Goal: Task Accomplishment & Management: Manage account settings

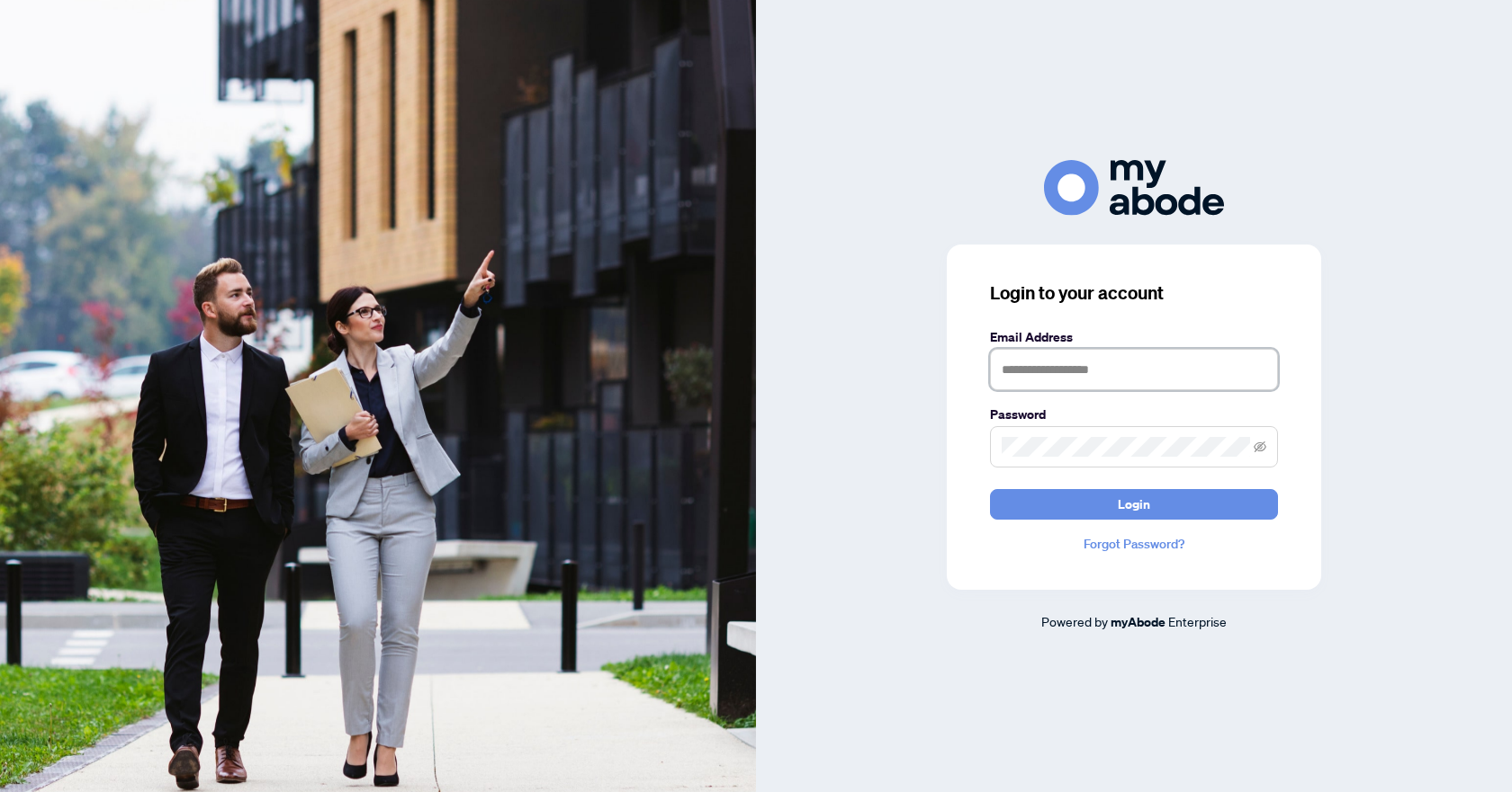
type input "**********"
click at [1099, 508] on button "Login" at bounding box center [1133, 504] width 288 height 31
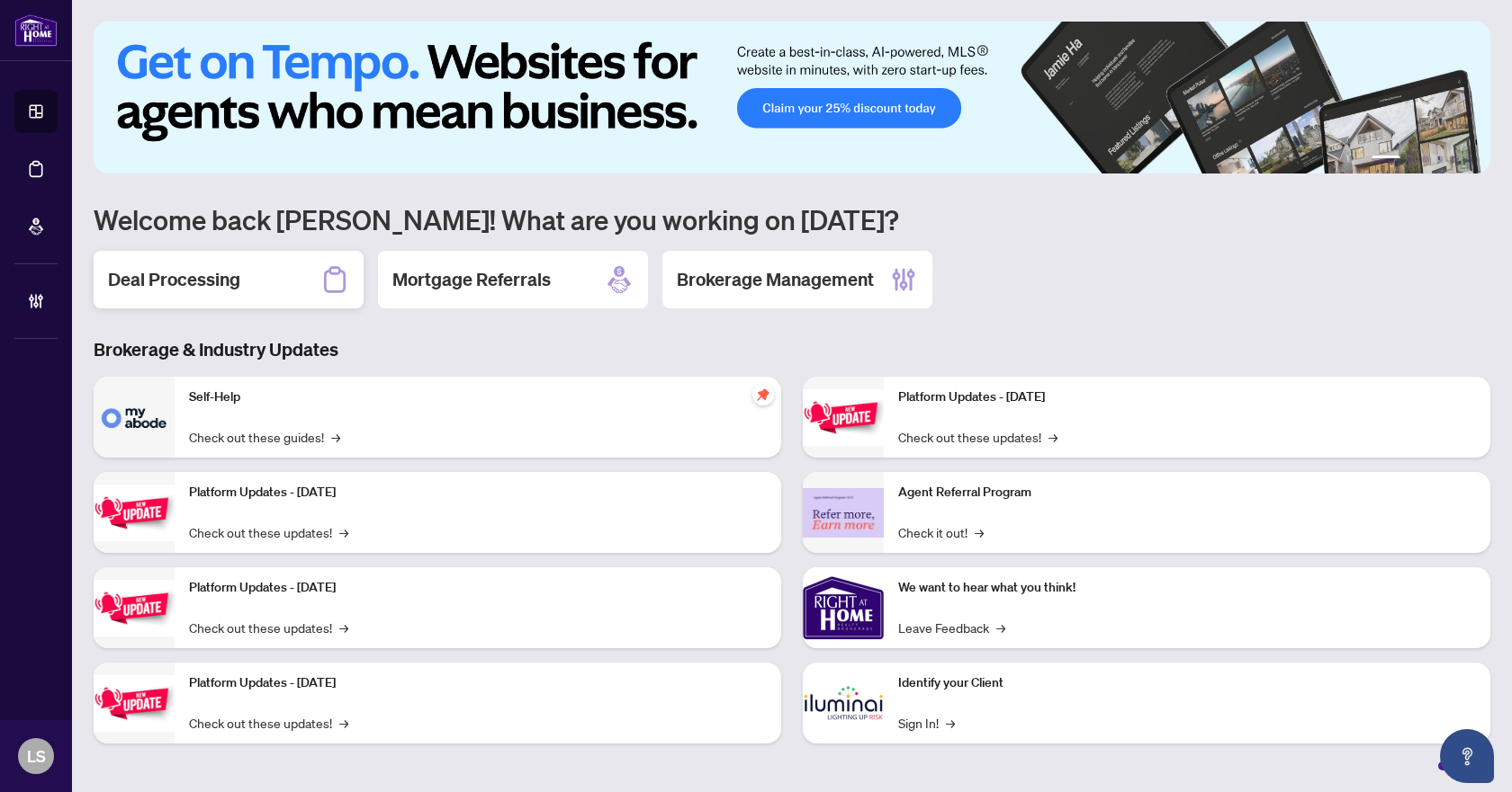
click at [172, 283] on h2 "Deal Processing" at bounding box center [174, 279] width 132 height 25
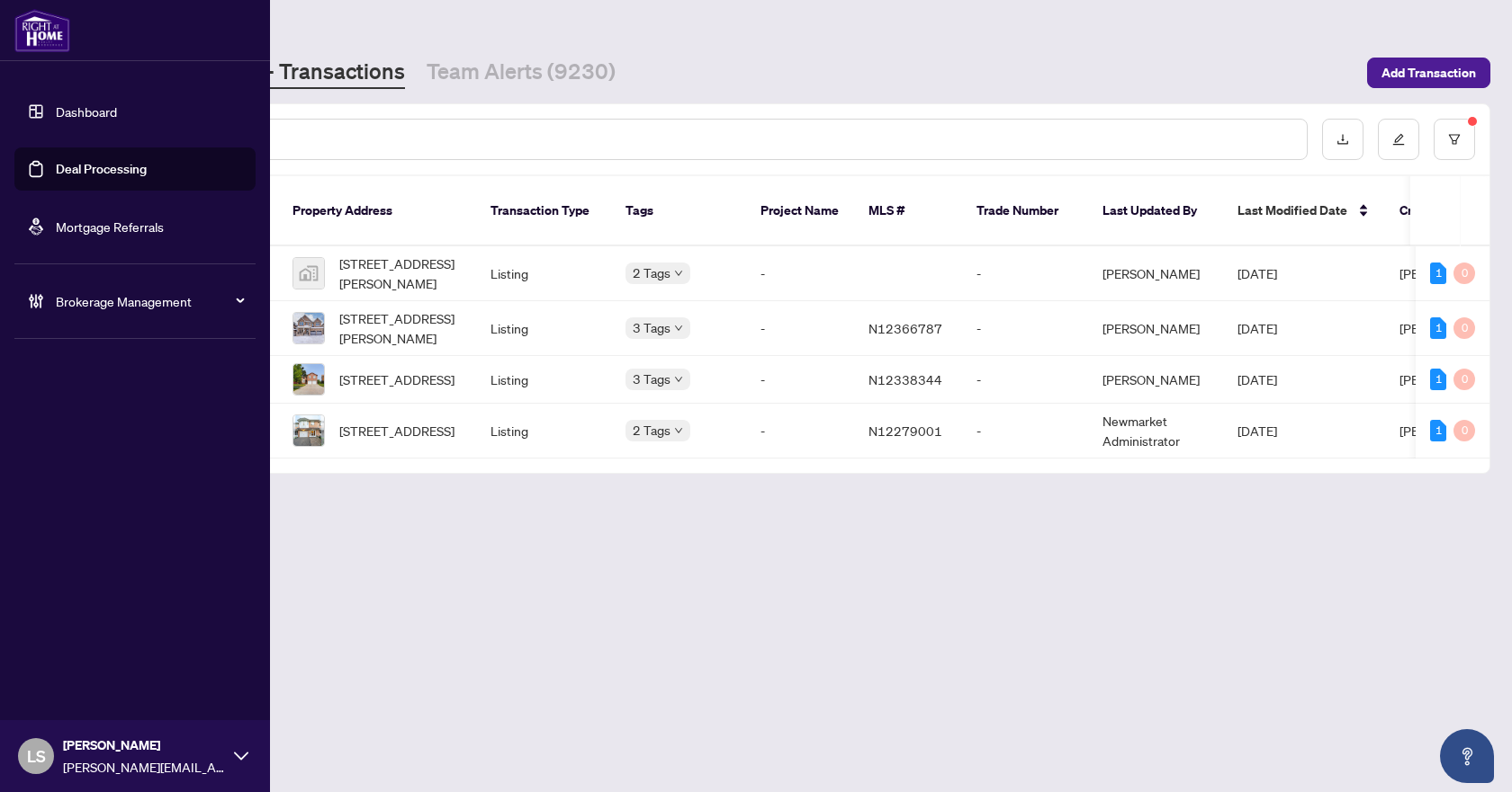
click at [86, 302] on span "Brokerage Management" at bounding box center [149, 301] width 187 height 20
click at [78, 439] on link "Manage Agents" at bounding box center [83, 430] width 89 height 16
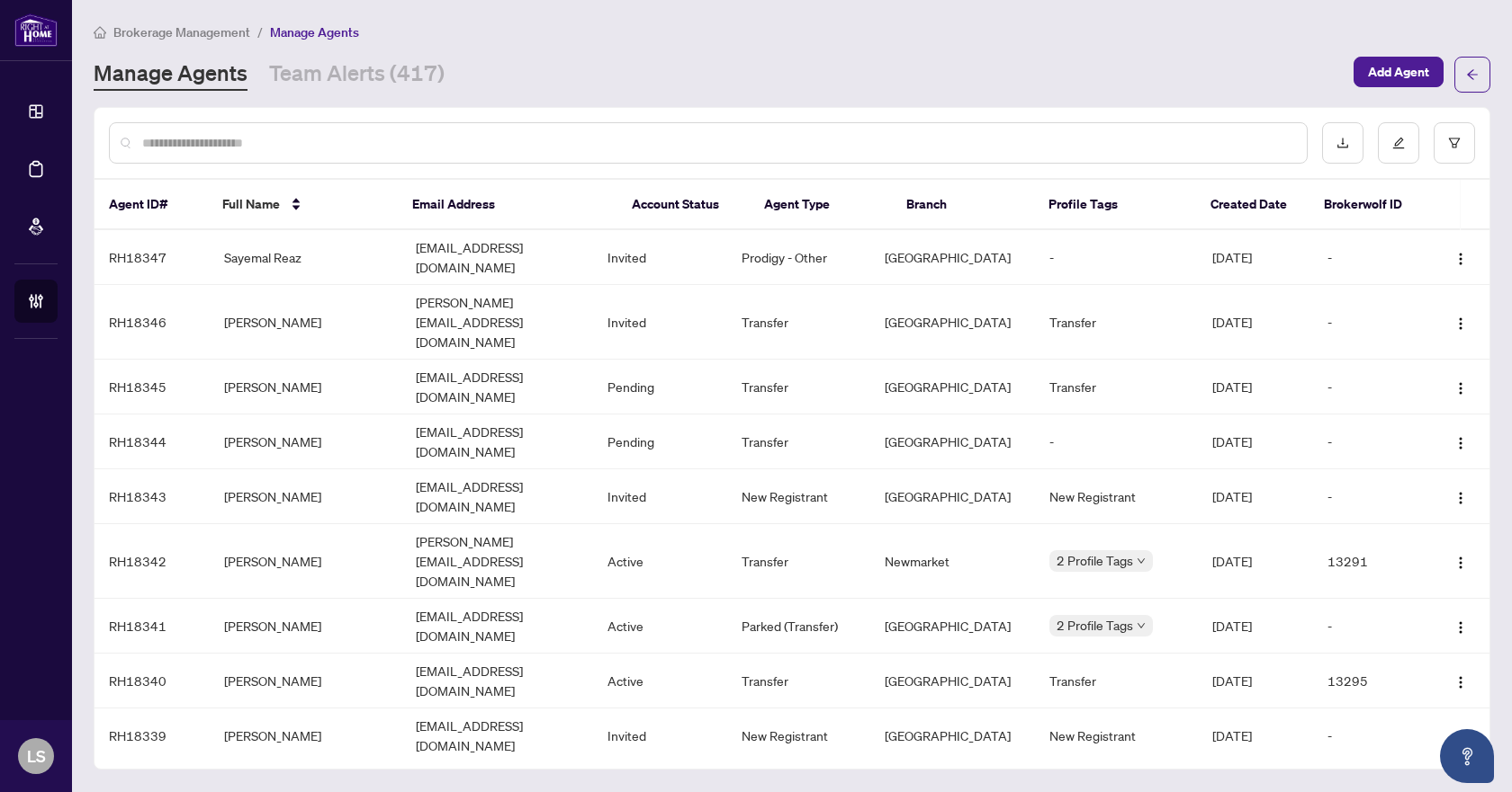
click at [276, 146] on input "text" at bounding box center [717, 142] width 1150 height 20
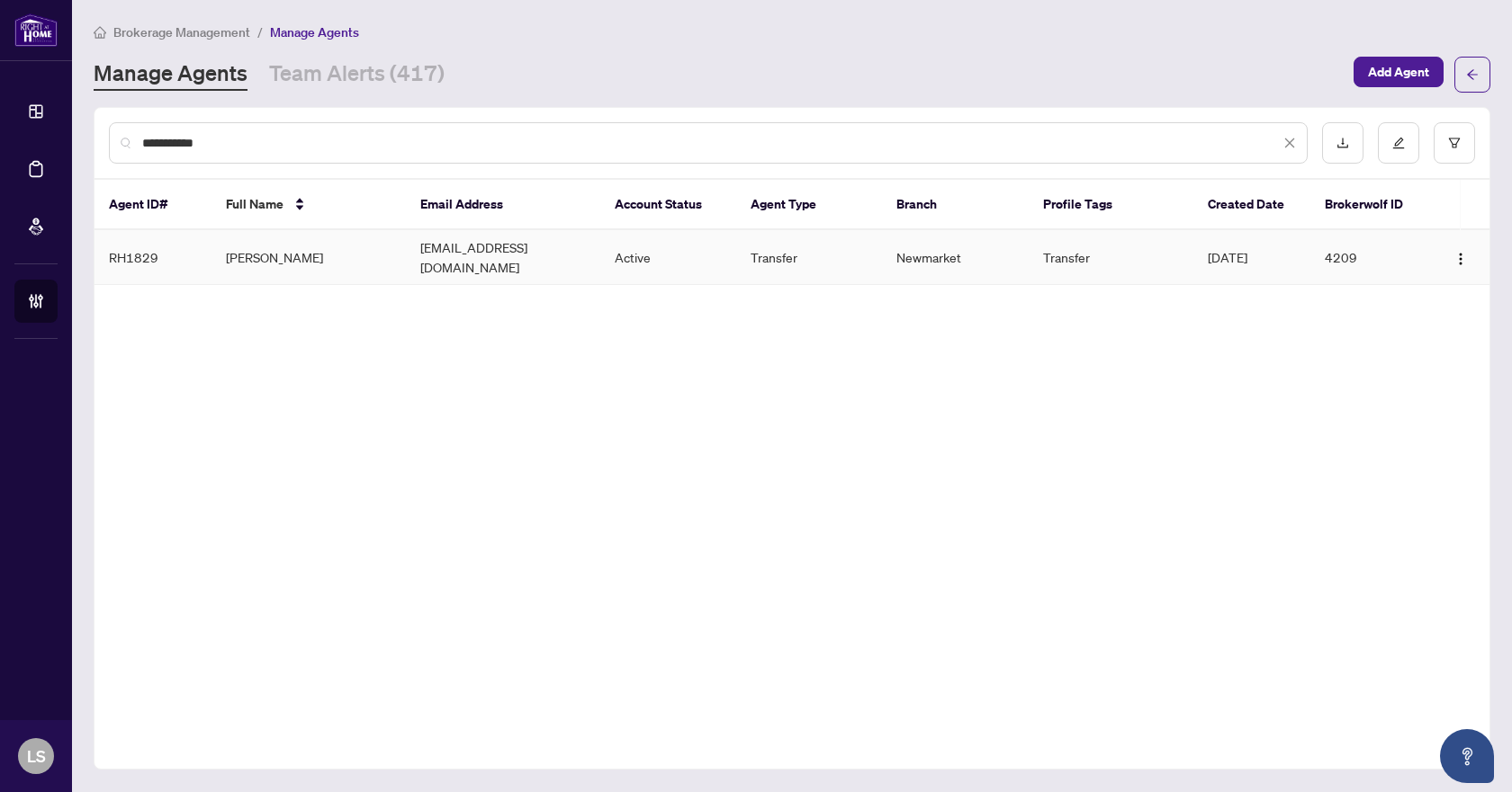
type input "**********"
click at [308, 253] on td "Maryam Aghazahedi" at bounding box center [308, 257] width 195 height 55
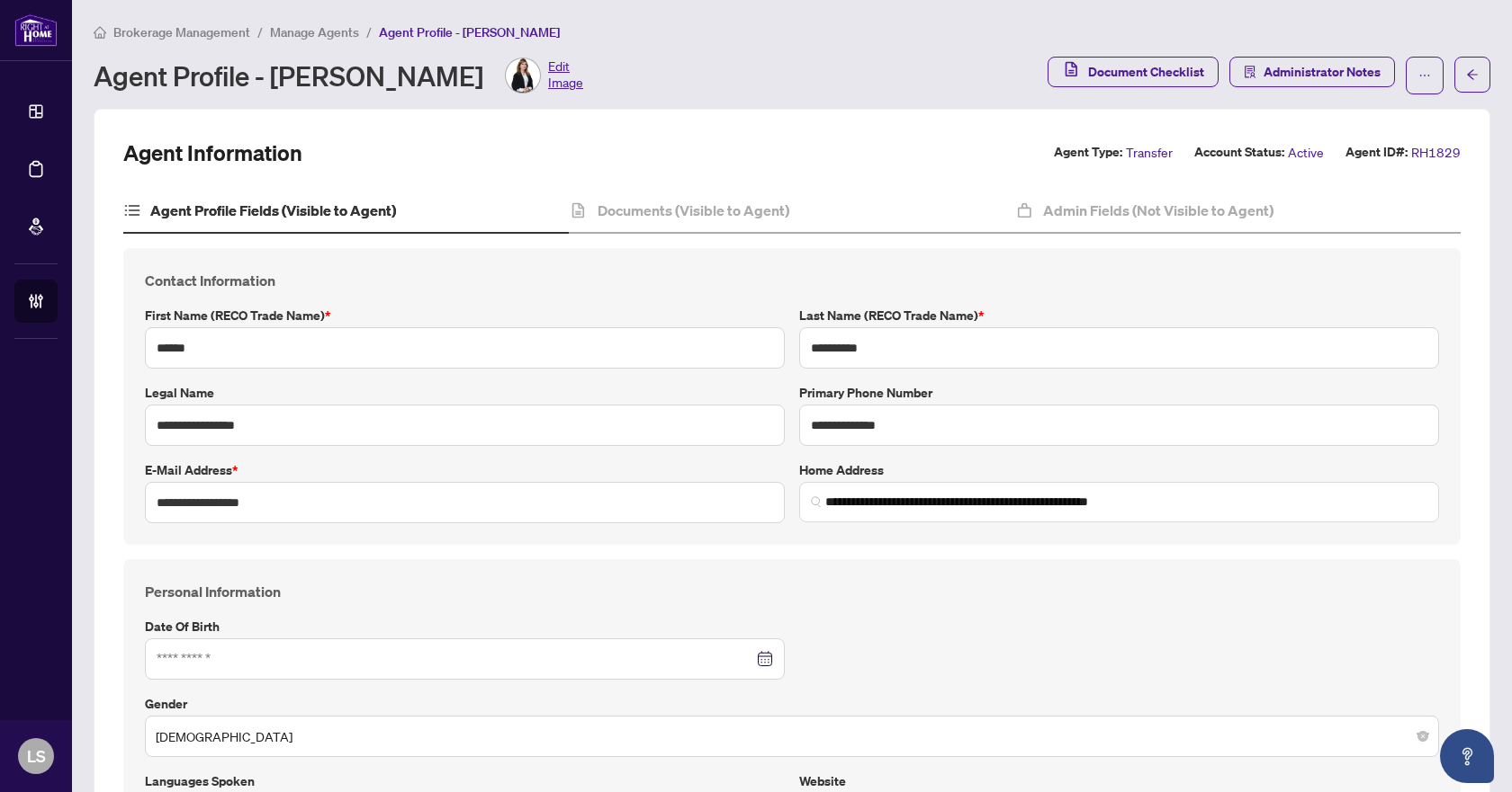
type input "**********"
type input "****"
type input "**********"
click at [1084, 207] on h4 "Admin Fields (Not Visible to Agent)" at bounding box center [1157, 210] width 230 height 21
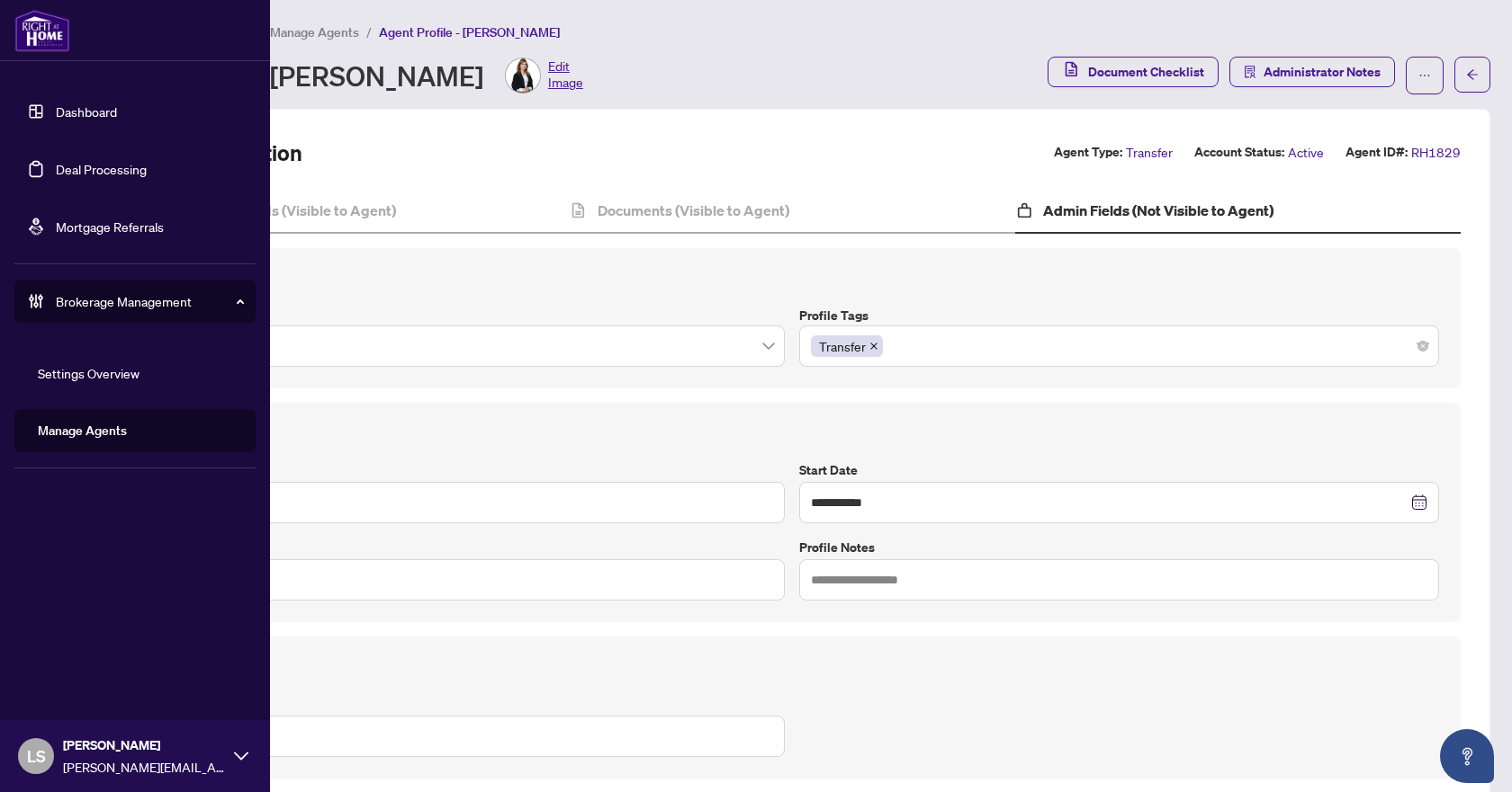
click at [105, 172] on link "Deal Processing" at bounding box center [101, 168] width 91 height 16
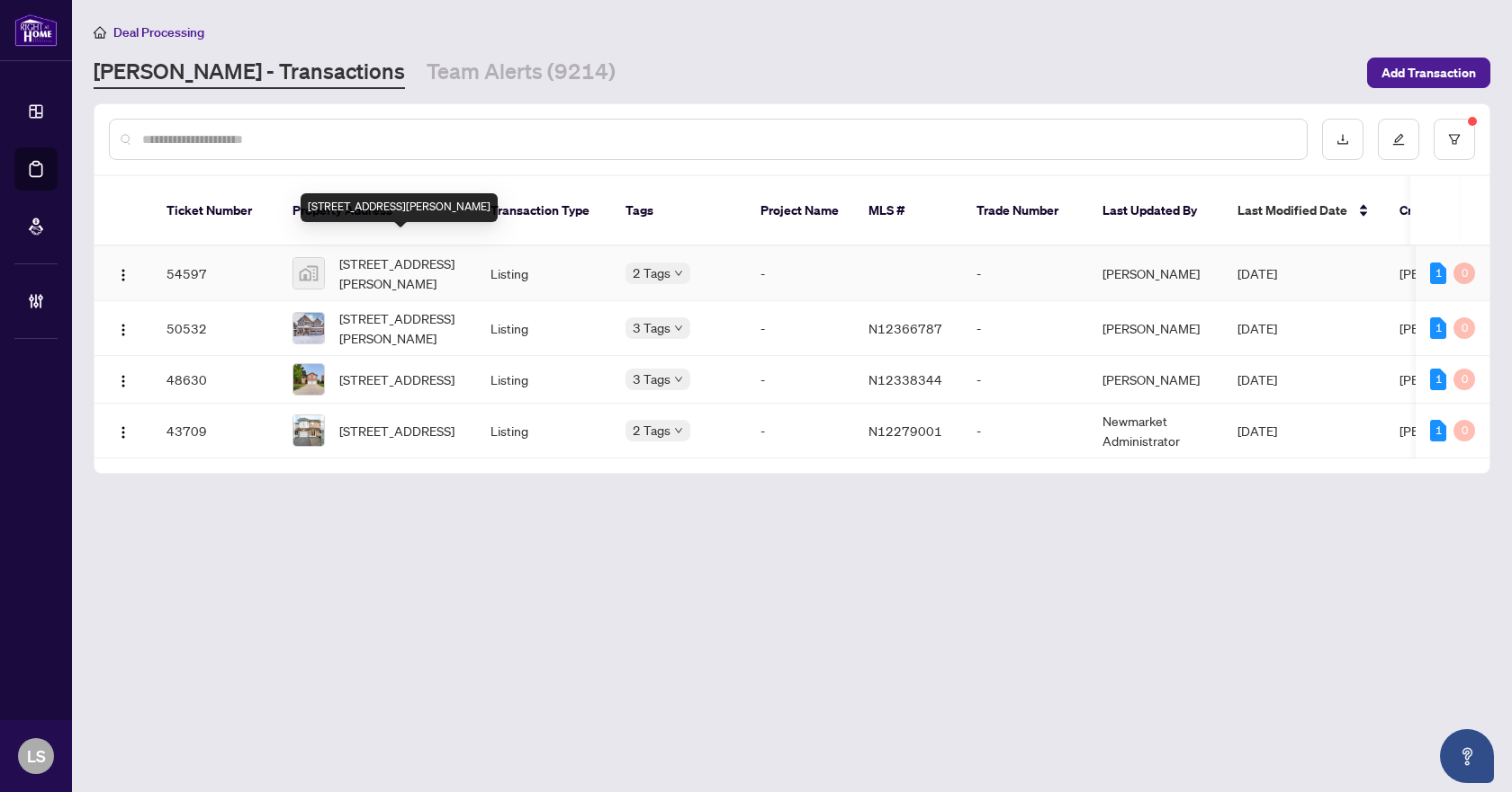
click at [398, 255] on span "[STREET_ADDRESS][PERSON_NAME]" at bounding box center [399, 274] width 122 height 40
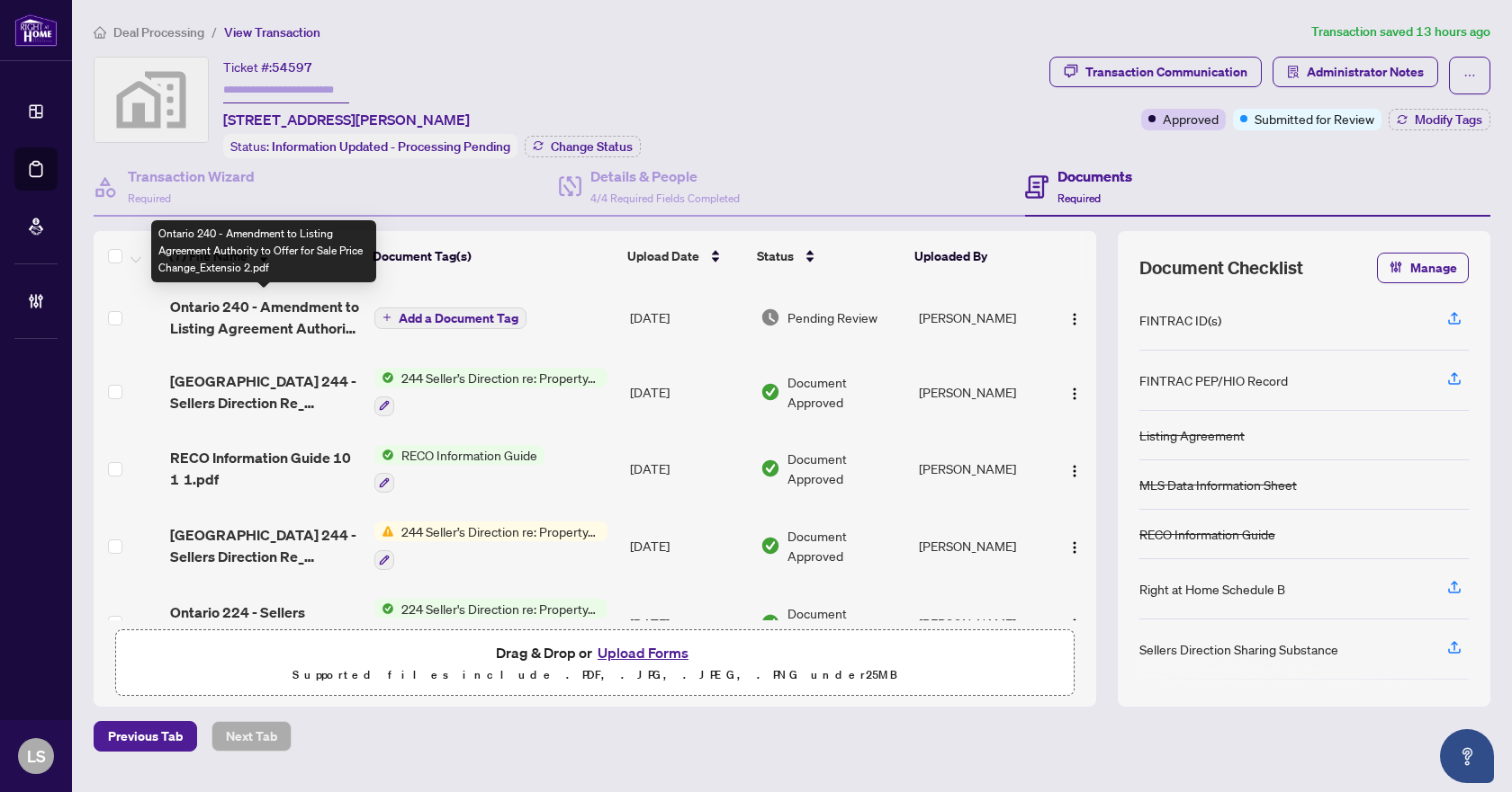
click at [210, 317] on span "Ontario 240 - Amendment to Listing Agreement Authority to Offer for Sale Price …" at bounding box center [265, 317] width 191 height 43
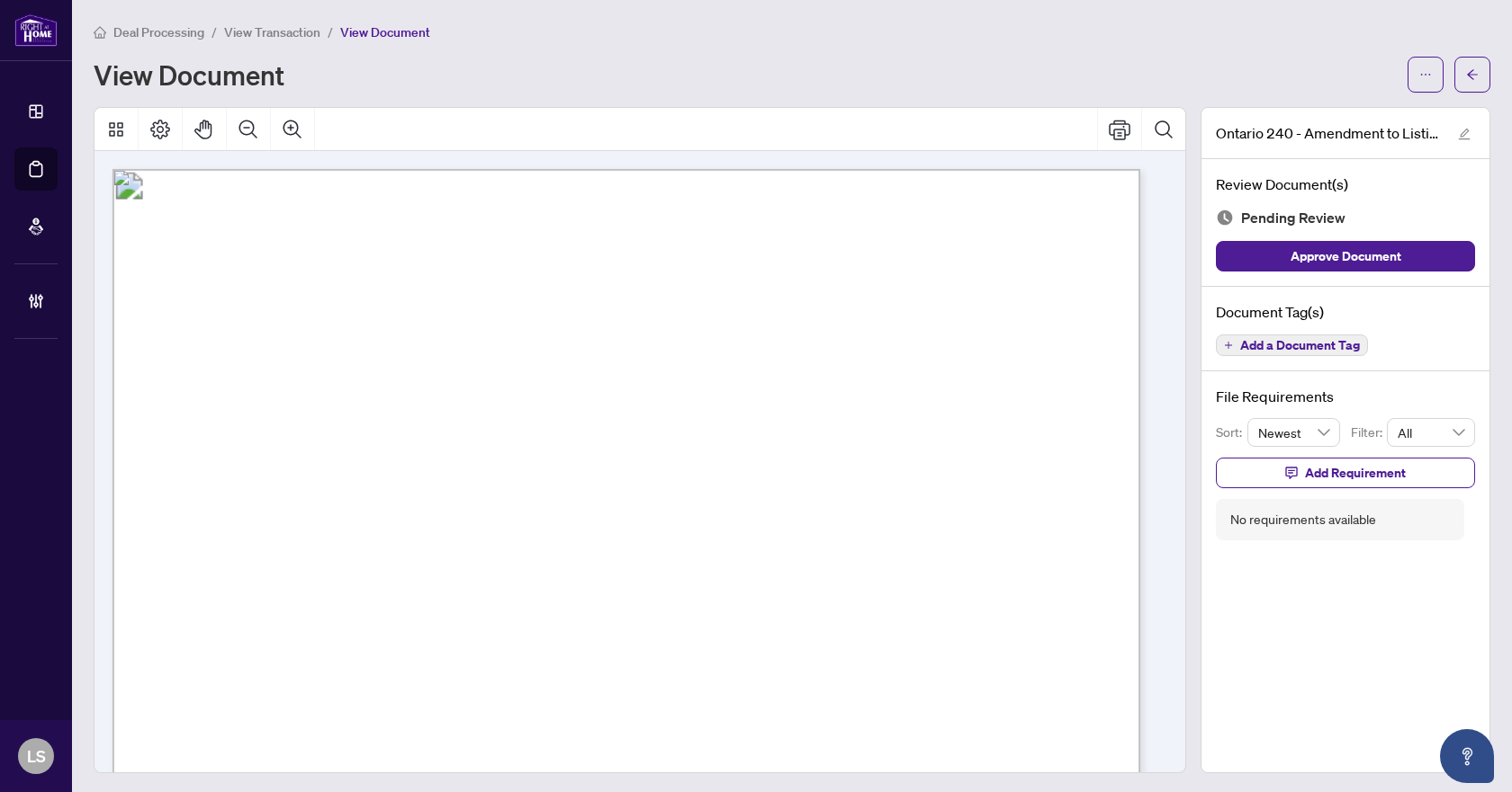
click at [1281, 346] on span "Add a Document Tag" at bounding box center [1300, 345] width 120 height 13
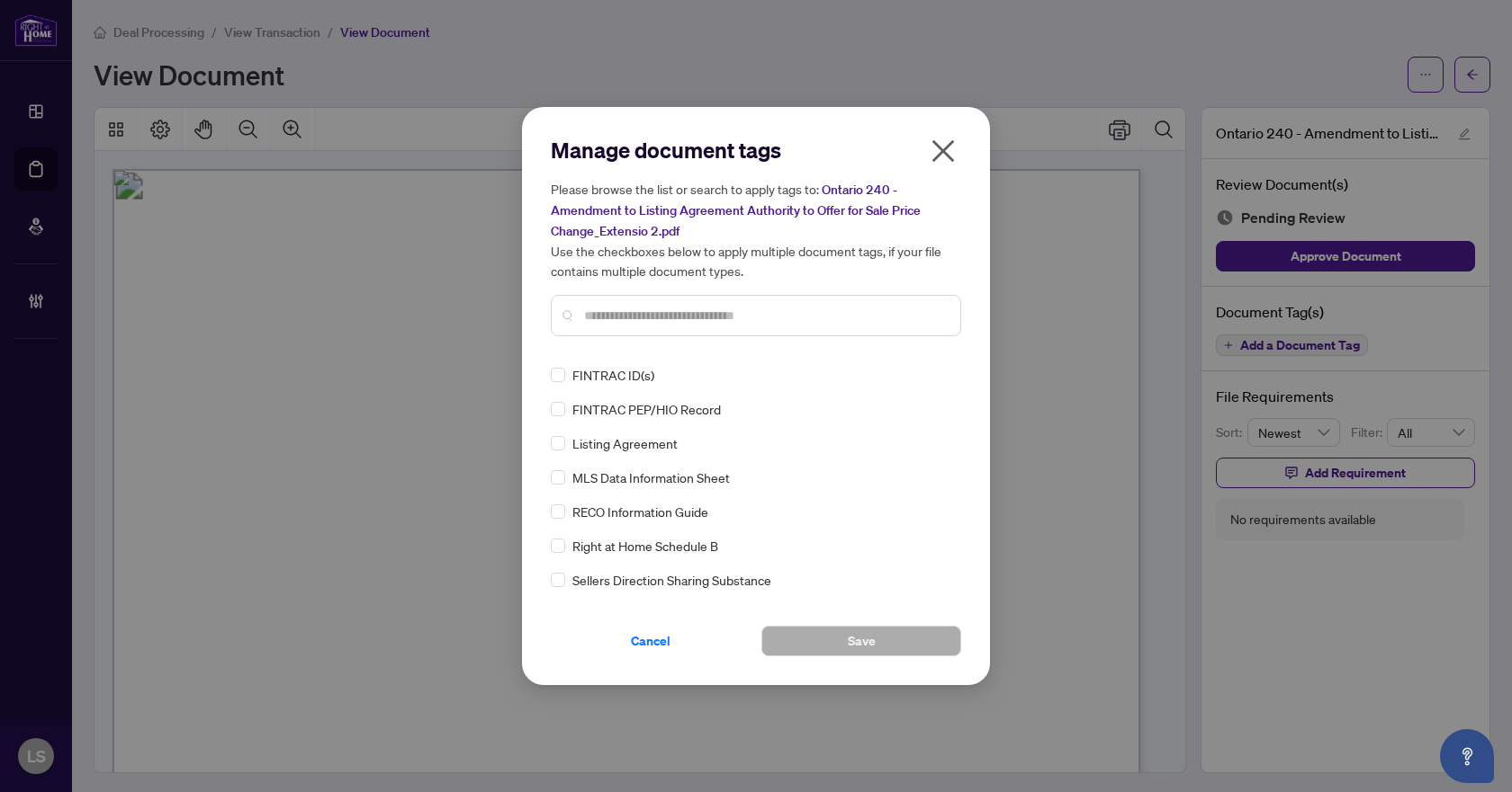
click at [630, 306] on input "text" at bounding box center [764, 315] width 362 height 20
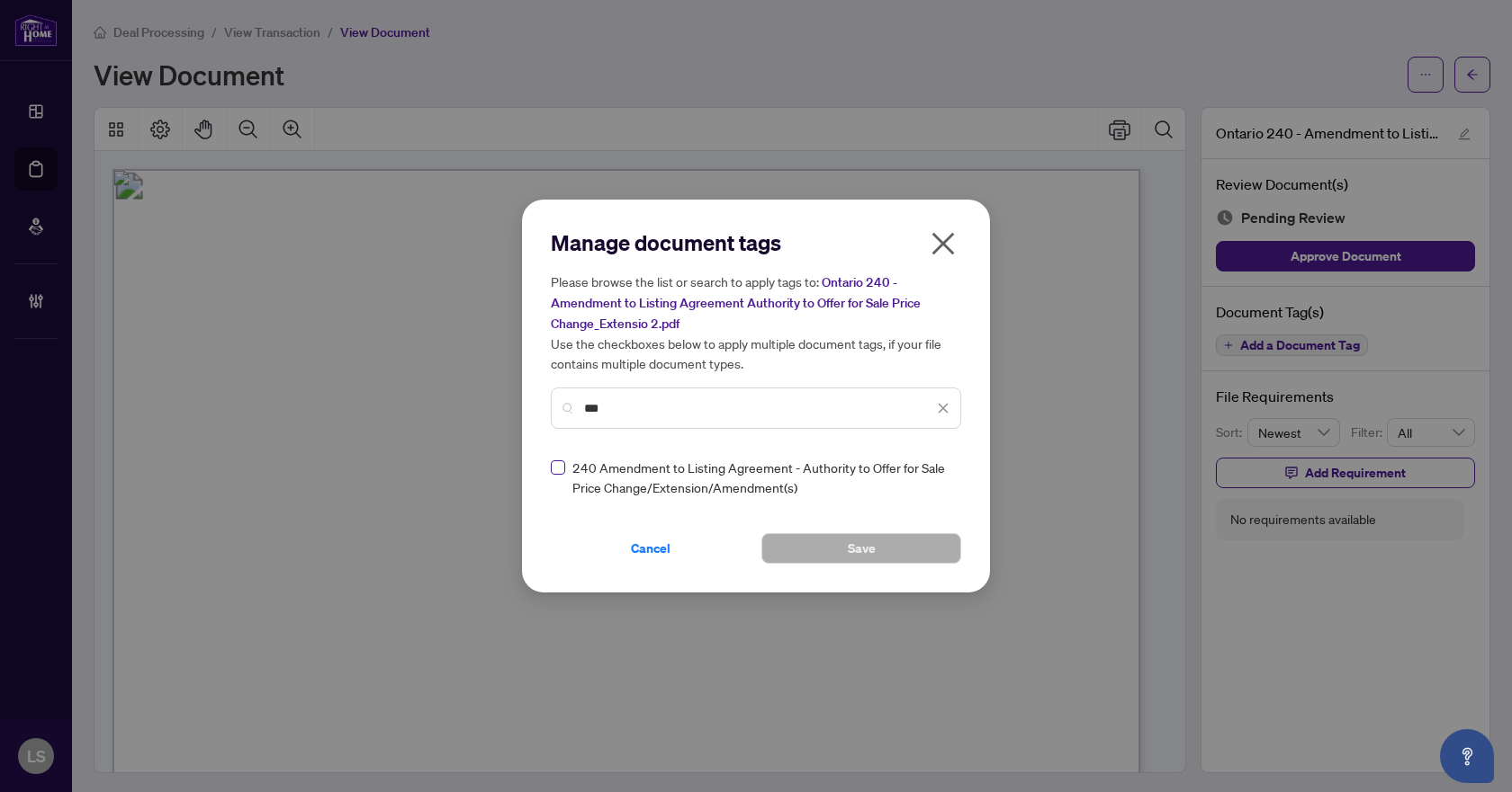
type input "***"
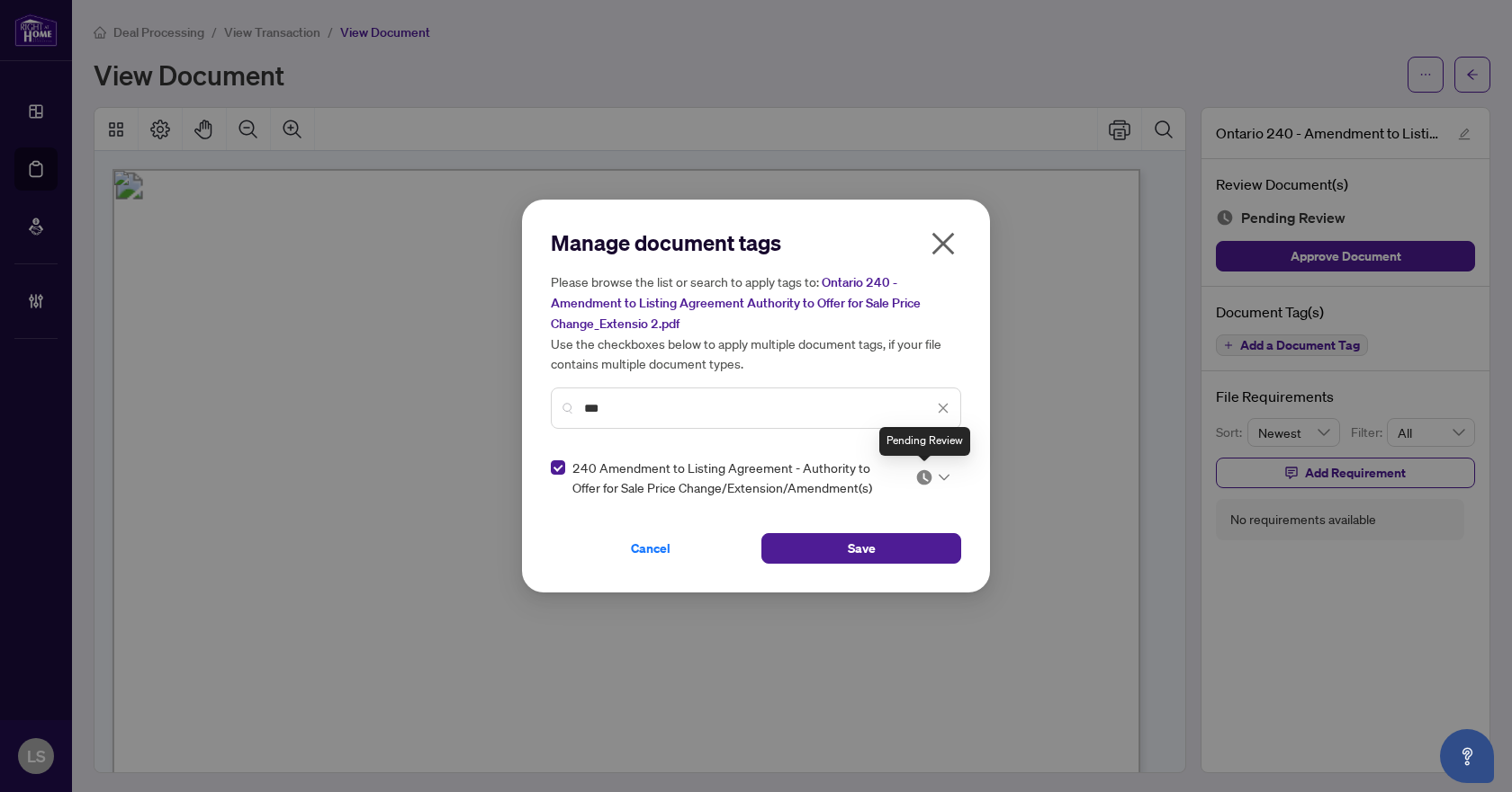
click at [929, 482] on img at bounding box center [924, 477] width 18 height 18
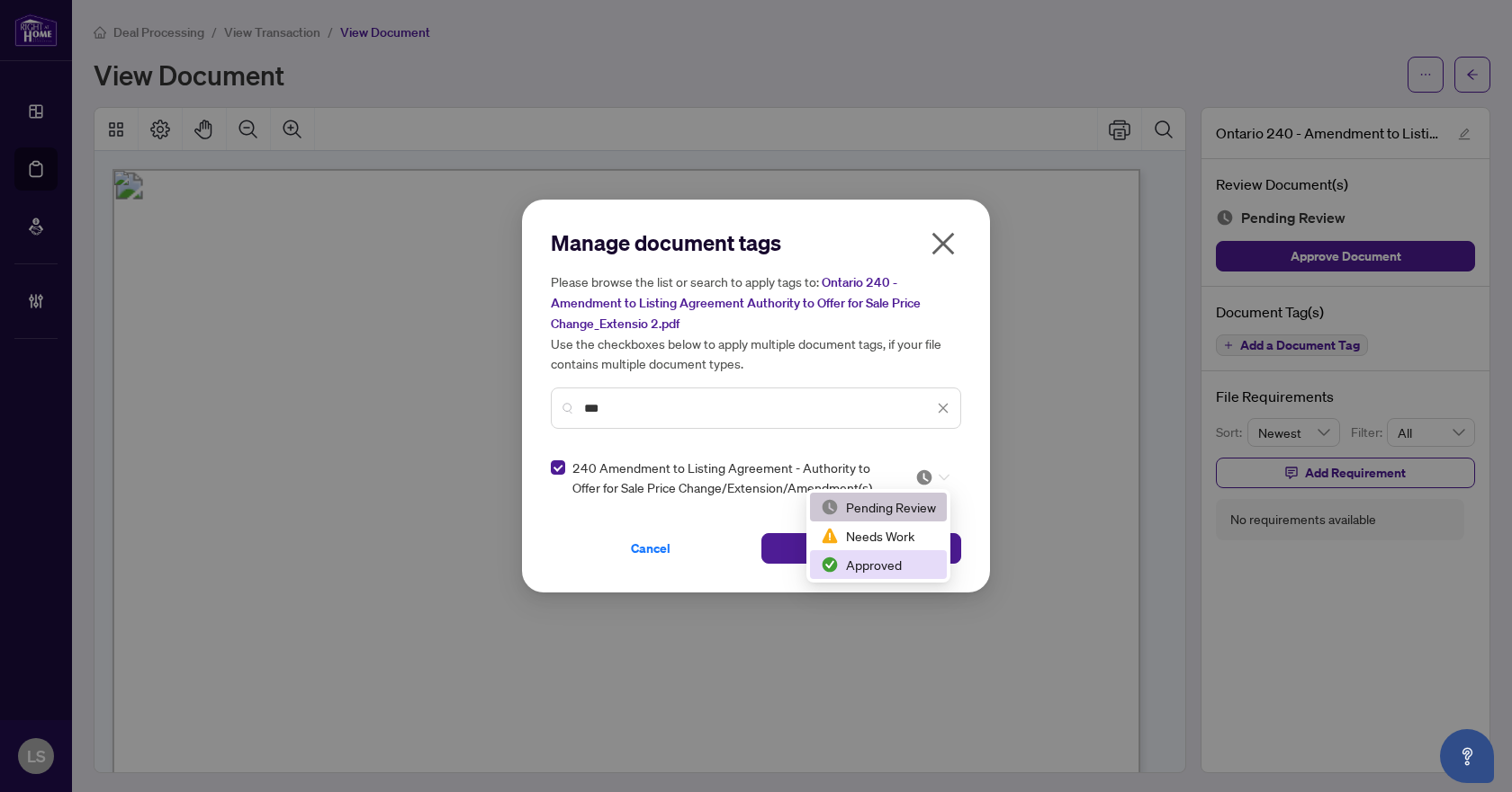
click at [884, 572] on div "Approved" at bounding box center [878, 564] width 115 height 20
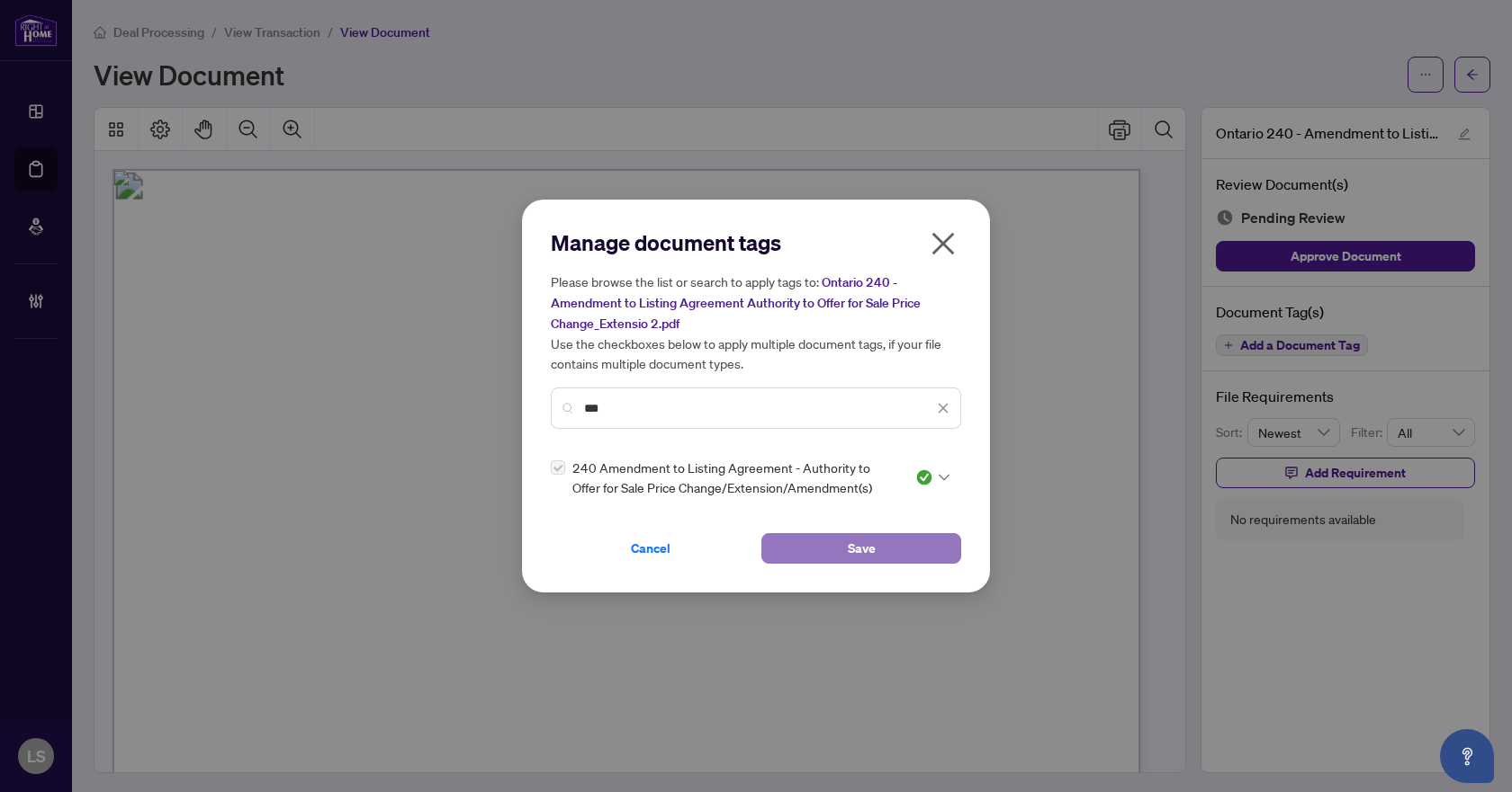
click at [884, 546] on button "Save" at bounding box center [861, 548] width 200 height 31
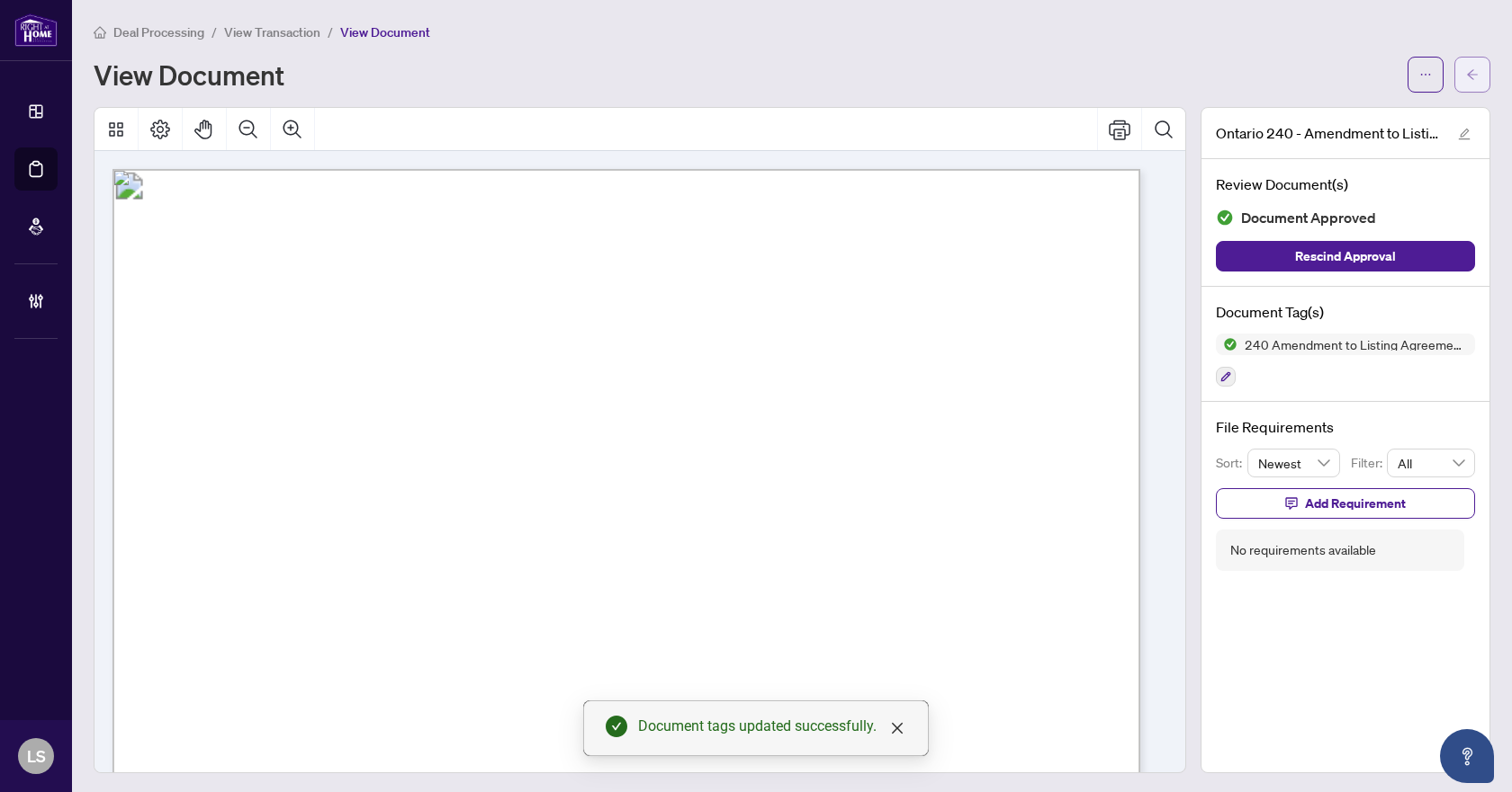
click at [1466, 87] on button "button" at bounding box center [1472, 74] width 36 height 36
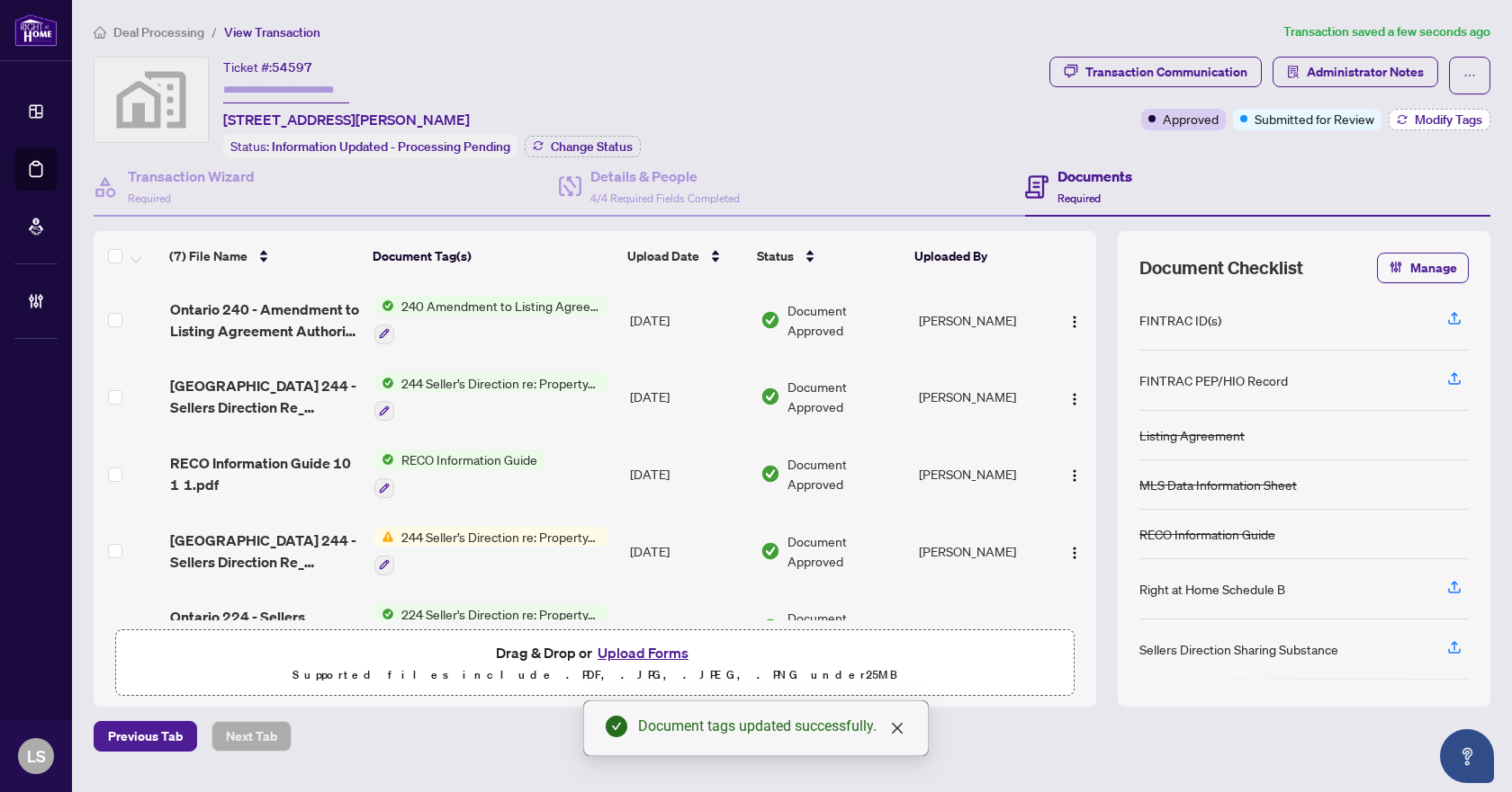
click at [1418, 116] on span "Modify Tags" at bounding box center [1448, 120] width 67 height 13
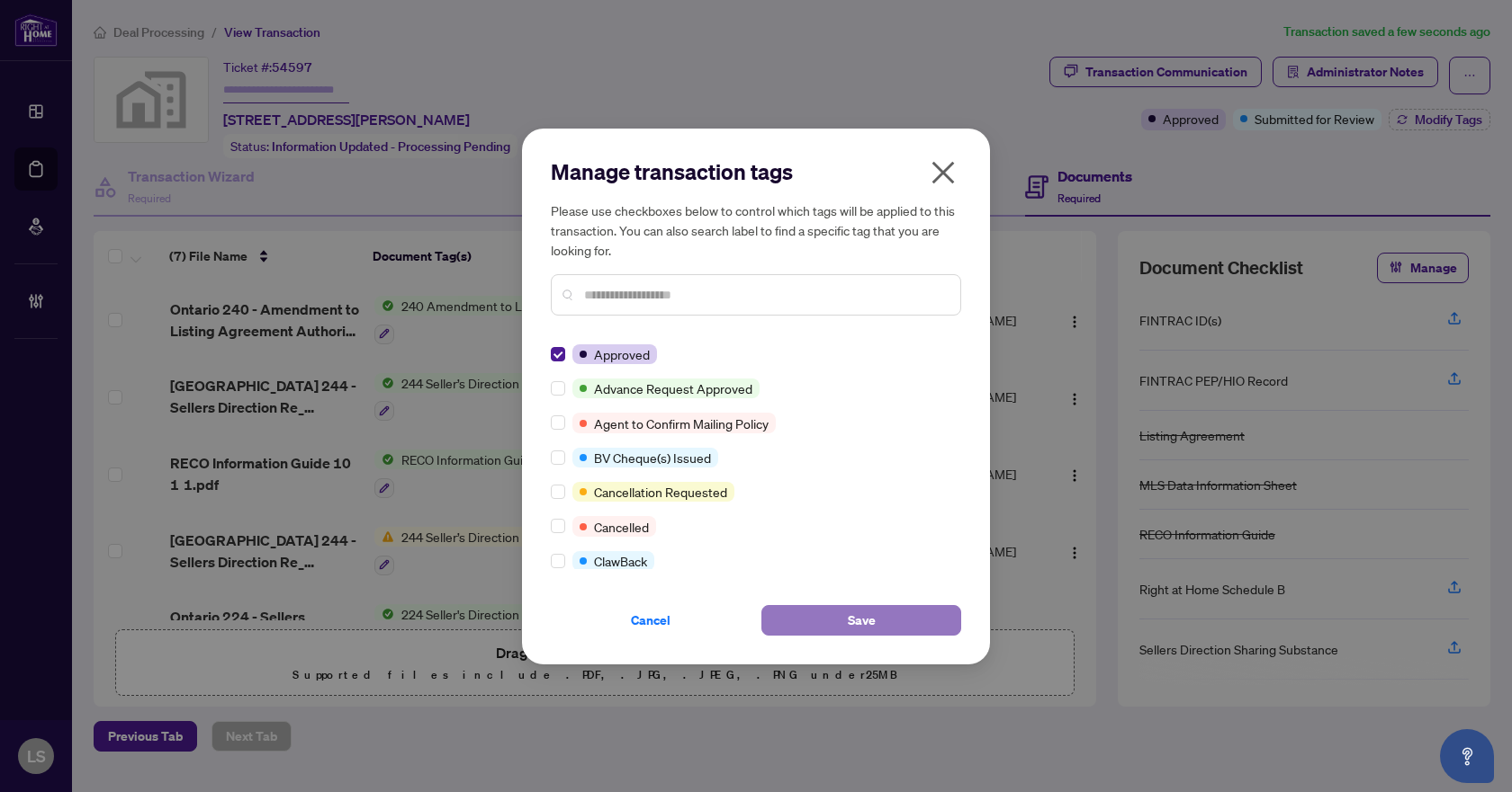
click at [831, 616] on button "Save" at bounding box center [861, 620] width 200 height 31
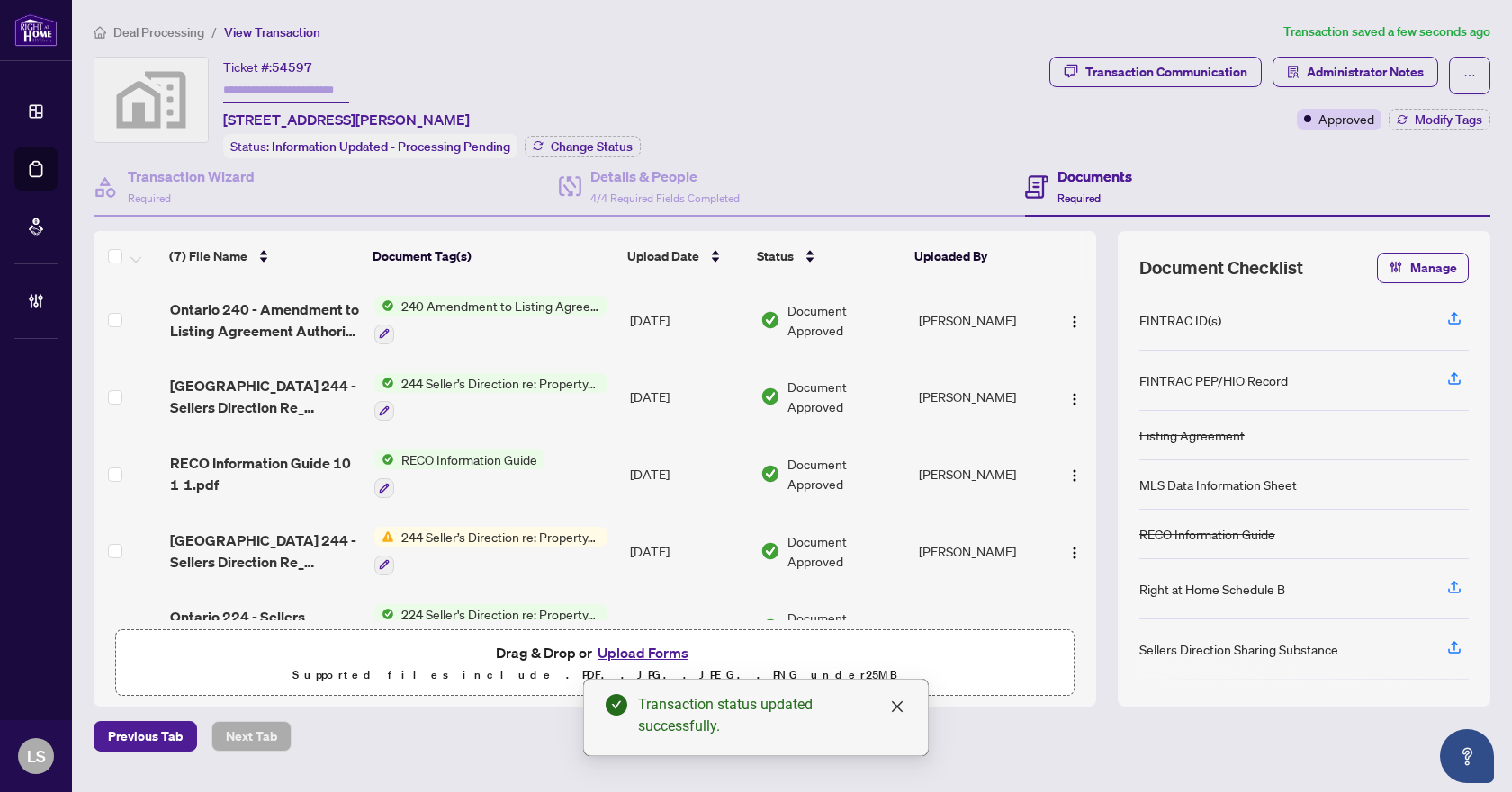
click at [180, 34] on span "Deal Processing" at bounding box center [159, 32] width 91 height 16
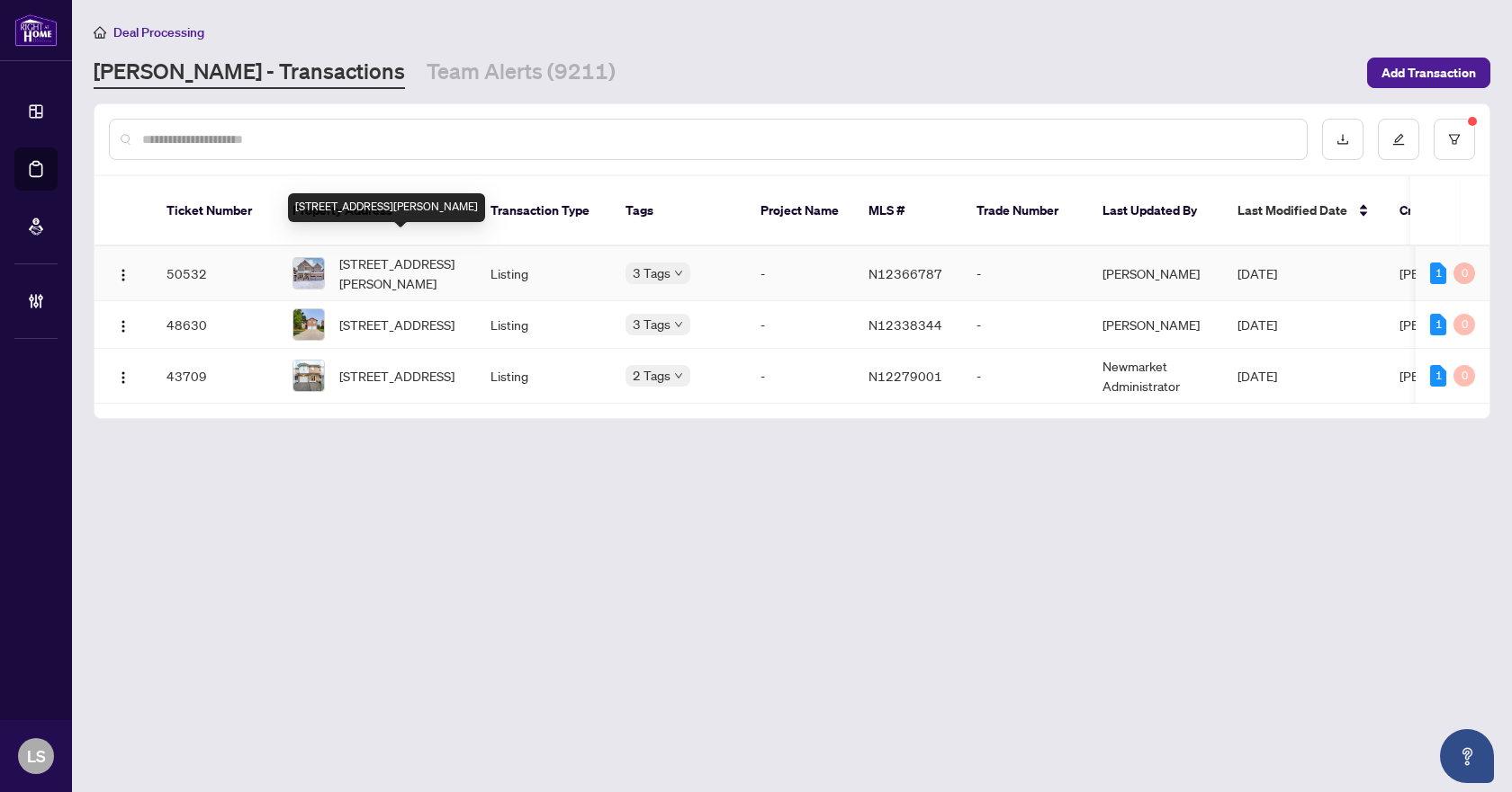
click at [366, 254] on span "[STREET_ADDRESS][PERSON_NAME]" at bounding box center [399, 274] width 122 height 40
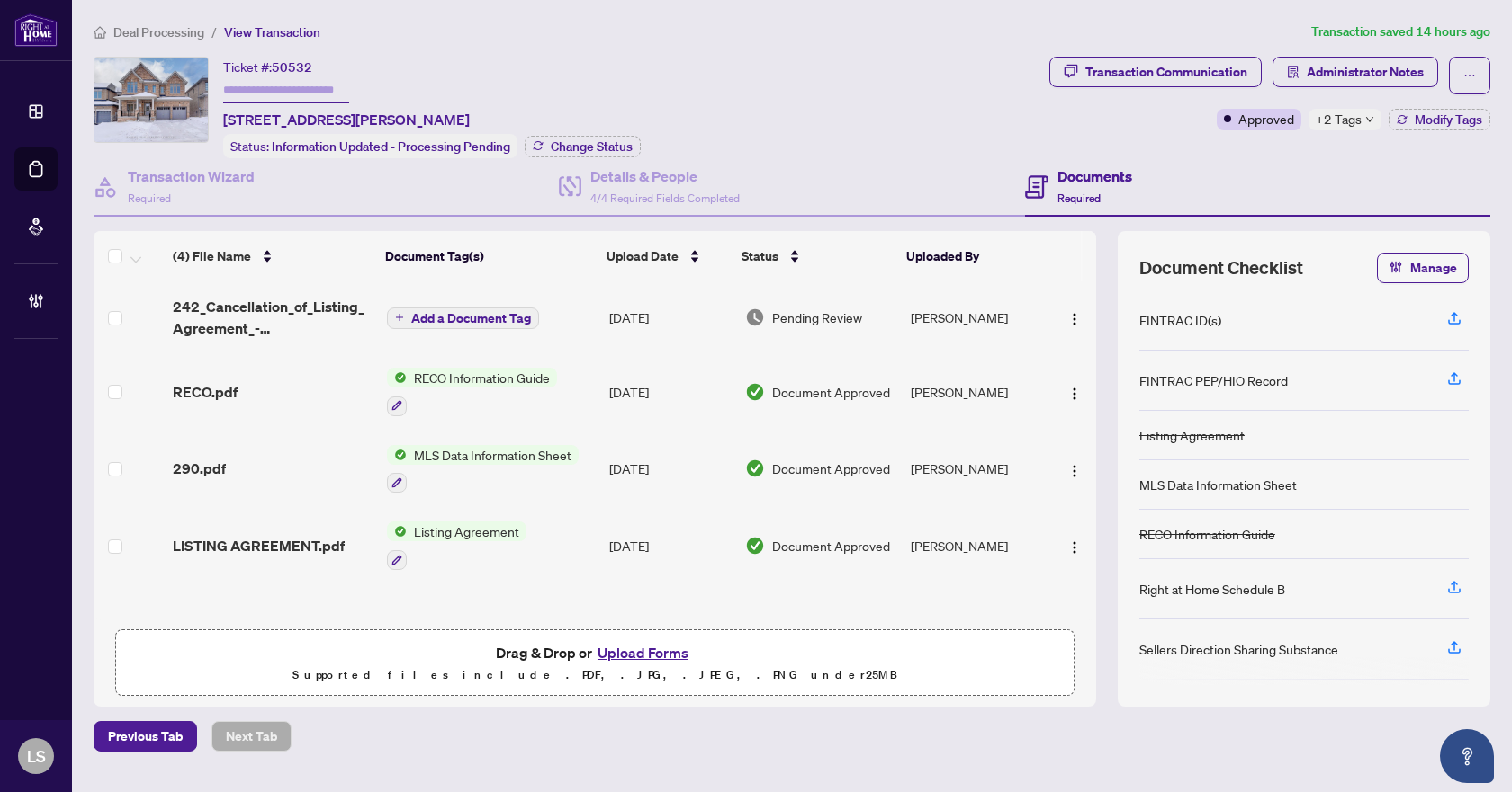
click at [161, 34] on span "Deal Processing" at bounding box center [159, 32] width 91 height 16
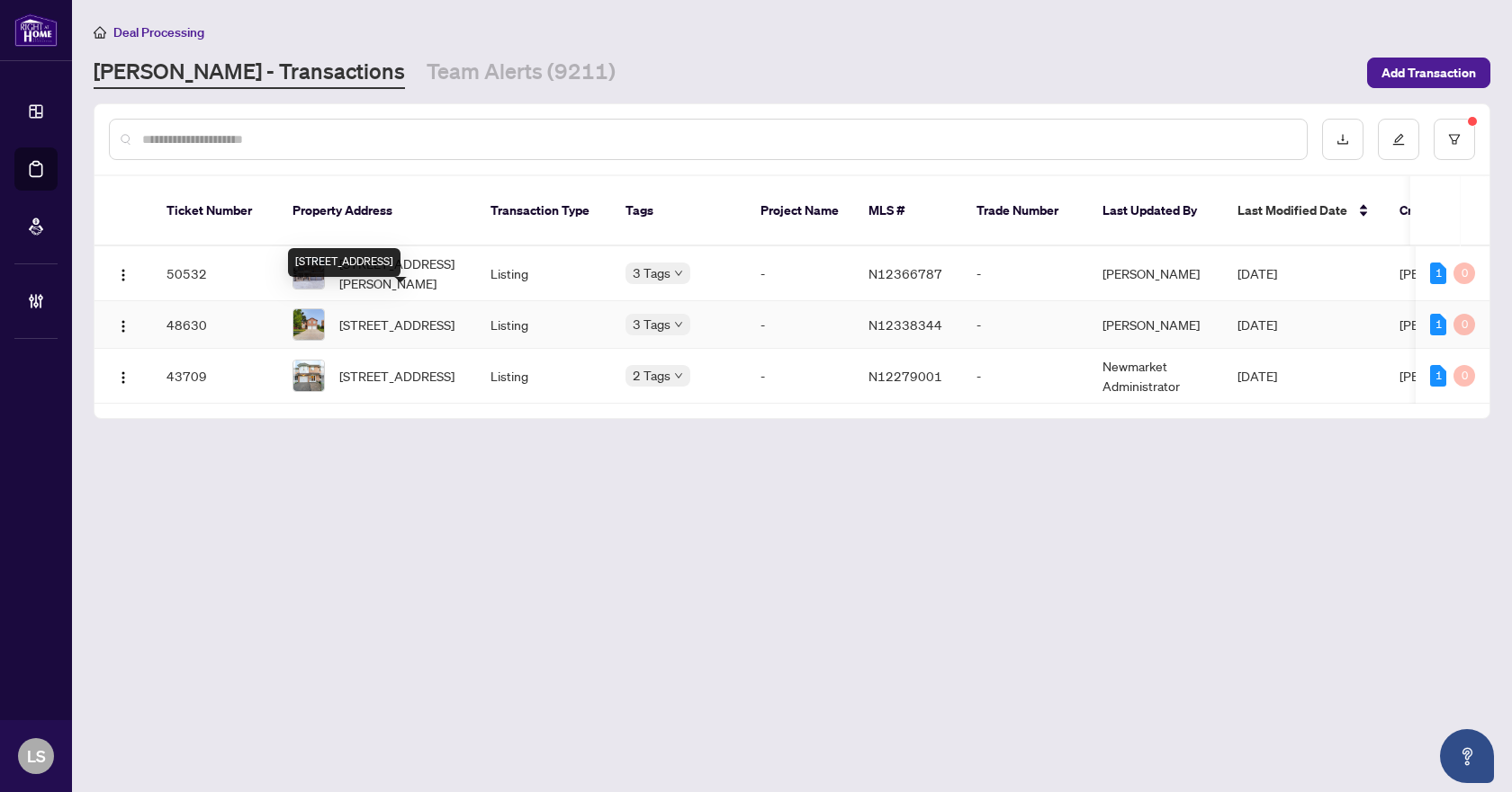
click at [389, 315] on span "191 Kensit Ave, Newmarket, Ontario L3X 1S6, Canada" at bounding box center [397, 324] width 115 height 20
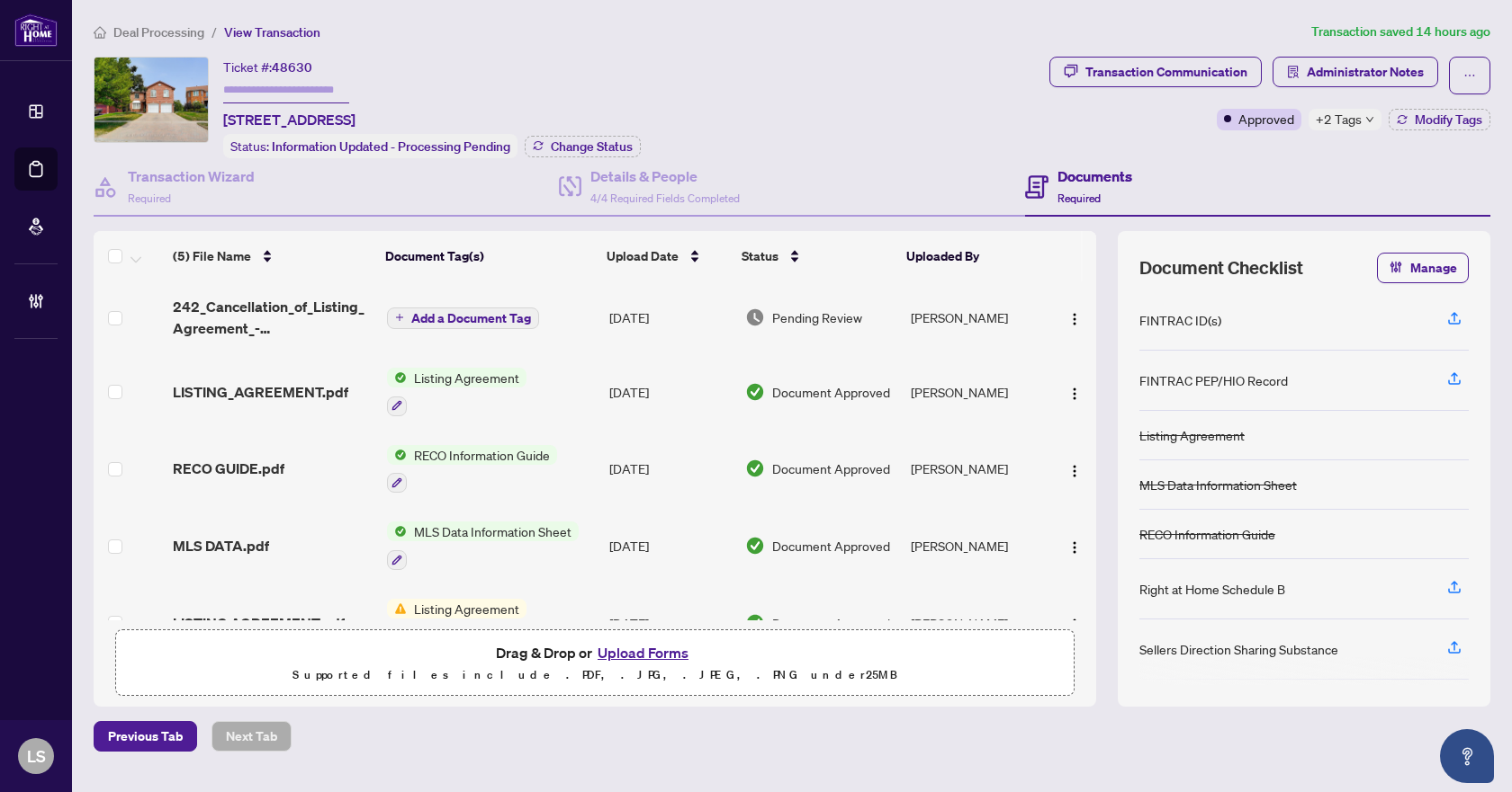
click at [177, 34] on span "Deal Processing" at bounding box center [159, 32] width 91 height 16
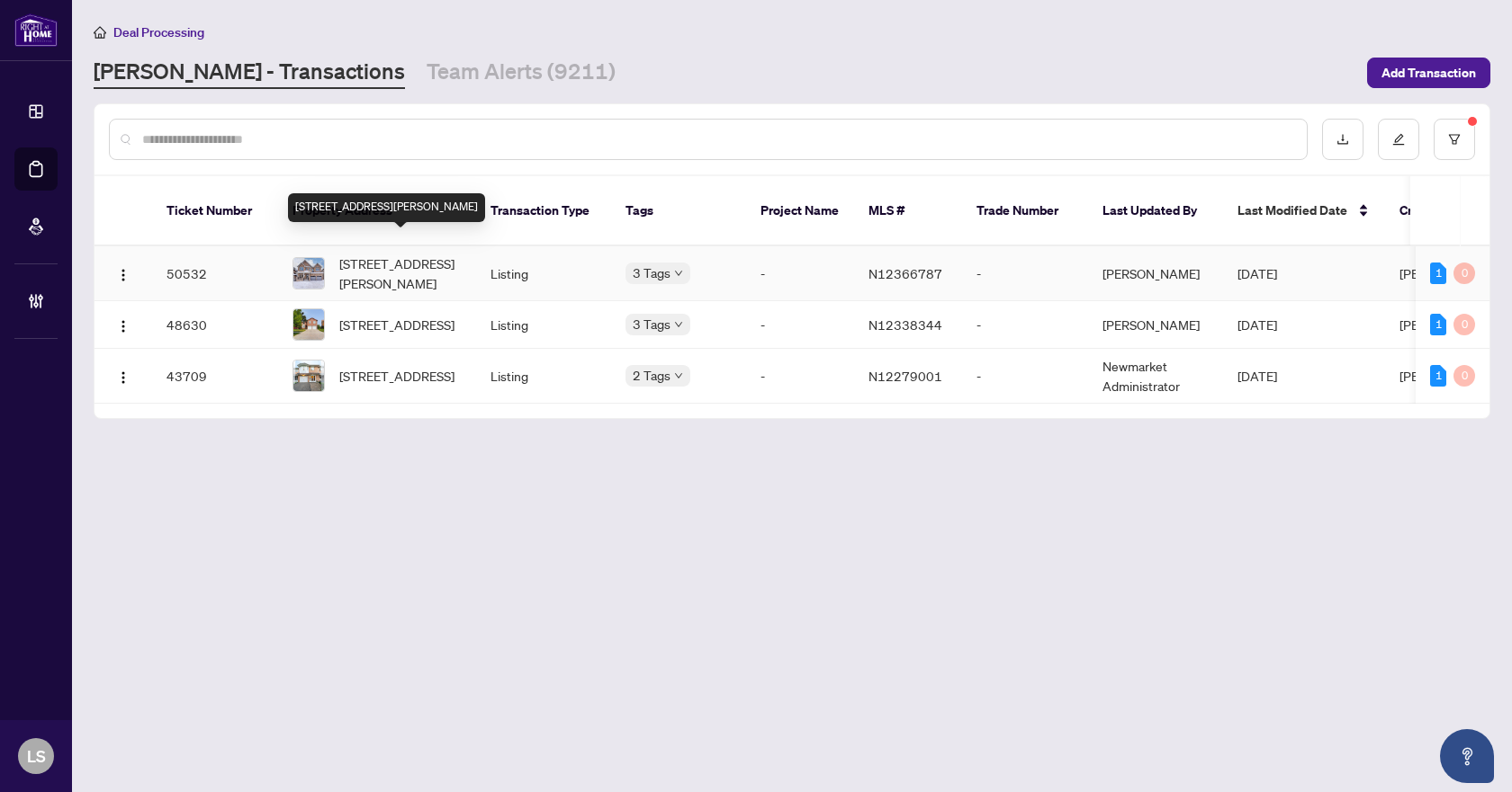
click at [378, 254] on span "39 Bostock Dr, Georgina, Ontario L4P 0S5, Canada" at bounding box center [399, 274] width 122 height 40
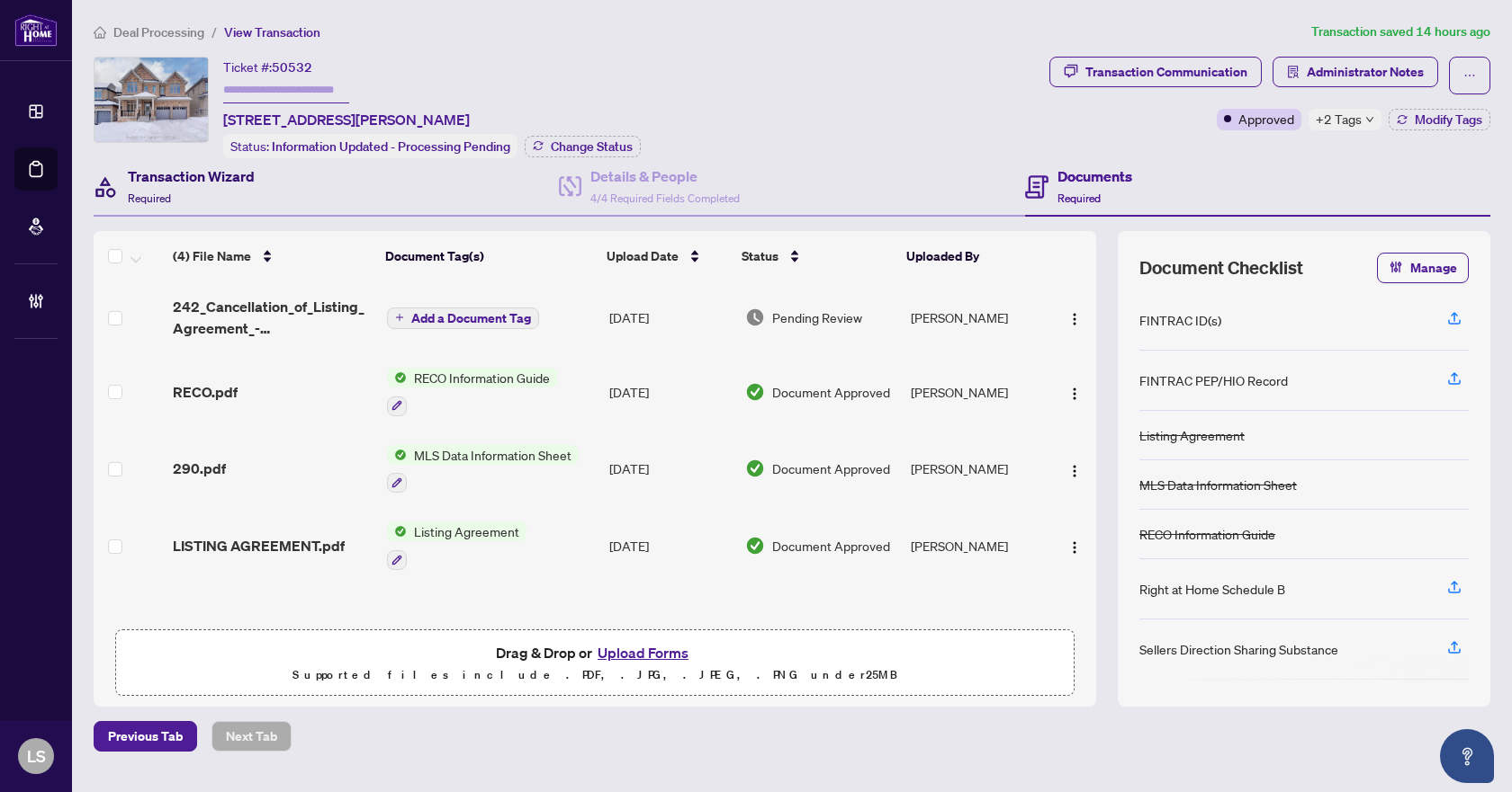
click at [220, 180] on h4 "Transaction Wizard" at bounding box center [191, 176] width 127 height 21
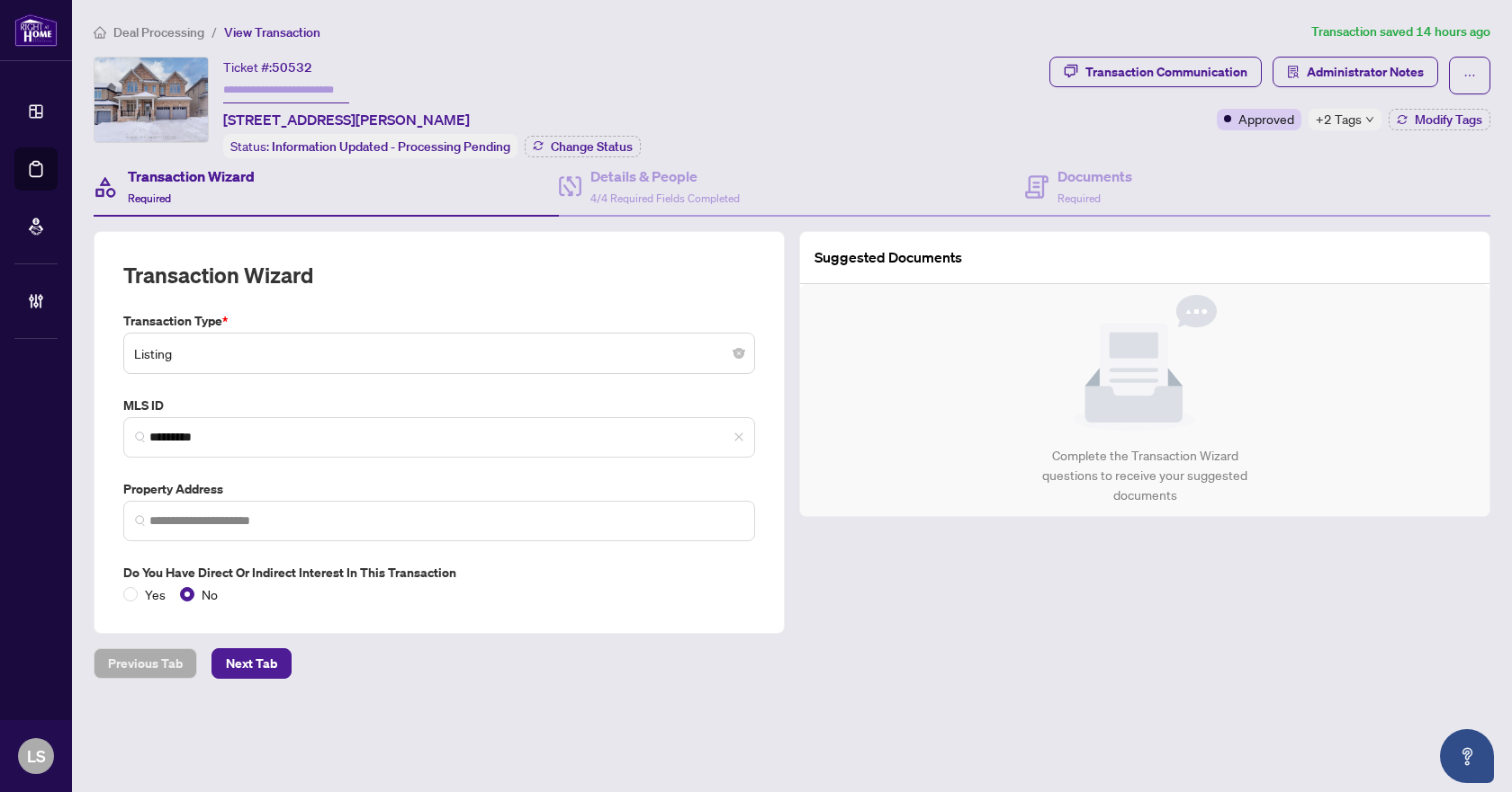
type input "**********"
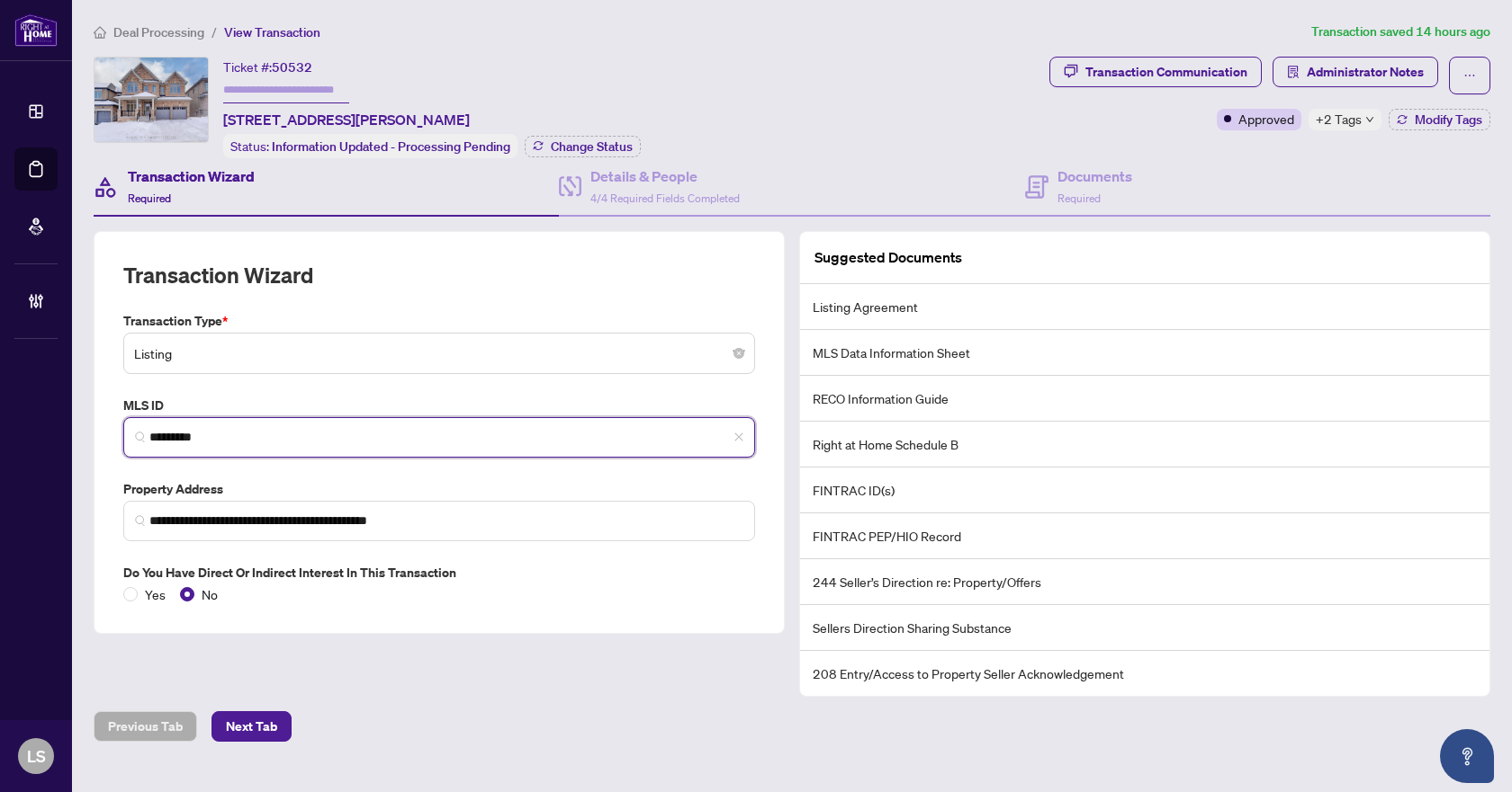
drag, startPoint x: 241, startPoint y: 437, endPoint x: 128, endPoint y: 433, distance: 113.1
click at [128, 433] on span "*********" at bounding box center [439, 436] width 631 height 40
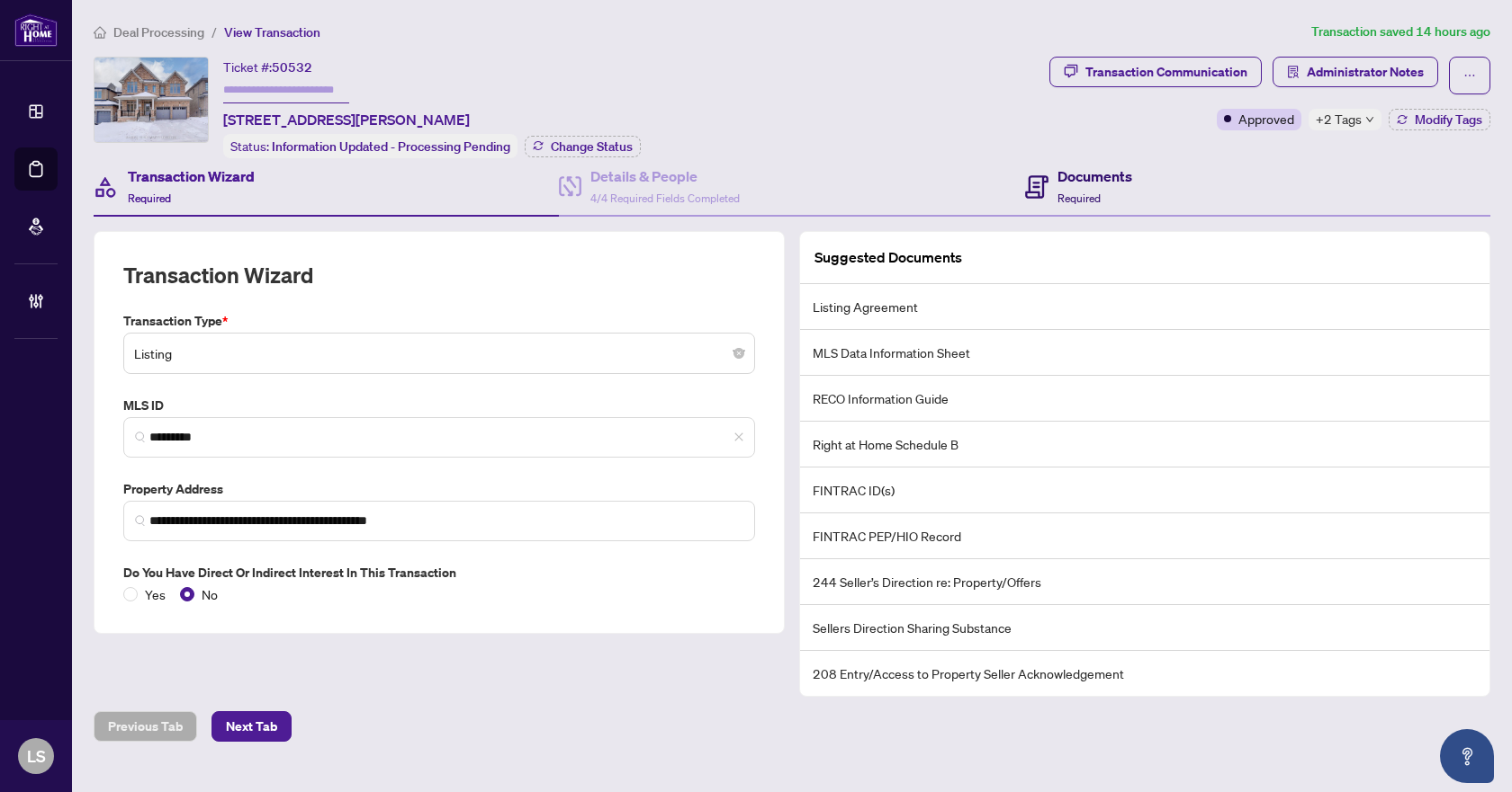
click at [1095, 182] on h4 "Documents" at bounding box center [1095, 176] width 74 height 21
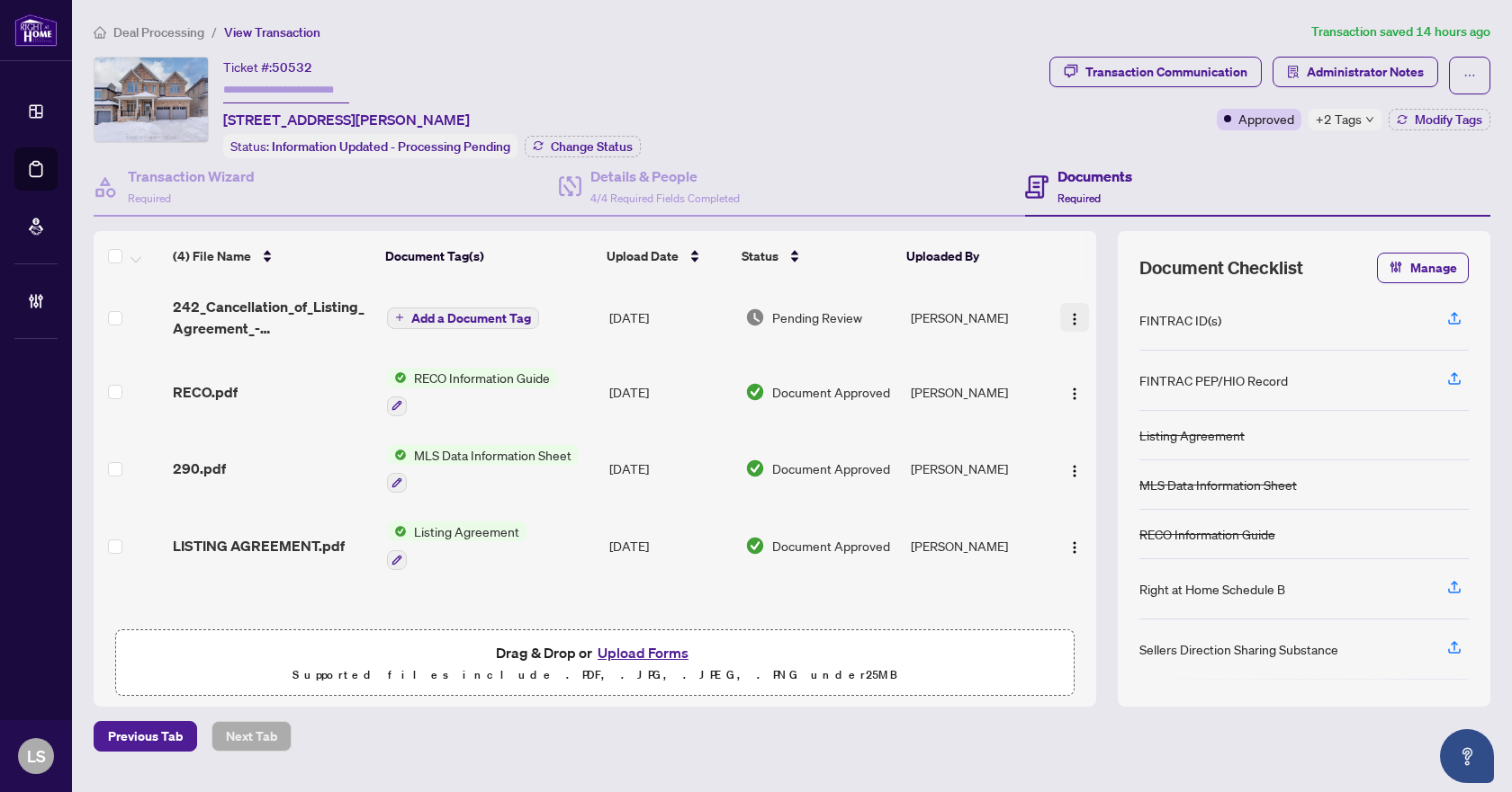
click at [1073, 316] on img "button" at bounding box center [1073, 318] width 14 height 14
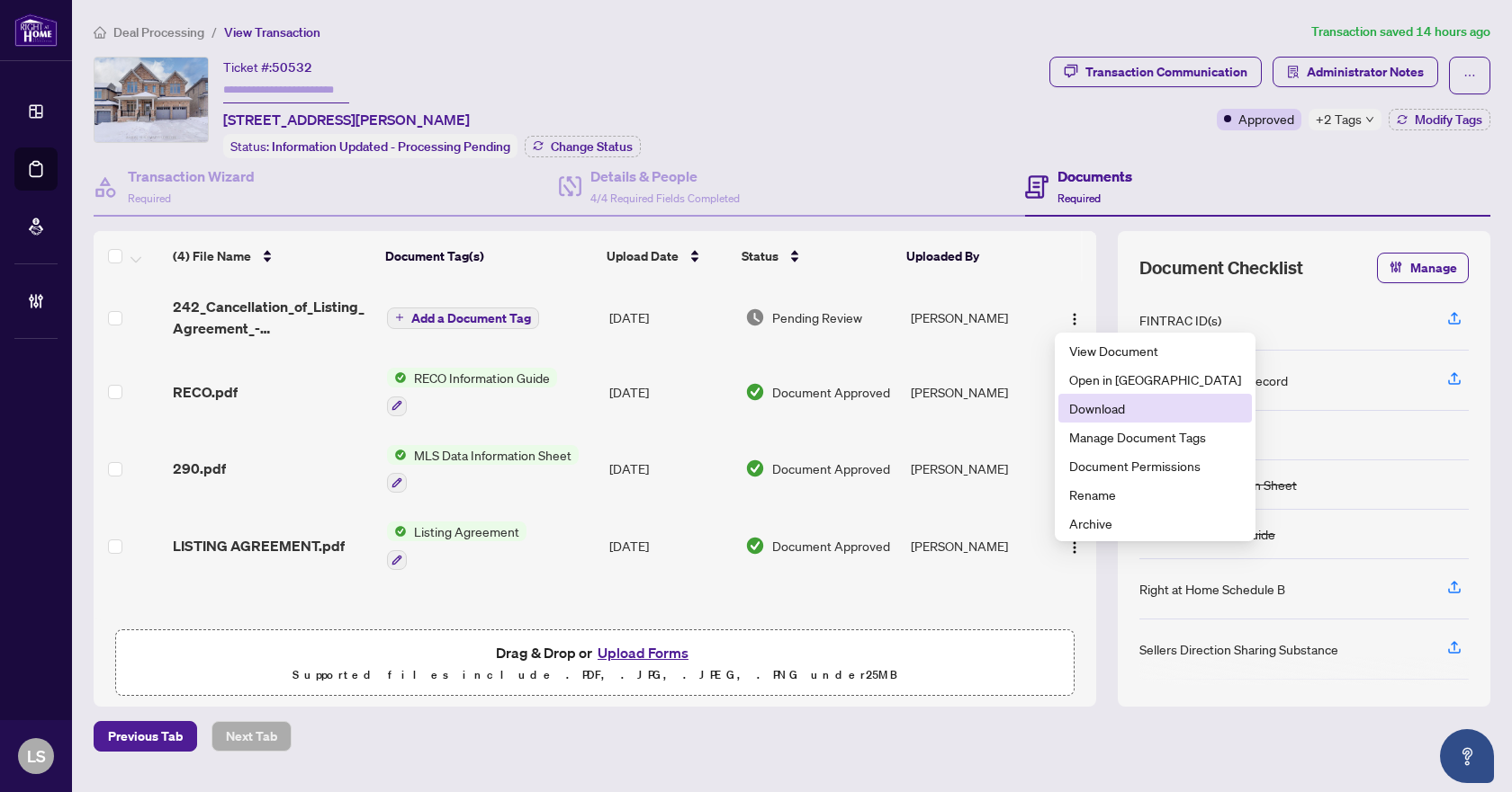
click at [1094, 414] on span "Download" at bounding box center [1154, 408] width 172 height 20
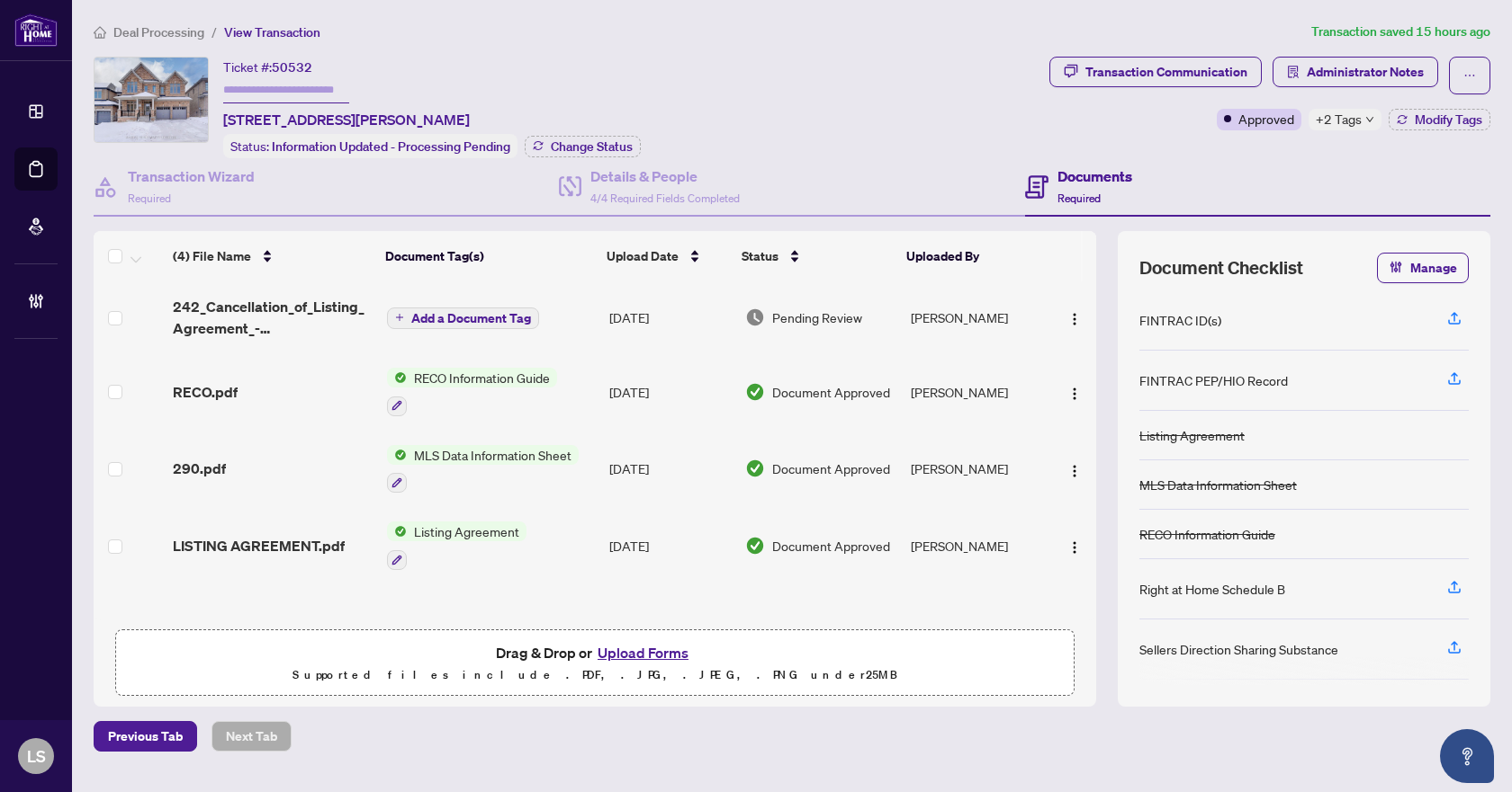
click at [182, 31] on span "Deal Processing" at bounding box center [159, 32] width 91 height 16
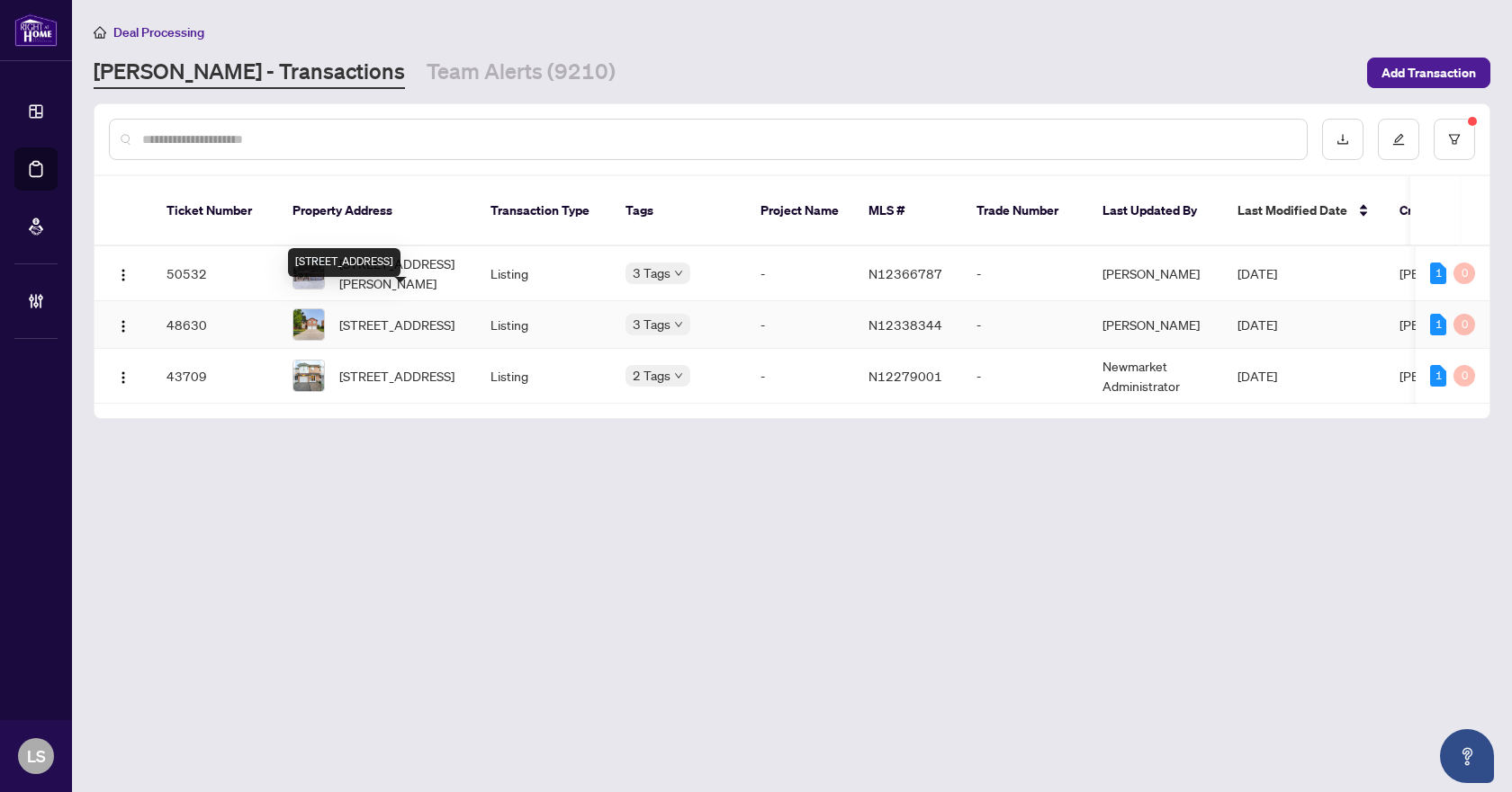
click at [414, 316] on span "191 Kensit Ave, Newmarket, Ontario L3X 1S6, Canada" at bounding box center [397, 324] width 115 height 20
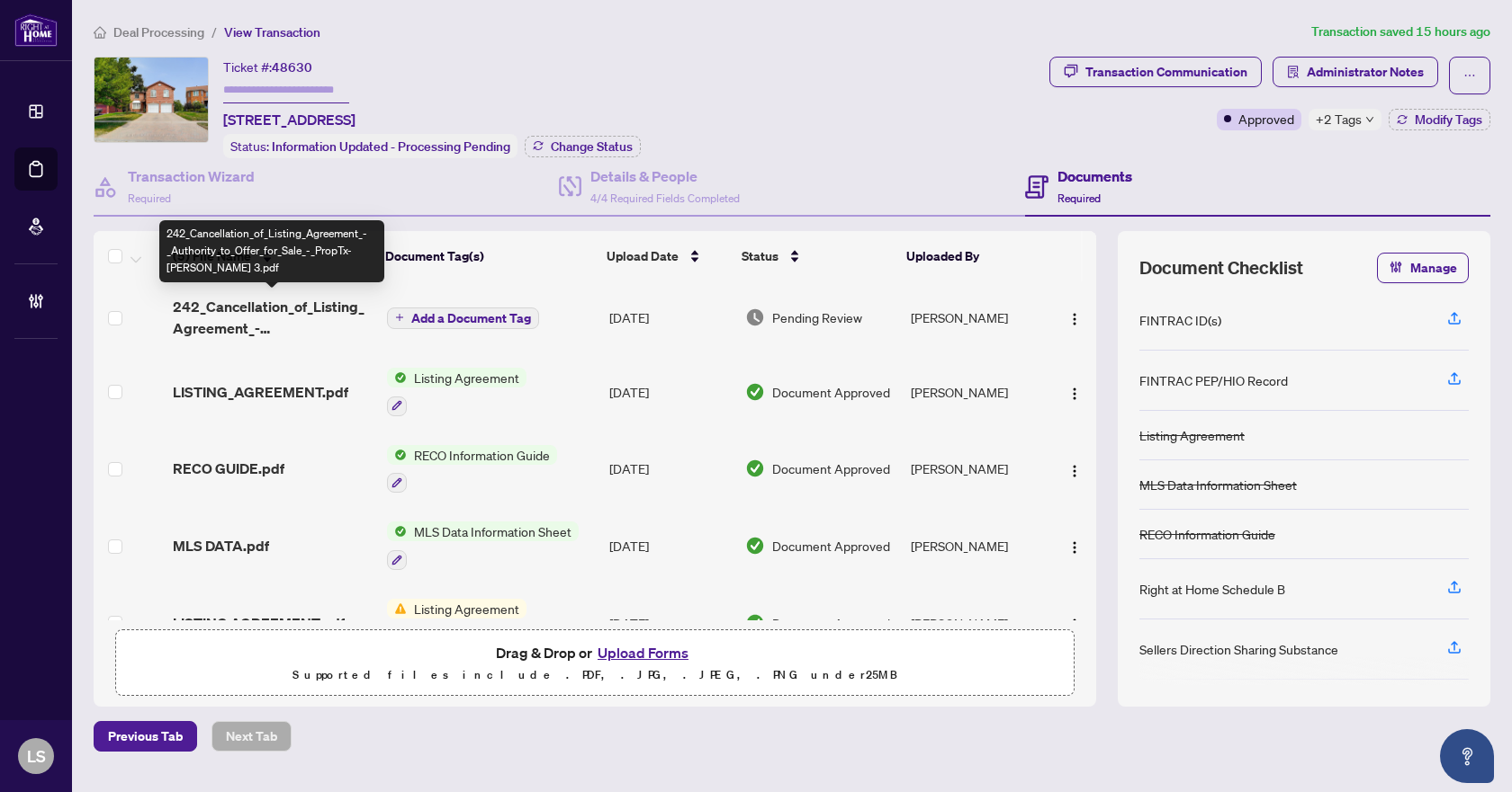
click at [276, 310] on span "242_Cancellation_of_Listing_Agreement_-_Authority_to_Offer_for_Sale_-_PropTx-OR…" at bounding box center [273, 317] width 200 height 43
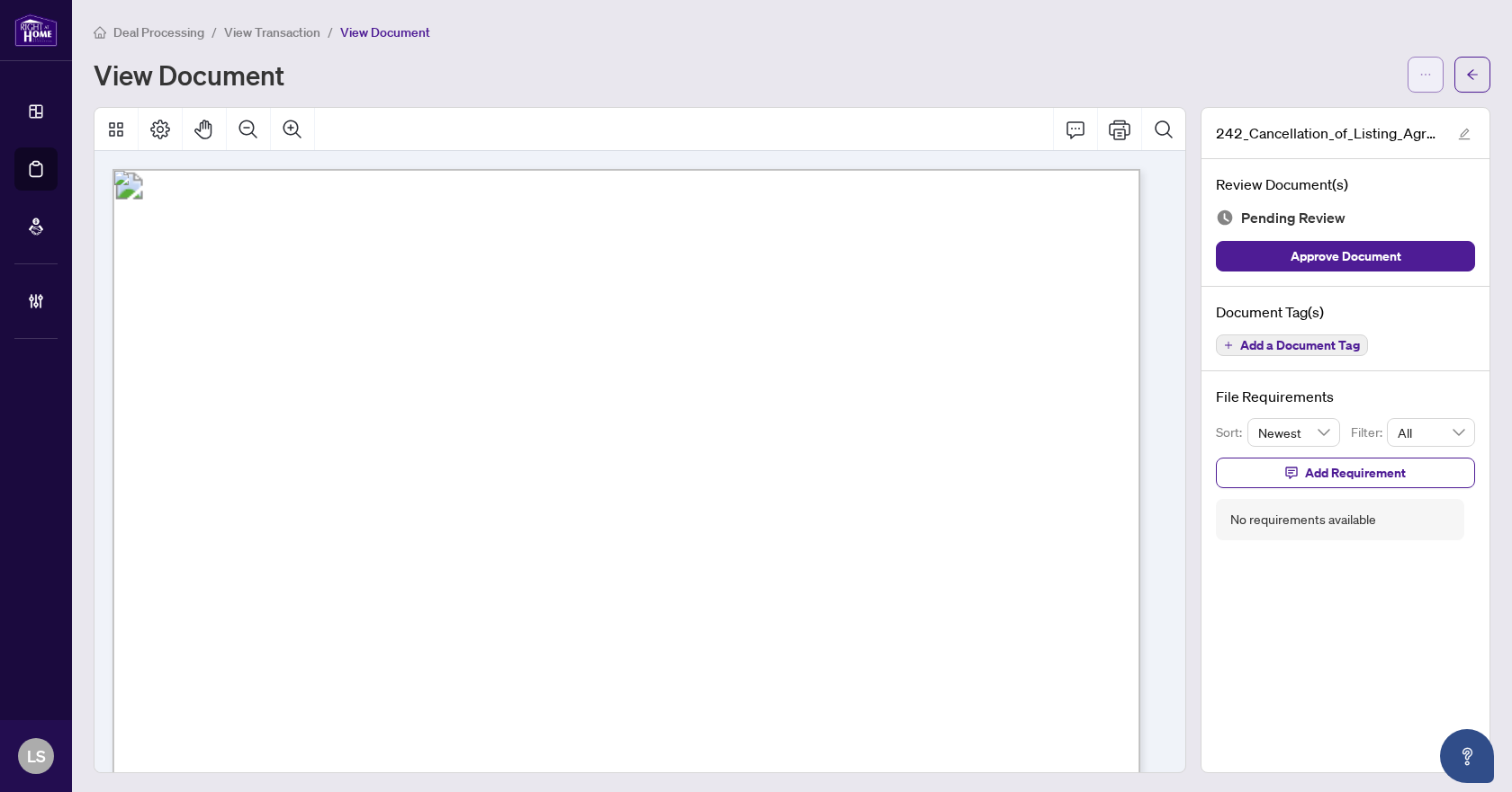
click at [1419, 73] on icon "ellipsis" at bounding box center [1425, 74] width 13 height 13
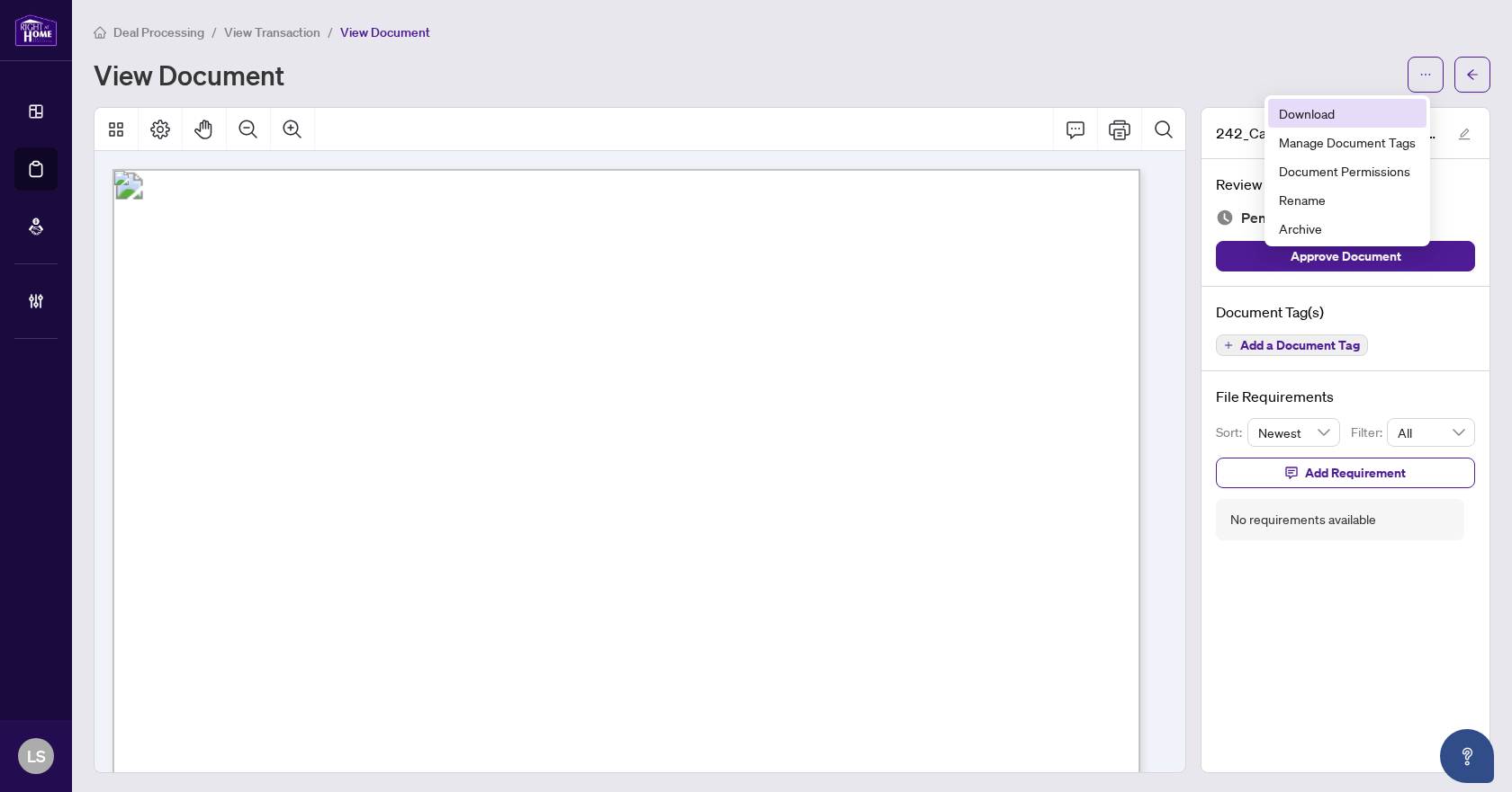
click at [1338, 115] on span "Download" at bounding box center [1346, 113] width 137 height 20
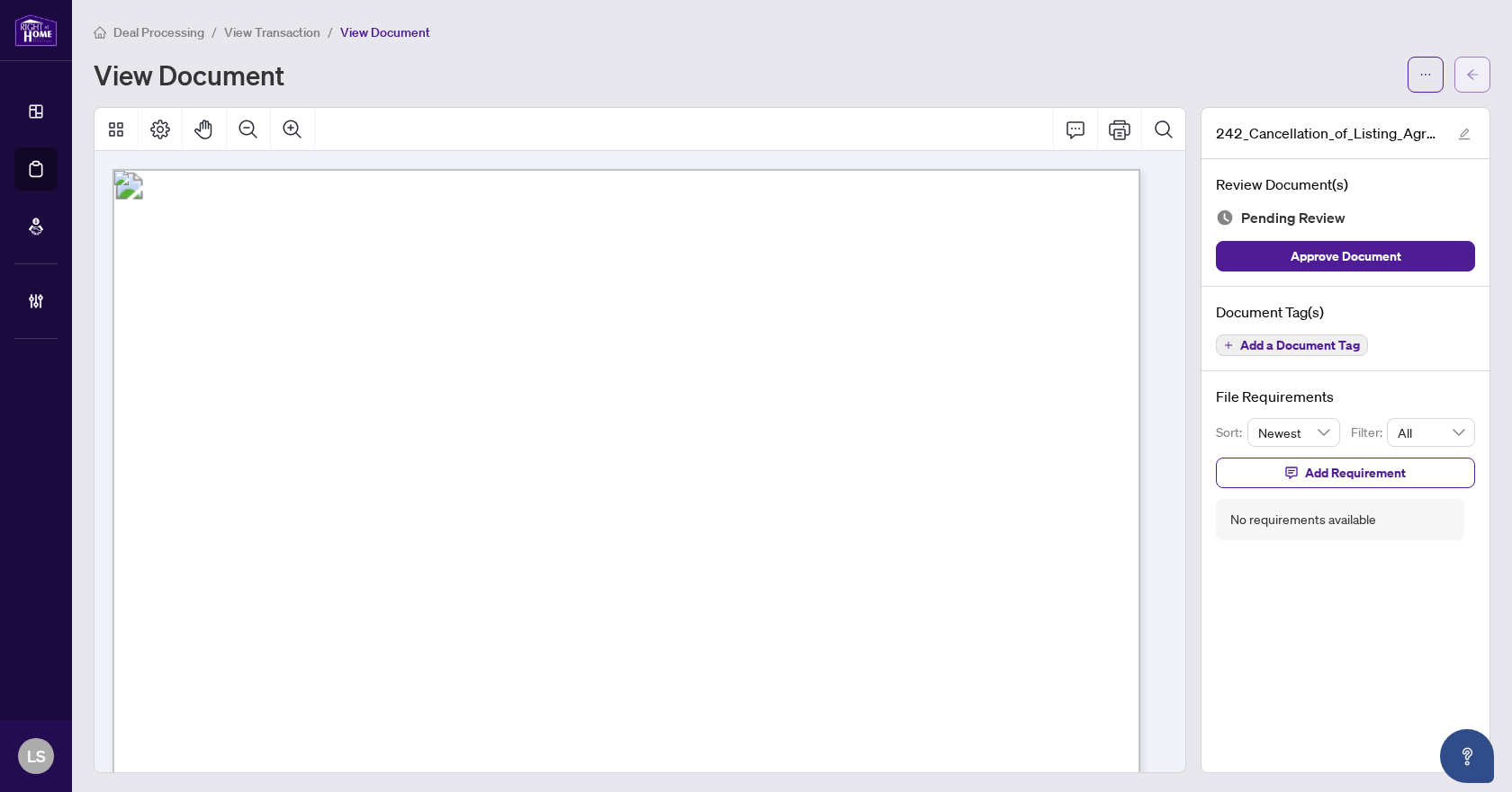
click at [1465, 61] on span "button" at bounding box center [1472, 74] width 13 height 29
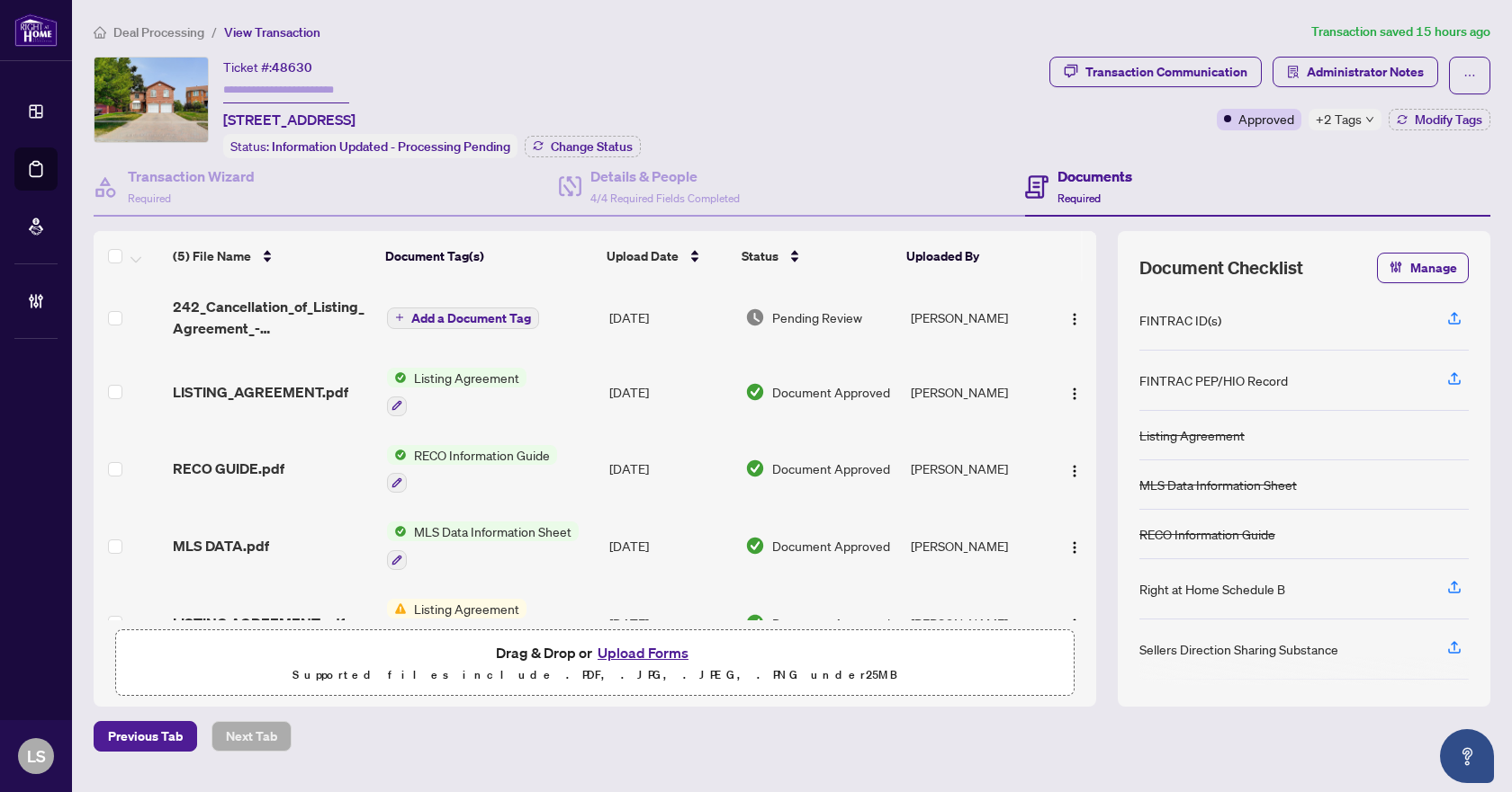
click at [167, 31] on span "Deal Processing" at bounding box center [159, 32] width 91 height 16
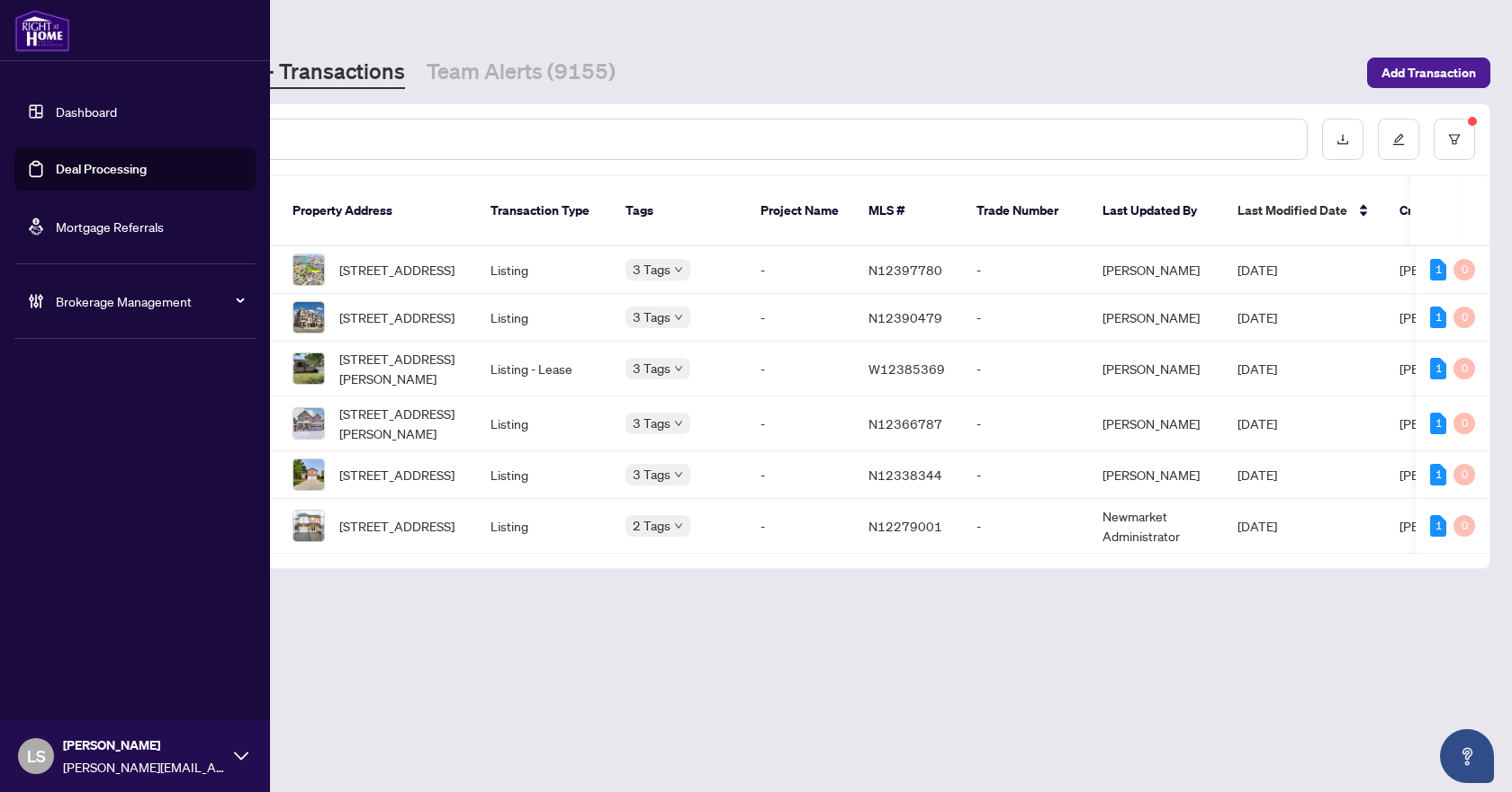
click at [115, 308] on span "Brokerage Management" at bounding box center [149, 301] width 187 height 20
click at [80, 432] on link "Manage Agents" at bounding box center [83, 430] width 89 height 16
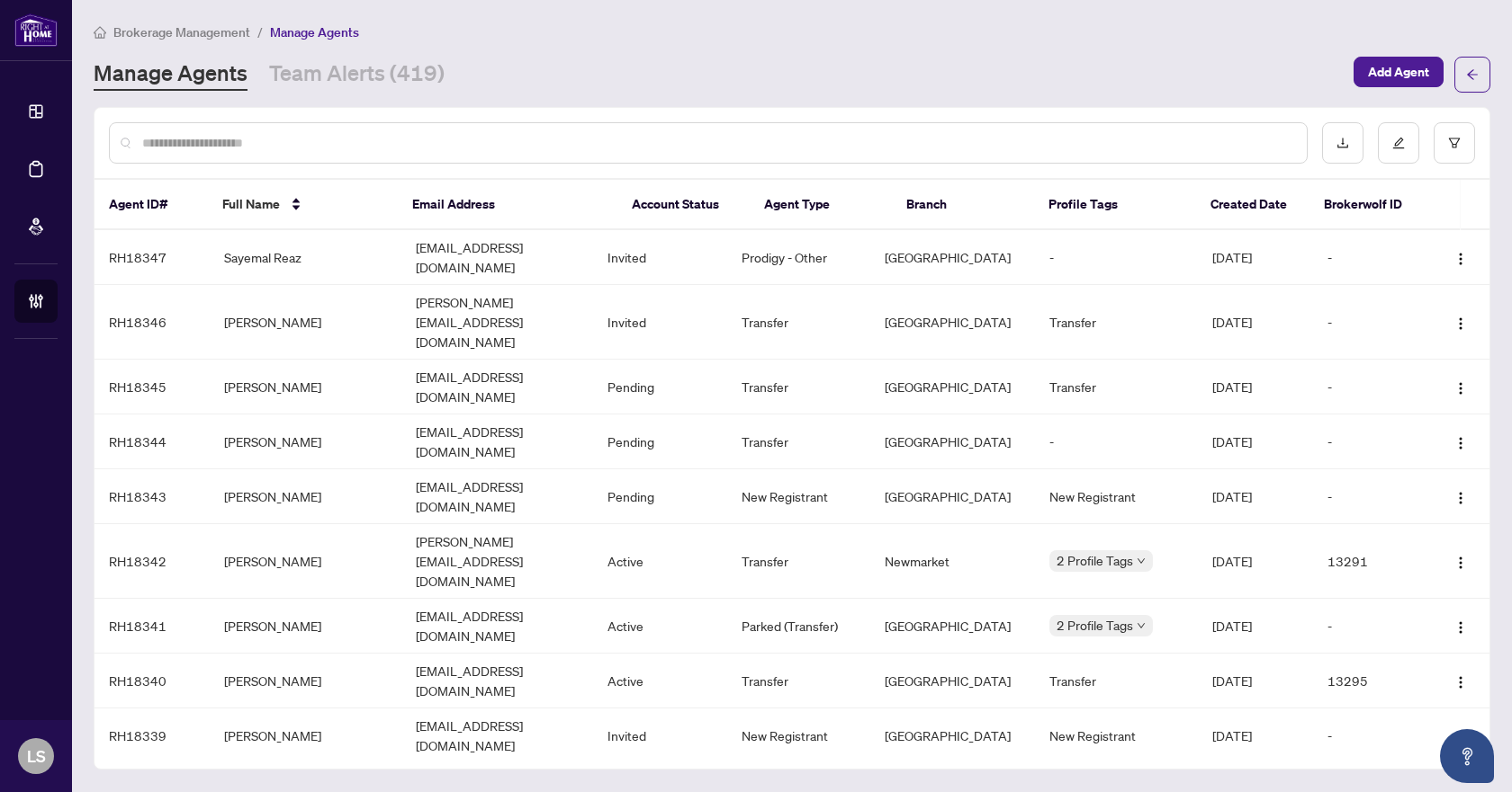
click at [315, 139] on input "text" at bounding box center [717, 142] width 1150 height 20
paste input "**********"
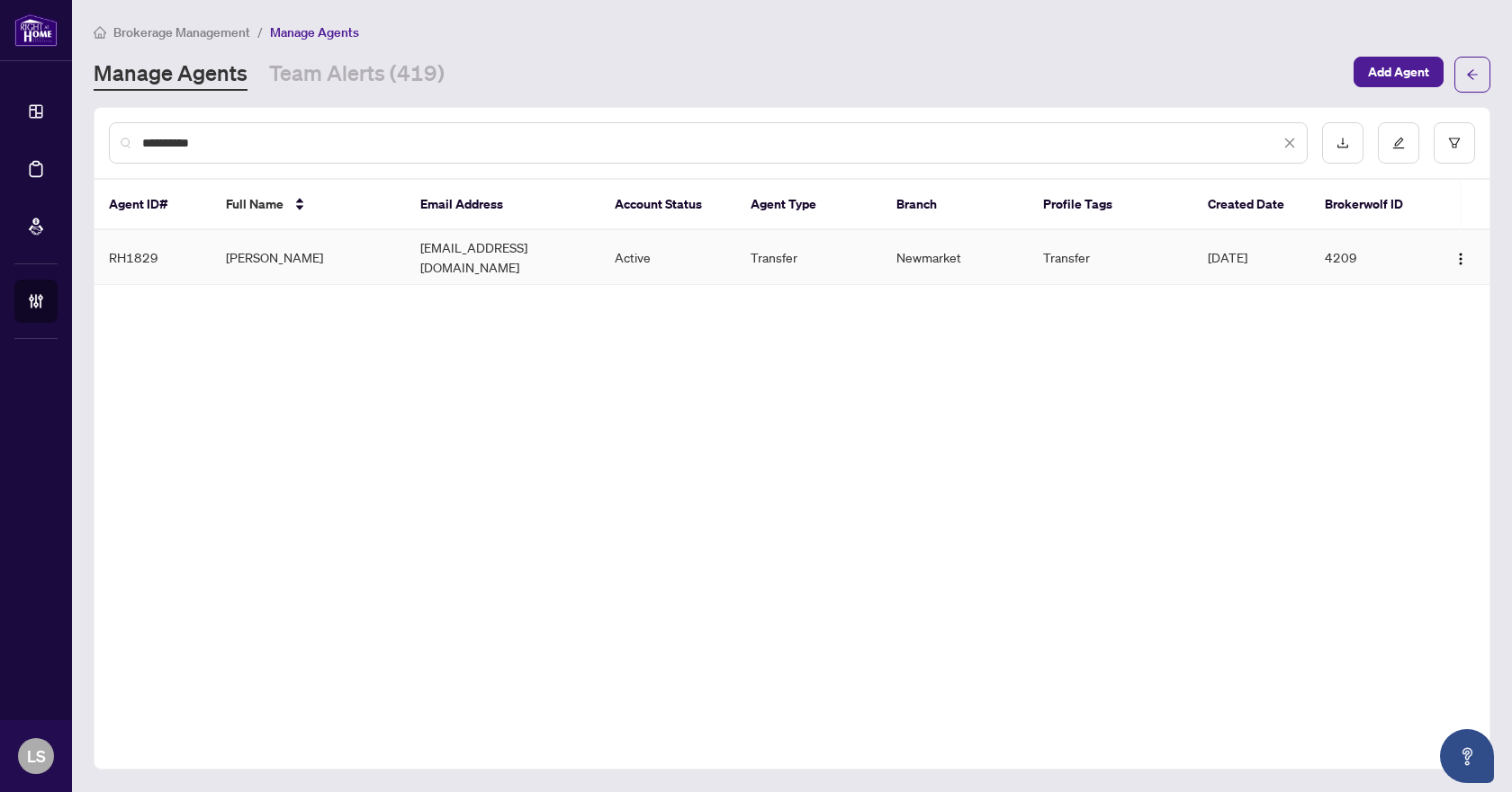
type input "**********"
click at [261, 249] on td "Maryam Aghazahedi" at bounding box center [308, 257] width 195 height 55
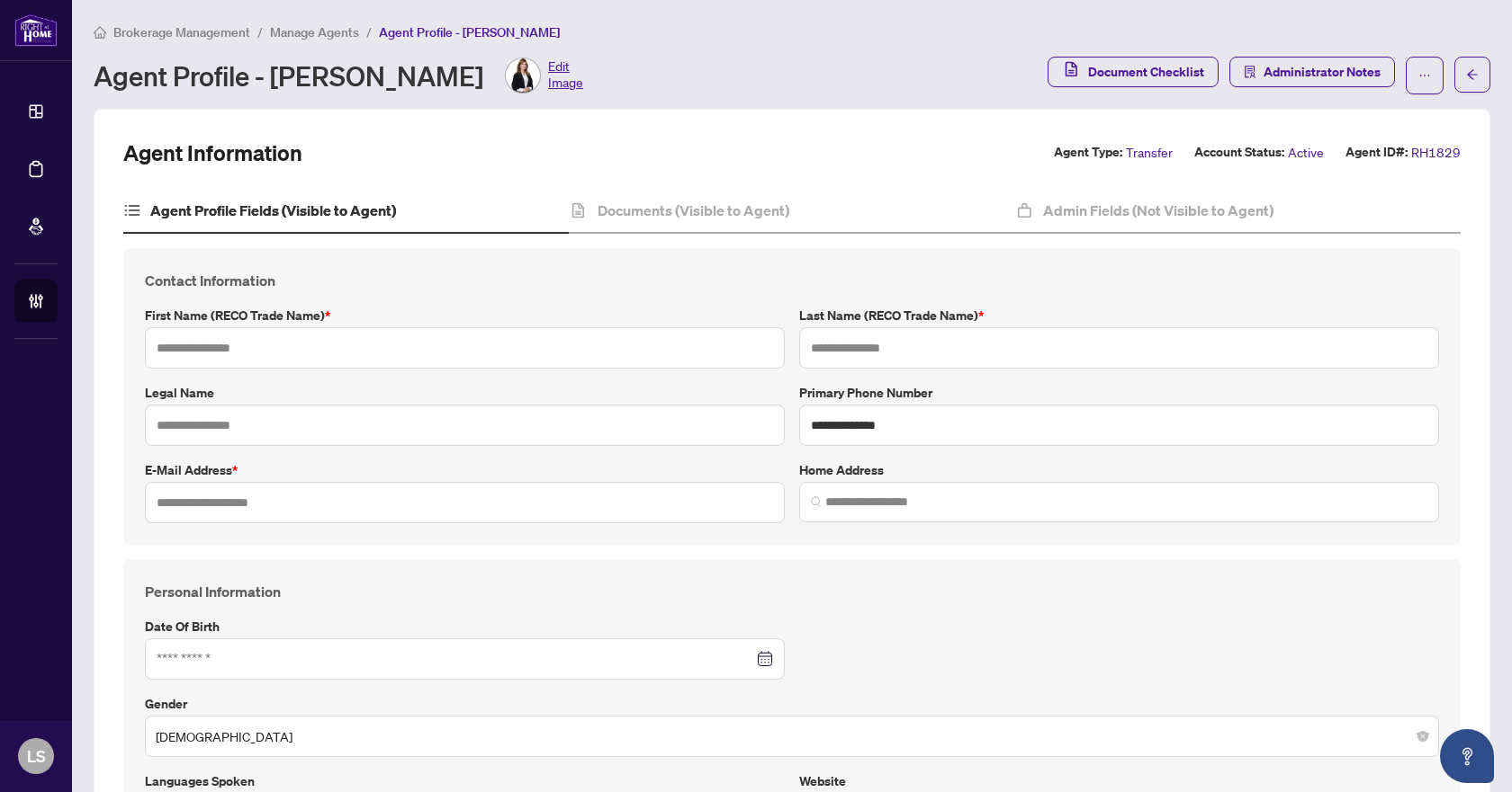
type input "******"
type input "**********"
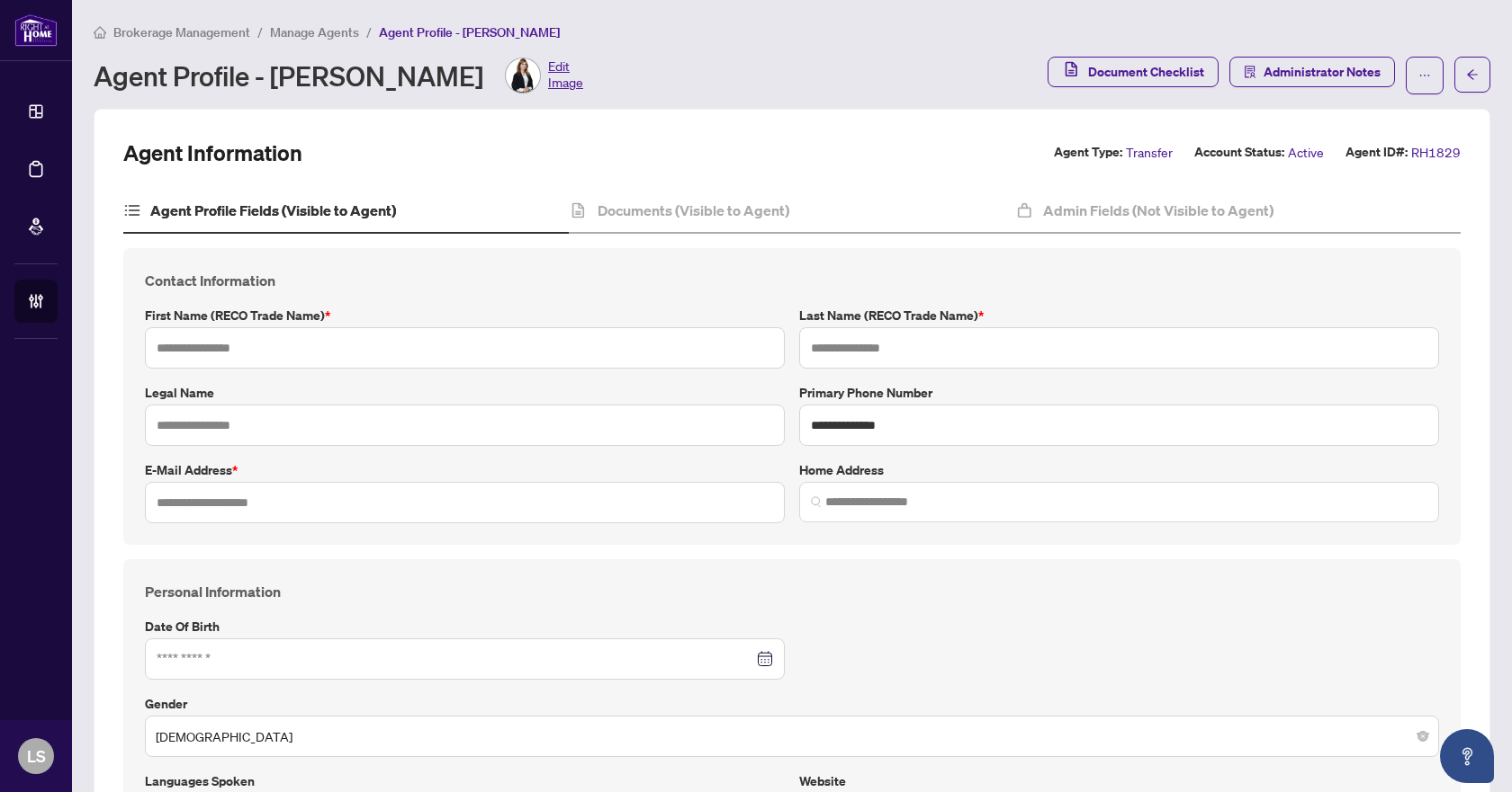
type input "*********"
type input "*******"
type input "******"
type input "**********"
type input "*"
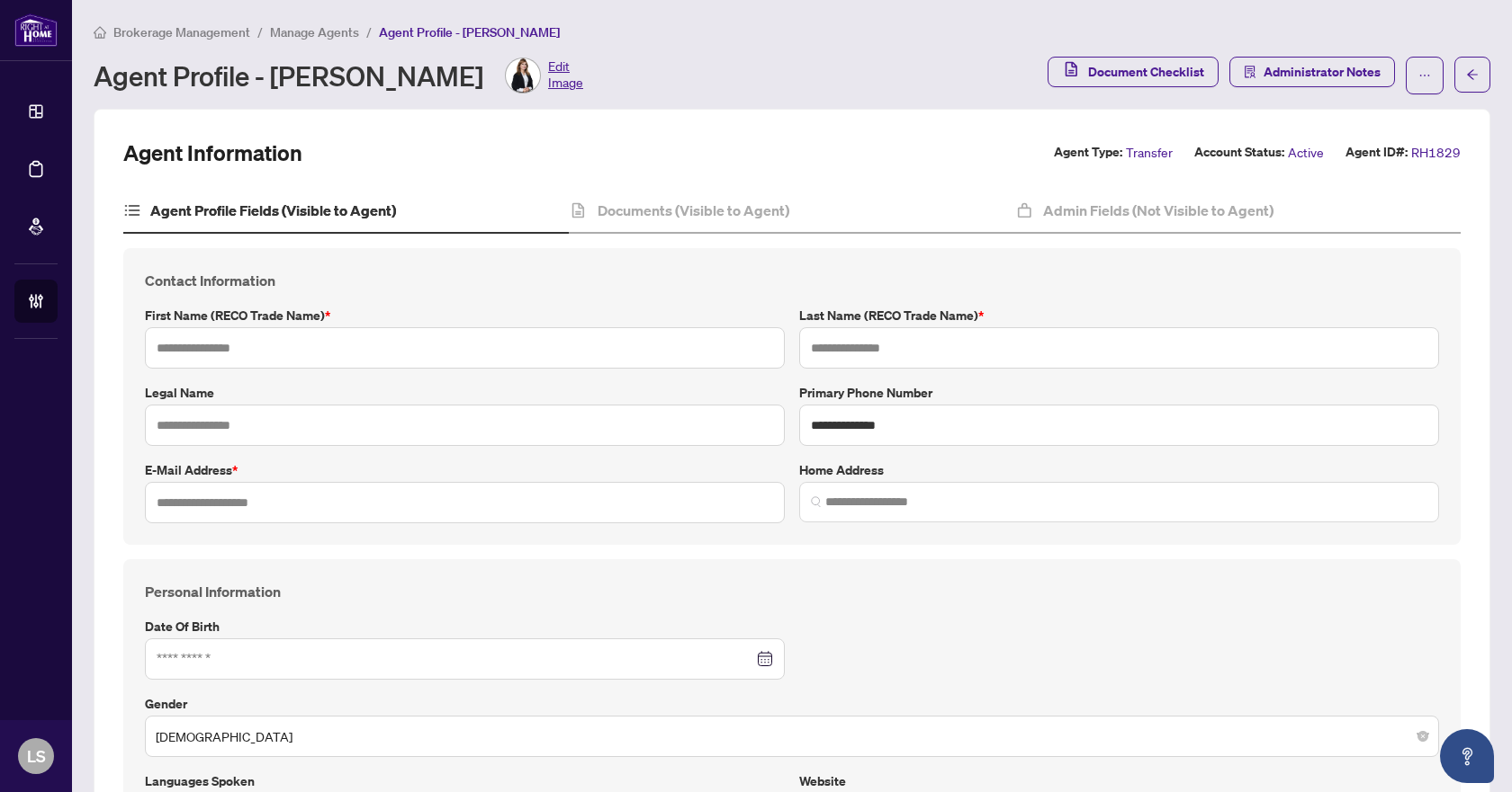
type input "*"
type input "*******"
type input "**********"
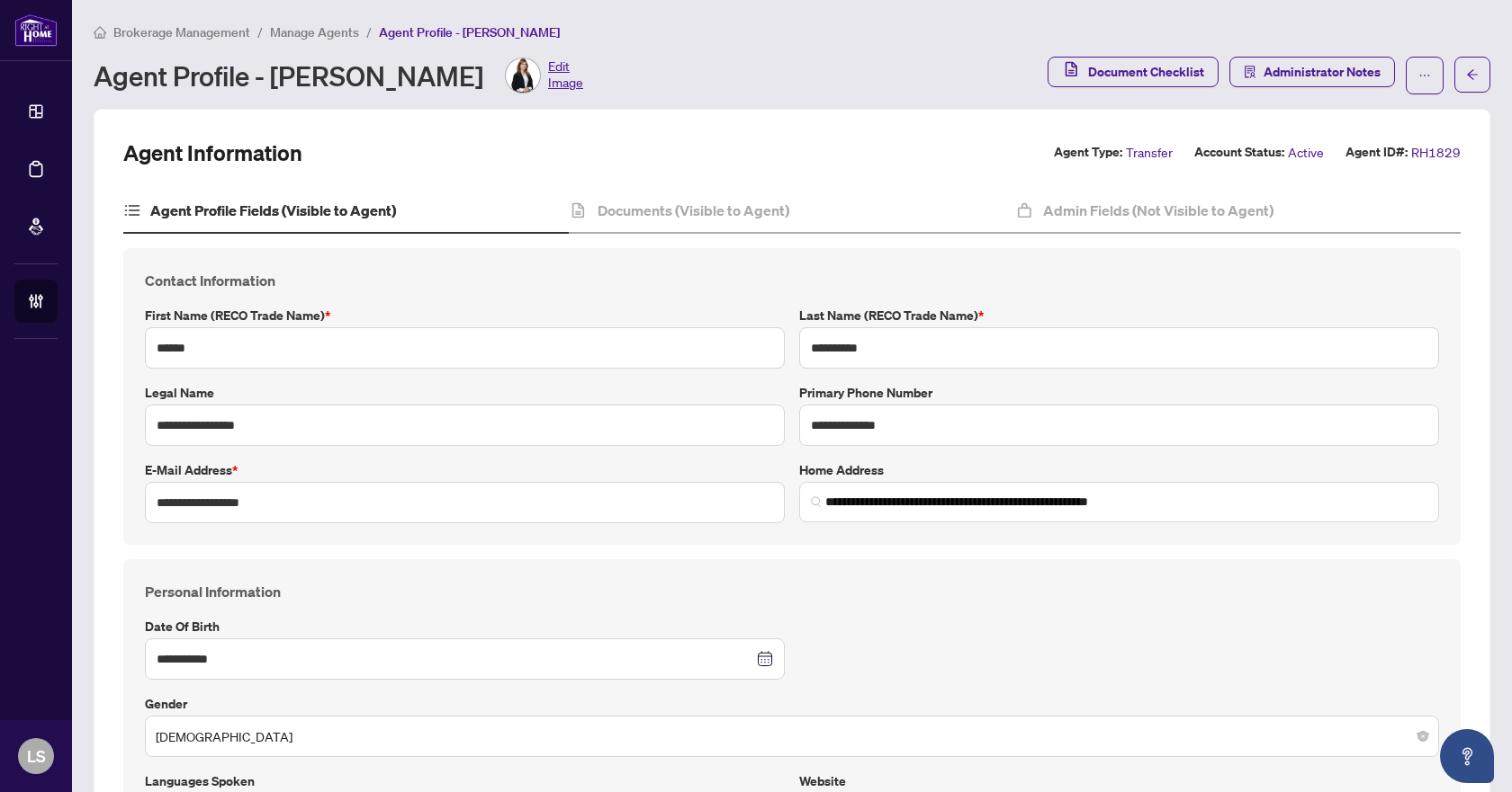
type input "****"
type input "**********"
click at [1211, 216] on h4 "Admin Fields (Not Visible to Agent)" at bounding box center [1157, 210] width 230 height 21
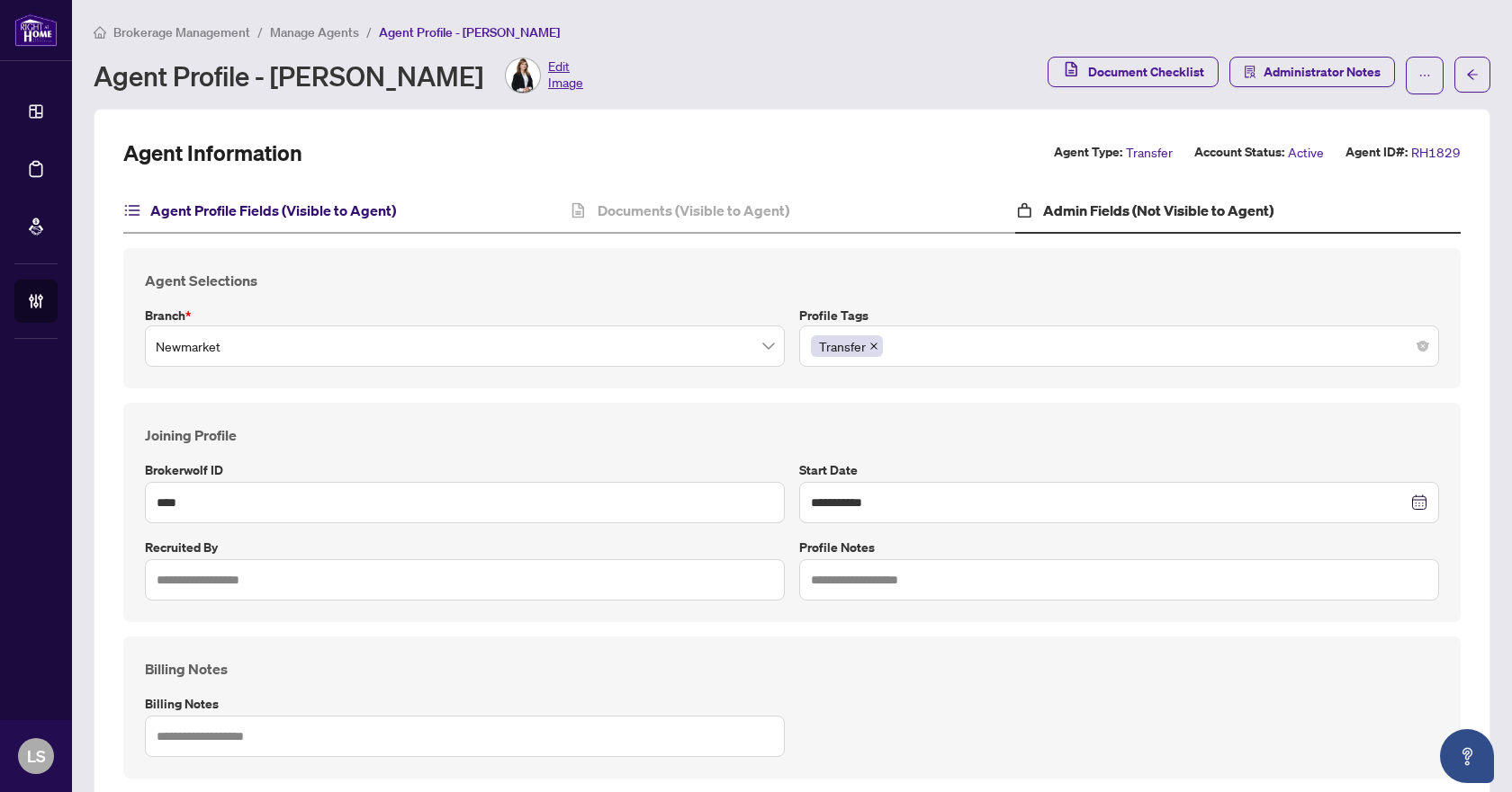
click at [327, 201] on h4 "Agent Profile Fields (Visible to Agent)" at bounding box center [273, 210] width 246 height 21
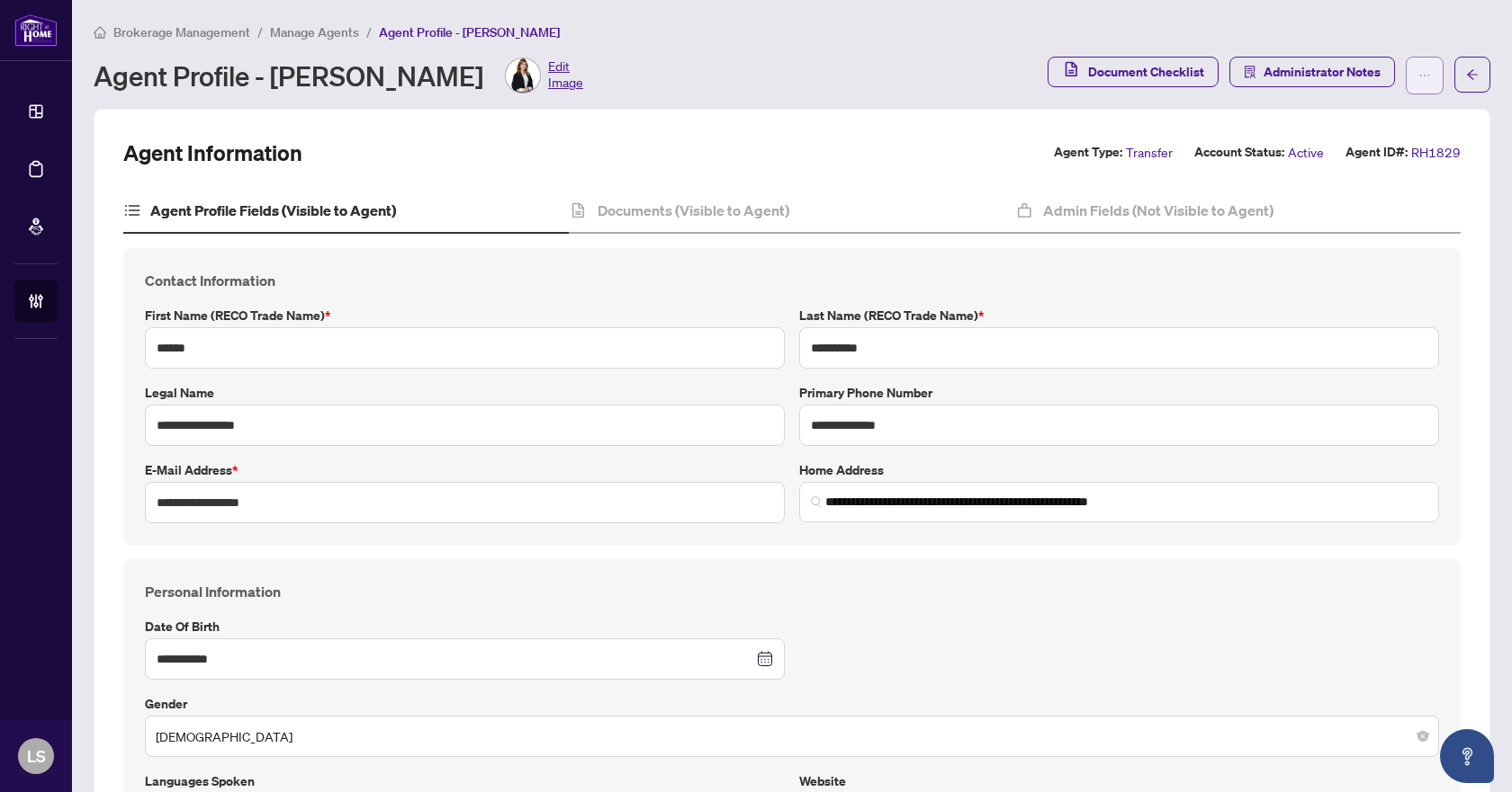
click at [1418, 74] on icon "ellipsis" at bounding box center [1424, 75] width 13 height 13
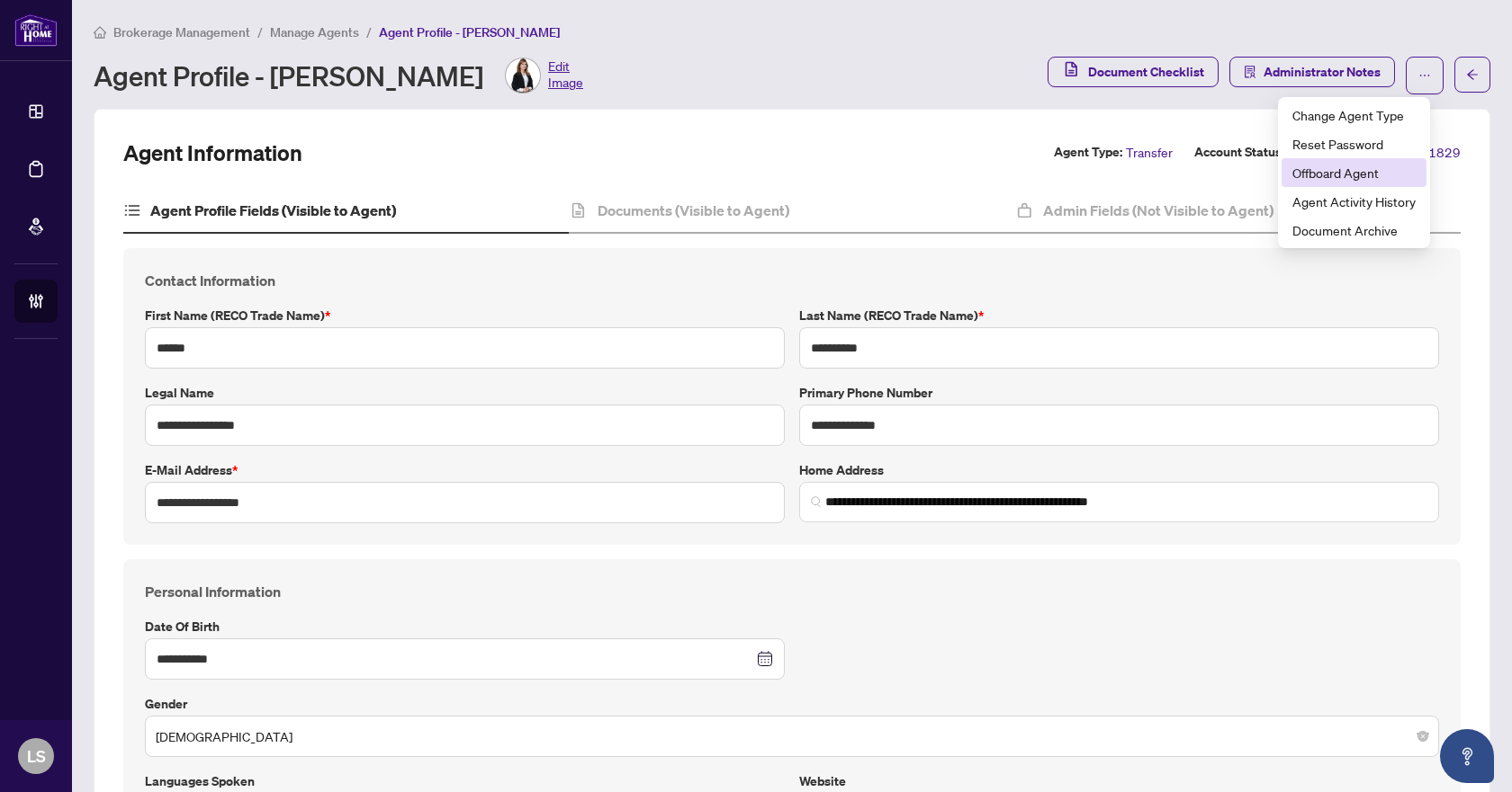
click at [1349, 173] on span "Offboard Agent" at bounding box center [1354, 172] width 123 height 20
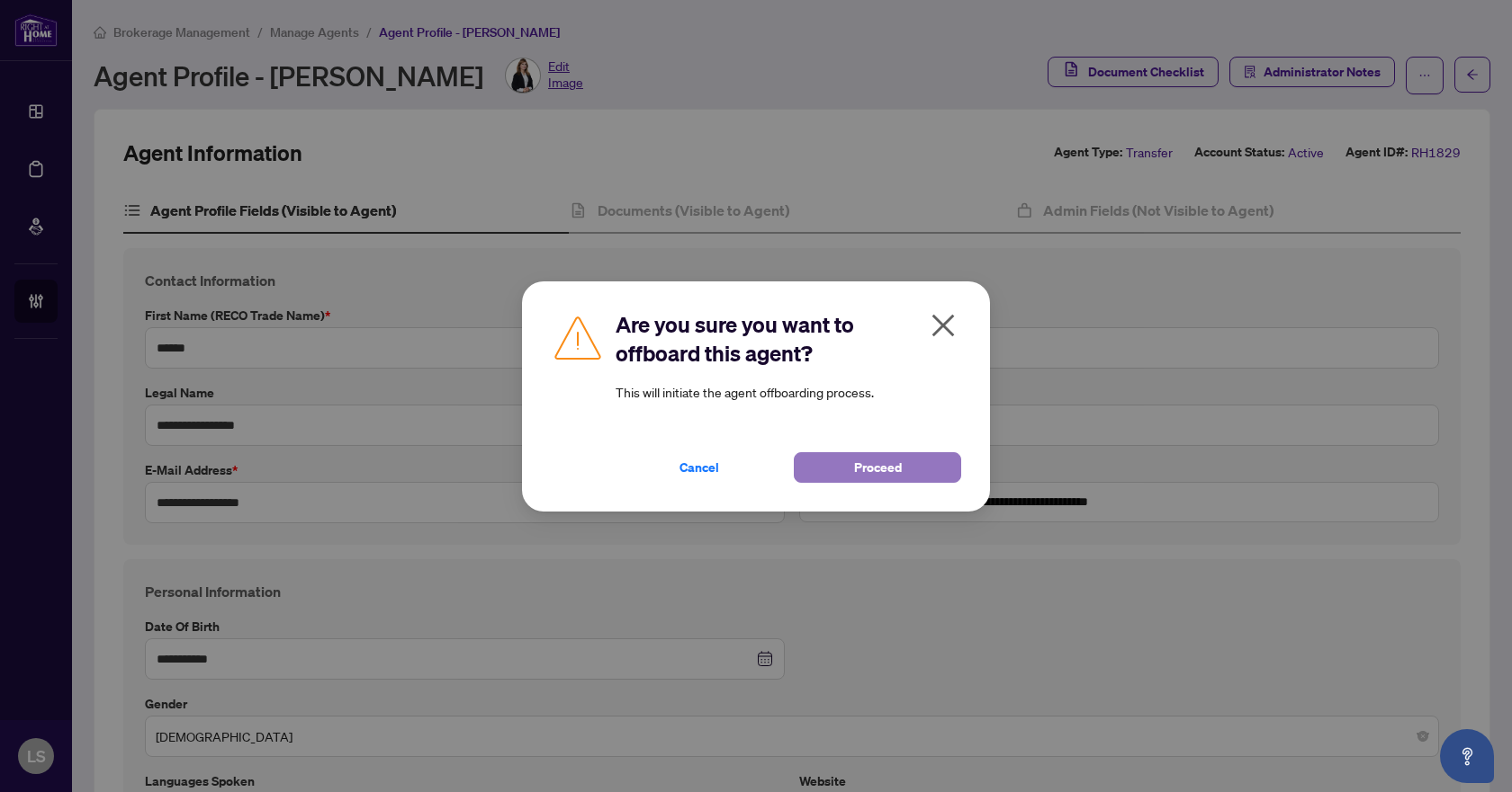
click at [879, 464] on span "Proceed" at bounding box center [877, 467] width 47 height 29
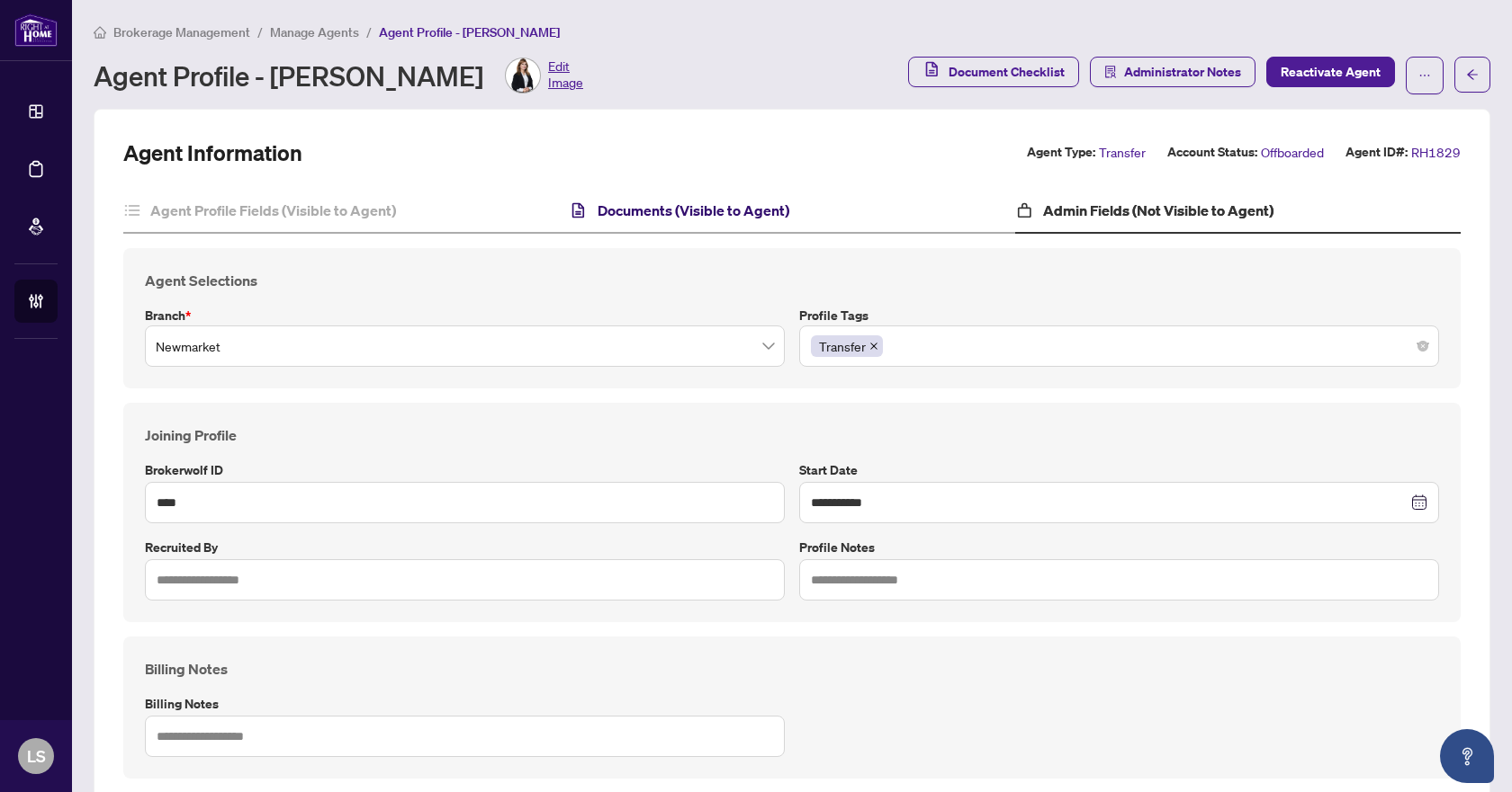
click at [772, 203] on h4 "Documents (Visible to Agent)" at bounding box center [694, 210] width 192 height 21
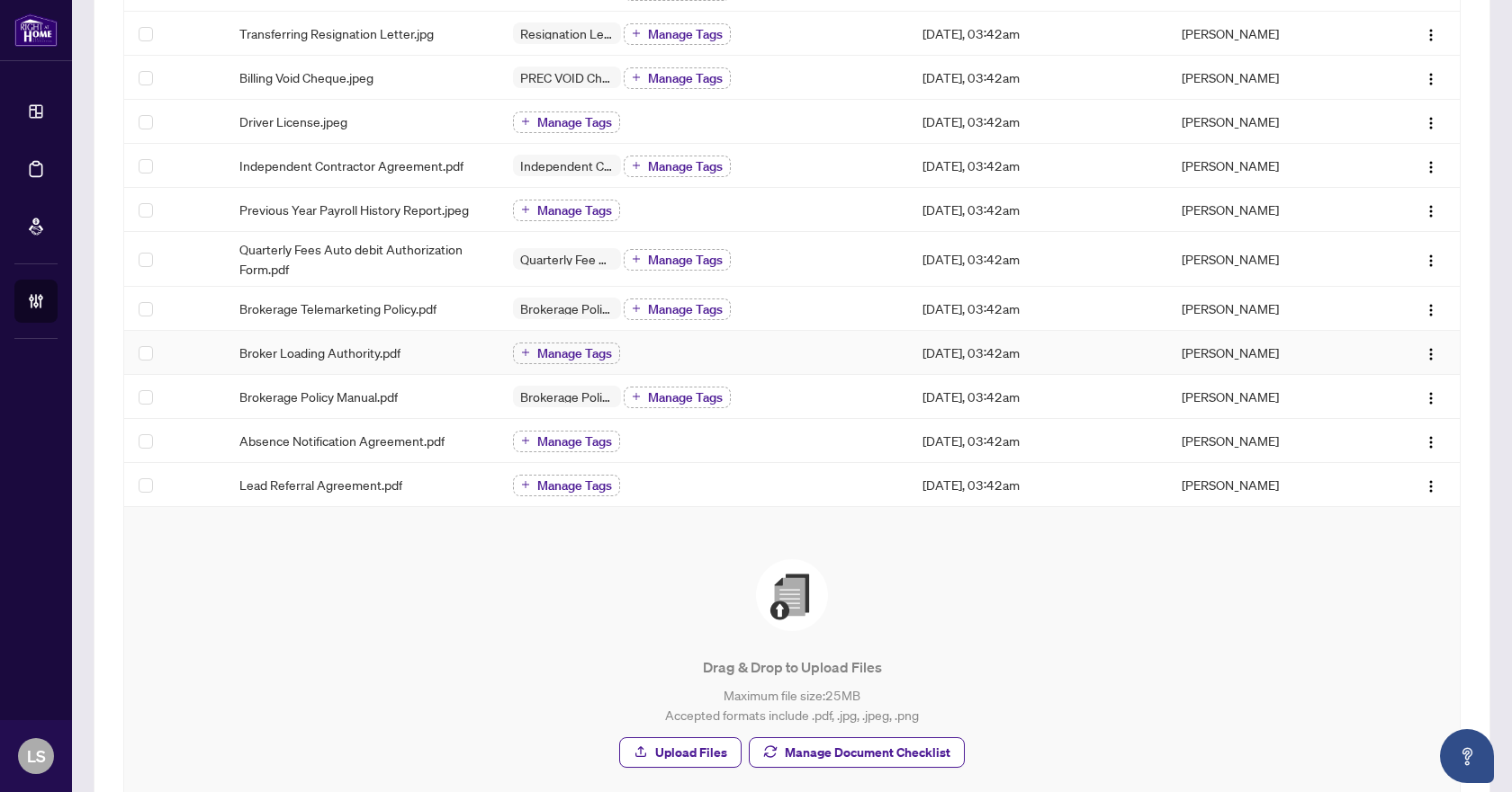
scroll to position [360, 0]
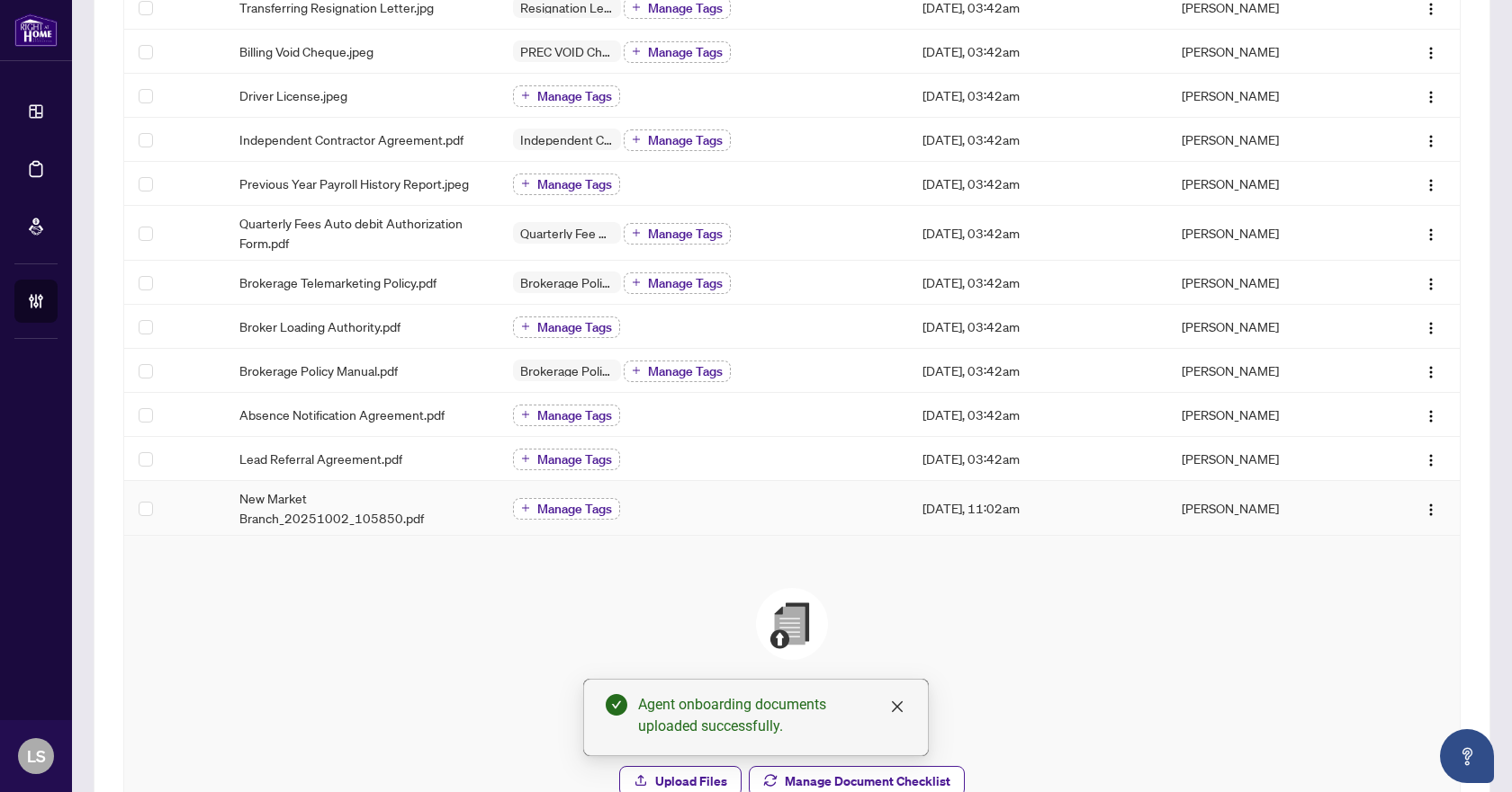
click at [551, 506] on span "Manage Tags" at bounding box center [574, 509] width 74 height 13
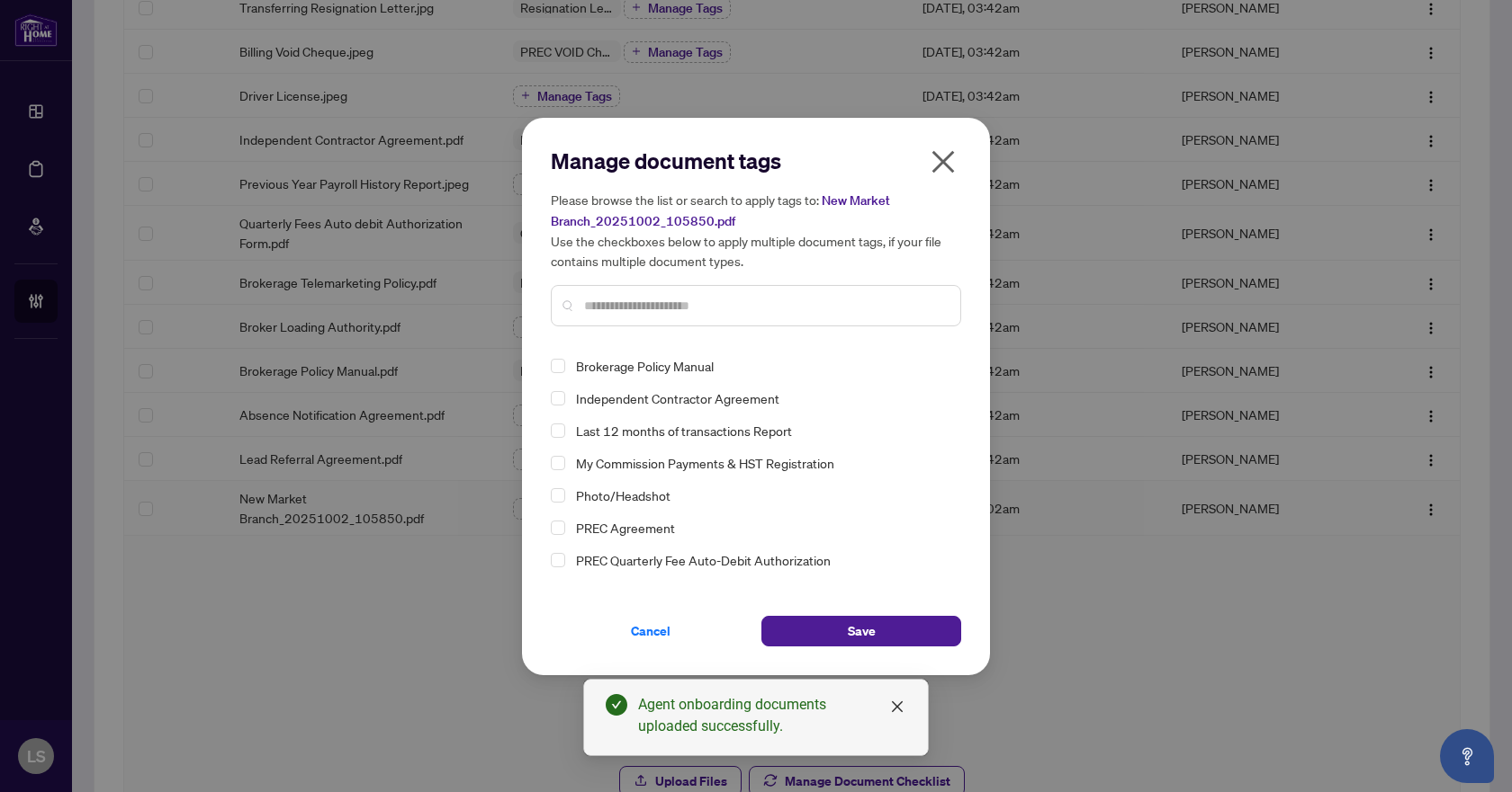
click at [654, 303] on input "text" at bounding box center [764, 305] width 362 height 20
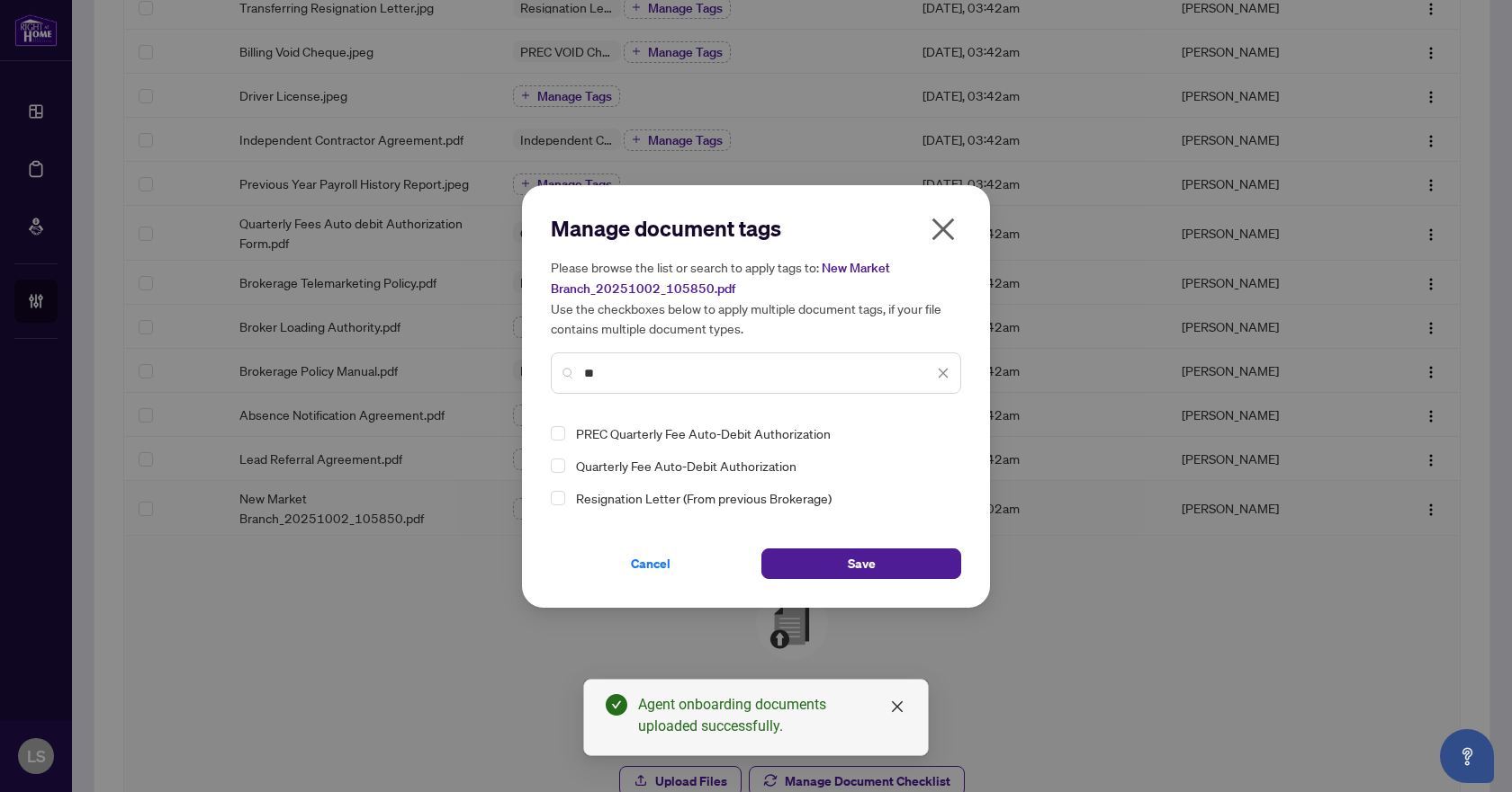
type input "*"
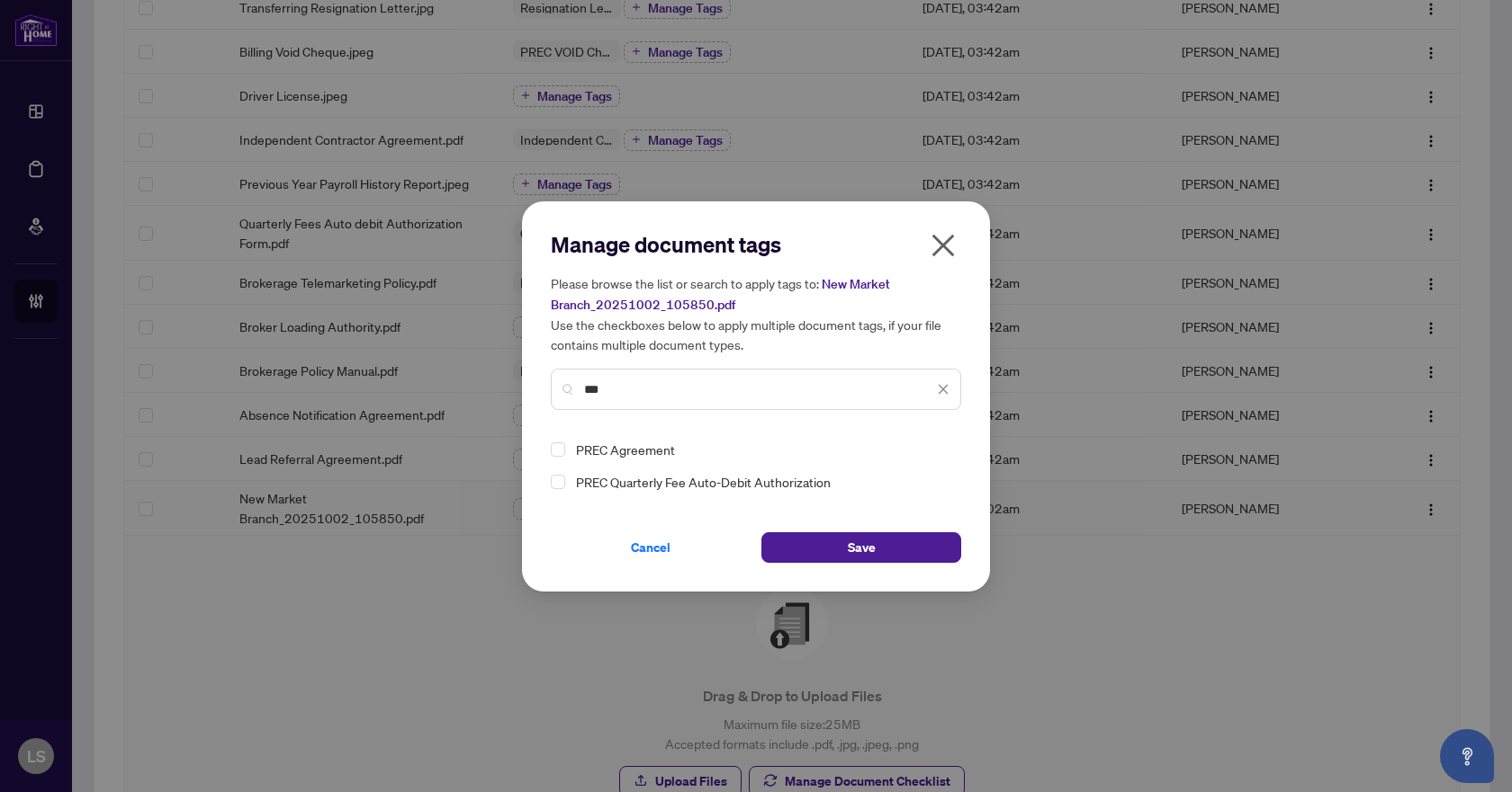
drag, startPoint x: 637, startPoint y: 393, endPoint x: 587, endPoint y: 396, distance: 50.1
click at [587, 396] on input "***" at bounding box center [758, 389] width 349 height 20
type input "*"
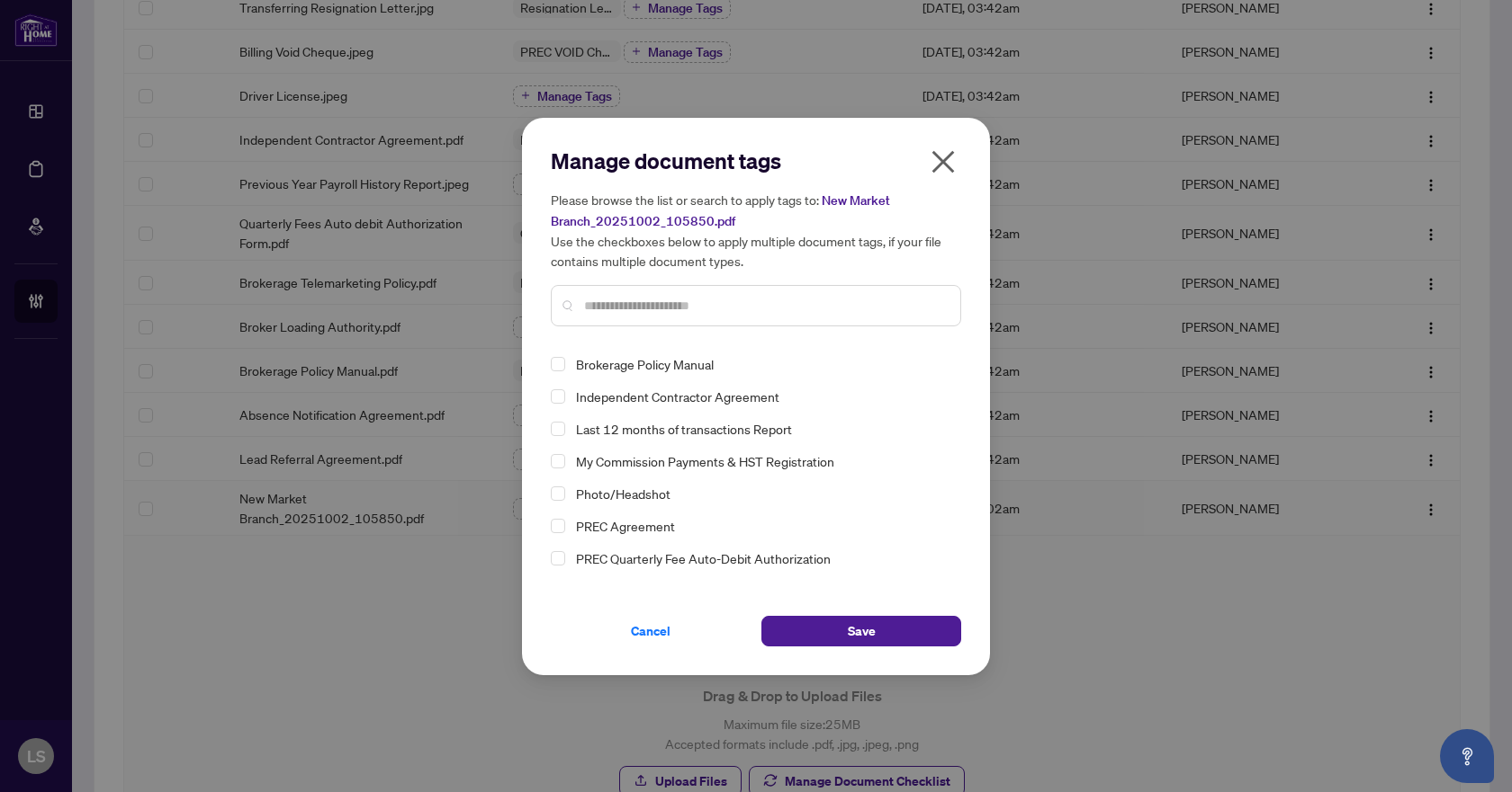
scroll to position [0, 0]
click at [947, 162] on icon "close" at bounding box center [942, 162] width 29 height 29
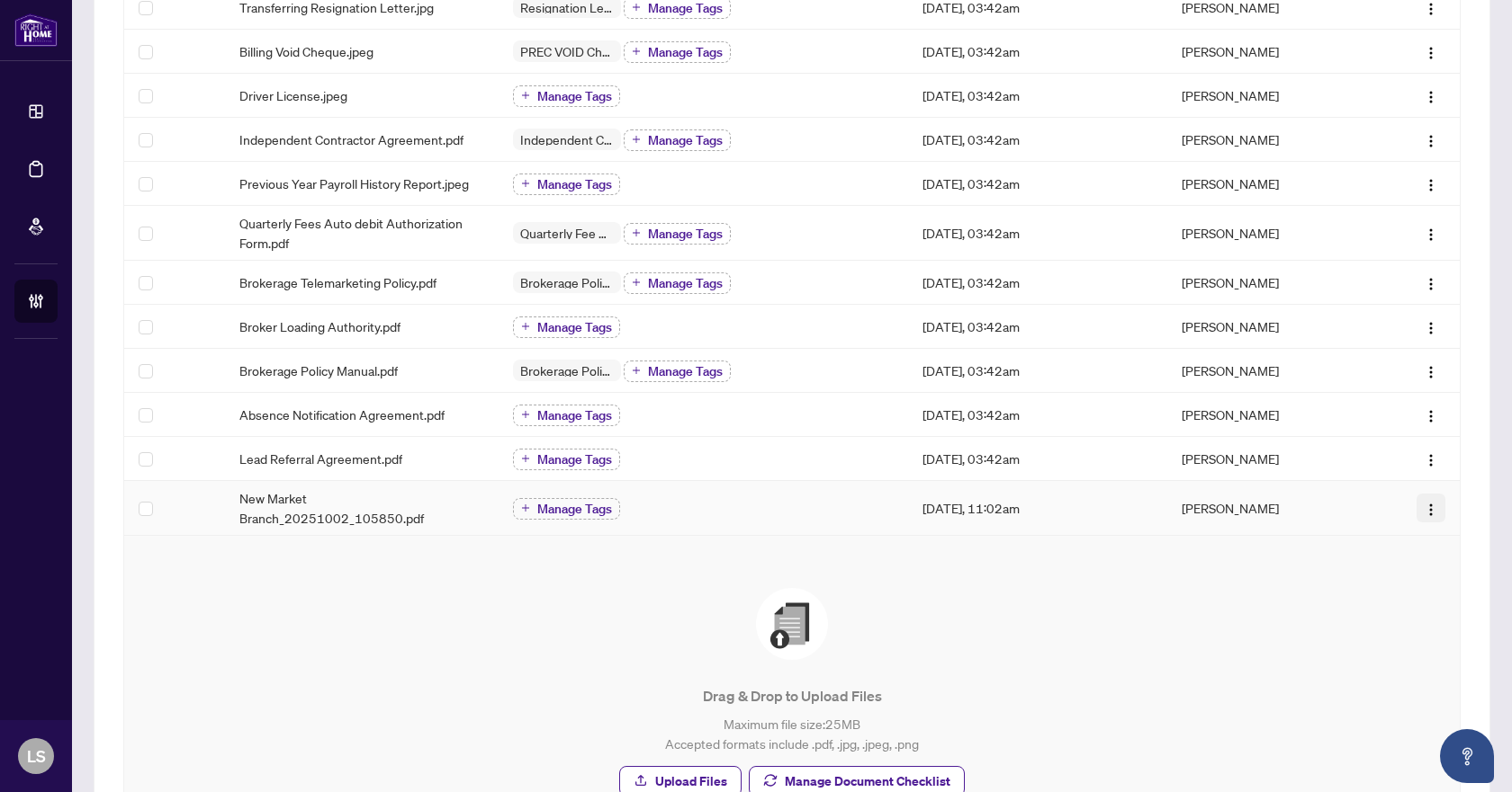
click at [1424, 509] on img "button" at bounding box center [1430, 509] width 14 height 14
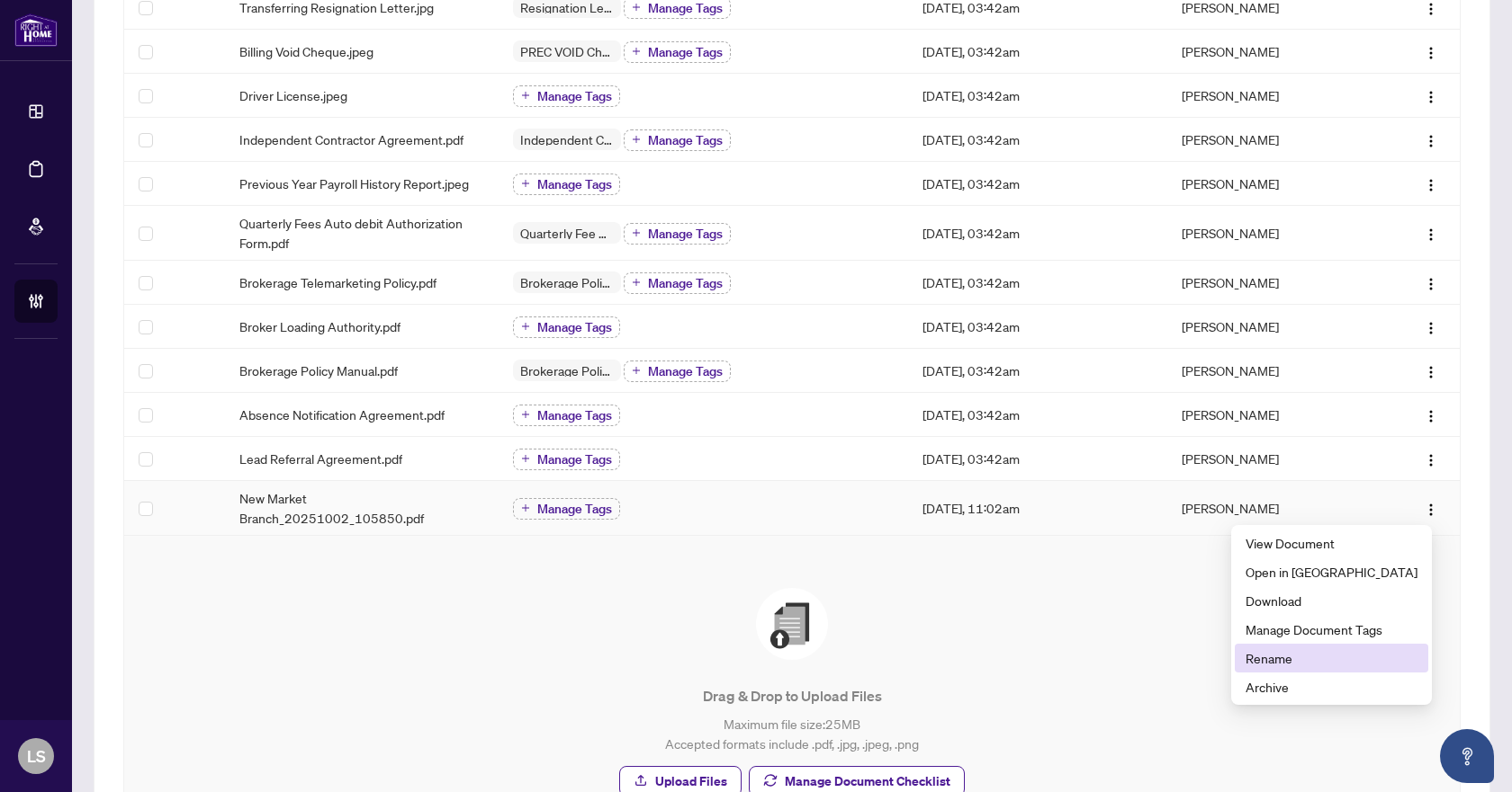
click at [1326, 664] on span "Rename" at bounding box center [1331, 658] width 172 height 20
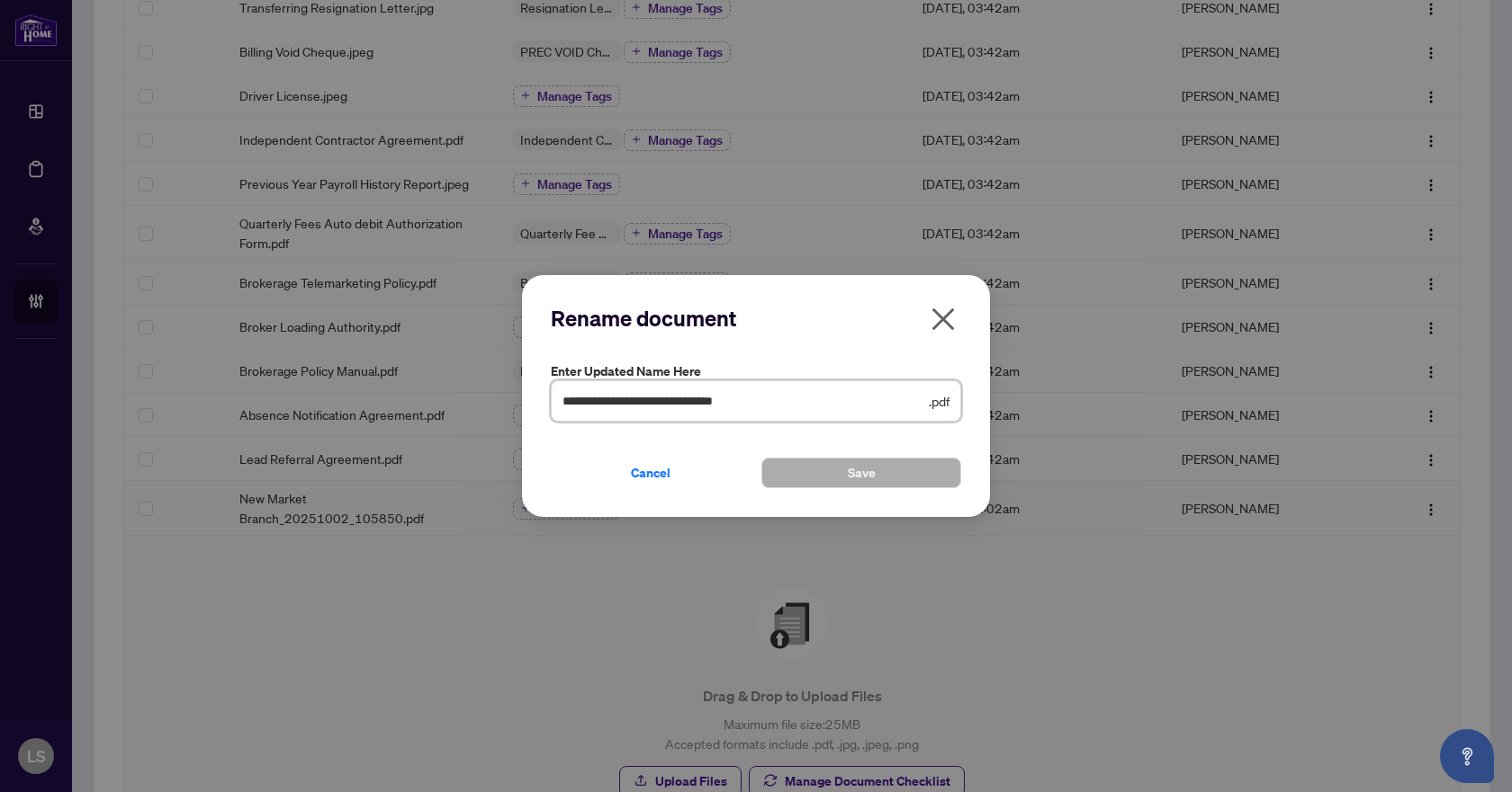
drag, startPoint x: 817, startPoint y: 400, endPoint x: 549, endPoint y: 404, distance: 268.0
click at [549, 404] on div "**********" at bounding box center [756, 396] width 468 height 243
type input "**********"
click at [829, 475] on button "Save" at bounding box center [861, 473] width 200 height 31
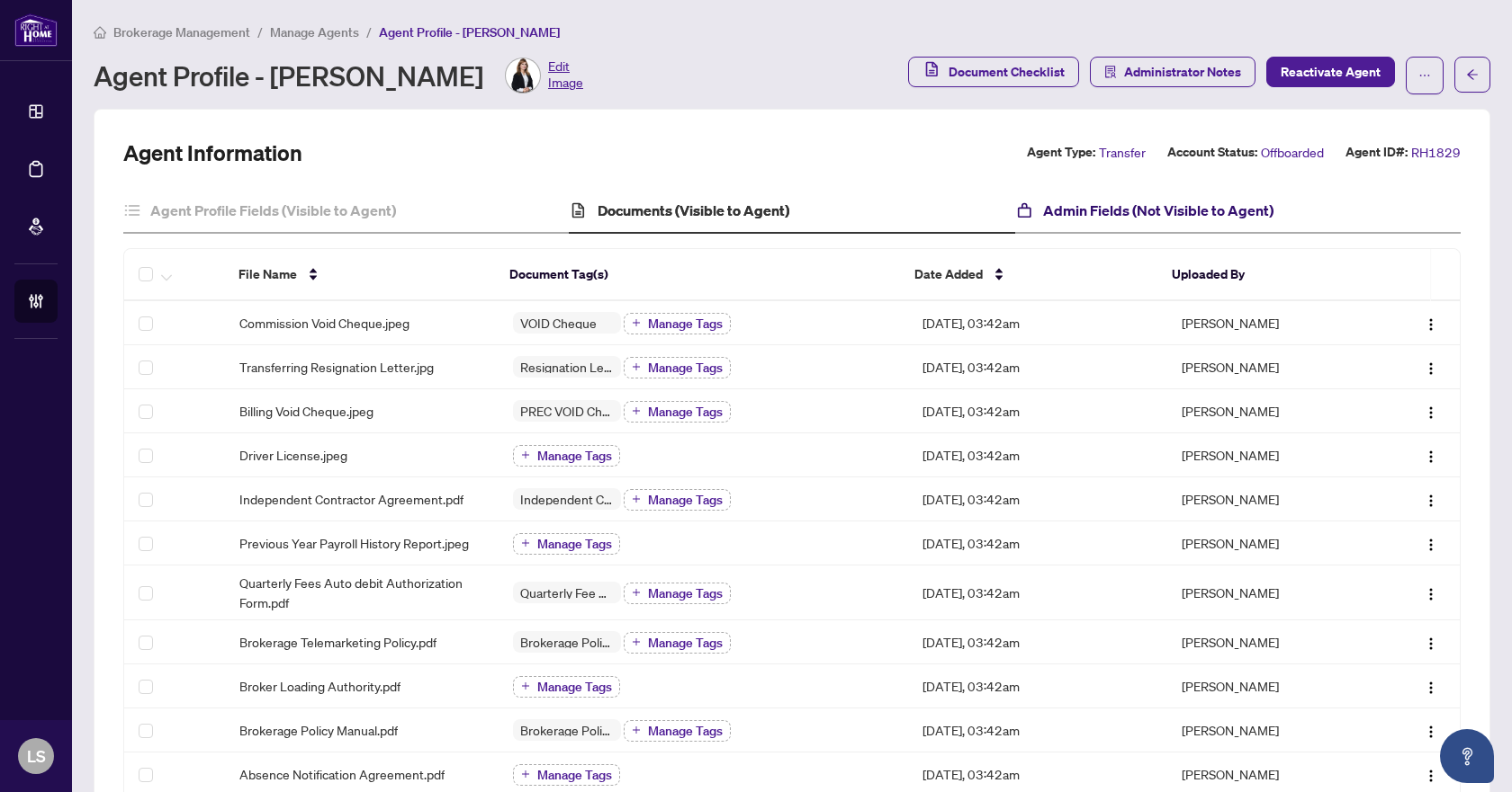
click at [1167, 215] on h4 "Admin Fields (Not Visible to Agent)" at bounding box center [1157, 210] width 230 height 21
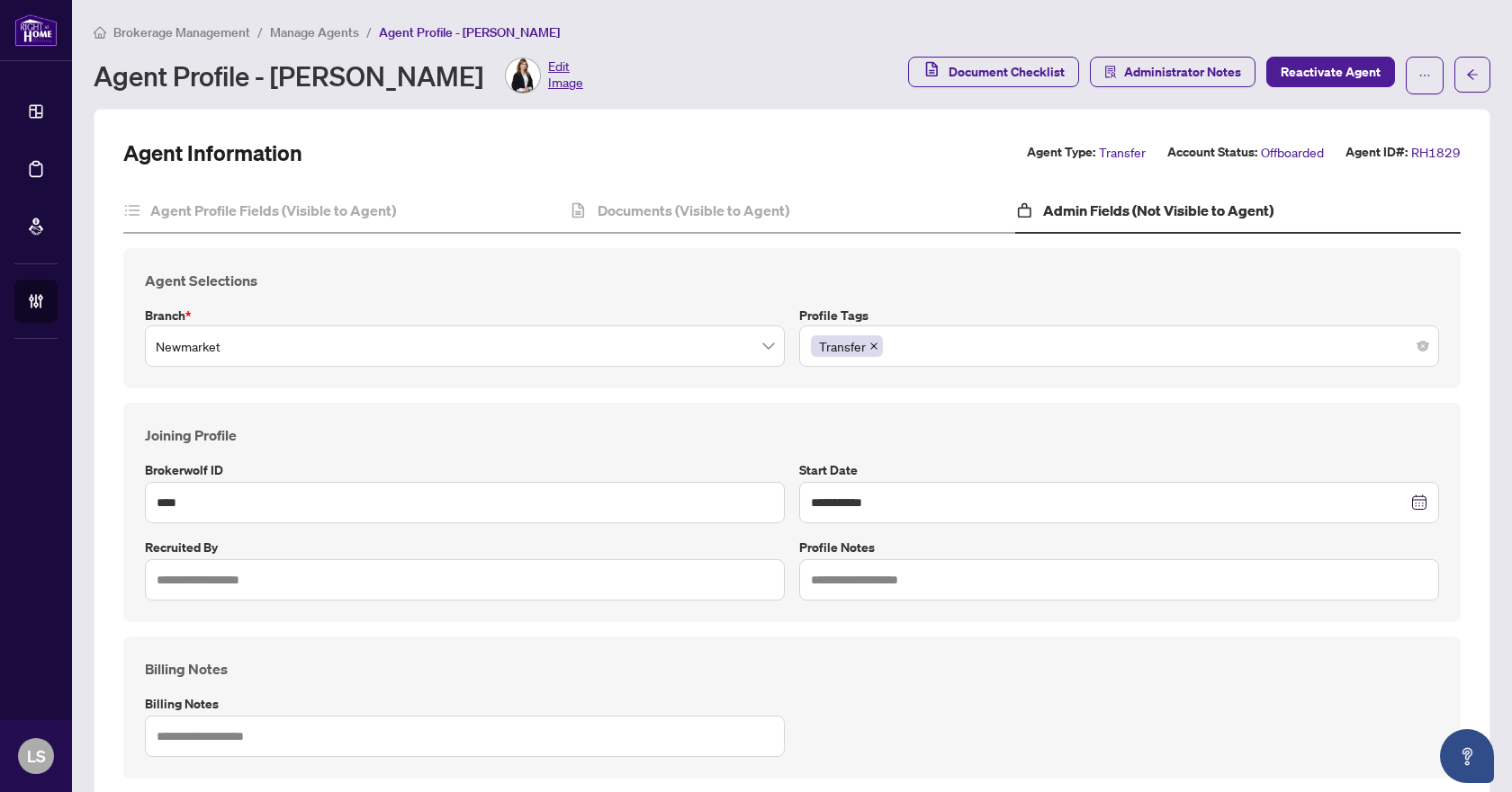
click at [993, 356] on div "Transfer" at bounding box center [1119, 346] width 616 height 33
click at [999, 337] on div "Transfer" at bounding box center [1119, 346] width 616 height 33
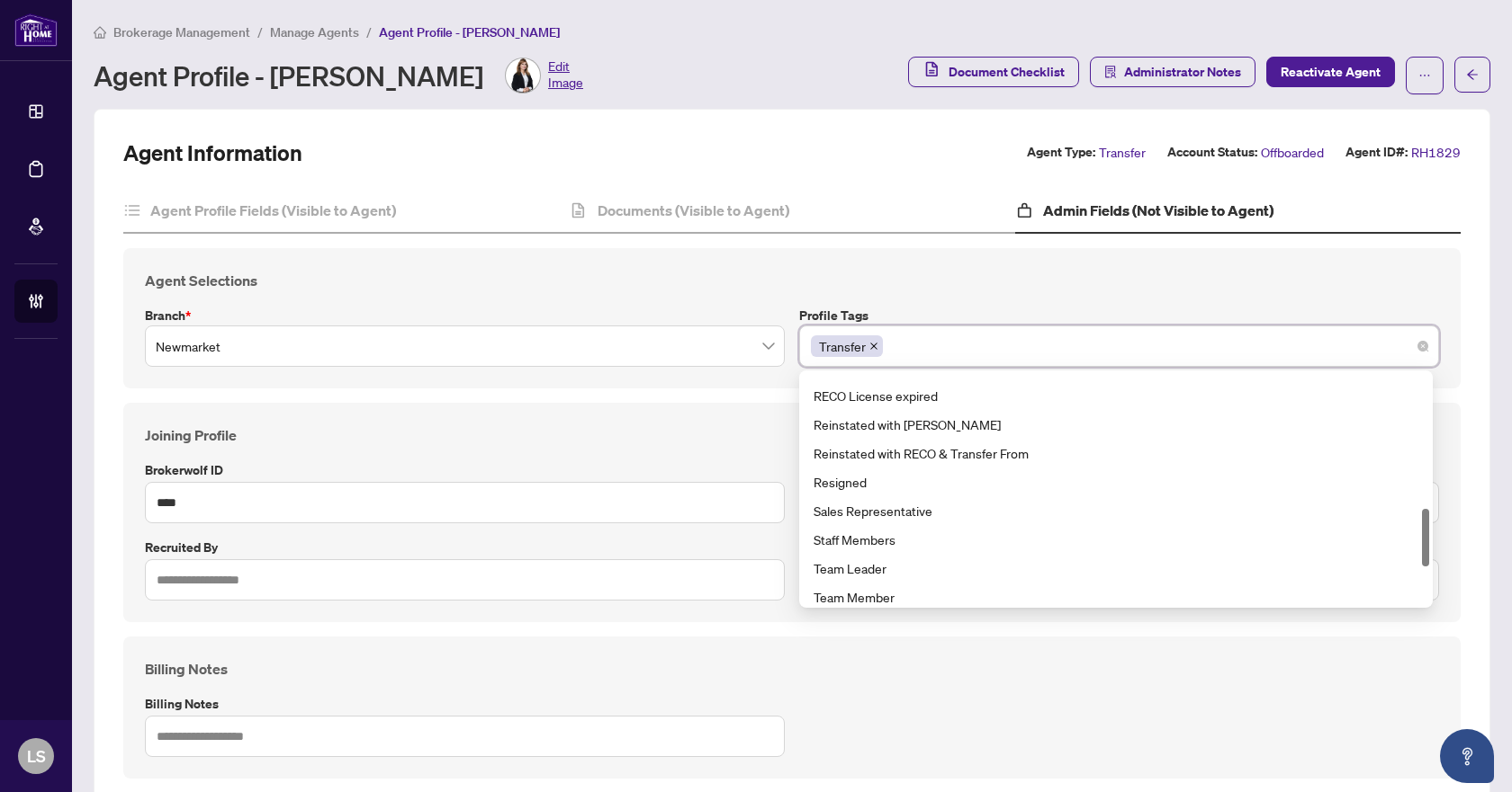
scroll to position [691, 0]
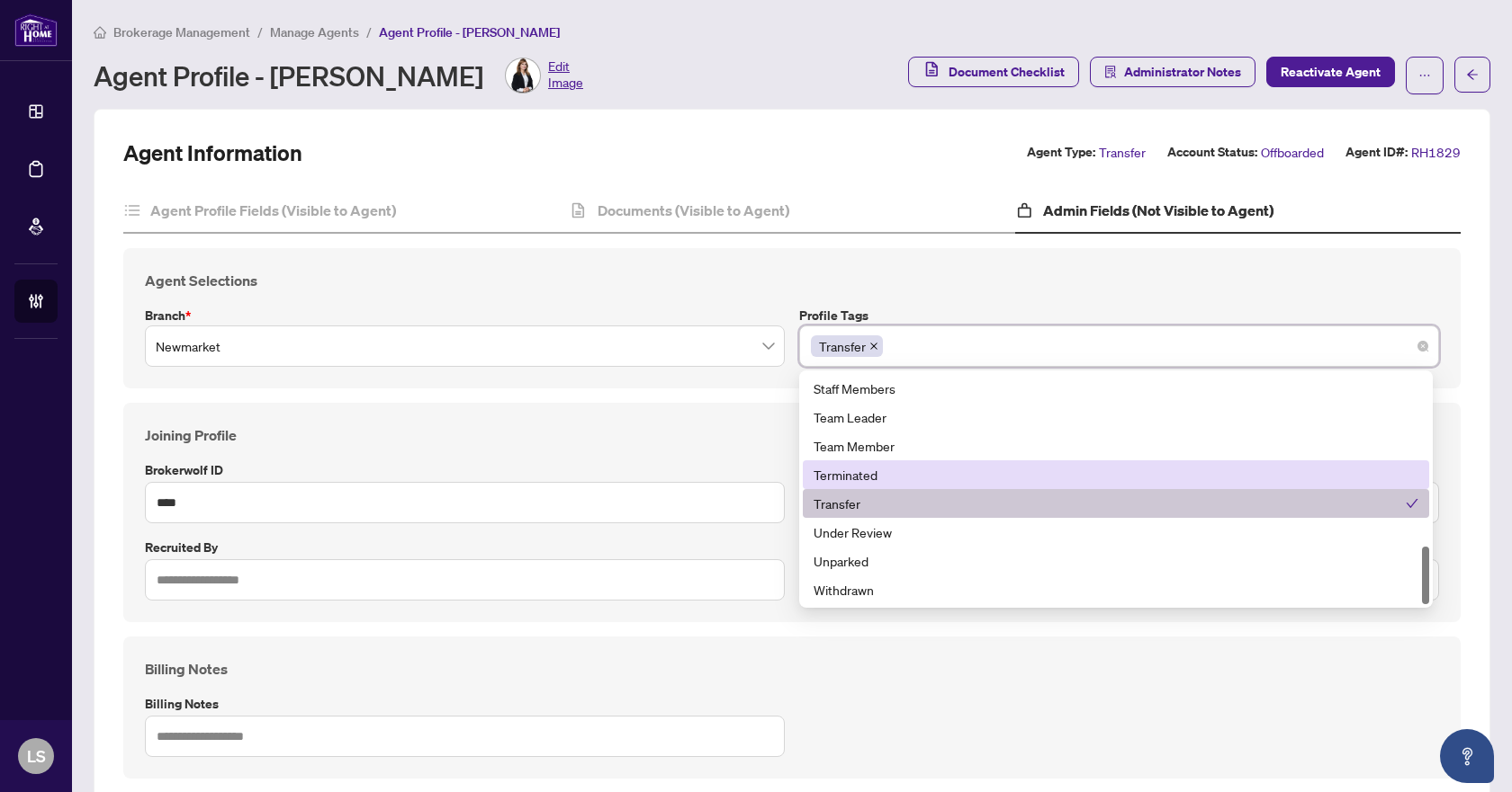
click at [911, 477] on div "Terminated" at bounding box center [1115, 475] width 604 height 20
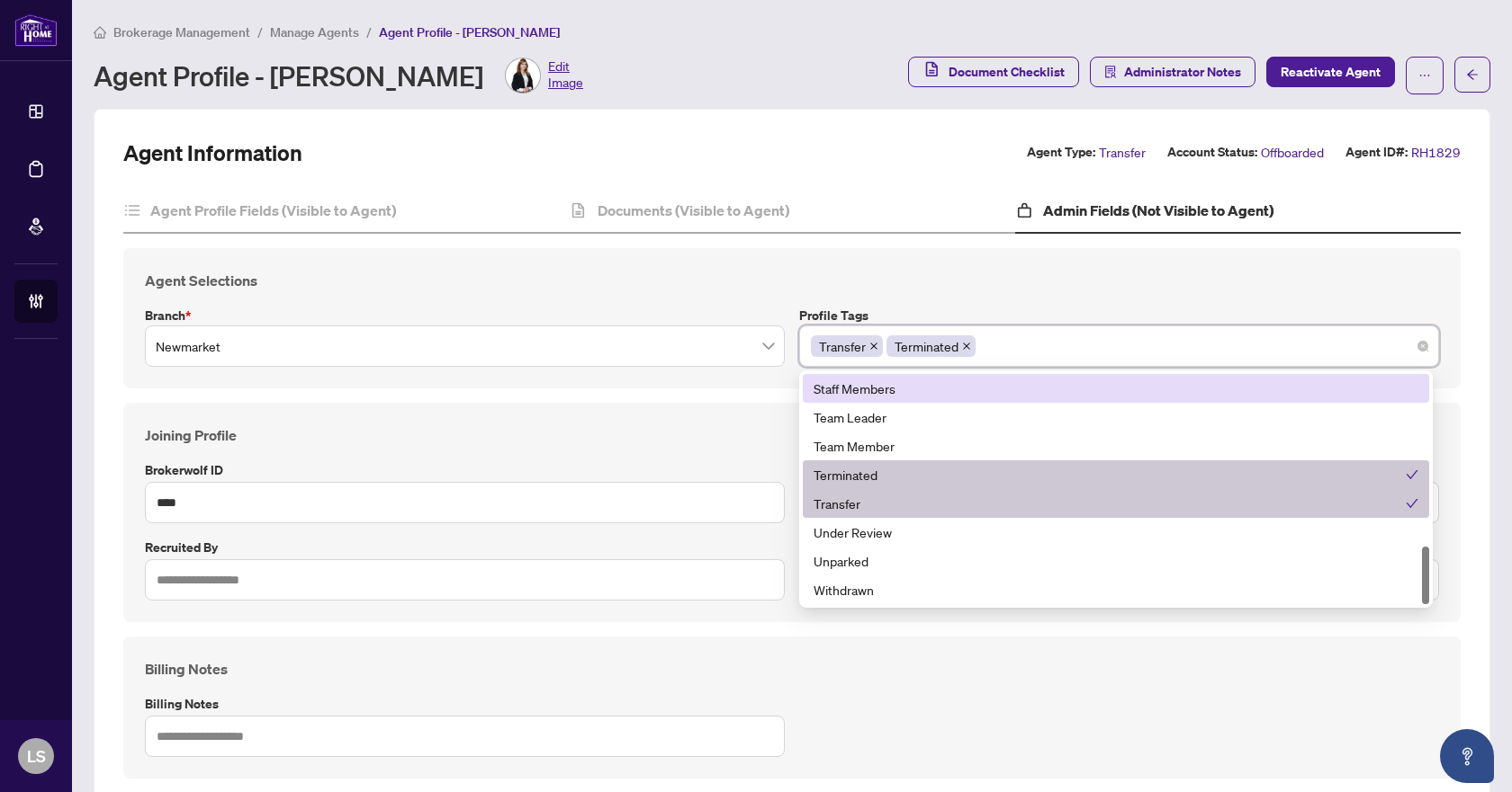
click at [870, 343] on icon "close" at bounding box center [874, 346] width 9 height 9
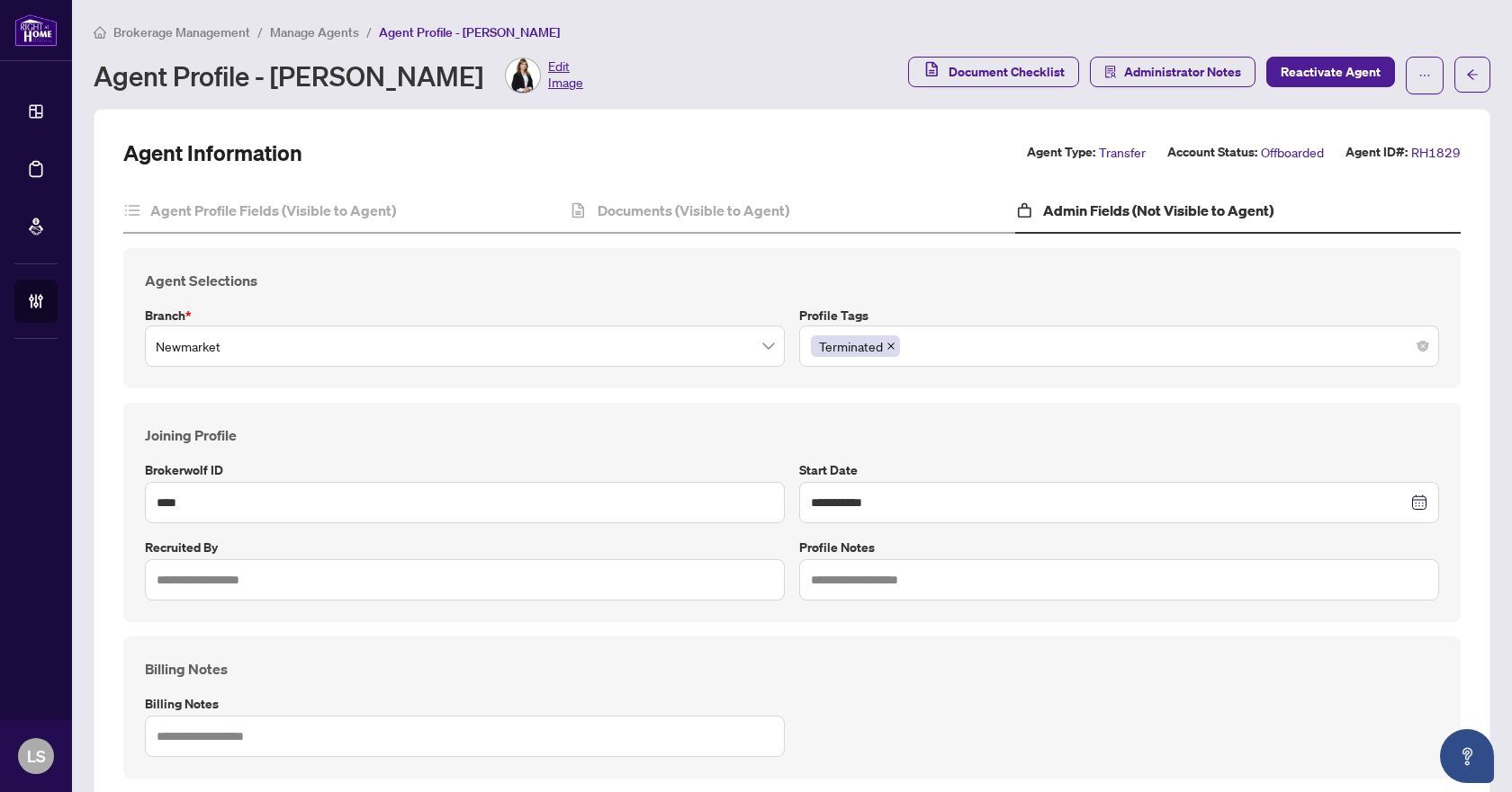
click at [975, 281] on h4 "Agent Selections" at bounding box center [792, 280] width 1294 height 21
click at [914, 430] on h4 "Joining Profile" at bounding box center [792, 435] width 1294 height 21
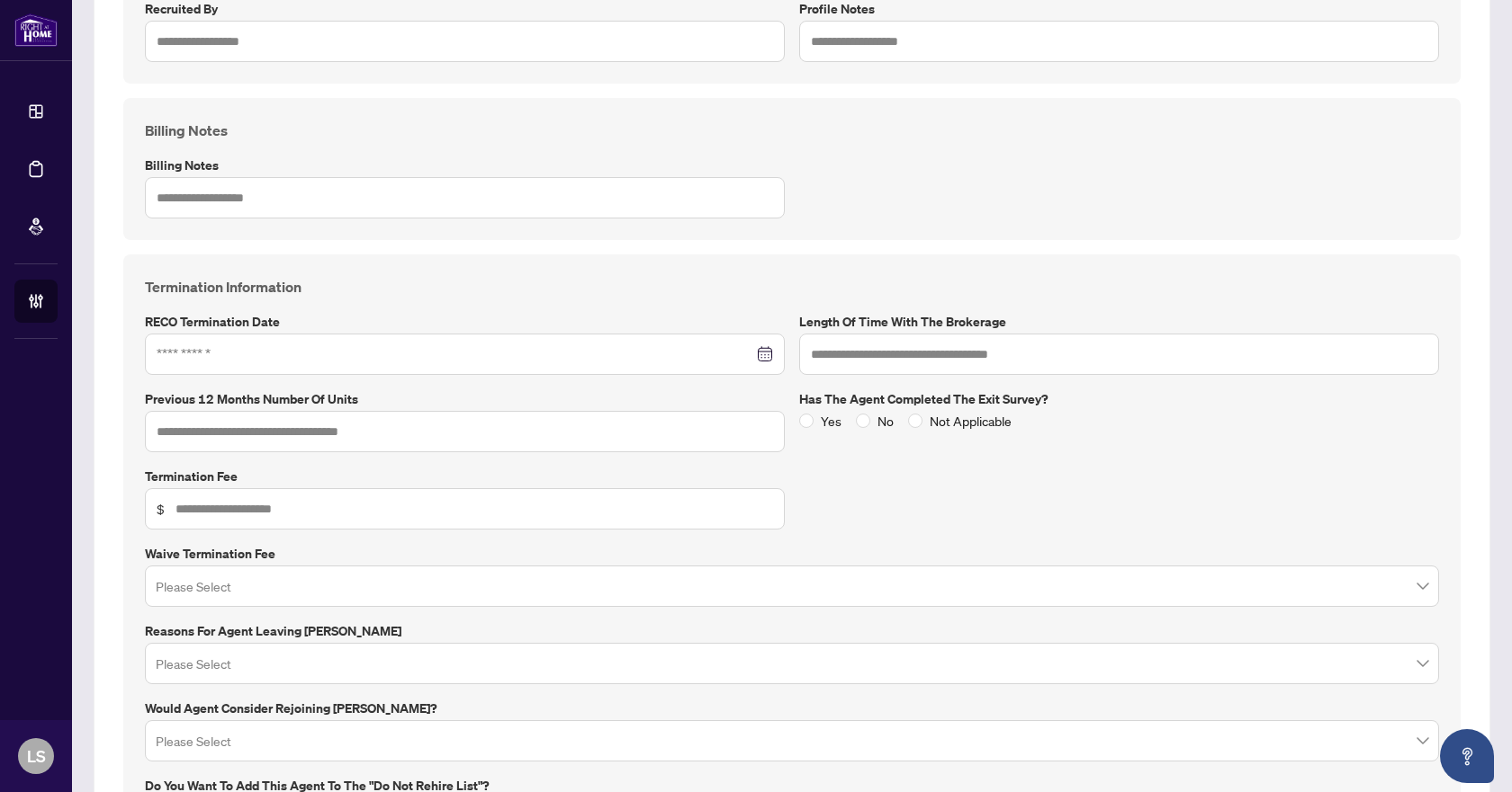
scroll to position [540, 0]
click at [241, 350] on input at bounding box center [454, 353] width 597 height 20
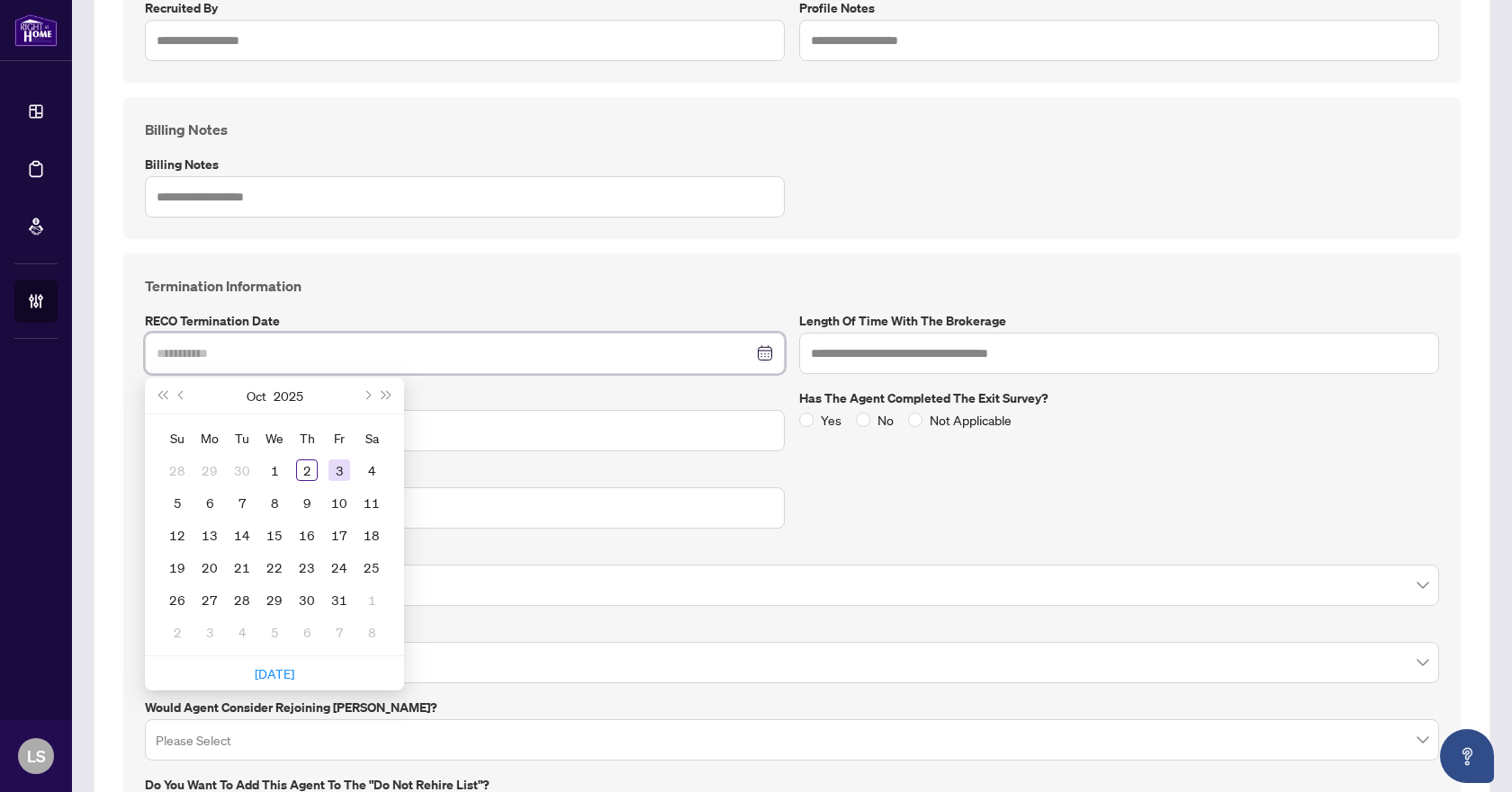
type input "**********"
click at [176, 396] on button "Previous month (PageUp)" at bounding box center [182, 396] width 20 height 36
click at [179, 396] on button "Previous month (PageUp)" at bounding box center [182, 396] width 20 height 36
type input "**********"
click at [336, 498] on div "8" at bounding box center [339, 503] width 21 height 21
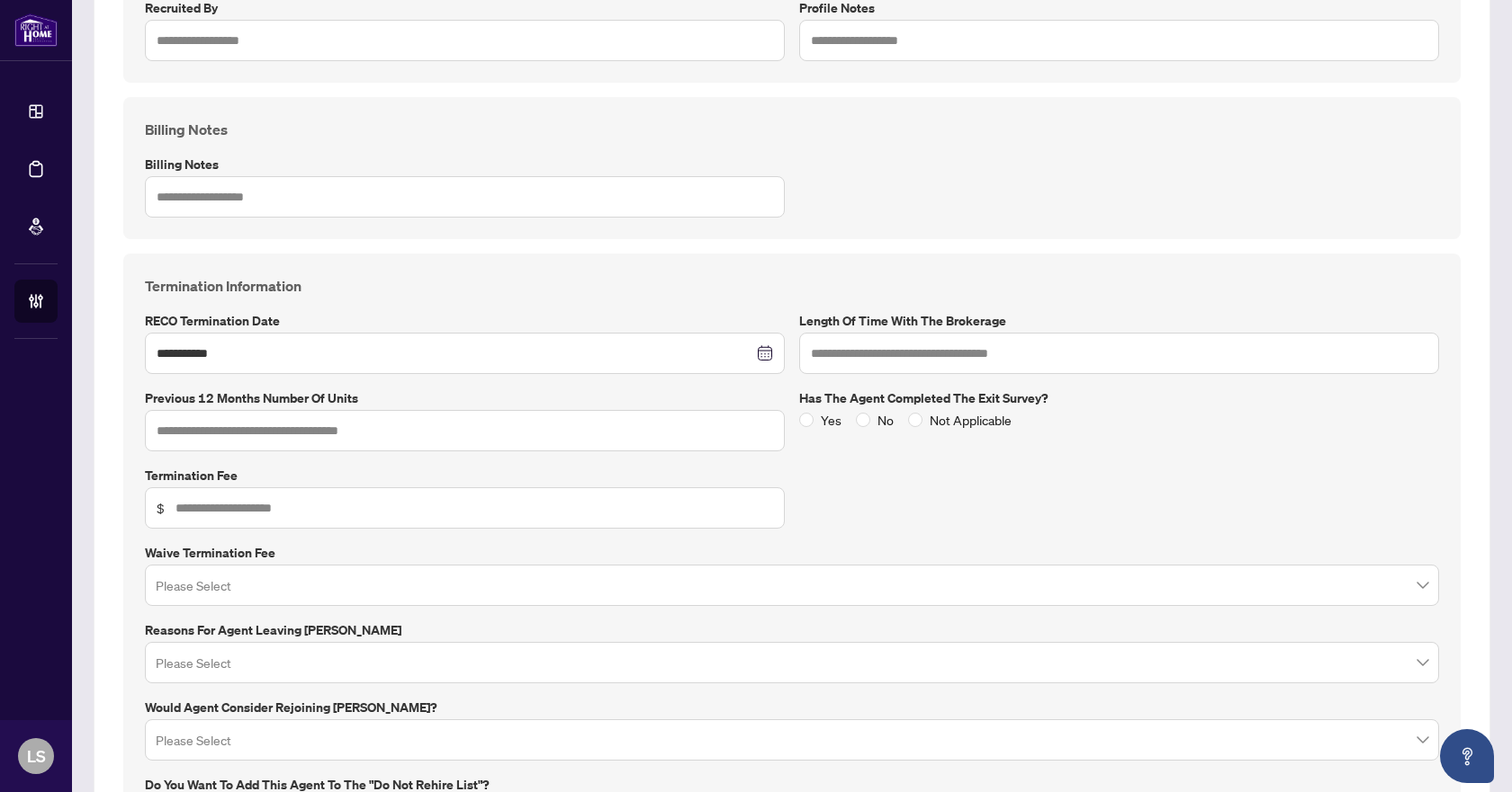
click at [450, 263] on div "**********" at bounding box center [791, 557] width 1337 height 606
click at [827, 356] on input "text" at bounding box center [1118, 354] width 640 height 41
type input "********"
click at [326, 585] on input "search" at bounding box center [783, 588] width 1256 height 40
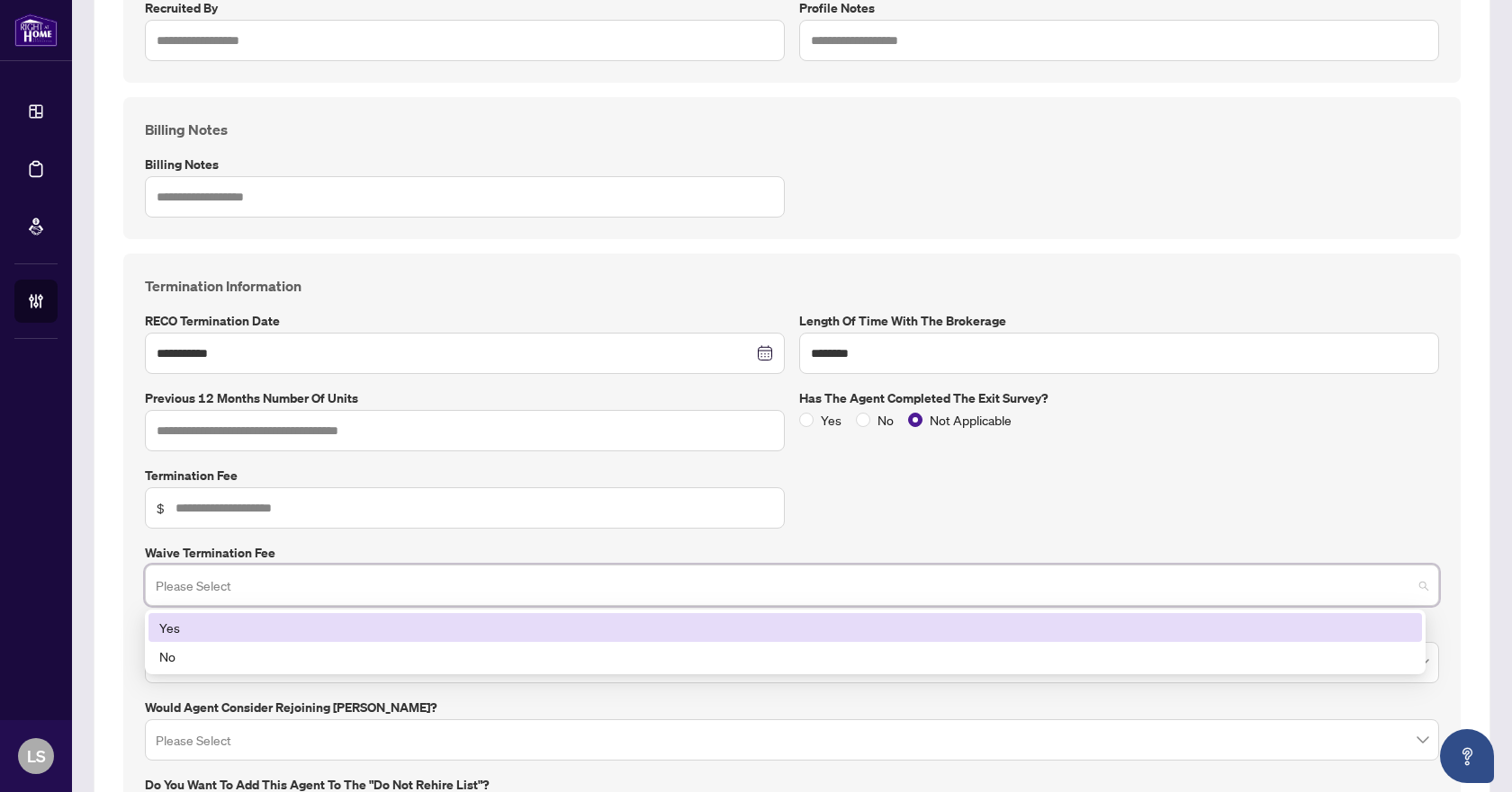
click at [326, 585] on input "search" at bounding box center [783, 588] width 1256 height 40
click at [115, 522] on div "**********" at bounding box center [792, 255] width 1397 height 1373
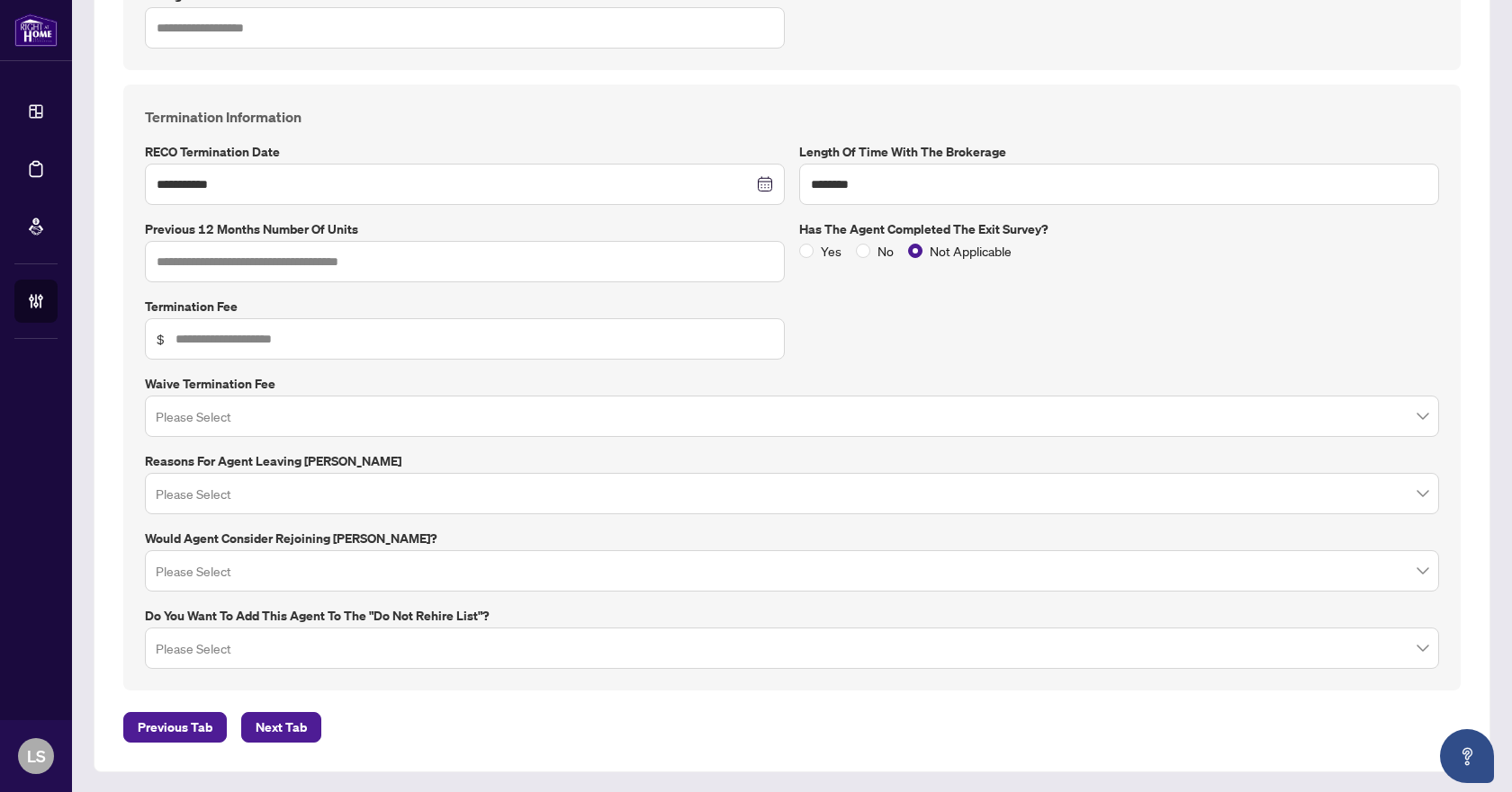
scroll to position [710, 0]
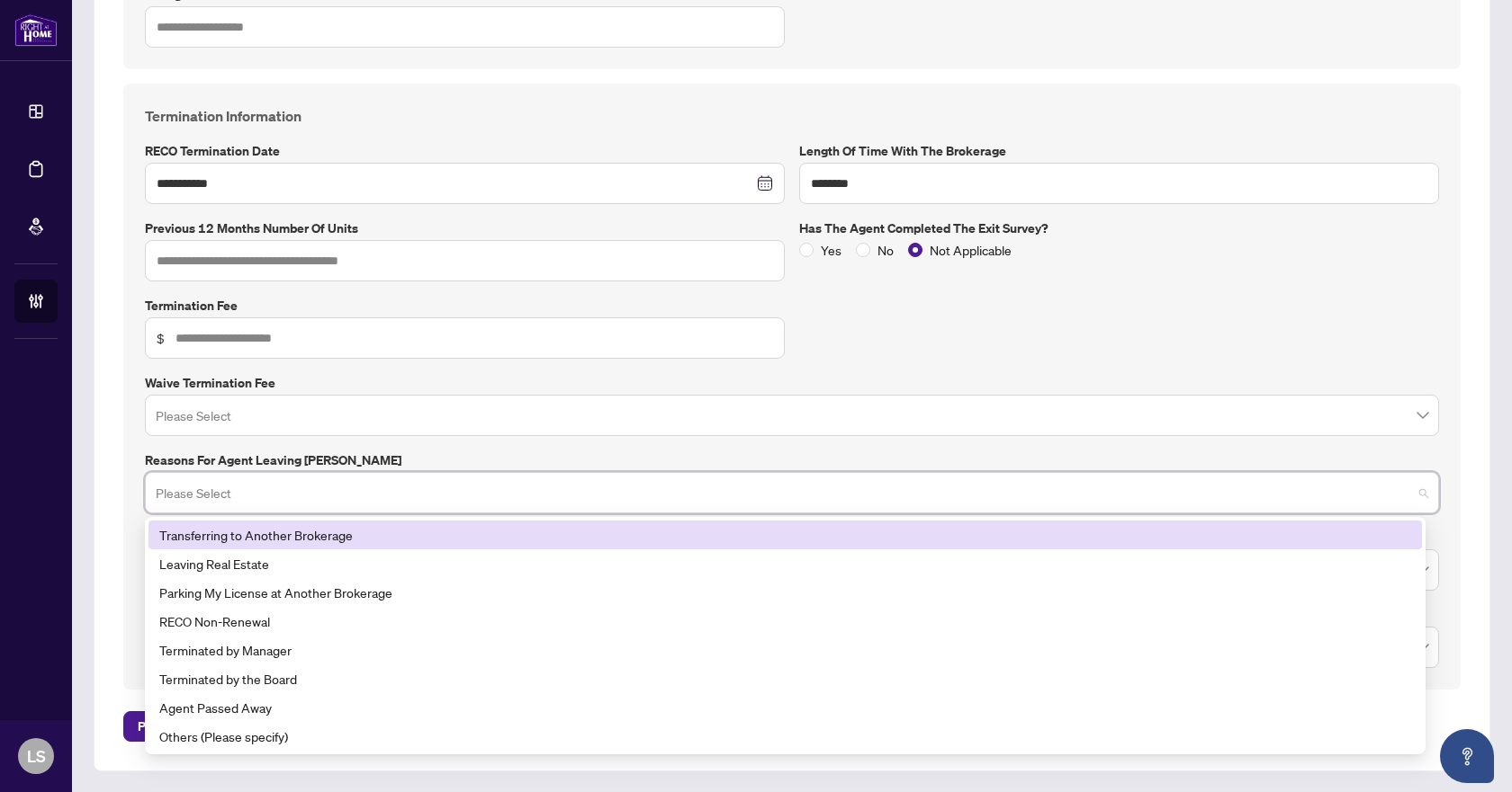
click at [250, 493] on input "search" at bounding box center [783, 495] width 1256 height 40
click at [250, 531] on div "Transferring to Another Brokerage" at bounding box center [785, 534] width 1251 height 20
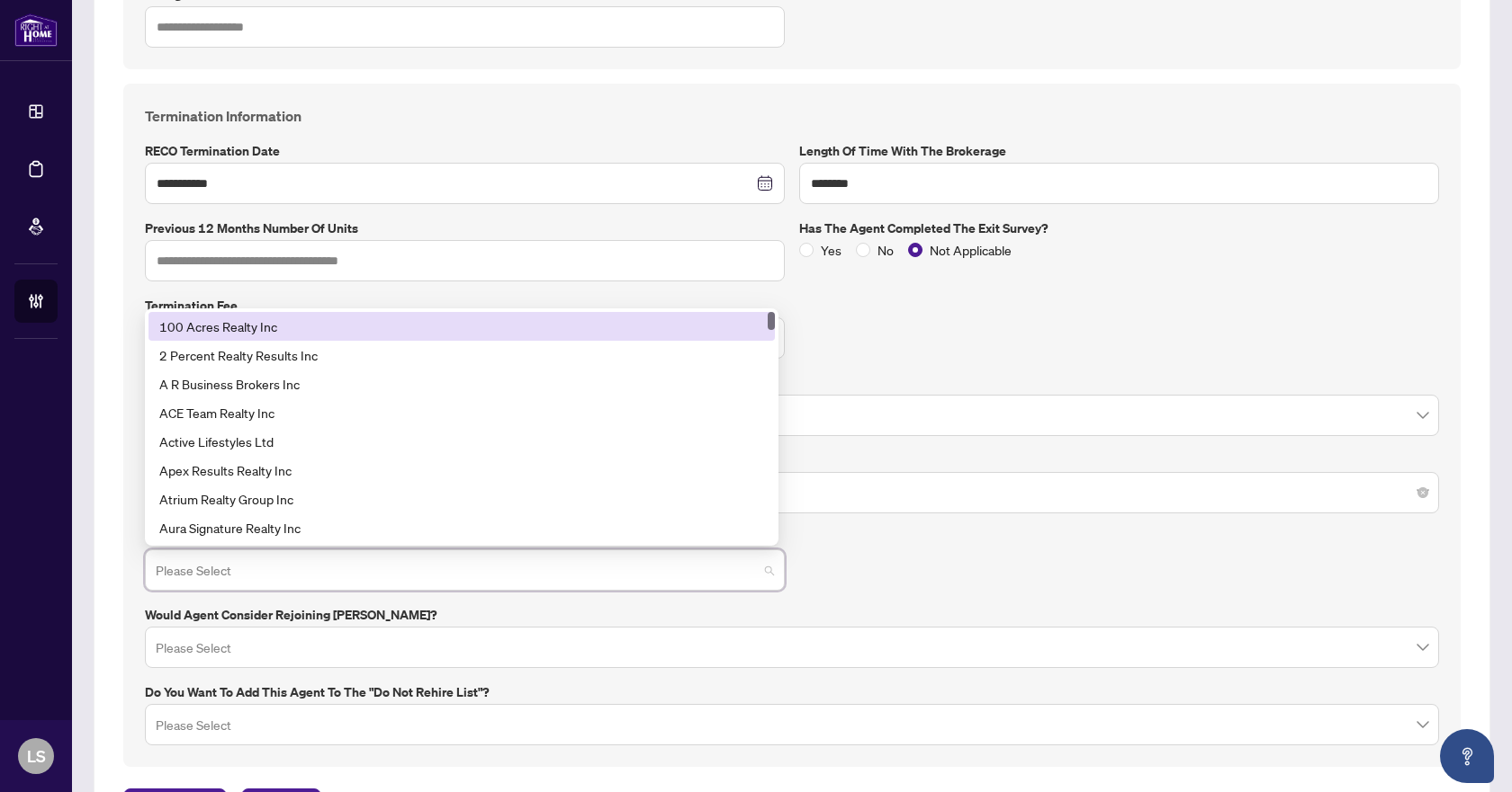
click at [280, 574] on input "search" at bounding box center [456, 572] width 602 height 40
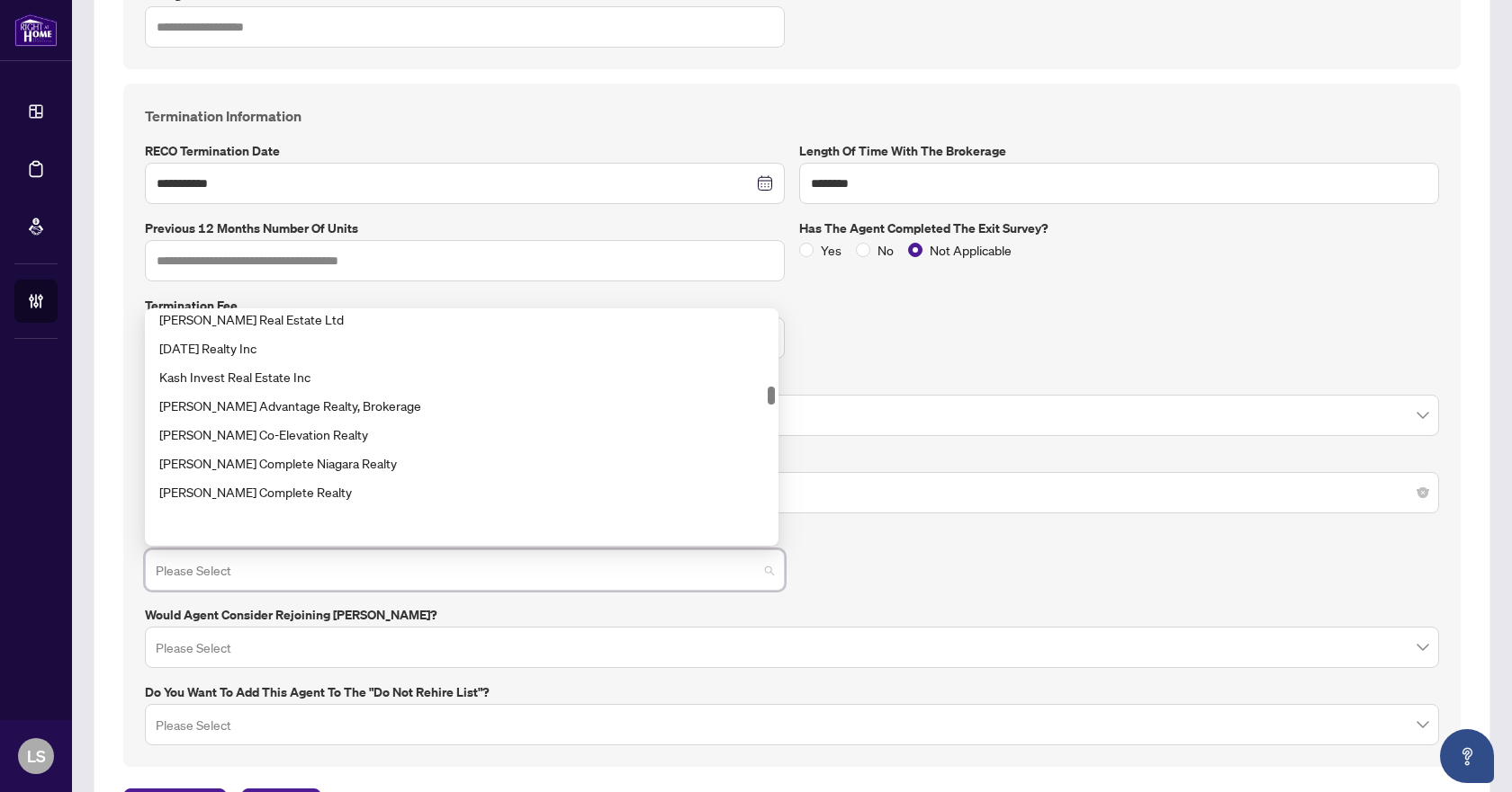
scroll to position [3598, 0]
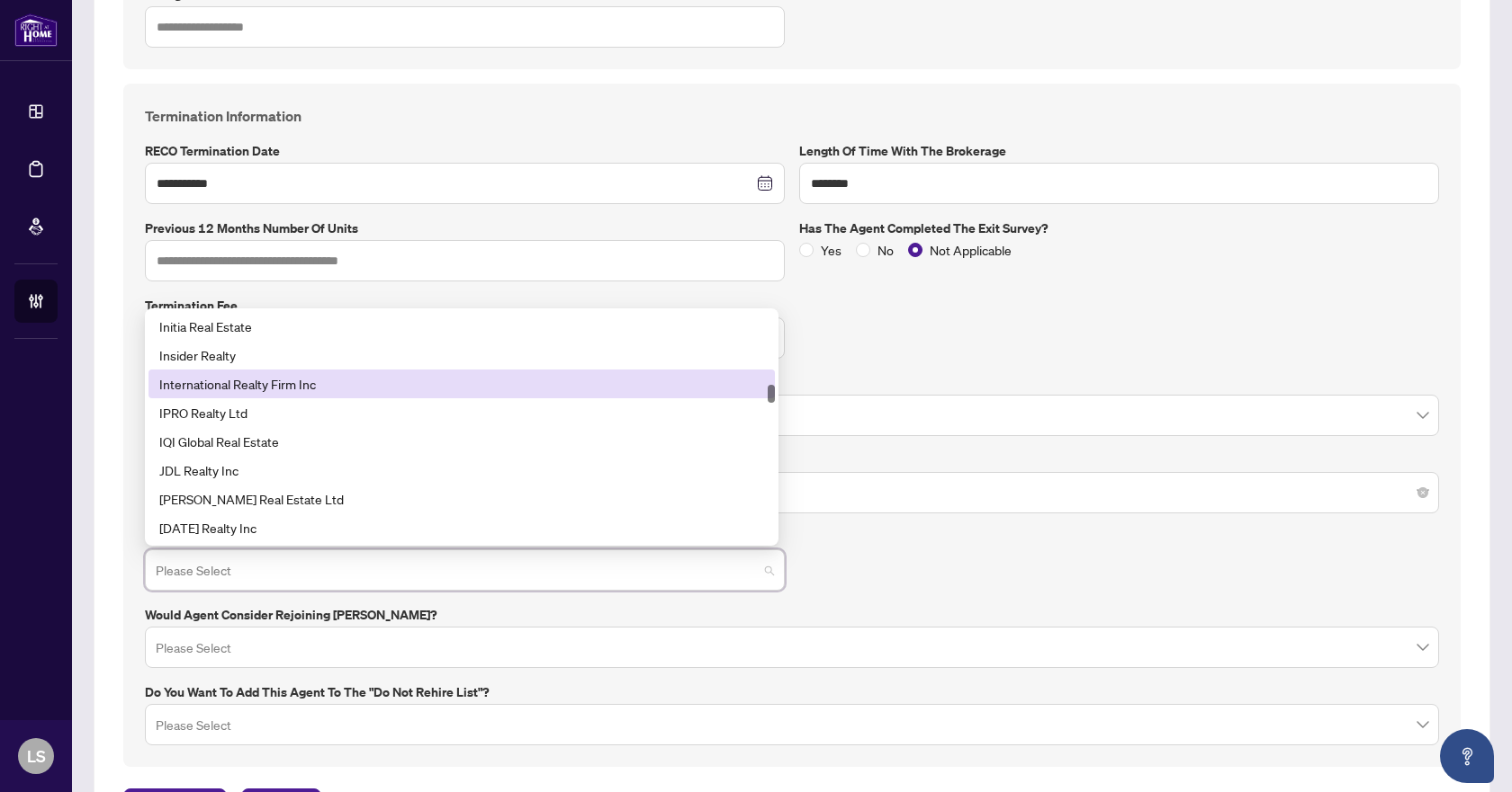
click at [320, 382] on div "International Realty Firm Inc" at bounding box center [461, 383] width 604 height 20
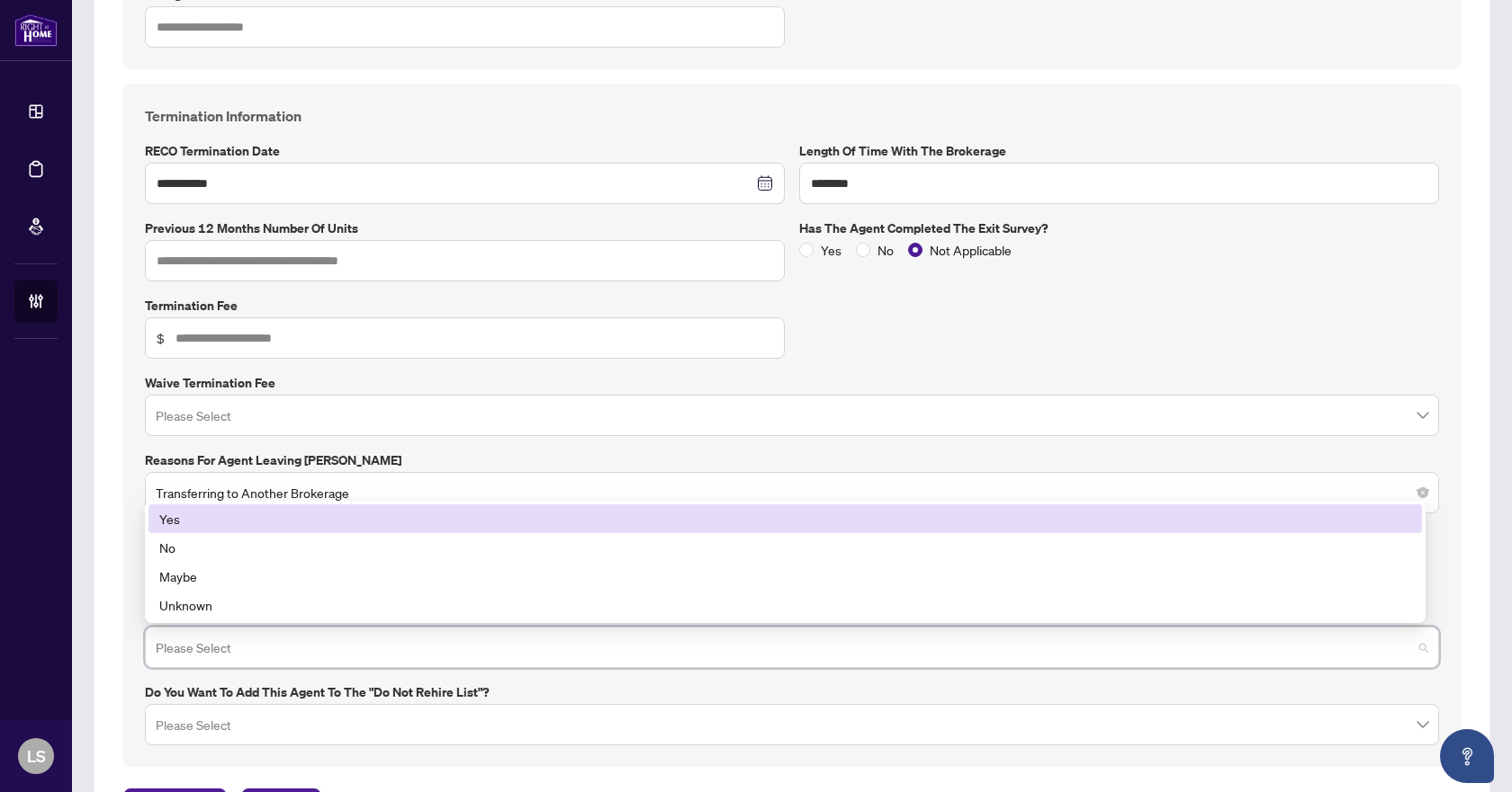
click at [534, 642] on input "search" at bounding box center [783, 651] width 1256 height 40
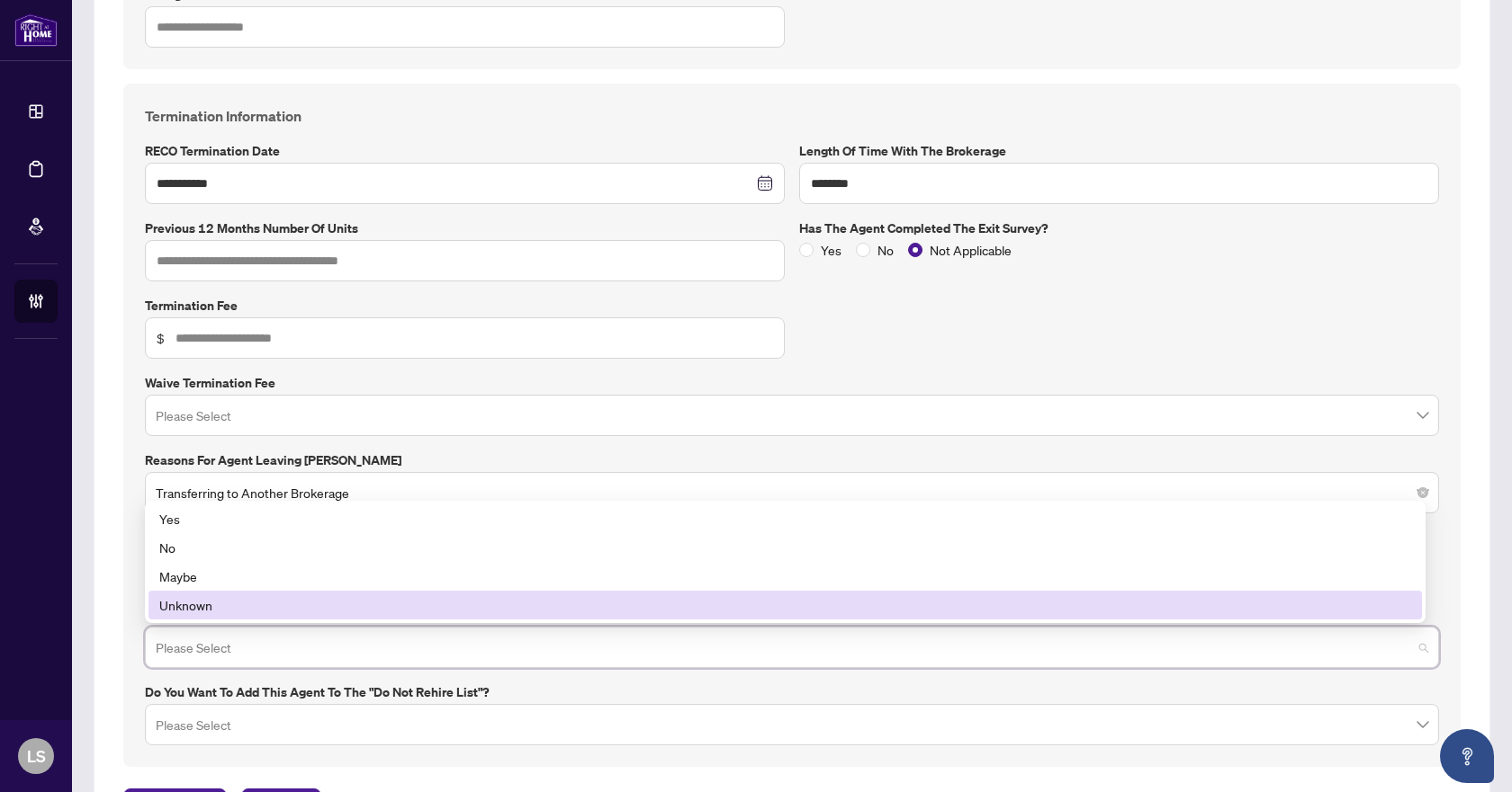
click at [206, 601] on div "Unknown" at bounding box center [785, 605] width 1251 height 20
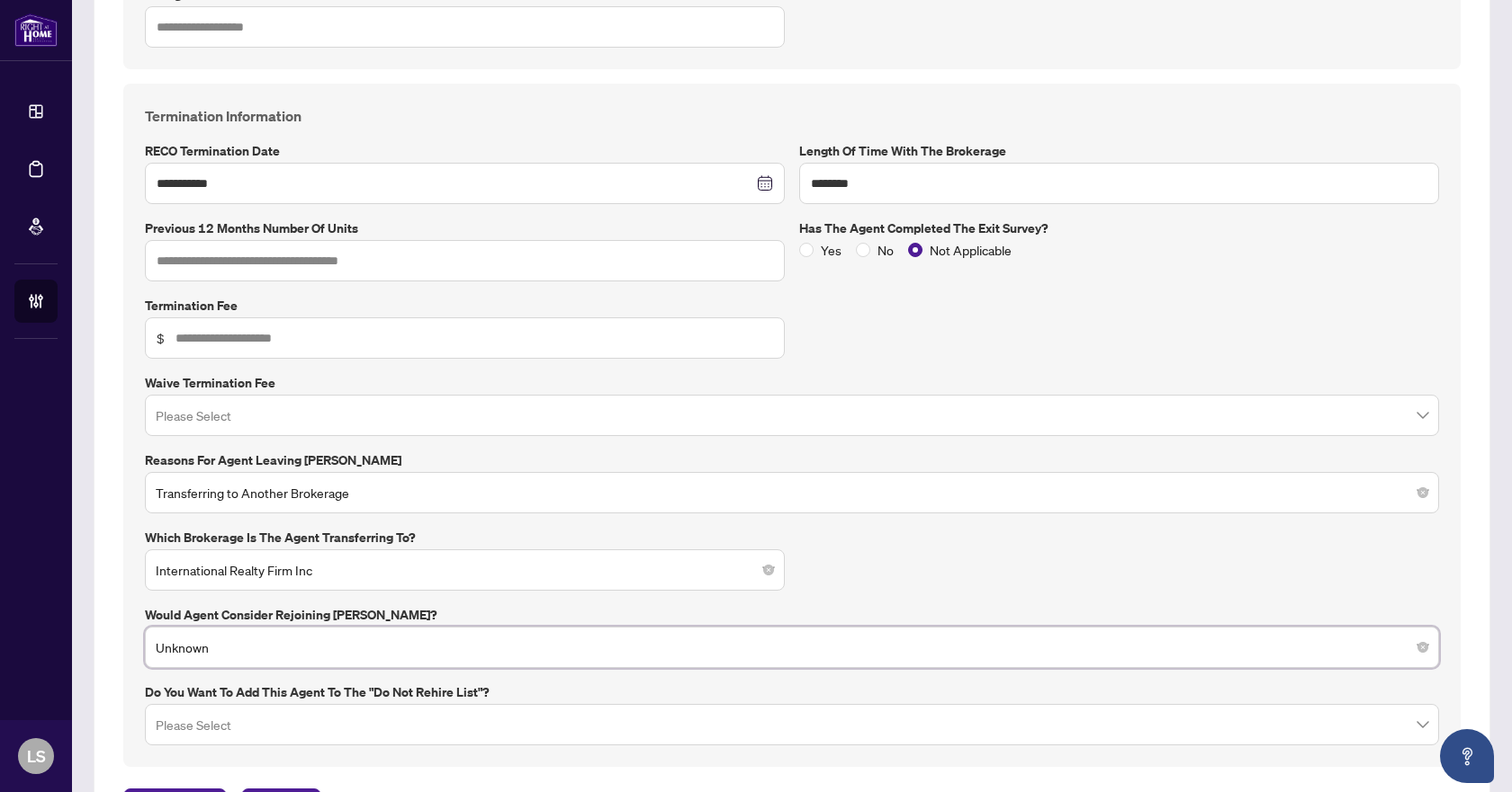
click at [482, 723] on input "search" at bounding box center [783, 728] width 1256 height 40
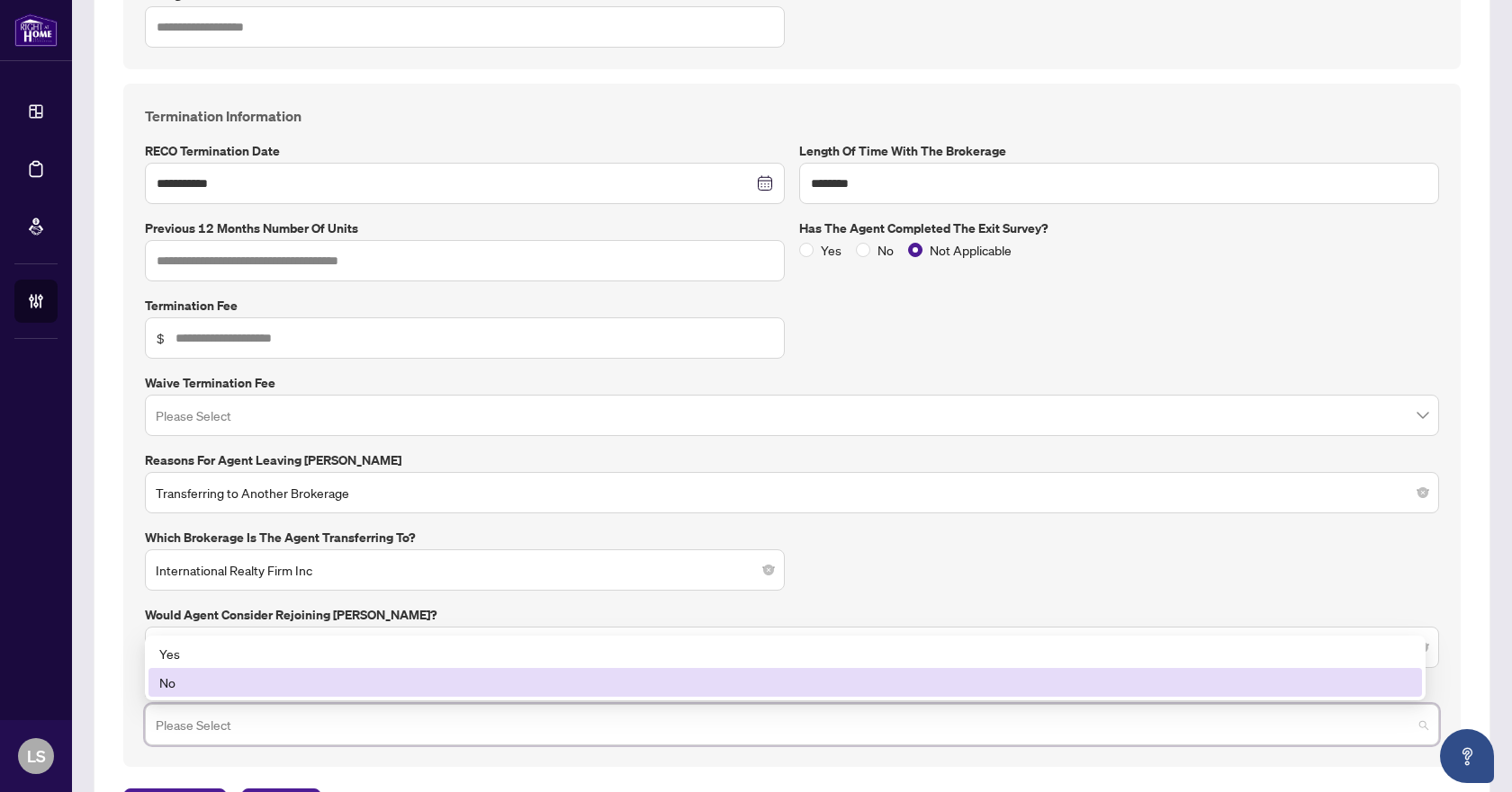
click at [176, 684] on div "No" at bounding box center [785, 682] width 1251 height 20
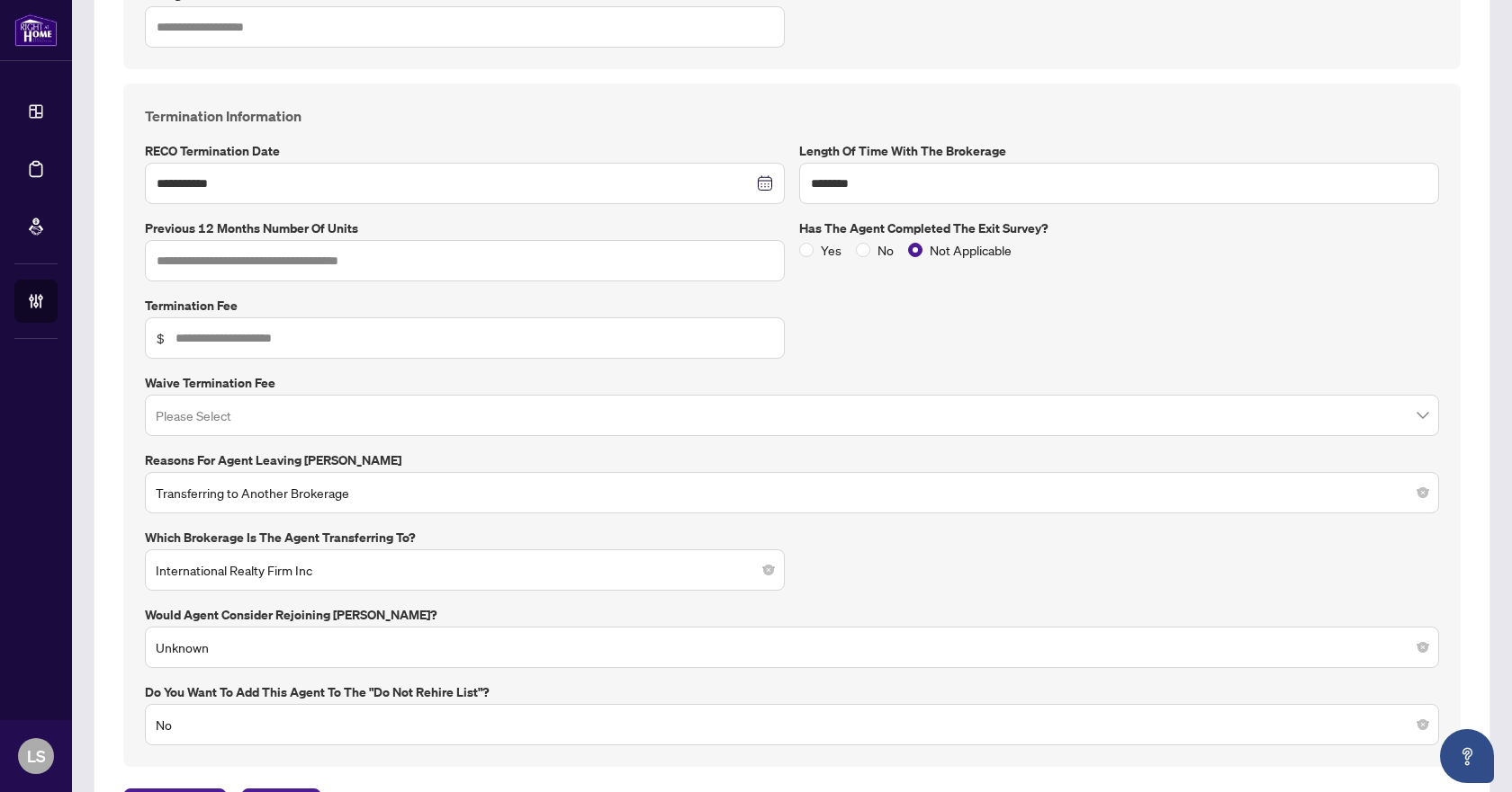
click at [977, 576] on div "**********" at bounding box center [791, 425] width 1308 height 640
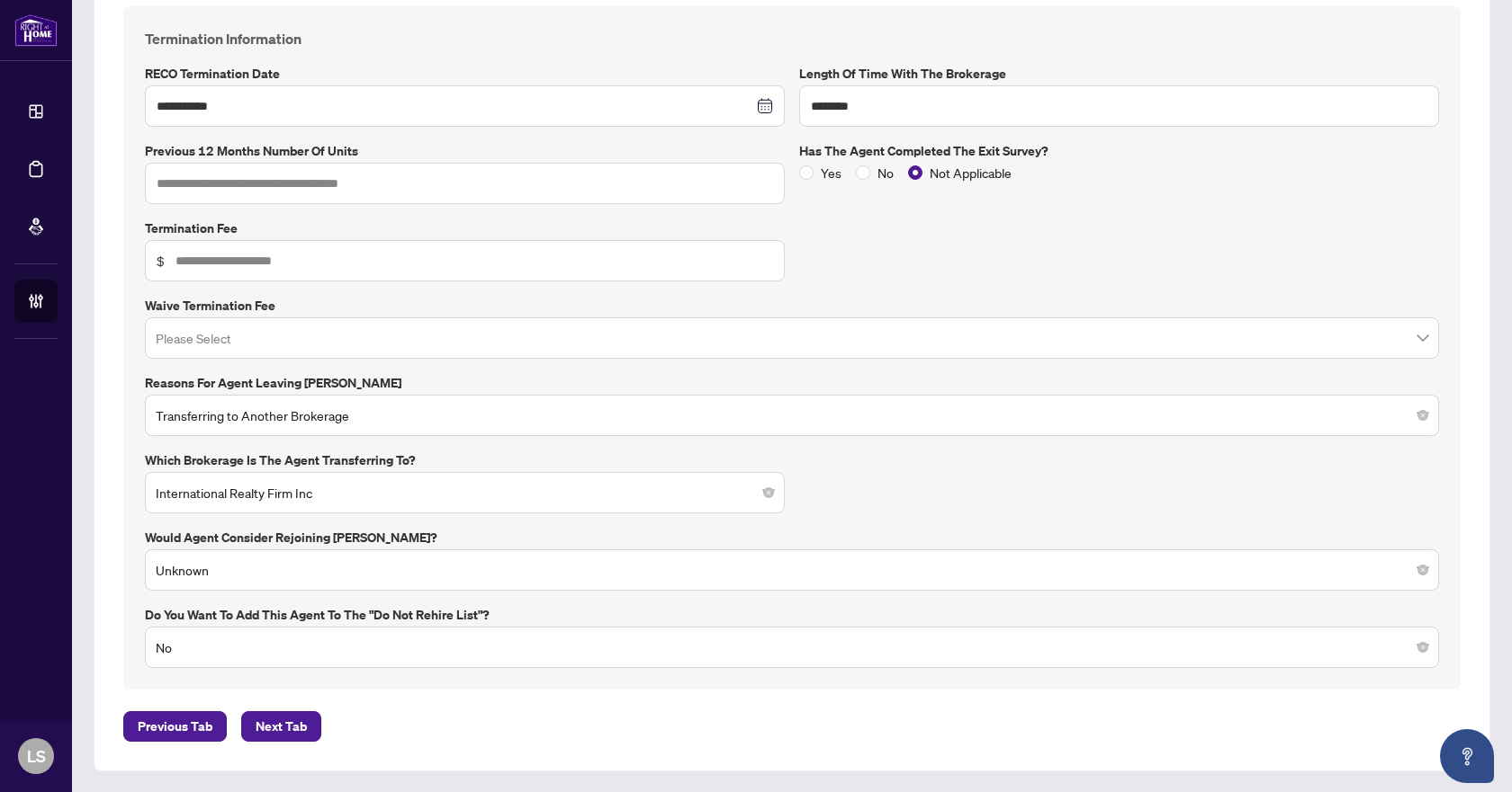
scroll to position [517, 0]
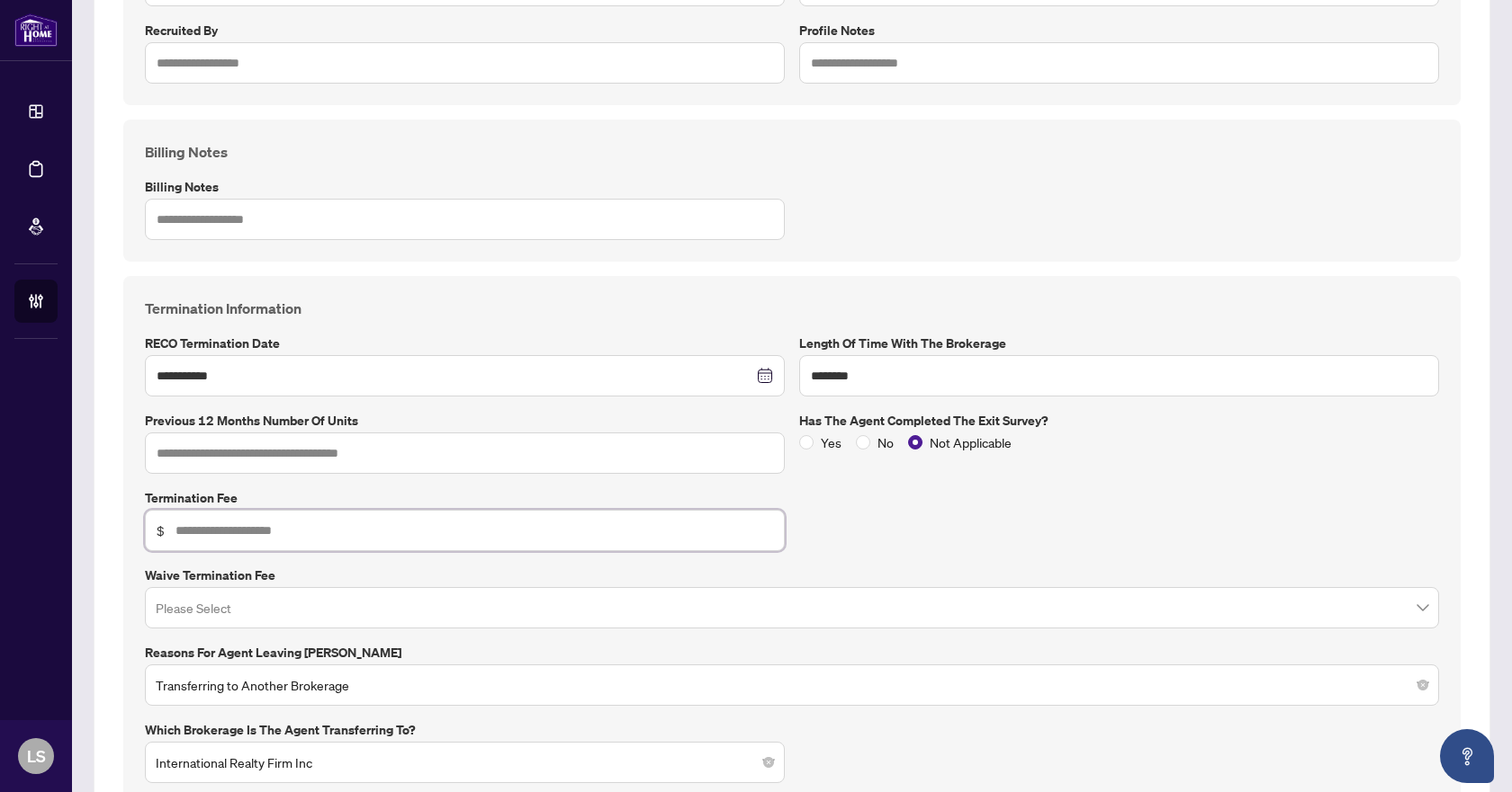
click at [396, 527] on input "text" at bounding box center [474, 530] width 598 height 20
type input "******"
click at [435, 606] on input "search" at bounding box center [783, 611] width 1256 height 40
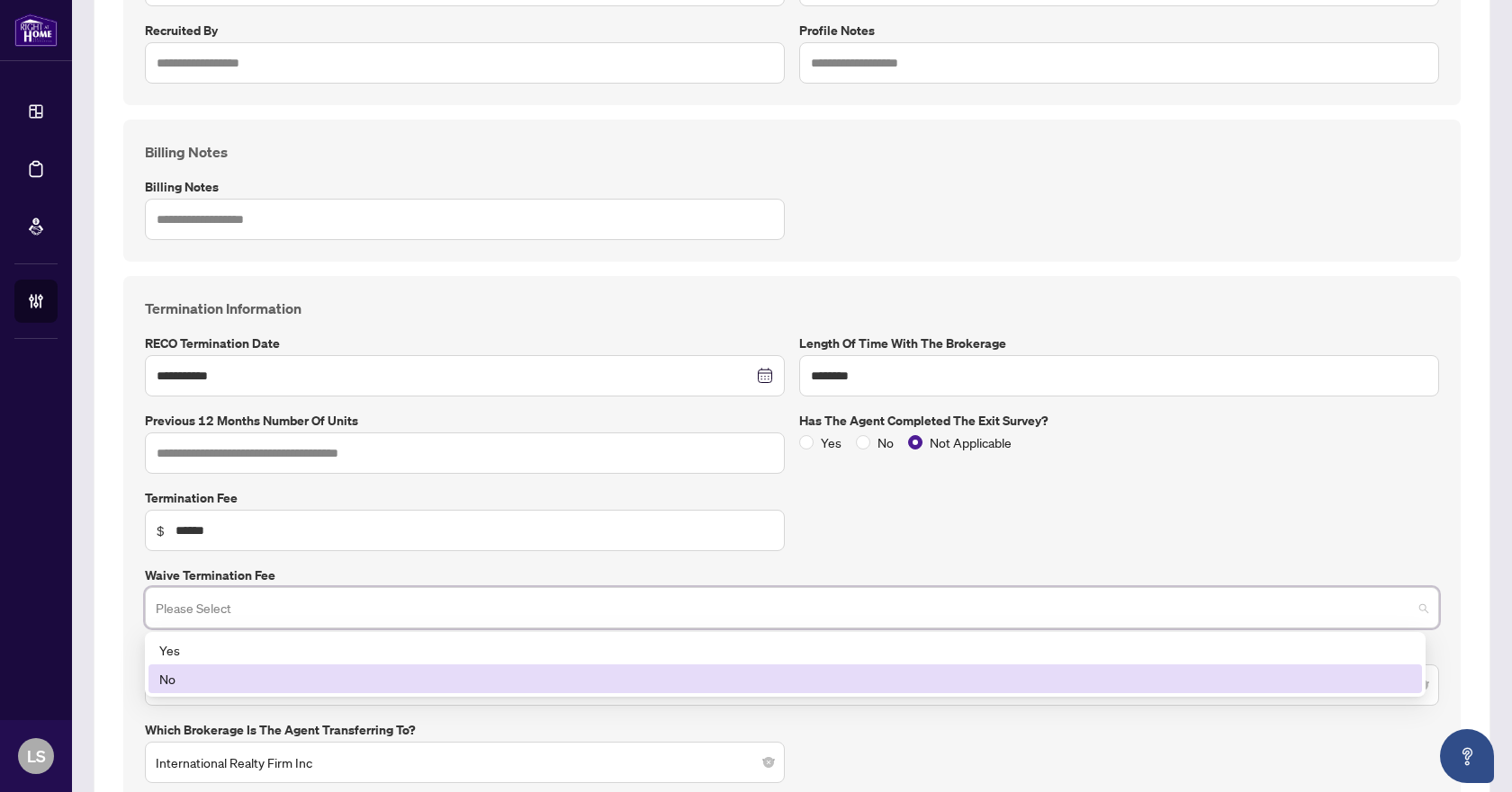
click at [269, 688] on div "No" at bounding box center [785, 678] width 1274 height 29
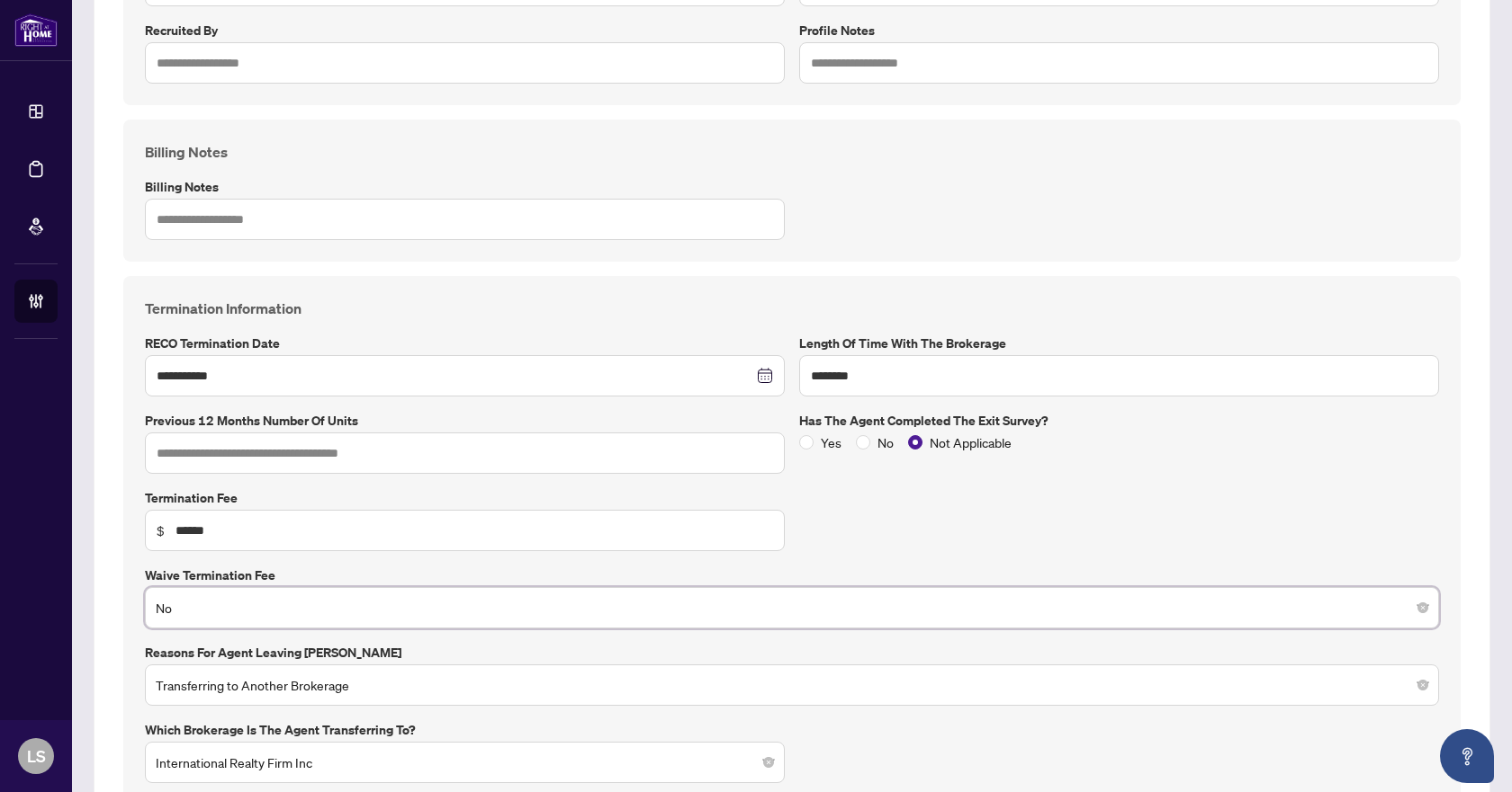
click at [897, 557] on div "**********" at bounding box center [791, 618] width 1308 height 640
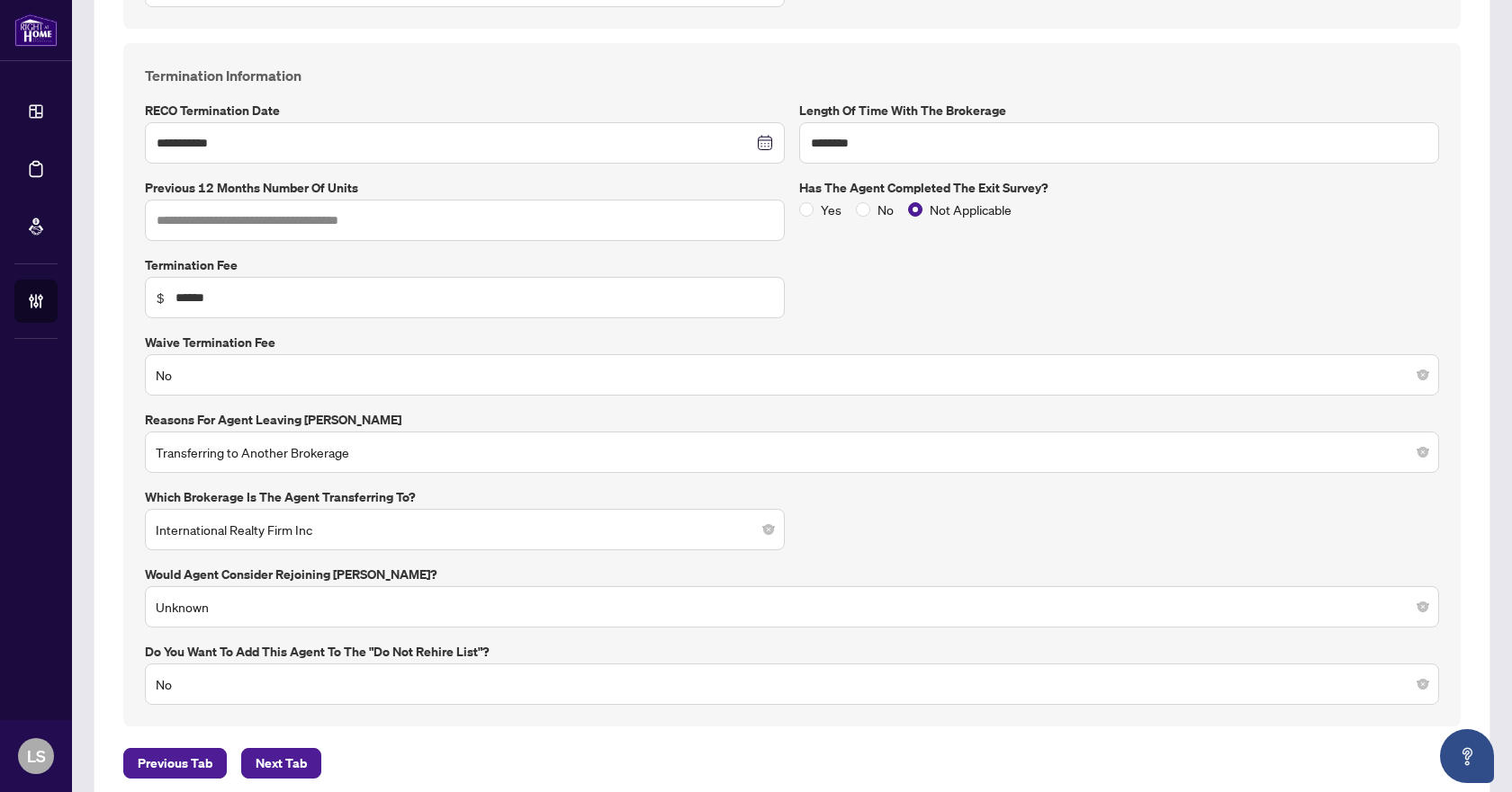
scroll to position [787, 0]
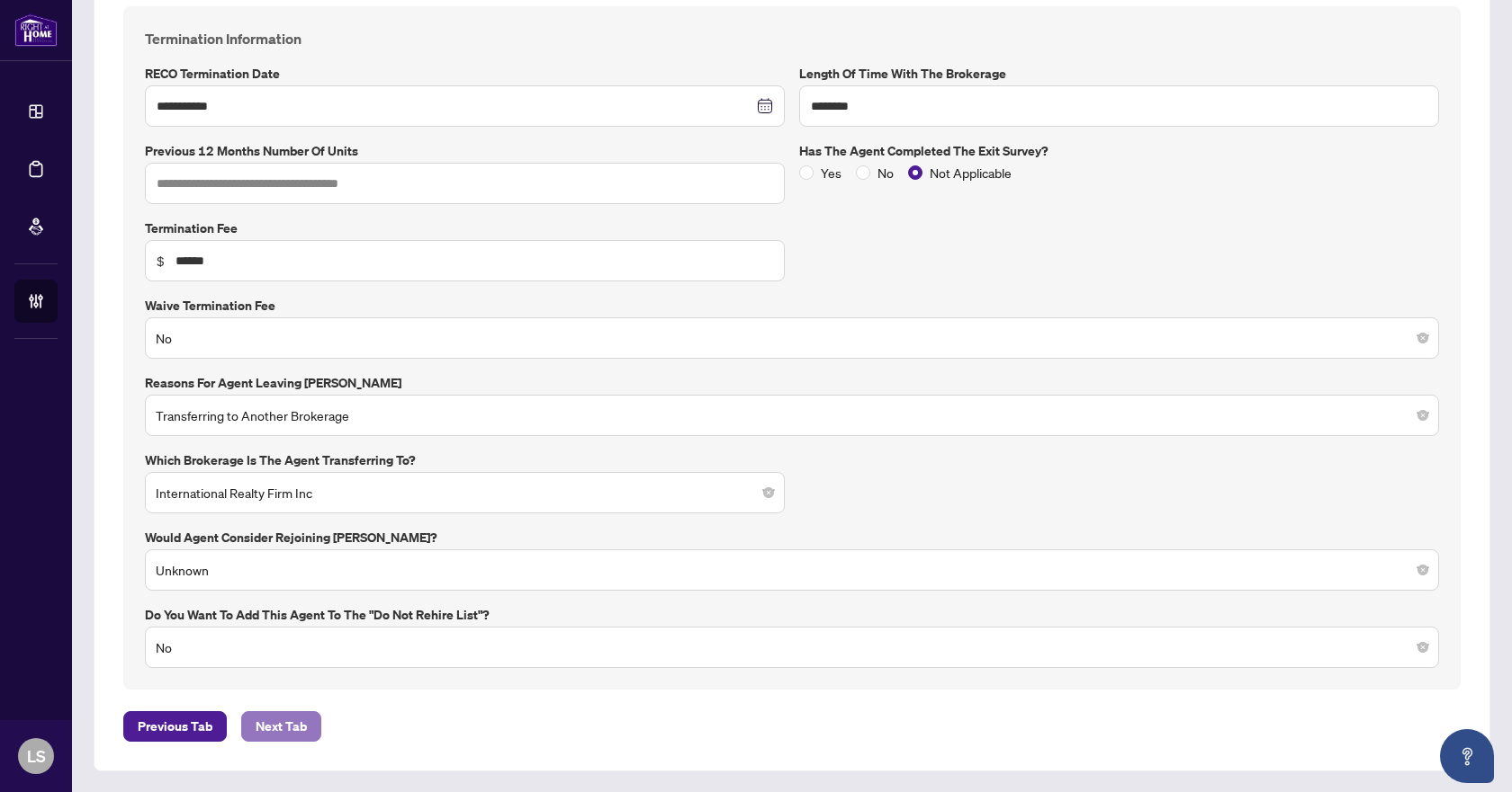
click at [290, 729] on span "Next Tab" at bounding box center [280, 726] width 51 height 29
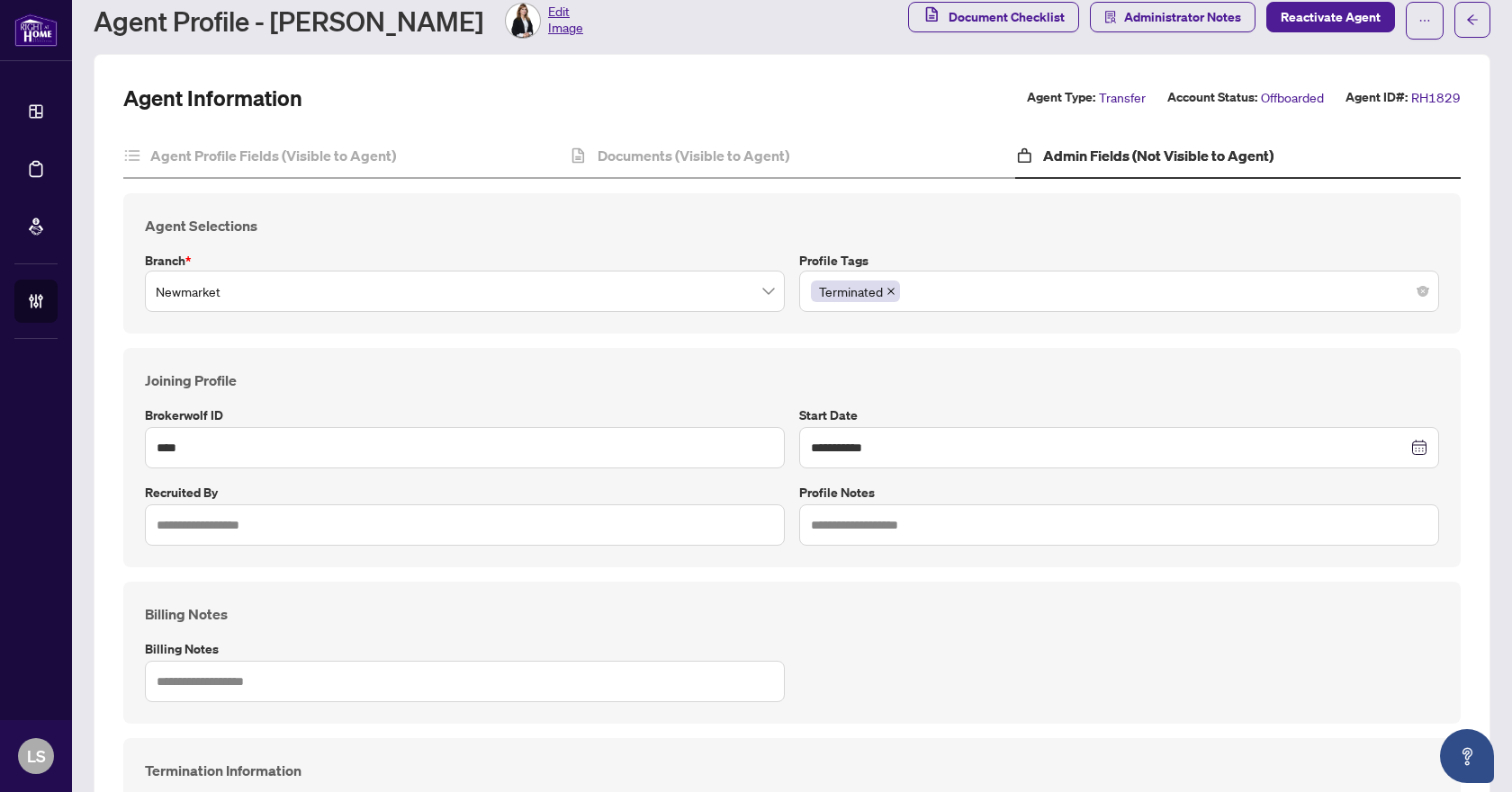
scroll to position [360, 0]
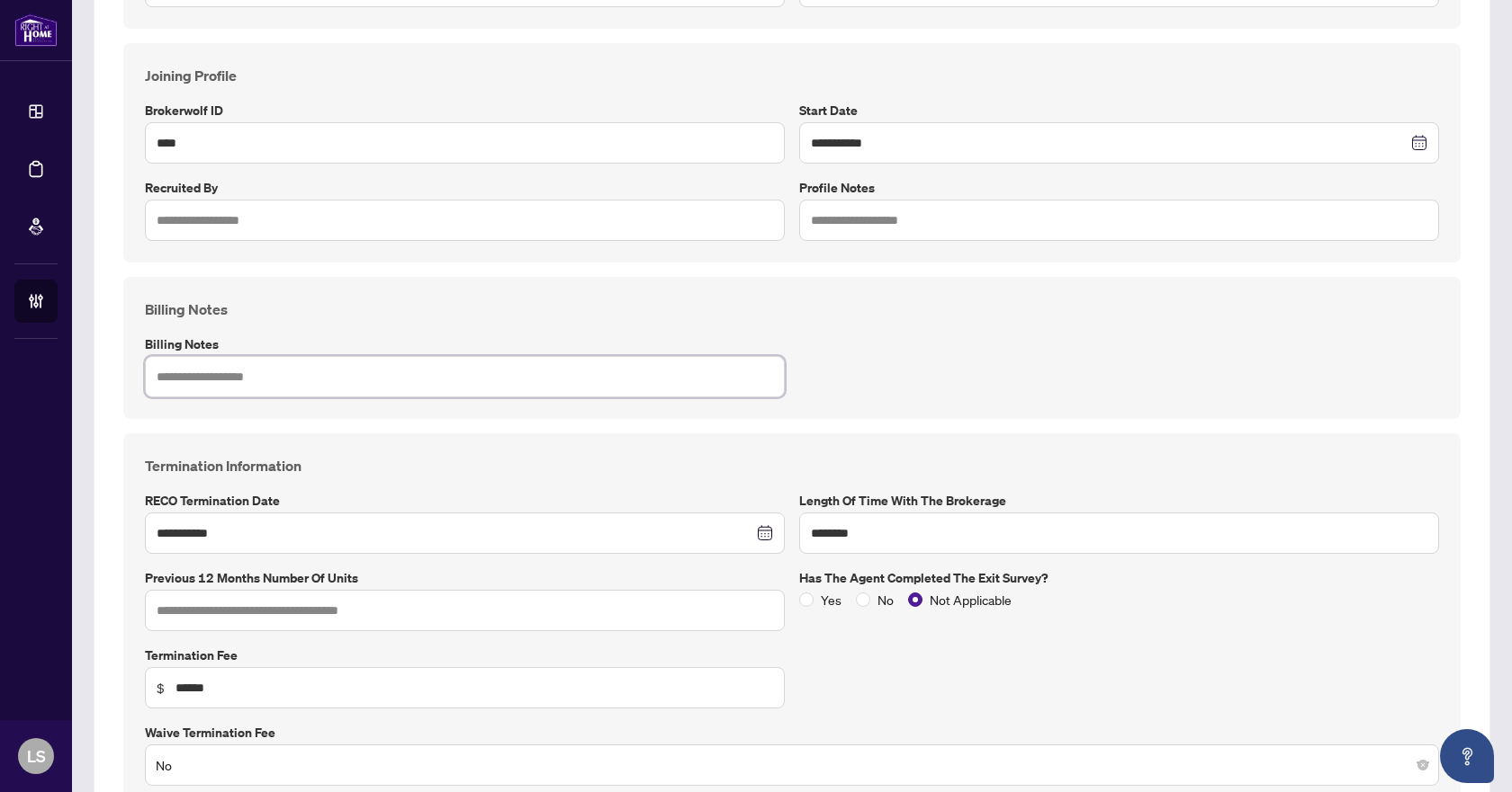
click at [274, 377] on textarea at bounding box center [465, 377] width 640 height 41
type textarea "*"
type textarea "**"
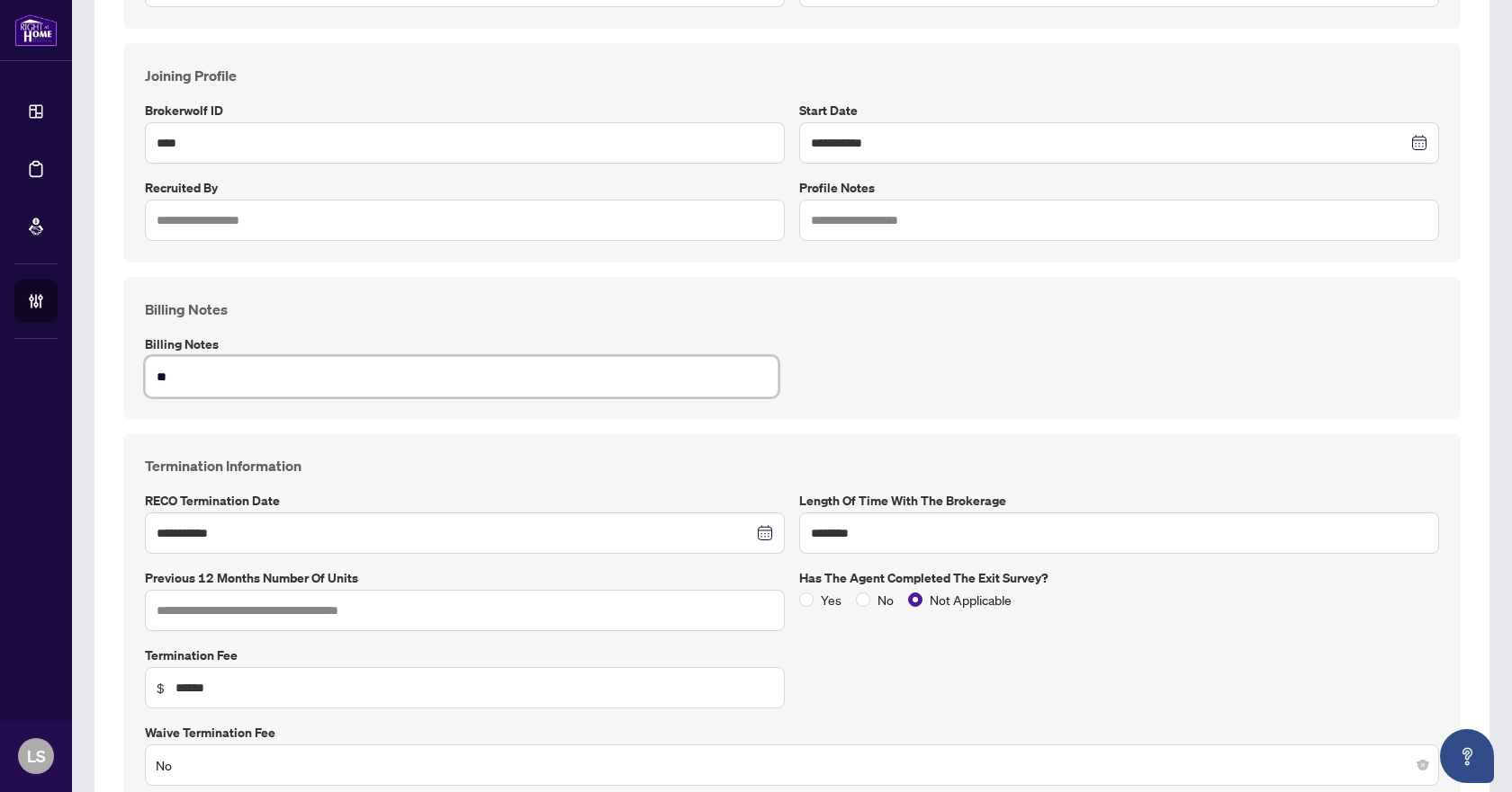
type textarea "***"
type textarea "****"
type textarea "*****"
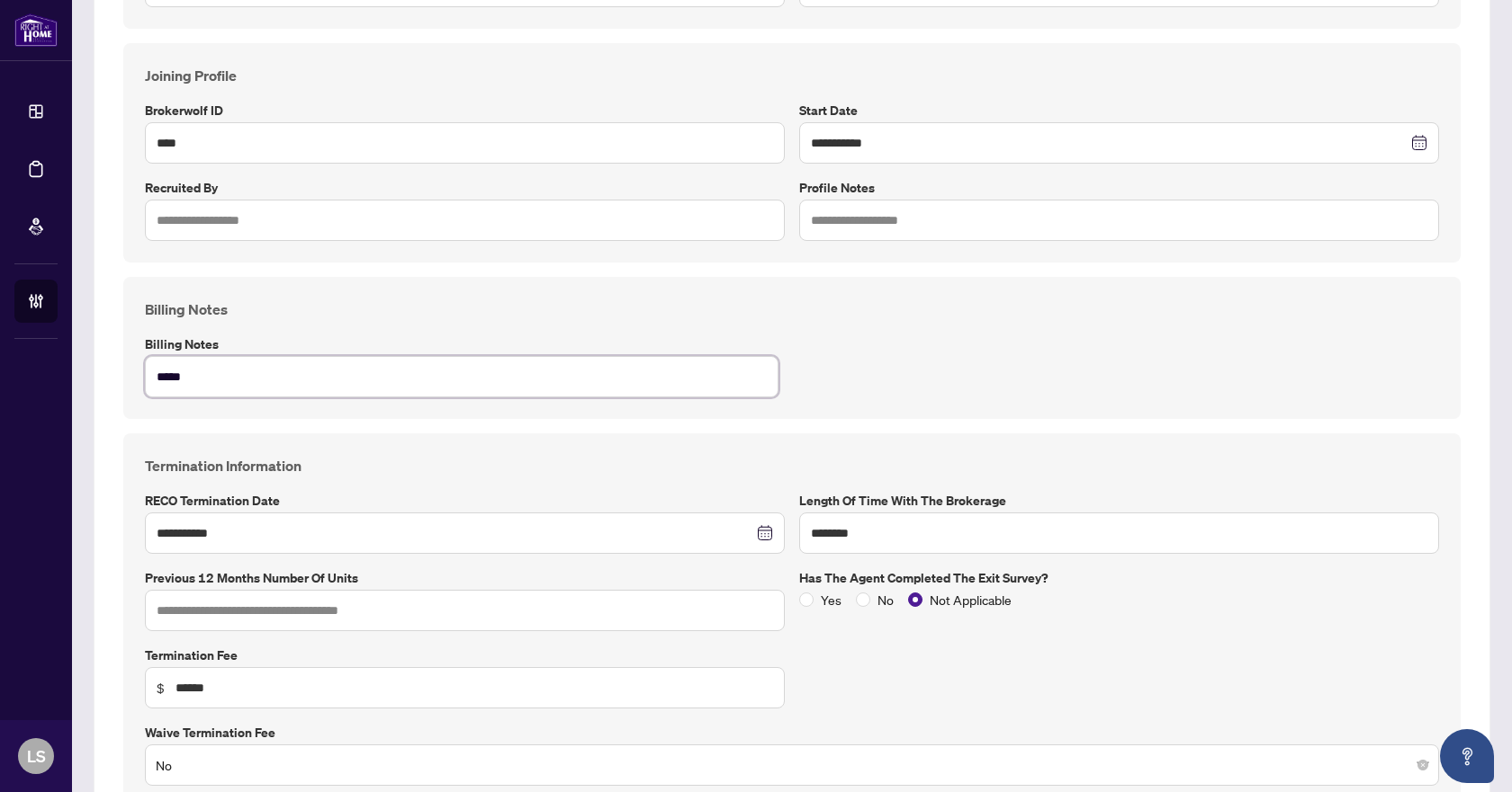
type textarea "******"
type textarea "*******"
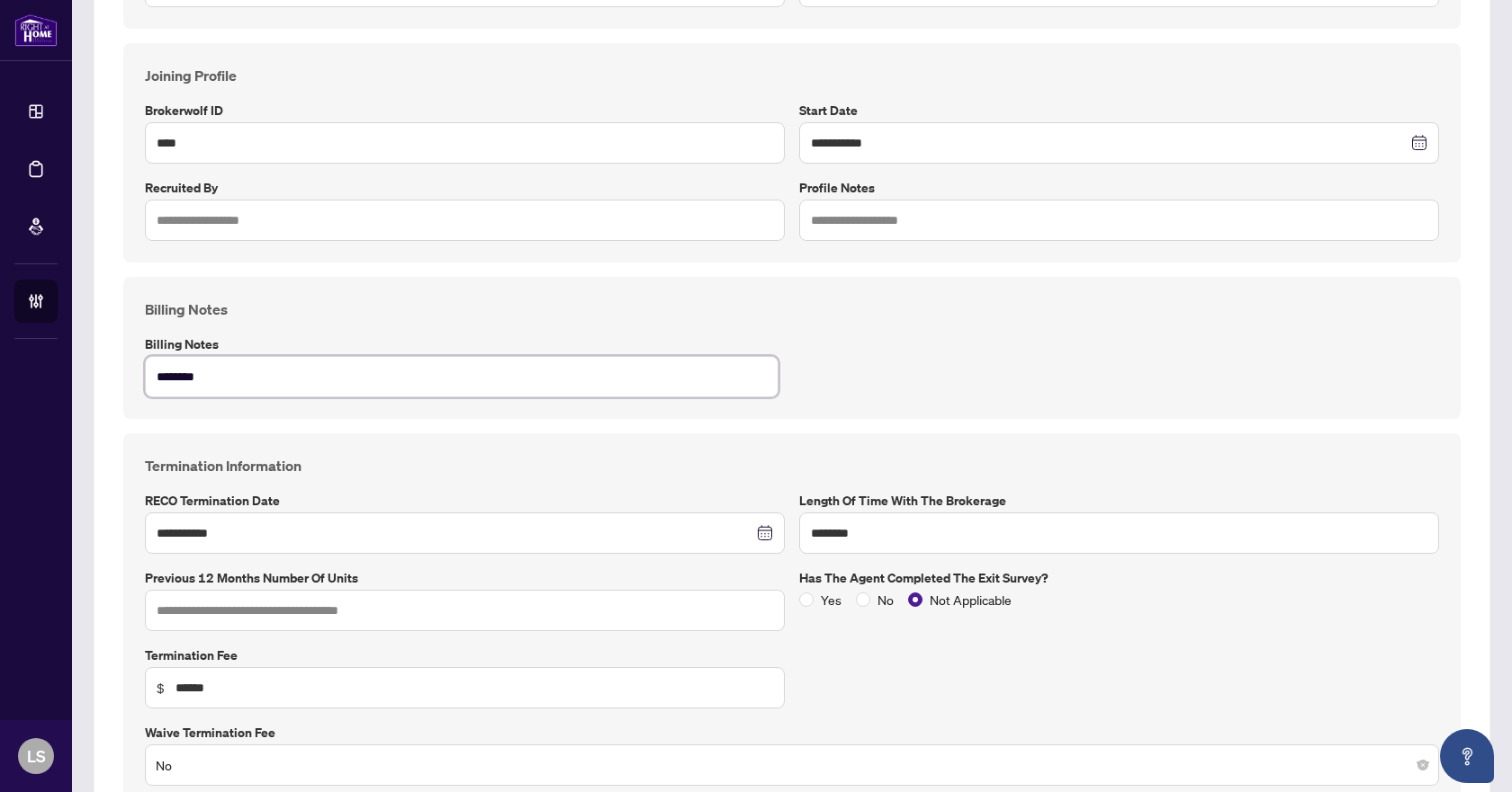
type textarea "*********"
type textarea "**********"
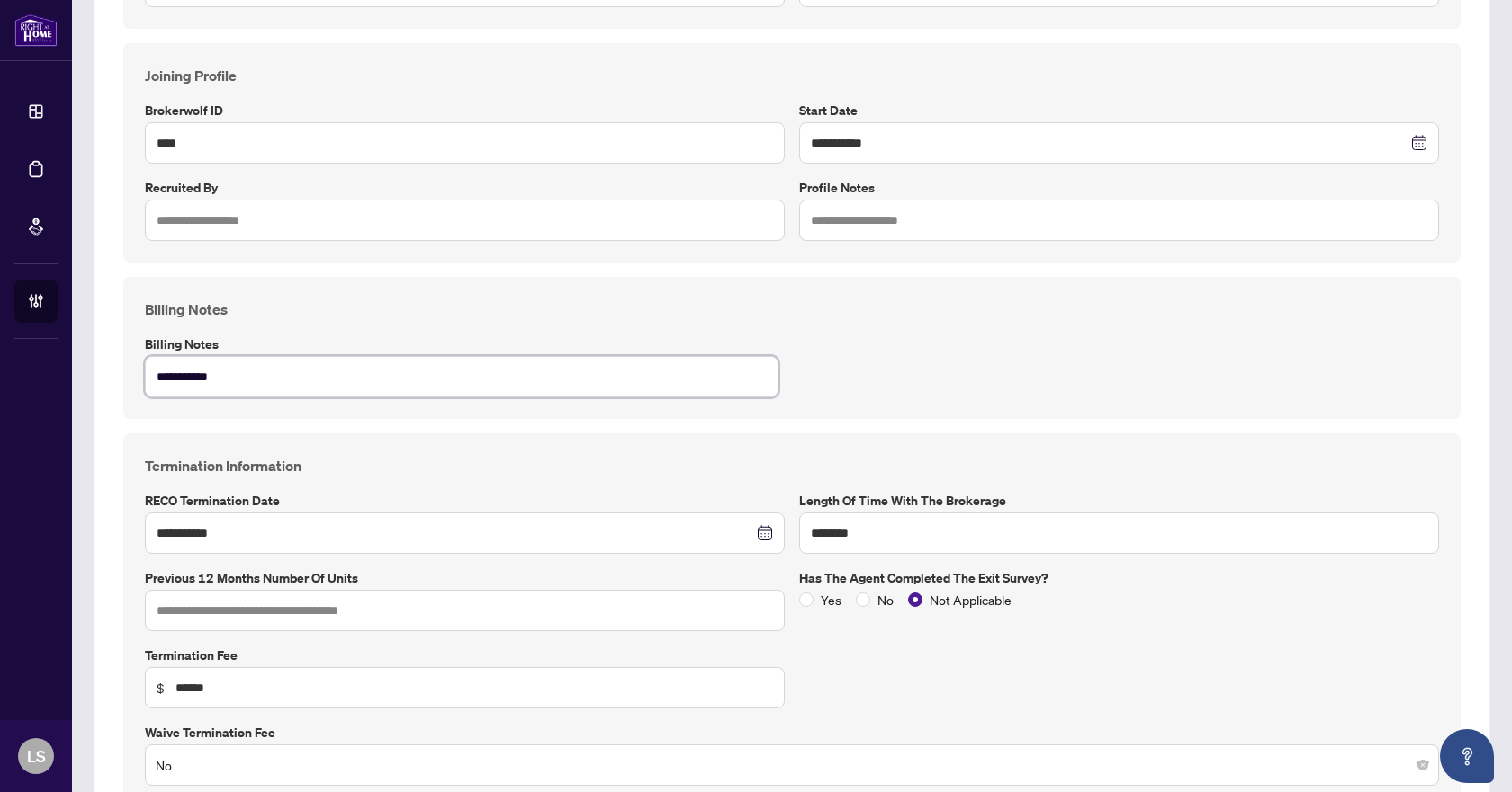
type textarea "**********"
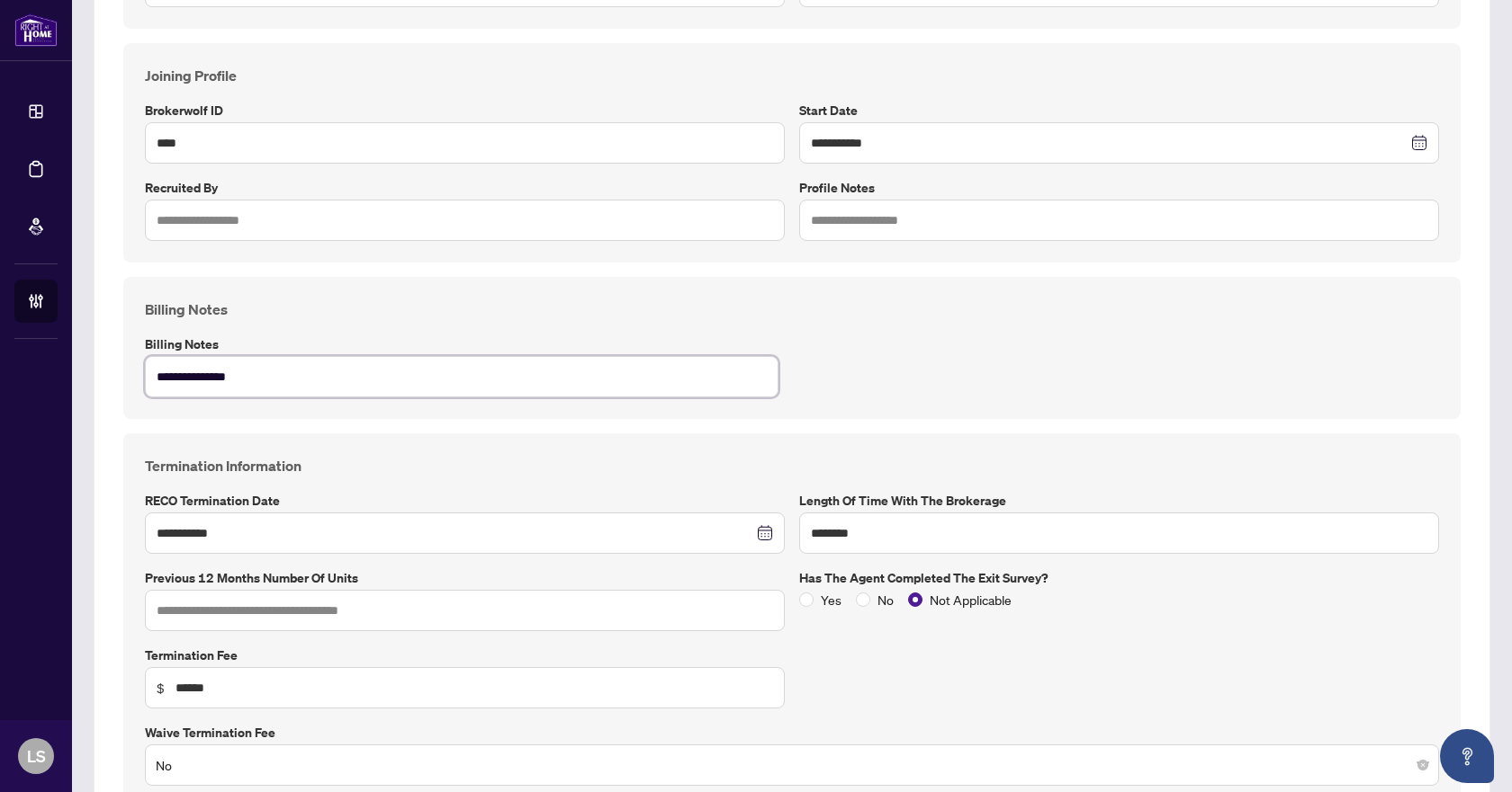
type textarea "**********"
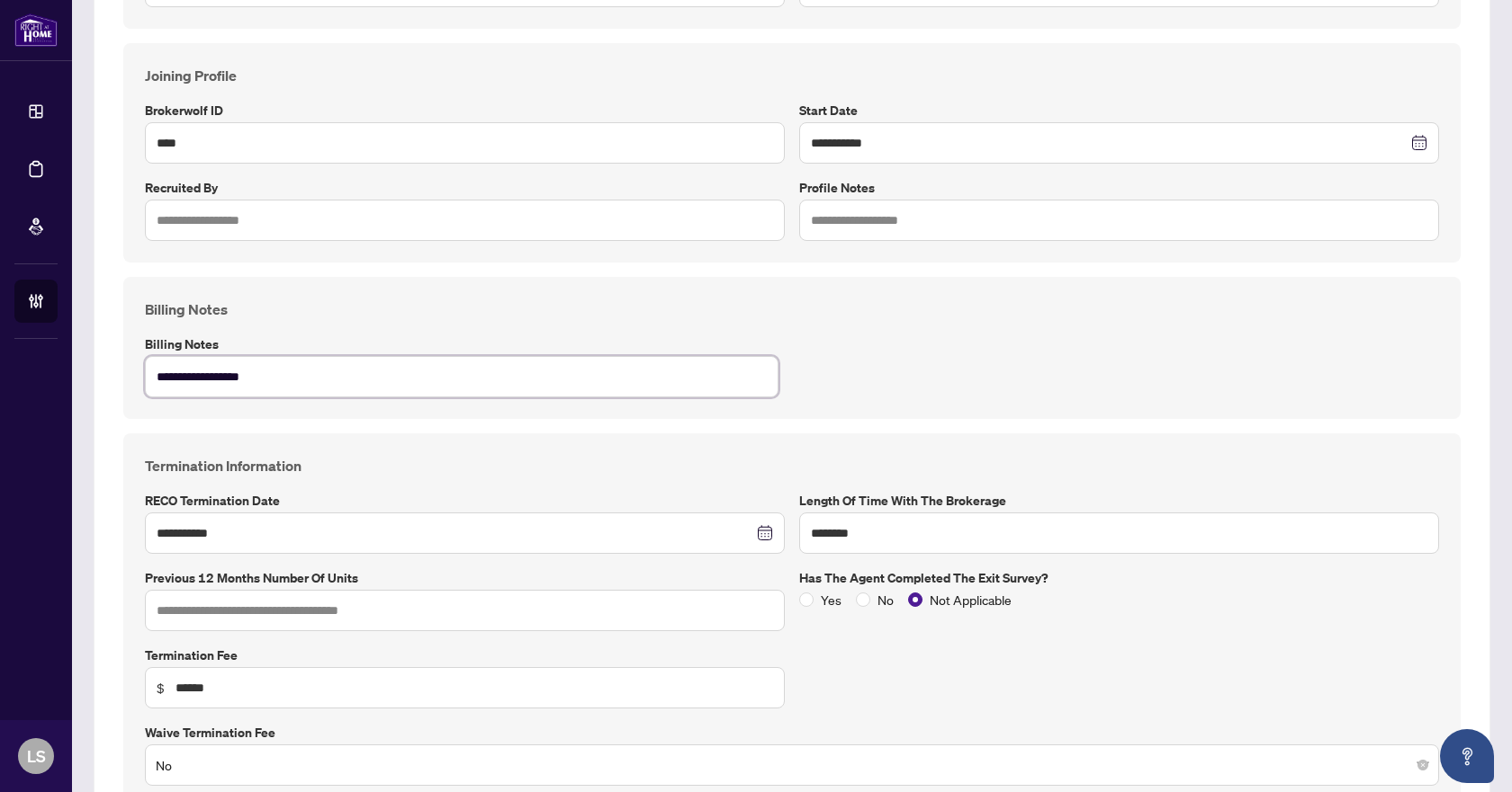
type textarea "**********"
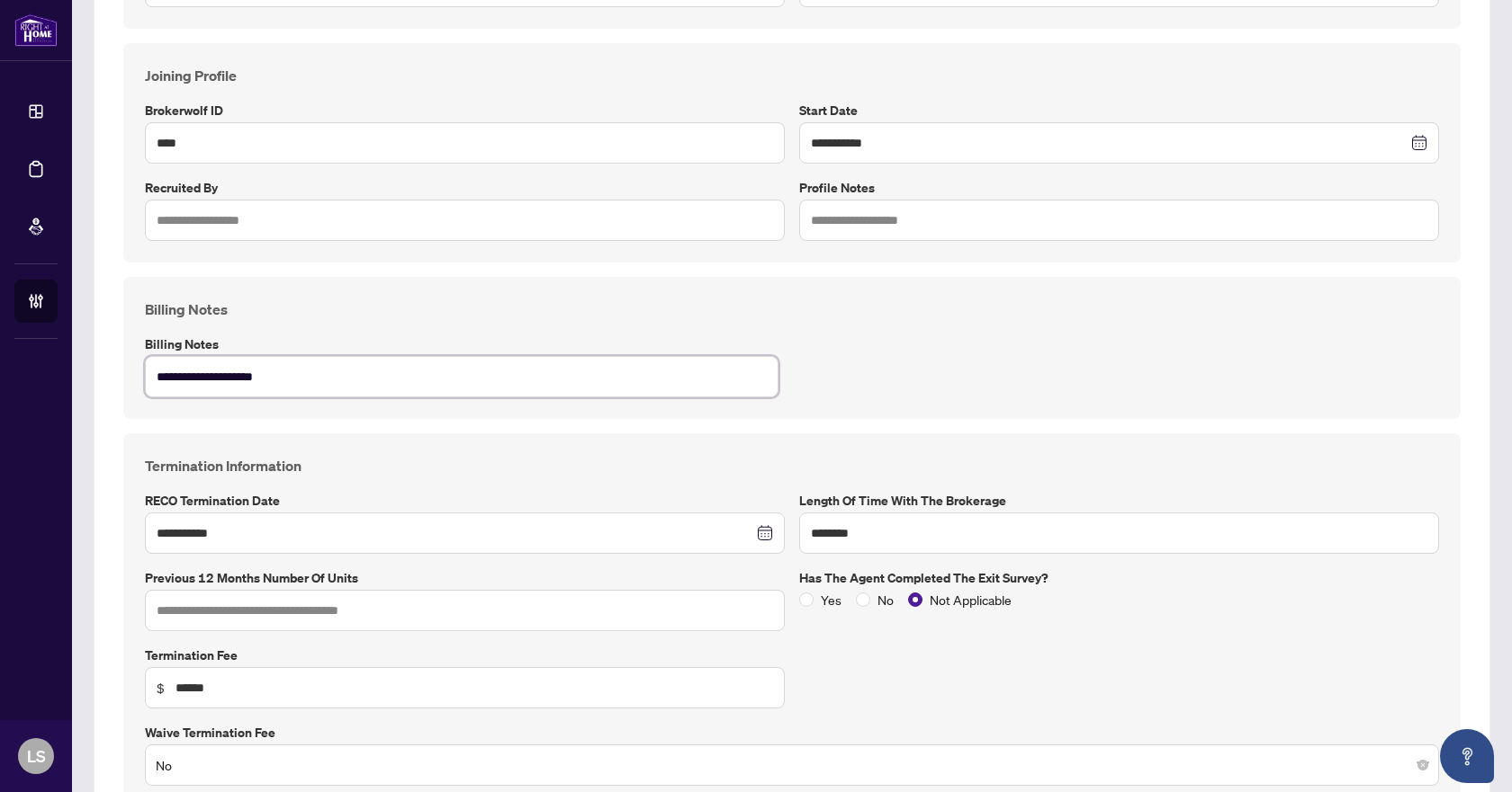
type textarea "**********"
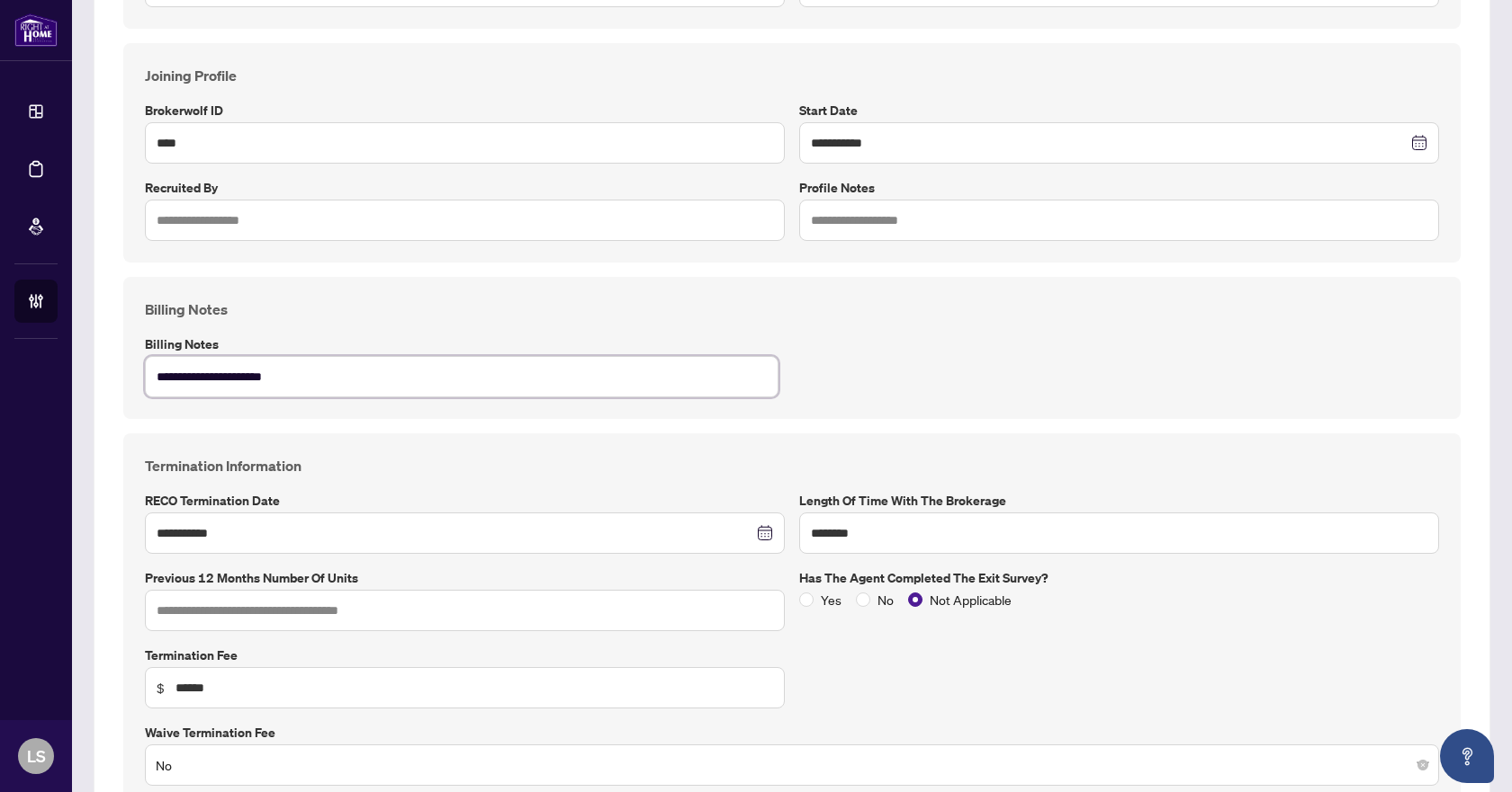
type textarea "**********"
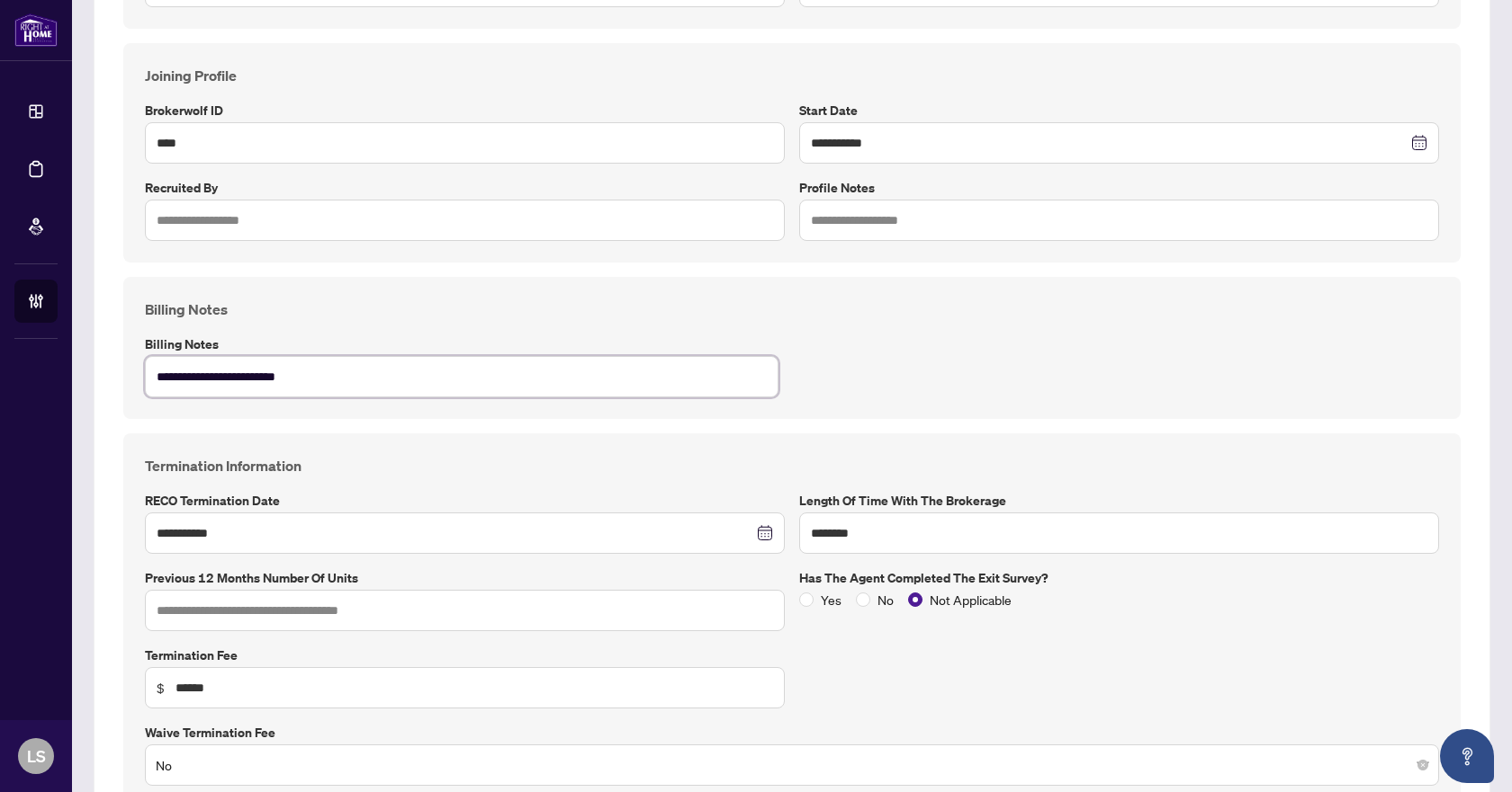
type textarea "**********"
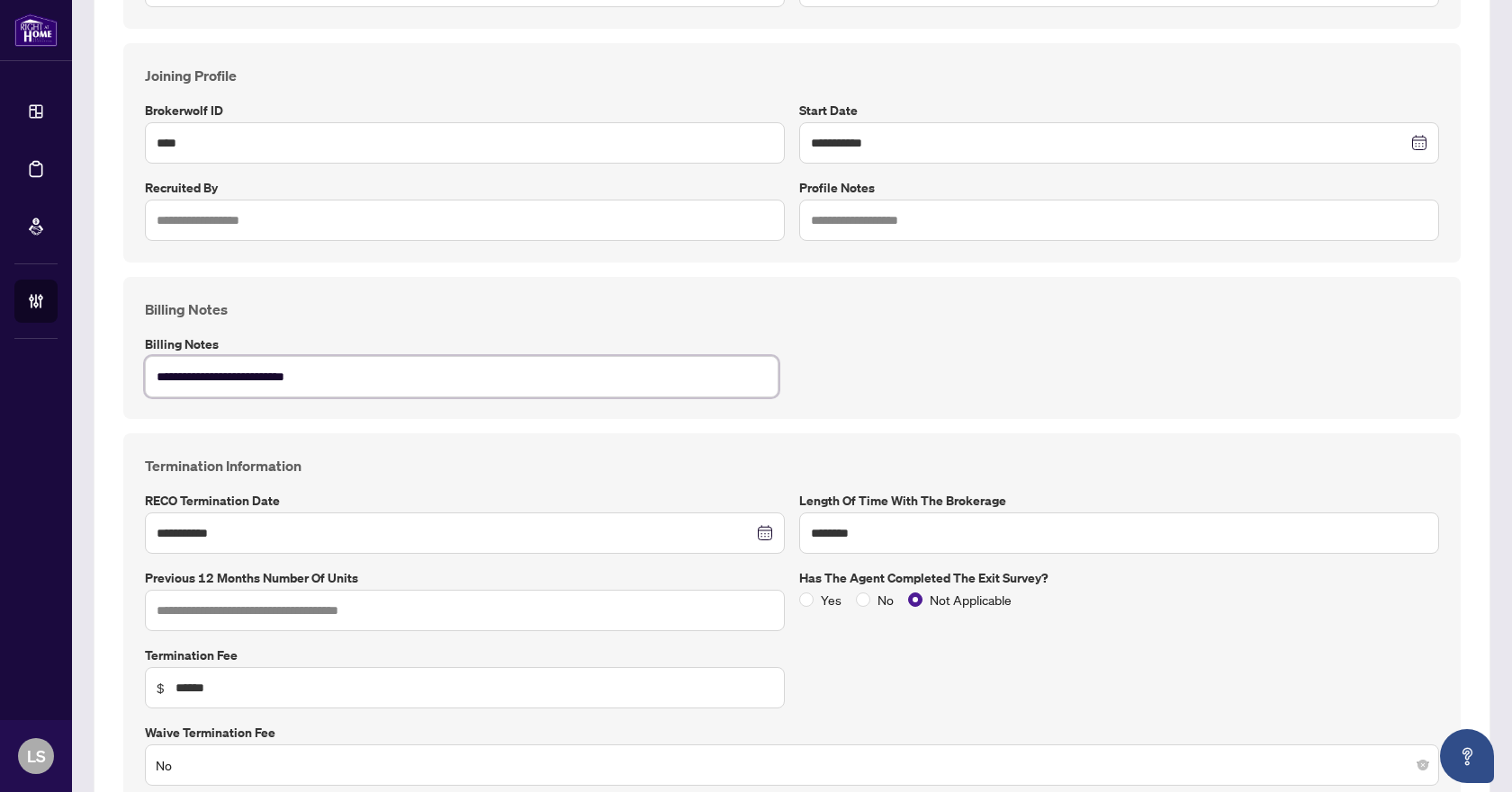
type textarea "**********"
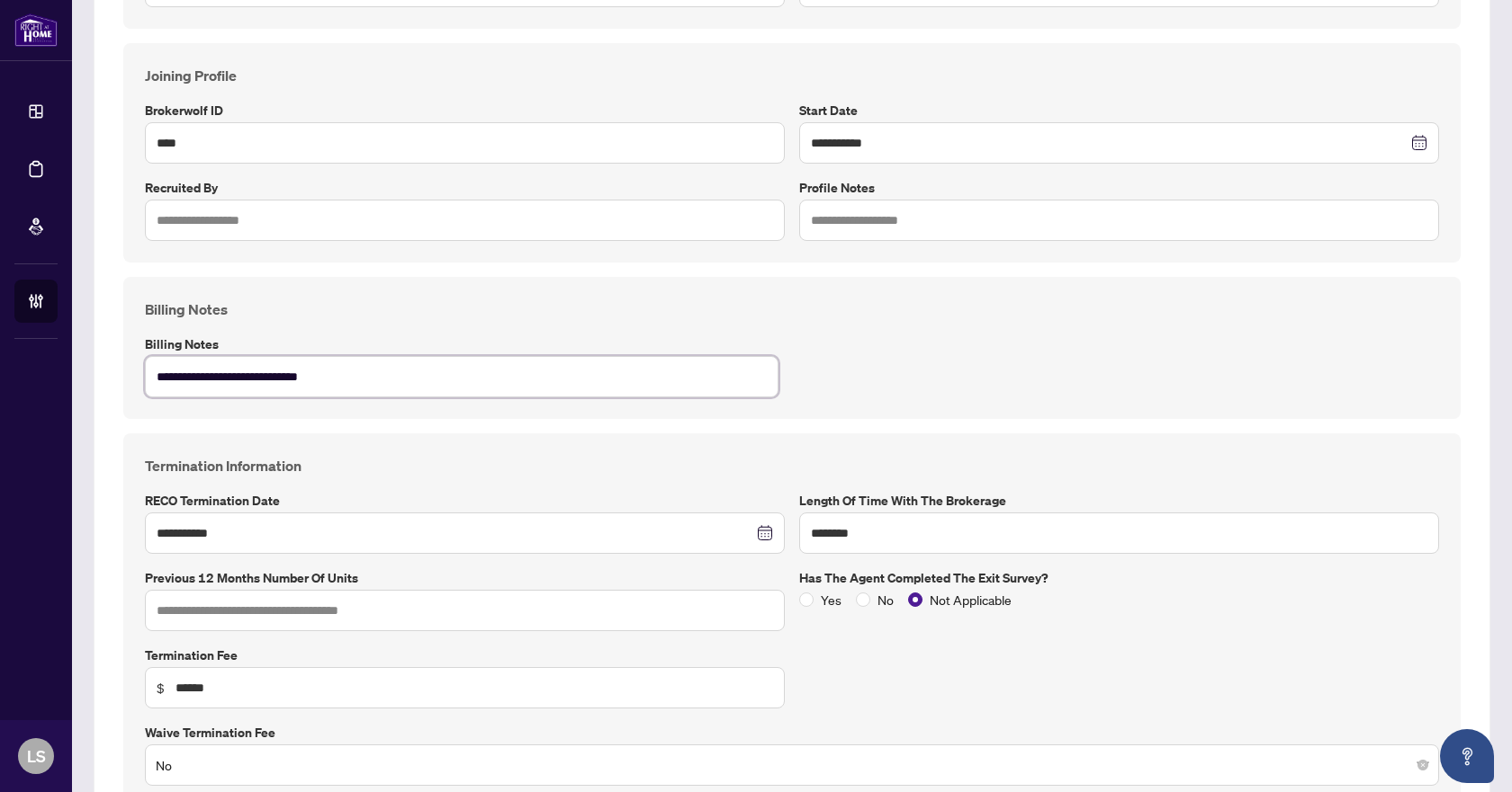
type textarea "**********"
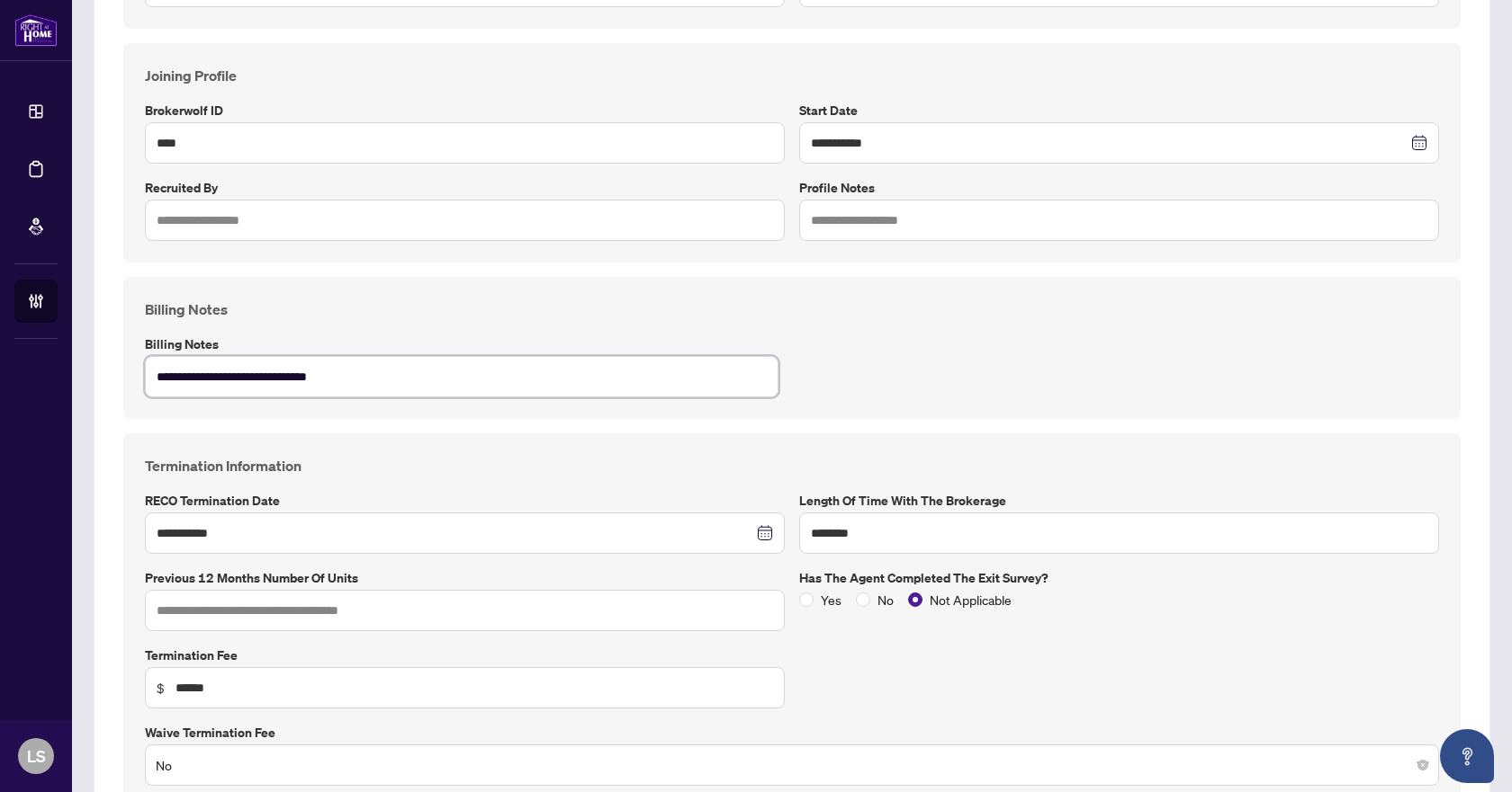
type textarea "**********"
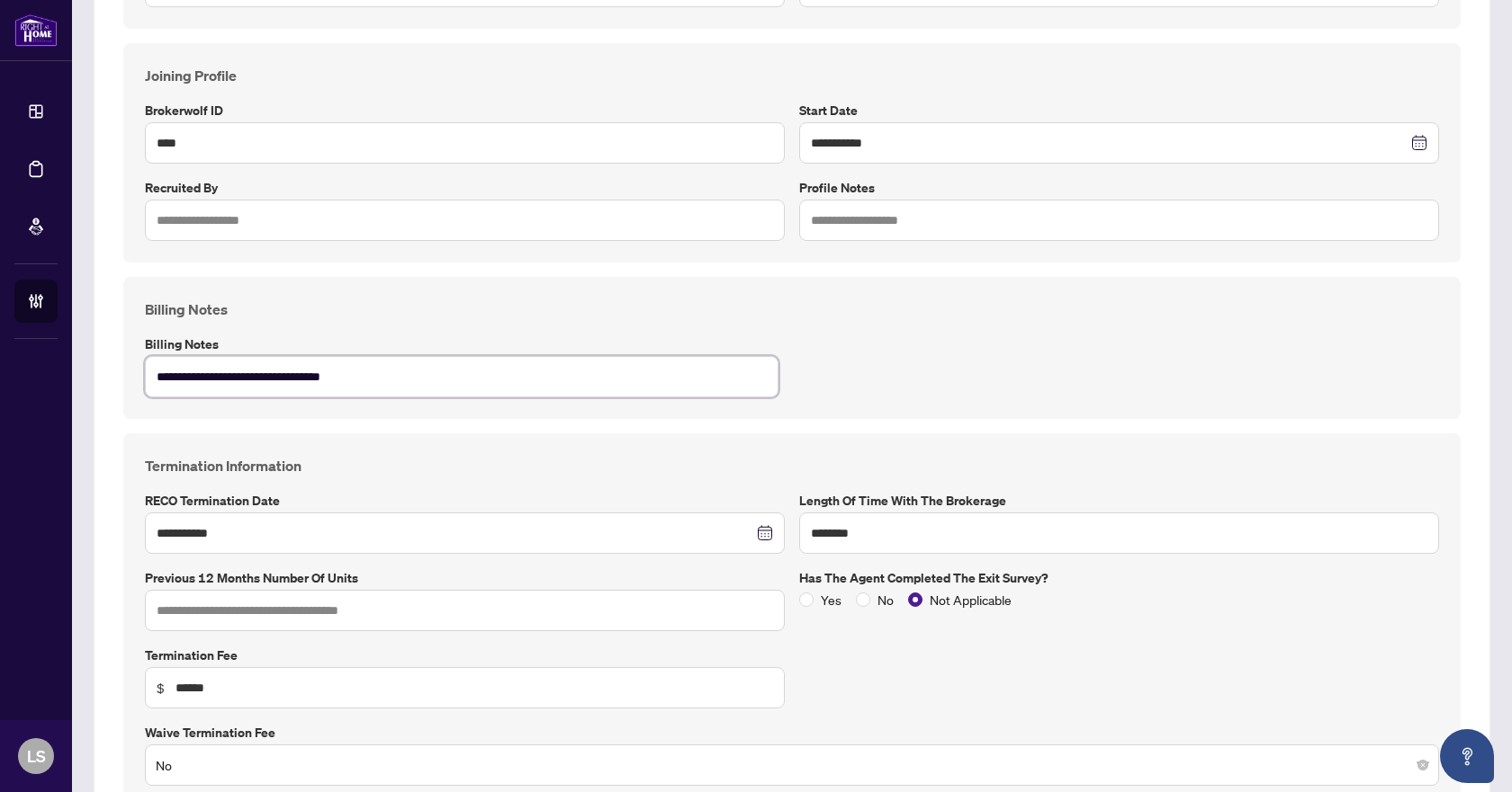
type textarea "**********"
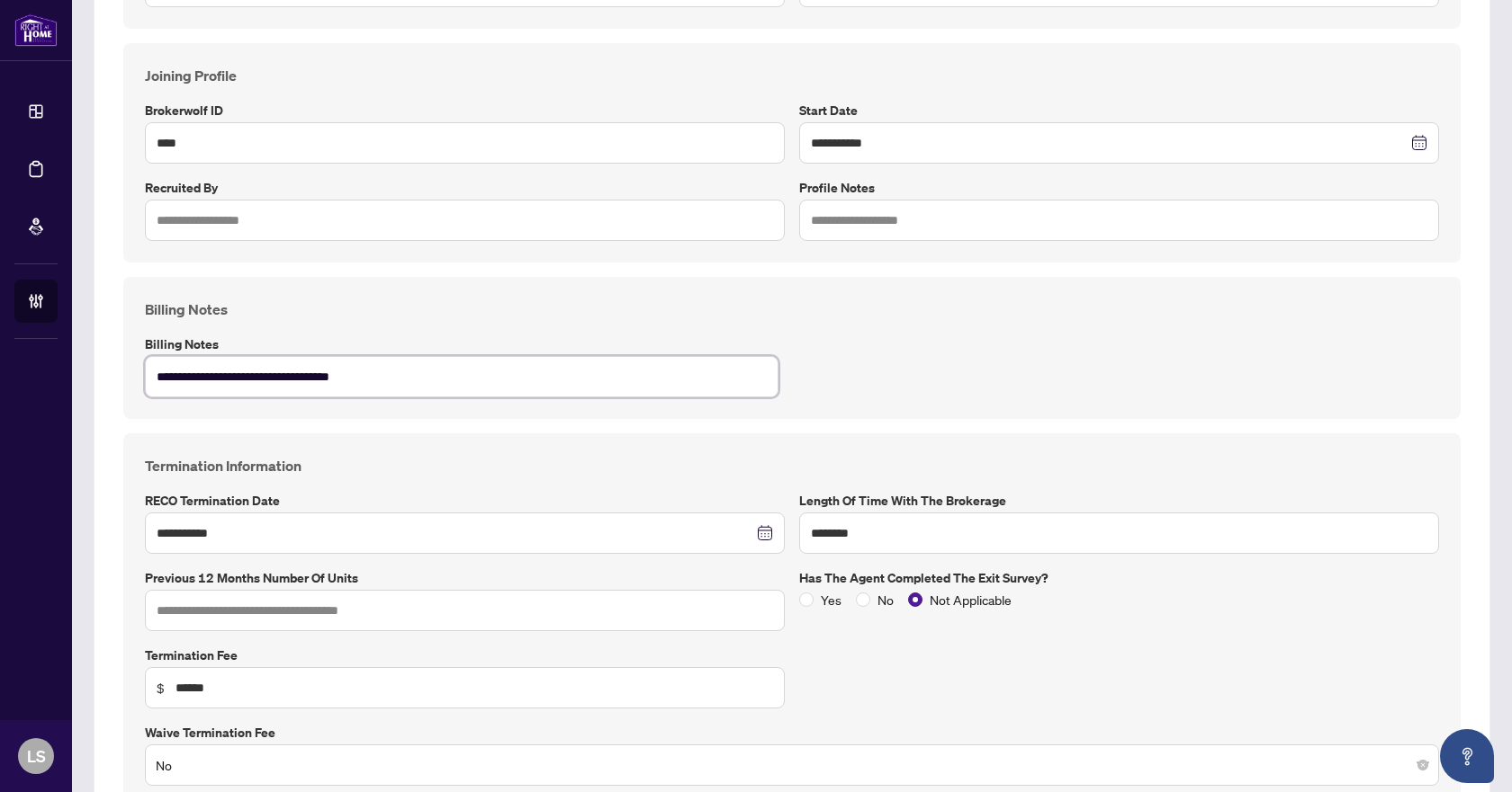
type textarea "**********"
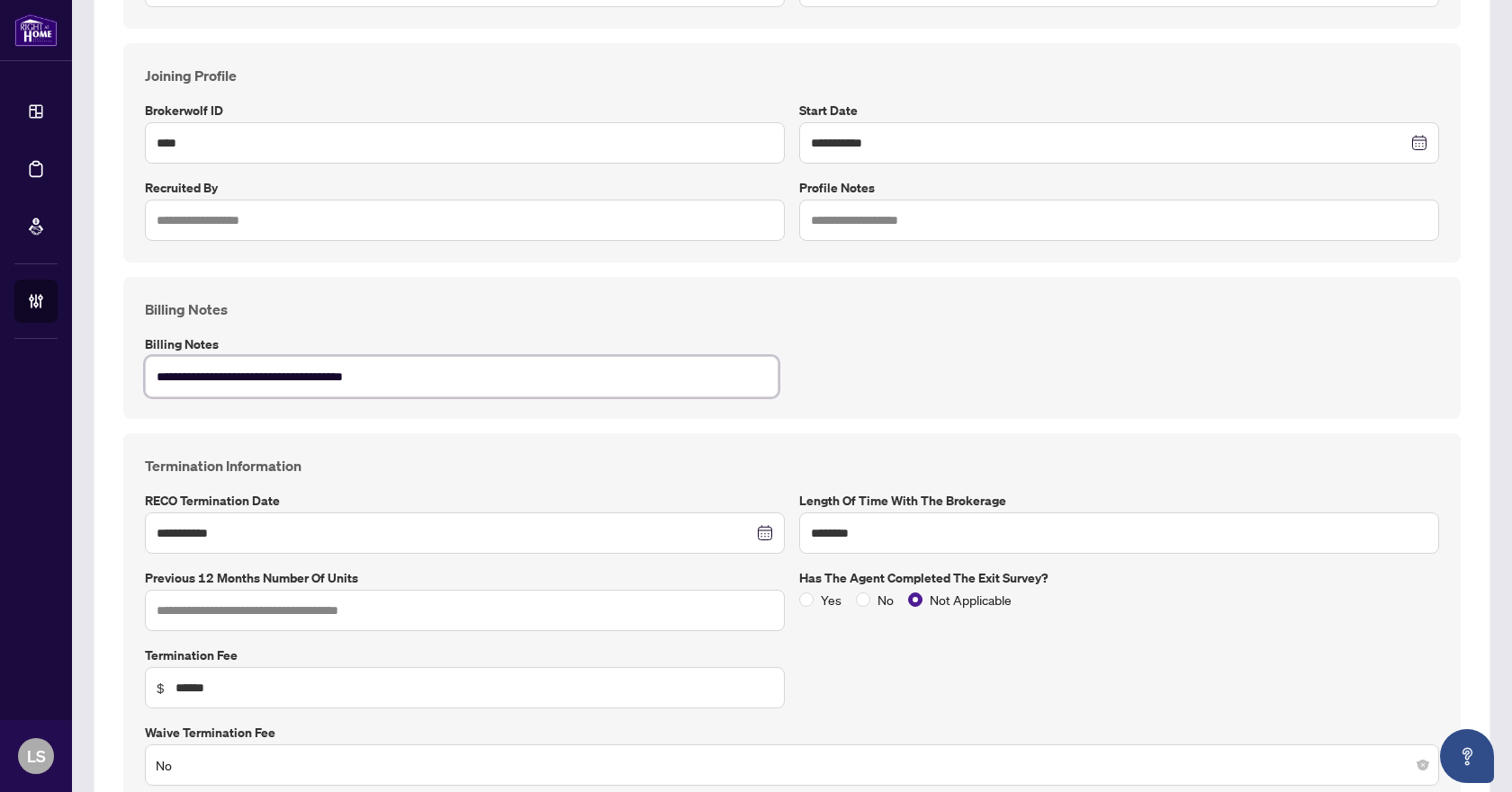
type textarea "**********"
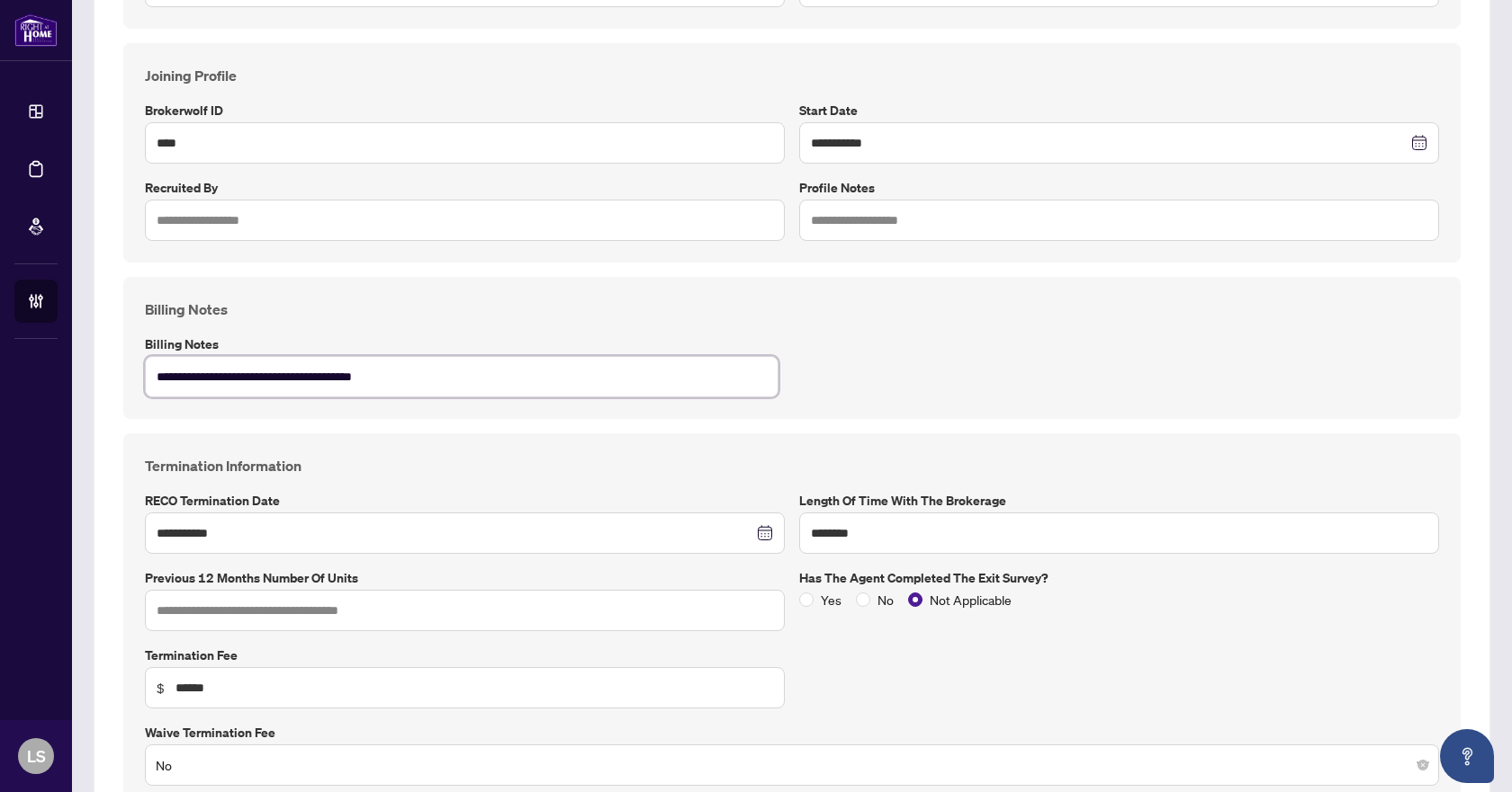
type textarea "**********"
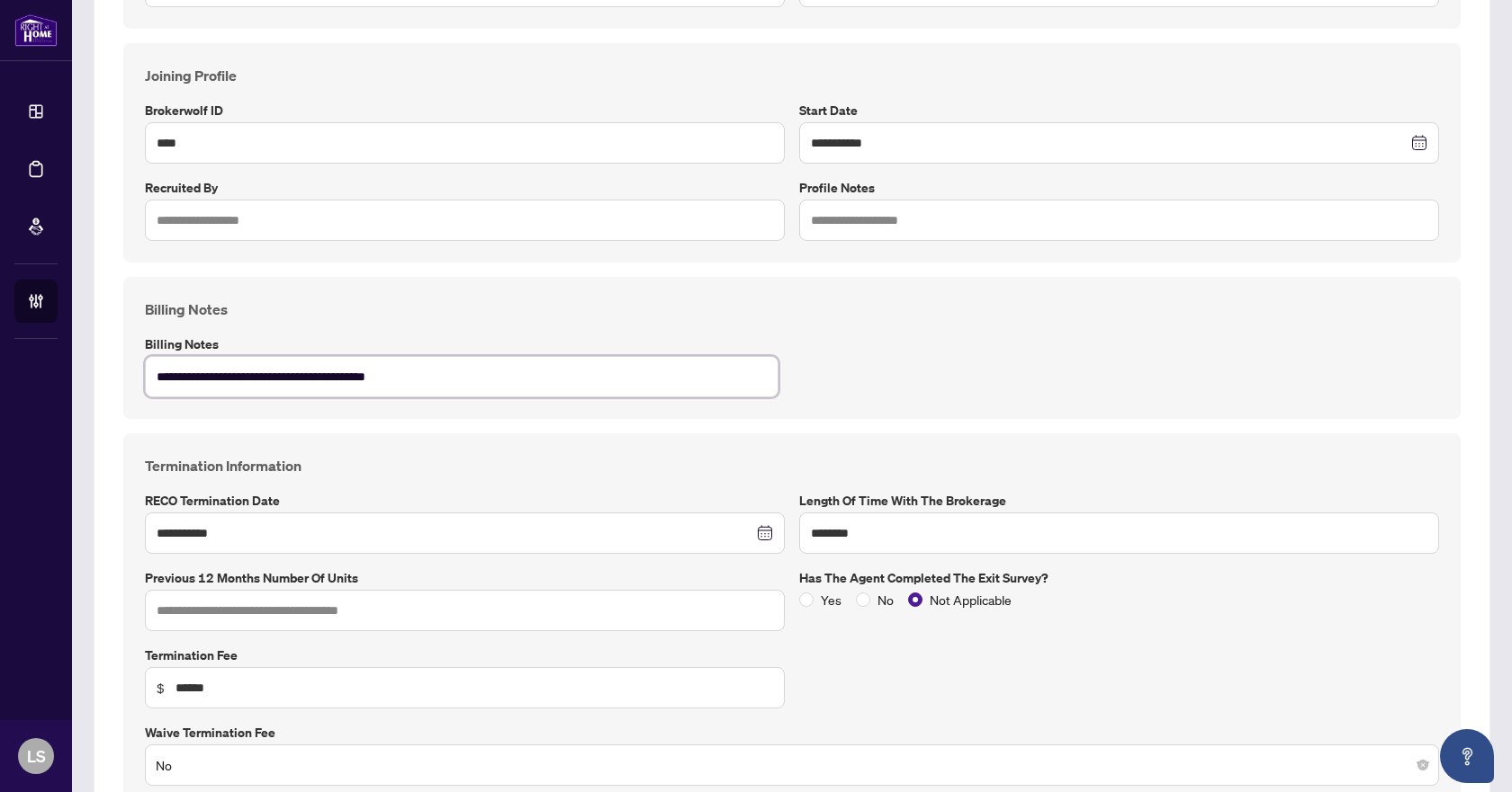
type textarea "**********"
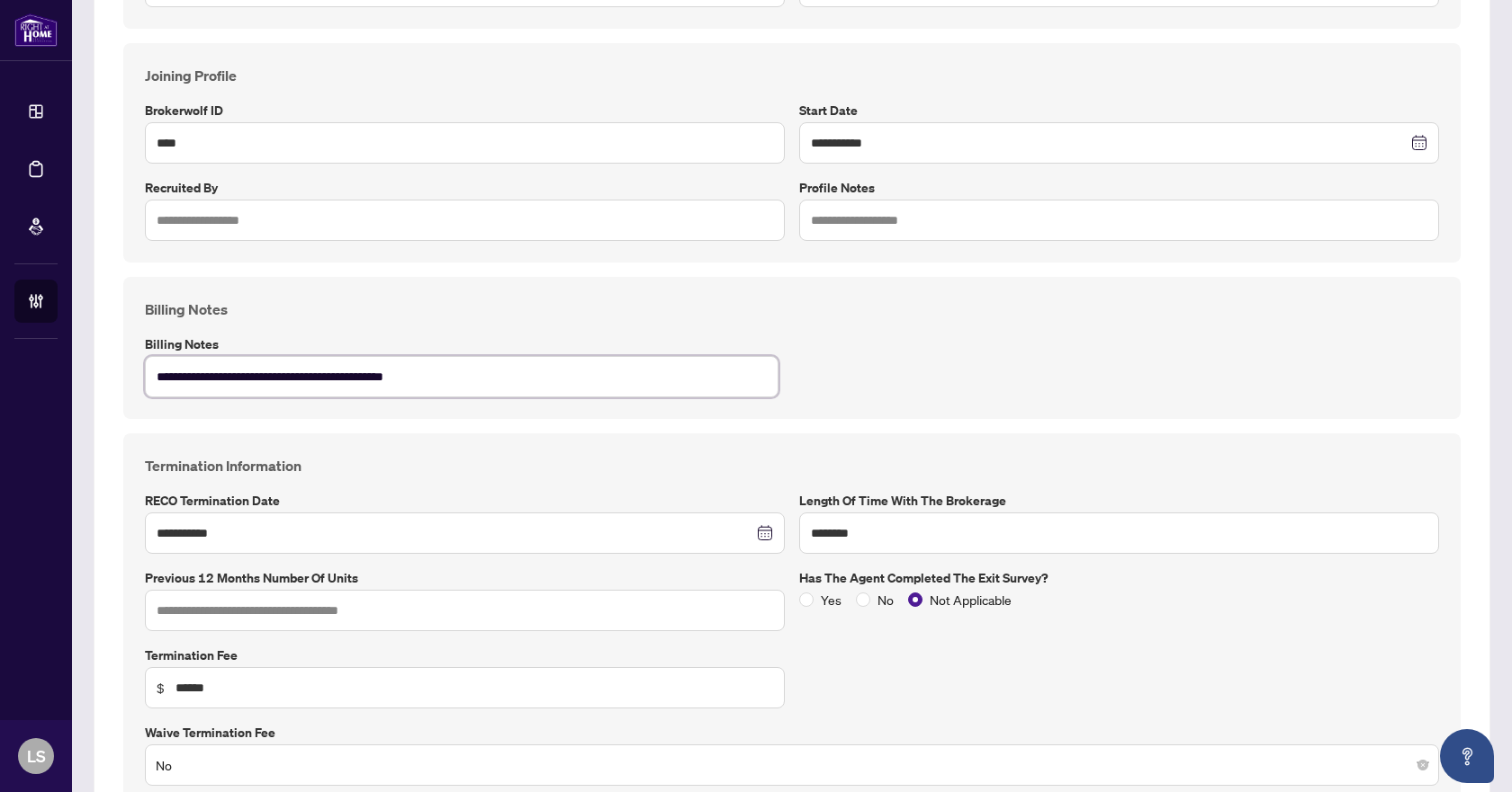
type textarea "**********"
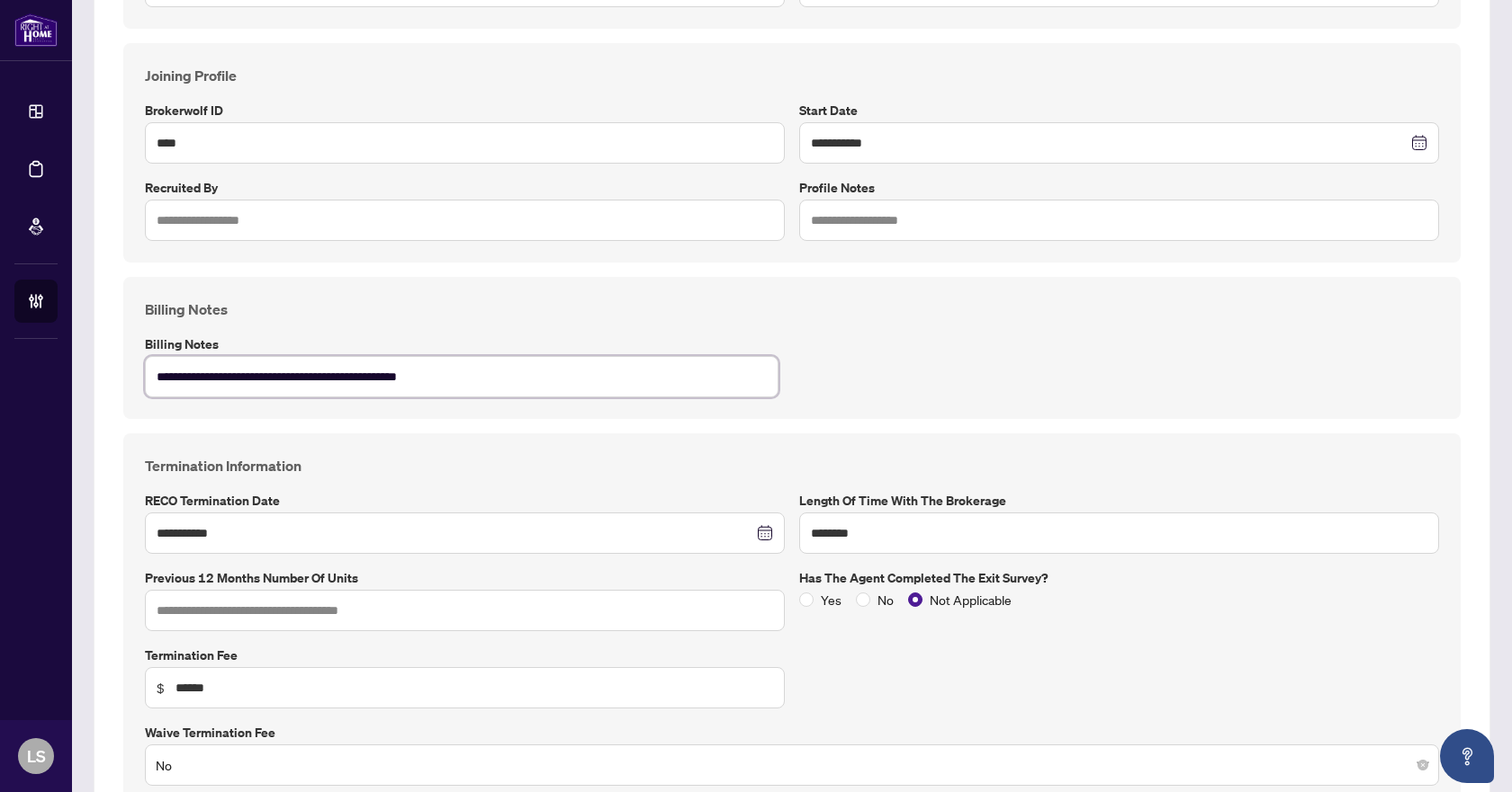
type textarea "**********"
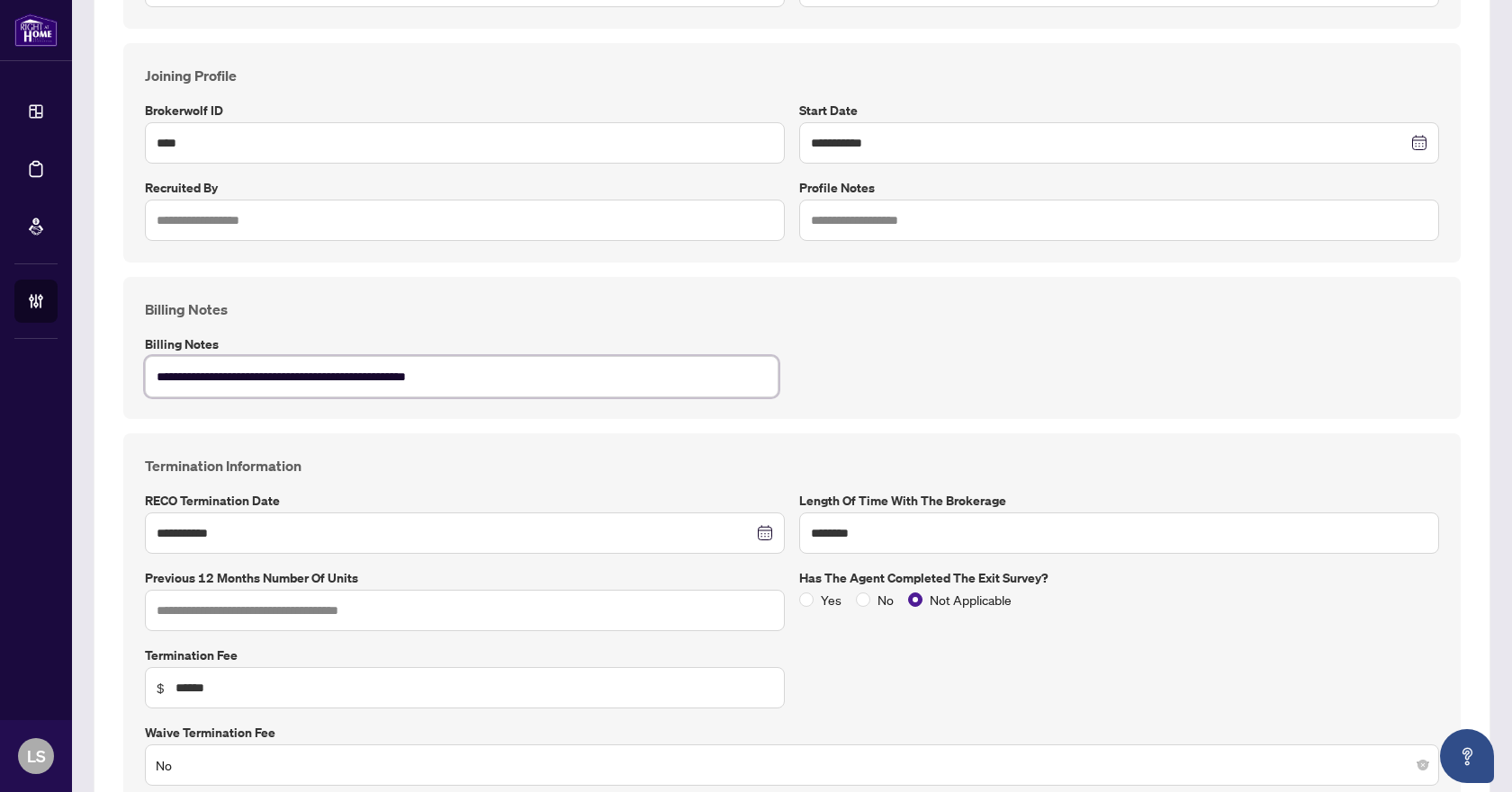
type textarea "**********"
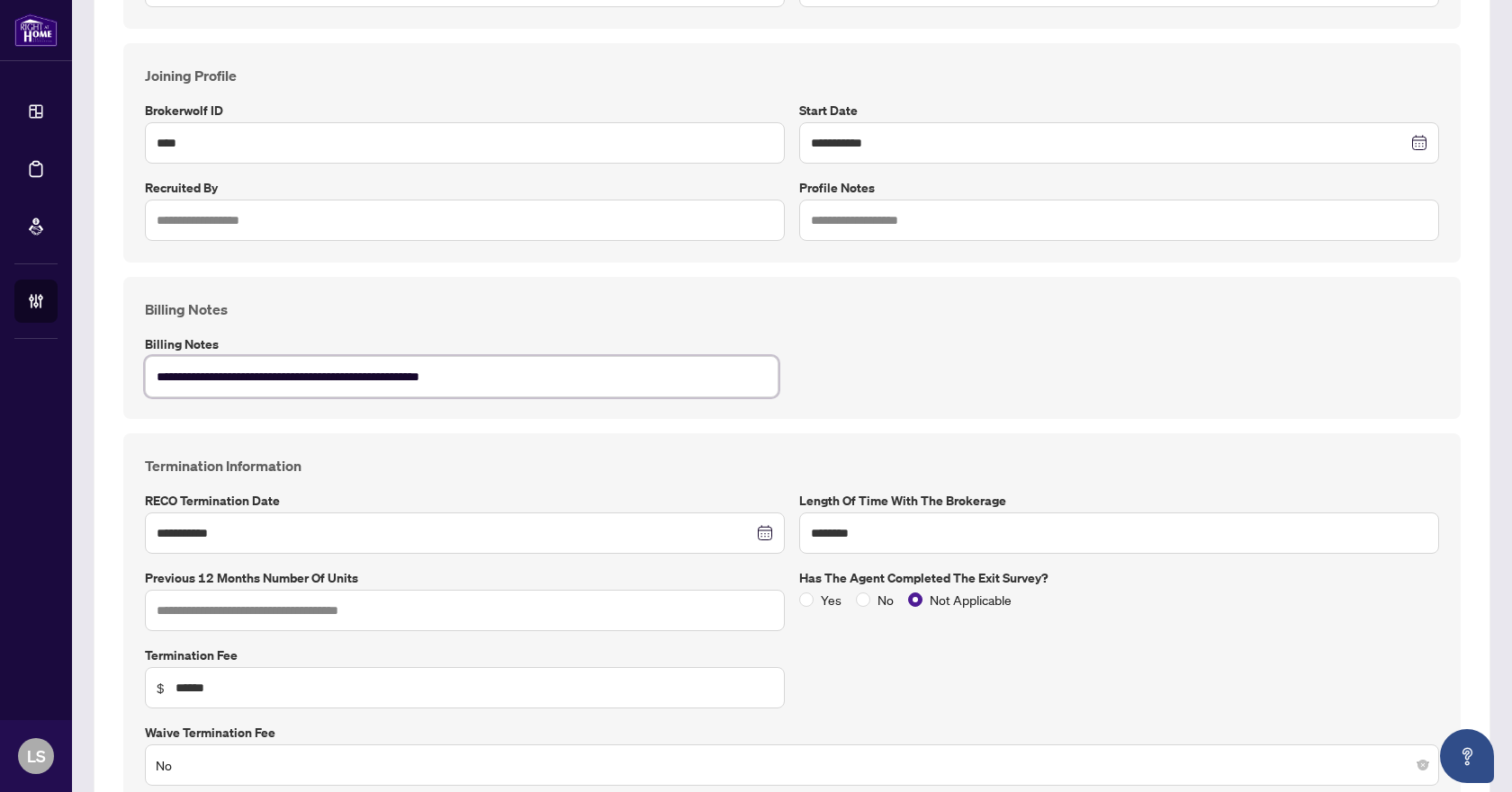
type textarea "**********"
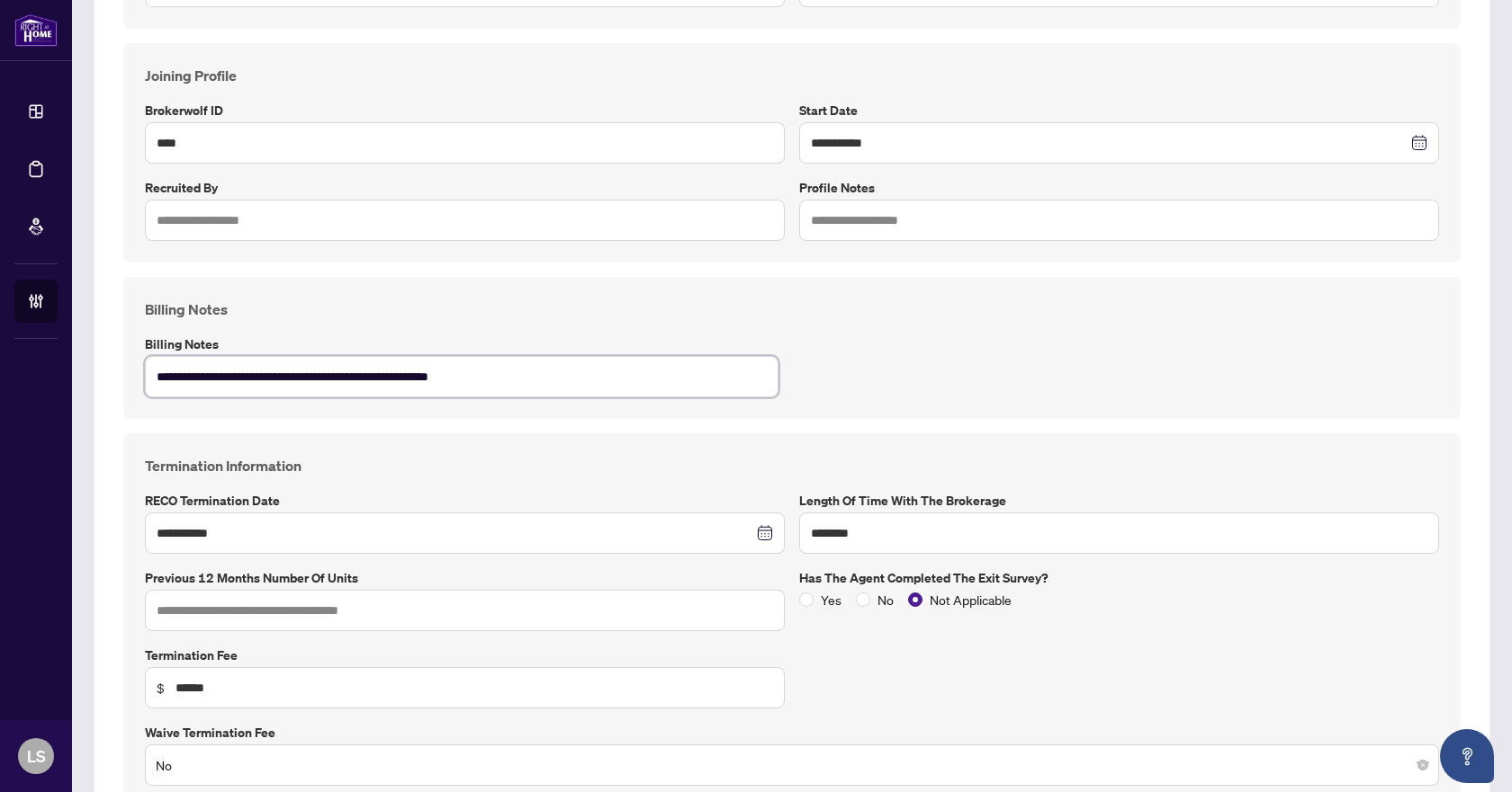
type textarea "**********"
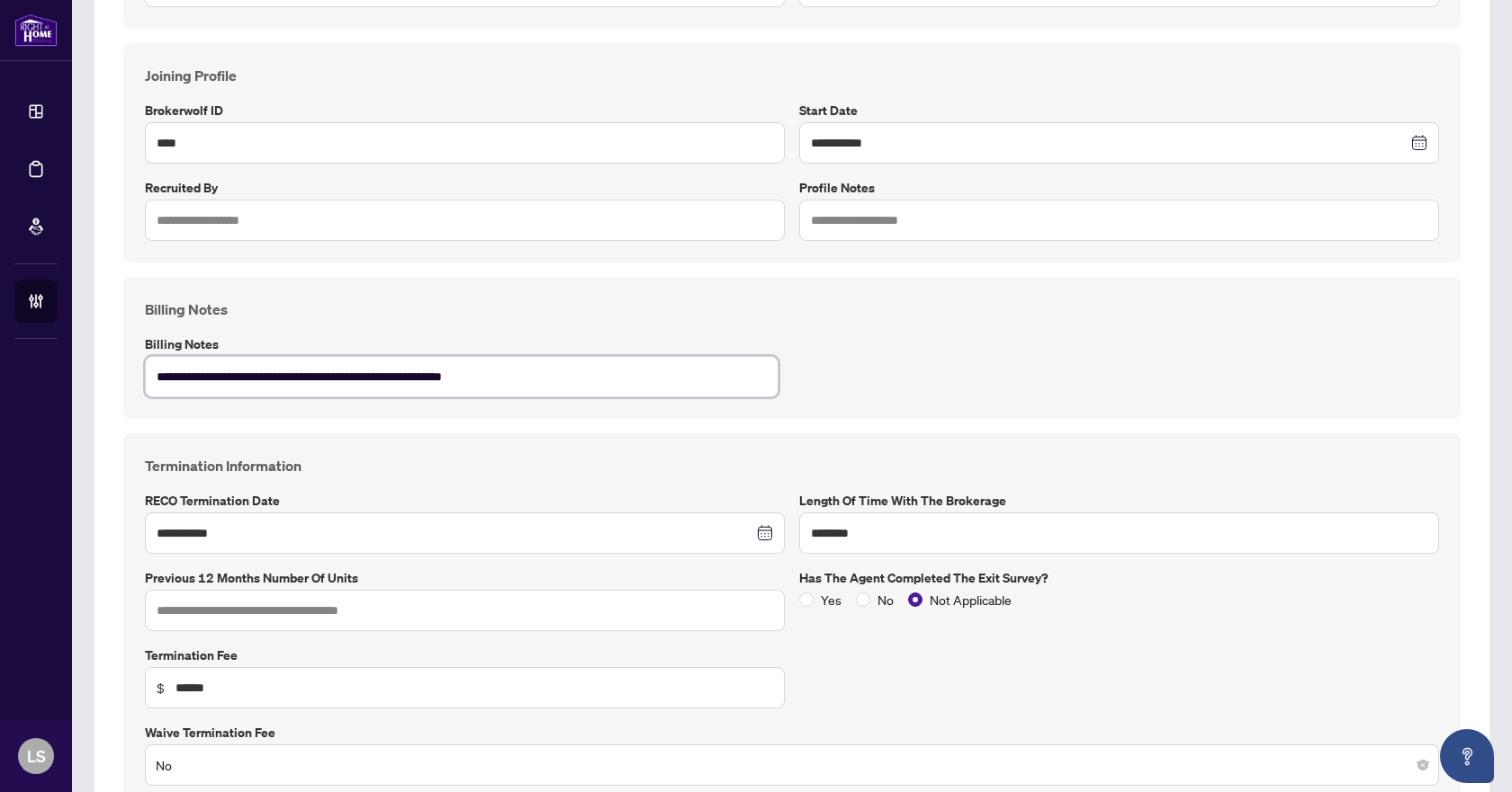
type textarea "**********"
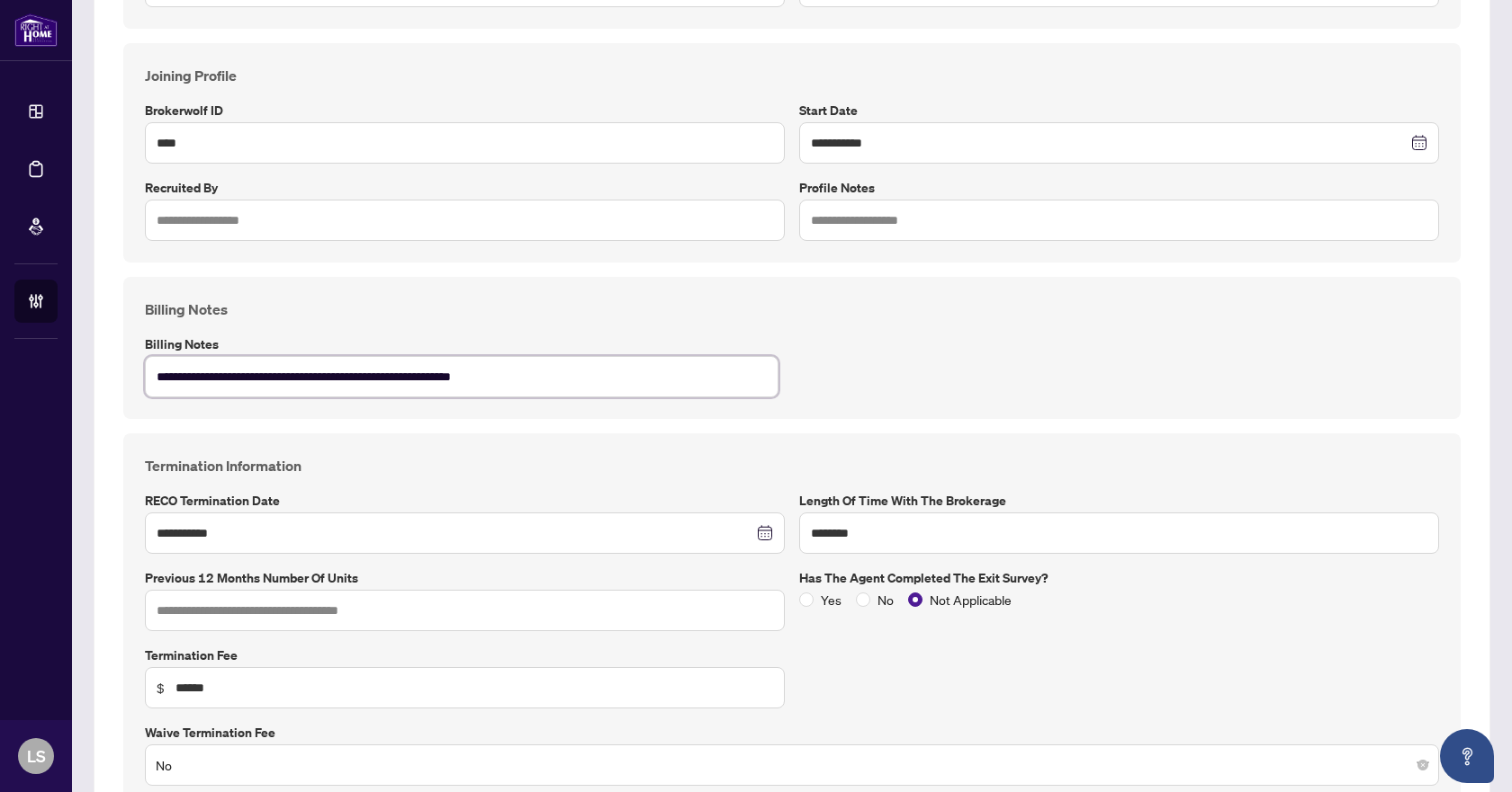
type textarea "**********"
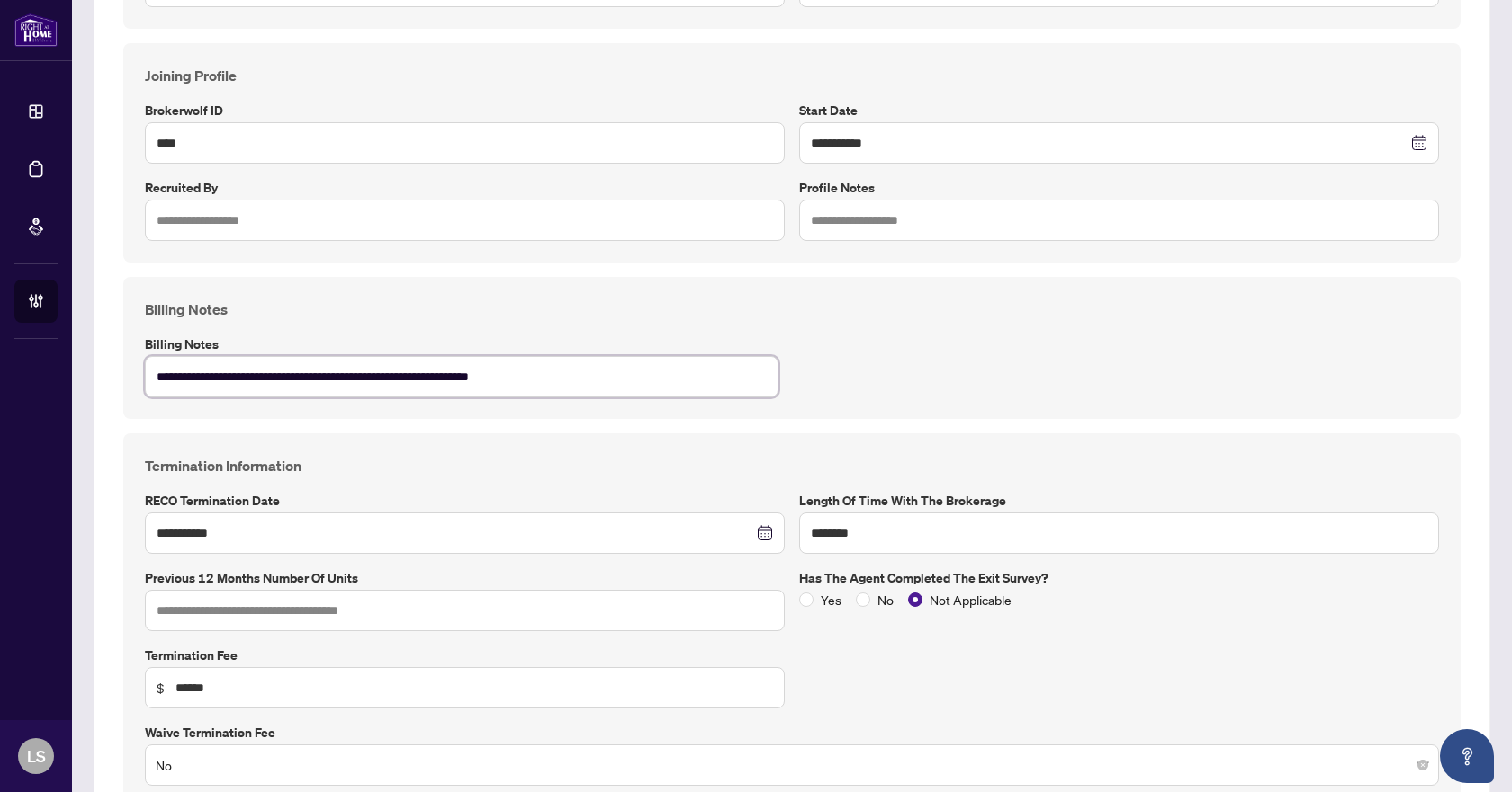
type textarea "**********"
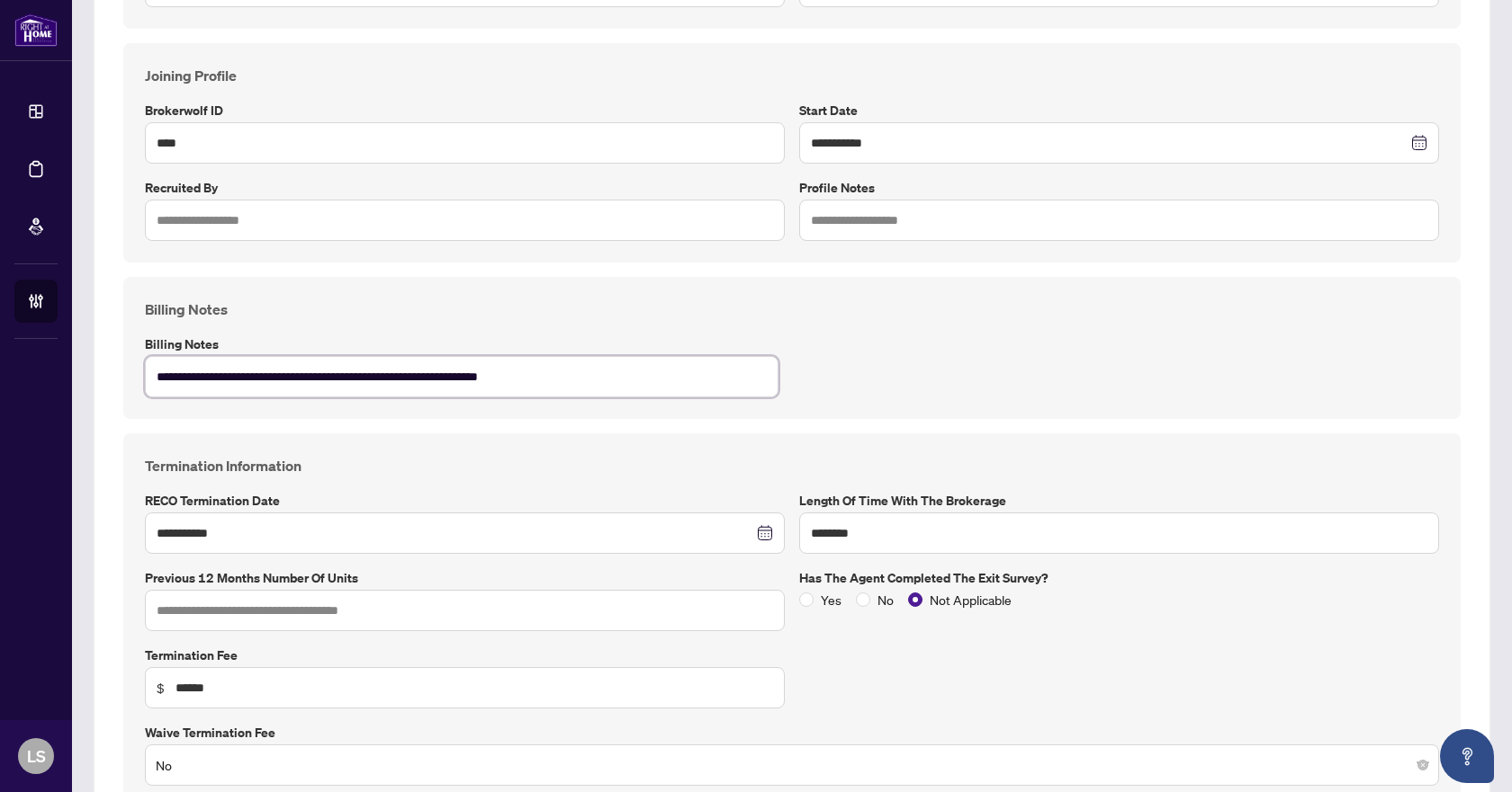
type textarea "**********"
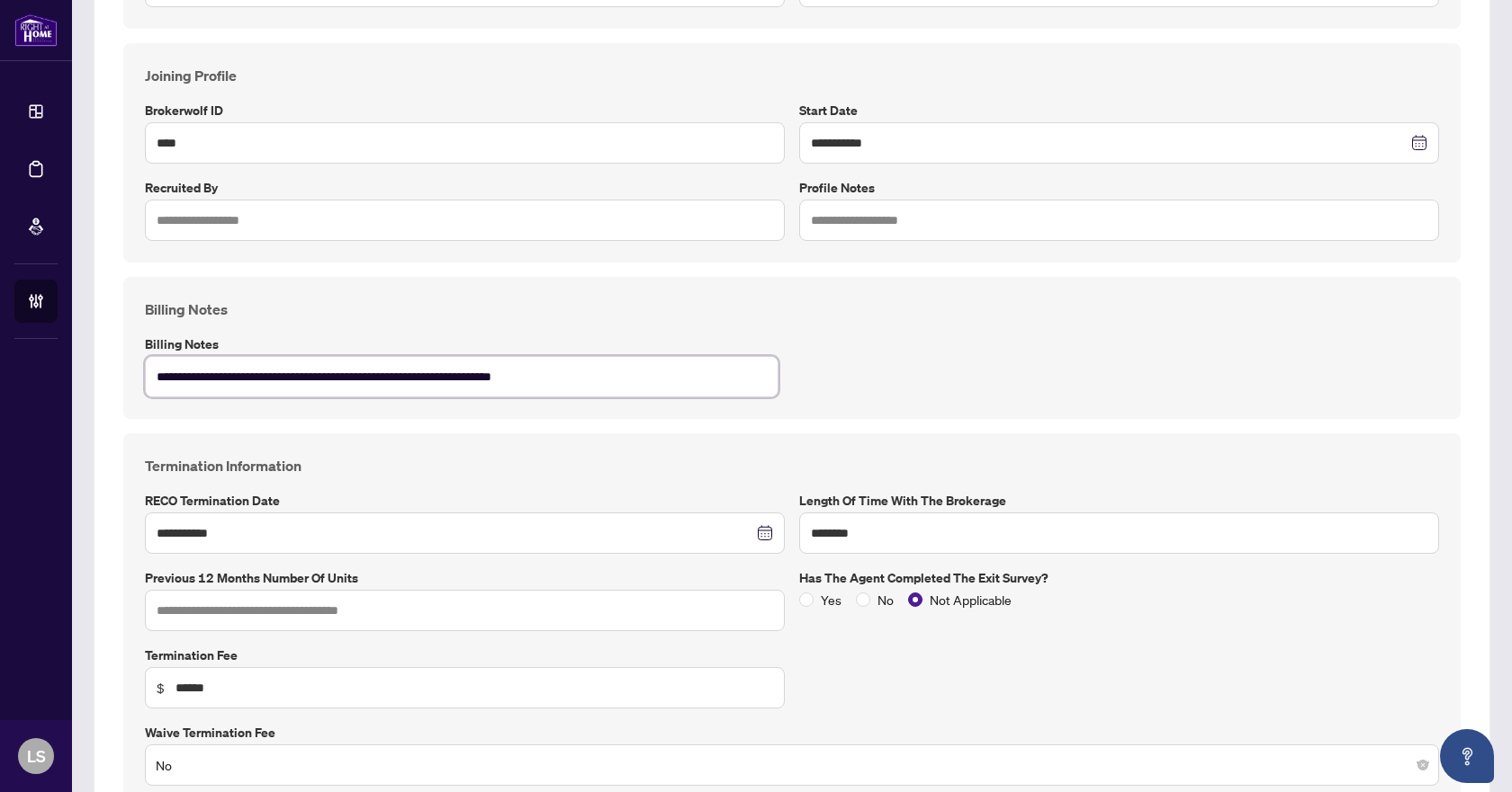
type textarea "**********"
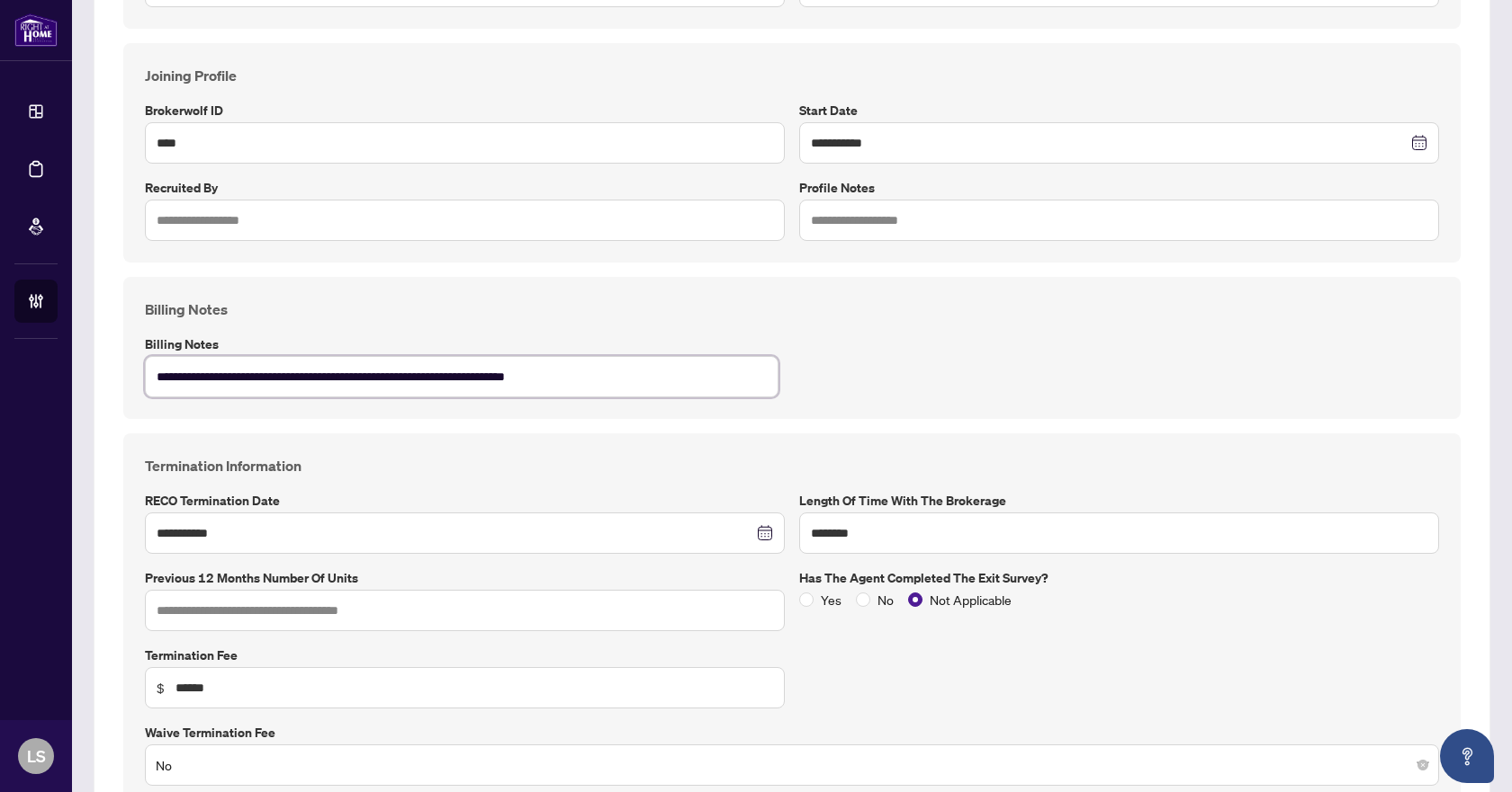
type textarea "**********"
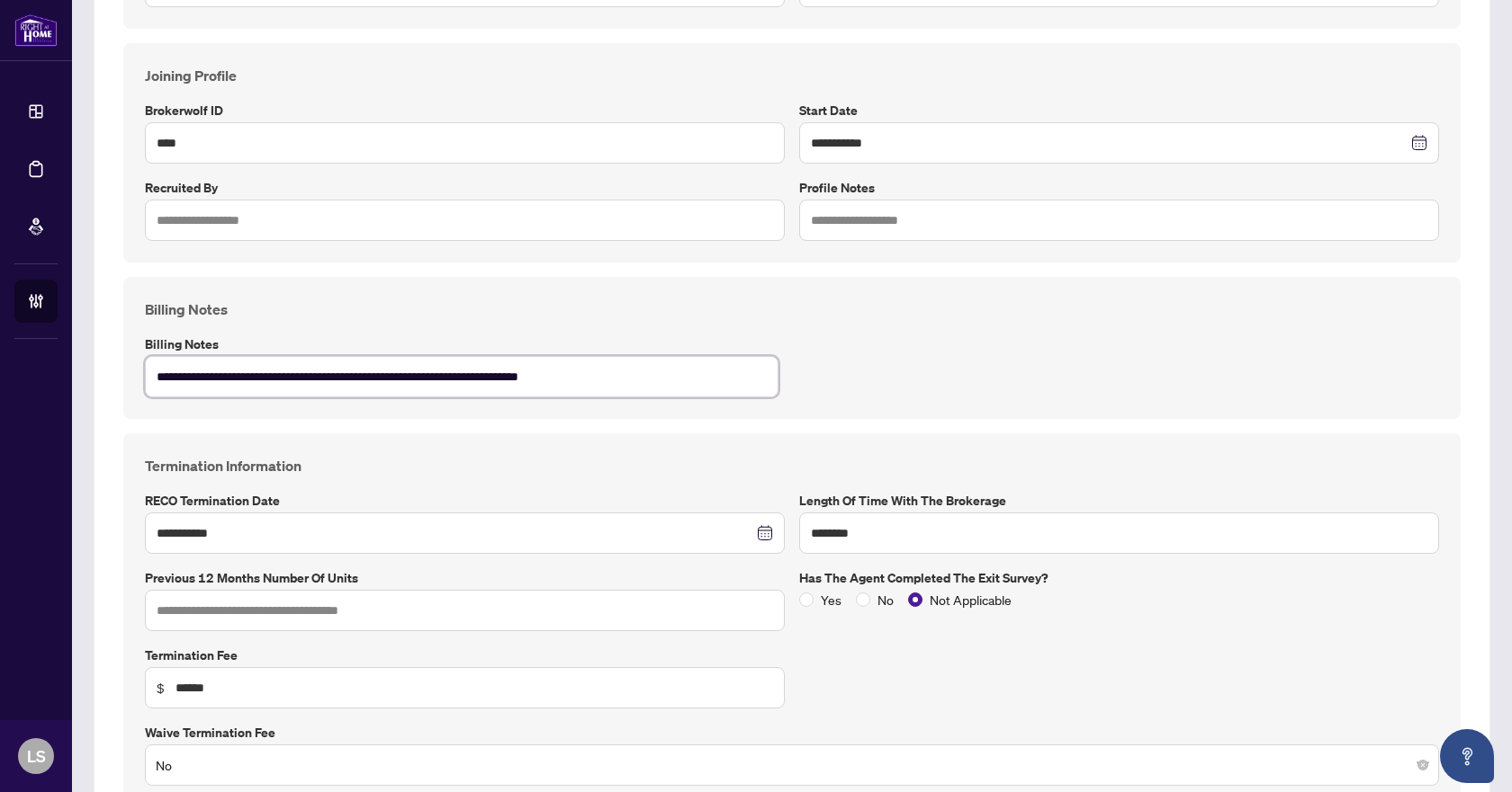
type textarea "**********"
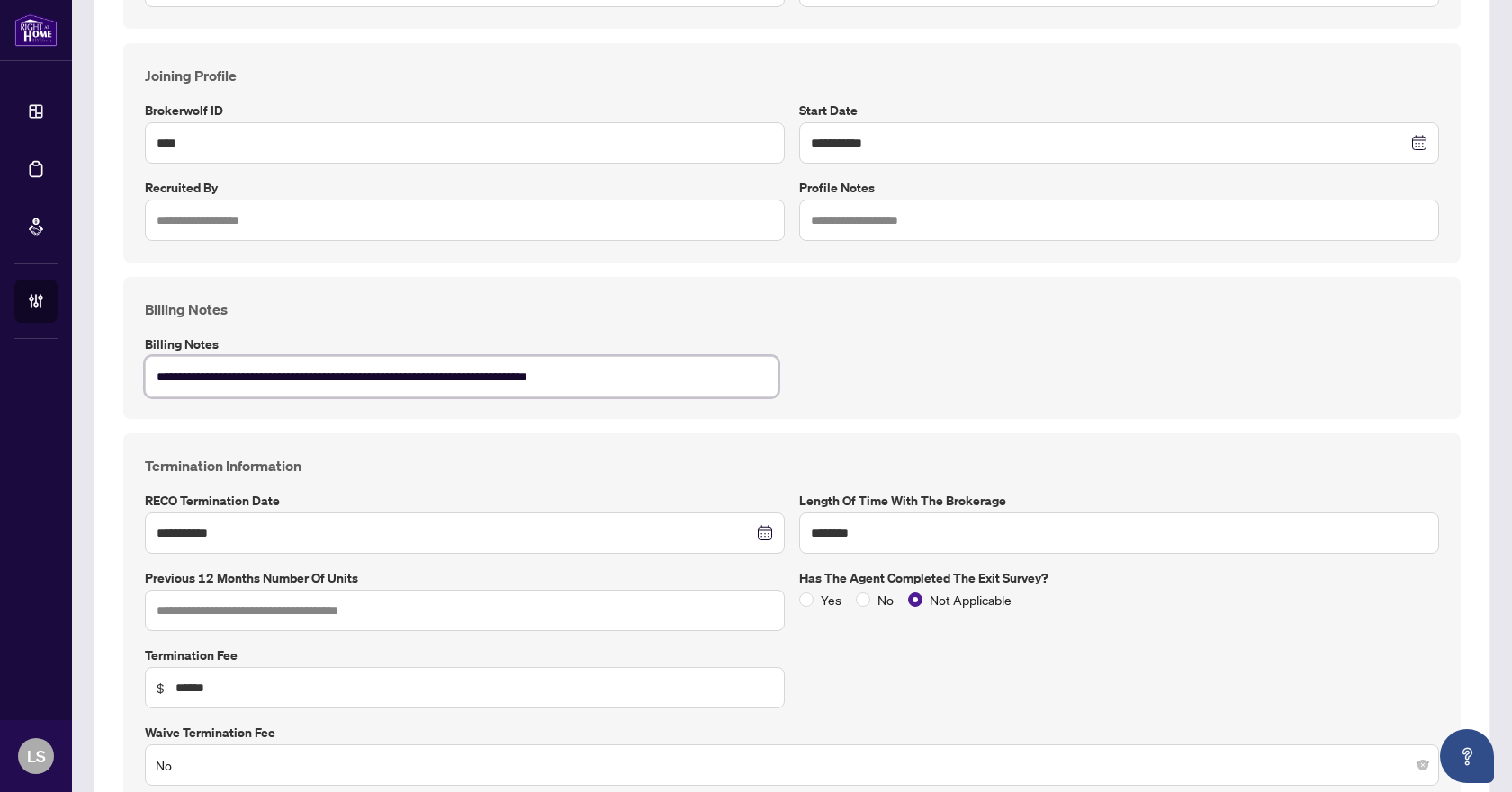
type textarea "**********"
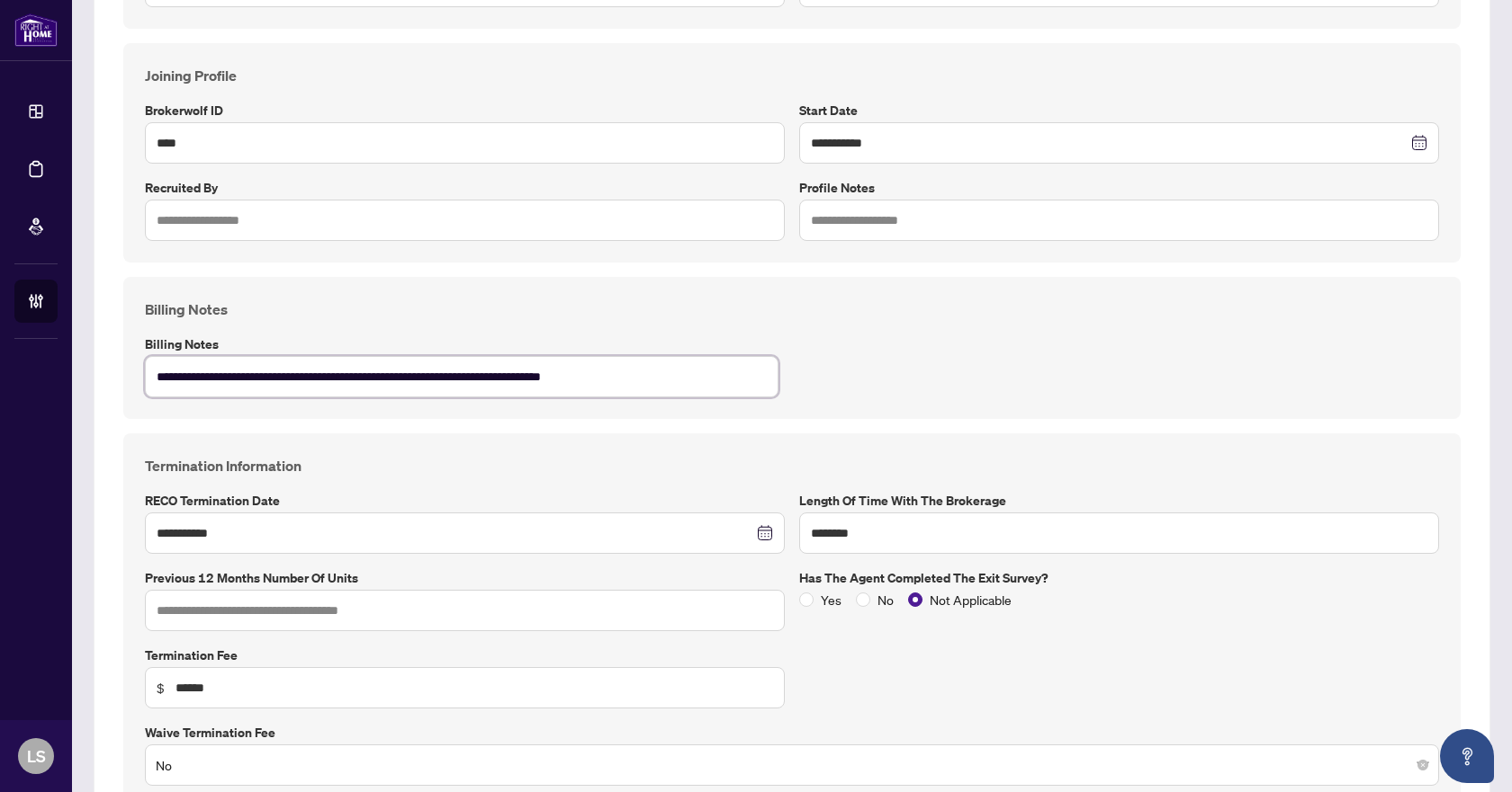
type textarea "**********"
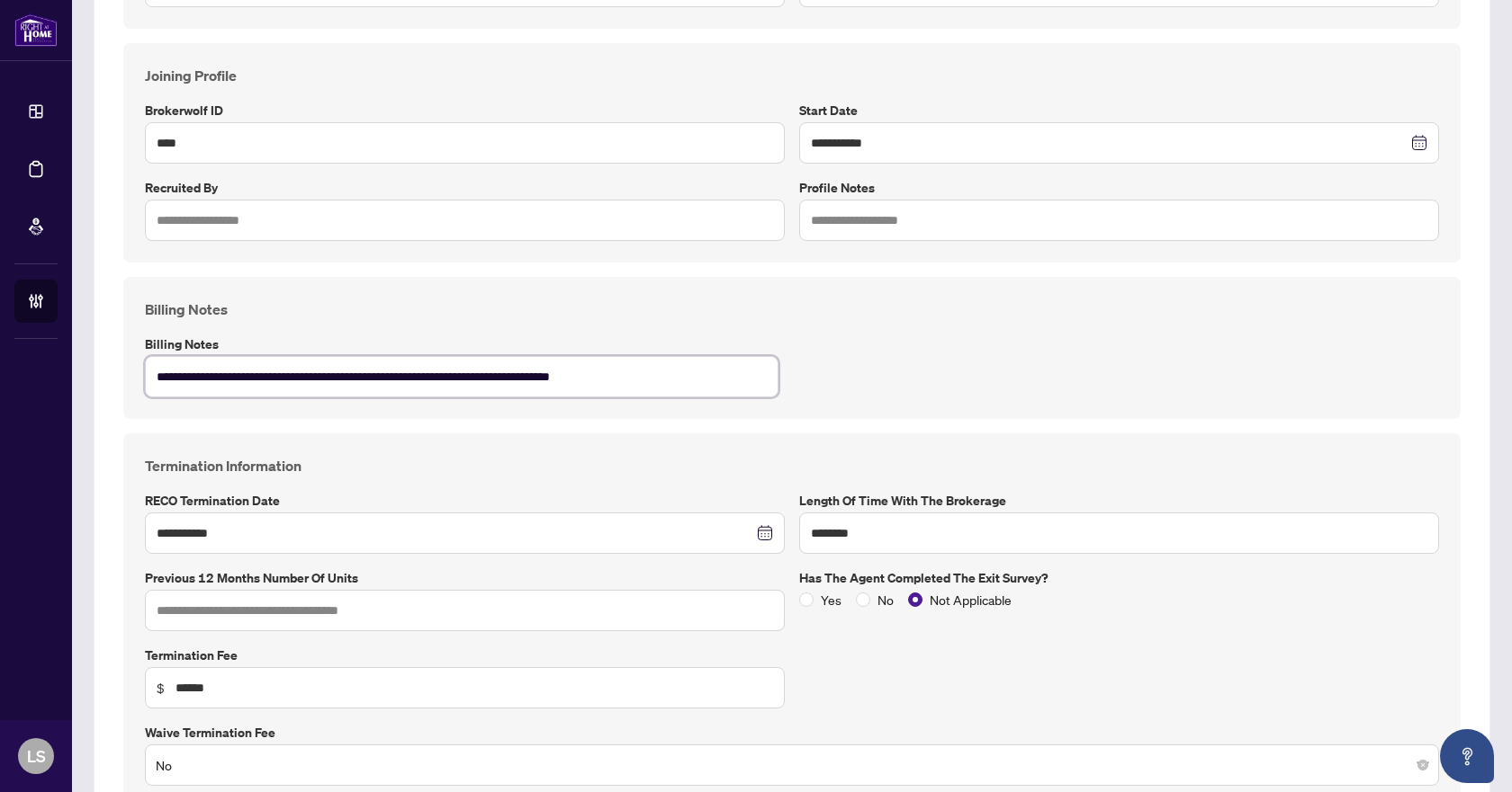
type textarea "**********"
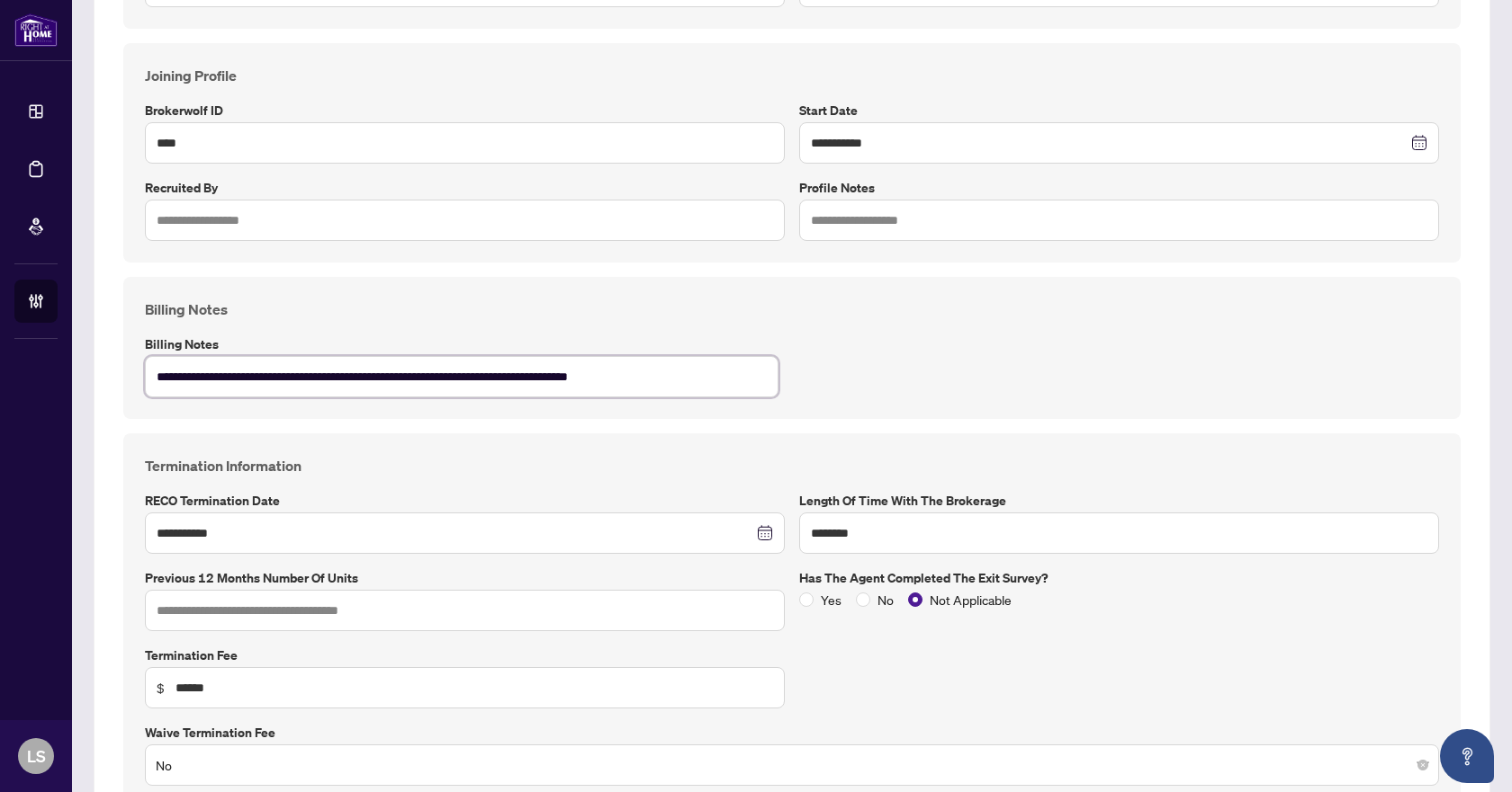
type textarea "**********"
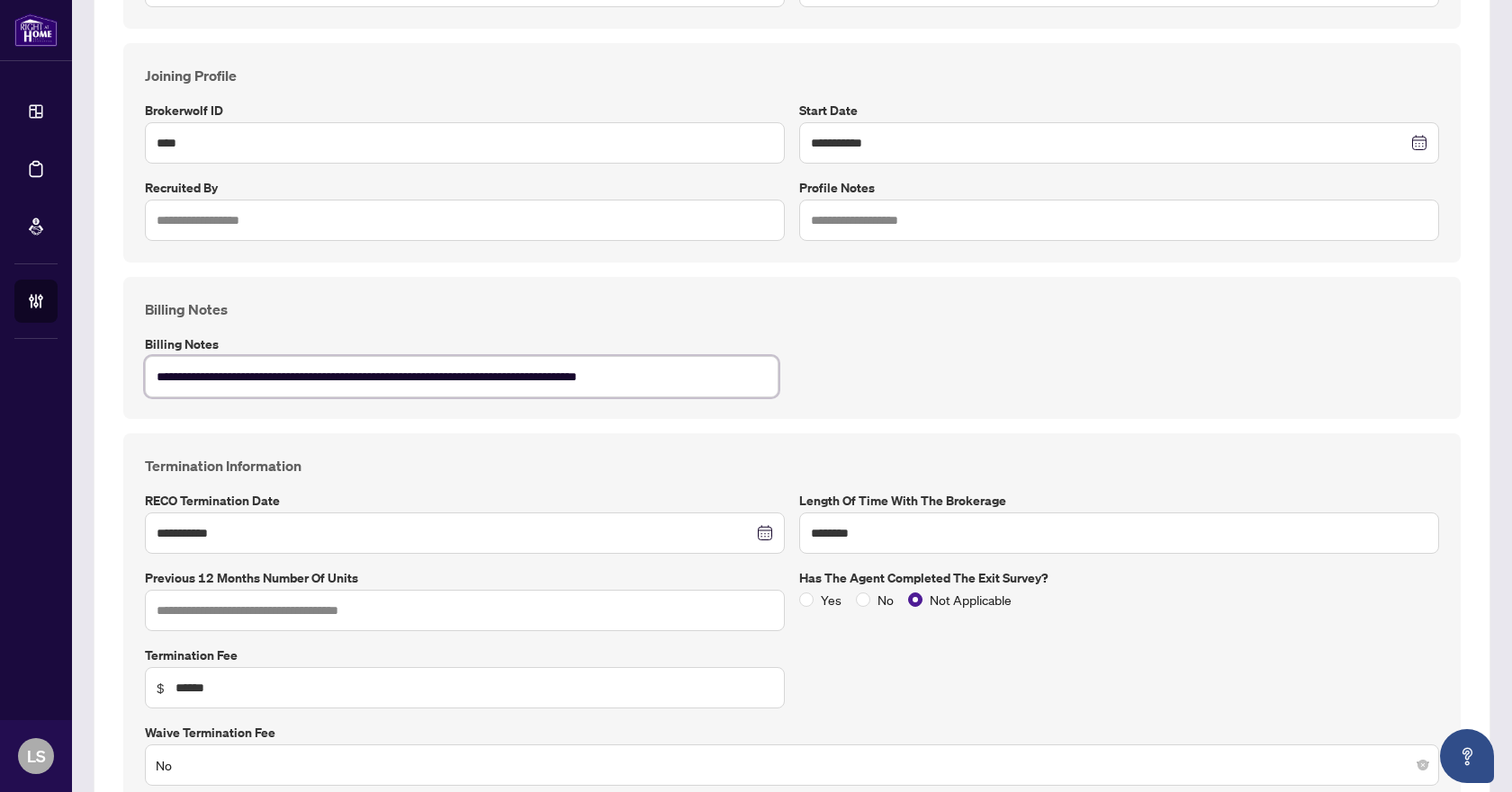
type textarea "**********"
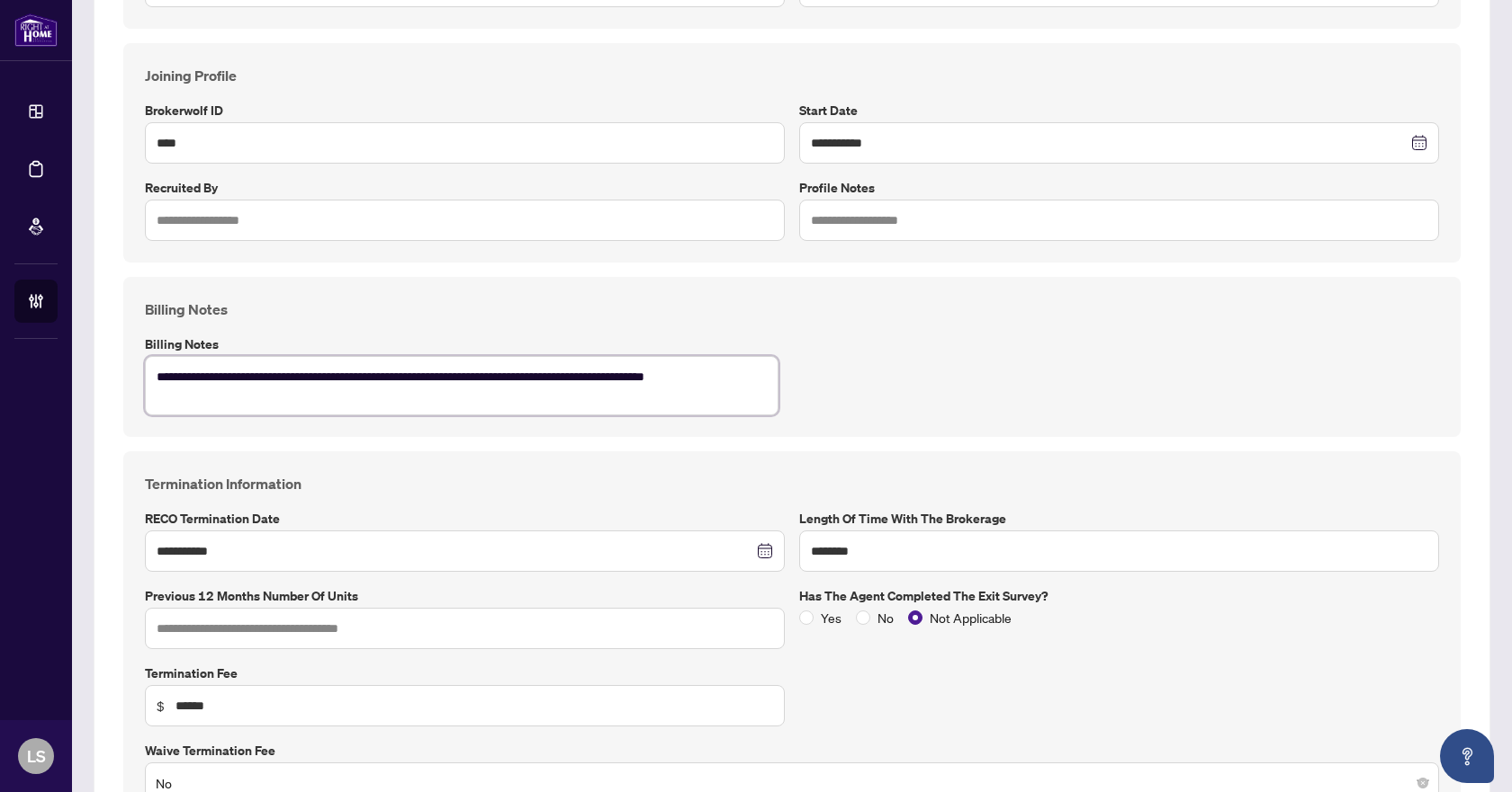
scroll to position [0, 0]
click at [682, 375] on textarea "**********" at bounding box center [462, 387] width 633 height 61
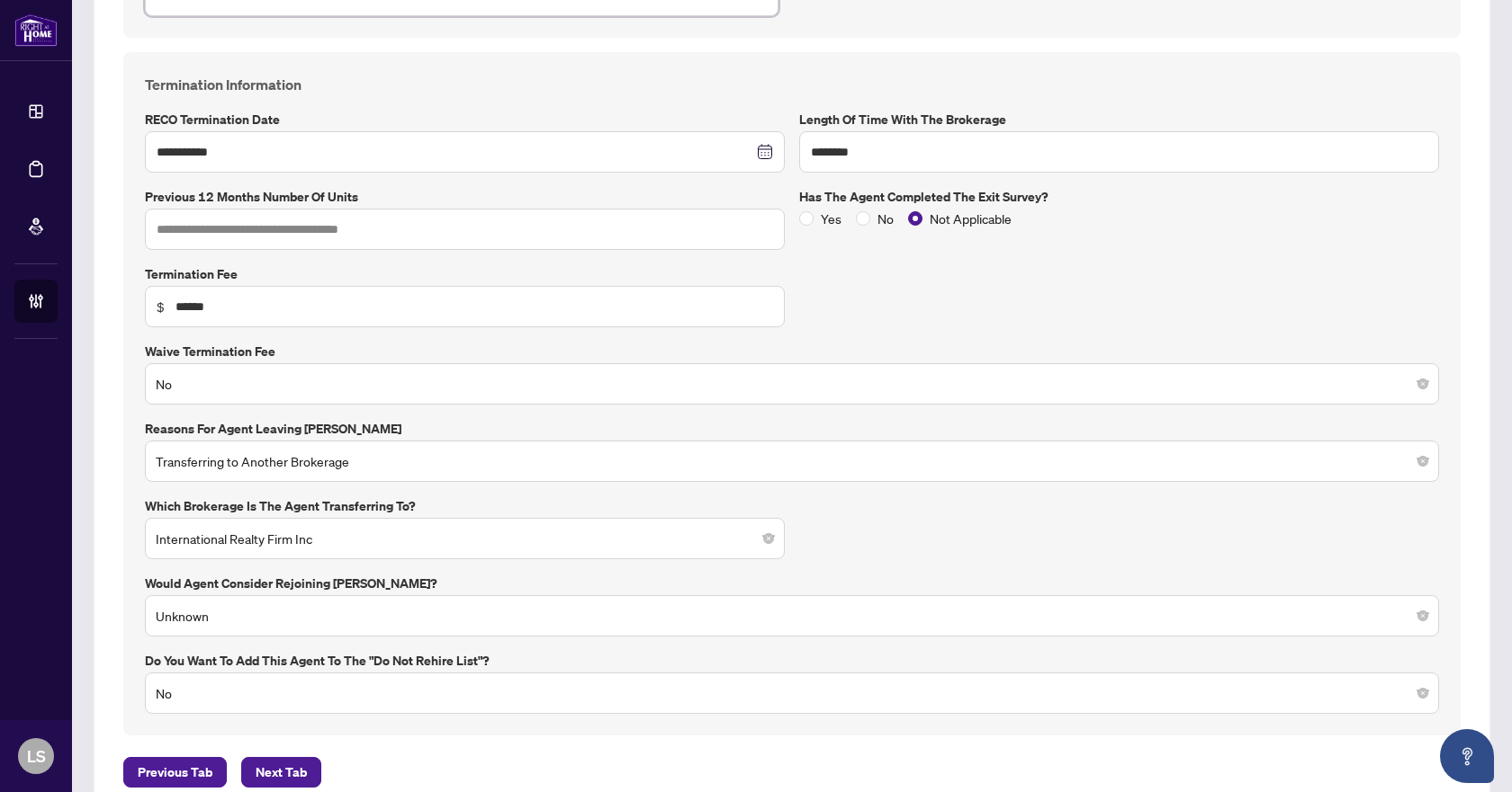
scroll to position [807, 0]
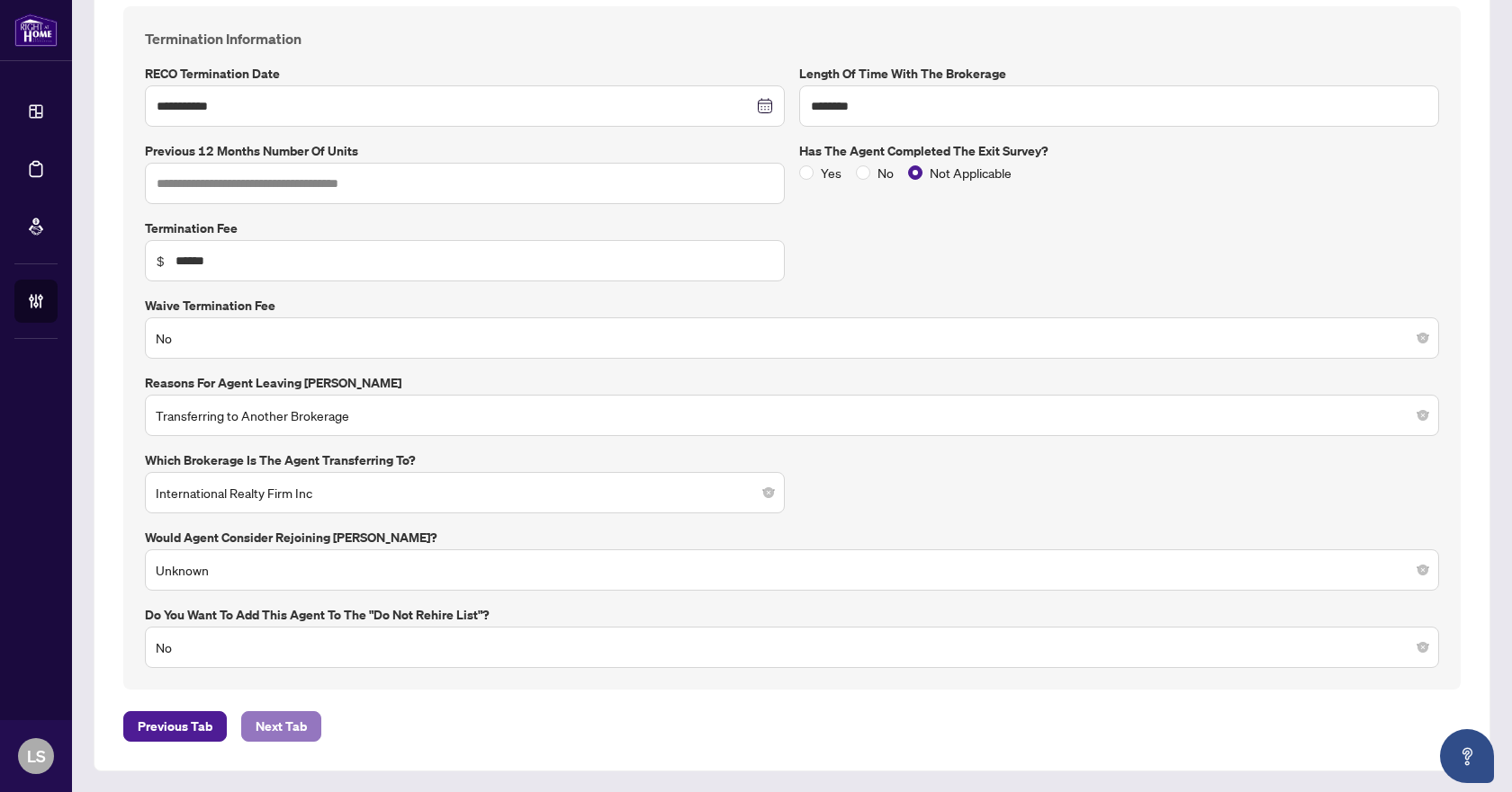
click at [304, 718] on span "Next Tab" at bounding box center [280, 726] width 51 height 29
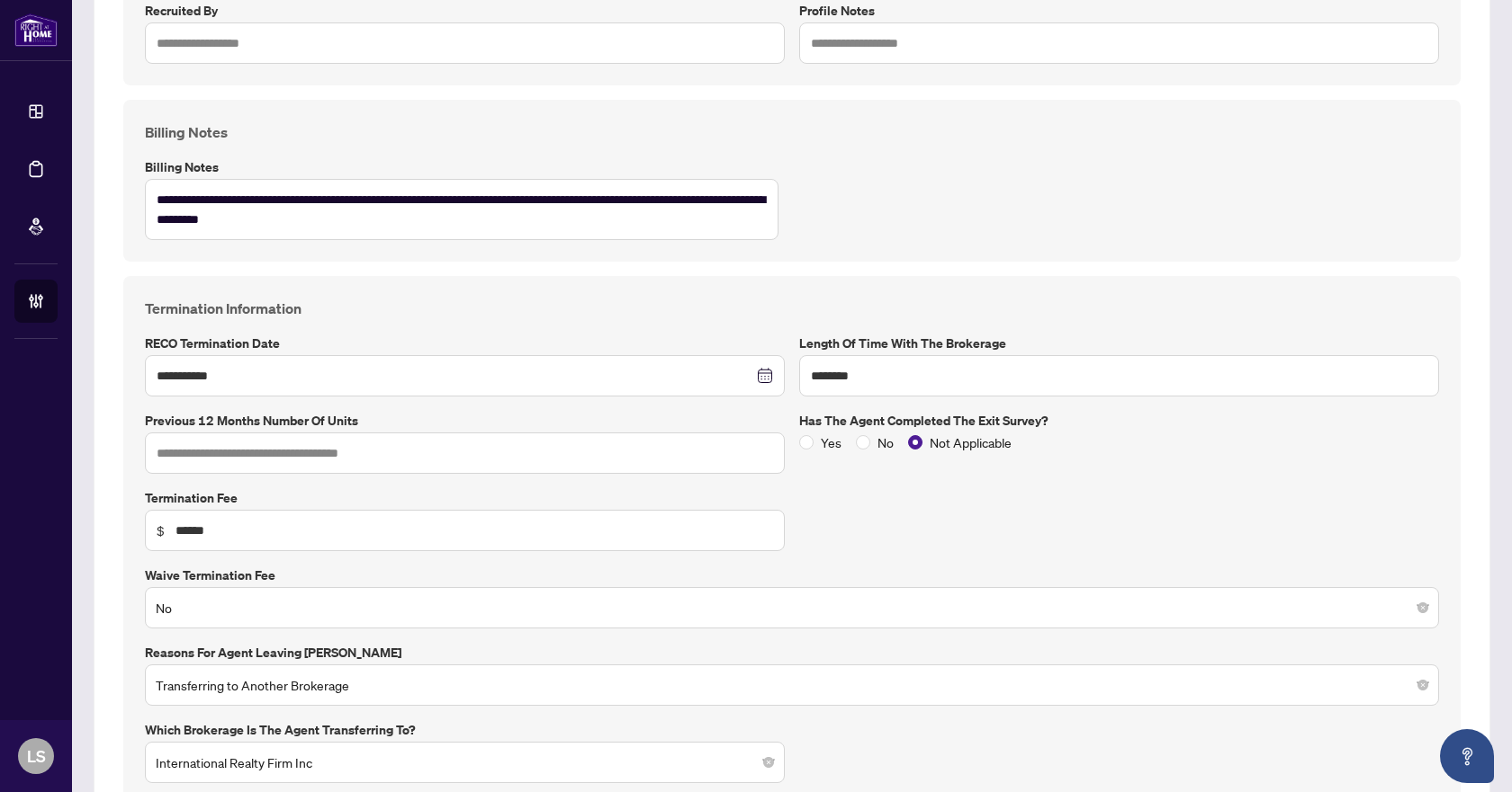
scroll to position [357, 0]
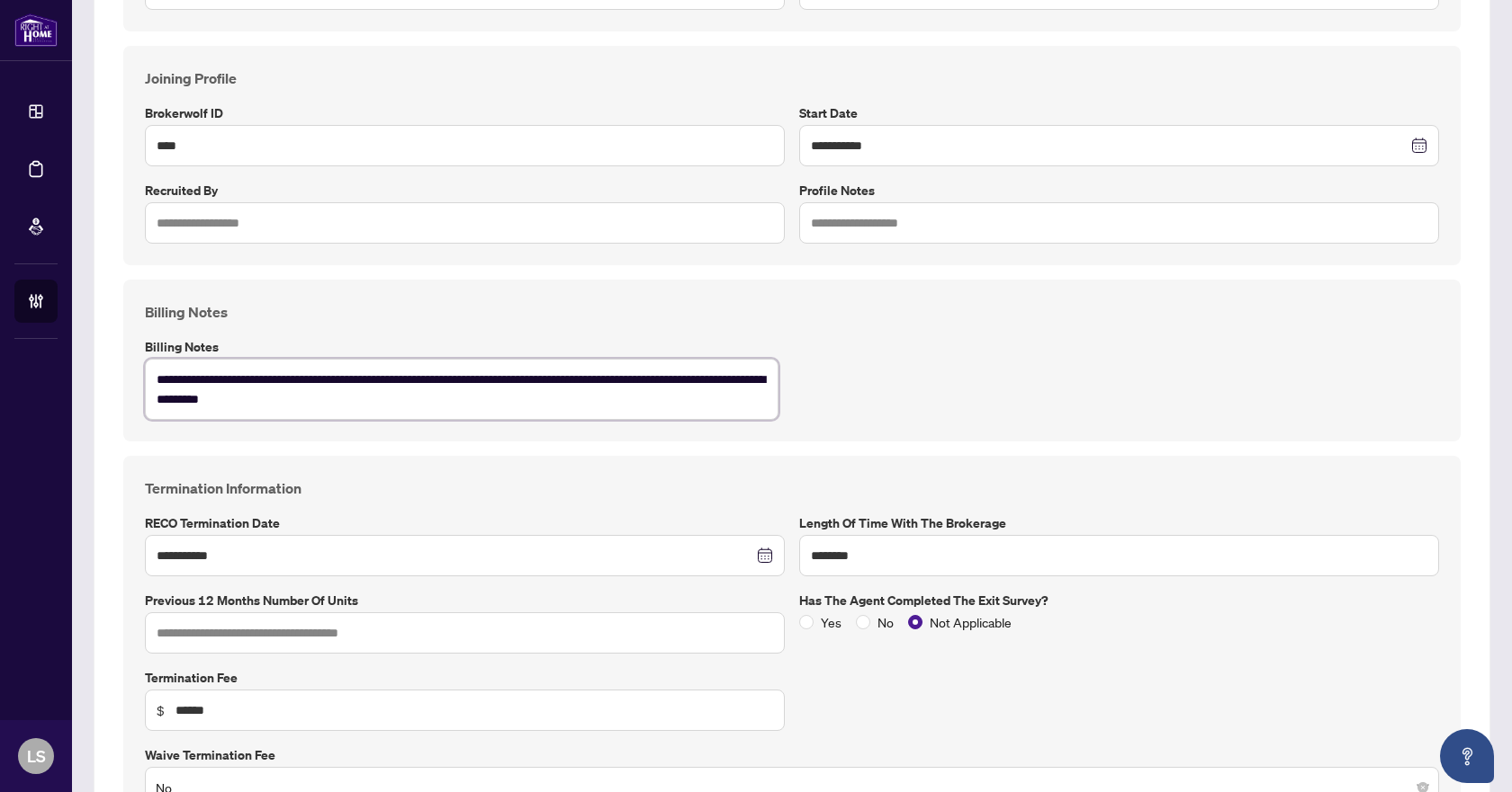
drag, startPoint x: 302, startPoint y: 377, endPoint x: 405, endPoint y: 403, distance: 106.2
click at [405, 403] on textarea "**********" at bounding box center [462, 390] width 633 height 61
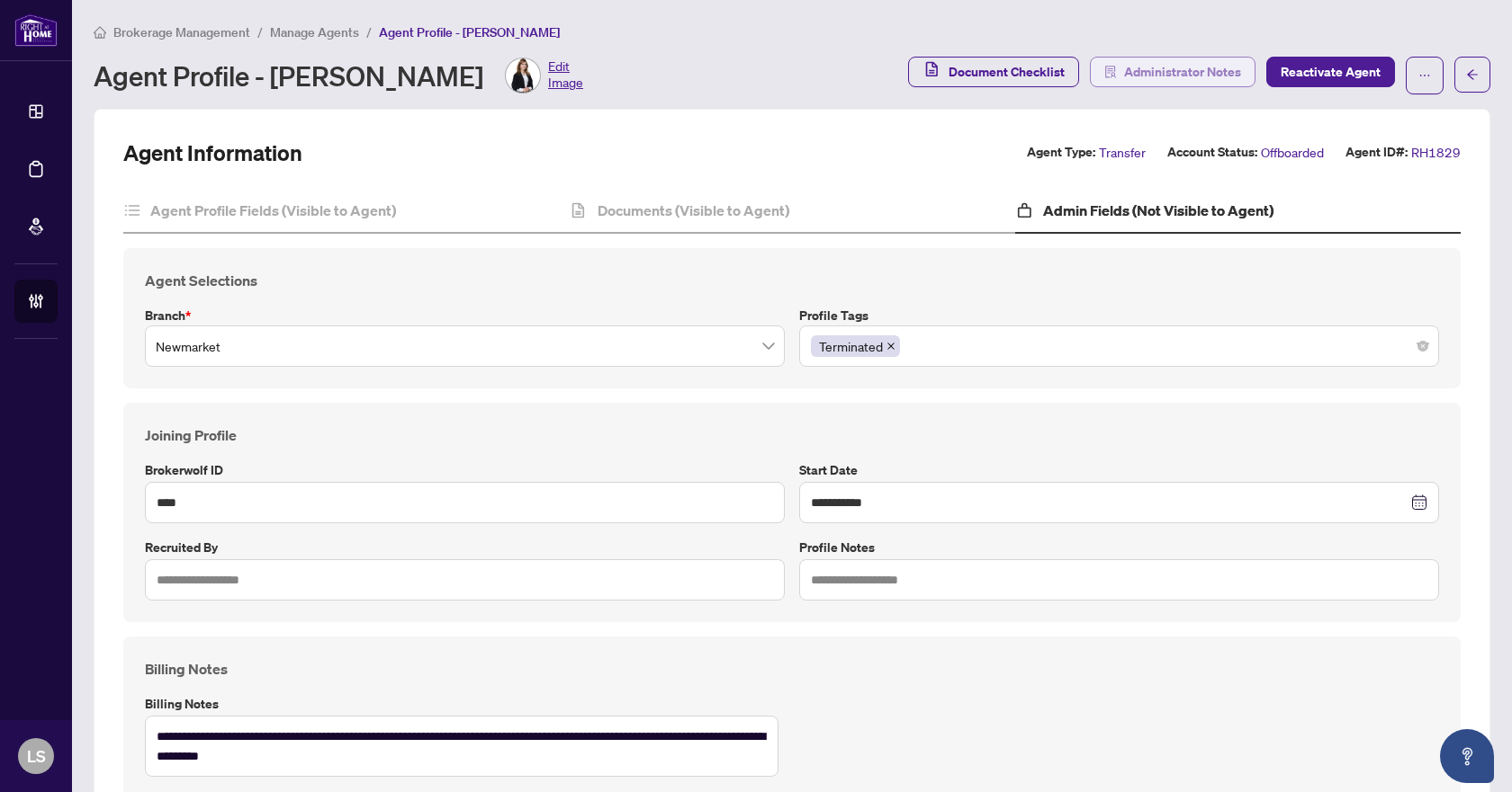
click at [1192, 69] on span "Administrator Notes" at bounding box center [1182, 72] width 117 height 29
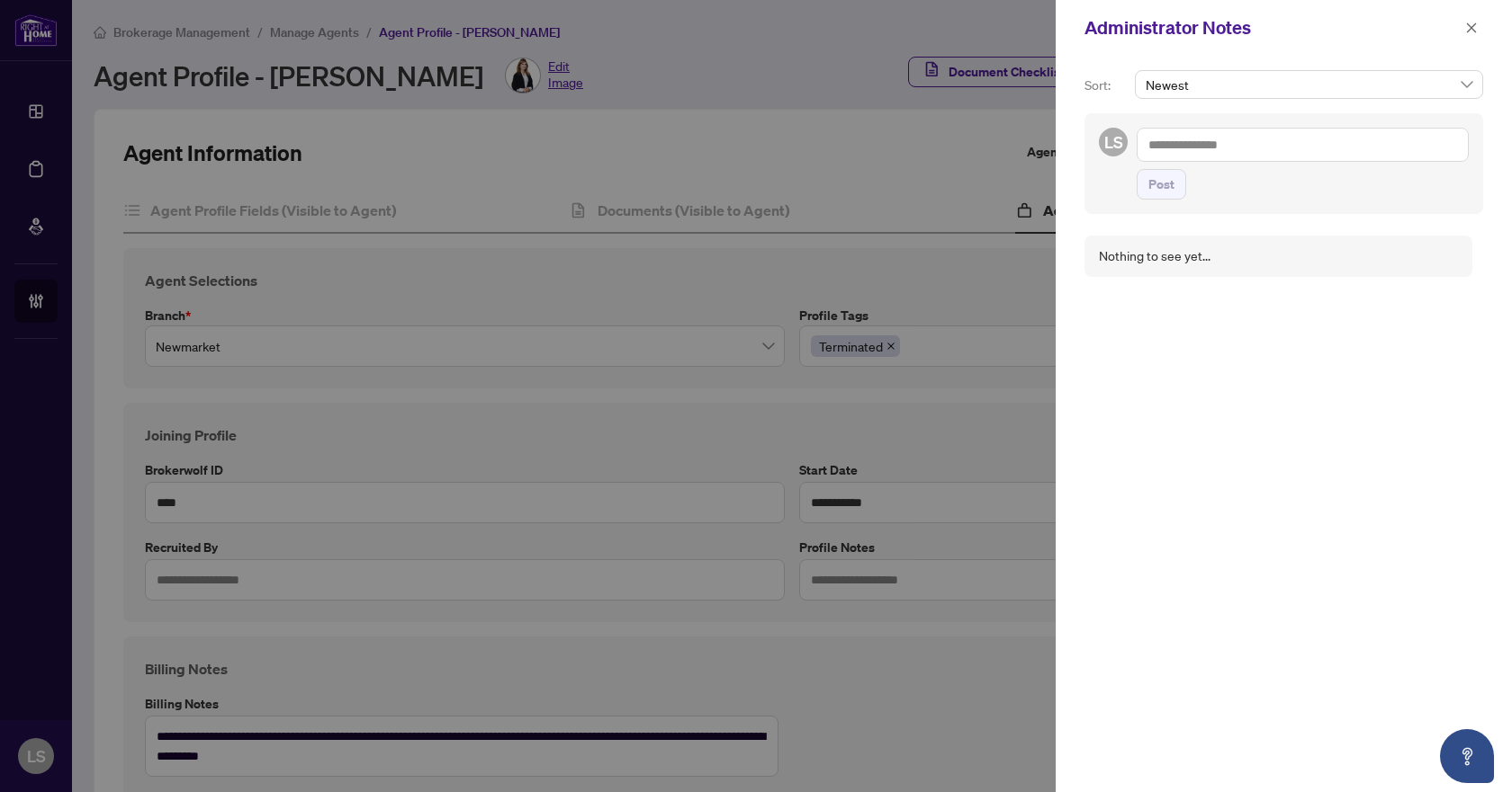
click at [1181, 136] on textarea at bounding box center [1303, 144] width 332 height 34
paste textarea "**********"
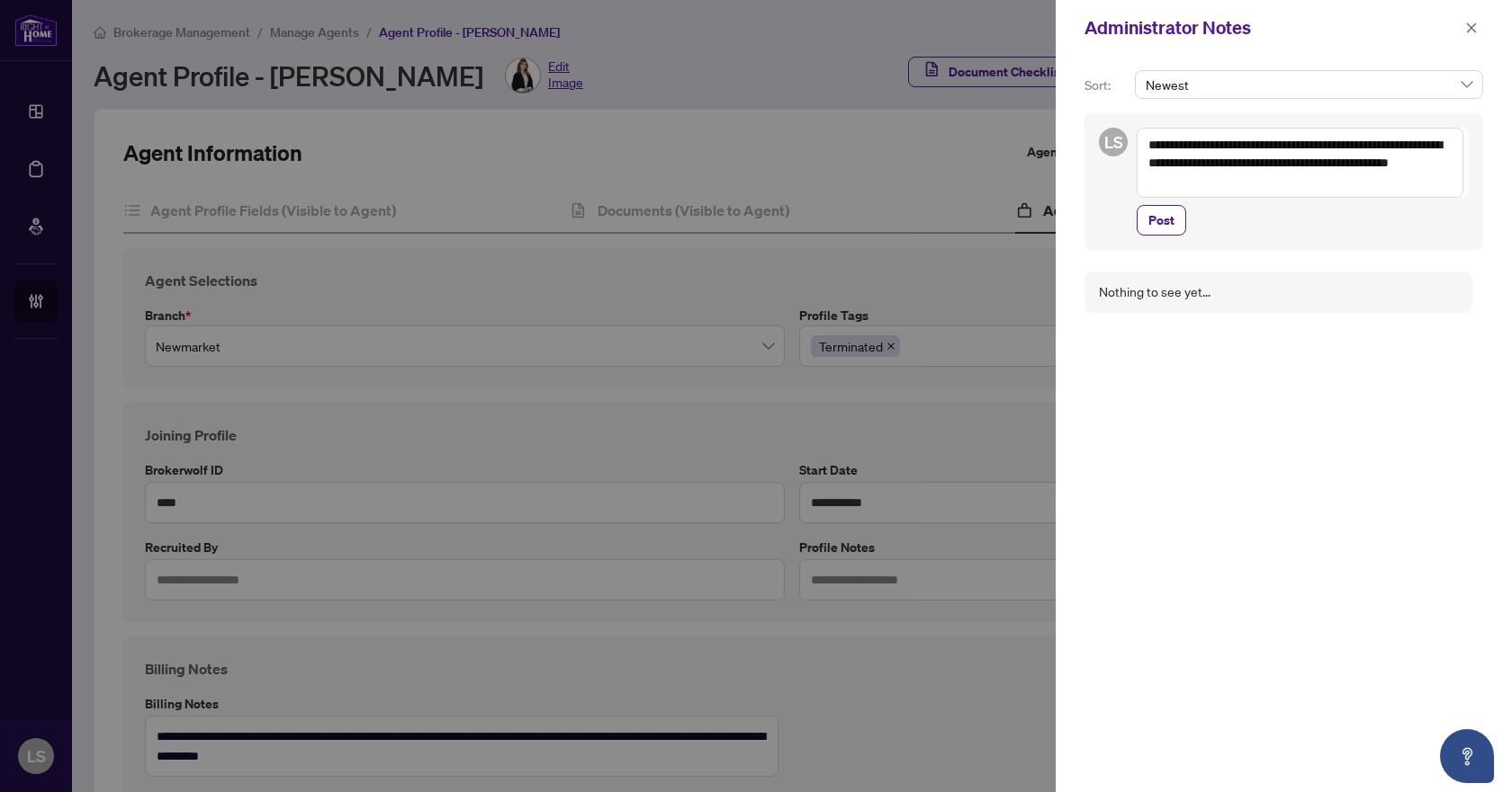
click at [1147, 149] on textarea "**********" at bounding box center [1300, 162] width 327 height 70
drag, startPoint x: 1233, startPoint y: 141, endPoint x: 1185, endPoint y: 141, distance: 48.0
click at [1185, 141] on textarea "**********" at bounding box center [1300, 162] width 327 height 70
click at [1328, 148] on textarea "**********" at bounding box center [1300, 162] width 327 height 70
click at [1151, 224] on span "Post" at bounding box center [1161, 220] width 26 height 29
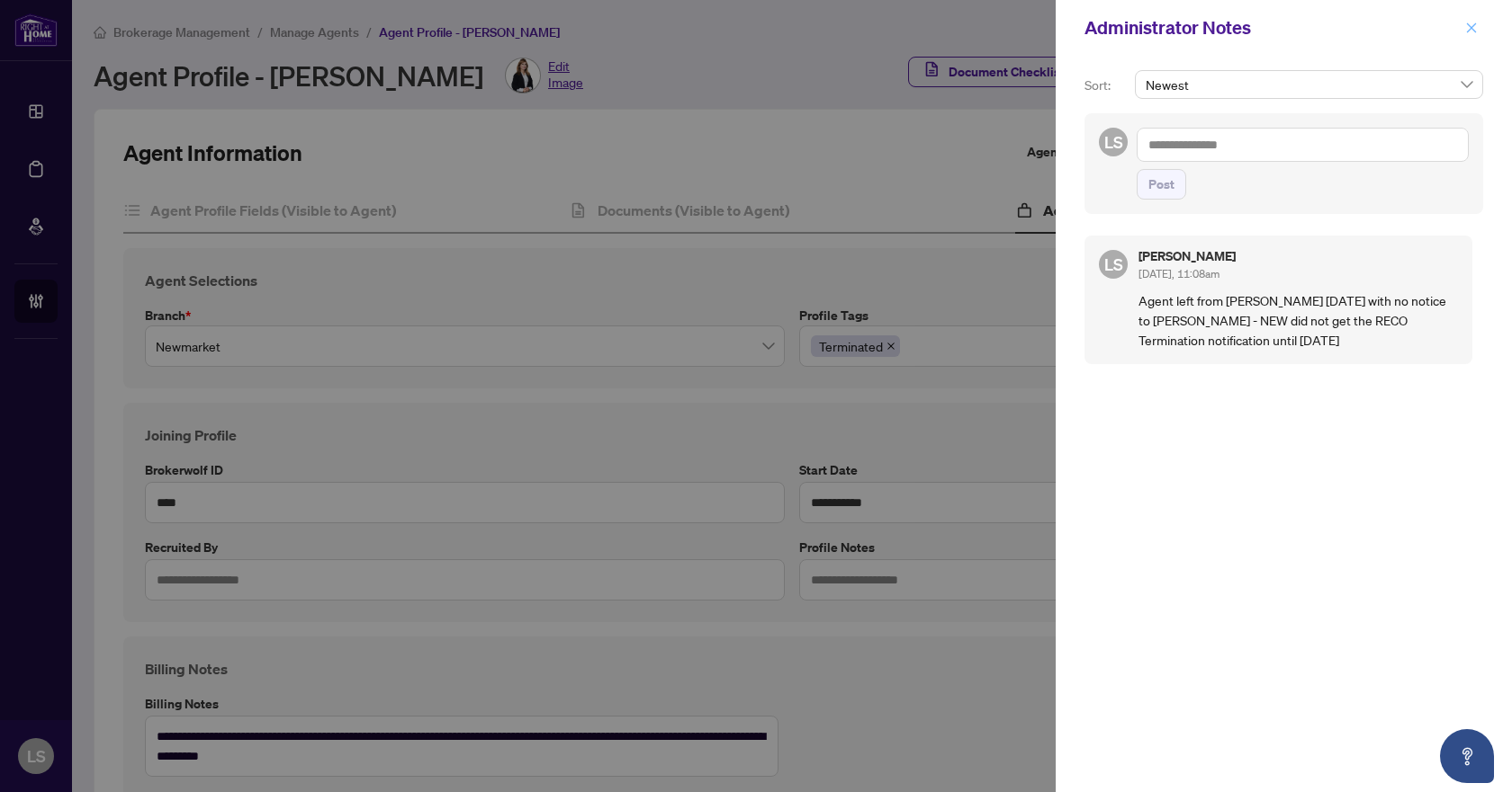
click at [1471, 25] on icon "close" at bounding box center [1471, 28] width 13 height 13
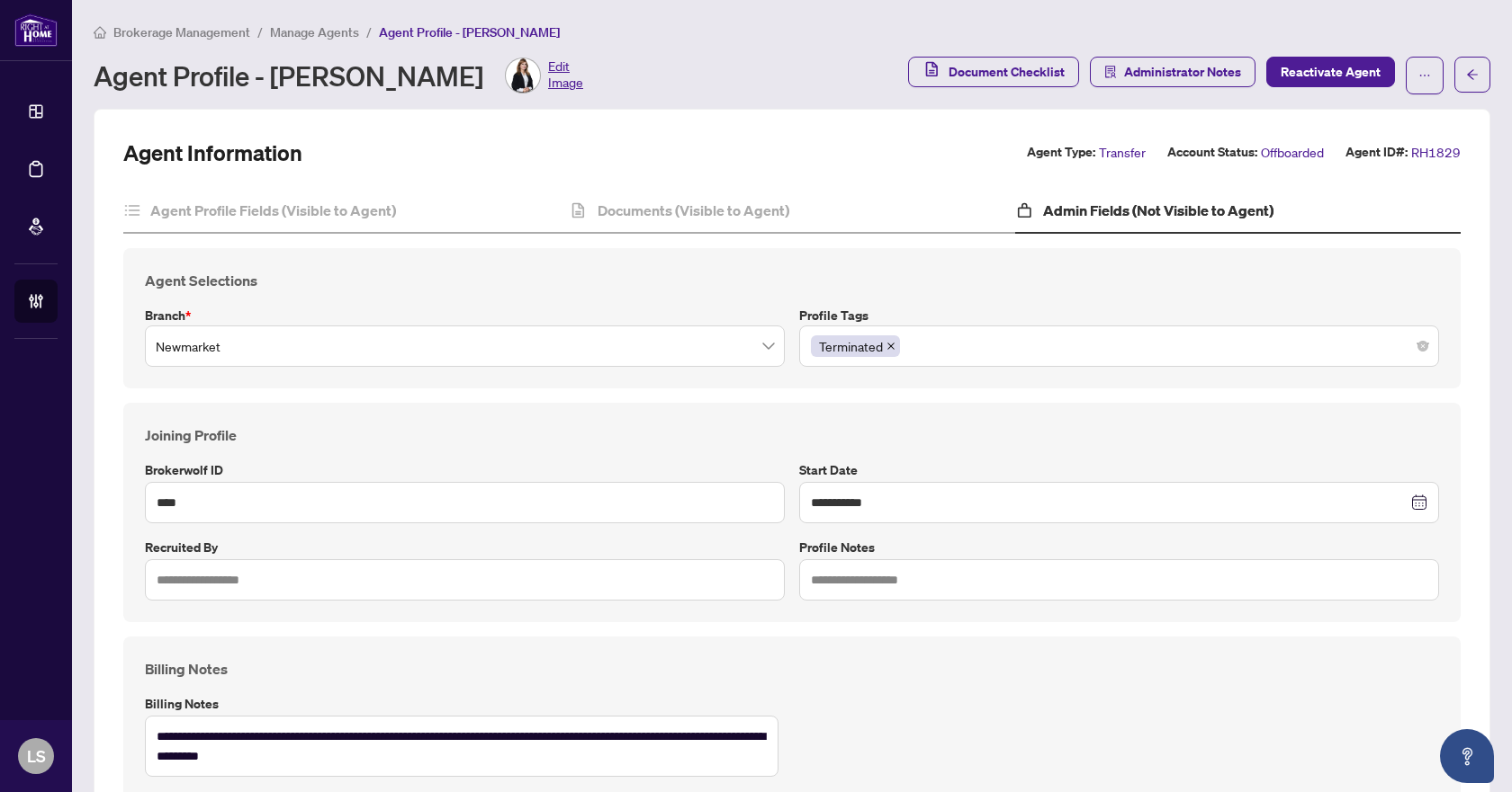
click at [282, 32] on span "Manage Agents" at bounding box center [315, 32] width 89 height 16
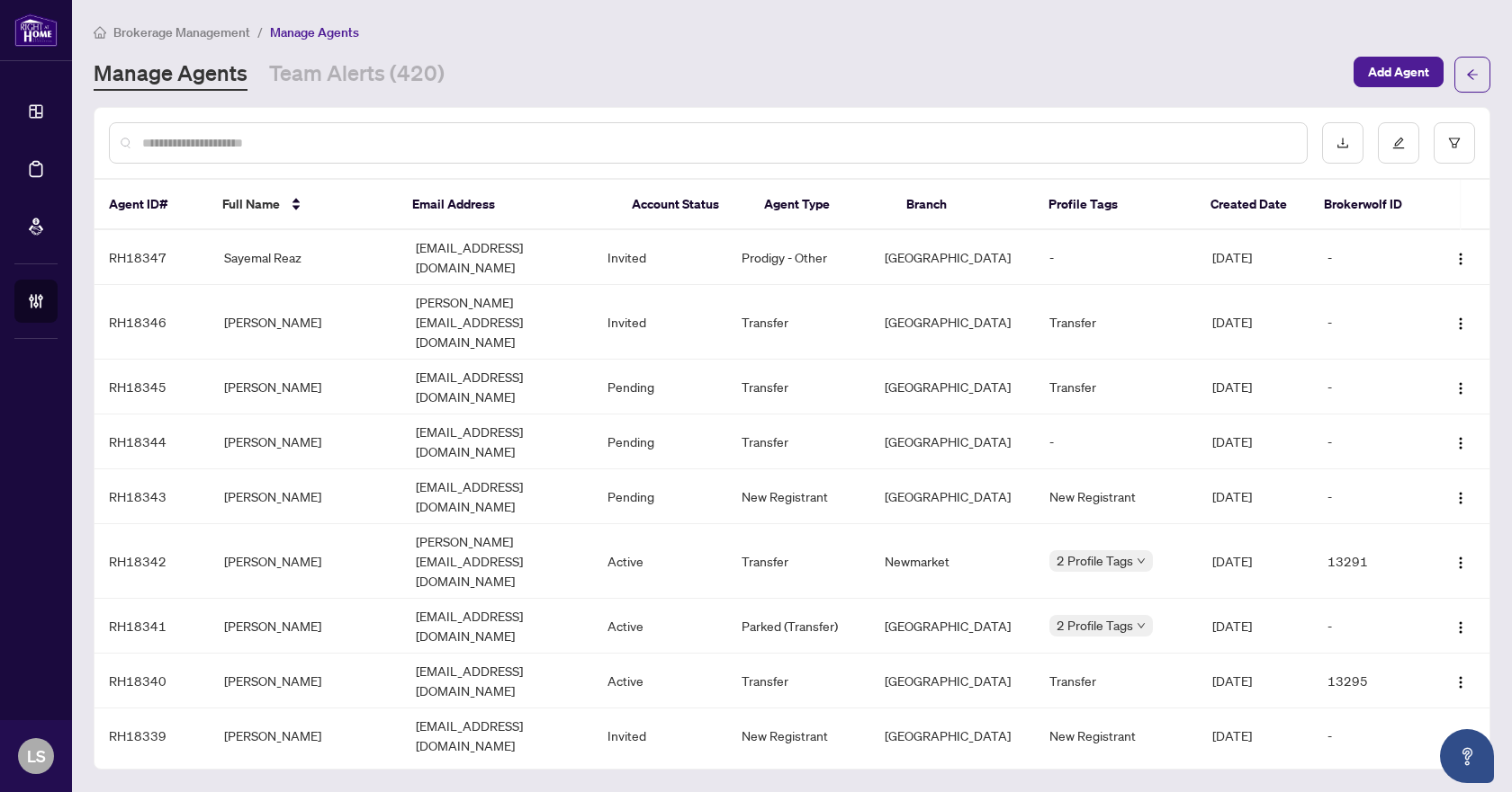
click at [190, 138] on input "text" at bounding box center [717, 142] width 1150 height 20
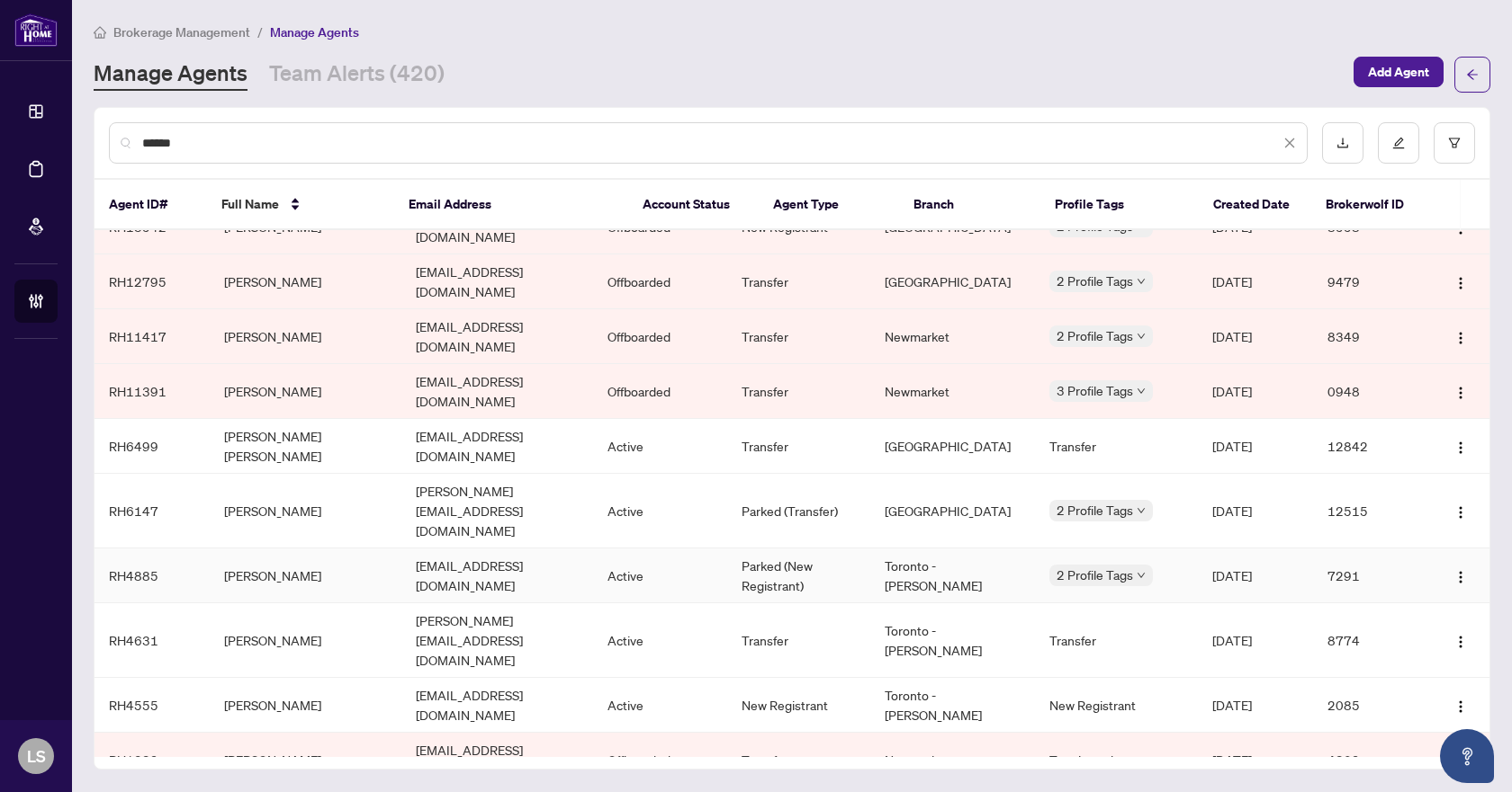
scroll to position [450, 0]
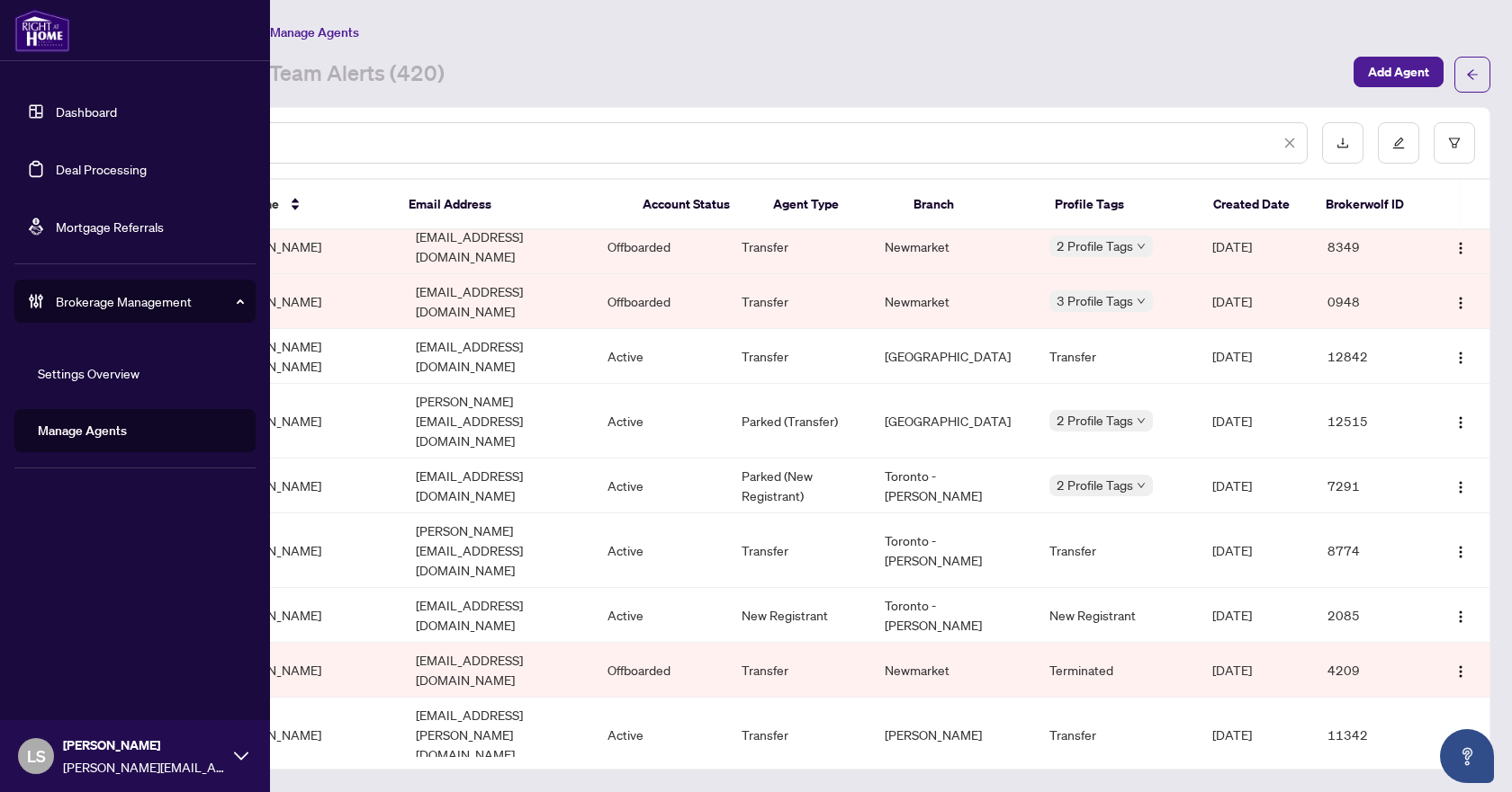
click at [99, 166] on link "Deal Processing" at bounding box center [101, 168] width 91 height 16
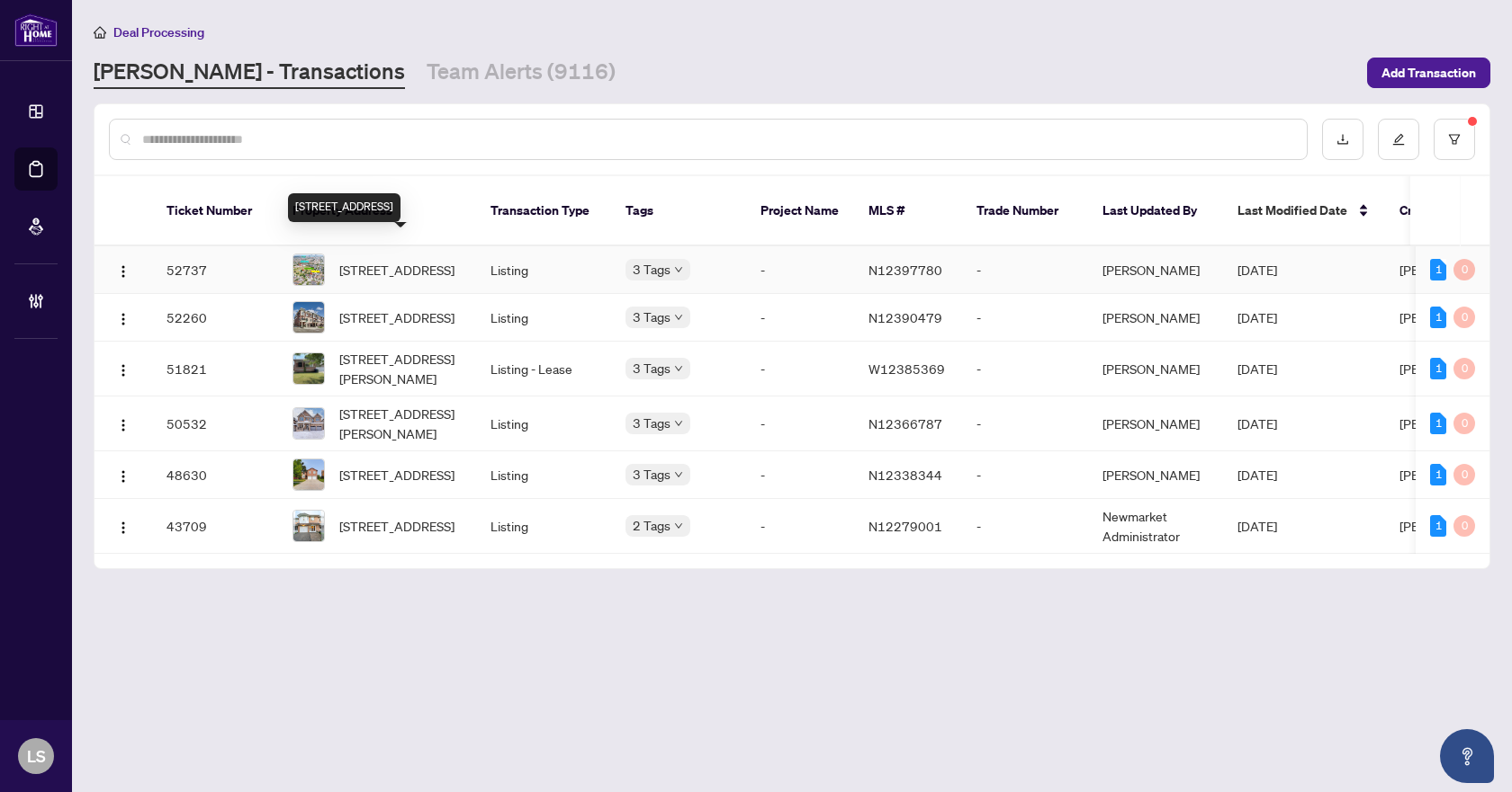
click at [400, 260] on span "259 Tall Grass Tr, Vaughan, Ontario L4L 3P7, Canada" at bounding box center [397, 269] width 115 height 20
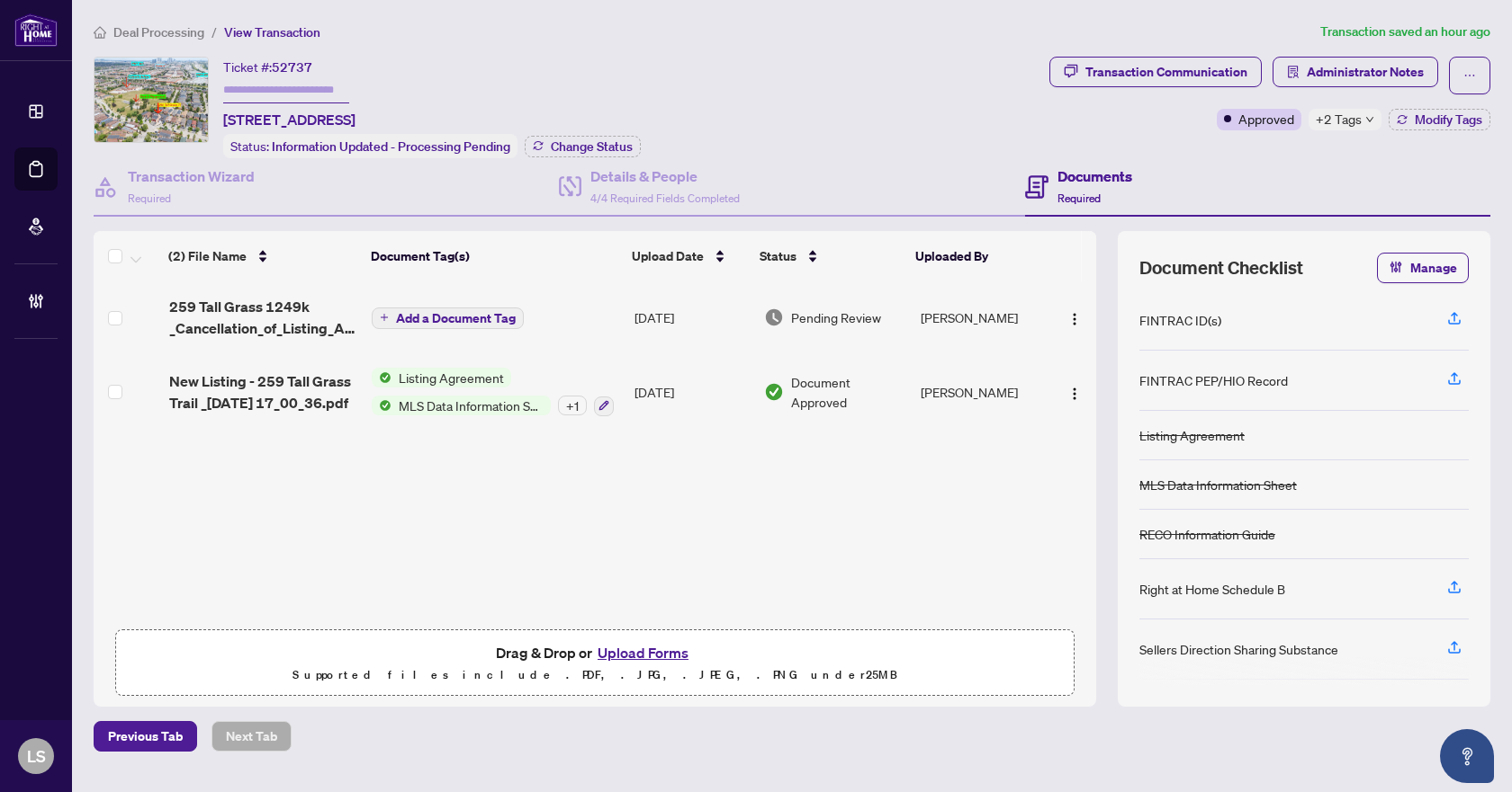
click at [189, 34] on span "Deal Processing" at bounding box center [159, 32] width 91 height 16
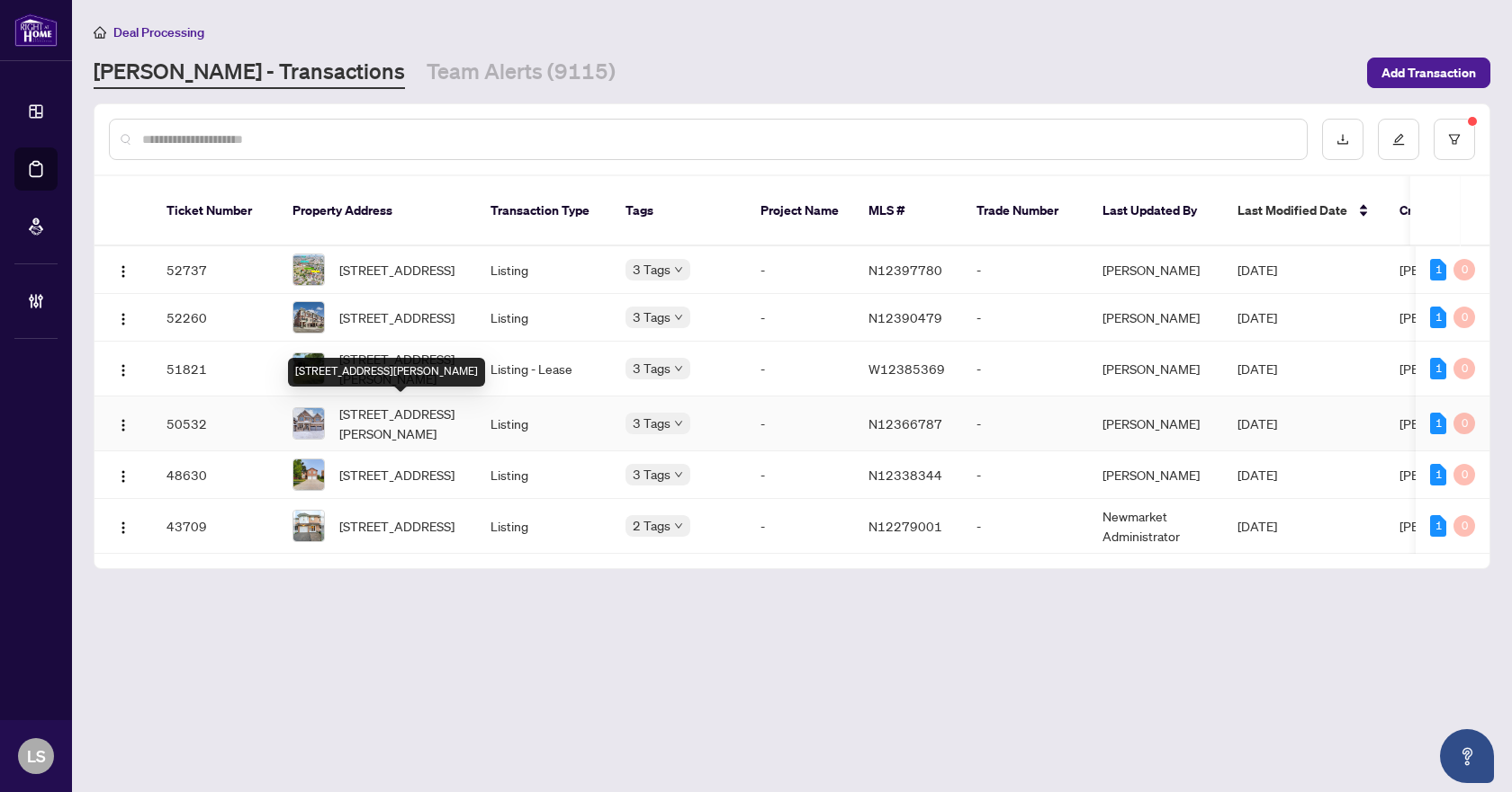
click at [398, 416] on span "39 Bostock Dr, Georgina, Ontario L4P 0S5, Canada" at bounding box center [399, 423] width 122 height 40
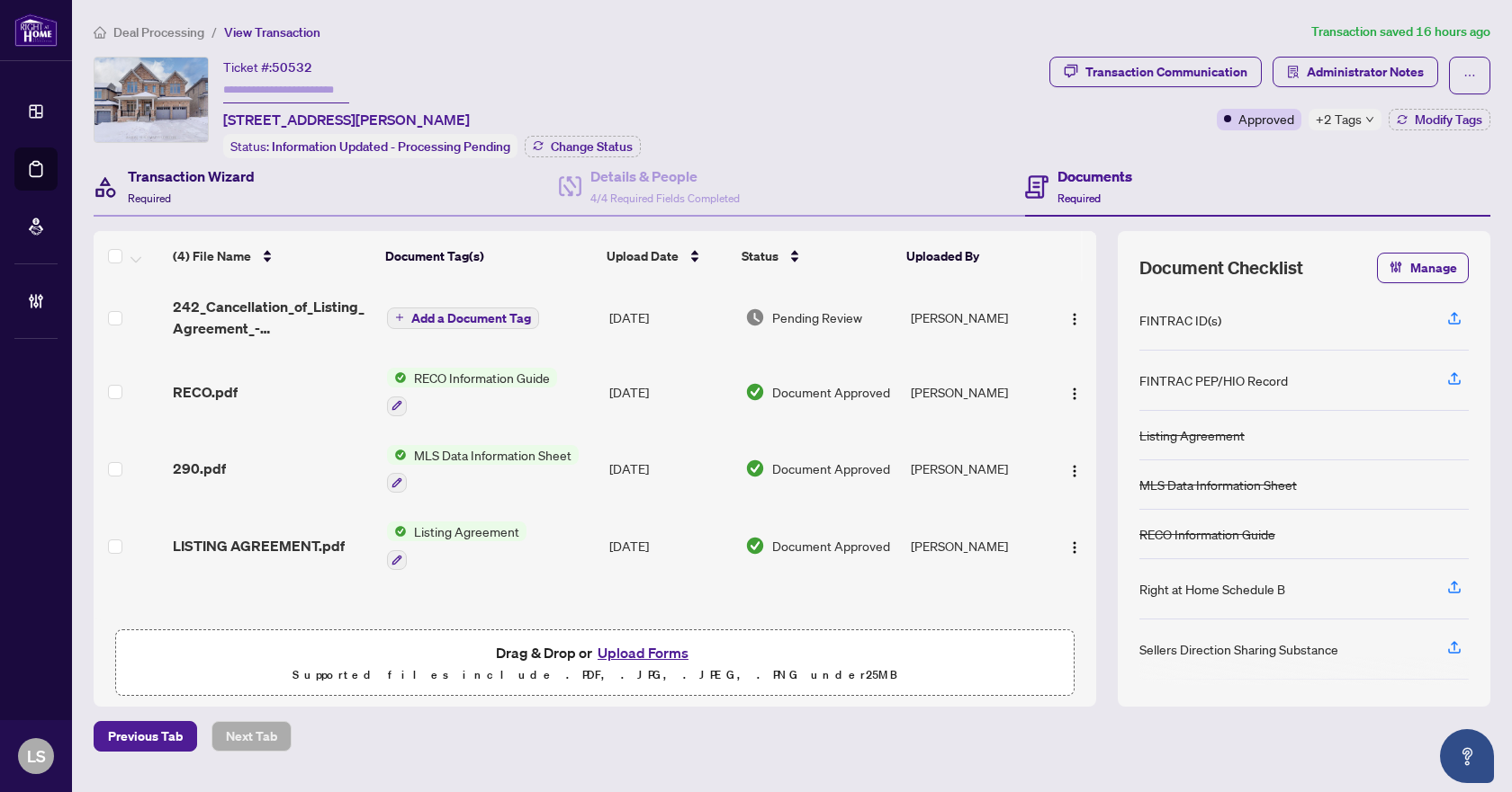
click at [224, 185] on div "Transaction Wizard Required" at bounding box center [191, 186] width 127 height 42
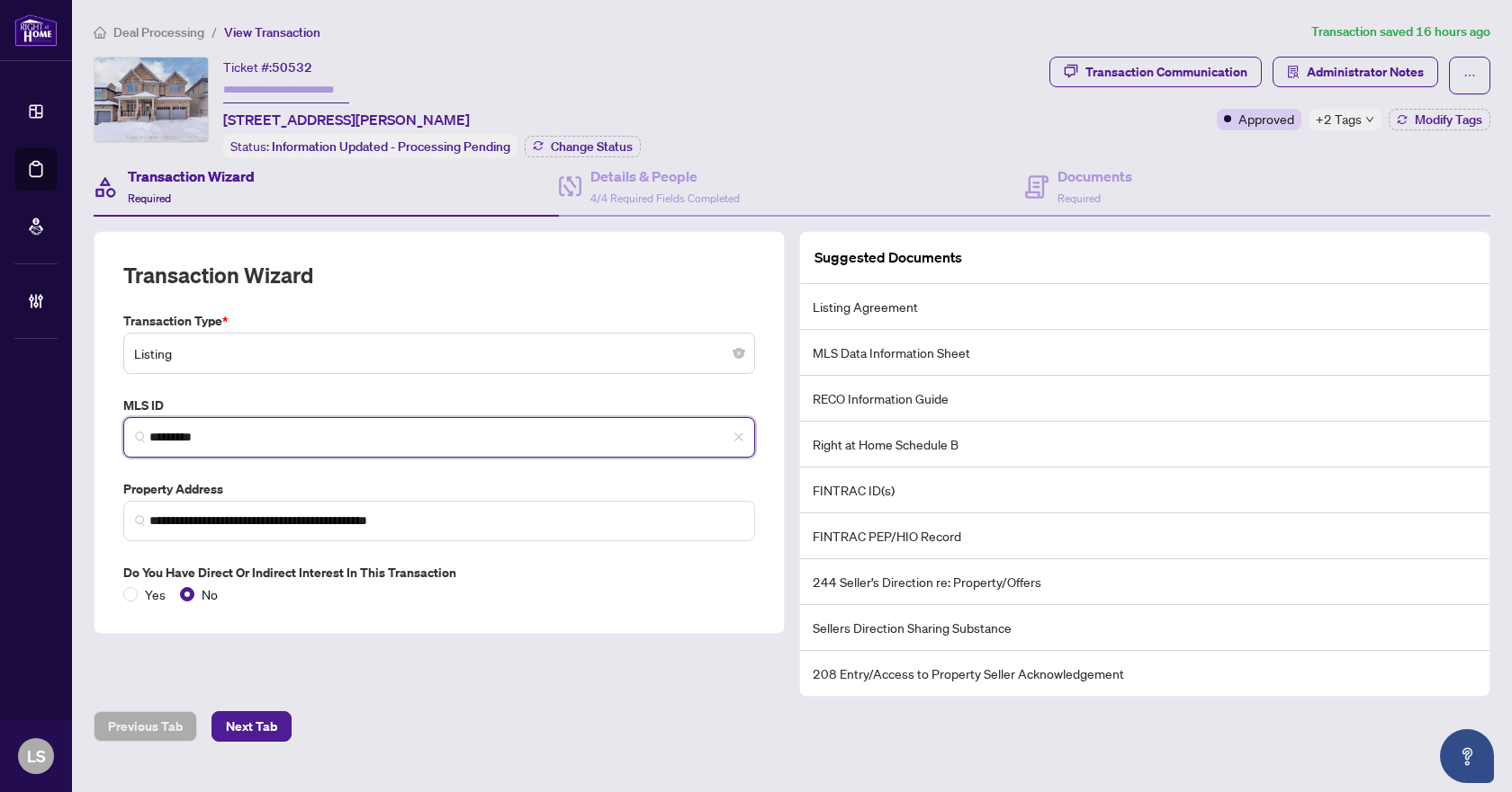
drag, startPoint x: 244, startPoint y: 437, endPoint x: 120, endPoint y: 436, distance: 124.0
click at [116, 436] on div "MLS ID N12366787 *********" at bounding box center [439, 426] width 646 height 62
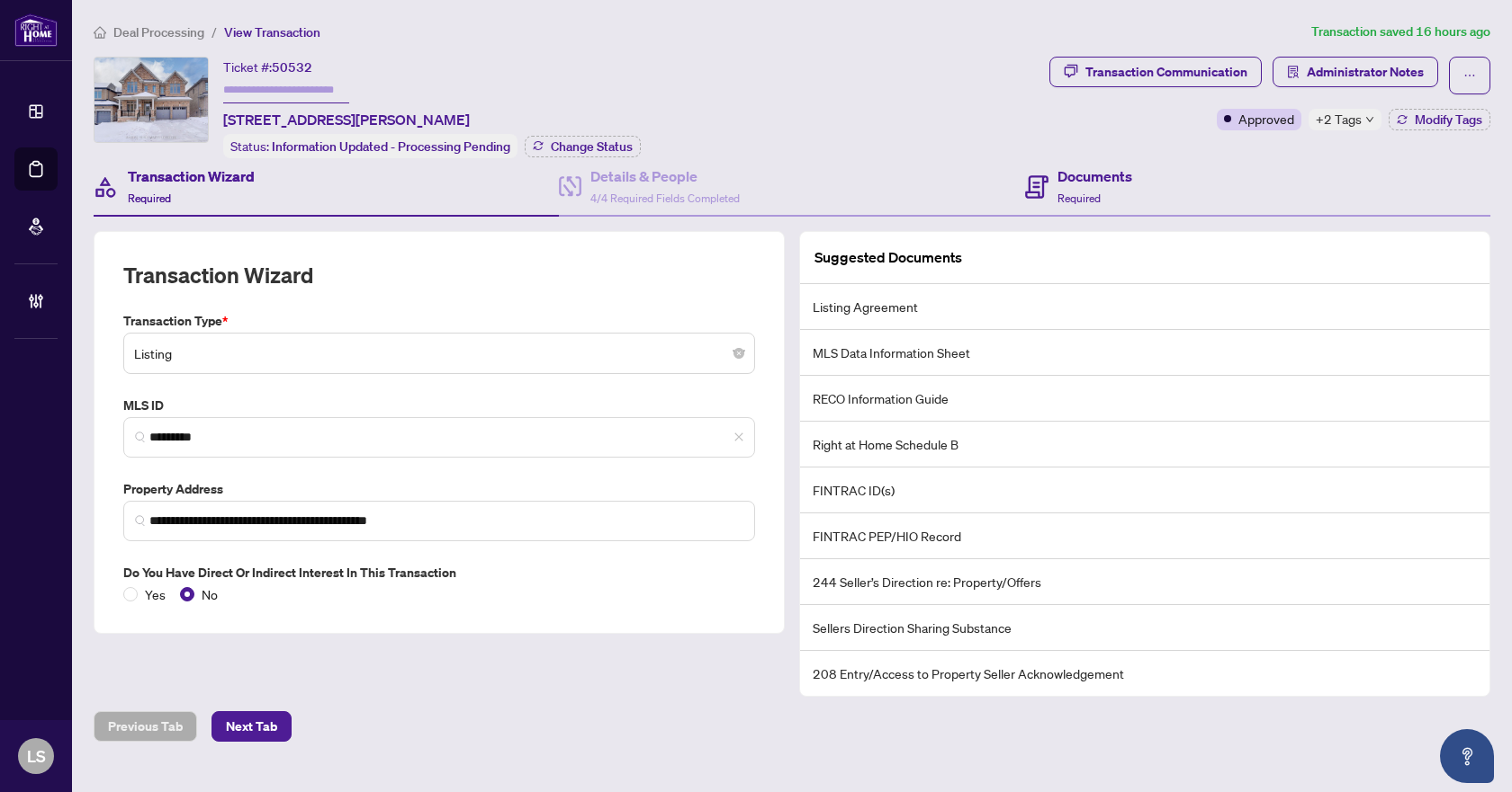
click at [1141, 175] on div "Documents Required" at bounding box center [1258, 187] width 466 height 59
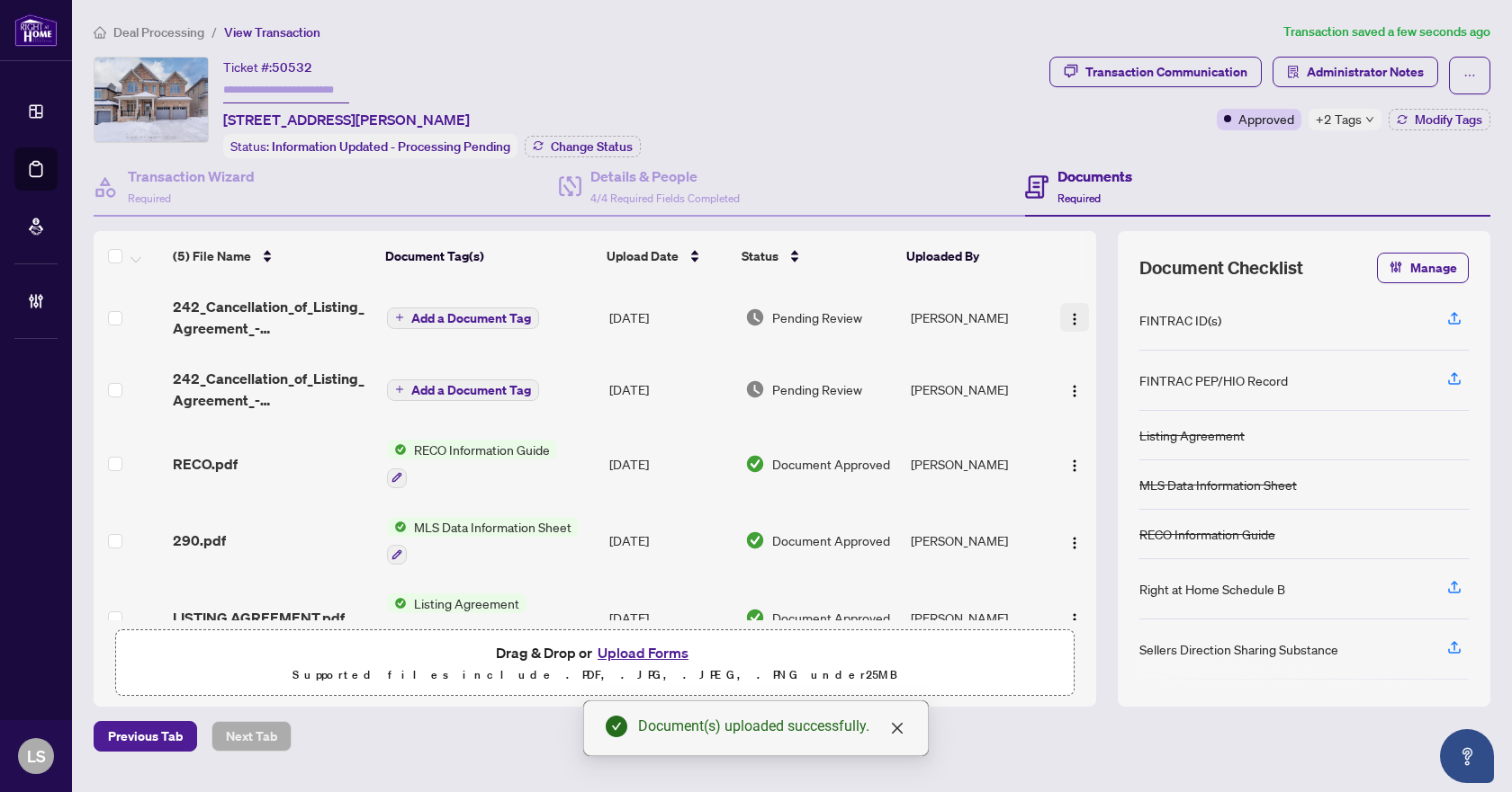
click at [1073, 314] on img "button" at bounding box center [1073, 318] width 14 height 14
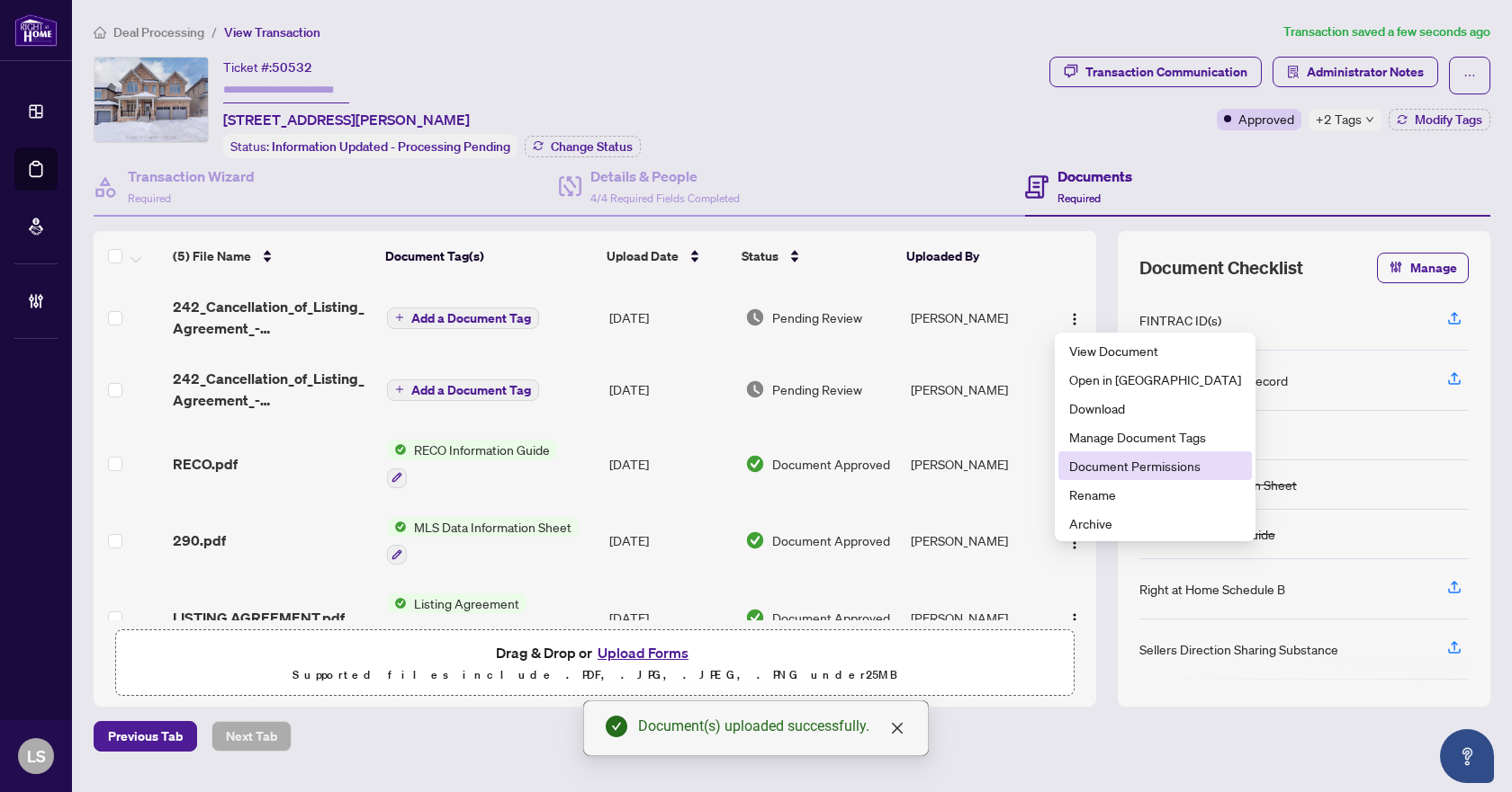
click at [1116, 466] on span "Document Permissions" at bounding box center [1154, 465] width 172 height 20
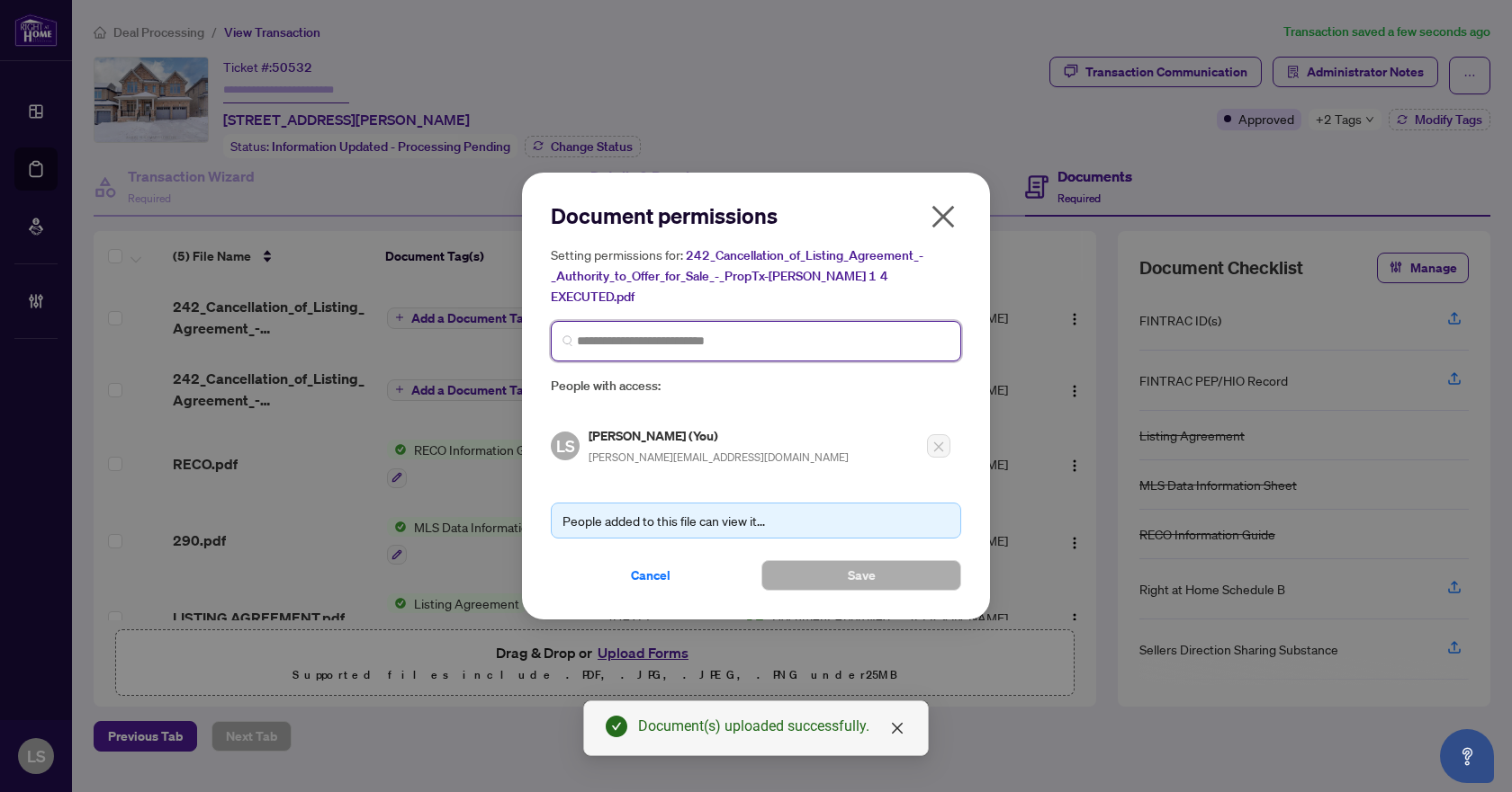
click at [609, 335] on input "search" at bounding box center [763, 342] width 372 height 19
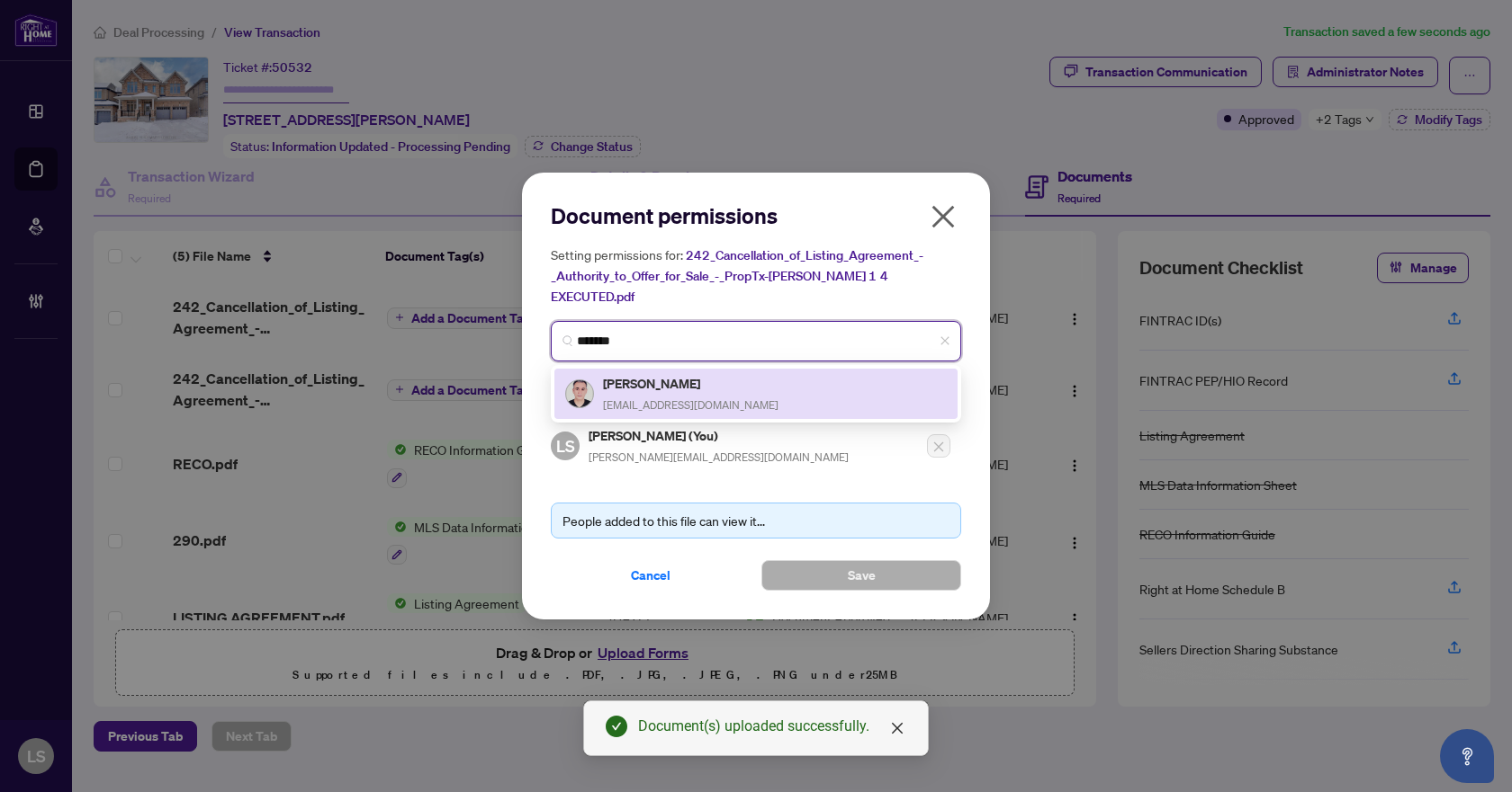
click at [652, 398] on span "alifaridi71@gmail.com" at bounding box center [691, 405] width 175 height 13
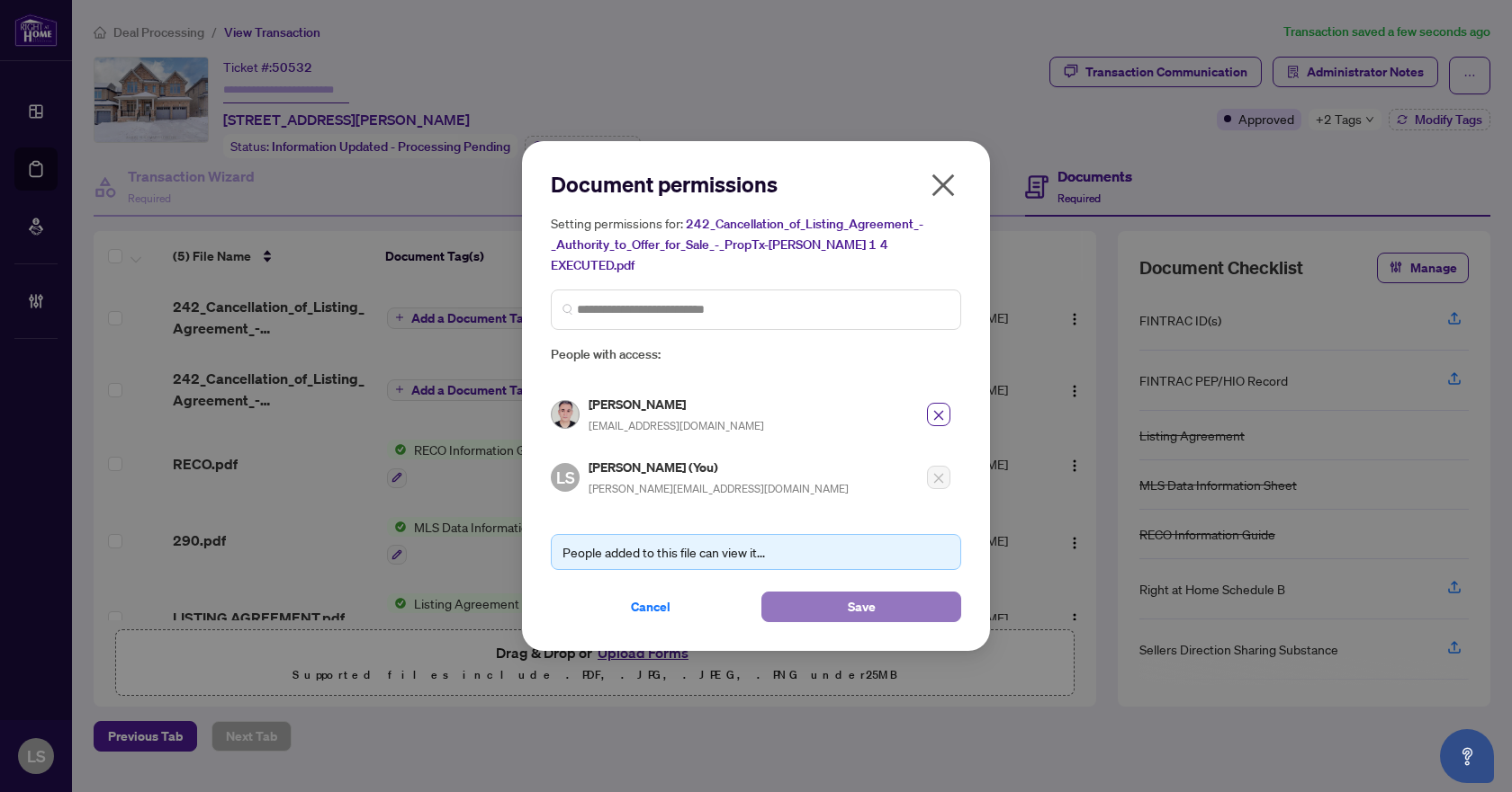
click at [819, 594] on button "Save" at bounding box center [861, 607] width 200 height 31
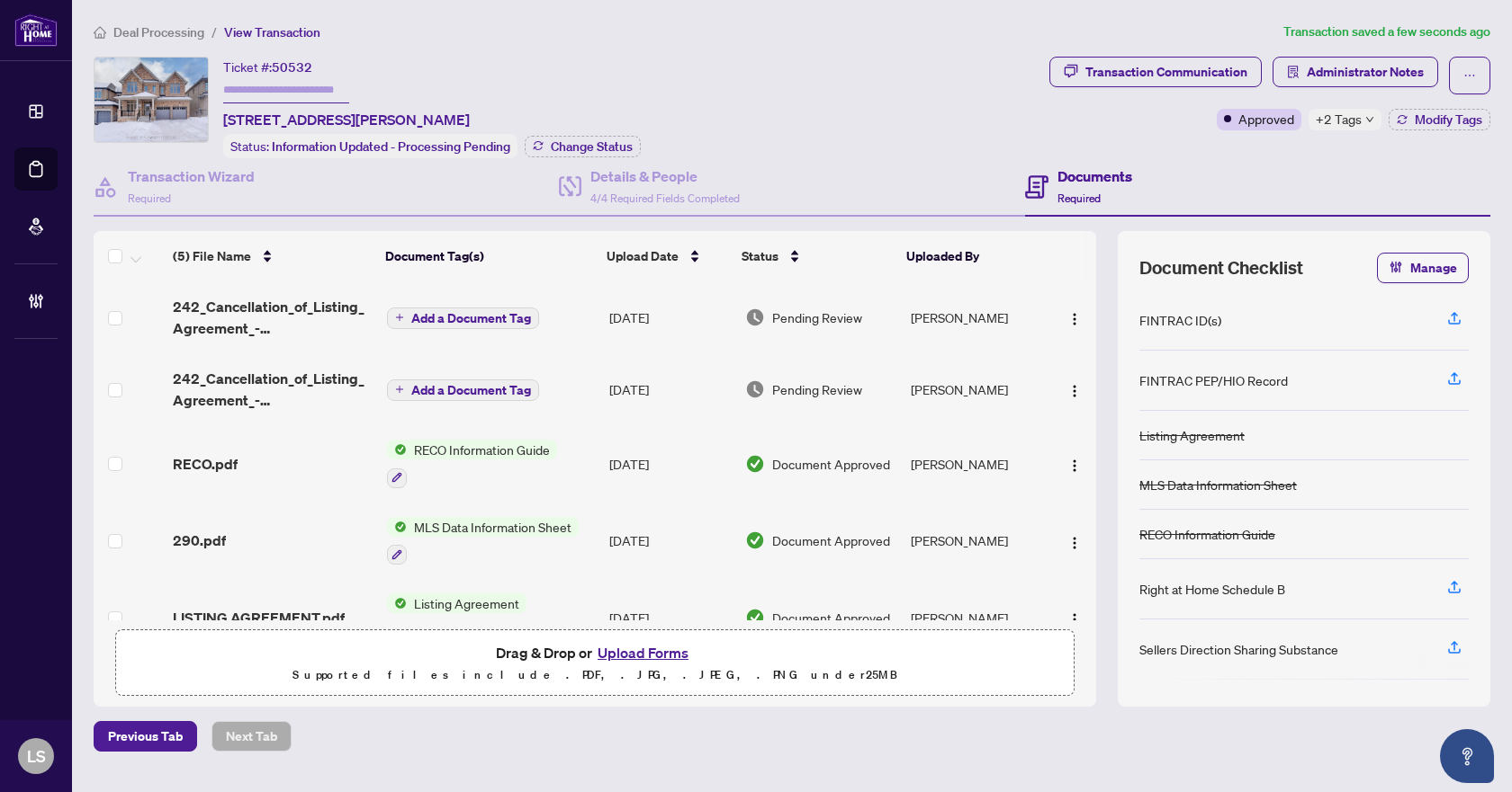
click at [799, 19] on main "Deal Processing / View Transaction Transaction saved a few seconds ago Ticket #…" at bounding box center [791, 396] width 1439 height 792
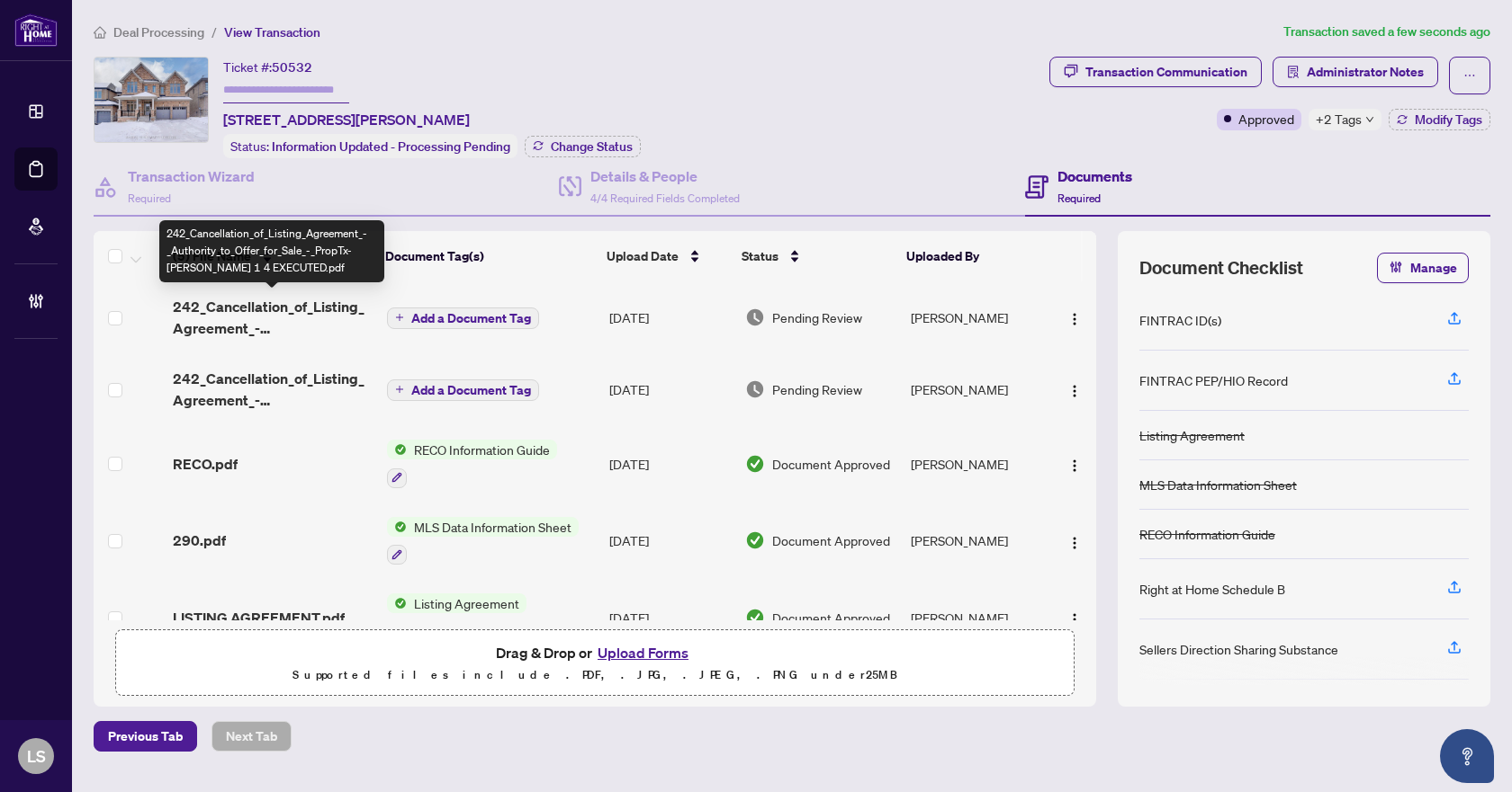
click at [200, 303] on span "242_Cancellation_of_Listing_Agreement_-_Authority_to_Offer_for_Sale_-_PropTx-OR…" at bounding box center [273, 317] width 200 height 43
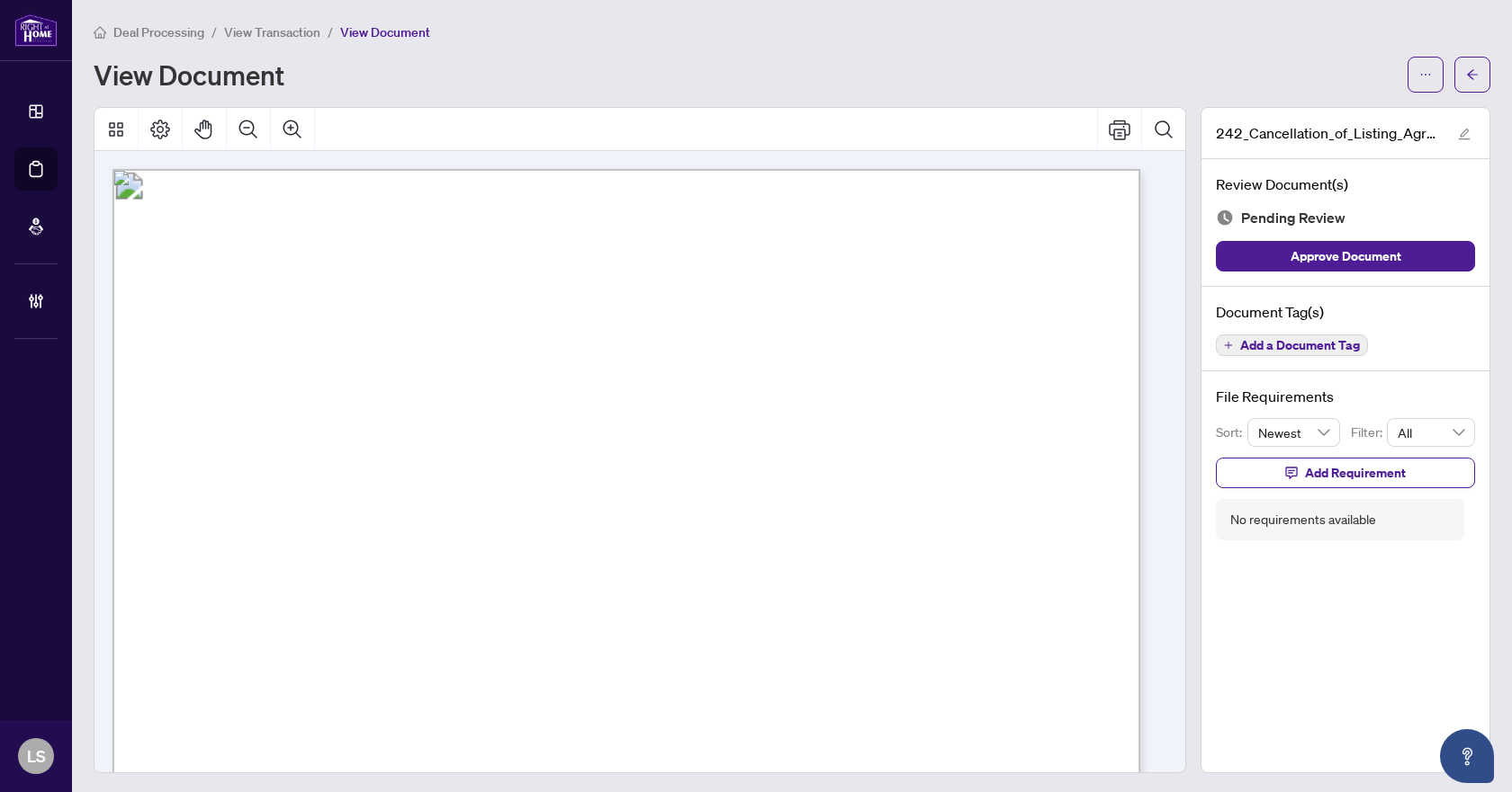
click at [1313, 345] on span "Add a Document Tag" at bounding box center [1300, 345] width 120 height 13
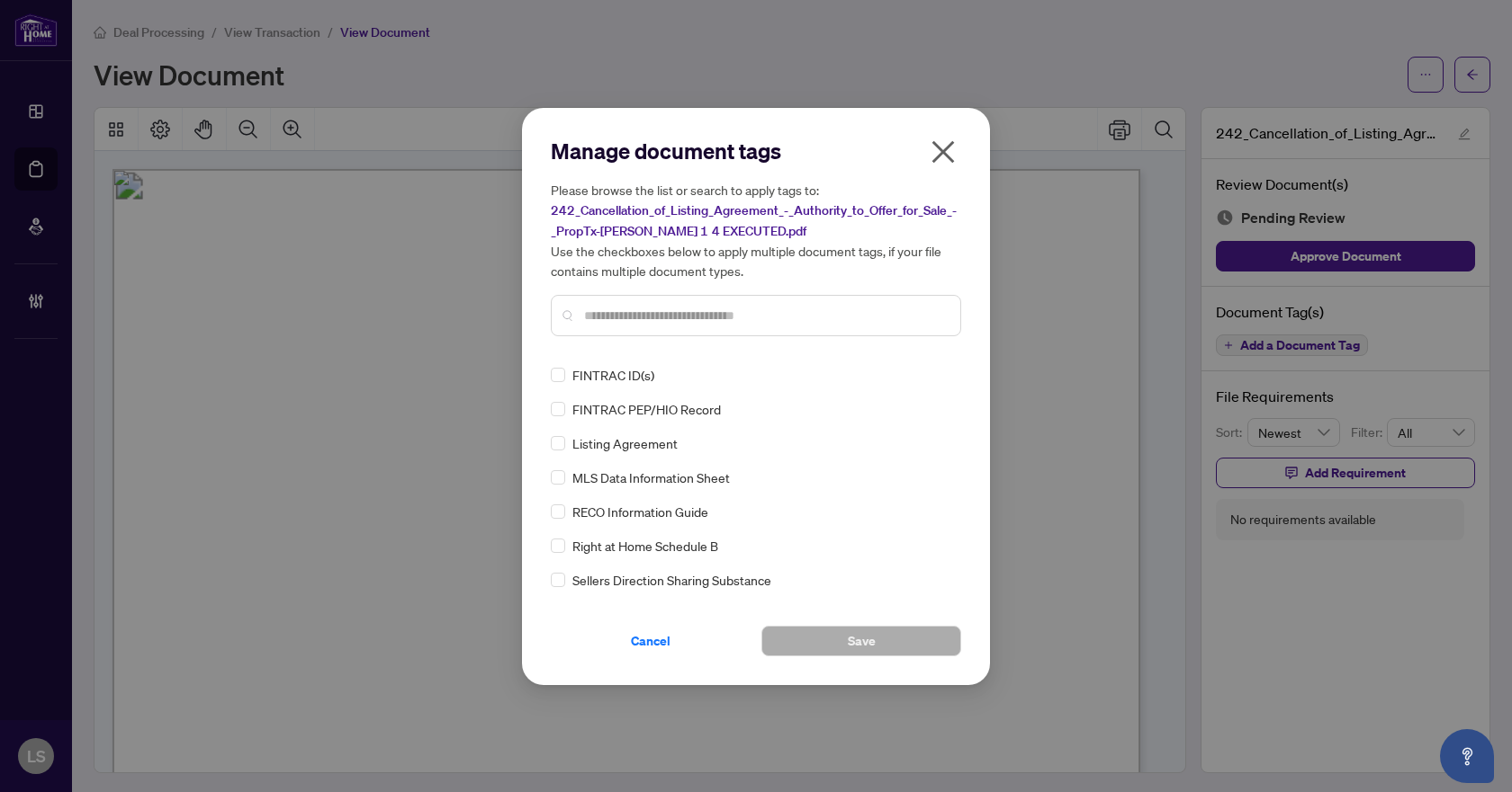
click at [767, 342] on div "Manage document tags Please browse the list or search to apply tags to: 242_Can…" at bounding box center [755, 244] width 411 height 214
drag, startPoint x: 773, startPoint y: 316, endPoint x: 795, endPoint y: 311, distance: 22.6
click at [774, 315] on input "text" at bounding box center [764, 315] width 362 height 20
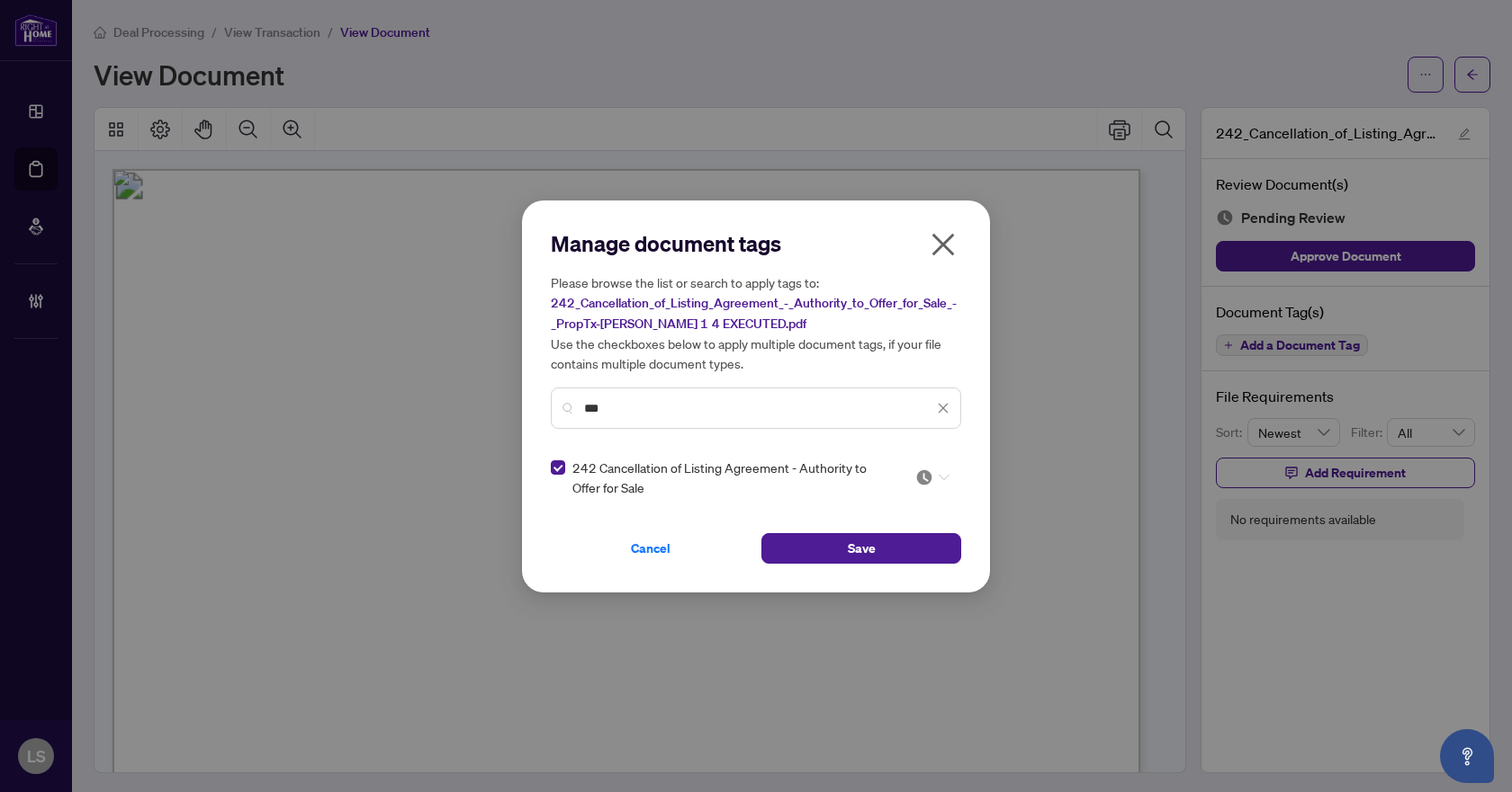
drag, startPoint x: 931, startPoint y: 476, endPoint x: 918, endPoint y: 529, distance: 54.6
click at [930, 476] on img at bounding box center [924, 477] width 18 height 18
click at [891, 562] on div "Approved" at bounding box center [878, 564] width 115 height 20
click at [891, 550] on button "Save" at bounding box center [861, 548] width 200 height 31
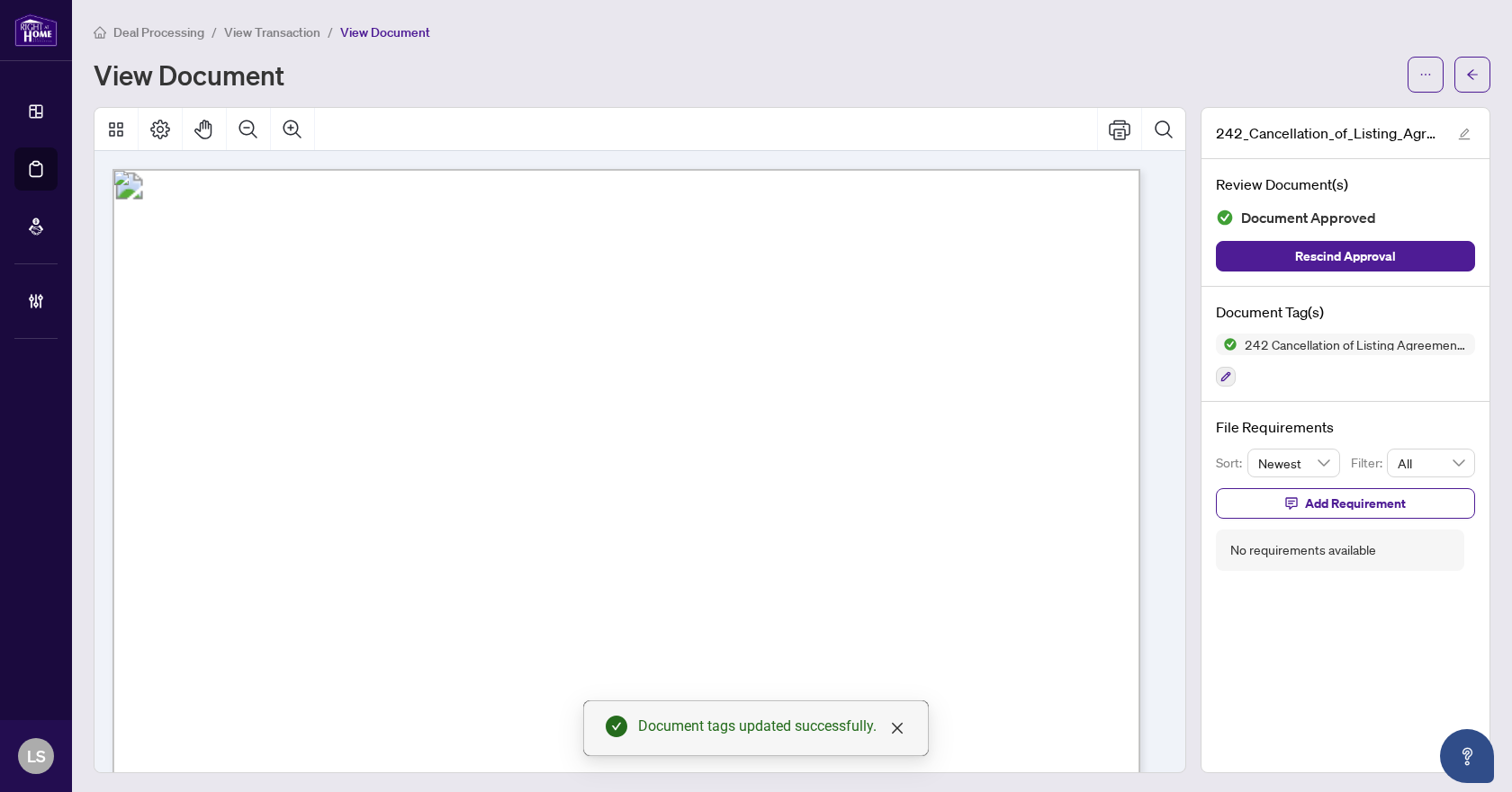
click at [1454, 71] on button "button" at bounding box center [1472, 74] width 36 height 36
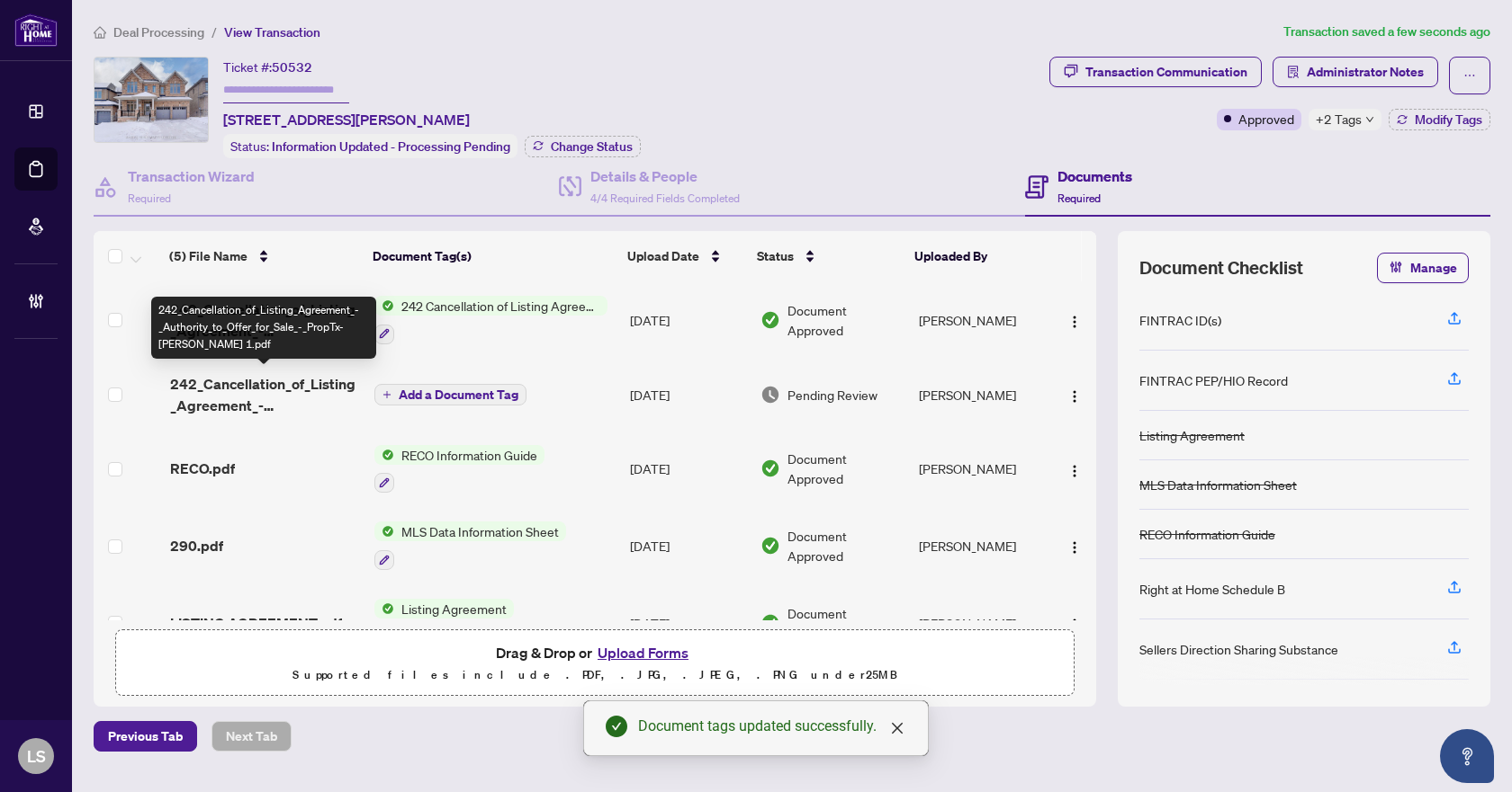
click at [246, 385] on span "242_Cancellation_of_Listing_Agreement_-_Authority_to_Offer_for_Sale_-_PropTx-OR…" at bounding box center [265, 395] width 191 height 43
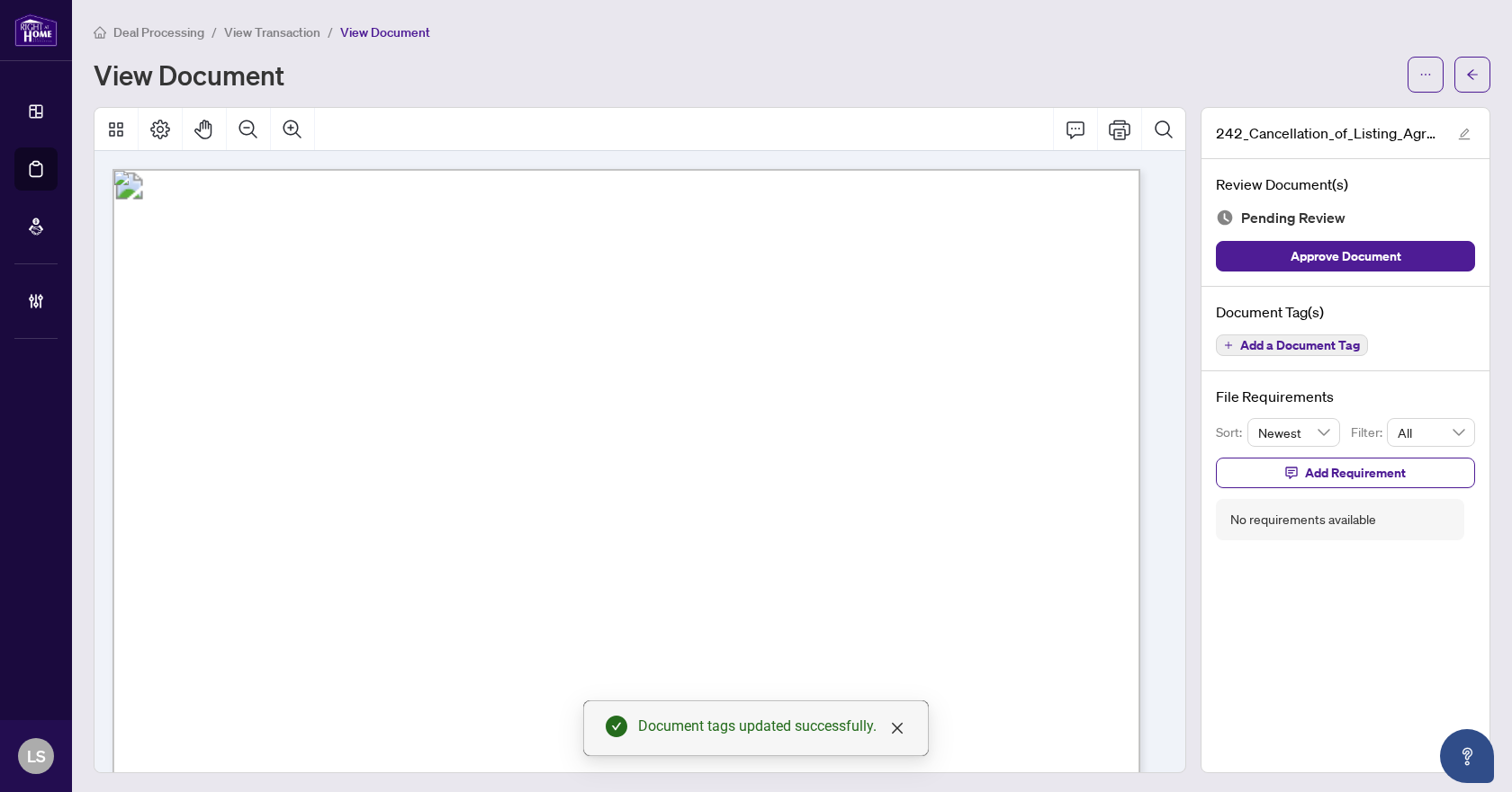
click at [1293, 349] on span "Add a Document Tag" at bounding box center [1300, 345] width 120 height 13
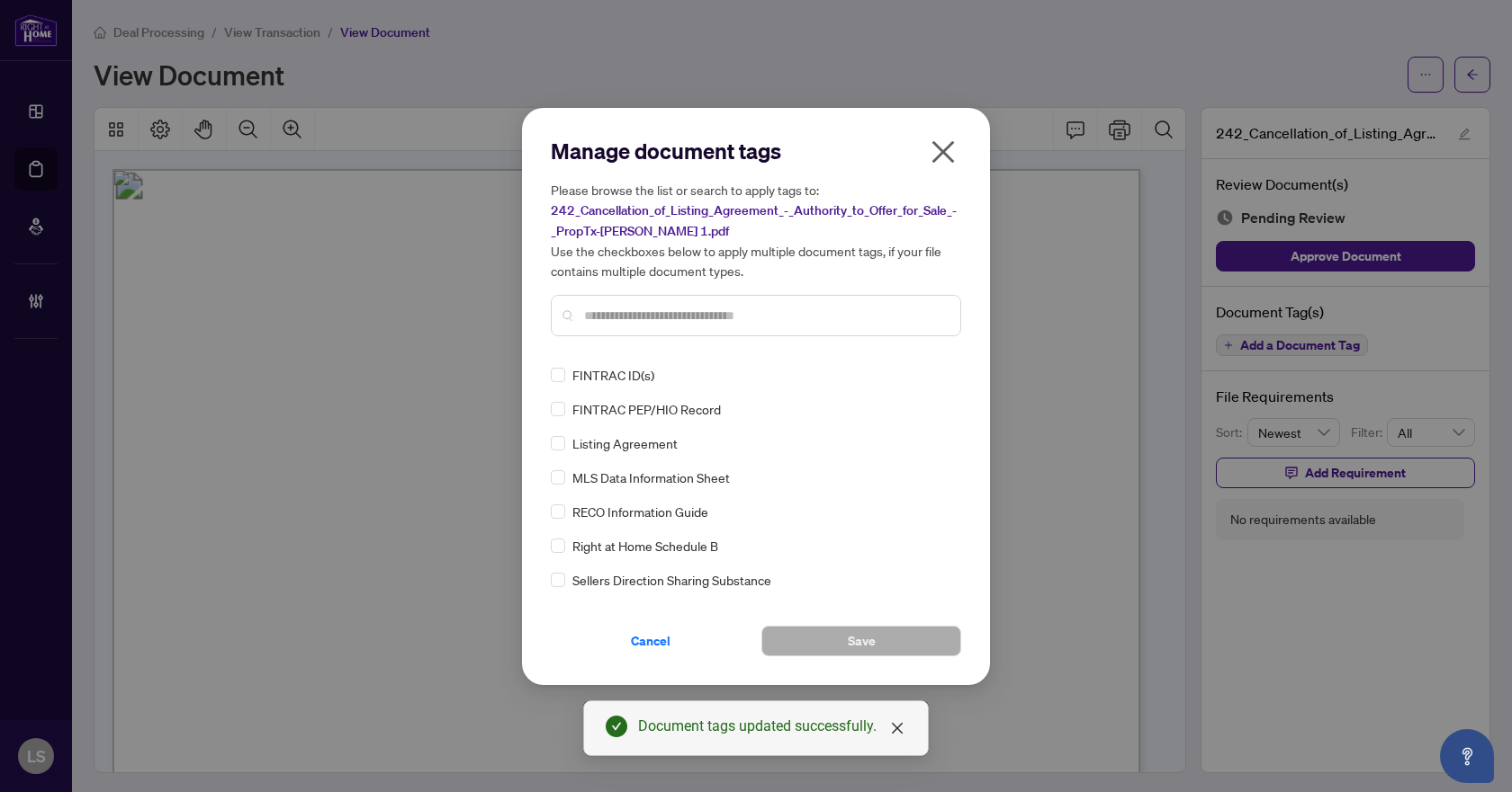
click at [644, 320] on input "text" at bounding box center [764, 315] width 362 height 20
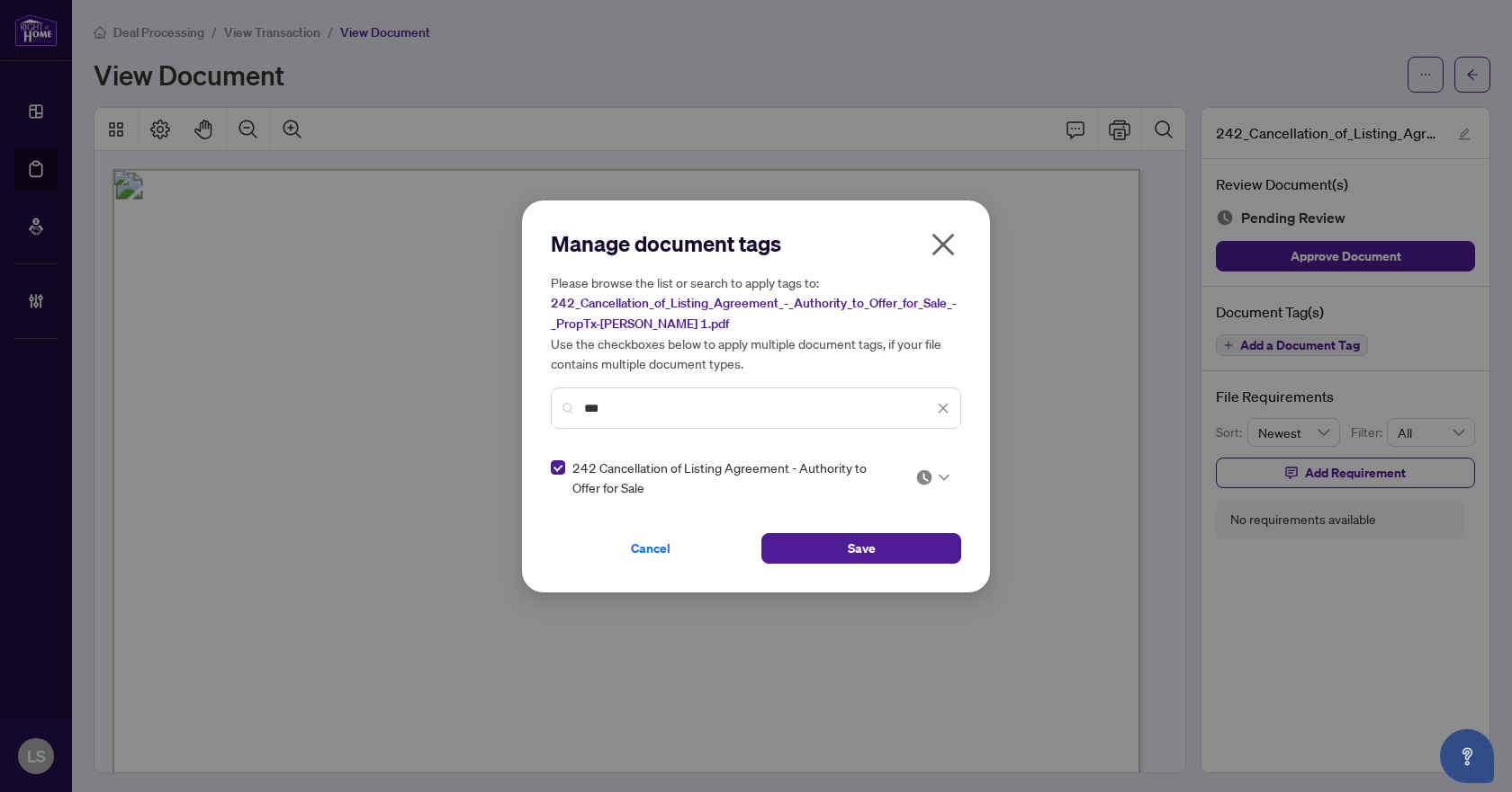
click at [940, 475] on icon at bounding box center [944, 477] width 11 height 7
click at [877, 533] on div "Needs Work" at bounding box center [878, 535] width 115 height 20
drag, startPoint x: 852, startPoint y: 540, endPoint x: 859, endPoint y: 531, distance: 11.4
click at [853, 540] on span "Save" at bounding box center [861, 548] width 28 height 29
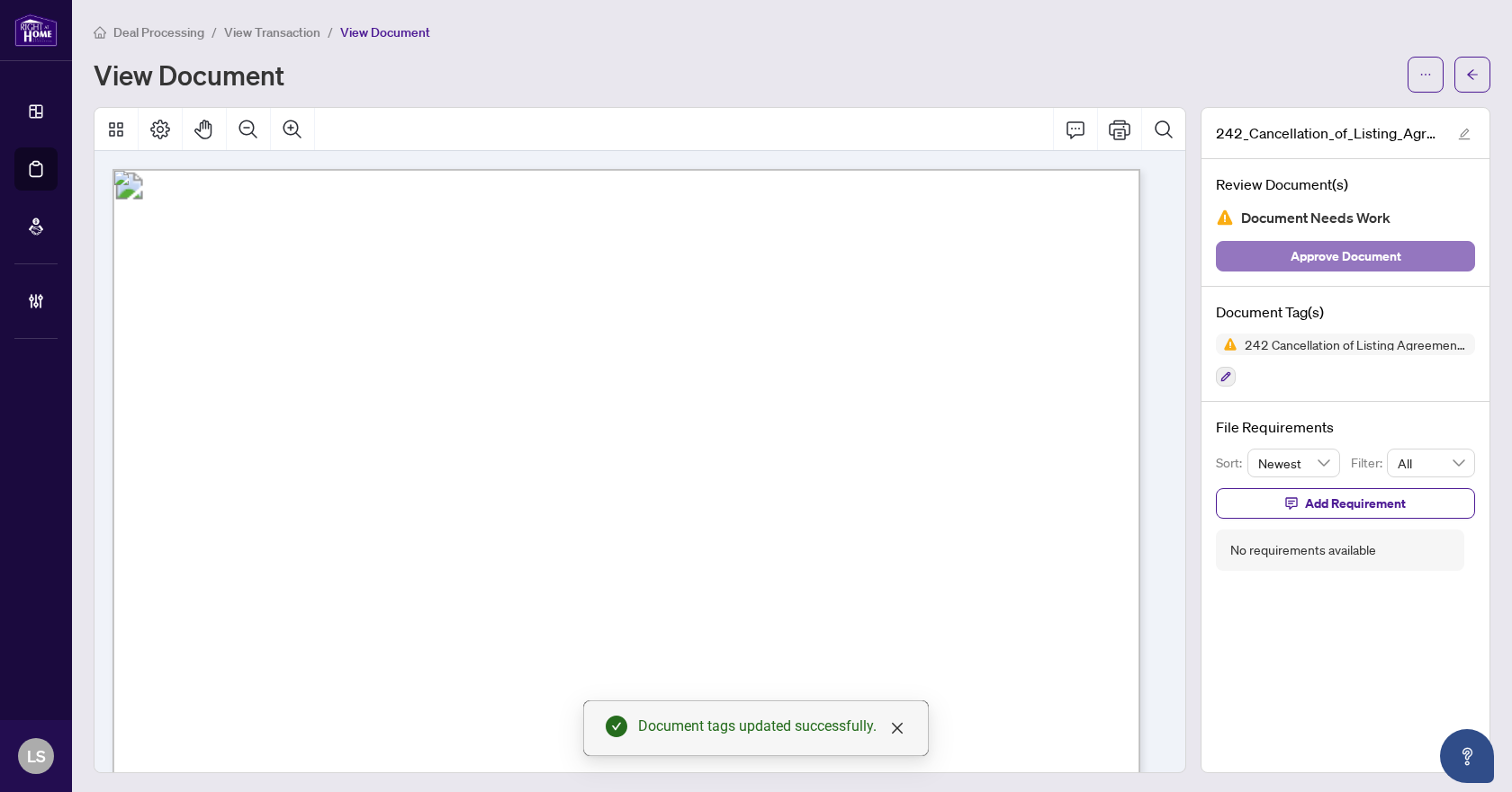
click at [1354, 261] on span "Approve Document" at bounding box center [1345, 256] width 111 height 29
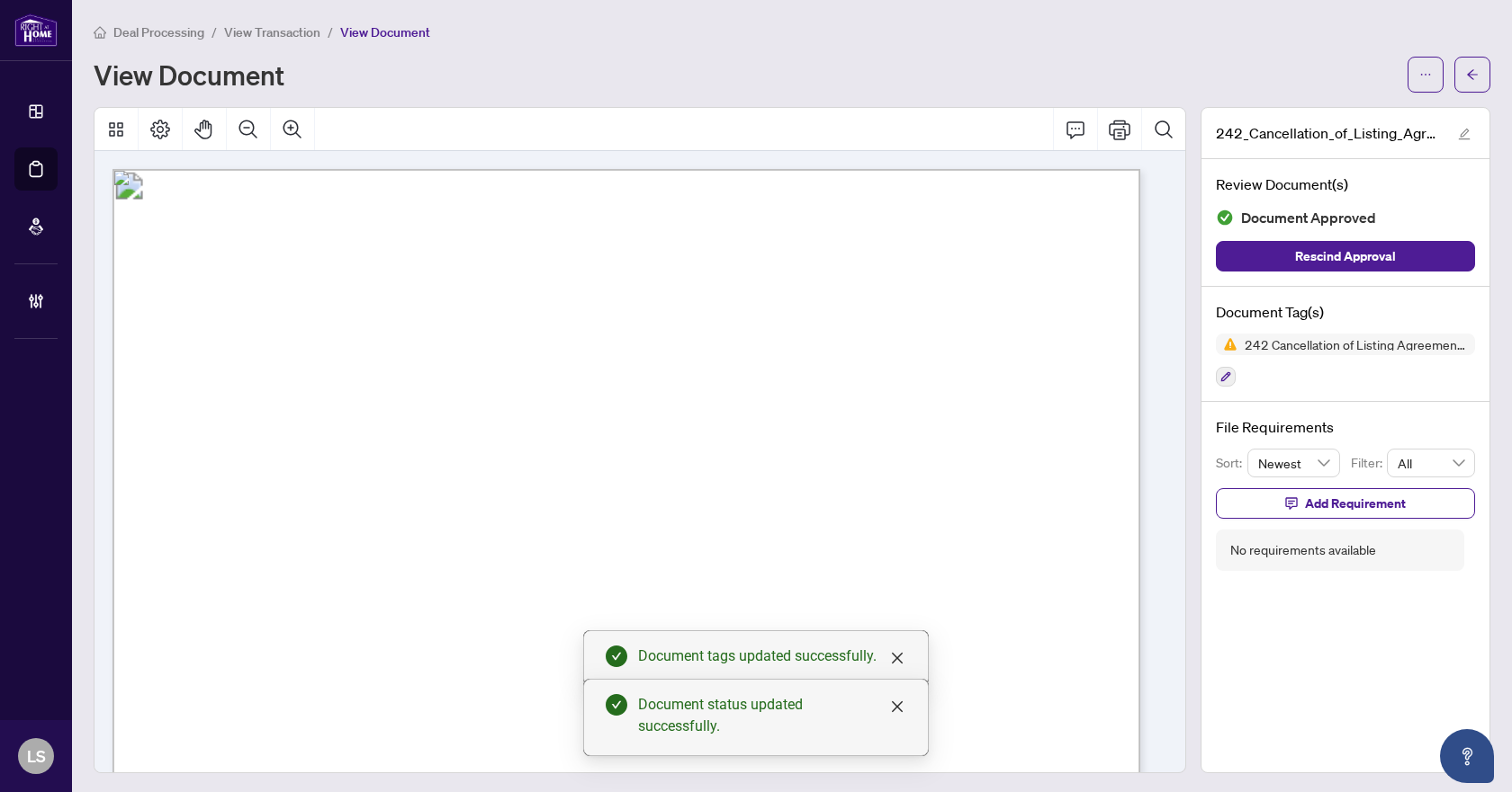
click at [1465, 73] on icon "arrow-left" at bounding box center [1472, 74] width 13 height 13
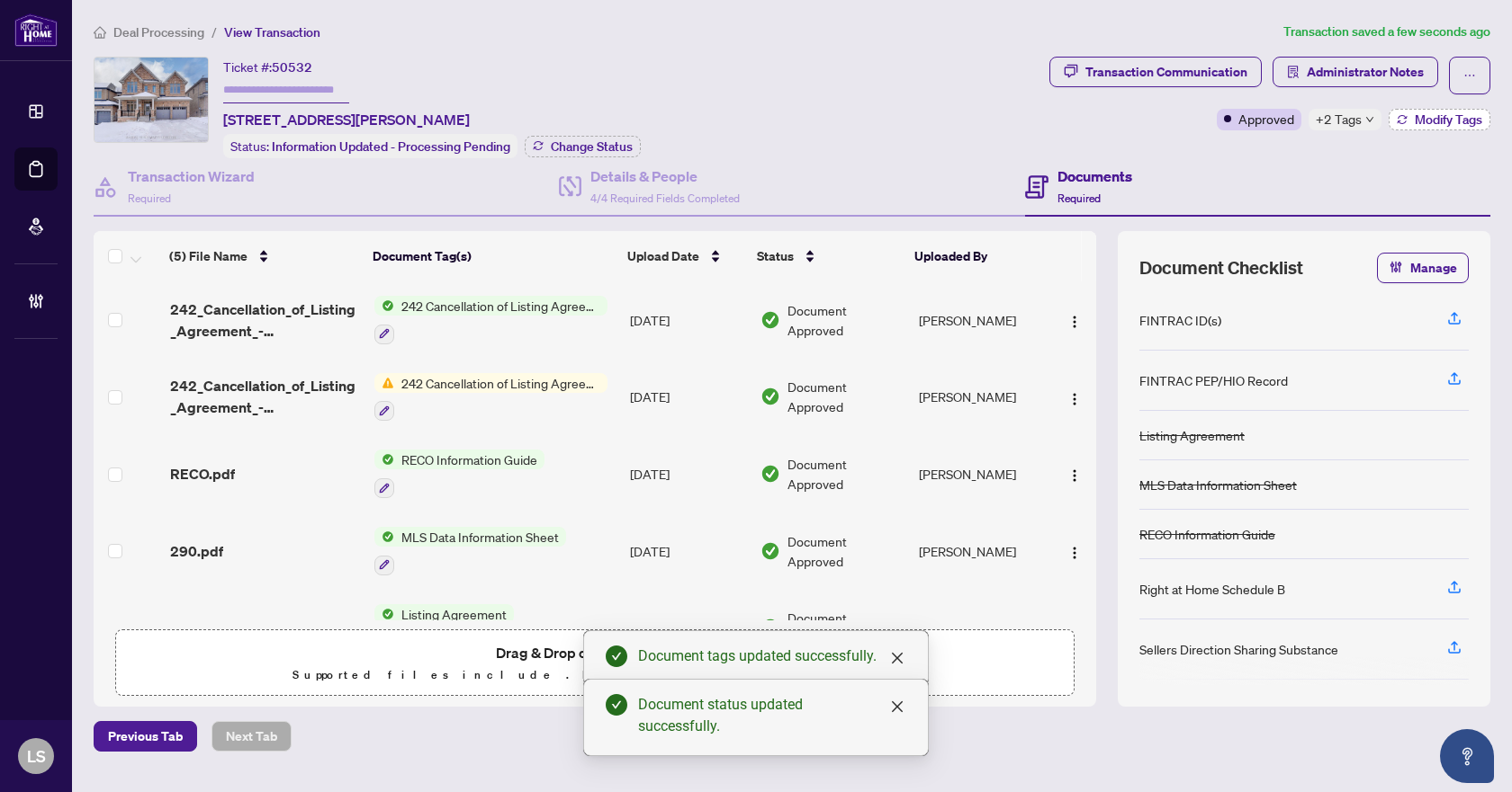
click at [1433, 118] on span "Modify Tags" at bounding box center [1448, 120] width 67 height 13
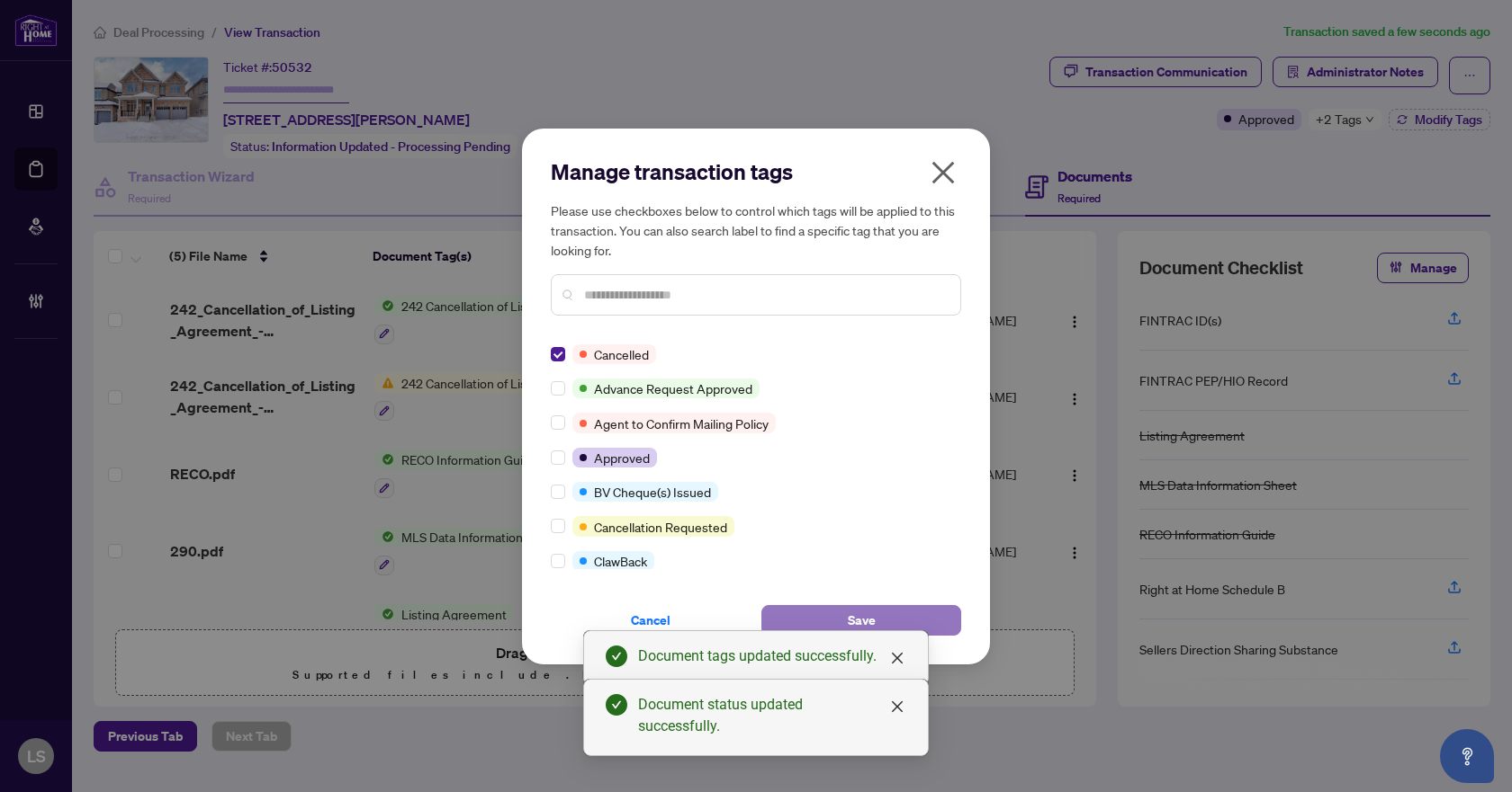
click at [882, 617] on button "Save" at bounding box center [861, 620] width 200 height 31
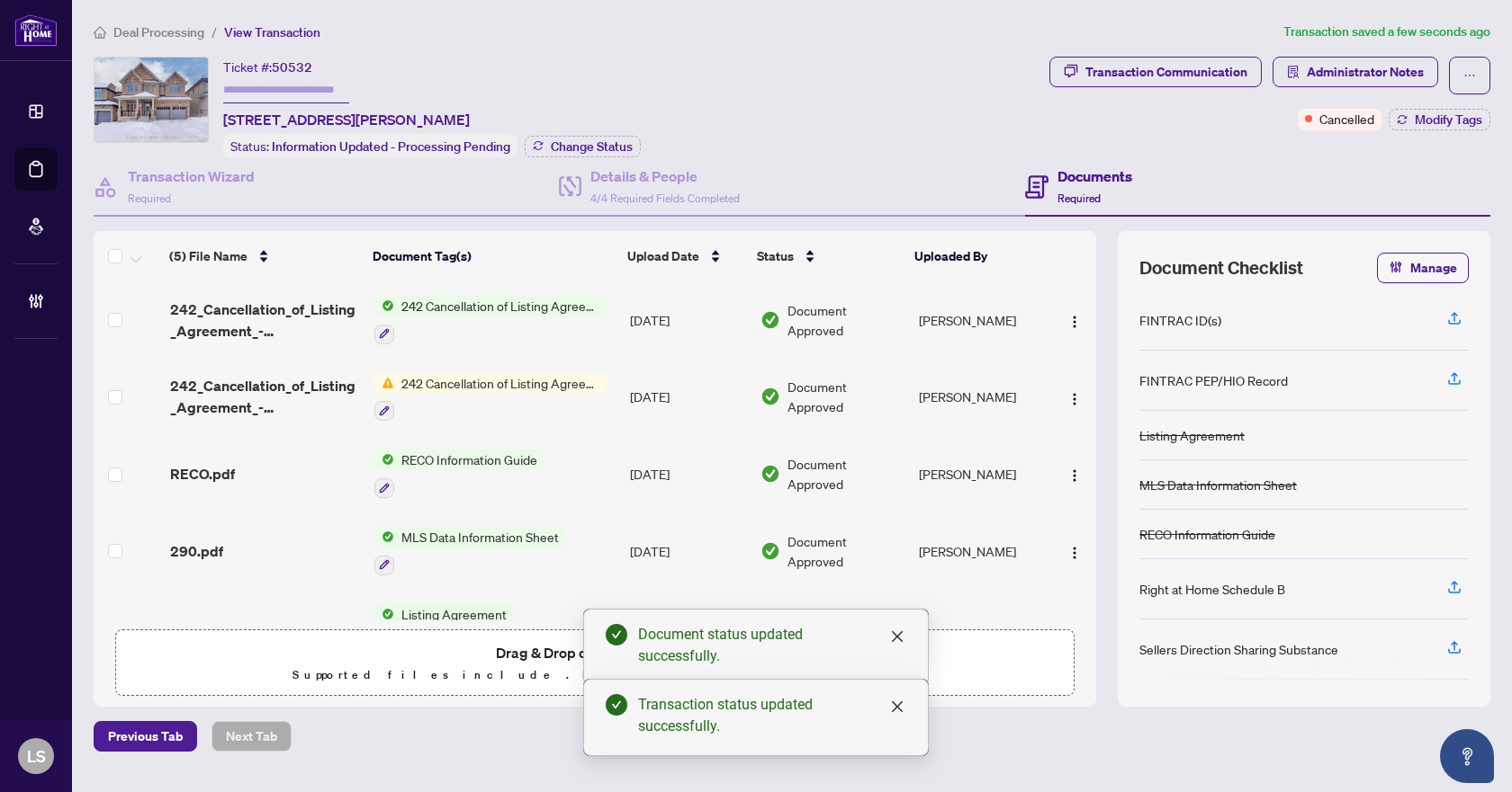
click at [172, 26] on span "Deal Processing" at bounding box center [159, 32] width 91 height 16
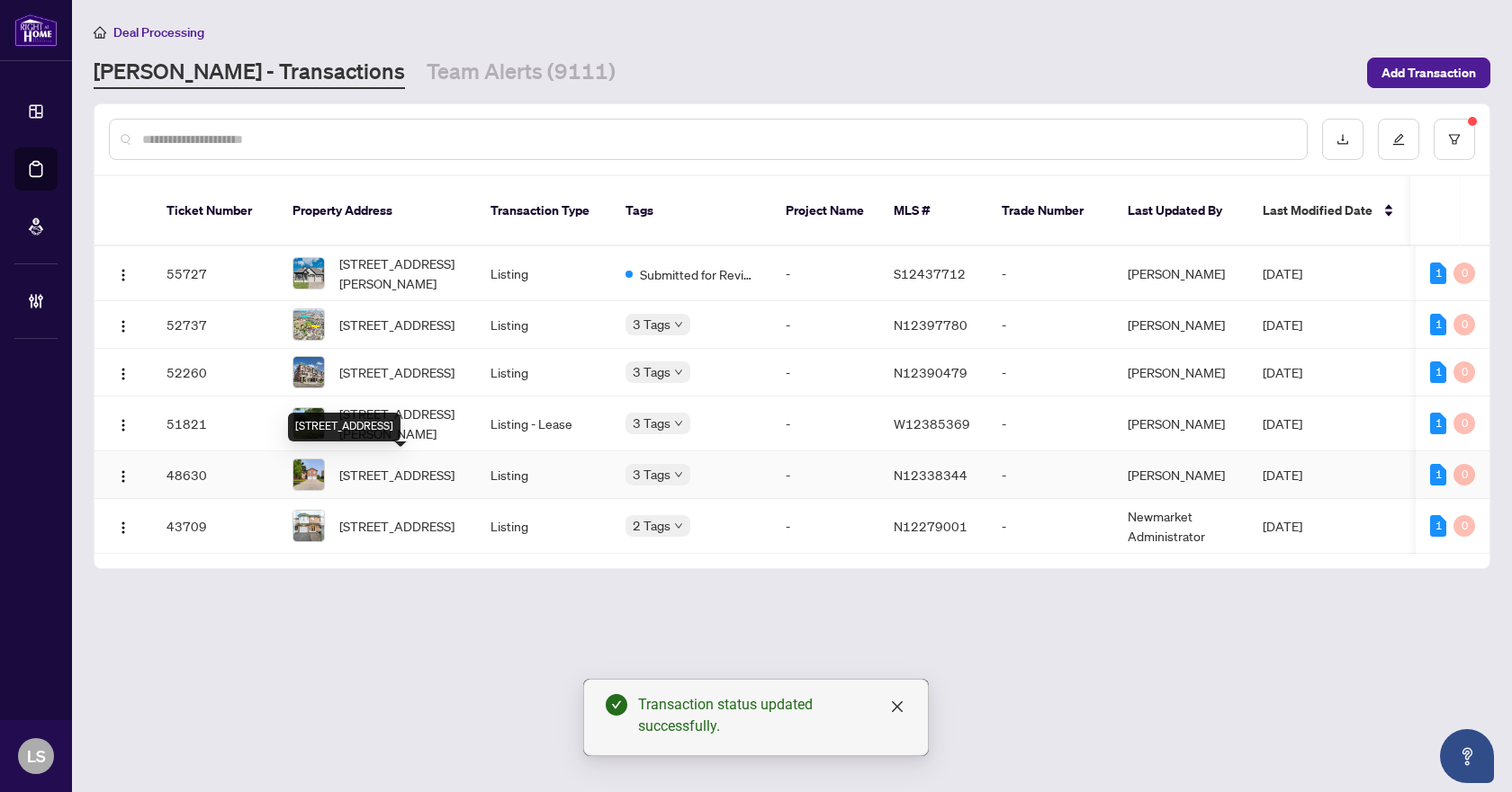
click at [398, 465] on span "191 Kensit Ave, Newmarket, Ontario L3X 1S6, Canada" at bounding box center [397, 475] width 115 height 20
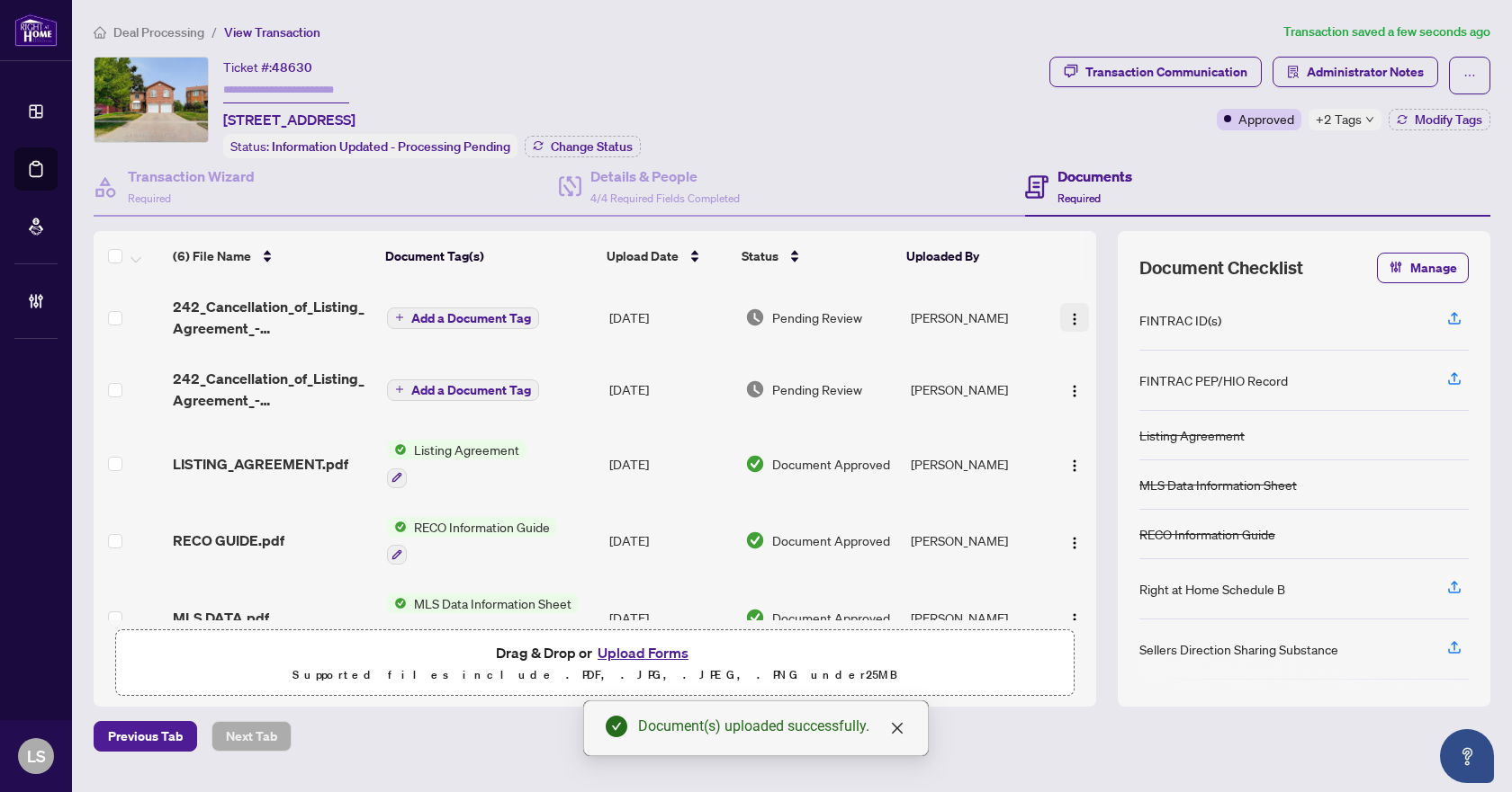
click at [1067, 315] on img "button" at bounding box center [1073, 318] width 14 height 14
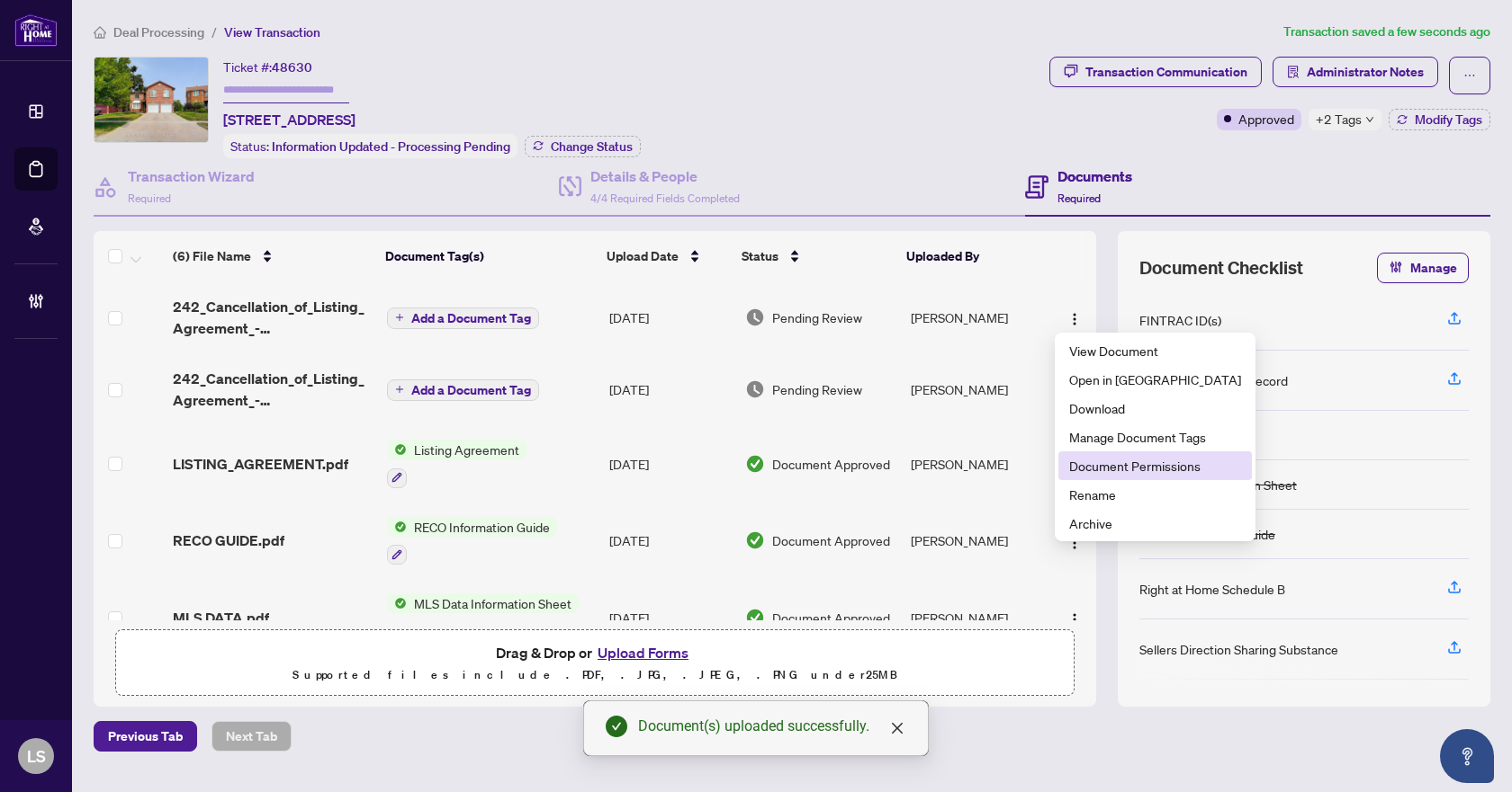
click at [1114, 467] on span "Document Permissions" at bounding box center [1154, 465] width 172 height 20
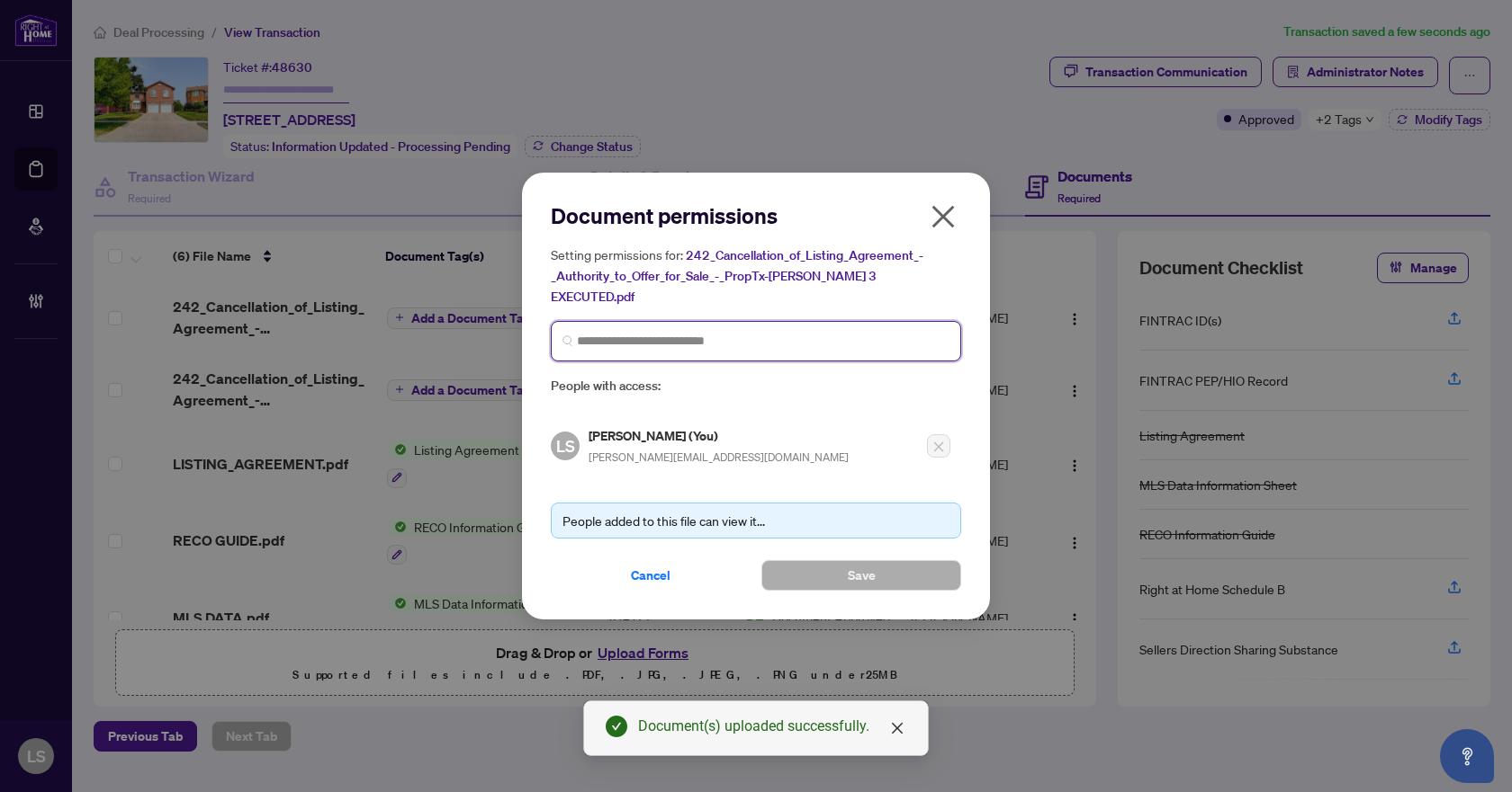
click at [610, 337] on input "search" at bounding box center [763, 342] width 372 height 19
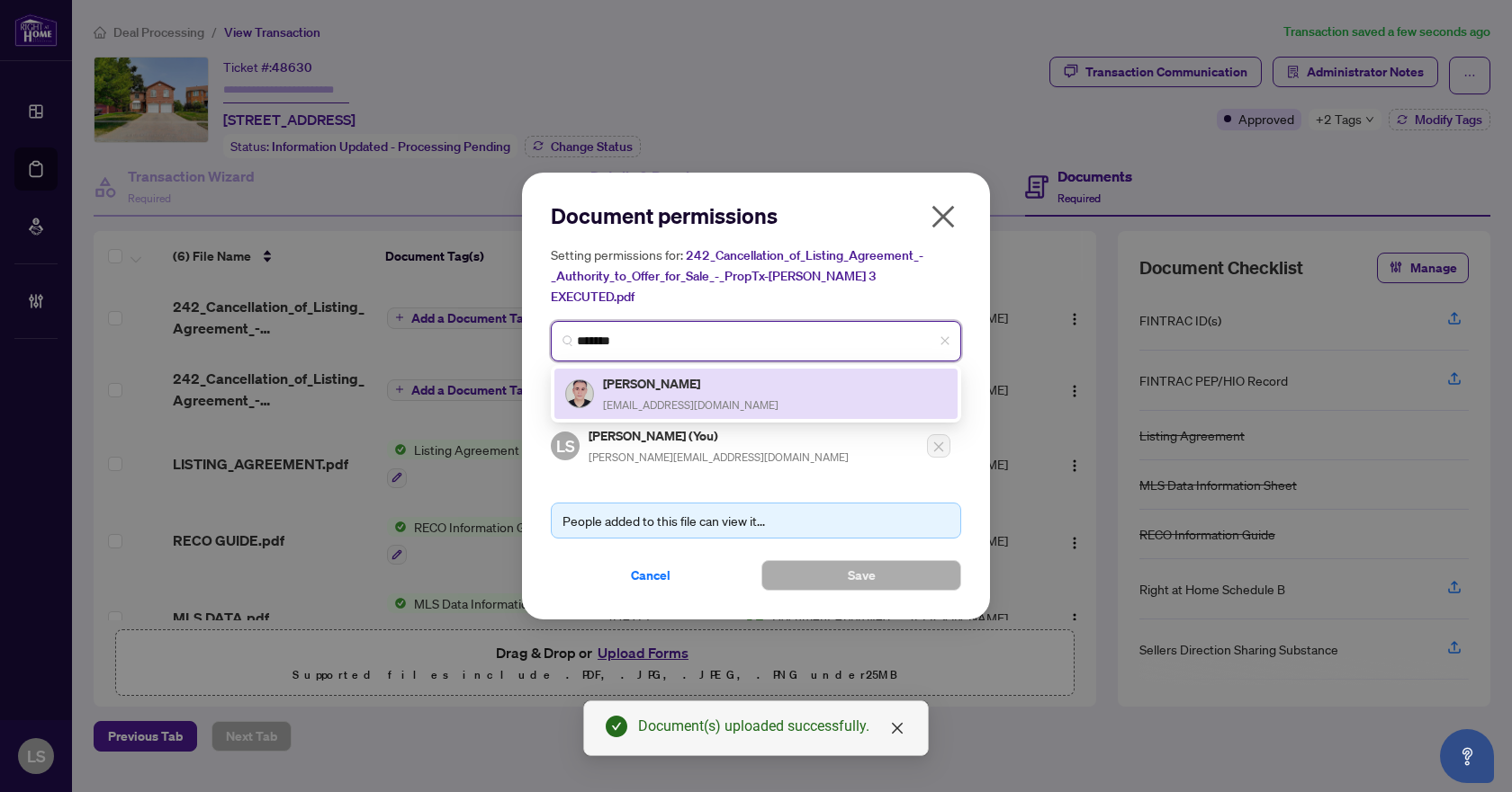
click at [633, 398] on span "alifaridi71@gmail.com" at bounding box center [691, 405] width 175 height 13
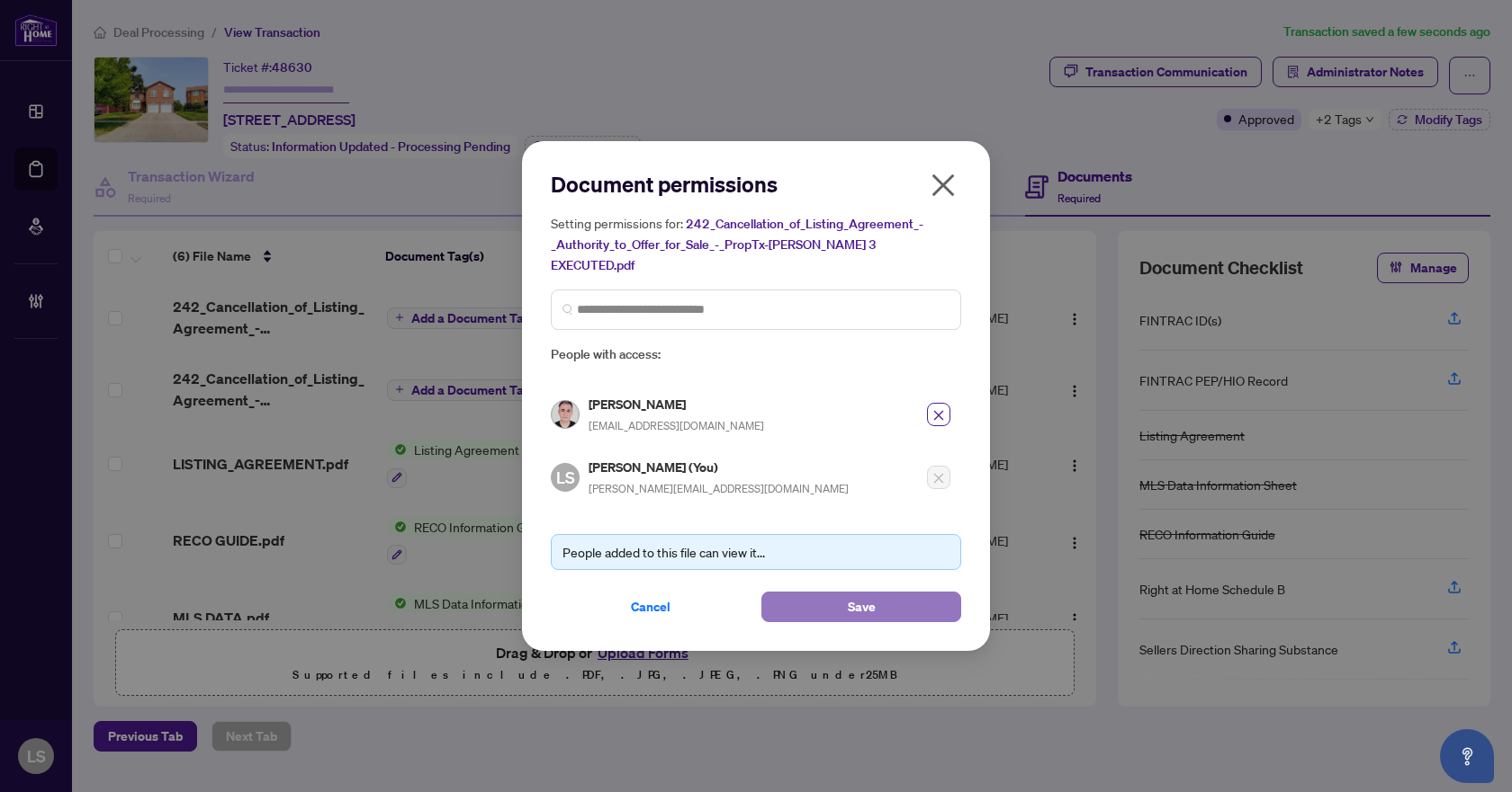
click at [877, 592] on button "Save" at bounding box center [861, 607] width 200 height 31
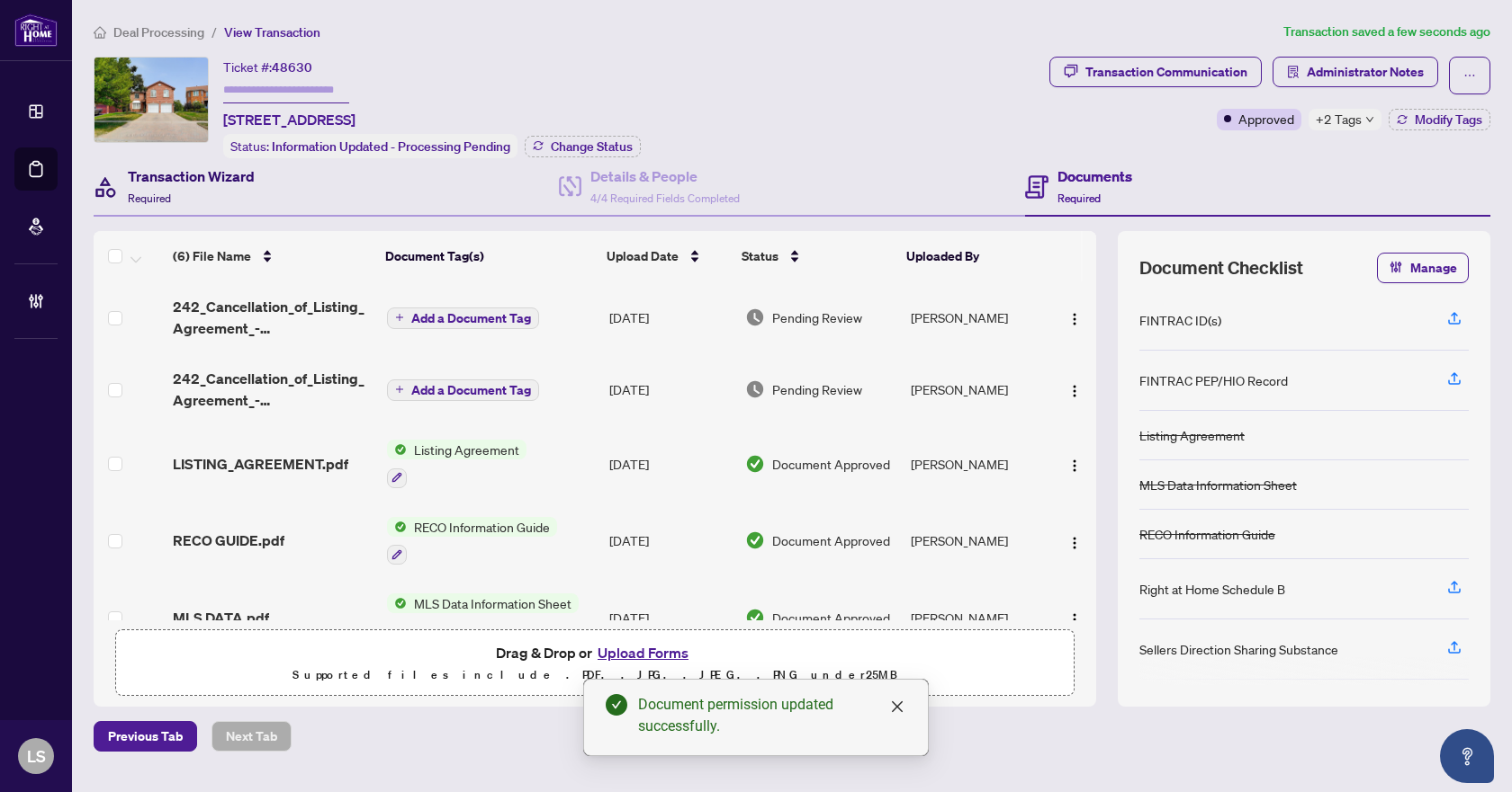
click at [238, 190] on div "Transaction Wizard Required" at bounding box center [191, 186] width 127 height 42
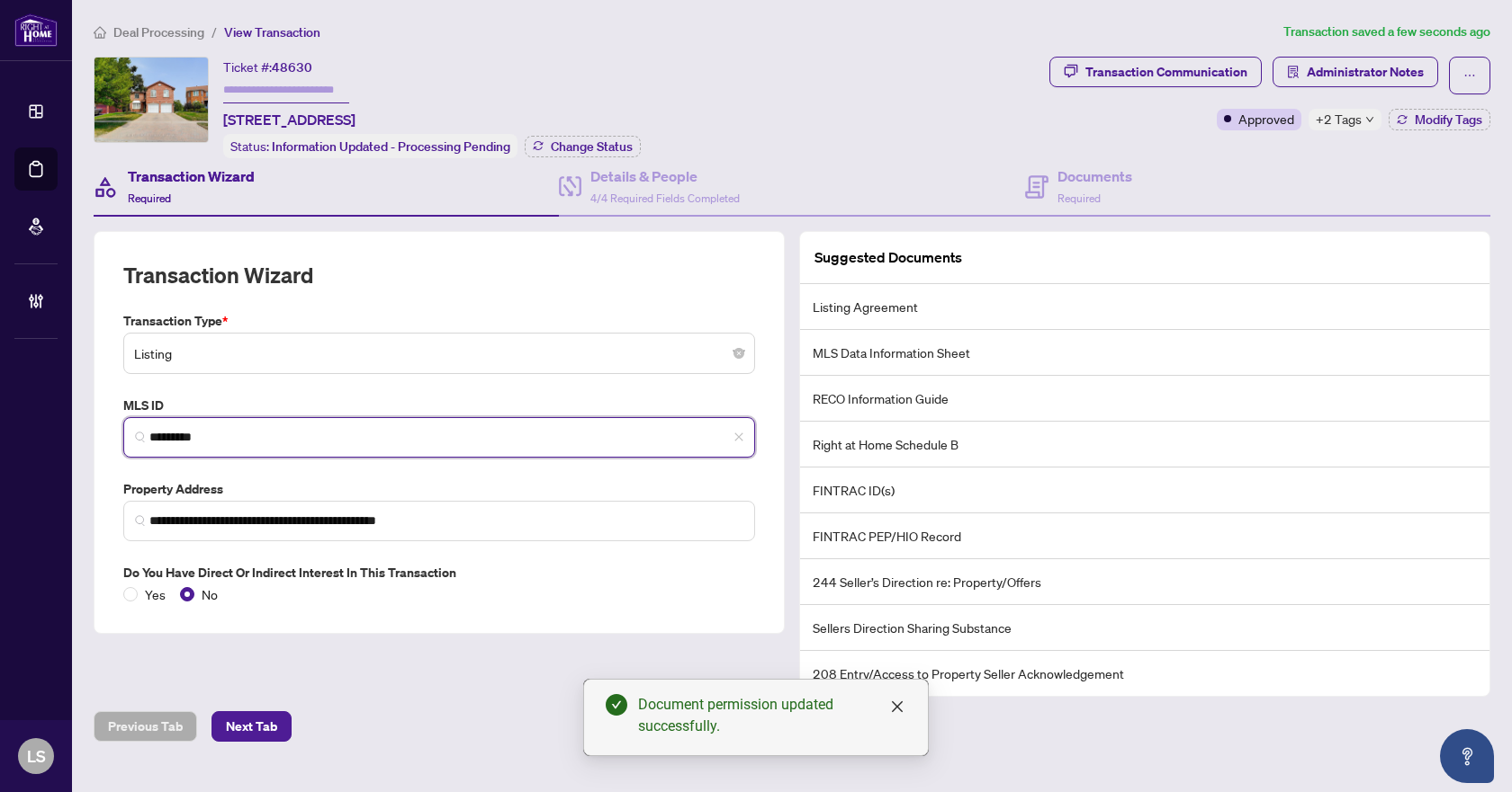
drag, startPoint x: 246, startPoint y: 441, endPoint x: 122, endPoint y: 433, distance: 124.3
click at [122, 433] on div "MLS ID N12338344 *********" at bounding box center [439, 426] width 646 height 62
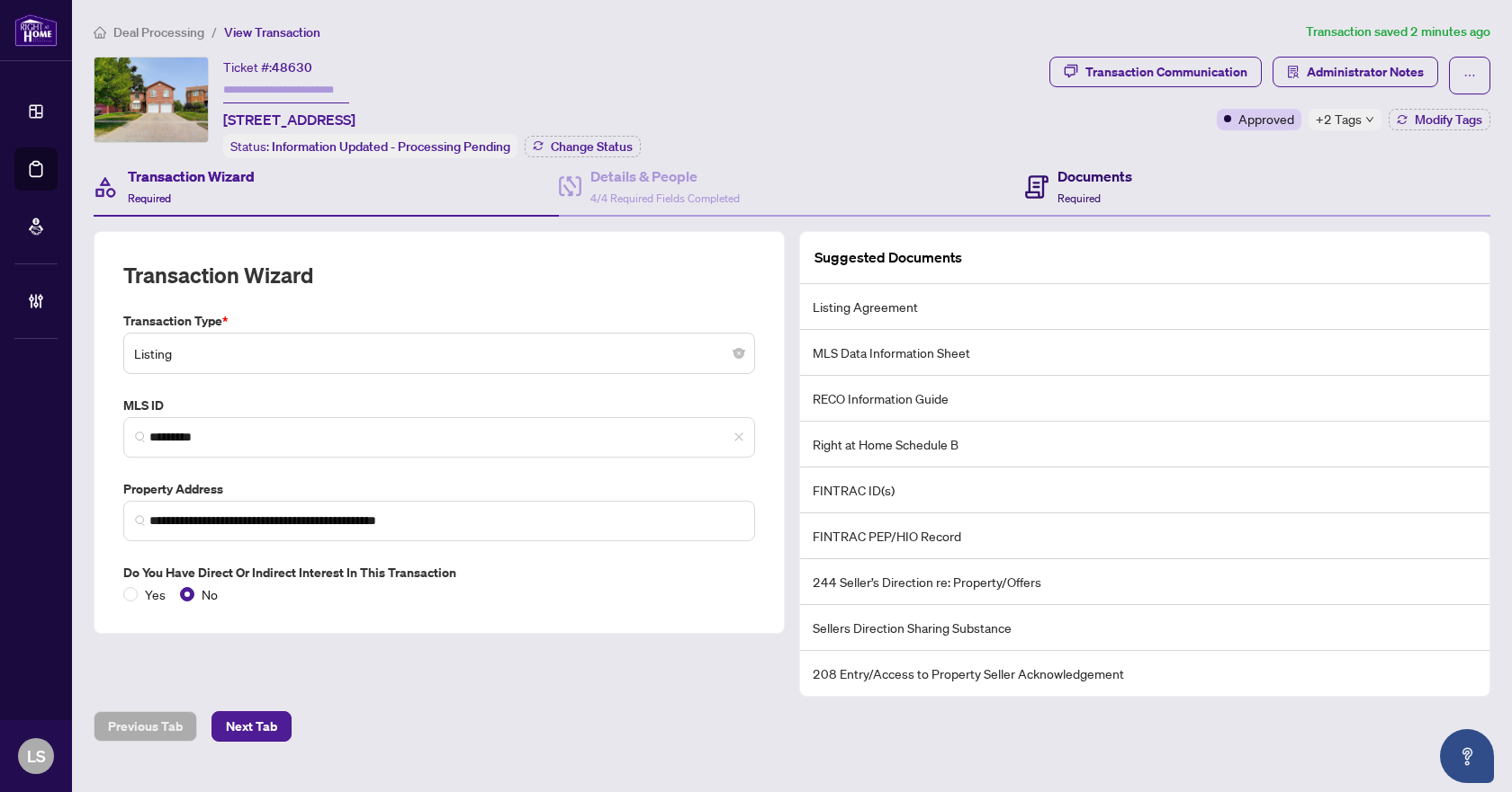
click at [1082, 178] on h4 "Documents" at bounding box center [1095, 176] width 74 height 21
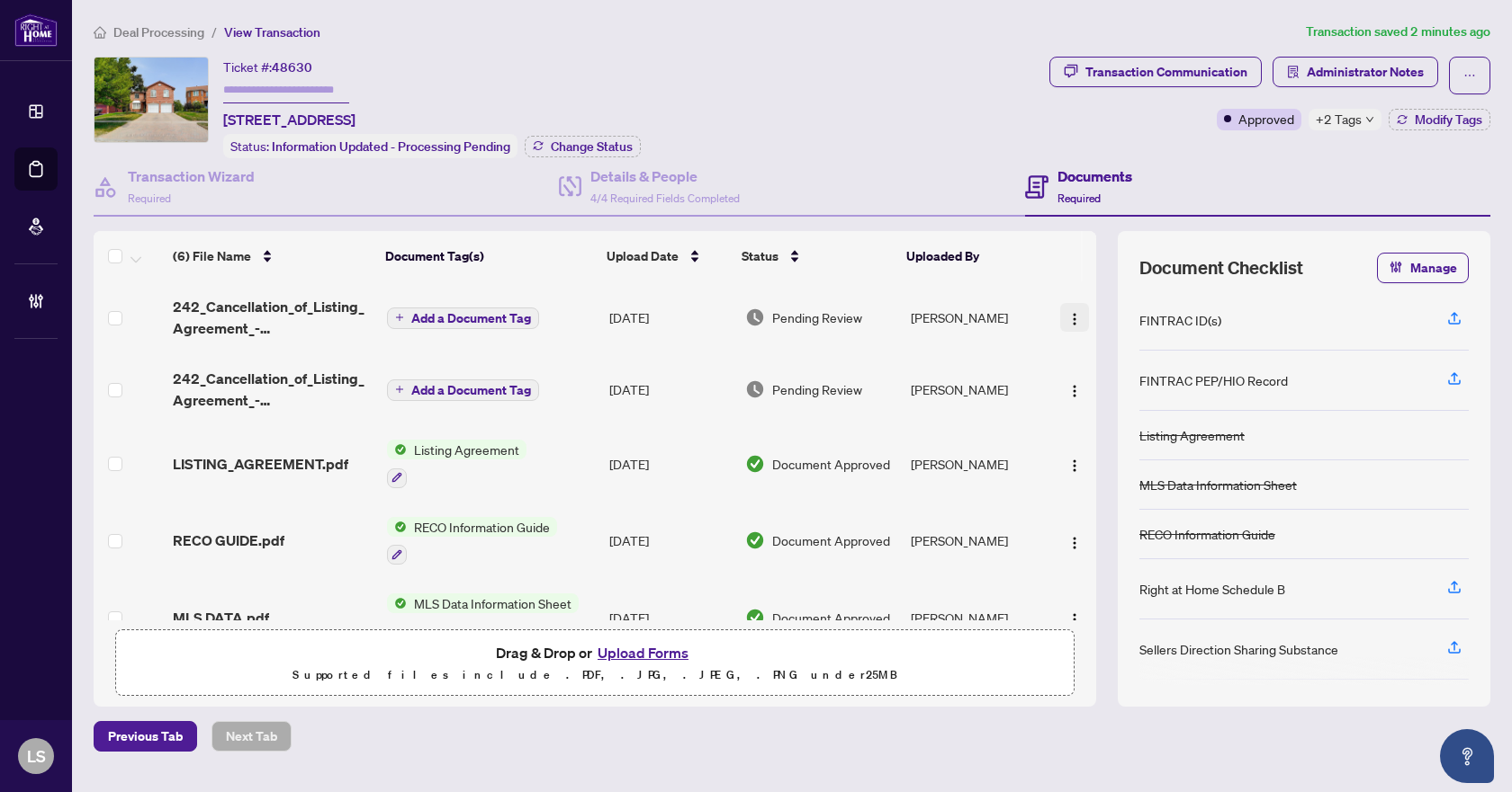
click at [1067, 319] on img "button" at bounding box center [1073, 318] width 14 height 14
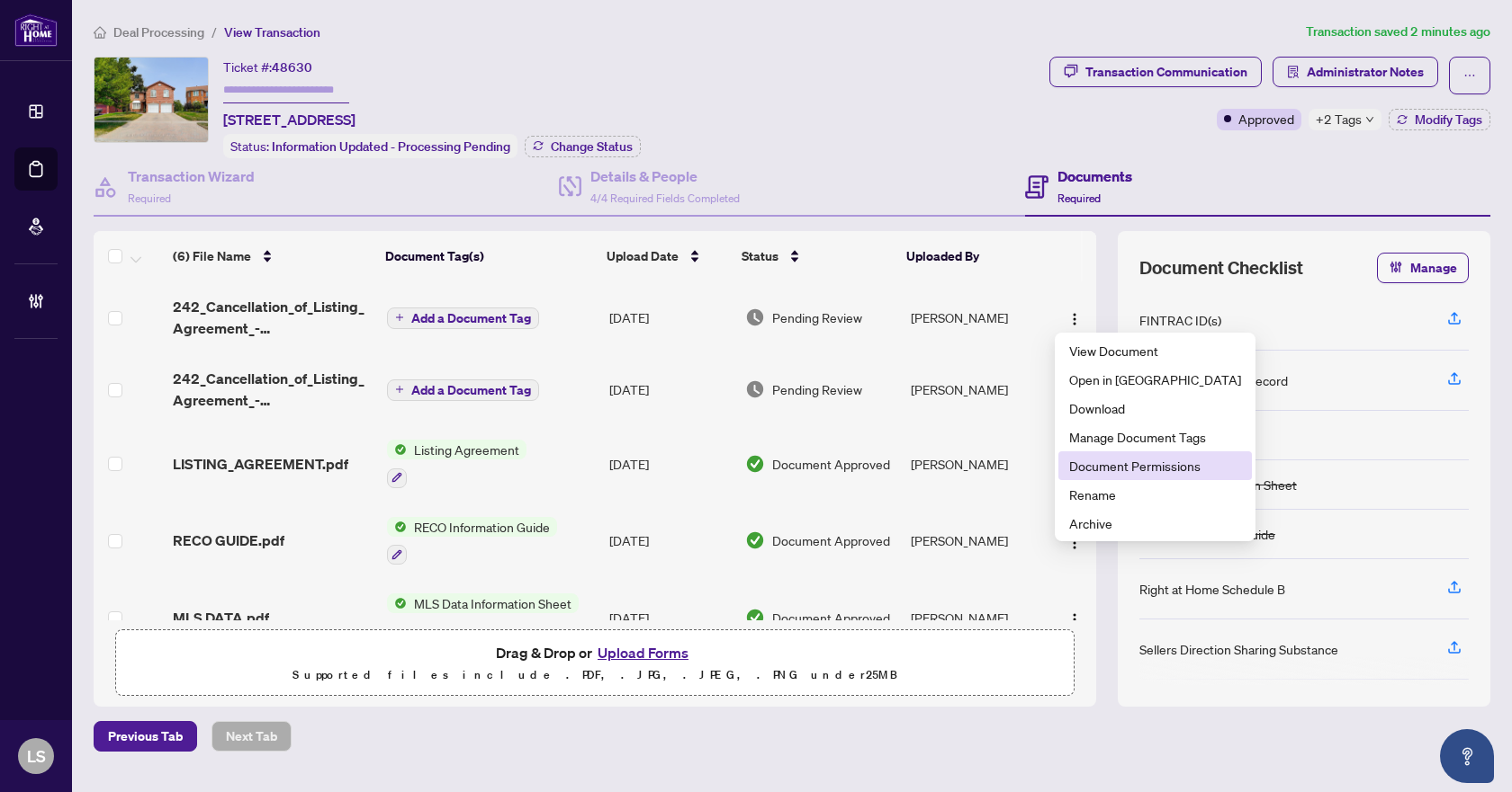
click at [1125, 470] on span "Document Permissions" at bounding box center [1154, 465] width 172 height 20
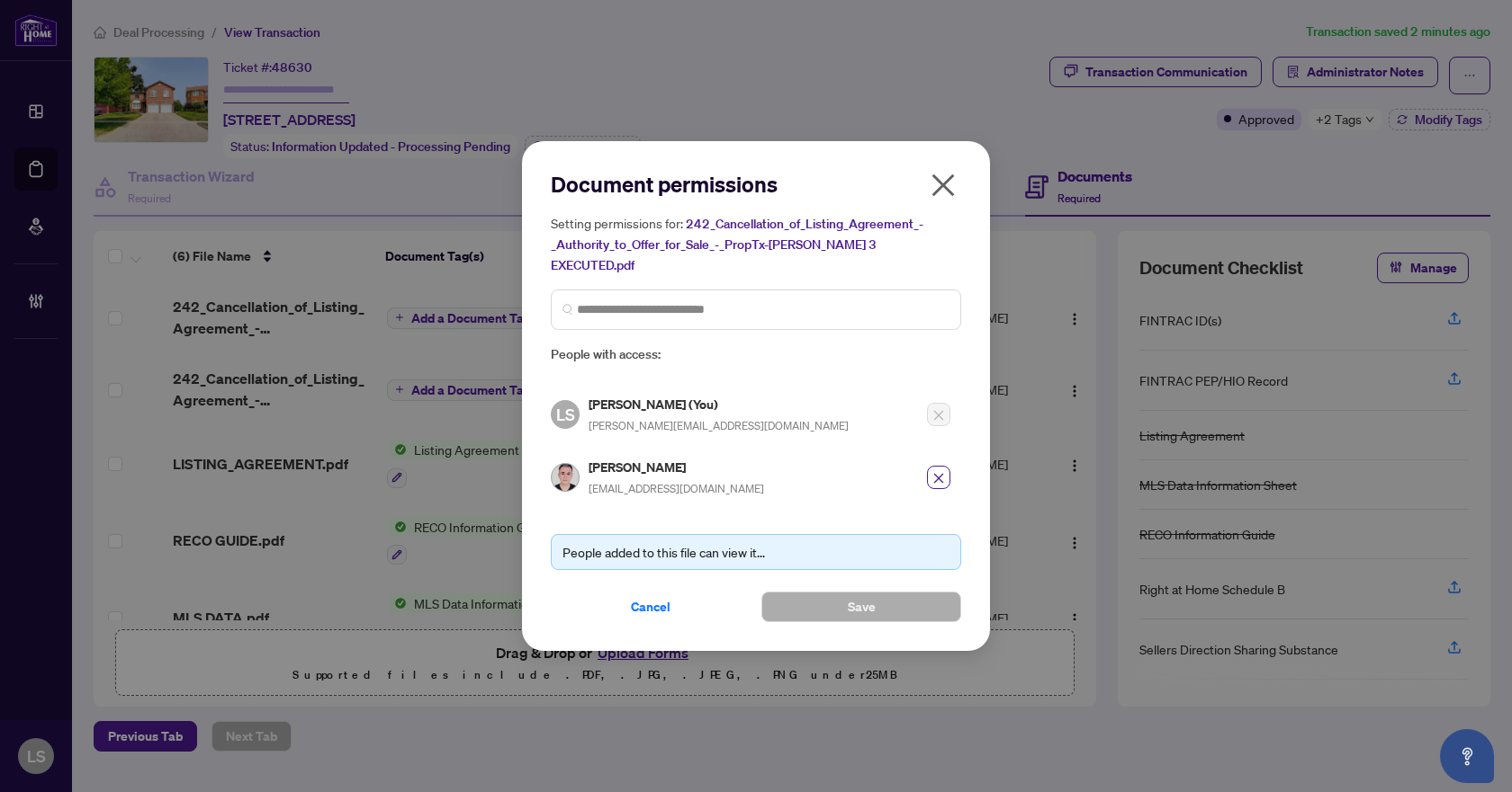
click at [942, 195] on icon "close" at bounding box center [943, 185] width 22 height 22
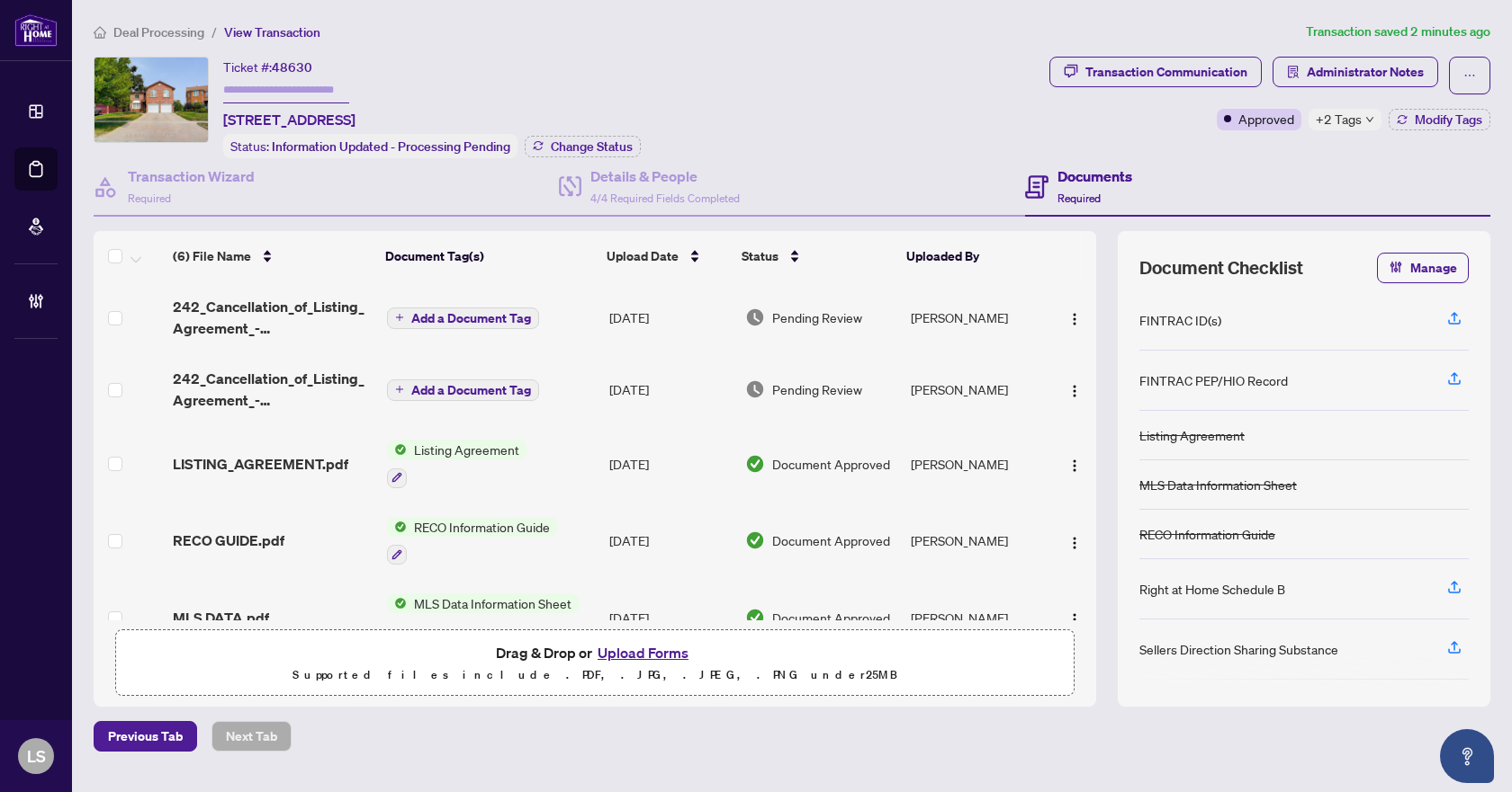
click at [289, 315] on span "242_Cancellation_of_Listing_Agreement_-_Authority_to_Offer_for_Sale_-_PropTx-OR…" at bounding box center [273, 317] width 200 height 43
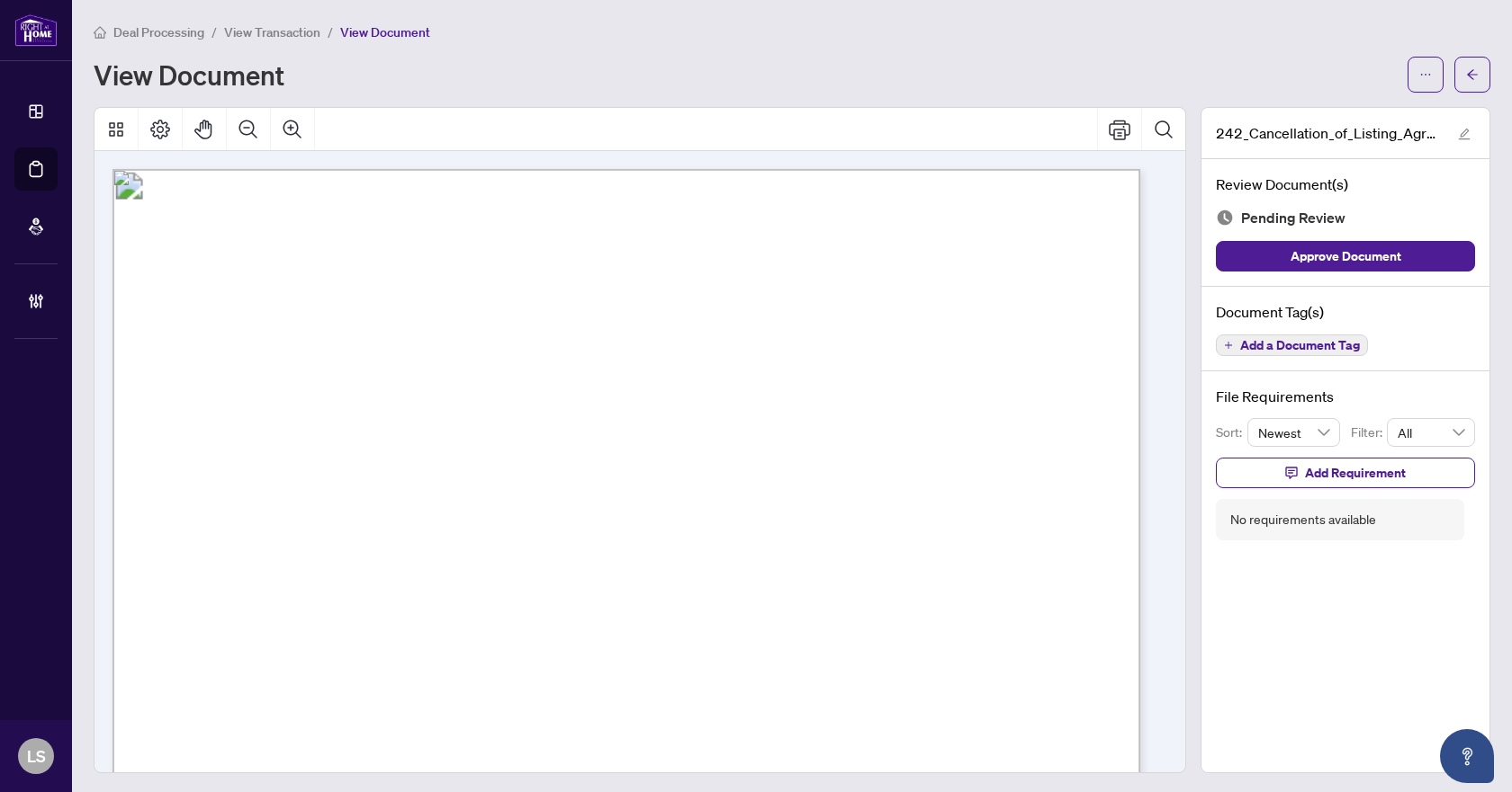
click at [1290, 346] on span "Add a Document Tag" at bounding box center [1300, 345] width 120 height 13
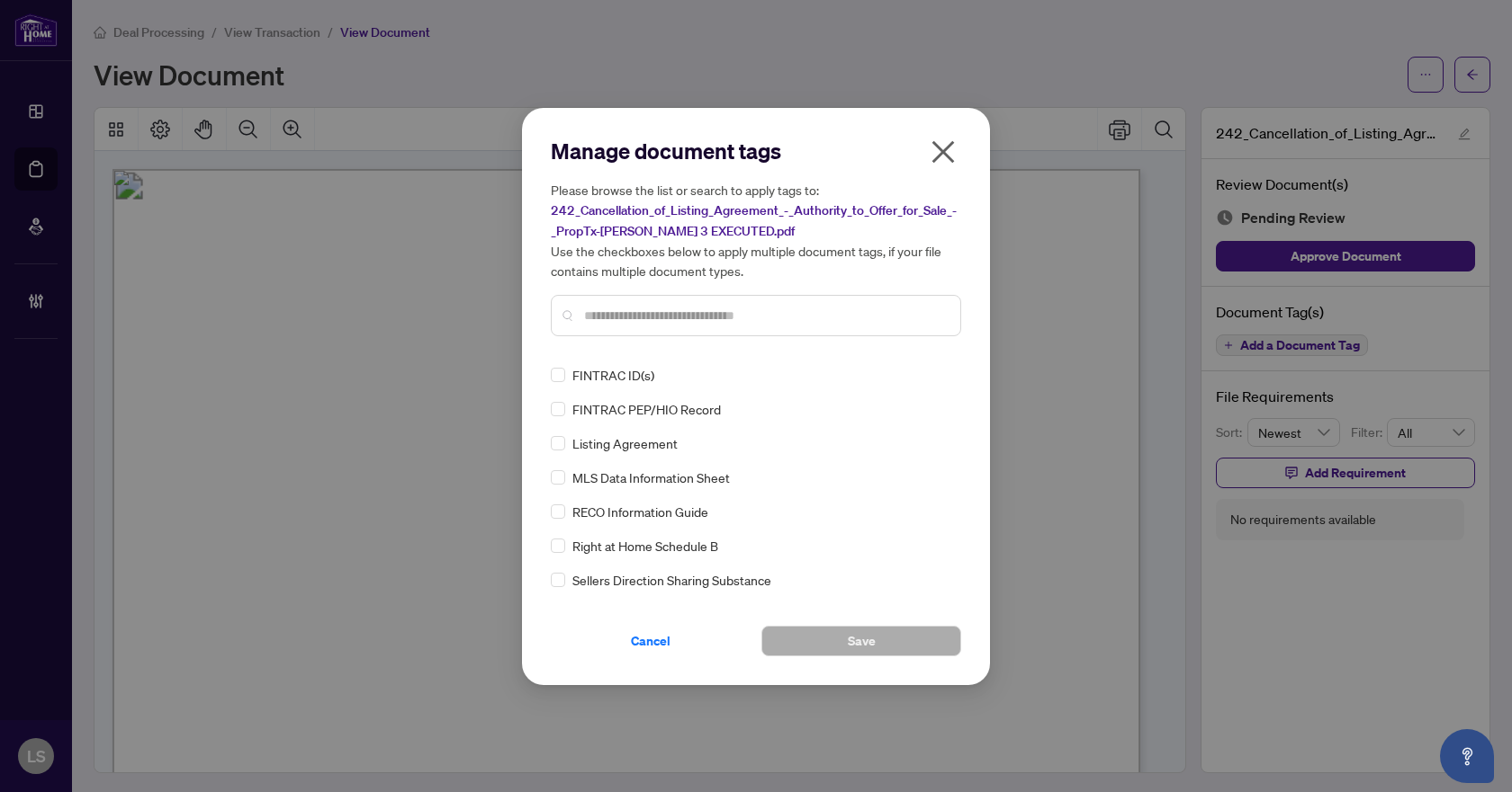
click at [651, 314] on input "text" at bounding box center [764, 315] width 362 height 20
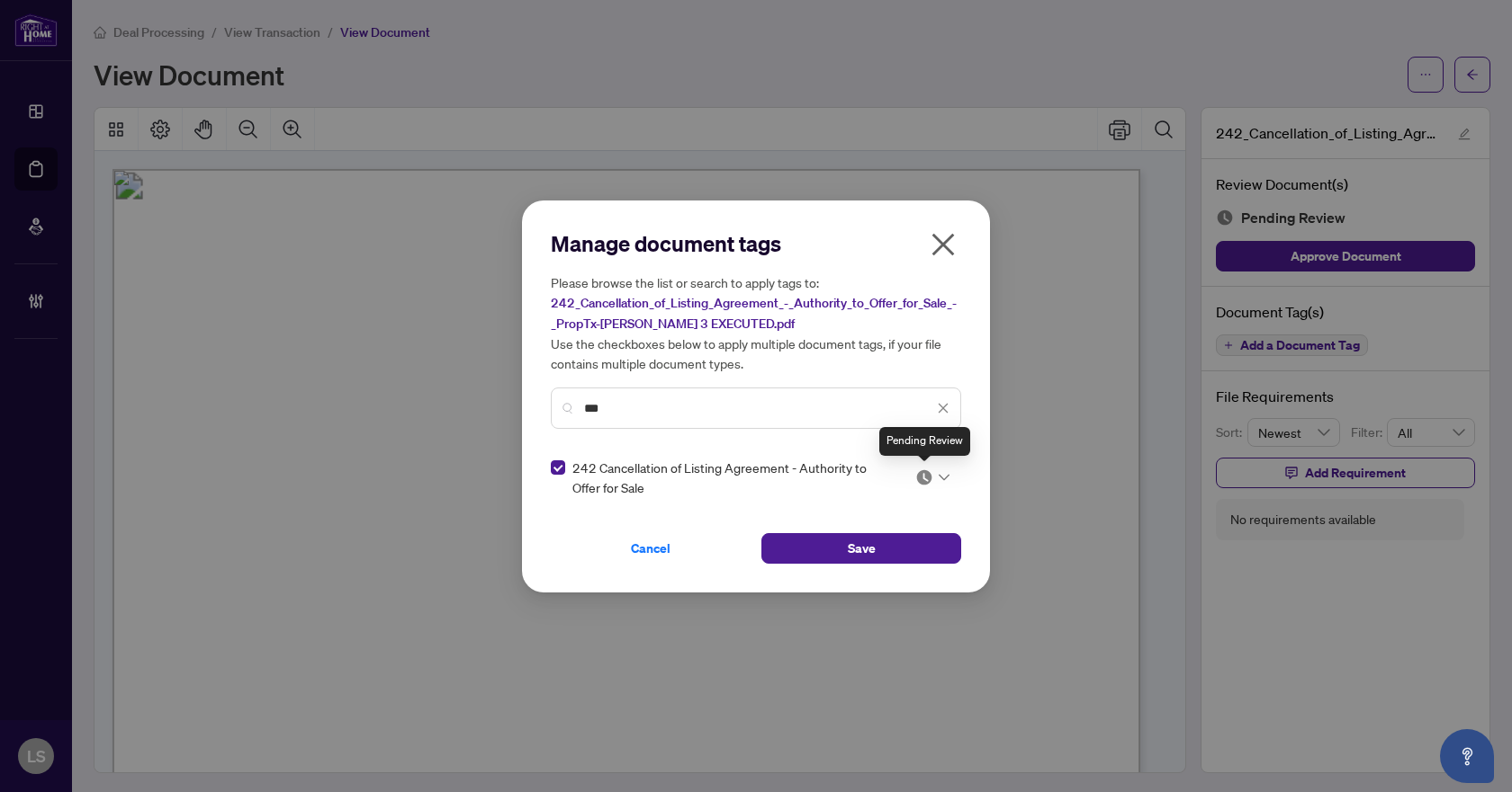
click at [935, 475] on div at bounding box center [932, 477] width 34 height 18
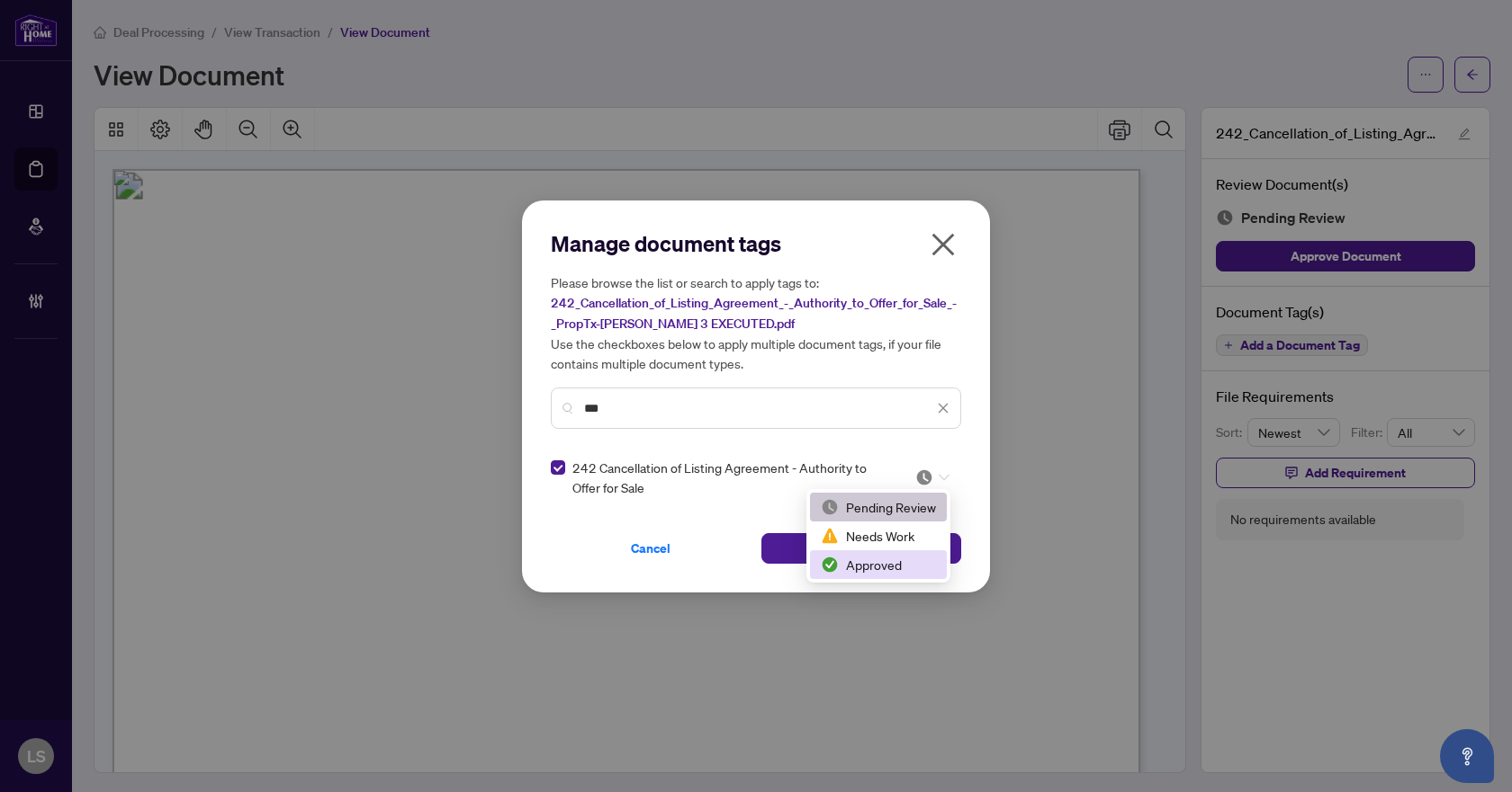
click at [894, 563] on div "Approved" at bounding box center [878, 564] width 115 height 20
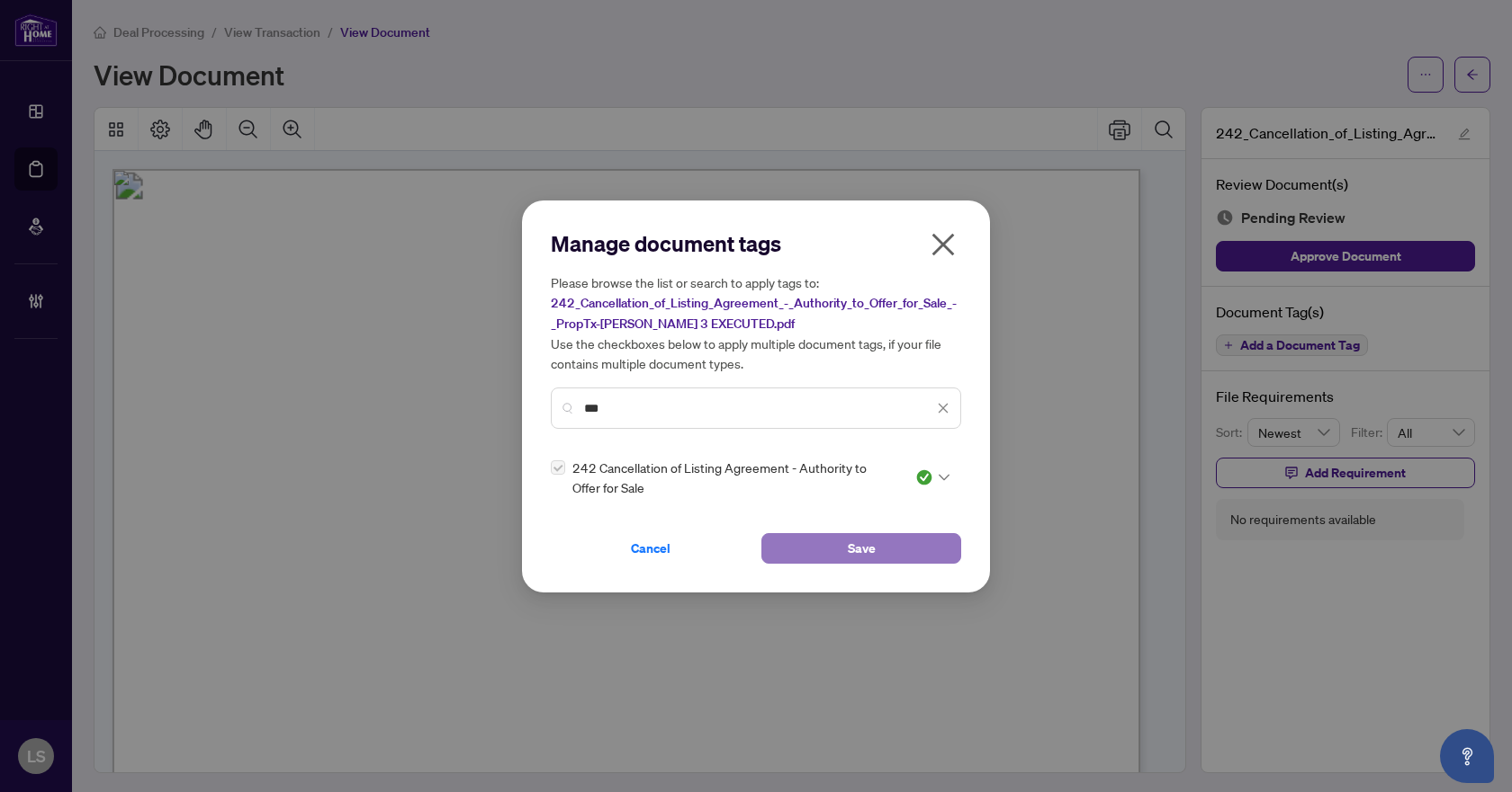
click at [930, 548] on button "Save" at bounding box center [861, 548] width 200 height 31
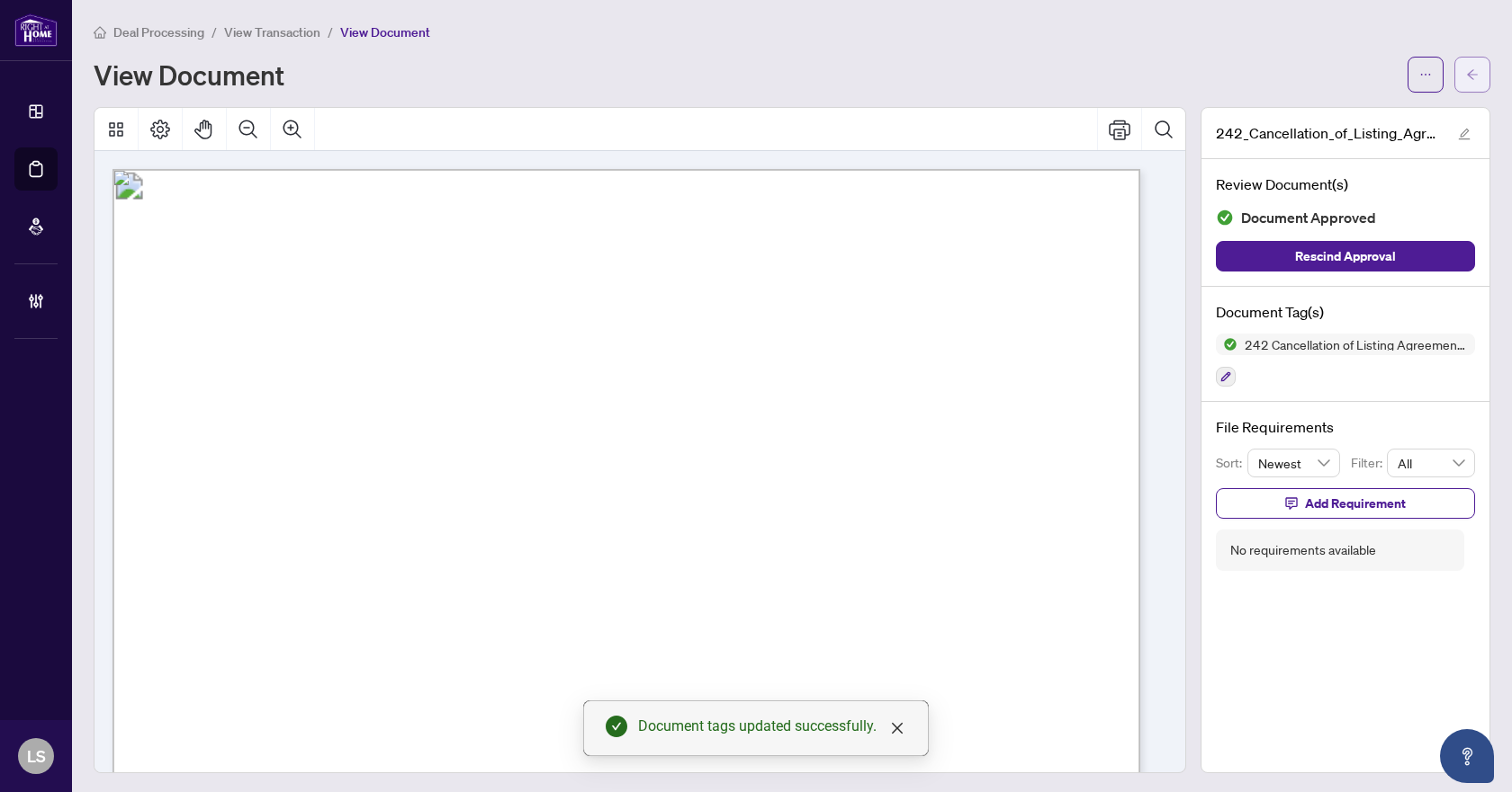
click at [1465, 69] on icon "arrow-left" at bounding box center [1472, 74] width 13 height 13
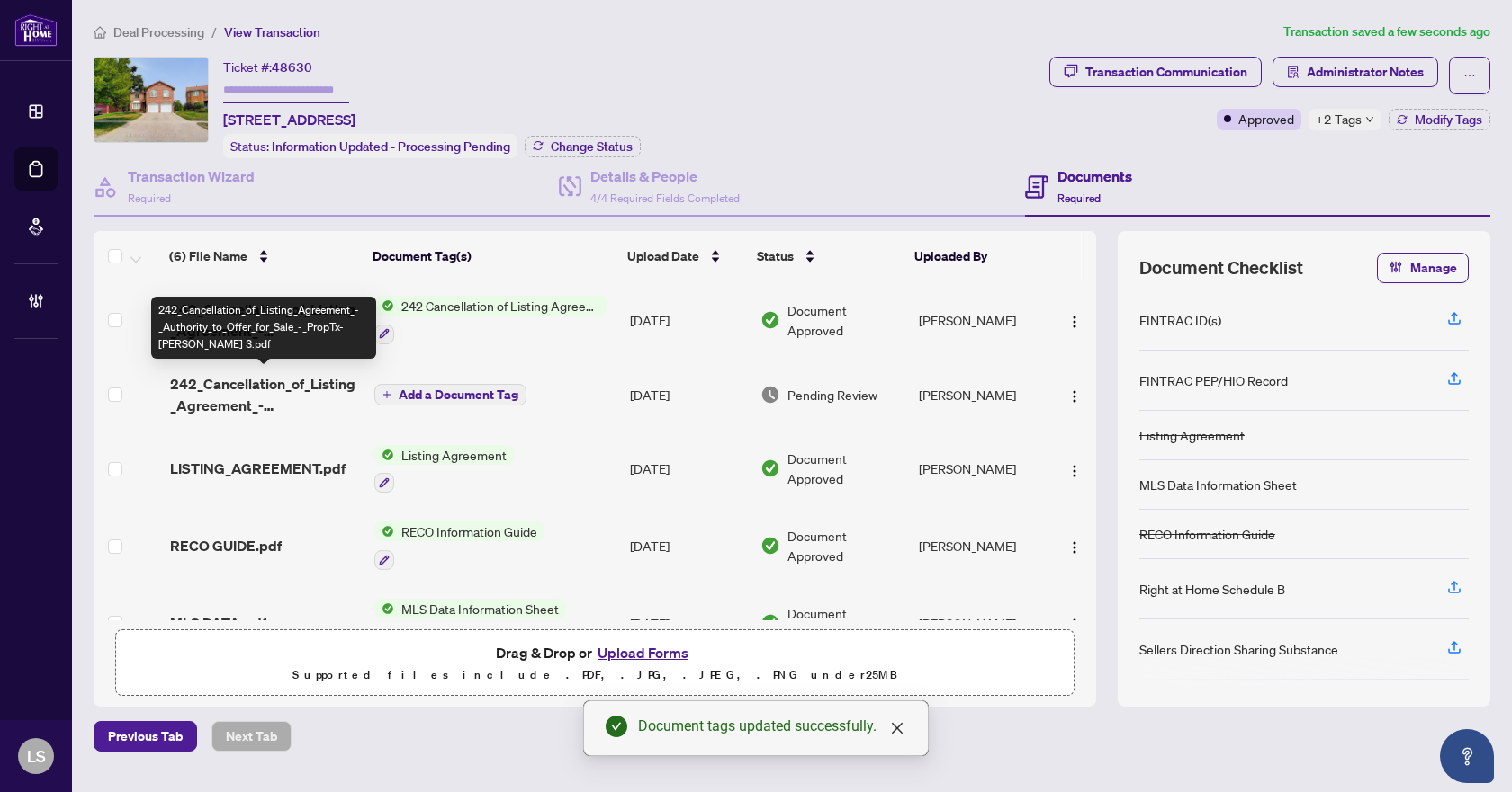
click at [249, 385] on span "242_Cancellation_of_Listing_Agreement_-_Authority_to_Offer_for_Sale_-_PropTx-OR…" at bounding box center [265, 395] width 191 height 43
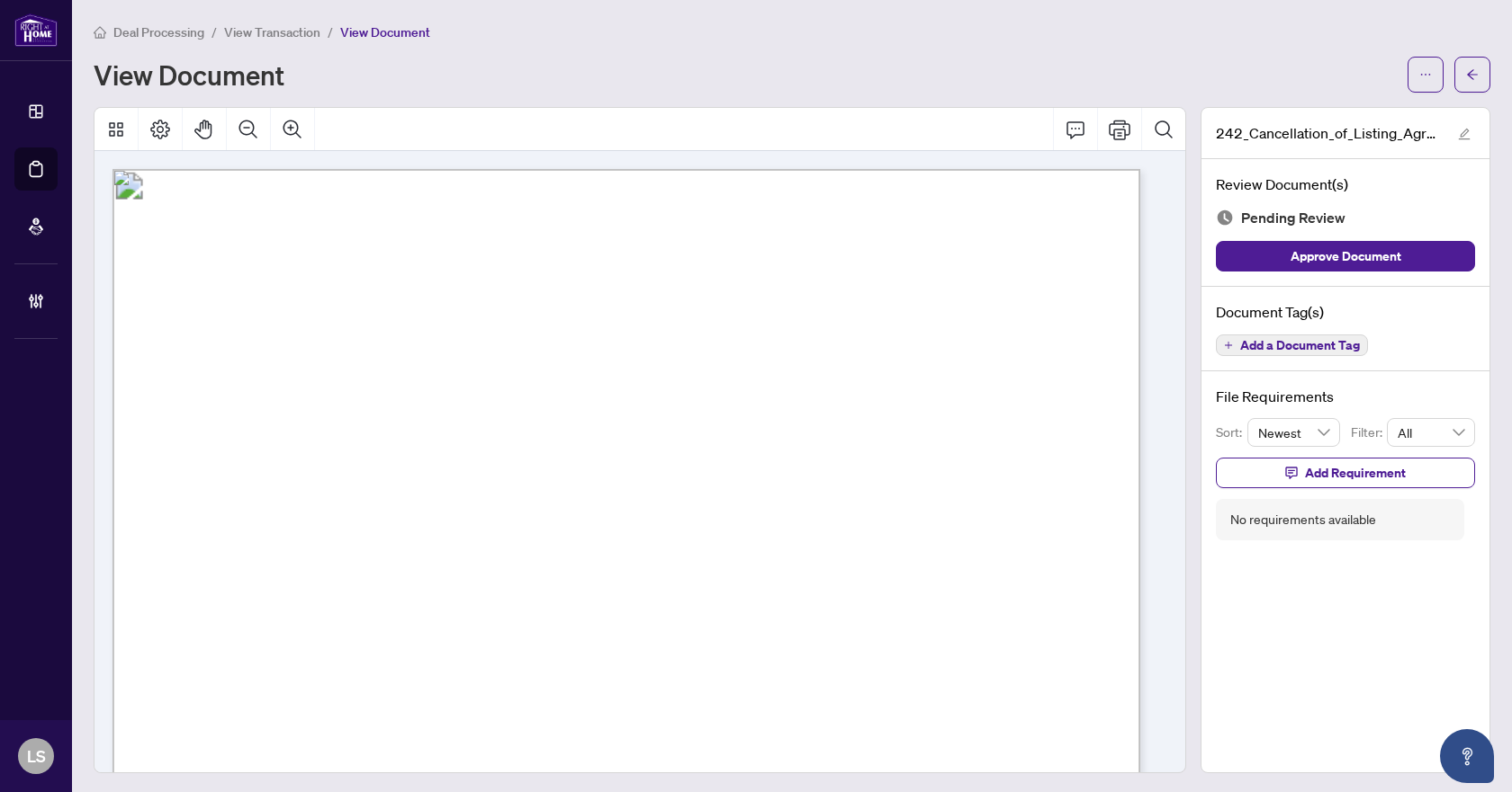
click at [1276, 351] on span "Add a Document Tag" at bounding box center [1300, 345] width 120 height 13
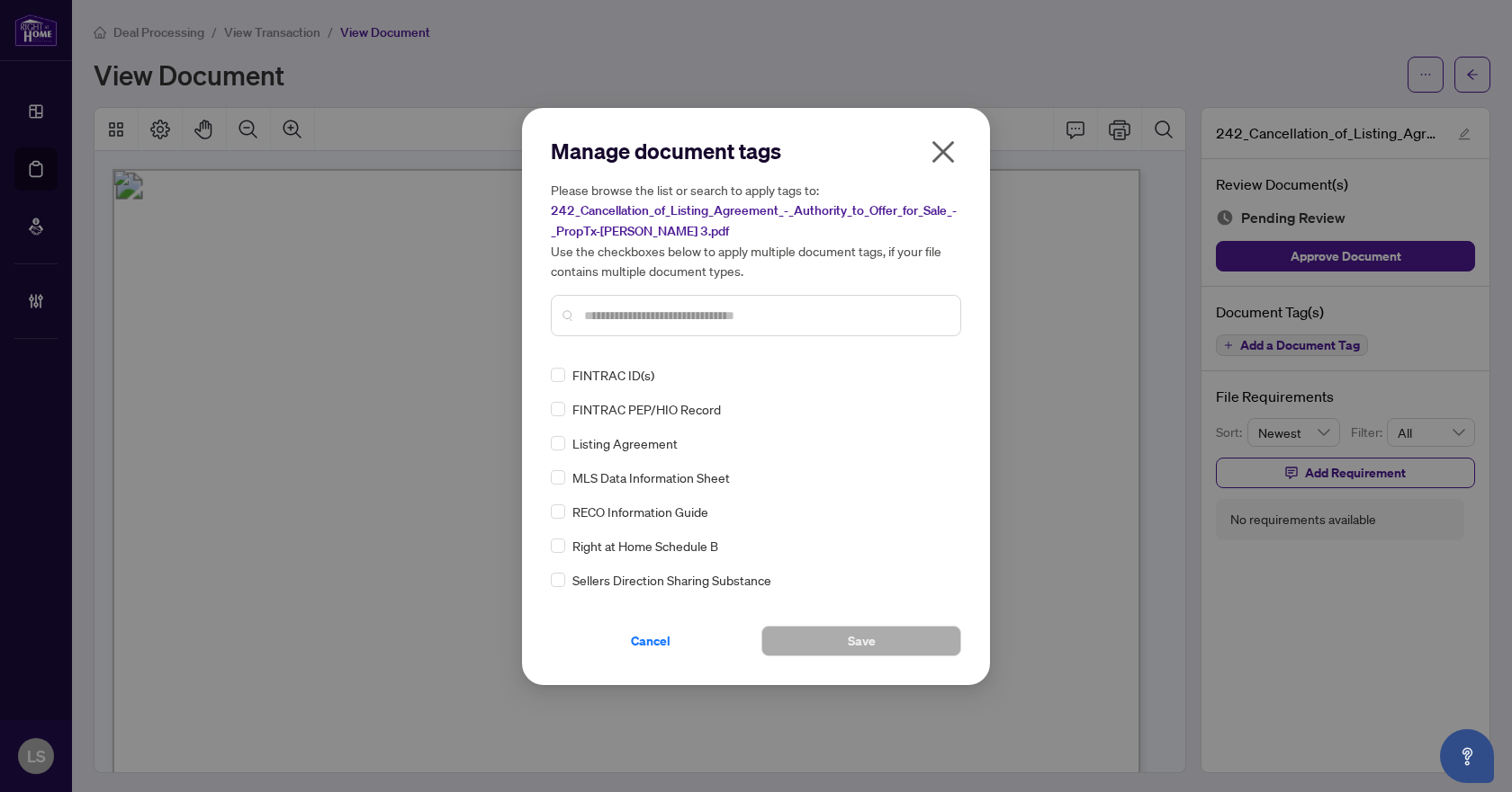
click at [619, 318] on input "text" at bounding box center [764, 315] width 362 height 20
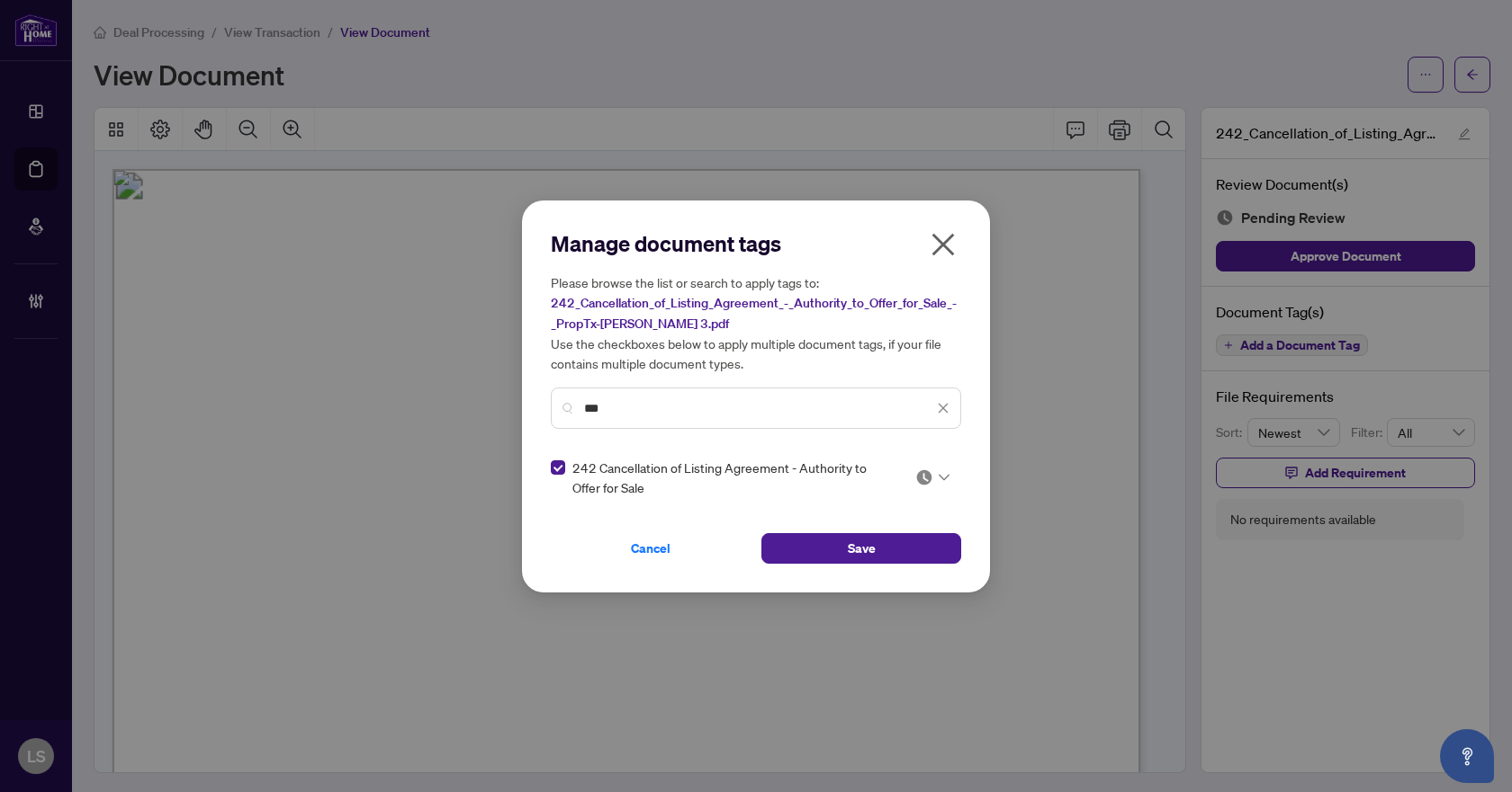
click at [953, 476] on div "242 Cancellation of Listing Agreement - Authority to Offer for Sale" at bounding box center [755, 477] width 411 height 40
click at [942, 477] on icon at bounding box center [944, 477] width 11 height 7
click at [891, 538] on div "Needs Work" at bounding box center [878, 535] width 115 height 20
click at [893, 545] on button "Save" at bounding box center [861, 548] width 200 height 31
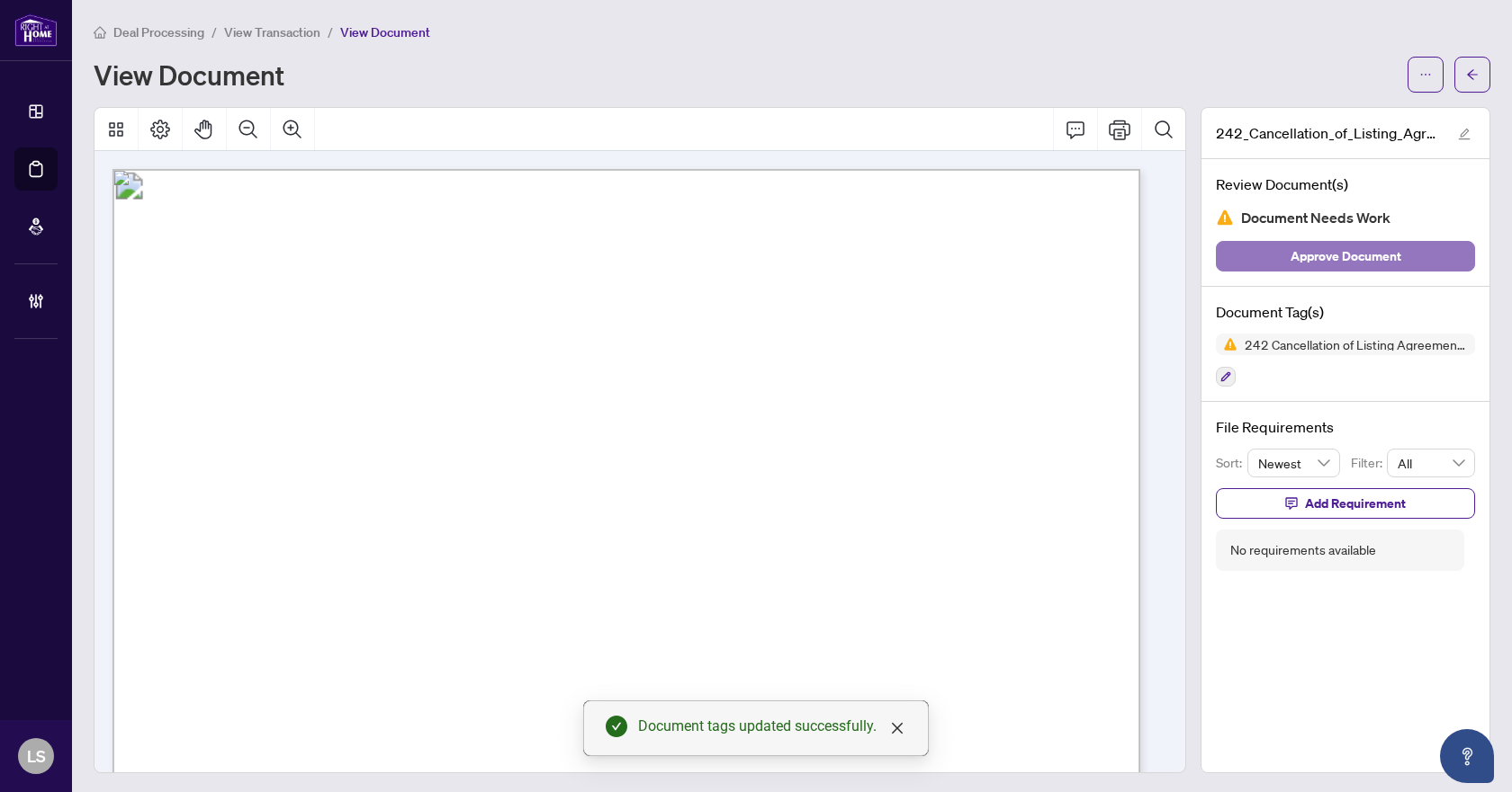
click at [1313, 251] on span "Approve Document" at bounding box center [1345, 256] width 111 height 29
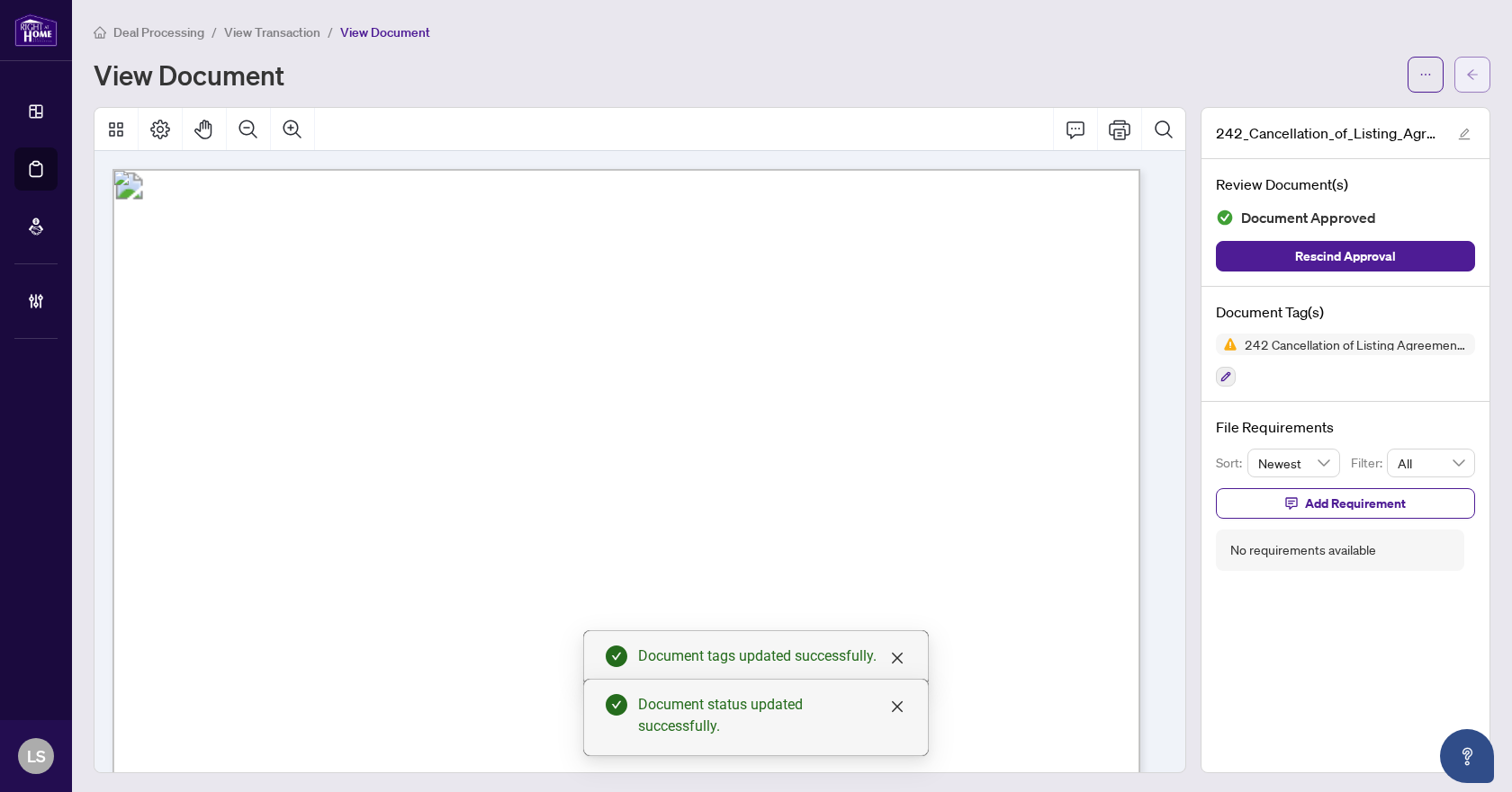
click at [1465, 70] on icon "arrow-left" at bounding box center [1472, 74] width 13 height 13
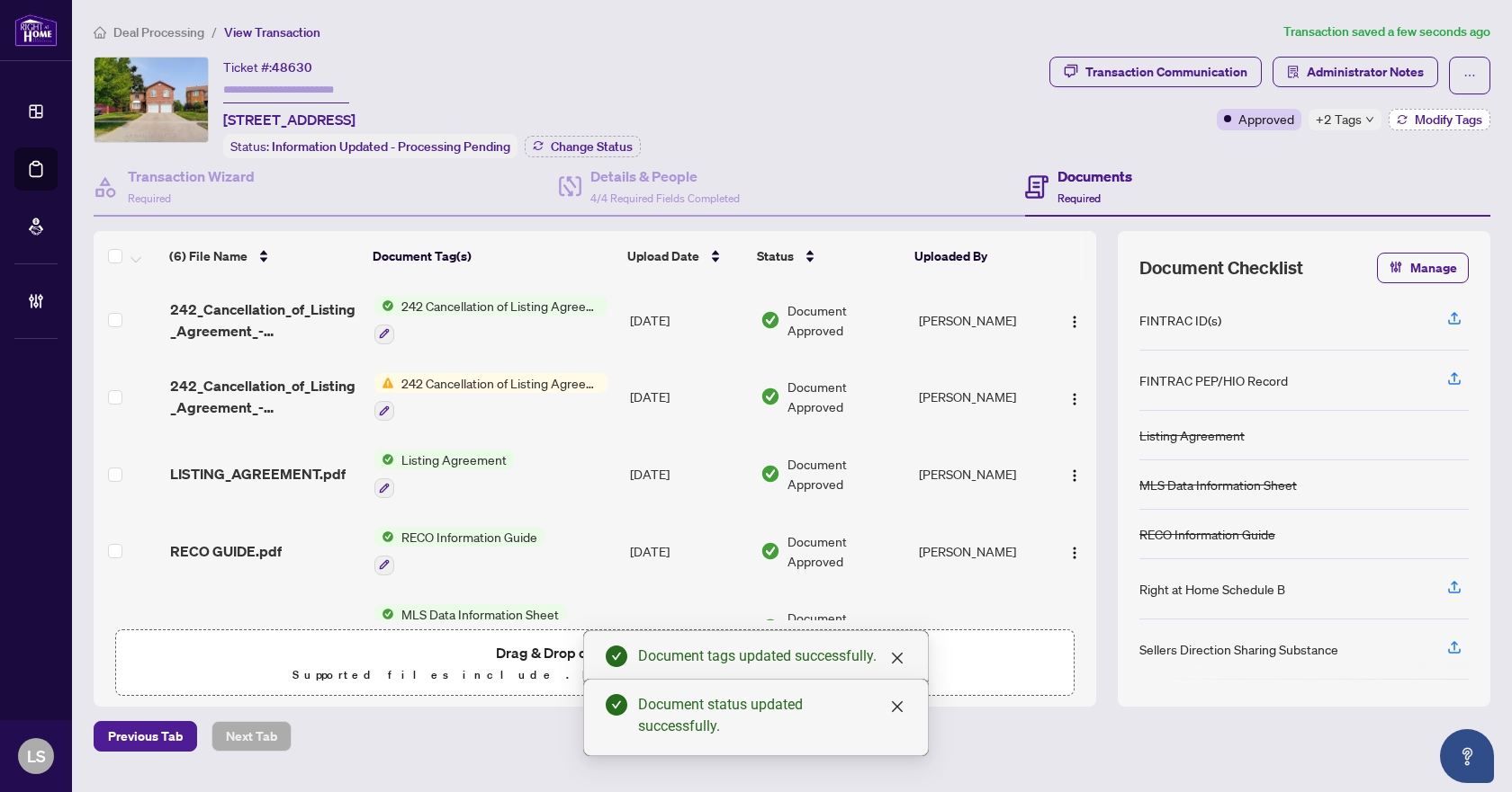
click at [1470, 116] on span "Modify Tags" at bounding box center [1448, 120] width 67 height 13
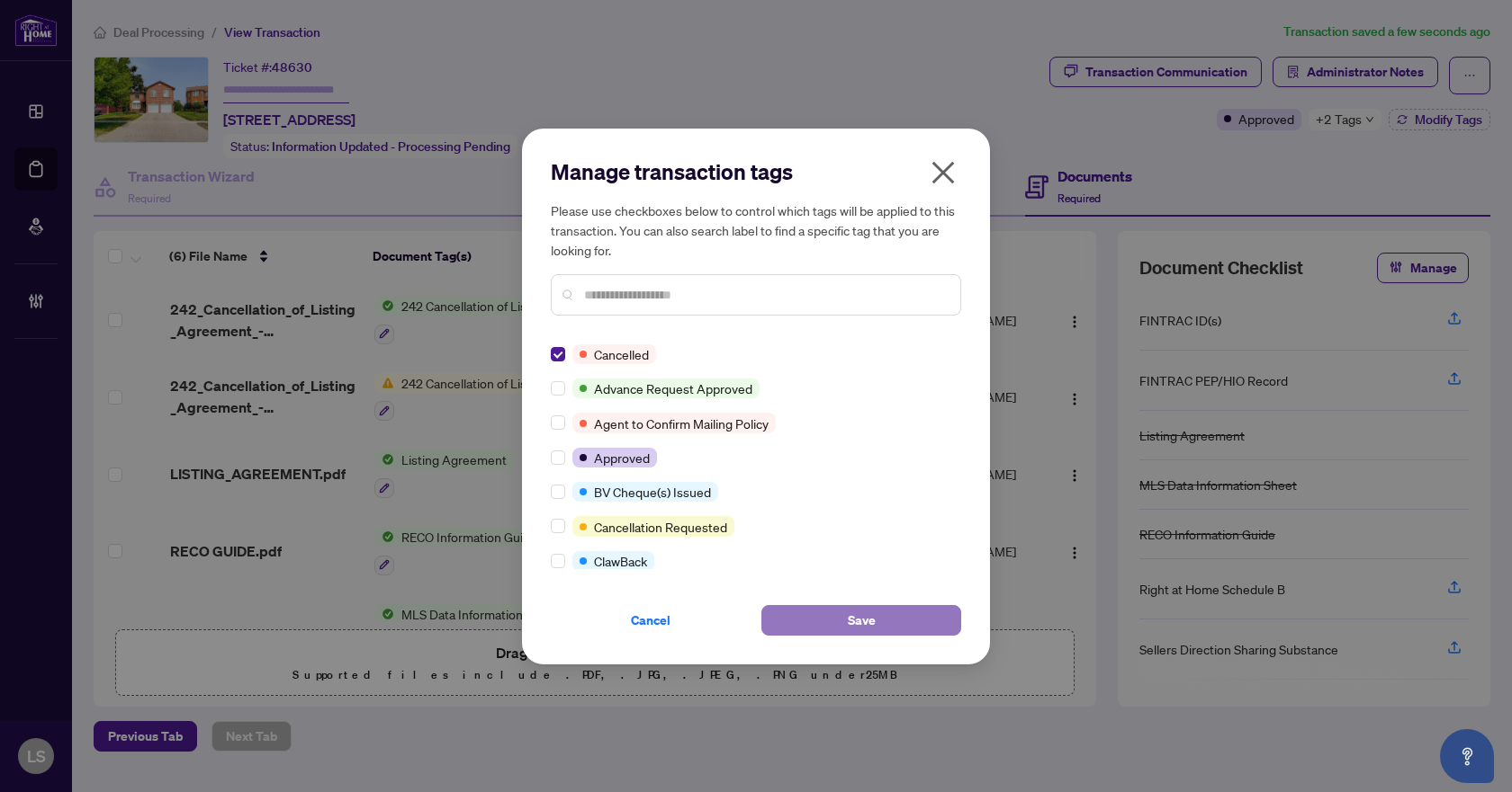
click at [844, 623] on button "Save" at bounding box center [861, 620] width 200 height 31
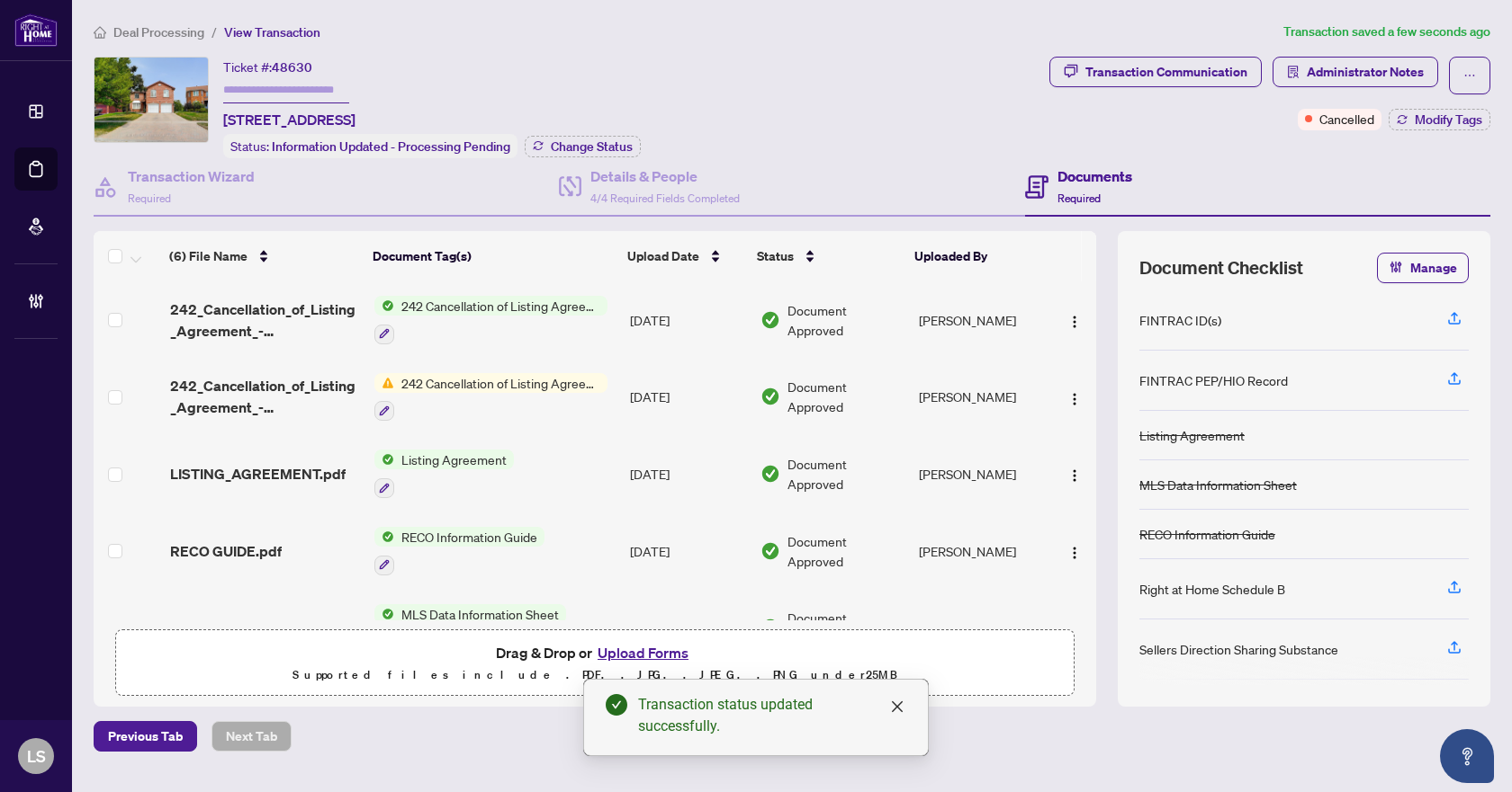
click at [192, 33] on span "Deal Processing" at bounding box center [159, 32] width 91 height 16
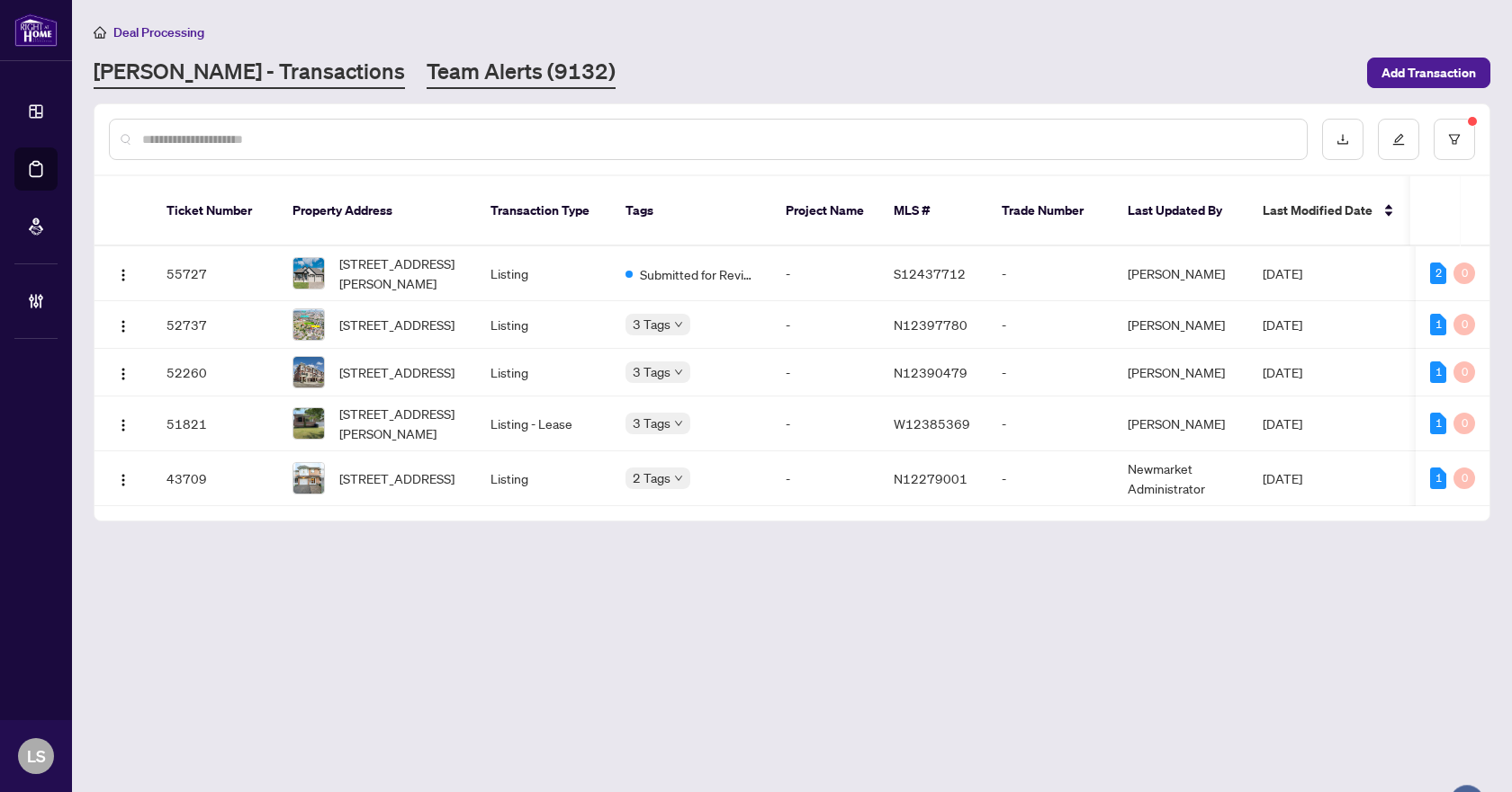
click at [430, 71] on link "Team Alerts (9132)" at bounding box center [520, 73] width 189 height 33
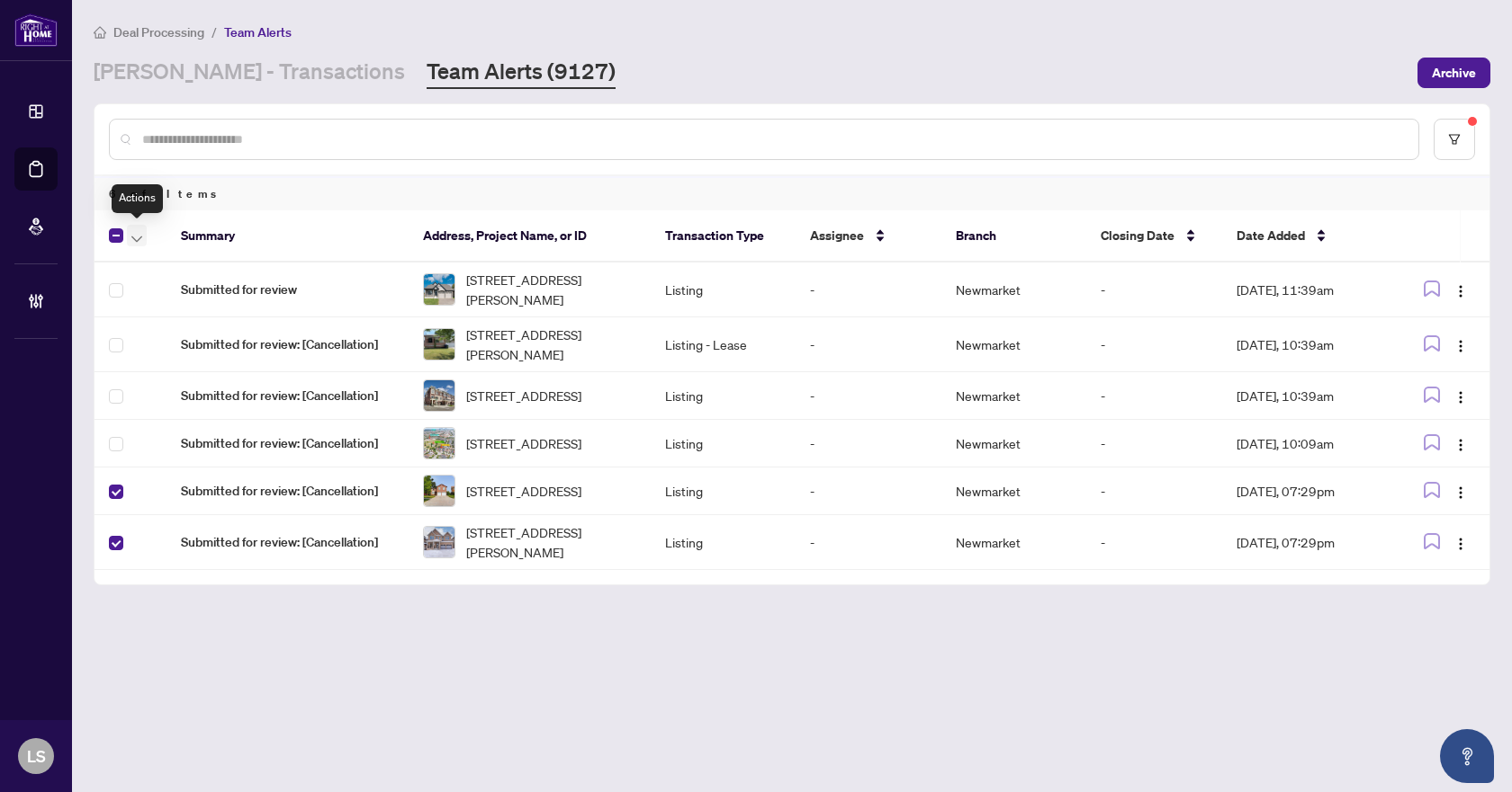
click at [133, 243] on span "button" at bounding box center [137, 235] width 11 height 20
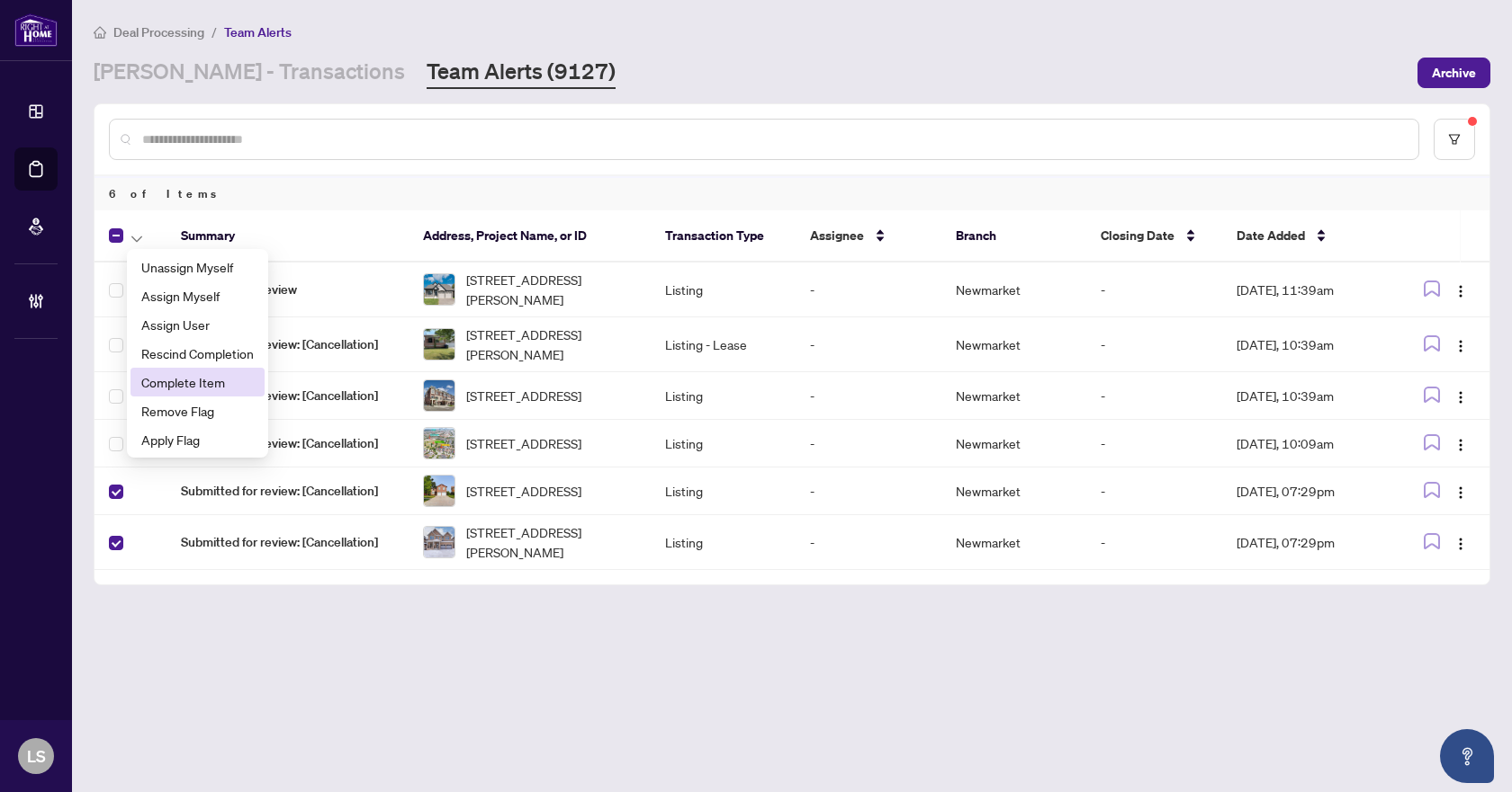
click at [167, 382] on span "Complete Item" at bounding box center [197, 382] width 113 height 20
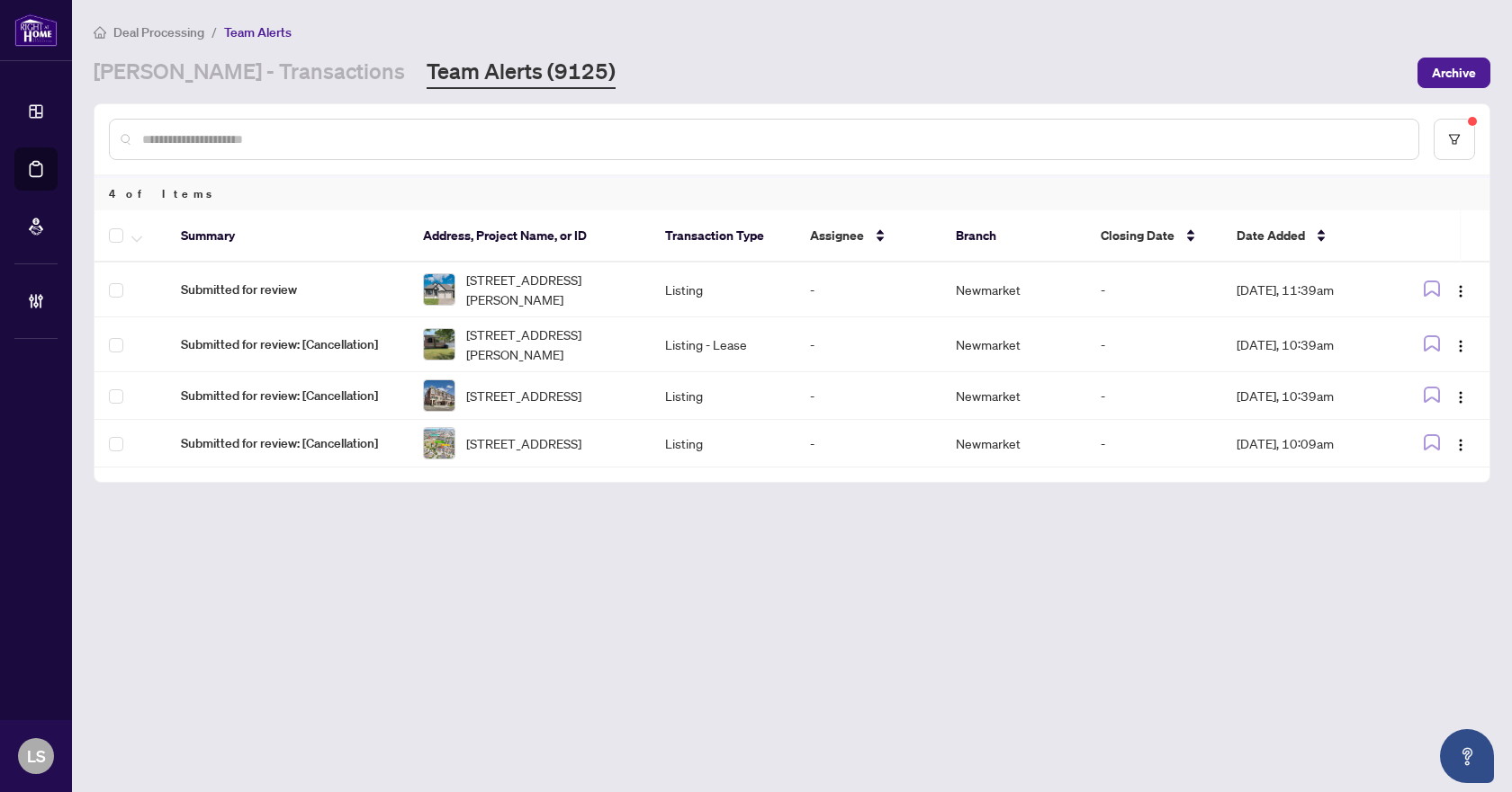
click at [197, 53] on div "Deal Processing / Team Alerts [PERSON_NAME] - Transactions Team Alerts (9125) A…" at bounding box center [792, 55] width 1397 height 67
click at [199, 73] on link "[PERSON_NAME] - Transactions" at bounding box center [250, 73] width 311 height 33
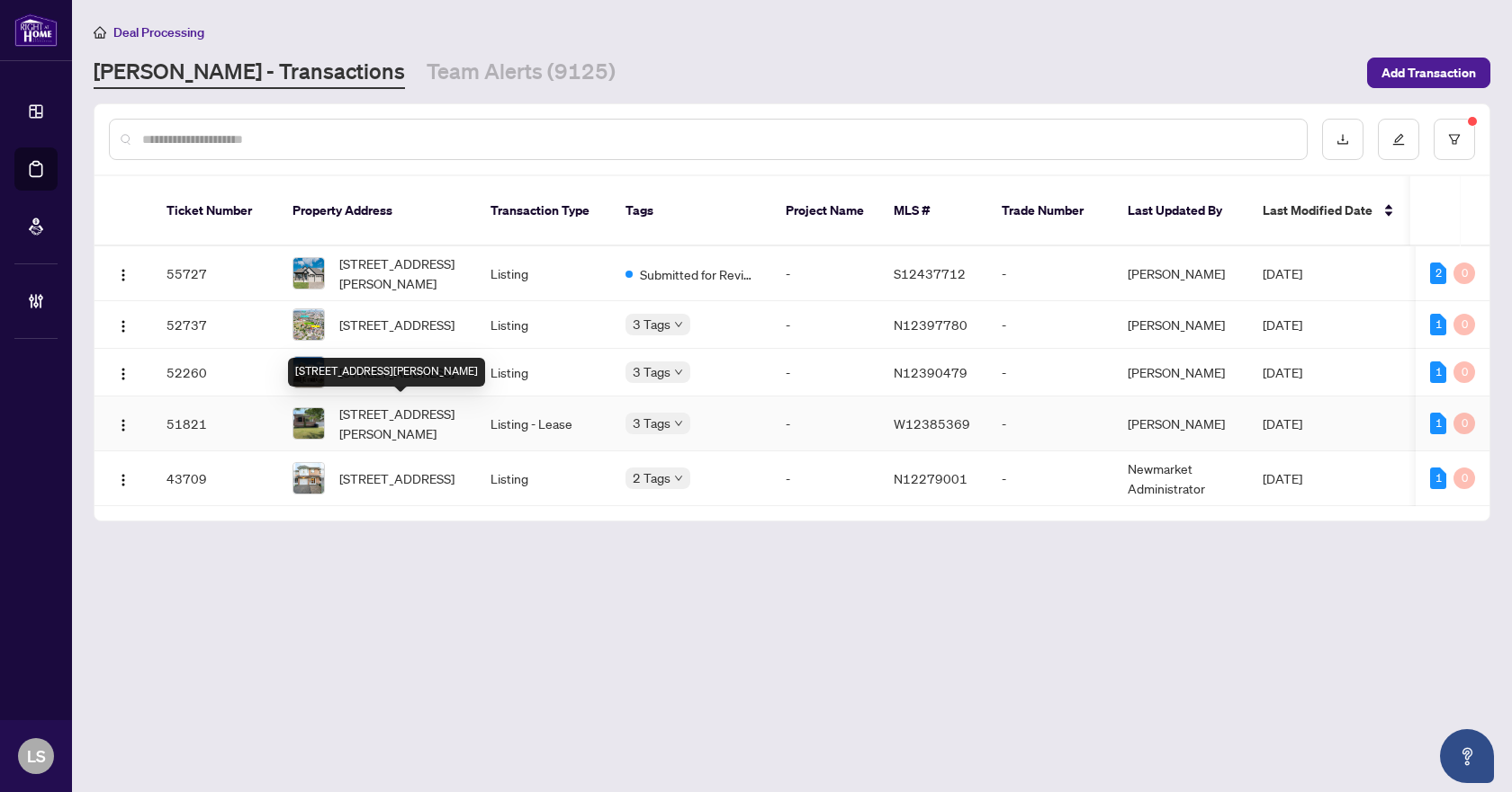
click at [383, 417] on span "[STREET_ADDRESS][PERSON_NAME]" at bounding box center [399, 423] width 122 height 40
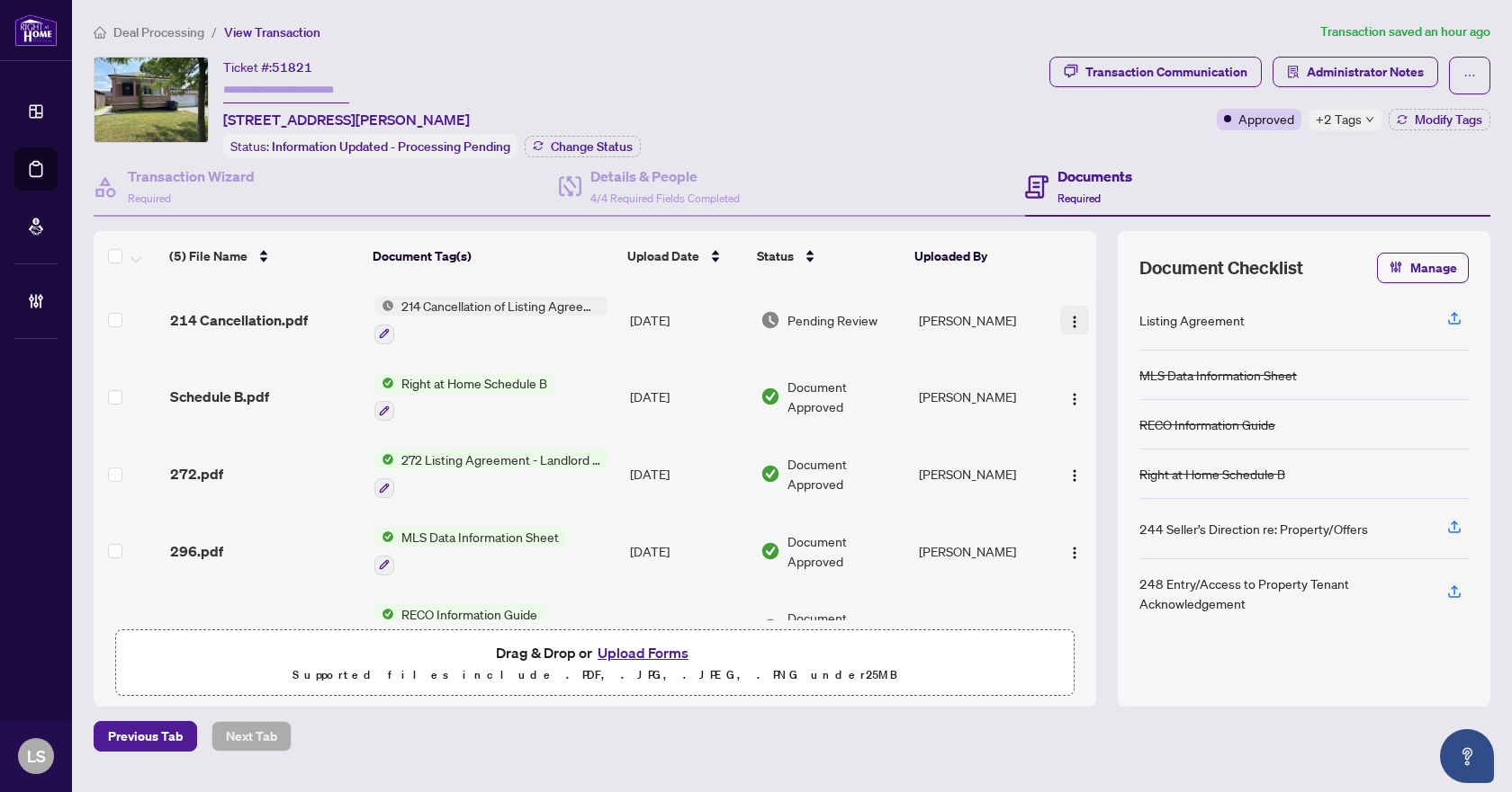
click at [1071, 315] on img "button" at bounding box center [1073, 321] width 14 height 14
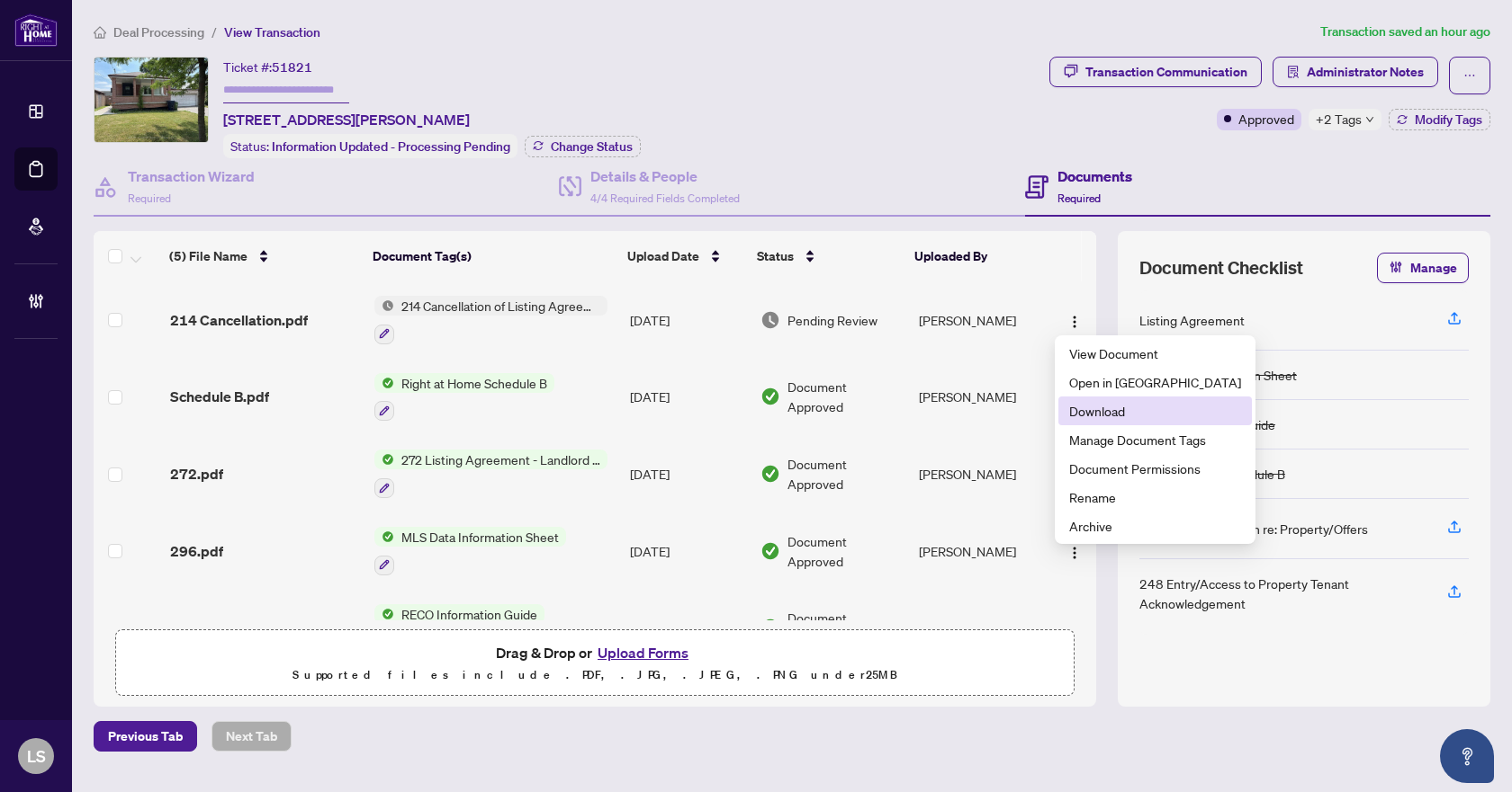
click at [1102, 409] on span "Download" at bounding box center [1154, 410] width 172 height 20
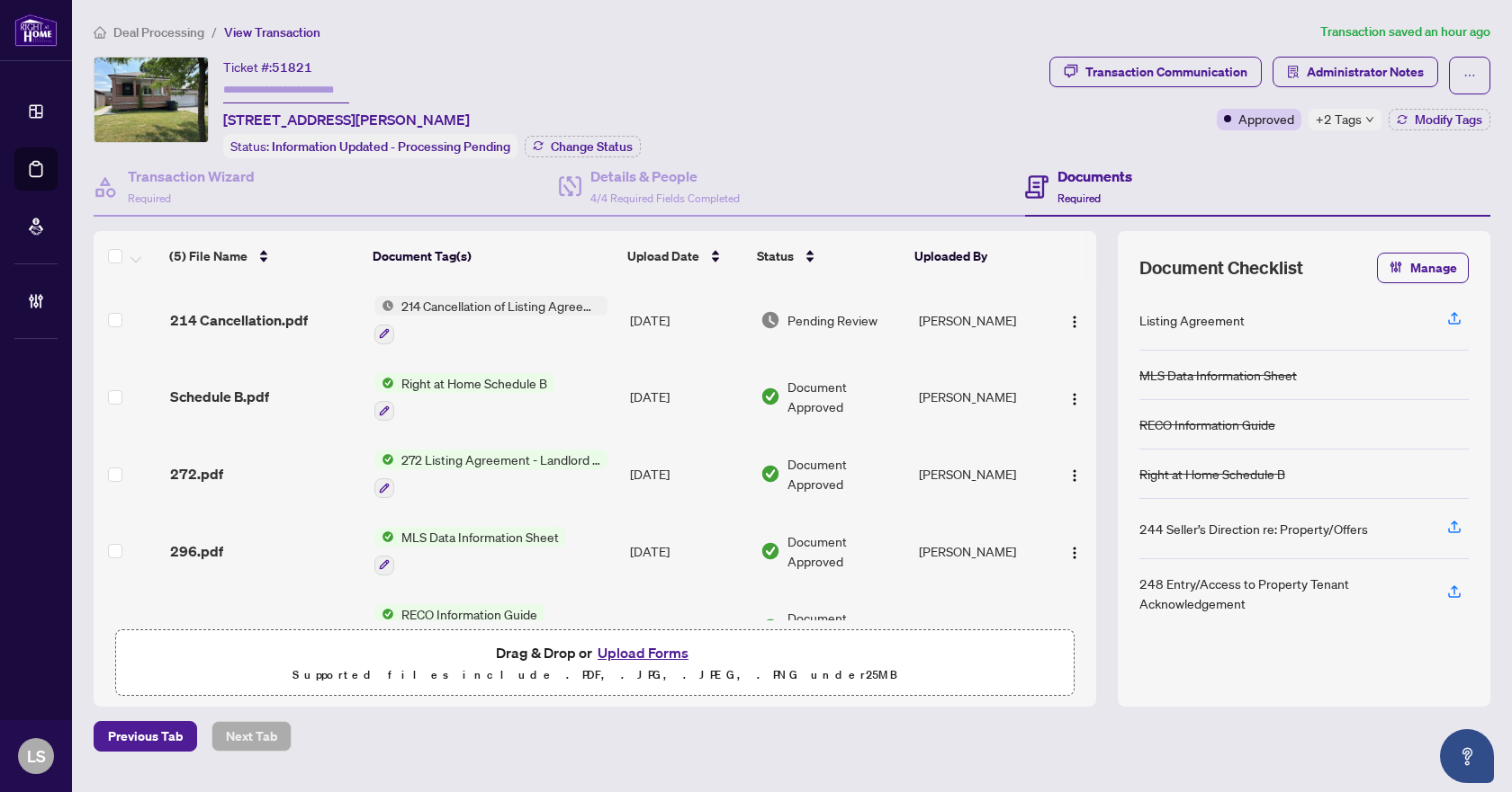
click at [169, 31] on span "Deal Processing" at bounding box center [159, 32] width 91 height 16
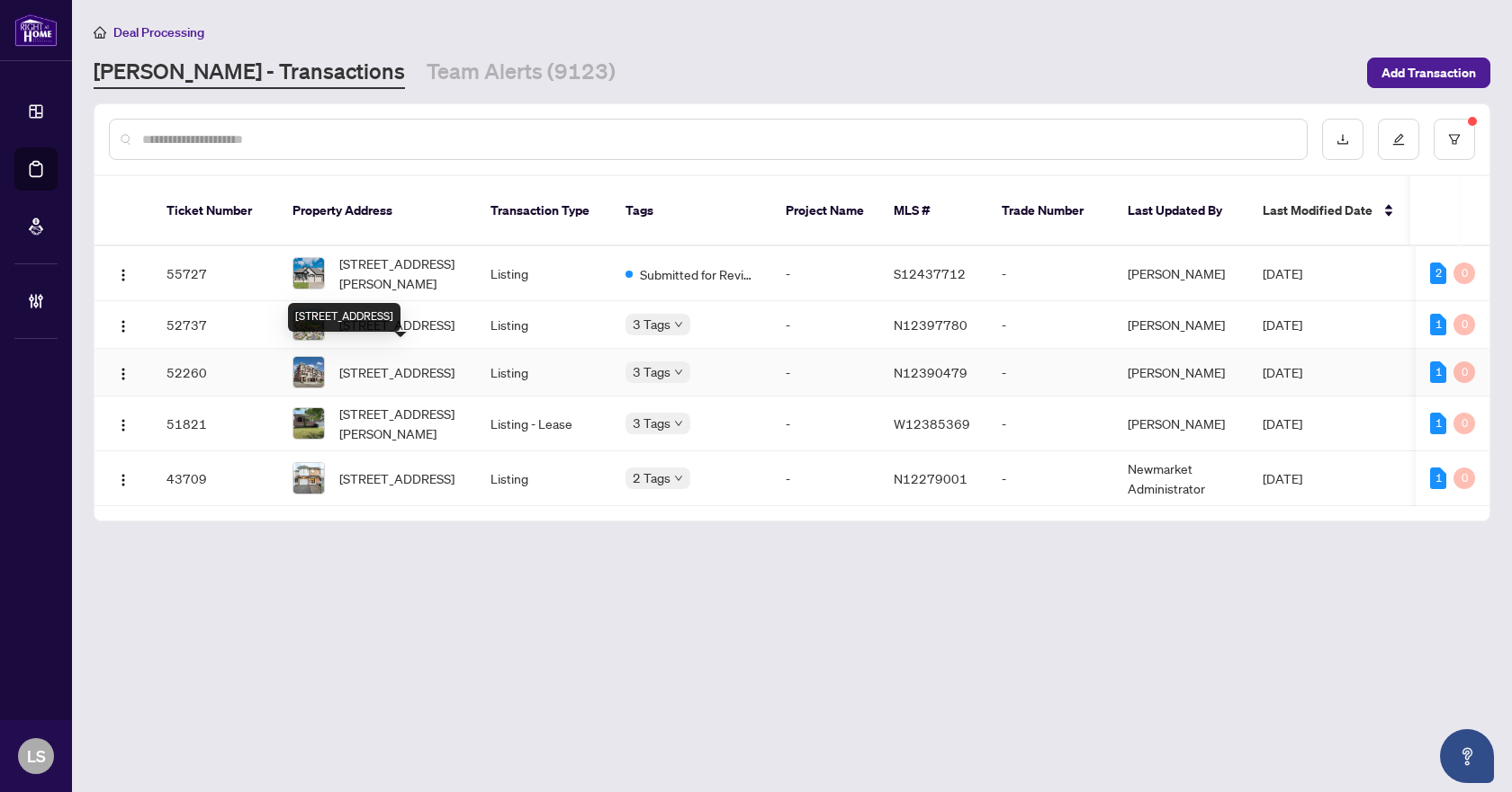
click at [395, 362] on span "[STREET_ADDRESS]" at bounding box center [397, 371] width 115 height 20
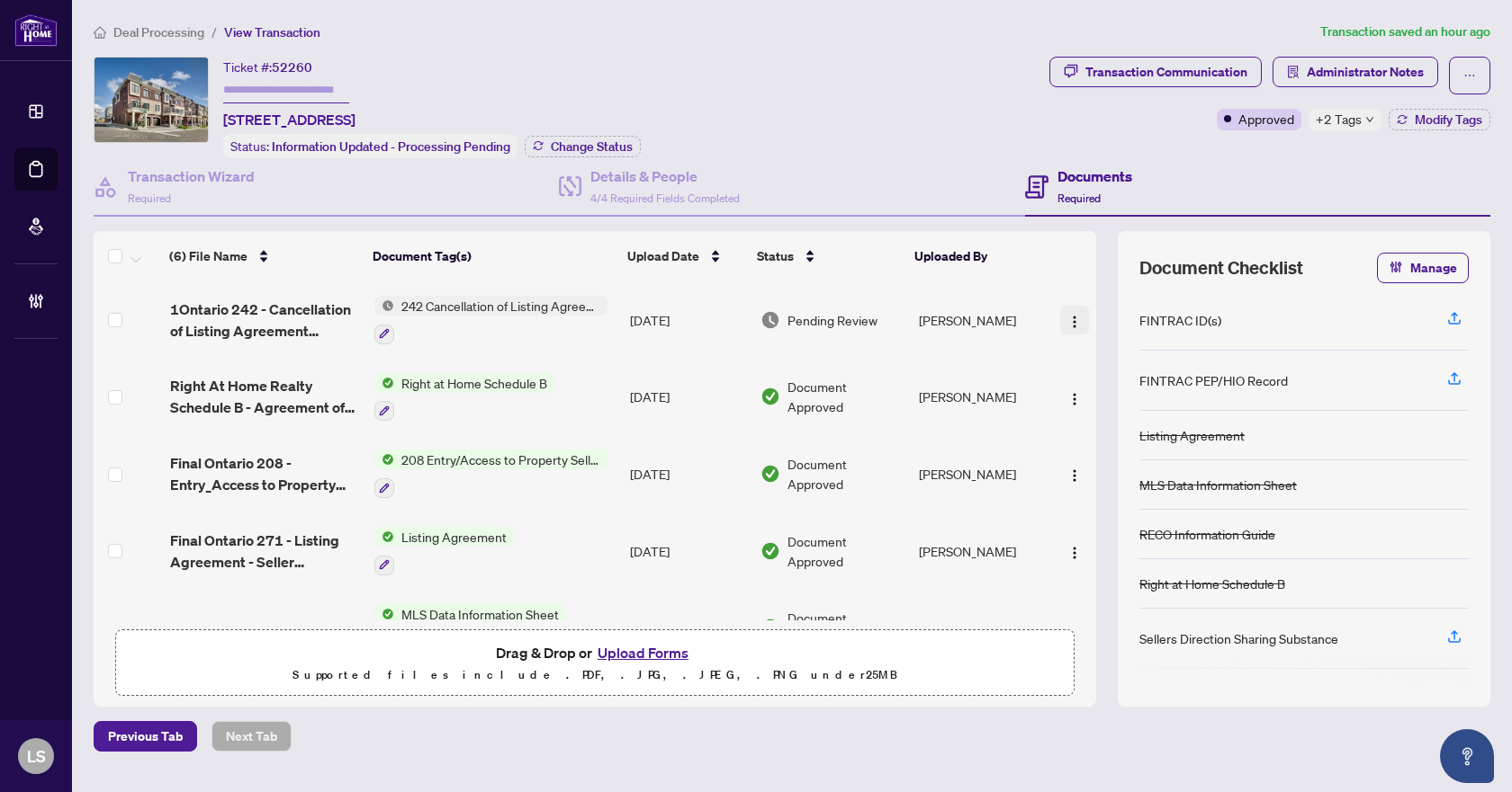
click at [1071, 317] on img "button" at bounding box center [1073, 321] width 14 height 14
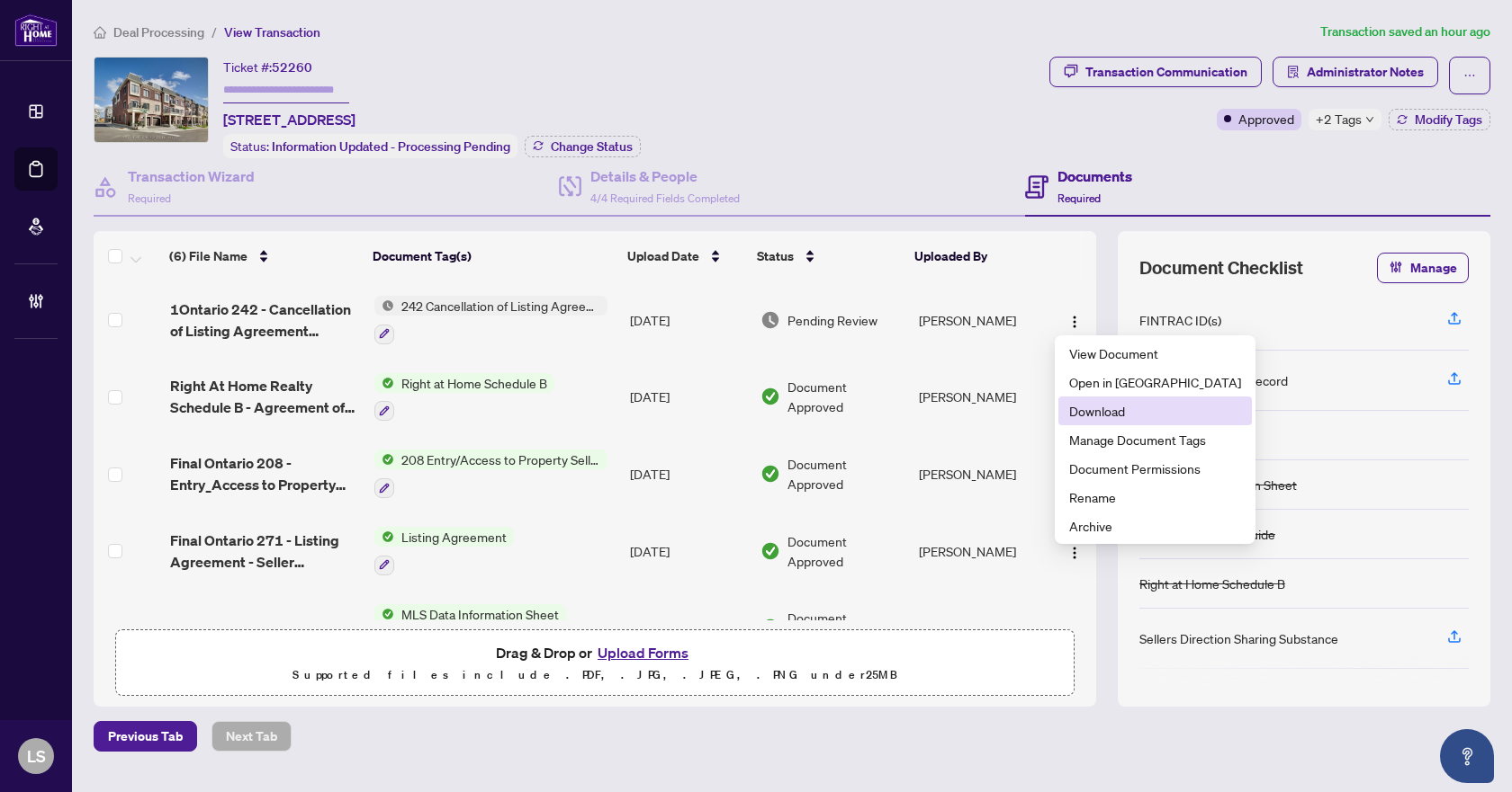
click at [1101, 411] on span "Download" at bounding box center [1154, 410] width 172 height 20
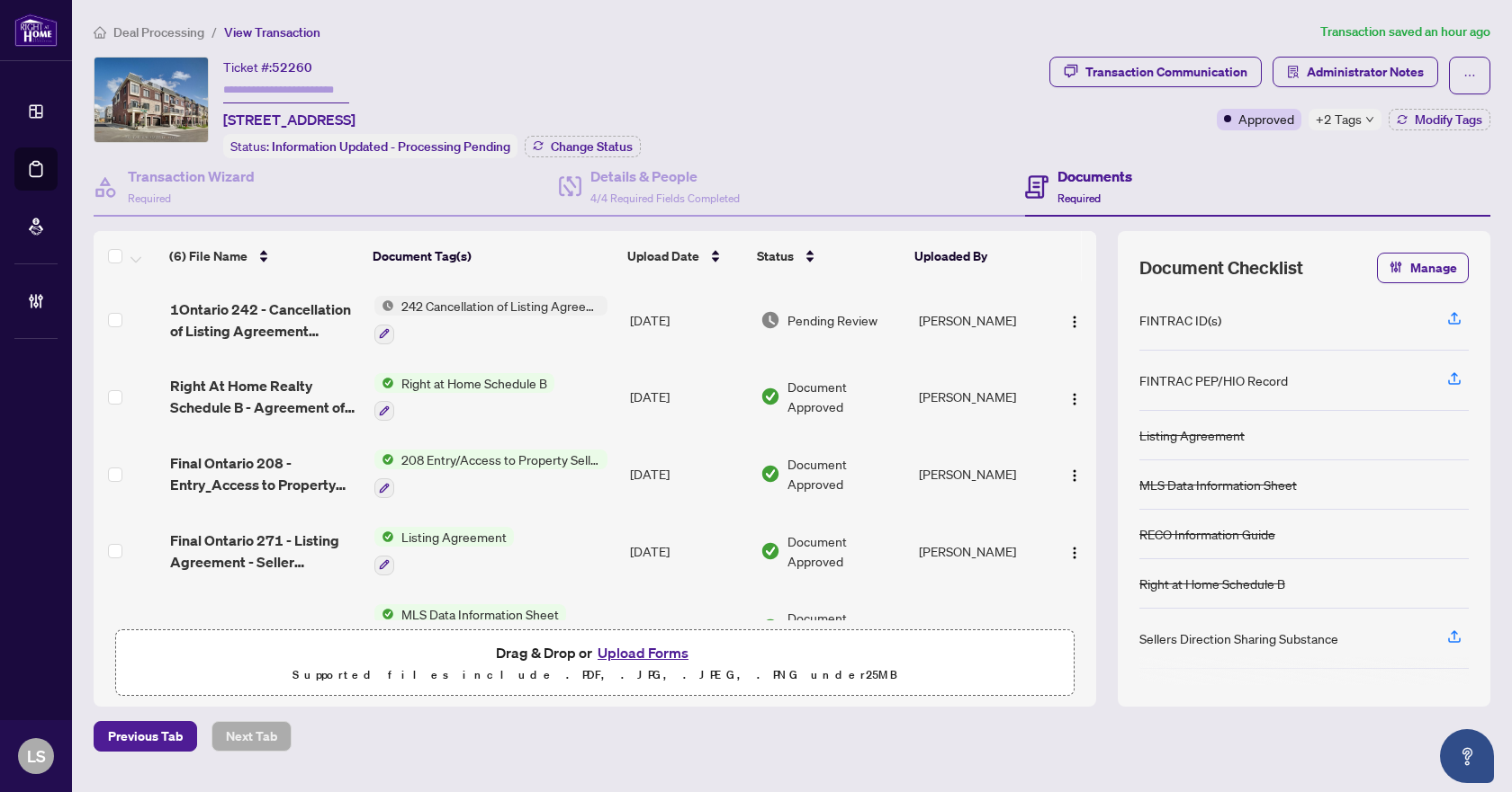
click at [152, 28] on span "Deal Processing" at bounding box center [159, 32] width 91 height 16
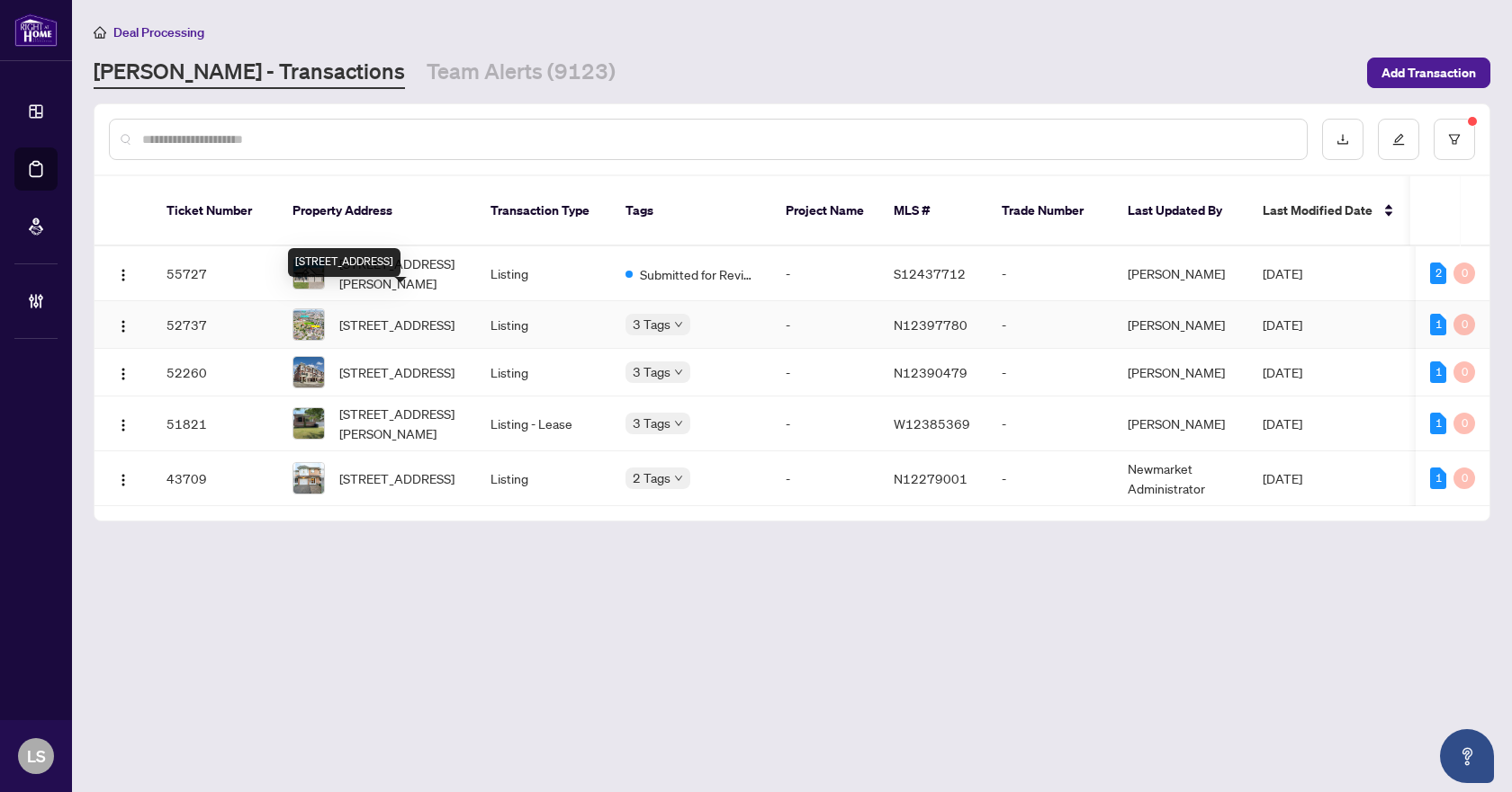
click at [407, 315] on span "[STREET_ADDRESS]" at bounding box center [397, 324] width 115 height 20
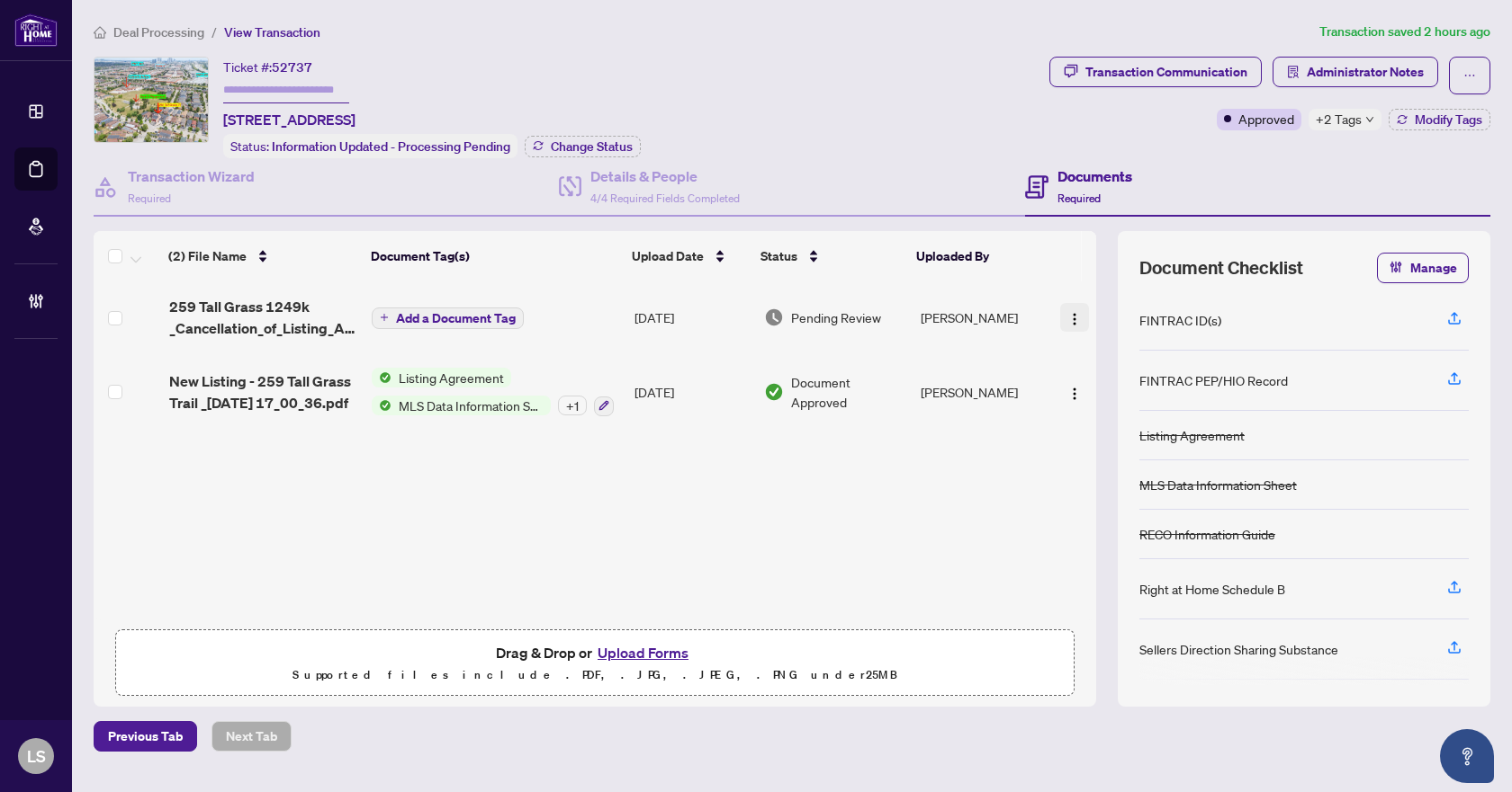
click at [1067, 318] on img "button" at bounding box center [1073, 318] width 14 height 14
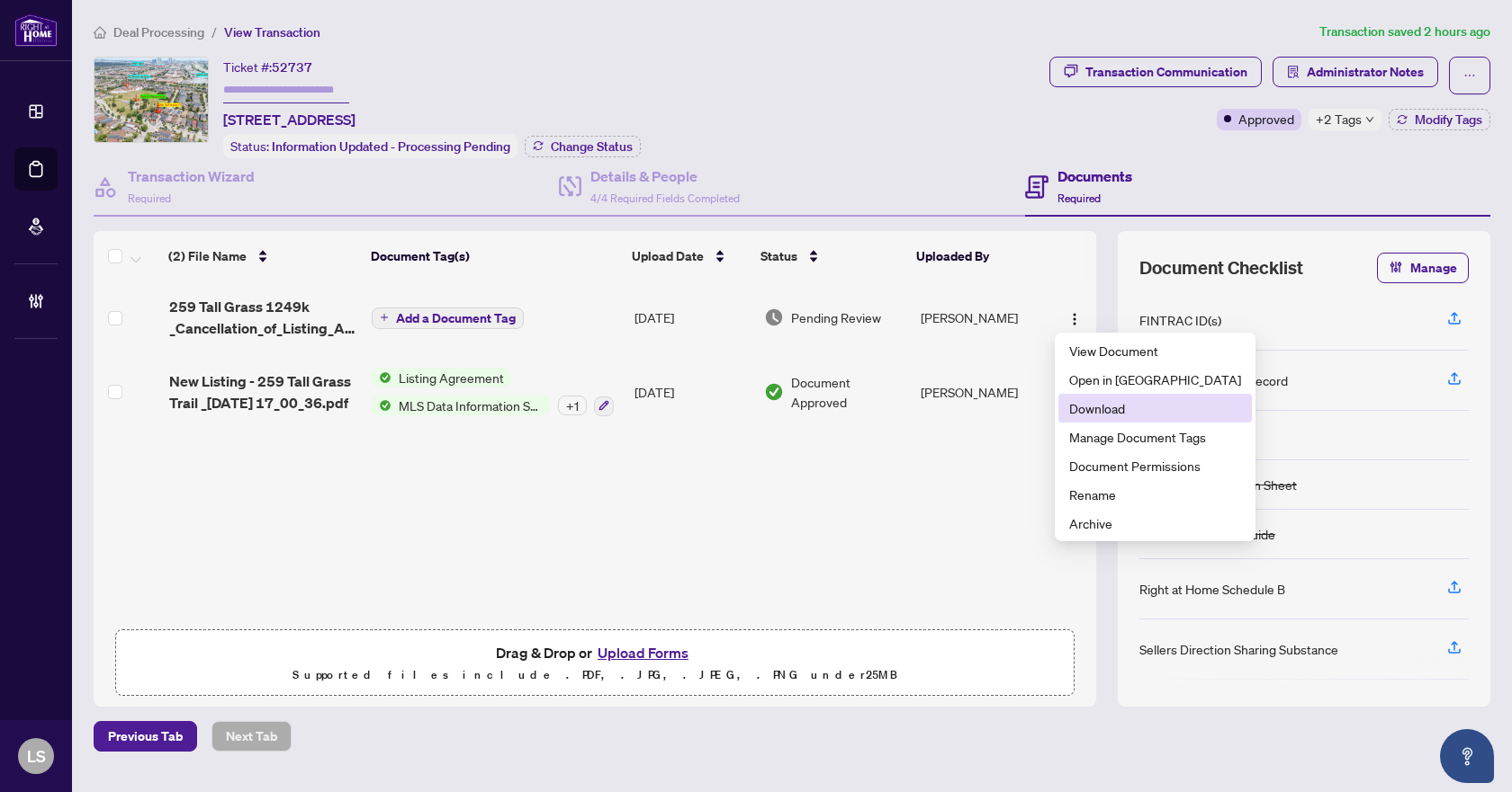
click at [1106, 415] on span "Download" at bounding box center [1154, 408] width 172 height 20
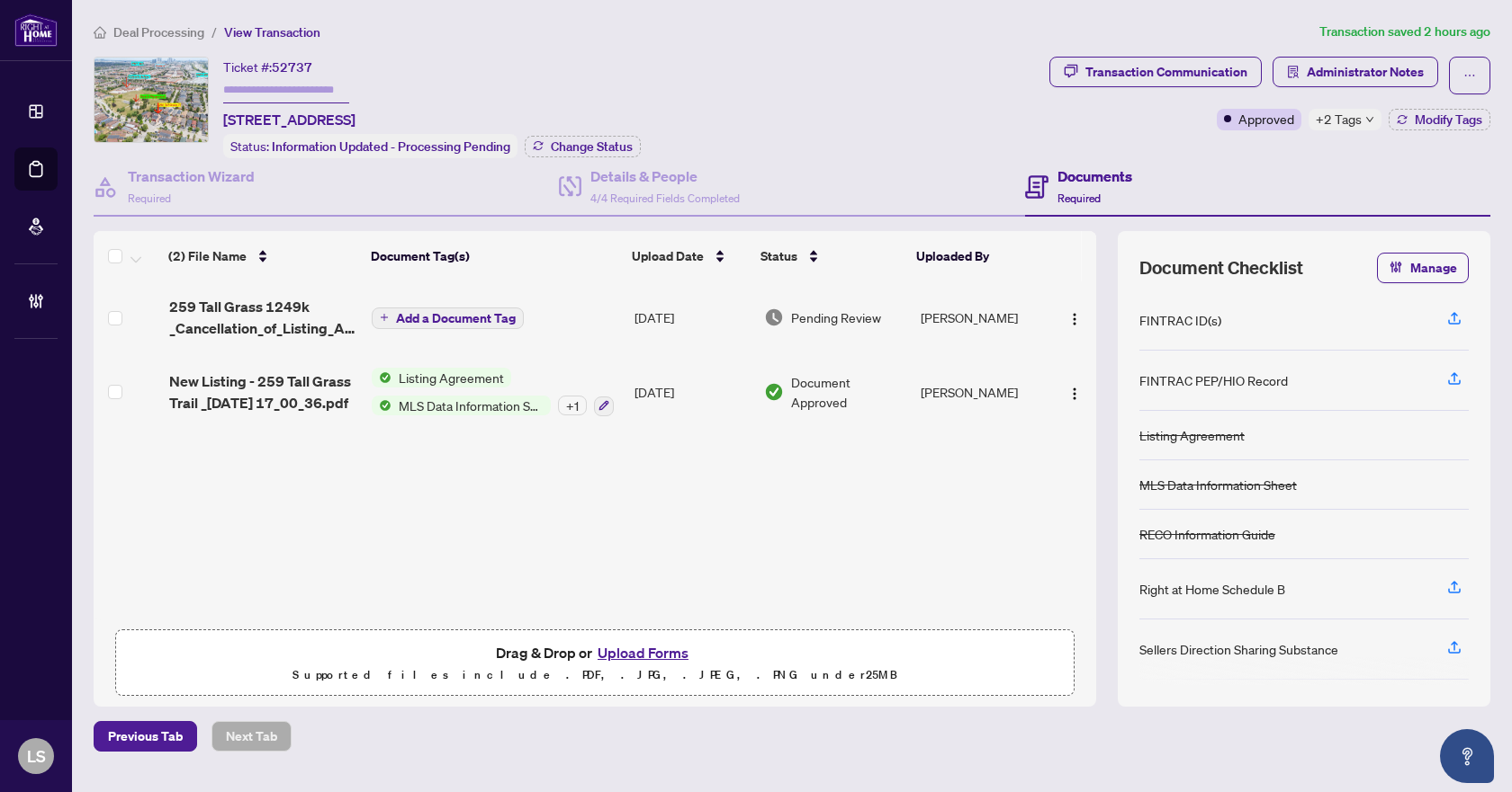
click at [171, 35] on span "Deal Processing" at bounding box center [159, 32] width 91 height 16
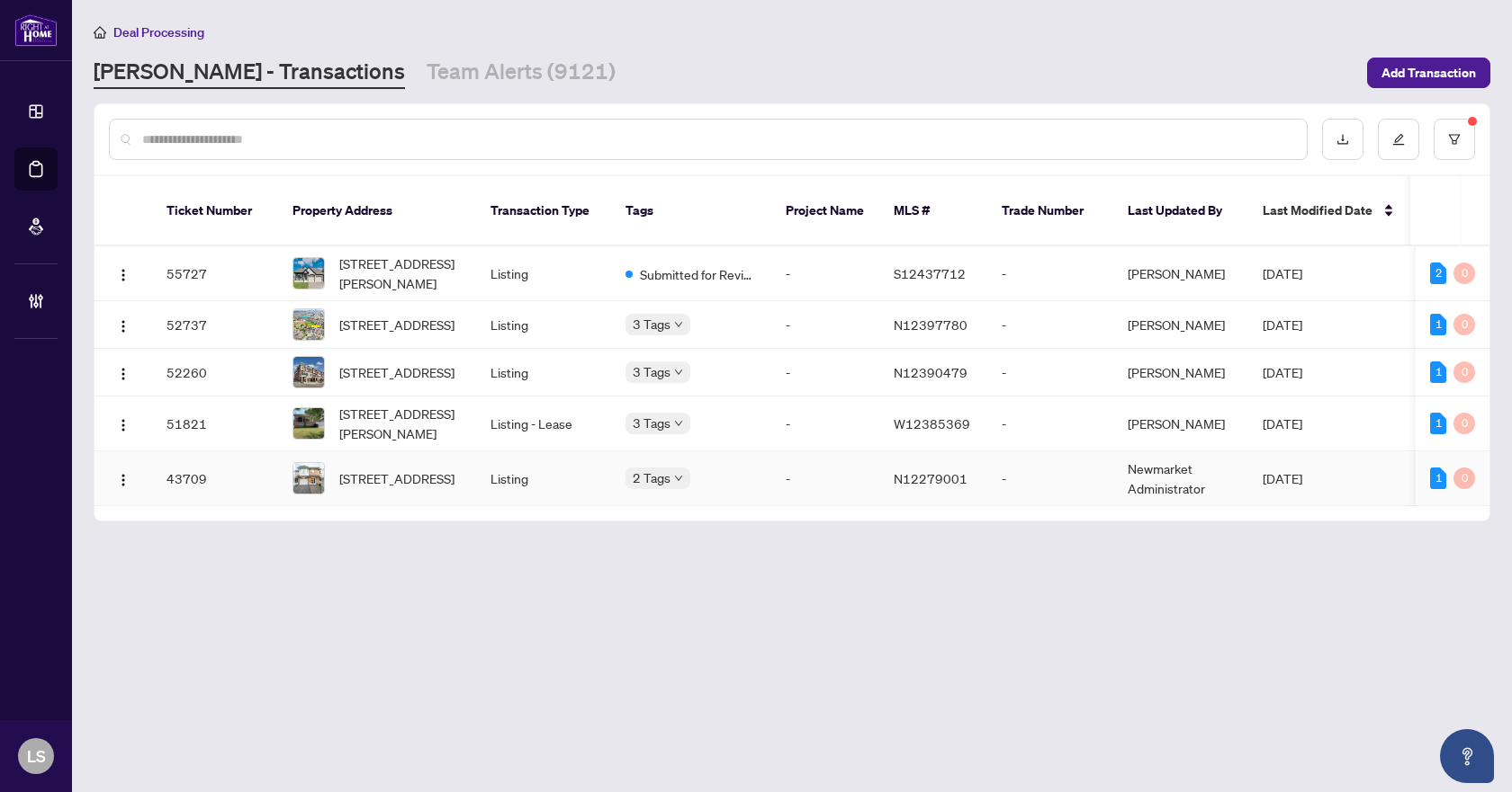
click at [390, 489] on span "[STREET_ADDRESS]" at bounding box center [397, 478] width 115 height 20
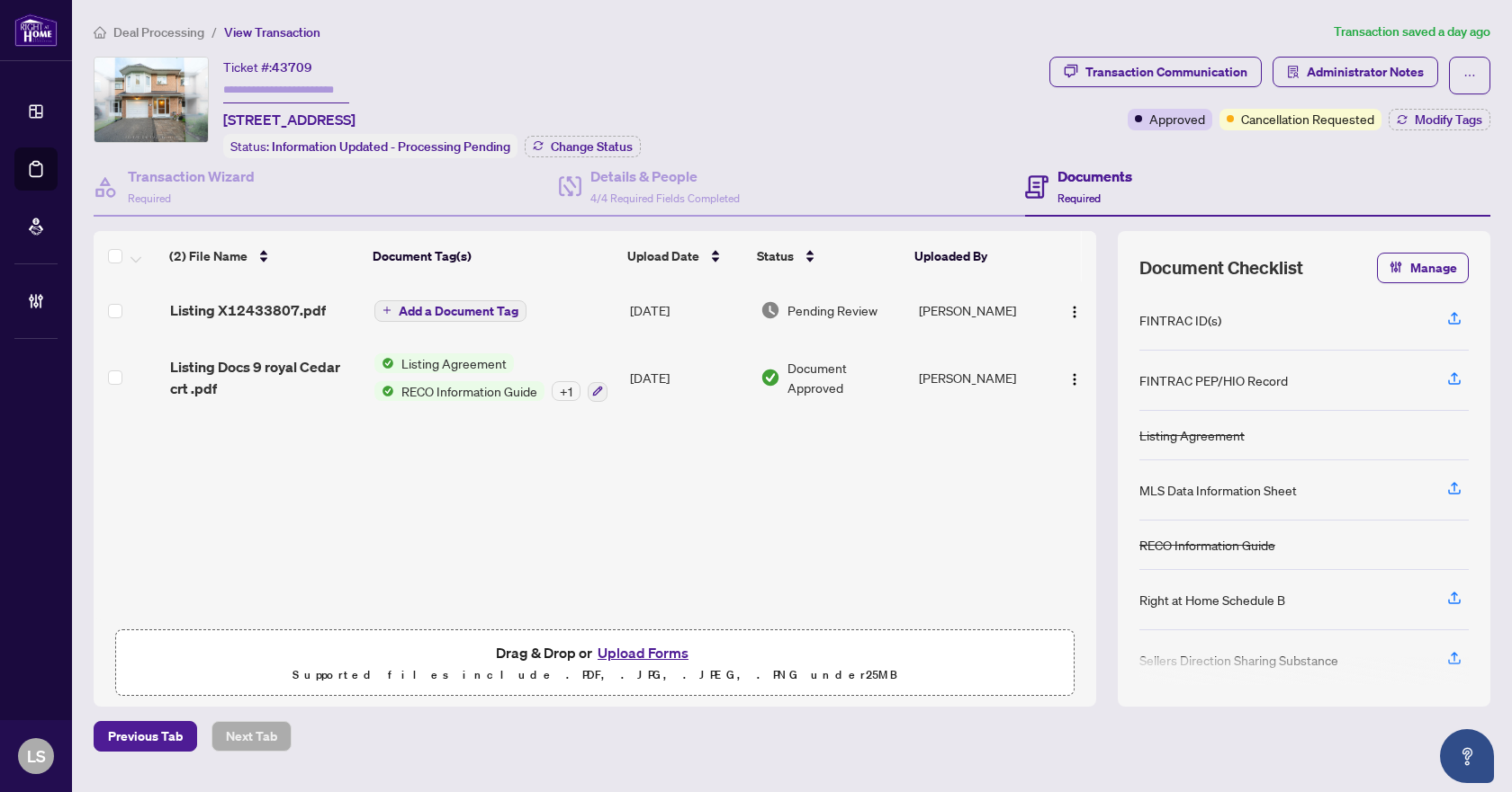
click at [174, 35] on span "Deal Processing" at bounding box center [159, 32] width 91 height 16
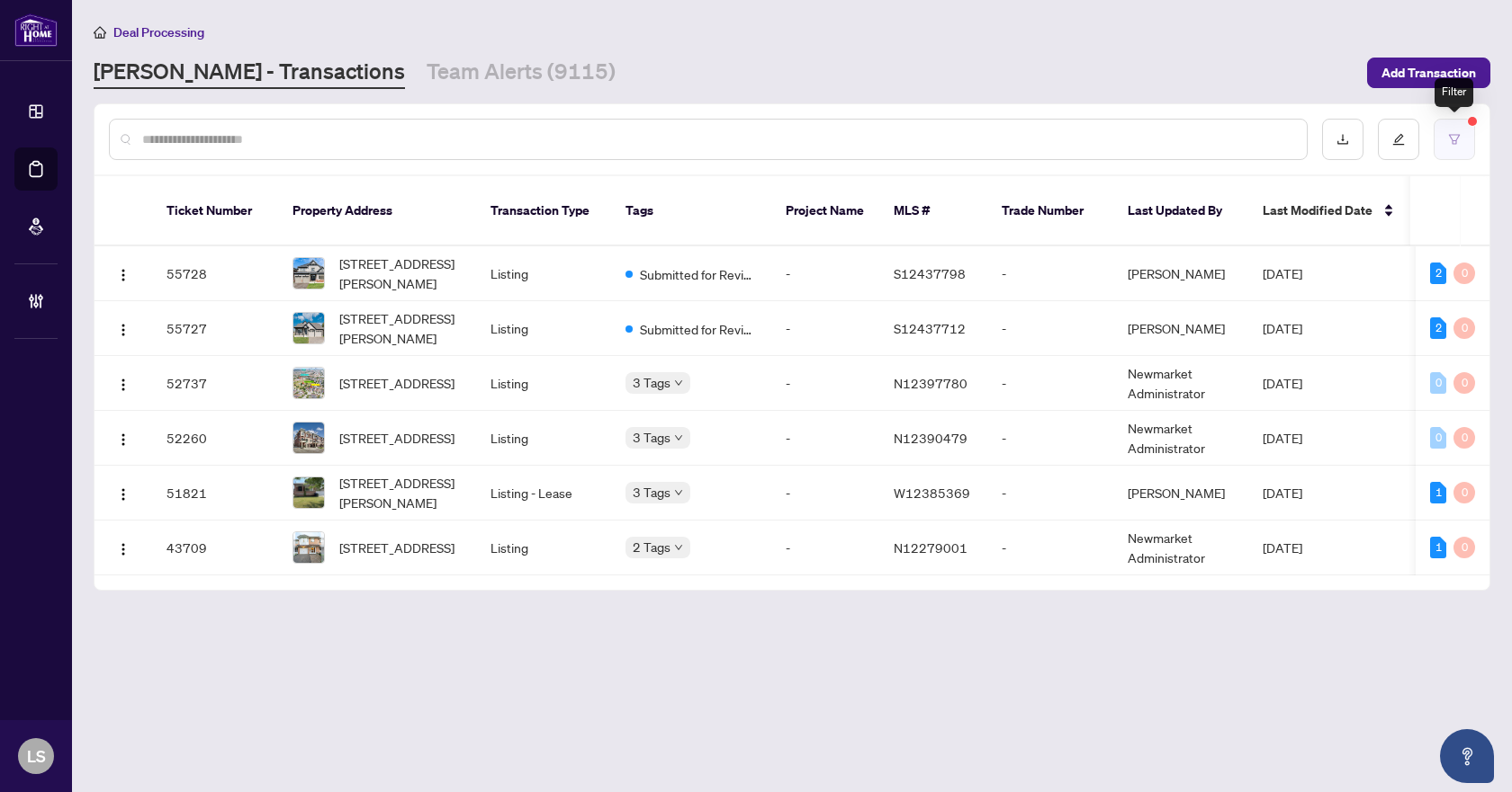
click at [1468, 138] on button "button" at bounding box center [1454, 140] width 41 height 41
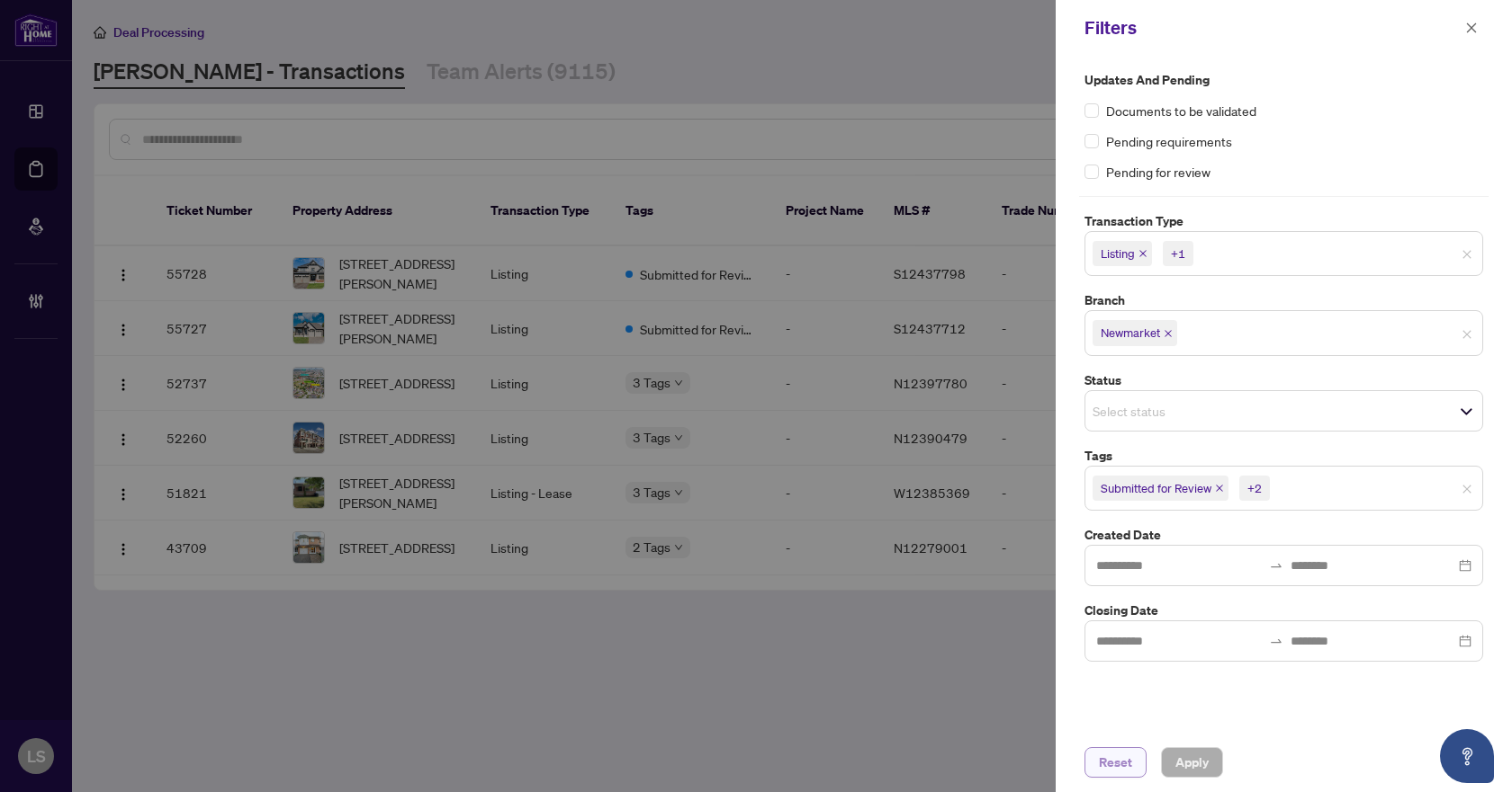
click at [1120, 768] on span "Reset" at bounding box center [1115, 762] width 34 height 29
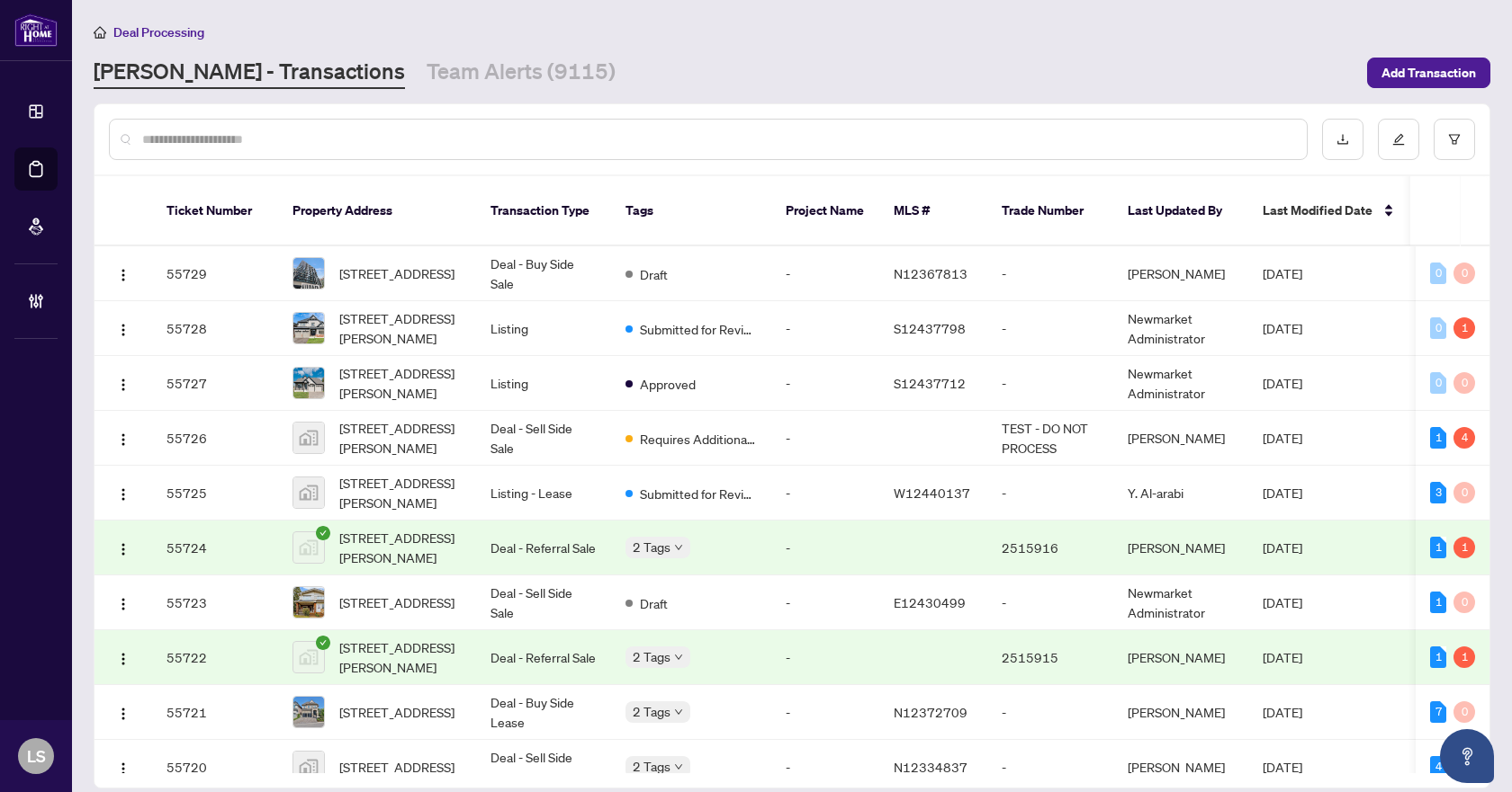
click at [369, 133] on input "text" at bounding box center [717, 139] width 1150 height 20
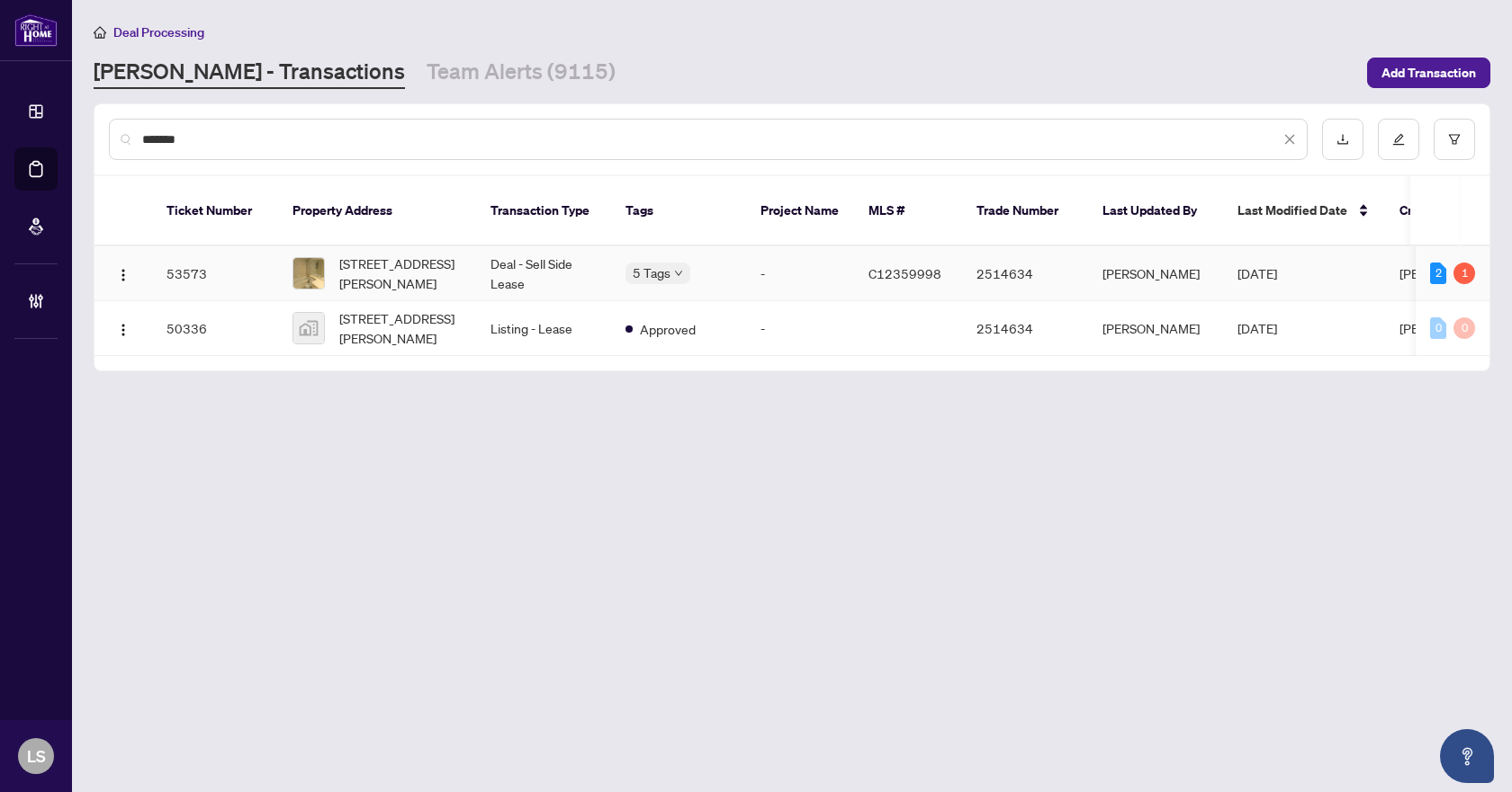
type input "*******"
click at [398, 254] on span "1501-8 Mckee Ave, Toronto, Ontario M2N 7E5, Canada" at bounding box center [399, 274] width 122 height 40
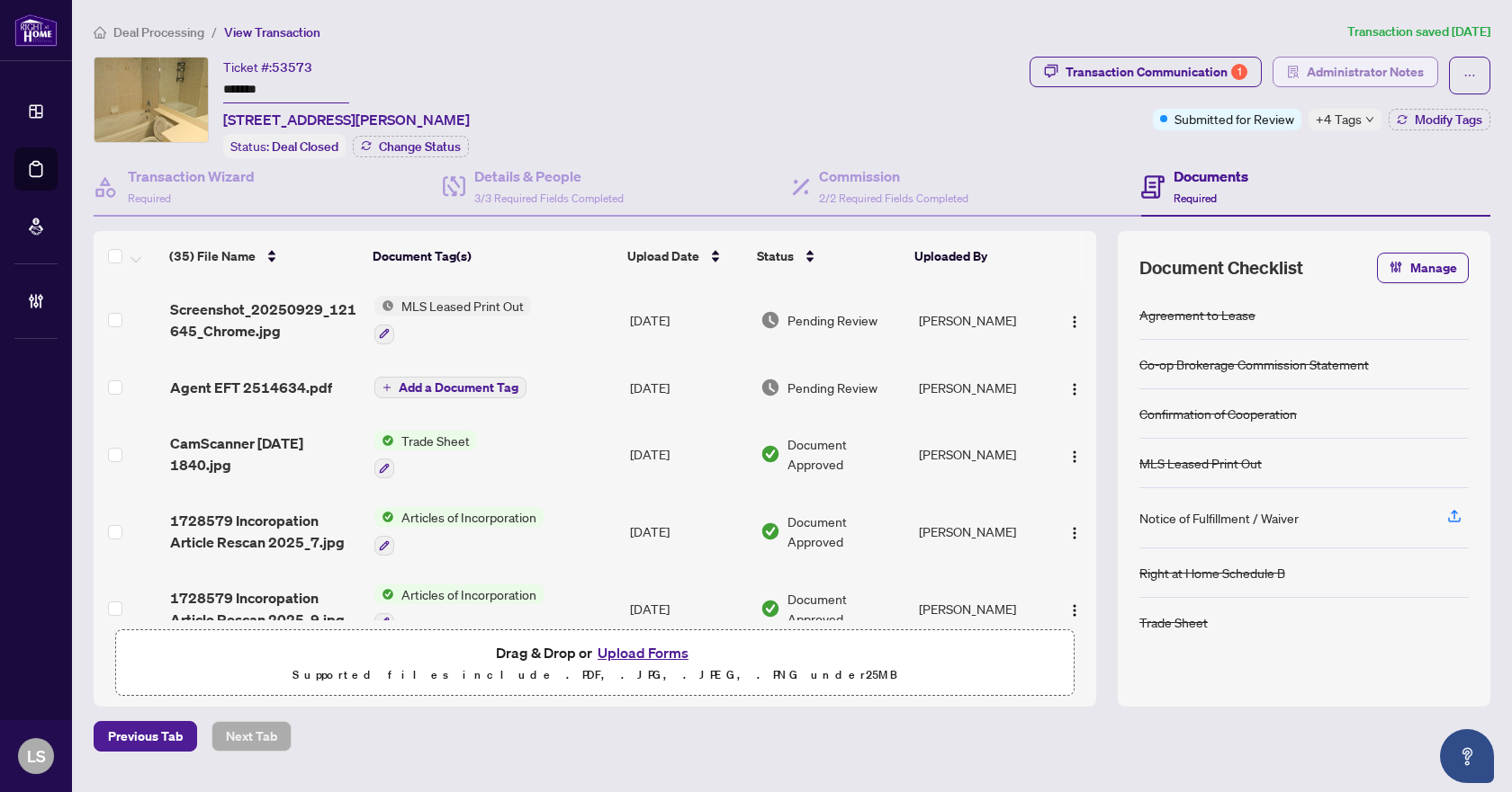
click at [1339, 69] on span "Administrator Notes" at bounding box center [1365, 72] width 117 height 29
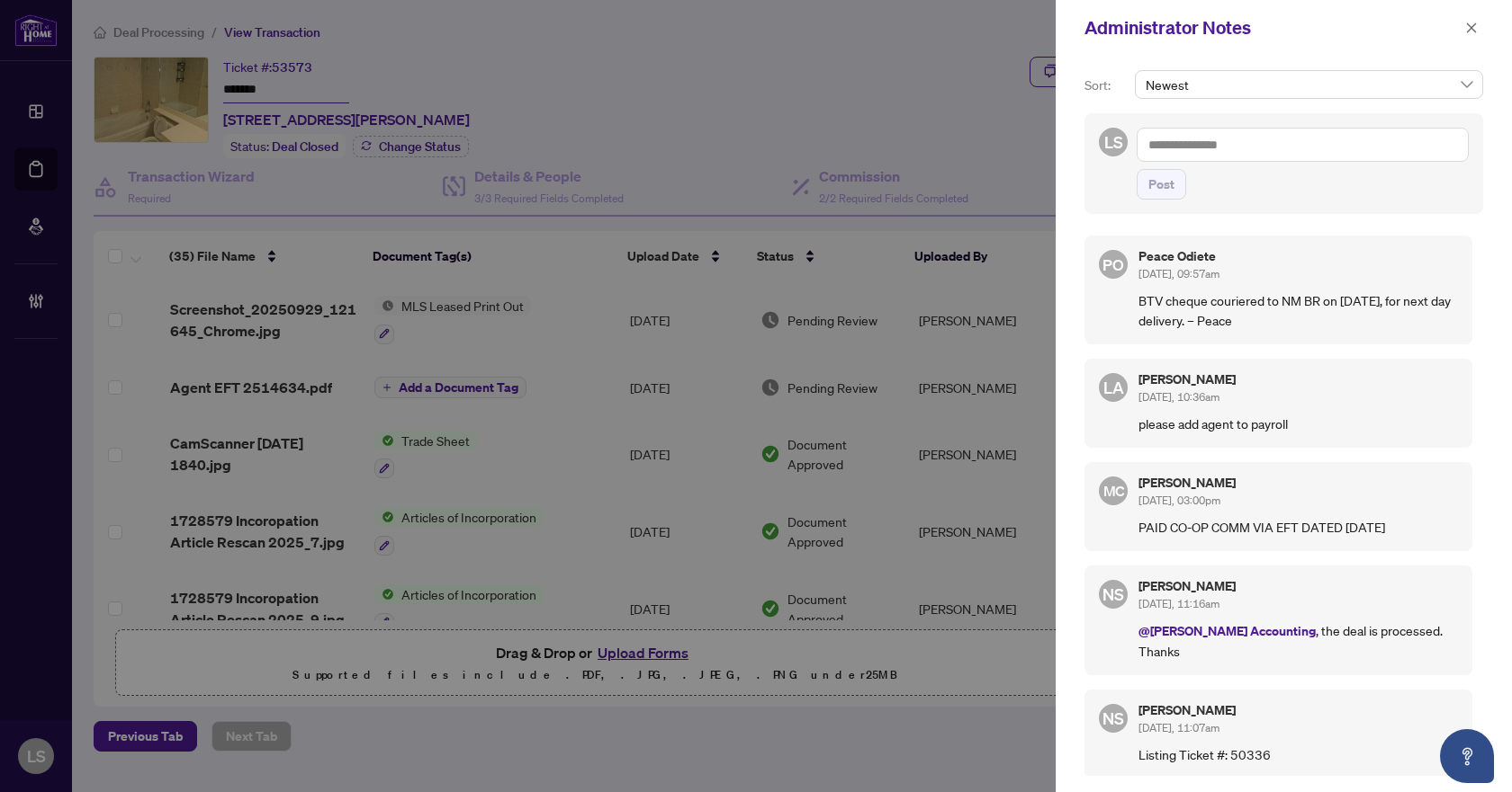
click at [1211, 147] on textarea at bounding box center [1303, 144] width 332 height 34
drag, startPoint x: 1413, startPoint y: 141, endPoint x: 1130, endPoint y: 149, distance: 283.1
click at [1130, 149] on div "**********" at bounding box center [1284, 164] width 398 height 101
type textarea "**********"
click at [1160, 189] on span "Post" at bounding box center [1161, 184] width 26 height 29
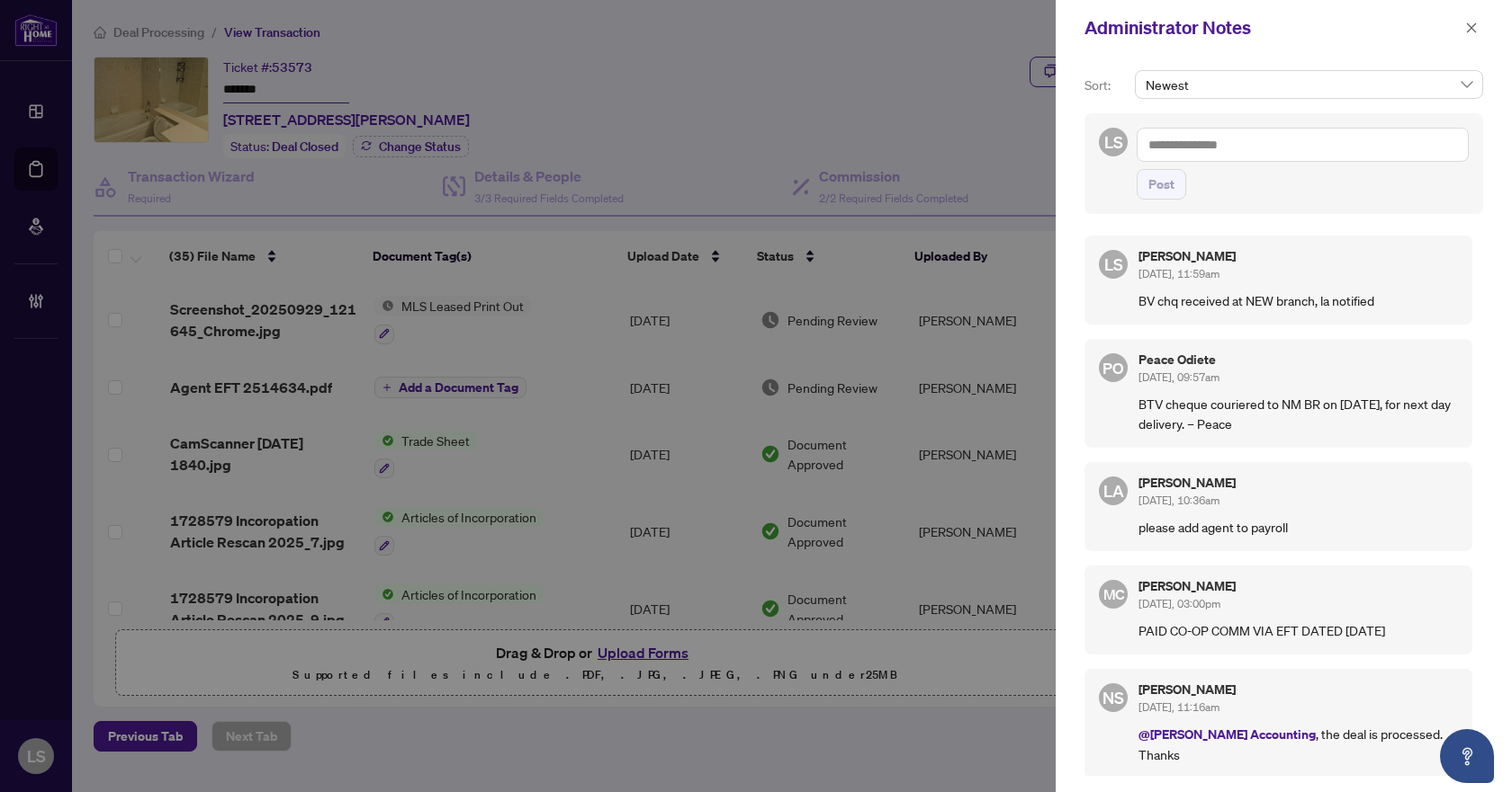
drag, startPoint x: 1465, startPoint y: 22, endPoint x: 1230, endPoint y: 34, distance: 235.3
click at [1465, 22] on icon "close" at bounding box center [1471, 28] width 13 height 13
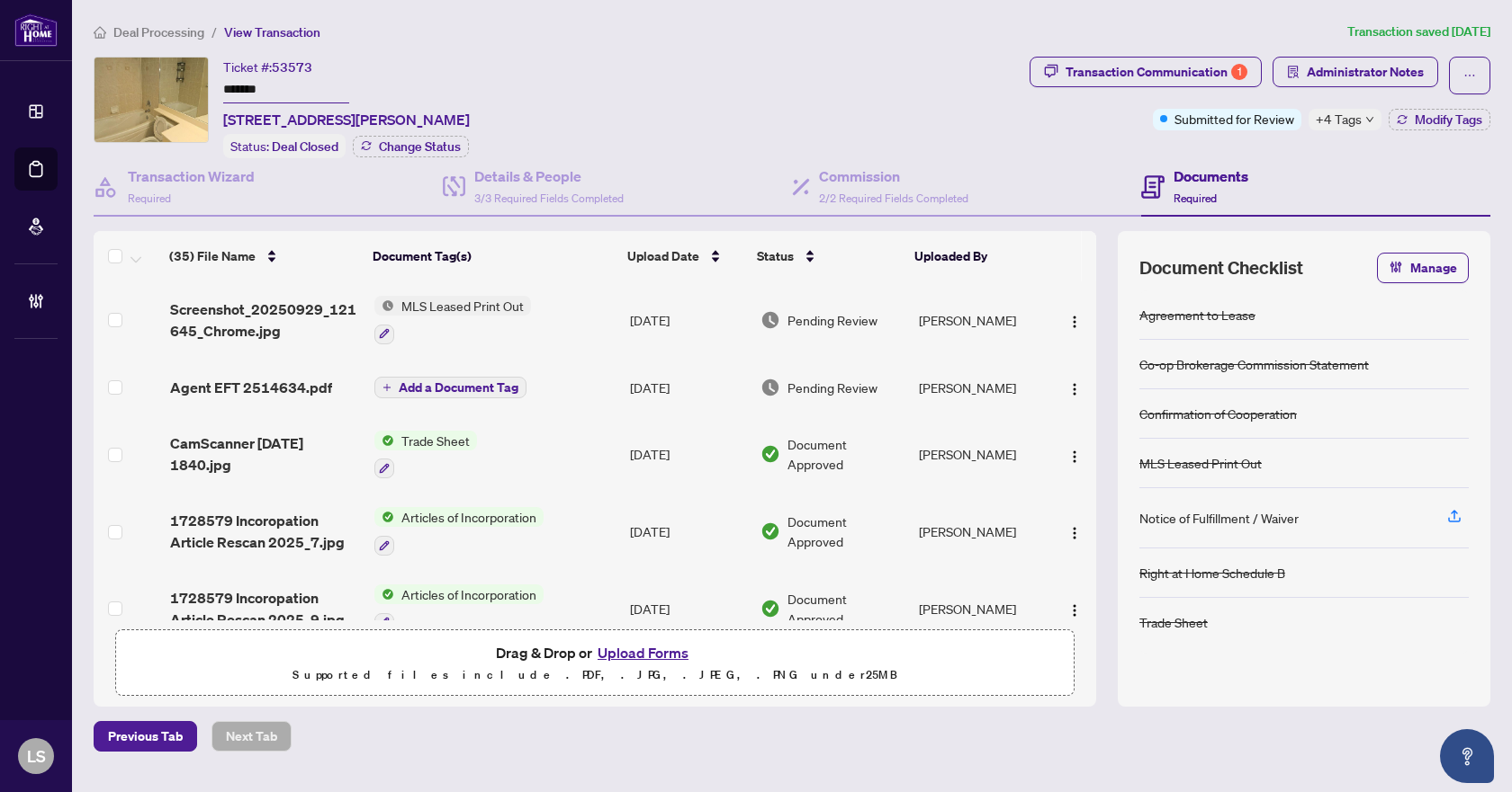
click at [169, 22] on li "Deal Processing" at bounding box center [149, 32] width 111 height 20
click at [169, 32] on span "Deal Processing" at bounding box center [159, 32] width 91 height 16
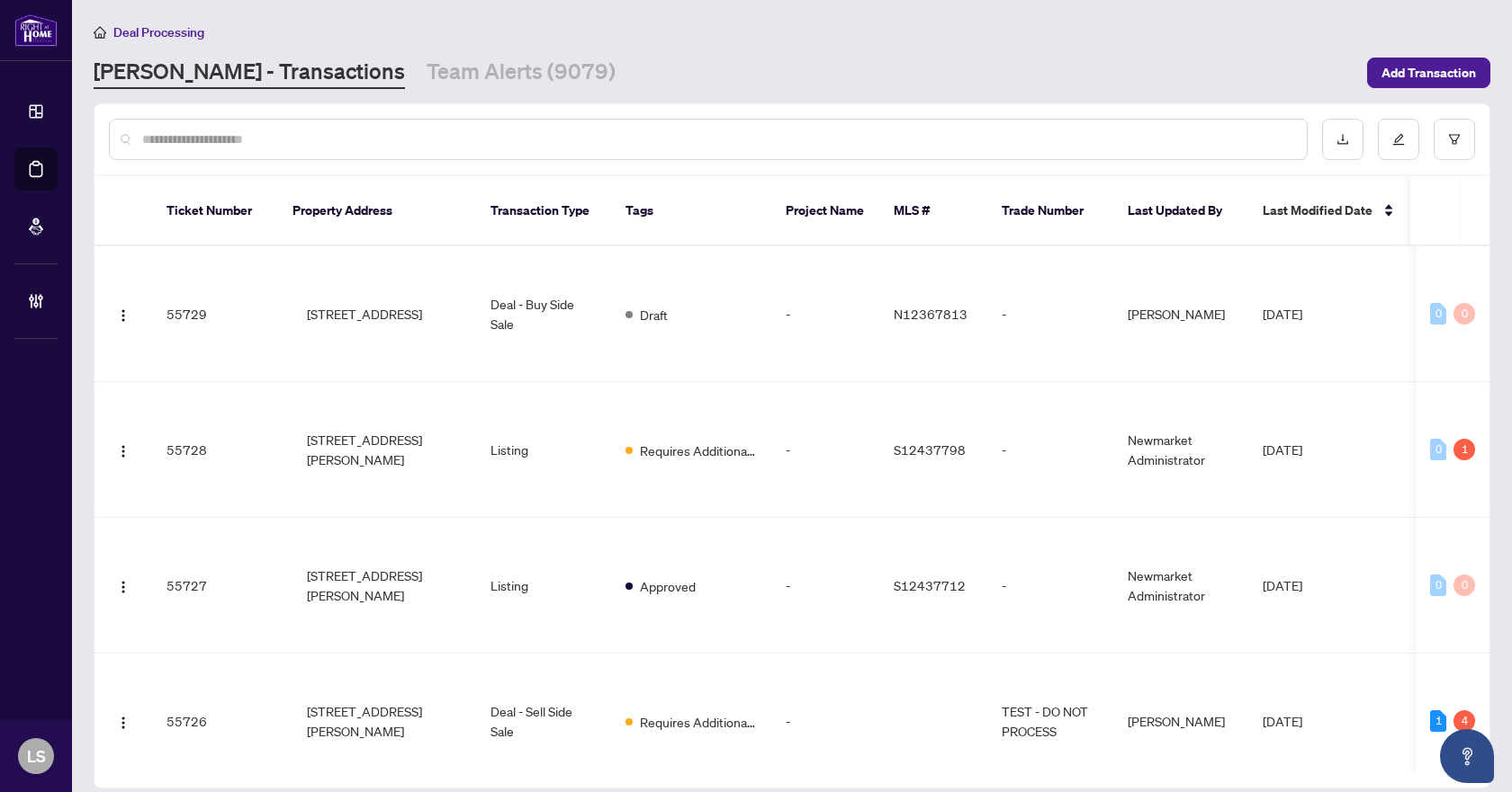
click at [282, 141] on input "text" at bounding box center [717, 139] width 1150 height 20
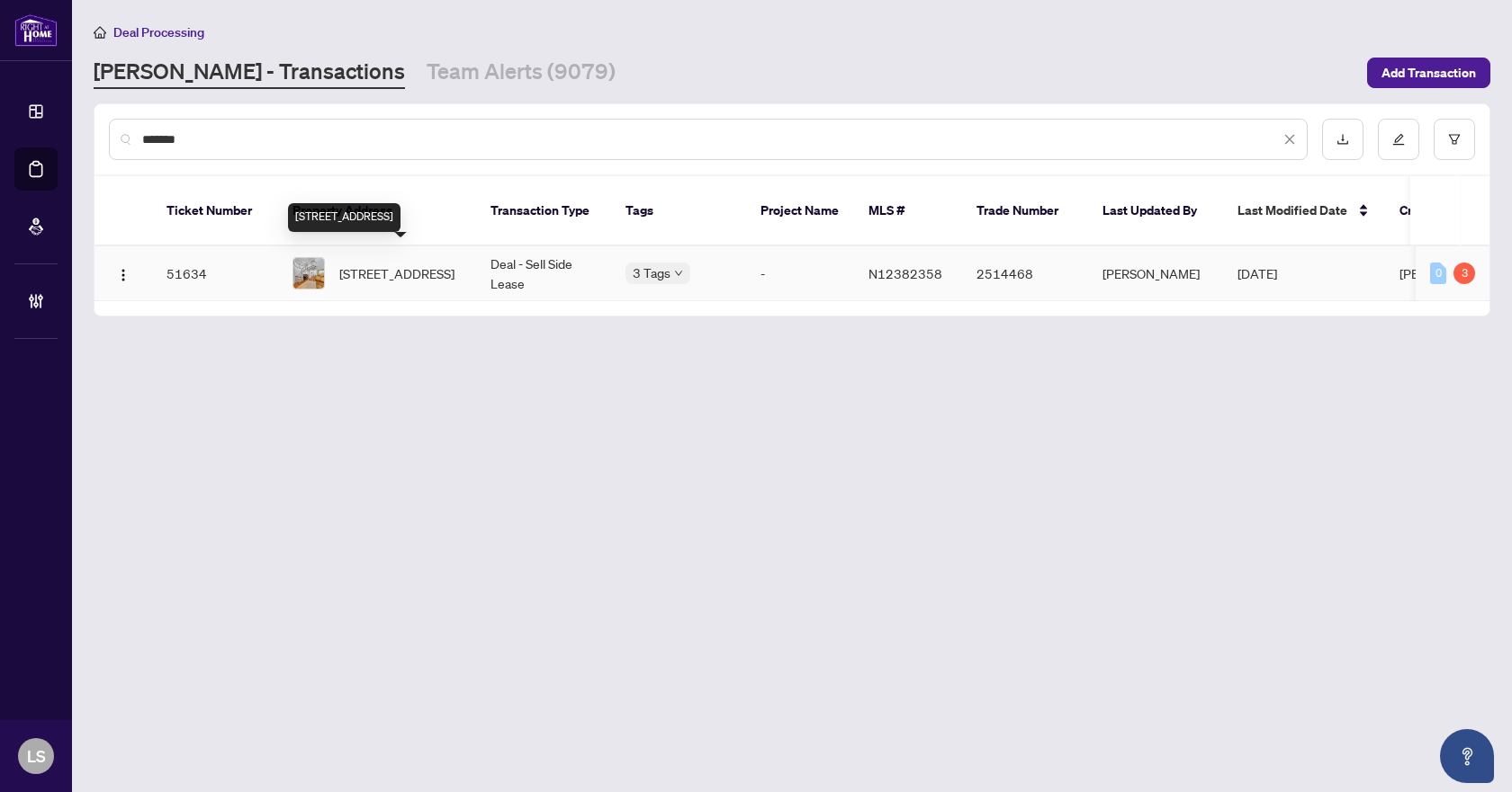
type input "*******"
click at [382, 263] on span "27 Grovepark St, Richmond Hill, Ontario L4E 3L5, Canada" at bounding box center [397, 273] width 115 height 20
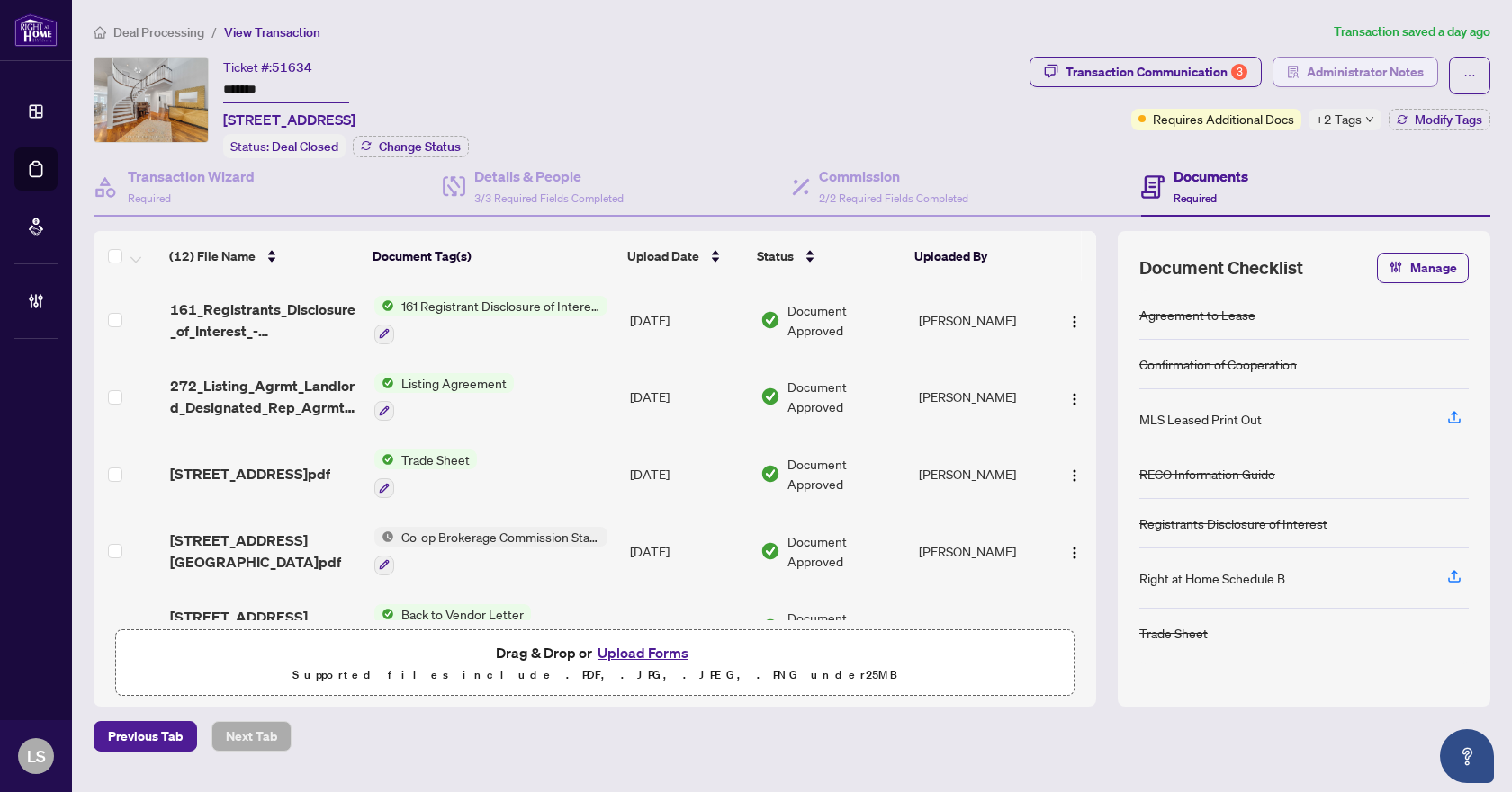
click at [1375, 69] on span "Administrator Notes" at bounding box center [1365, 72] width 117 height 29
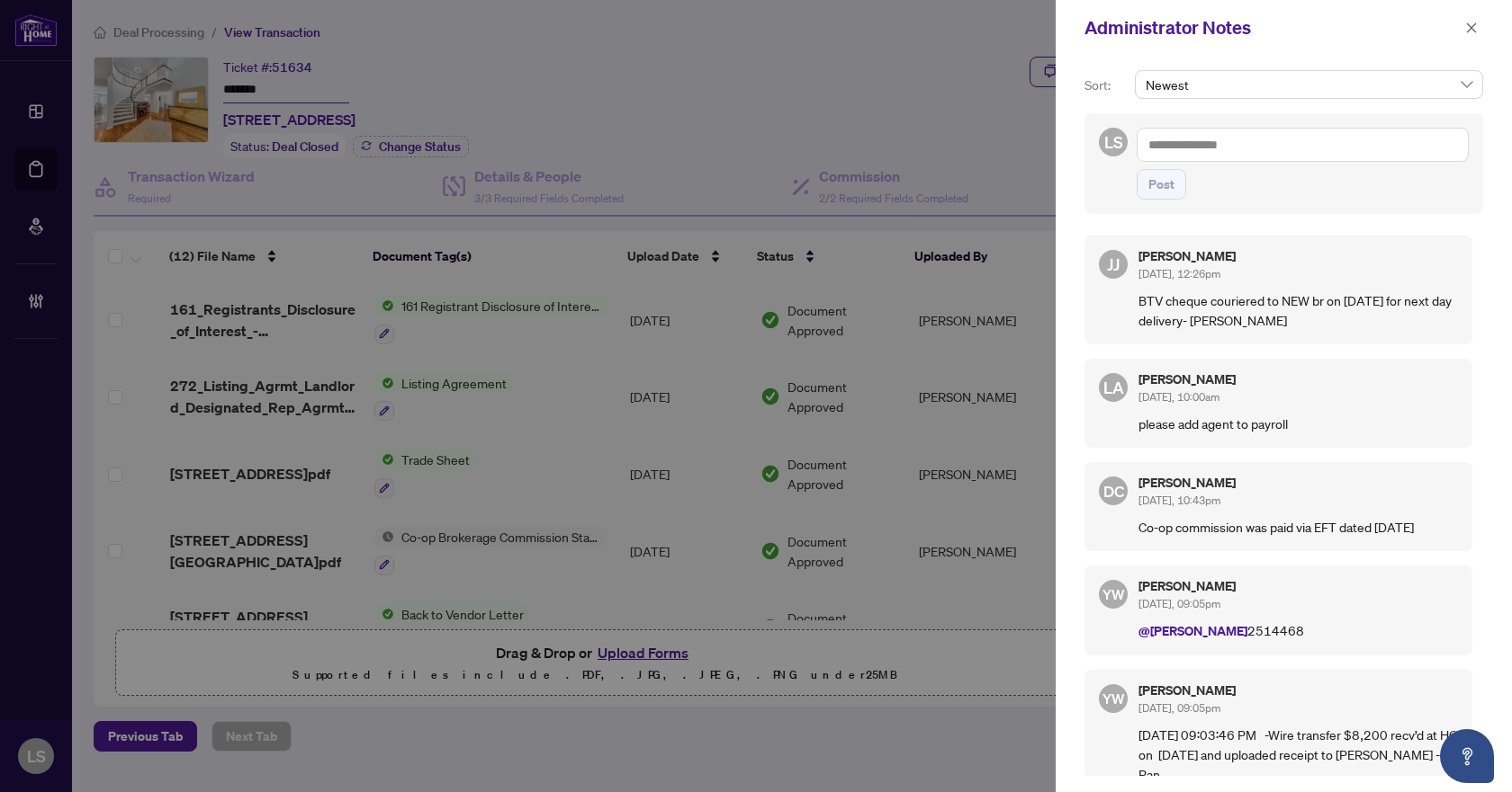
click at [1195, 140] on textarea at bounding box center [1303, 144] width 332 height 34
paste textarea "**********"
type textarea "**********"
click at [1149, 186] on span "Post" at bounding box center [1161, 184] width 26 height 29
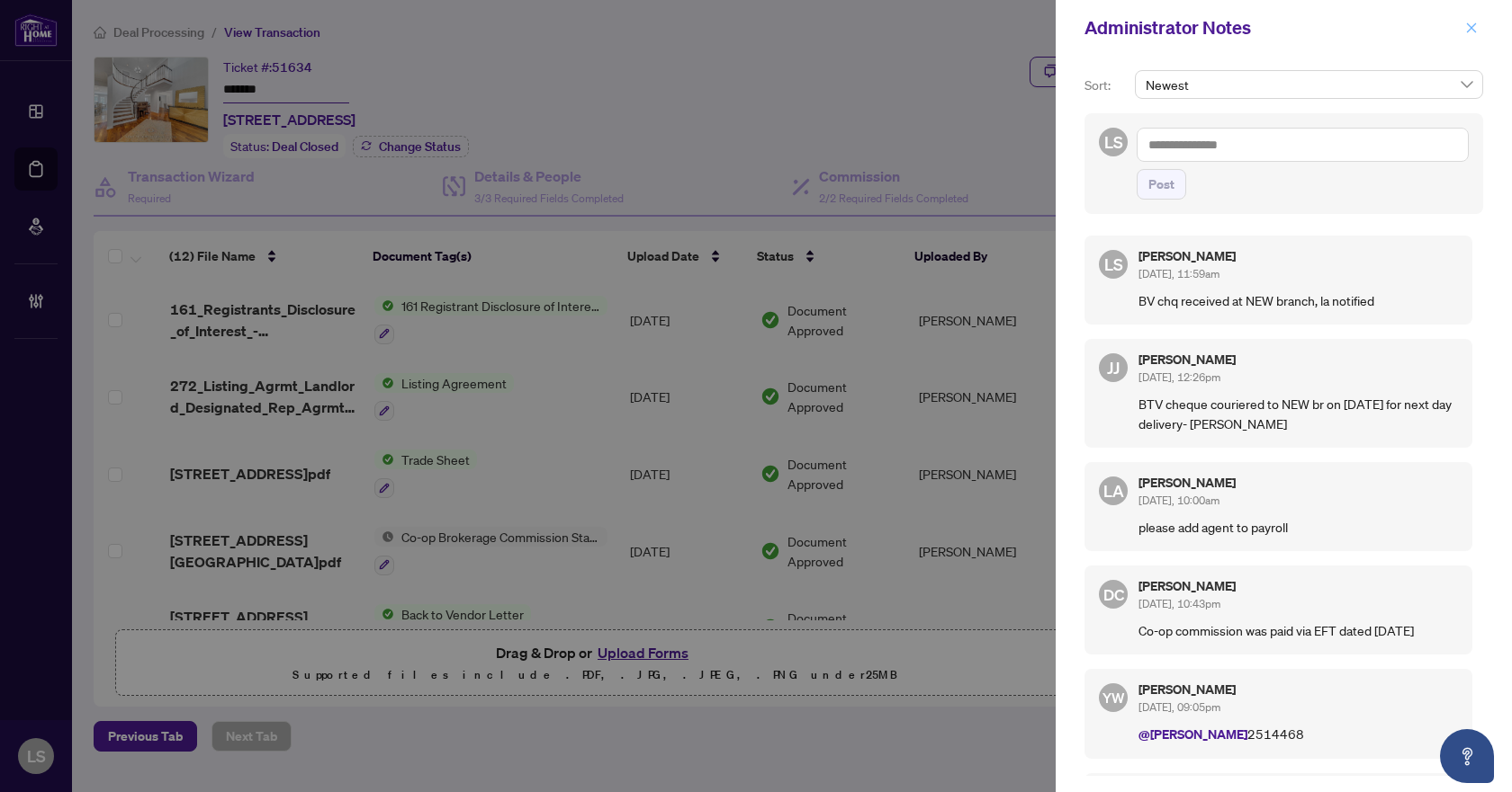
click at [1470, 29] on icon "close" at bounding box center [1471, 27] width 10 height 10
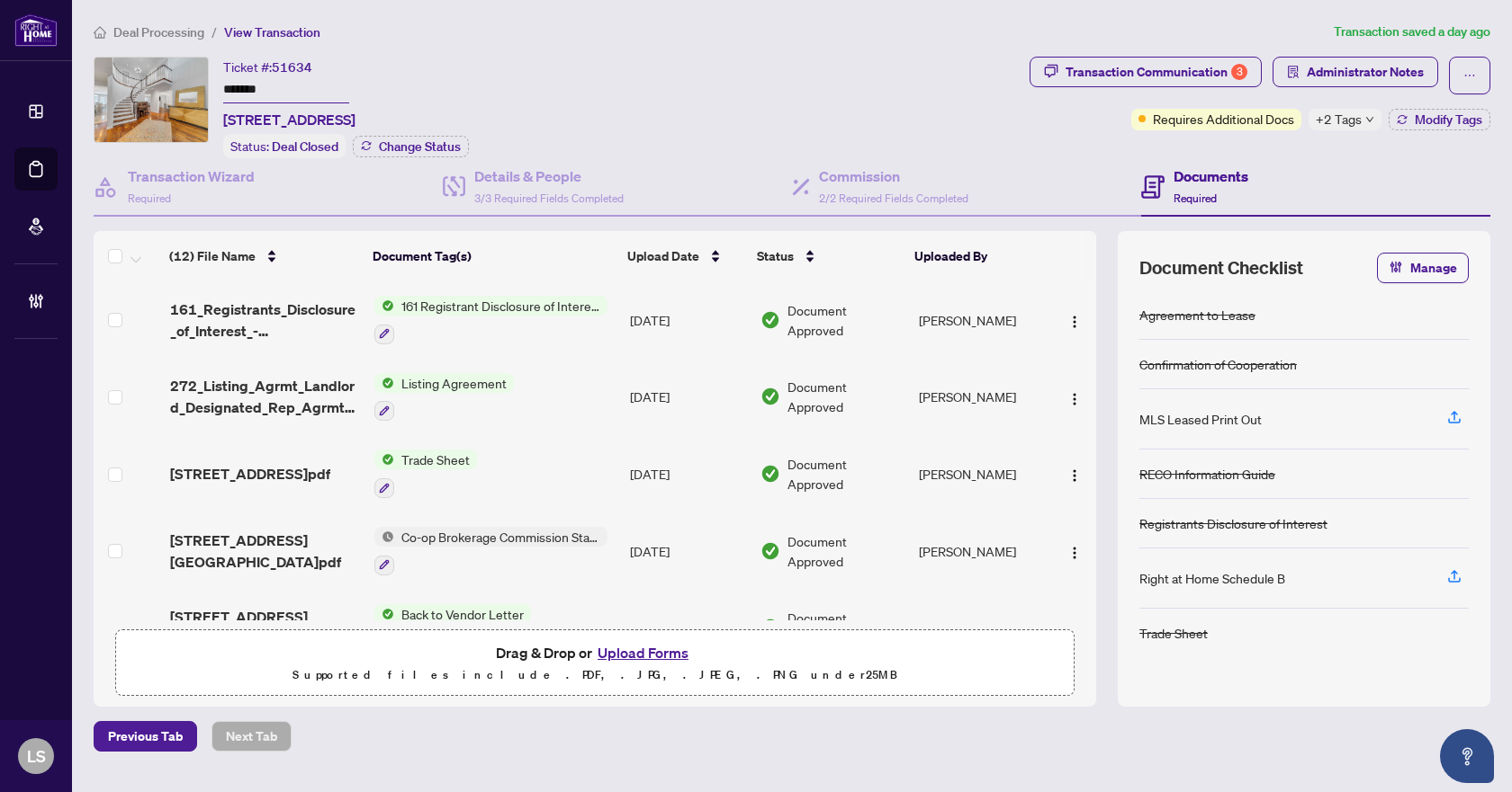
click at [136, 30] on span "Deal Processing" at bounding box center [159, 32] width 91 height 16
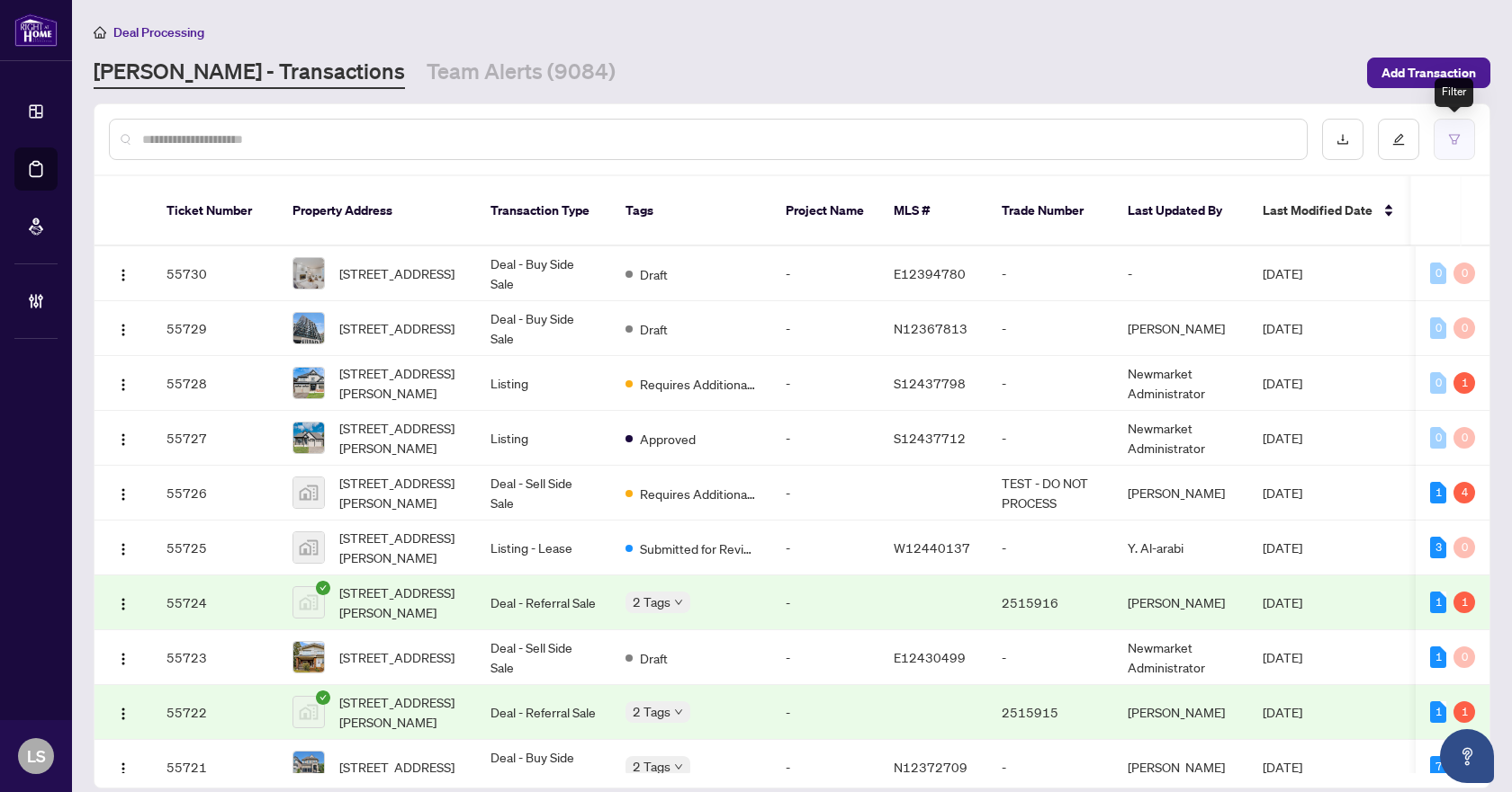
click at [1455, 141] on icon "filter" at bounding box center [1454, 139] width 11 height 10
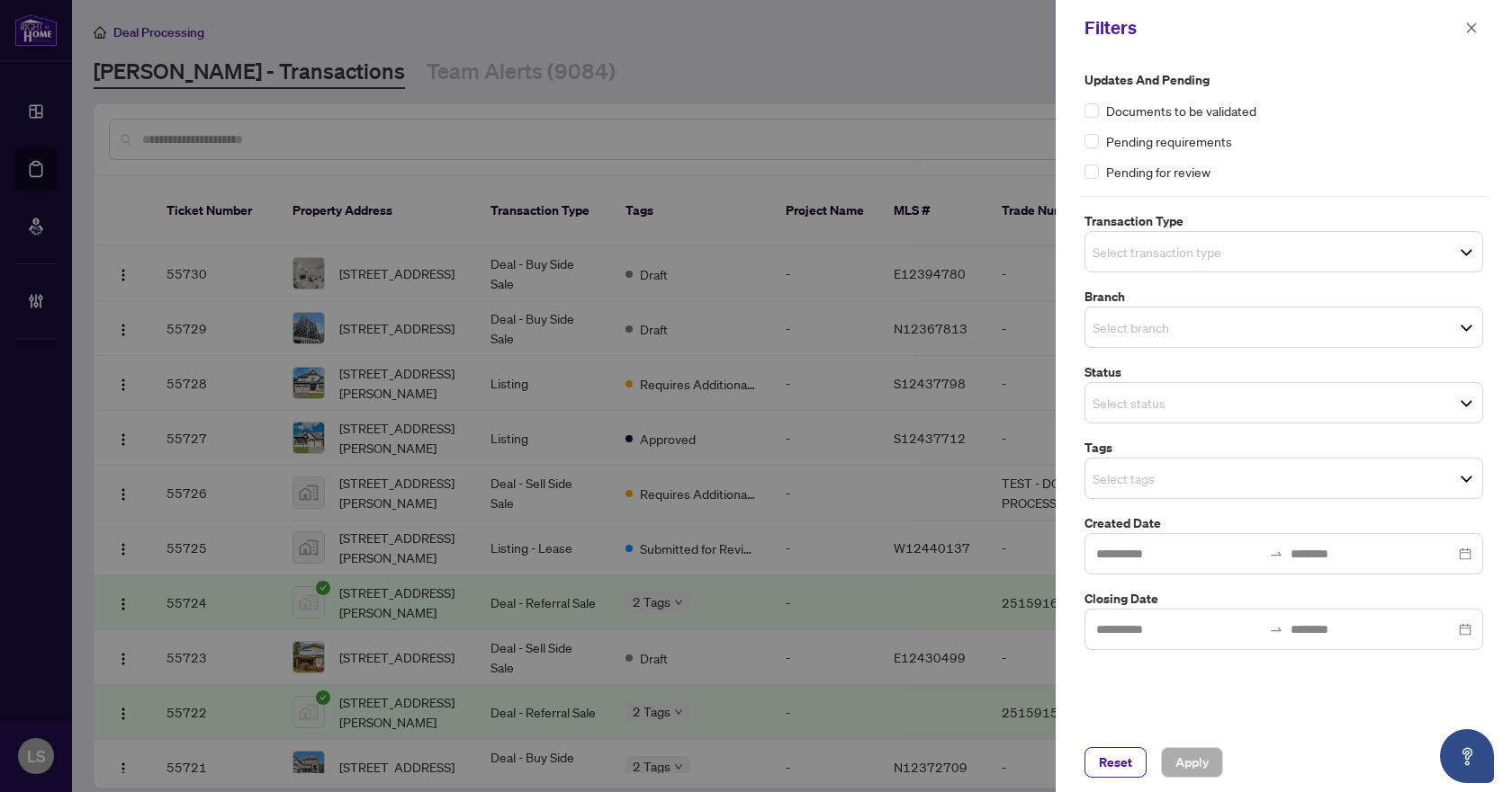
click at [1235, 255] on span "Select transaction type" at bounding box center [1284, 251] width 397 height 25
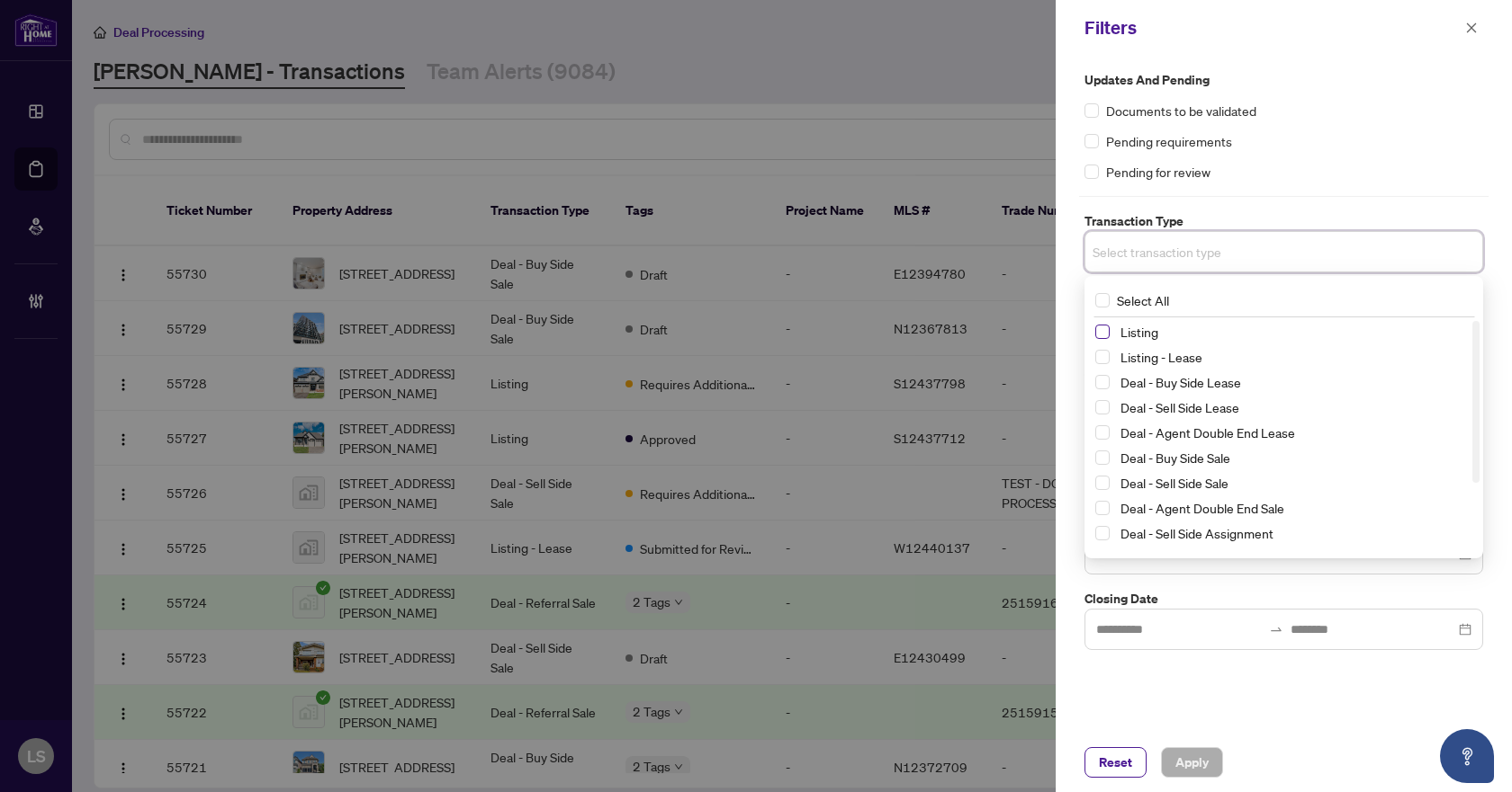
click at [1098, 330] on span "Select Listing" at bounding box center [1101, 331] width 14 height 14
click at [1098, 352] on div "Listing - Lease" at bounding box center [1283, 360] width 377 height 21
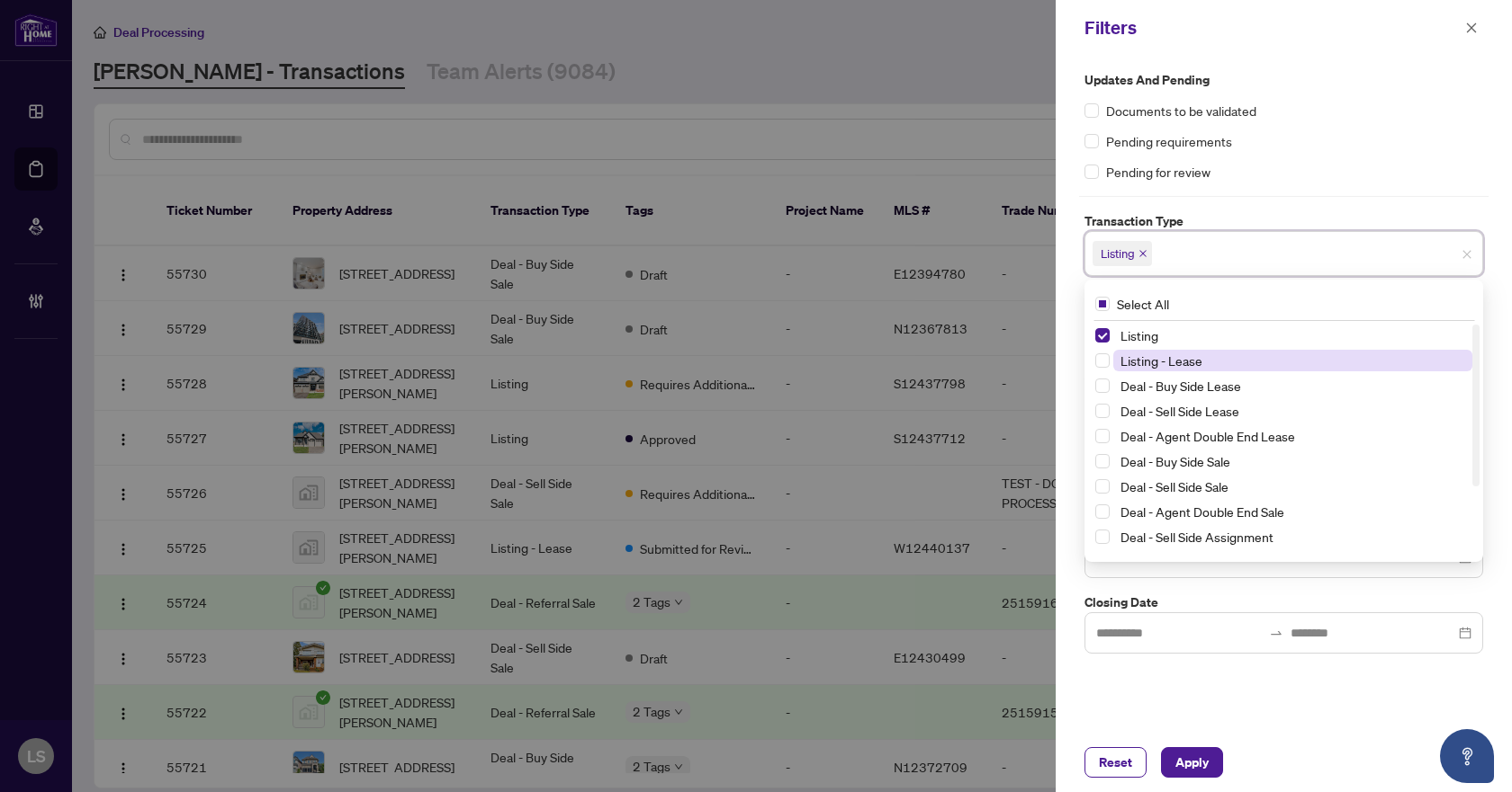
click at [1102, 362] on span "Select Listing - Lease" at bounding box center [1101, 360] width 14 height 14
click at [1350, 166] on div "Pending for review" at bounding box center [1284, 171] width 398 height 20
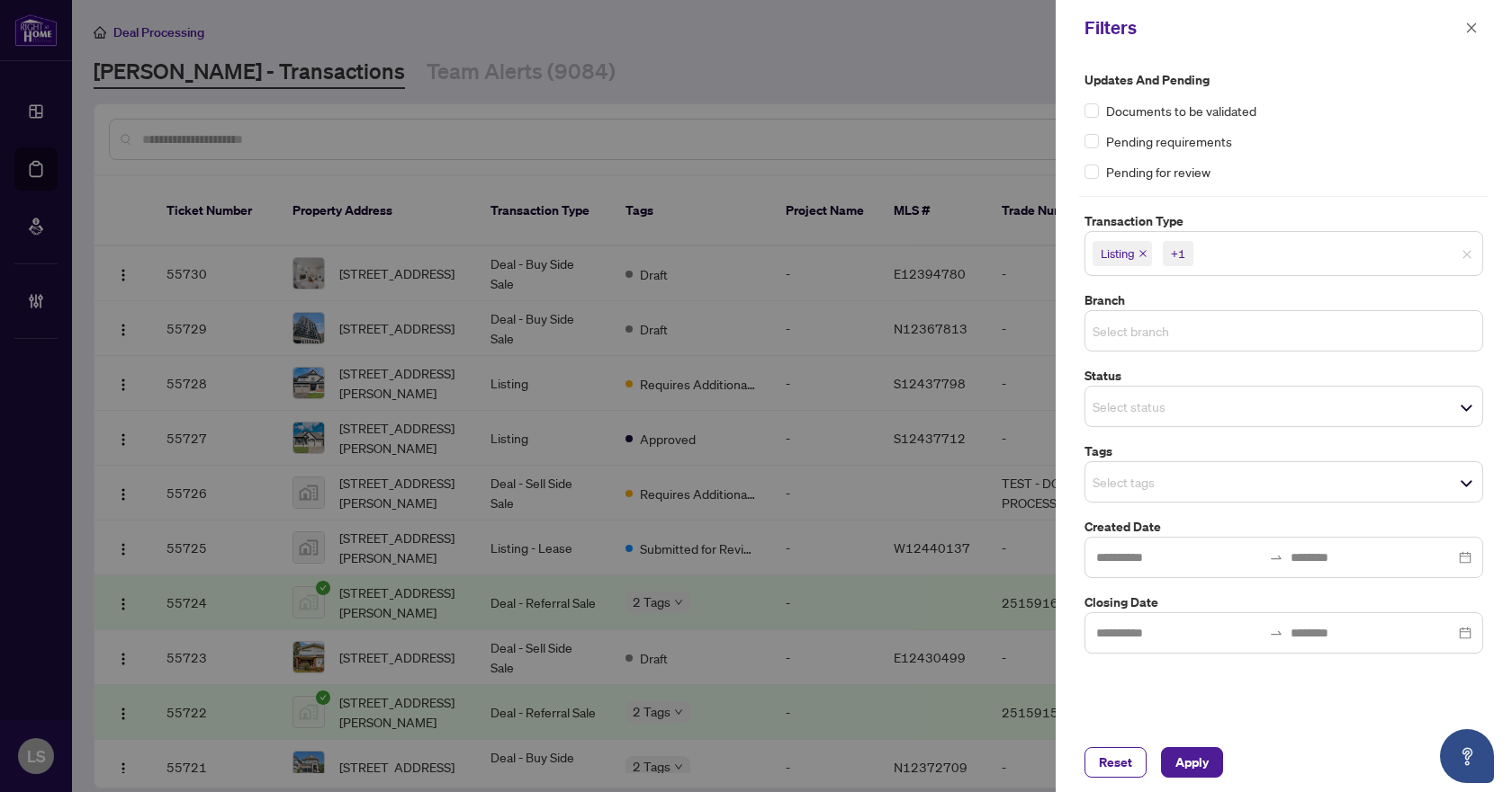
click at [1160, 330] on input "search" at bounding box center [1154, 330] width 126 height 21
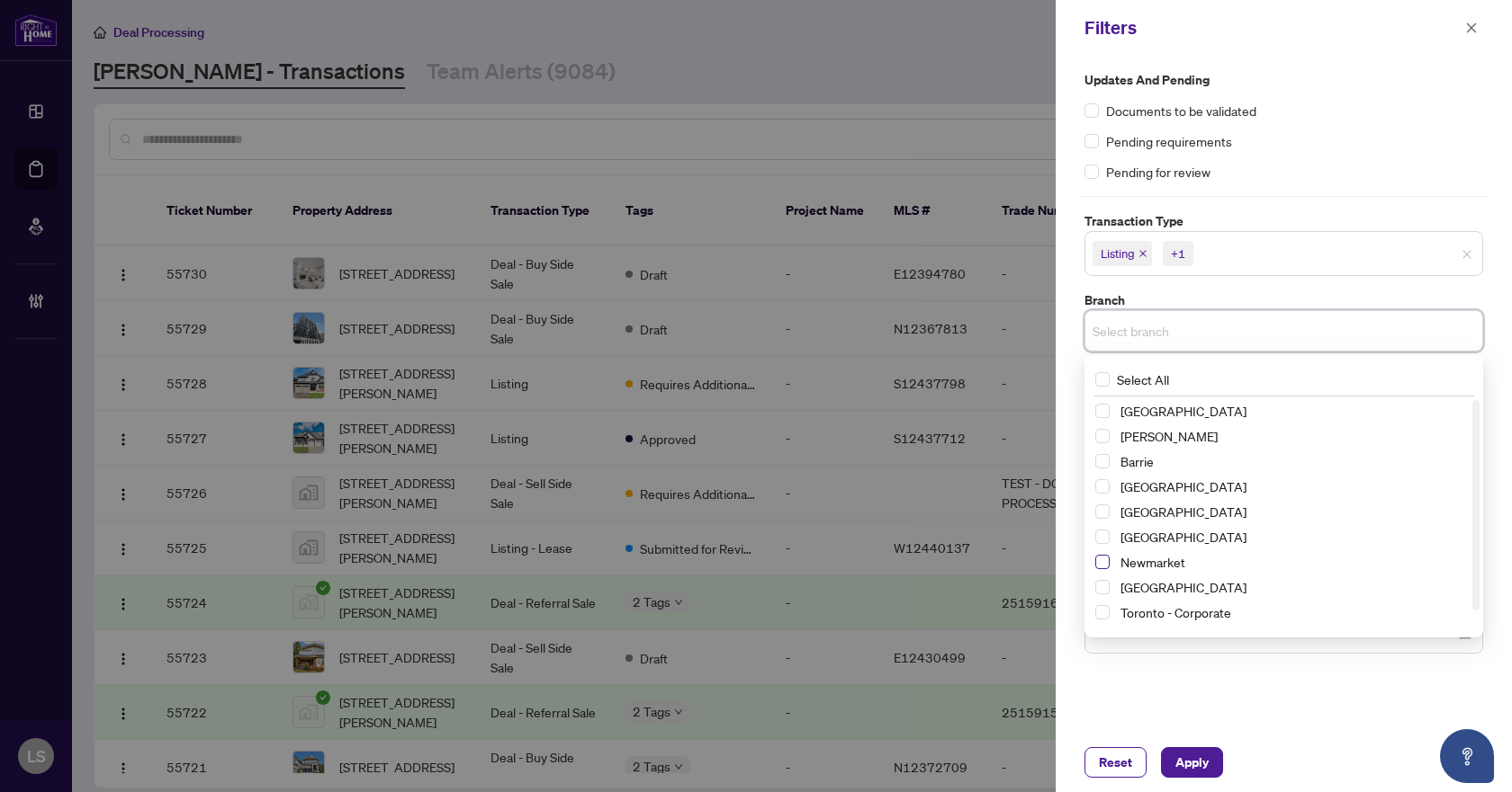
click at [1106, 561] on span "Select Newmarket" at bounding box center [1101, 561] width 14 height 14
click at [1320, 156] on div "Updates and Pending Documents to be validated Pending requirements Pending for …" at bounding box center [1284, 126] width 398 height 112
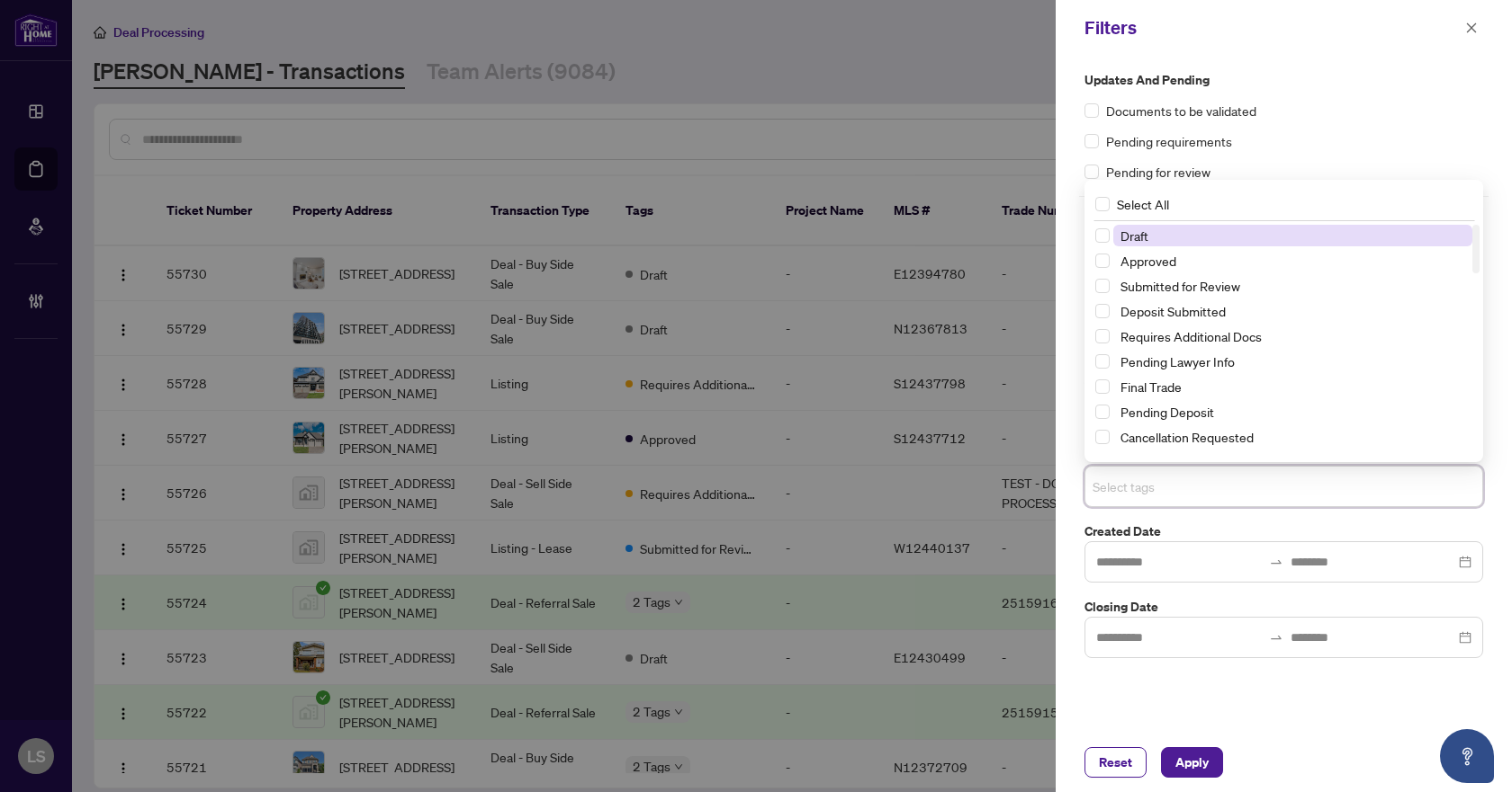
click at [1134, 477] on input "search" at bounding box center [1154, 486] width 126 height 21
click at [1100, 286] on span "Select Submitted for Review" at bounding box center [1101, 286] width 14 height 14
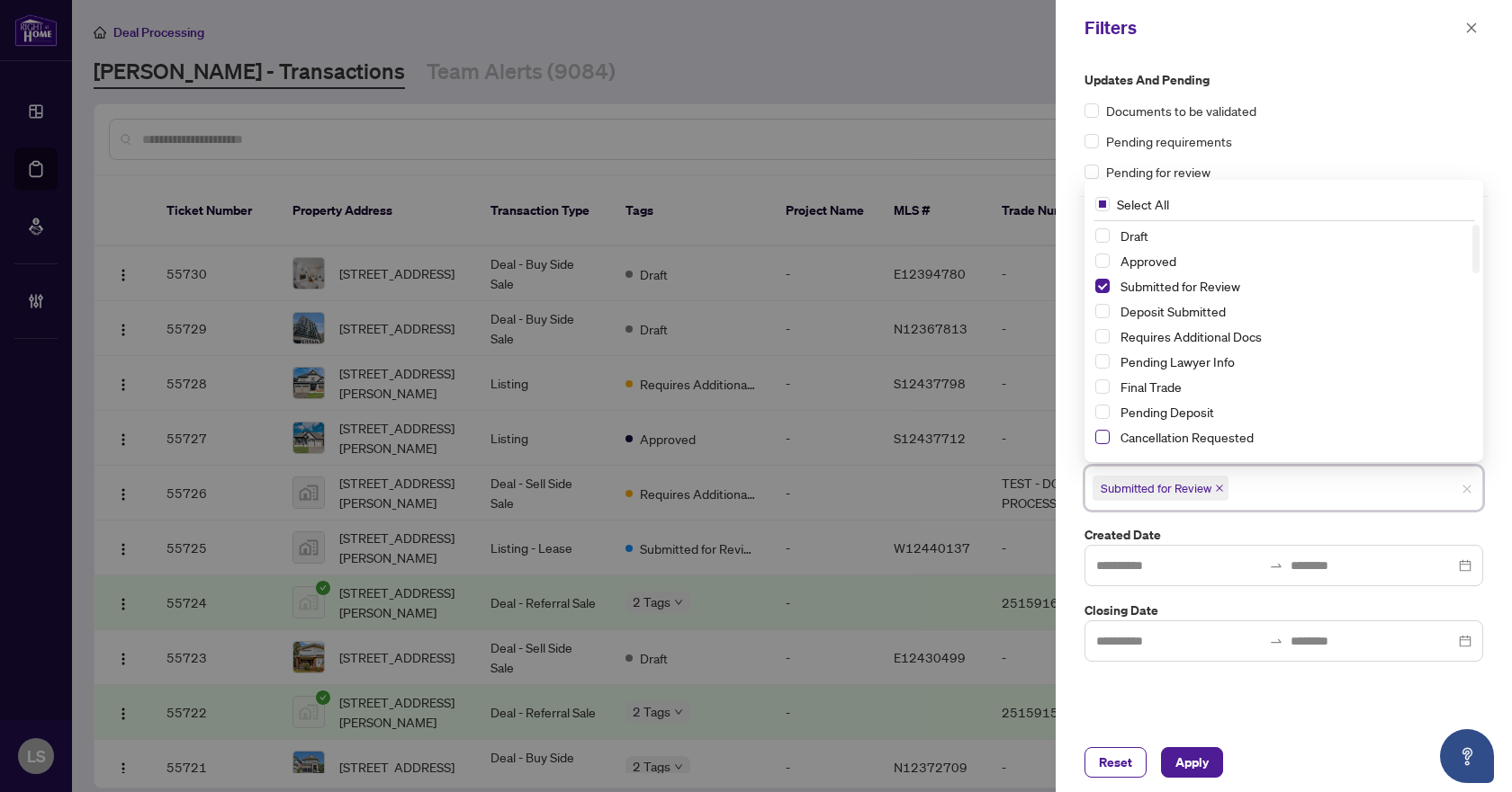
click at [1099, 435] on span "Select Cancellation Requested" at bounding box center [1101, 436] width 14 height 14
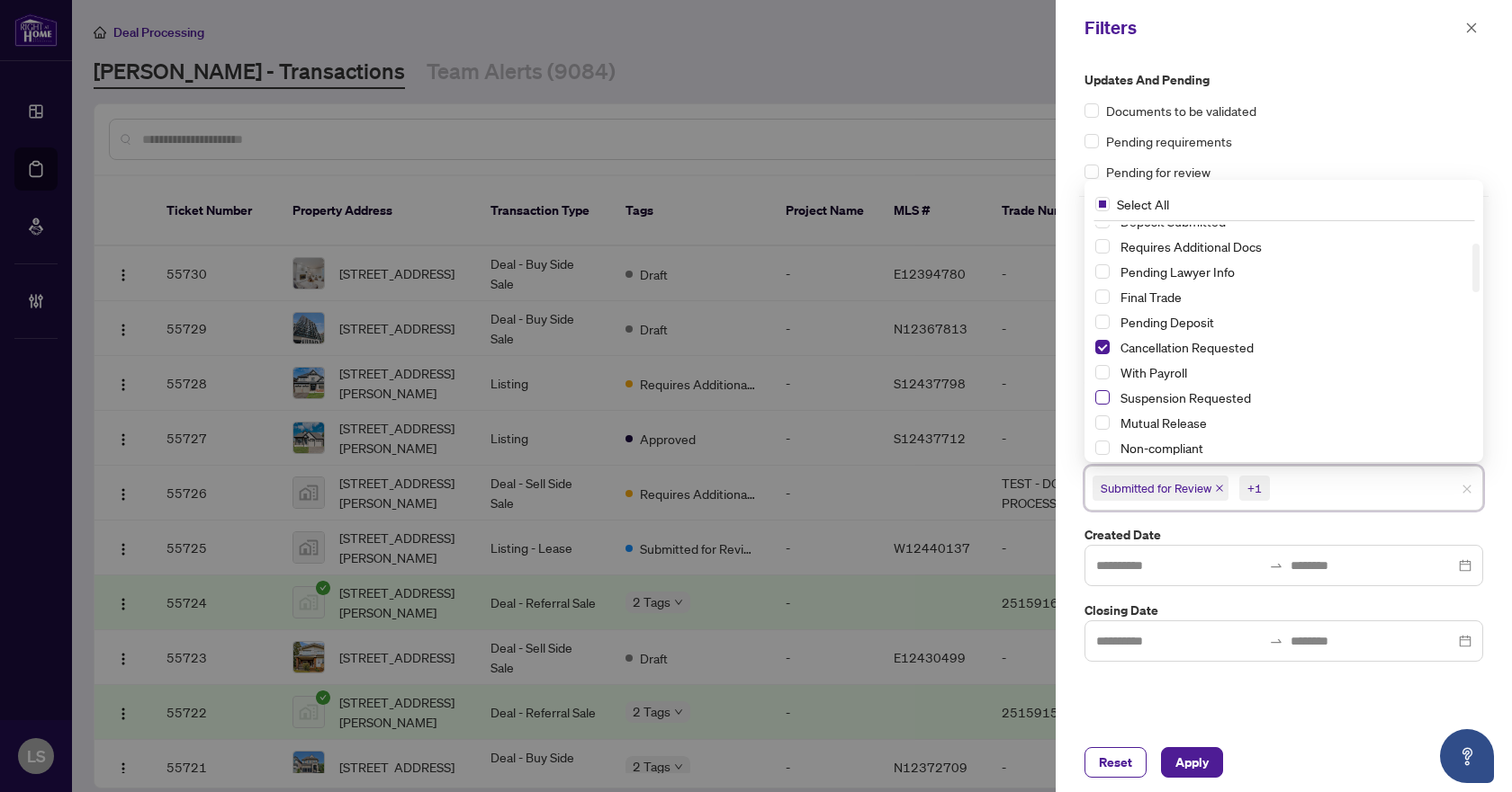
click at [1103, 393] on span "Select Suspension Requested" at bounding box center [1101, 396] width 14 height 14
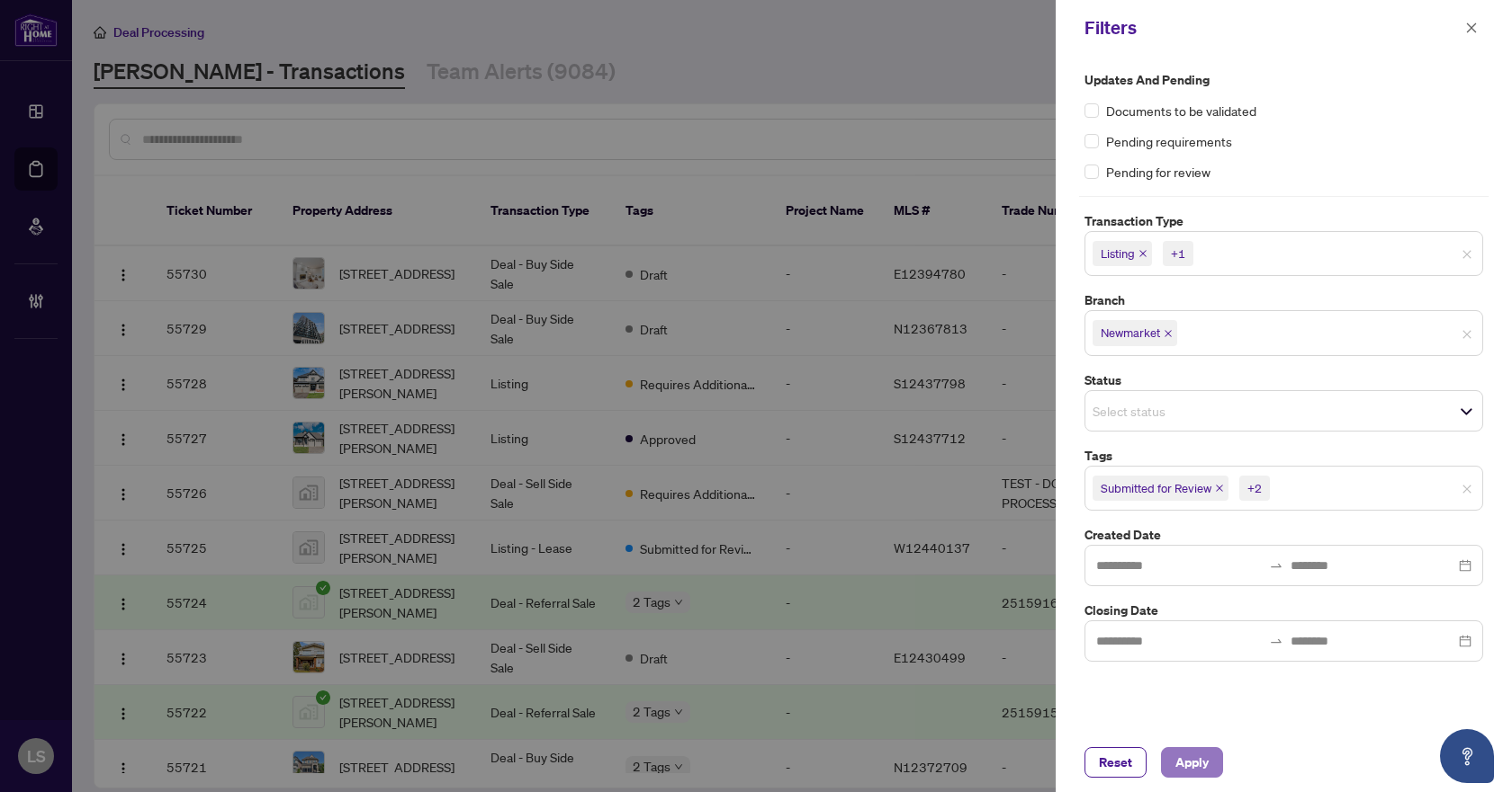
click at [1201, 771] on span "Apply" at bounding box center [1192, 762] width 34 height 29
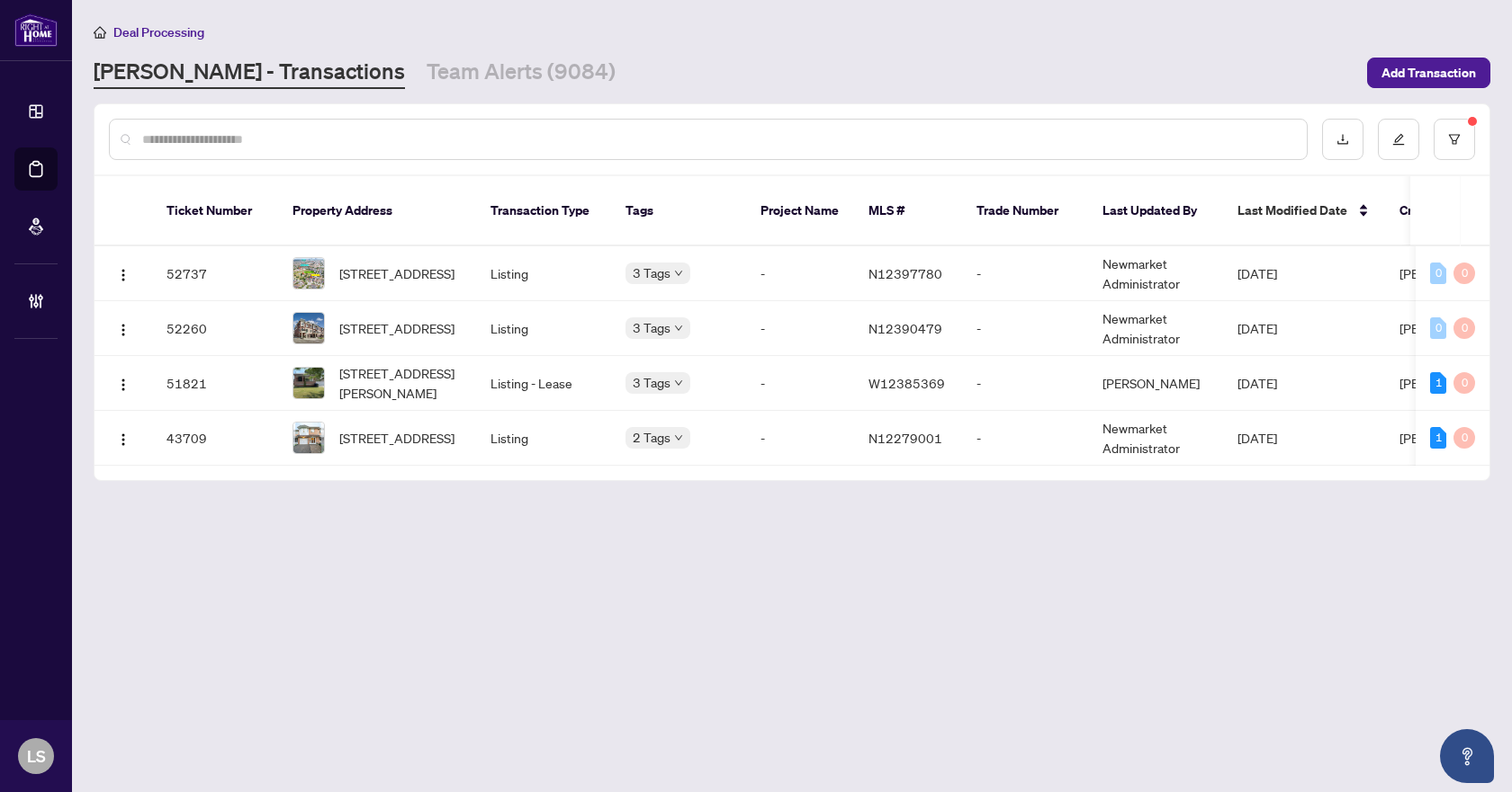
click at [795, 661] on main "Deal Processing RAHR - Transactions Team Alerts (9084) Add Transaction Ticket N…" at bounding box center [791, 396] width 1439 height 792
click at [402, 263] on span "259 Tall Grass Tr, Vaughan, Ontario L4L 3P7, Canada" at bounding box center [397, 273] width 115 height 20
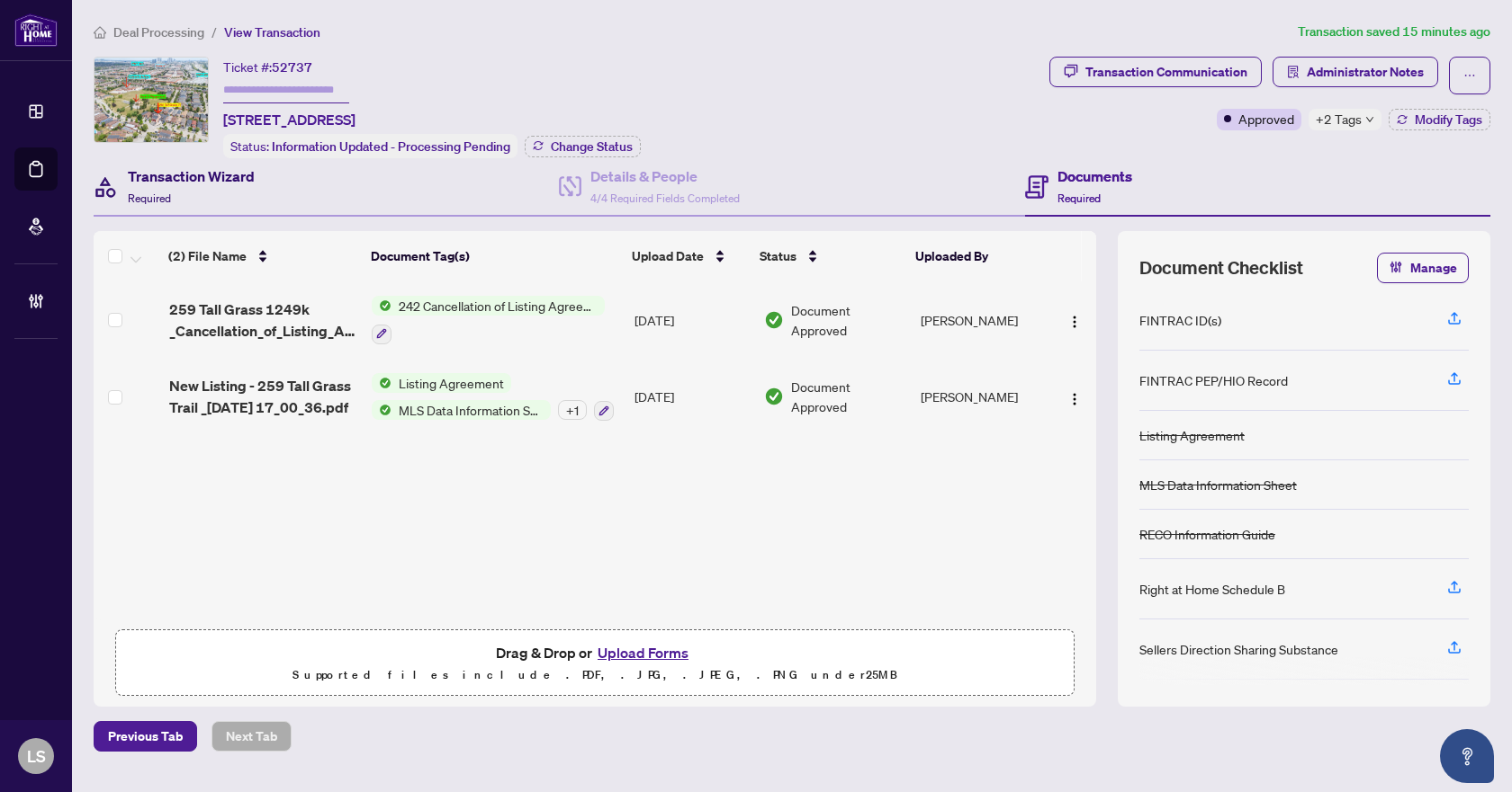
click at [216, 192] on div "Transaction Wizard Required" at bounding box center [191, 186] width 127 height 42
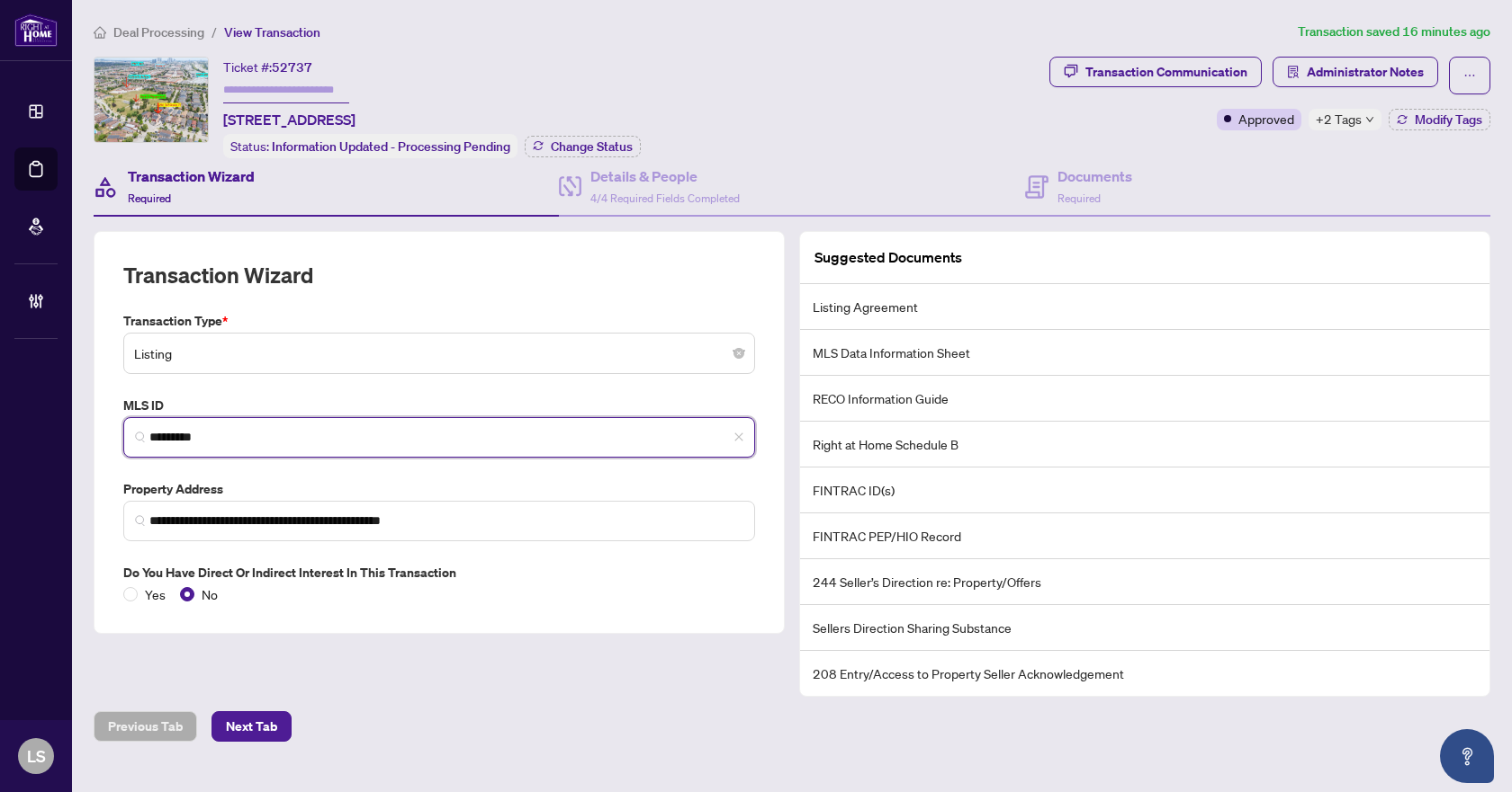
drag, startPoint x: 279, startPoint y: 433, endPoint x: 95, endPoint y: 429, distance: 184.0
click at [95, 429] on div "**********" at bounding box center [439, 432] width 691 height 403
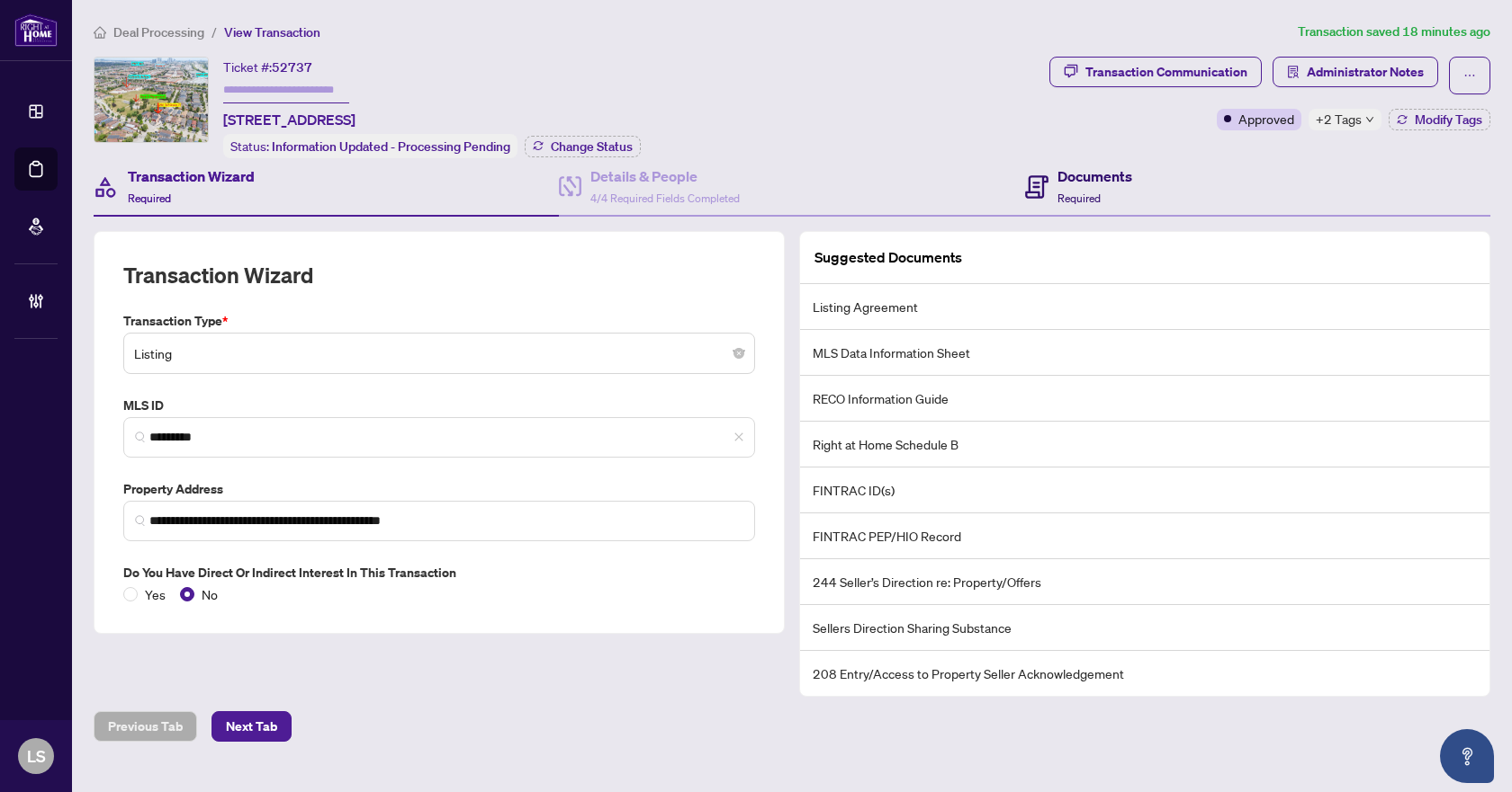
click at [1067, 181] on h4 "Documents" at bounding box center [1095, 176] width 74 height 21
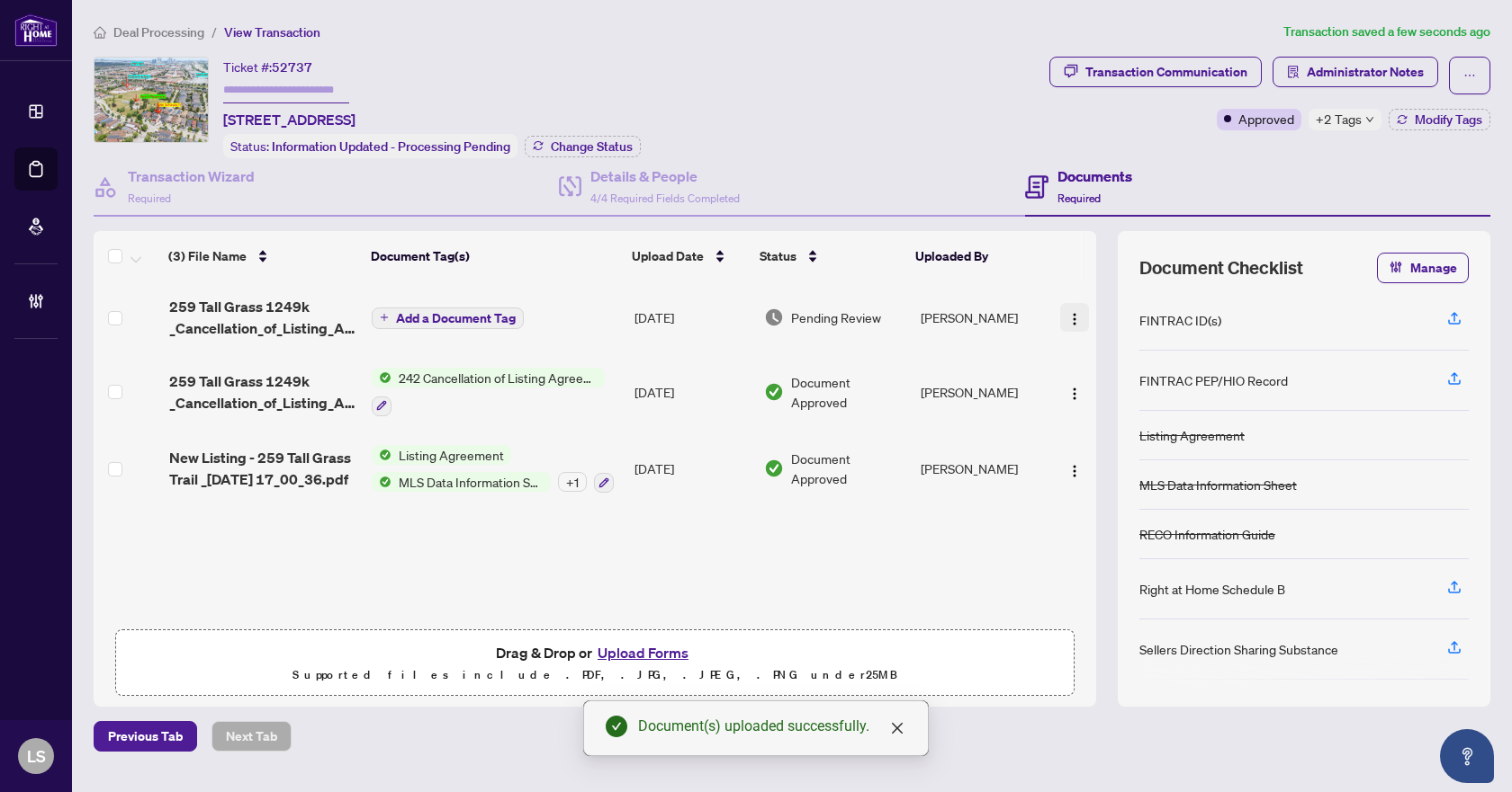
click at [1069, 318] on img "button" at bounding box center [1073, 318] width 14 height 14
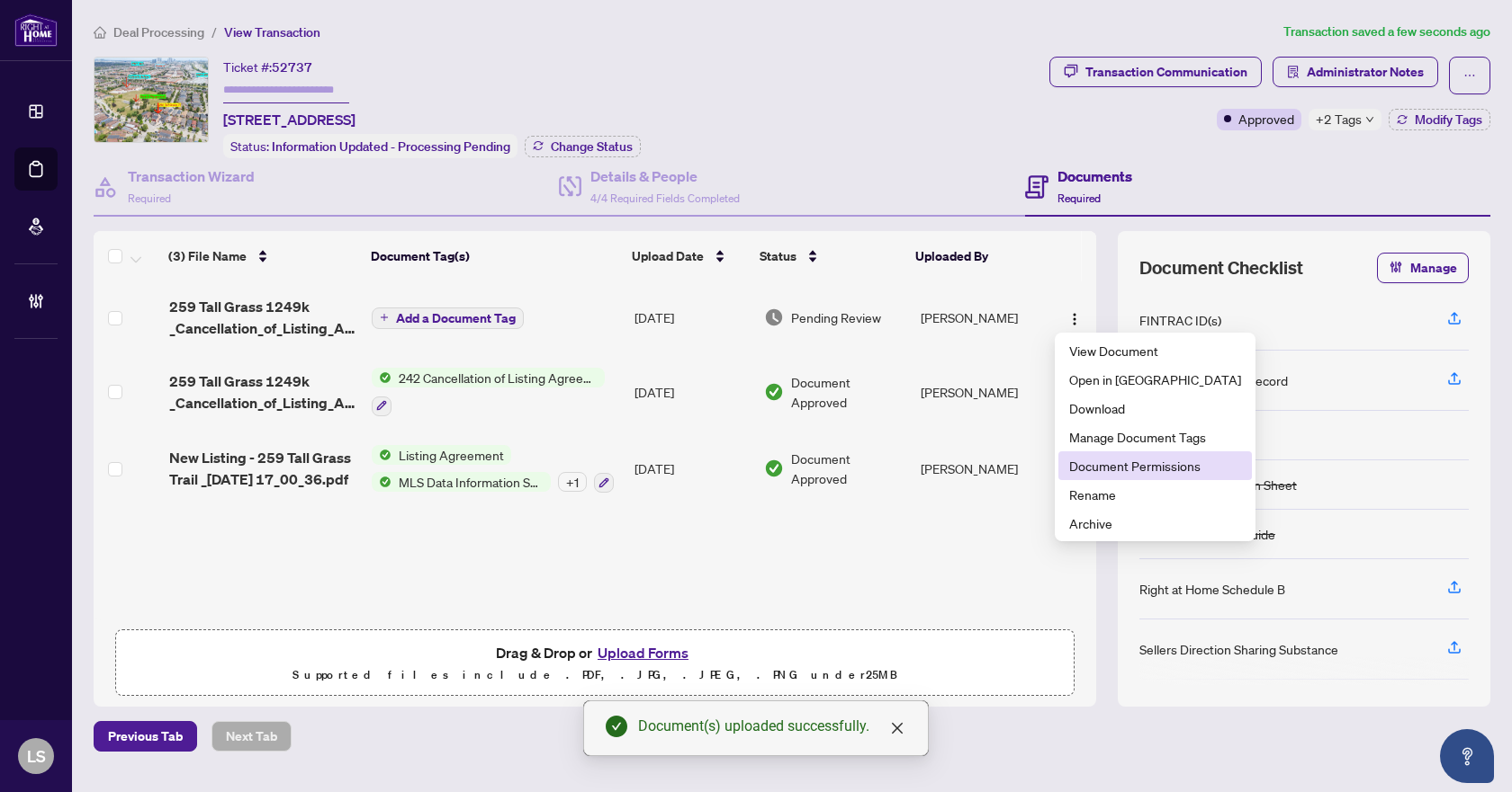
click at [1101, 470] on span "Document Permissions" at bounding box center [1154, 465] width 172 height 20
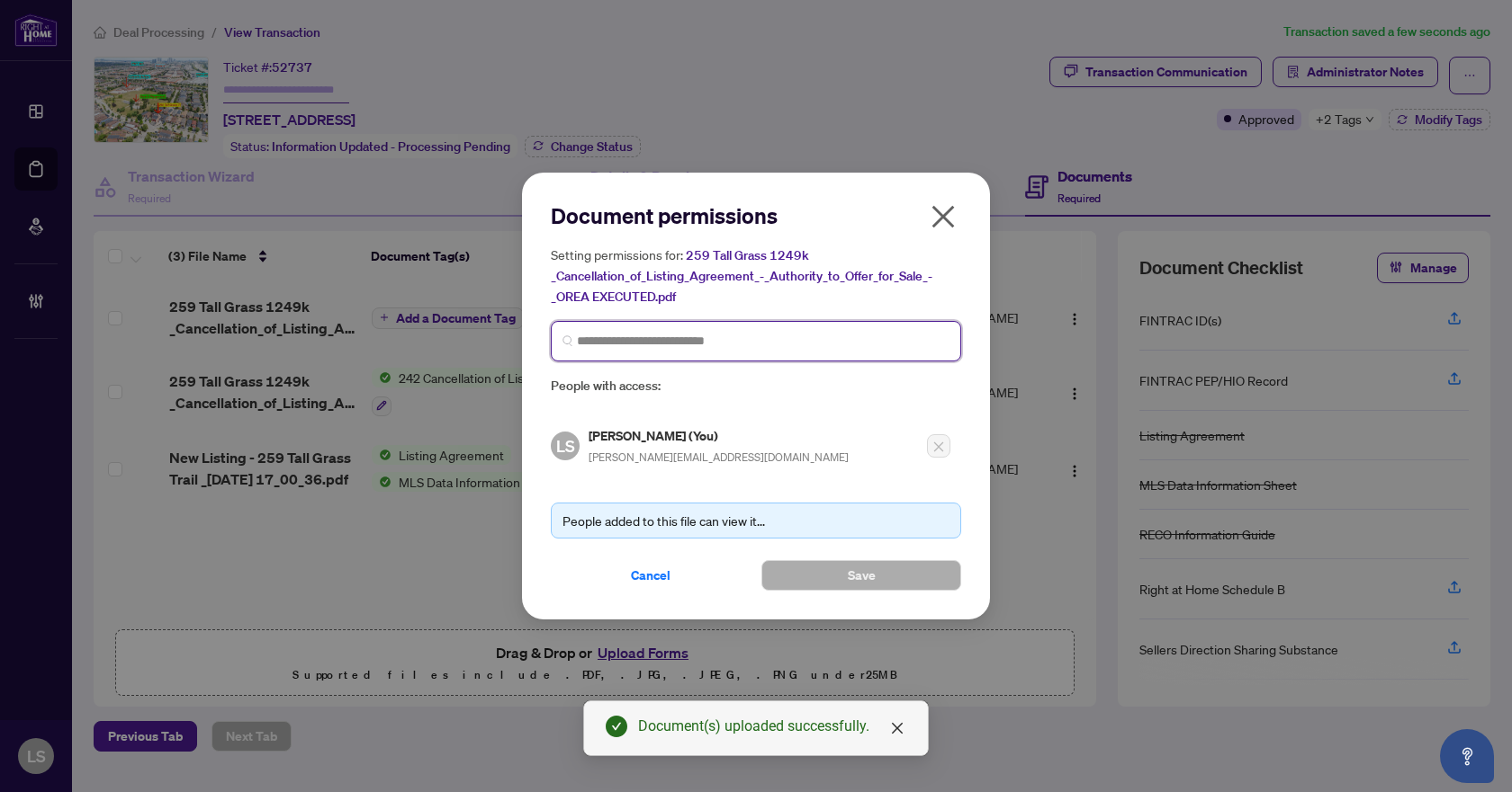
click at [634, 338] on input "search" at bounding box center [763, 342] width 372 height 19
type input "****"
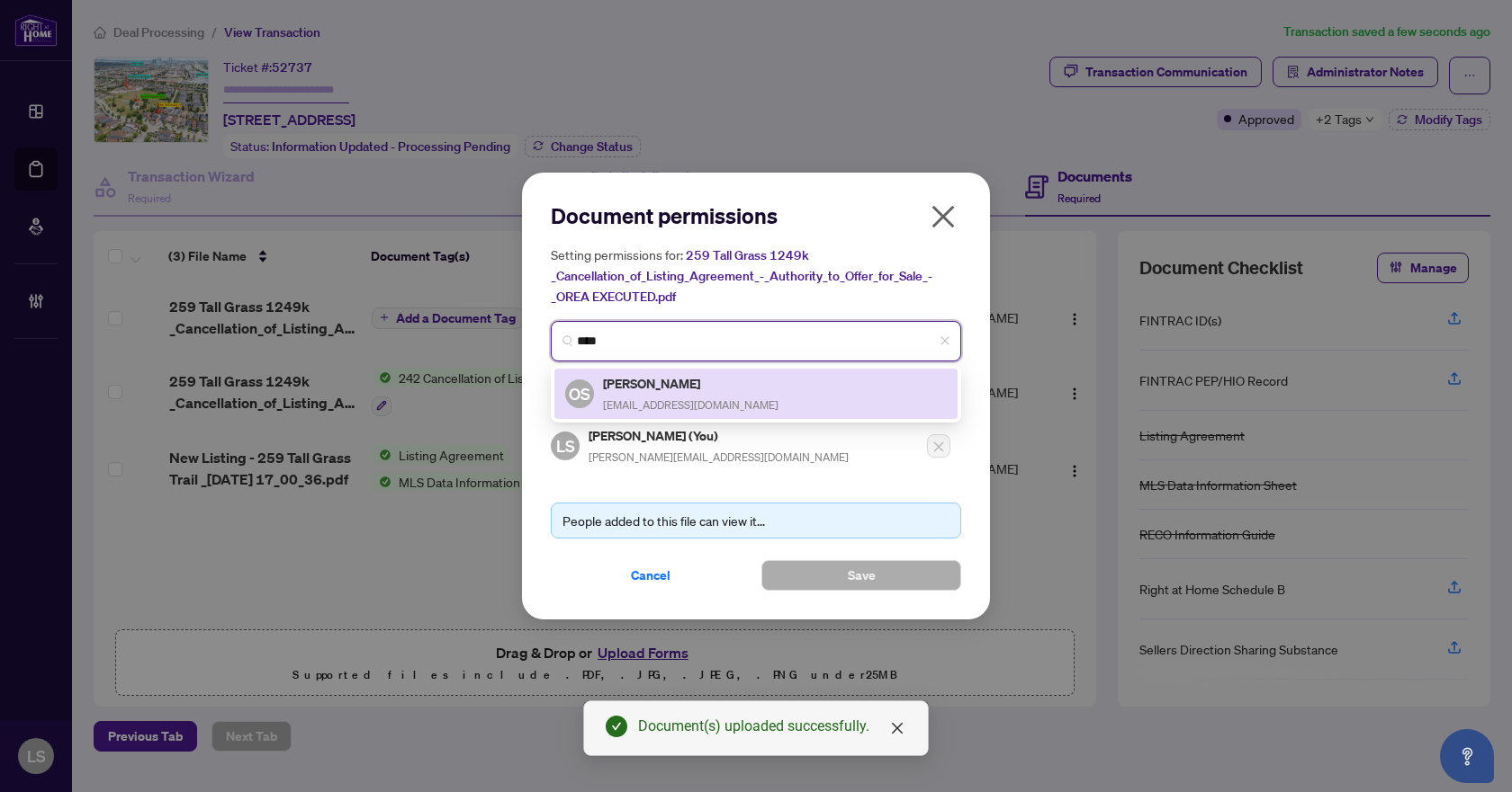
click at [644, 398] on span "snihurHomes@gmail.com" at bounding box center [691, 405] width 175 height 13
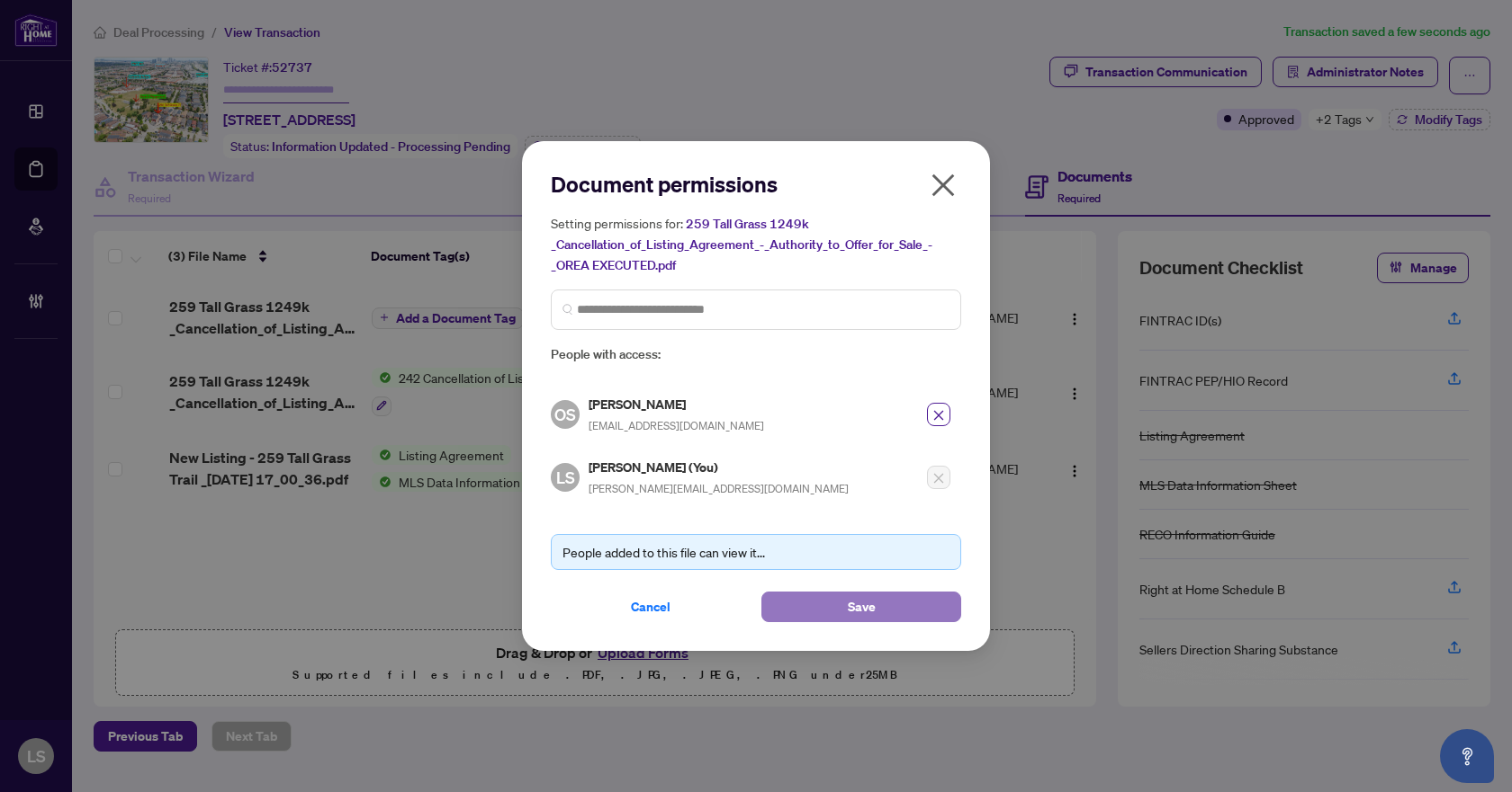
click at [880, 604] on button "Save" at bounding box center [861, 607] width 200 height 31
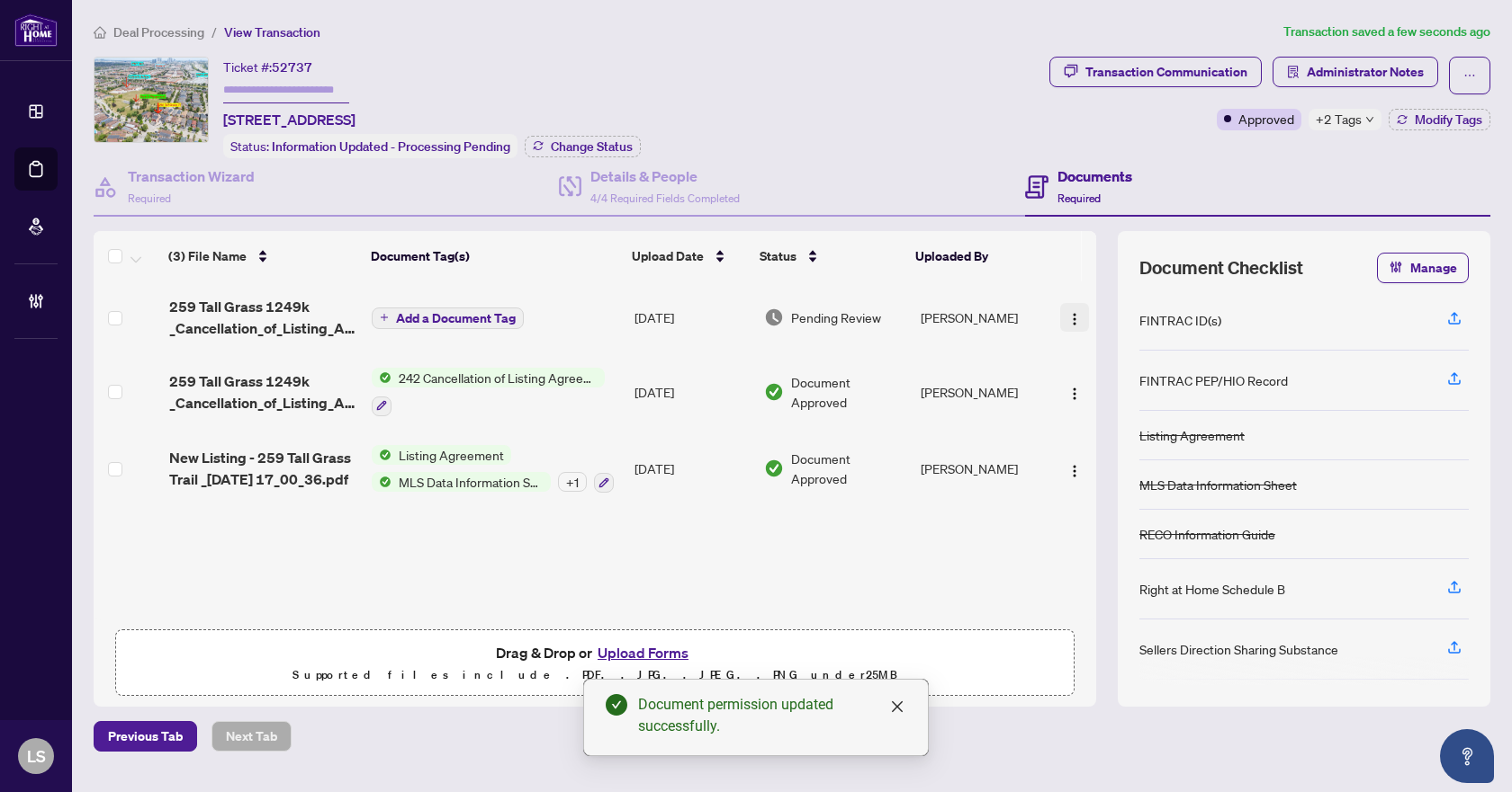
click at [1069, 312] on img "button" at bounding box center [1073, 318] width 14 height 14
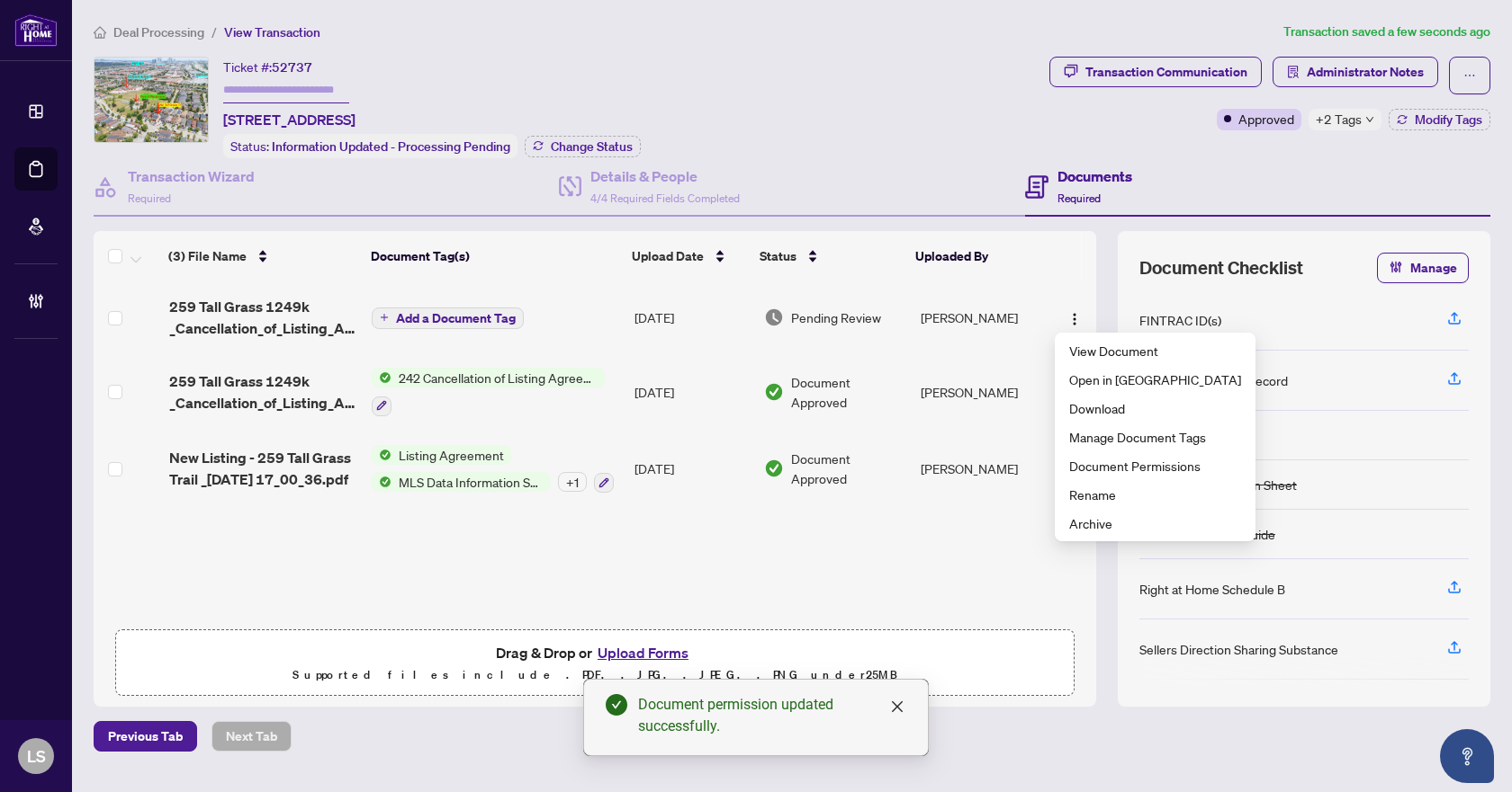
click at [258, 327] on span "259 Tall Grass 1249k _Cancellation_of_Listing_Agreement_-_Authority_to_Offer_fo…" at bounding box center [263, 317] width 188 height 43
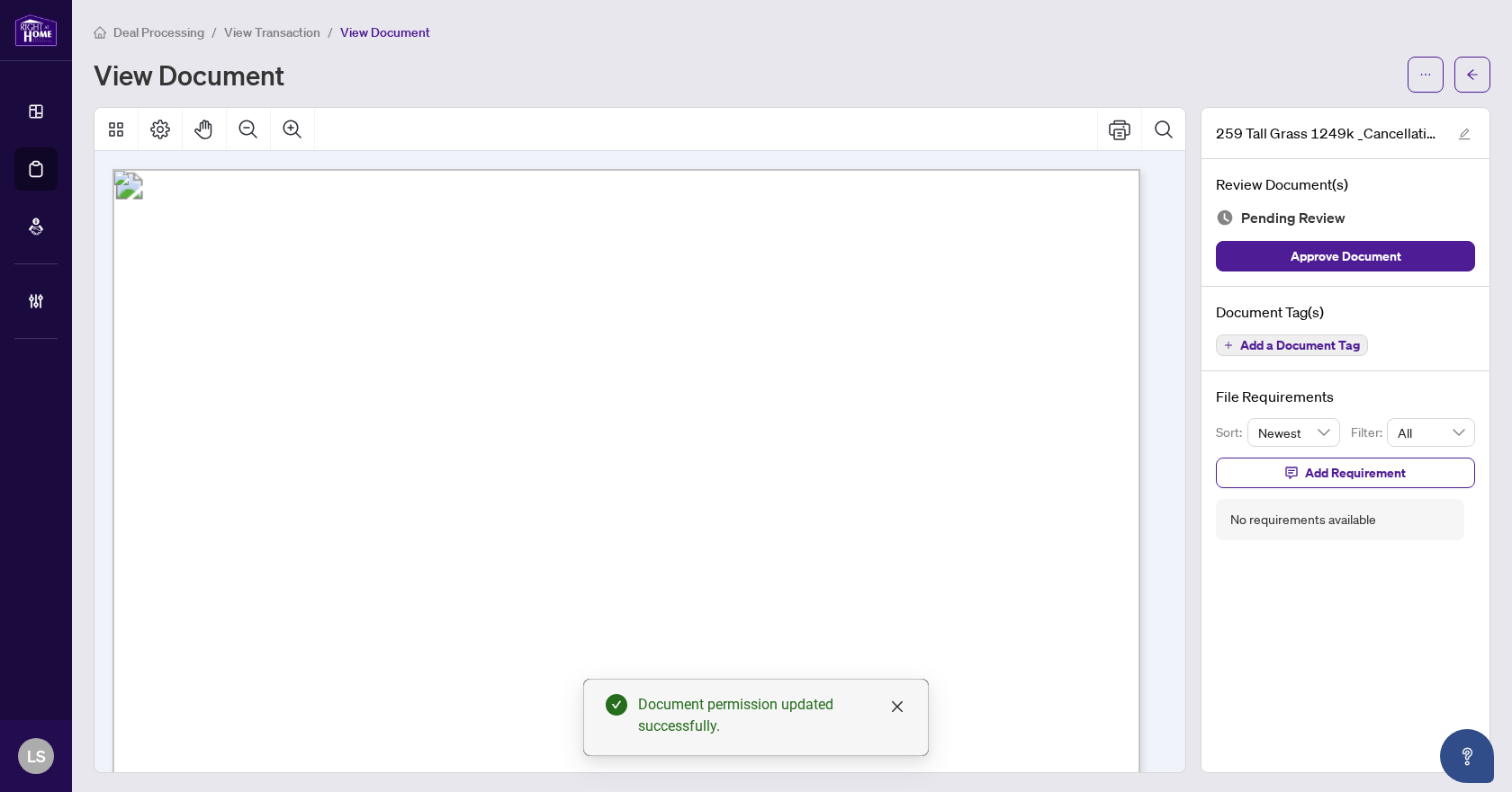
click at [1314, 346] on span "Add a Document Tag" at bounding box center [1300, 345] width 120 height 13
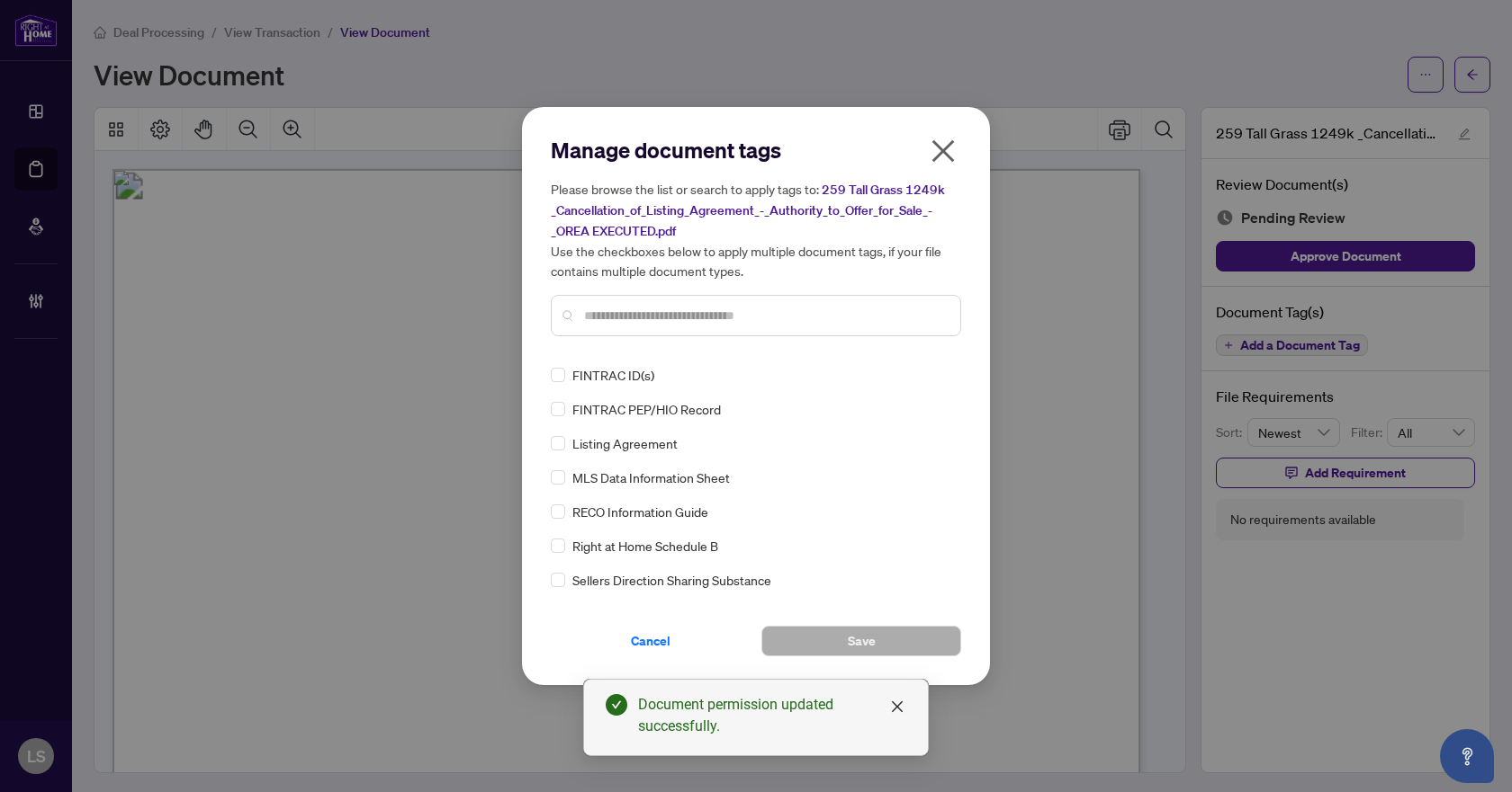
click at [663, 312] on input "text" at bounding box center [764, 315] width 362 height 20
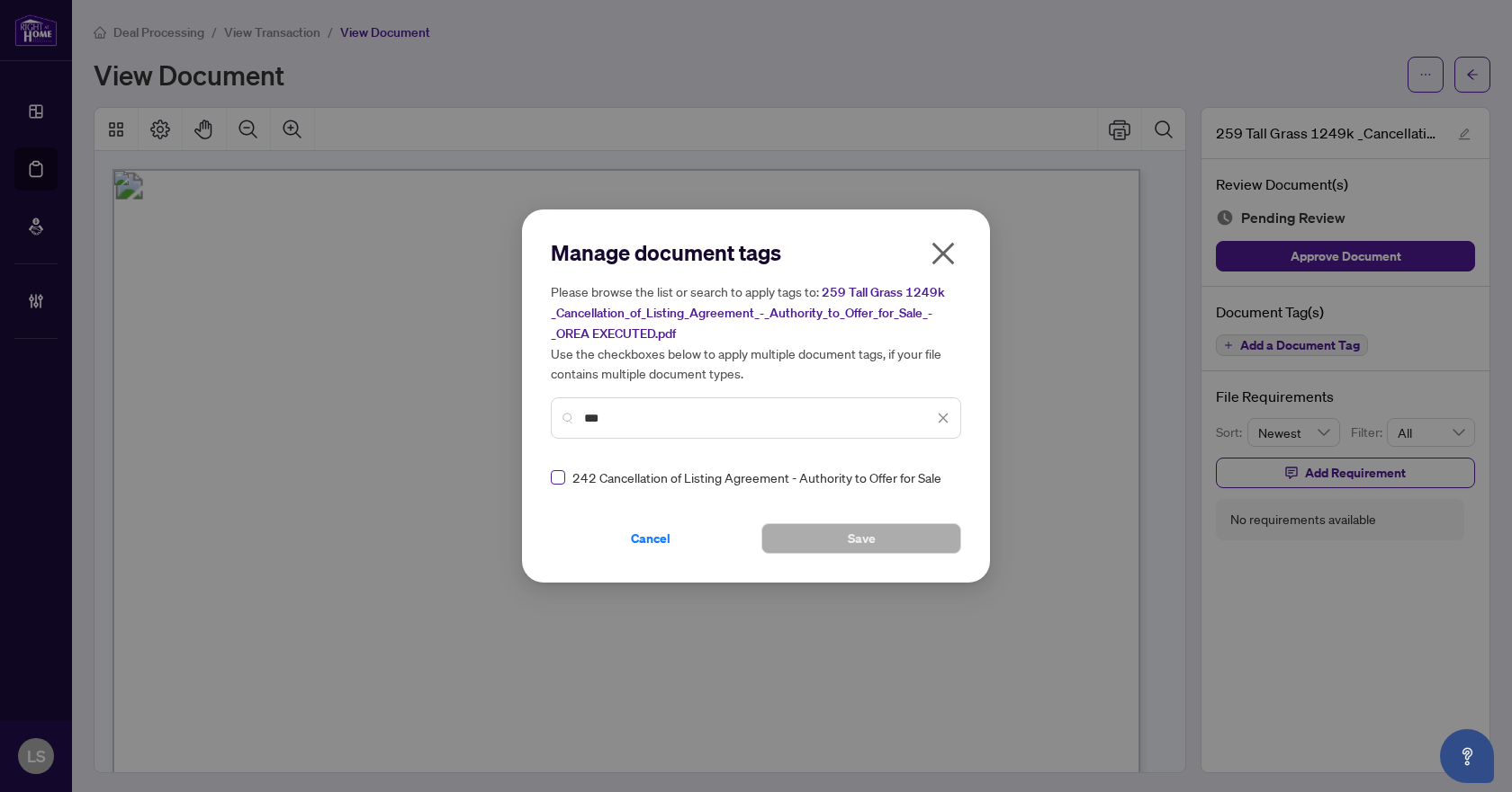
type input "***"
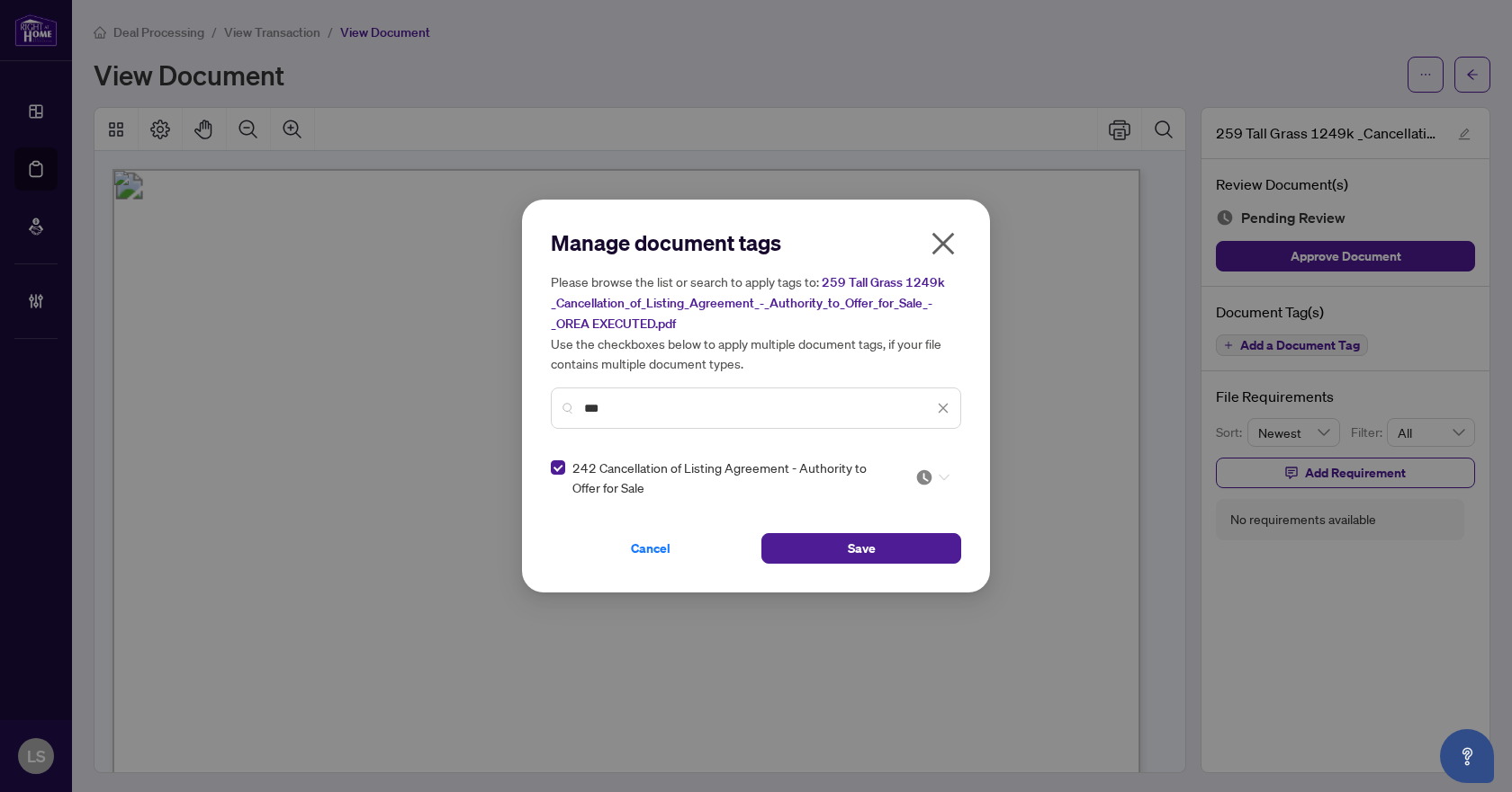
click at [938, 474] on icon at bounding box center [944, 477] width 11 height 7
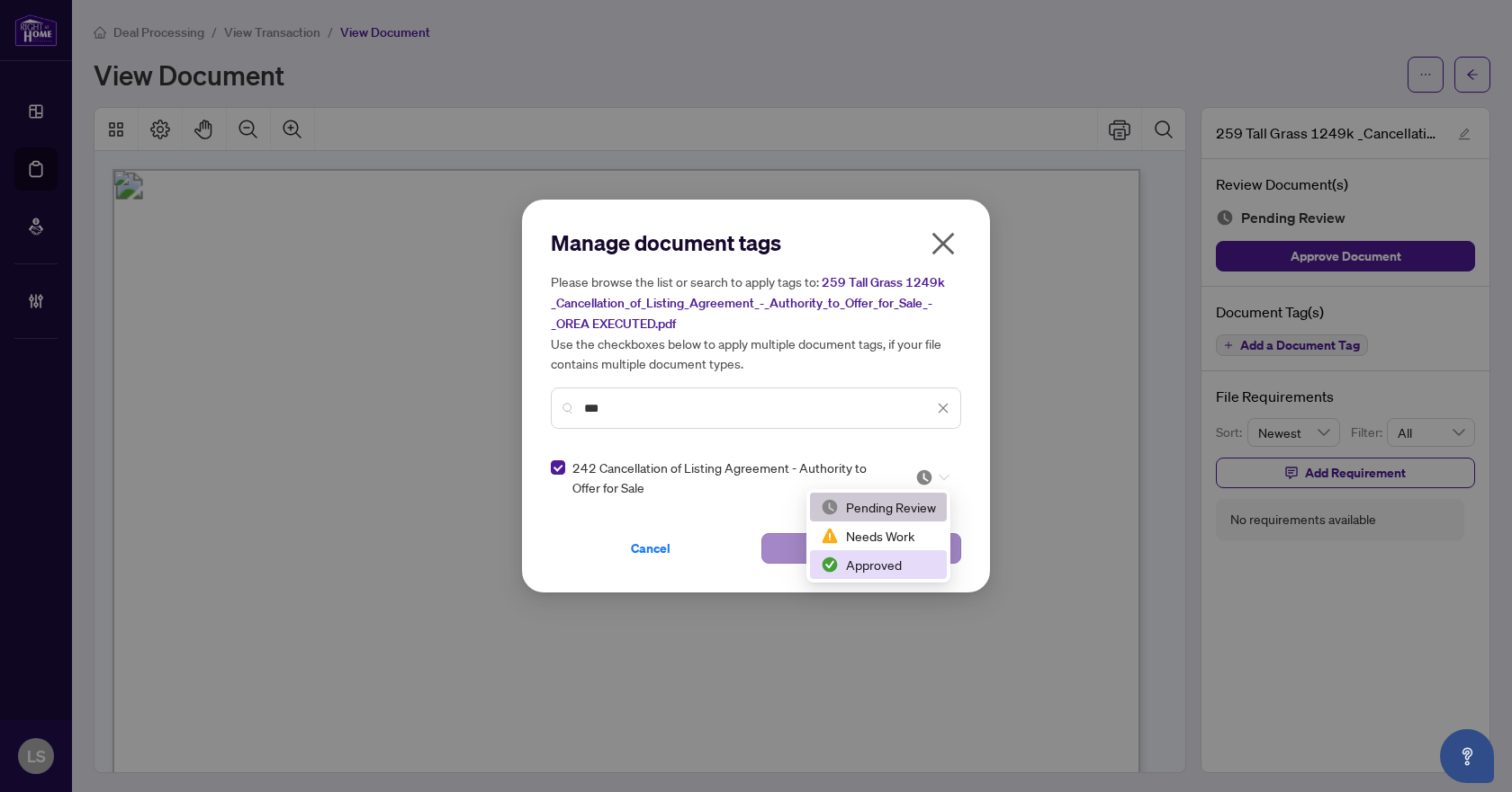
click at [881, 566] on div "Approved" at bounding box center [878, 564] width 115 height 20
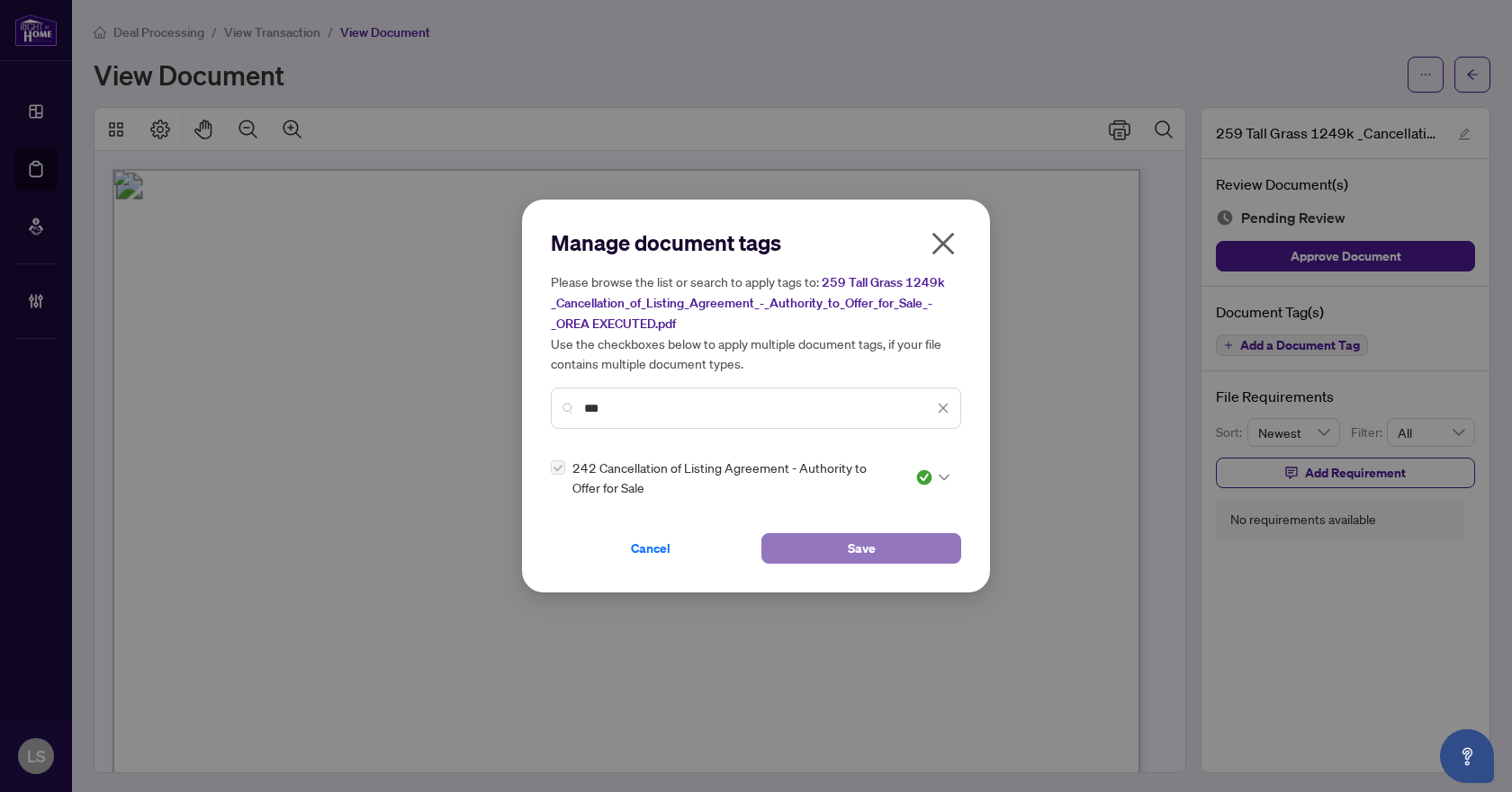
click at [854, 544] on span "Save" at bounding box center [861, 548] width 28 height 29
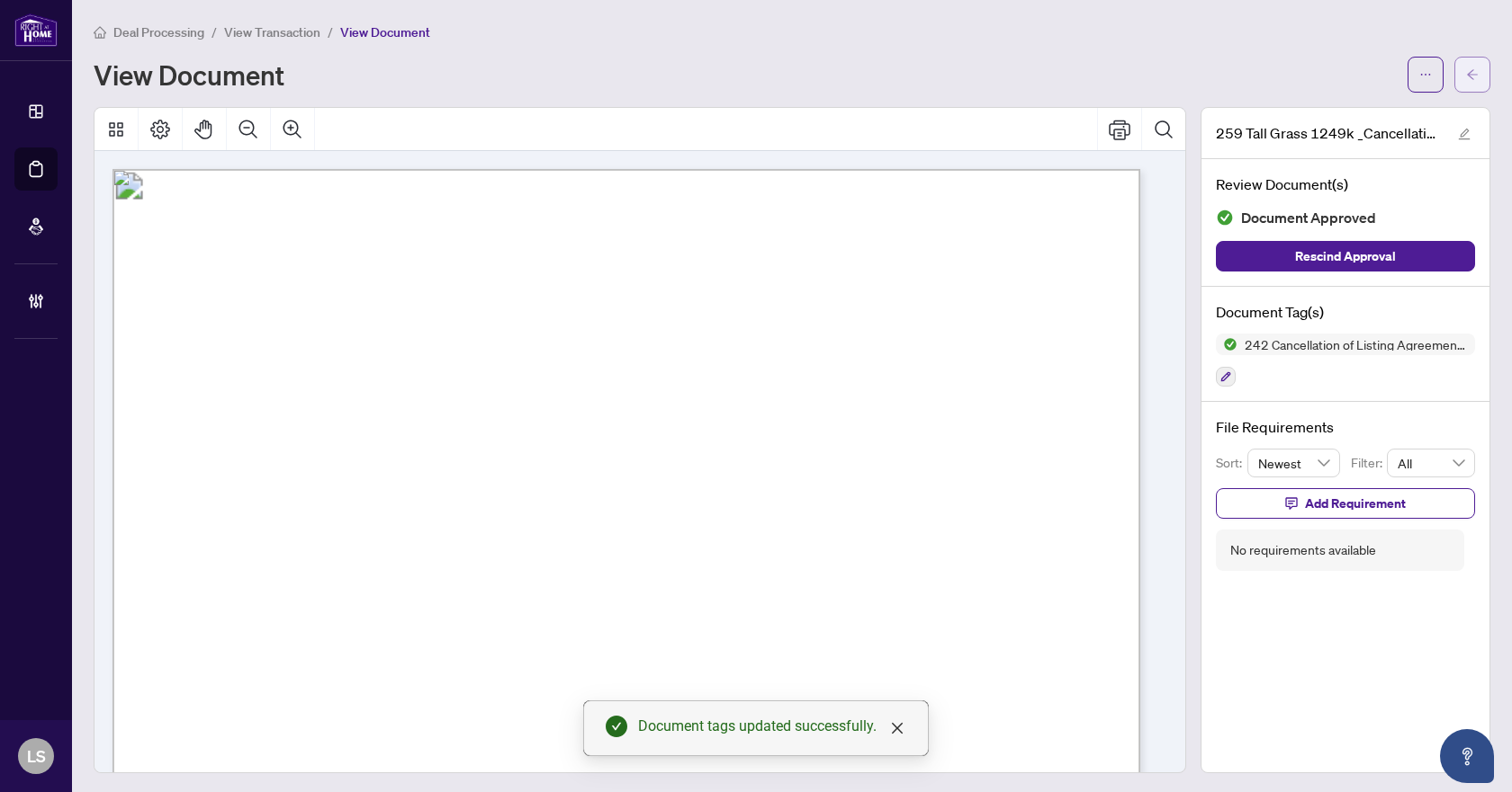
click at [1465, 76] on icon "arrow-left" at bounding box center [1472, 74] width 13 height 13
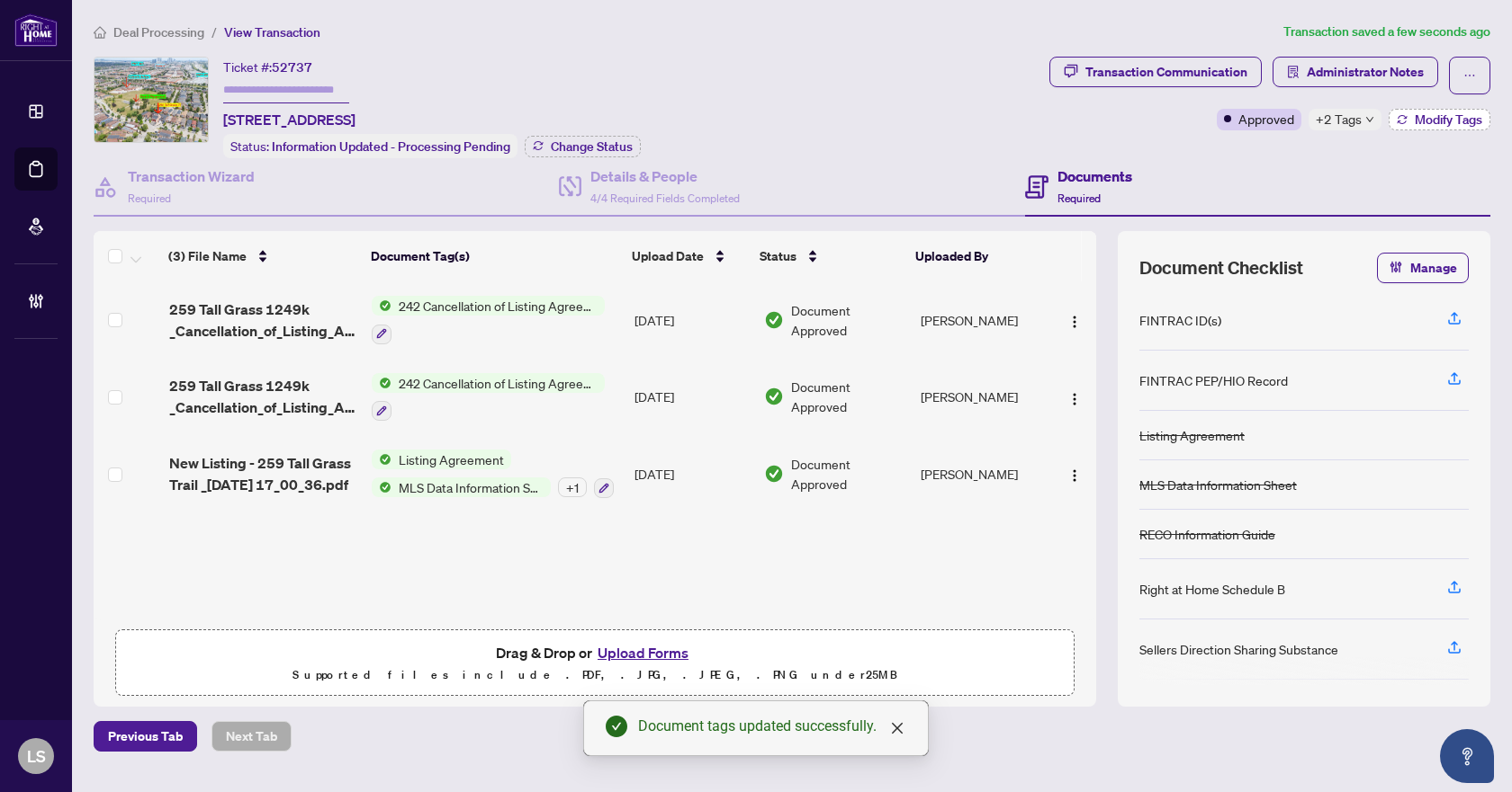
click at [1445, 115] on span "Modify Tags" at bounding box center [1448, 120] width 67 height 13
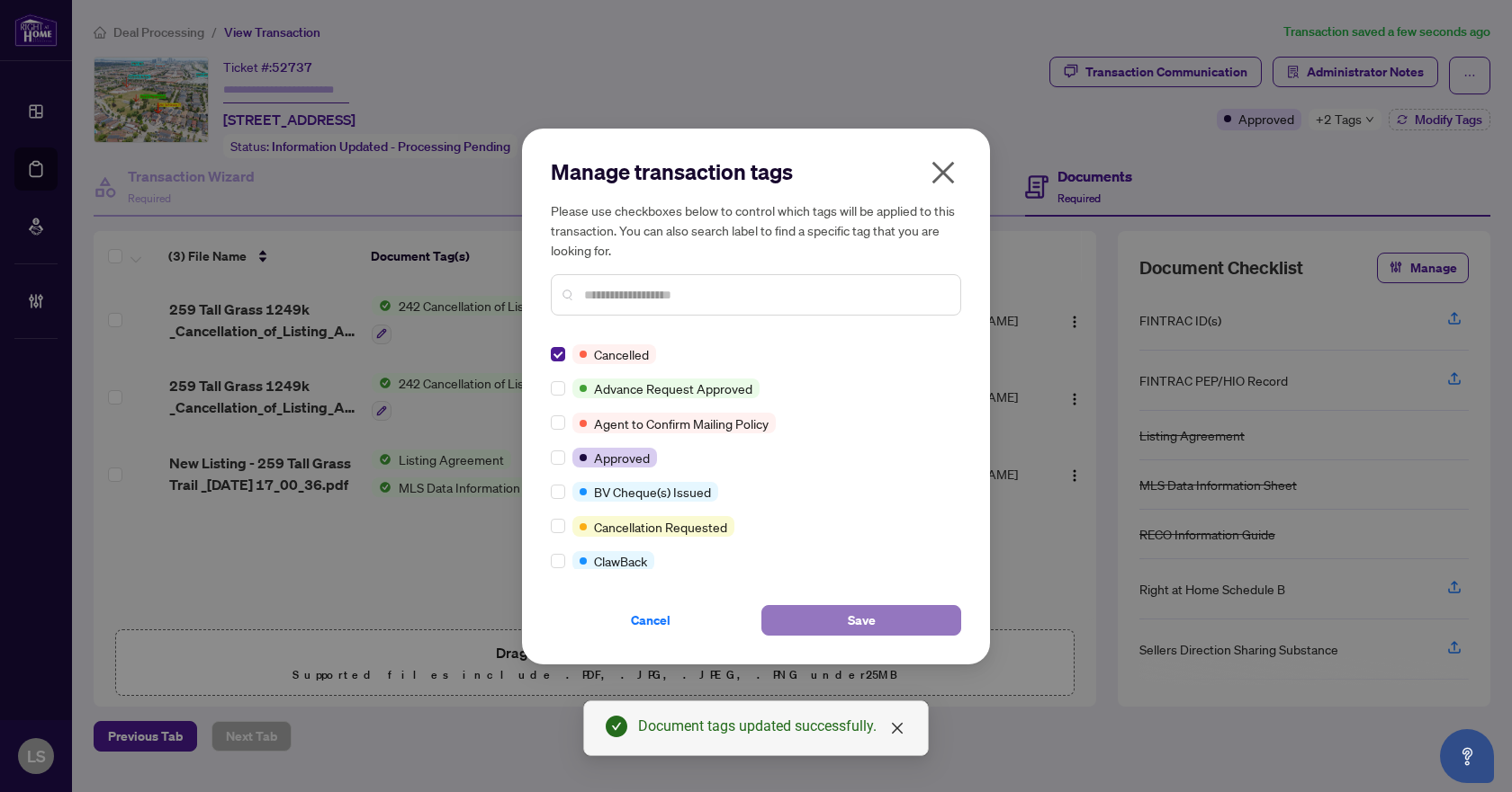
click at [873, 607] on span "Save" at bounding box center [861, 620] width 28 height 29
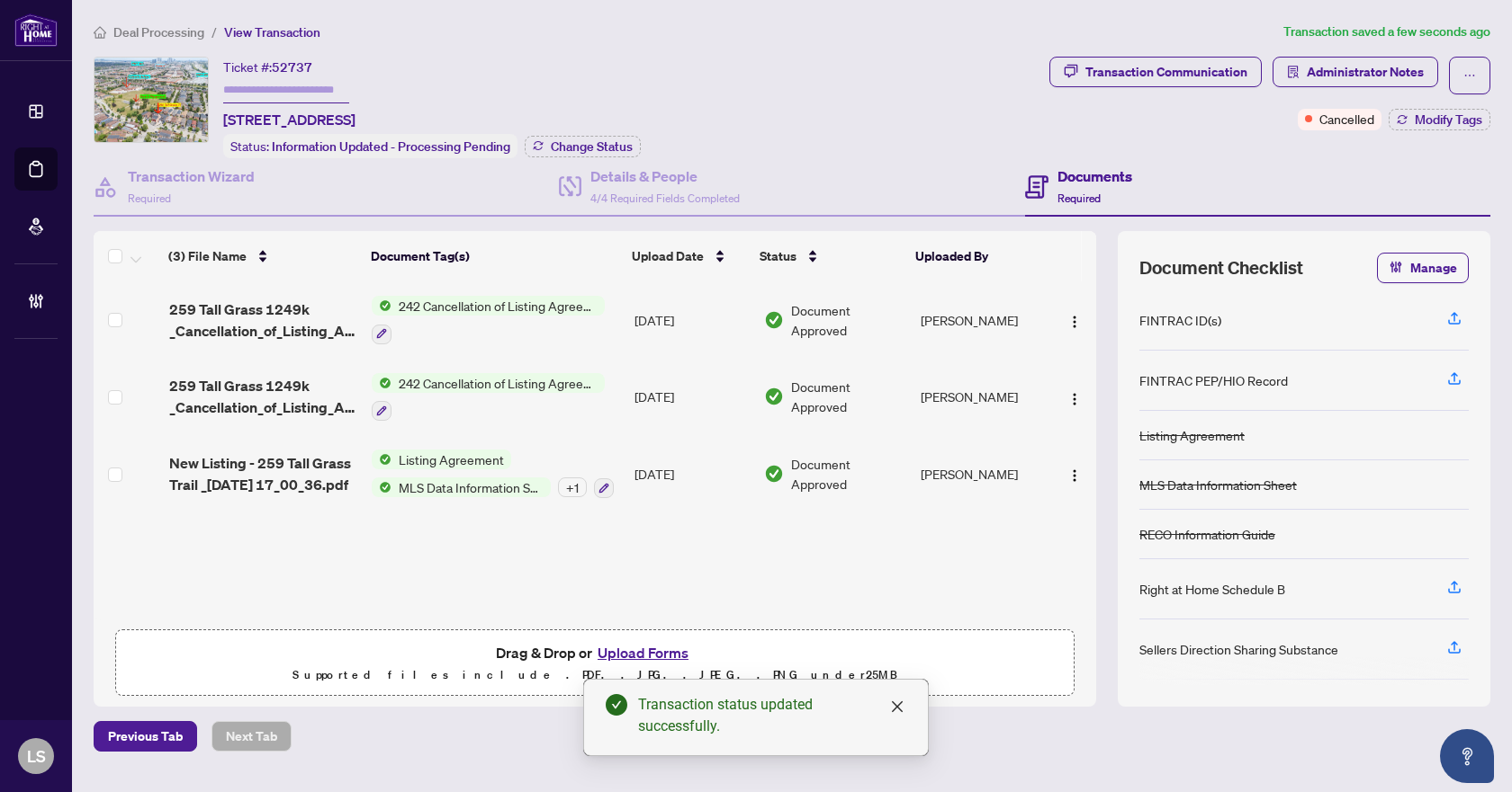
click at [182, 29] on span "Deal Processing" at bounding box center [159, 32] width 91 height 16
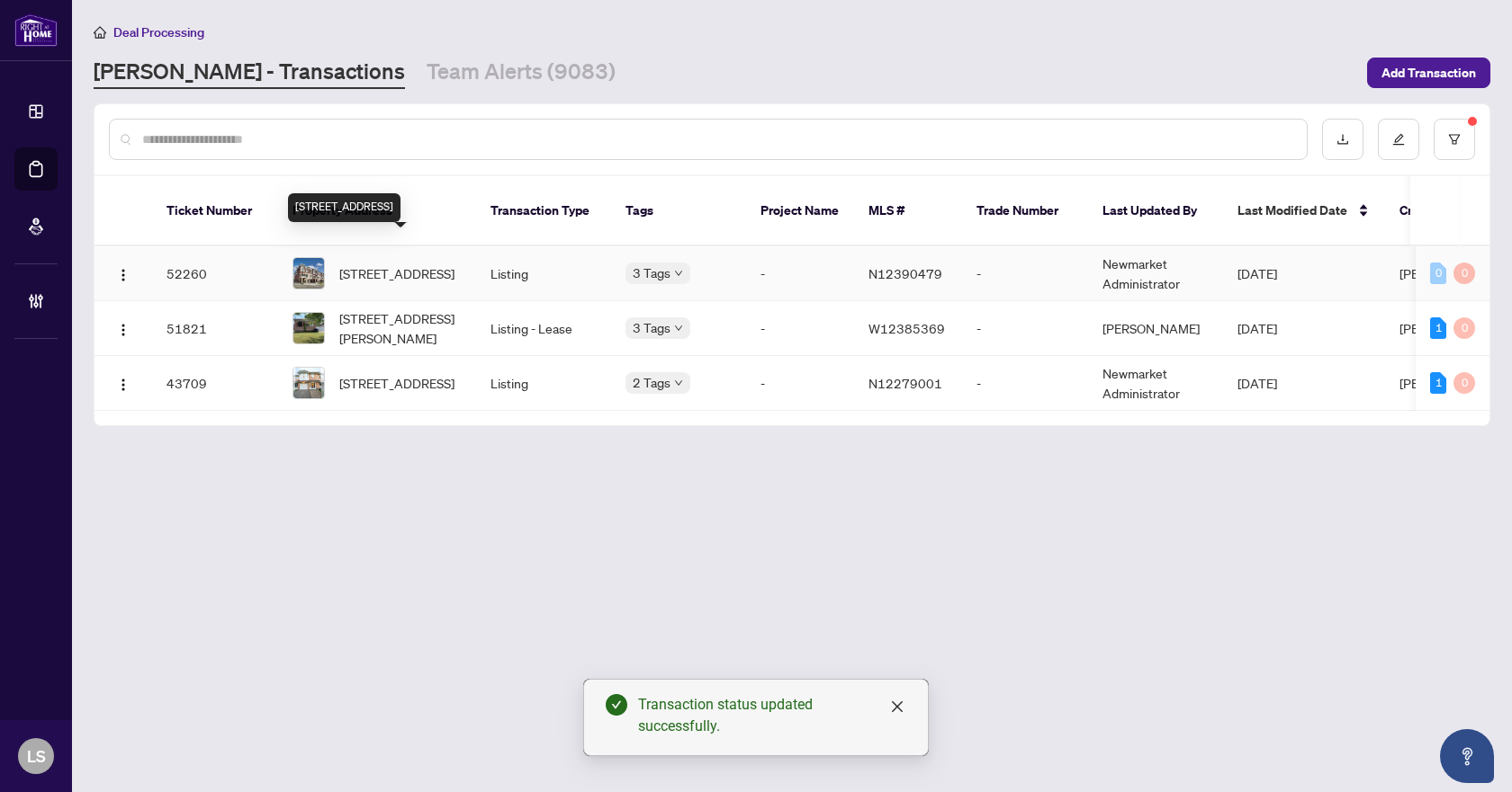
click at [382, 263] on span "29 Canton Lane, Whitchurch-Stouffville, Ontario L4A 4W8, Canada" at bounding box center [397, 273] width 115 height 20
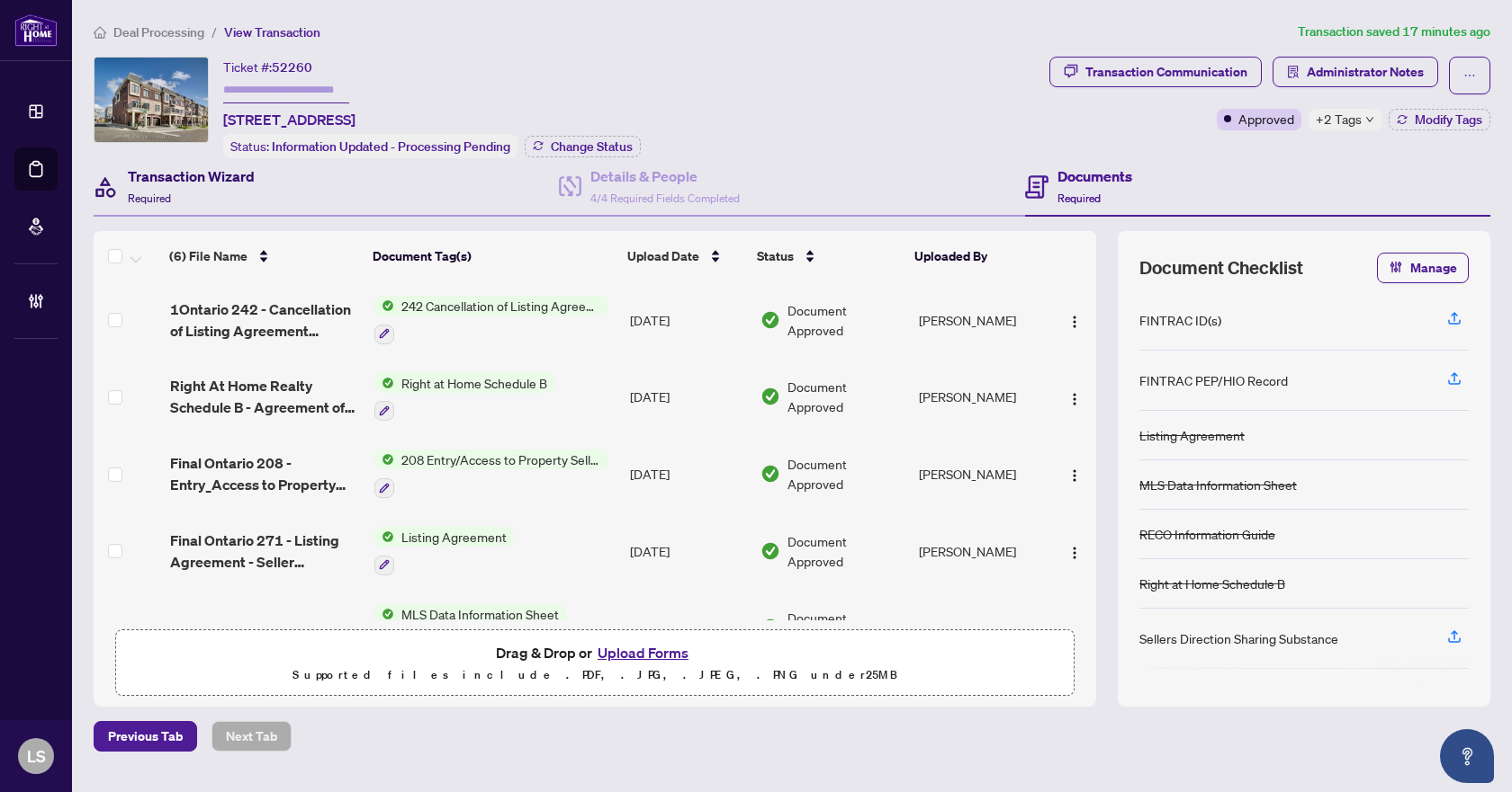
click at [187, 182] on h4 "Transaction Wizard" at bounding box center [191, 176] width 127 height 21
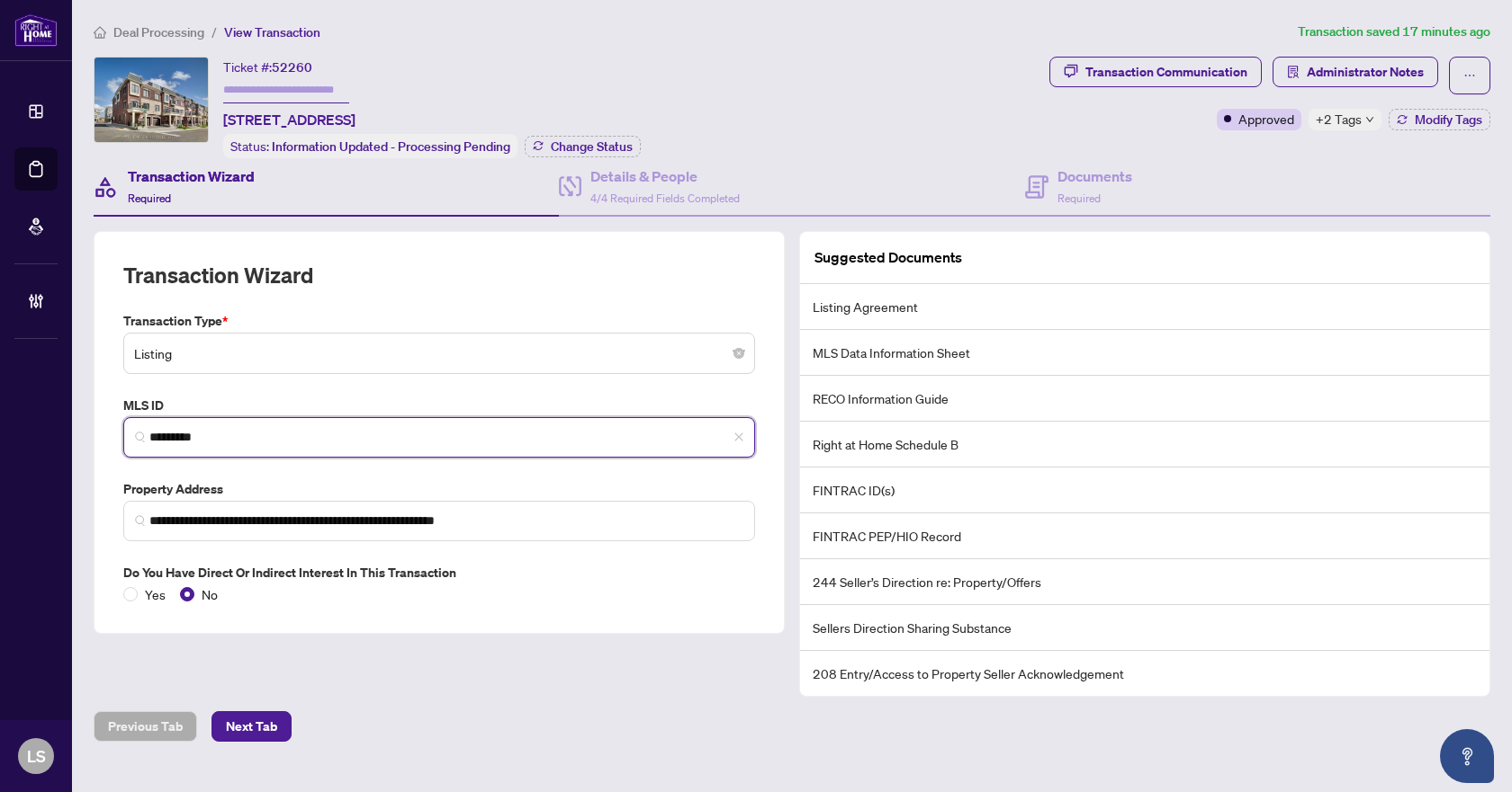
drag, startPoint x: 233, startPoint y: 440, endPoint x: 112, endPoint y: 436, distance: 121.1
click at [112, 436] on div "**********" at bounding box center [439, 432] width 691 height 403
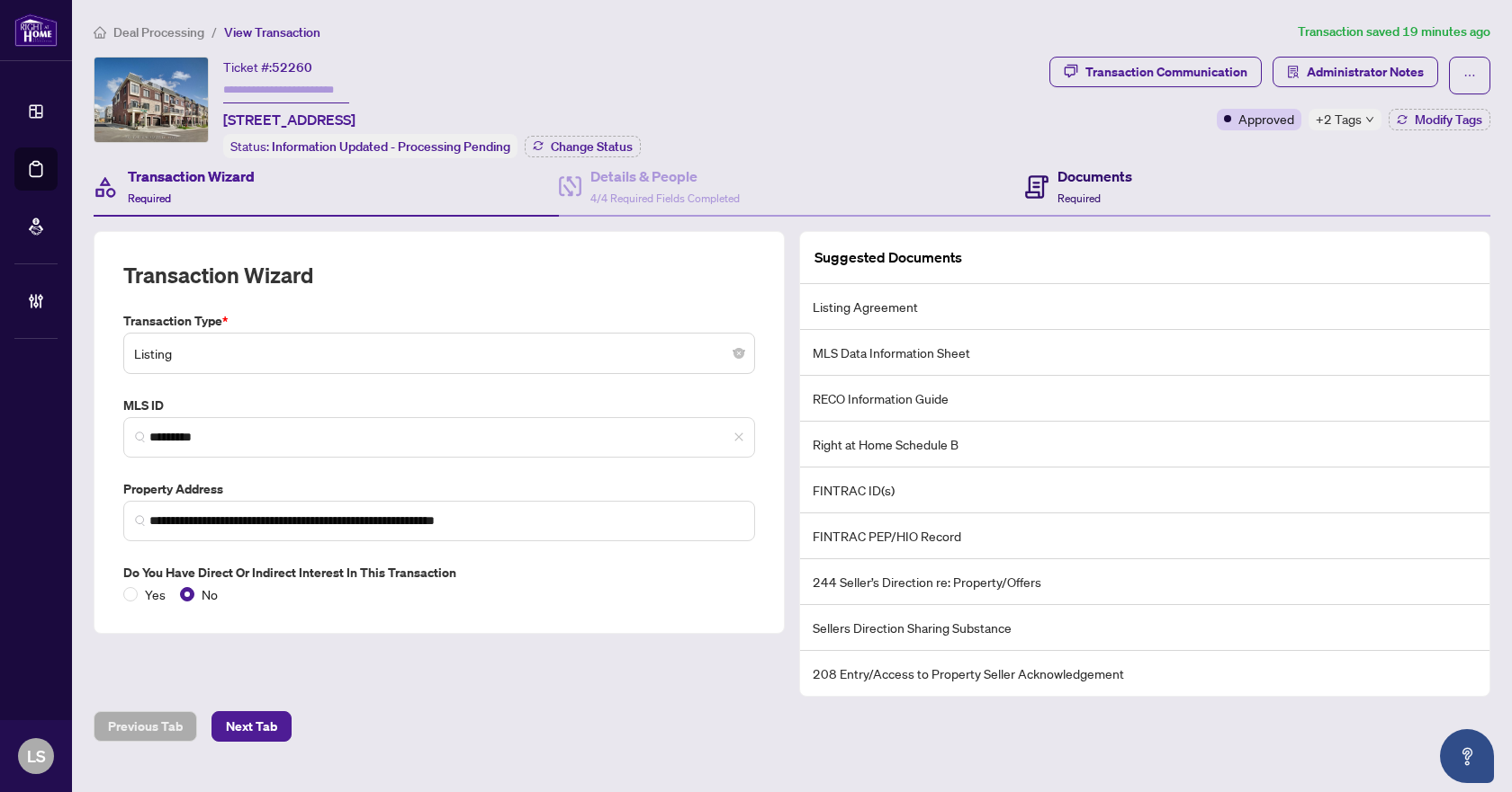
click at [1122, 179] on h4 "Documents" at bounding box center [1095, 176] width 74 height 21
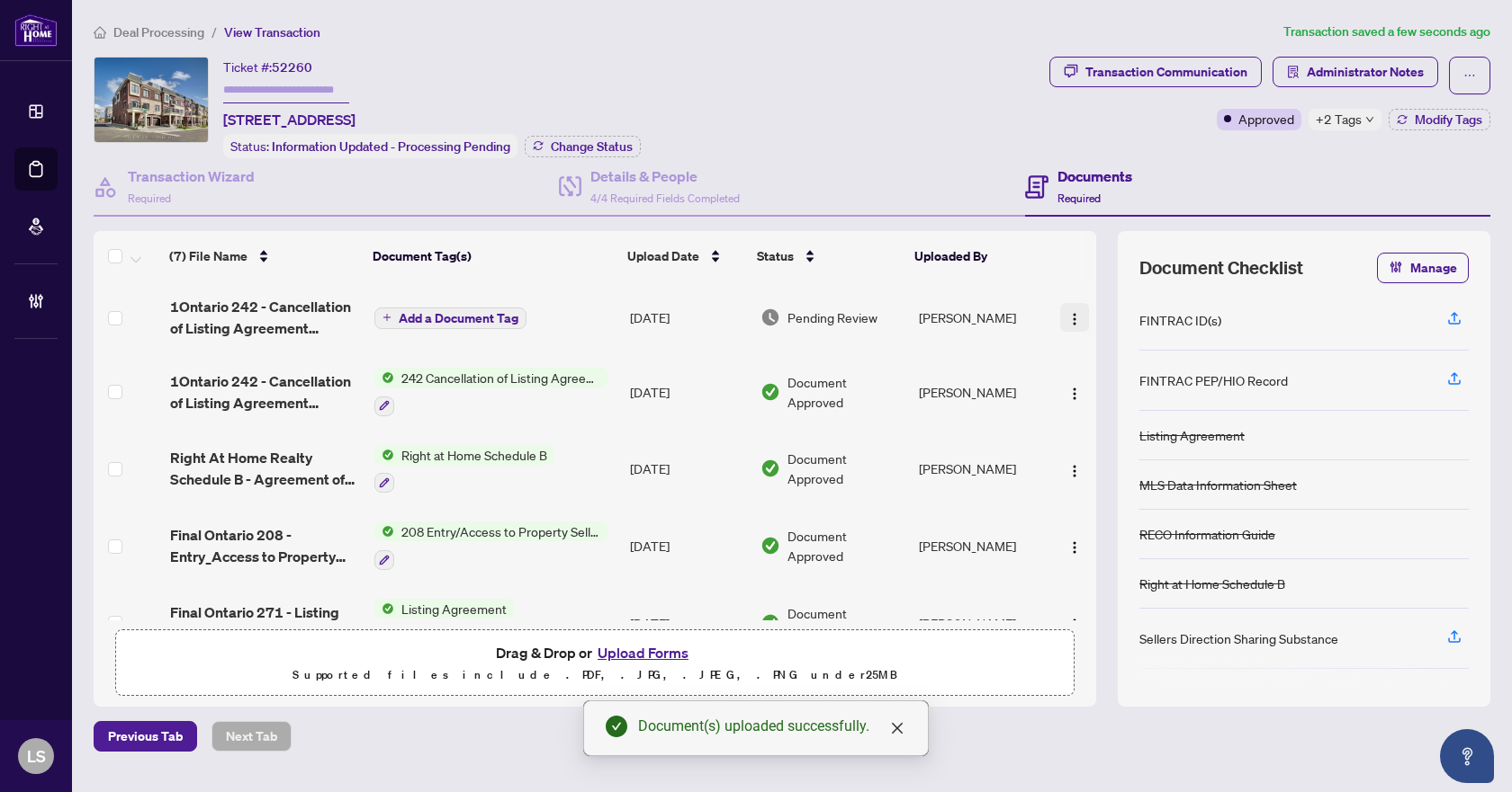
click at [1067, 314] on img "button" at bounding box center [1073, 318] width 14 height 14
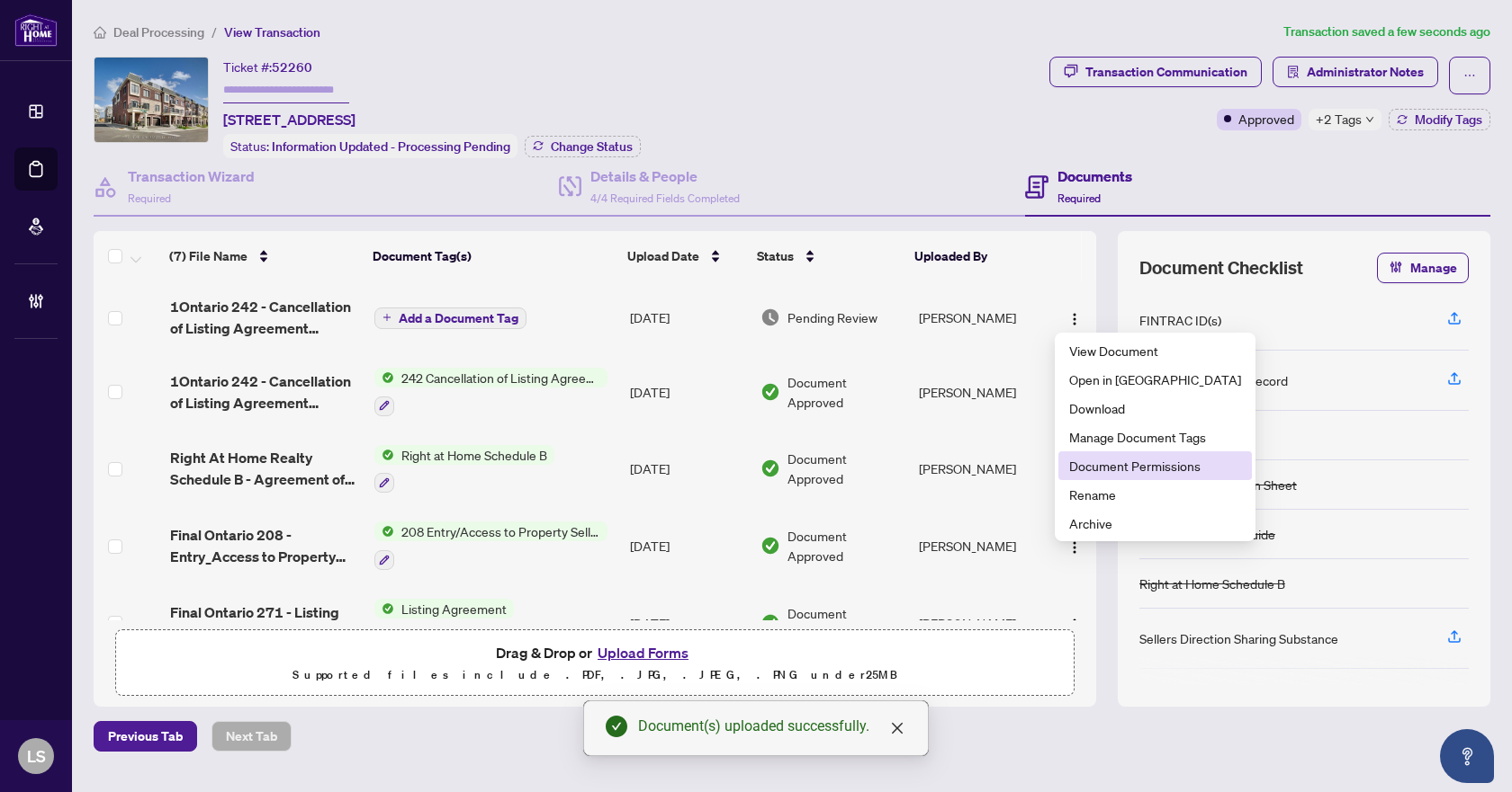
click at [1103, 464] on span "Document Permissions" at bounding box center [1154, 465] width 172 height 20
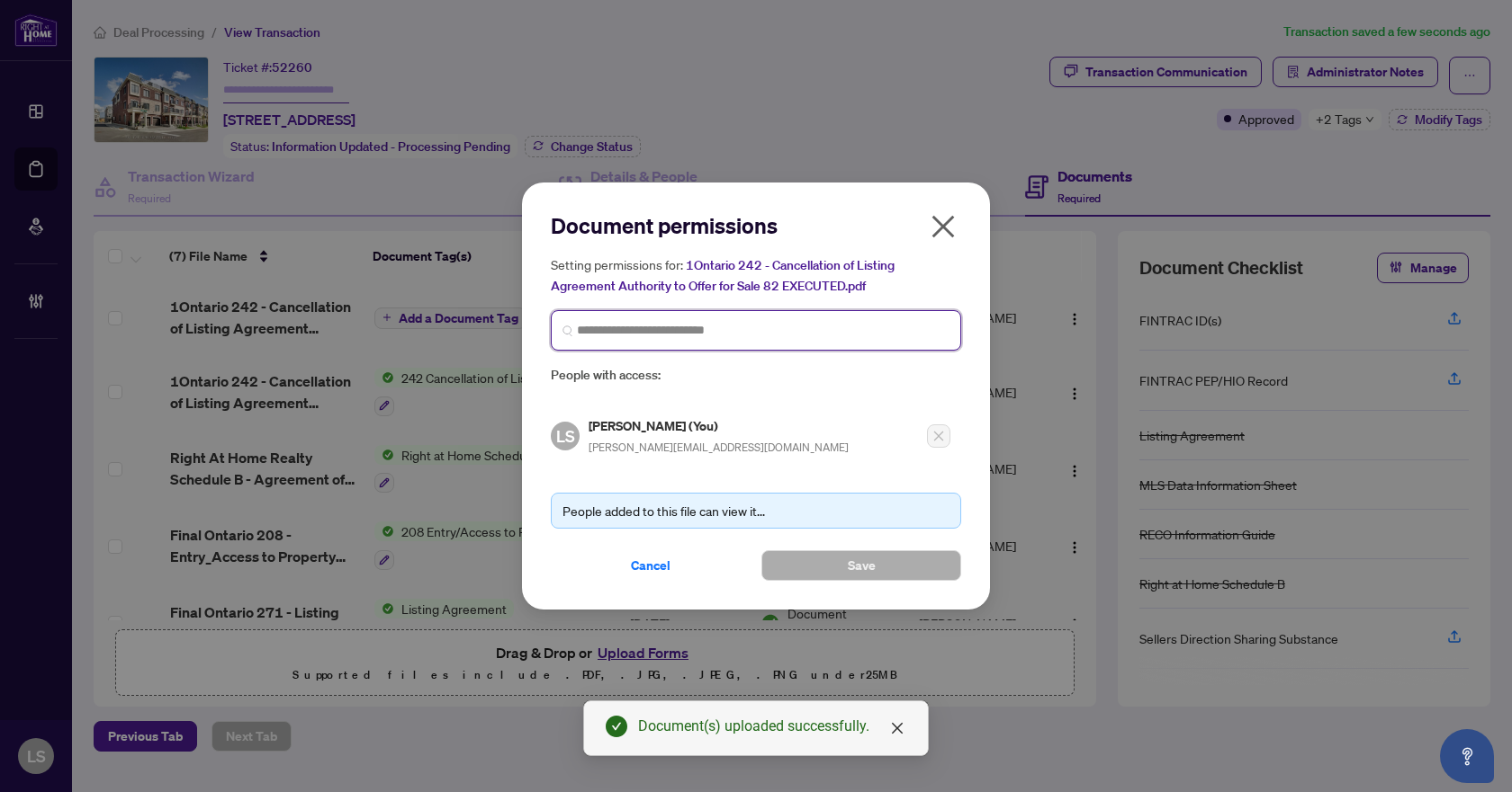
click at [639, 327] on input "search" at bounding box center [763, 330] width 372 height 19
type input "********"
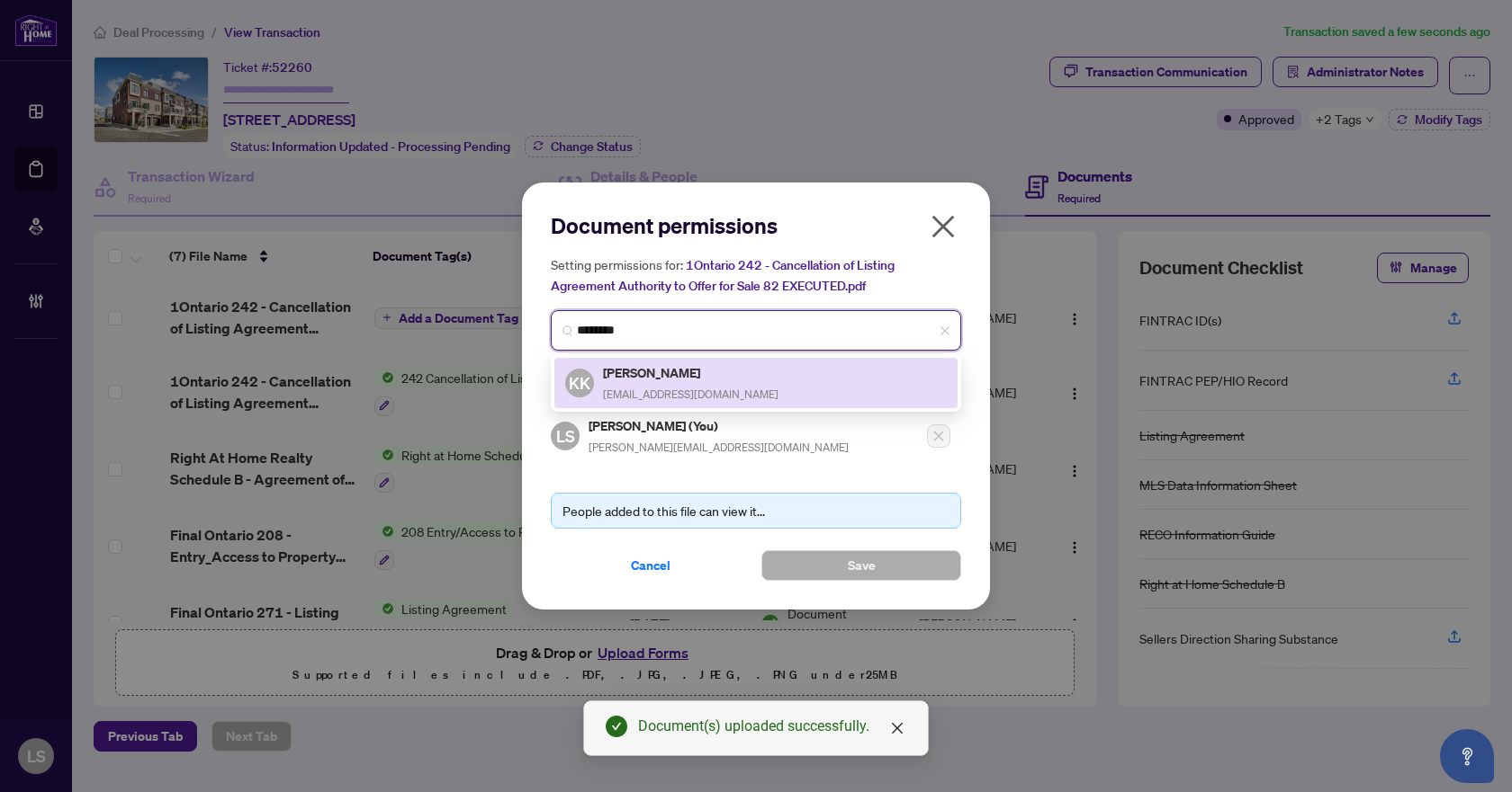
click at [631, 388] on span "kozirealty@gmail.com" at bounding box center [691, 395] width 175 height 13
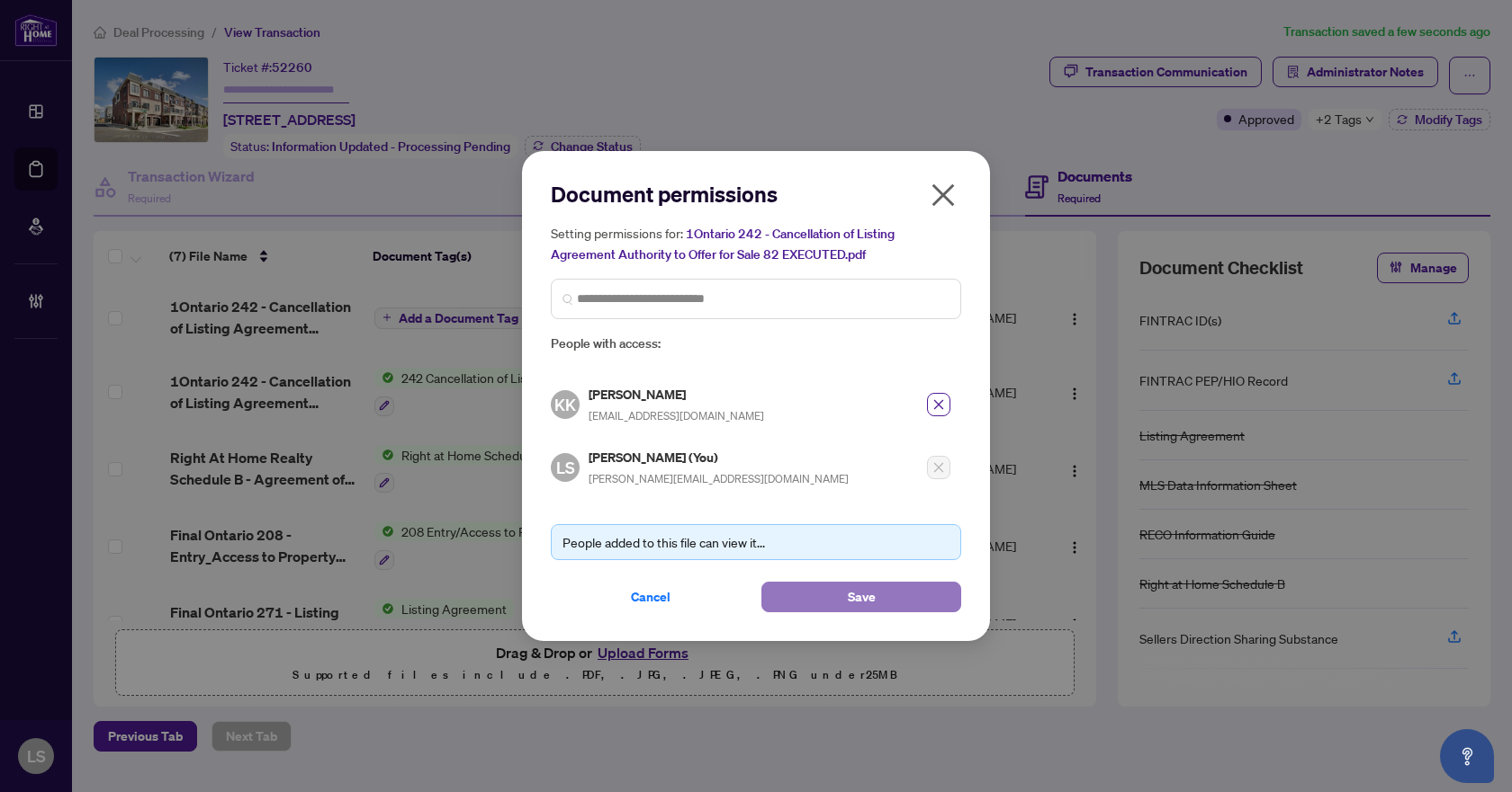
click at [830, 596] on button "Save" at bounding box center [861, 597] width 200 height 31
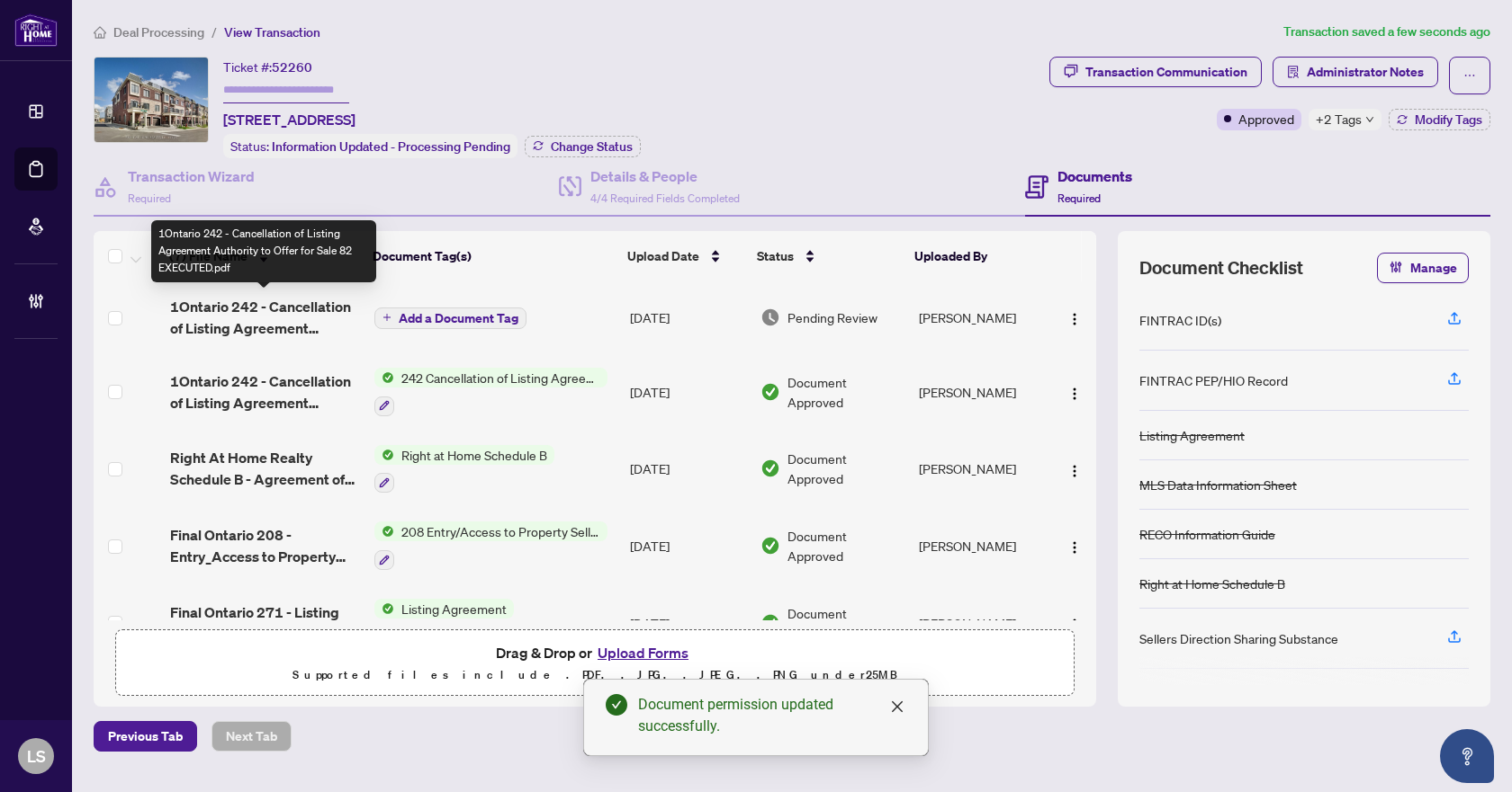
click at [249, 317] on span "1Ontario 242 - Cancellation of Listing Agreement Authority to Offer for Sale 82…" at bounding box center [265, 317] width 191 height 43
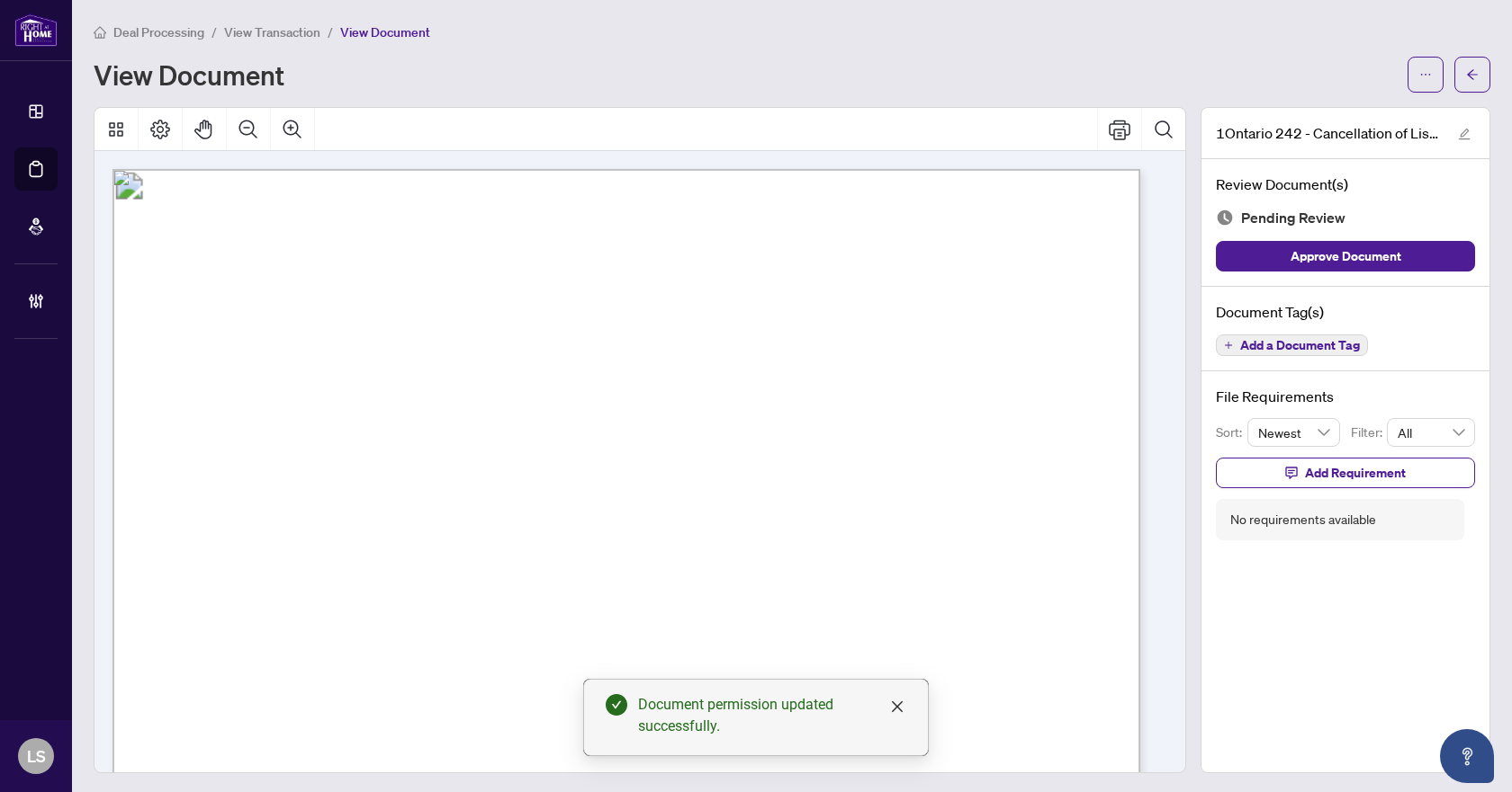
click at [1265, 346] on span "Add a Document Tag" at bounding box center [1300, 345] width 120 height 13
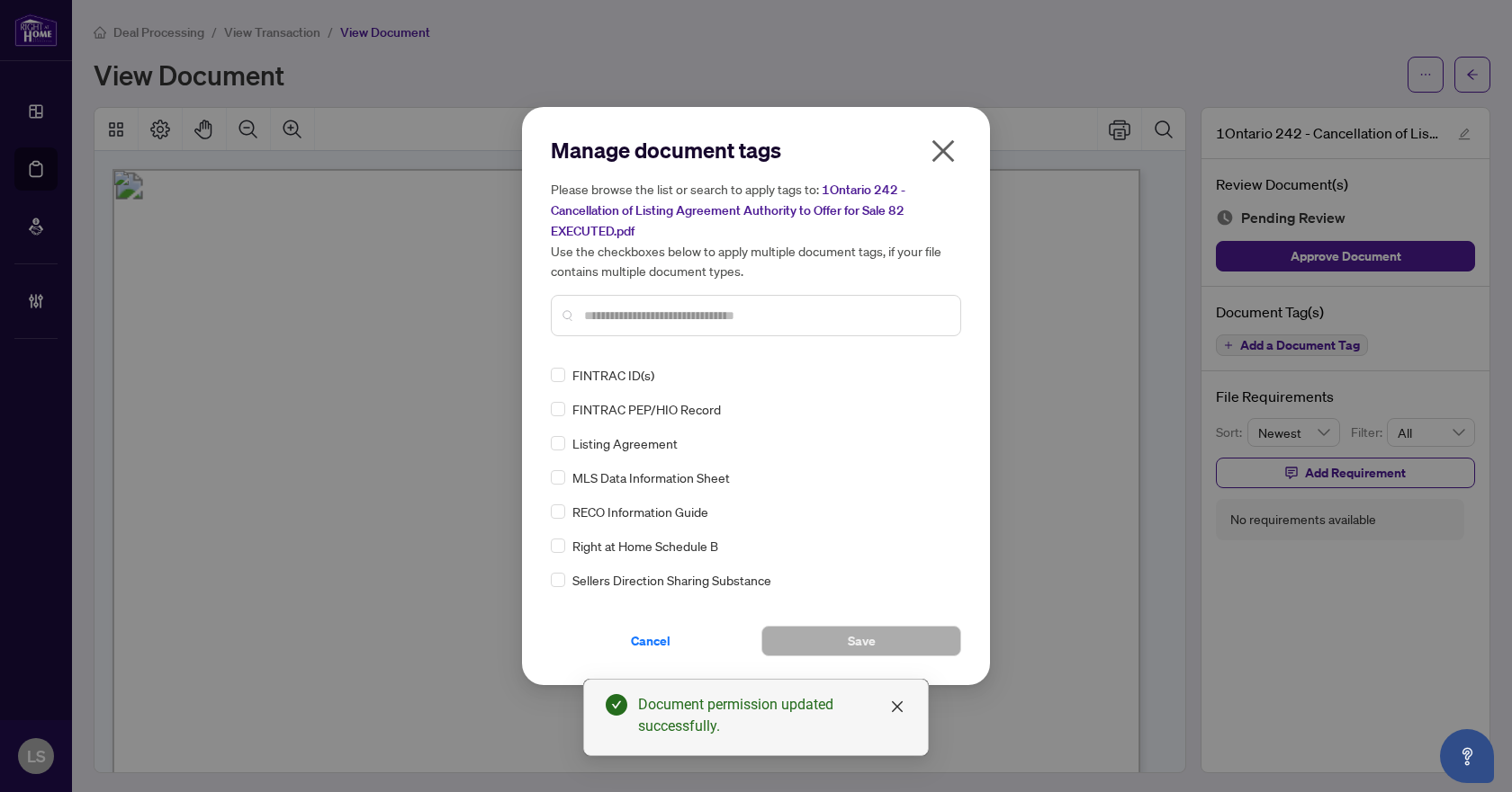
click at [628, 310] on input "text" at bounding box center [764, 315] width 362 height 20
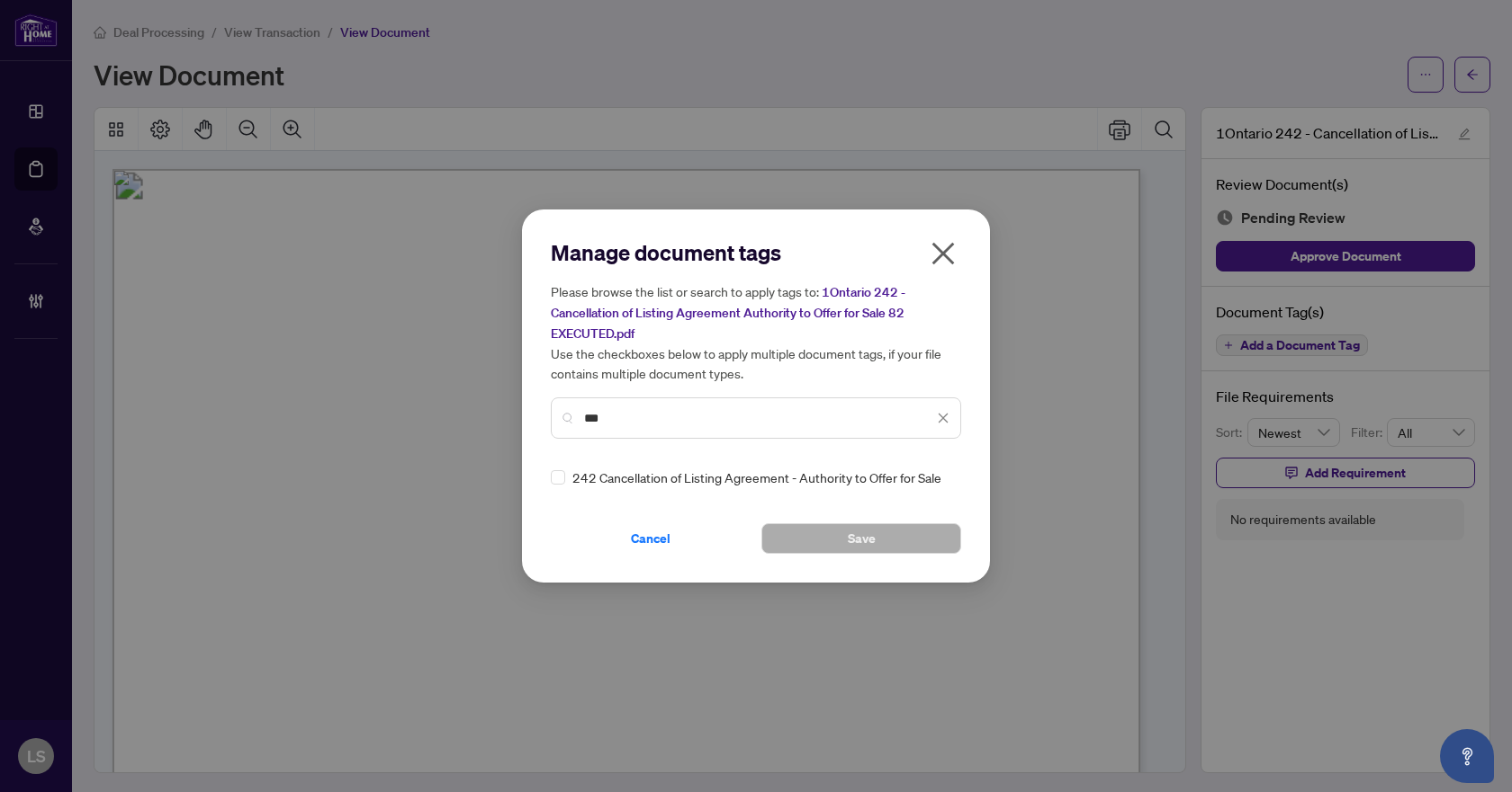
type input "***"
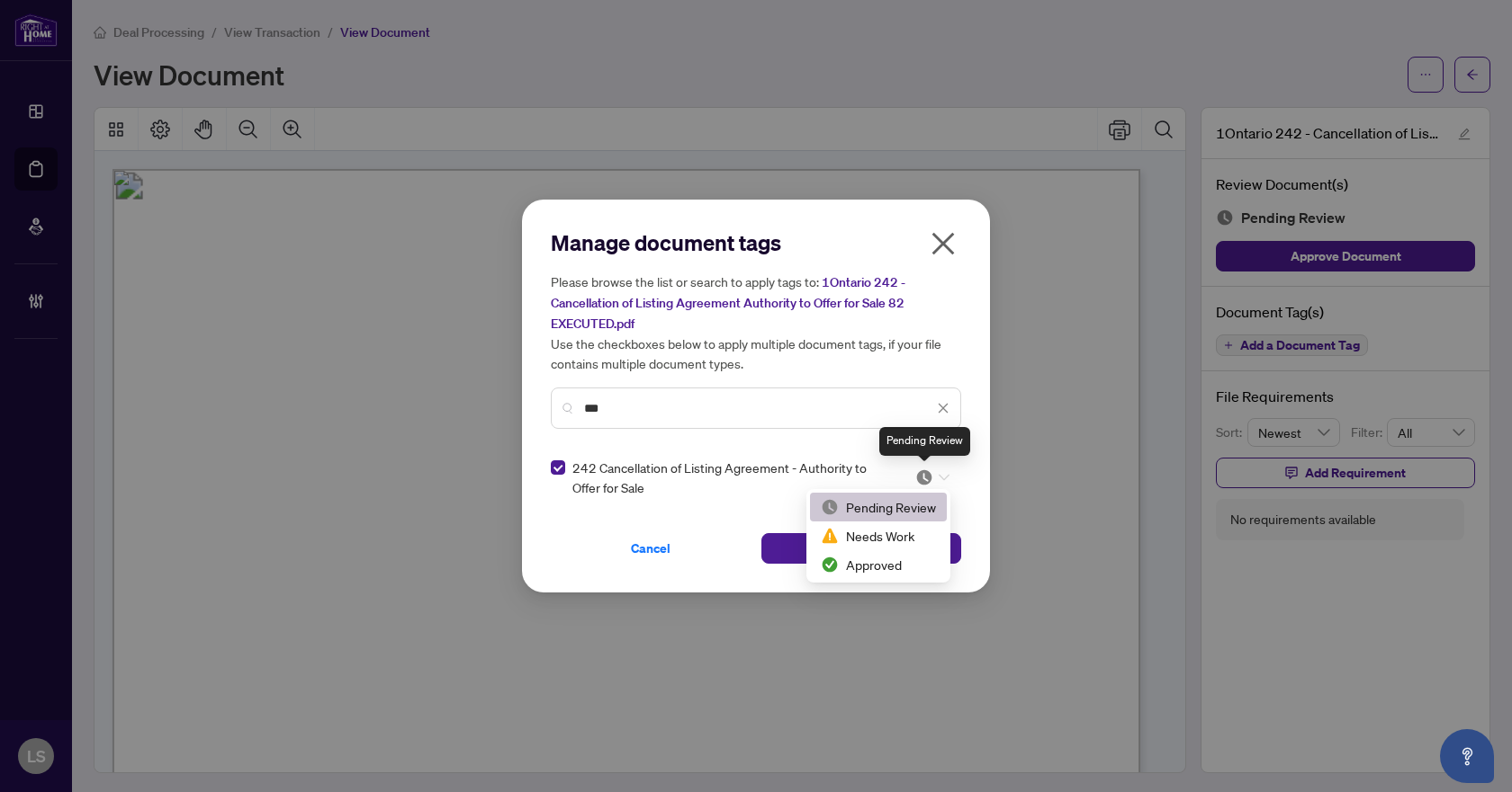
click at [921, 471] on img at bounding box center [924, 477] width 18 height 18
click at [868, 561] on div "Approved" at bounding box center [878, 564] width 115 height 20
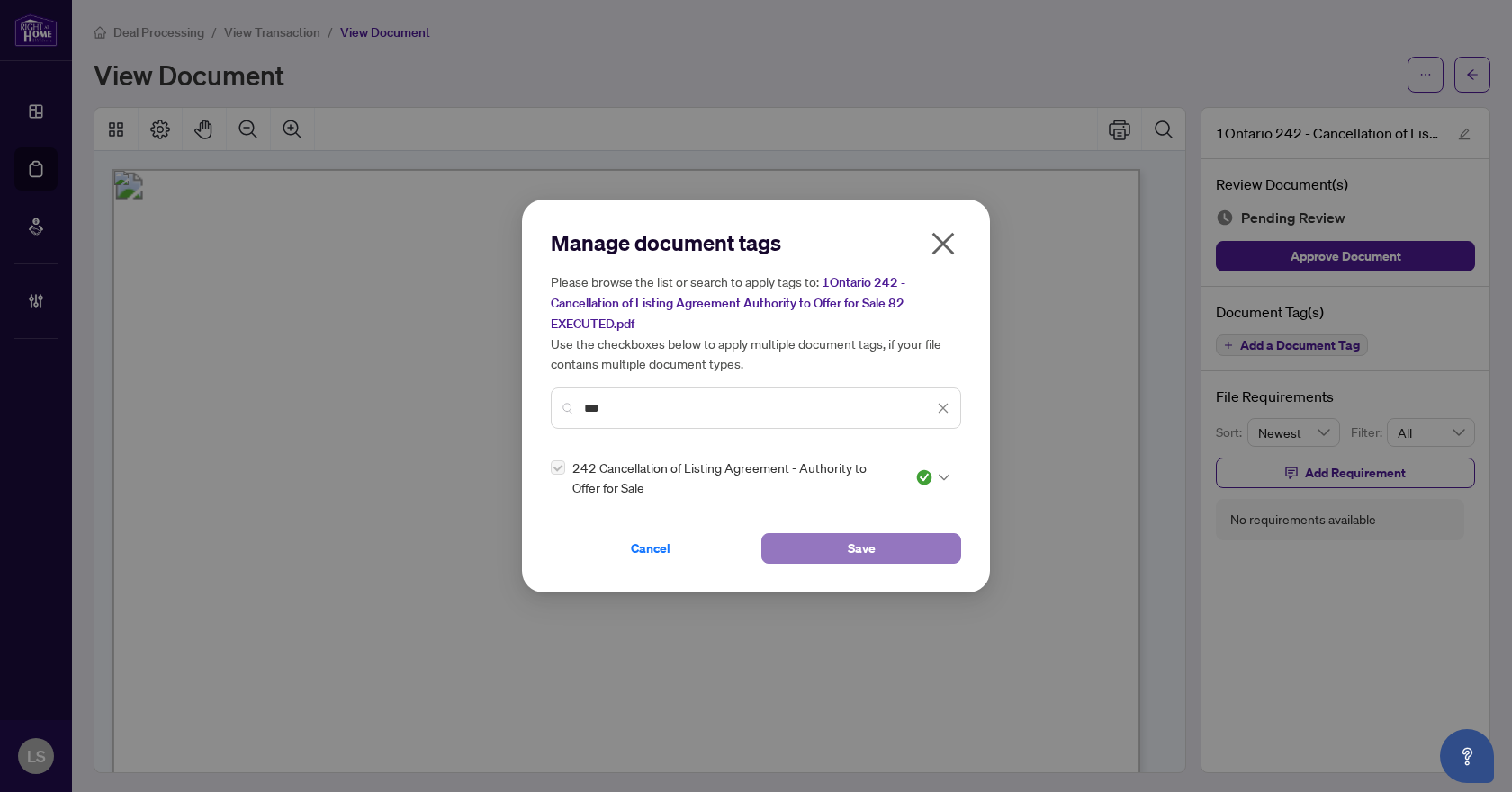
click at [870, 538] on span "Save" at bounding box center [861, 548] width 28 height 29
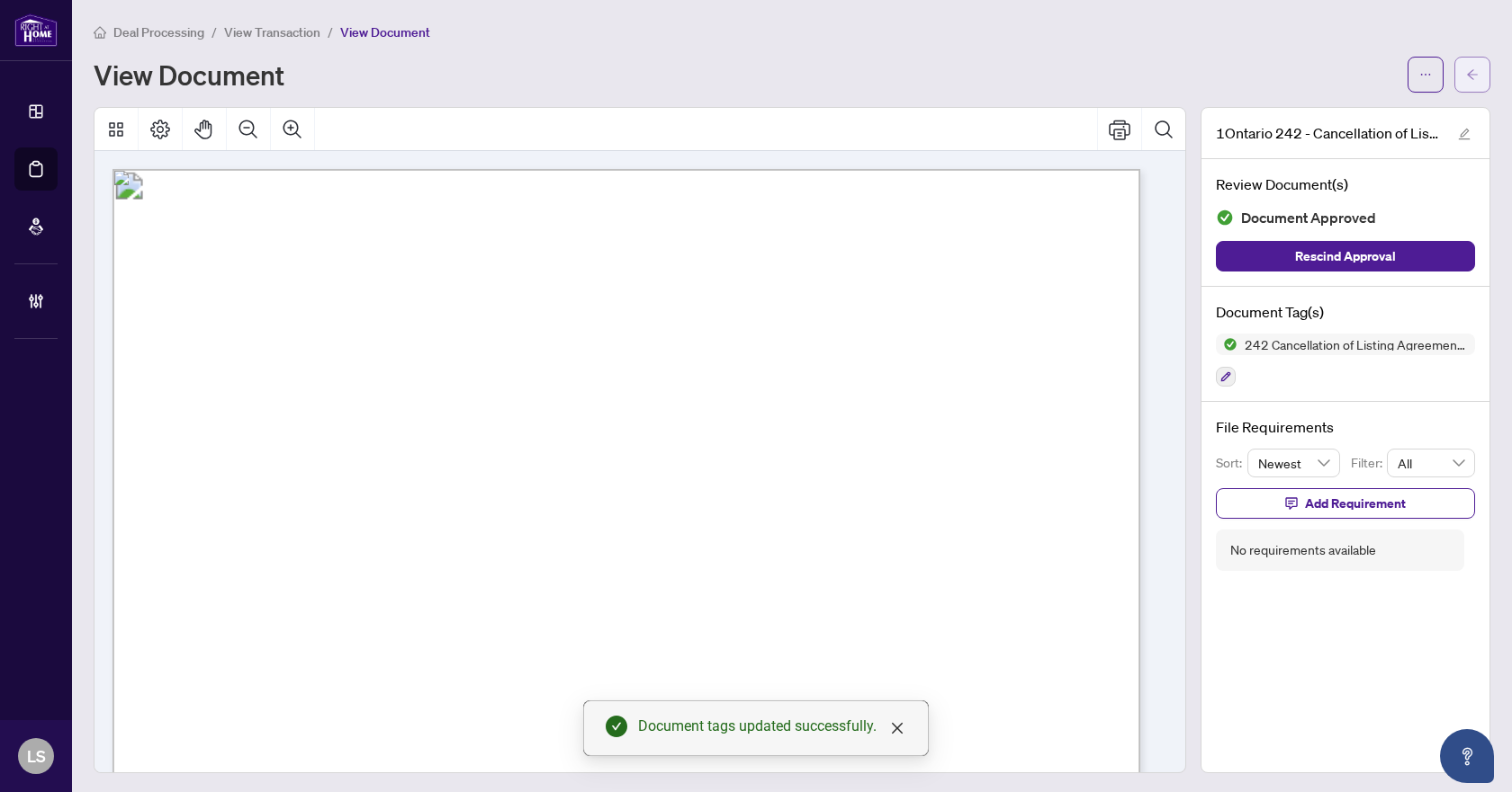
click at [1465, 68] on icon "arrow-left" at bounding box center [1472, 74] width 13 height 13
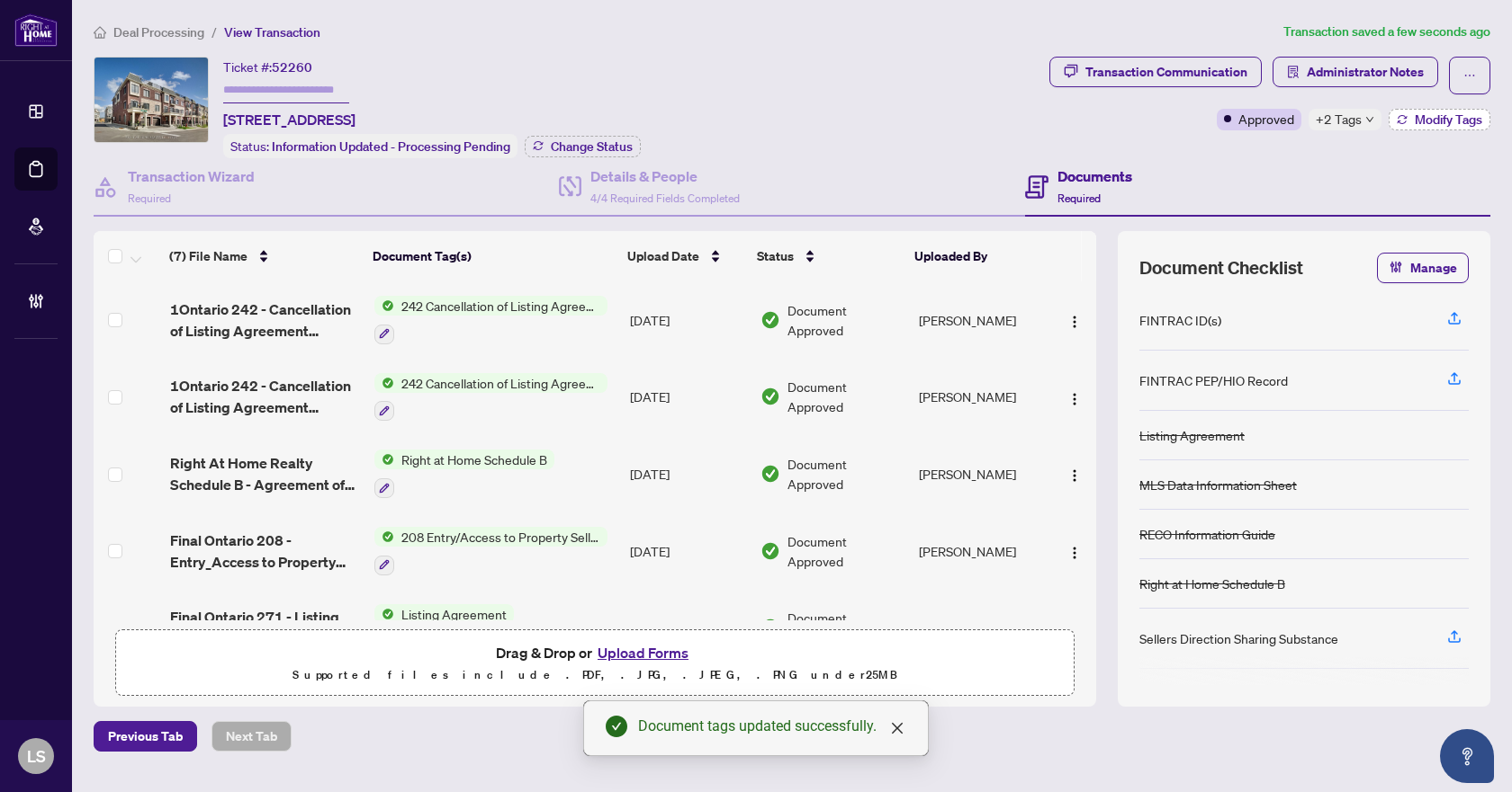
click at [1437, 116] on span "Modify Tags" at bounding box center [1448, 120] width 67 height 13
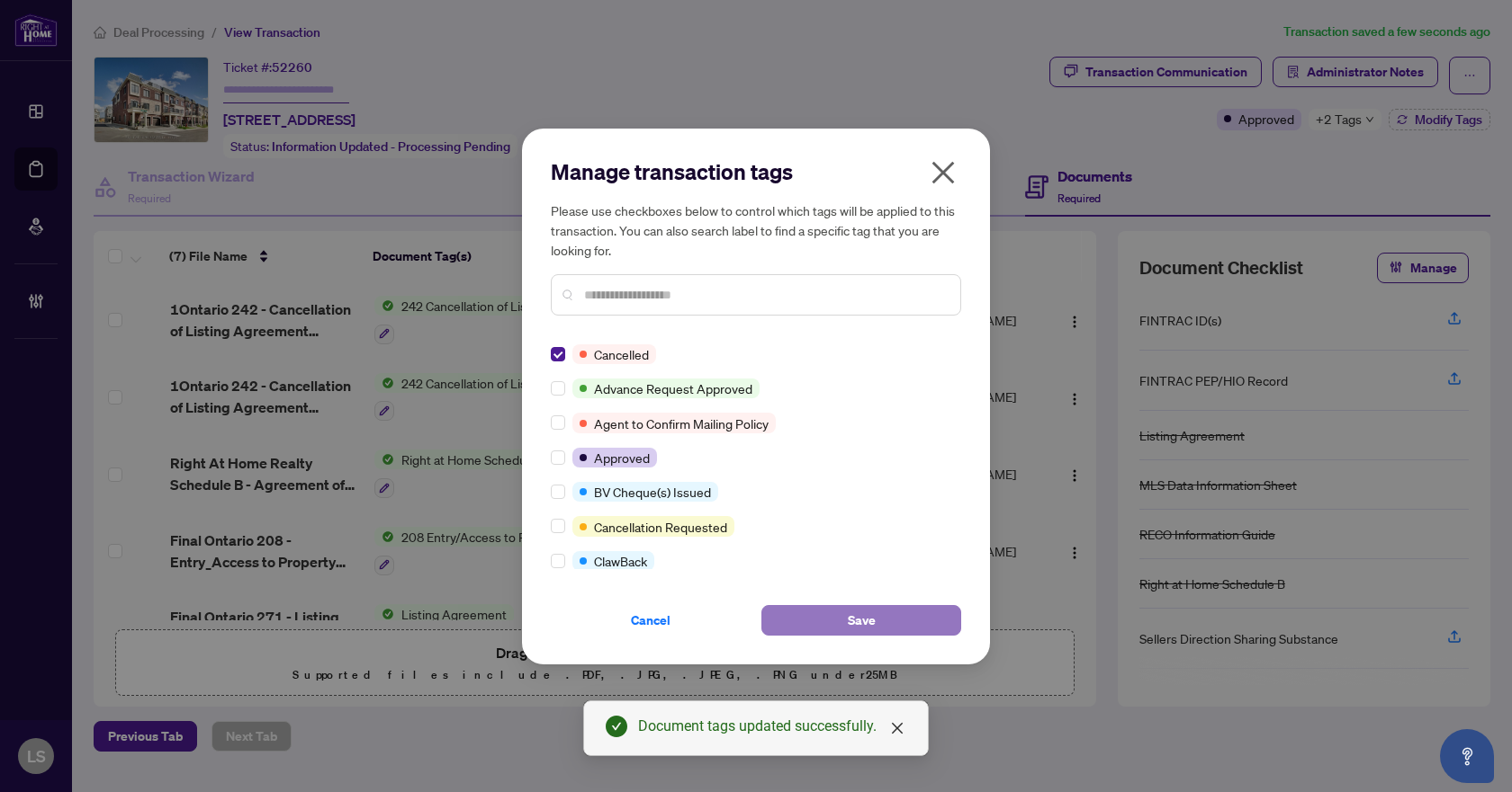
click at [890, 614] on button "Save" at bounding box center [861, 620] width 200 height 31
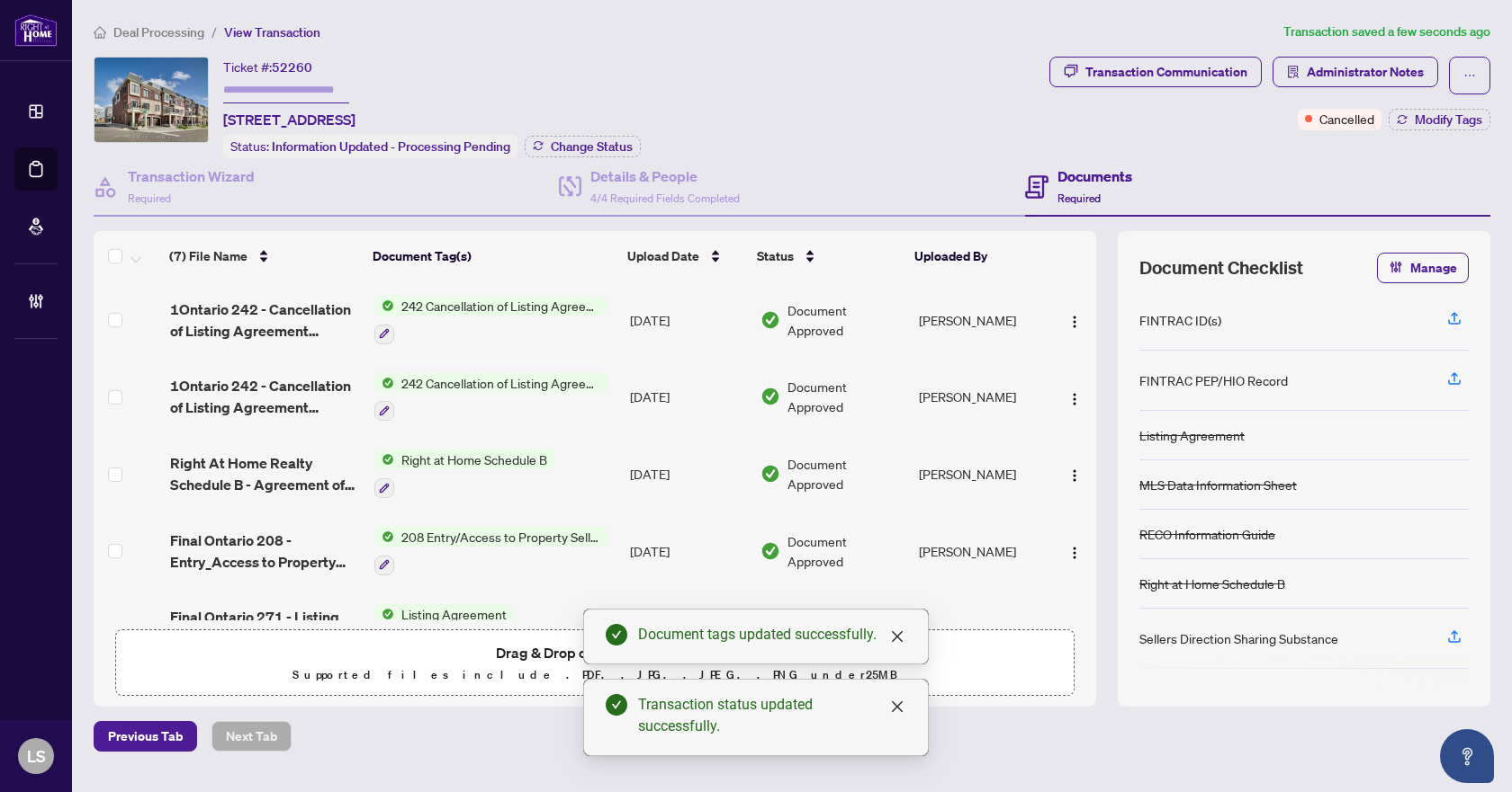
click at [161, 29] on span "Deal Processing" at bounding box center [159, 32] width 91 height 16
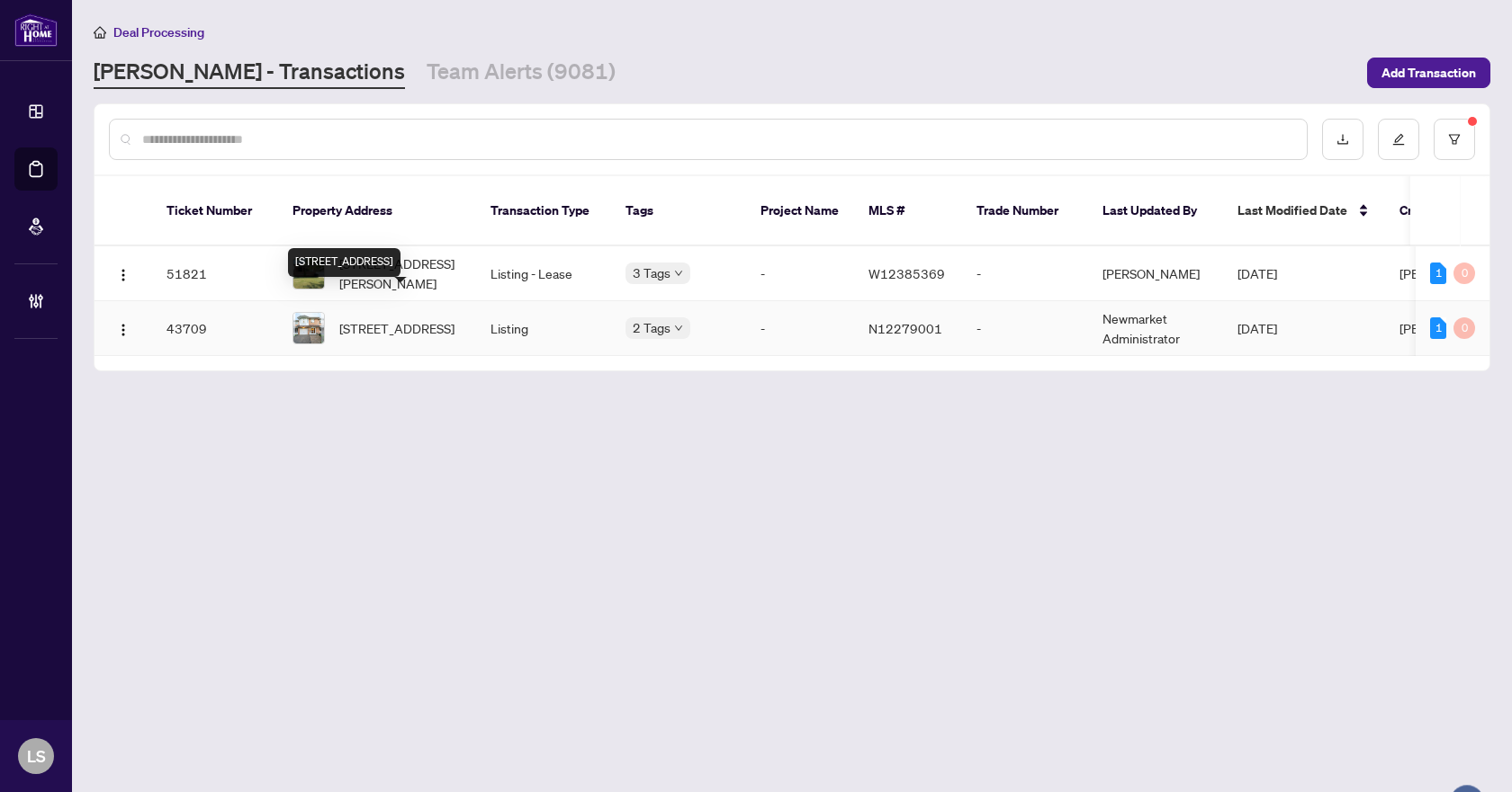
click at [400, 249] on div "[STREET_ADDRESS]" at bounding box center [344, 262] width 113 height 29
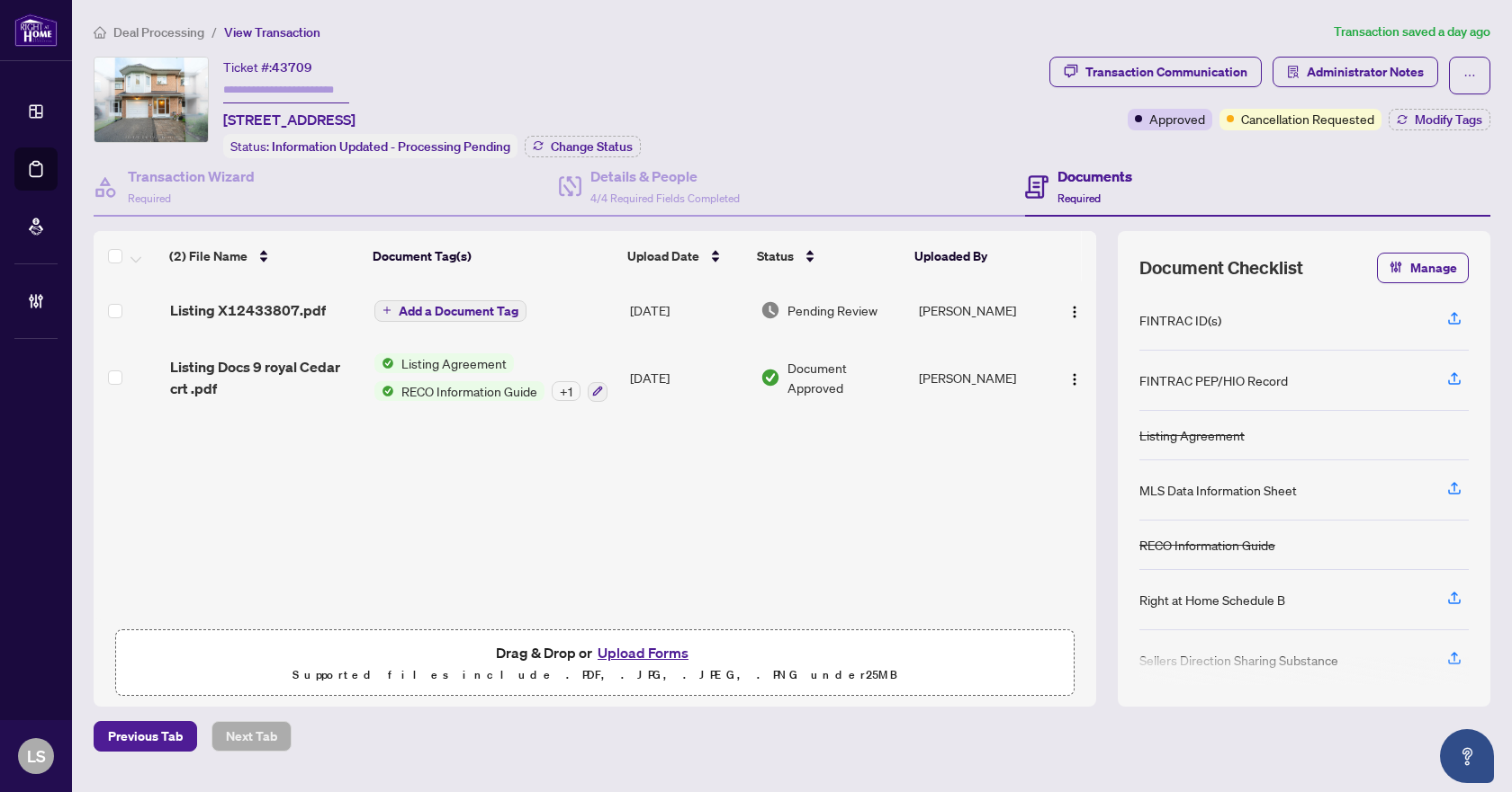
click at [154, 31] on span "Deal Processing" at bounding box center [159, 32] width 91 height 16
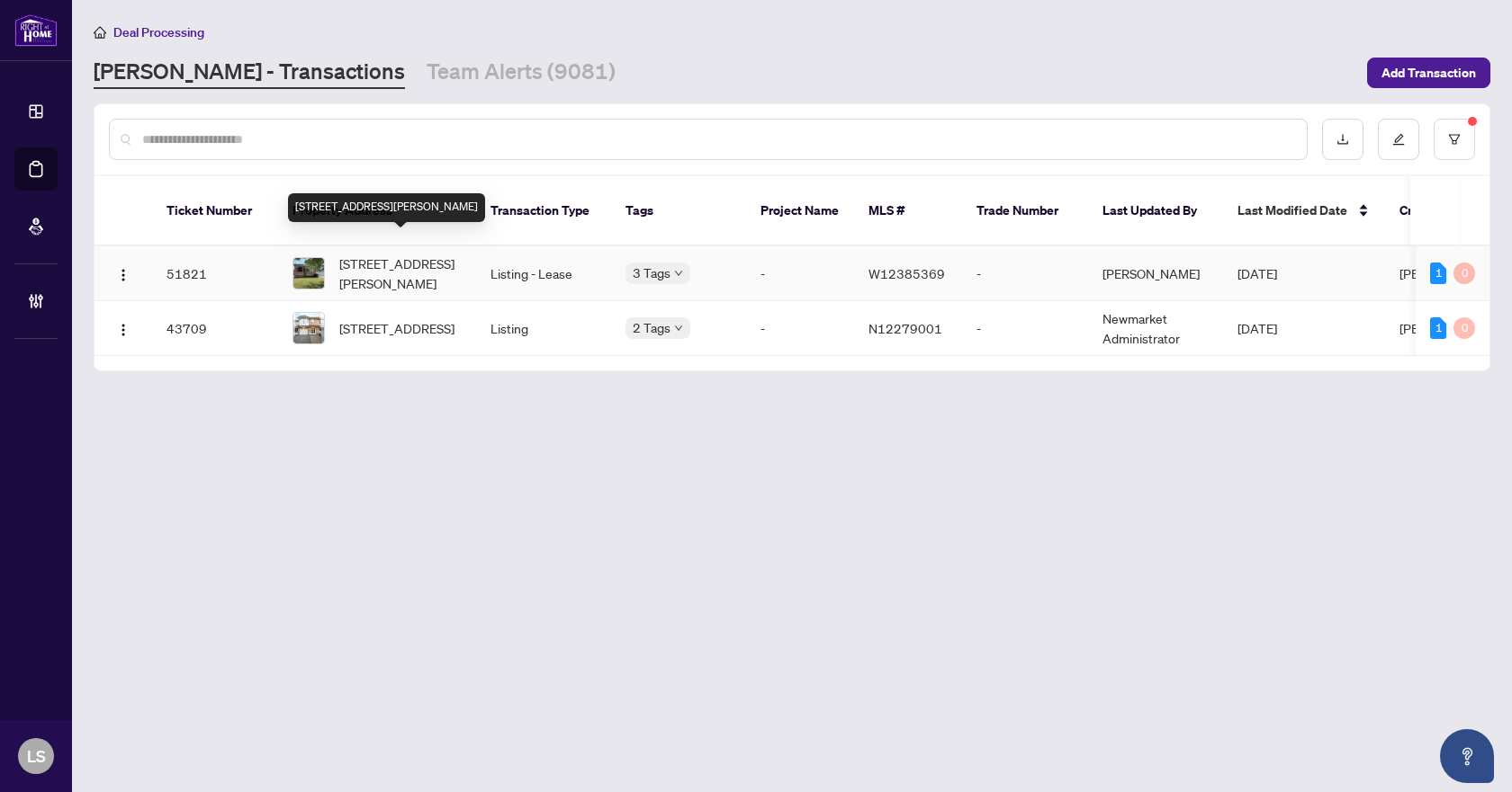
click at [358, 254] on span "[STREET_ADDRESS][PERSON_NAME]" at bounding box center [399, 274] width 122 height 40
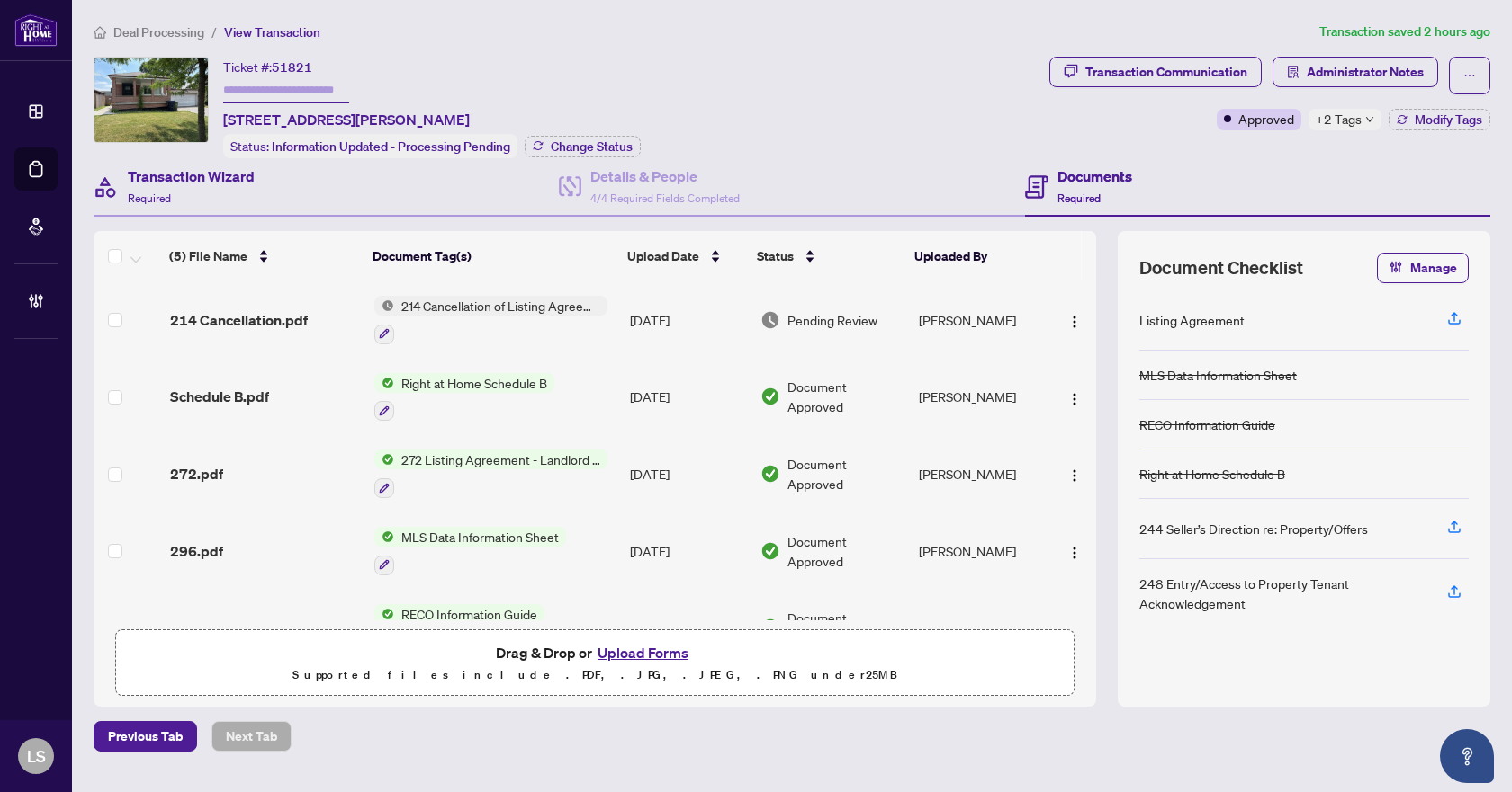
click at [226, 209] on div "Transaction Wizard Required" at bounding box center [327, 187] width 466 height 59
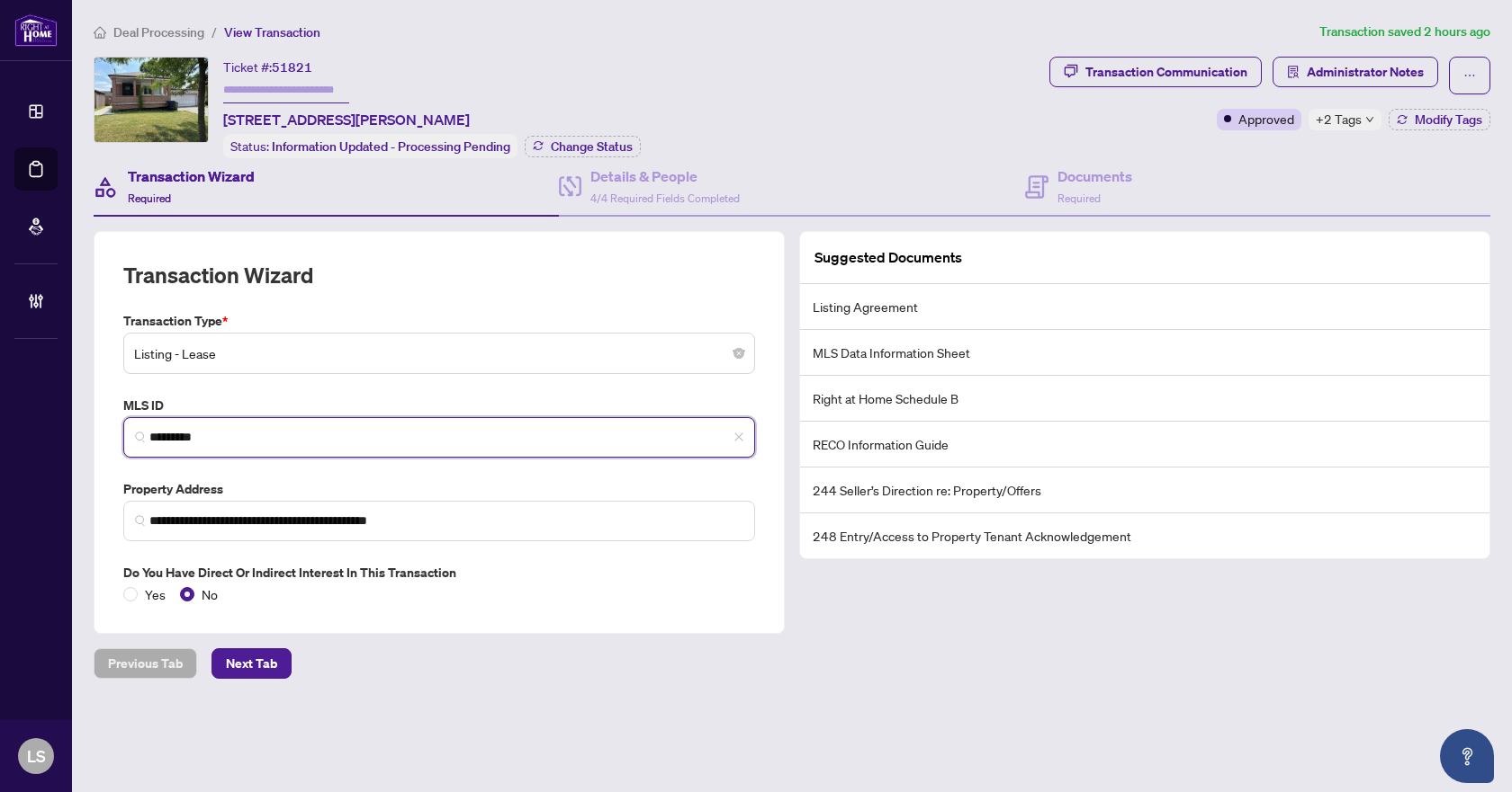
drag, startPoint x: 278, startPoint y: 438, endPoint x: 139, endPoint y: 443, distance: 139.1
click at [139, 443] on span "*********" at bounding box center [439, 436] width 631 height 40
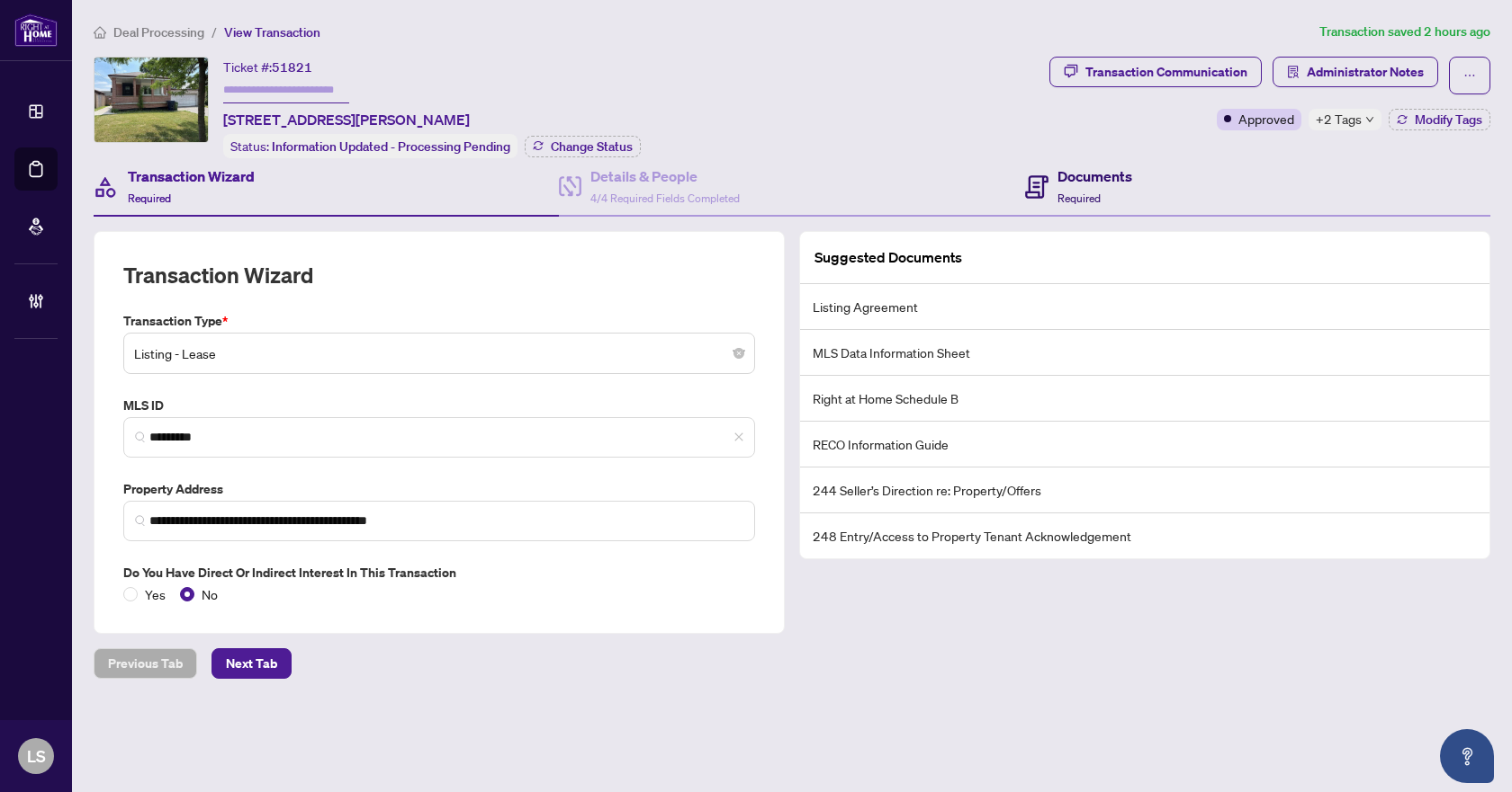
click at [1082, 192] on span "Required" at bounding box center [1079, 198] width 43 height 13
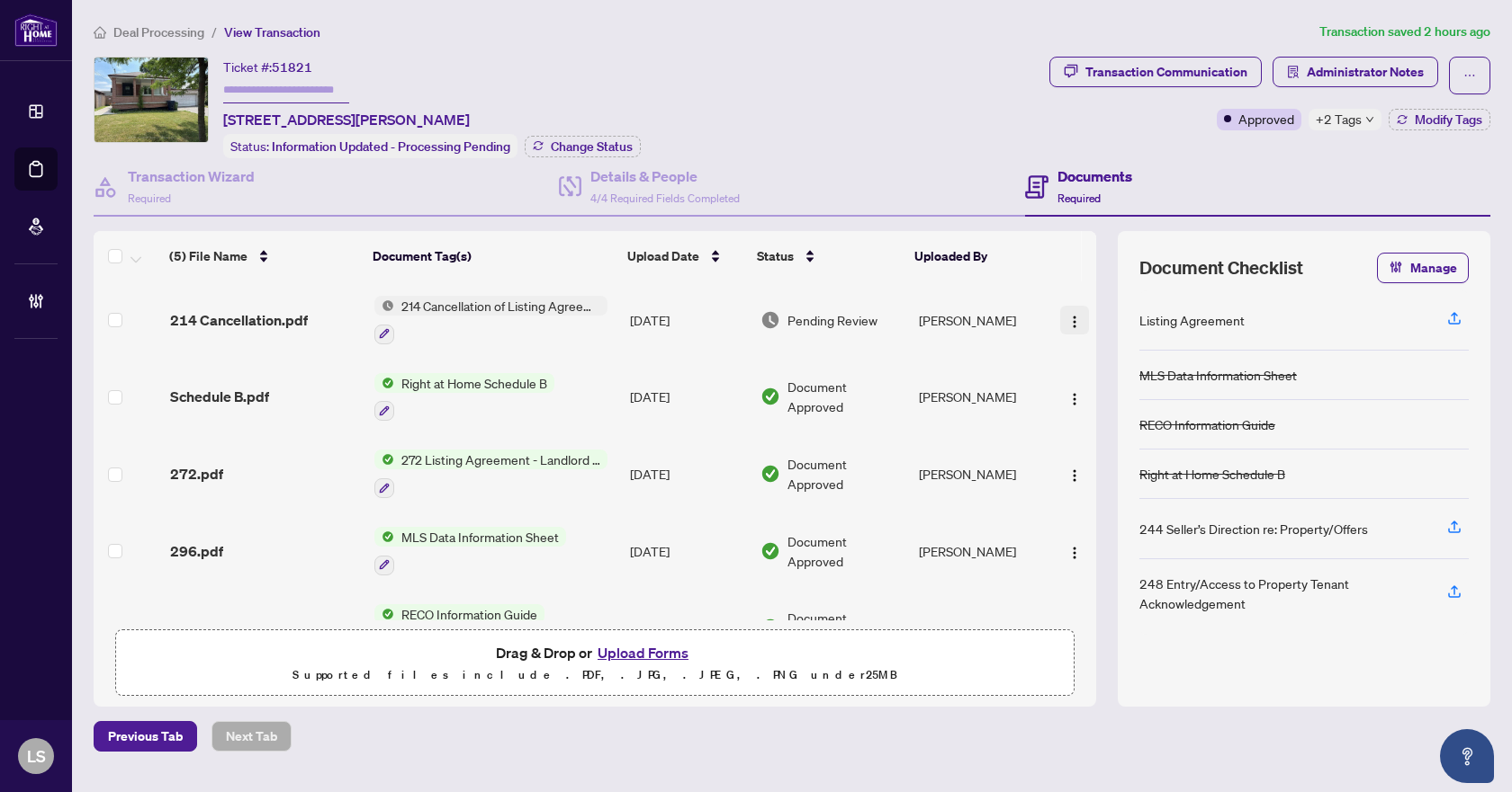
click at [1072, 322] on img "button" at bounding box center [1073, 321] width 14 height 14
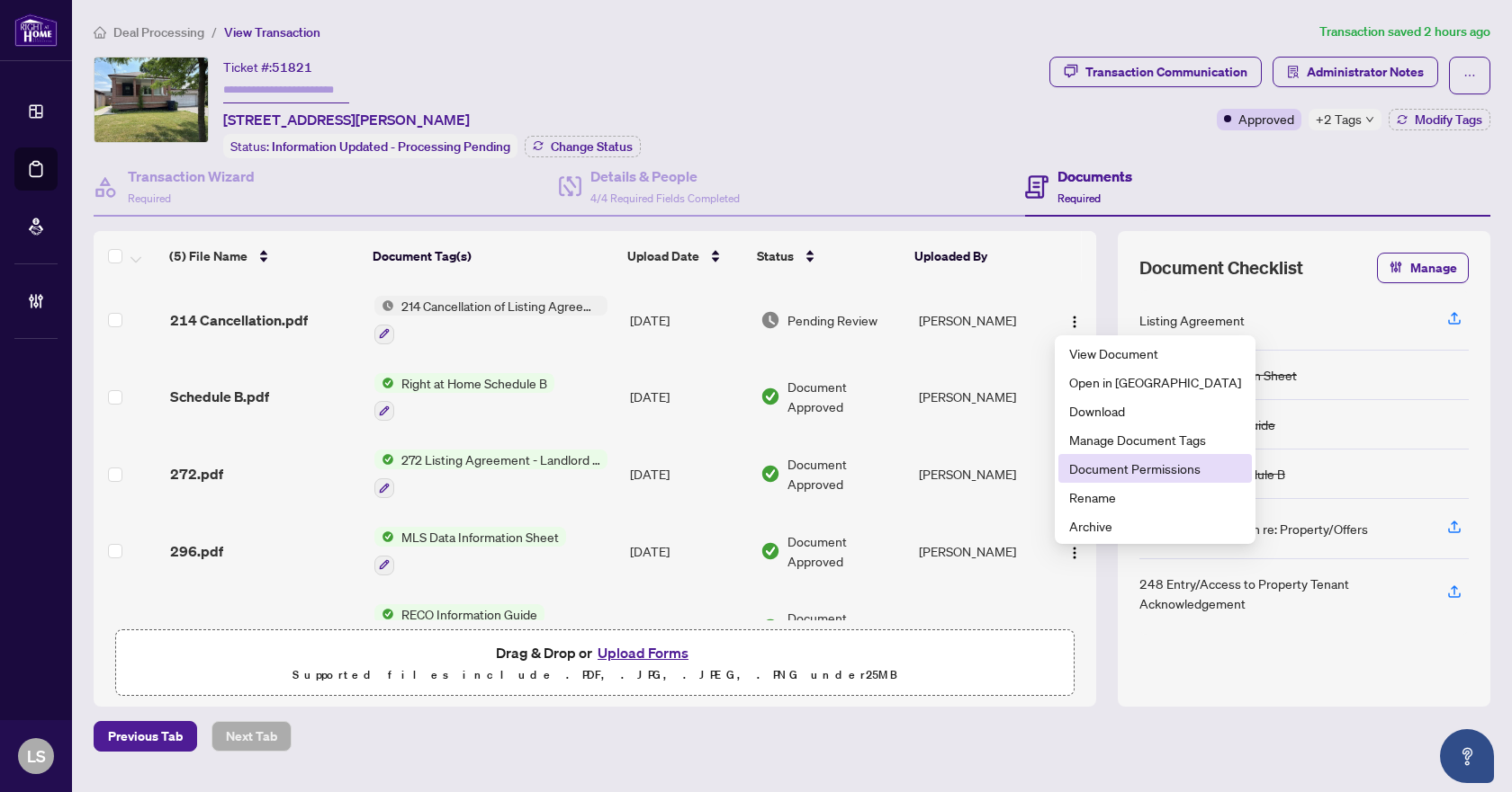
click at [1108, 471] on span "Document Permissions" at bounding box center [1154, 468] width 172 height 20
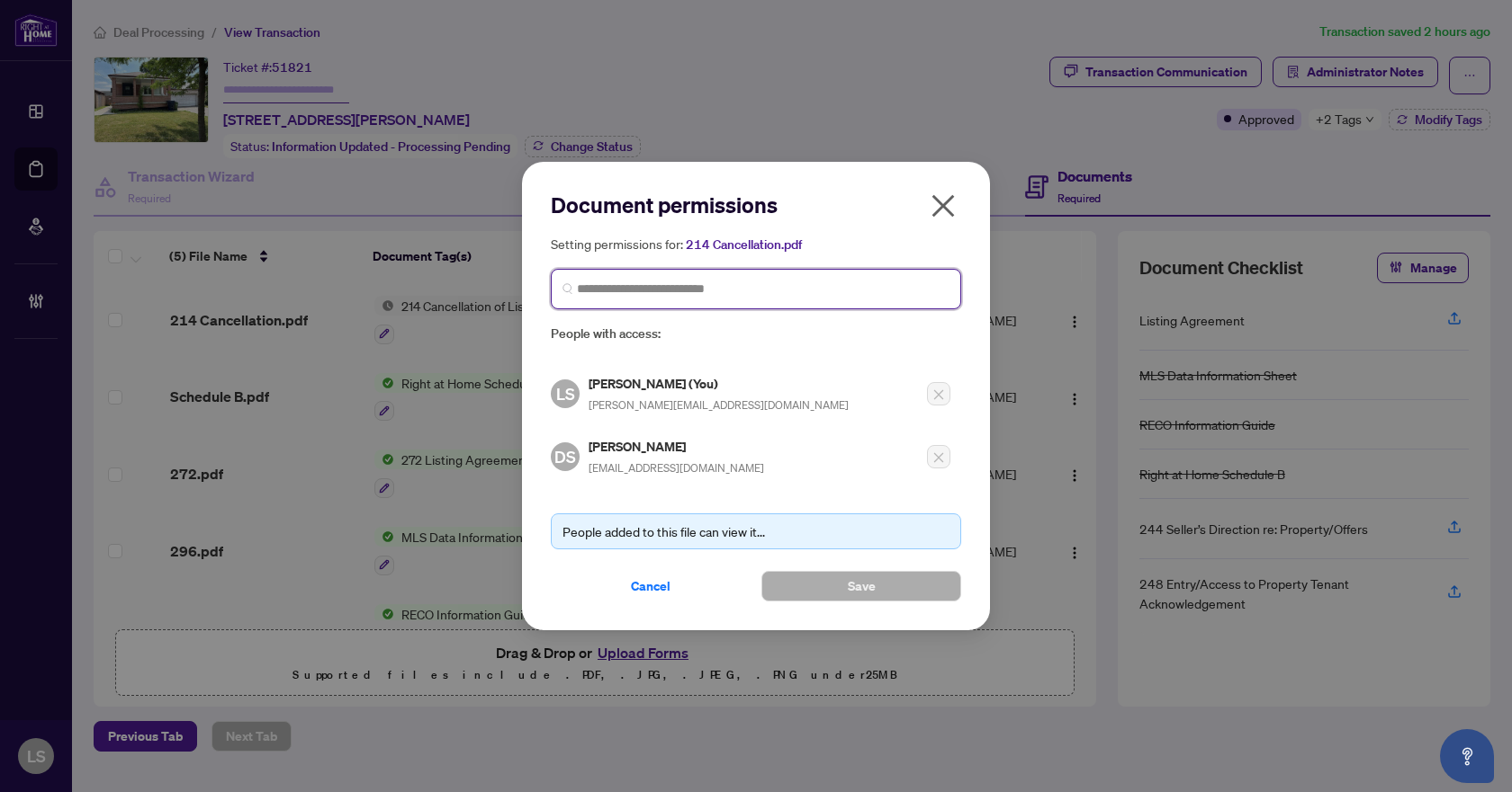
click at [644, 282] on input "search" at bounding box center [763, 289] width 372 height 19
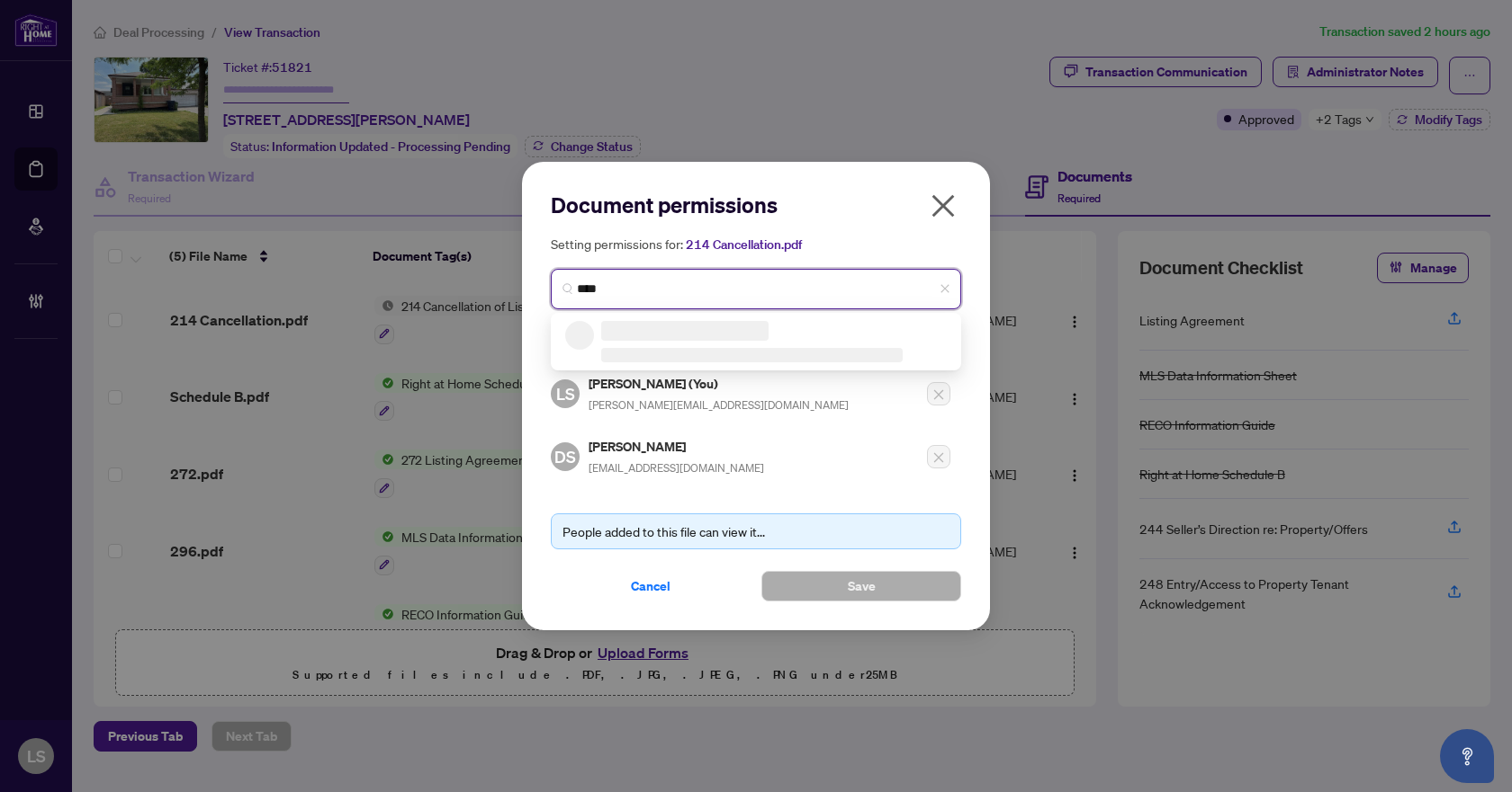
type input "*****"
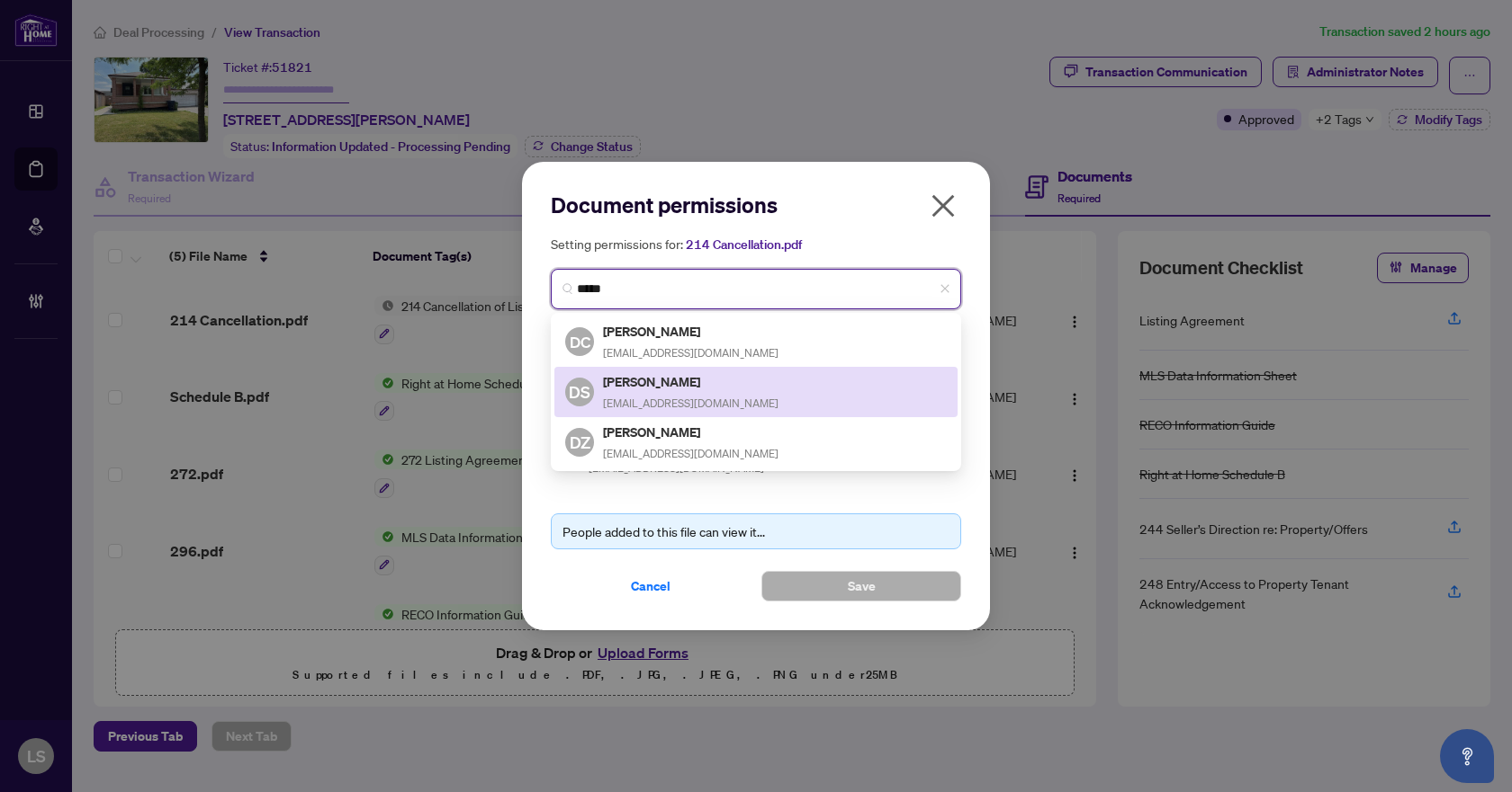
click at [665, 396] on span "[EMAIL_ADDRESS][DOMAIN_NAME]" at bounding box center [691, 403] width 175 height 13
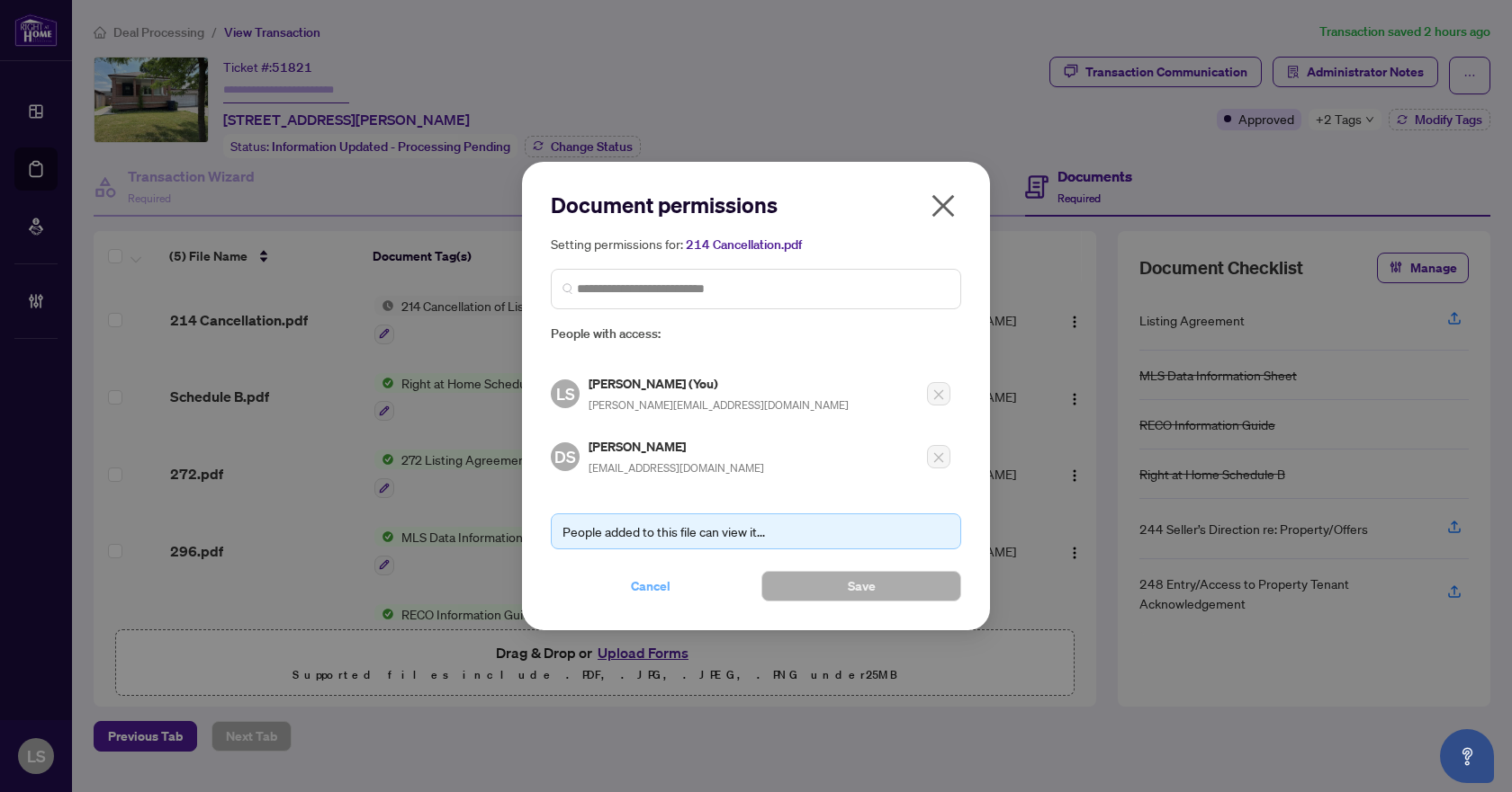
click at [653, 588] on span "Cancel" at bounding box center [651, 586] width 40 height 29
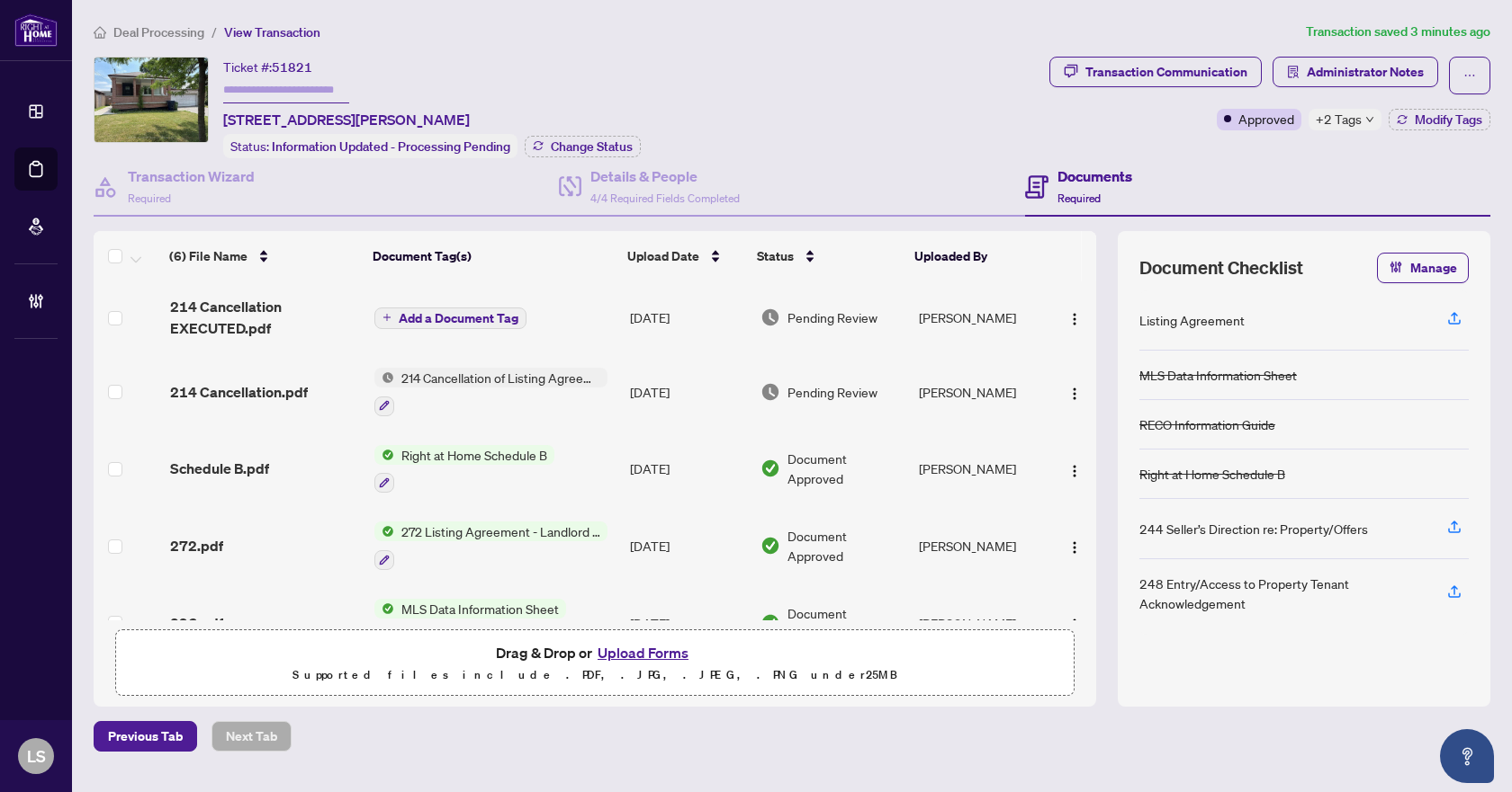
click at [935, 140] on div "Ticket #: 51821 [STREET_ADDRESS][PERSON_NAME] Status: Information Updated - Pro…" at bounding box center [568, 107] width 949 height 101
click at [227, 320] on span "214 Cancellation EXECUTED.pdf" at bounding box center [265, 317] width 191 height 43
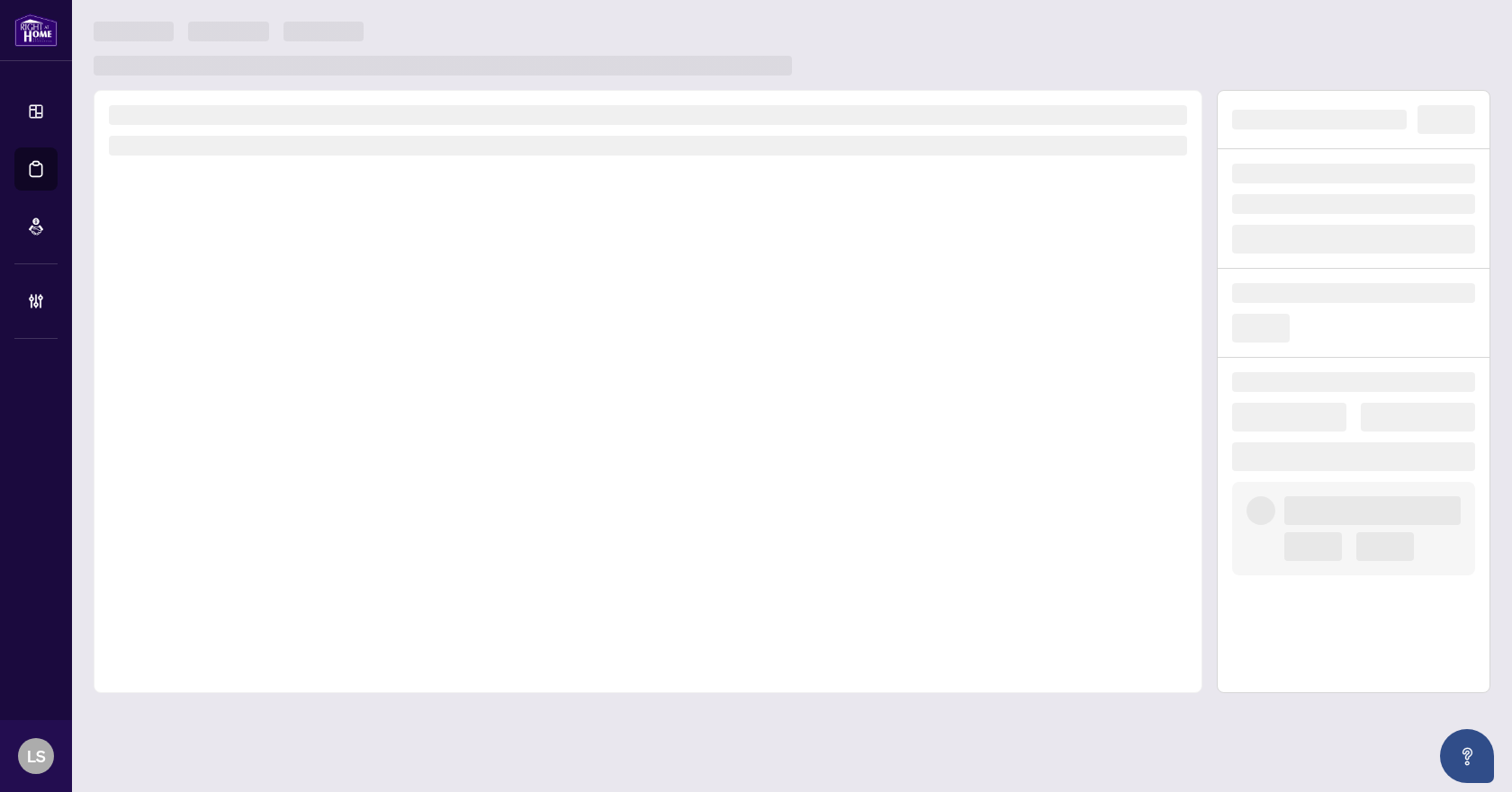
click at [227, 320] on div at bounding box center [648, 392] width 1109 height 604
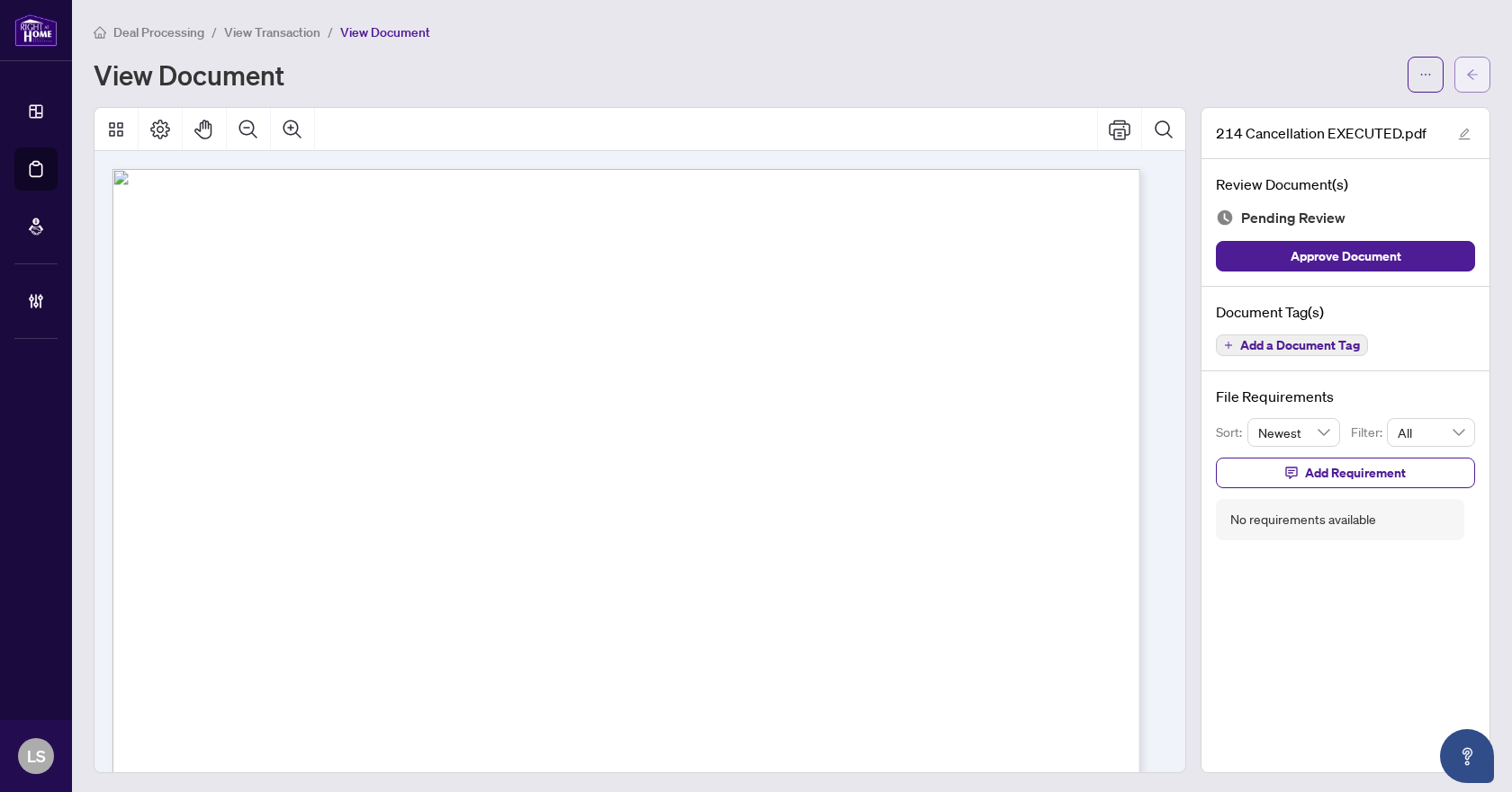
click at [1454, 70] on button "button" at bounding box center [1472, 74] width 36 height 36
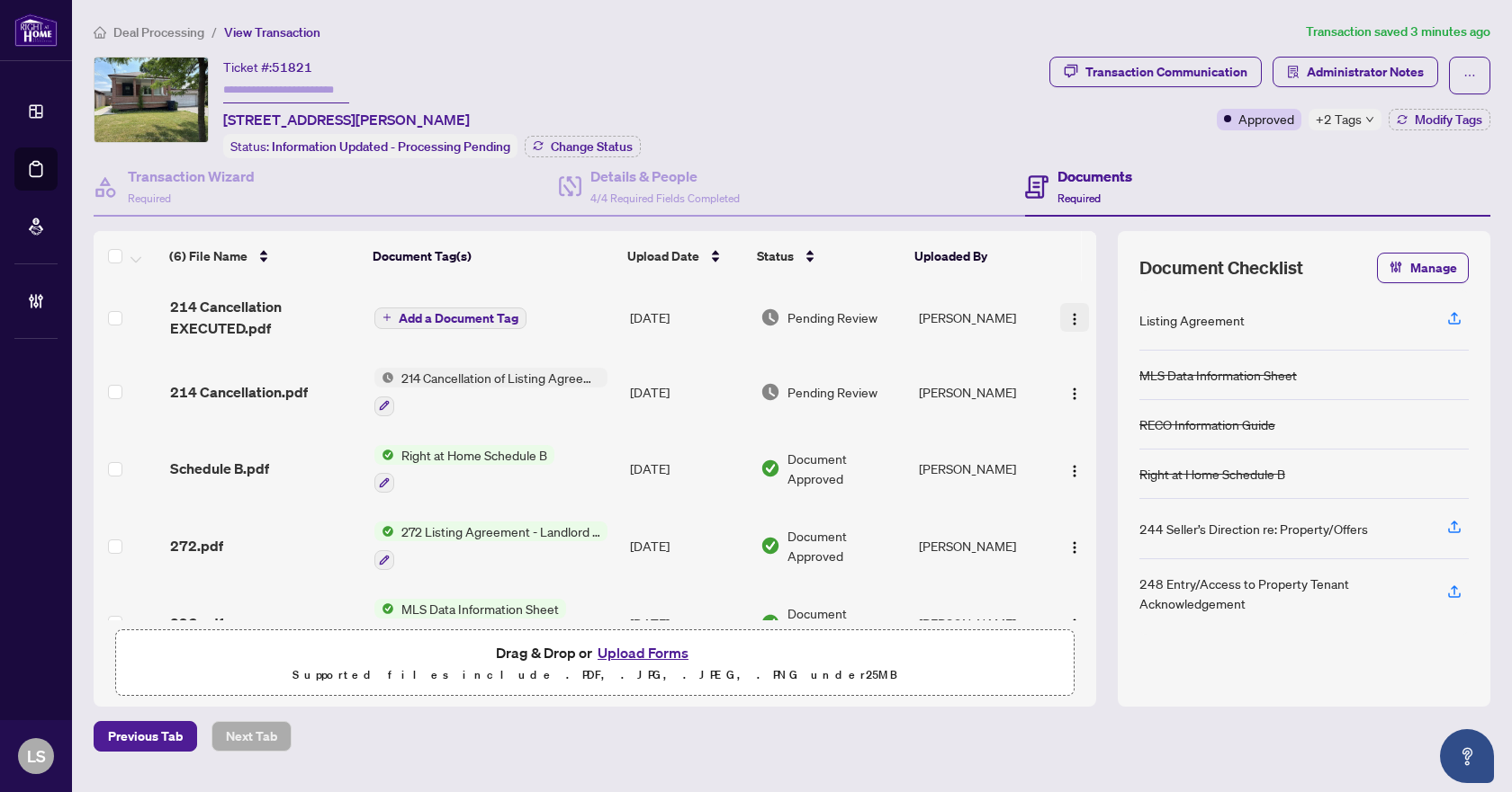
click at [1072, 315] on img "button" at bounding box center [1073, 318] width 14 height 14
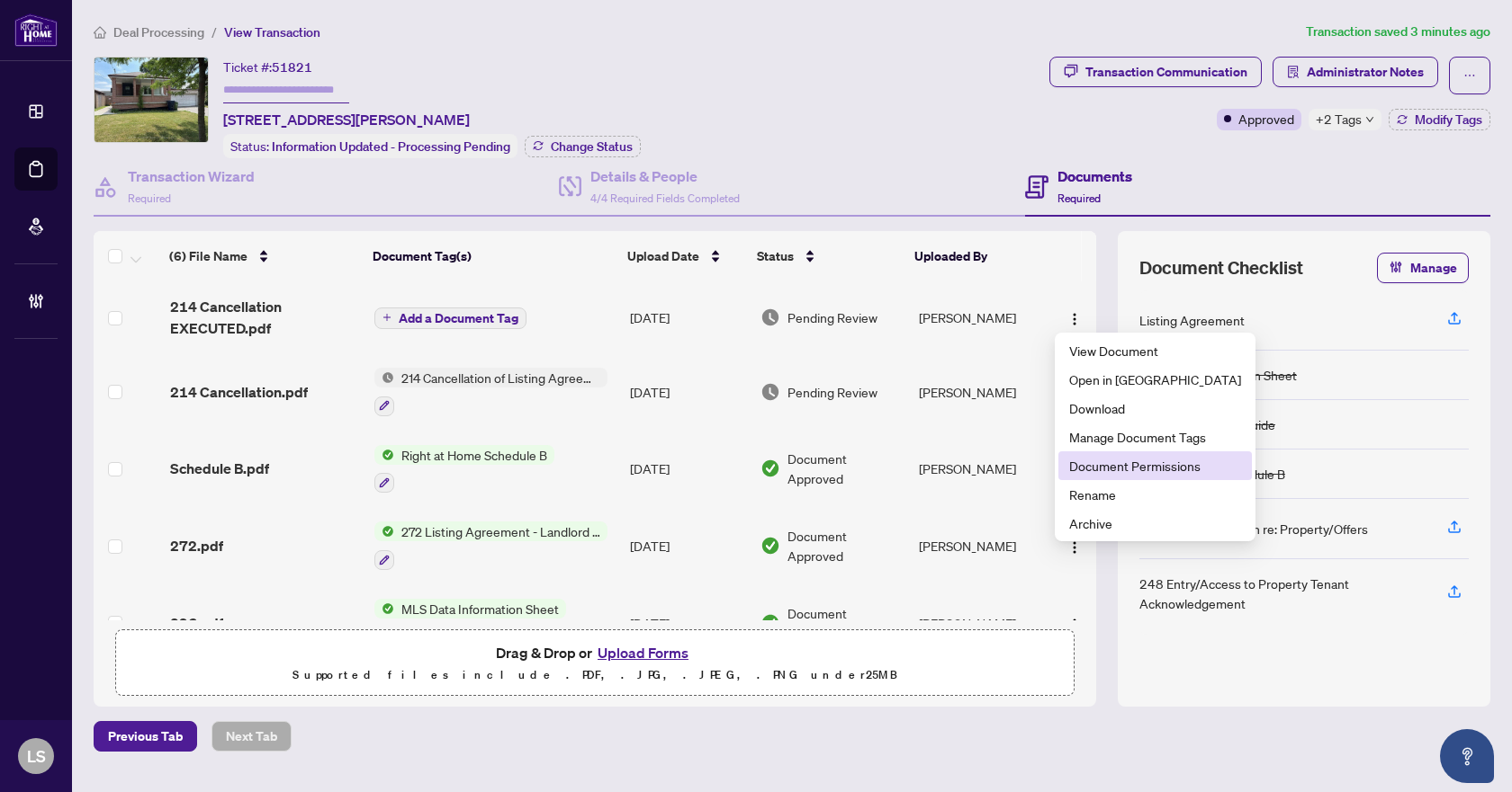
click at [1105, 470] on span "Document Permissions" at bounding box center [1154, 465] width 172 height 20
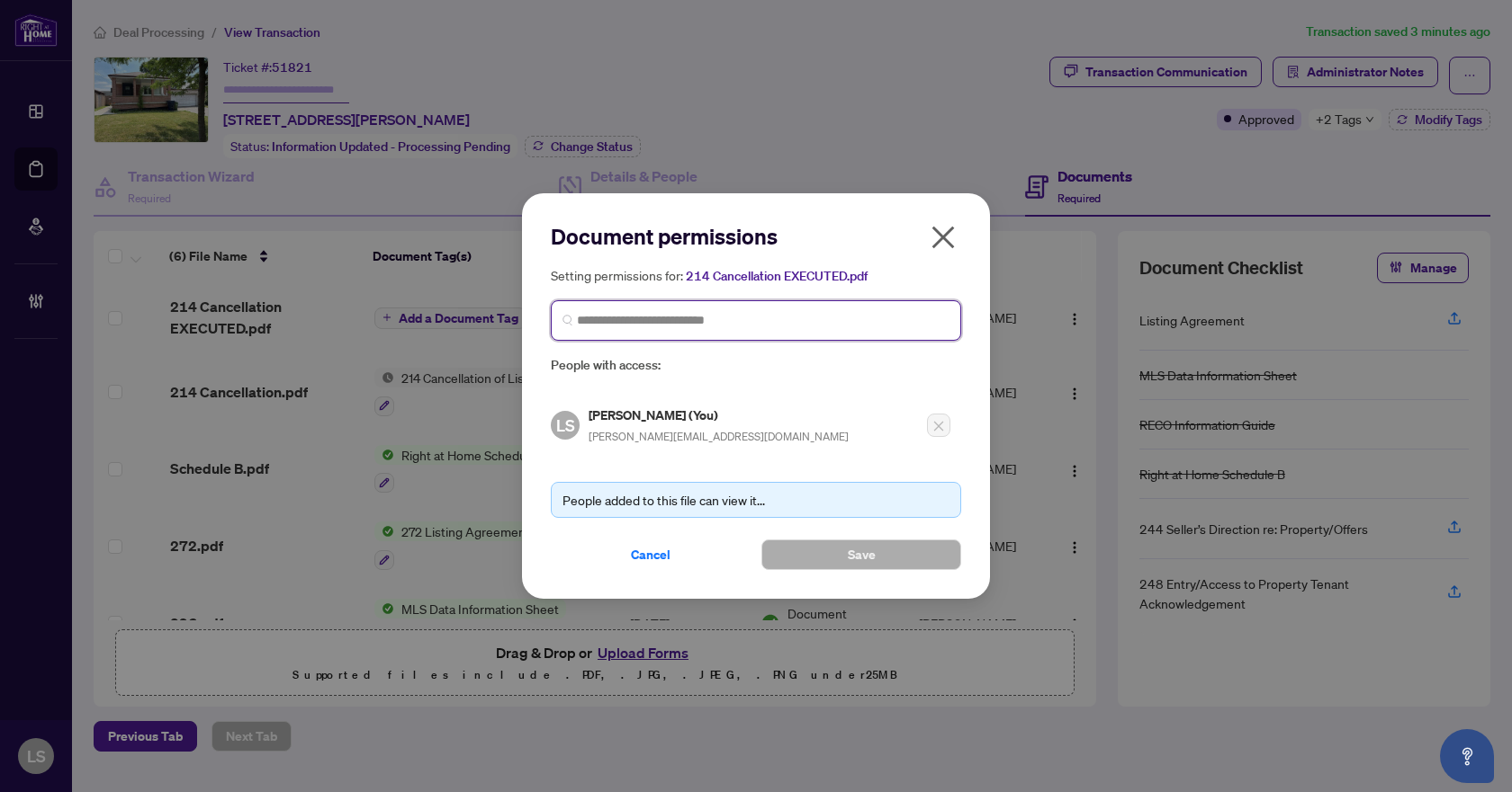
click at [673, 326] on input "search" at bounding box center [763, 320] width 372 height 19
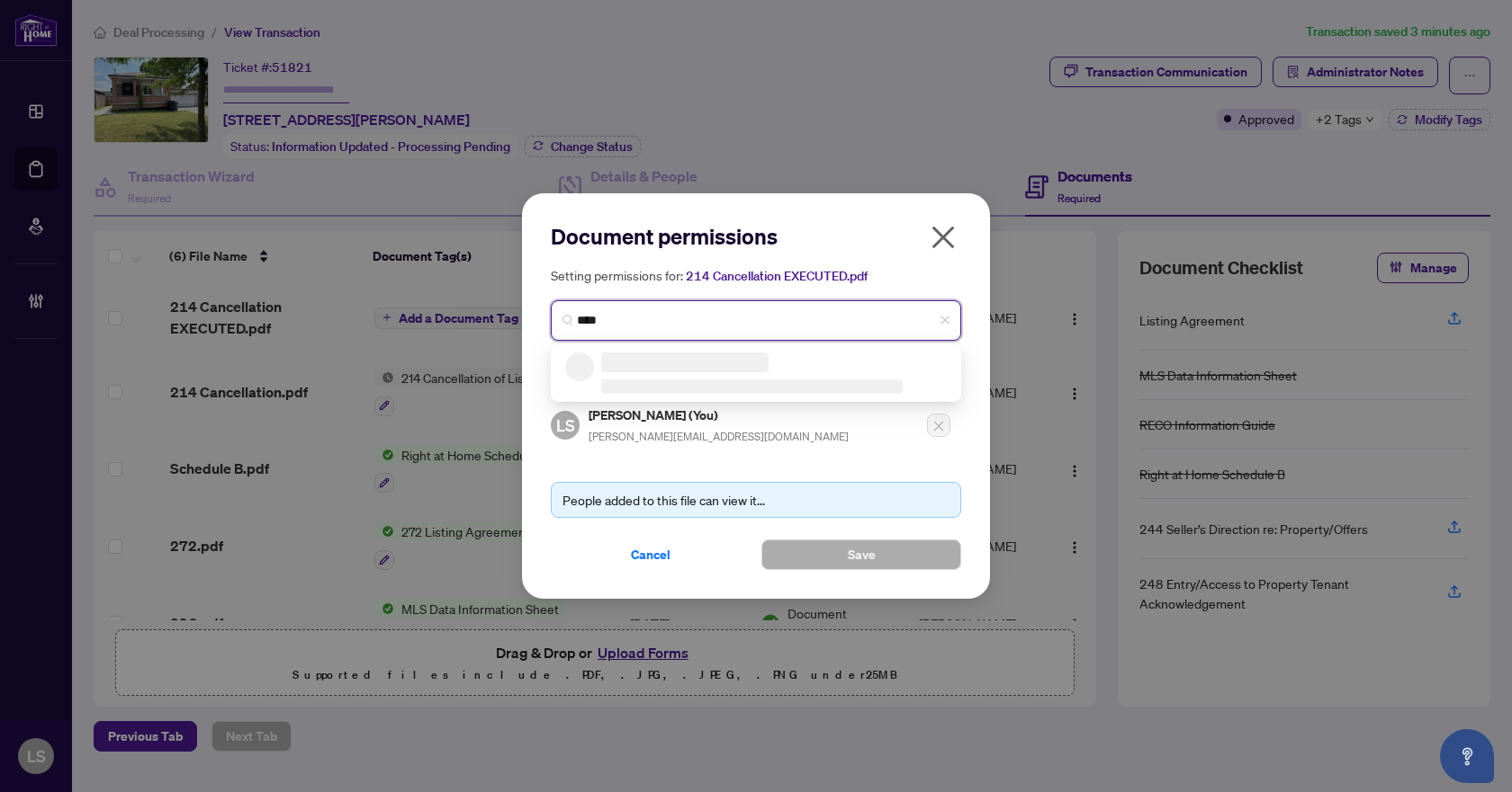
type input "*****"
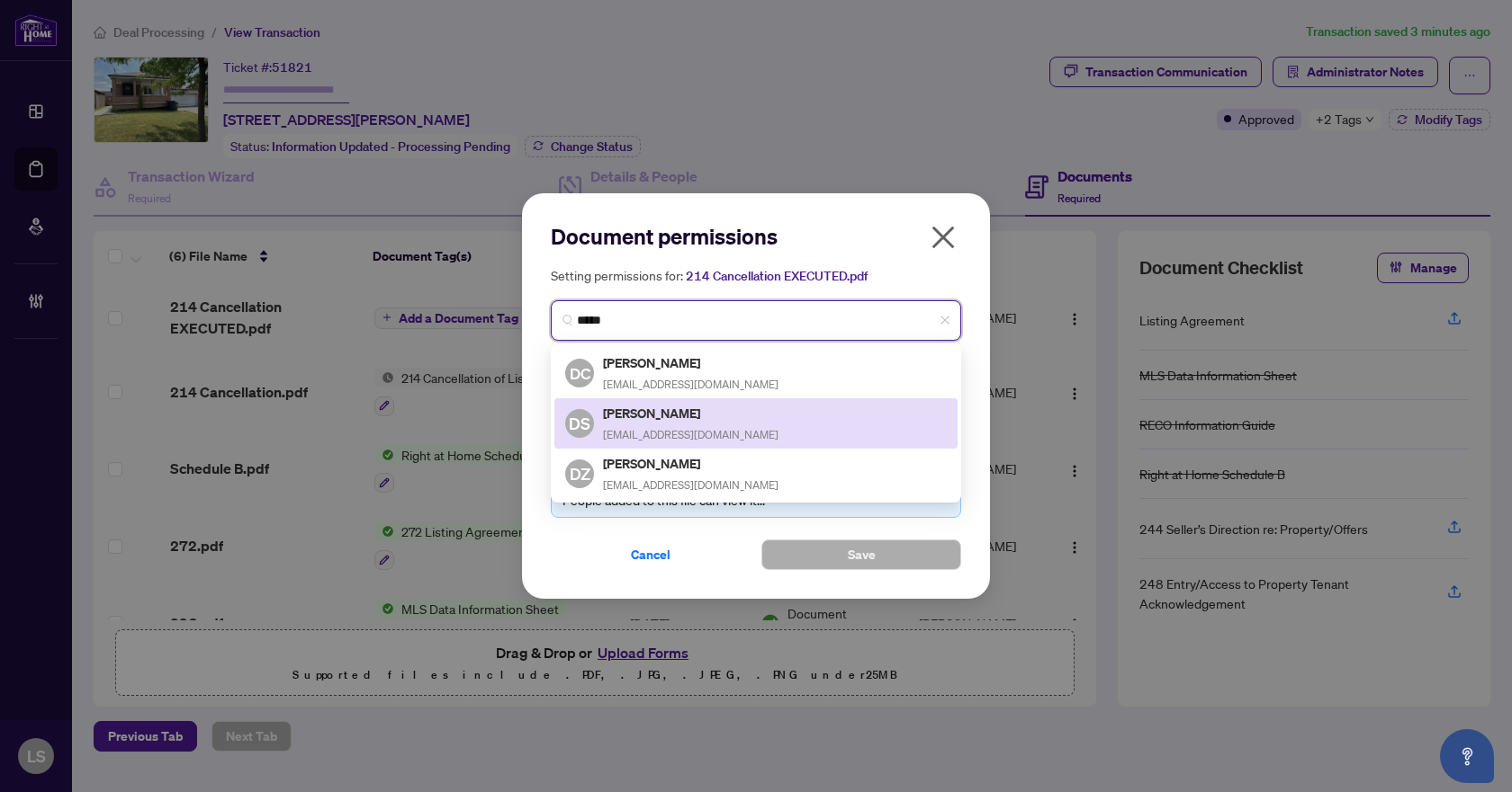
click at [668, 423] on div "[PERSON_NAME] [EMAIL_ADDRESS][DOMAIN_NAME]" at bounding box center [691, 423] width 175 height 41
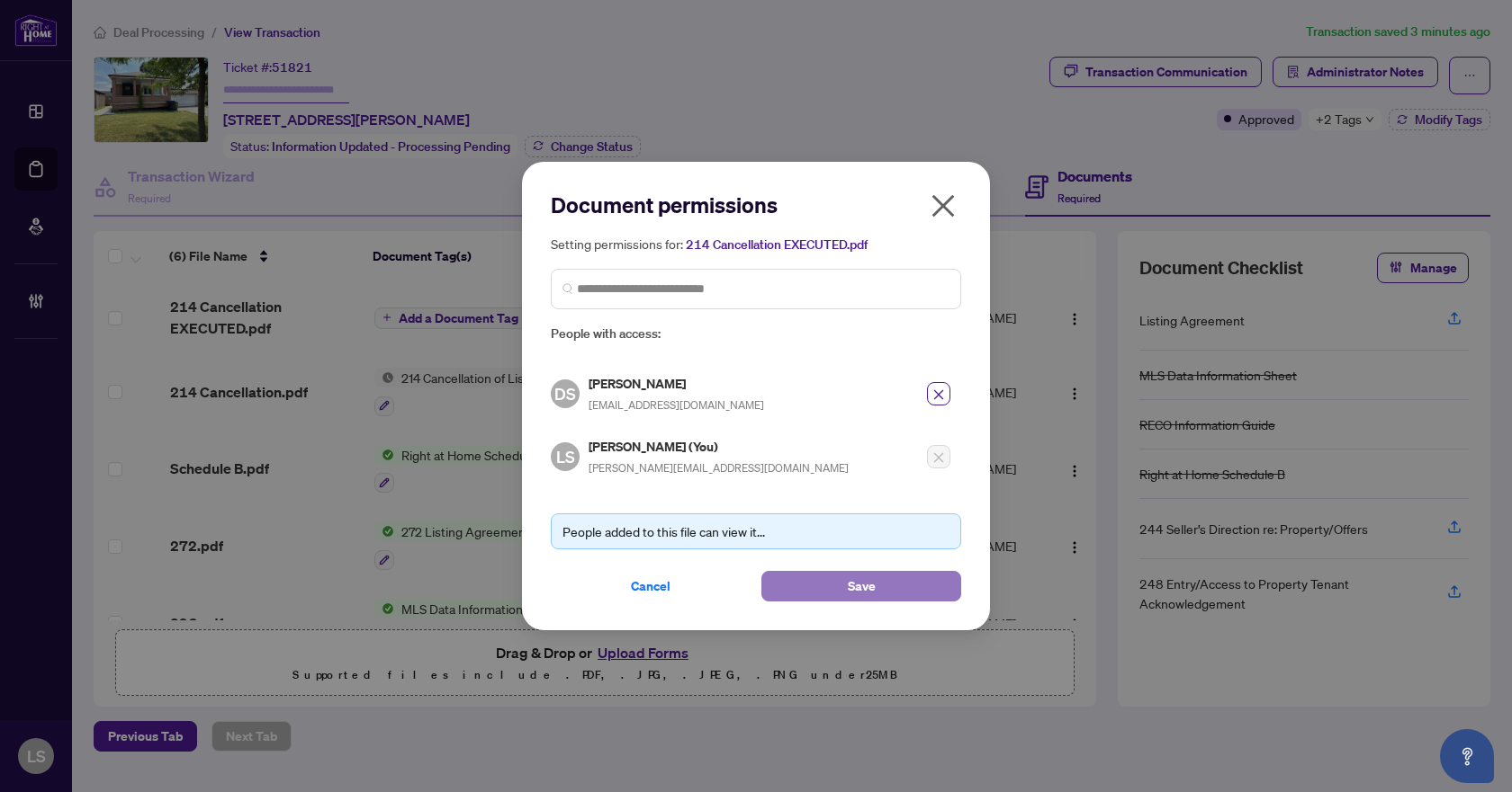
click at [850, 591] on span "Save" at bounding box center [861, 586] width 28 height 29
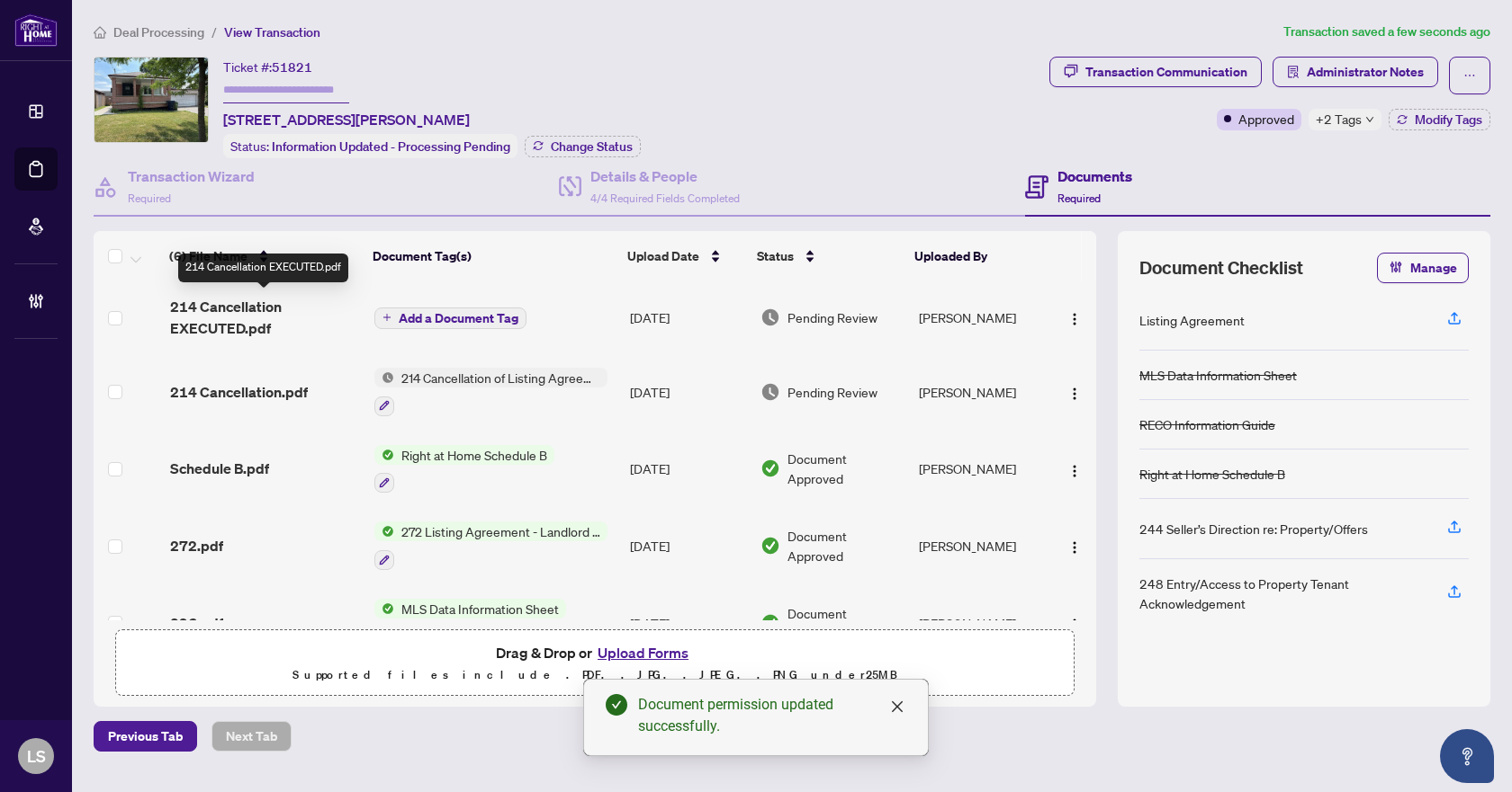
click at [221, 317] on span "214 Cancellation EXECUTED.pdf" at bounding box center [265, 317] width 191 height 43
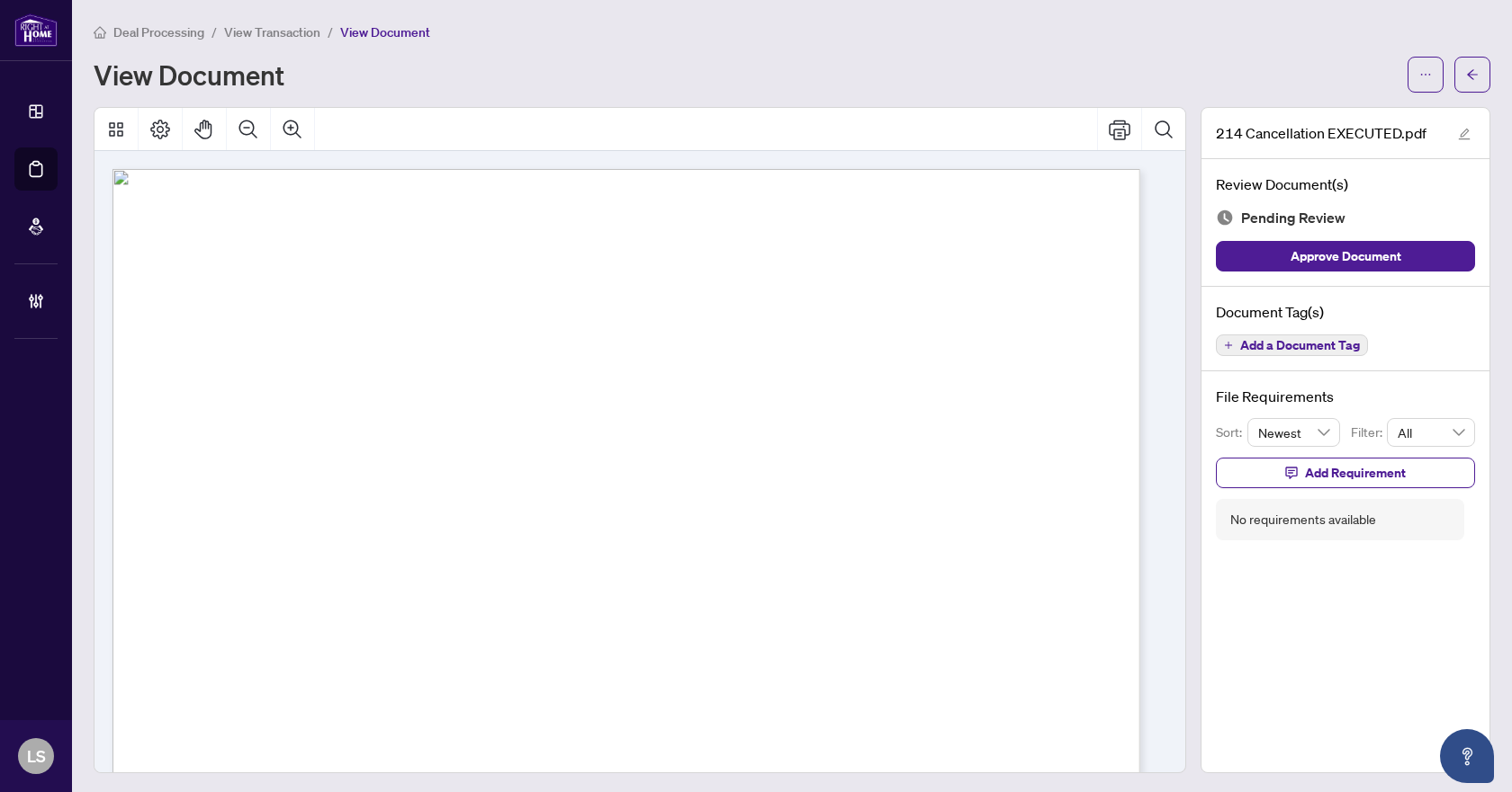
click at [1262, 347] on span "Add a Document Tag" at bounding box center [1300, 345] width 120 height 13
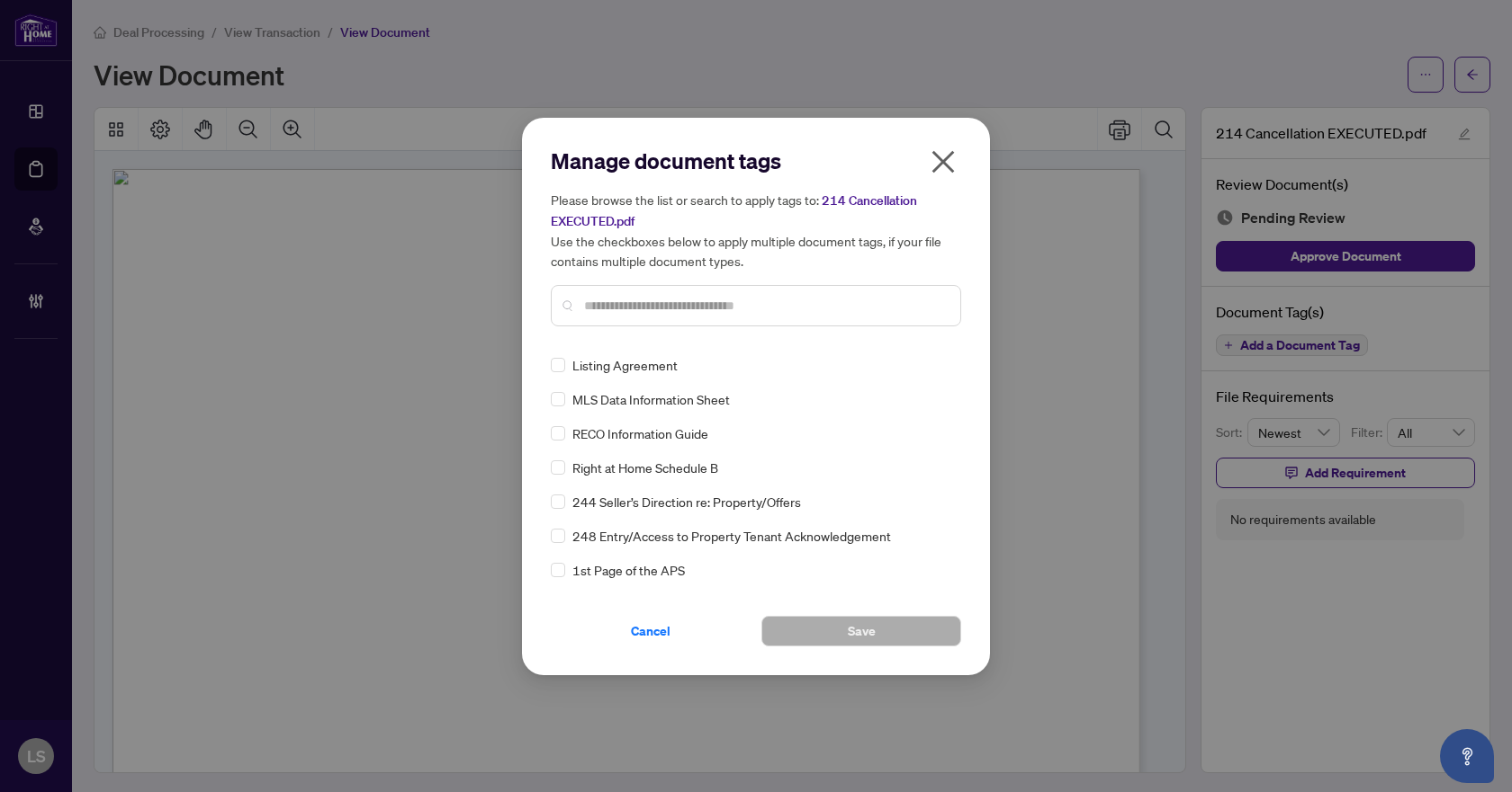
drag, startPoint x: 653, startPoint y: 309, endPoint x: 956, endPoint y: 341, distance: 304.7
click at [657, 308] on input "text" at bounding box center [764, 305] width 362 height 20
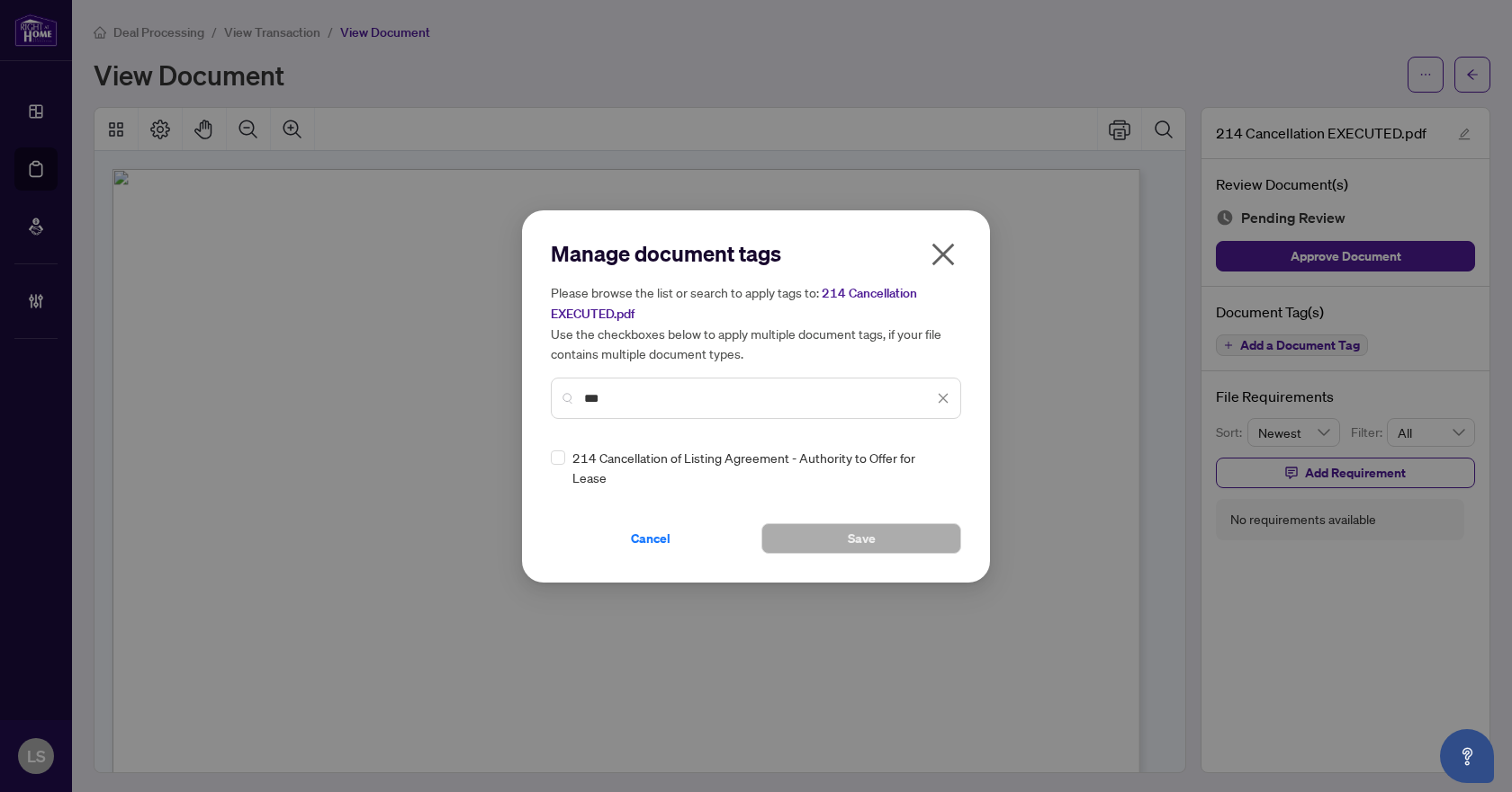
type input "***"
click at [945, 464] on icon at bounding box center [944, 468] width 11 height 7
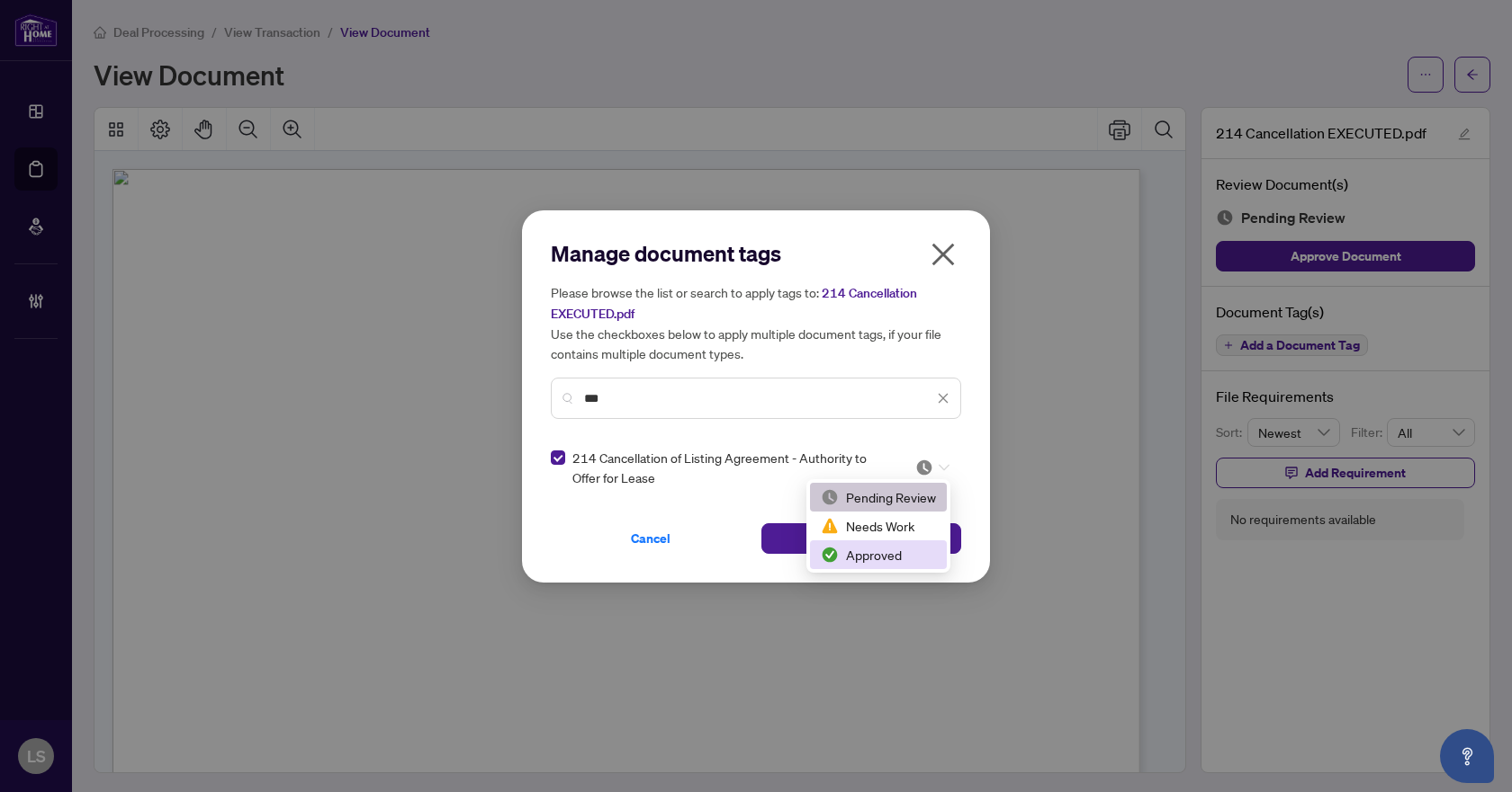
click at [890, 558] on div "Approved" at bounding box center [878, 555] width 115 height 20
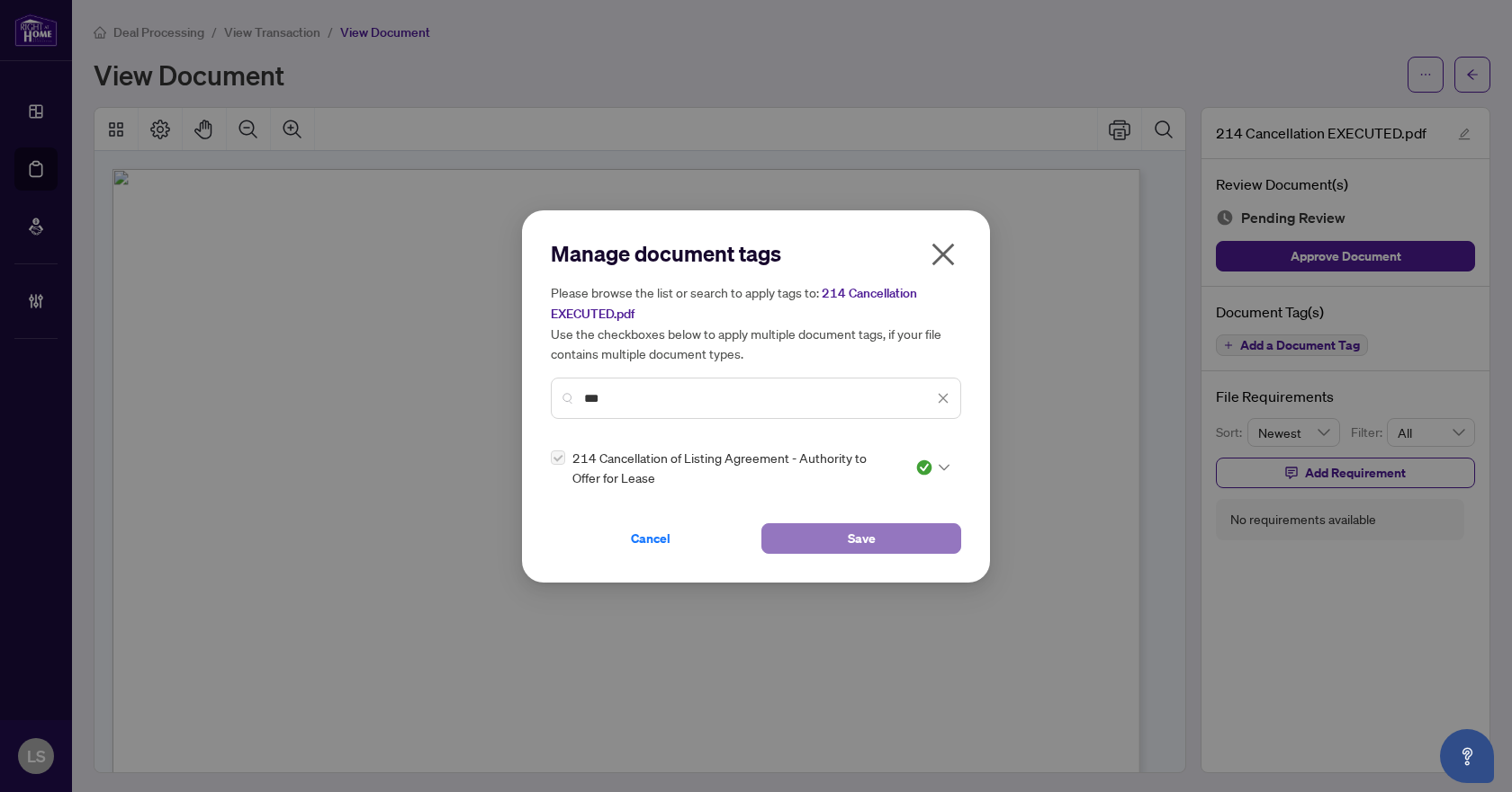
click at [906, 533] on button "Save" at bounding box center [861, 539] width 200 height 31
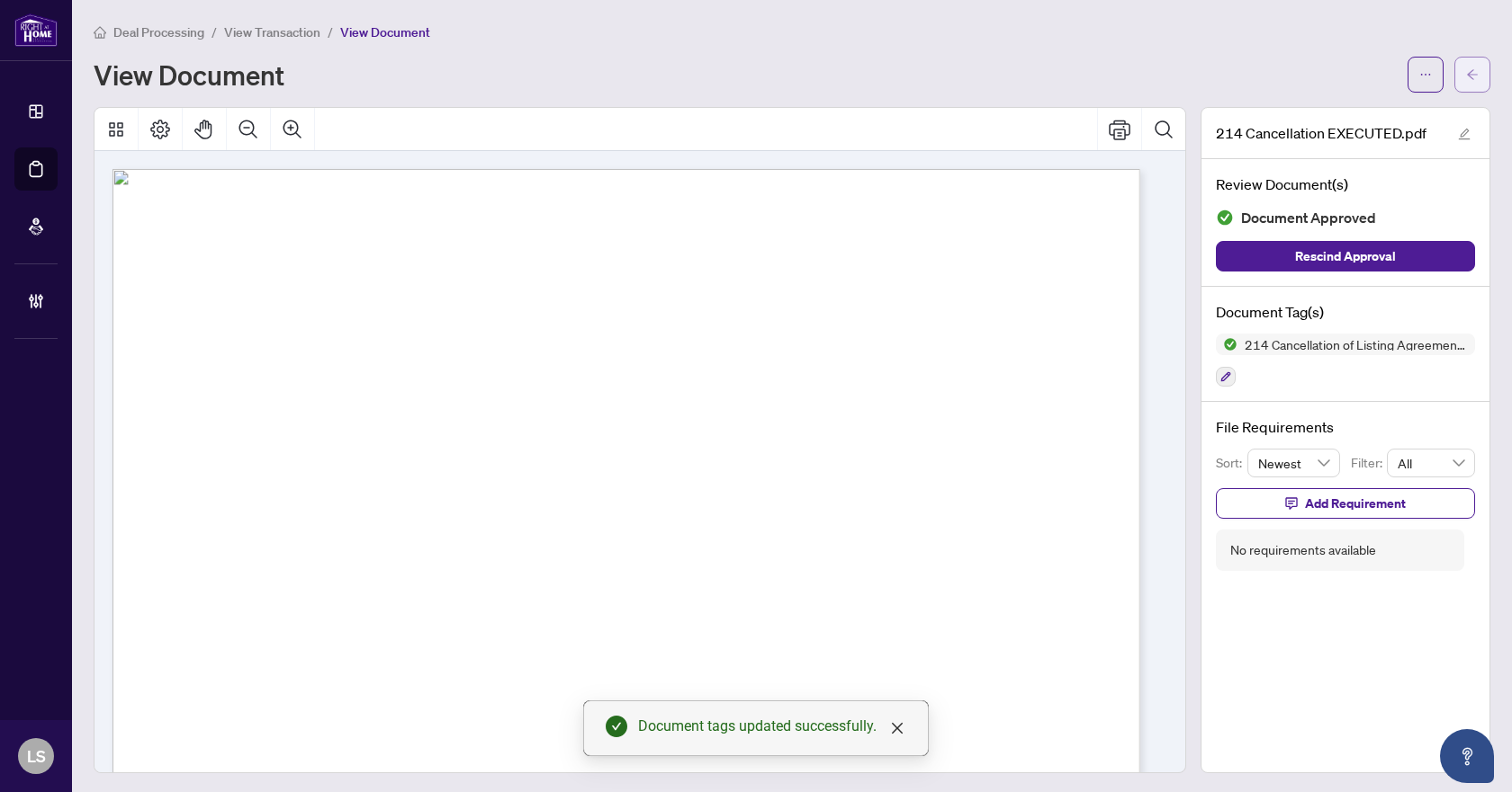
click at [1454, 70] on button "button" at bounding box center [1472, 74] width 36 height 36
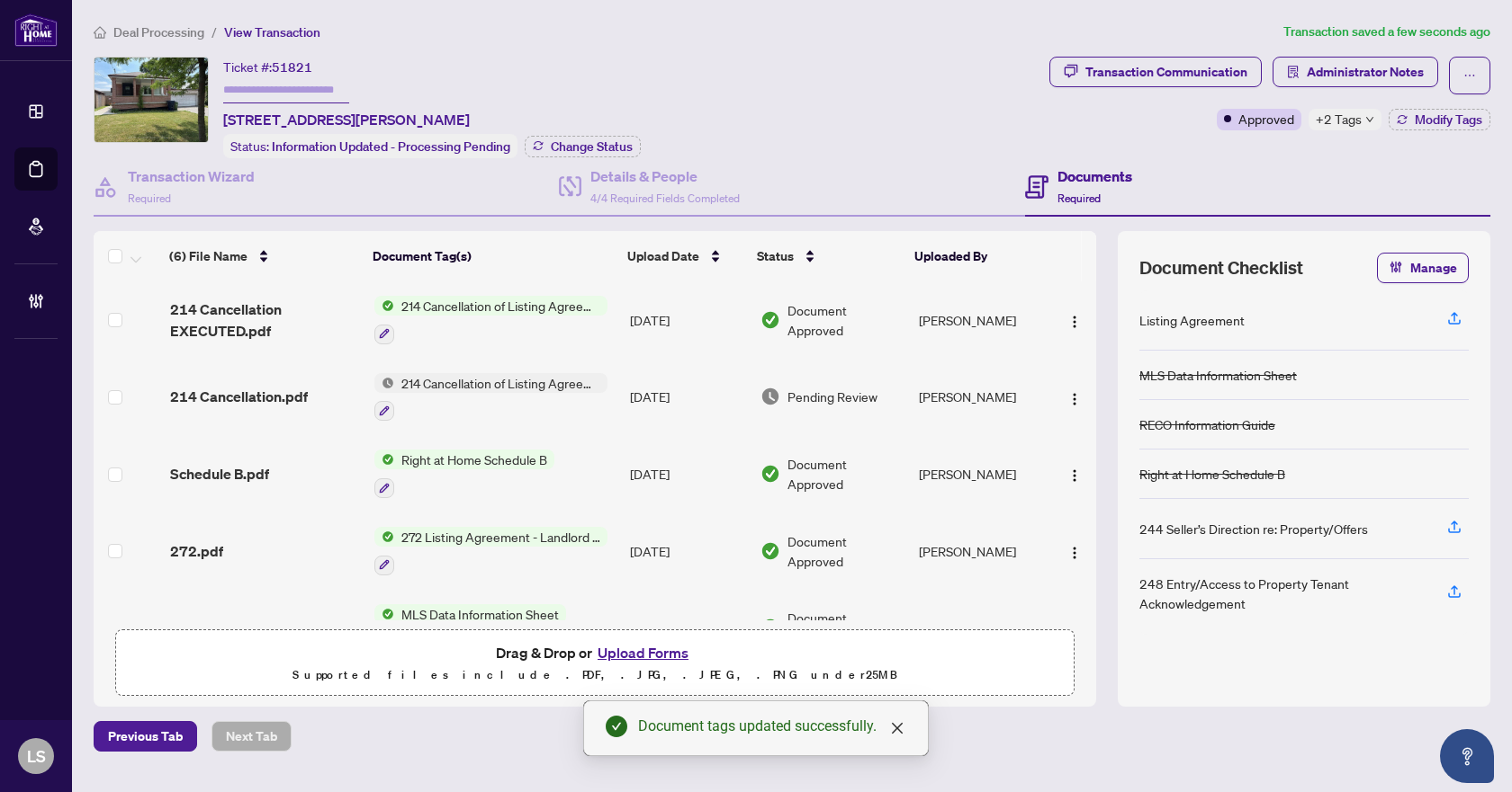
click at [232, 388] on span "214 Cancellation.pdf" at bounding box center [239, 396] width 138 height 21
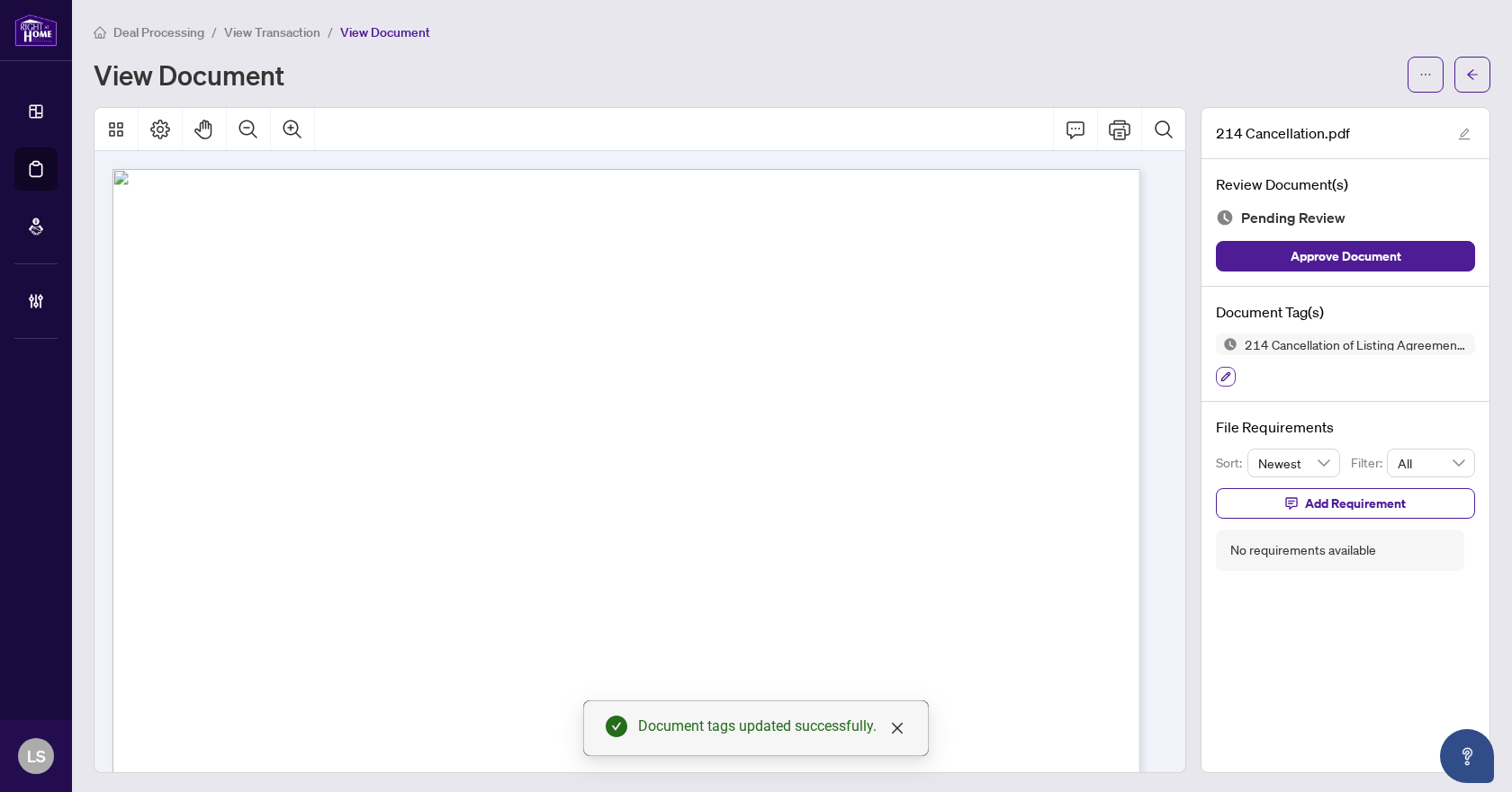
click at [1221, 379] on icon "button" at bounding box center [1226, 377] width 11 height 11
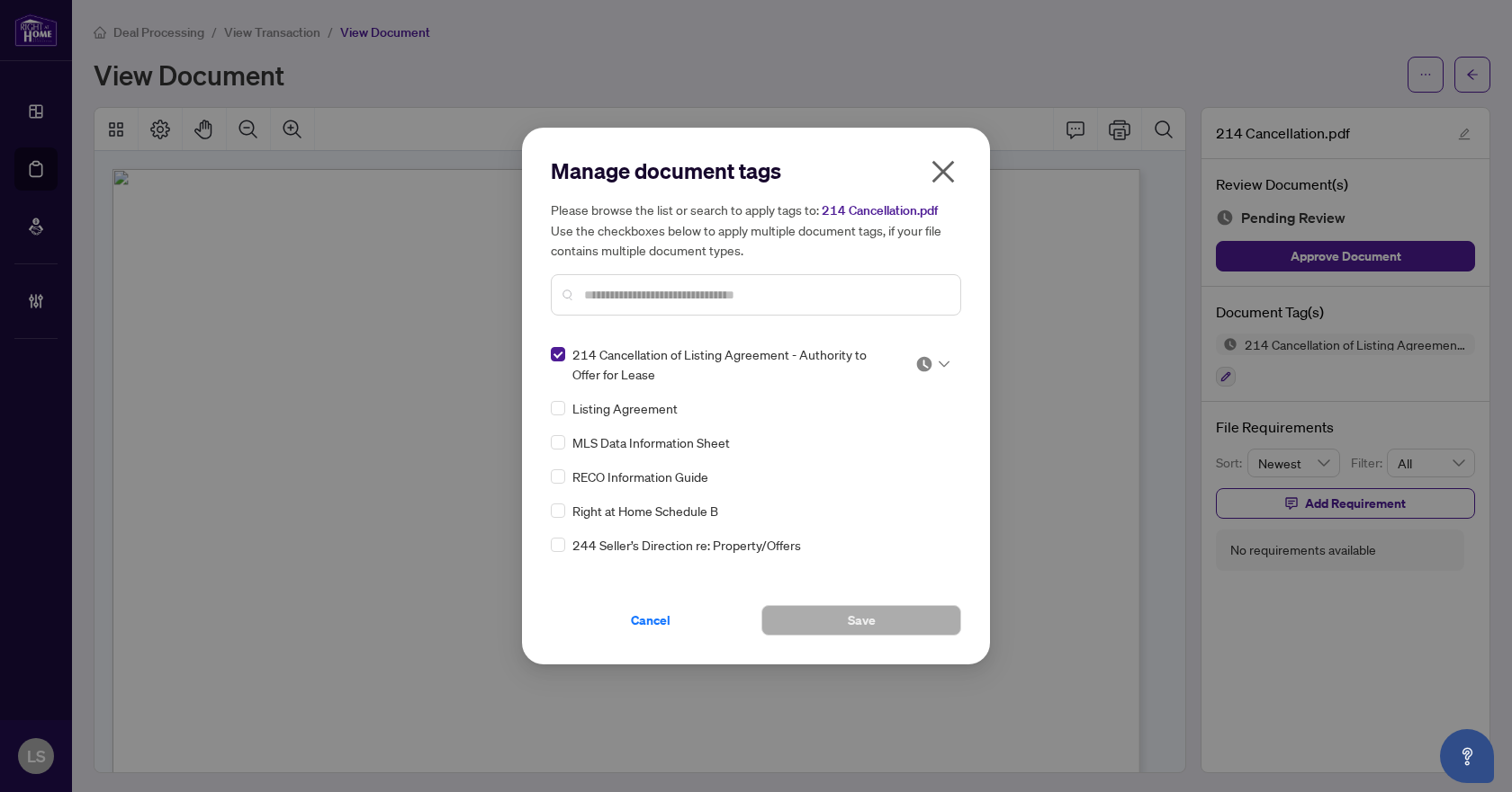
click at [940, 361] on icon at bounding box center [944, 365] width 11 height 7
click at [898, 423] on div "Needs Work" at bounding box center [873, 423] width 115 height 20
click at [859, 620] on span "Save" at bounding box center [861, 620] width 28 height 29
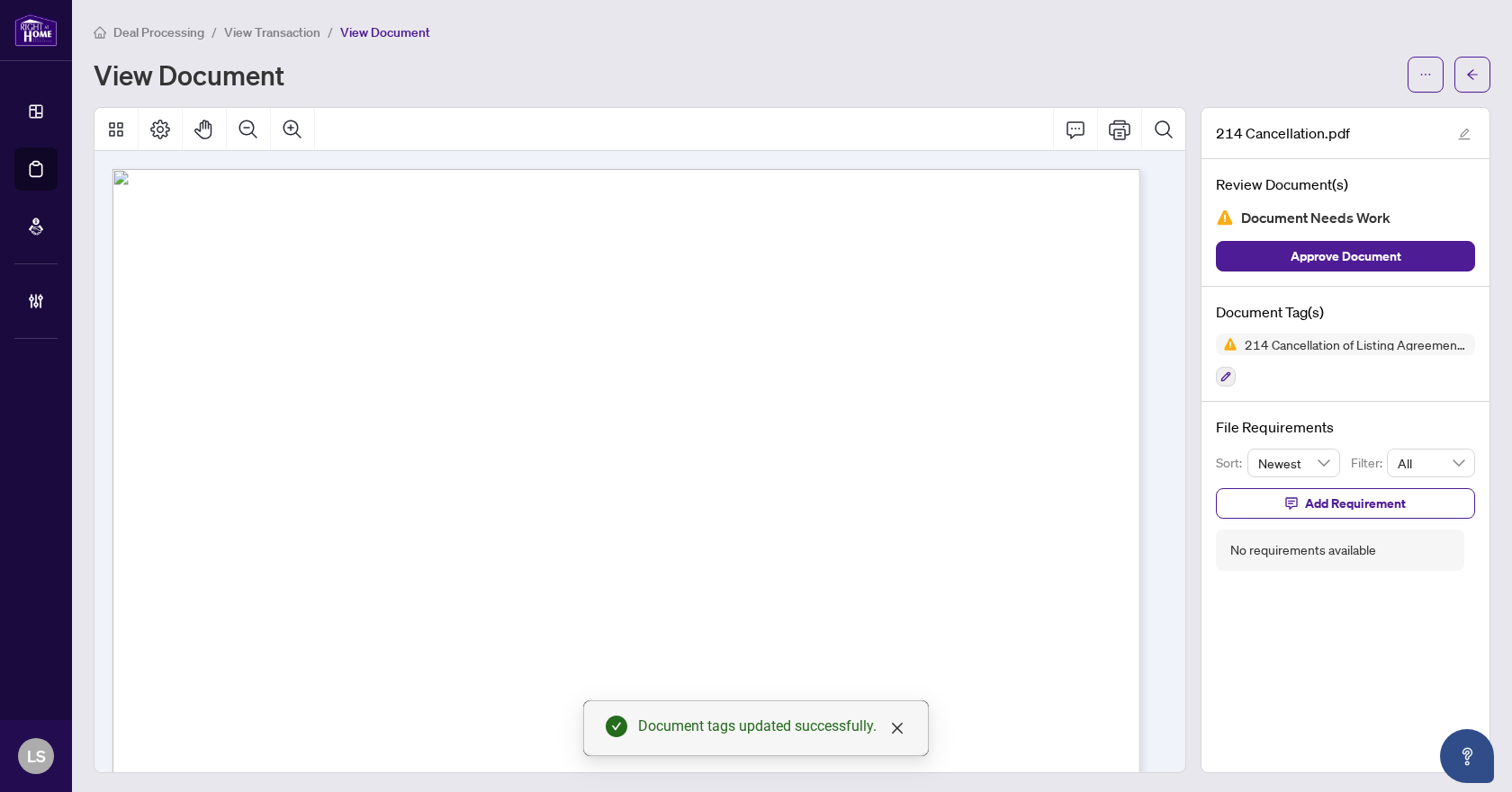
click at [1387, 256] on button "Approve Document" at bounding box center [1345, 256] width 259 height 31
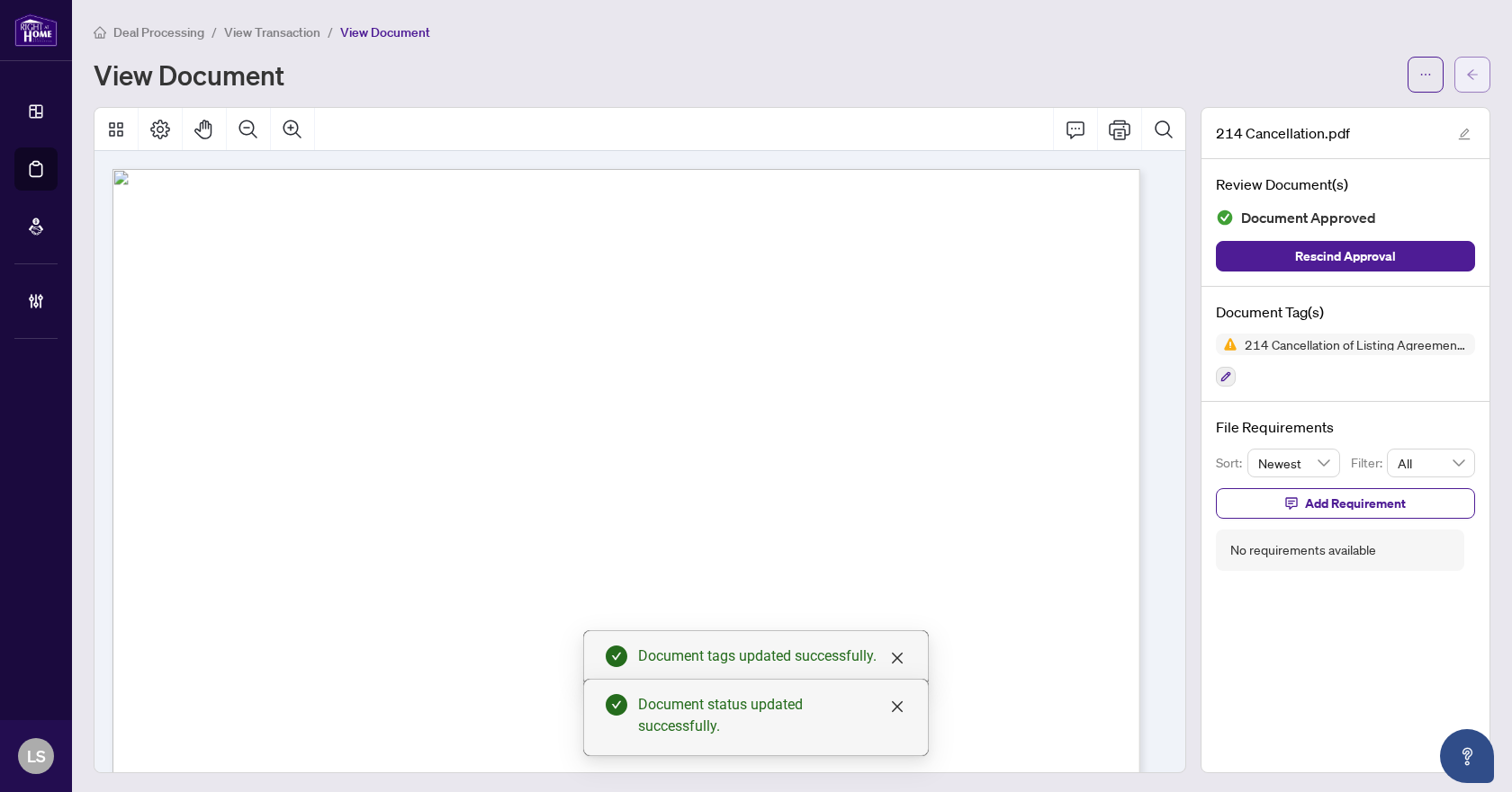
click at [1465, 74] on icon "arrow-left" at bounding box center [1472, 74] width 13 height 13
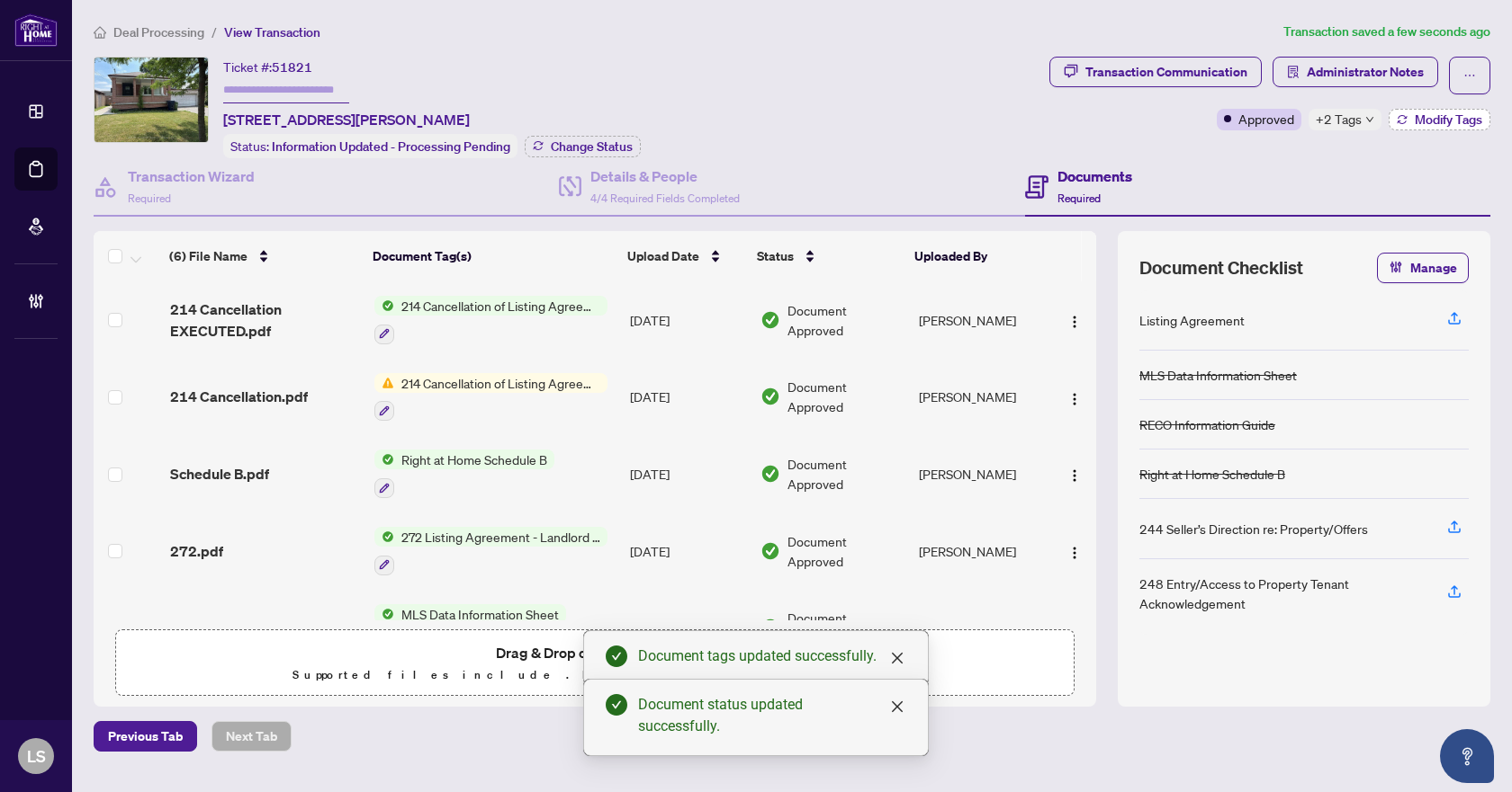
click at [1430, 118] on span "Modify Tags" at bounding box center [1448, 120] width 67 height 13
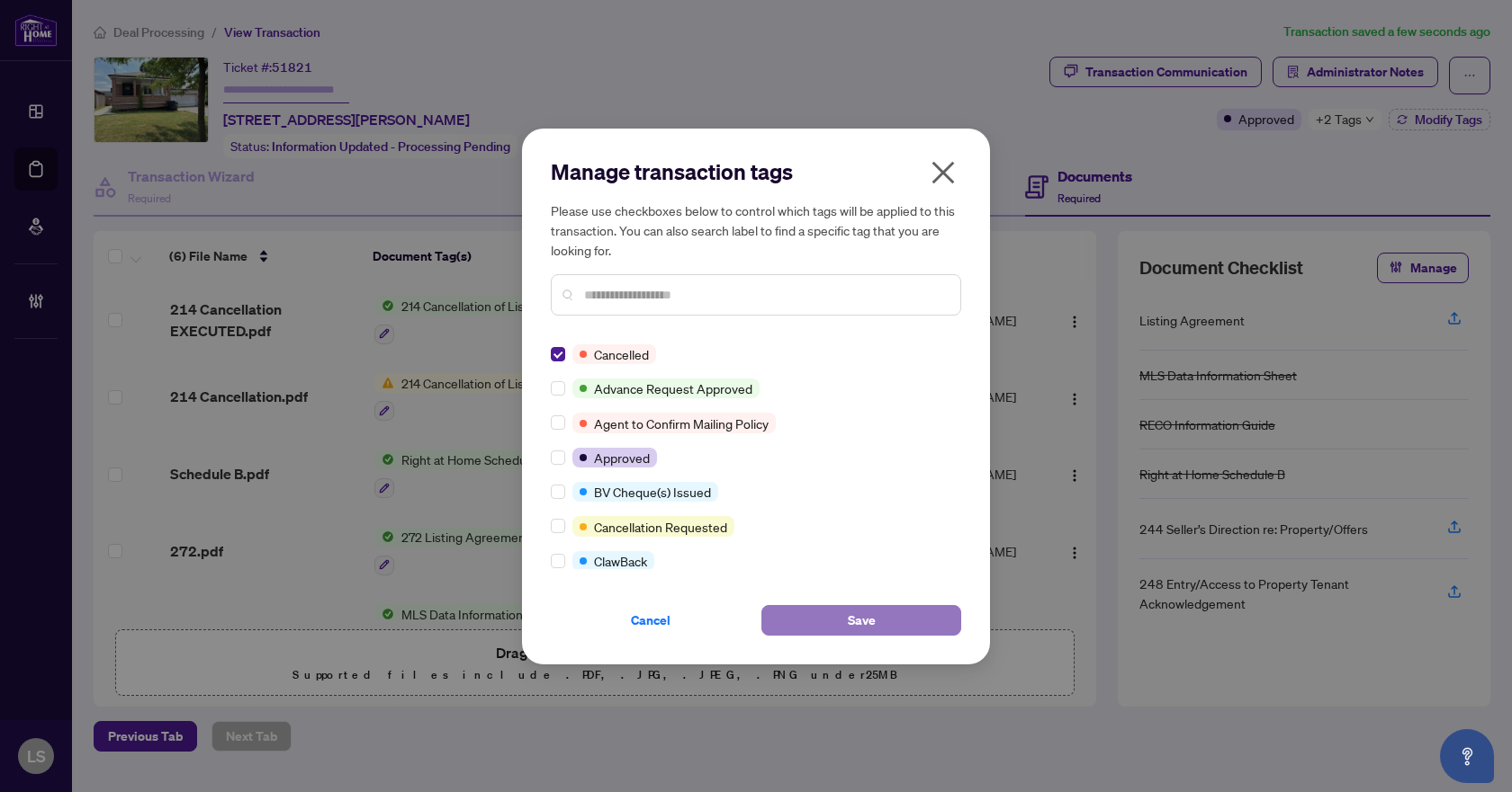
click at [857, 613] on span "Save" at bounding box center [861, 620] width 28 height 29
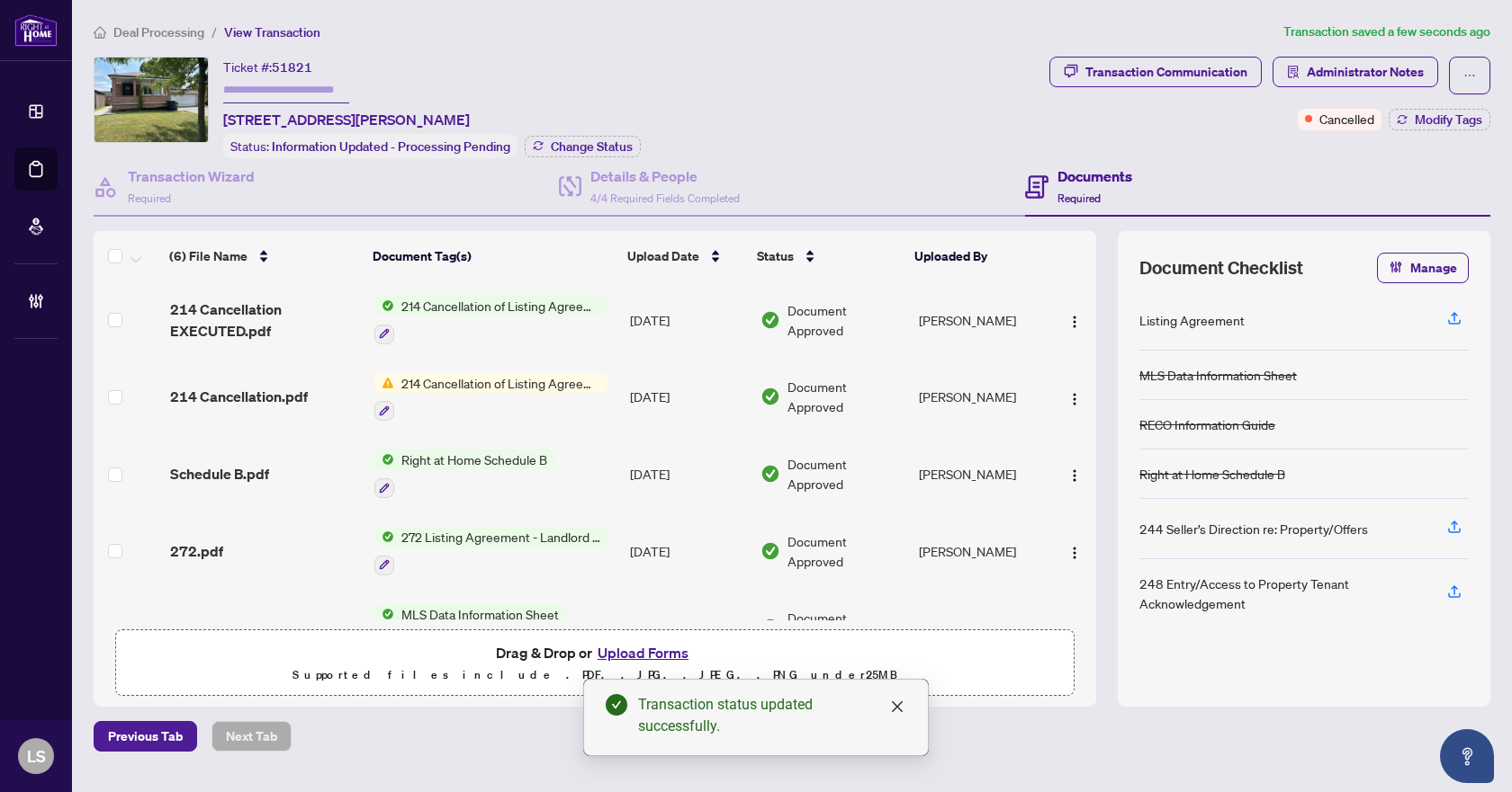
click at [176, 30] on span "Deal Processing" at bounding box center [159, 32] width 91 height 16
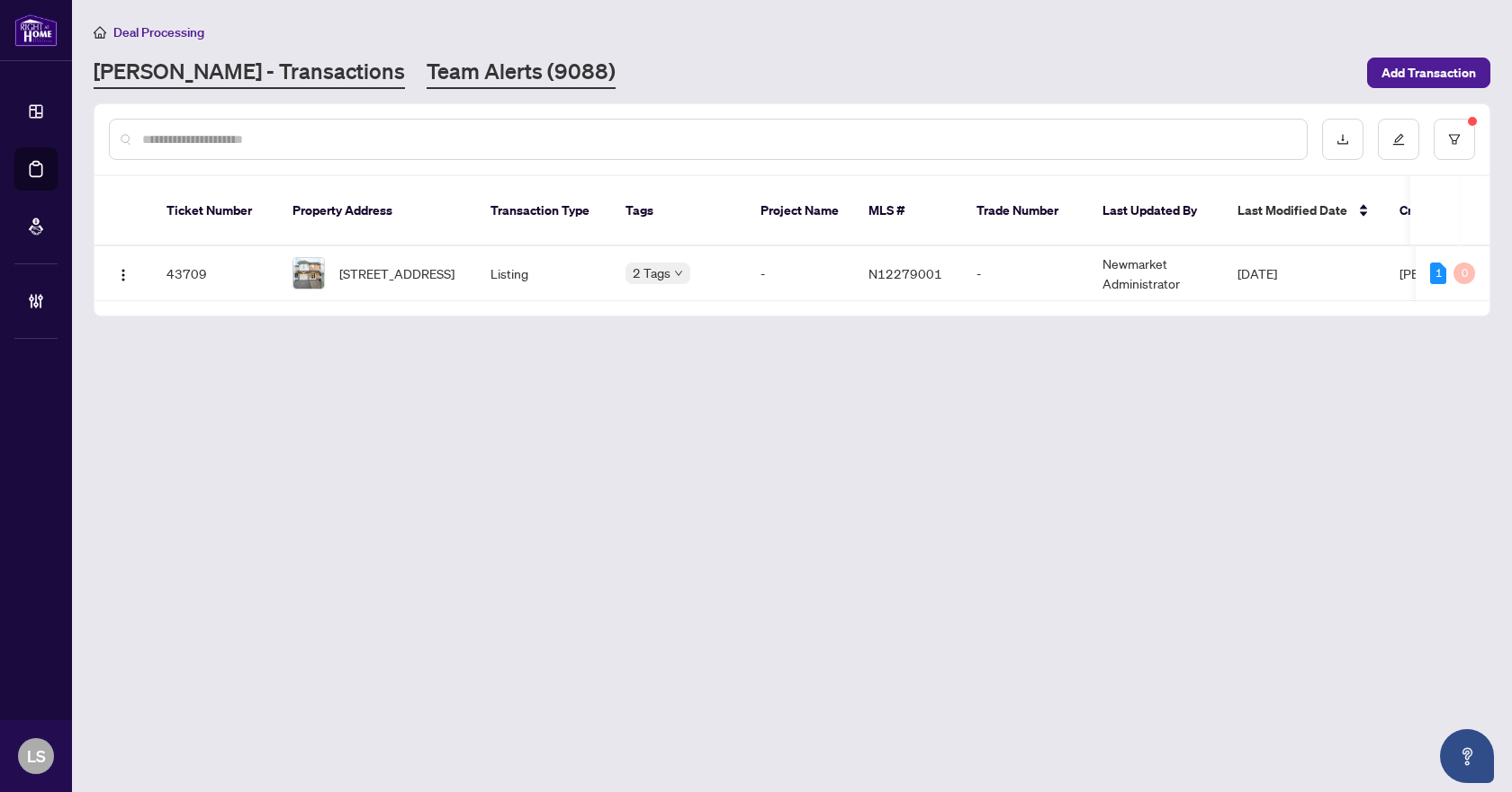
click at [426, 73] on link "Team Alerts (9088)" at bounding box center [520, 73] width 189 height 33
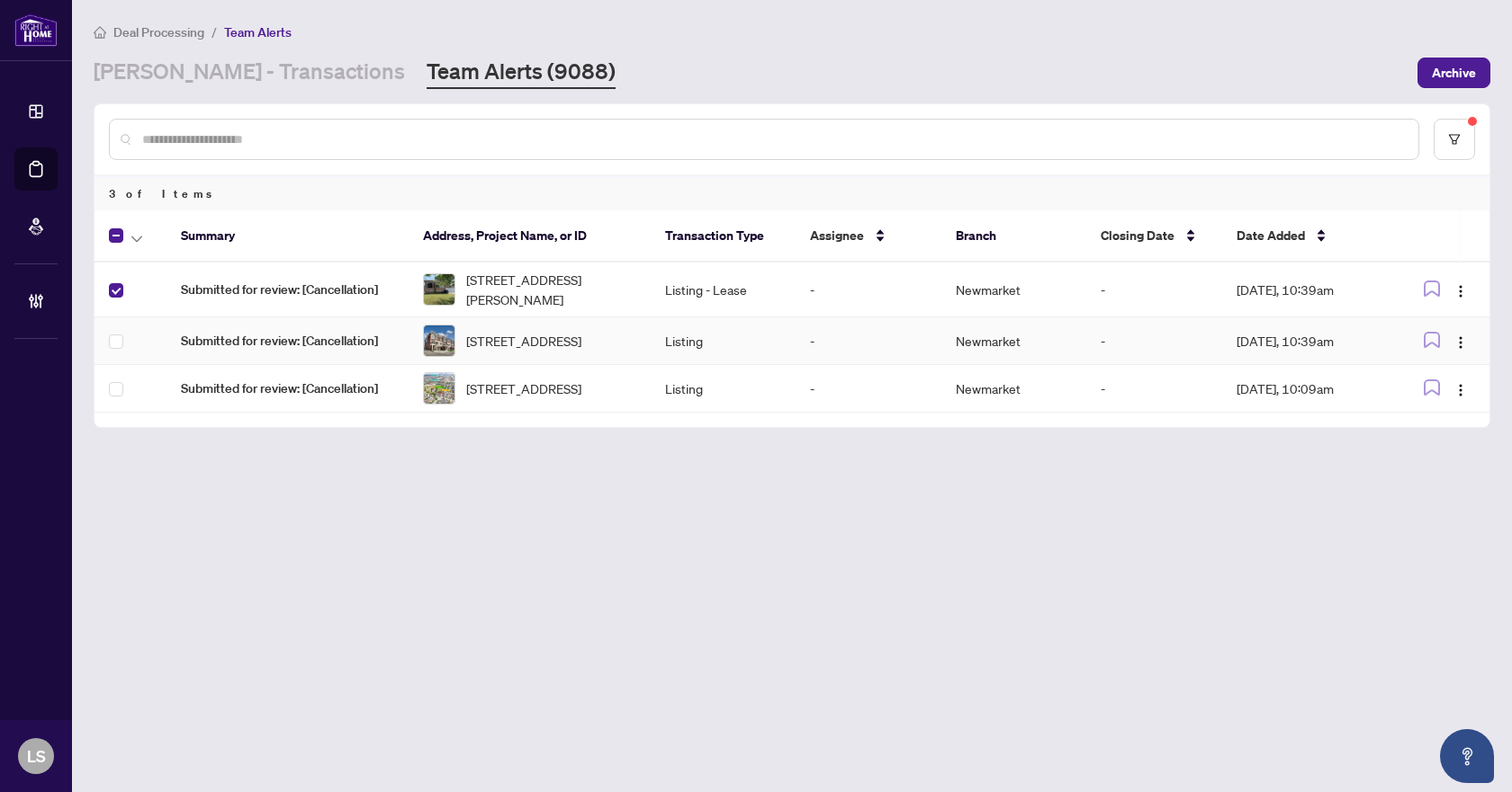
click at [115, 357] on td at bounding box center [129, 341] width 72 height 47
click at [133, 238] on icon "button" at bounding box center [137, 239] width 11 height 7
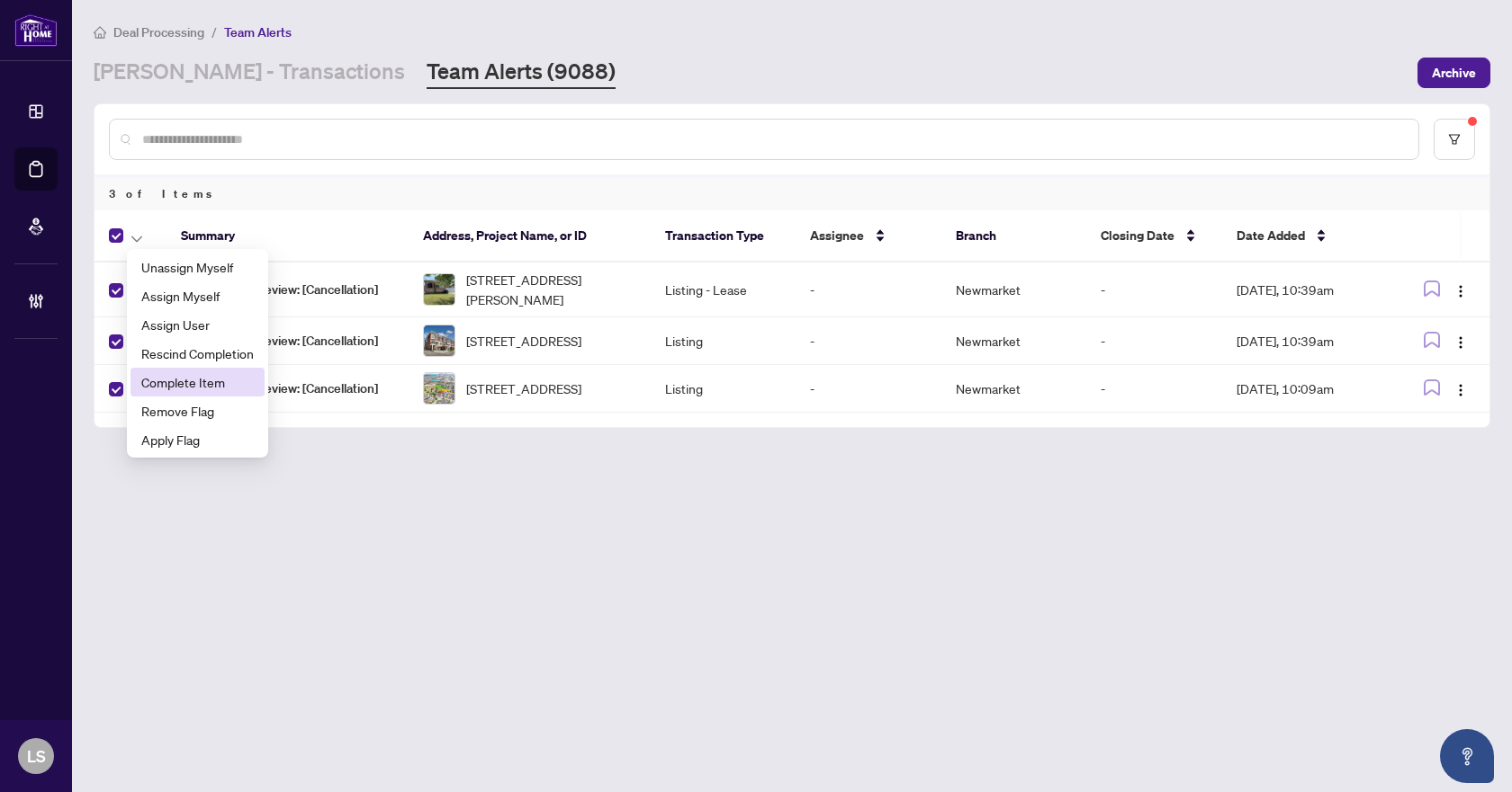
click at [194, 383] on span "Complete Item" at bounding box center [197, 382] width 113 height 20
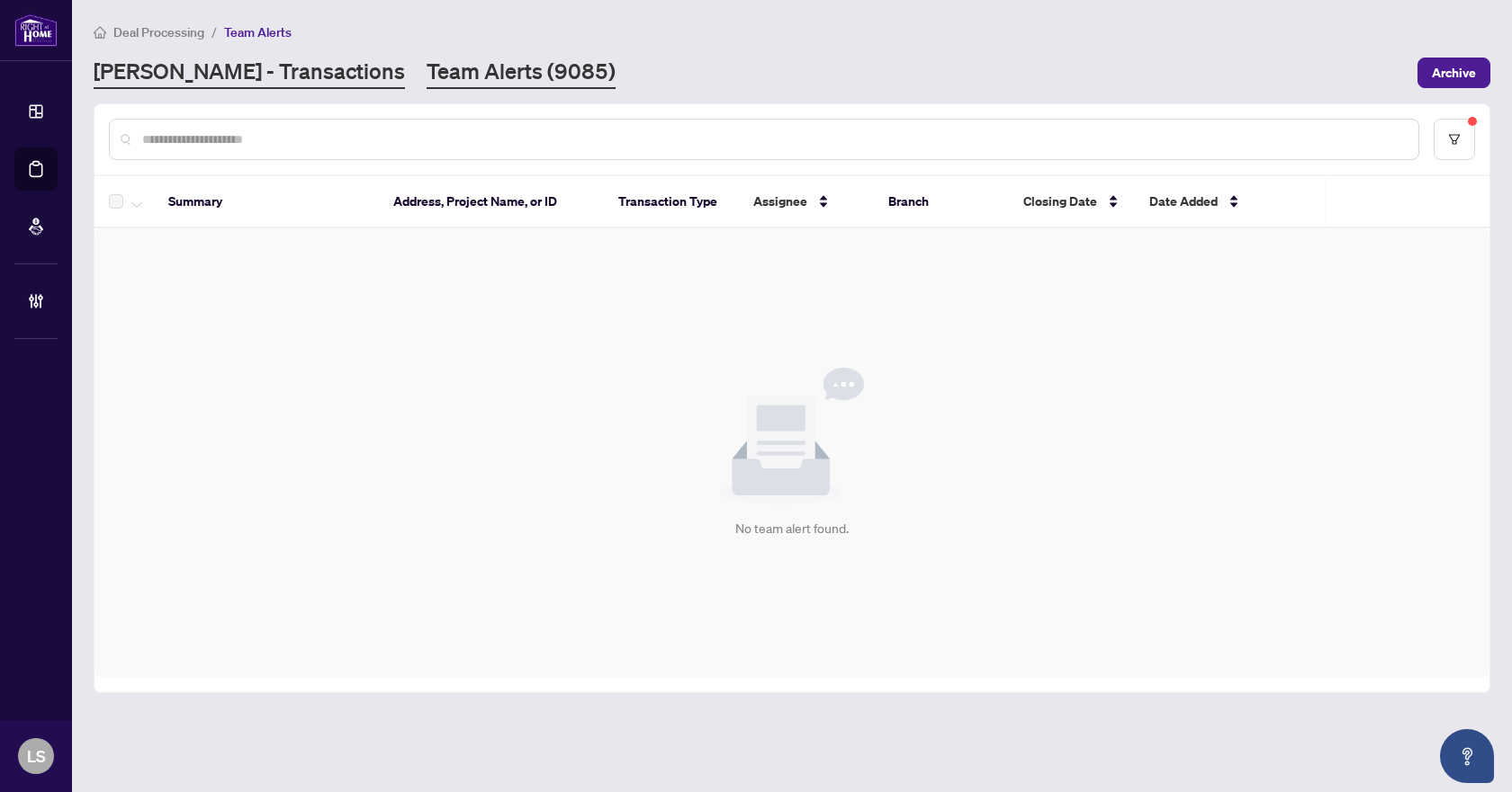
click at [197, 74] on link "[PERSON_NAME] - Transactions" at bounding box center [250, 73] width 311 height 33
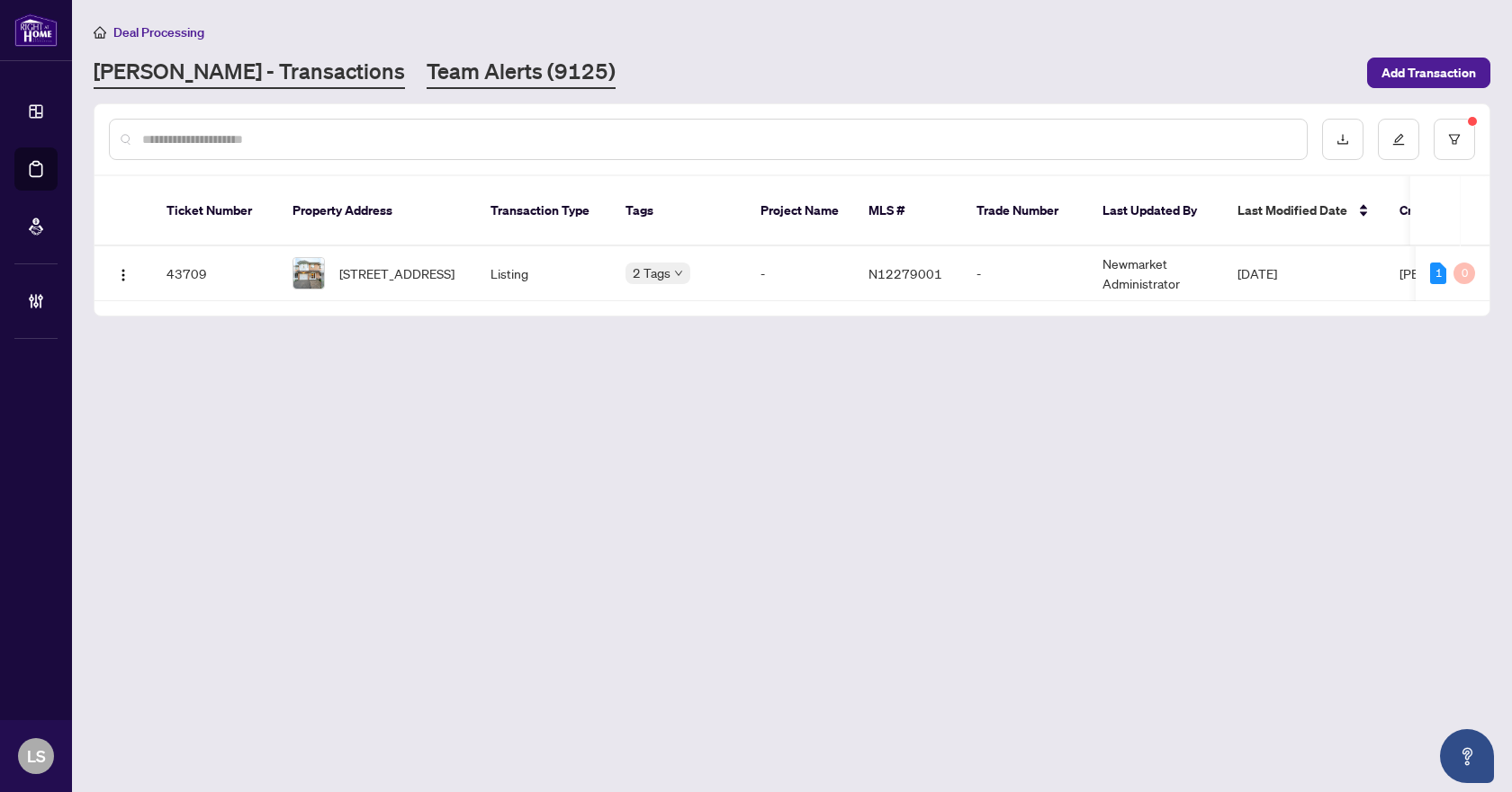
click at [426, 68] on link "Team Alerts (9125)" at bounding box center [520, 73] width 189 height 33
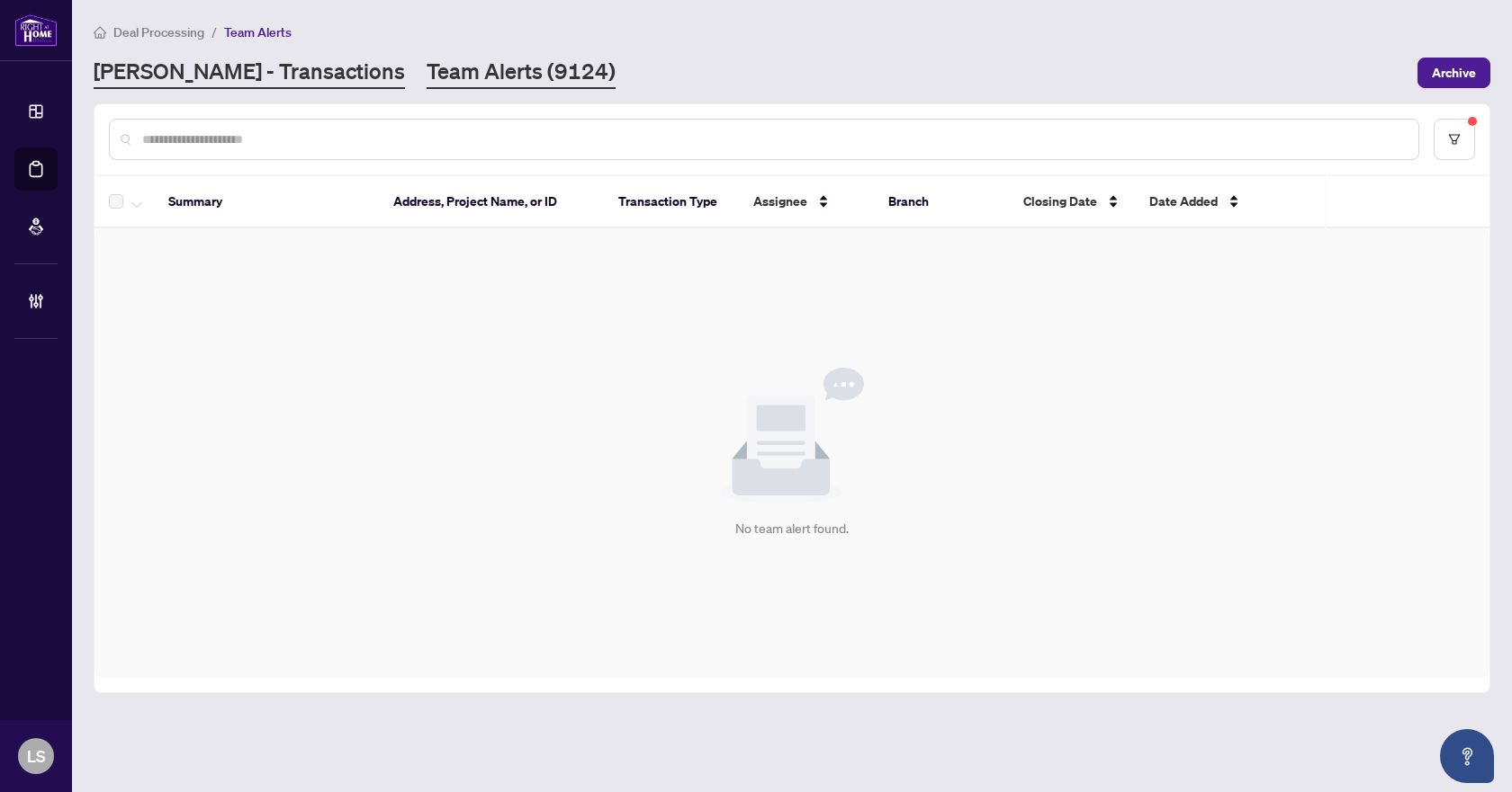
click at [268, 70] on link "[PERSON_NAME] - Transactions" at bounding box center [250, 73] width 311 height 33
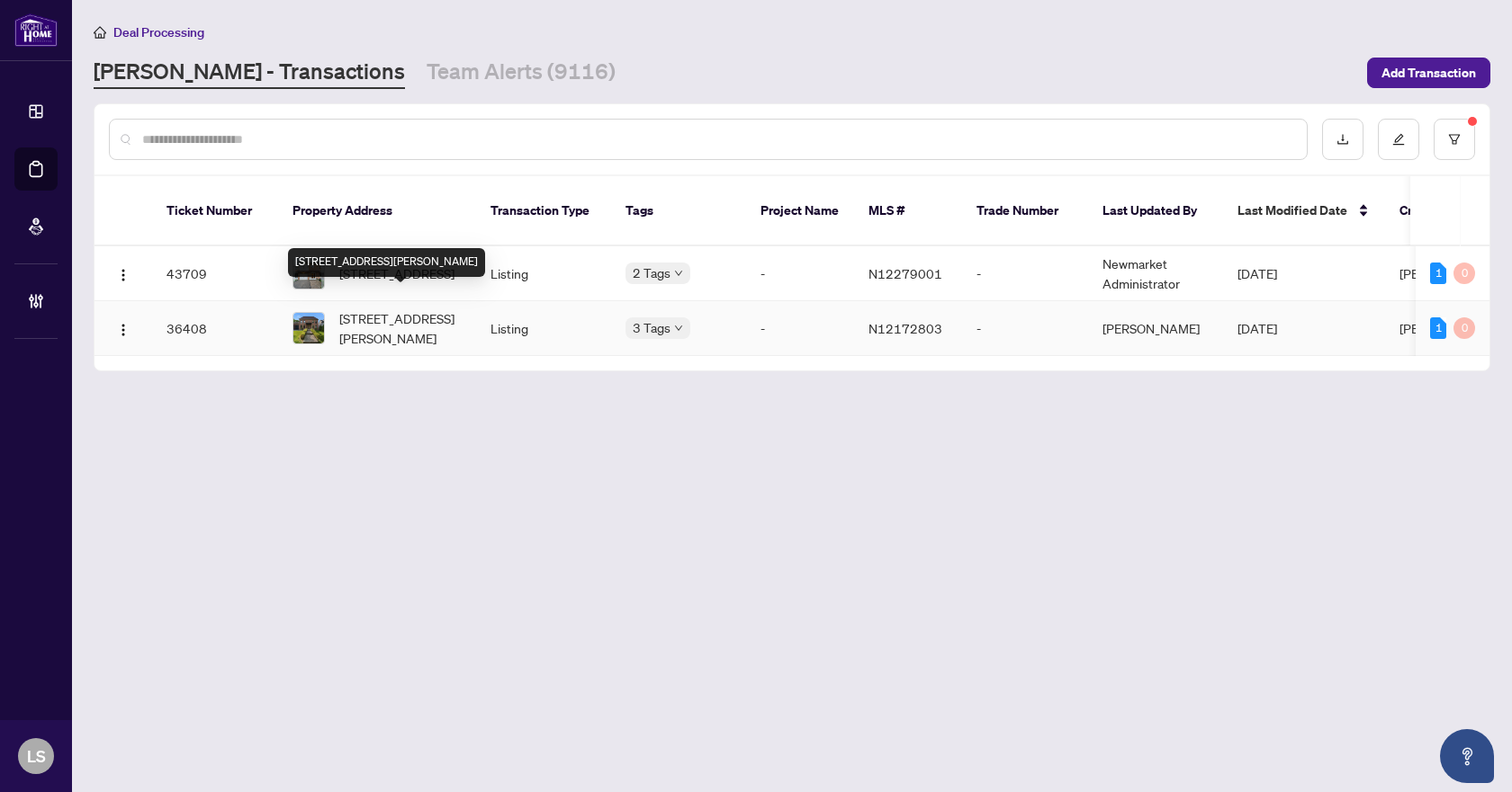
click at [389, 309] on span "[STREET_ADDRESS][PERSON_NAME]" at bounding box center [399, 329] width 122 height 40
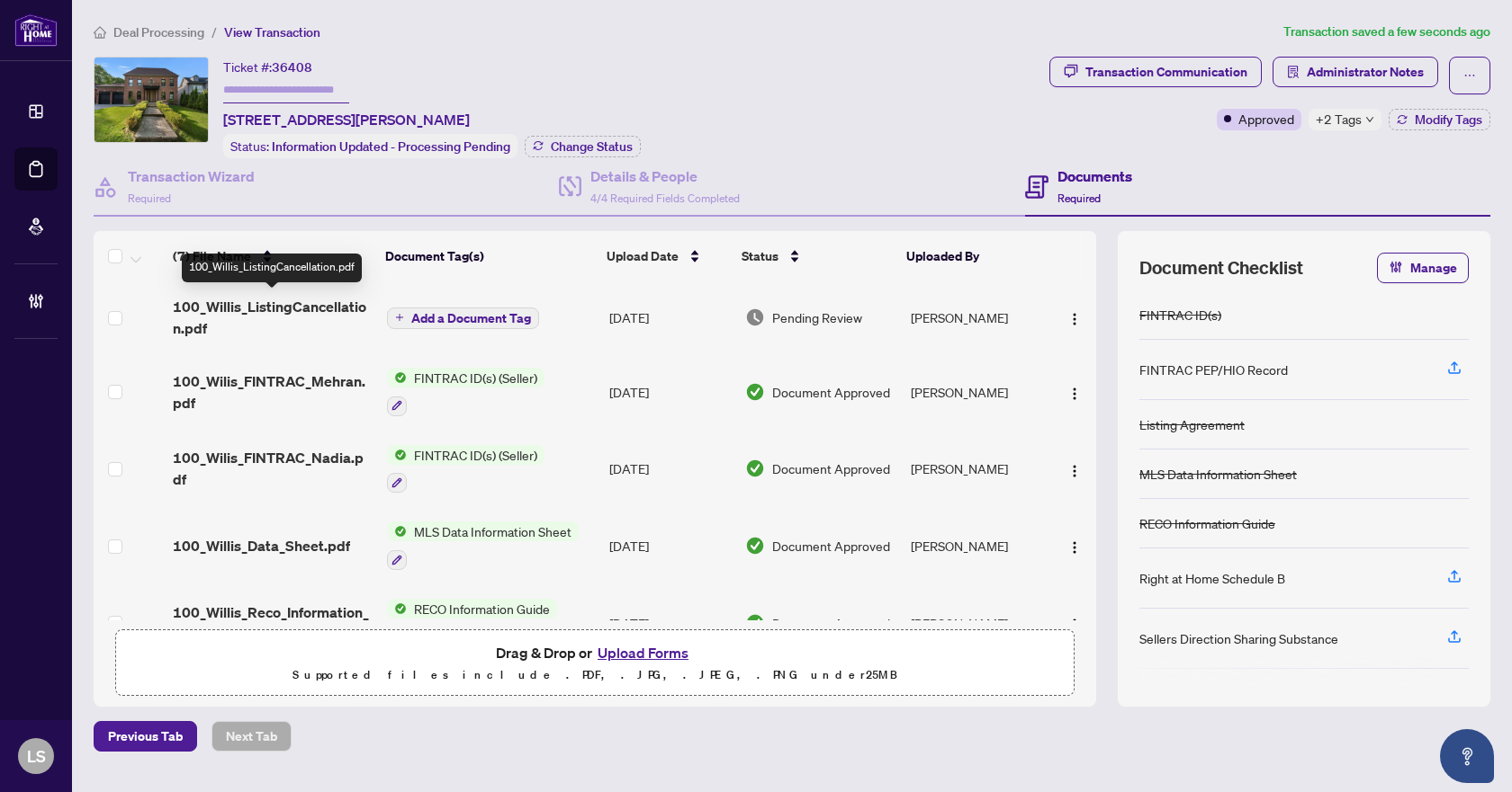
click at [286, 304] on span "100_Willis_ListingCancellation.pdf" at bounding box center [273, 317] width 200 height 43
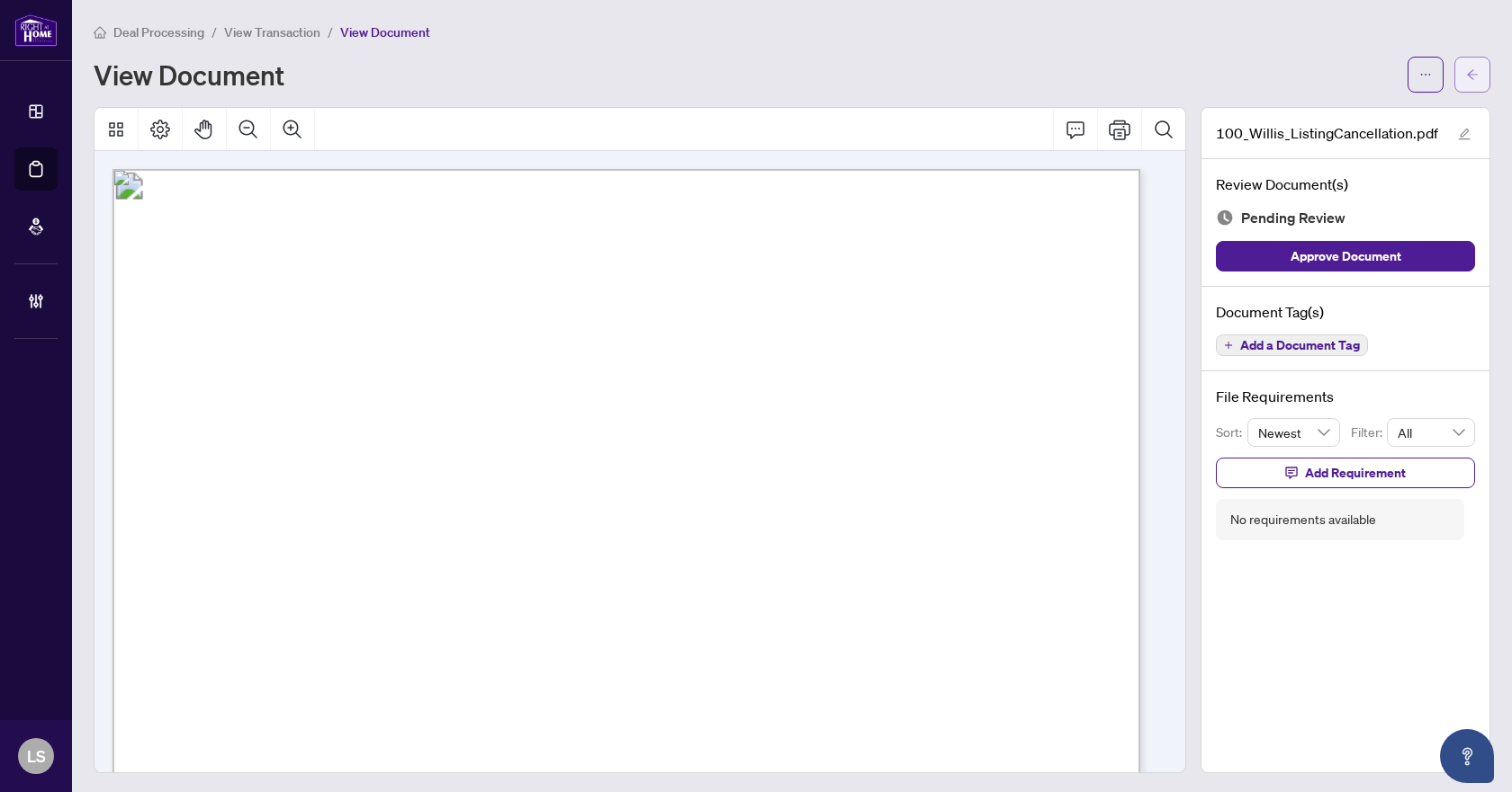
click at [1465, 71] on icon "arrow-left" at bounding box center [1472, 74] width 13 height 13
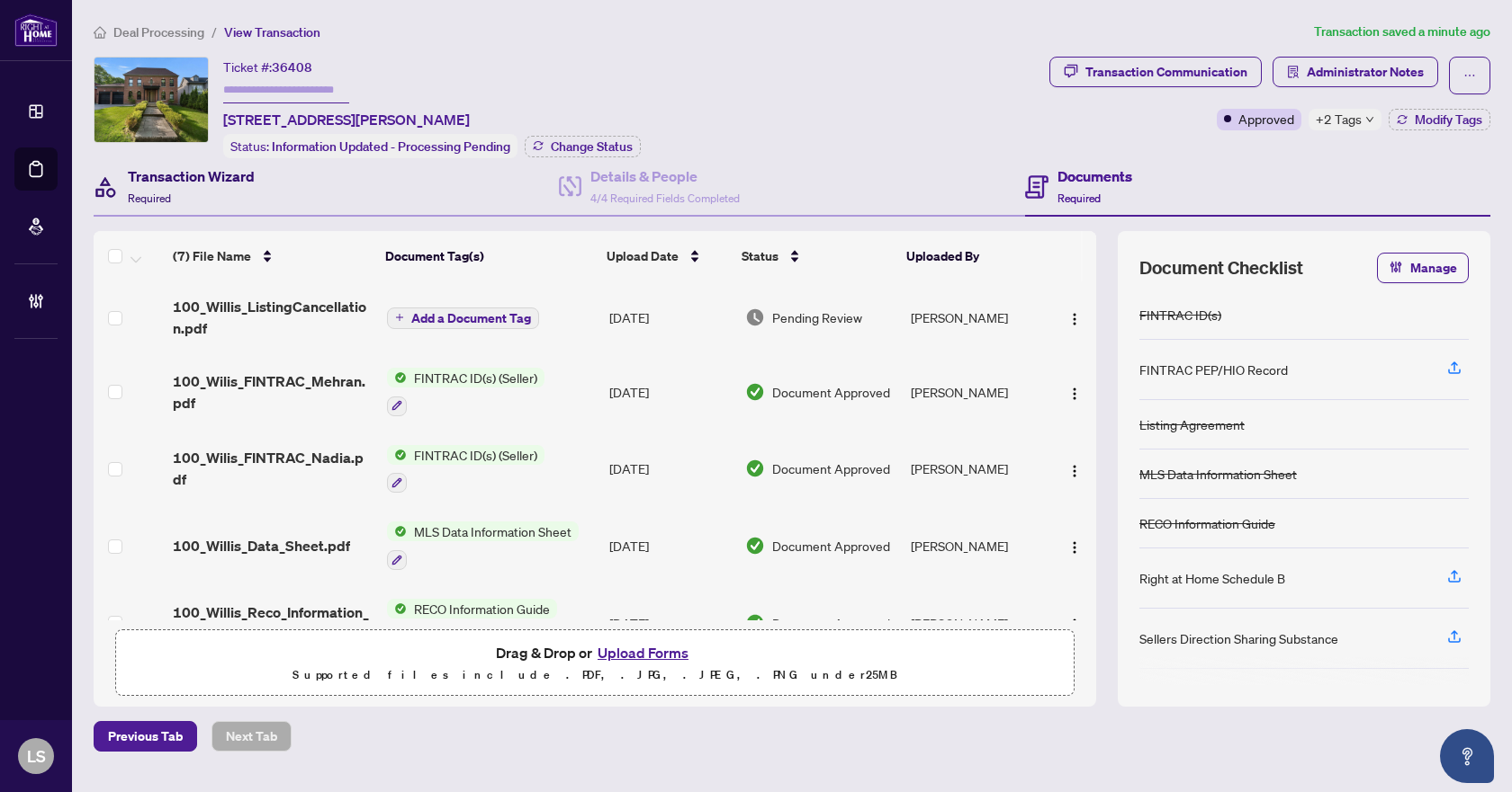
click at [215, 174] on h4 "Transaction Wizard" at bounding box center [191, 176] width 127 height 21
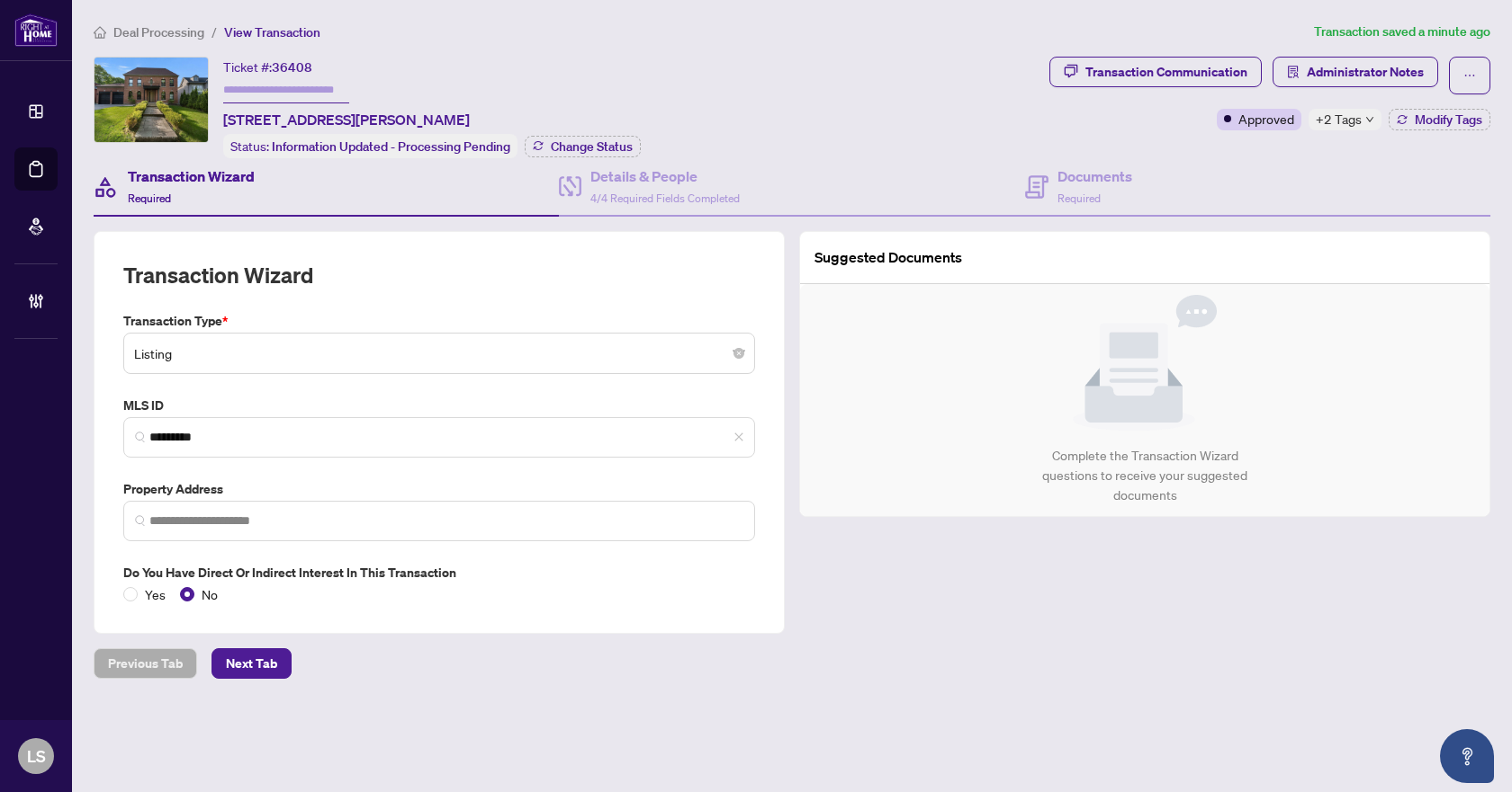
type input "**********"
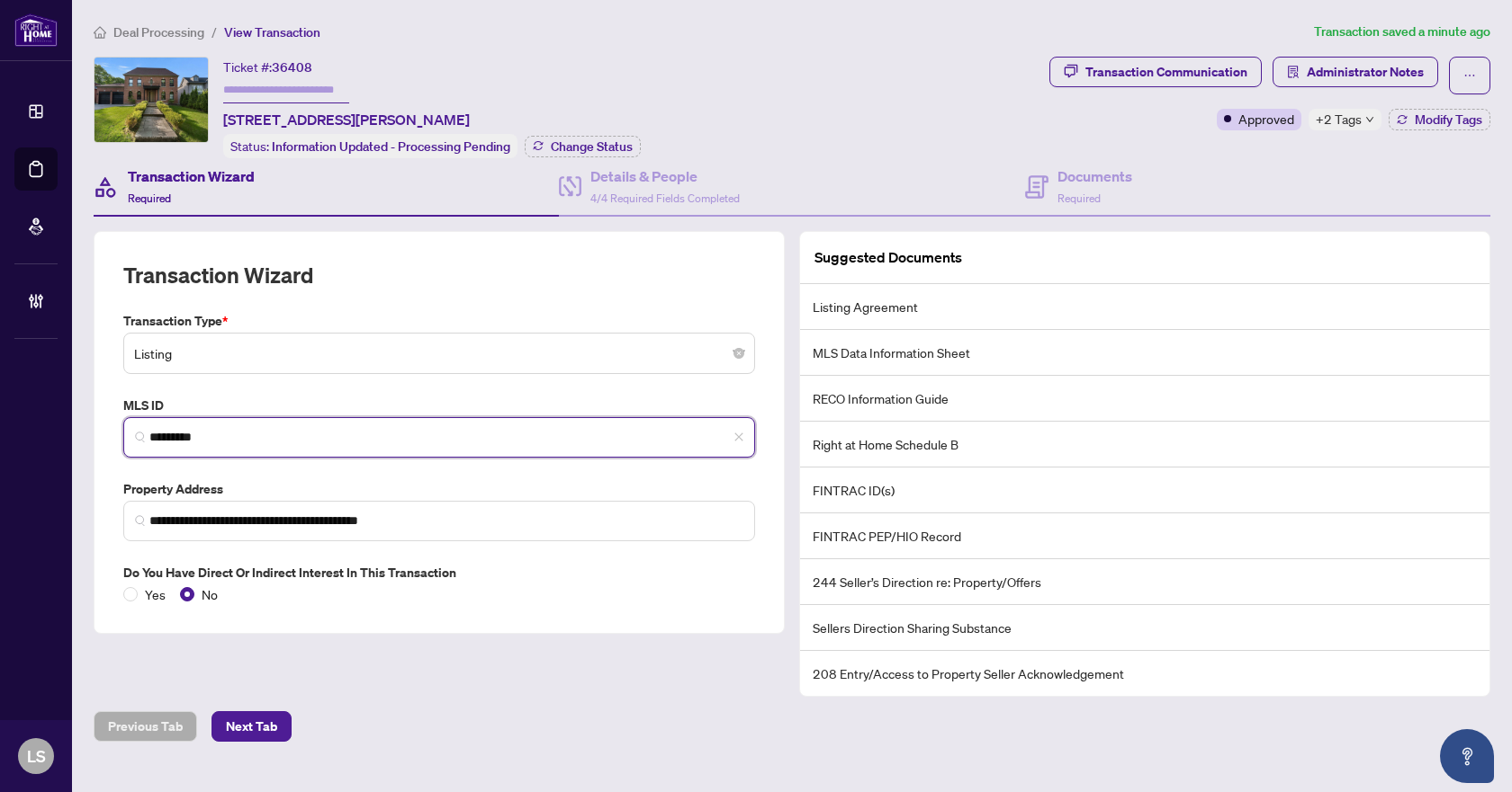
drag, startPoint x: 233, startPoint y: 441, endPoint x: 148, endPoint y: 434, distance: 85.3
click at [116, 438] on div "MLS ID N12172803 *********" at bounding box center [439, 426] width 646 height 62
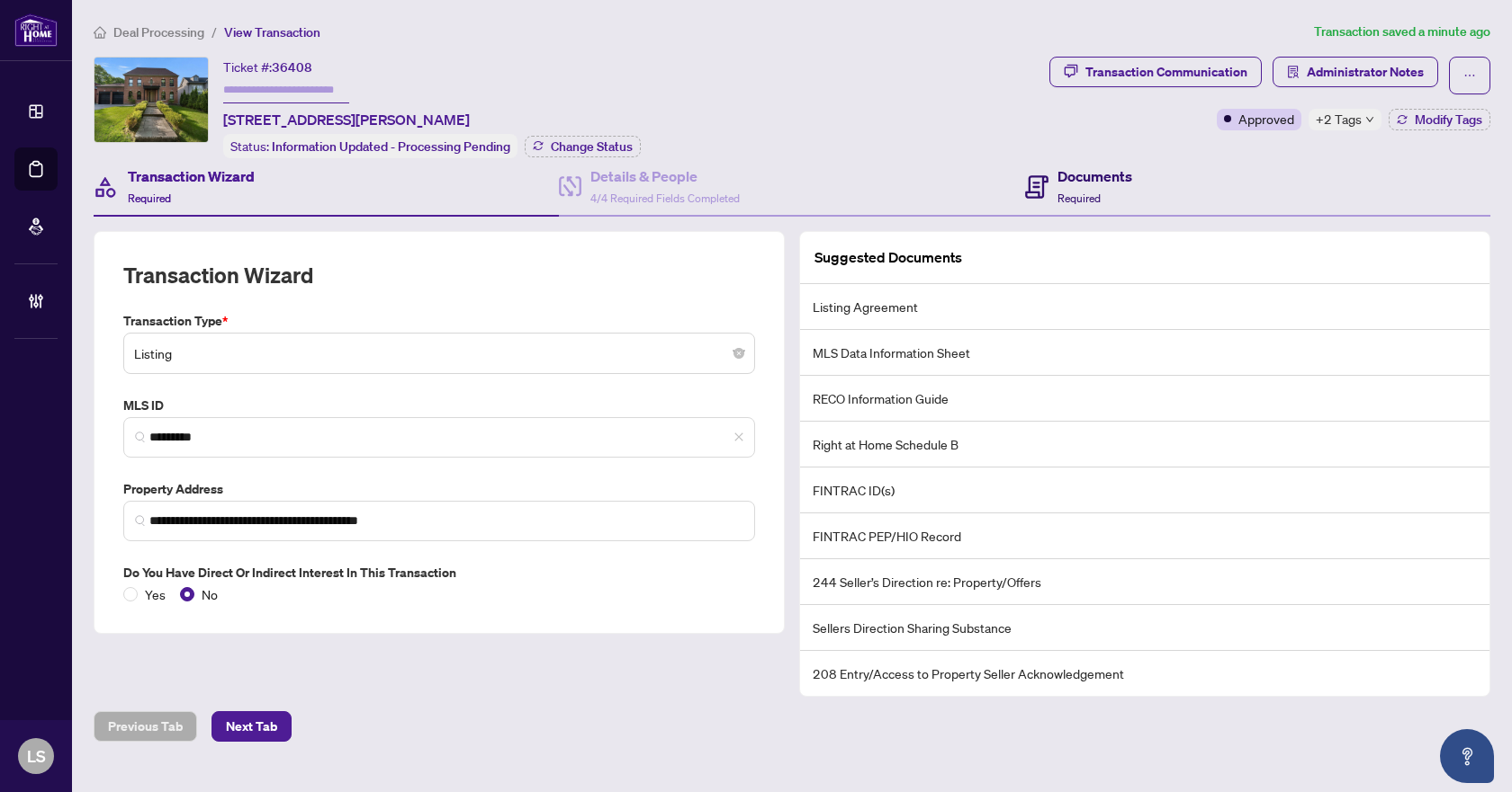
click at [1068, 181] on h4 "Documents" at bounding box center [1095, 176] width 74 height 21
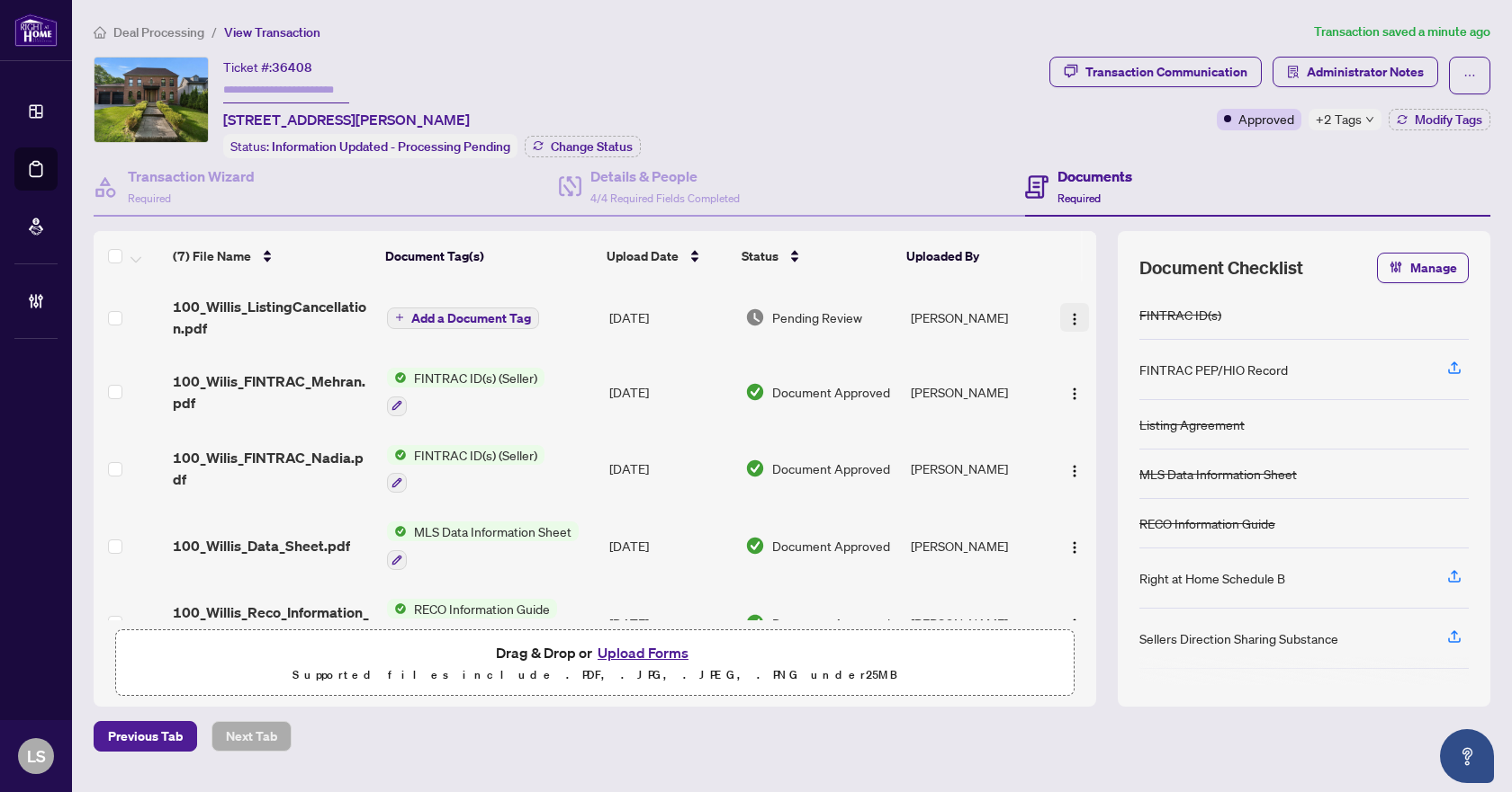
click at [1067, 317] on img "button" at bounding box center [1073, 318] width 14 height 14
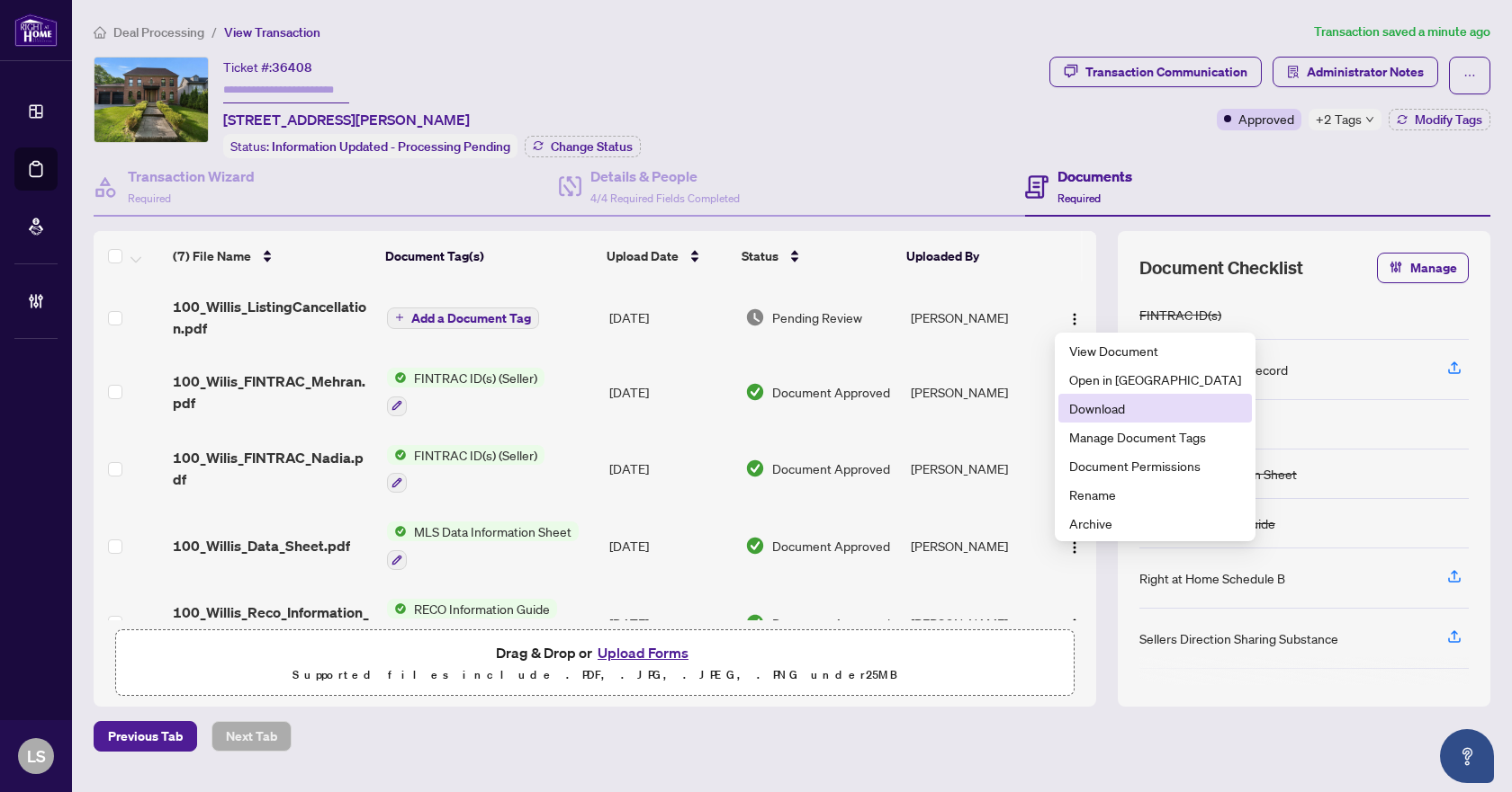
click at [1078, 405] on span "Download" at bounding box center [1154, 408] width 172 height 20
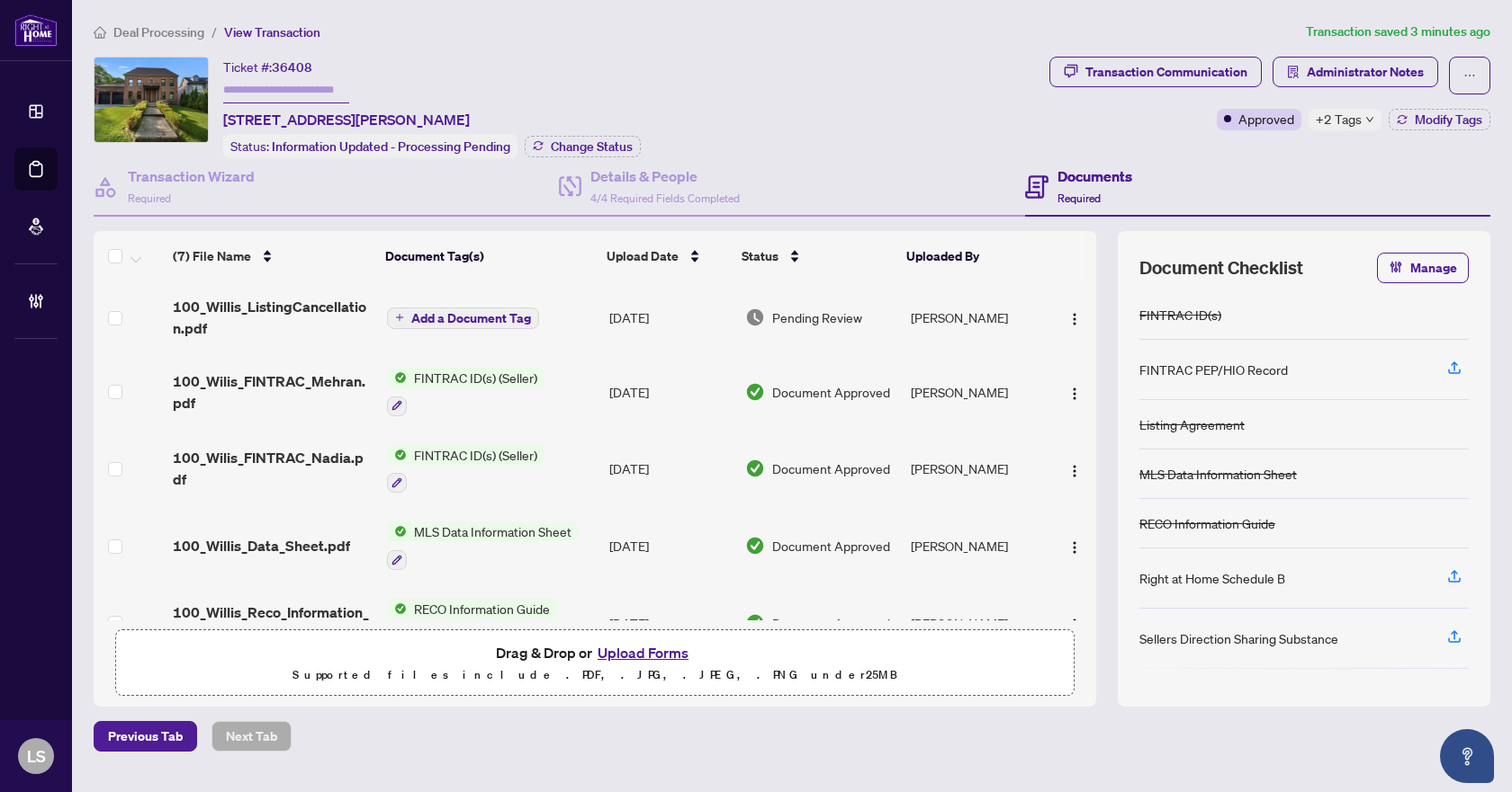
click at [159, 32] on span "Deal Processing" at bounding box center [159, 32] width 91 height 16
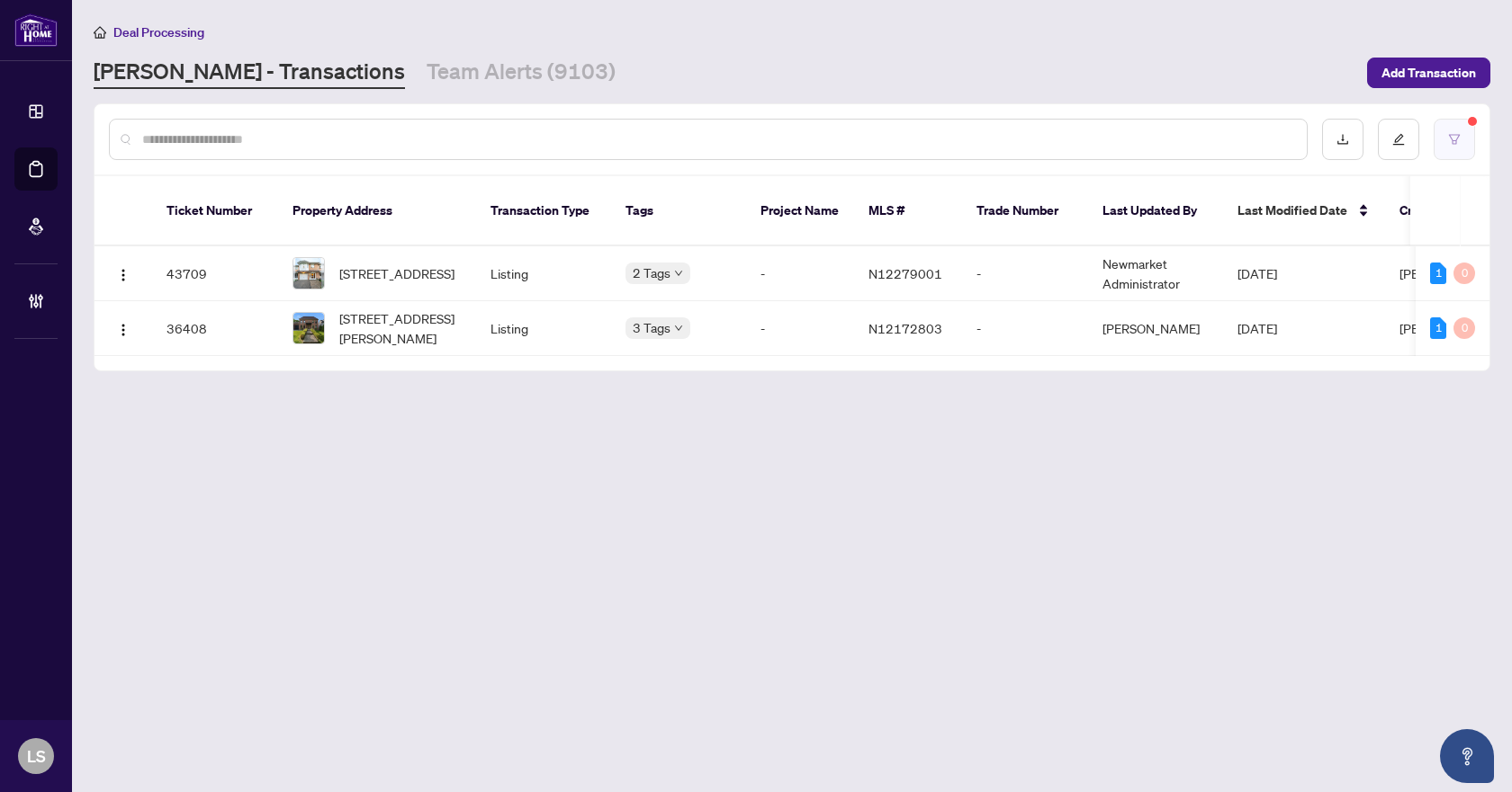
click at [1448, 137] on icon "filter" at bounding box center [1454, 140] width 13 height 13
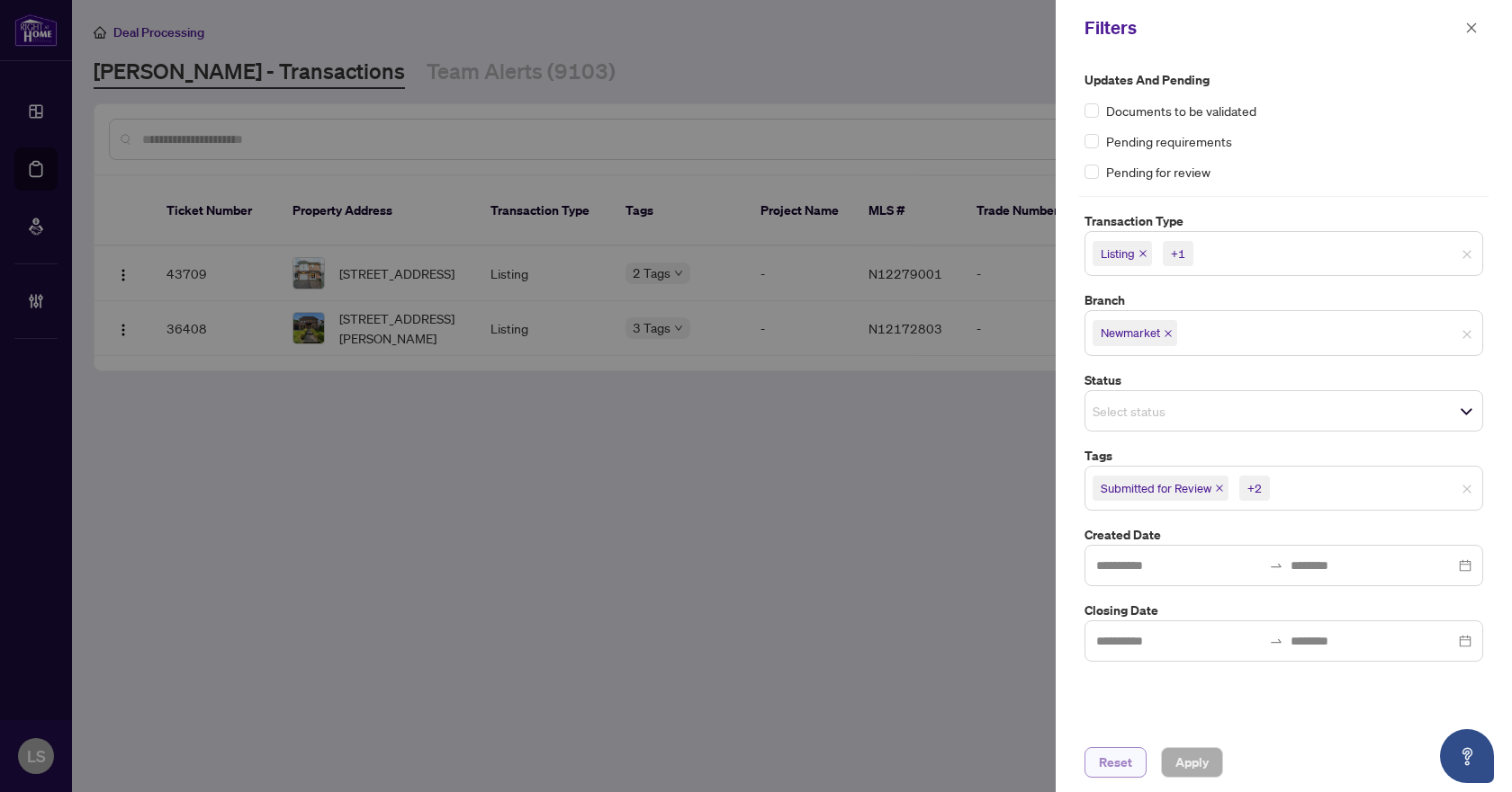
click at [1125, 768] on span "Reset" at bounding box center [1115, 762] width 34 height 29
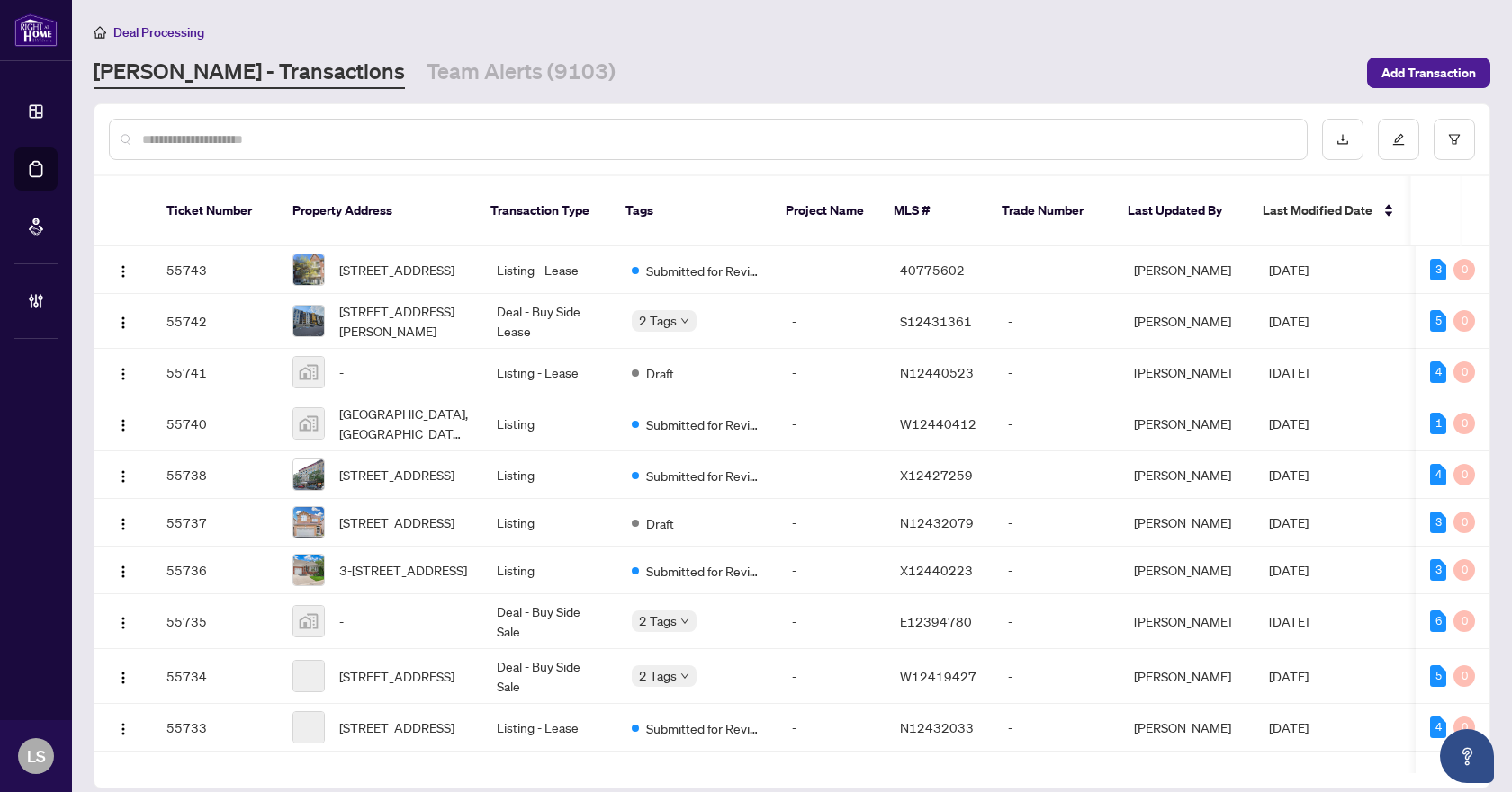
click at [187, 131] on input "text" at bounding box center [717, 139] width 1150 height 20
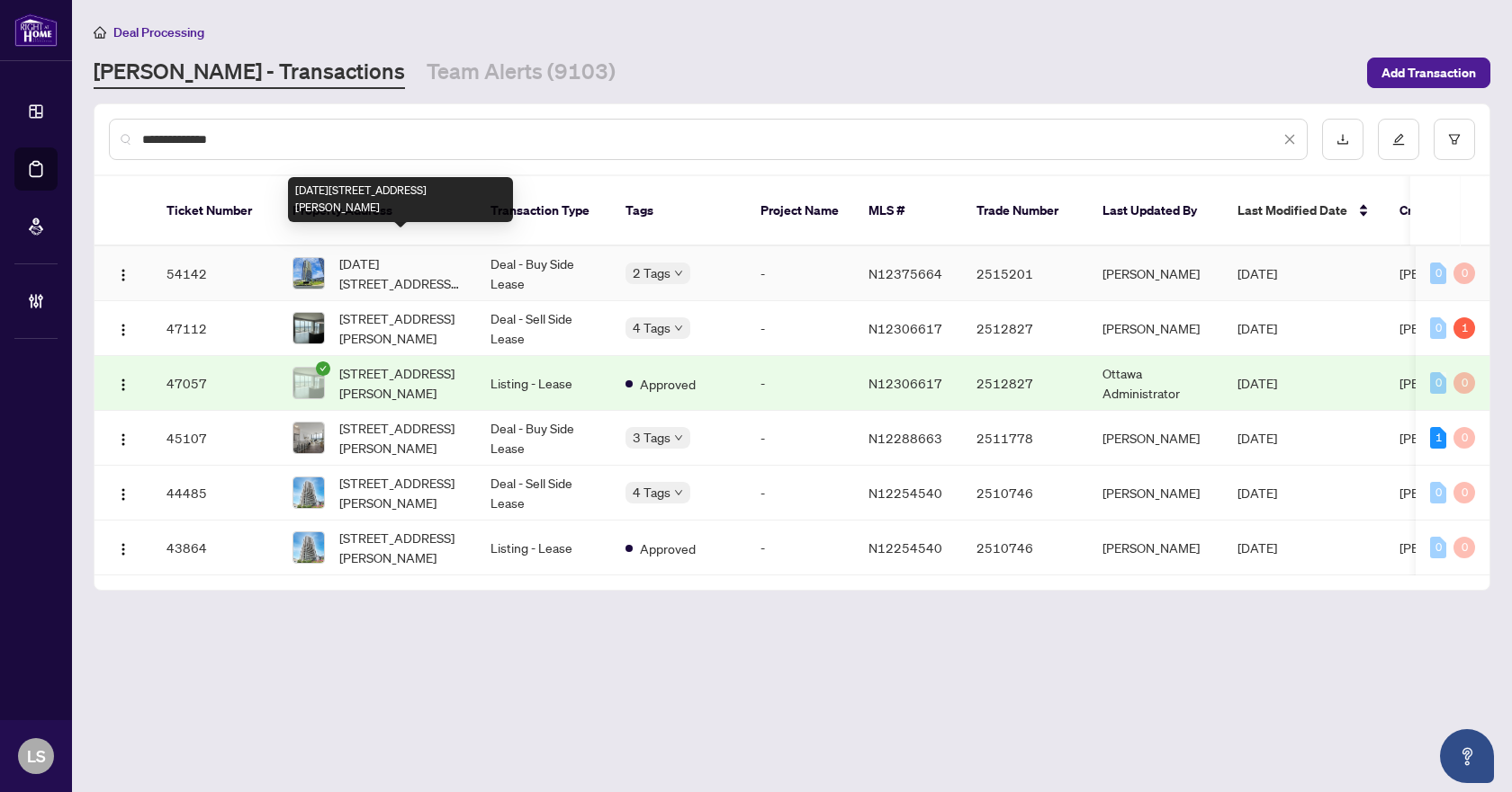
type input "**********"
click at [360, 257] on span "[DATE][STREET_ADDRESS][PERSON_NAME]" at bounding box center [399, 274] width 122 height 40
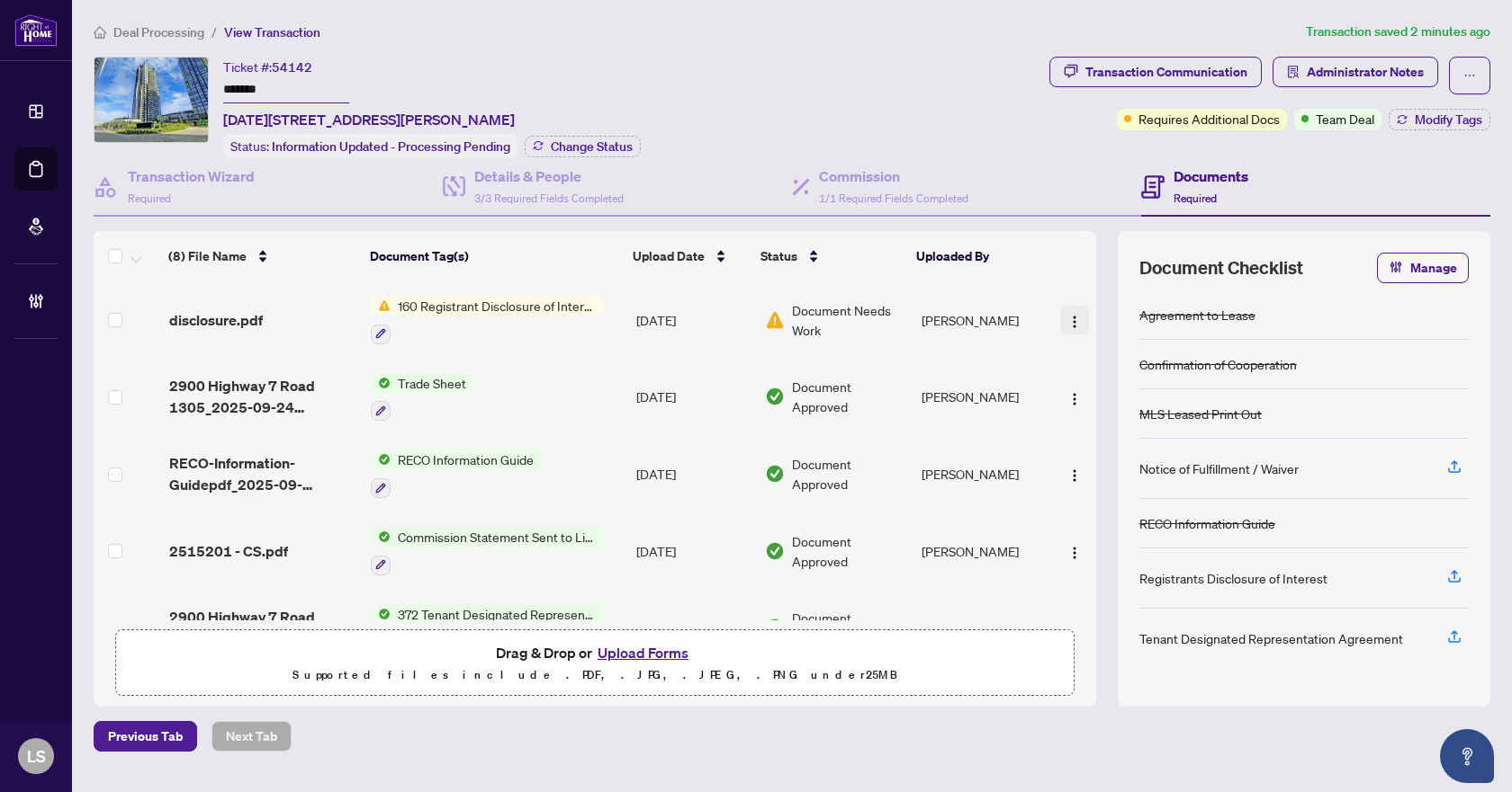
click at [1072, 317] on img "button" at bounding box center [1073, 321] width 14 height 14
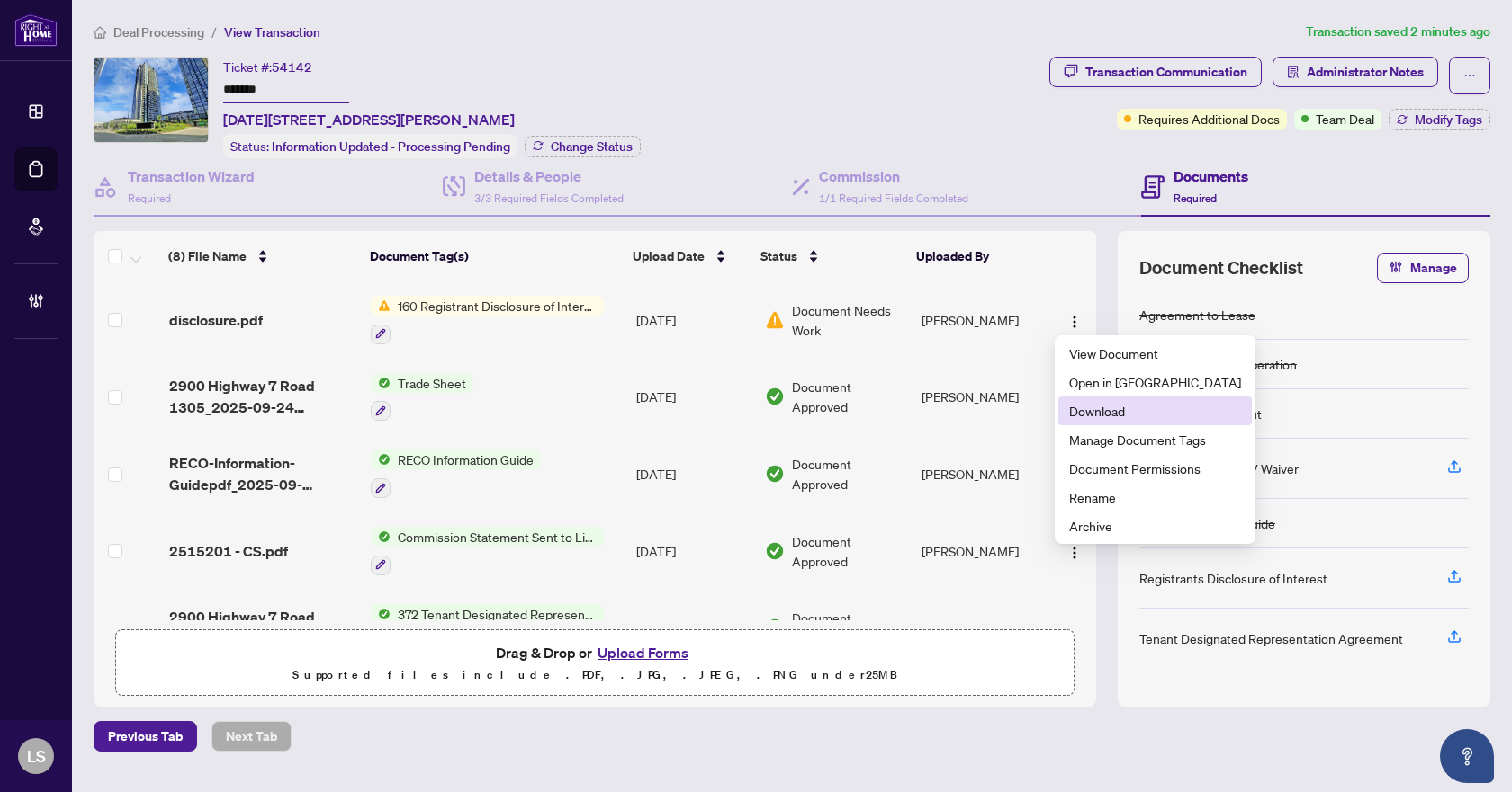
click at [1107, 412] on span "Download" at bounding box center [1154, 410] width 172 height 20
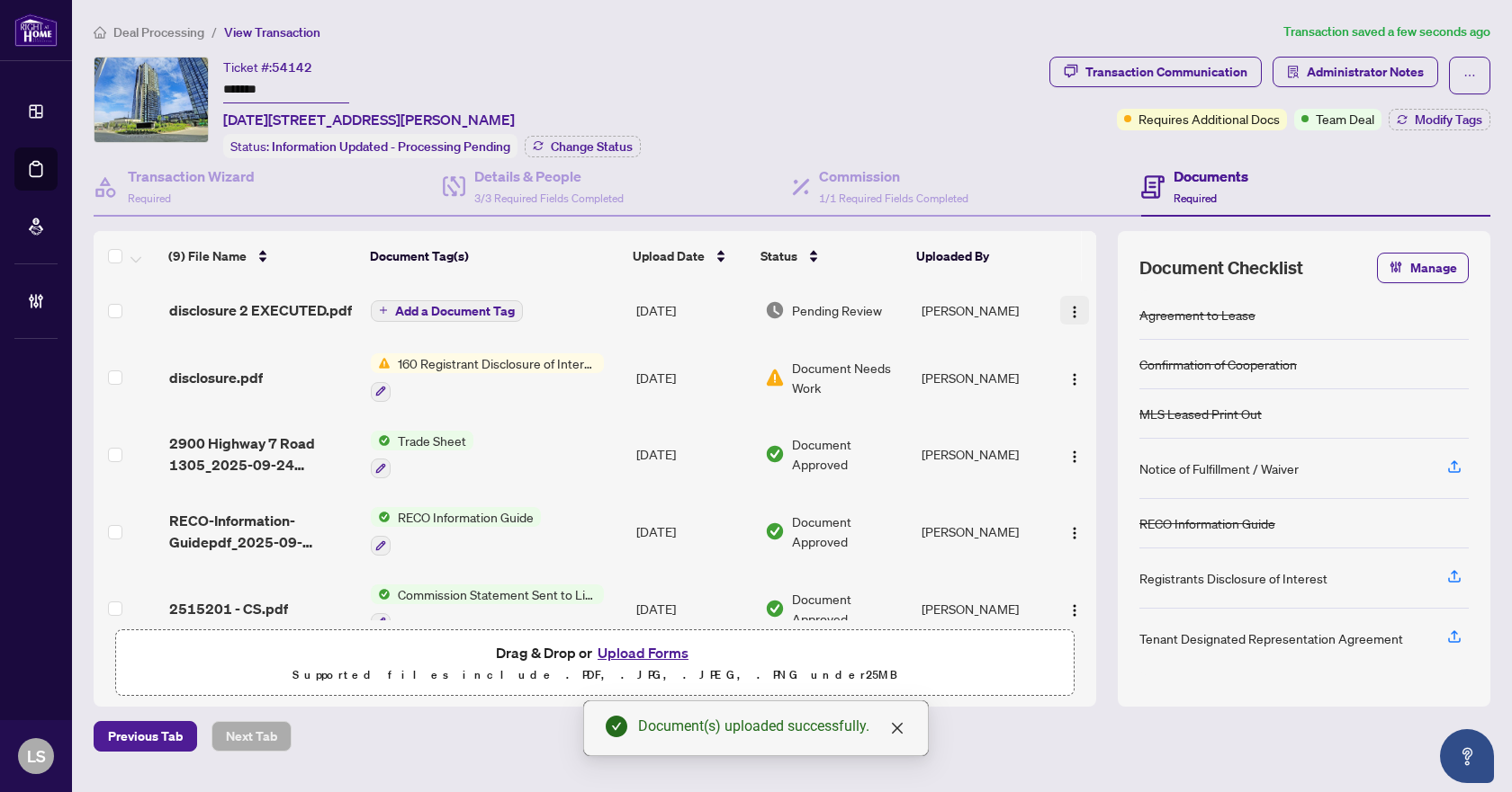
click at [1067, 302] on span "button" at bounding box center [1073, 310] width 14 height 20
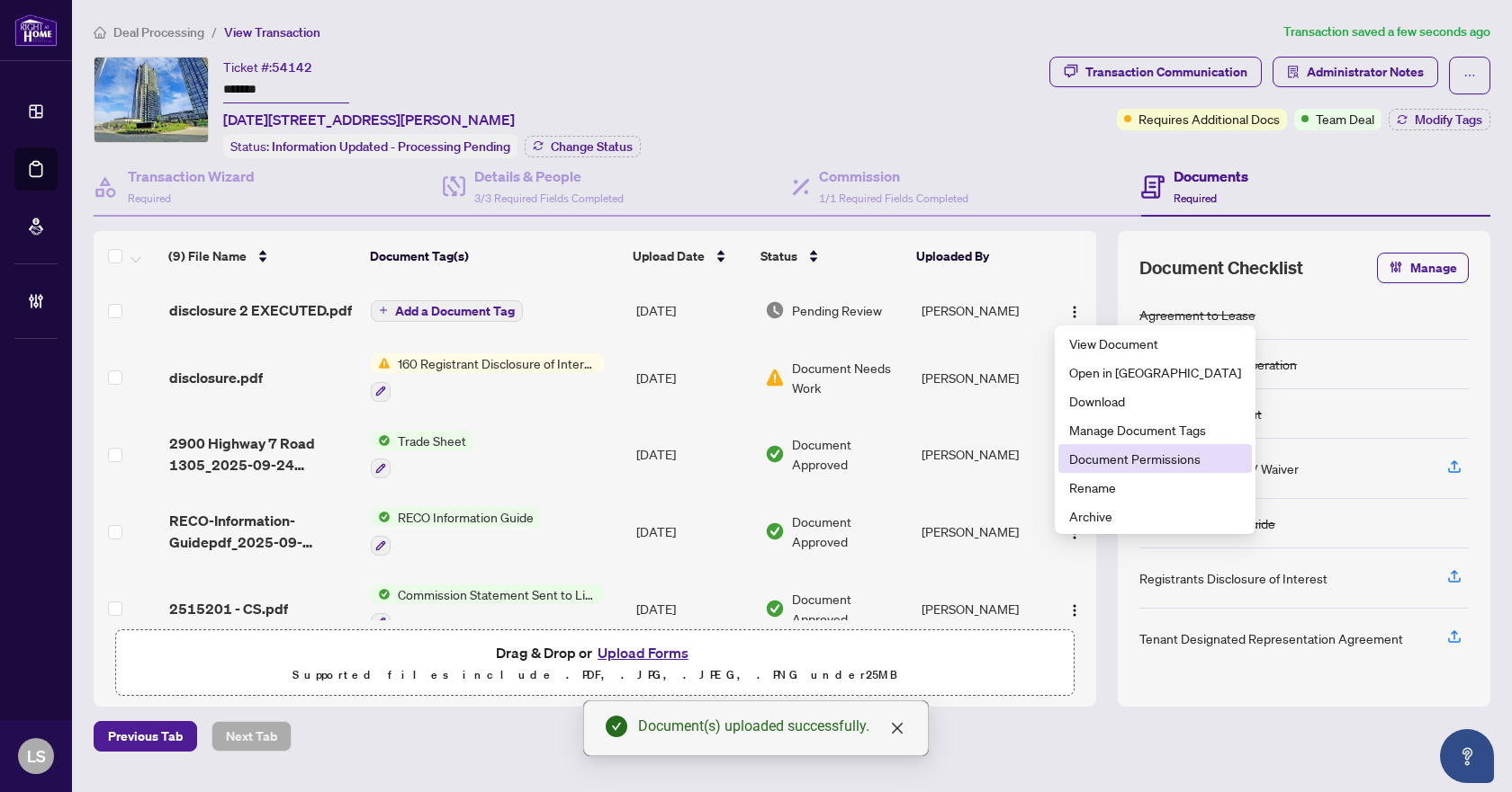
click at [1094, 463] on span "Document Permissions" at bounding box center [1154, 458] width 172 height 20
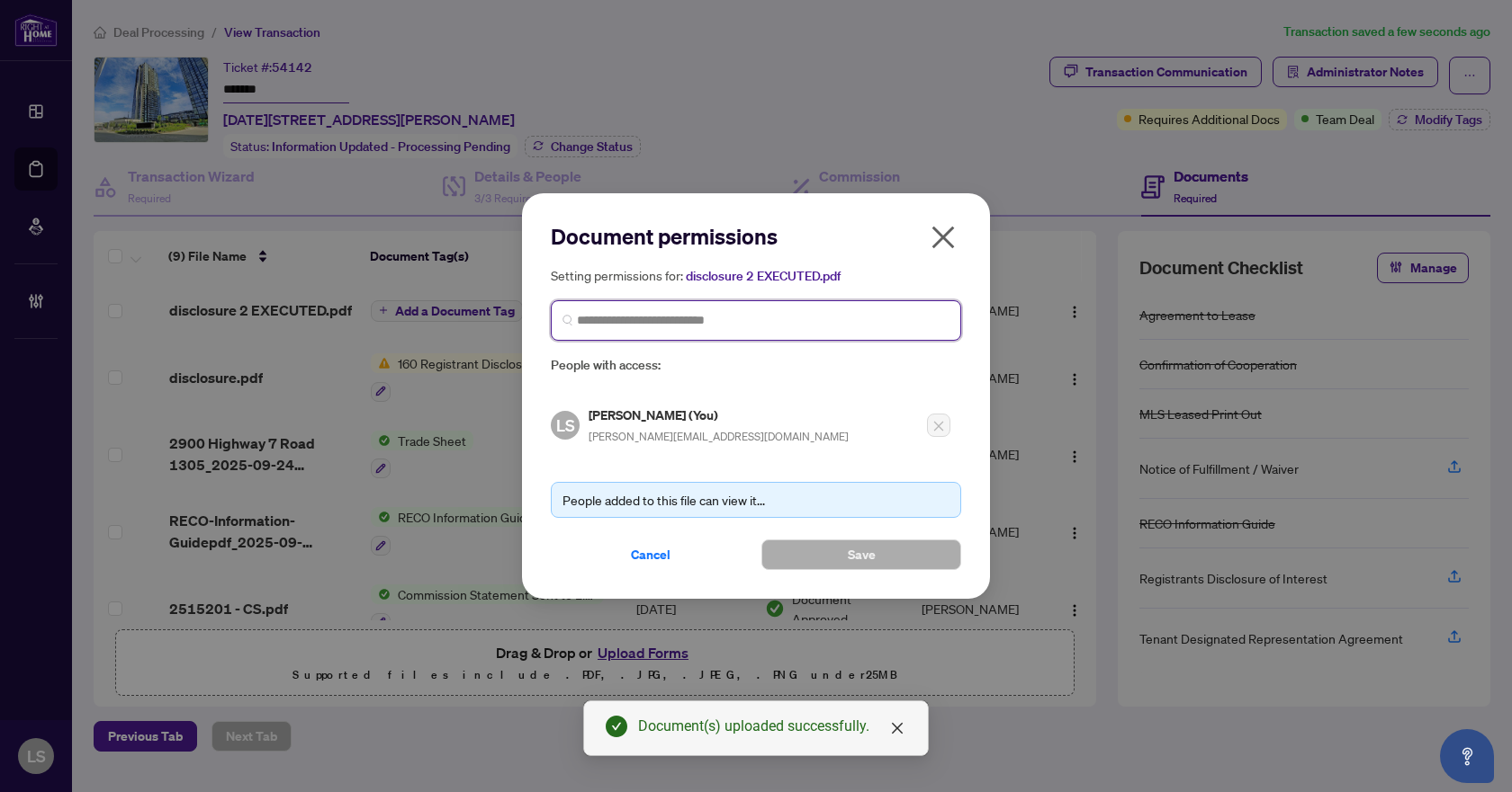
click at [607, 325] on input "search" at bounding box center [763, 320] width 372 height 19
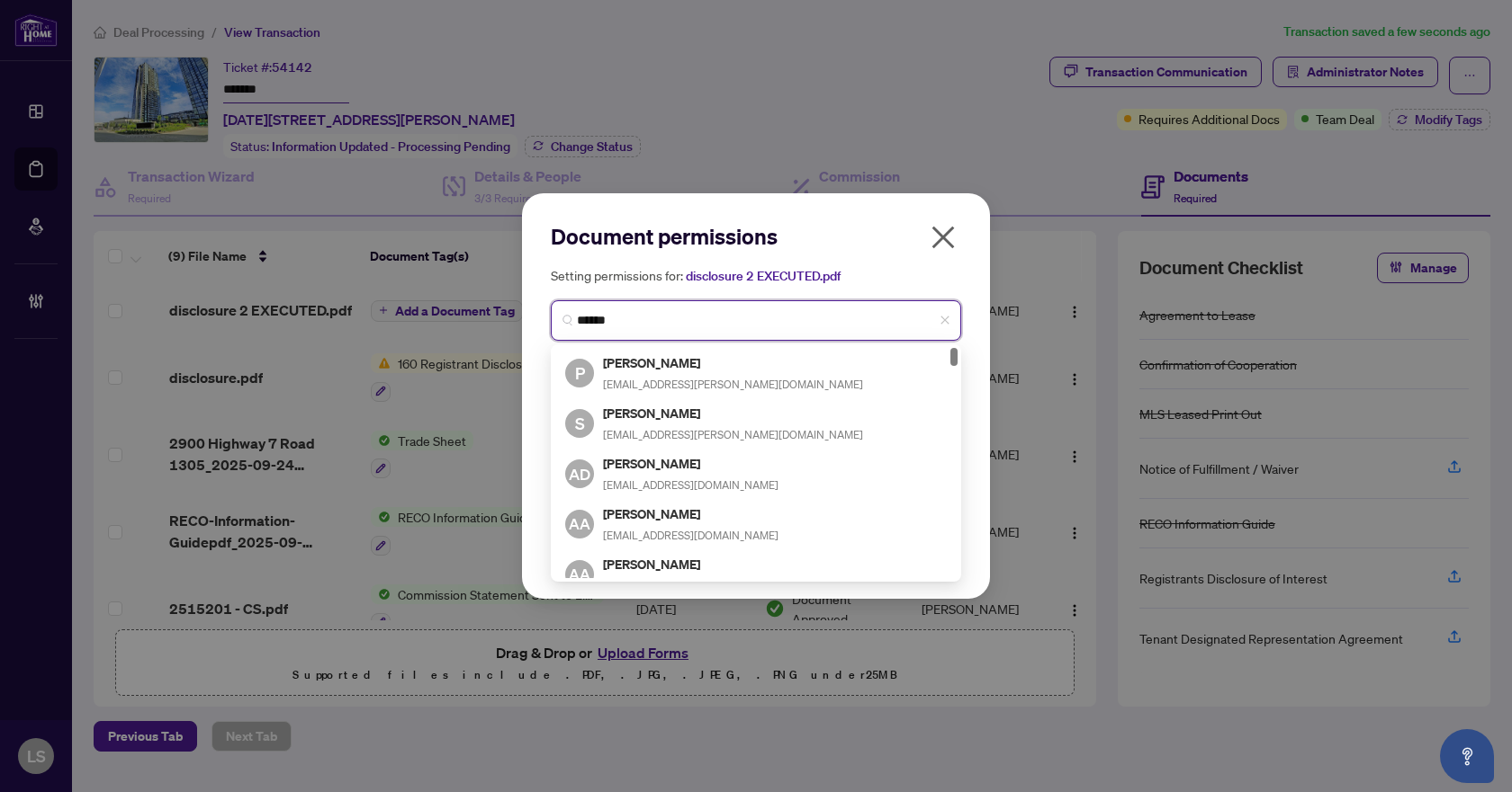
type input "*******"
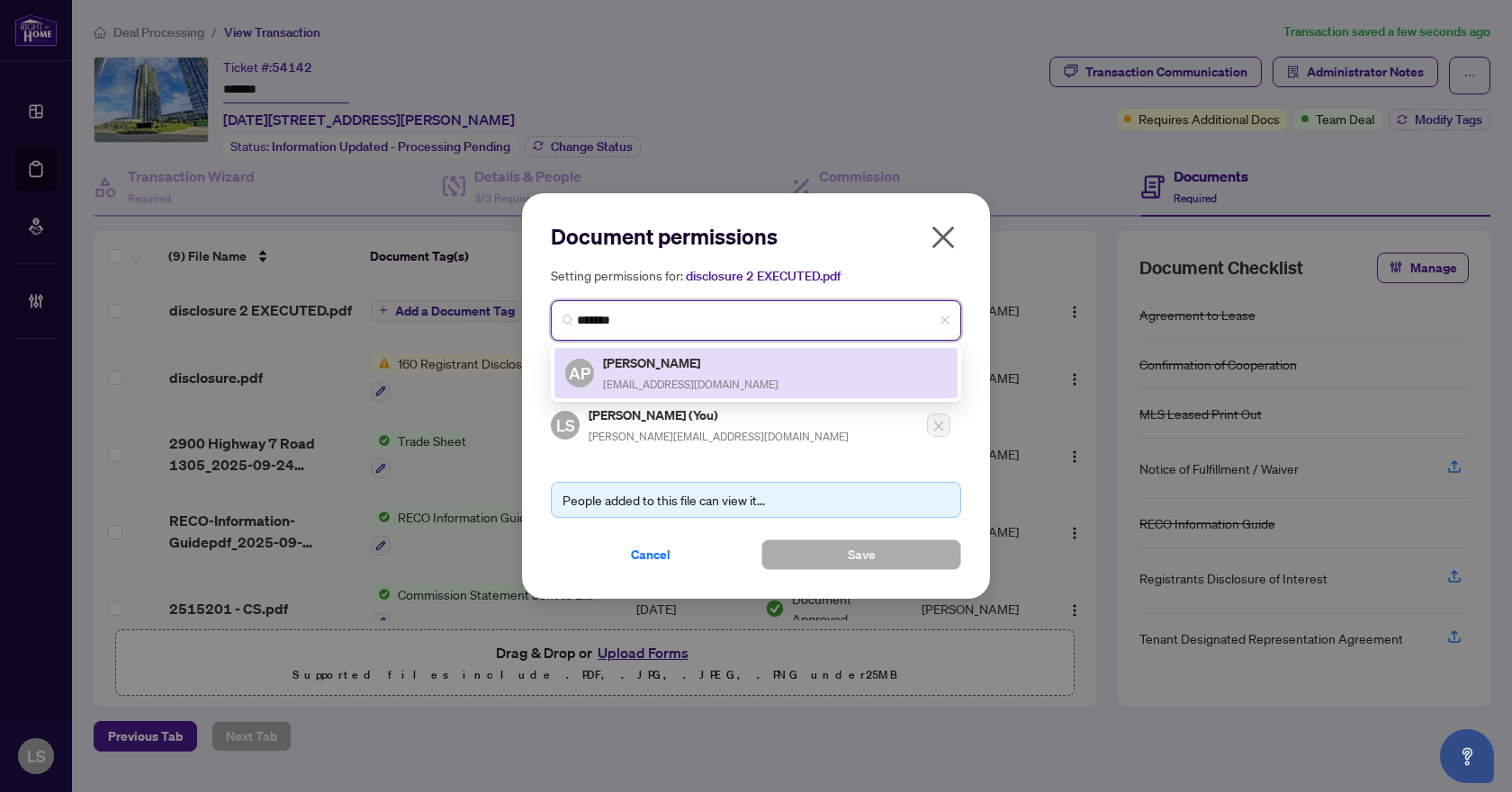
click at [660, 383] on span "arian.pourleyli@gmail.com" at bounding box center [691, 384] width 175 height 13
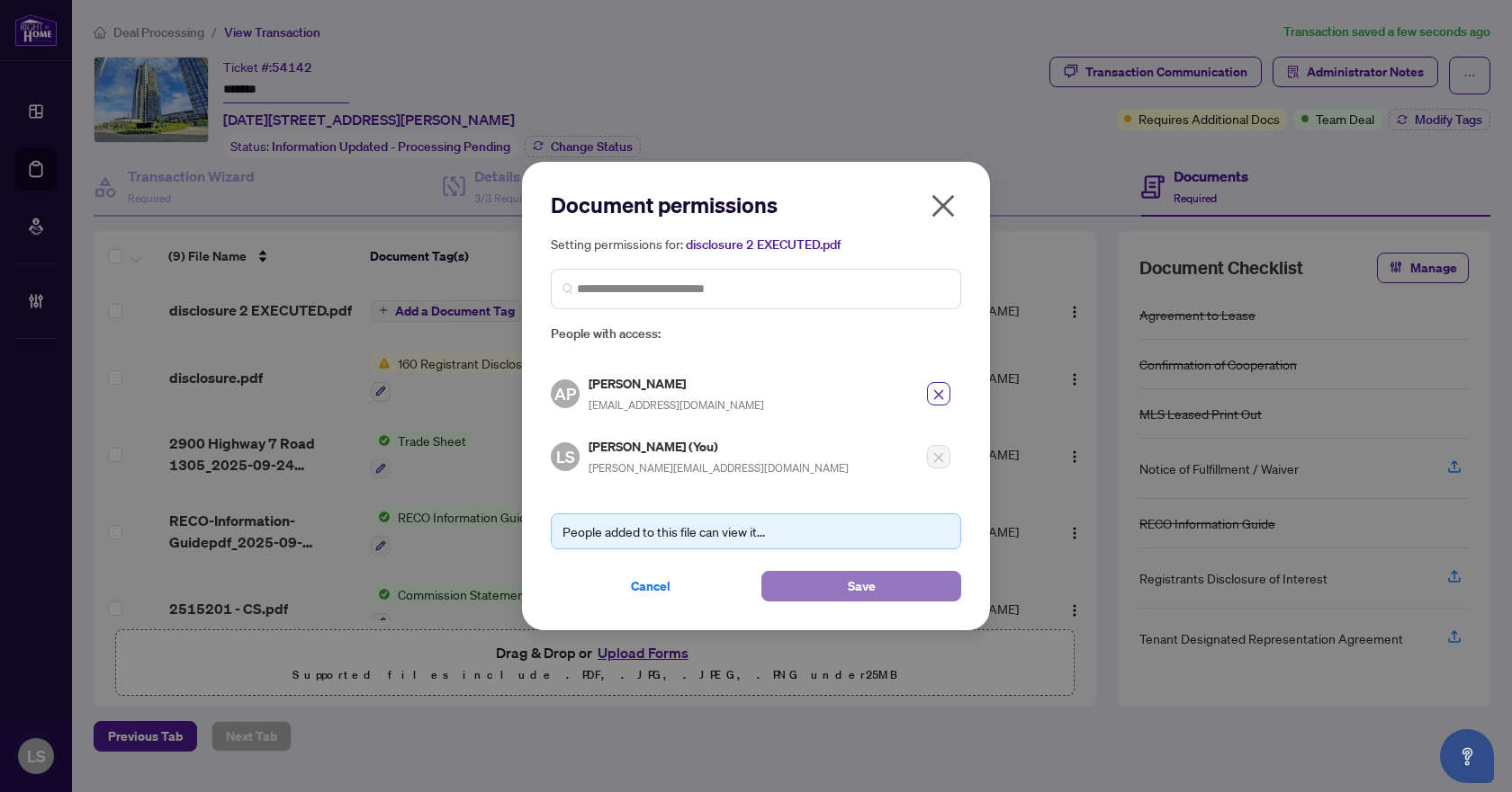
click at [900, 583] on button "Save" at bounding box center [861, 586] width 200 height 31
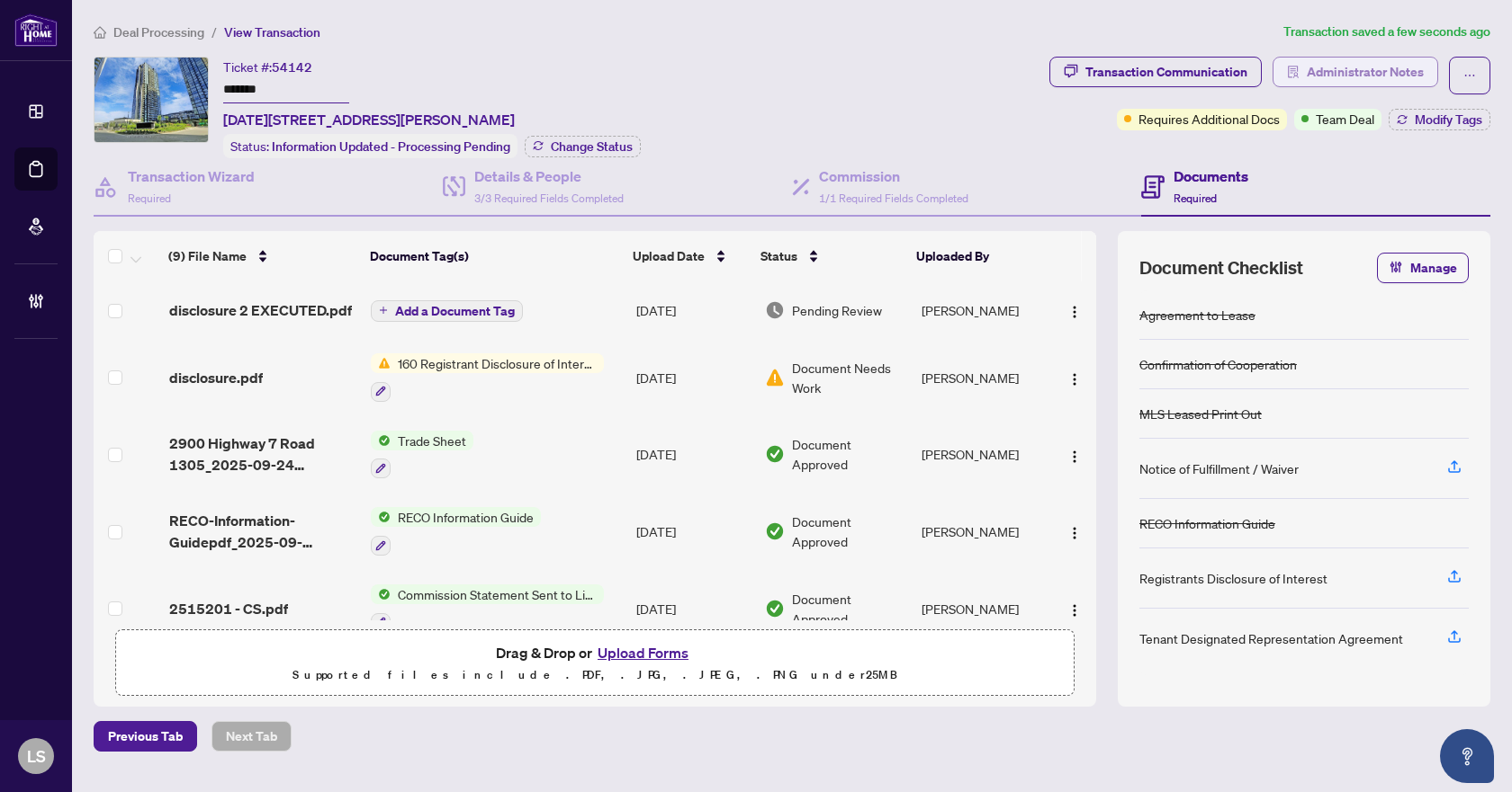
click at [1358, 66] on span "Administrator Notes" at bounding box center [1365, 72] width 117 height 29
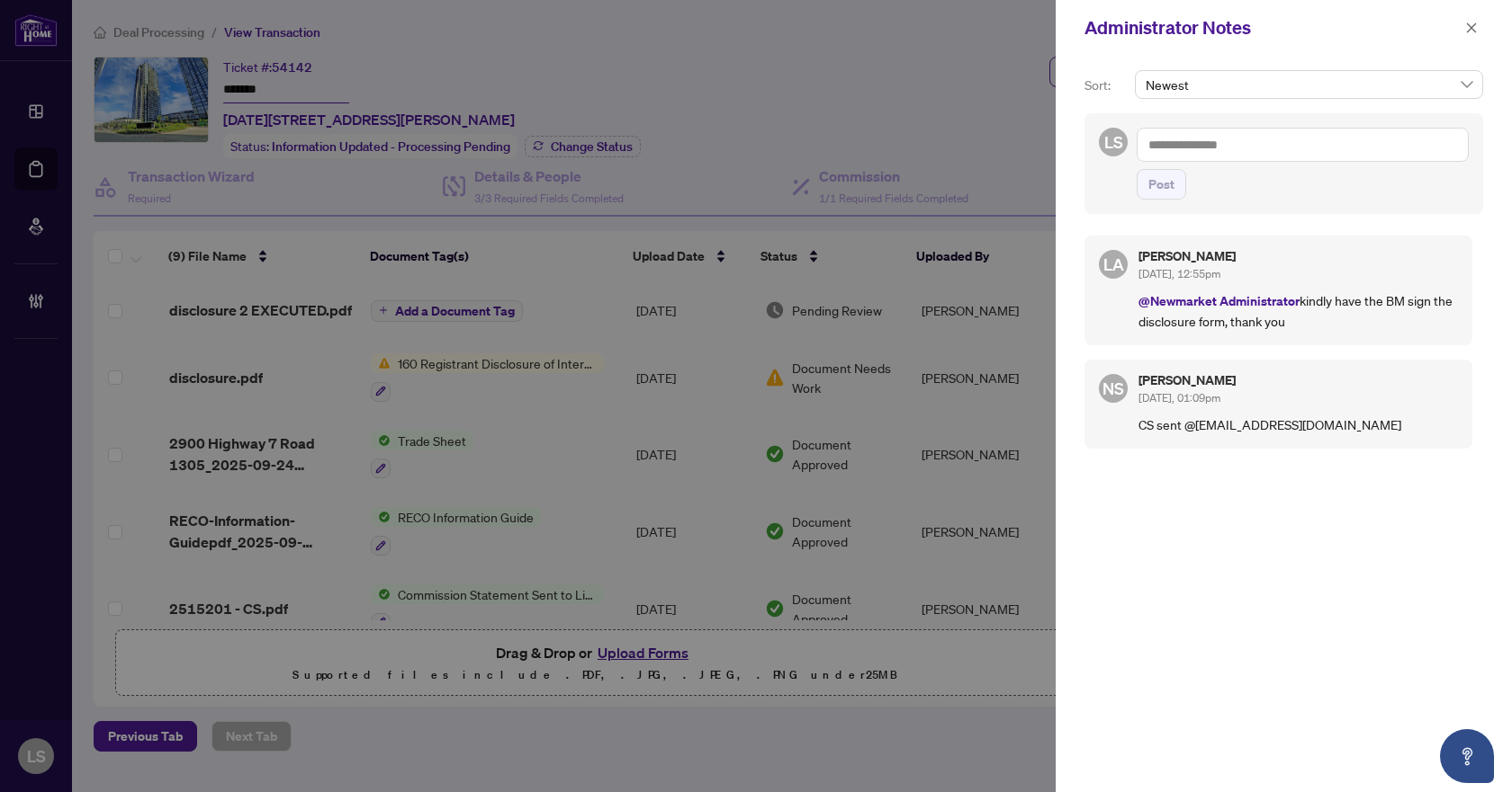
click at [1191, 141] on textarea at bounding box center [1303, 144] width 332 height 34
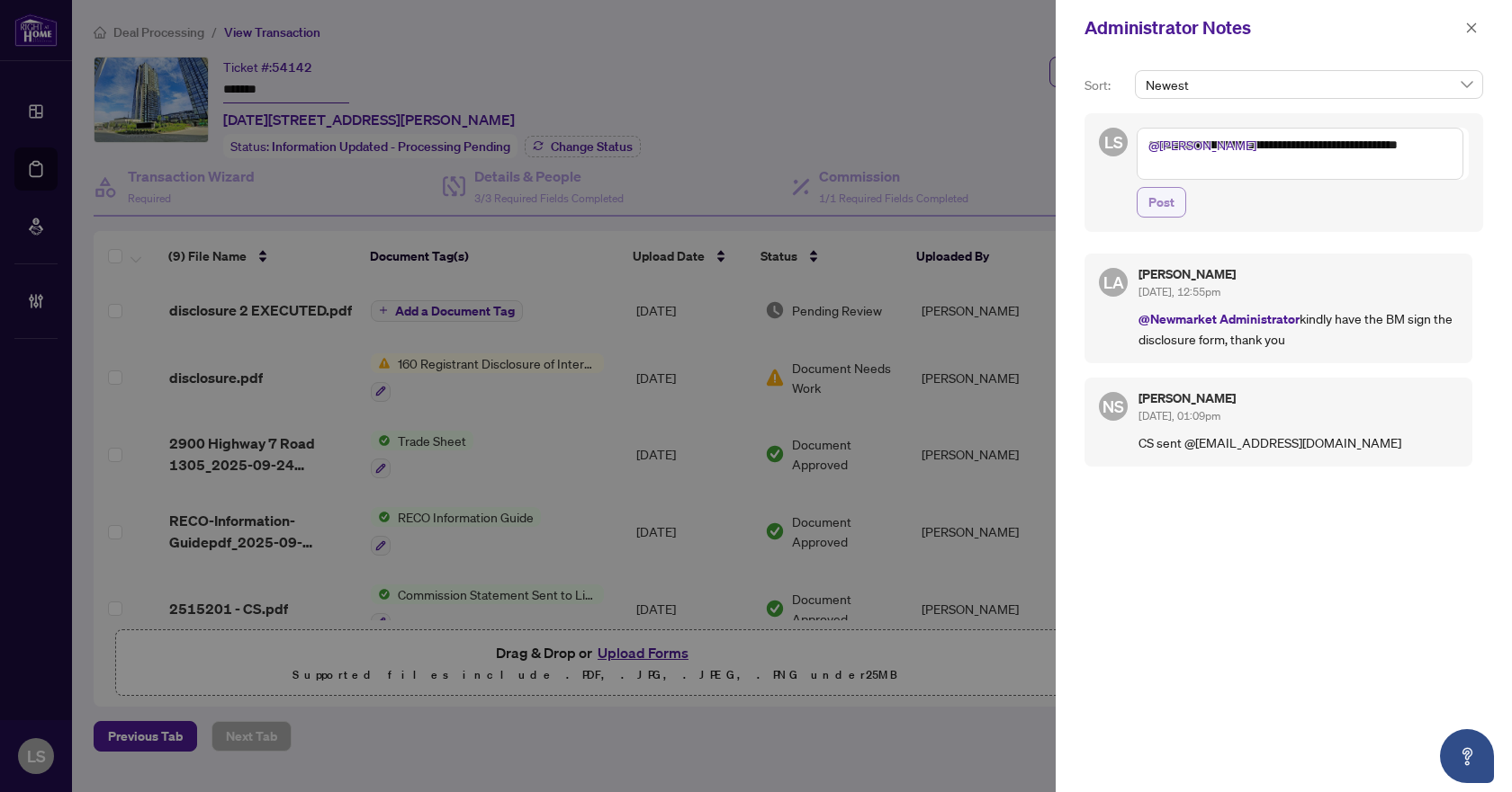
type textarea "**********"
click at [1154, 204] on span "Post" at bounding box center [1161, 202] width 26 height 29
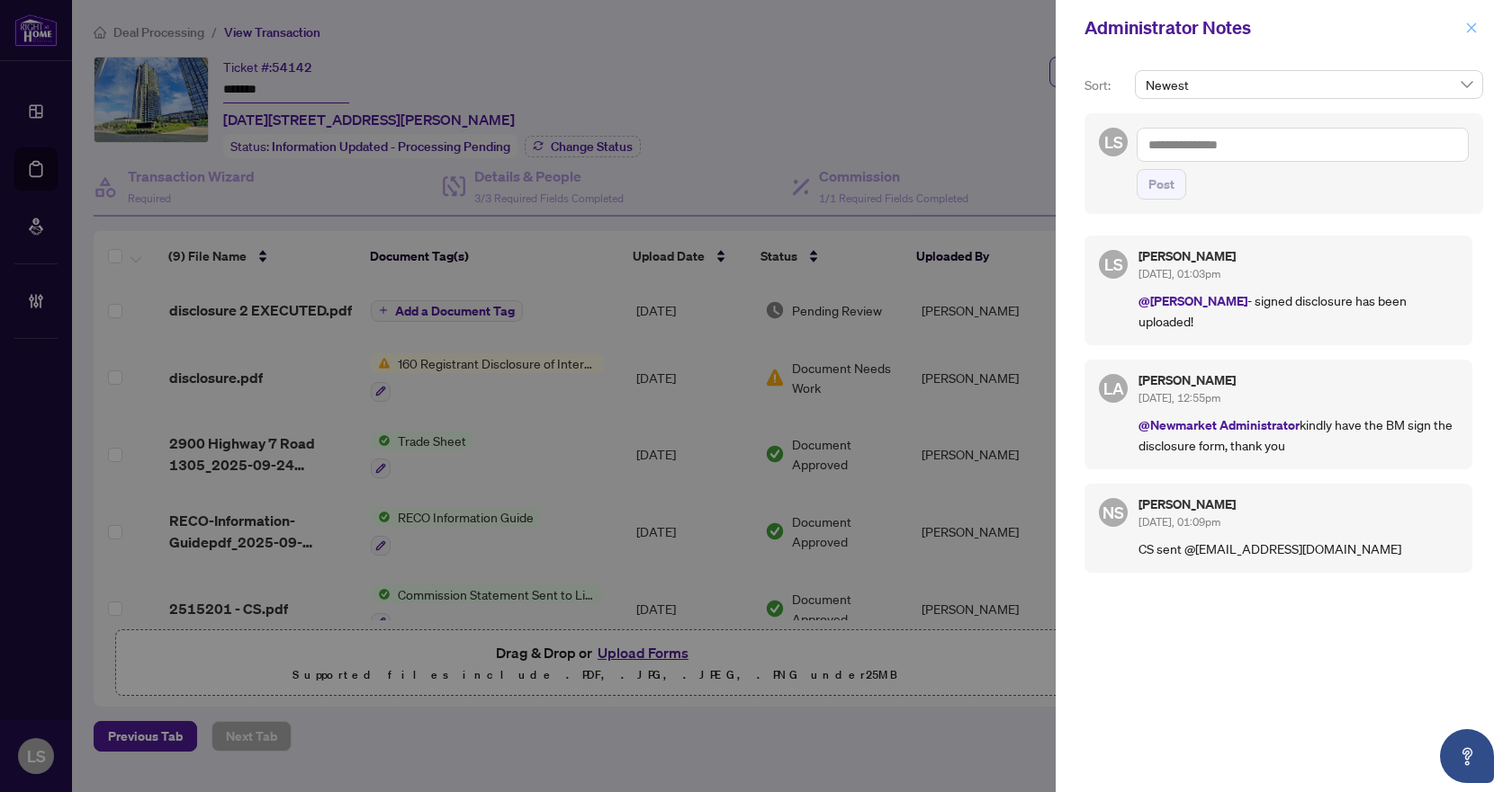
click at [1471, 23] on icon "close" at bounding box center [1471, 28] width 13 height 13
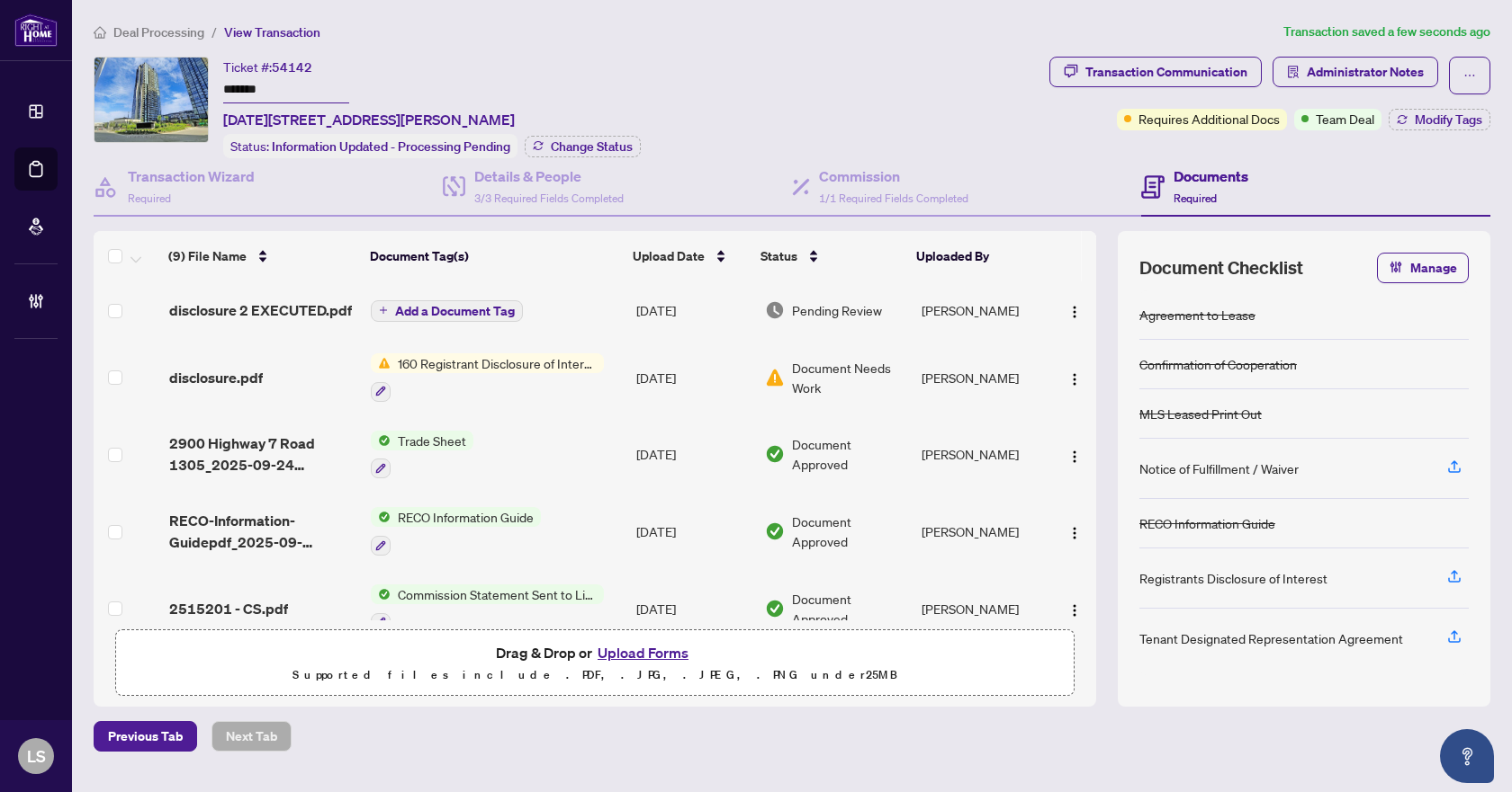
click at [161, 34] on span "Deal Processing" at bounding box center [159, 32] width 91 height 16
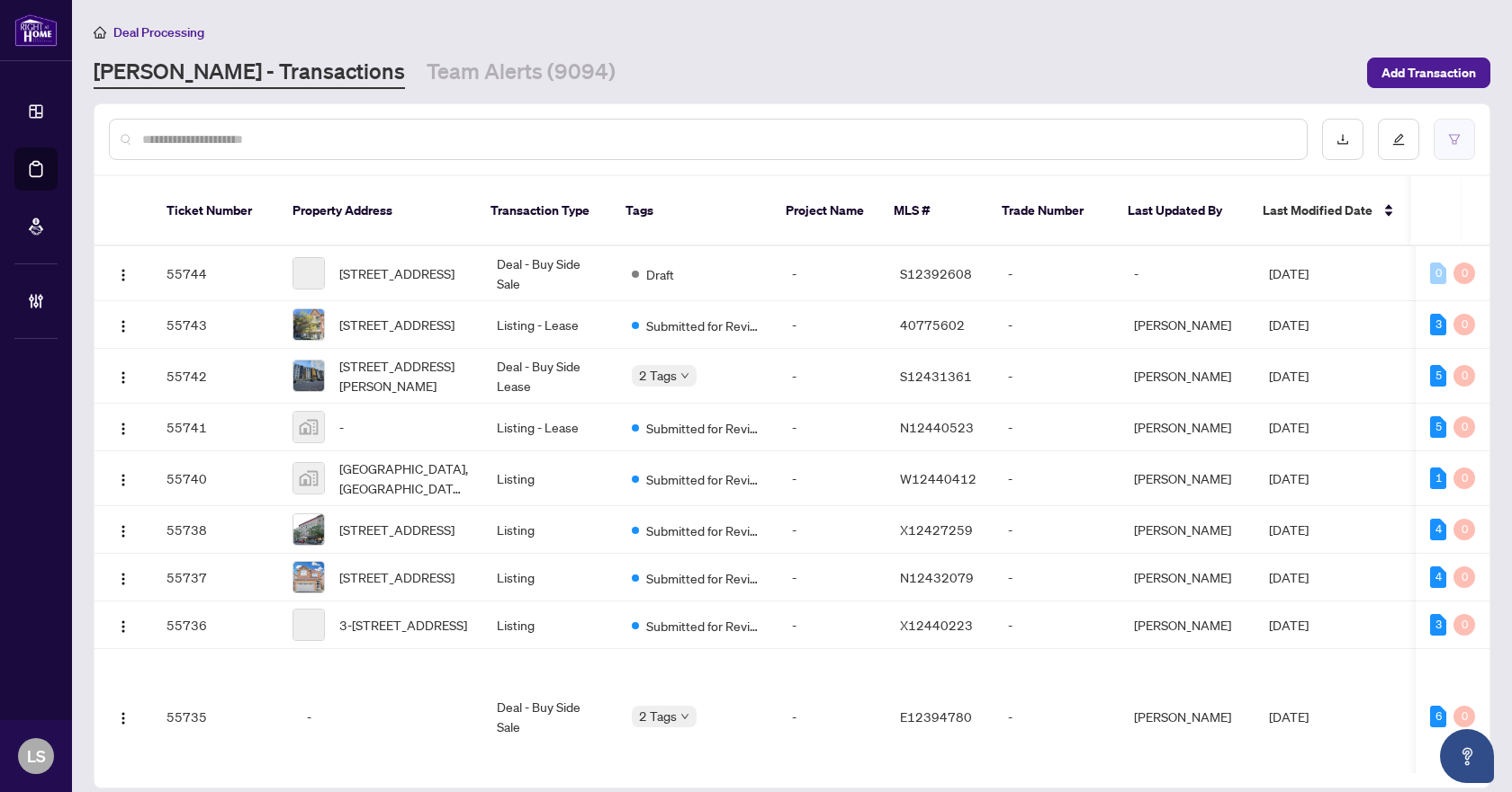
click at [1453, 145] on button "button" at bounding box center [1454, 140] width 41 height 41
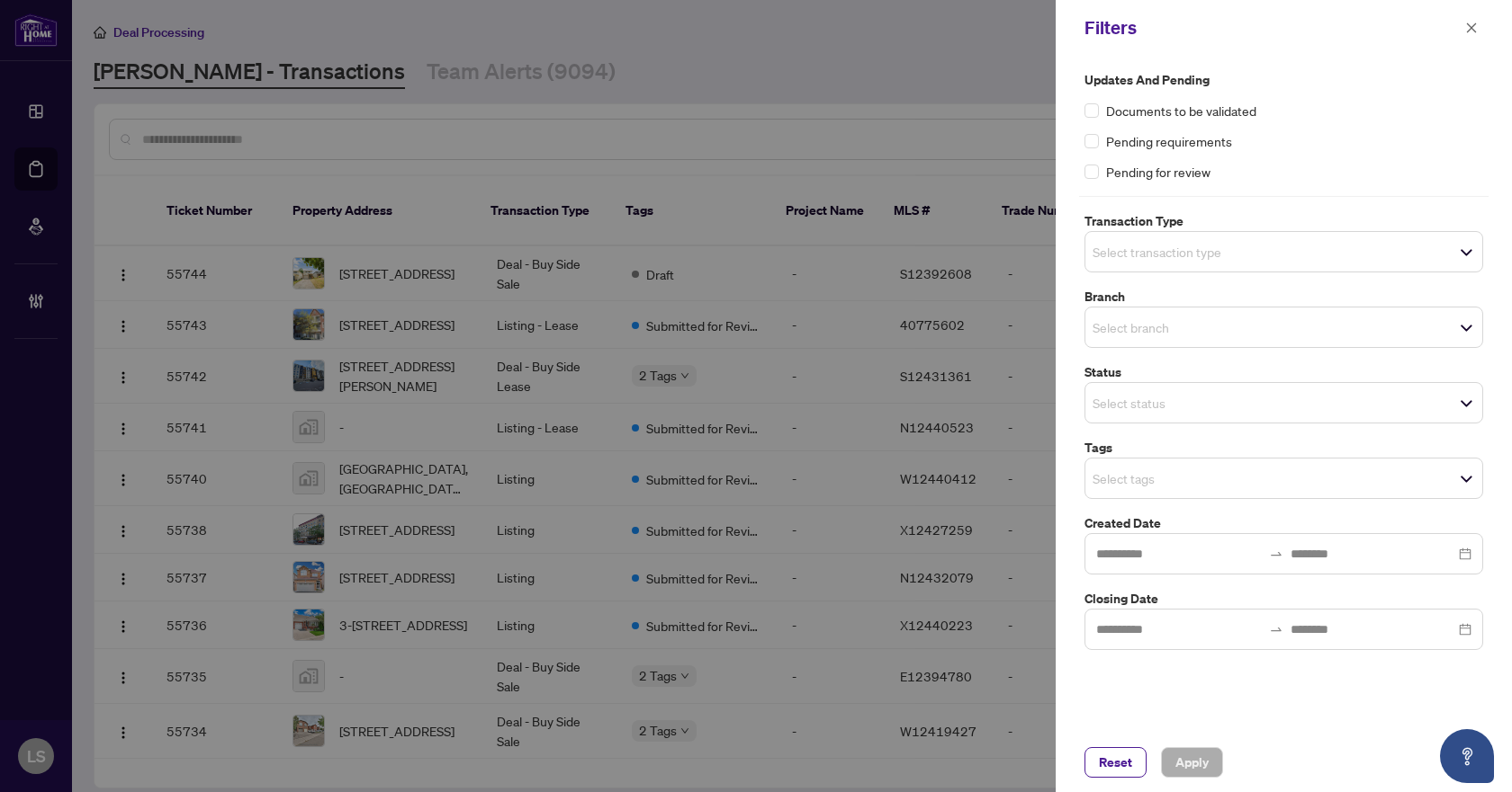
click at [1156, 250] on input "search" at bounding box center [1154, 251] width 126 height 21
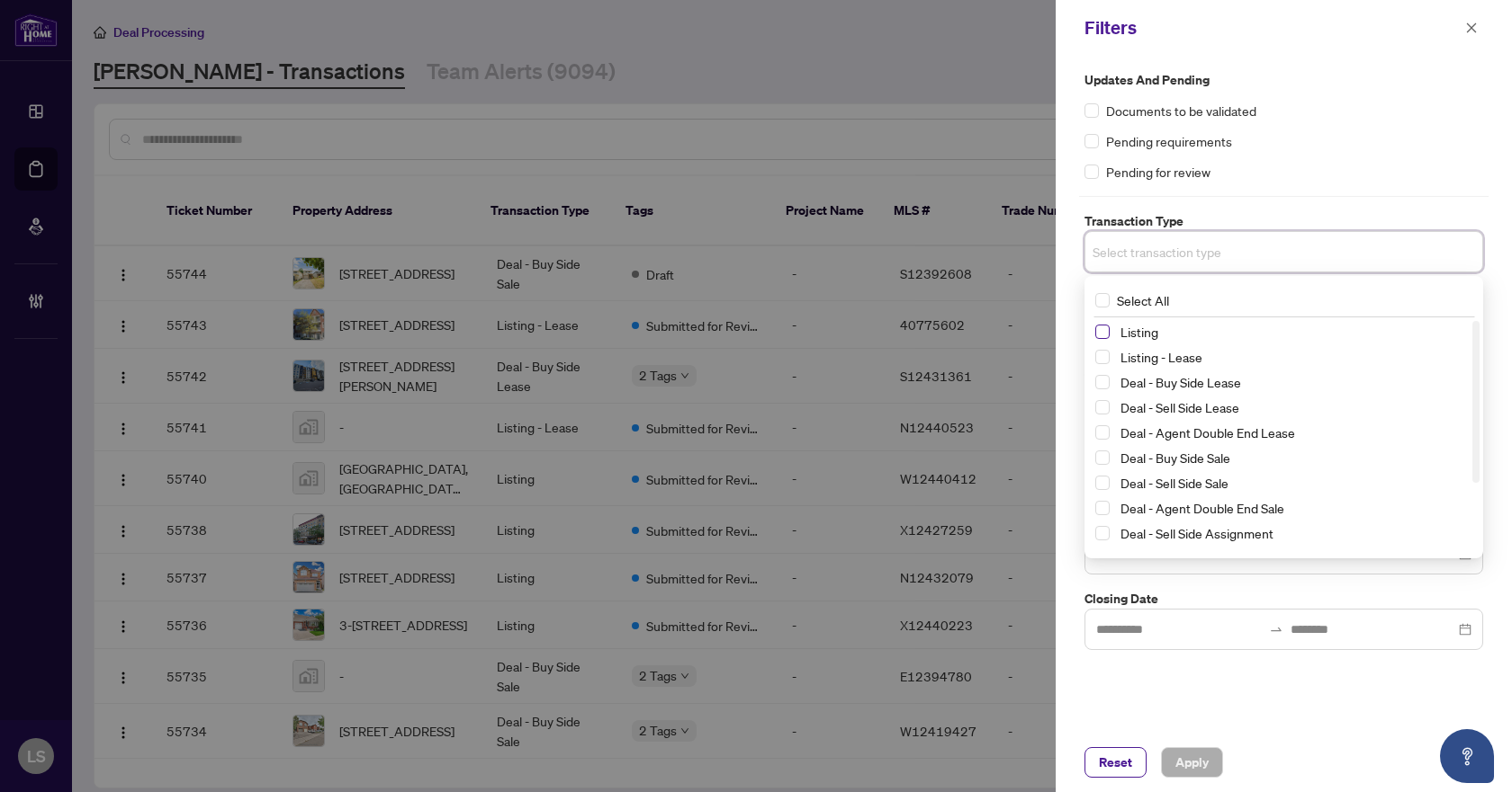
click at [1103, 334] on span "Select Listing" at bounding box center [1101, 331] width 14 height 14
click at [1104, 356] on span "Select Listing - Lease" at bounding box center [1101, 360] width 14 height 14
click at [1306, 154] on div "Updates and Pending Documents to be validated Pending requirements Pending for …" at bounding box center [1284, 126] width 398 height 112
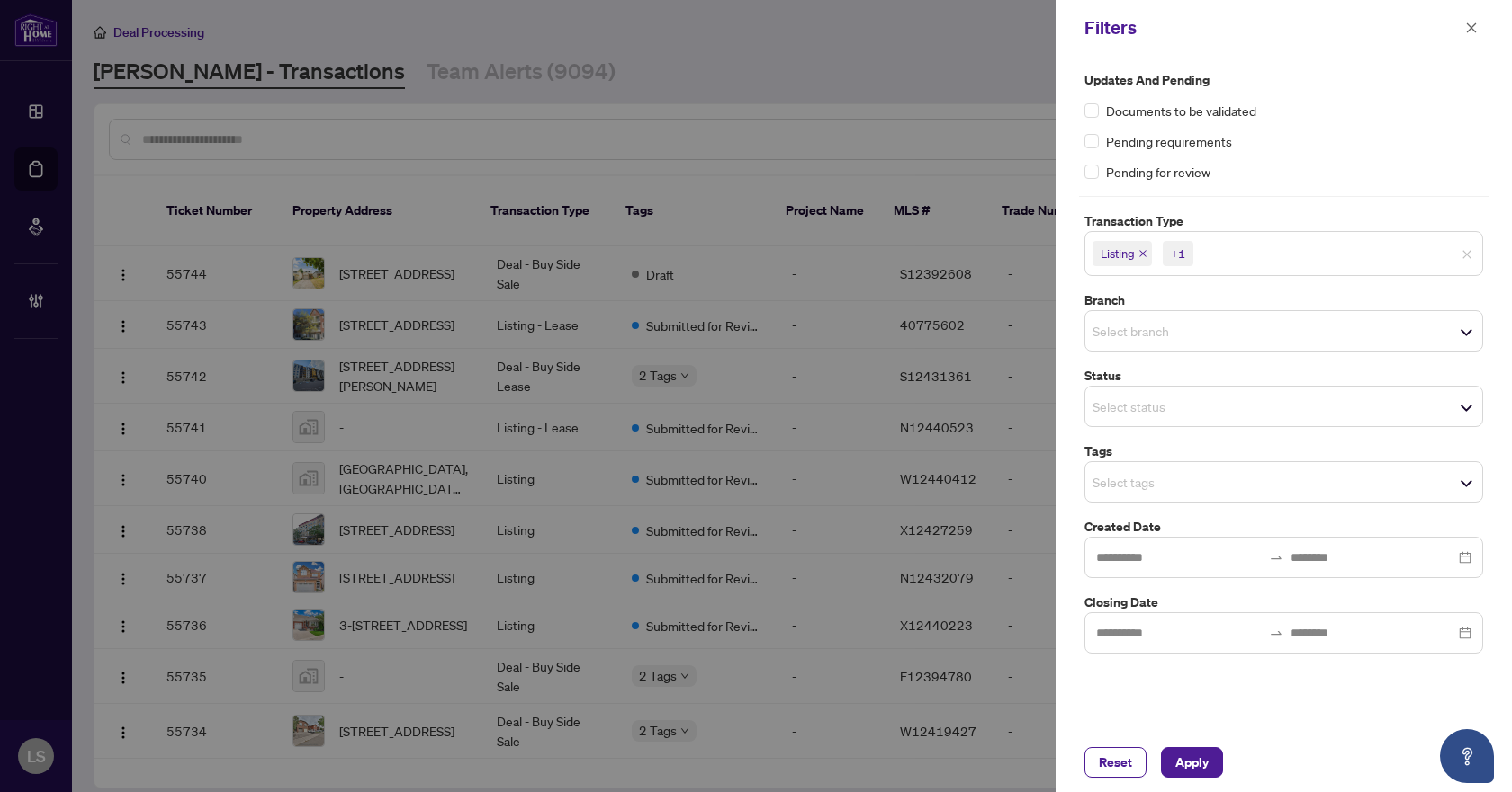
click at [1132, 331] on input "search" at bounding box center [1154, 330] width 126 height 21
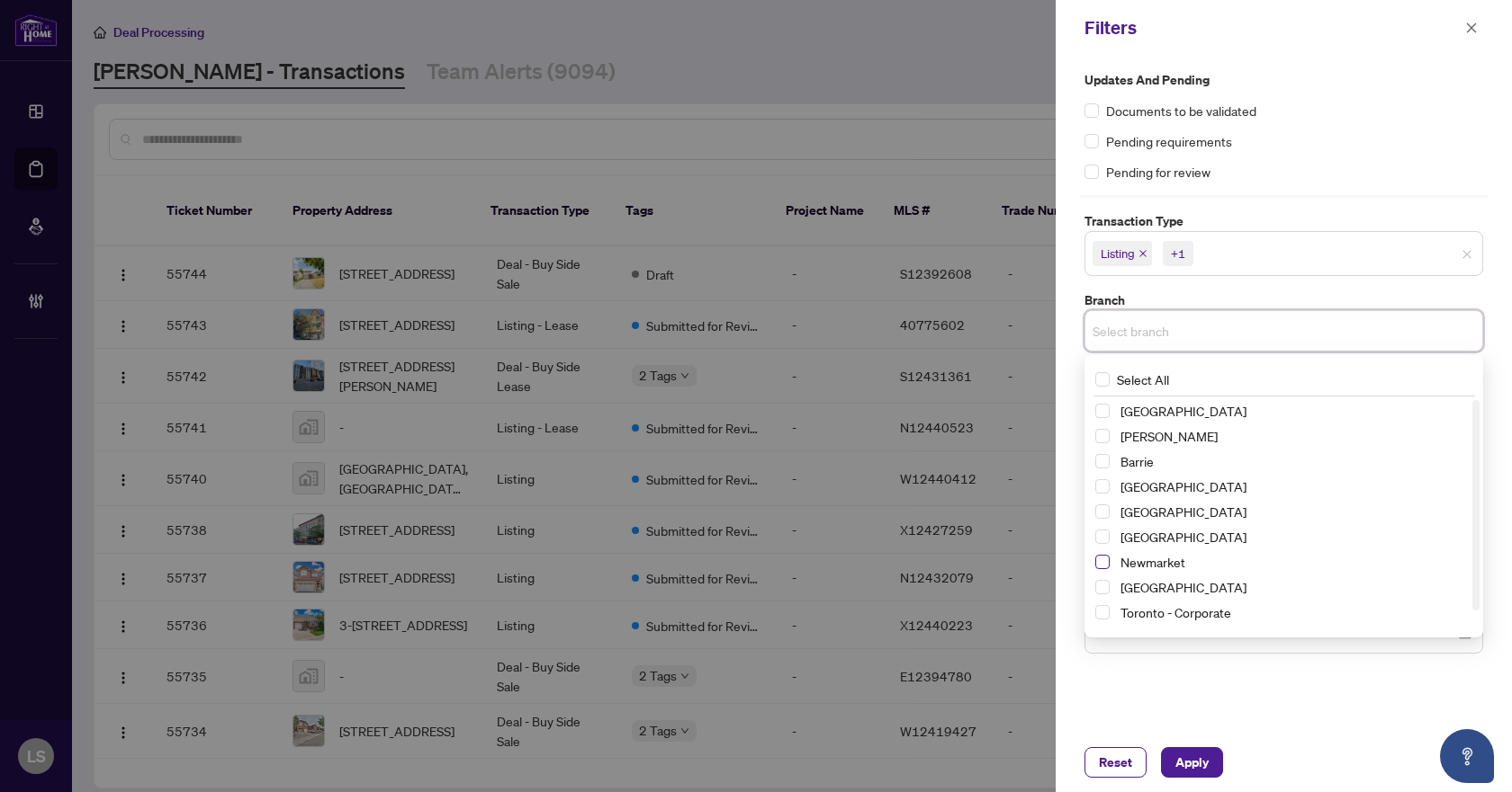
click at [1106, 563] on span "Select Newmarket" at bounding box center [1101, 561] width 14 height 14
click at [1335, 140] on div "Pending requirements" at bounding box center [1284, 141] width 398 height 20
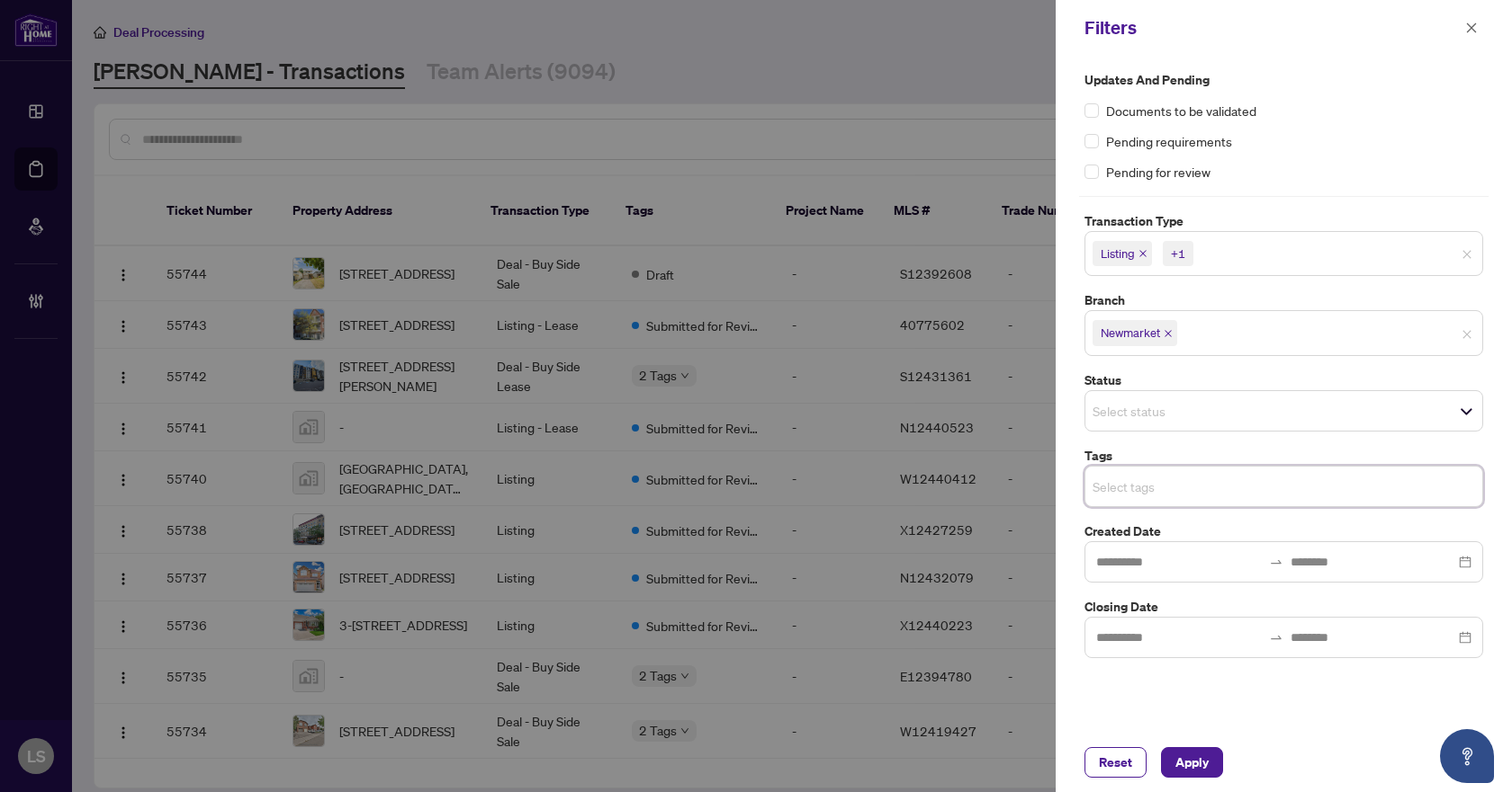
click at [1148, 490] on input "search" at bounding box center [1154, 486] width 126 height 21
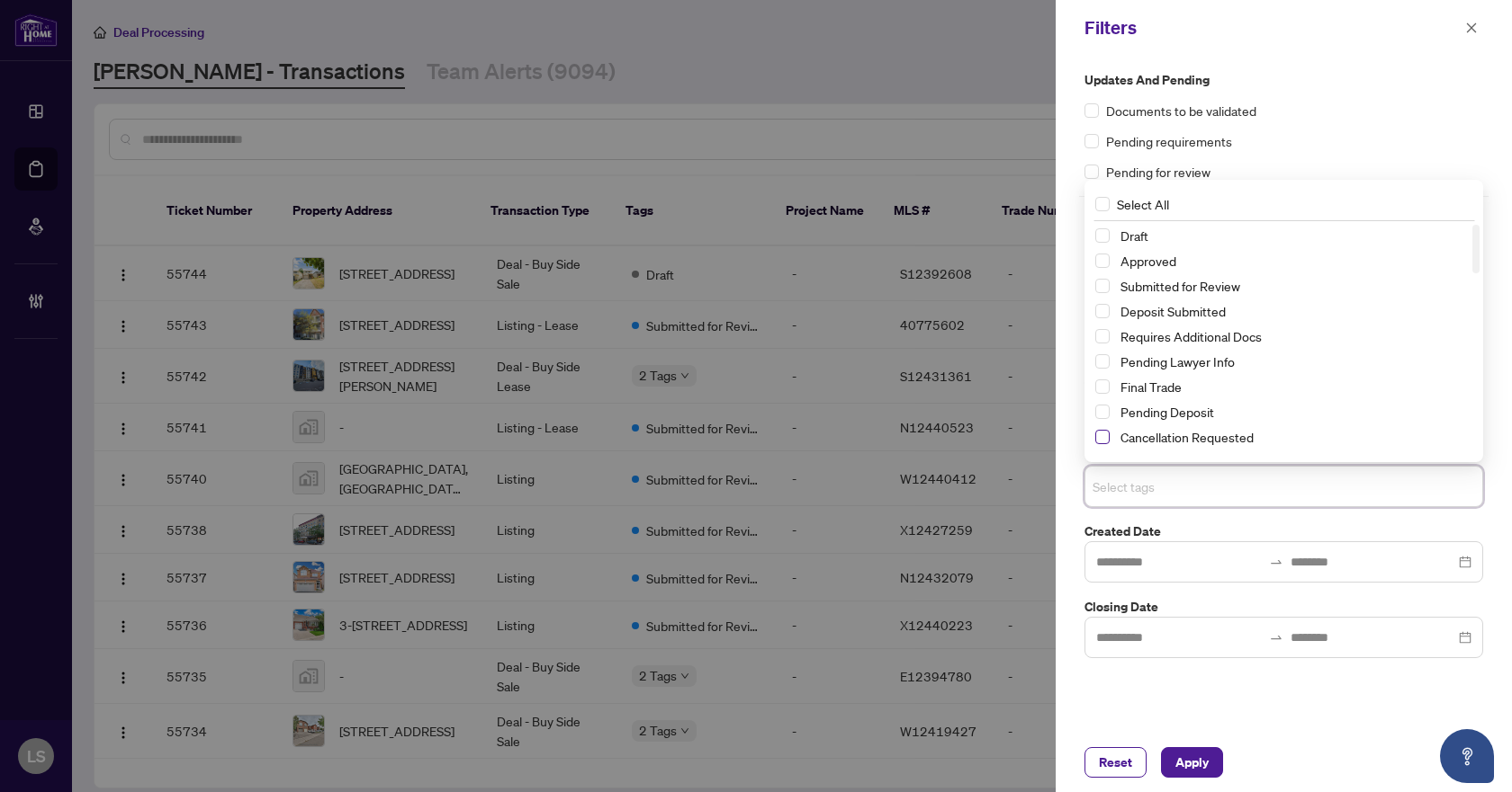
click at [1100, 438] on span "Select Cancellation Requested" at bounding box center [1101, 436] width 14 height 14
click at [1104, 284] on span "Select Submitted for Review" at bounding box center [1101, 286] width 14 height 14
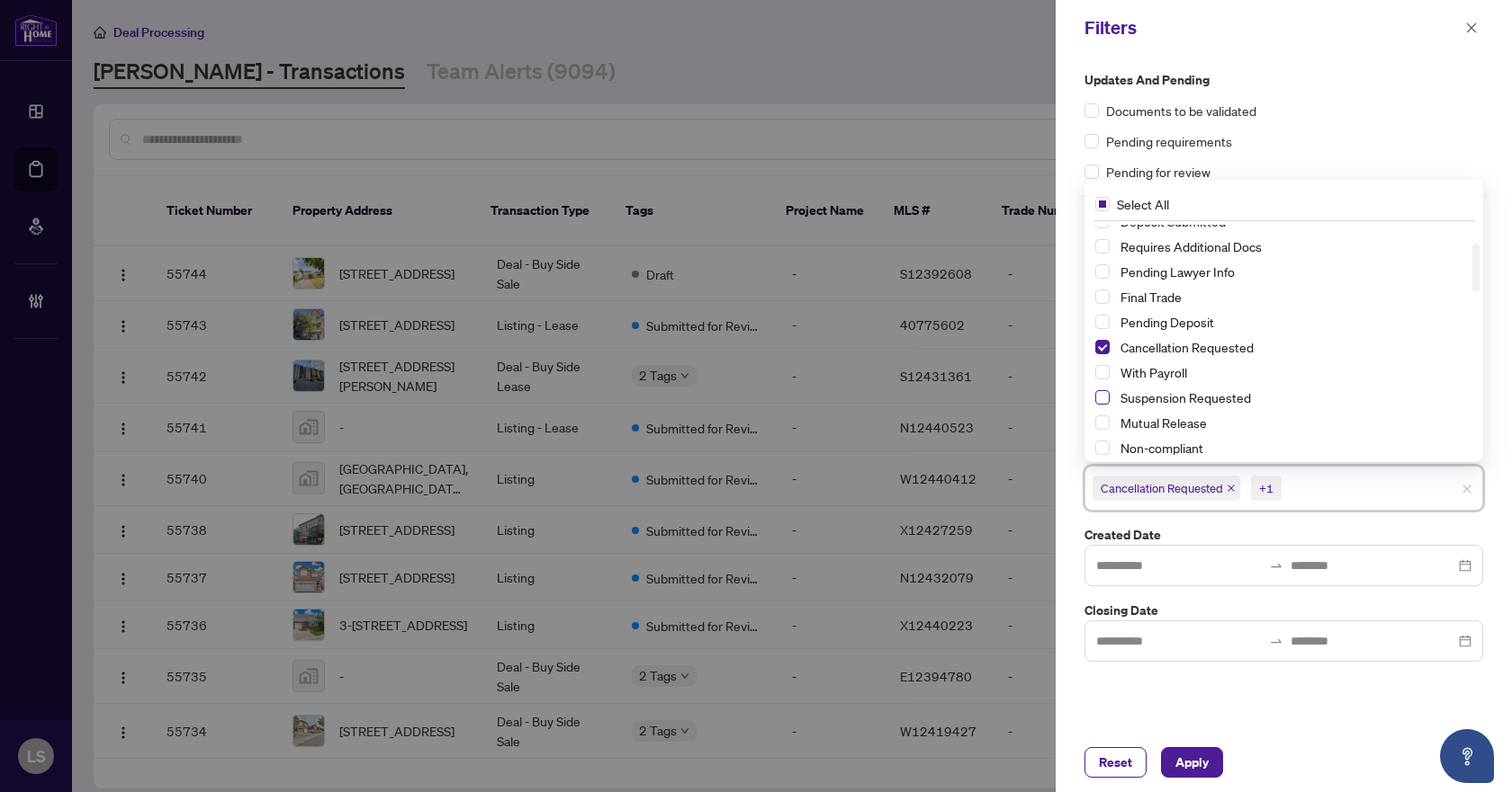
click at [1104, 405] on span "Select Suspension Requested" at bounding box center [1101, 396] width 14 height 14
click at [1202, 763] on span "Apply" at bounding box center [1192, 762] width 34 height 29
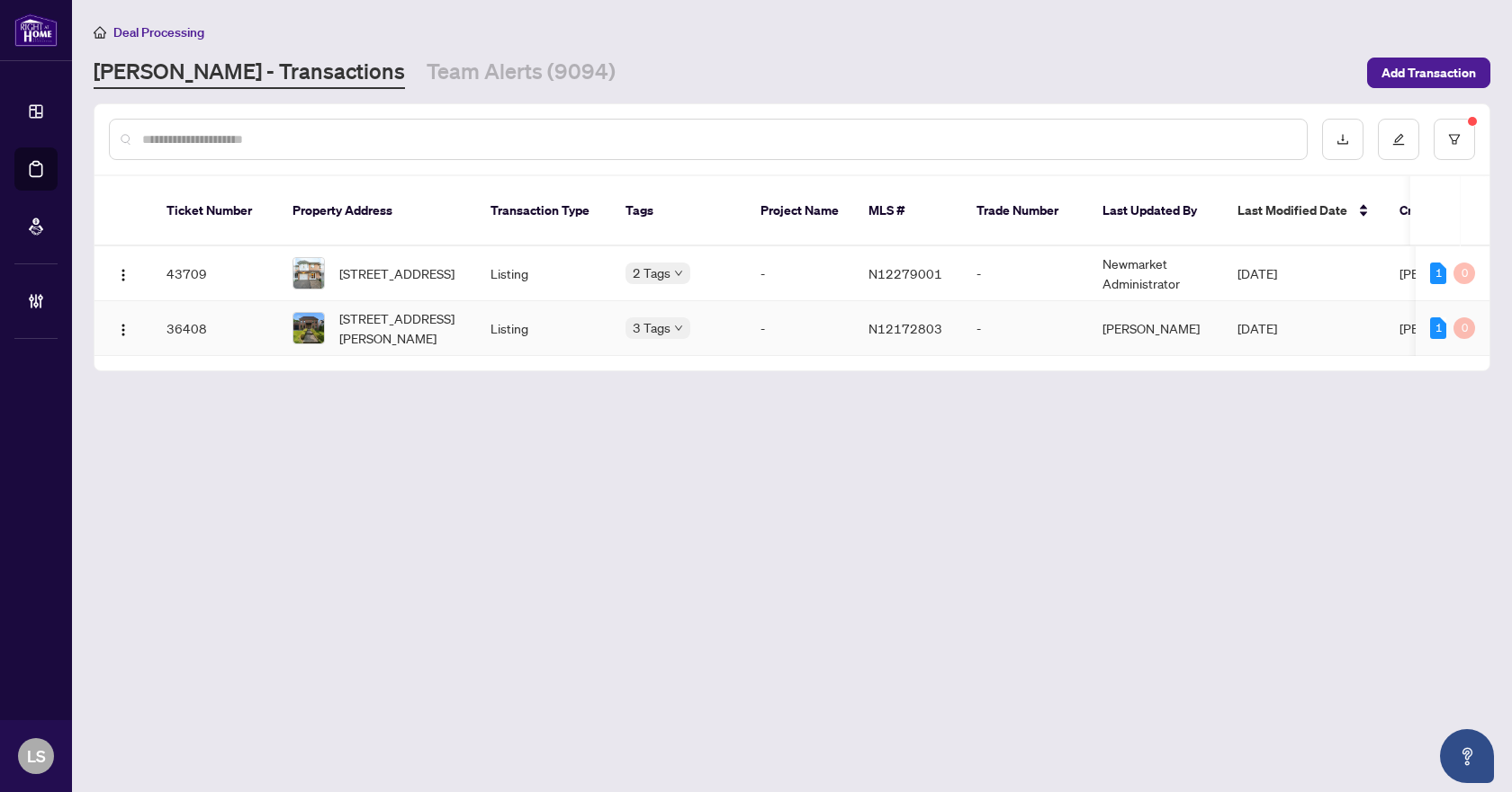
click at [402, 309] on span "100 Willis Dr, Aurora, Ontario L4G 7M4, Canada" at bounding box center [399, 329] width 122 height 40
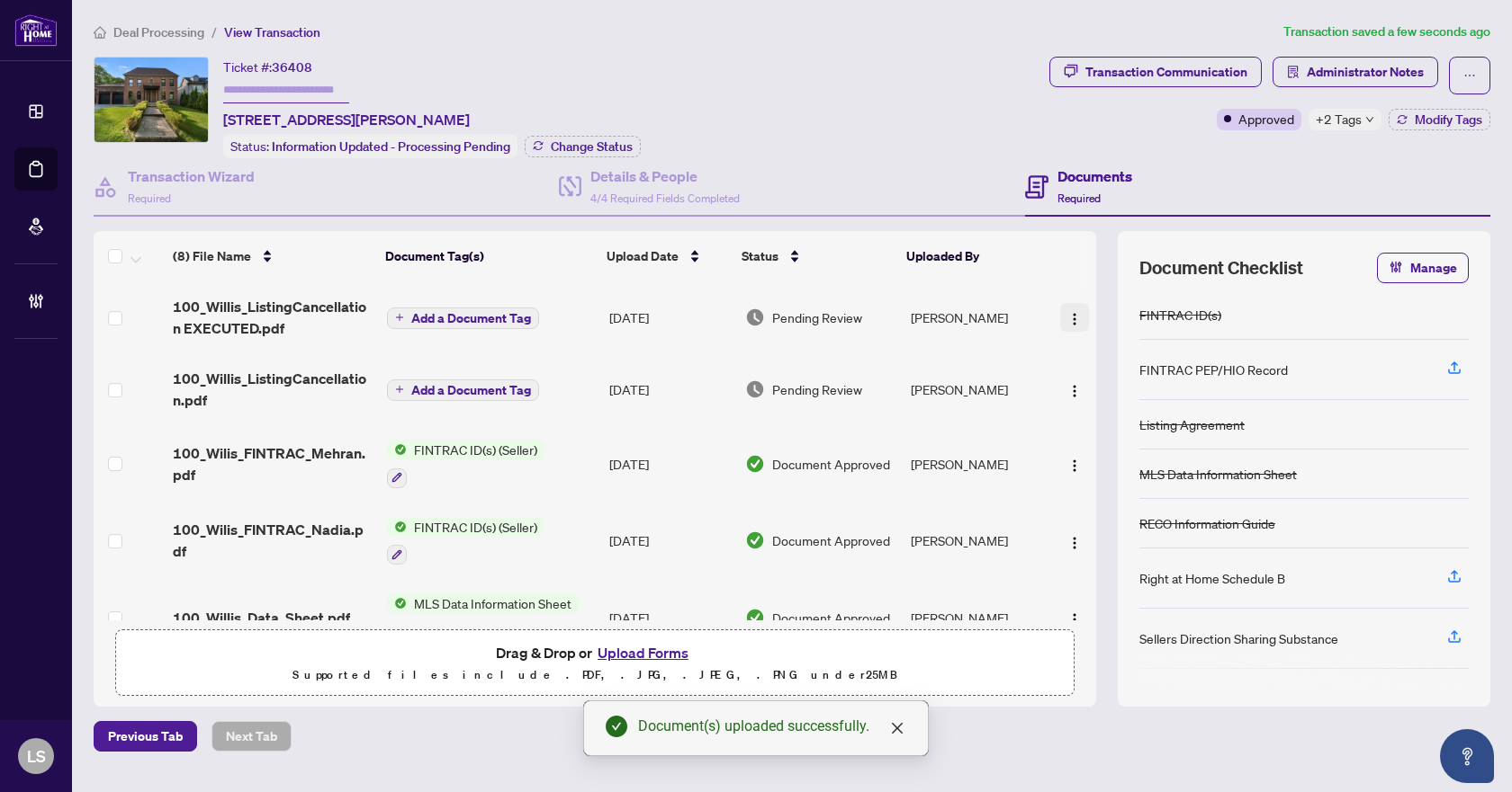
click at [1070, 312] on img "button" at bounding box center [1073, 318] width 14 height 14
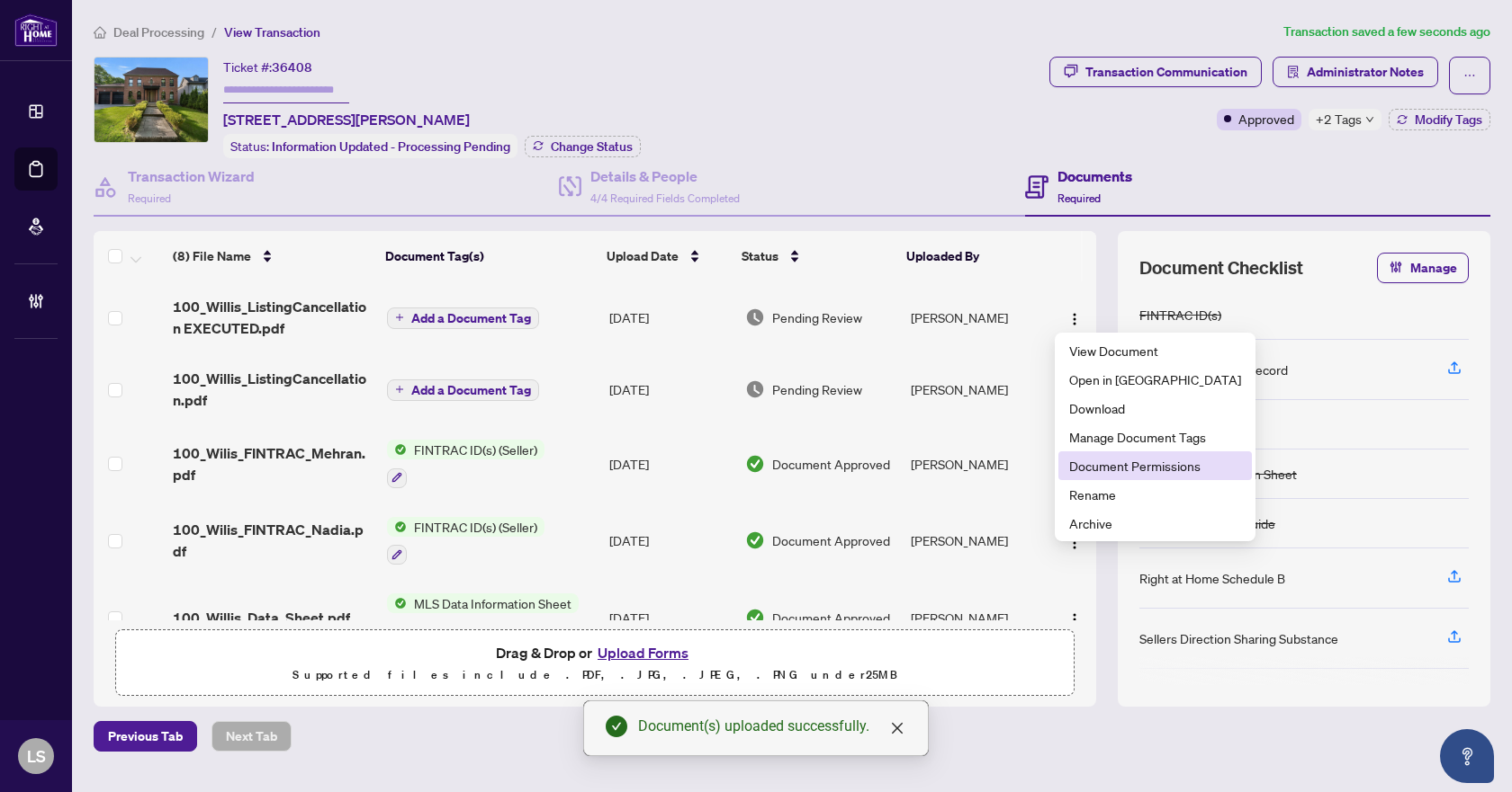
click at [1106, 463] on span "Document Permissions" at bounding box center [1154, 465] width 172 height 20
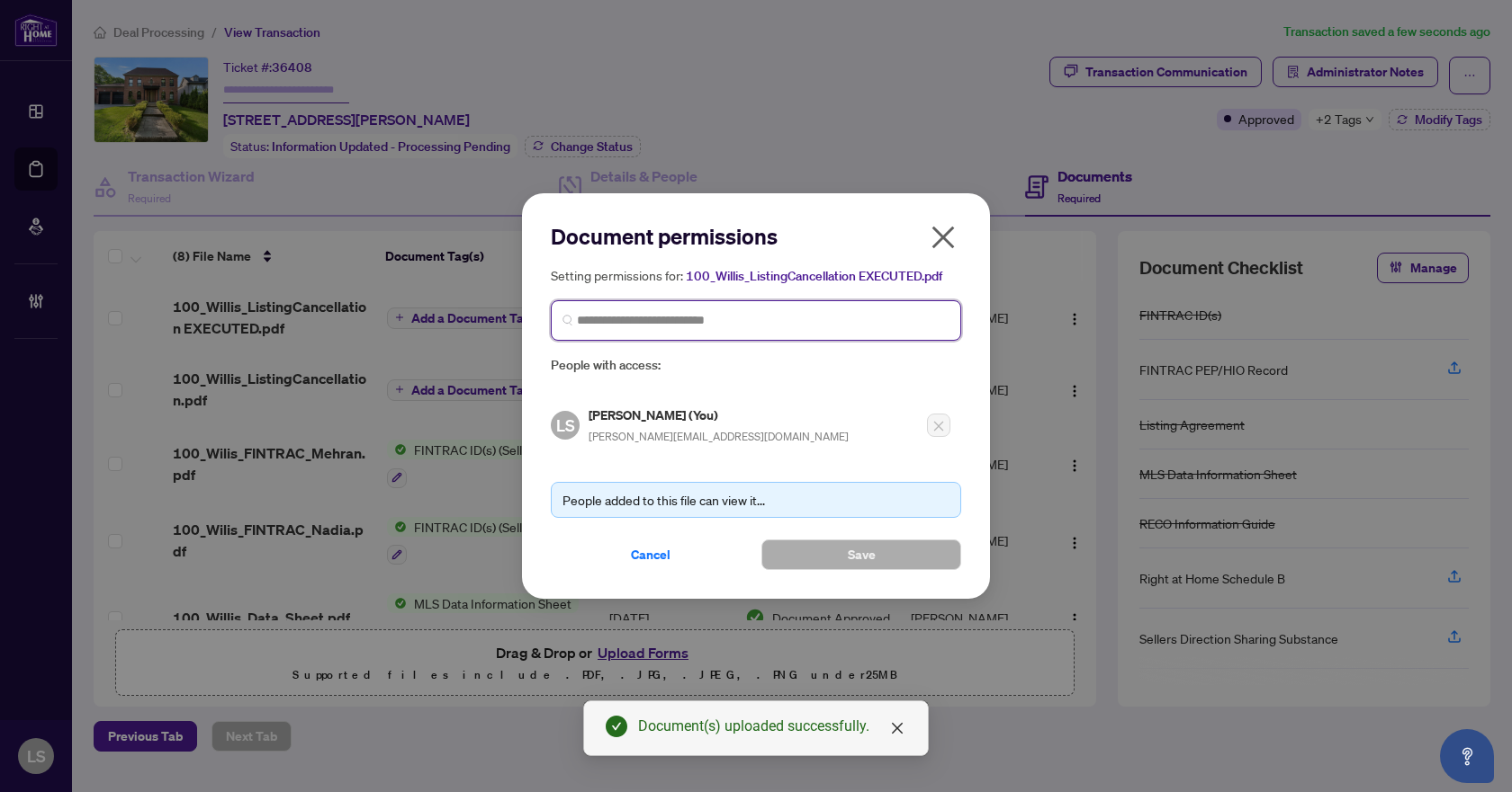
click at [713, 326] on input "search" at bounding box center [763, 320] width 372 height 19
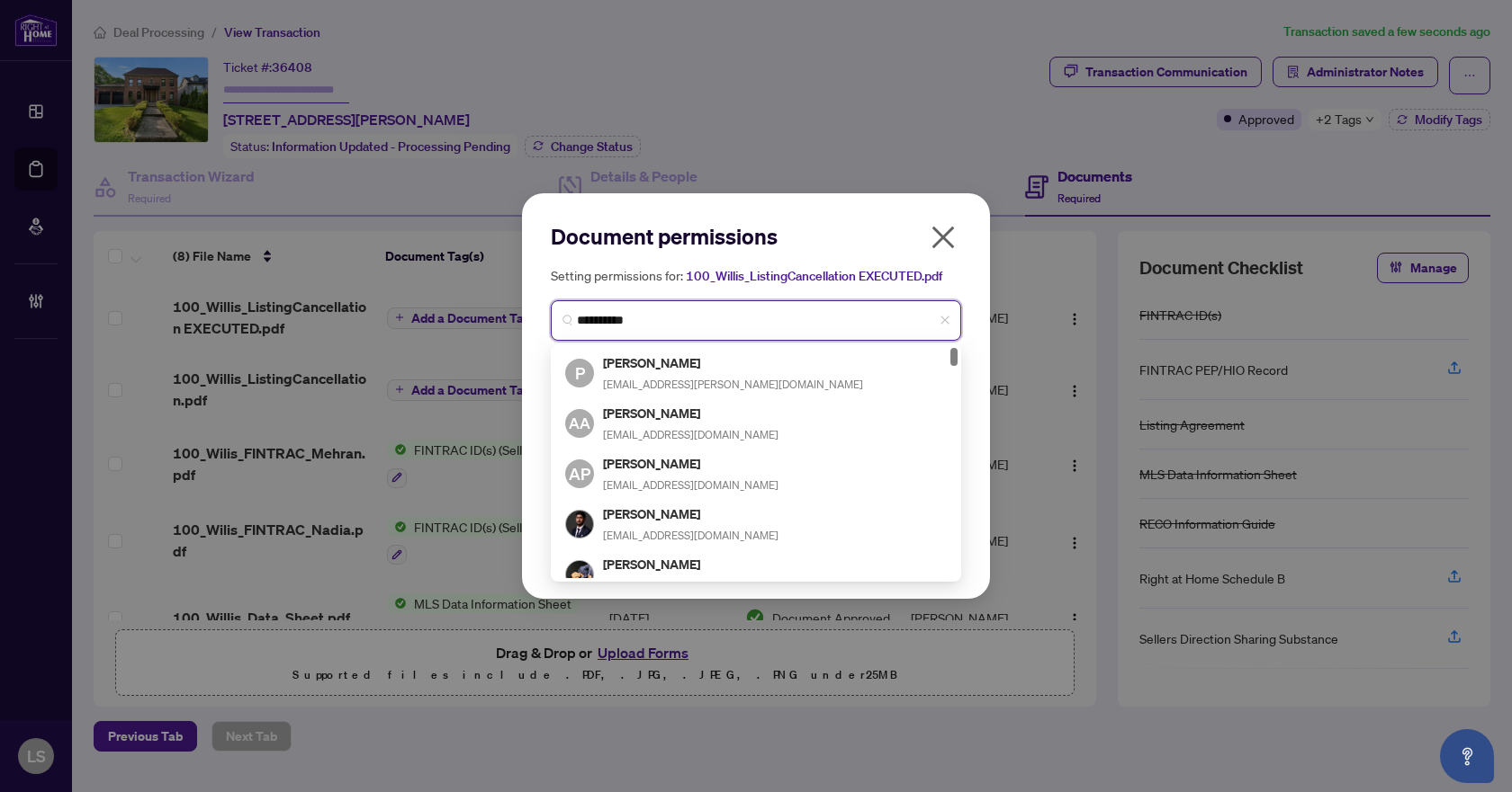
type input "**********"
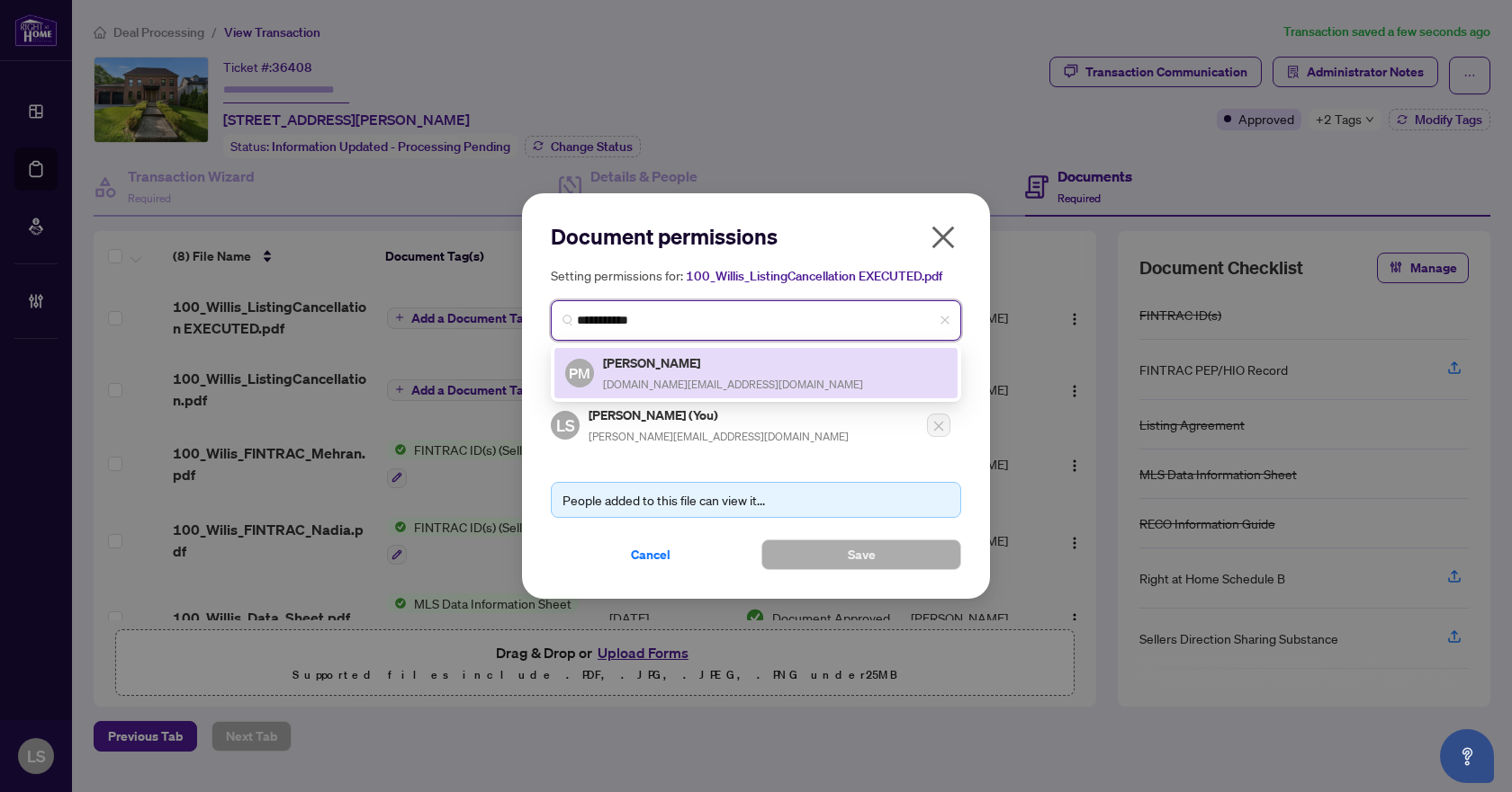
click at [674, 370] on h5 "Payman Mani" at bounding box center [733, 363] width 260 height 20
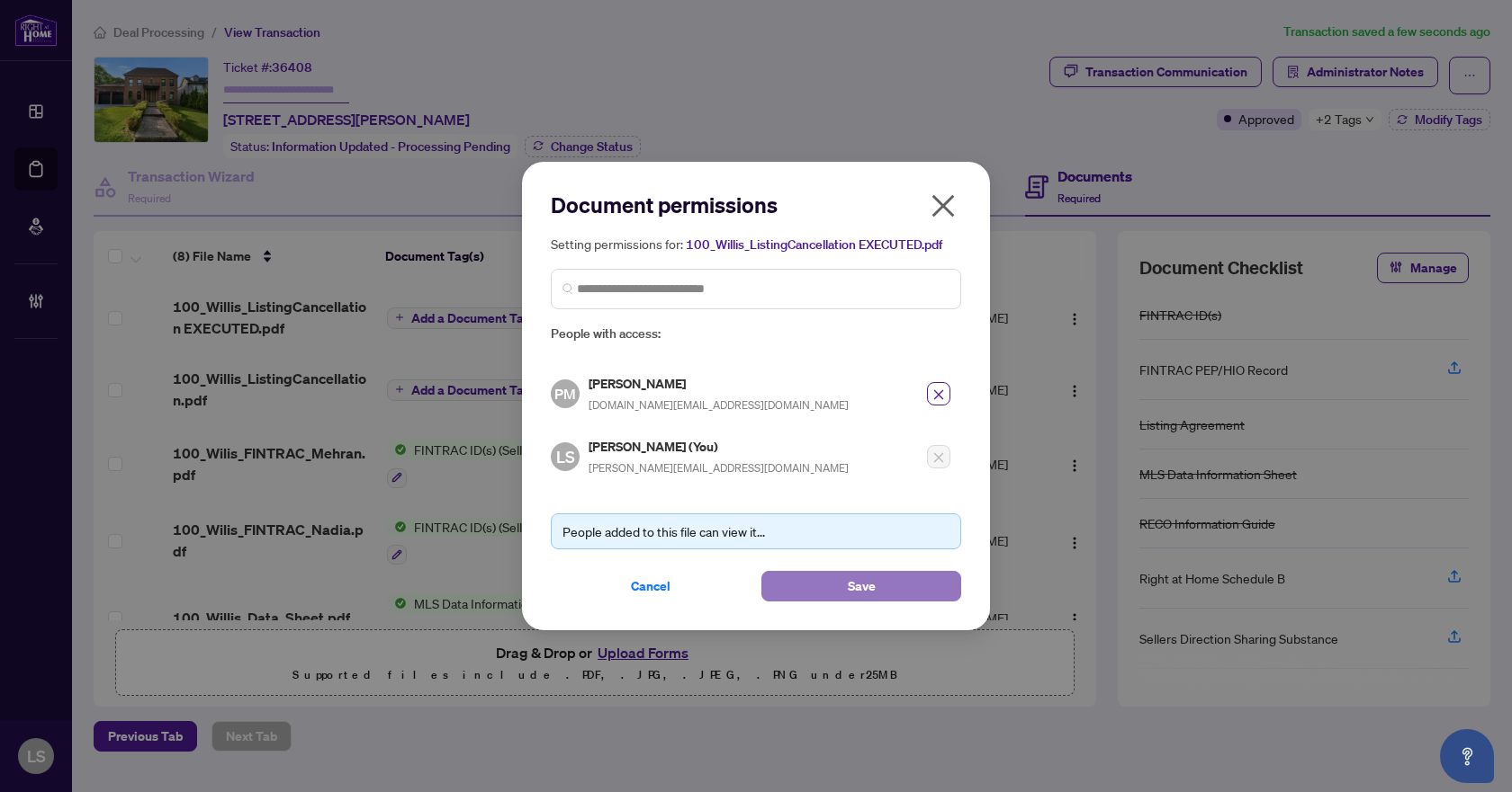
click at [832, 579] on button "Save" at bounding box center [861, 586] width 200 height 31
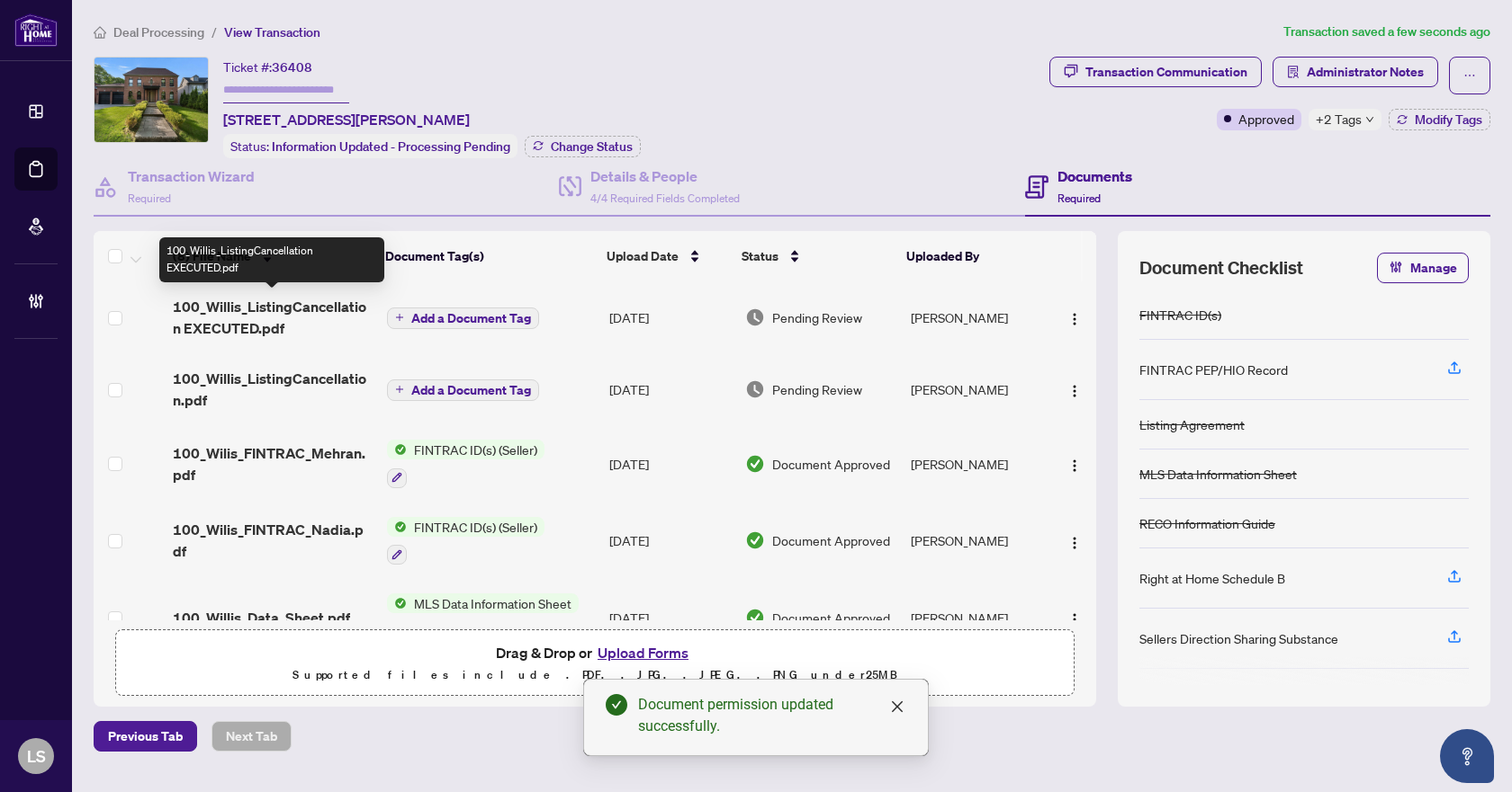
click at [266, 306] on span "100_Willis_ListingCancellation EXECUTED.pdf" at bounding box center [273, 317] width 200 height 43
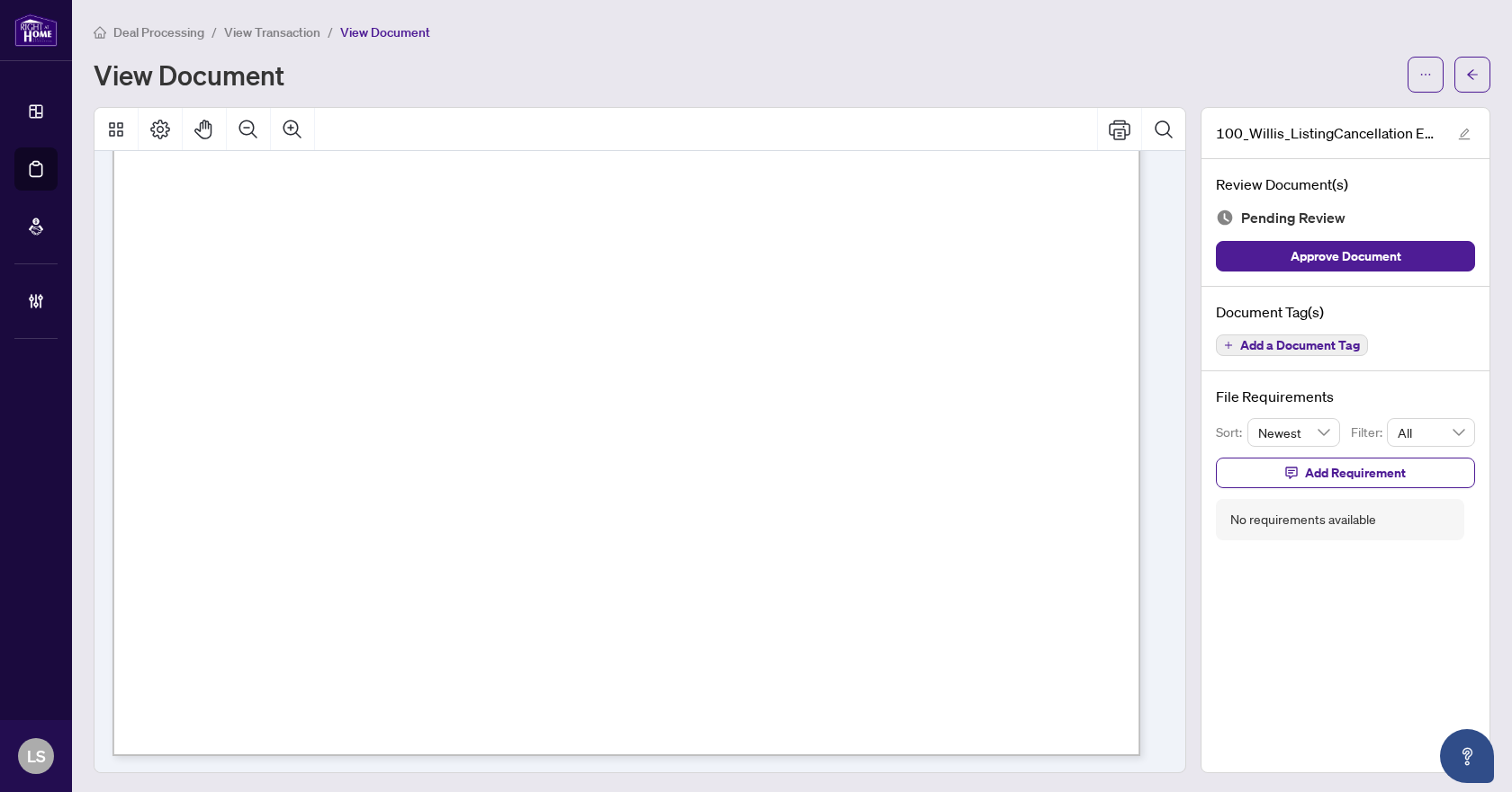
scroll to position [744, 0]
click at [1247, 339] on span "Add a Document Tag" at bounding box center [1300, 345] width 120 height 13
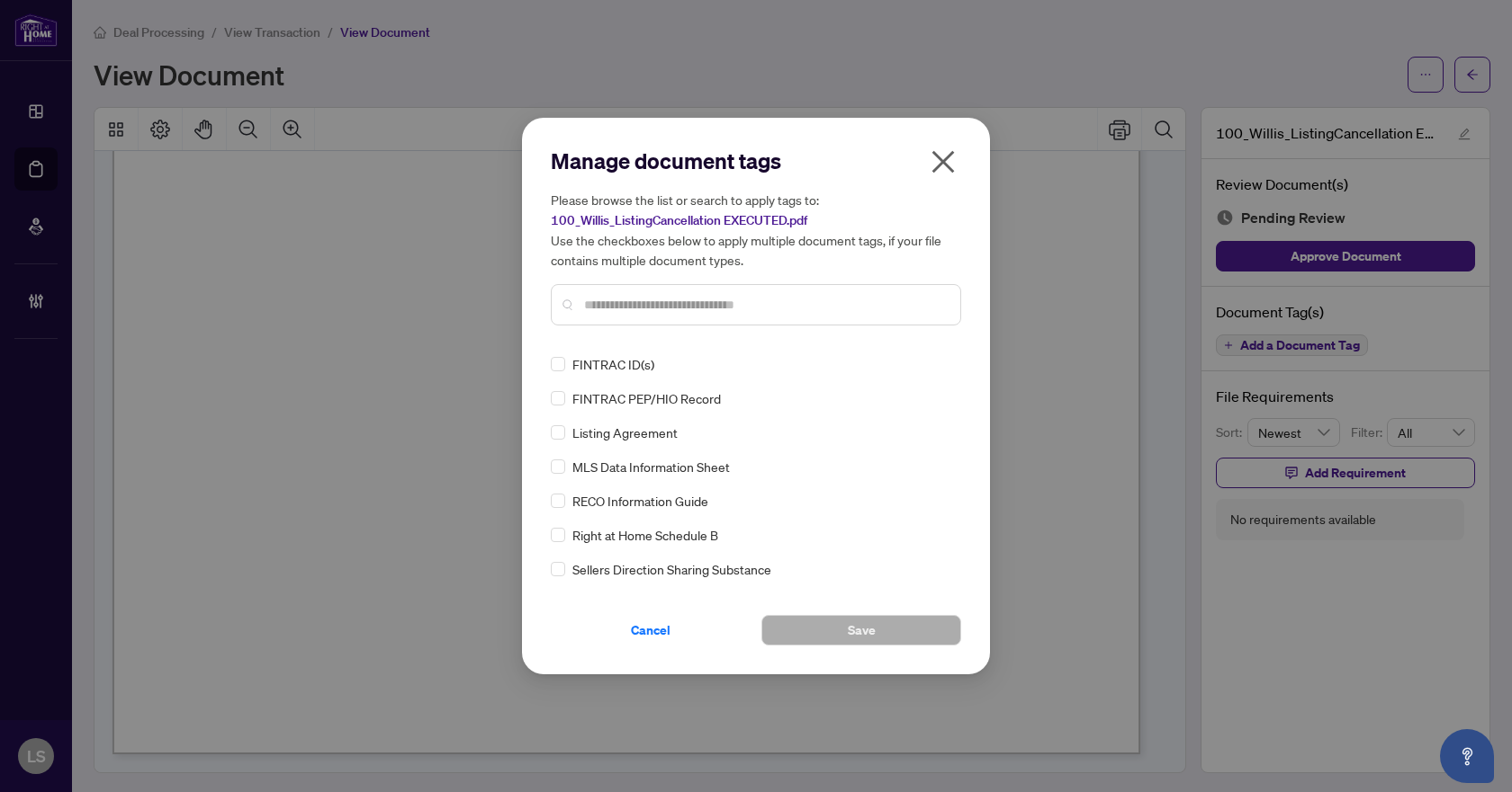
click at [705, 307] on input "text" at bounding box center [764, 304] width 362 height 20
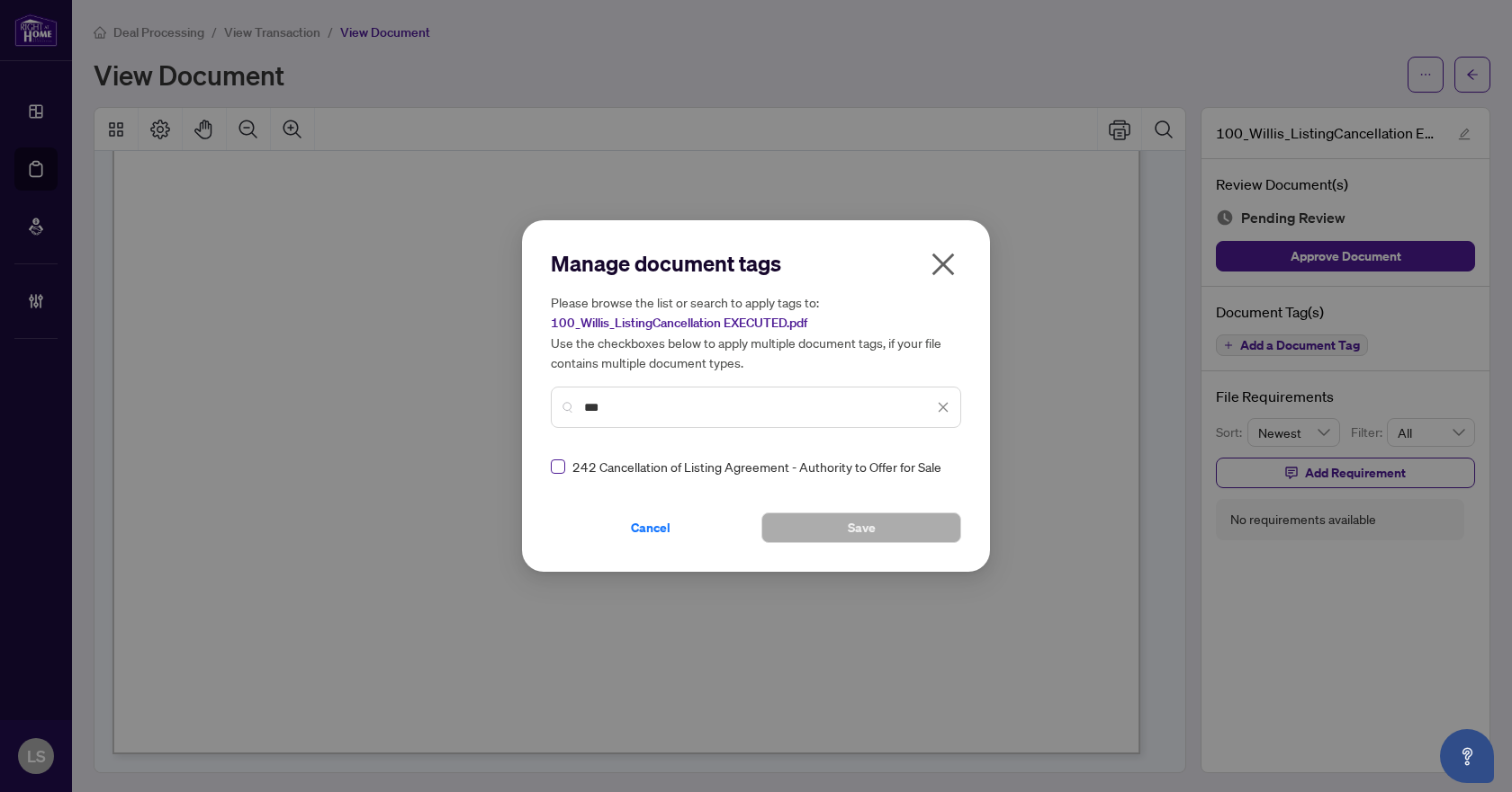
type input "***"
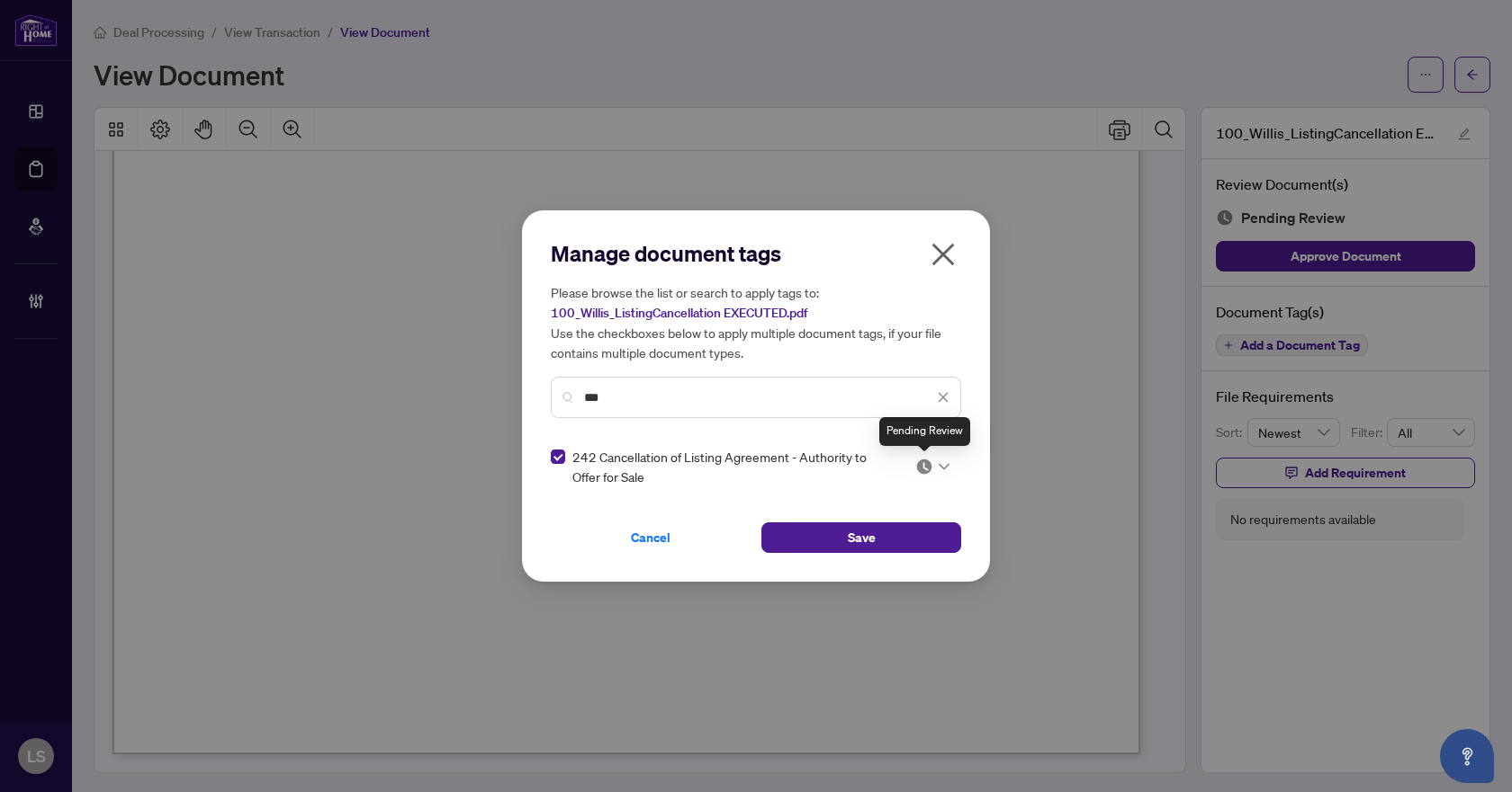
click at [925, 461] on img at bounding box center [924, 466] width 18 height 18
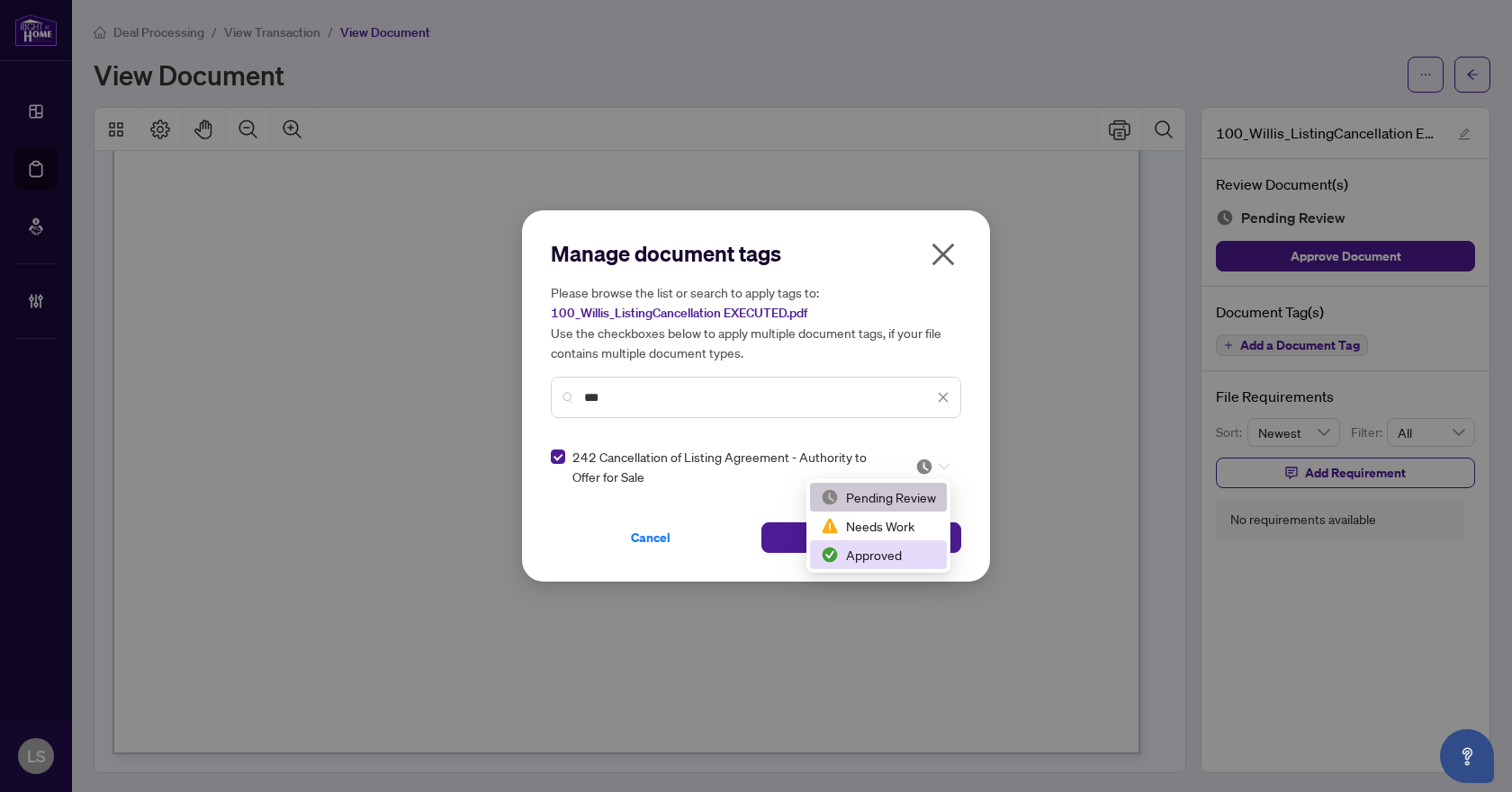
click at [879, 555] on div "Approved" at bounding box center [878, 555] width 115 height 20
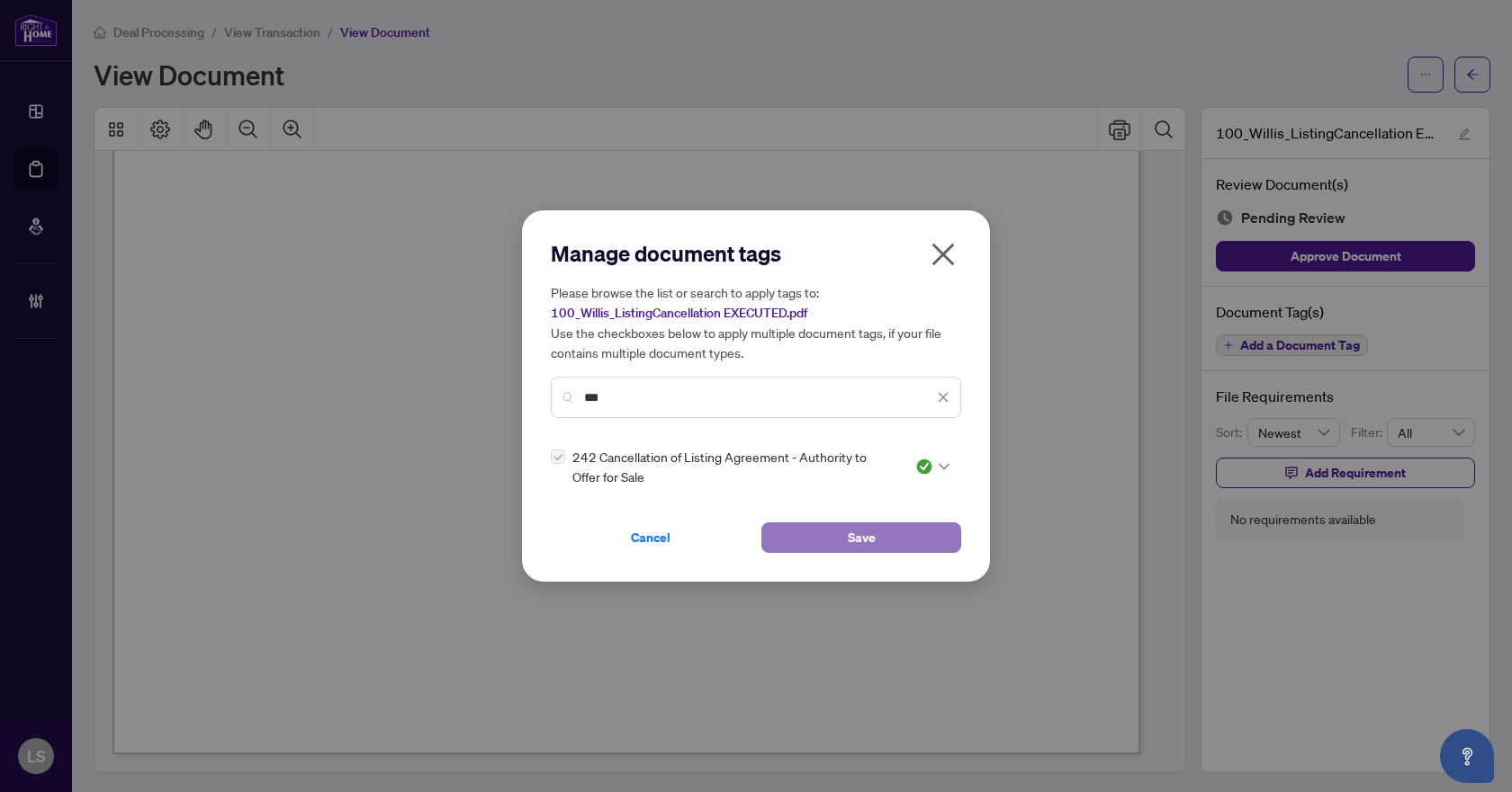
click at [873, 540] on span "Save" at bounding box center [861, 538] width 28 height 29
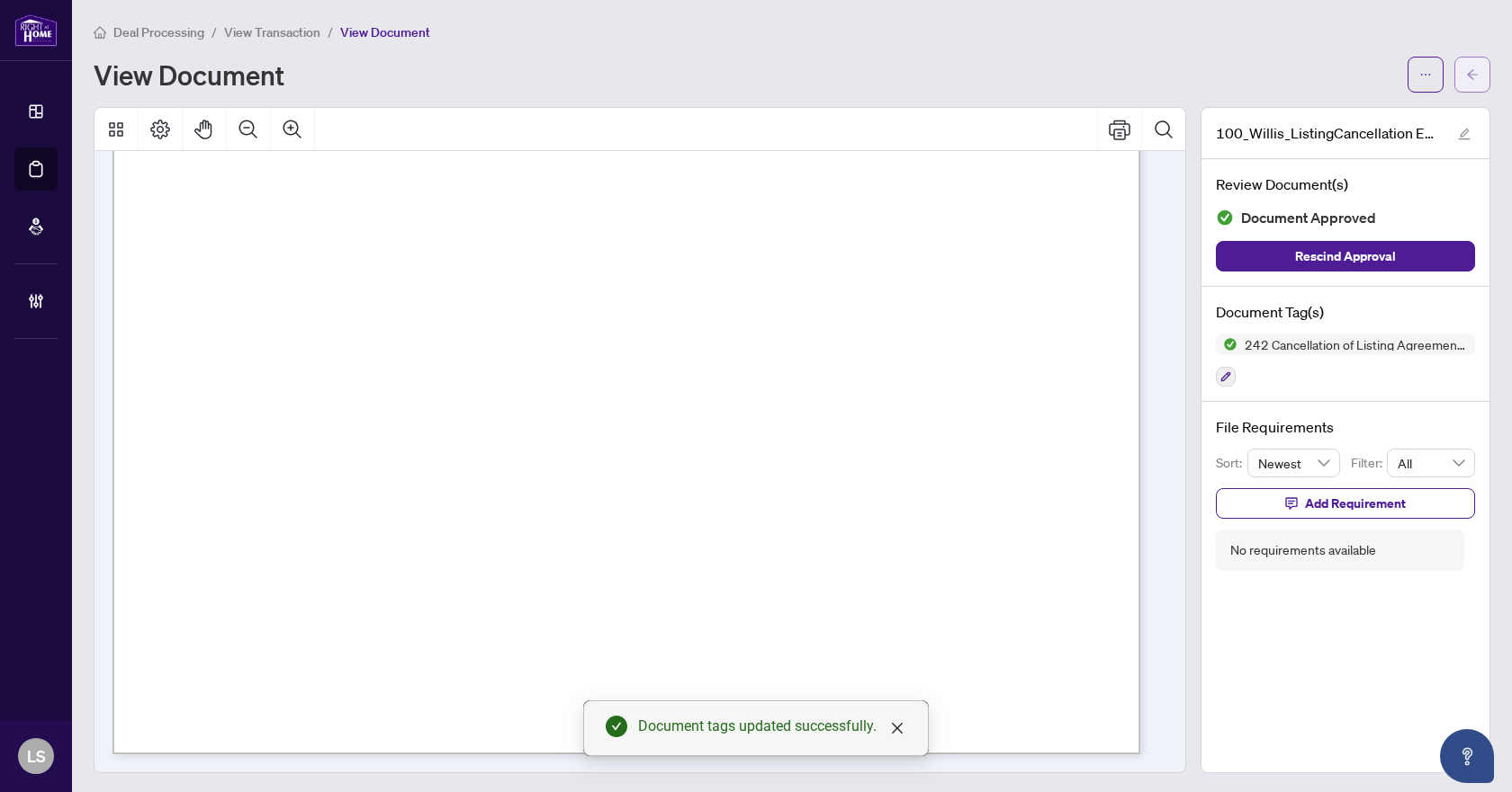
click at [1466, 74] on icon "arrow-left" at bounding box center [1472, 74] width 11 height 10
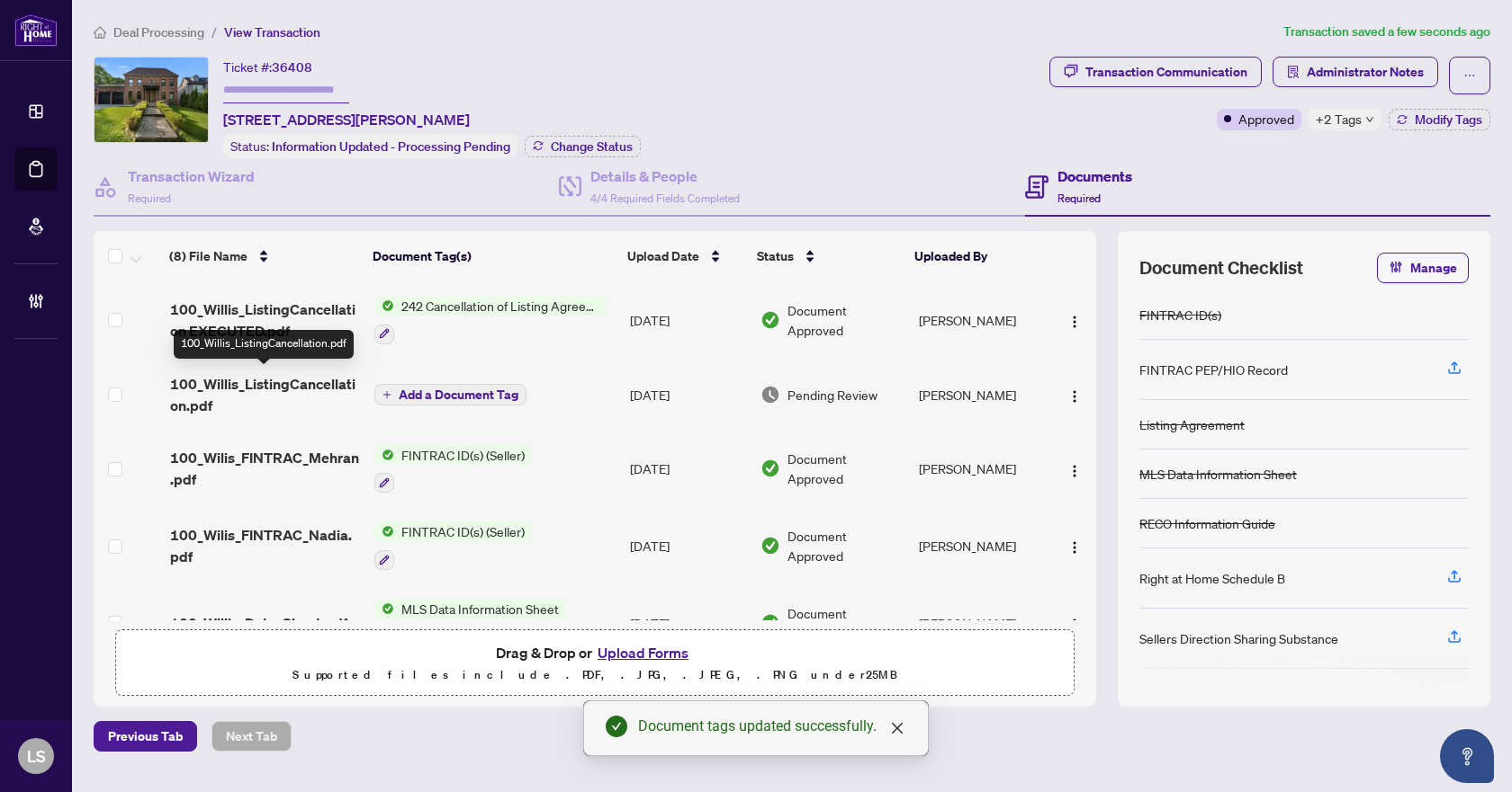
click at [265, 384] on span "100_Willis_ListingCancellation.pdf" at bounding box center [265, 395] width 191 height 43
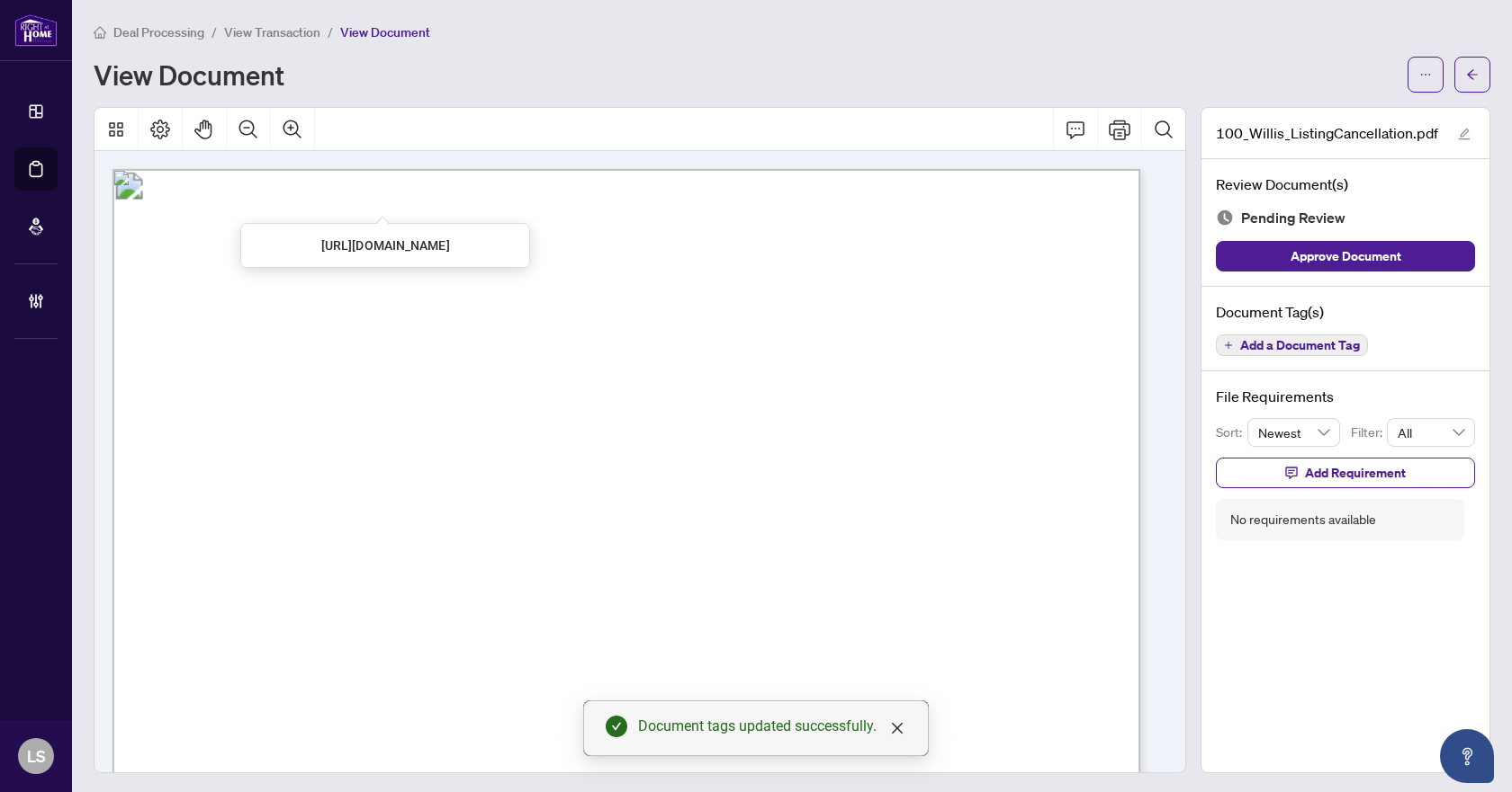
click at [1327, 339] on span "Add a Document Tag" at bounding box center [1300, 345] width 120 height 13
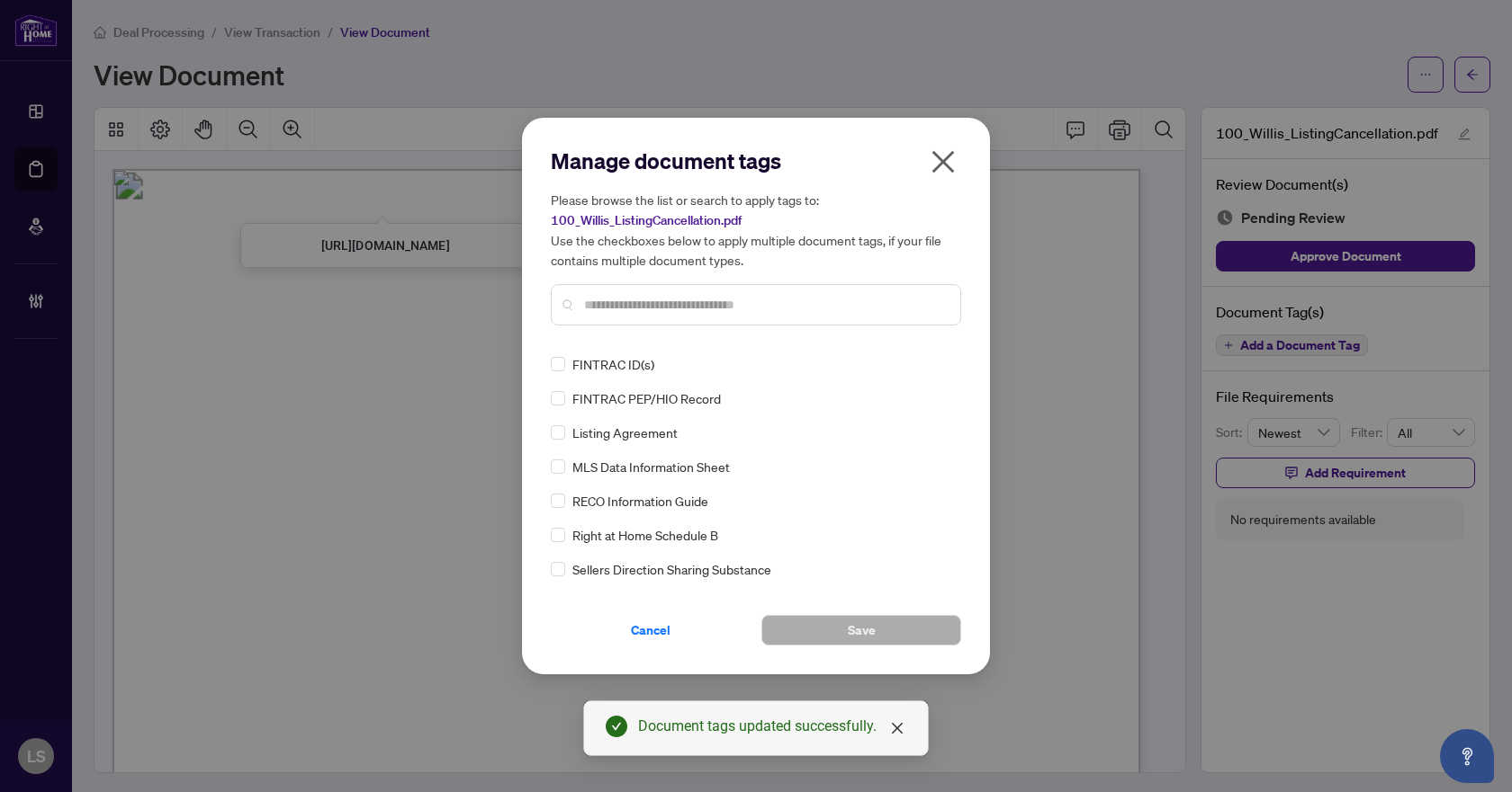
click at [749, 334] on div "Manage document tags Please browse the list or search to apply tags to: 100_Wil…" at bounding box center [755, 244] width 411 height 194
click at [753, 307] on input "text" at bounding box center [764, 304] width 362 height 20
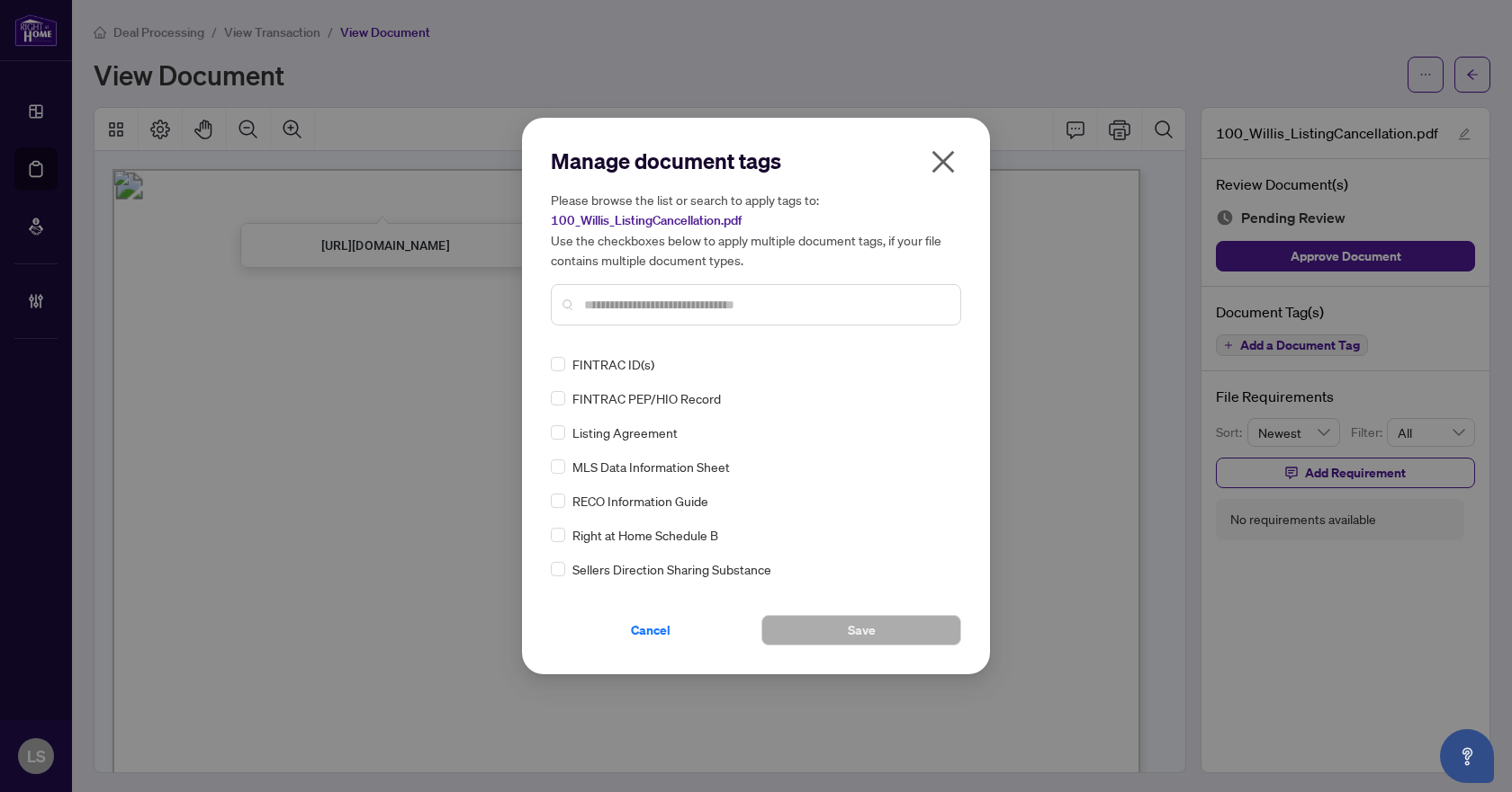
click at [613, 310] on input "text" at bounding box center [764, 304] width 362 height 20
click at [650, 302] on input "text" at bounding box center [764, 304] width 362 height 20
click at [692, 308] on input "text" at bounding box center [764, 304] width 362 height 20
click at [755, 295] on input "text" at bounding box center [764, 304] width 362 height 20
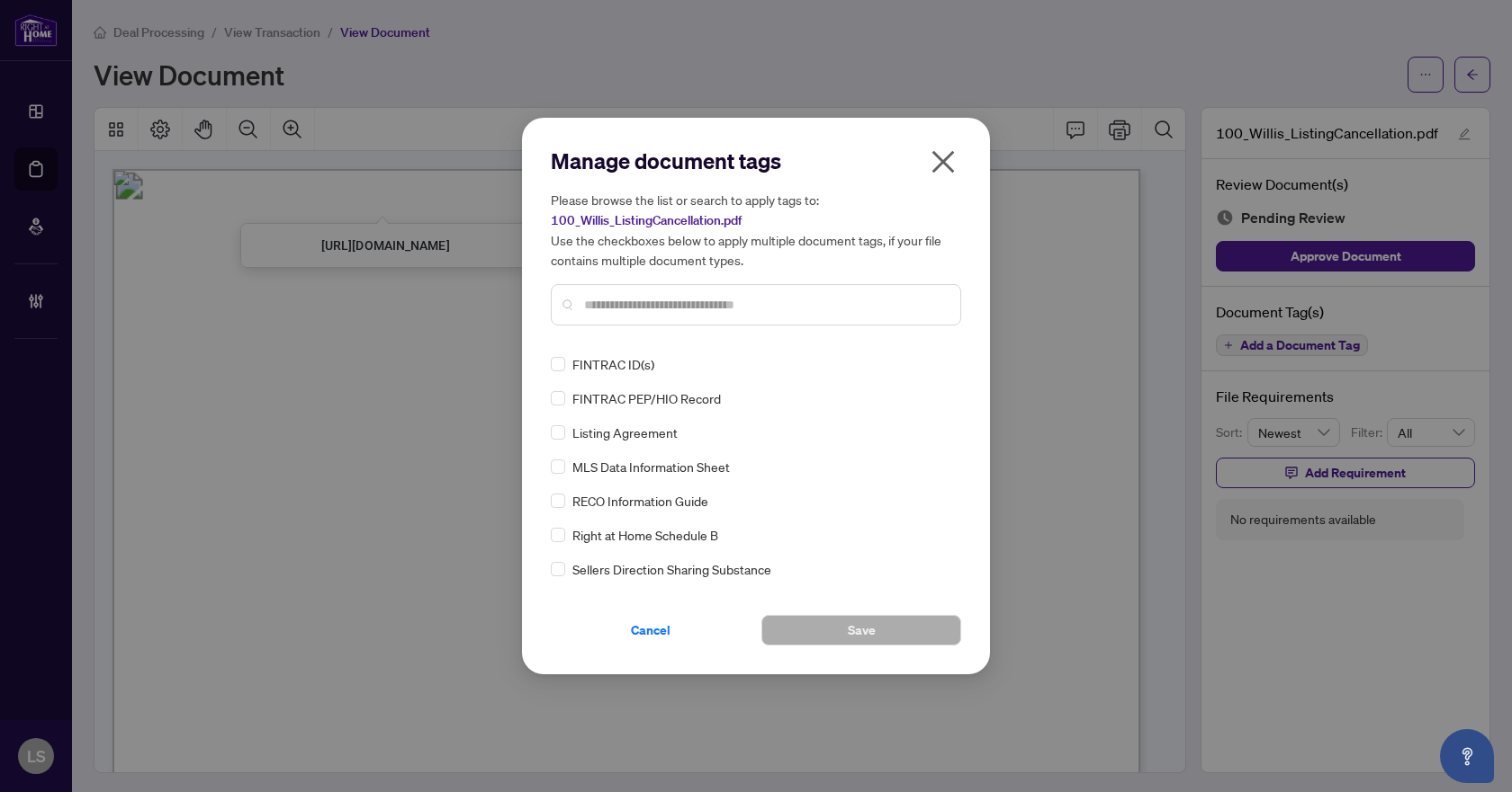
click at [952, 160] on icon "close" at bounding box center [942, 162] width 29 height 29
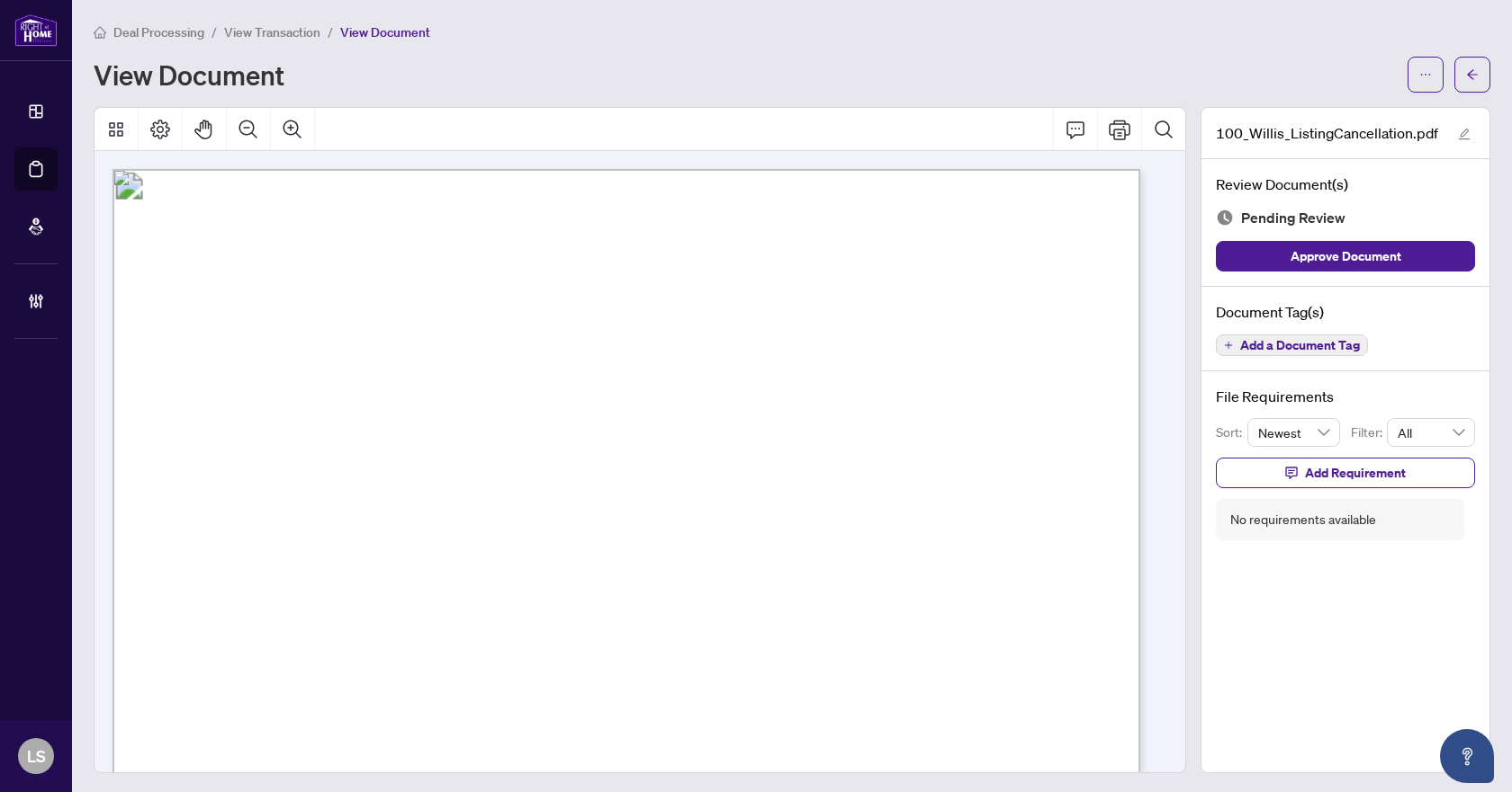
click at [1272, 353] on button "Add a Document Tag" at bounding box center [1291, 345] width 152 height 21
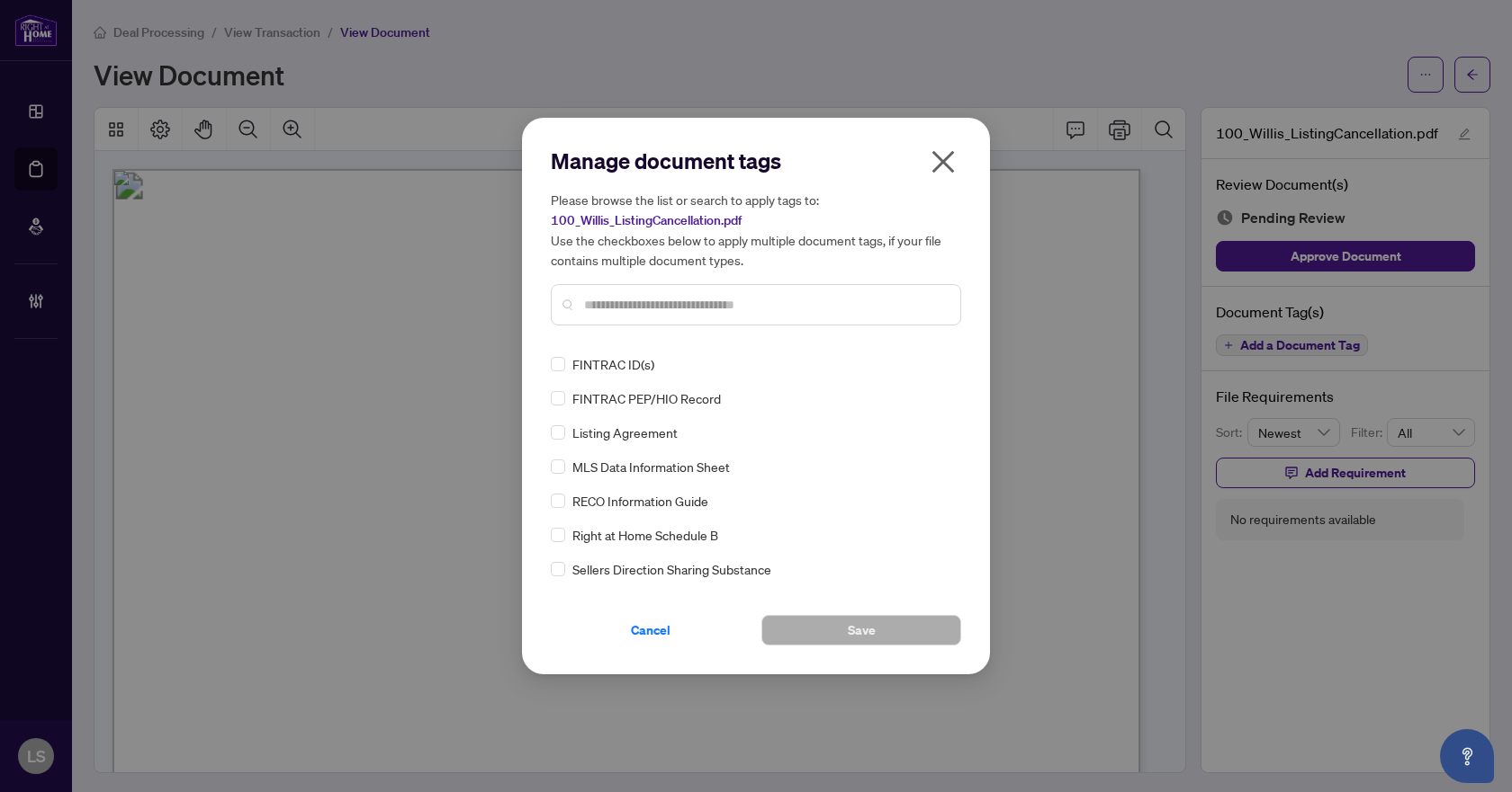
click at [597, 303] on input "text" at bounding box center [764, 304] width 362 height 20
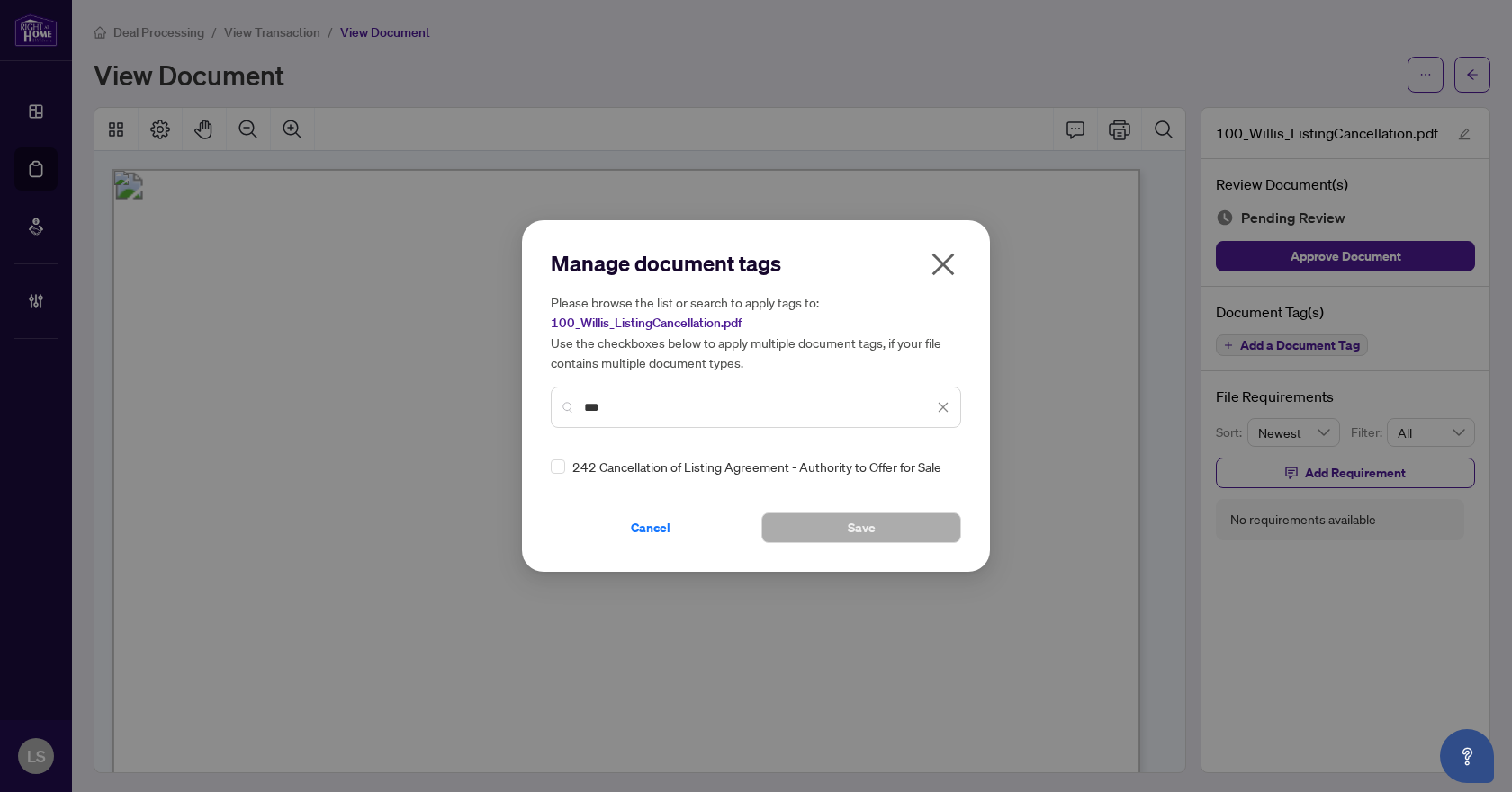
type input "***"
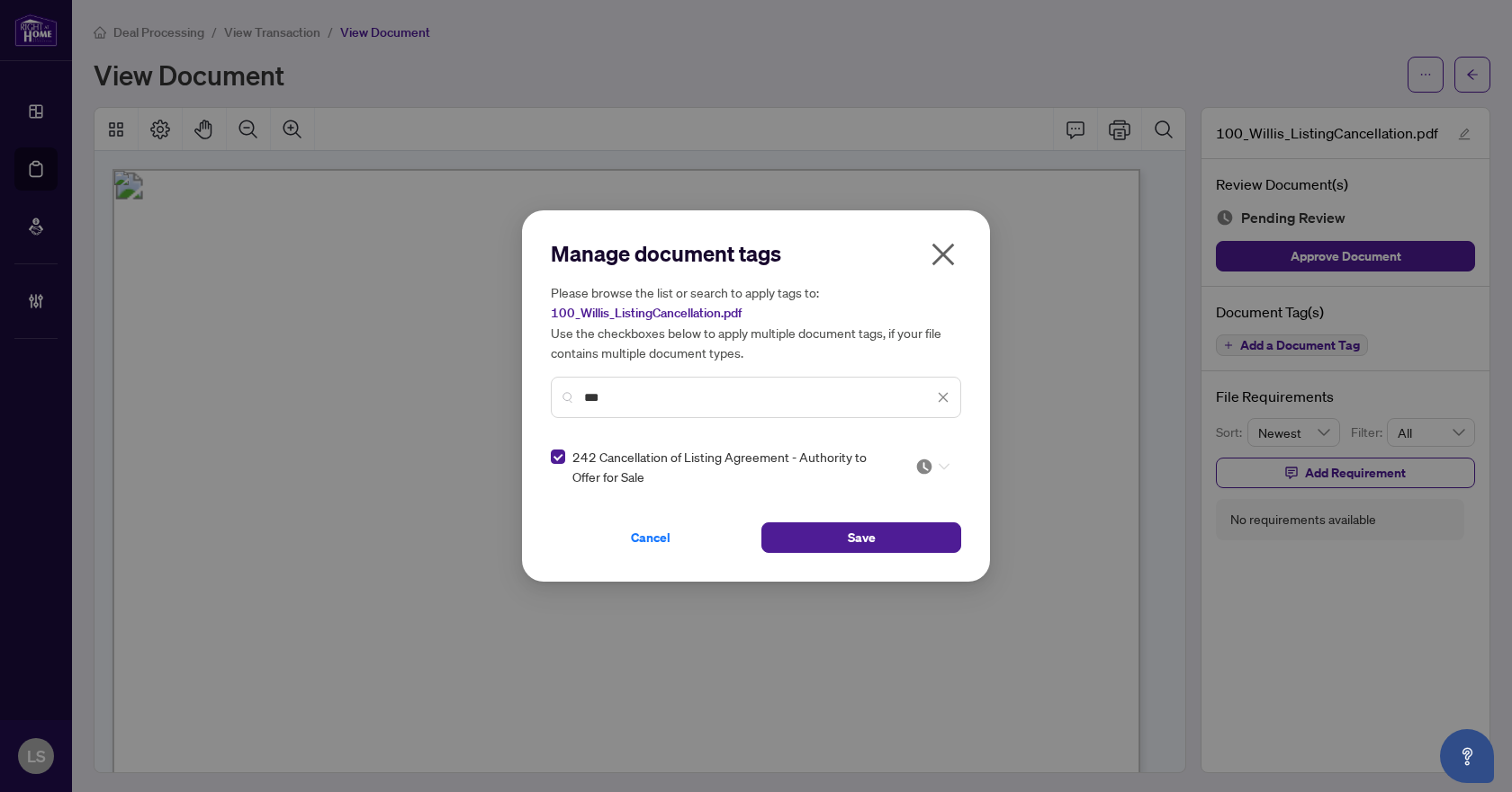
click at [936, 467] on div at bounding box center [932, 466] width 34 height 18
click at [891, 527] on div "Needs Work" at bounding box center [878, 526] width 115 height 20
click at [862, 540] on span "Save" at bounding box center [861, 538] width 28 height 29
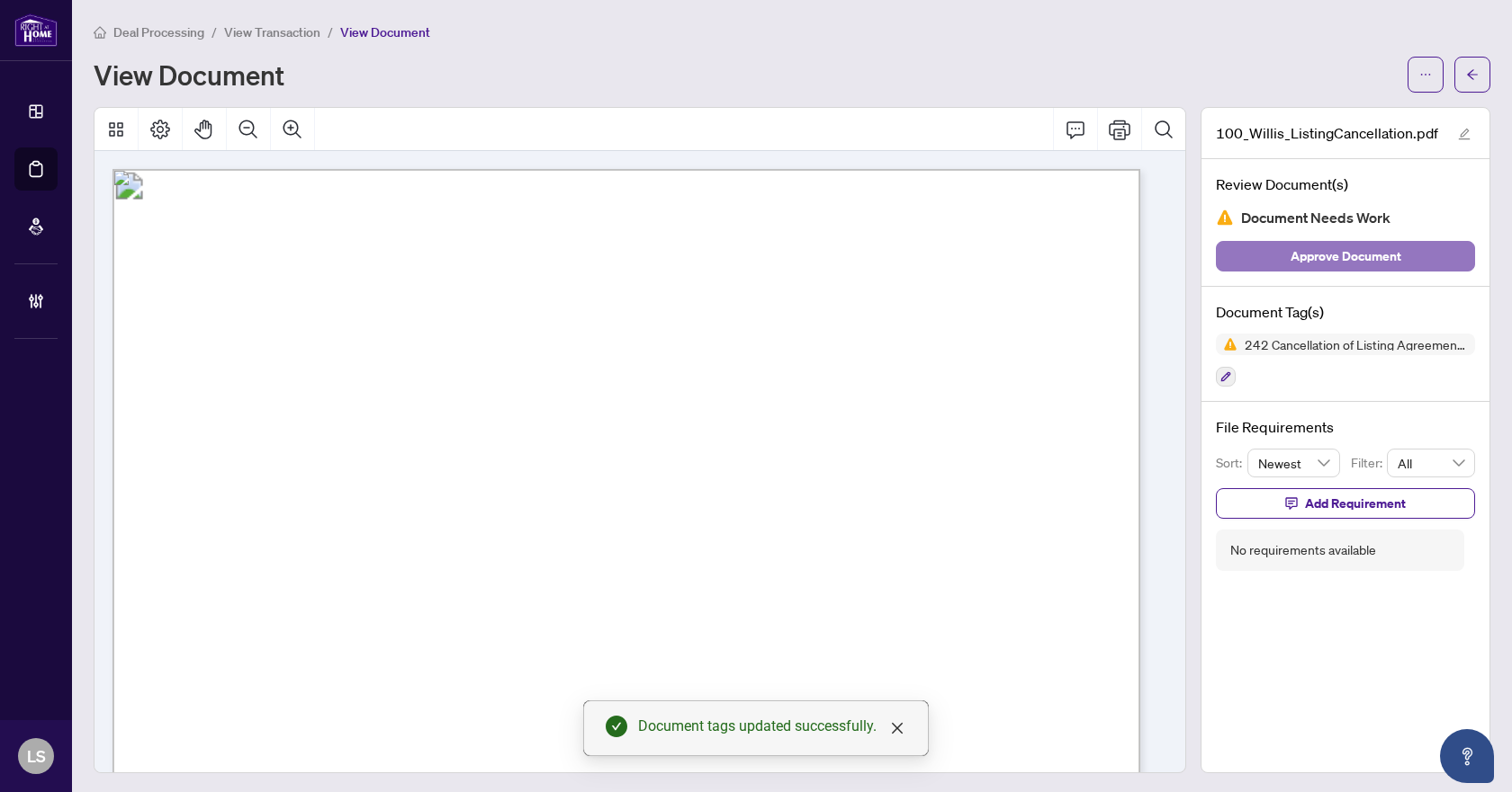
click at [1360, 260] on span "Approve Document" at bounding box center [1345, 256] width 111 height 29
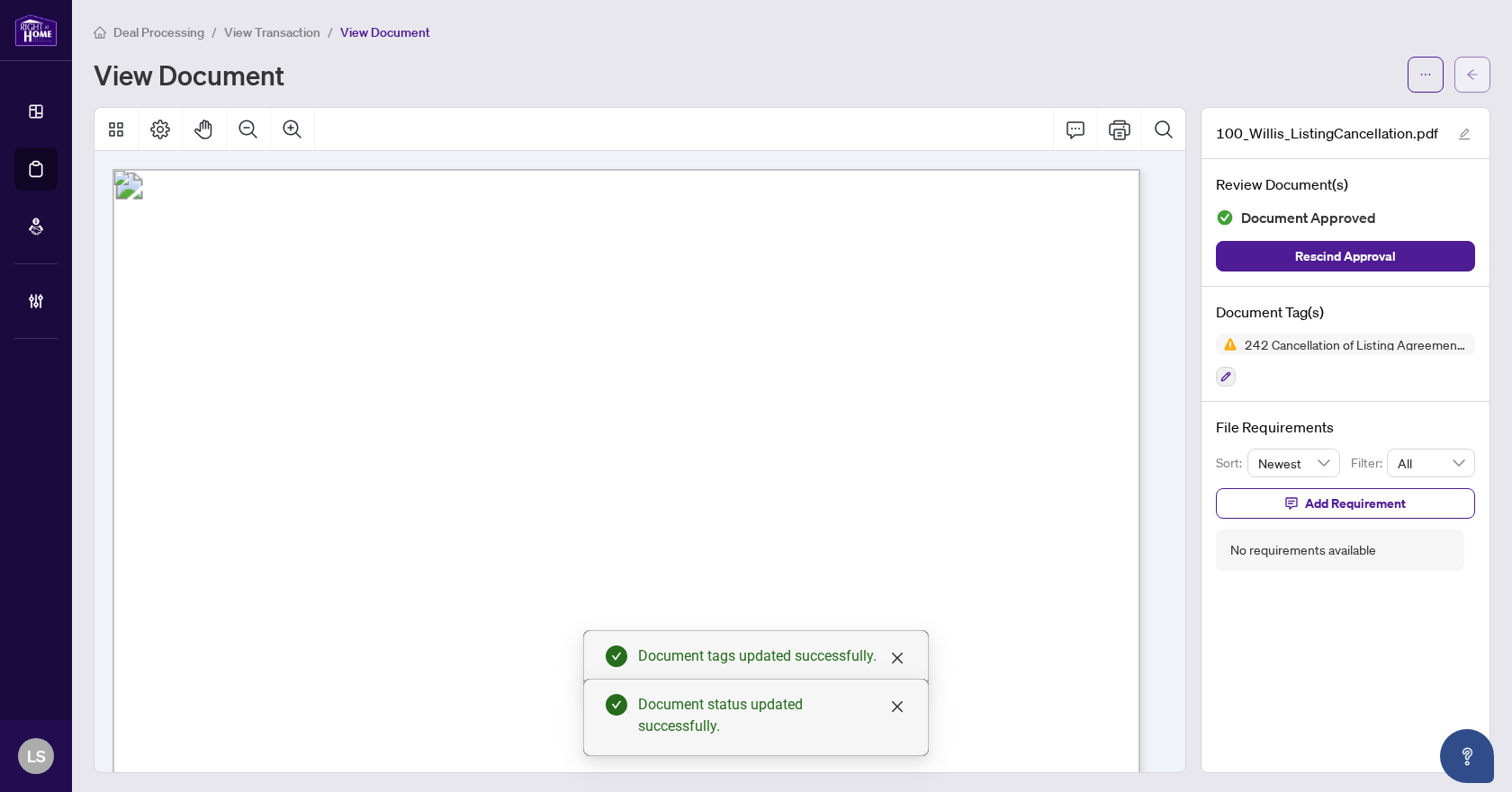
click at [1465, 81] on span "button" at bounding box center [1472, 74] width 13 height 29
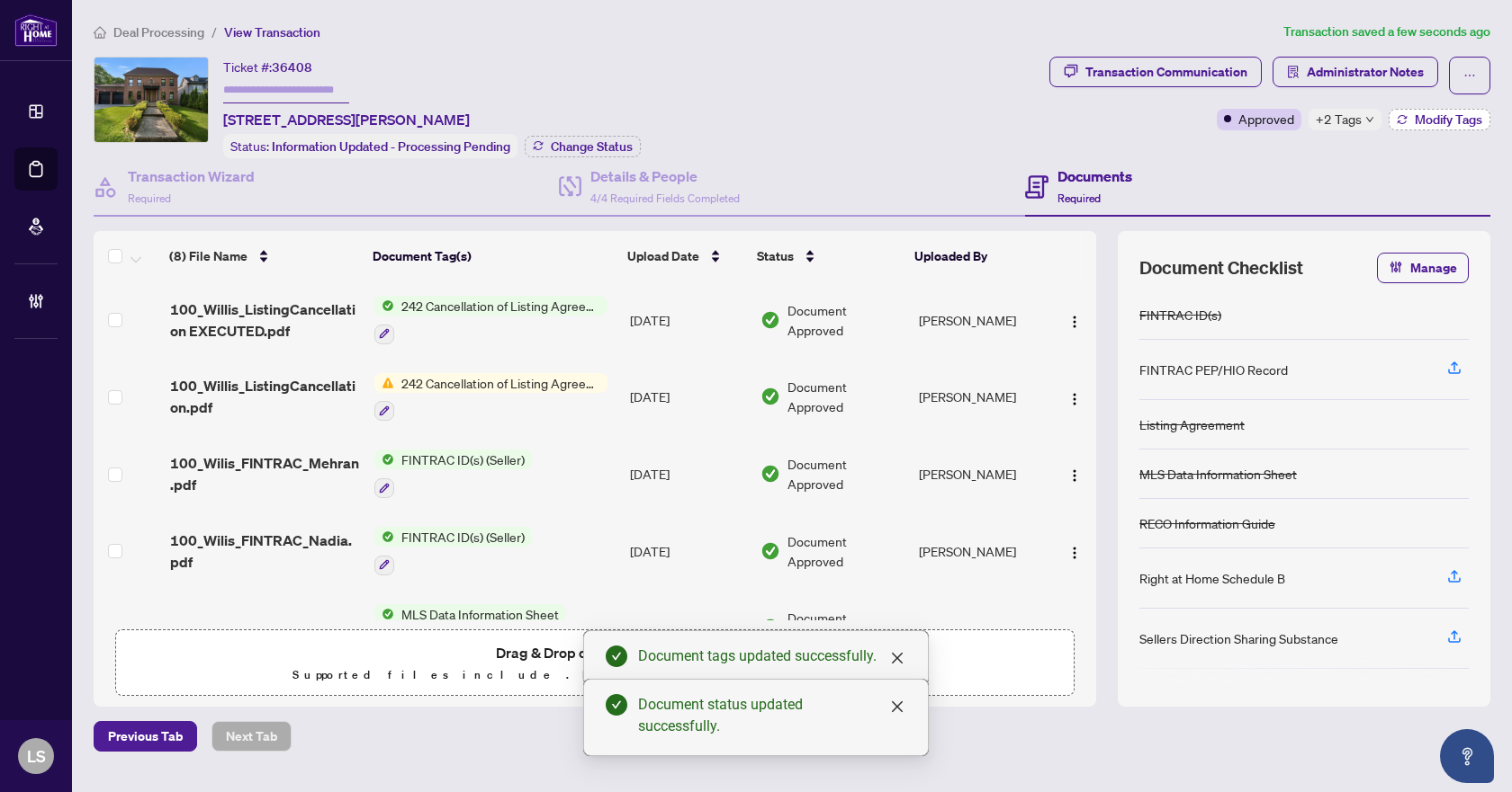
click at [1425, 125] on span "Modify Tags" at bounding box center [1448, 120] width 67 height 13
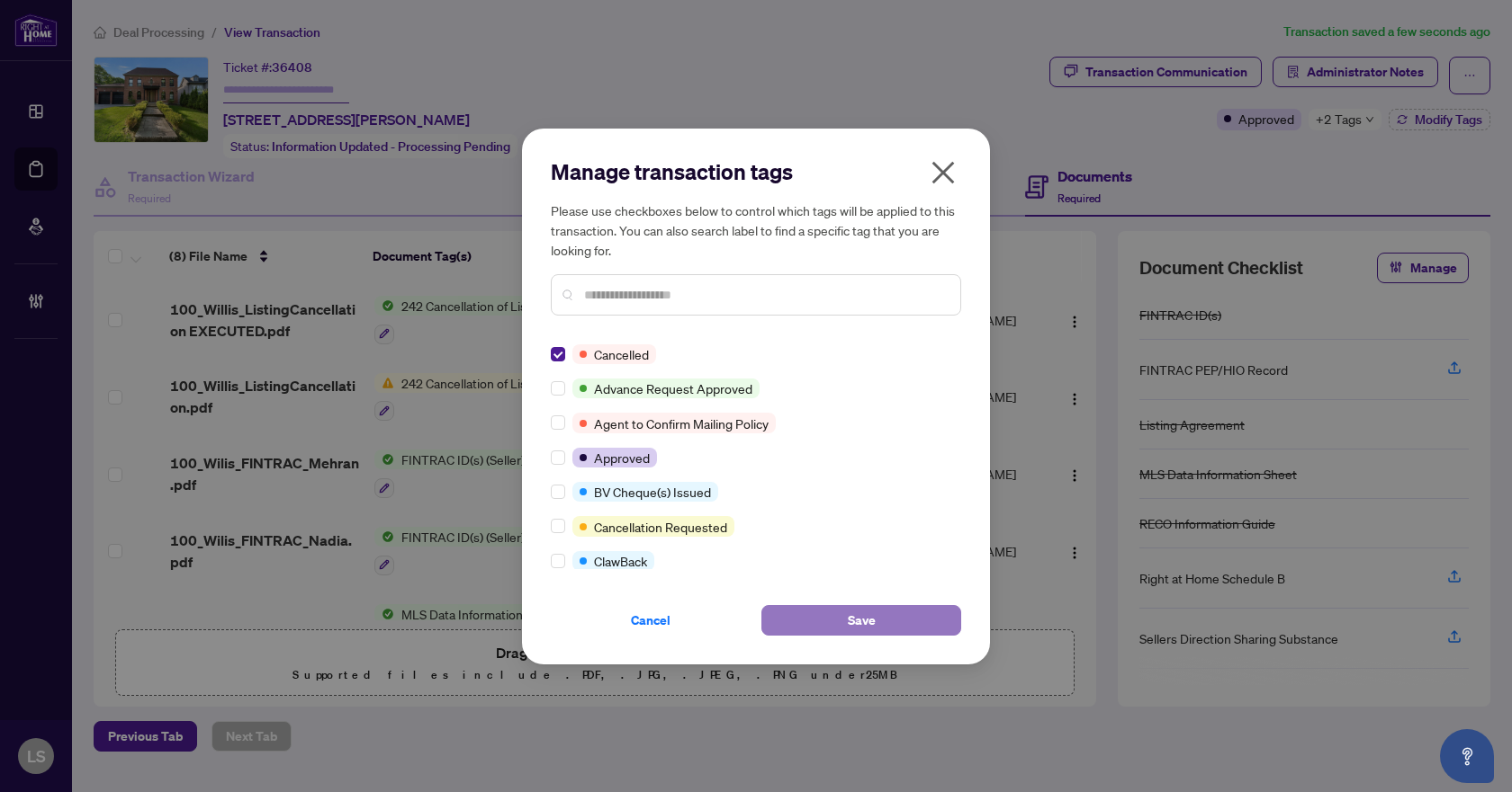
click at [826, 616] on button "Save" at bounding box center [861, 620] width 200 height 31
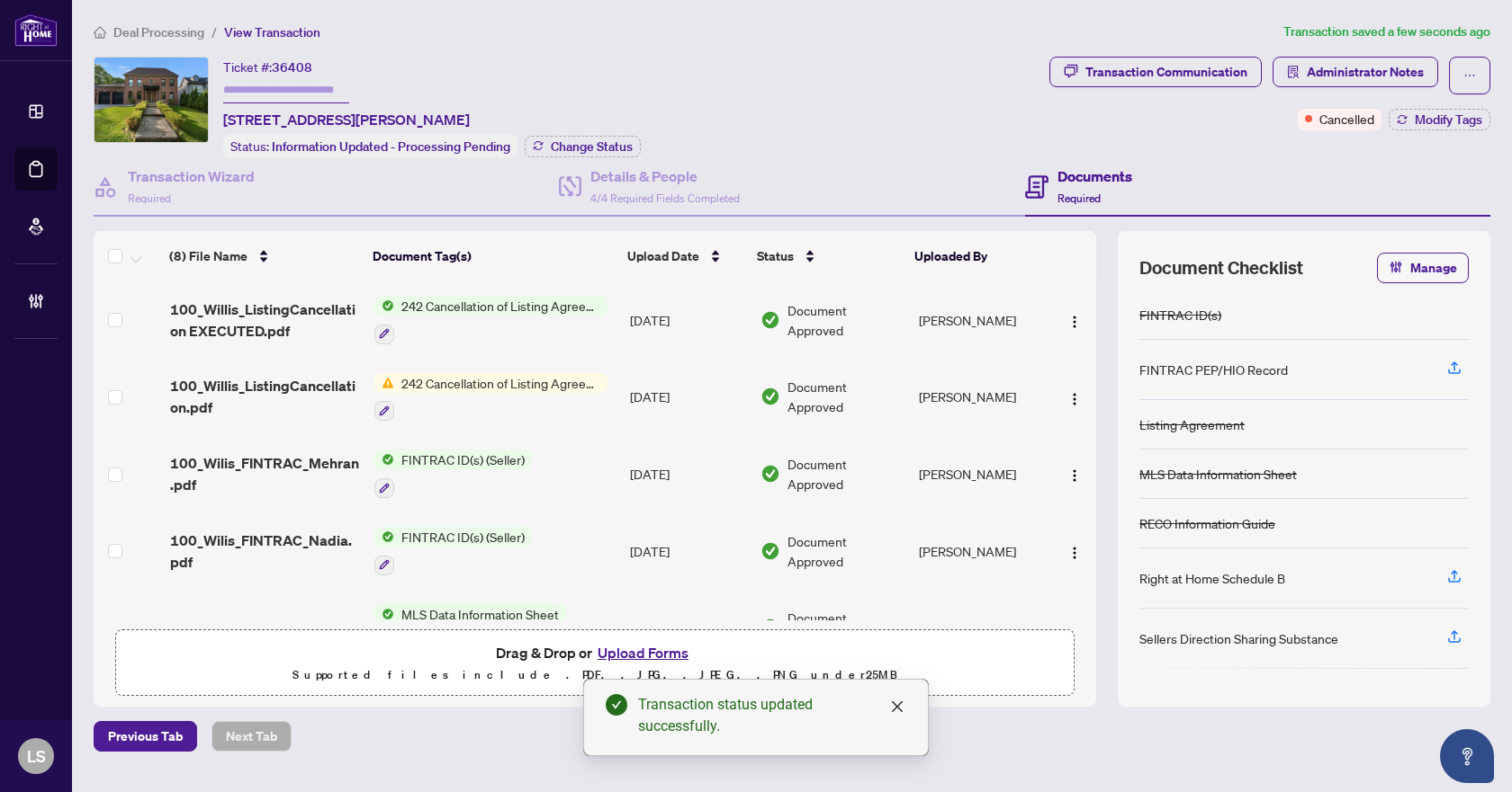
click at [148, 26] on span "Deal Processing" at bounding box center [159, 32] width 91 height 16
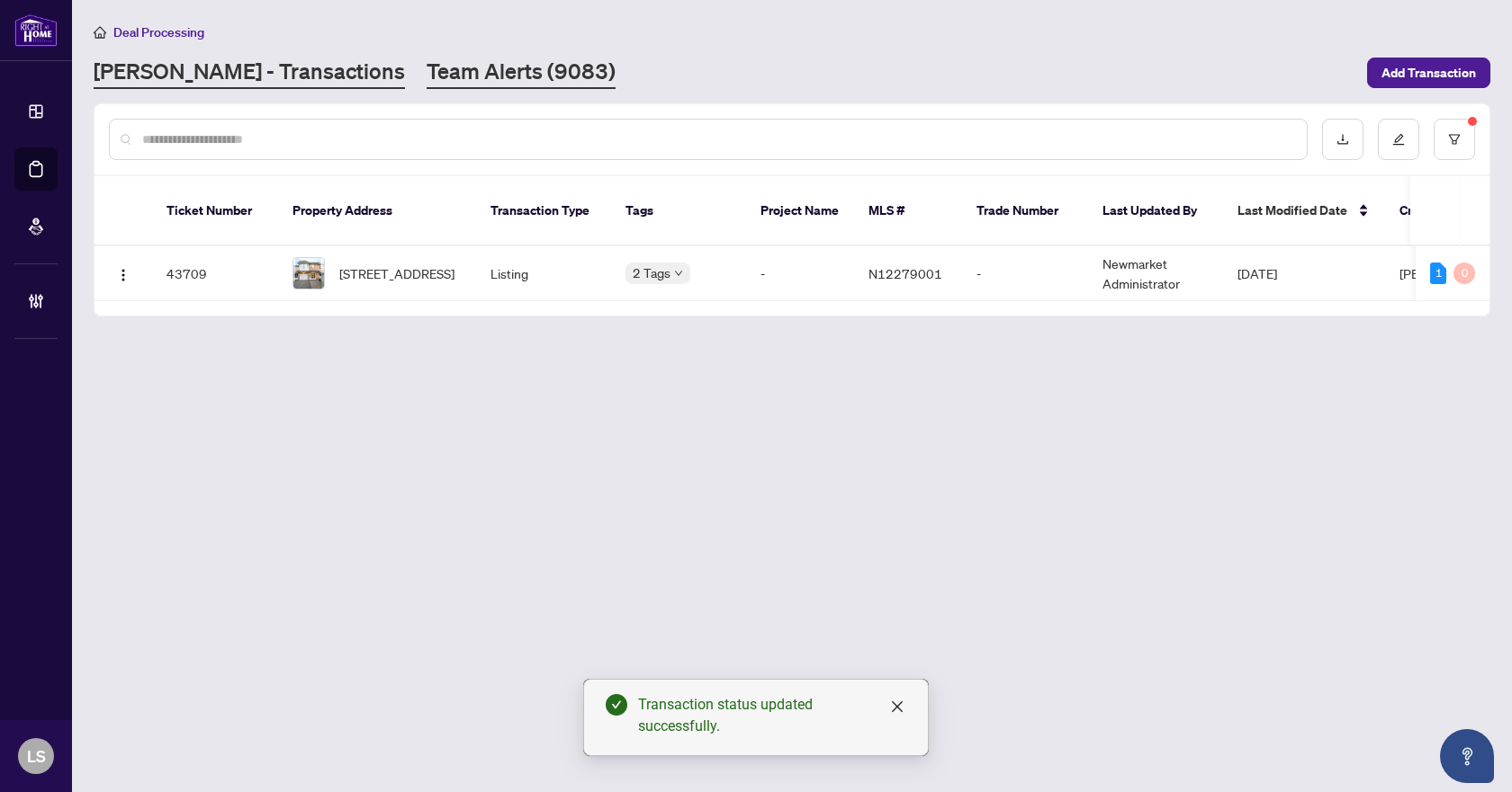
click at [426, 77] on link "Team Alerts (9083)" at bounding box center [520, 73] width 189 height 33
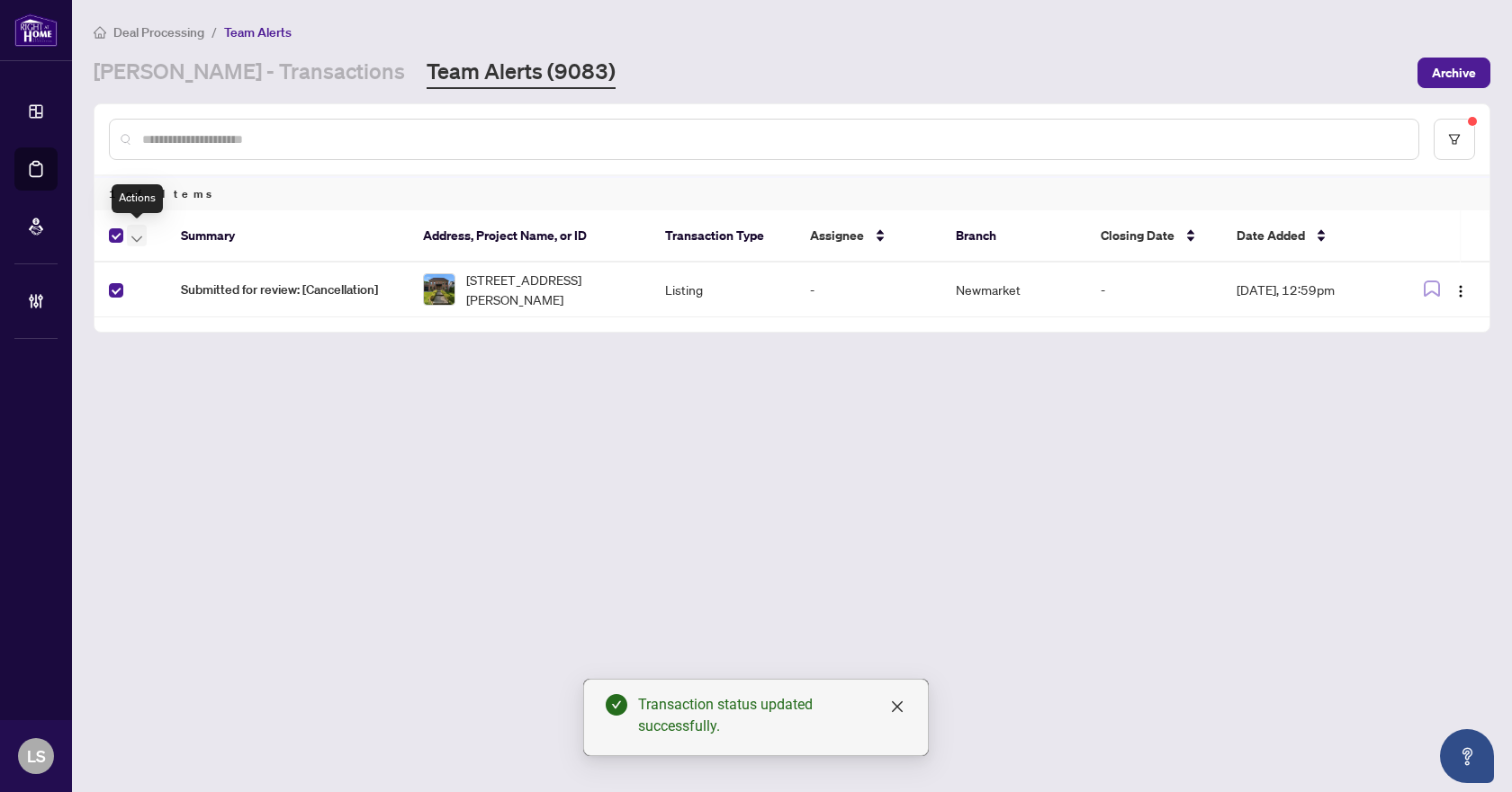
click at [137, 239] on icon "button" at bounding box center [137, 239] width 11 height 7
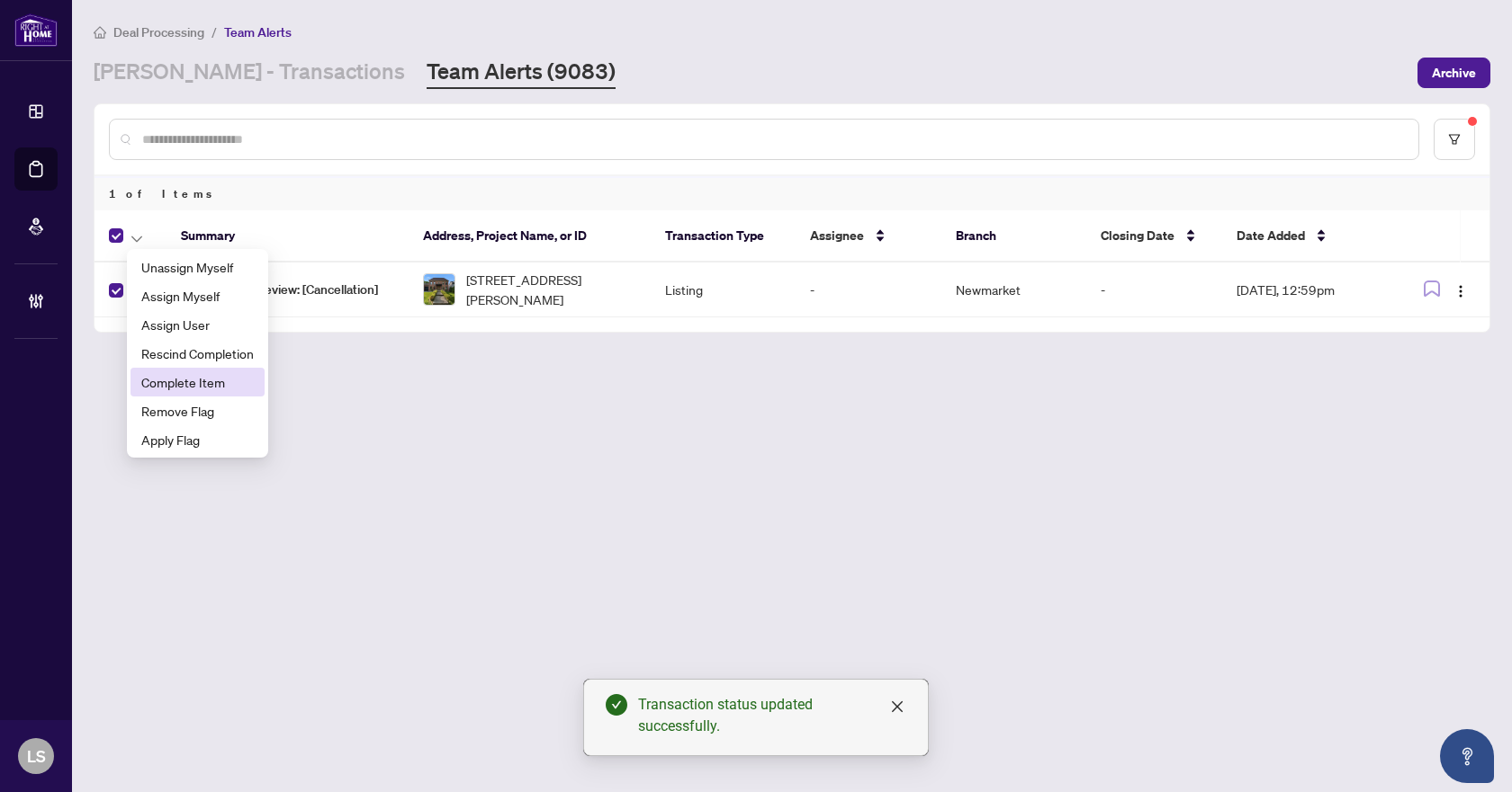
click at [179, 380] on span "Complete Item" at bounding box center [197, 382] width 113 height 20
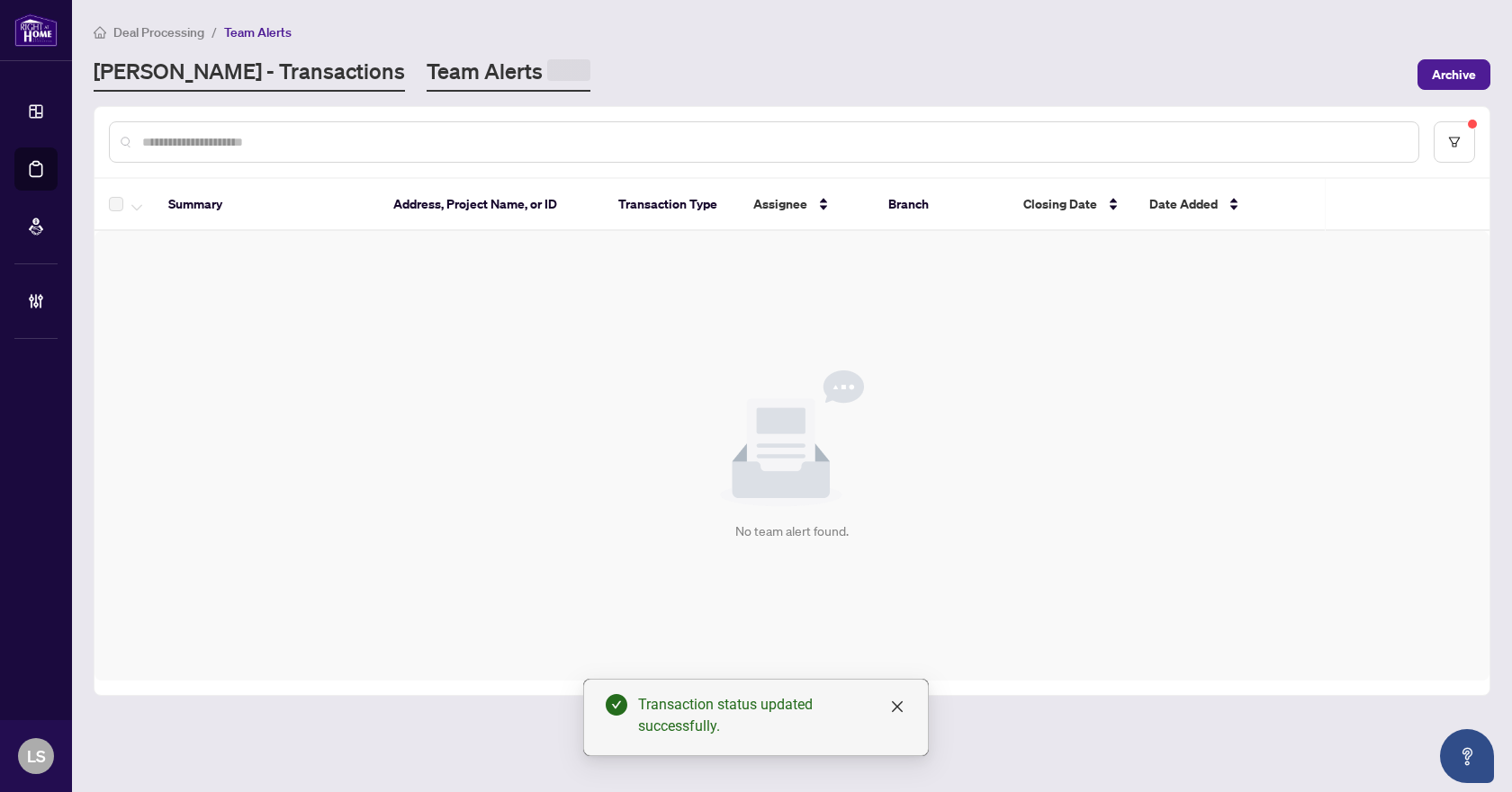
click at [195, 72] on link "[PERSON_NAME] - Transactions" at bounding box center [250, 74] width 311 height 35
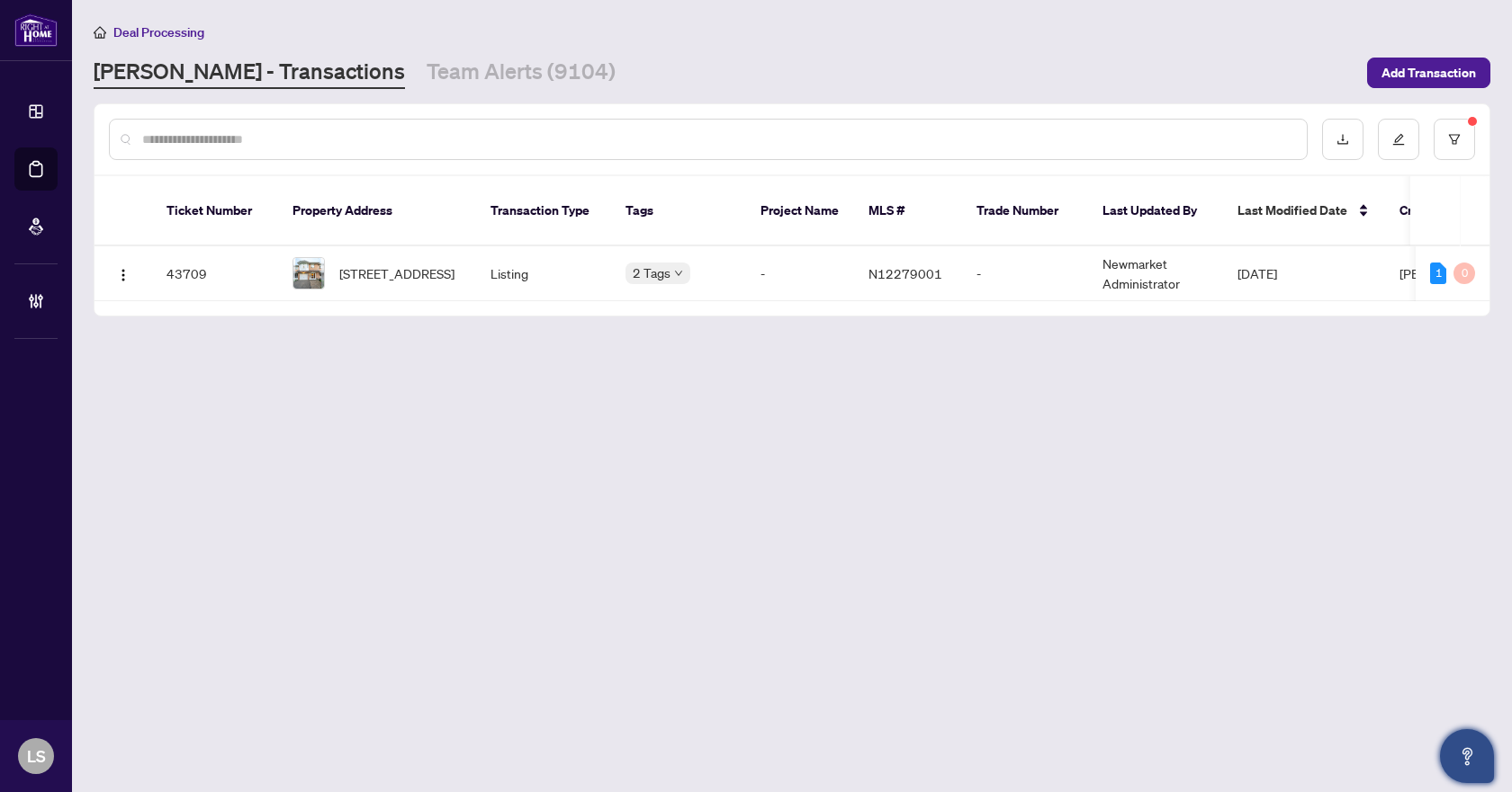
click at [1464, 757] on icon "Open asap" at bounding box center [1467, 757] width 22 height 22
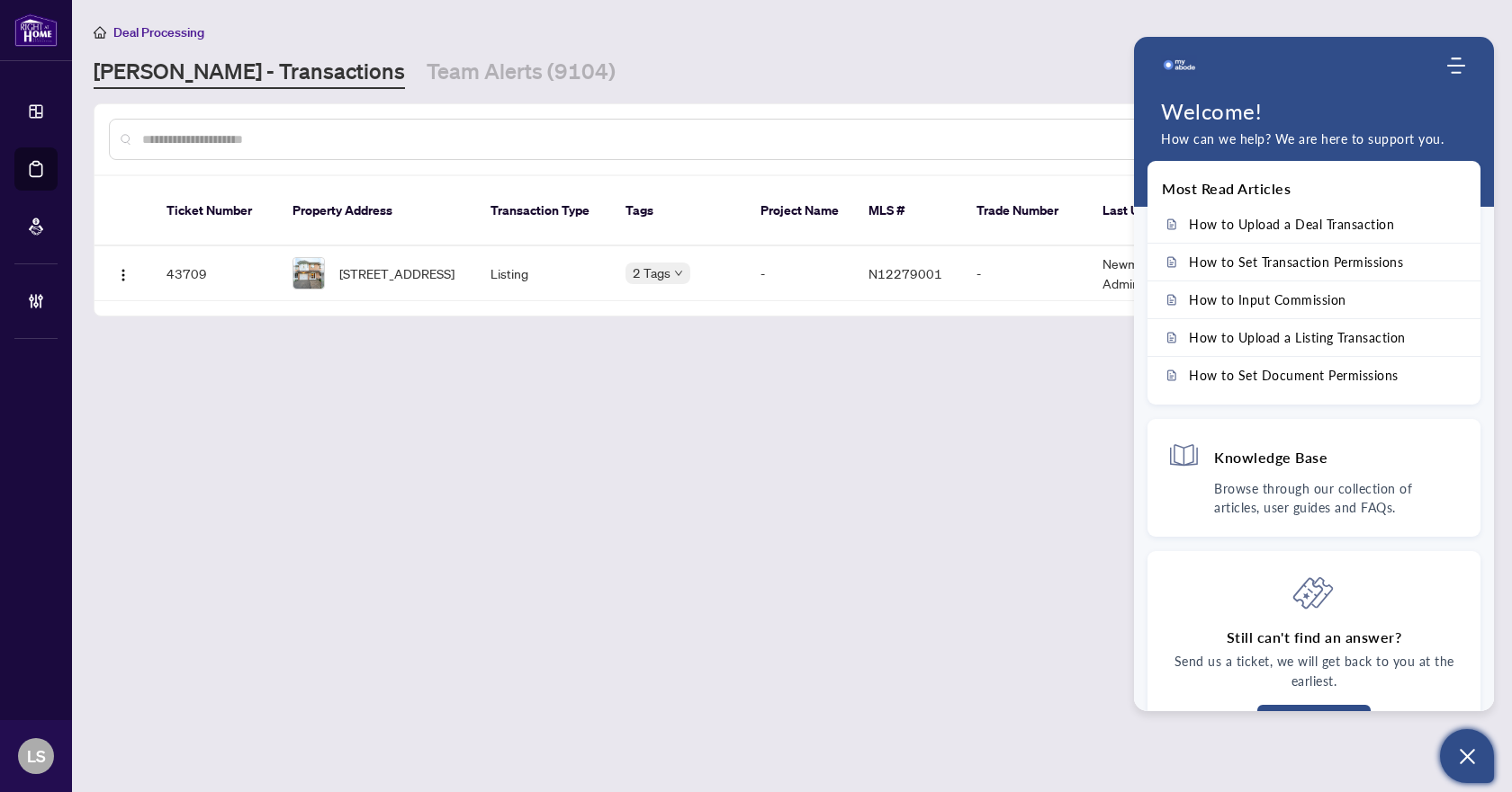
drag, startPoint x: 592, startPoint y: 455, endPoint x: 440, endPoint y: 6, distance: 474.0
click at [592, 433] on main "Deal Processing [PERSON_NAME] - Transactions Team Alerts (9104) Add Transaction…" at bounding box center [791, 396] width 1439 height 792
click at [1471, 750] on icon "Open asap" at bounding box center [1467, 757] width 22 height 22
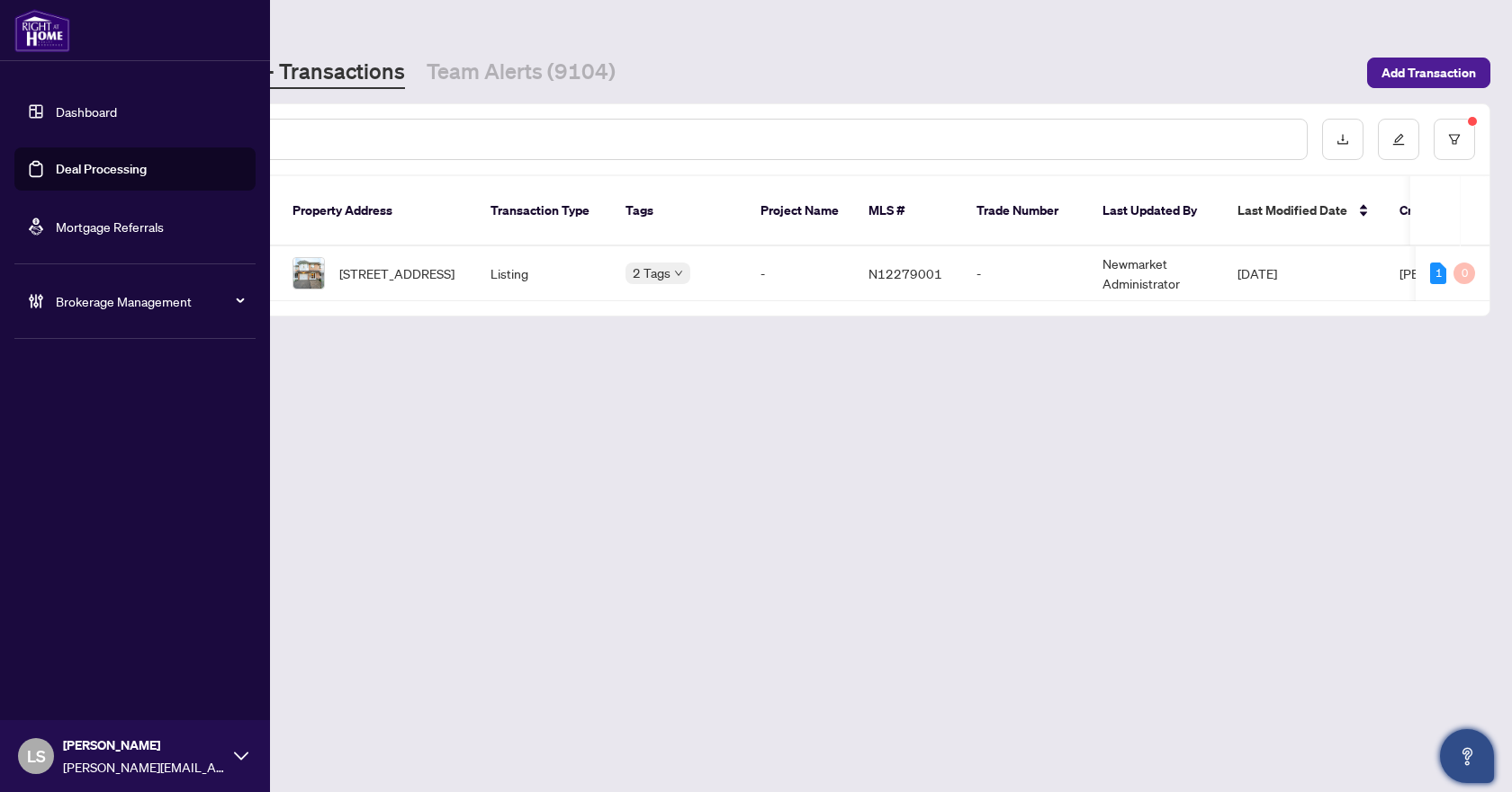
click at [164, 312] on div "Brokerage Management" at bounding box center [134, 302] width 241 height 43
drag, startPoint x: 117, startPoint y: 435, endPoint x: 151, endPoint y: 436, distance: 34.0
click at [119, 435] on link "Manage Agents" at bounding box center [83, 430] width 89 height 16
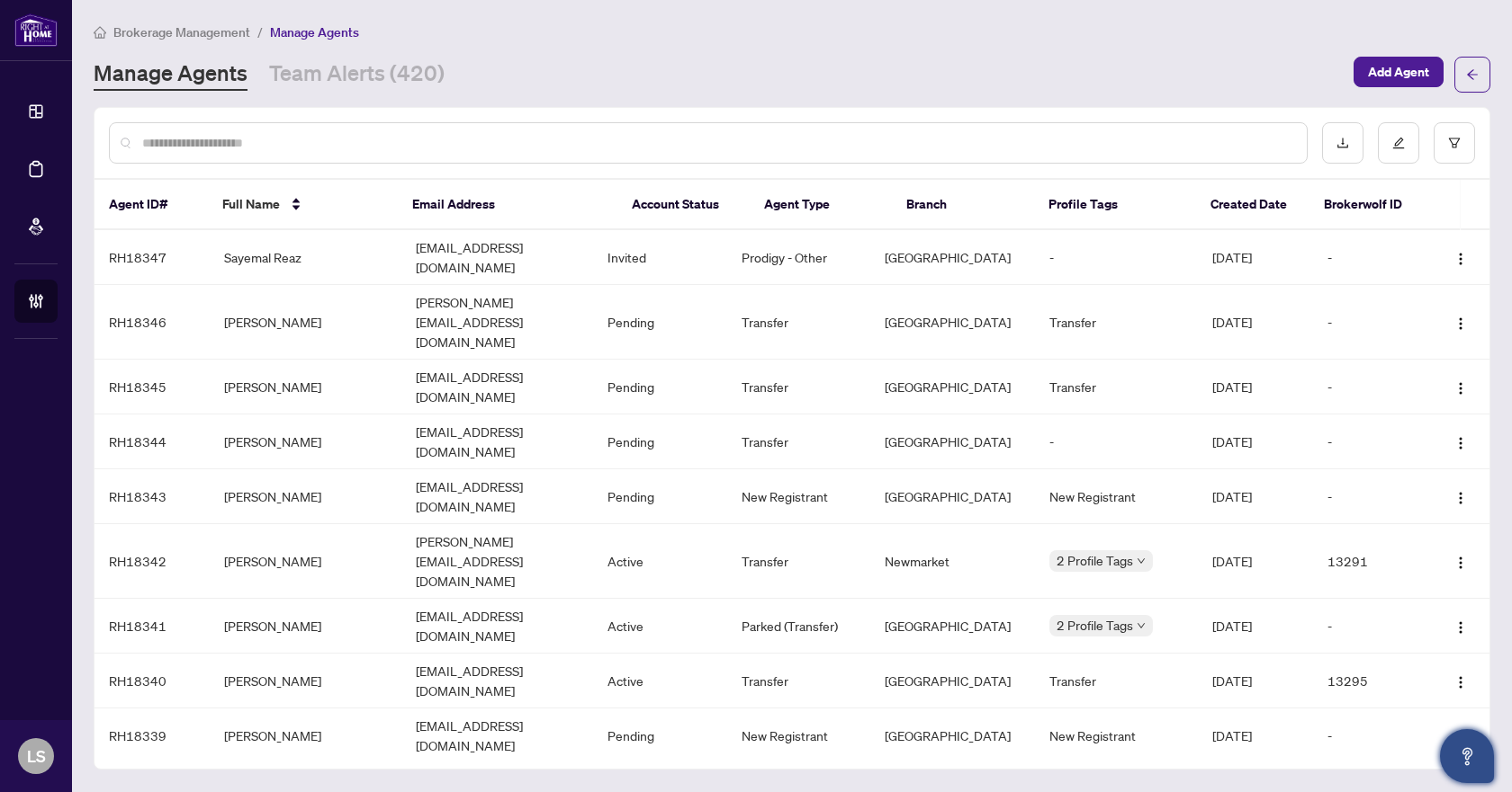
drag, startPoint x: 326, startPoint y: 155, endPoint x: 366, endPoint y: 138, distance: 43.5
click at [326, 155] on div at bounding box center [708, 142] width 1198 height 41
click at [376, 133] on input "text" at bounding box center [717, 142] width 1150 height 20
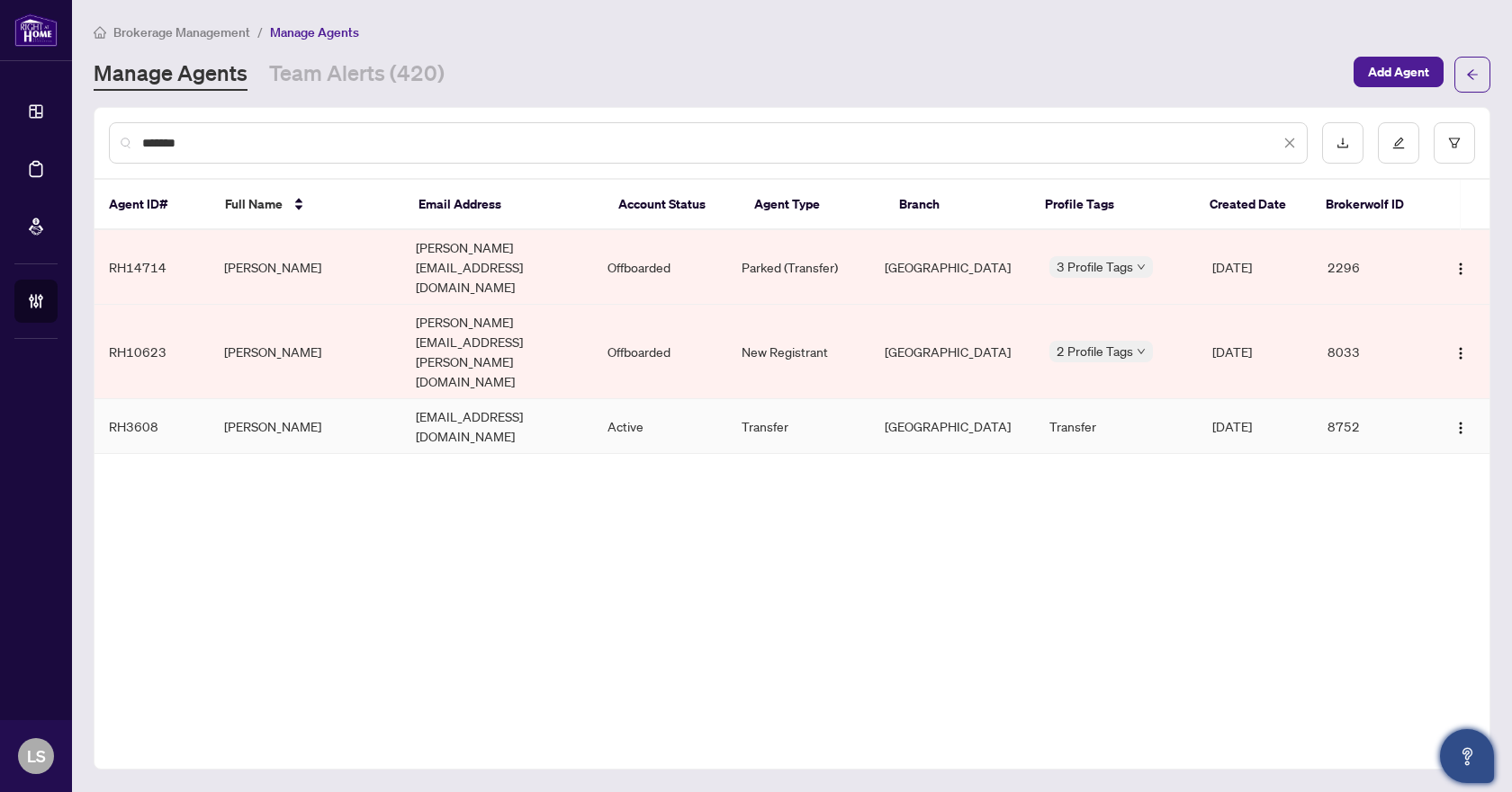
type input "******"
click at [306, 399] on td "[PERSON_NAME]" at bounding box center [305, 426] width 192 height 55
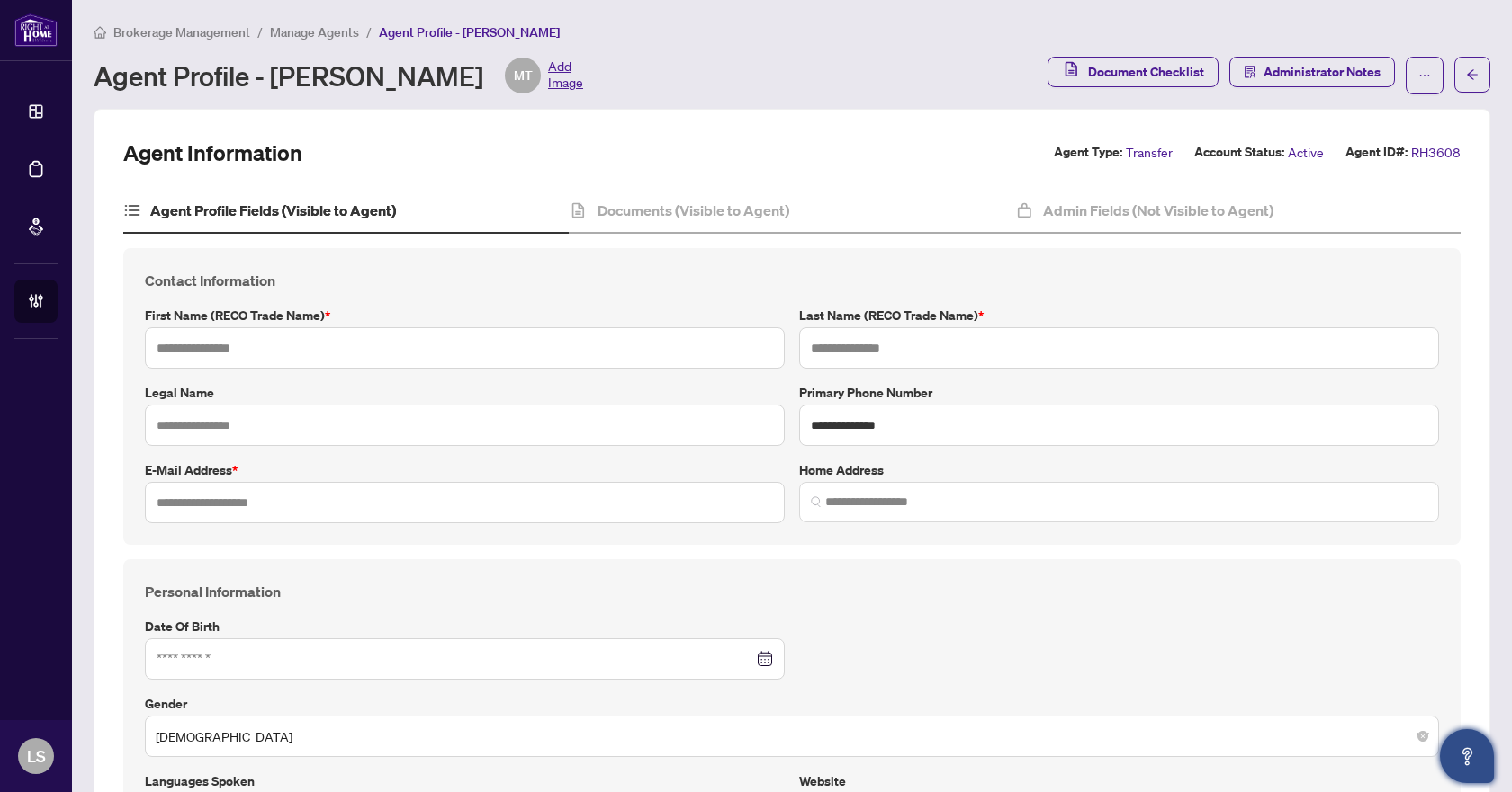
type input "******"
type input "**********"
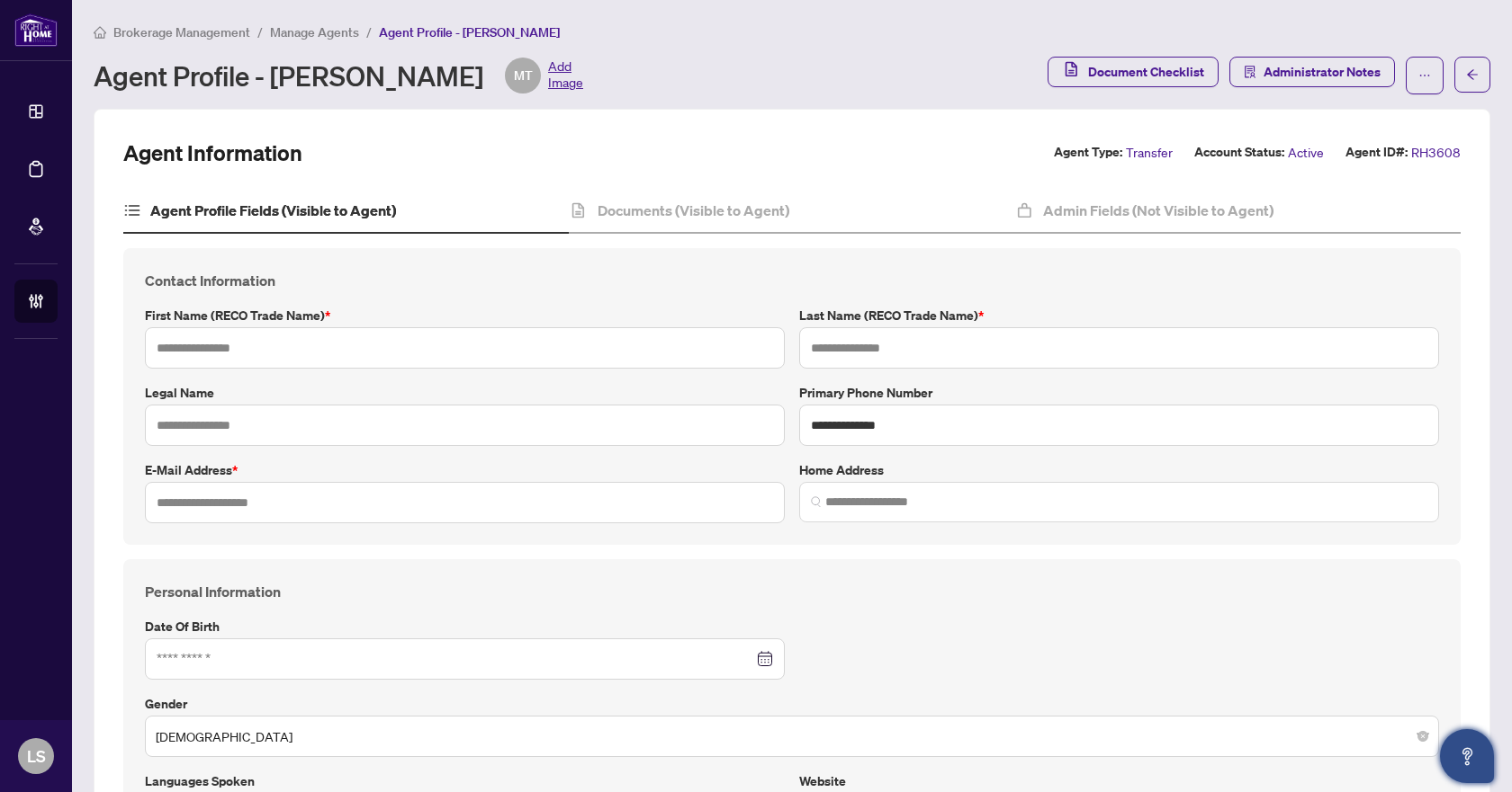
type input "*********"
type input "**********"
type input "*"
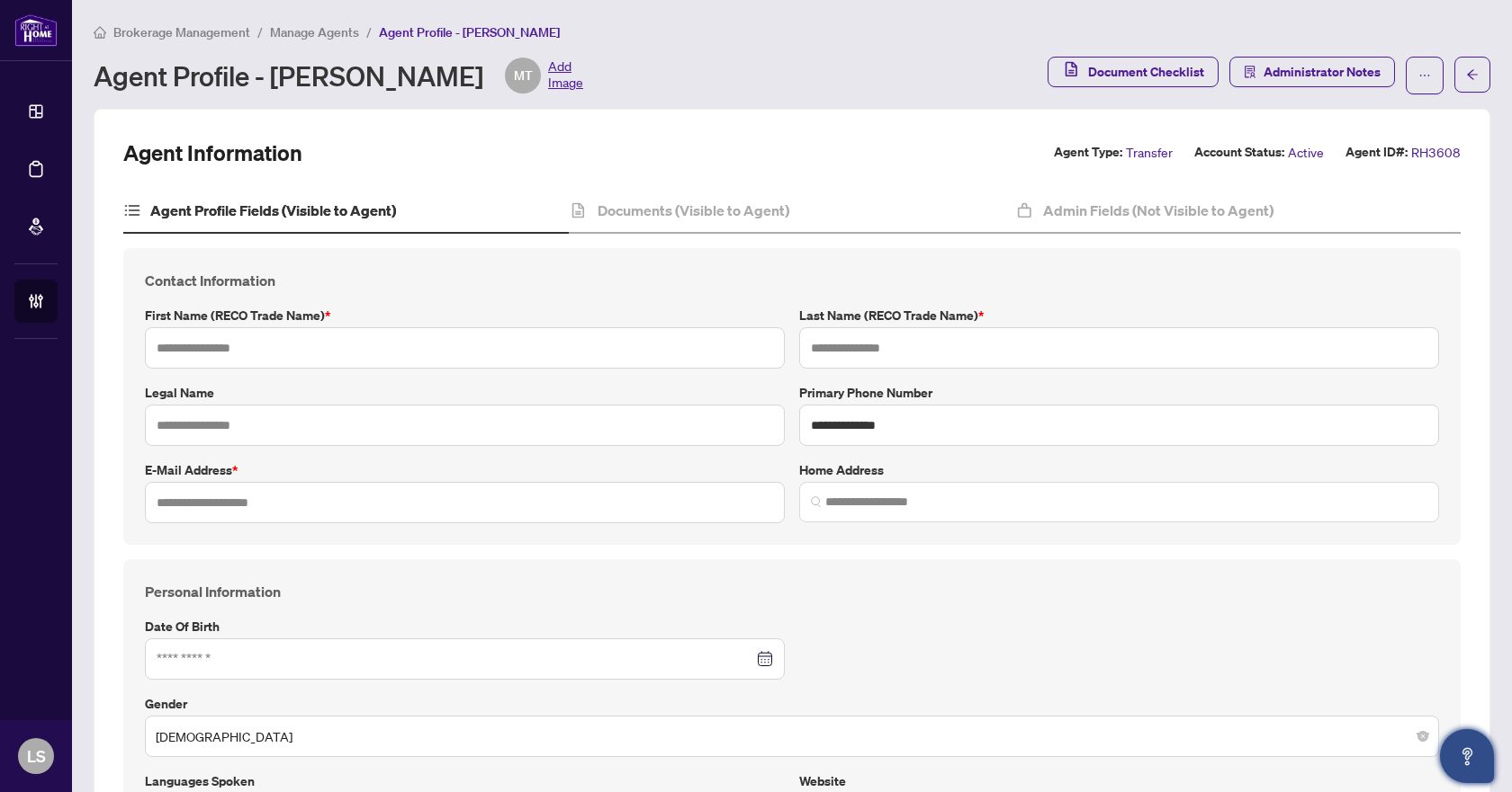
type input "*******"
type input "**********"
type input "****"
type input "**********"
drag, startPoint x: 290, startPoint y: 429, endPoint x: 140, endPoint y: 428, distance: 150.0
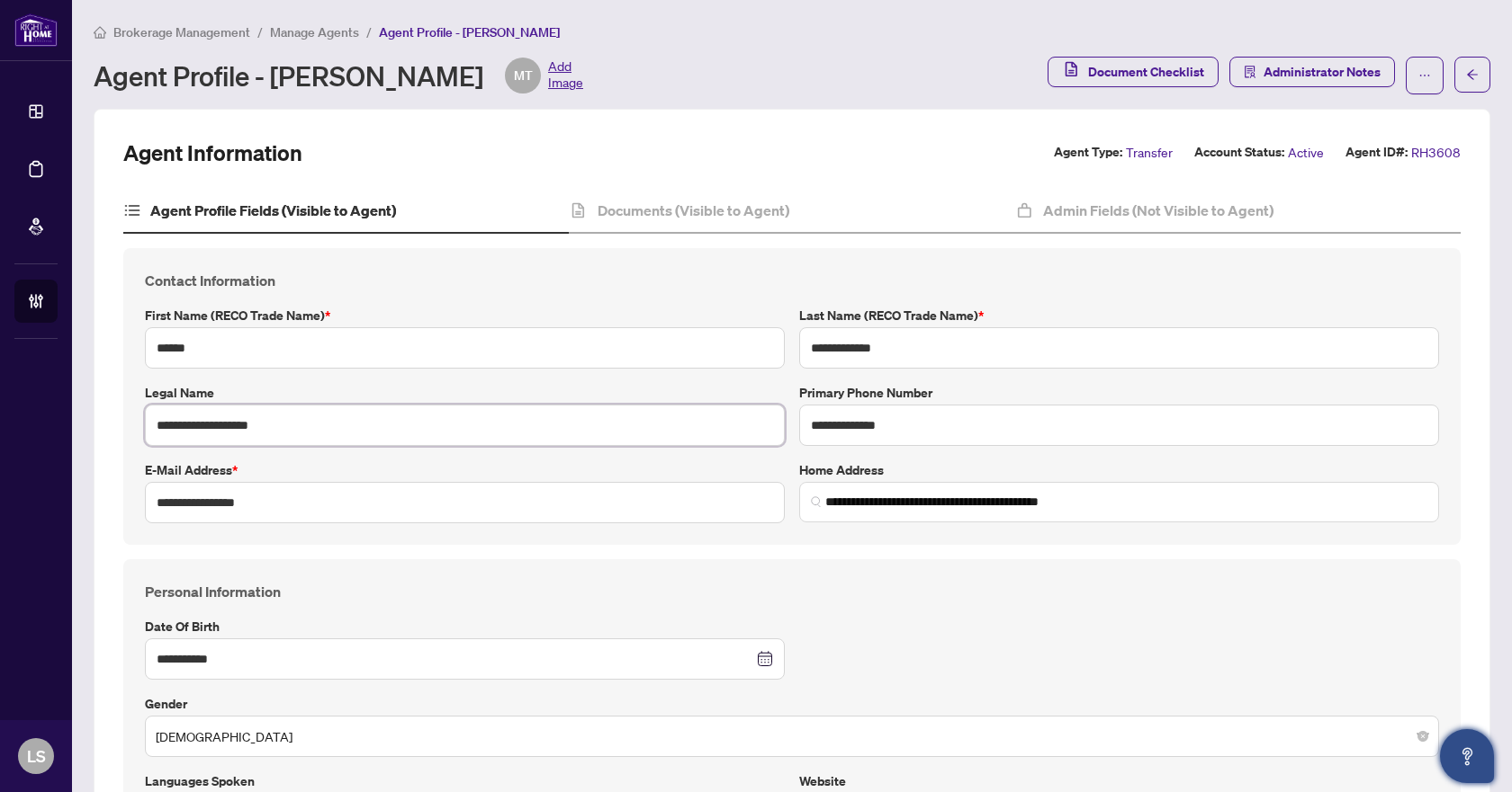
click at [140, 428] on div "**********" at bounding box center [465, 415] width 655 height 63
click at [222, 38] on span "Brokerage Management" at bounding box center [182, 32] width 137 height 16
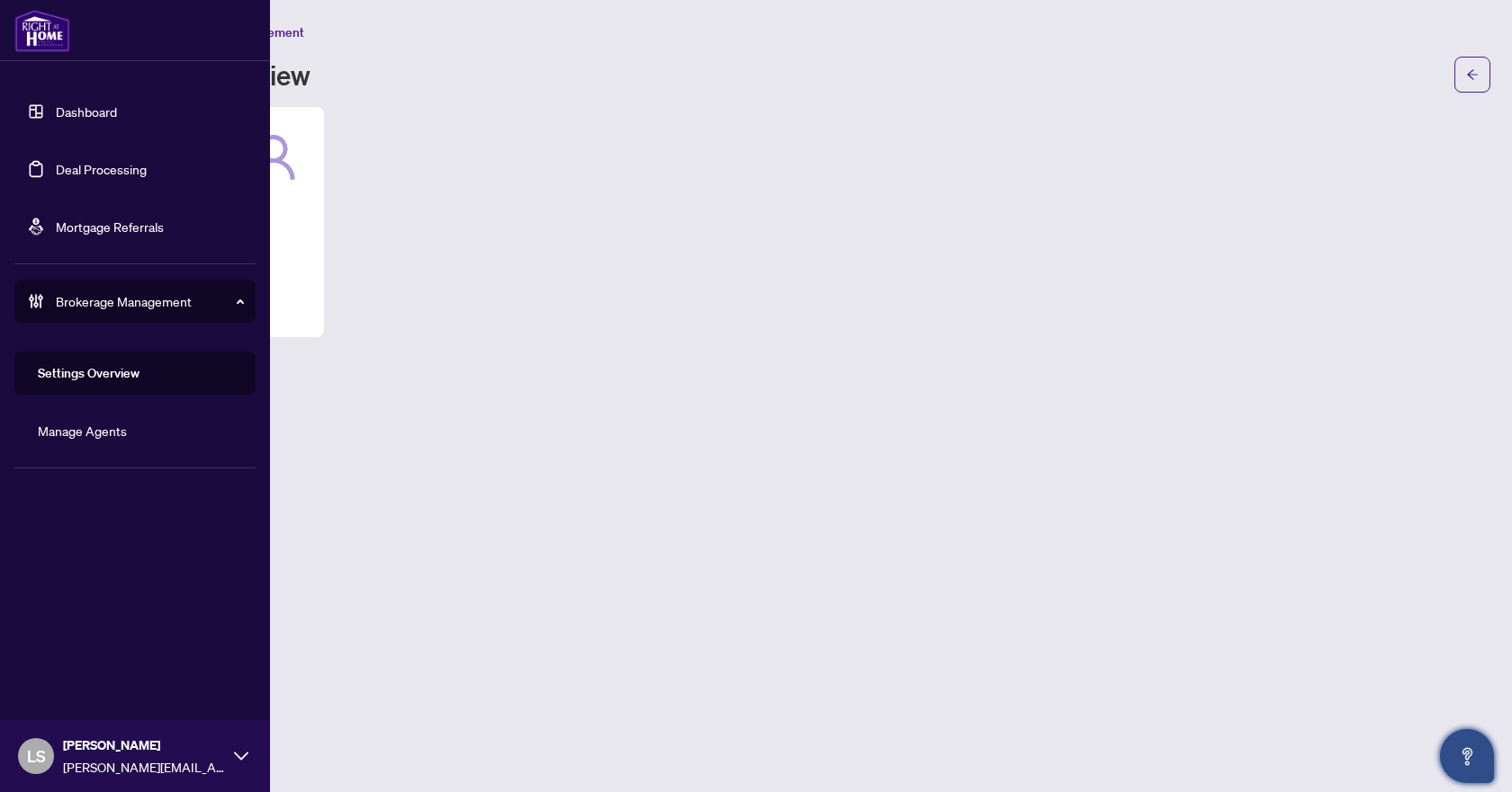
click at [87, 104] on link "Dashboard" at bounding box center [87, 111] width 61 height 16
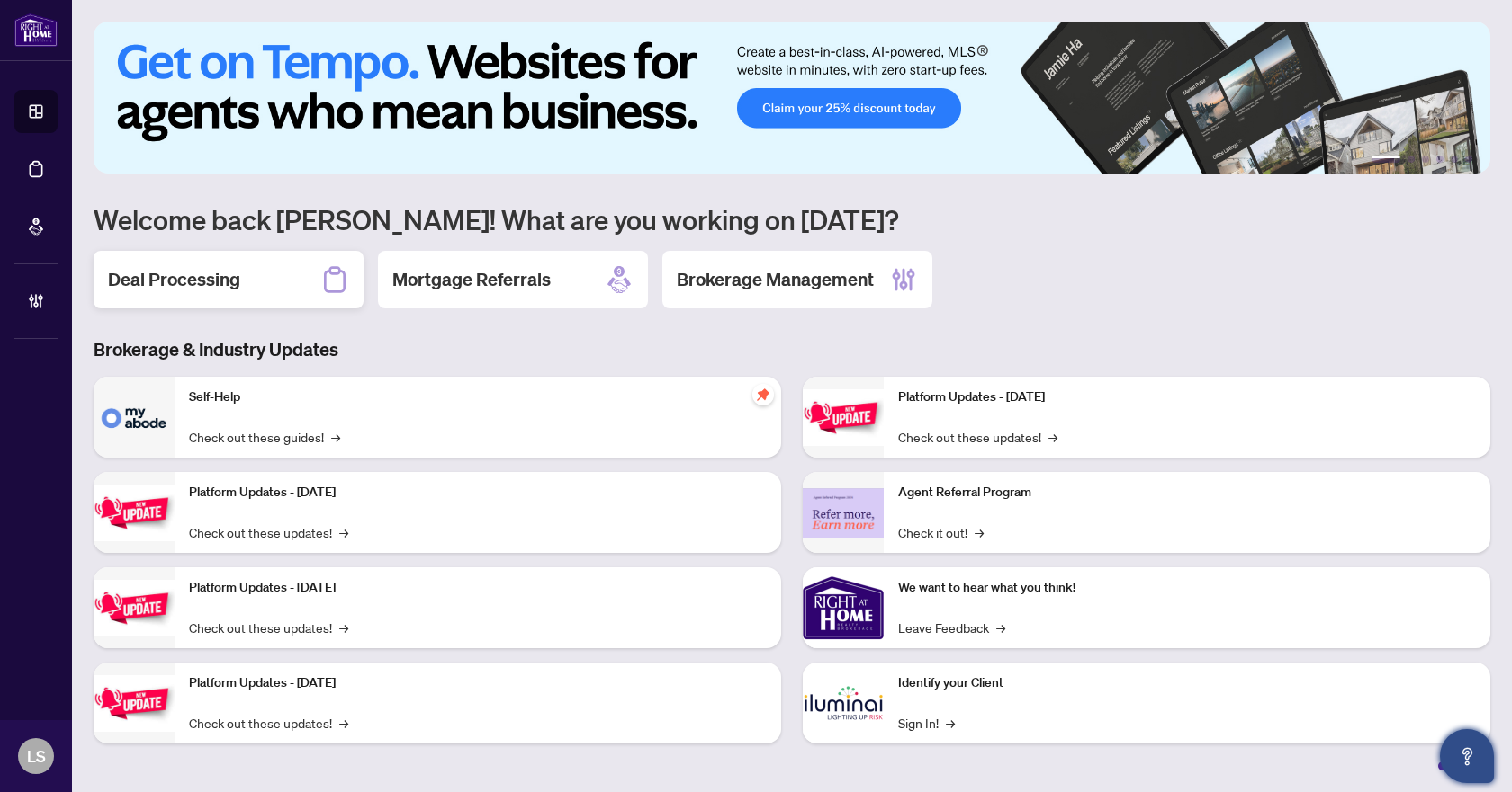
click at [228, 273] on h2 "Deal Processing" at bounding box center [174, 279] width 132 height 25
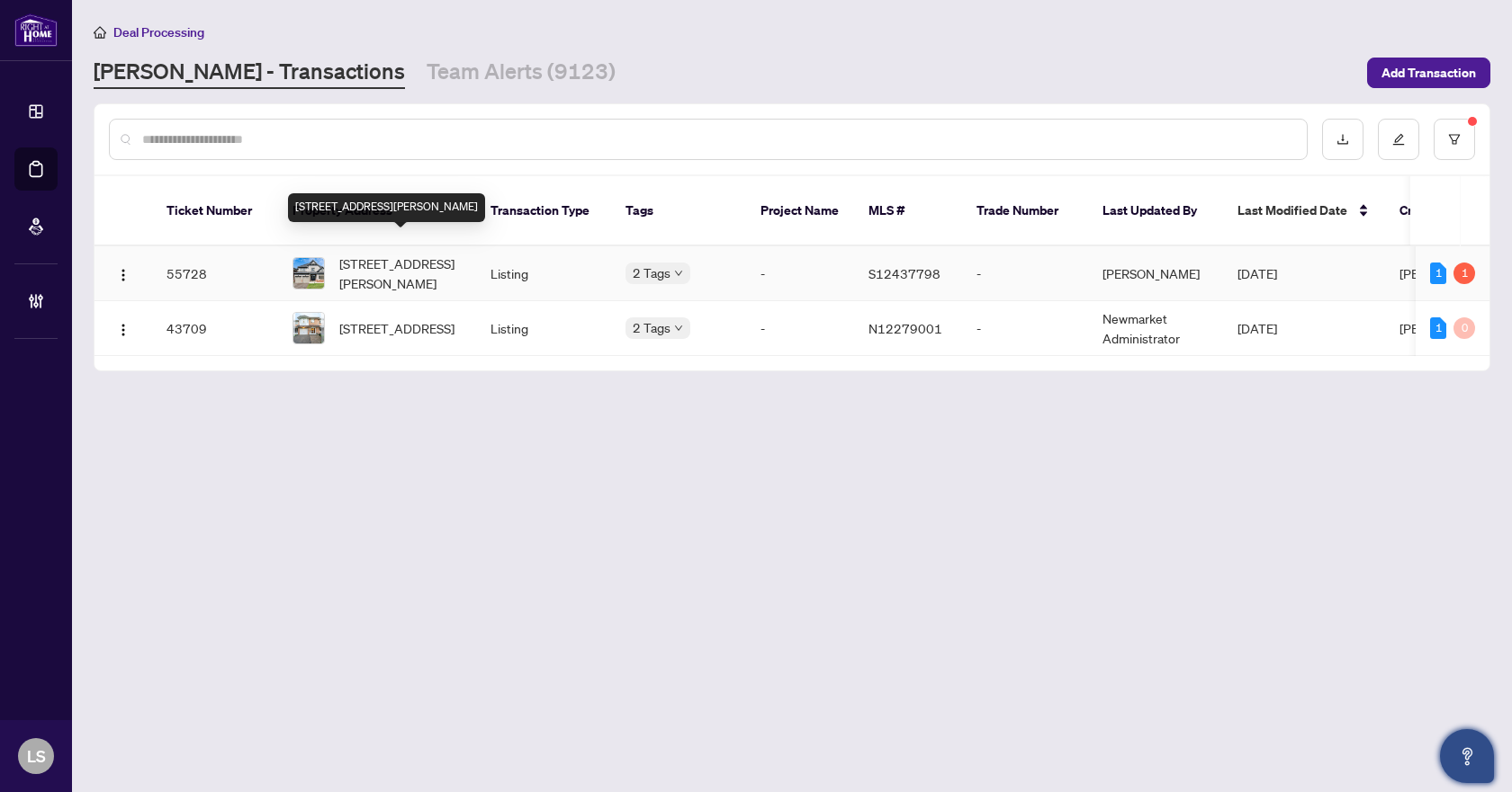
click at [401, 254] on span "[STREET_ADDRESS][PERSON_NAME]" at bounding box center [399, 274] width 122 height 40
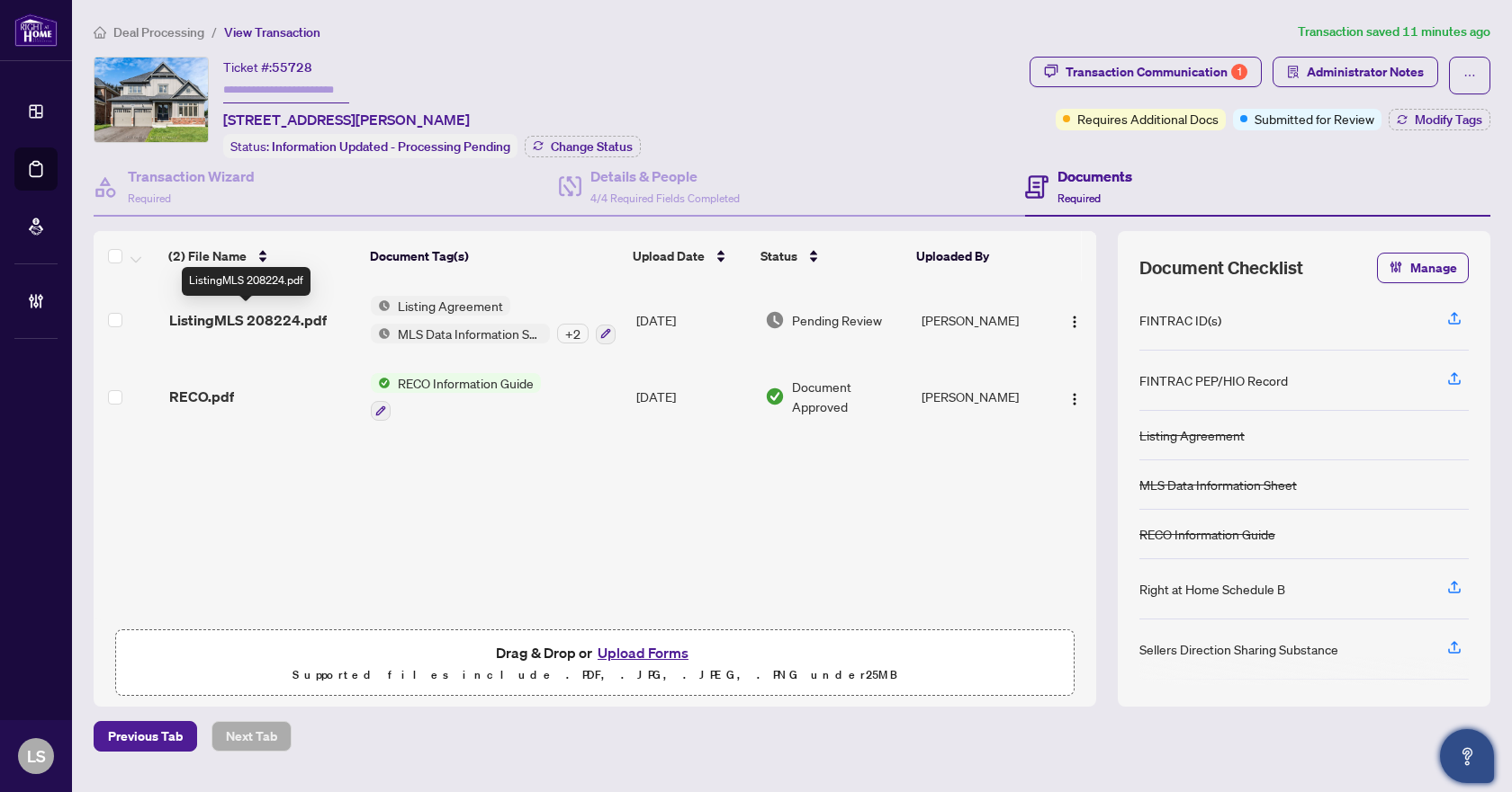
click at [219, 315] on span "ListingMLS 208224.pdf" at bounding box center [248, 319] width 157 height 21
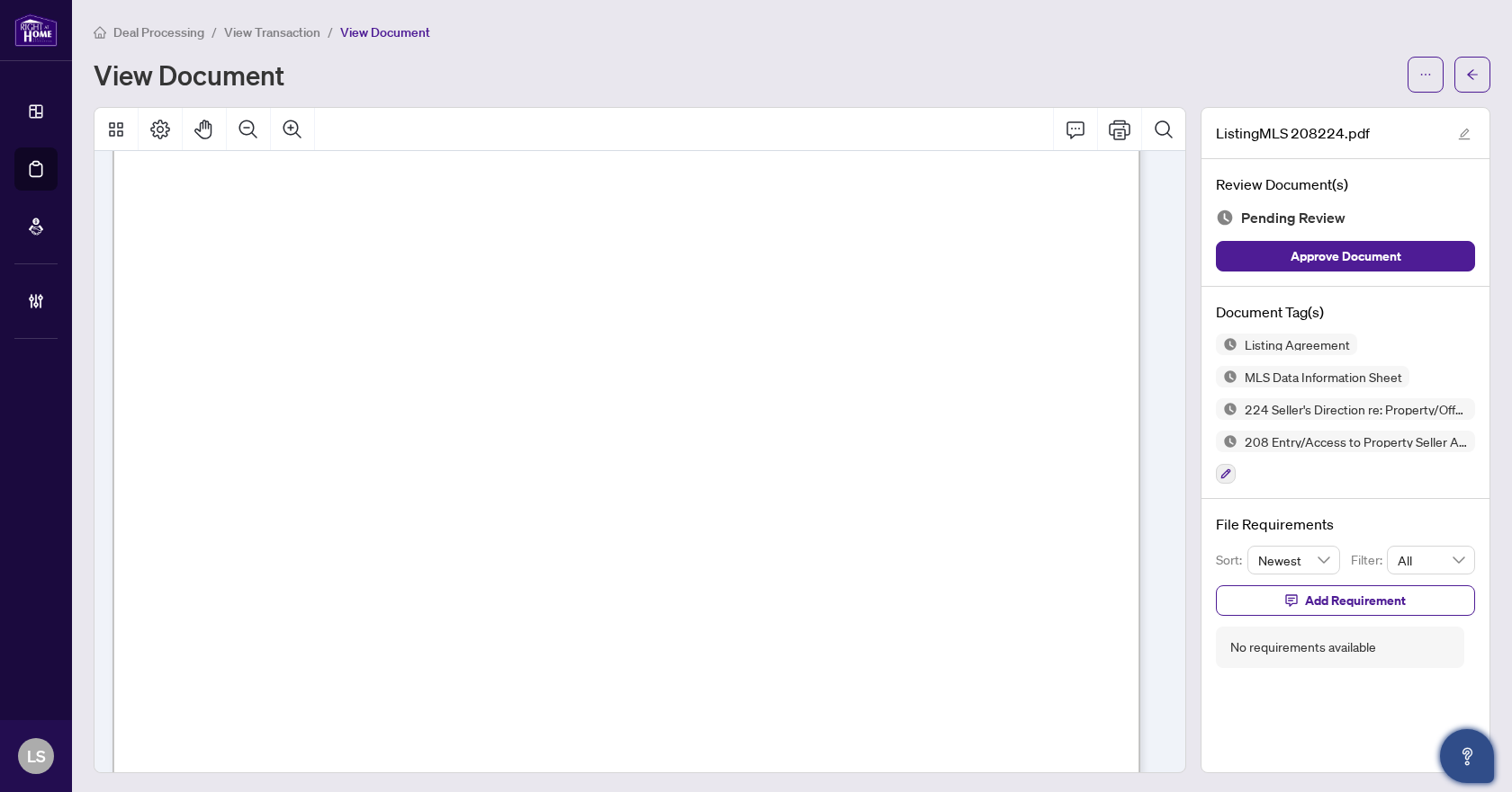
scroll to position [10368, 0]
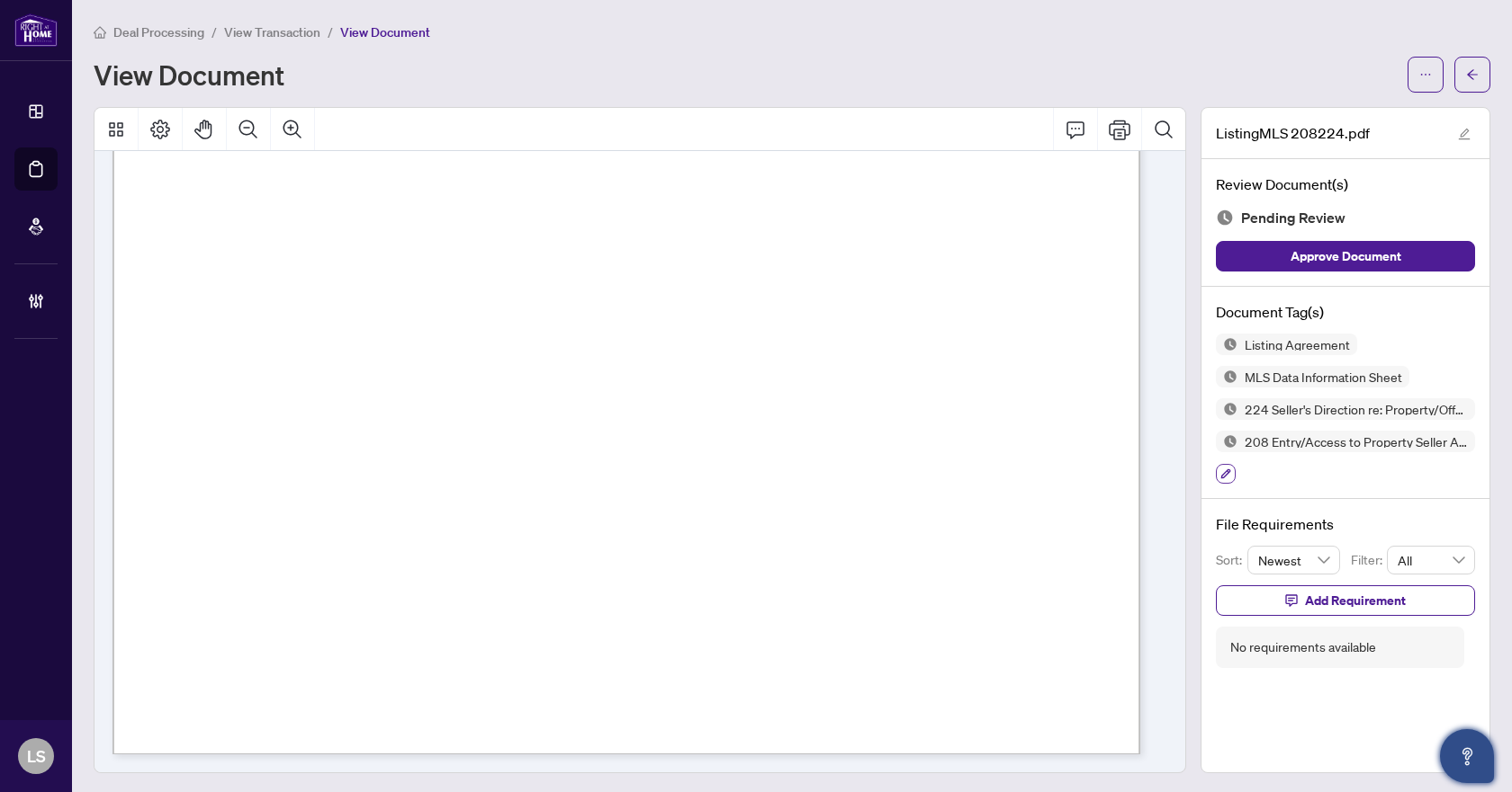
click at [1222, 474] on icon "button" at bounding box center [1226, 475] width 10 height 10
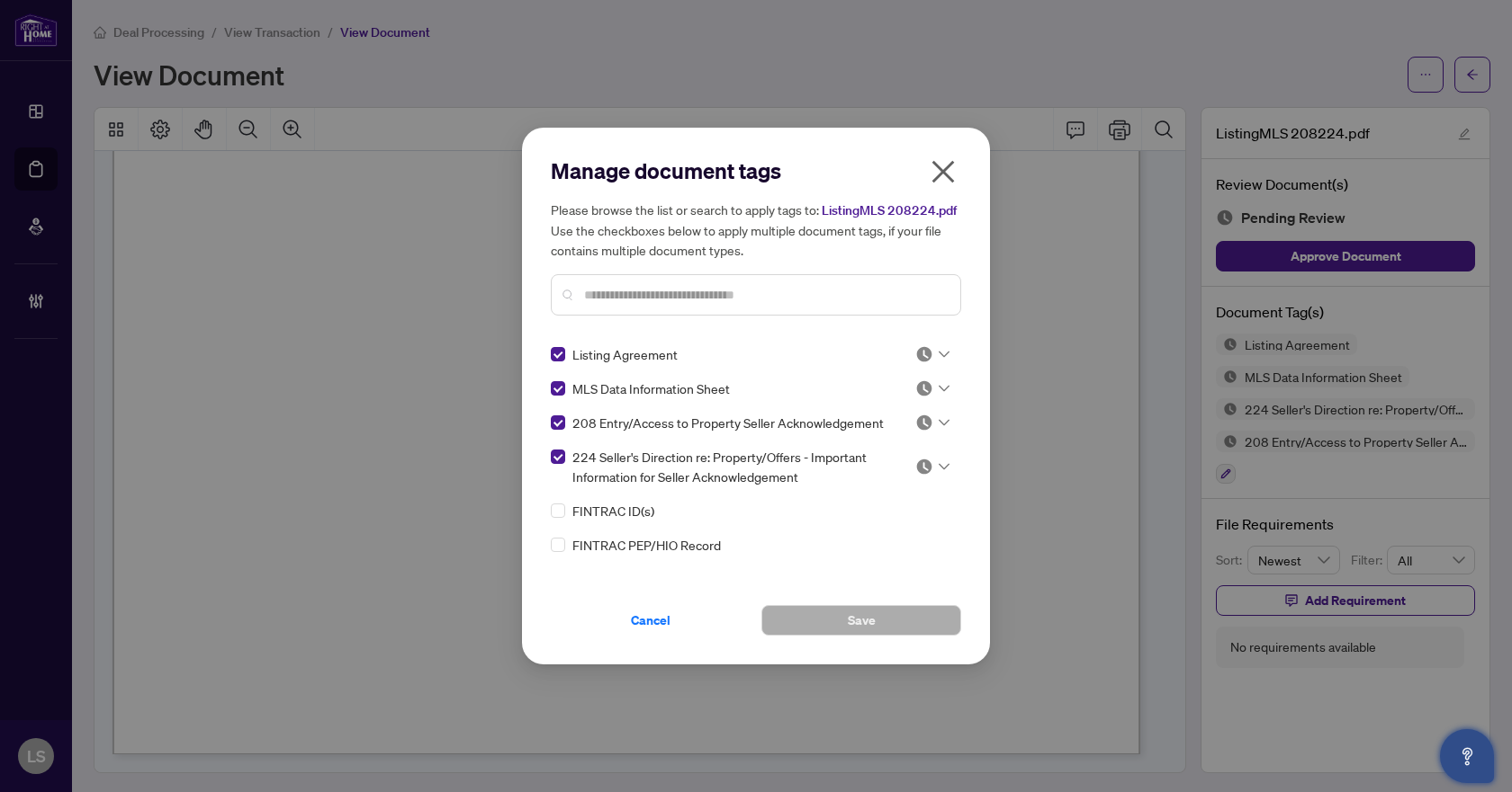
click at [942, 347] on div at bounding box center [932, 354] width 34 height 18
drag, startPoint x: 903, startPoint y: 439, endPoint x: 912, endPoint y: 423, distance: 18.4
click at [902, 439] on div "Approved" at bounding box center [873, 442] width 115 height 20
click at [938, 393] on div at bounding box center [932, 388] width 34 height 18
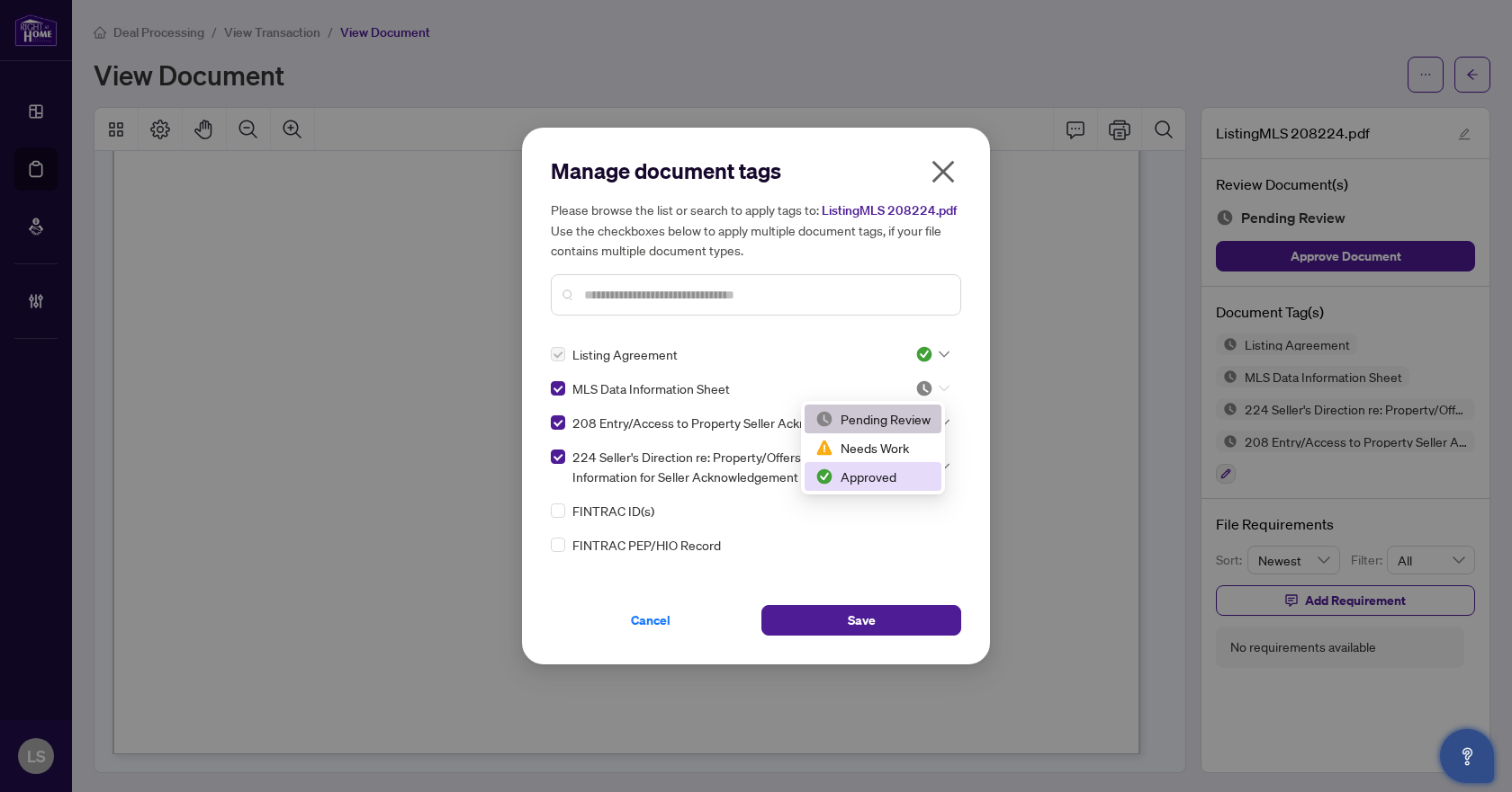
click at [906, 472] on div "Approved" at bounding box center [873, 477] width 115 height 20
click at [938, 423] on icon at bounding box center [944, 423] width 11 height 7
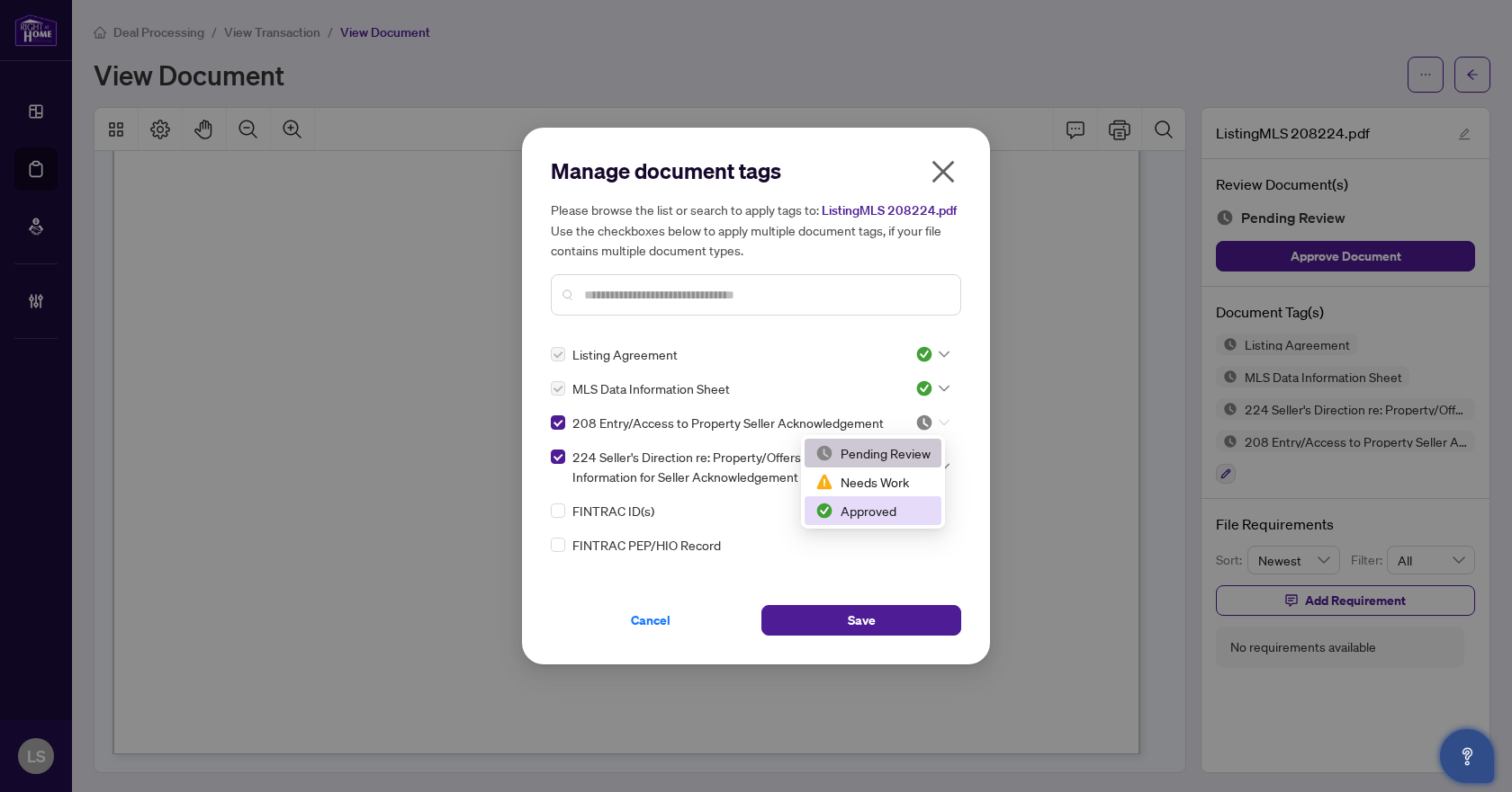
click at [896, 512] on div "Approved" at bounding box center [873, 510] width 115 height 20
click at [939, 465] on icon at bounding box center [944, 467] width 11 height 7
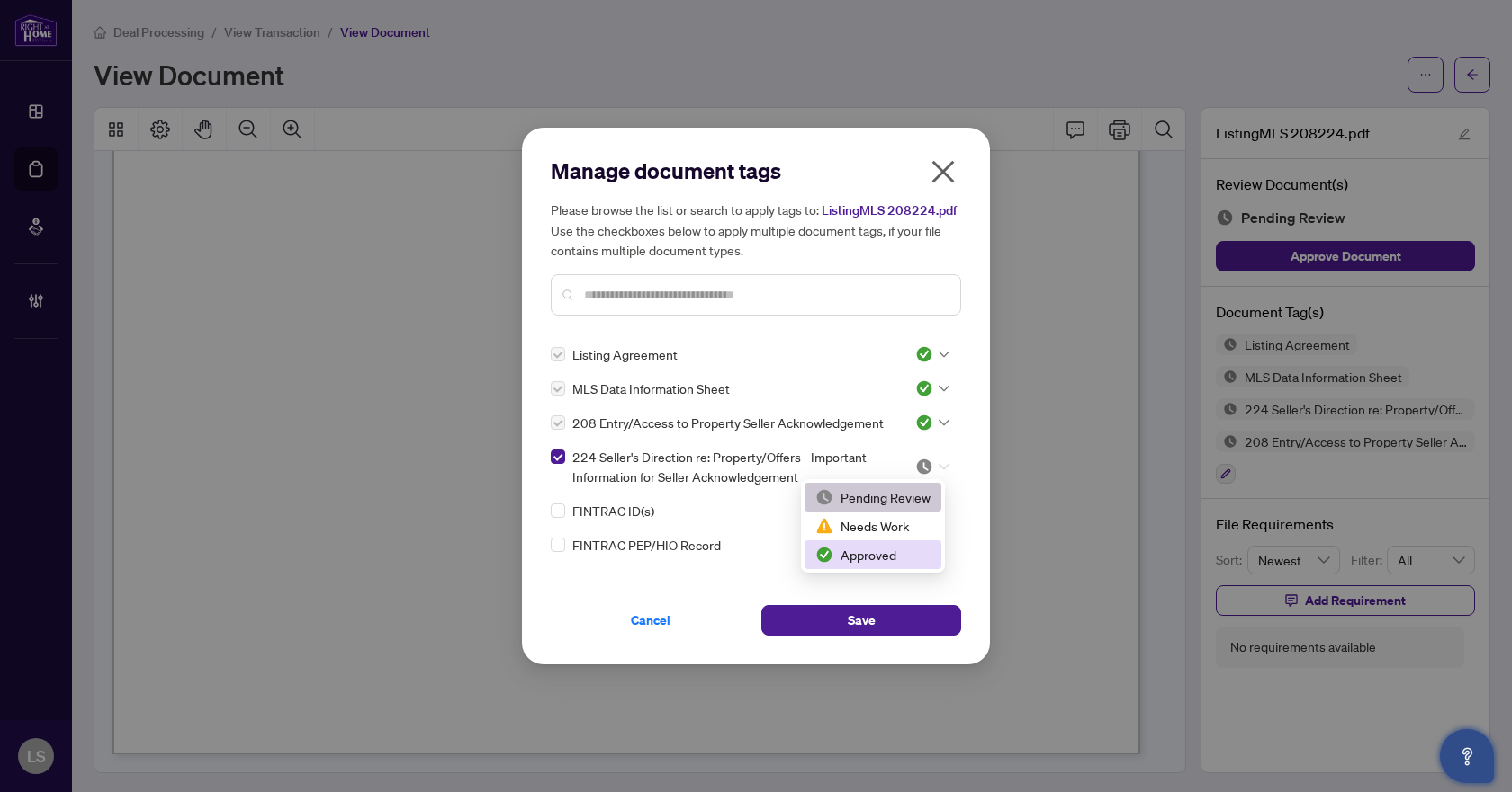
click at [877, 554] on div "Approved" at bounding box center [873, 555] width 115 height 20
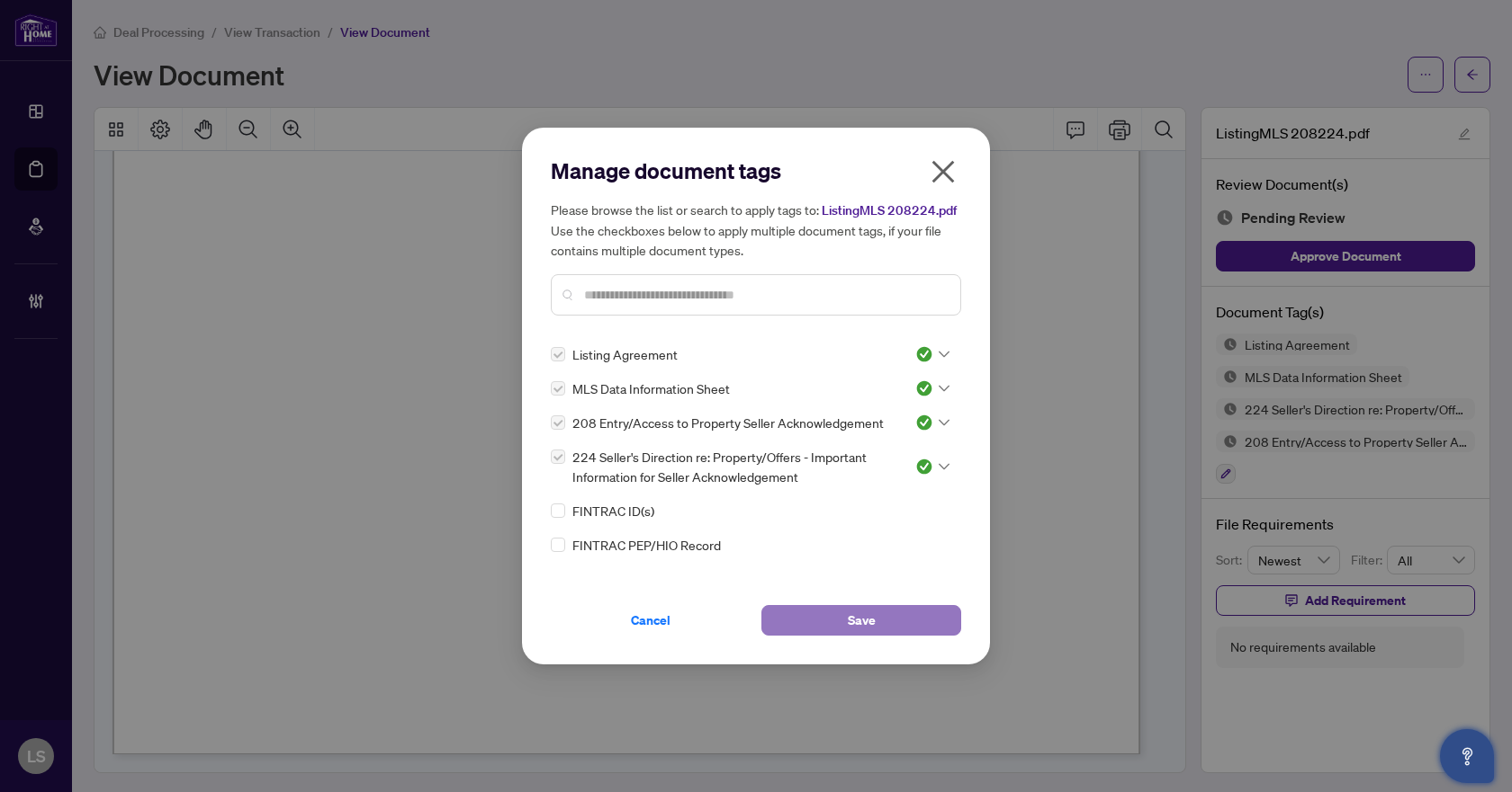
click at [889, 614] on button "Save" at bounding box center [861, 620] width 200 height 31
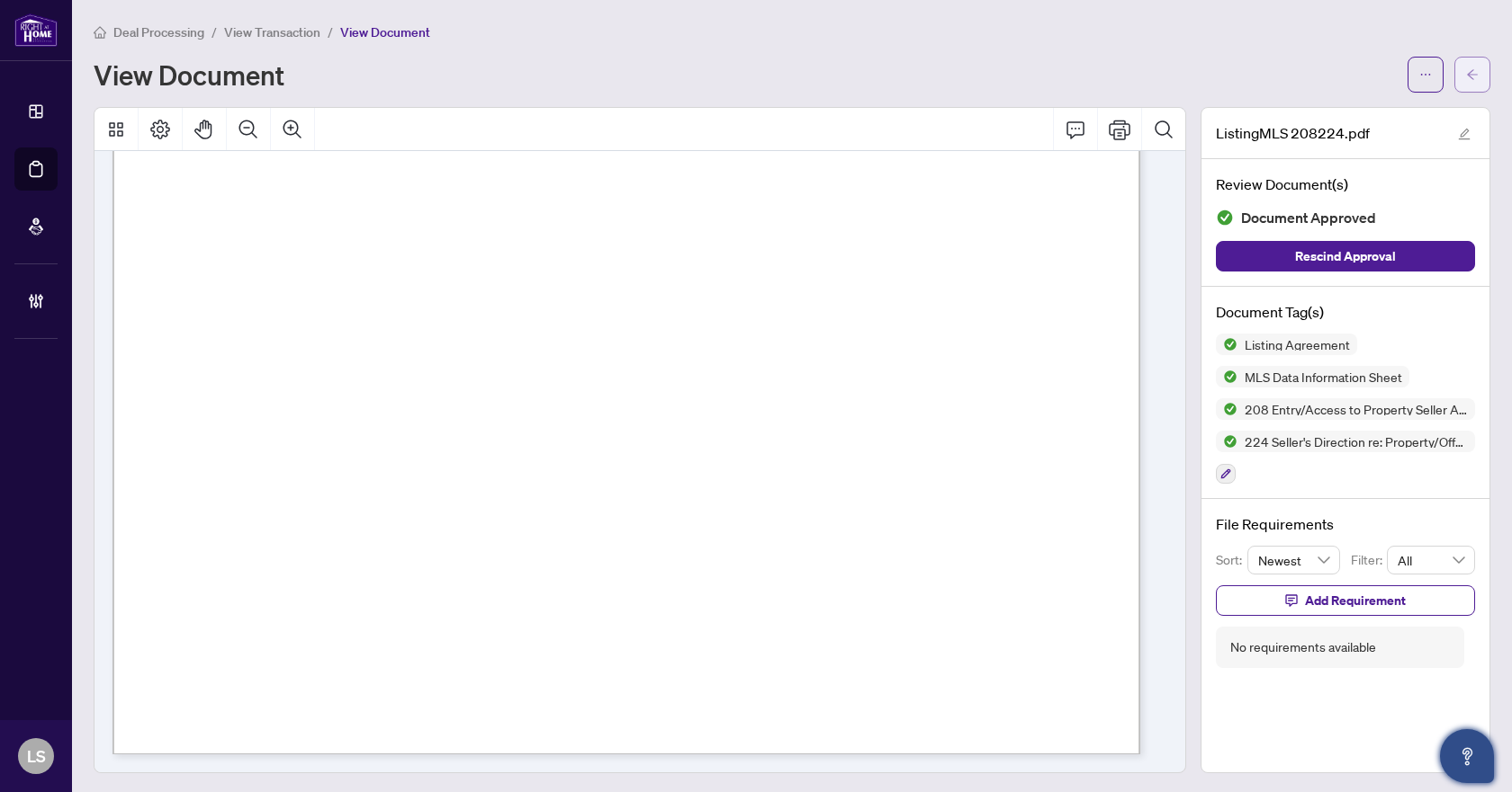
click at [1470, 68] on button "button" at bounding box center [1472, 74] width 36 height 36
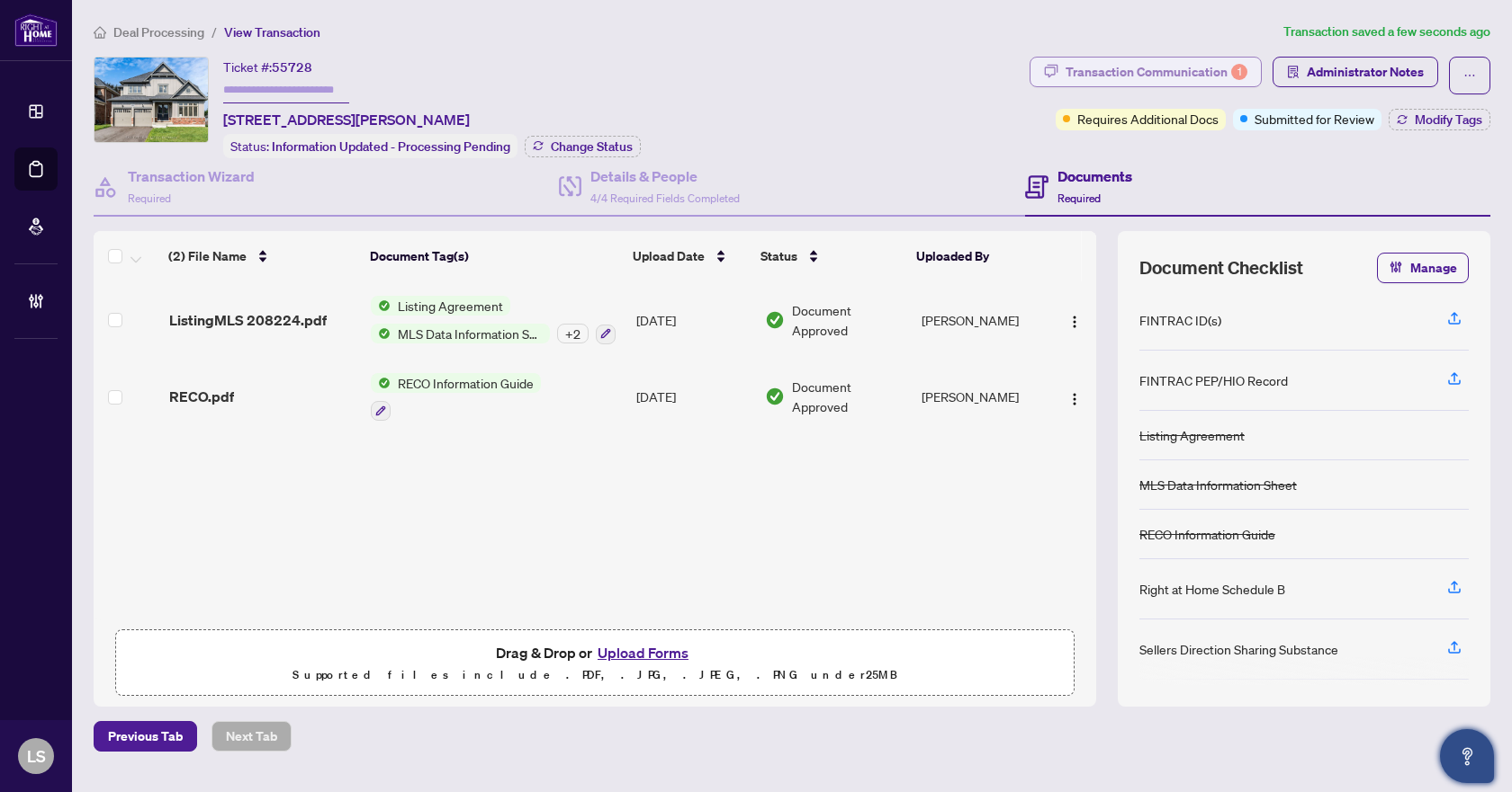
click at [1197, 75] on div "Transaction Communication 1" at bounding box center [1155, 72] width 182 height 29
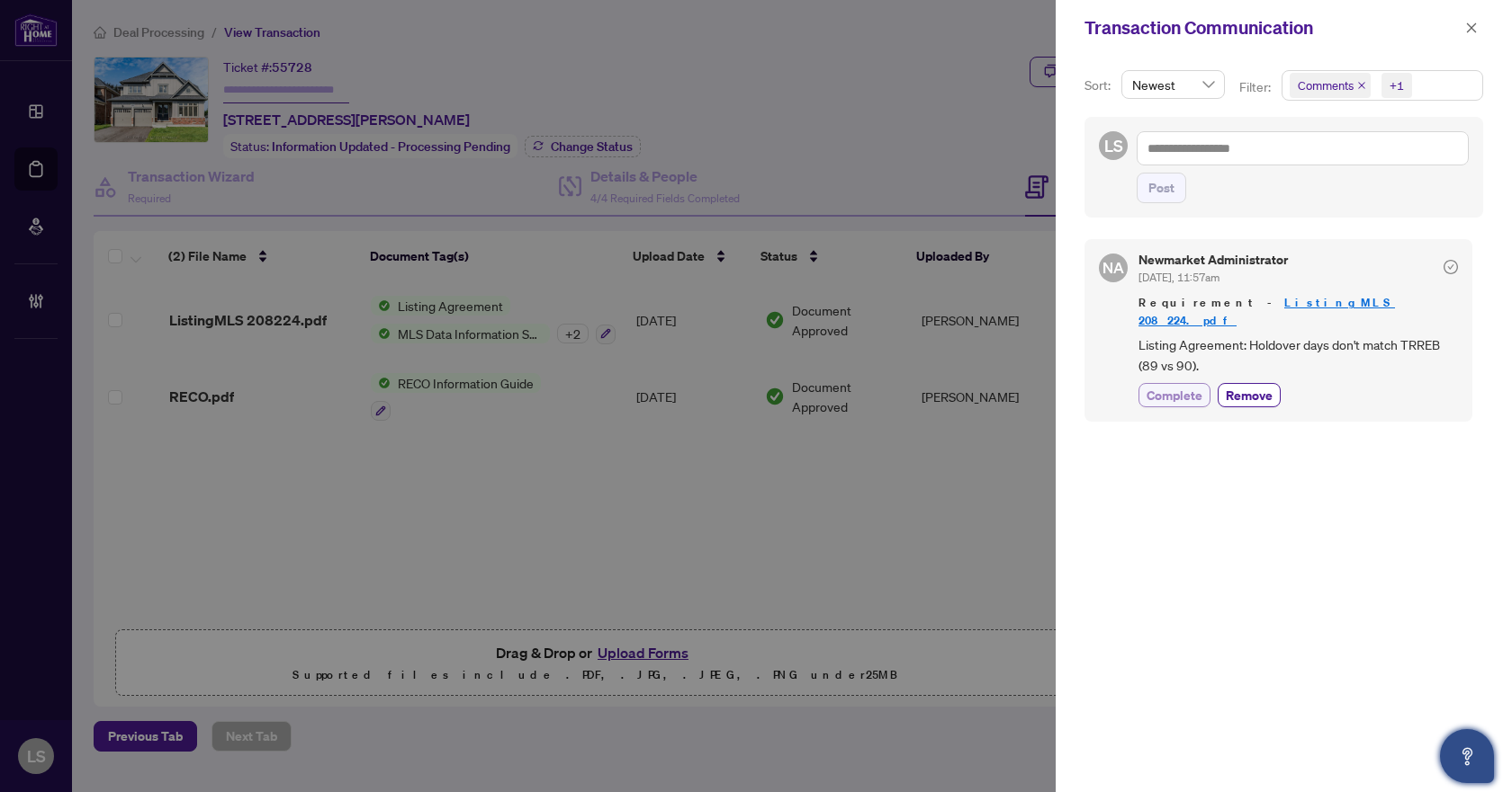
click at [1160, 386] on span "Complete" at bounding box center [1174, 396] width 56 height 19
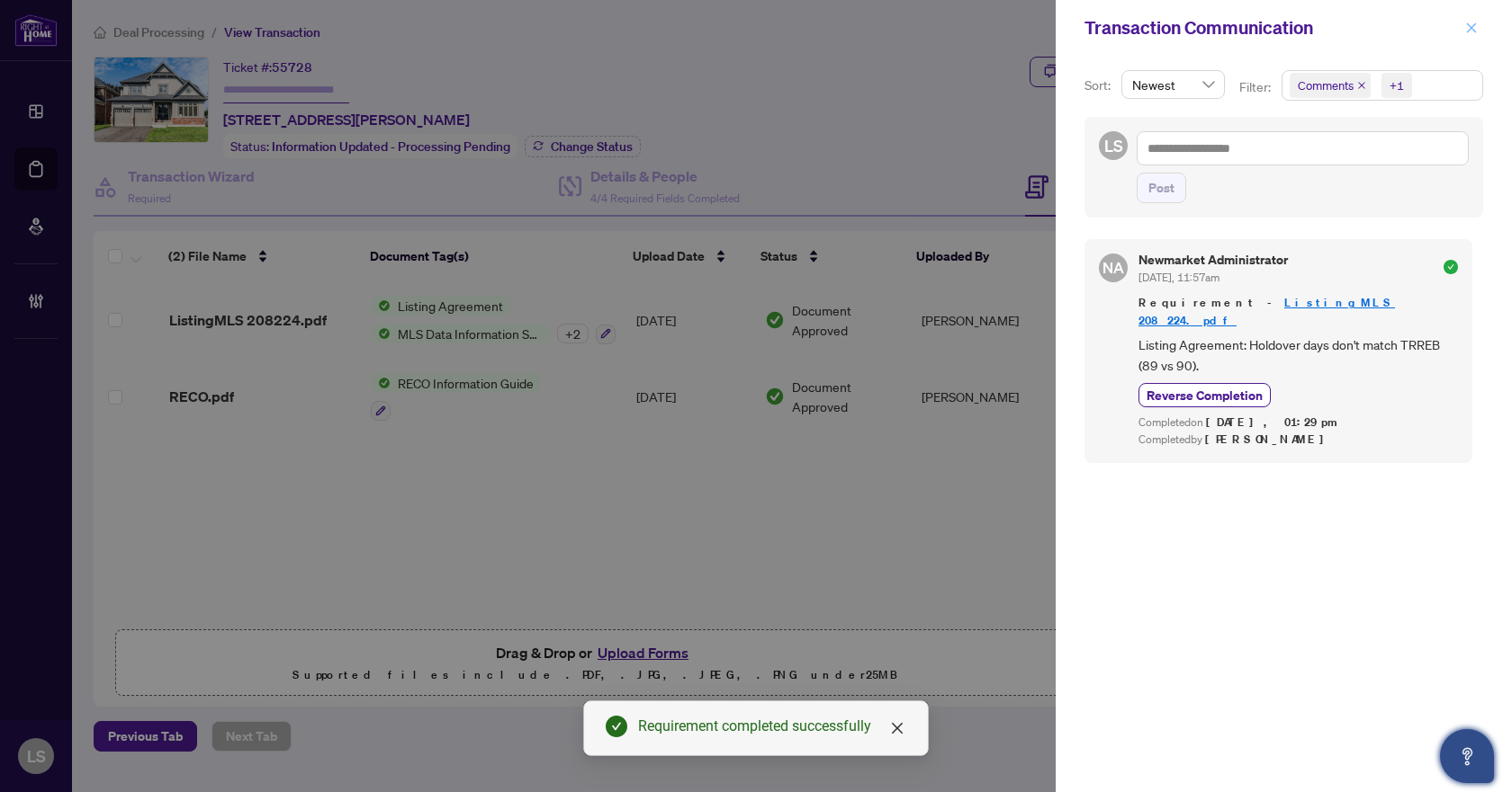
click at [1464, 25] on button "button" at bounding box center [1471, 27] width 23 height 21
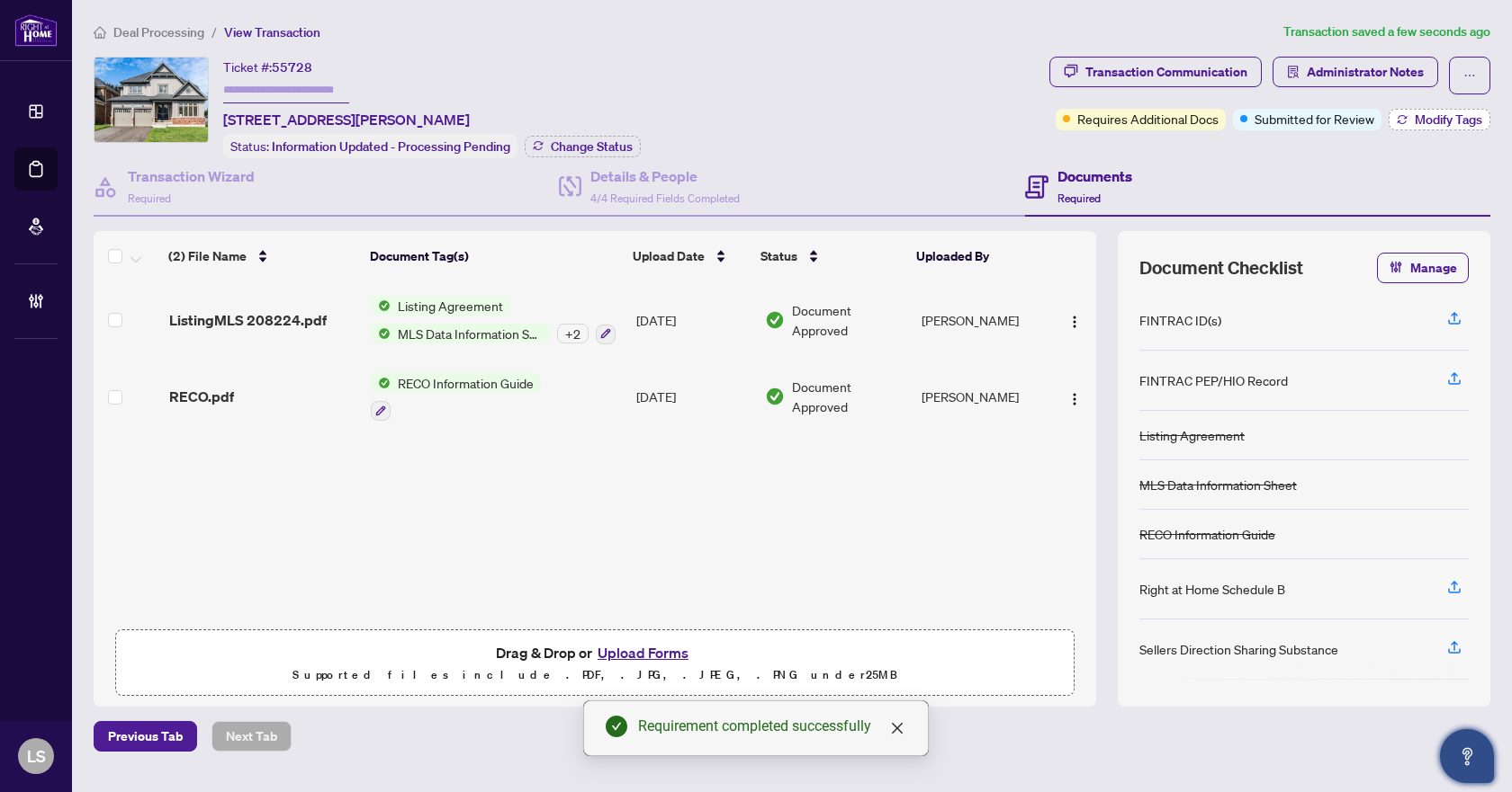
click at [1442, 117] on span "Modify Tags" at bounding box center [1448, 120] width 67 height 13
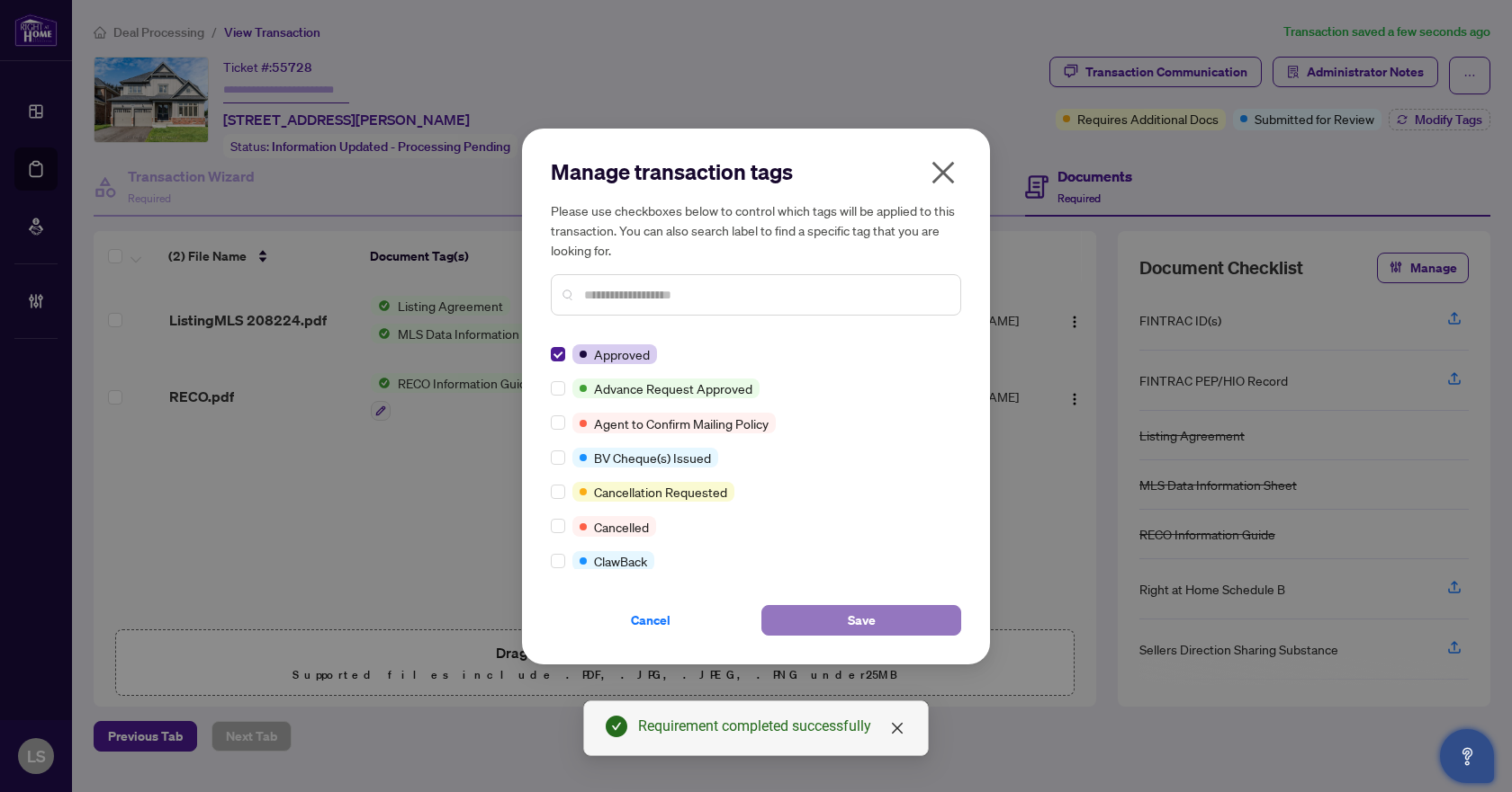
click at [855, 611] on span "Save" at bounding box center [861, 620] width 28 height 29
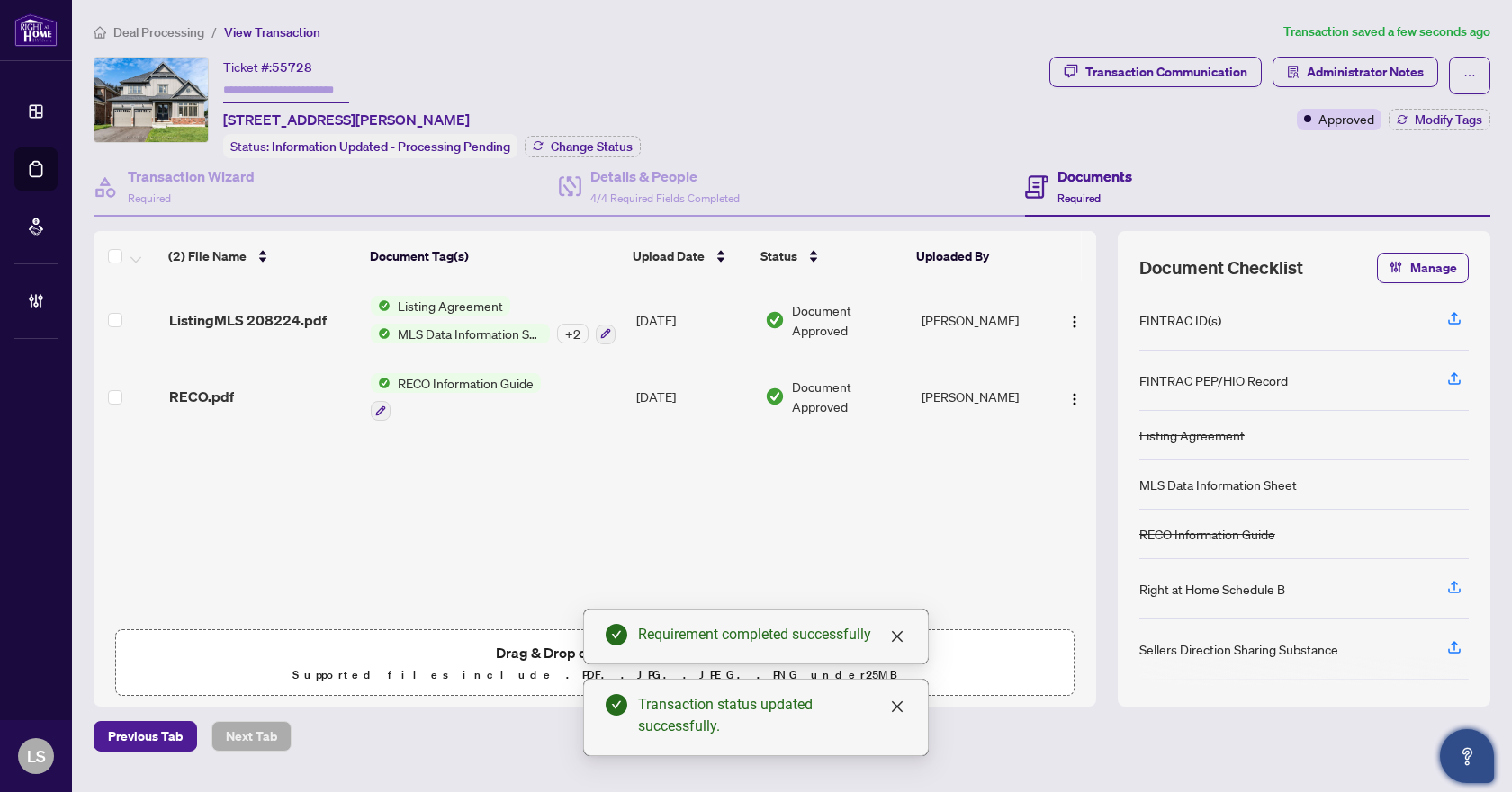
click at [180, 28] on span "Deal Processing" at bounding box center [159, 32] width 91 height 16
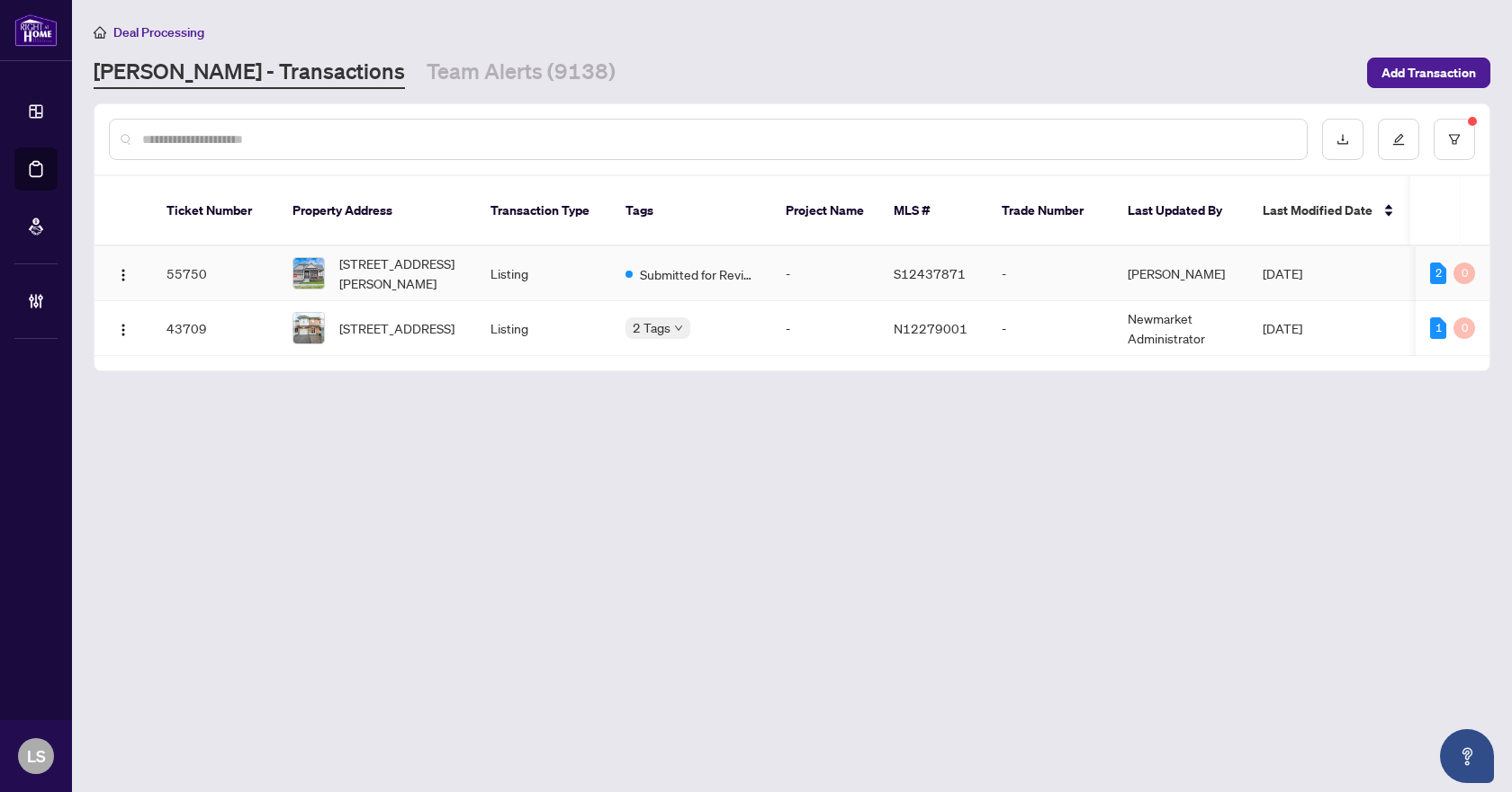
click at [407, 254] on span "[STREET_ADDRESS][PERSON_NAME]" at bounding box center [399, 274] width 122 height 40
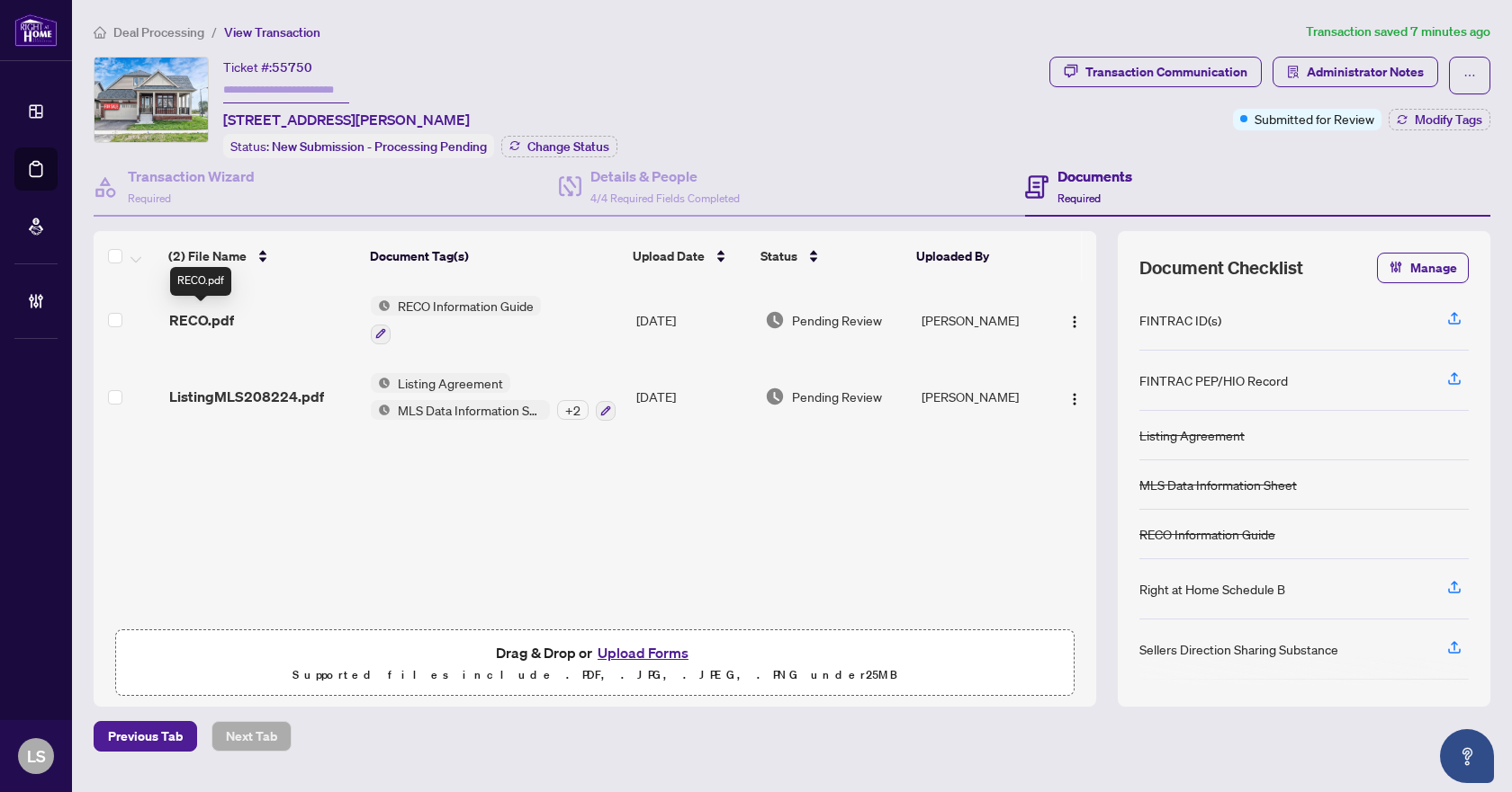
click at [221, 322] on span "RECO.pdf" at bounding box center [202, 319] width 65 height 21
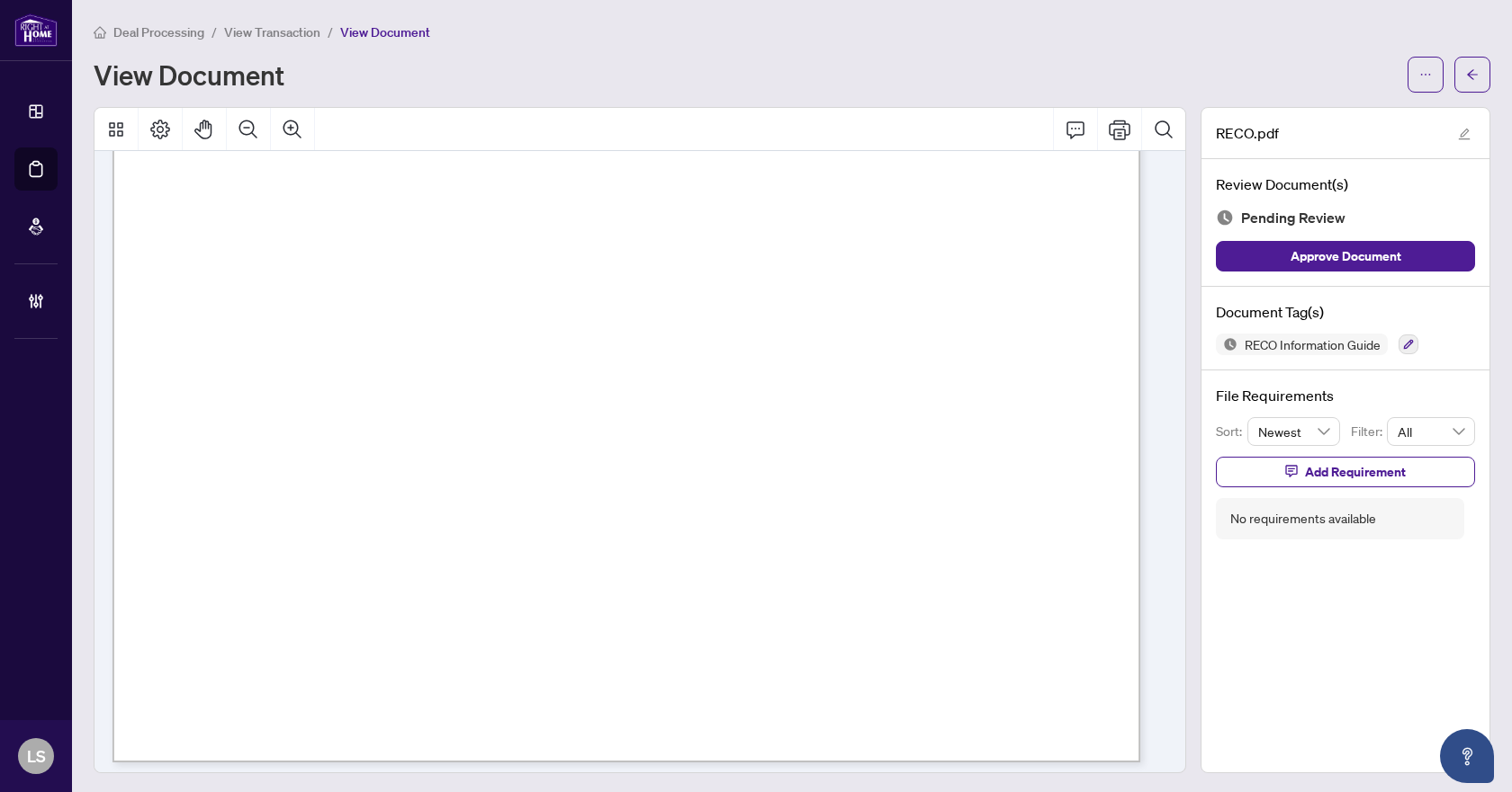
scroll to position [17098, 0]
click at [1403, 343] on icon "button" at bounding box center [1409, 344] width 11 height 11
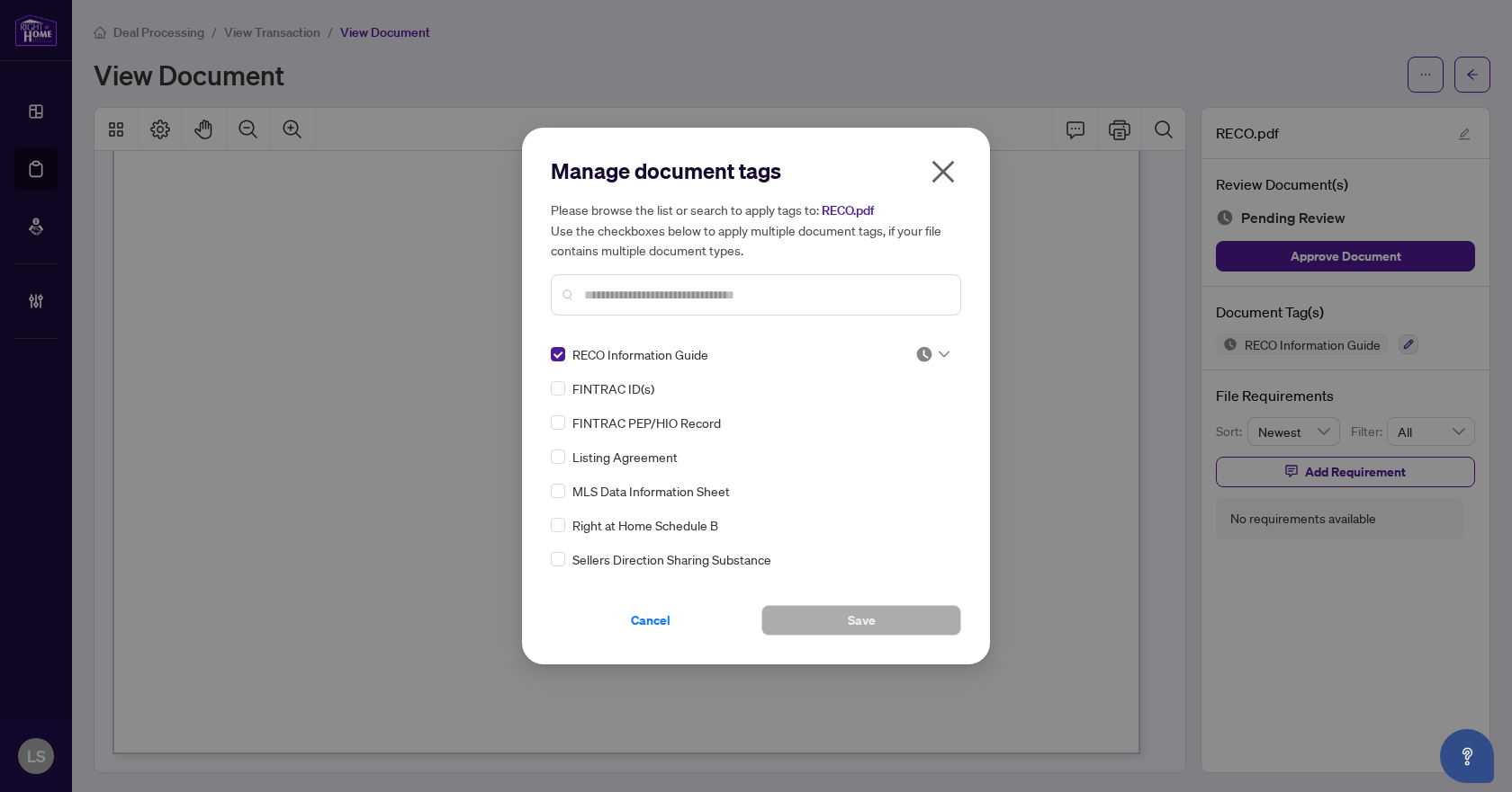
click at [922, 361] on img at bounding box center [924, 354] width 18 height 18
click at [864, 444] on div "Approved" at bounding box center [873, 442] width 115 height 20
click at [867, 622] on span "Save" at bounding box center [861, 620] width 28 height 29
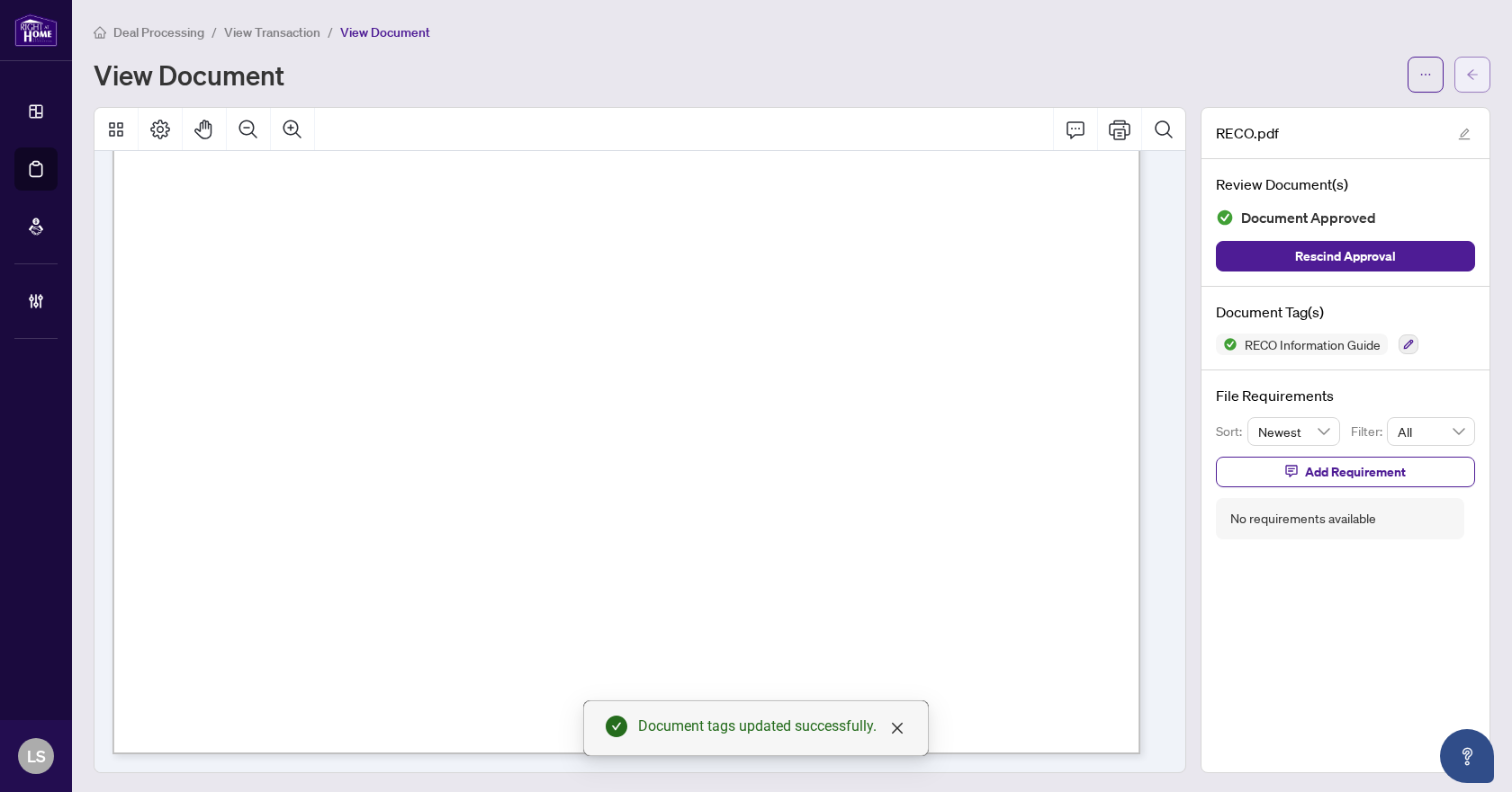
click at [1466, 78] on button "button" at bounding box center [1472, 74] width 36 height 36
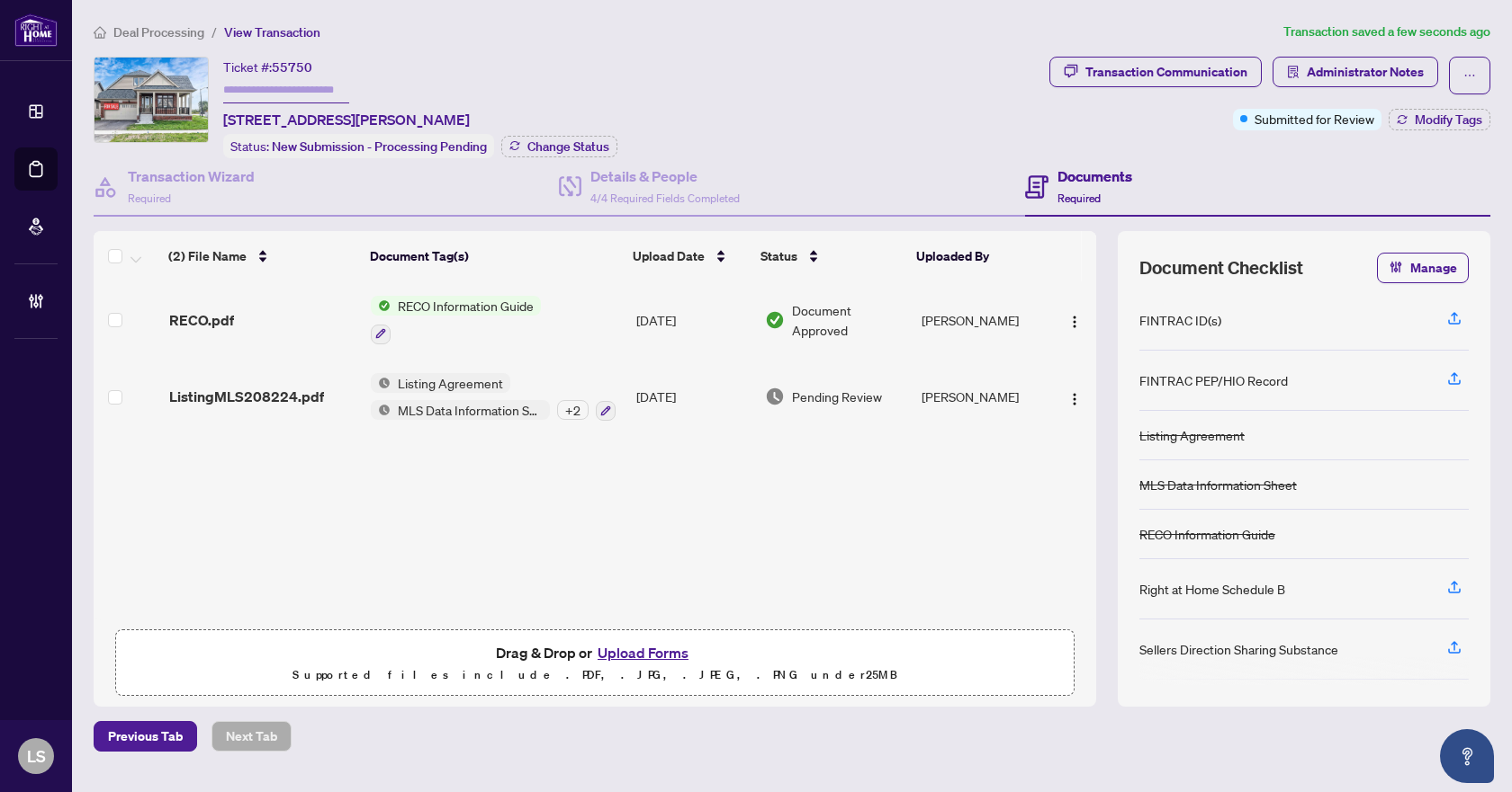
click at [249, 397] on span "ListingMLS208224.pdf" at bounding box center [247, 396] width 155 height 21
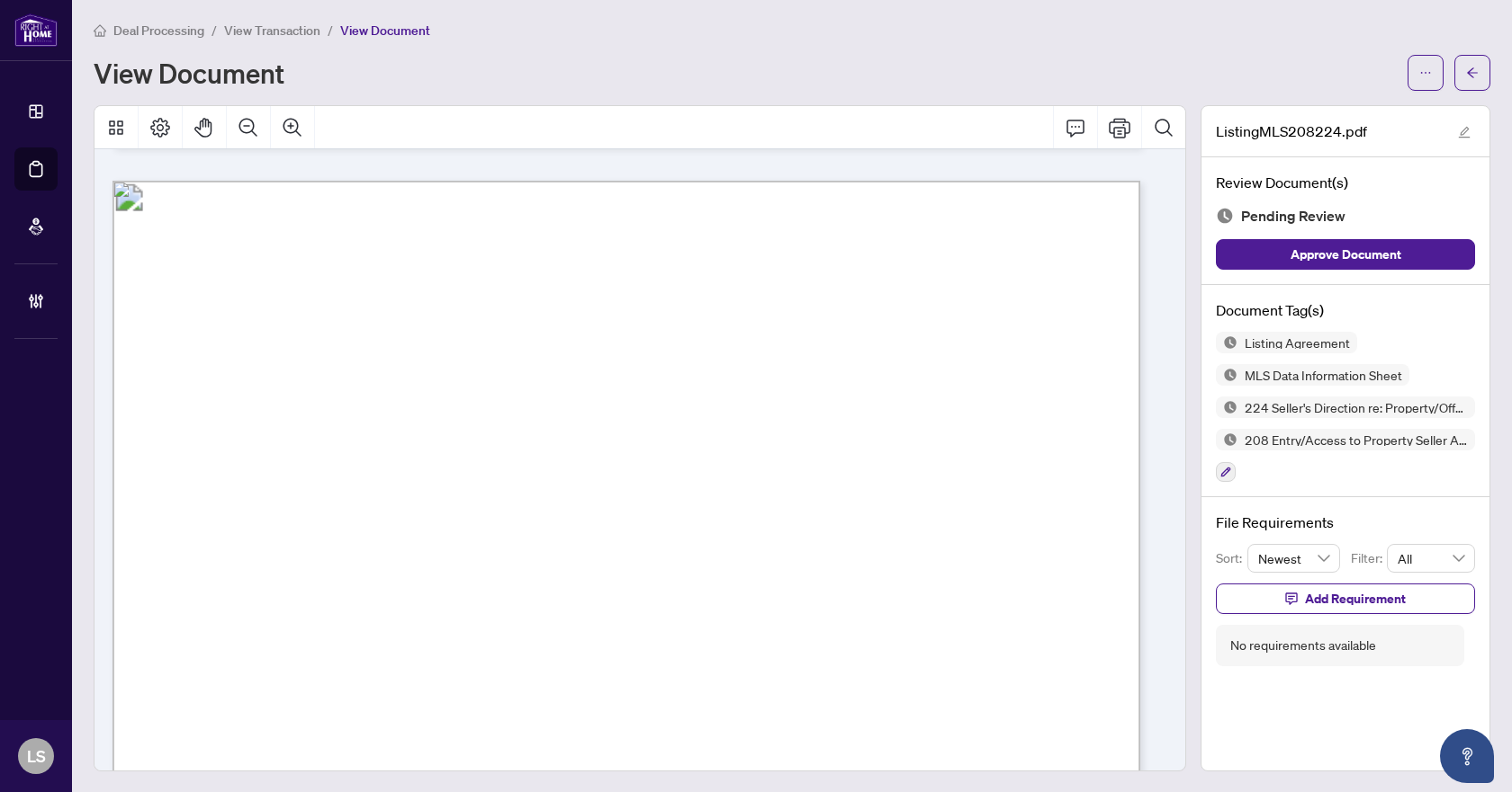
scroll to position [2542, 0]
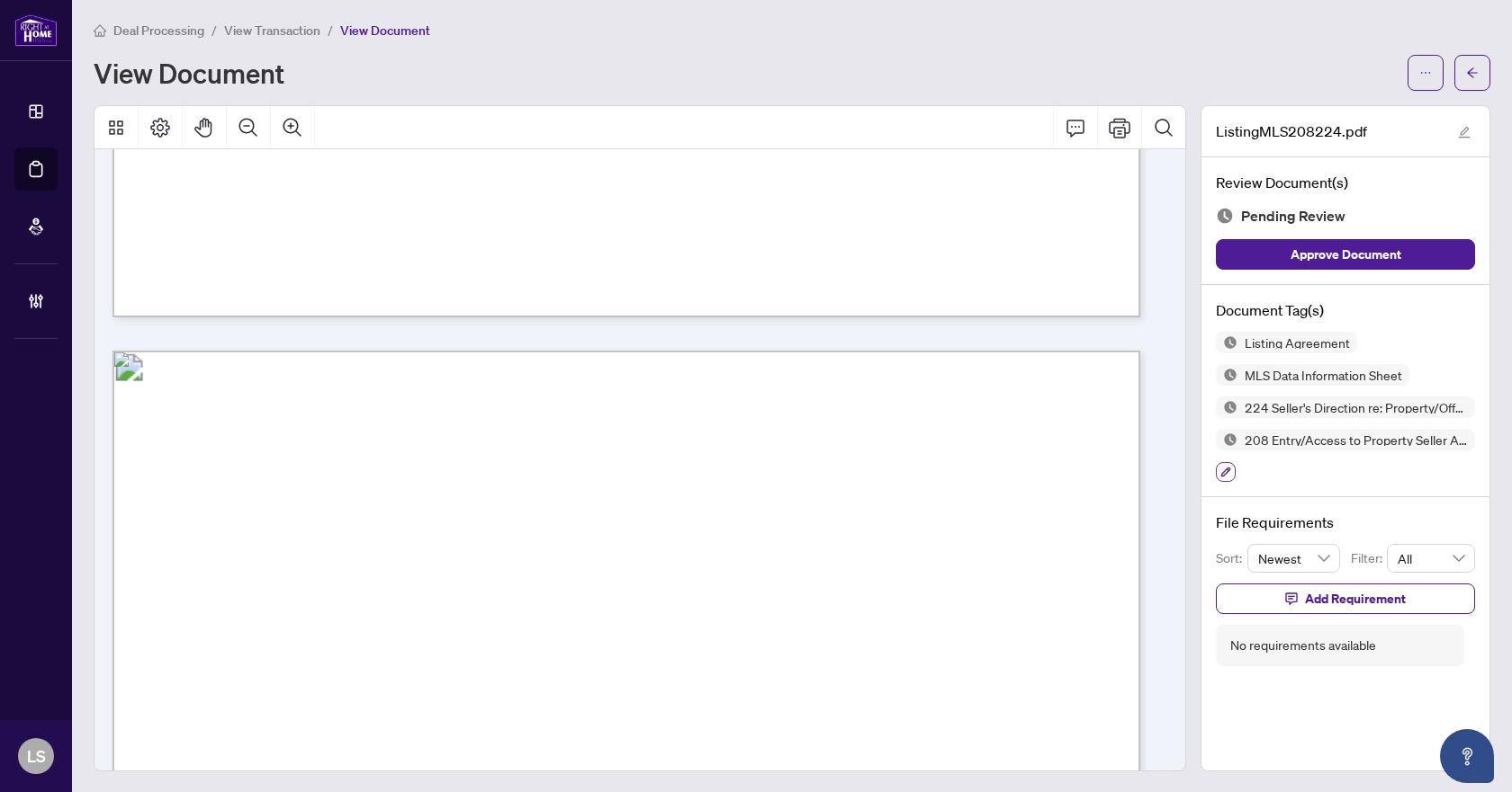
click at [1221, 470] on icon "button" at bounding box center [1226, 473] width 11 height 11
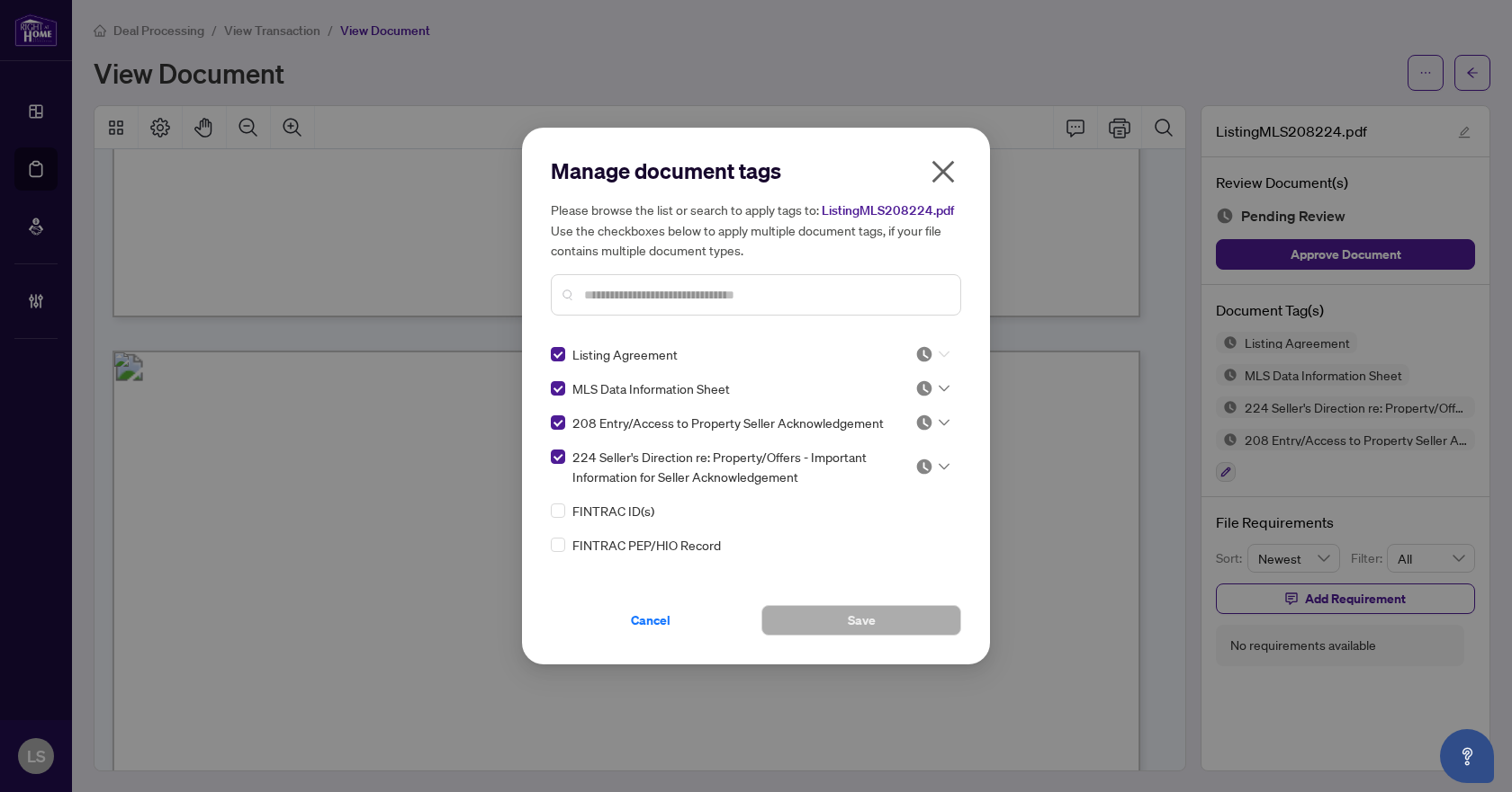
click at [938, 358] on div at bounding box center [932, 354] width 34 height 18
click at [877, 444] on div "Approved" at bounding box center [873, 442] width 115 height 20
click at [938, 389] on icon at bounding box center [944, 389] width 11 height 7
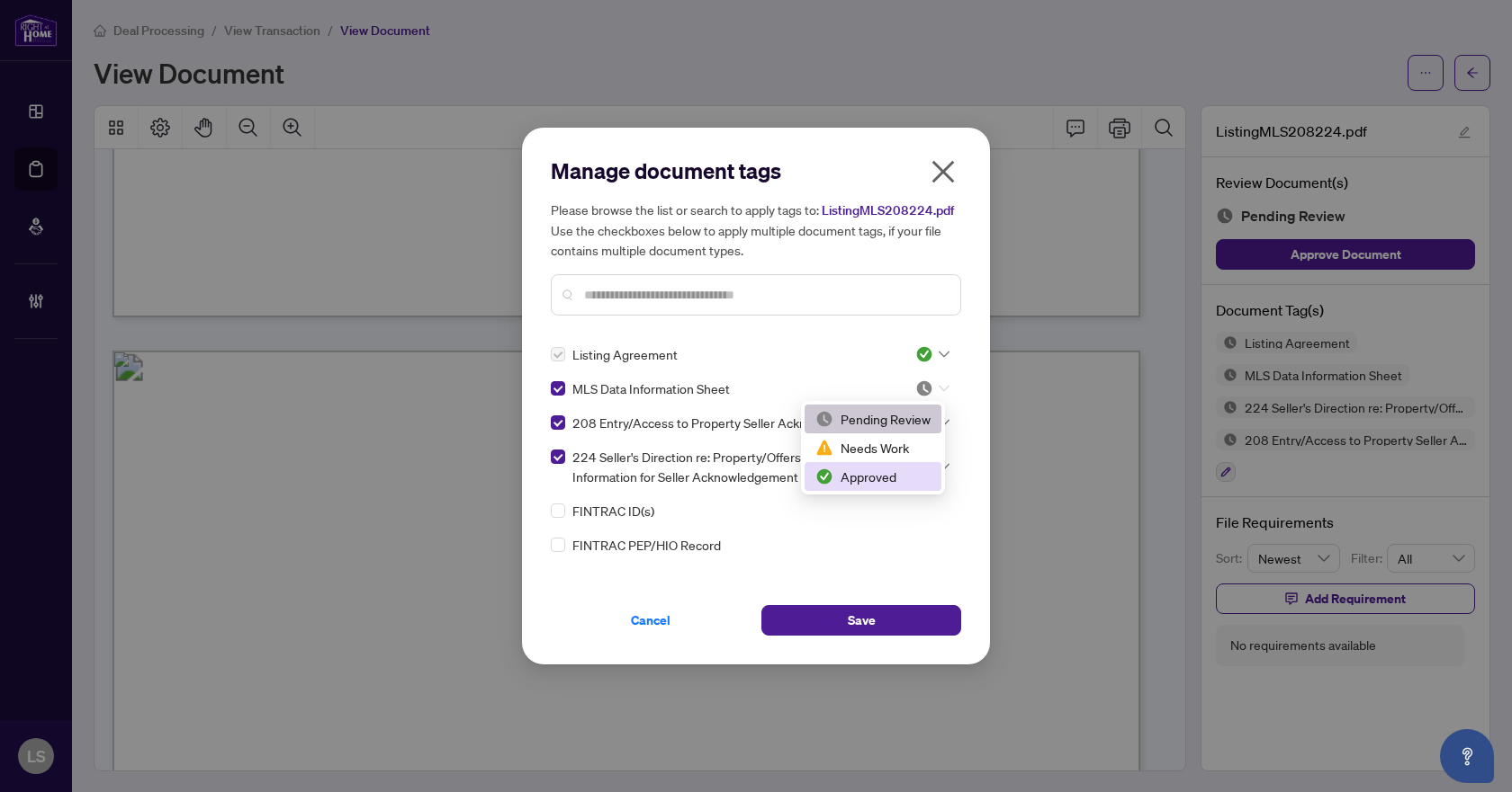
click at [892, 481] on div "Approved" at bounding box center [873, 477] width 115 height 20
click at [938, 426] on div at bounding box center [932, 423] width 34 height 18
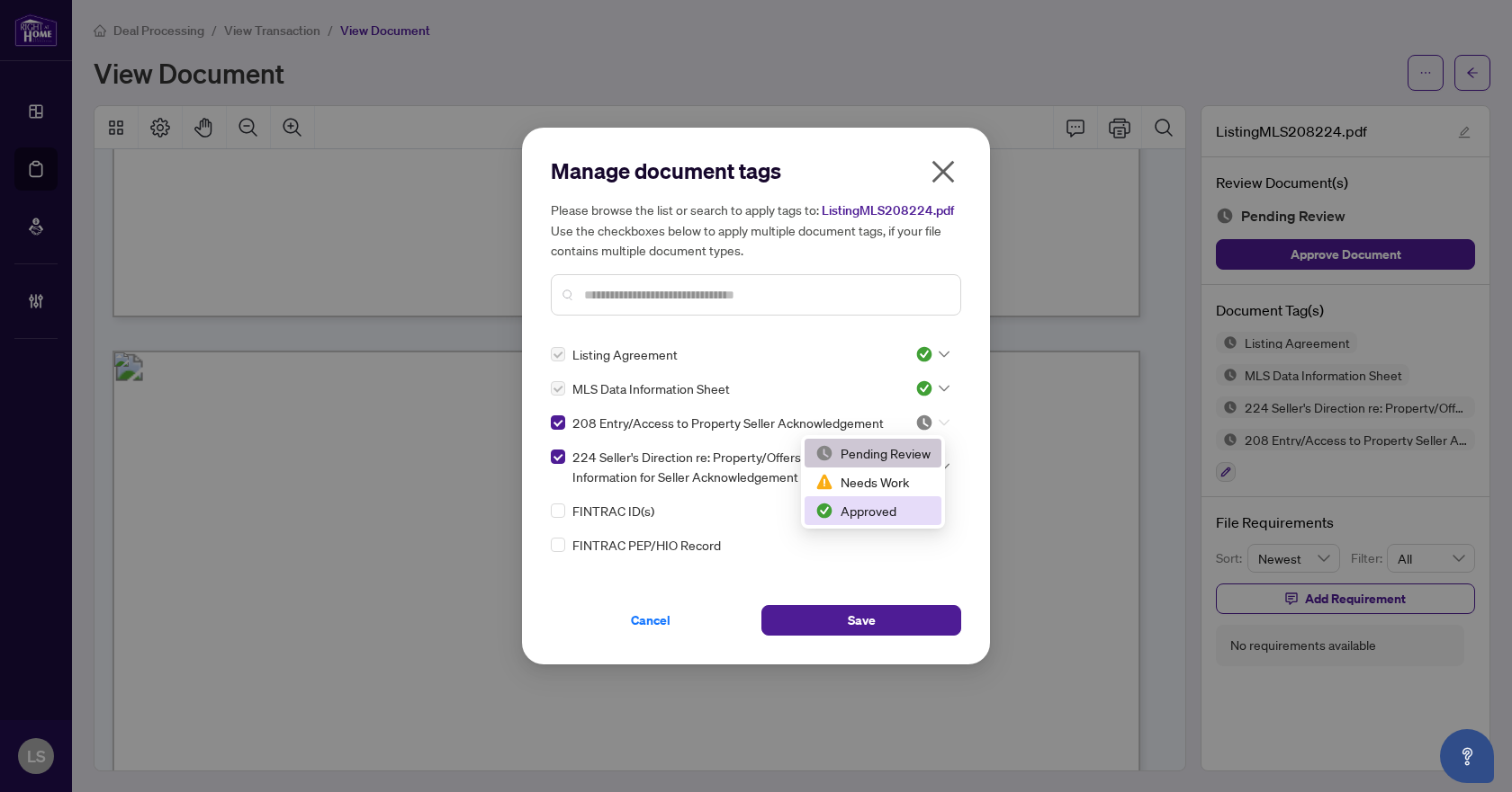
click at [889, 510] on div "Approved" at bounding box center [873, 510] width 115 height 20
click at [938, 468] on icon at bounding box center [944, 467] width 11 height 7
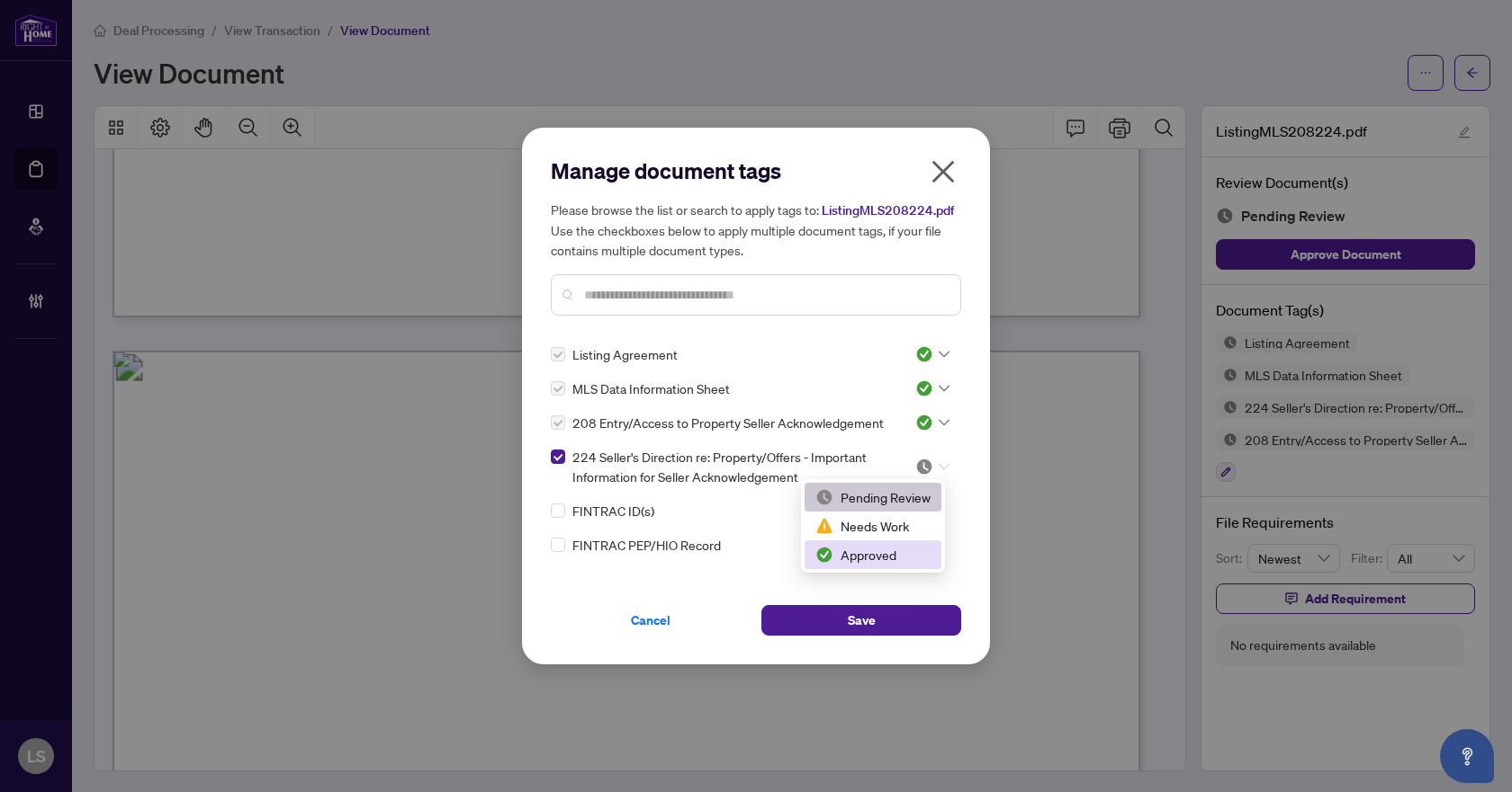
click at [892, 556] on div "Approved" at bounding box center [873, 555] width 115 height 20
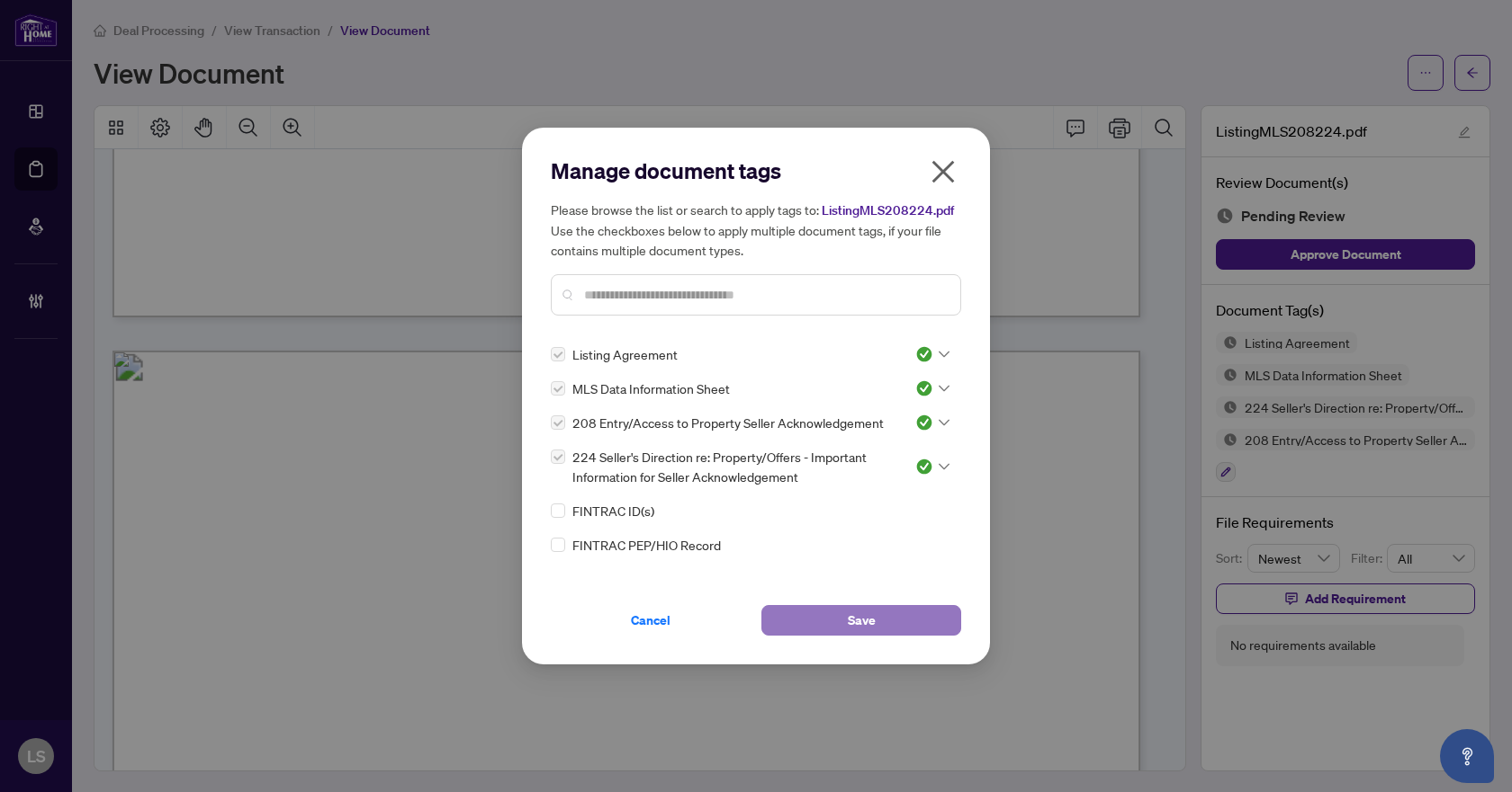
click at [881, 623] on button "Save" at bounding box center [861, 620] width 200 height 31
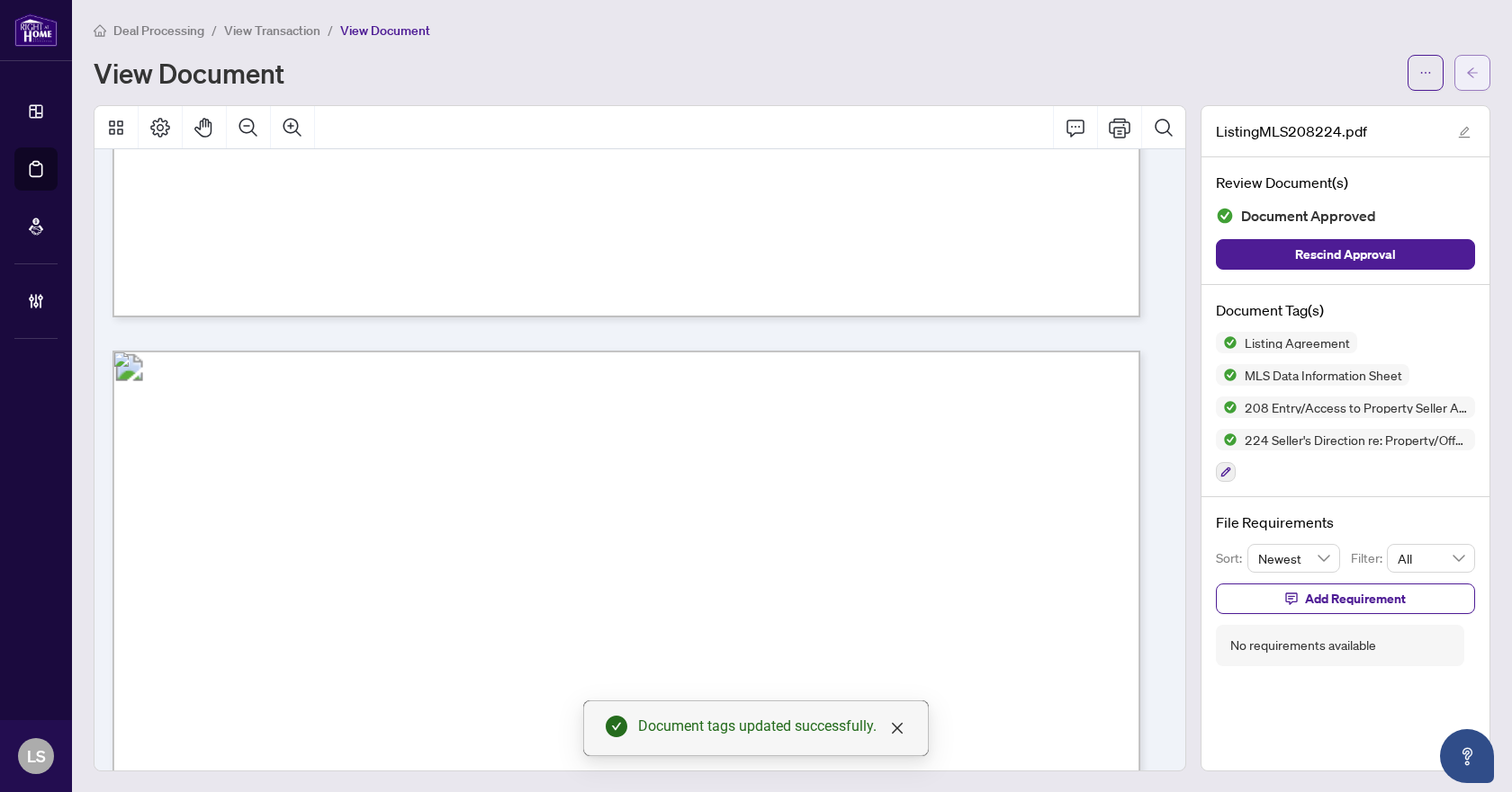
click at [1466, 71] on button "button" at bounding box center [1472, 73] width 36 height 36
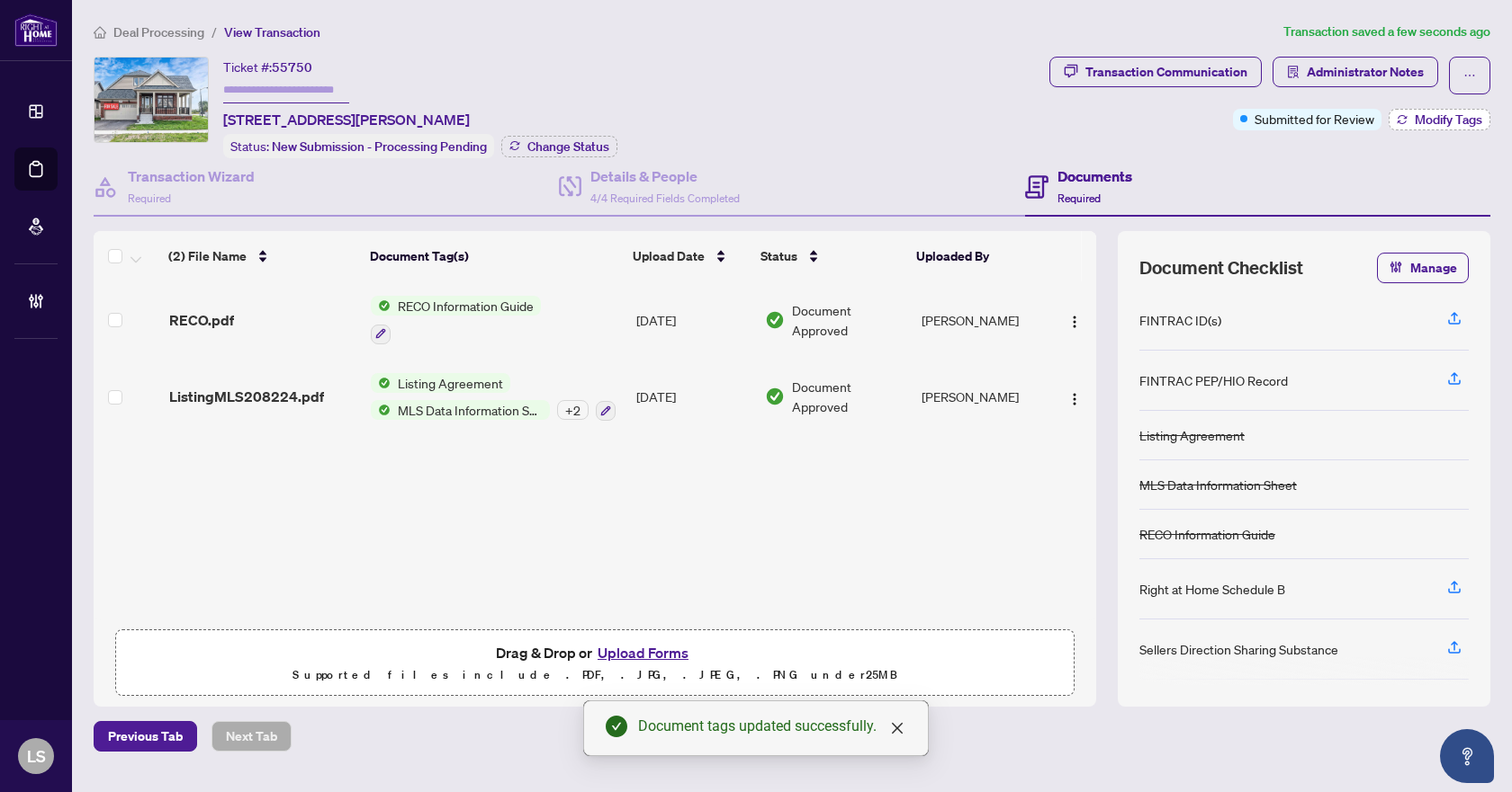
click at [1441, 125] on span "Modify Tags" at bounding box center [1448, 120] width 67 height 13
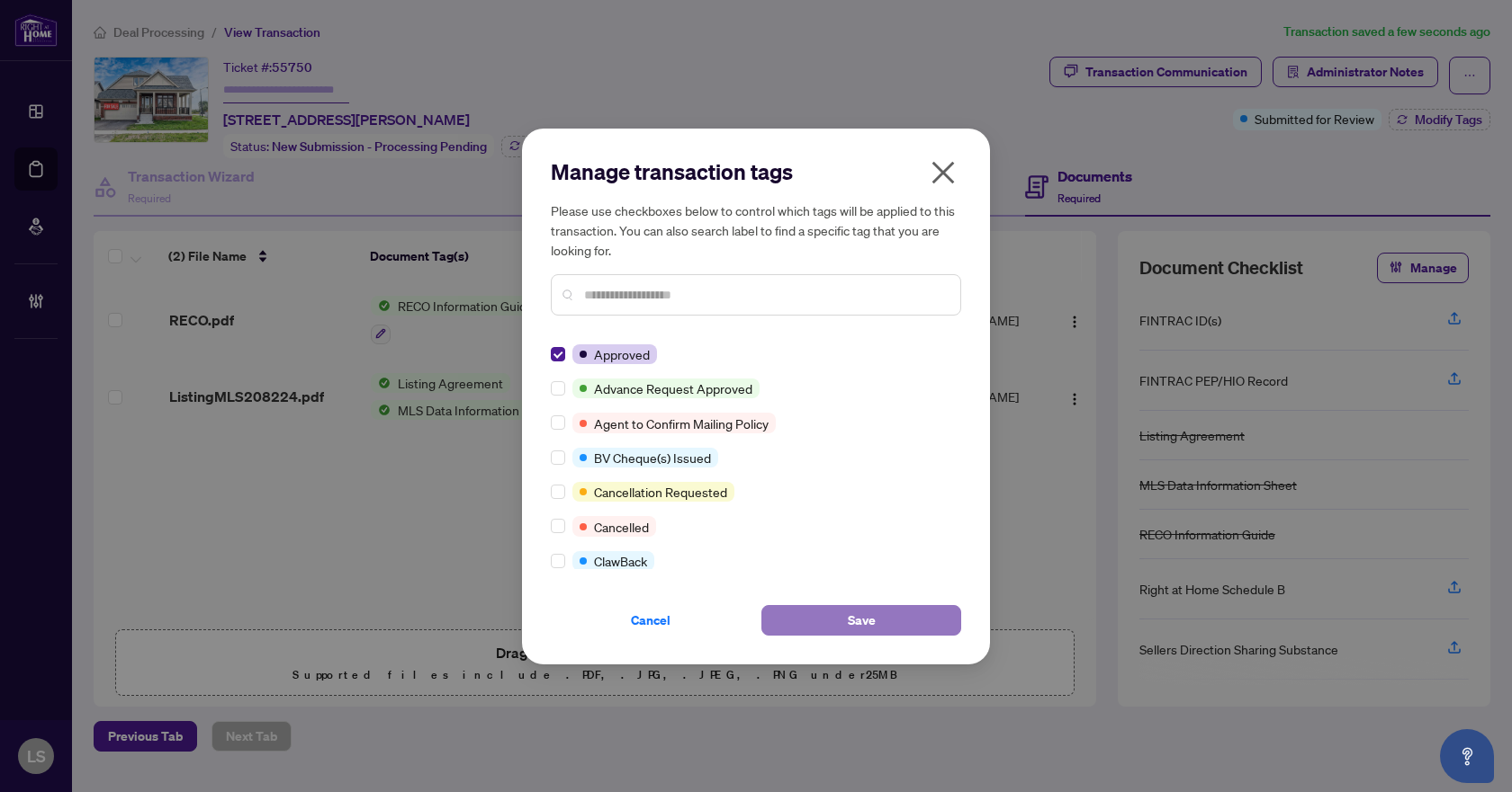
click at [847, 612] on span "Save" at bounding box center [861, 620] width 28 height 29
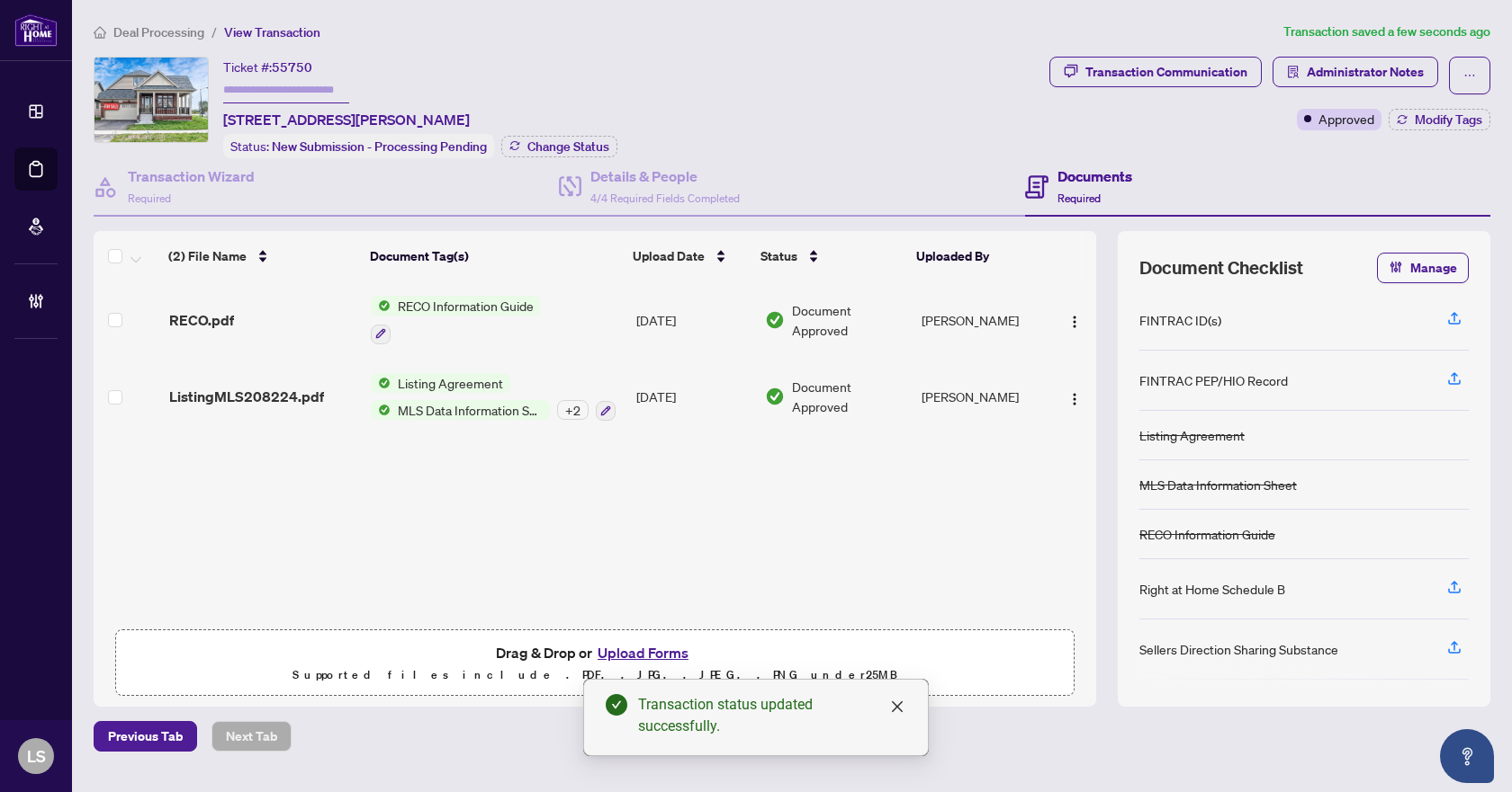
click at [190, 30] on span "Deal Processing" at bounding box center [159, 32] width 91 height 16
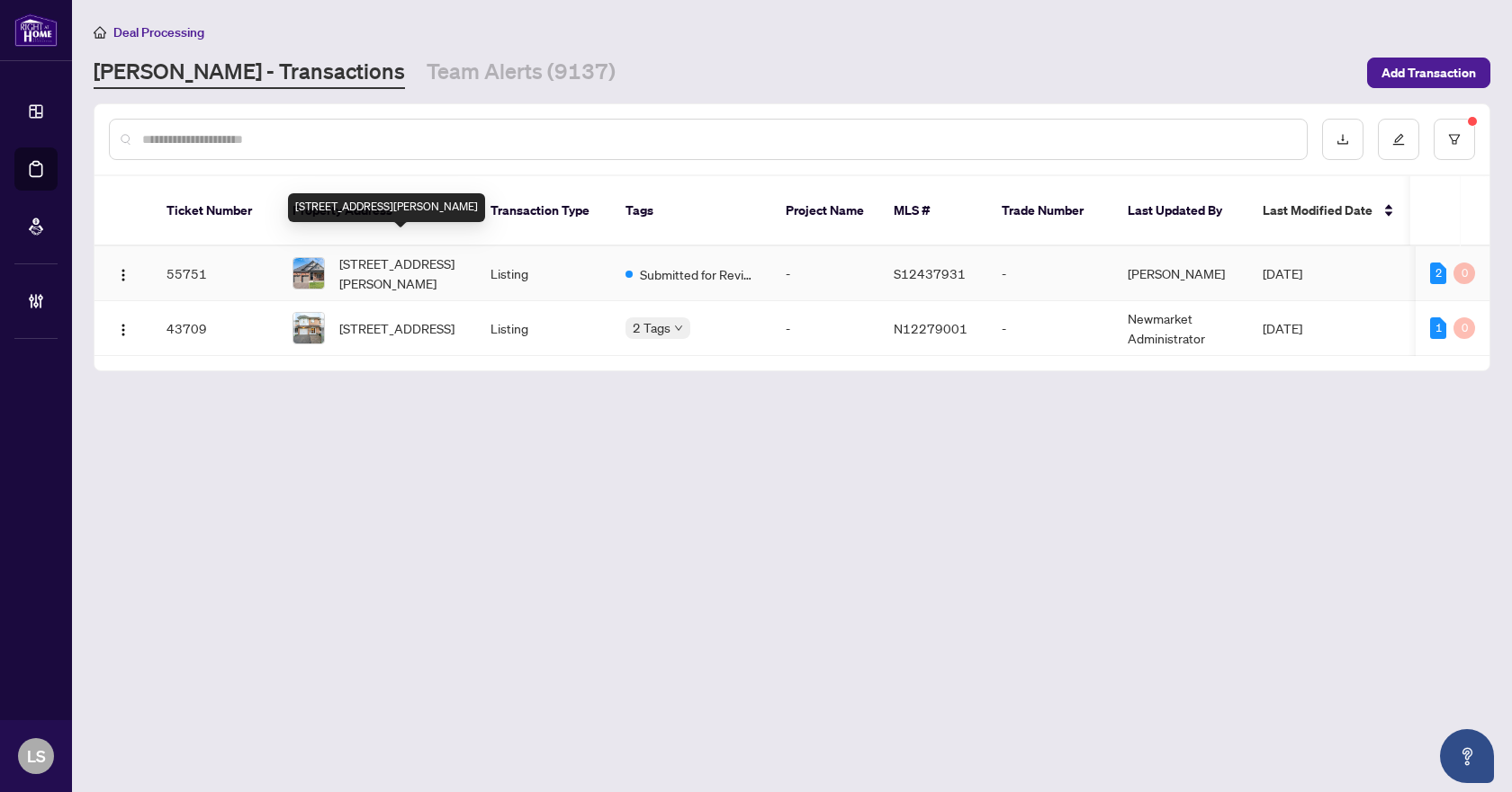
click at [393, 254] on span "[STREET_ADDRESS][PERSON_NAME]" at bounding box center [399, 274] width 122 height 40
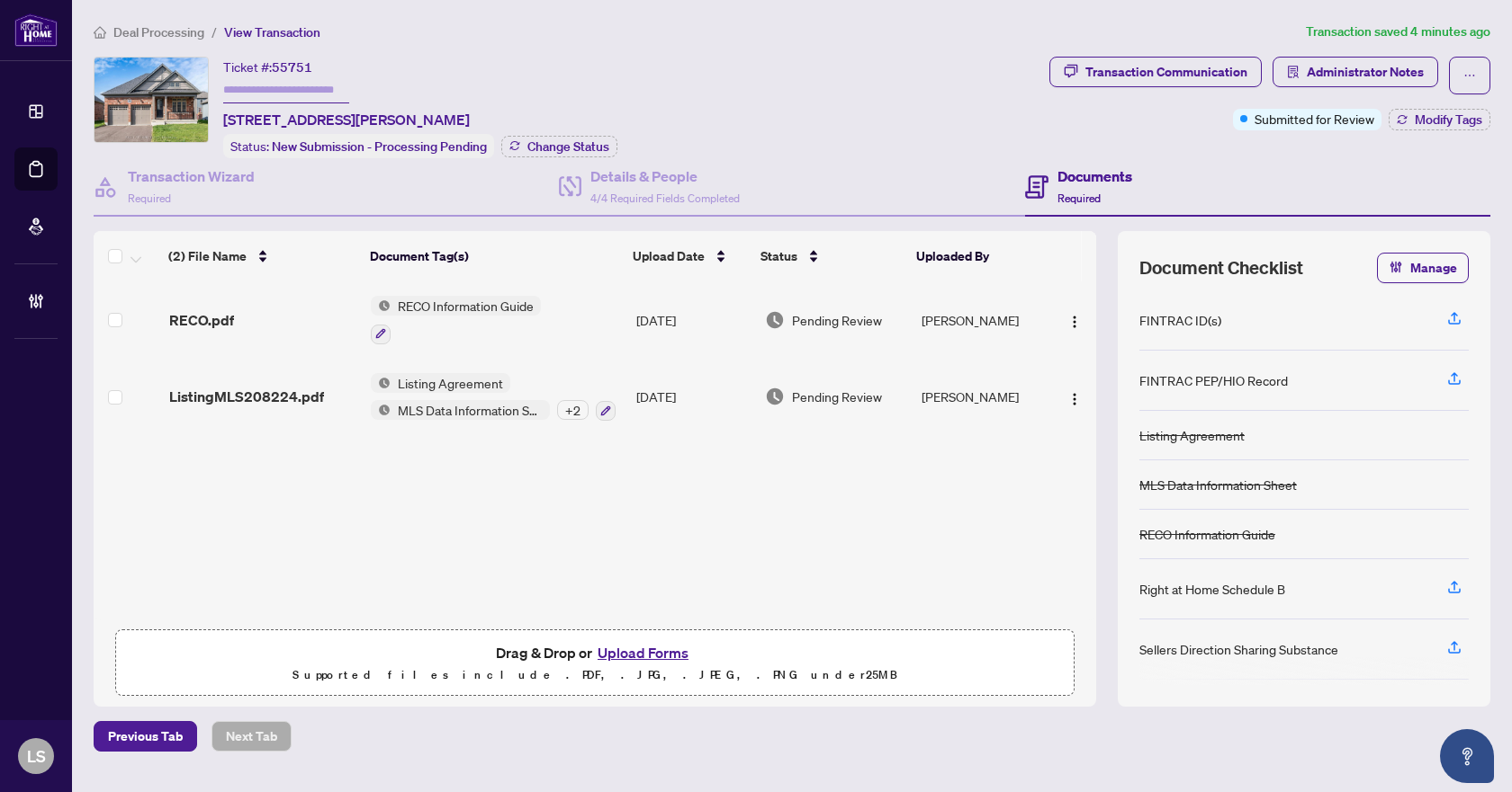
click at [240, 322] on div "RECO.pdf" at bounding box center [263, 319] width 188 height 21
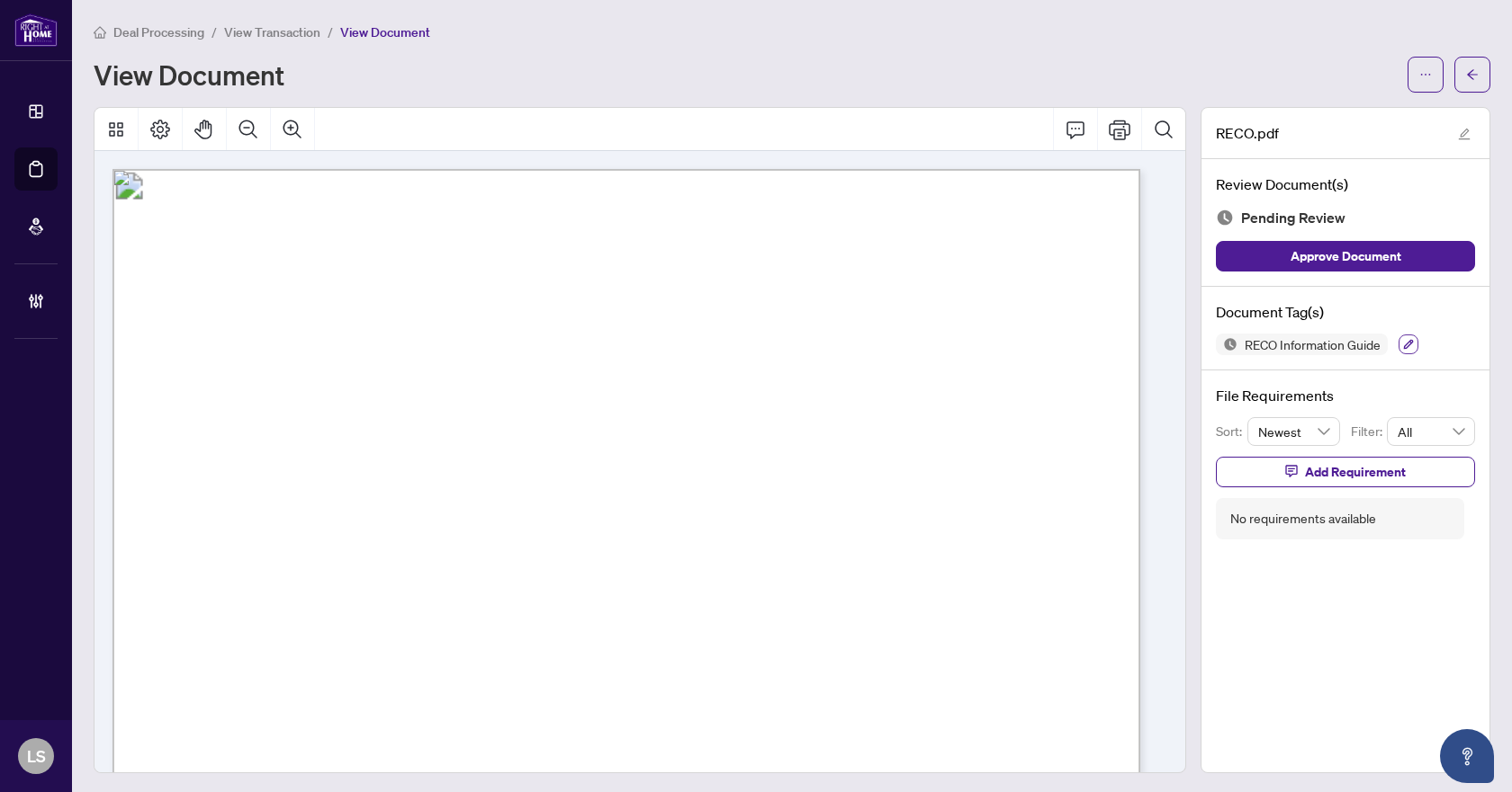
click at [1403, 342] on icon "button" at bounding box center [1409, 344] width 11 height 11
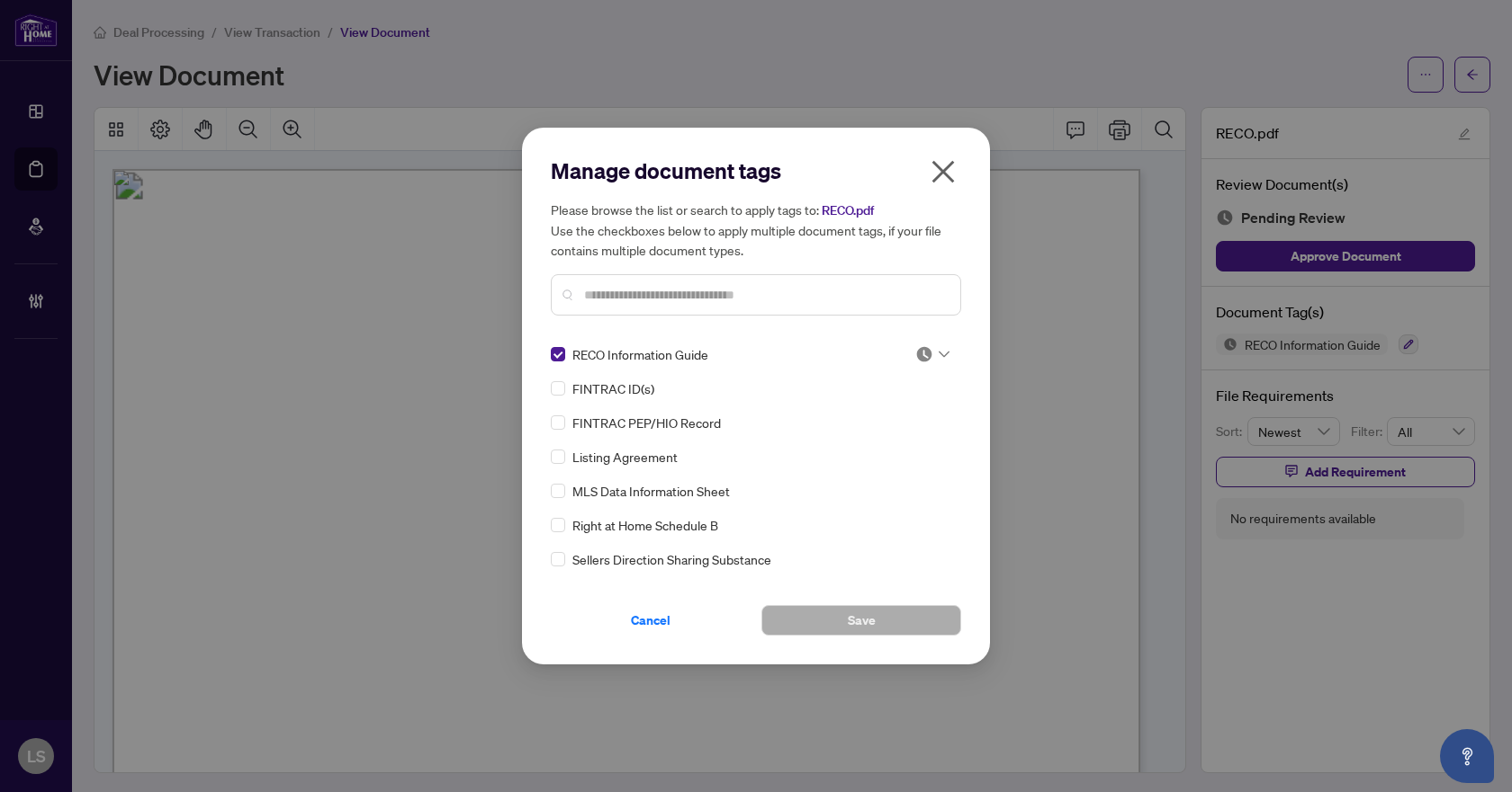
click at [938, 357] on icon at bounding box center [944, 355] width 11 height 7
click at [890, 443] on div "Approved" at bounding box center [873, 442] width 115 height 20
click at [885, 621] on button "Save" at bounding box center [861, 620] width 200 height 31
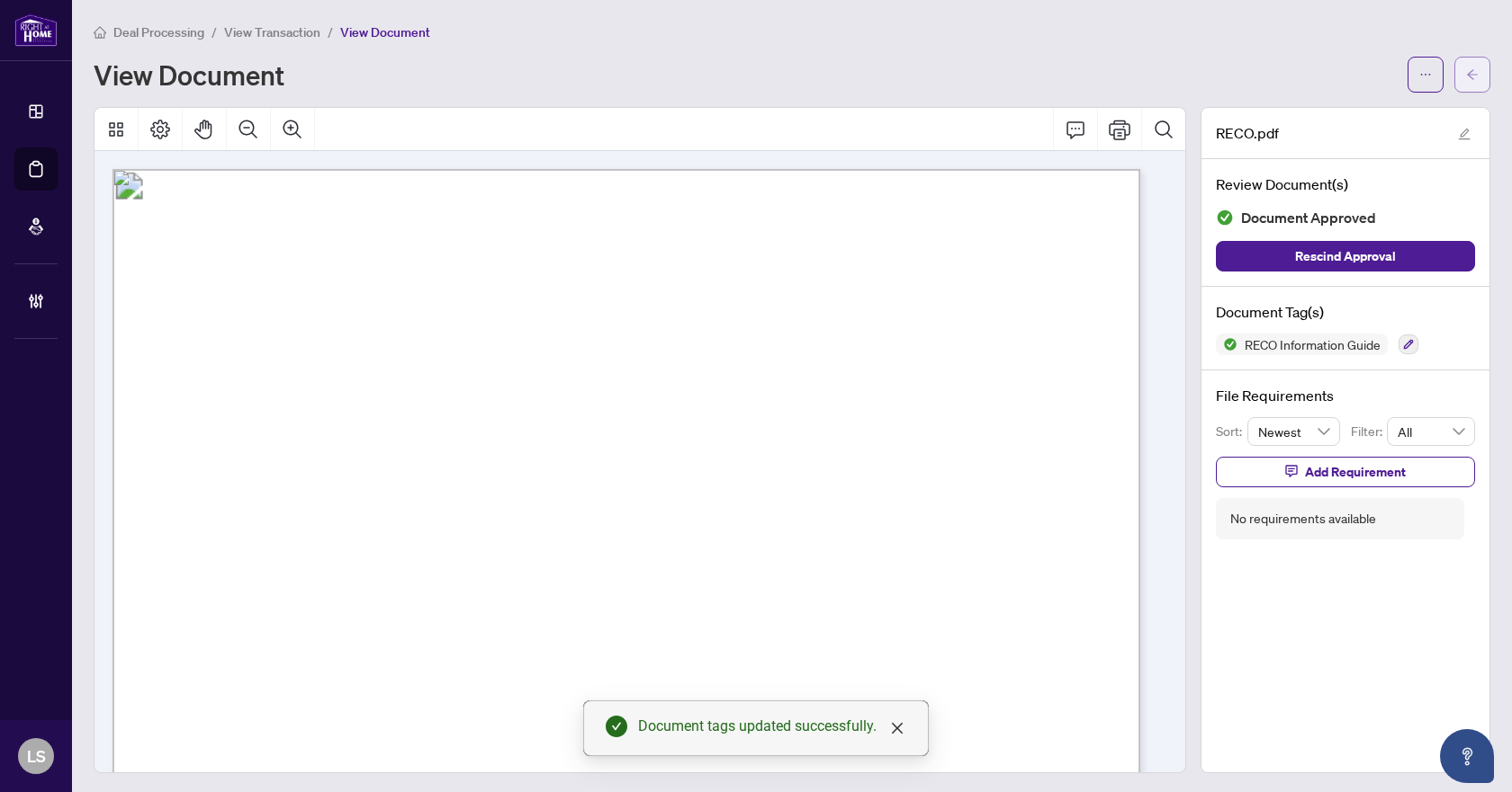
click at [1465, 76] on icon "arrow-left" at bounding box center [1472, 74] width 13 height 13
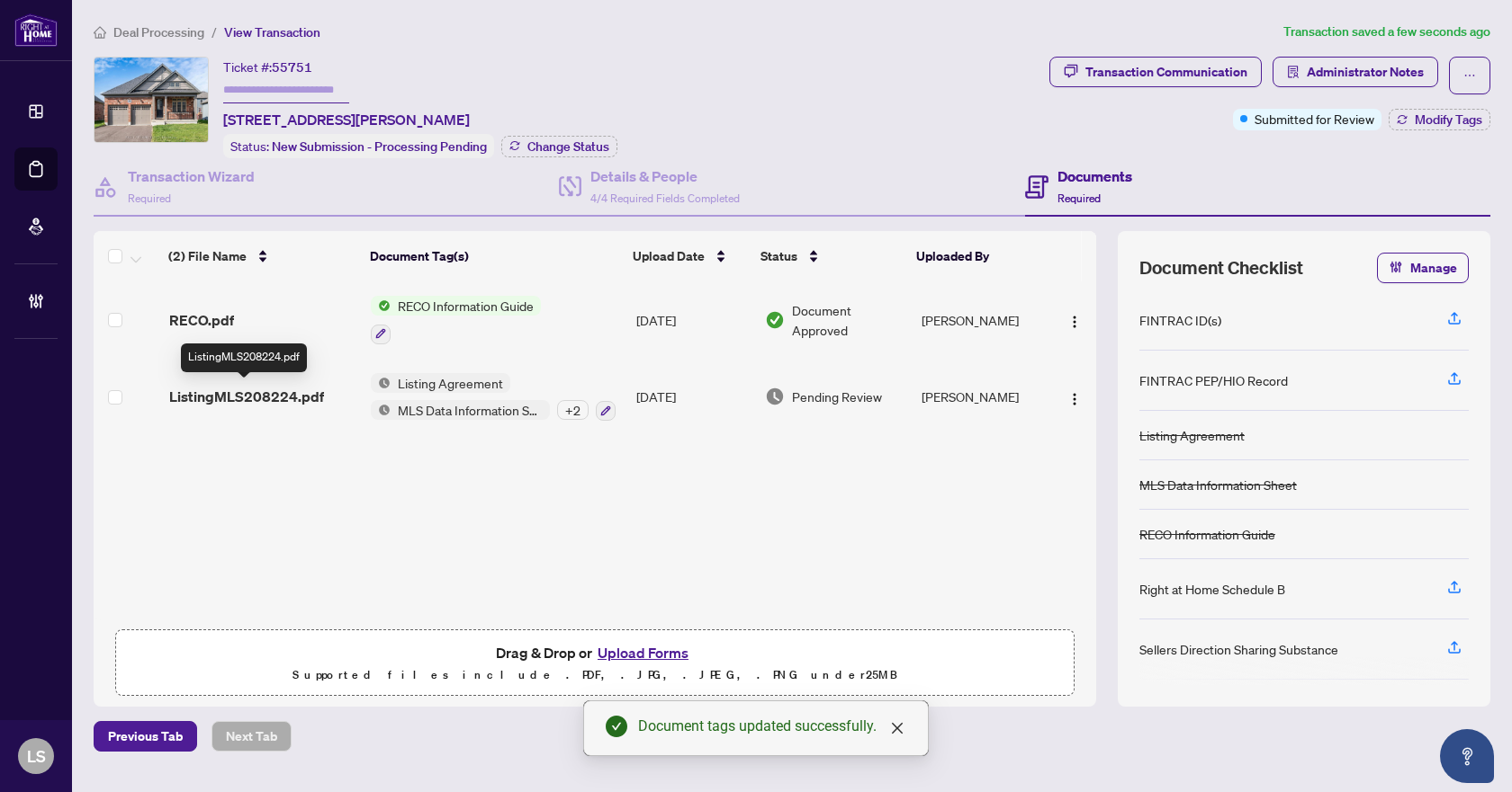
click at [275, 388] on span "ListingMLS208224.pdf" at bounding box center [247, 396] width 155 height 21
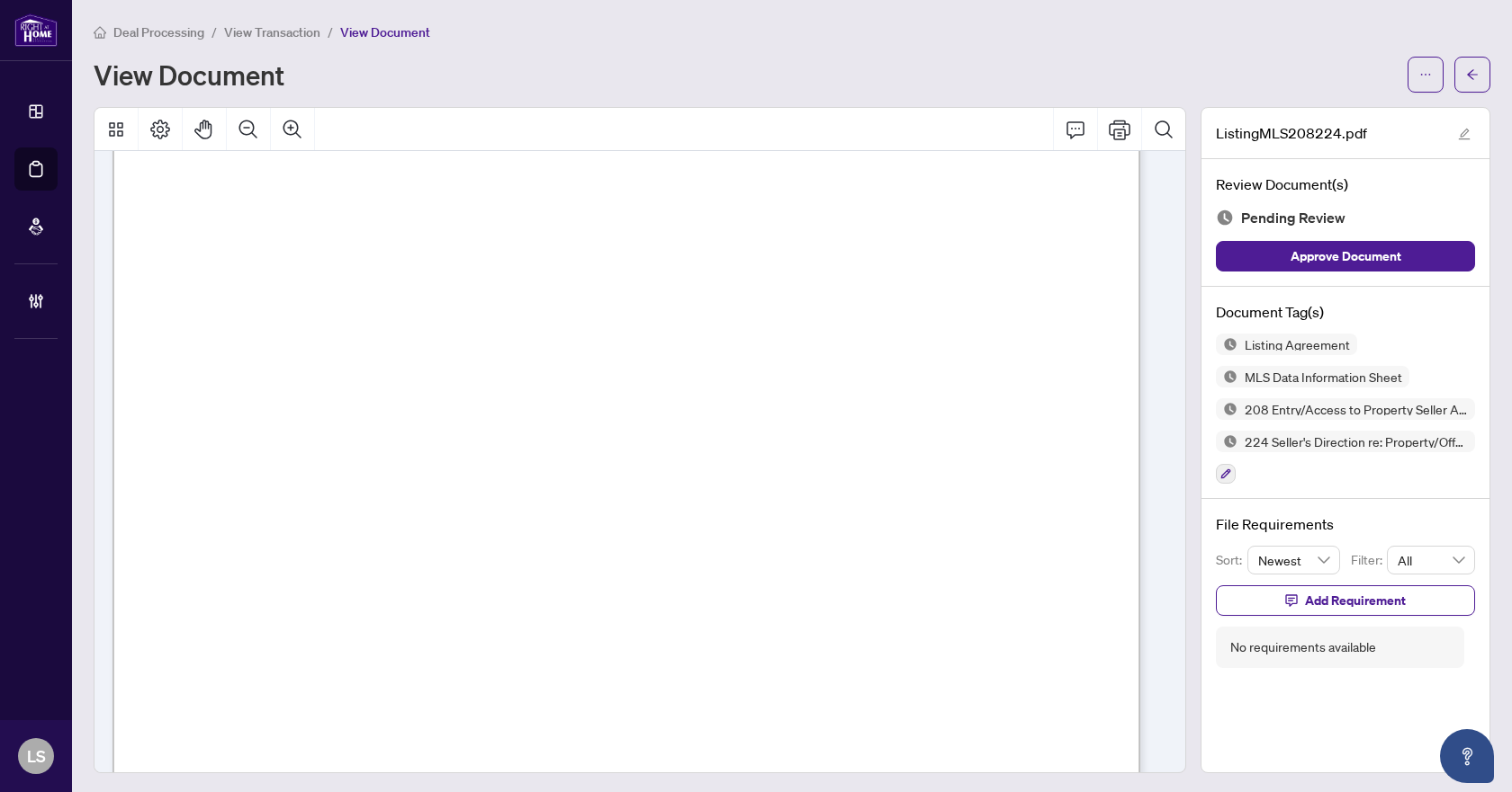
scroll to position [10368, 0]
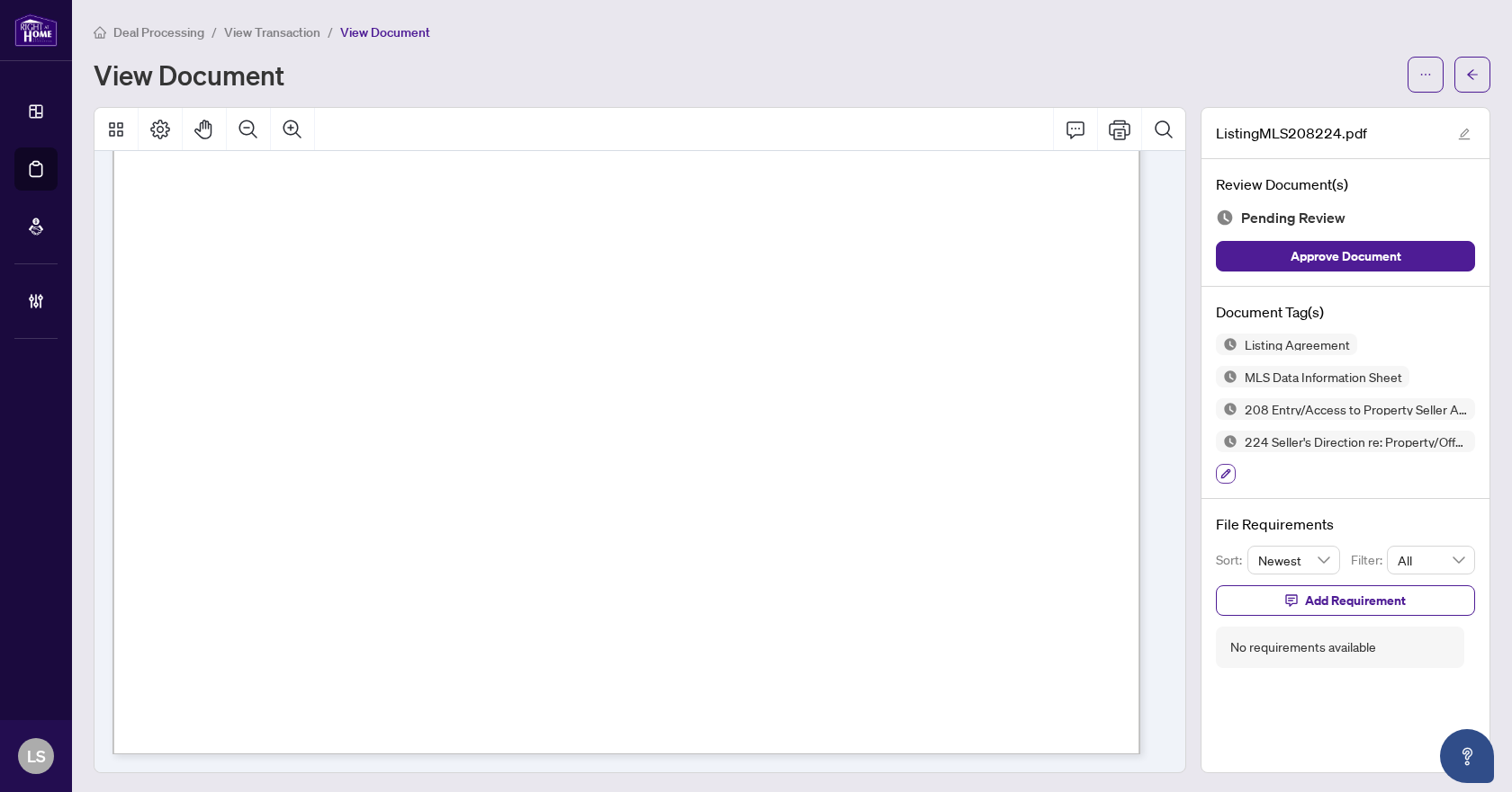
click at [1221, 472] on icon "button" at bounding box center [1226, 475] width 11 height 11
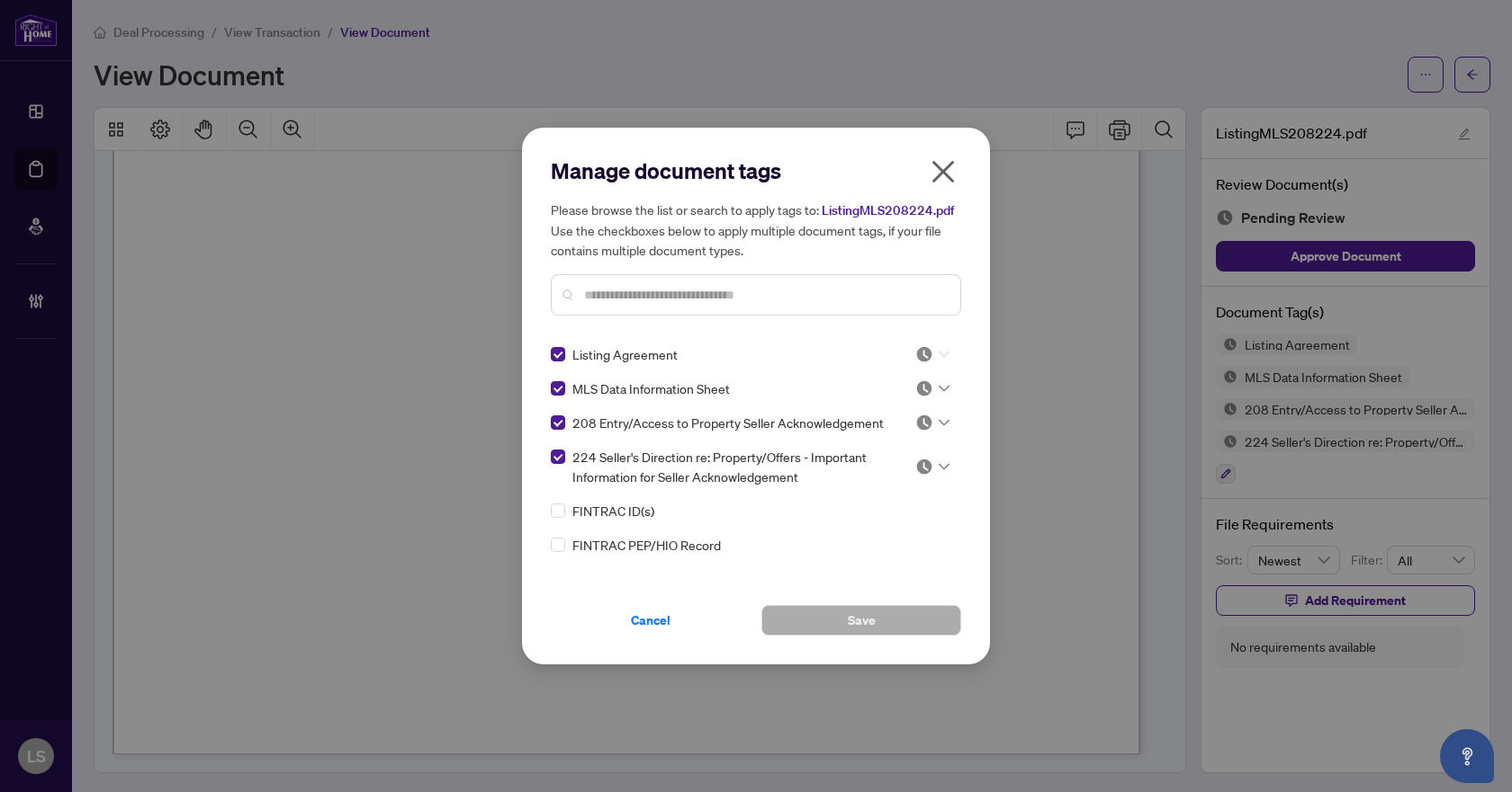
click at [944, 353] on div at bounding box center [926, 354] width 46 height 18
click at [906, 443] on div "Approved" at bounding box center [873, 442] width 115 height 20
click at [942, 389] on icon at bounding box center [944, 389] width 11 height 7
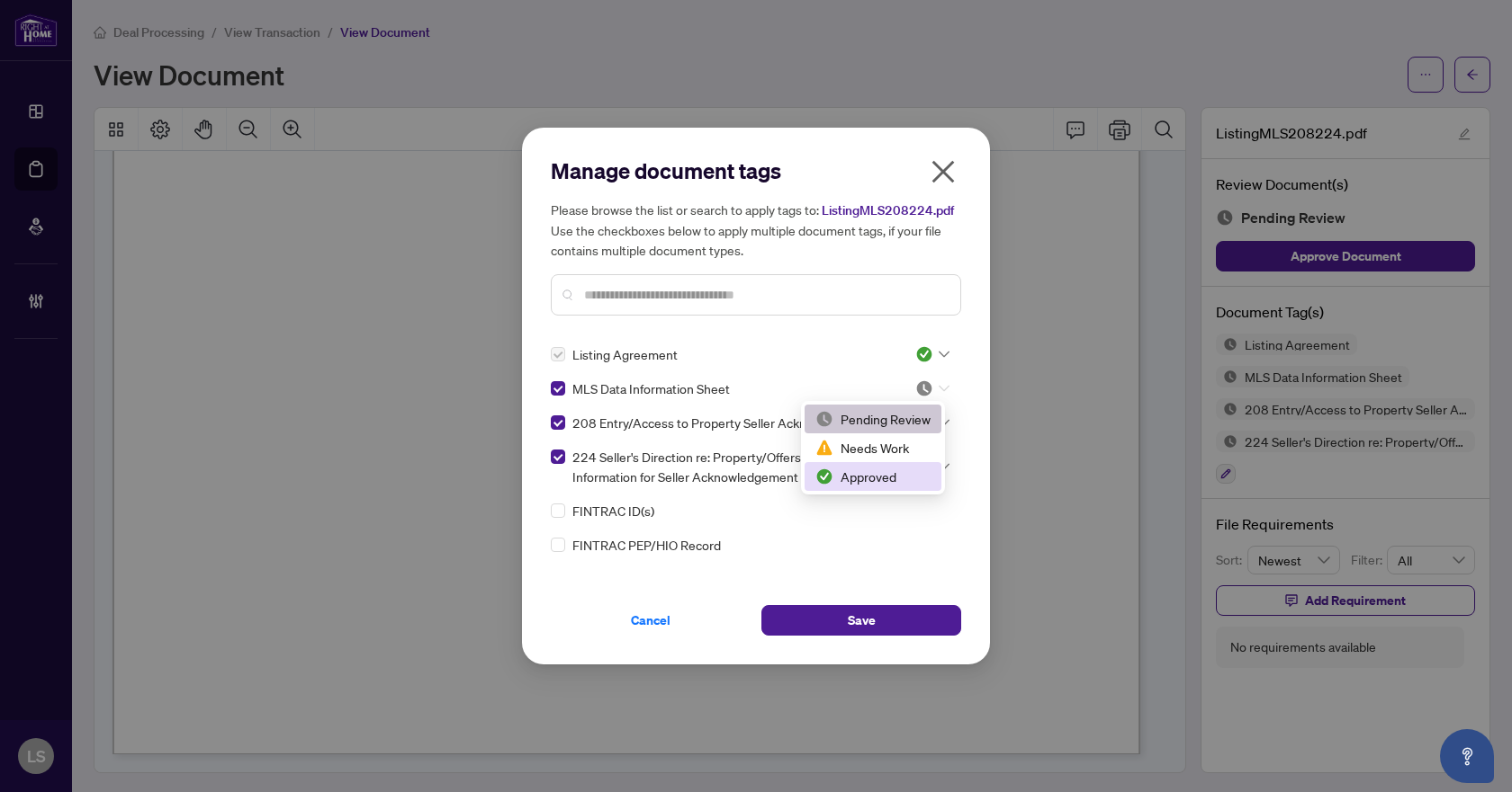
click at [895, 479] on div "Approved" at bounding box center [873, 477] width 115 height 20
click at [938, 421] on icon at bounding box center [944, 423] width 11 height 7
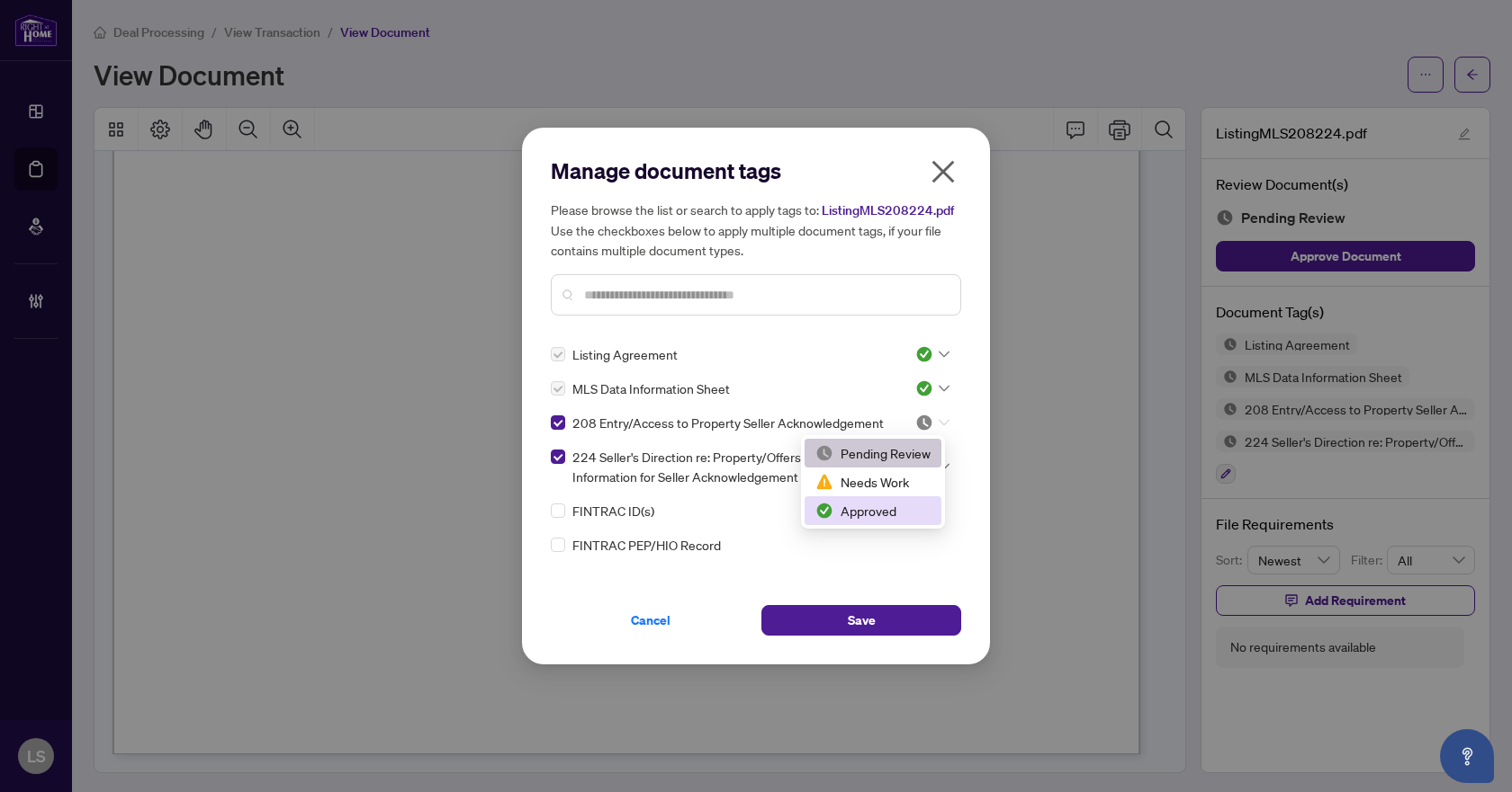
click at [872, 504] on div "Approved" at bounding box center [873, 510] width 115 height 20
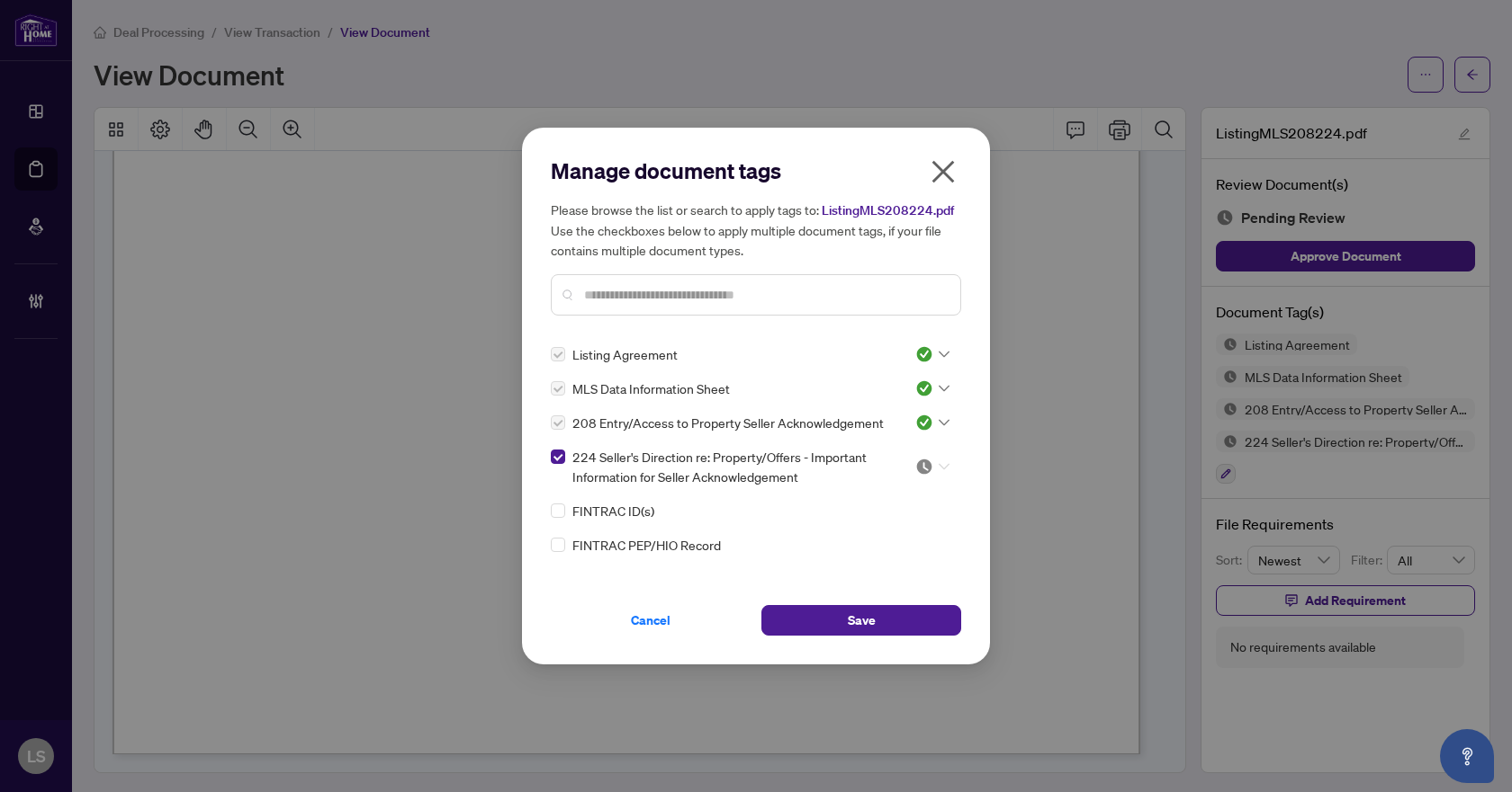
click at [938, 465] on icon at bounding box center [944, 467] width 11 height 7
click at [894, 553] on div "Approved" at bounding box center [873, 555] width 115 height 20
click at [930, 617] on button "Save" at bounding box center [861, 620] width 200 height 31
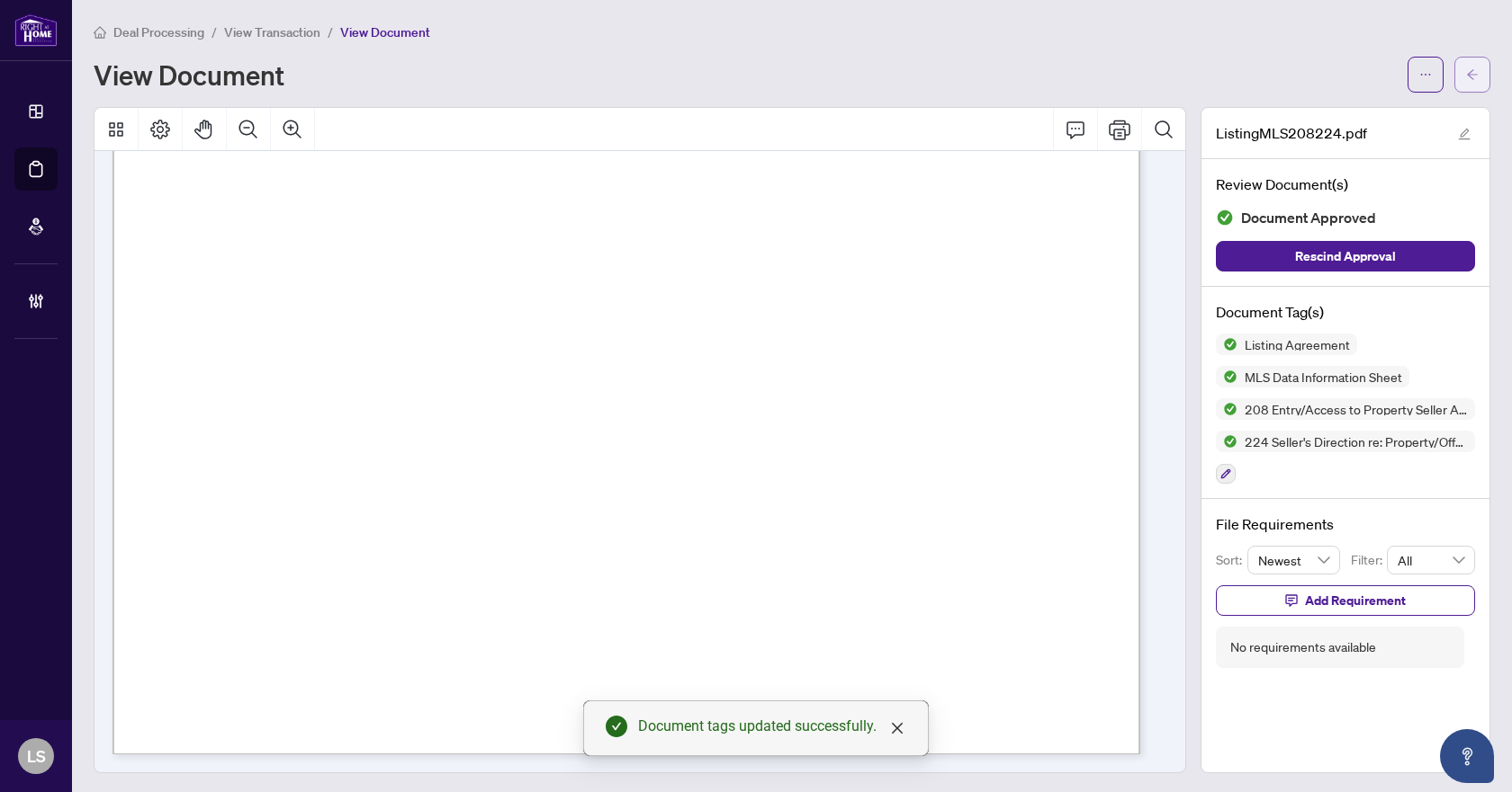
click at [1465, 74] on button "button" at bounding box center [1472, 74] width 36 height 36
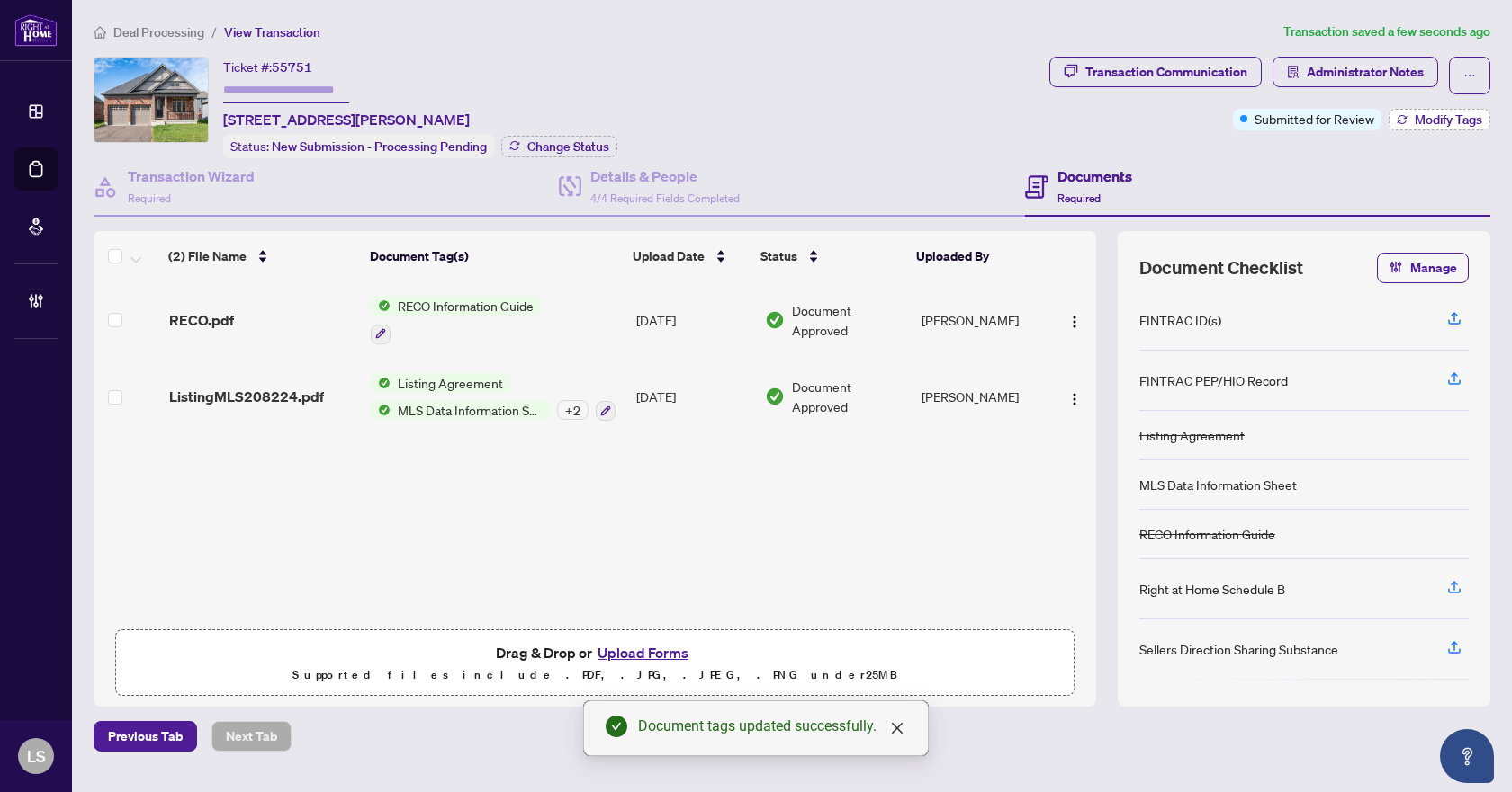
click at [1435, 117] on span "Modify Tags" at bounding box center [1448, 120] width 67 height 13
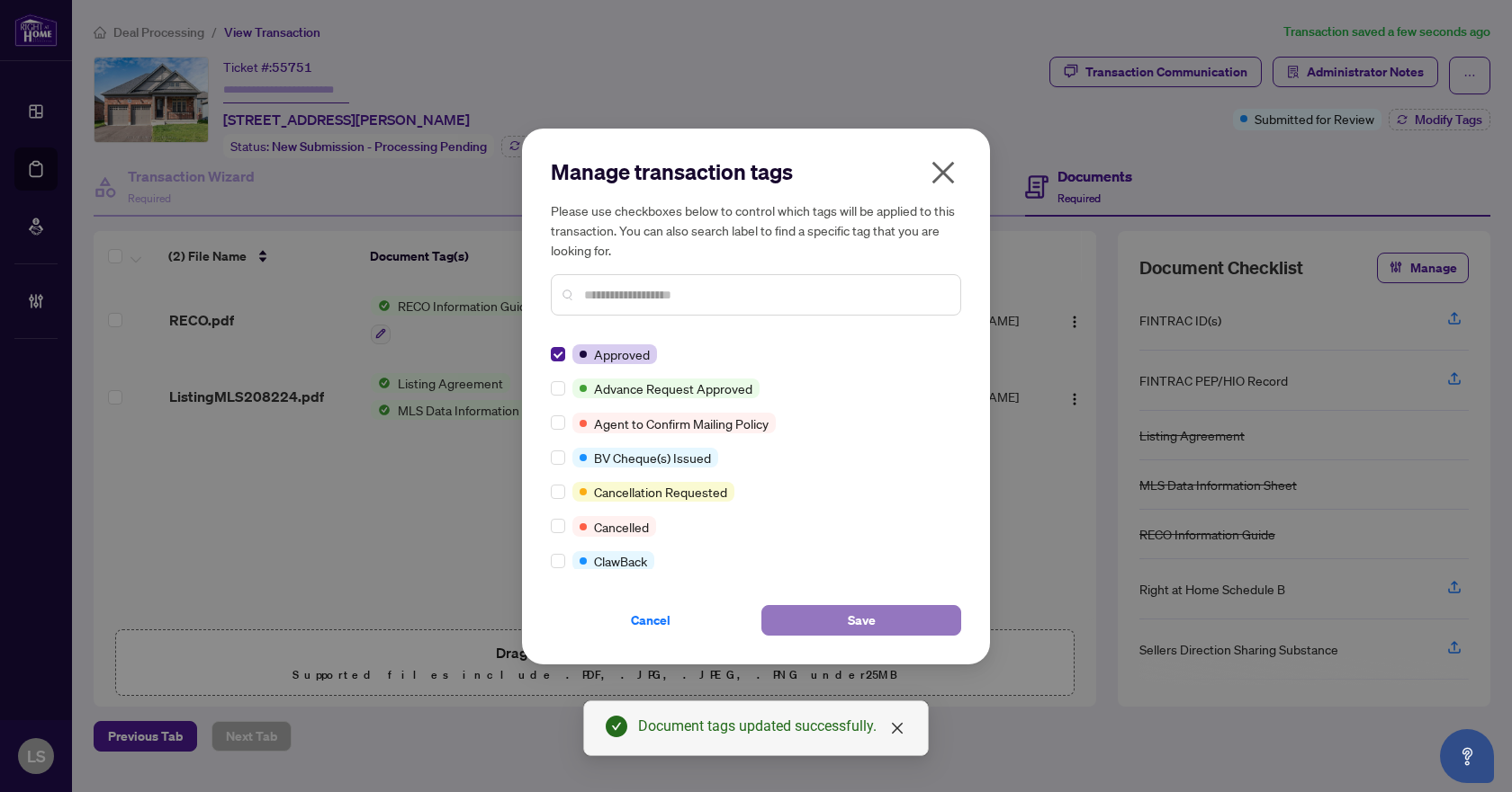
click at [857, 613] on span "Save" at bounding box center [861, 620] width 28 height 29
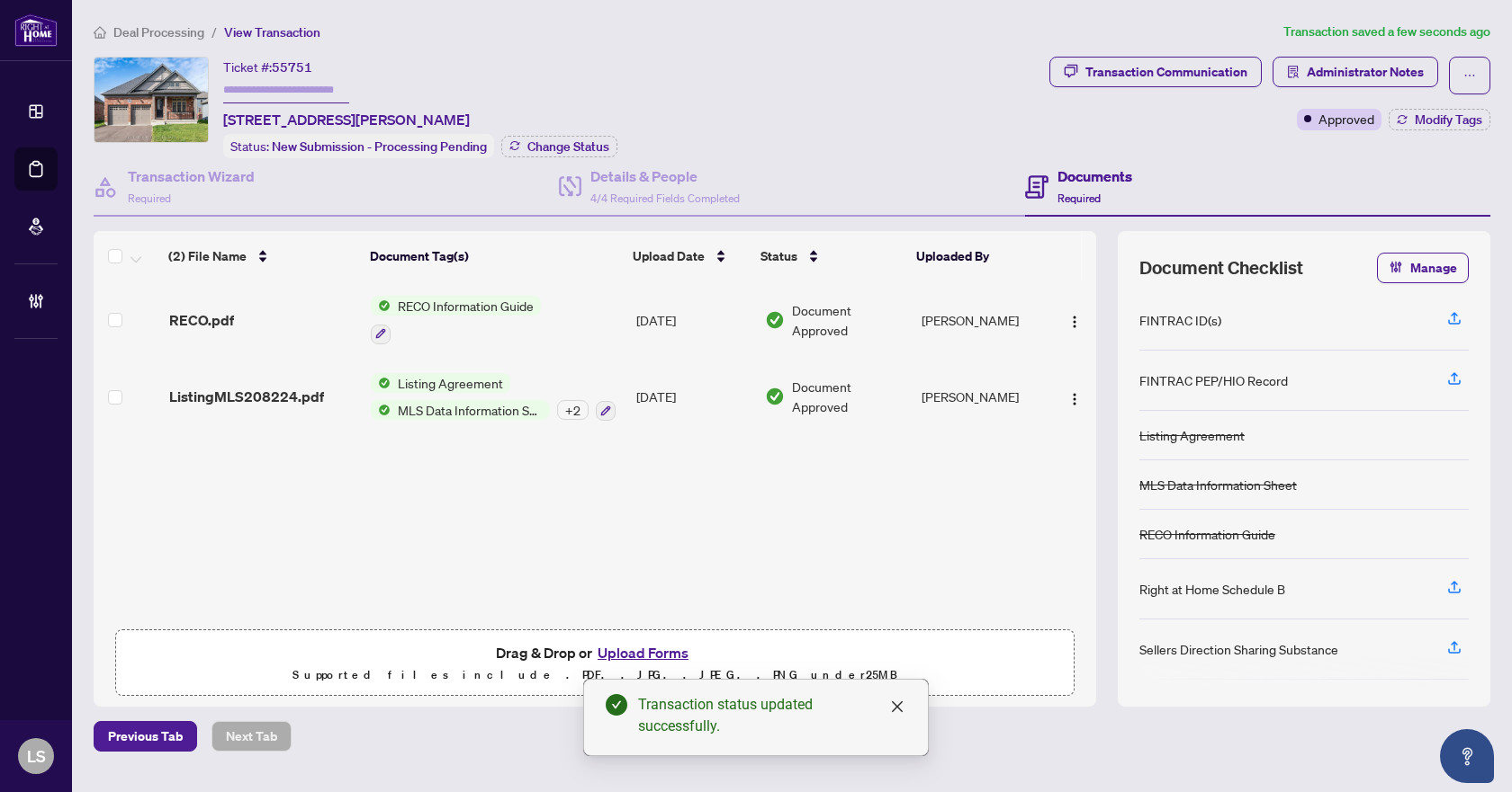
click at [160, 31] on span "Deal Processing" at bounding box center [159, 32] width 91 height 16
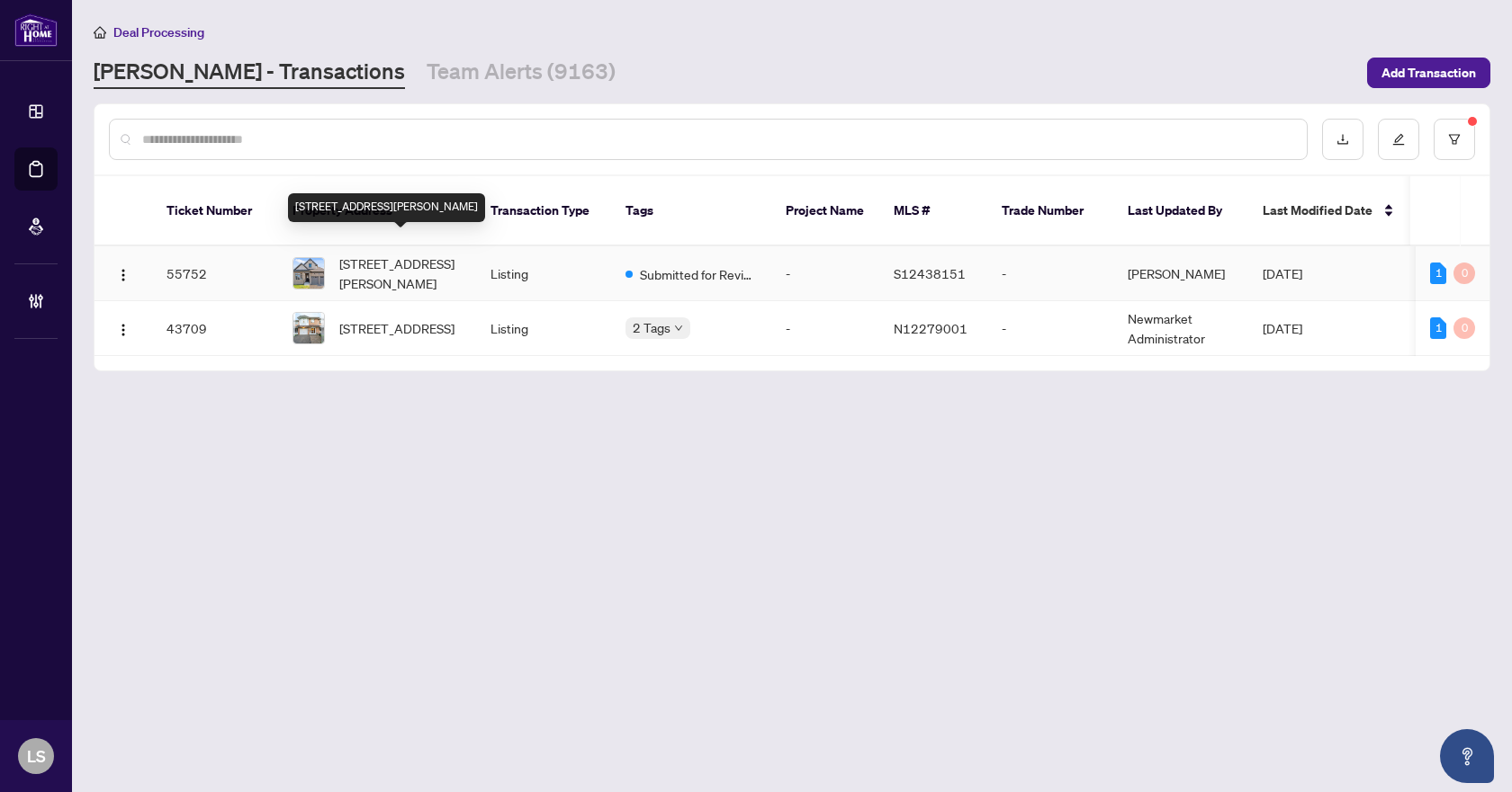
click at [417, 262] on span "[STREET_ADDRESS][PERSON_NAME]" at bounding box center [399, 274] width 122 height 40
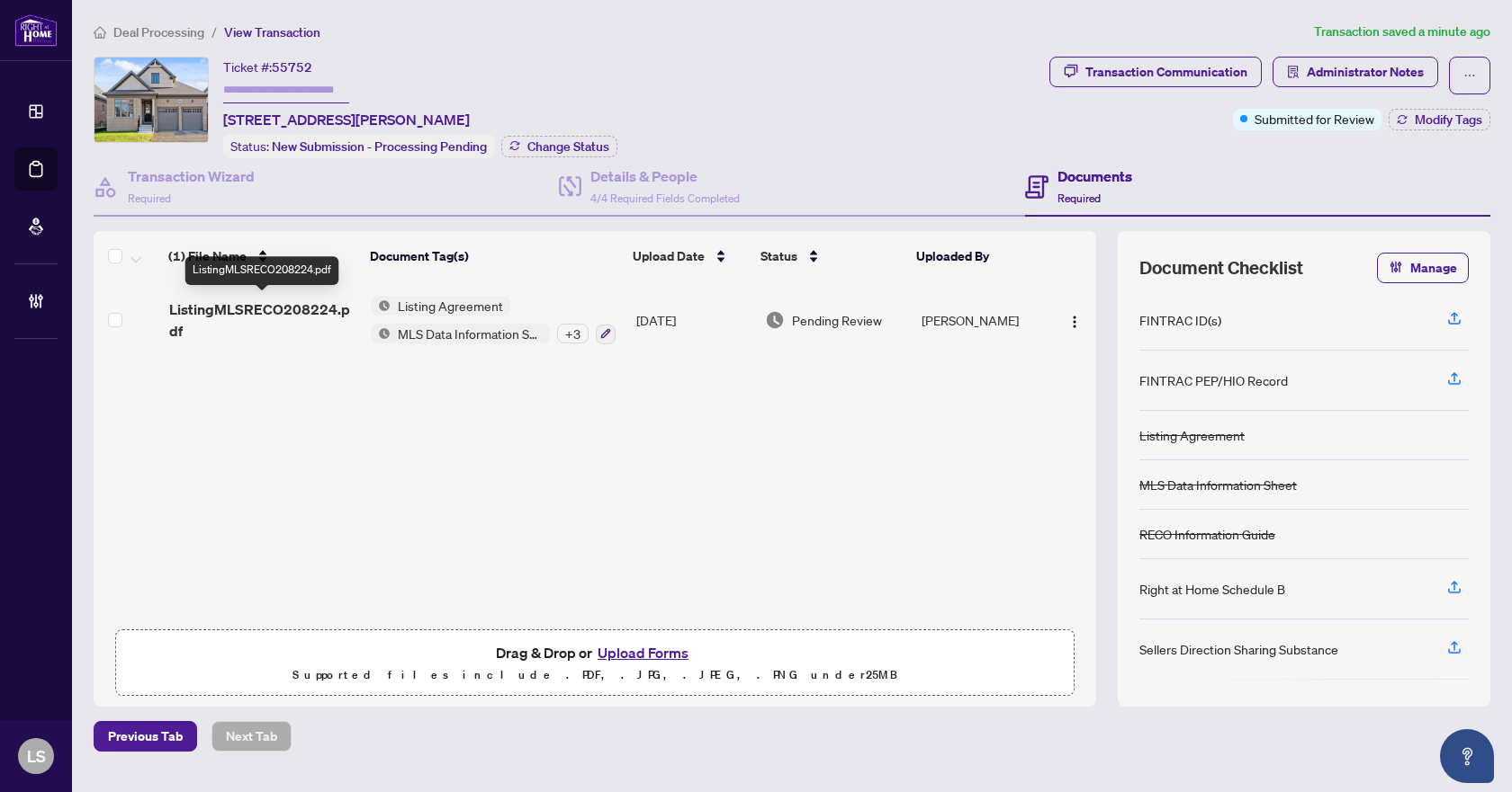
click at [273, 302] on span "ListingMLSRECO208224.pdf" at bounding box center [263, 320] width 188 height 43
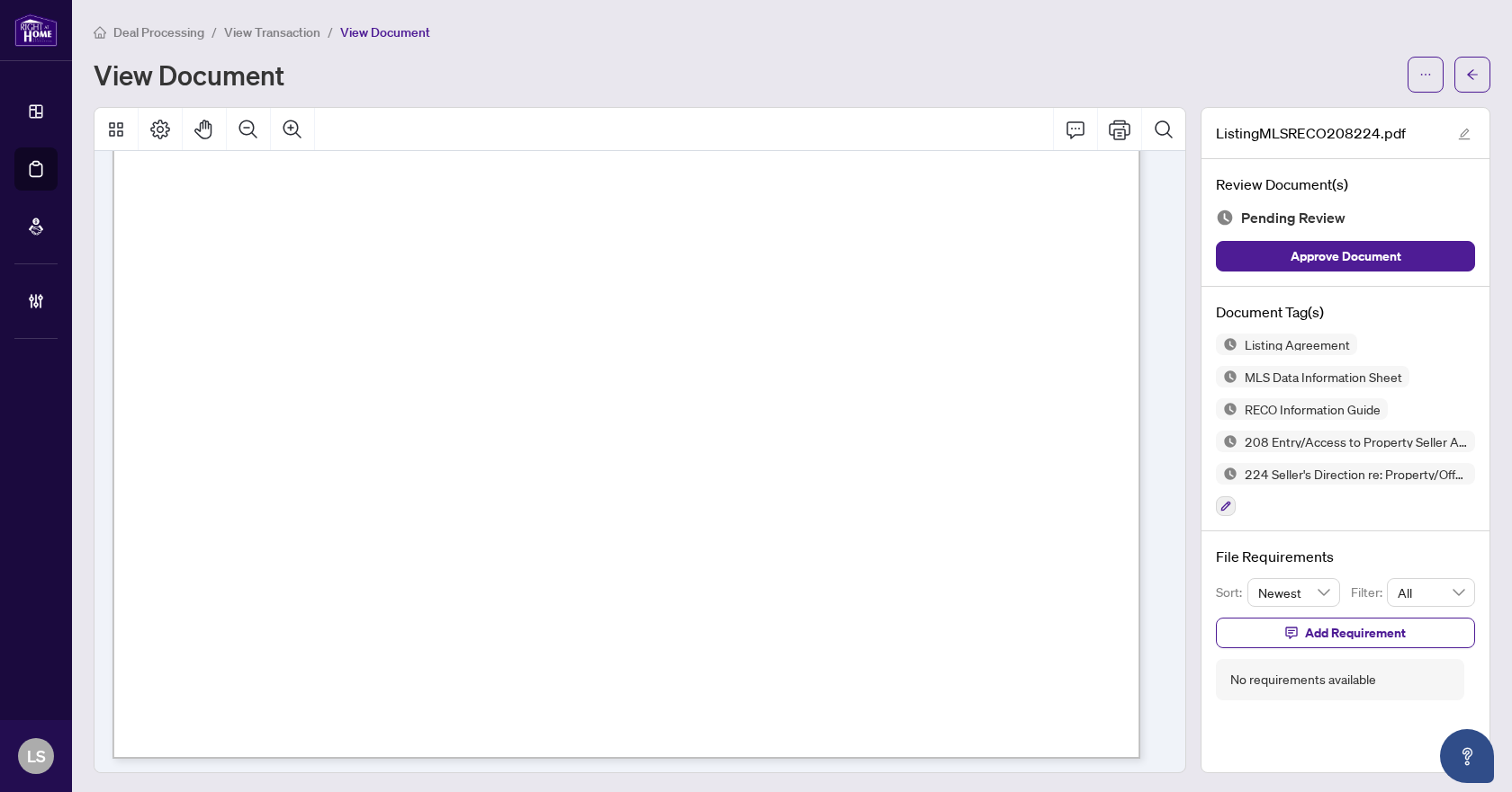
scroll to position [28086, 0]
click at [1221, 502] on icon "button" at bounding box center [1226, 506] width 11 height 11
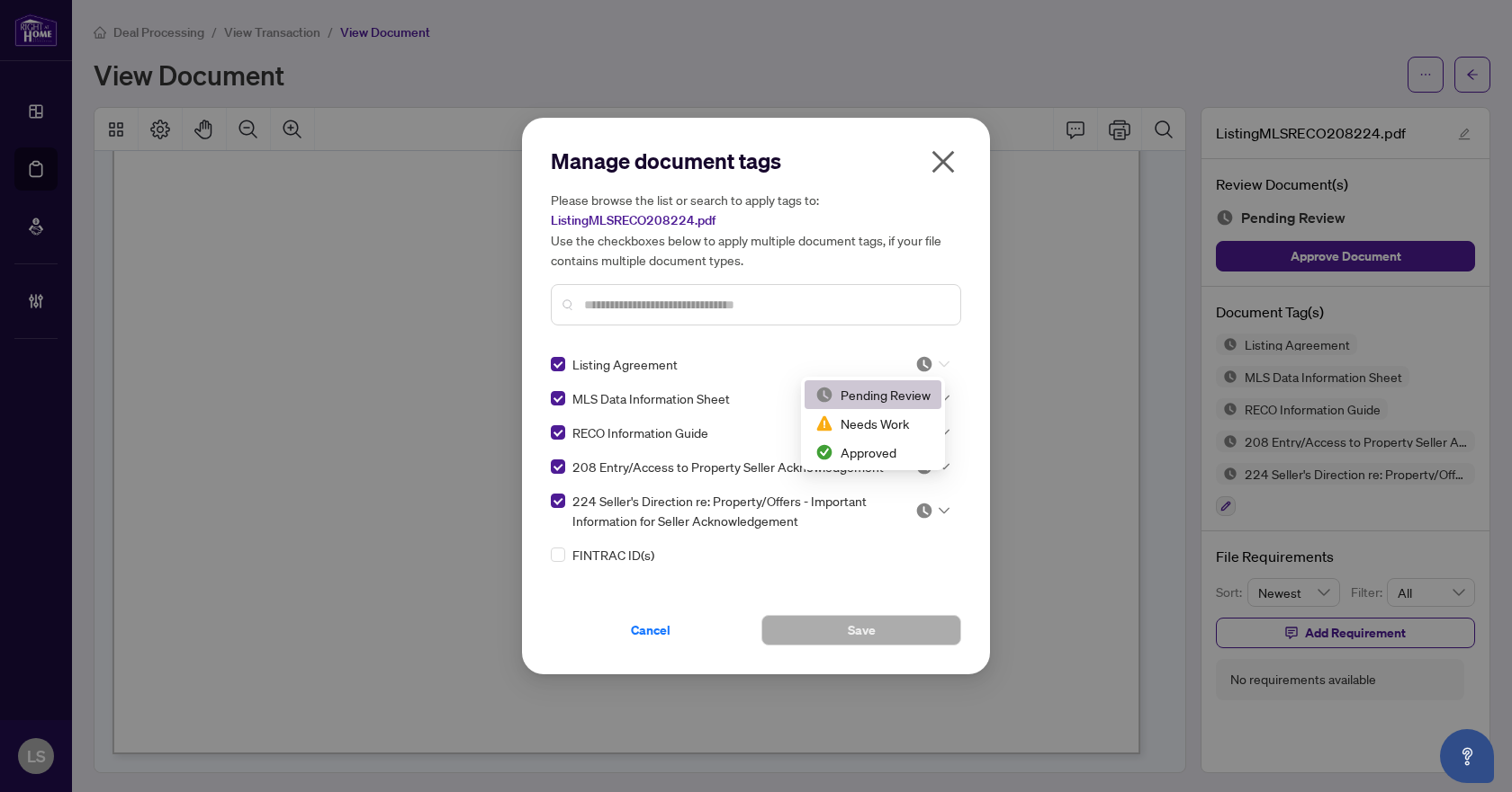
click at [941, 368] on div at bounding box center [932, 364] width 34 height 18
click at [907, 450] on div "Approved" at bounding box center [873, 452] width 115 height 20
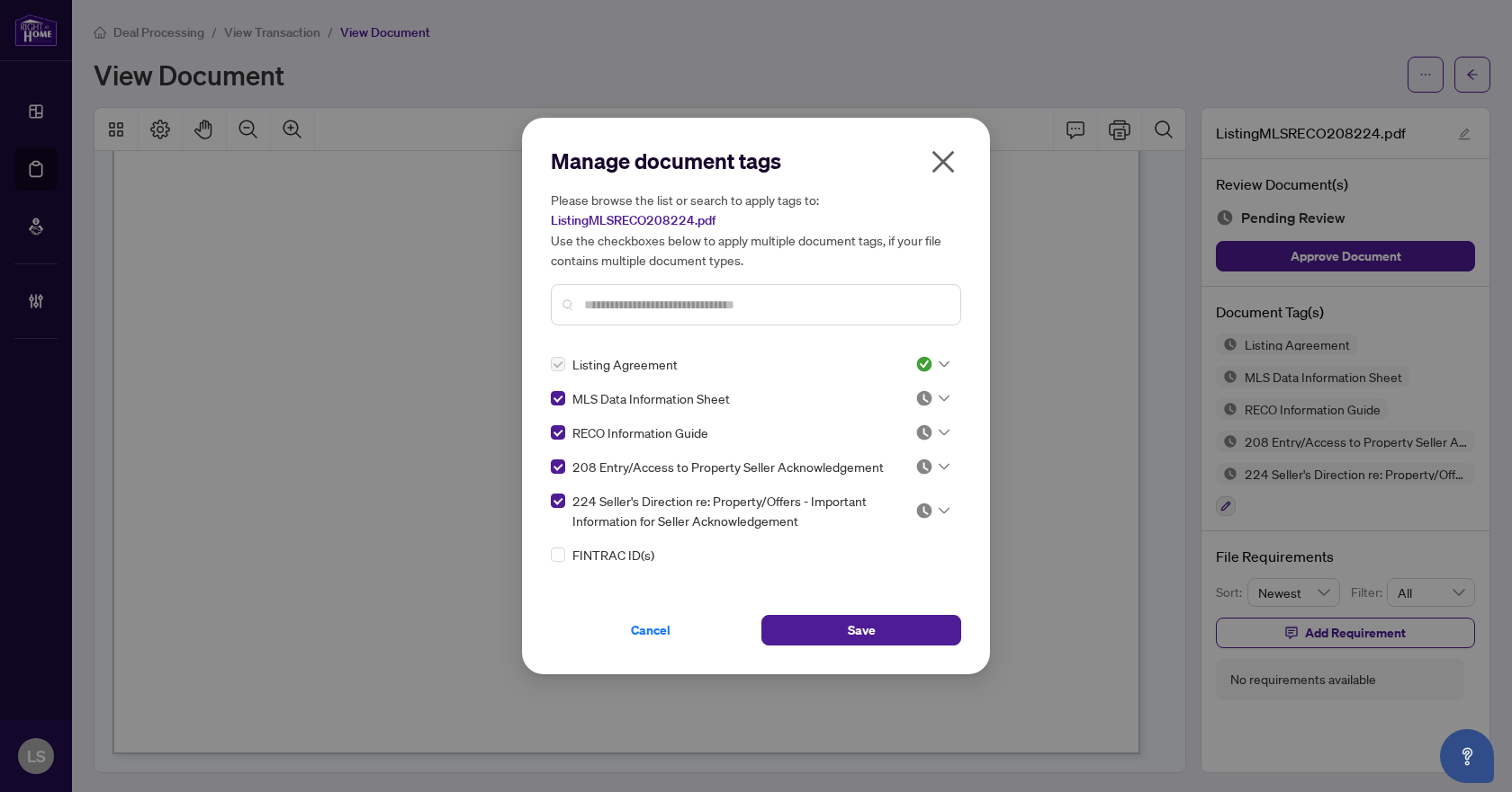
click at [938, 396] on icon at bounding box center [944, 398] width 11 height 7
click at [885, 490] on div "Approved" at bounding box center [873, 486] width 115 height 20
click at [938, 429] on icon at bounding box center [944, 433] width 11 height 7
click at [901, 520] on div "Approved" at bounding box center [873, 520] width 115 height 20
click at [938, 465] on icon at bounding box center [944, 467] width 11 height 7
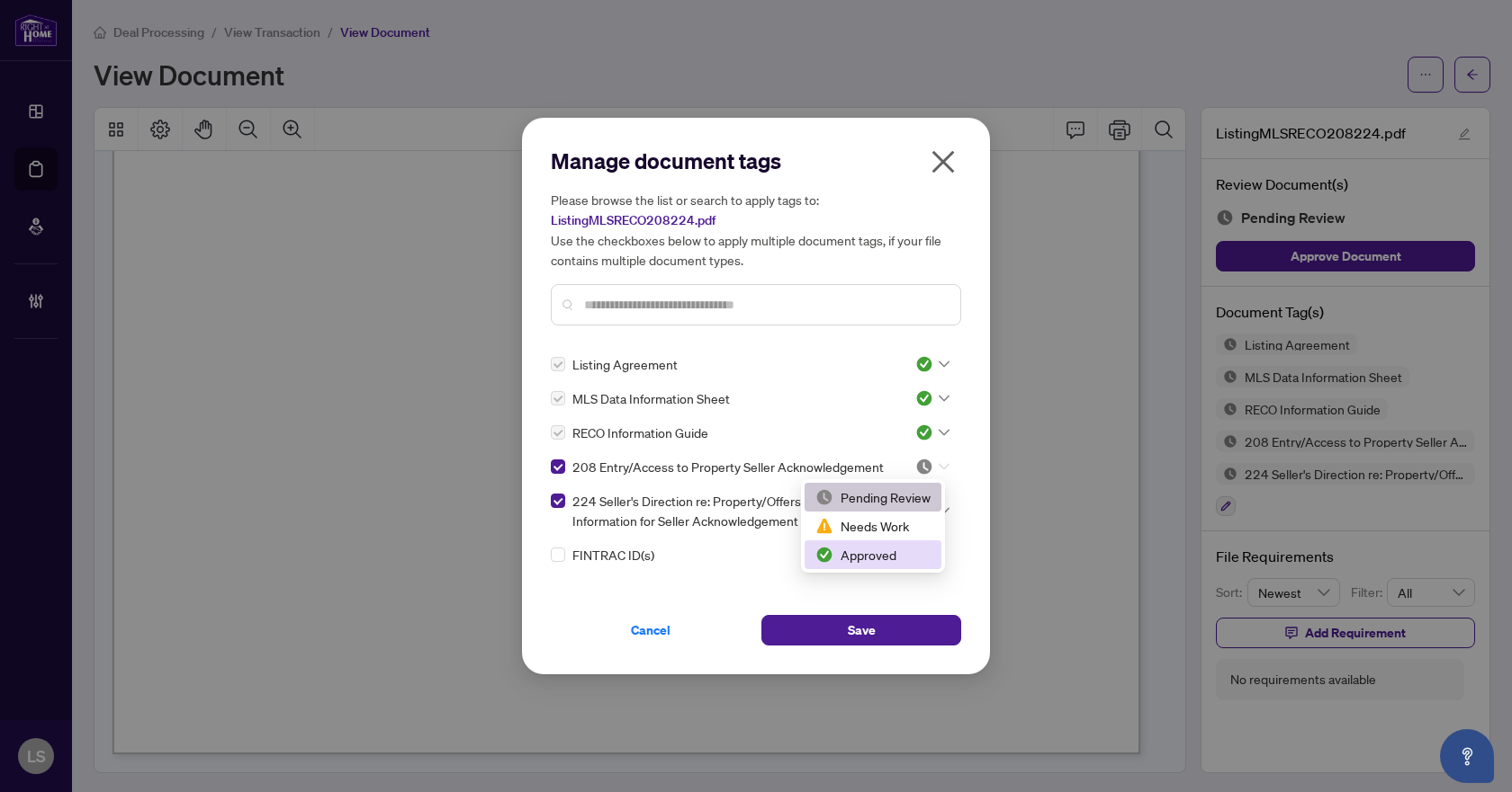
click at [887, 557] on div "Approved" at bounding box center [873, 555] width 115 height 20
click at [938, 509] on icon at bounding box center [944, 511] width 11 height 7
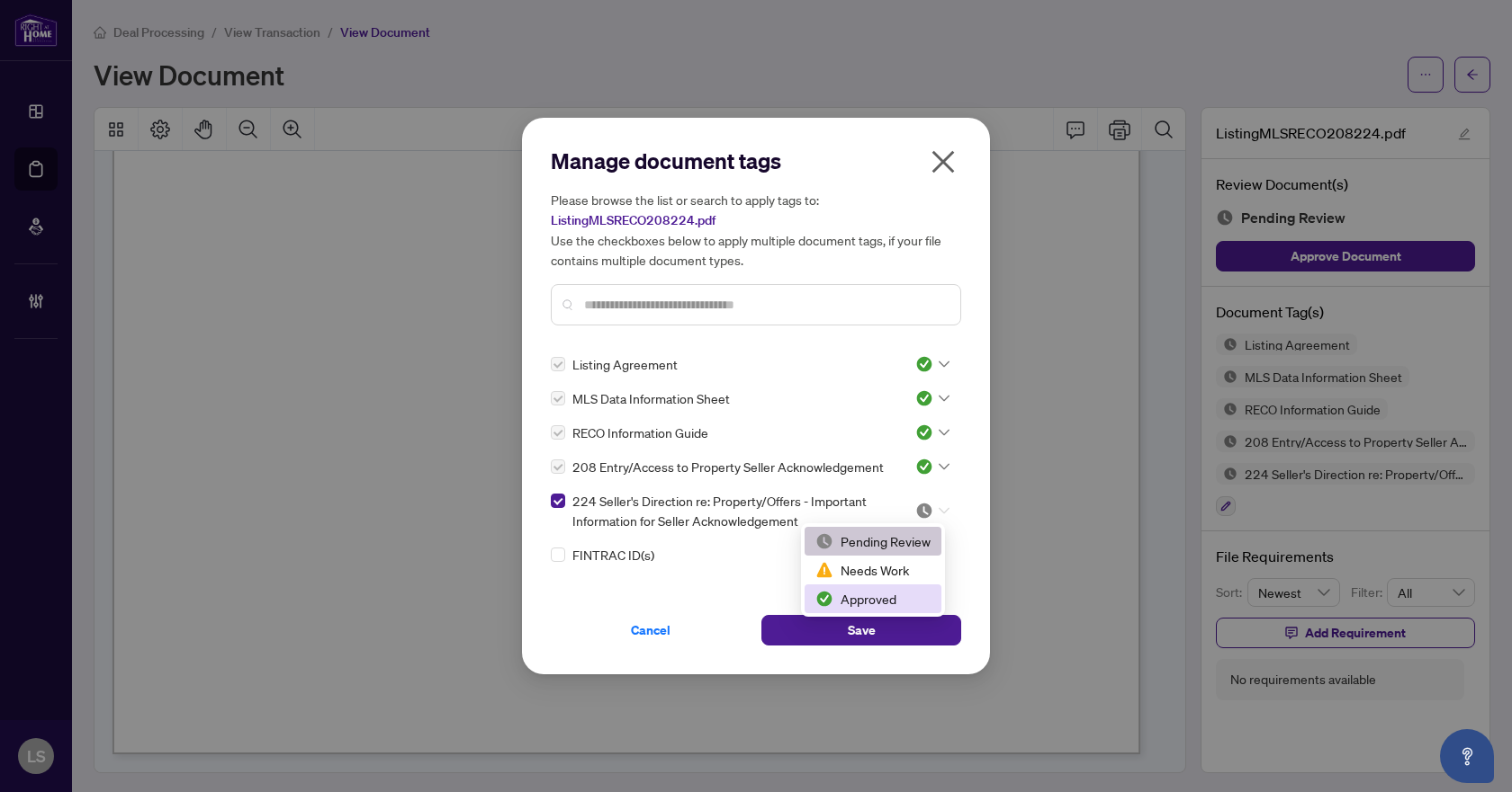
click at [873, 601] on div "Approved" at bounding box center [873, 598] width 115 height 20
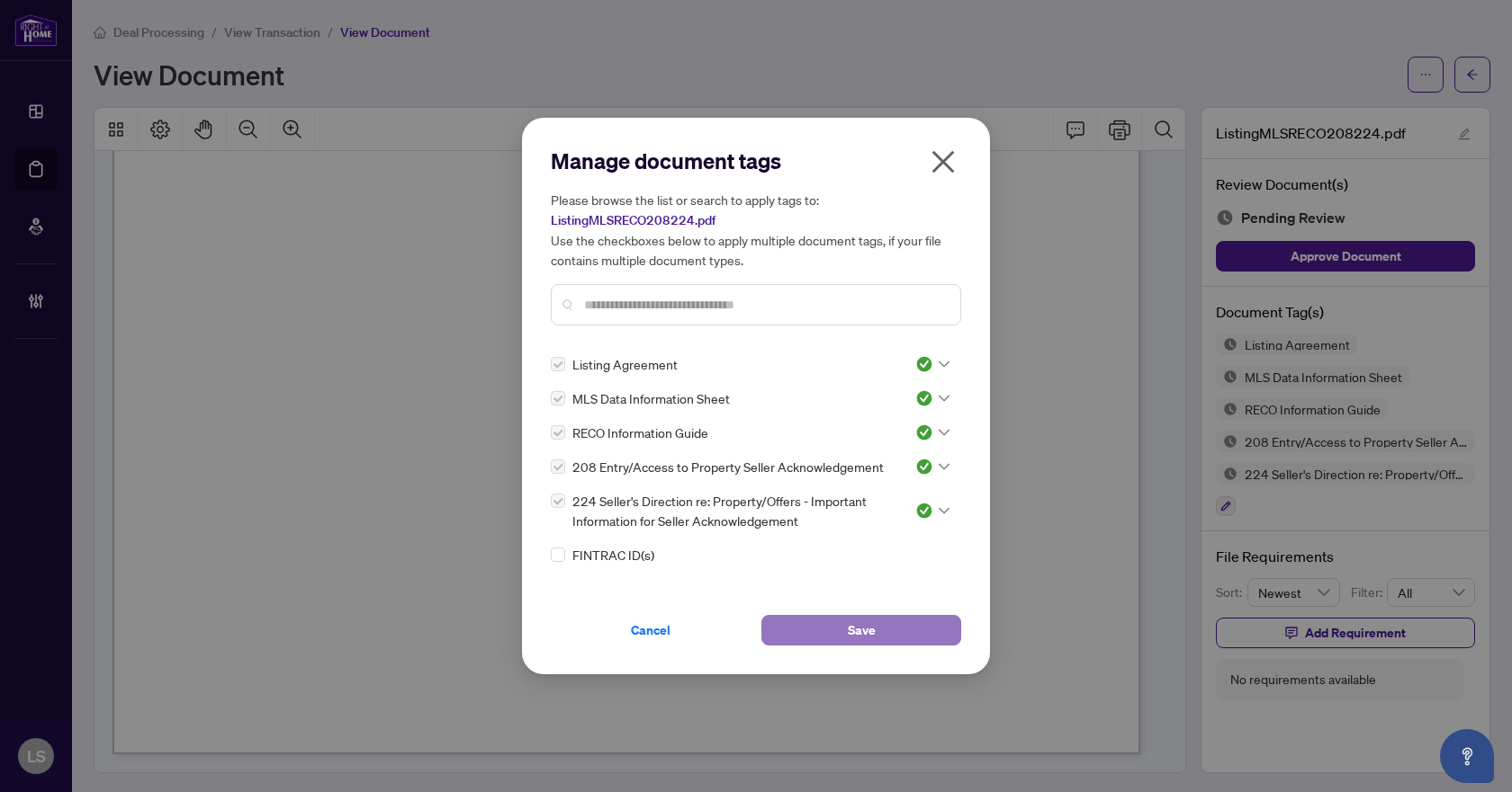
click at [862, 624] on span "Save" at bounding box center [861, 630] width 28 height 29
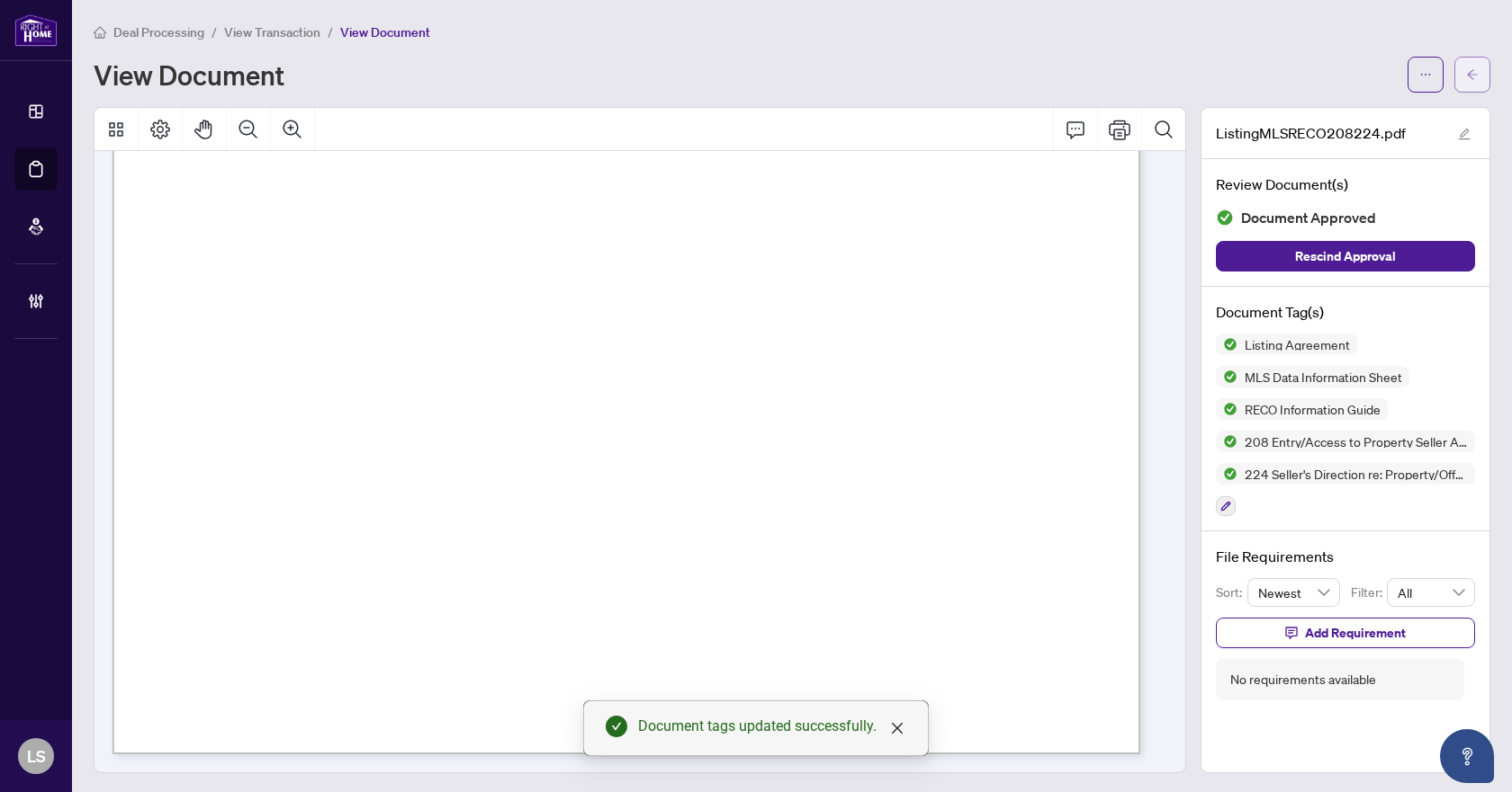
click at [1454, 72] on button "button" at bounding box center [1472, 74] width 36 height 36
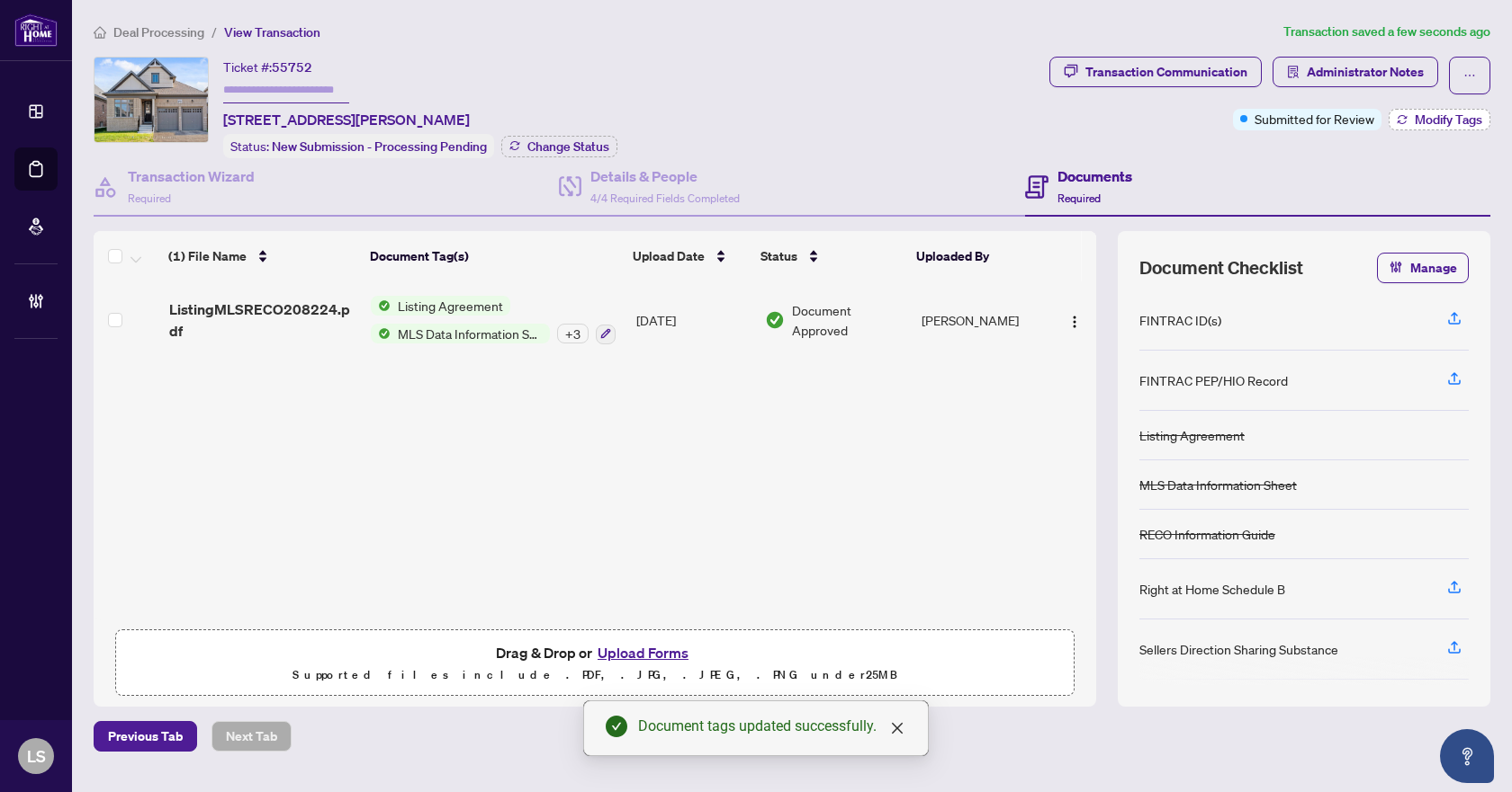
click at [1431, 119] on span "Modify Tags" at bounding box center [1448, 120] width 67 height 13
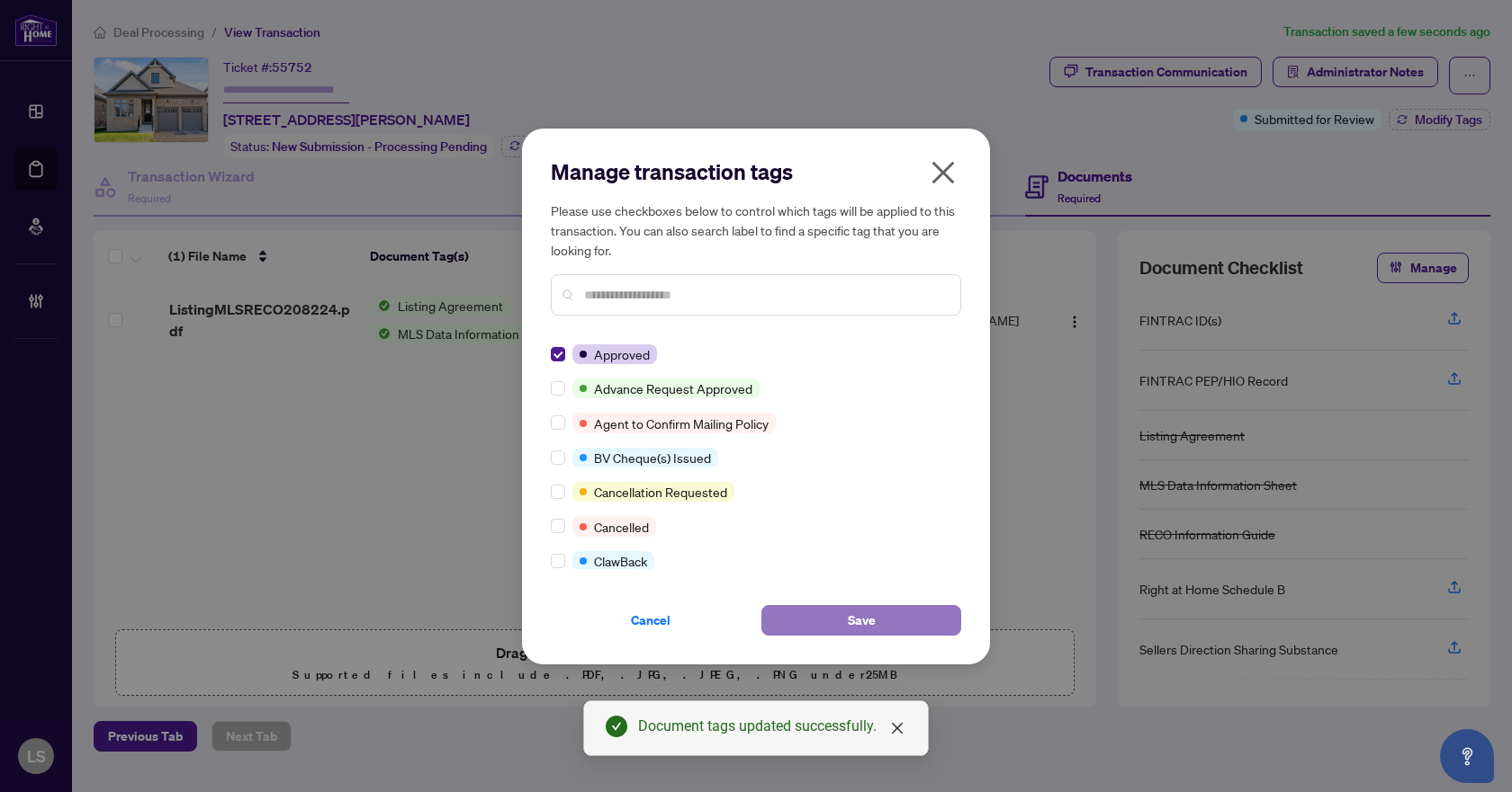
click at [888, 625] on button "Save" at bounding box center [861, 620] width 200 height 31
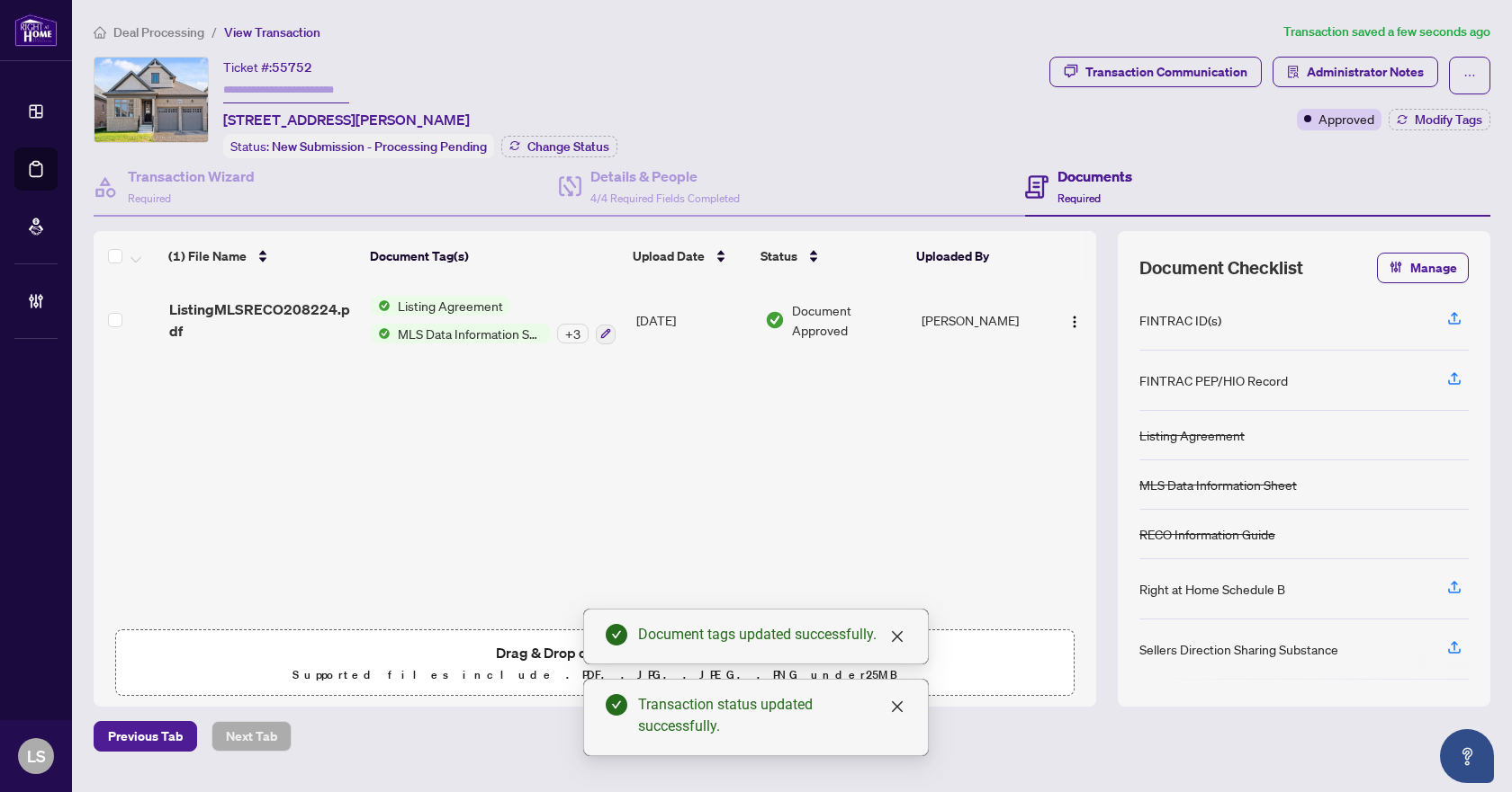
click at [175, 31] on span "Deal Processing" at bounding box center [159, 32] width 91 height 16
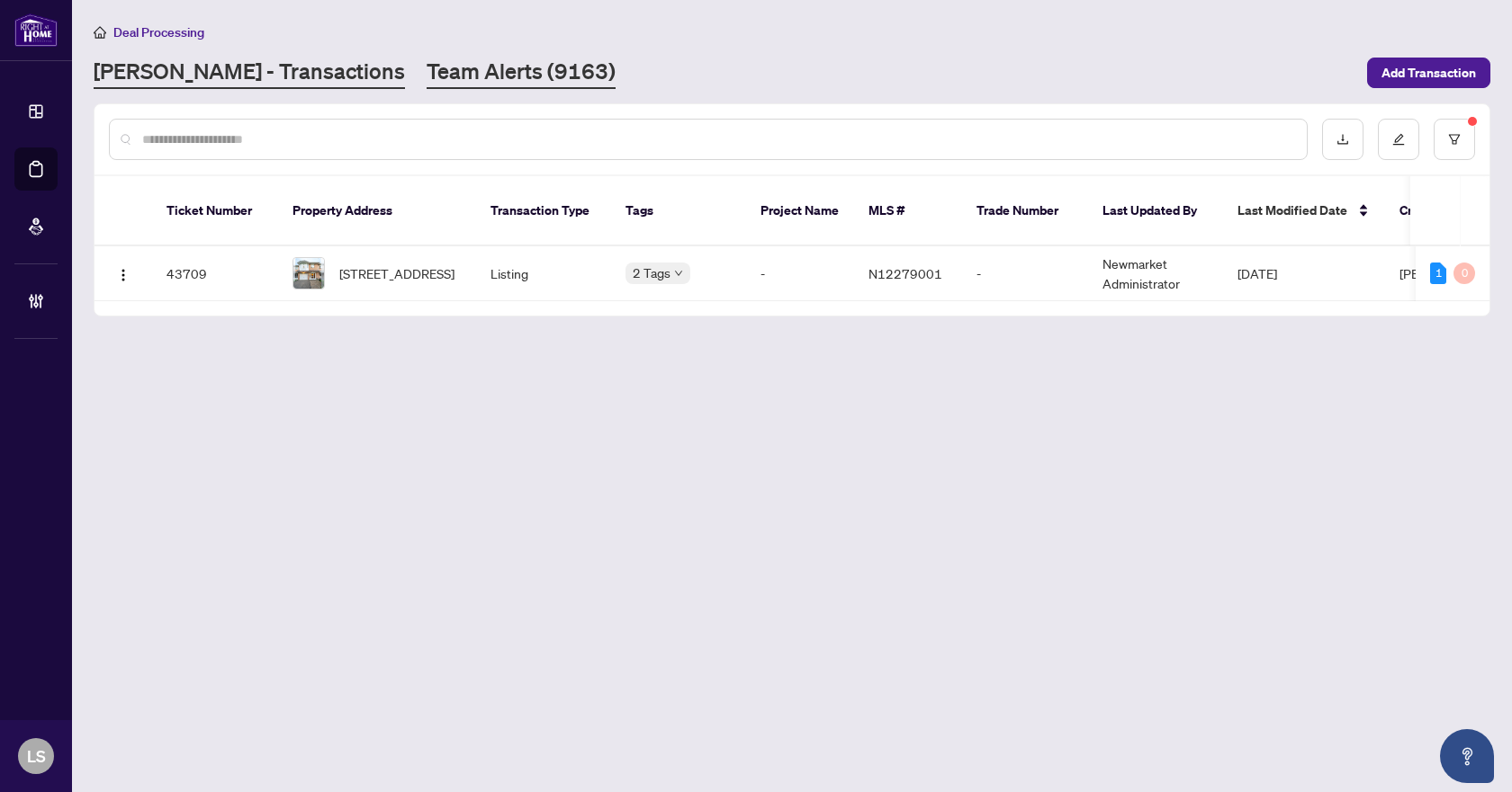
click at [426, 74] on link "Team Alerts (9163)" at bounding box center [520, 73] width 189 height 33
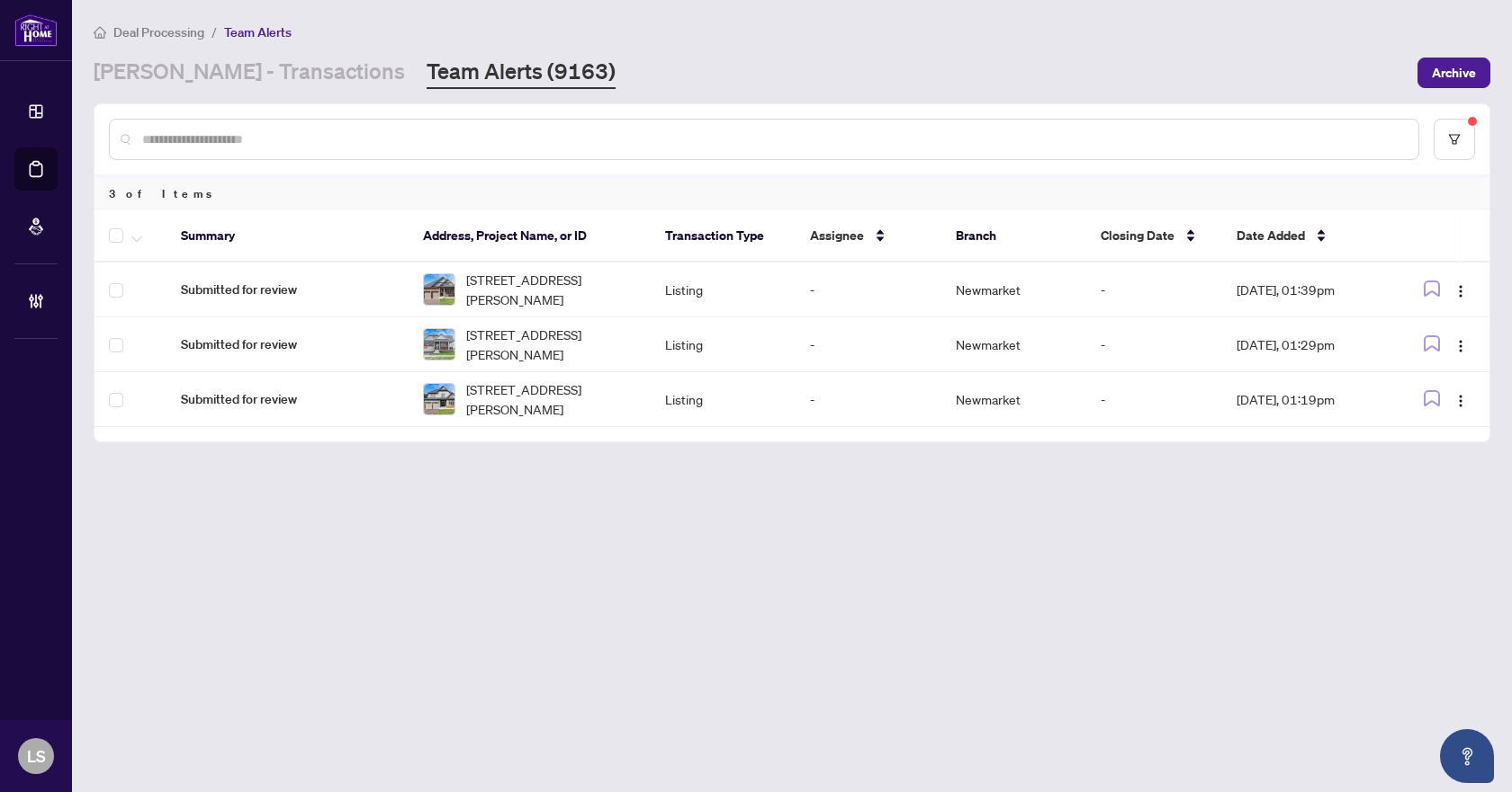
click at [108, 232] on th at bounding box center [129, 236] width 72 height 52
click at [139, 241] on icon "button" at bounding box center [137, 239] width 11 height 7
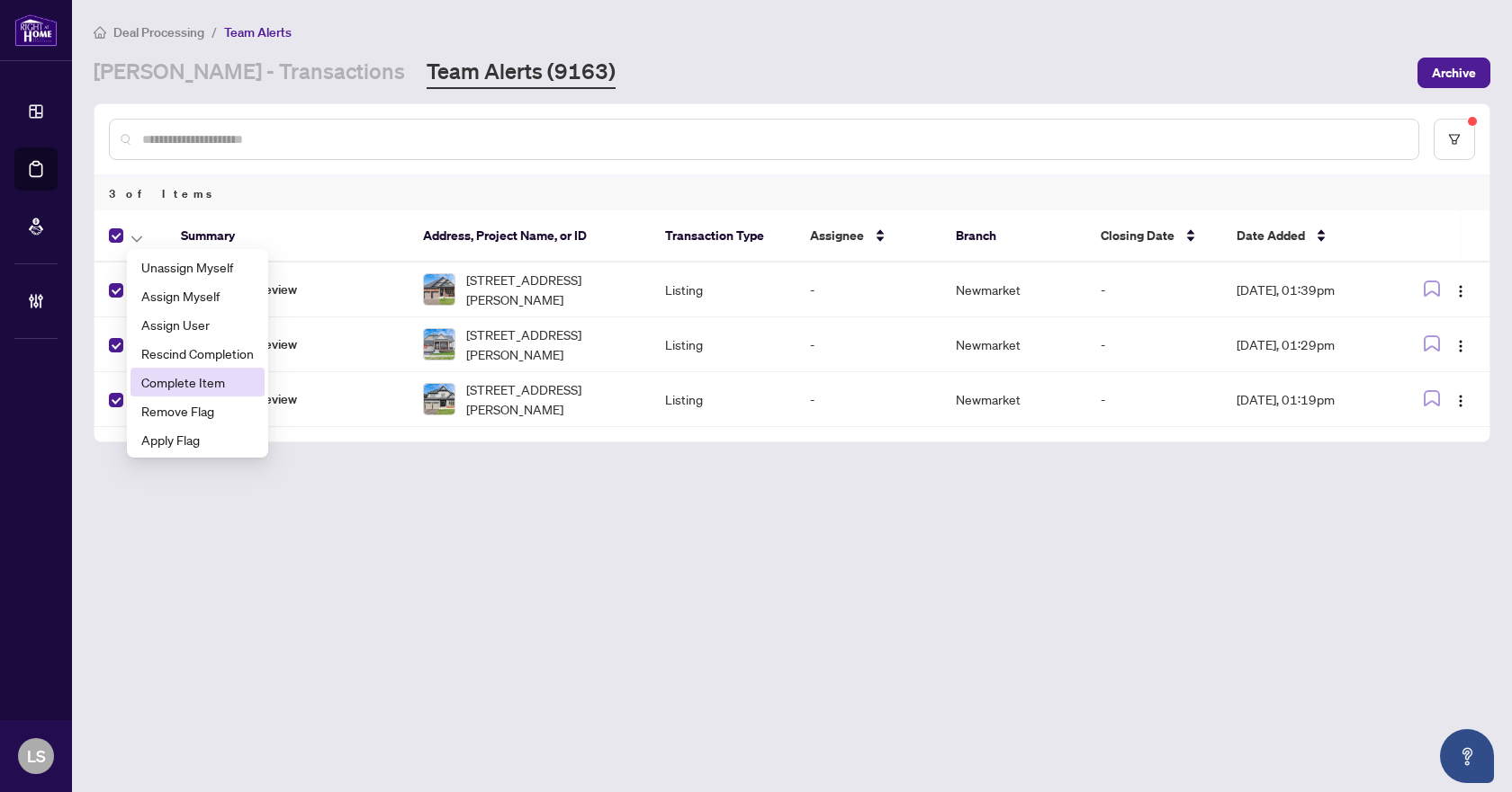
click at [187, 383] on span "Complete Item" at bounding box center [197, 382] width 113 height 20
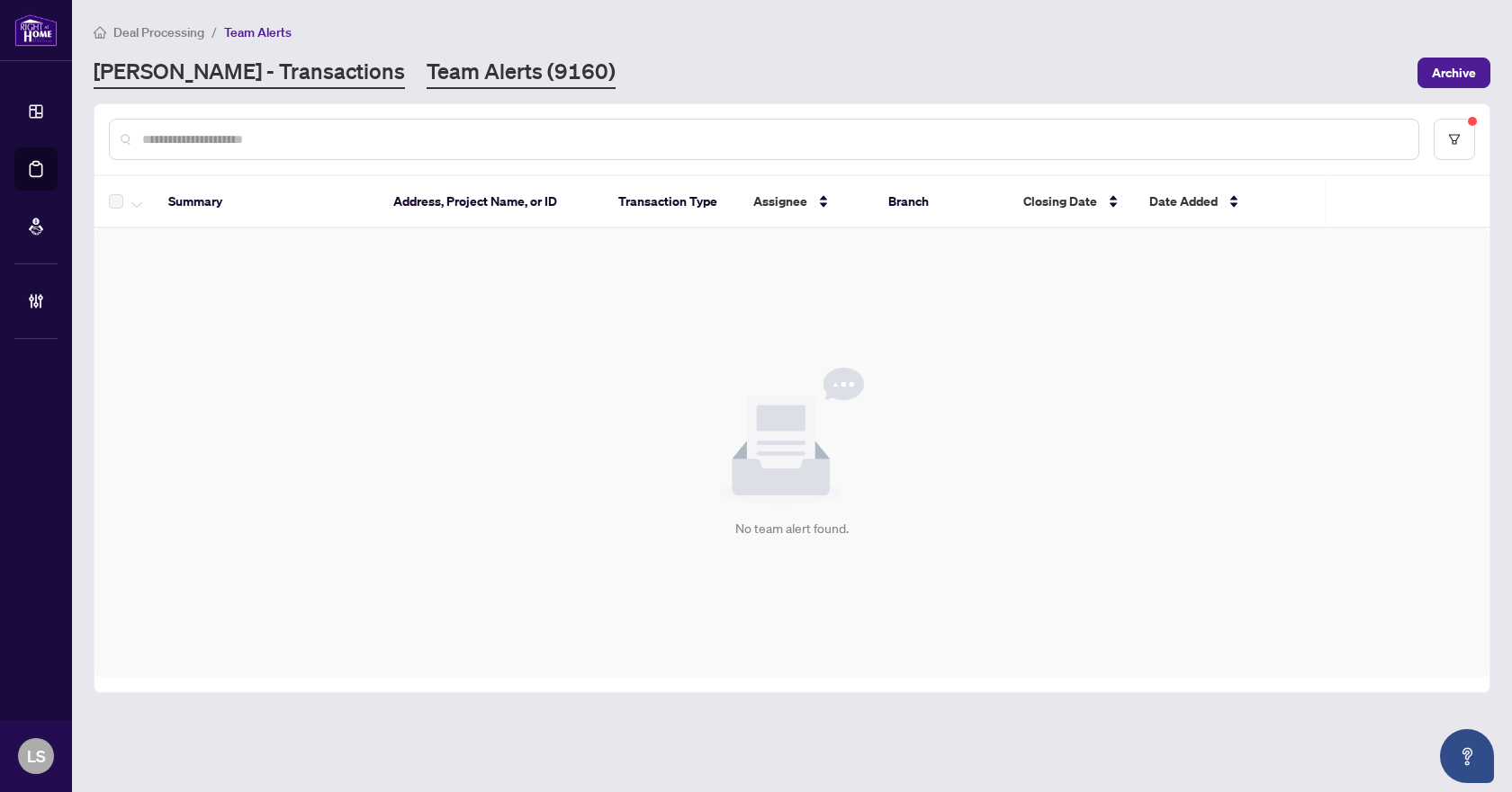
click at [199, 72] on link "[PERSON_NAME] - Transactions" at bounding box center [250, 73] width 311 height 33
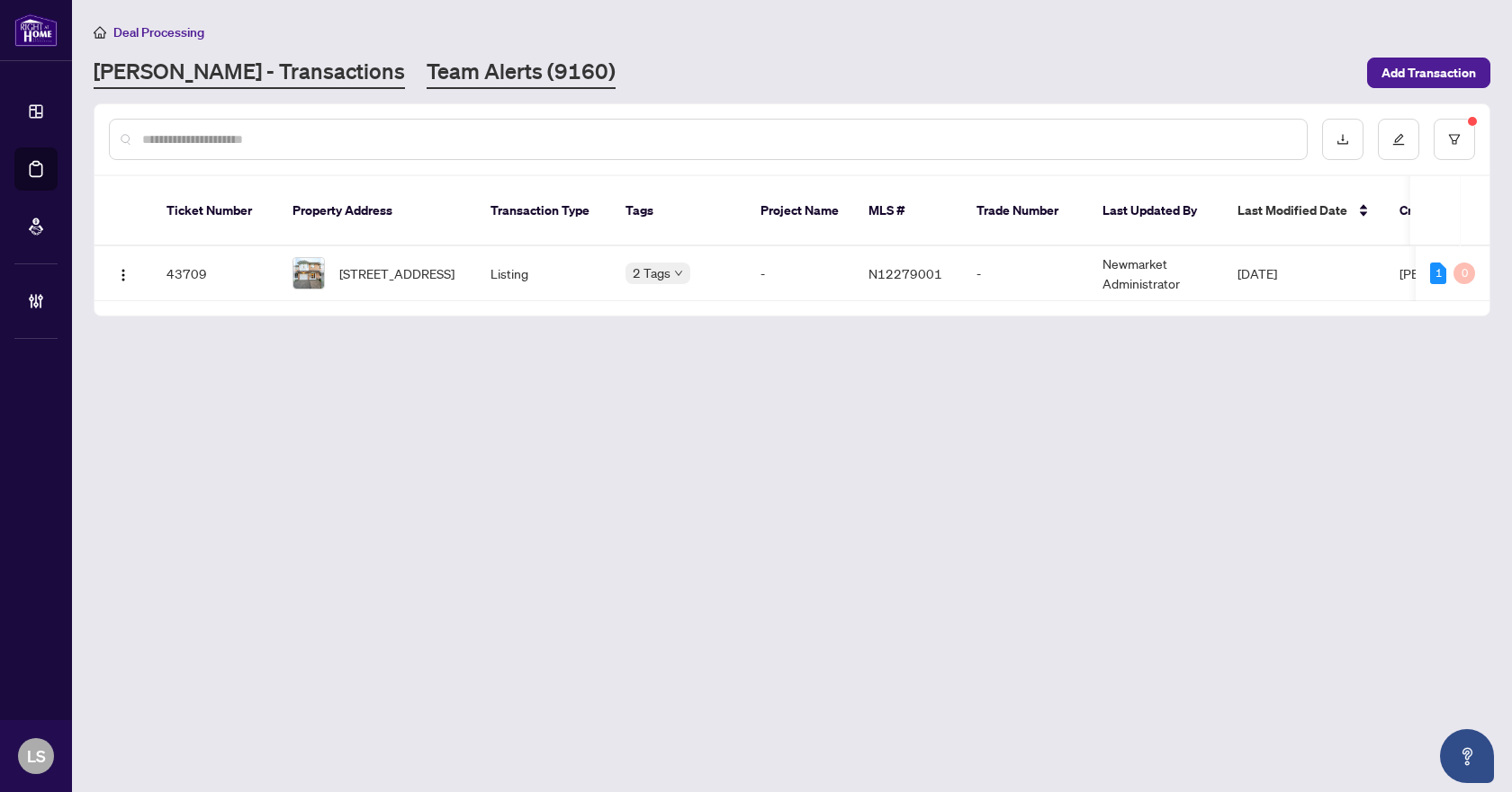
click at [426, 73] on link "Team Alerts (9160)" at bounding box center [520, 73] width 189 height 33
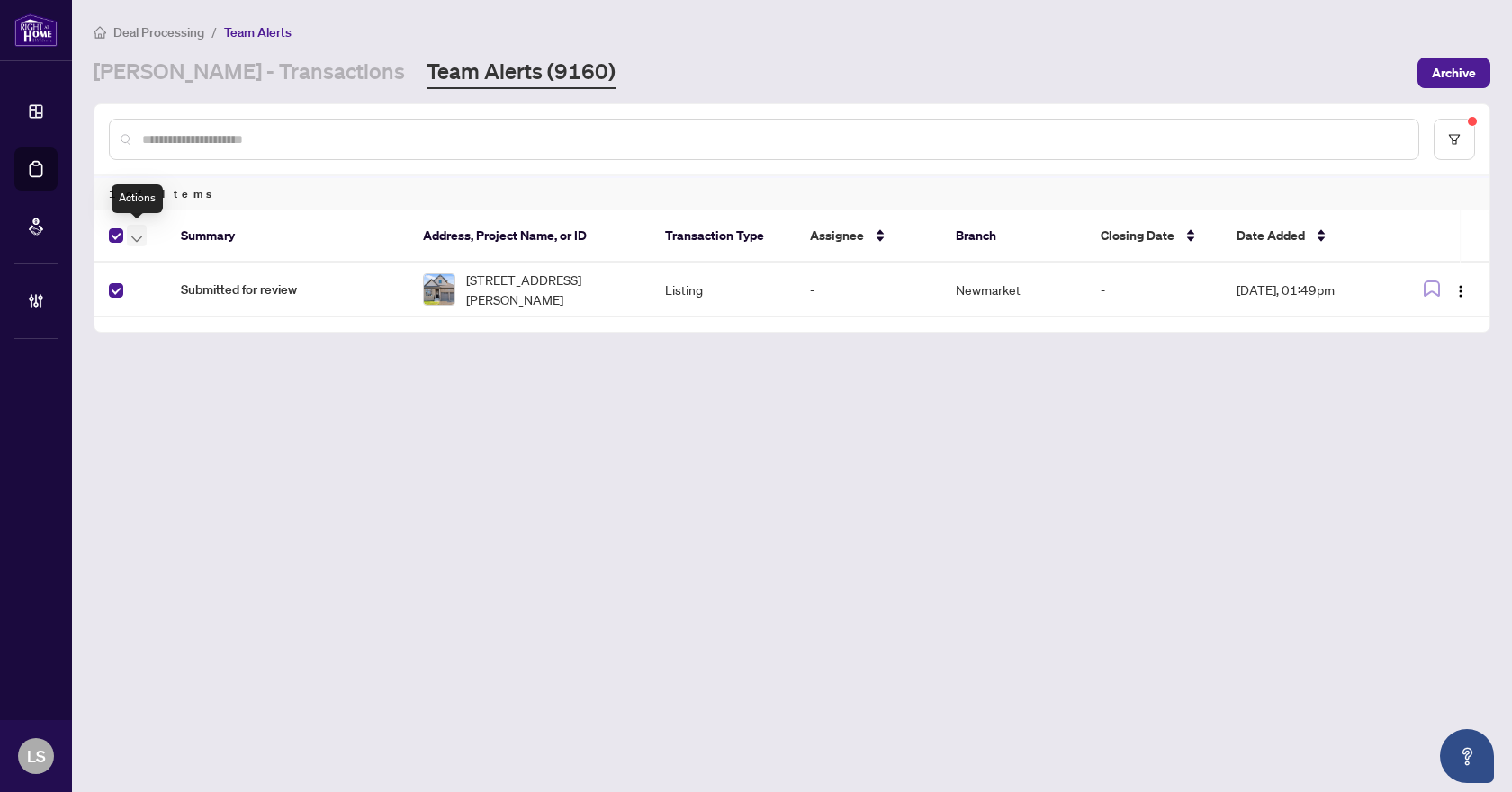
click at [140, 238] on icon "button" at bounding box center [137, 238] width 11 height 7
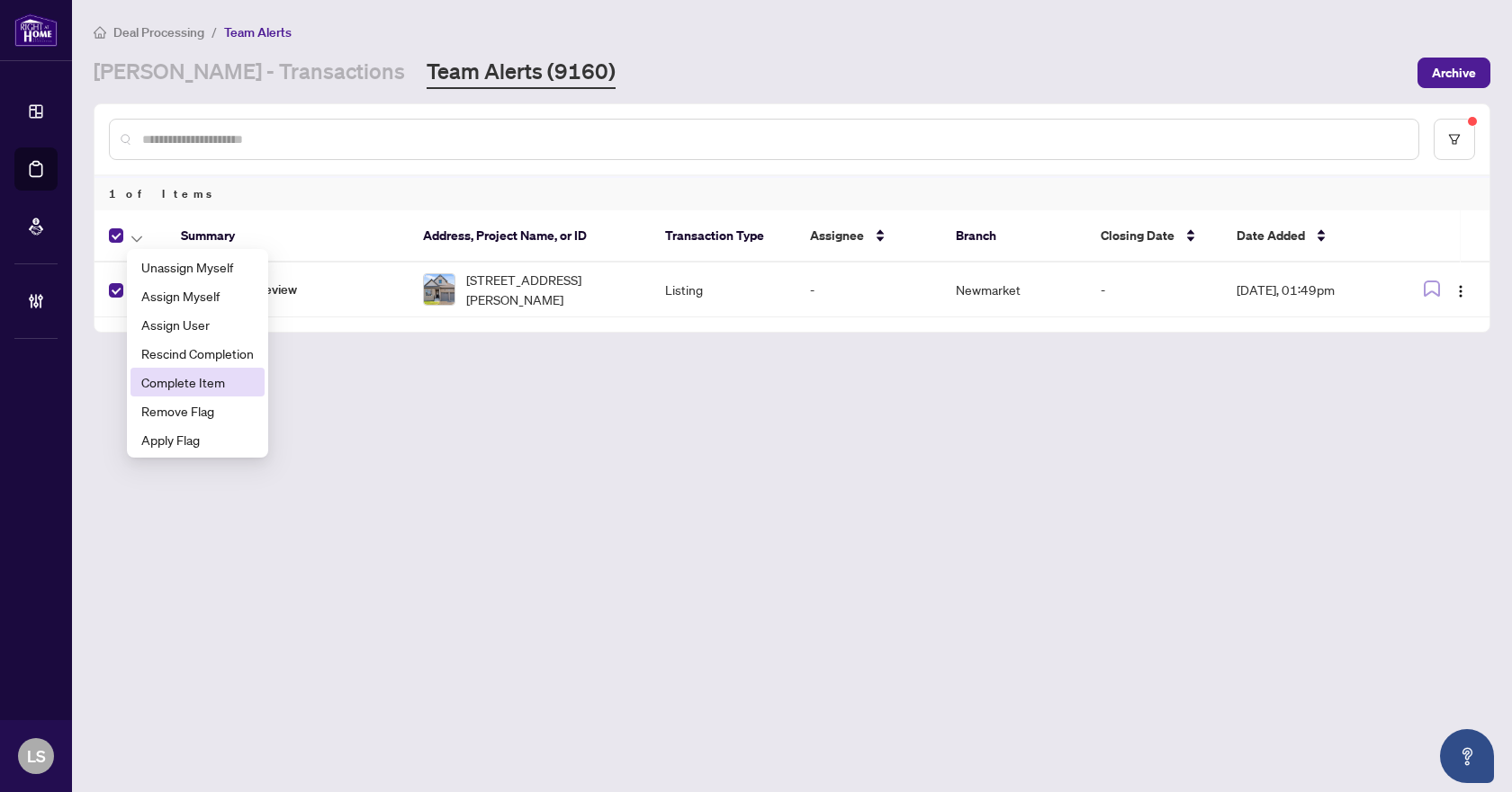
click at [209, 388] on span "Complete Item" at bounding box center [197, 382] width 113 height 20
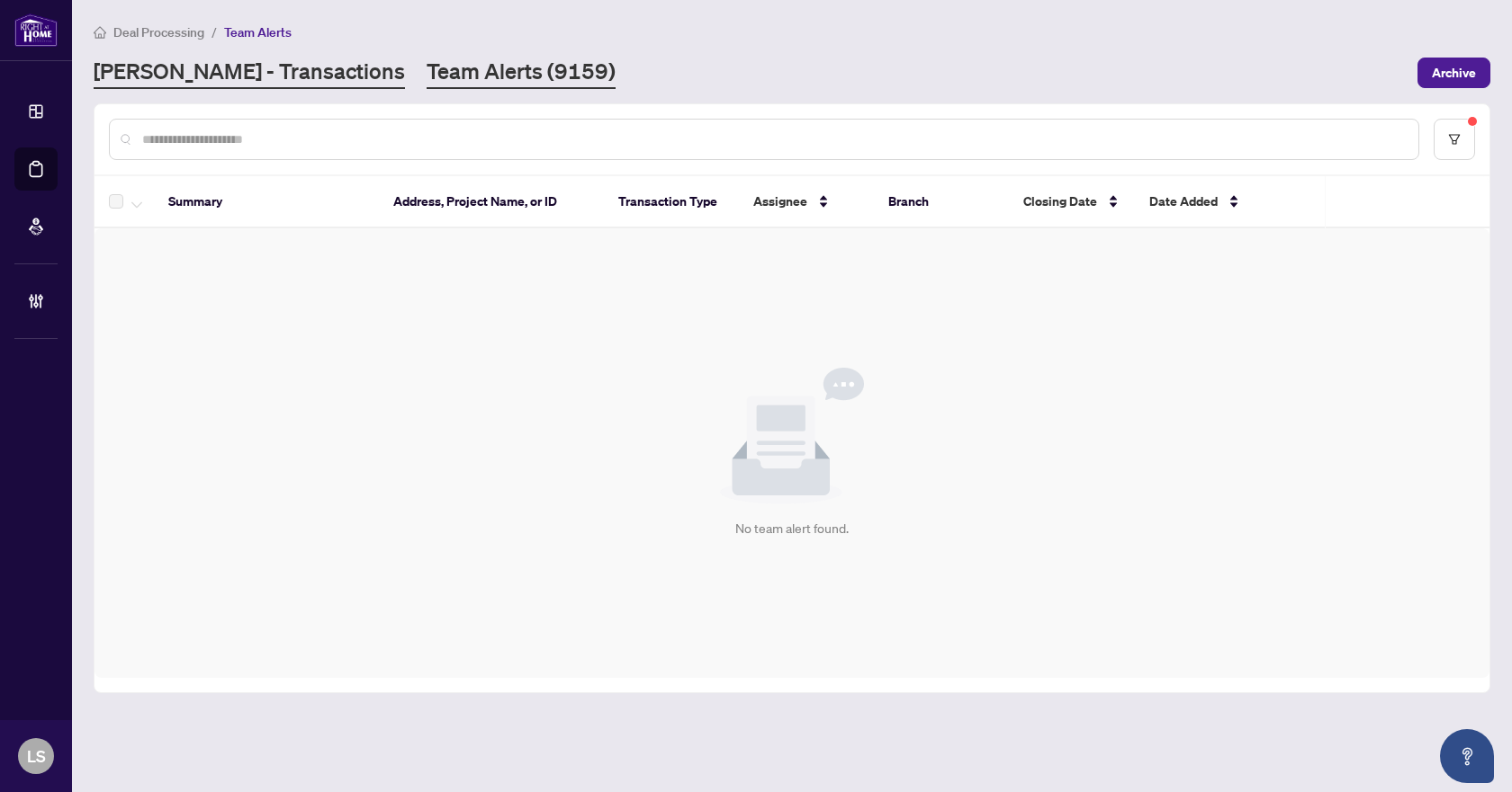
click at [193, 60] on link "[PERSON_NAME] - Transactions" at bounding box center [250, 73] width 311 height 33
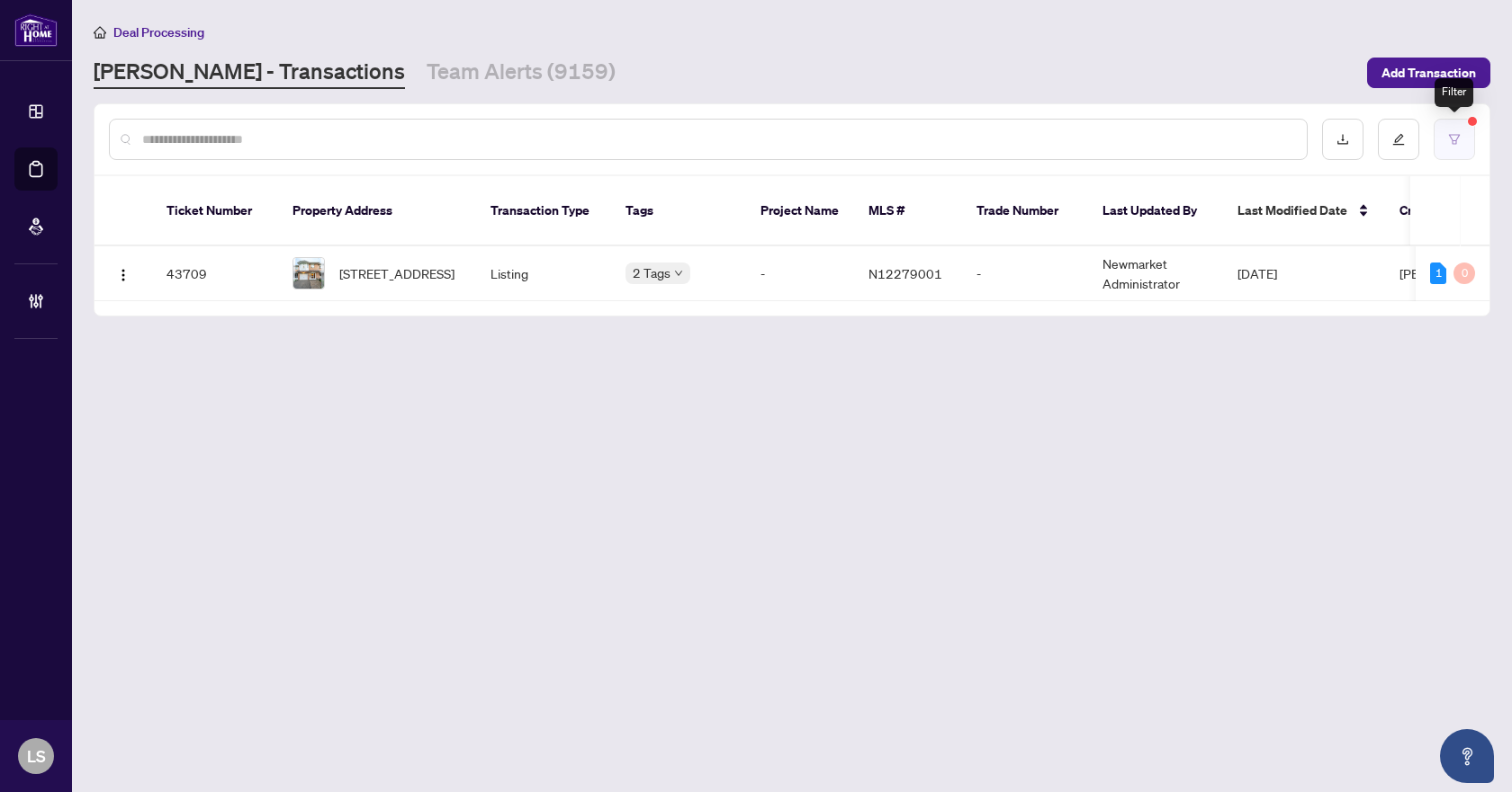
click at [1451, 145] on button "button" at bounding box center [1454, 140] width 41 height 41
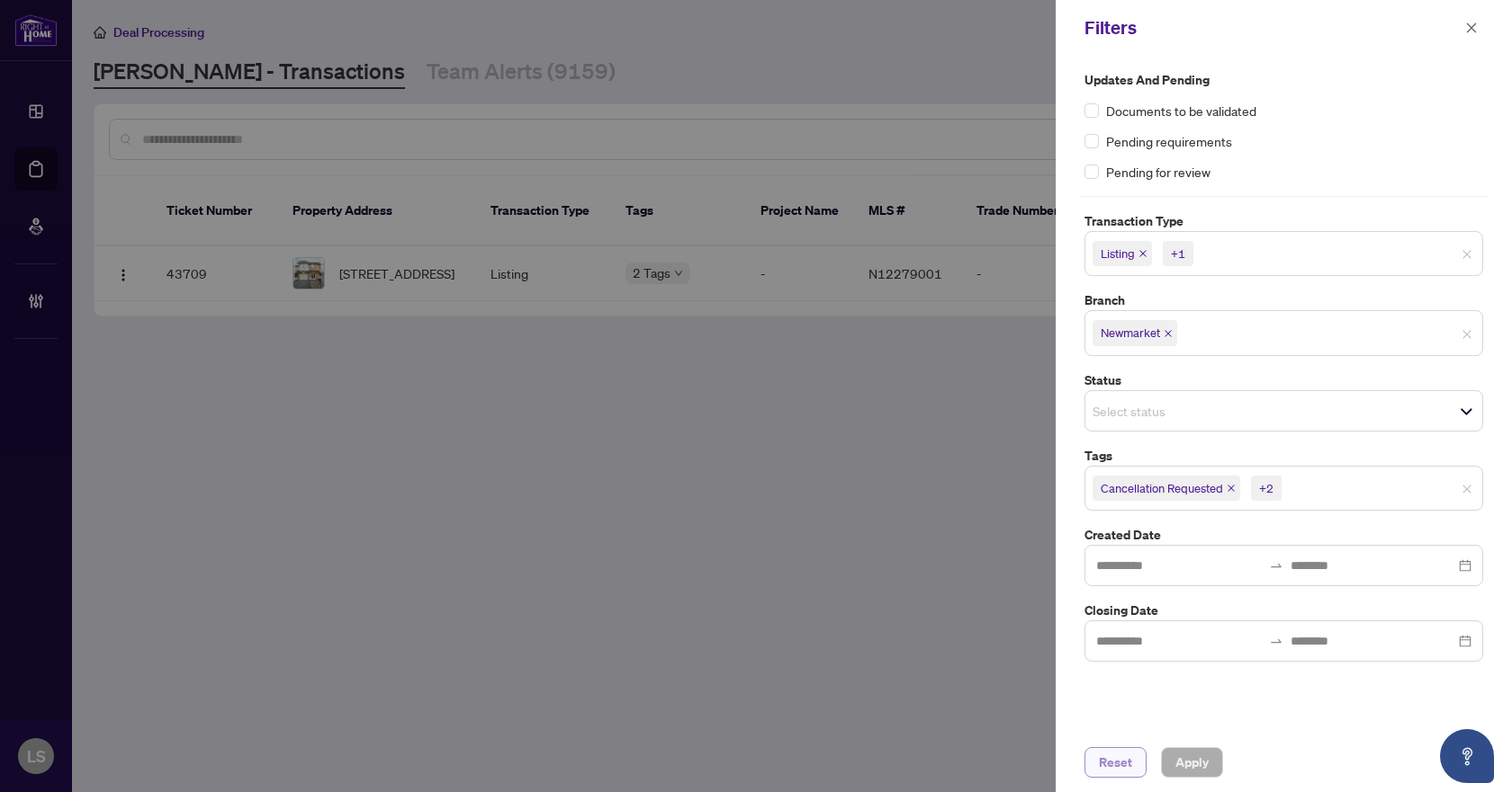
click at [1115, 761] on span "Reset" at bounding box center [1115, 762] width 34 height 29
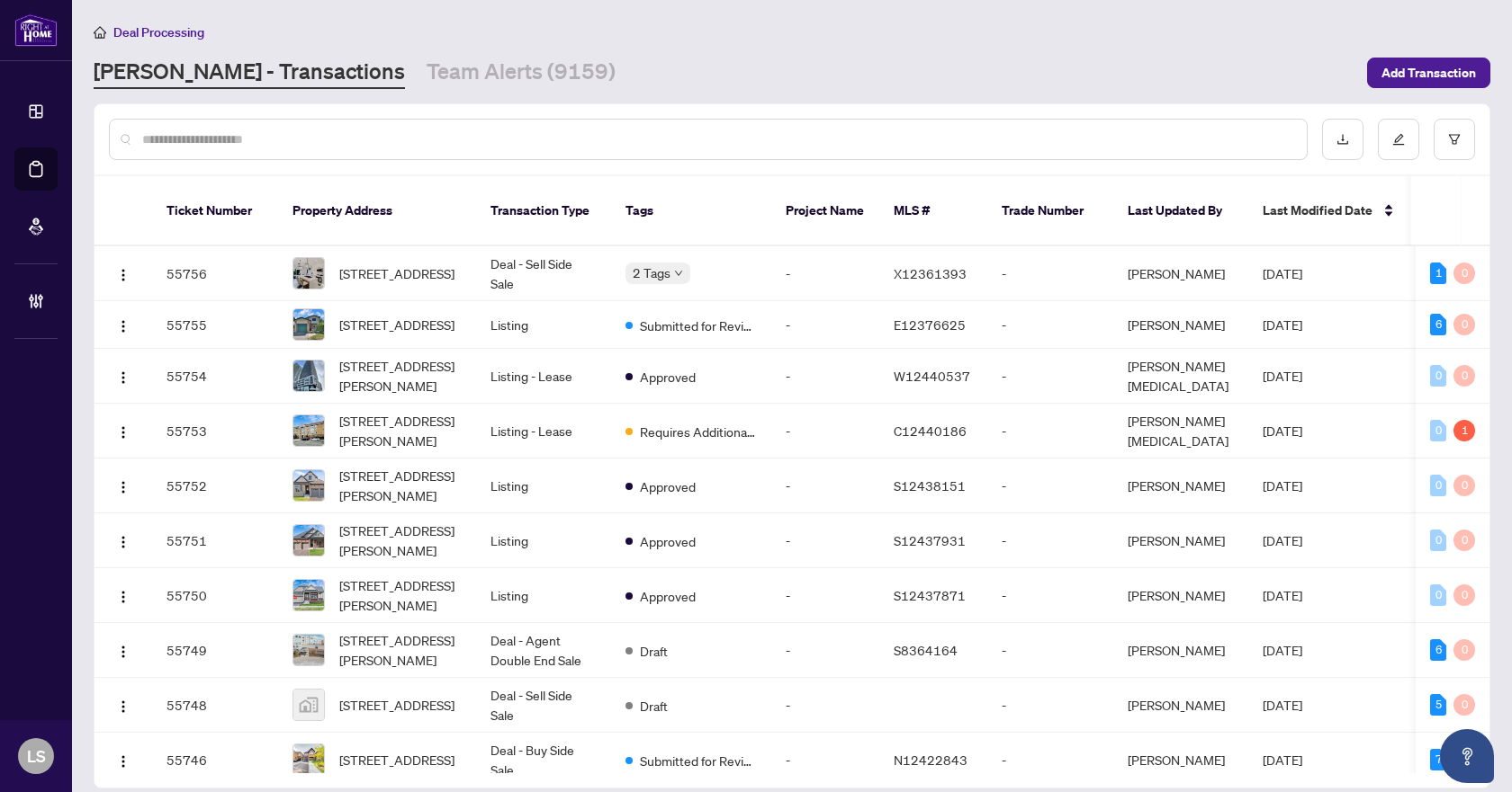
click at [512, 129] on input "text" at bounding box center [717, 139] width 1150 height 20
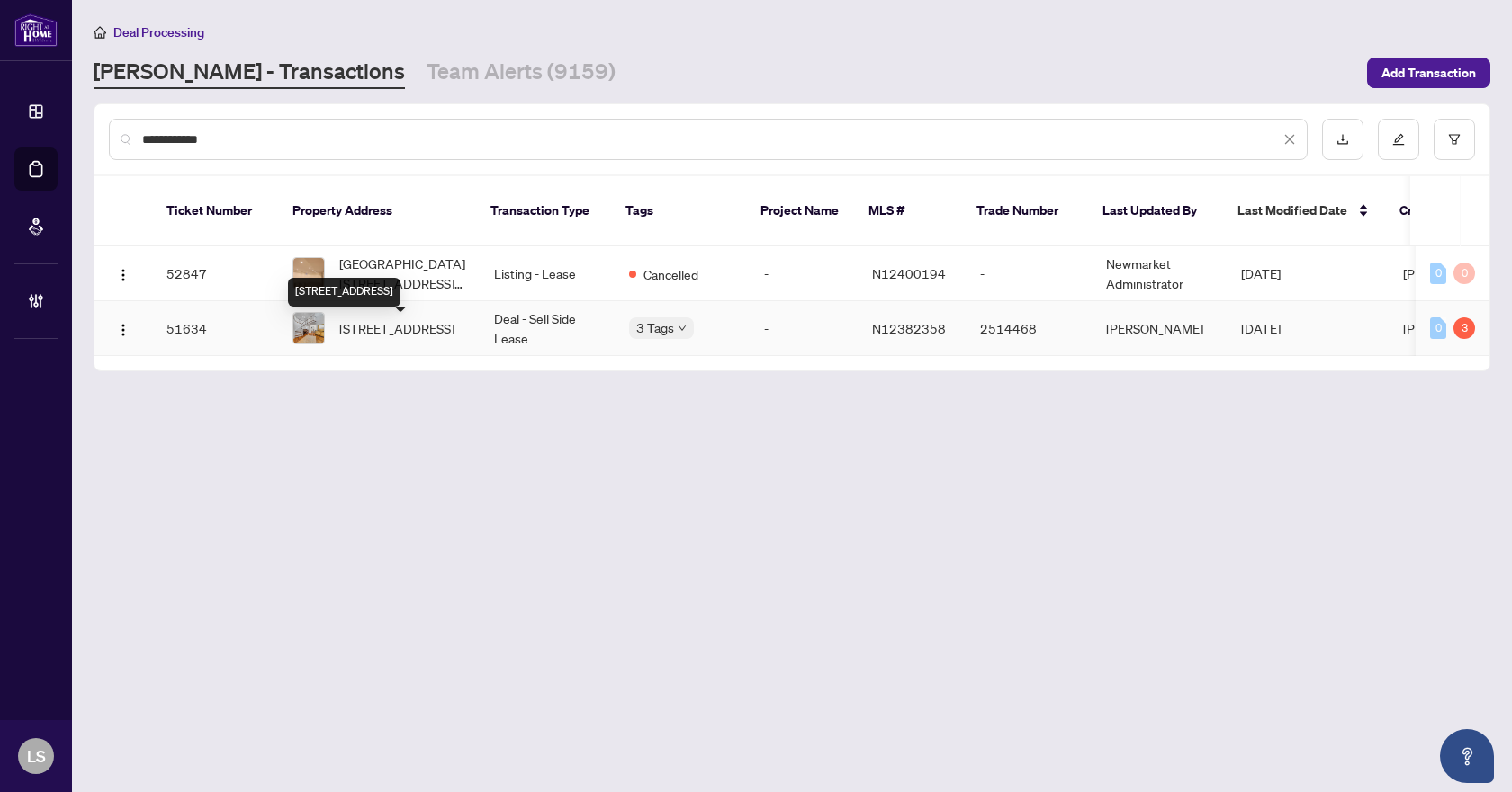
type input "**********"
click at [383, 338] on span "27 Grovepark St, Richmond Hill, Ontario L4E 3L5, Canada" at bounding box center [397, 328] width 115 height 20
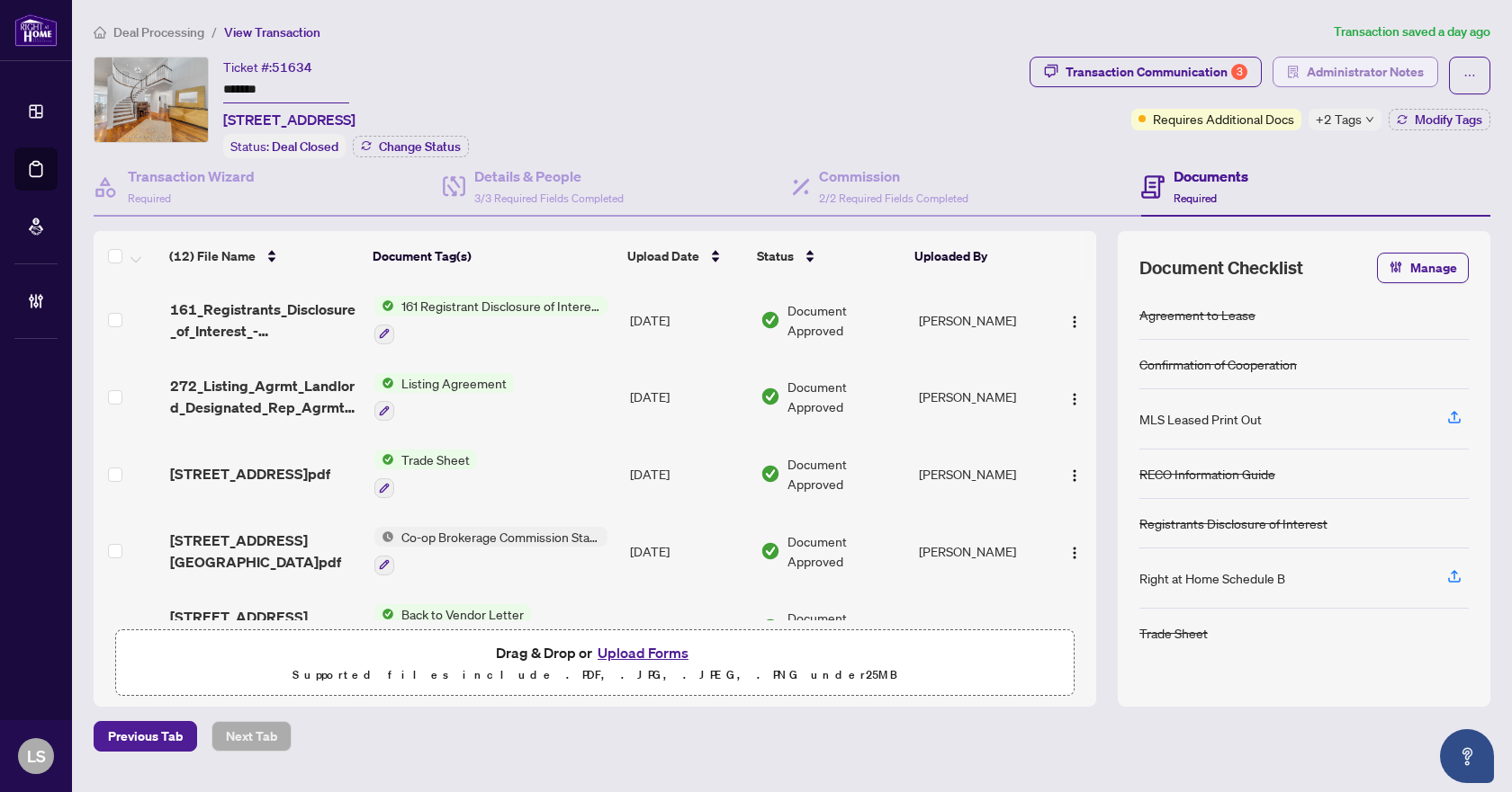
click at [1348, 71] on span "Administrator Notes" at bounding box center [1365, 72] width 117 height 29
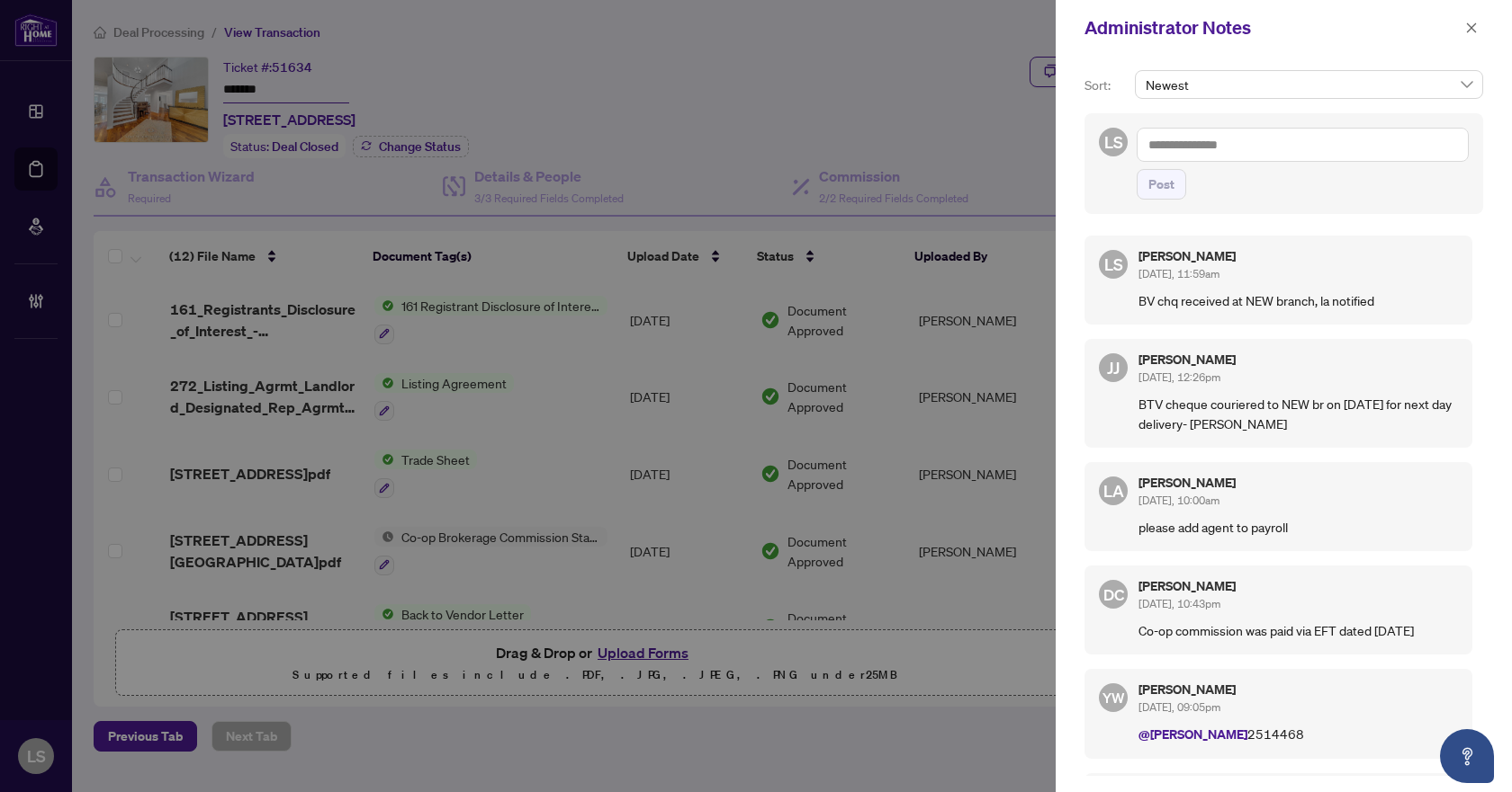
click at [1235, 141] on textarea at bounding box center [1303, 144] width 332 height 34
type textarea "**********"
click at [1160, 181] on span "Post" at bounding box center [1161, 184] width 26 height 29
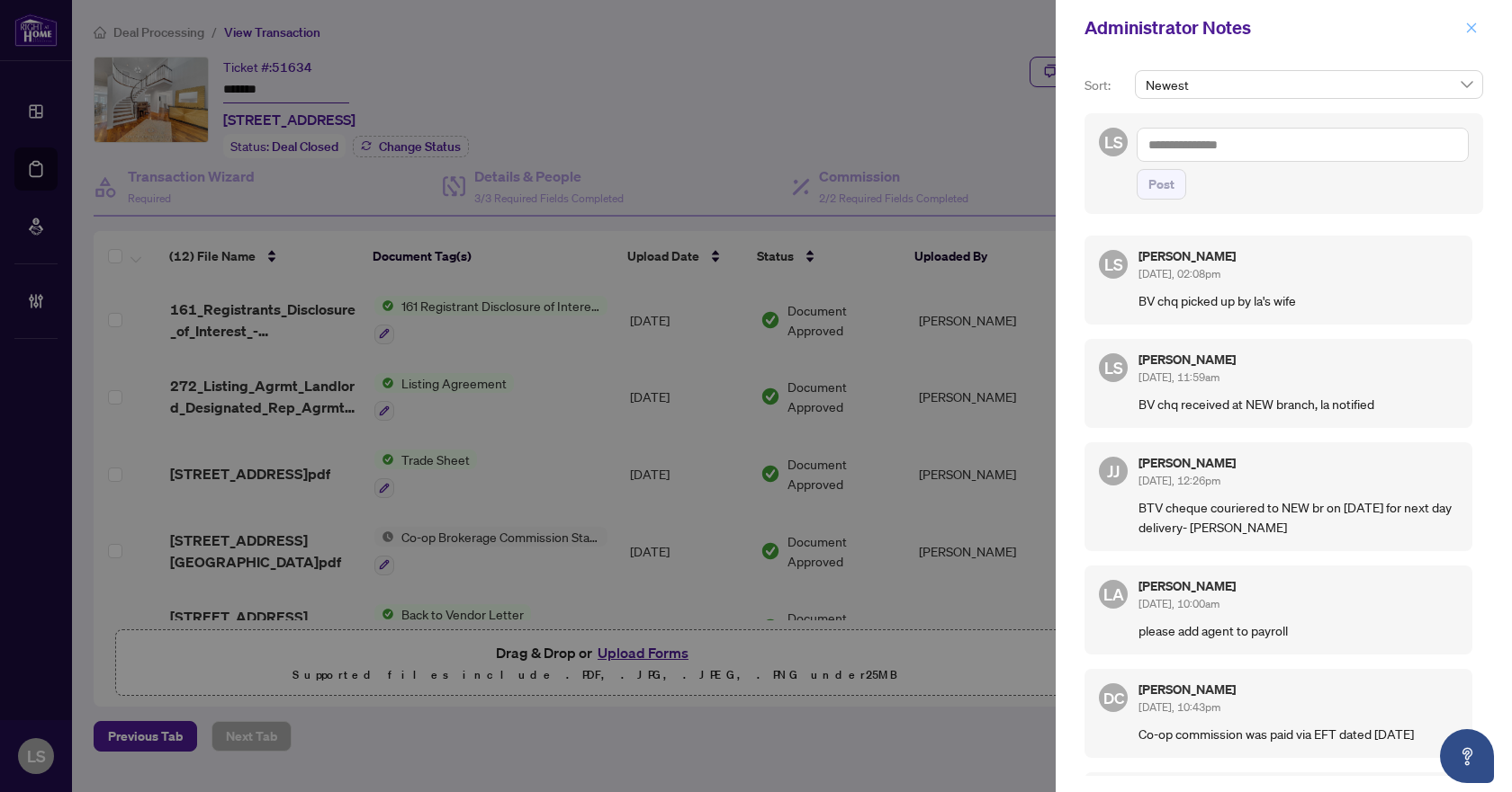
click at [1470, 28] on icon "close" at bounding box center [1471, 27] width 10 height 10
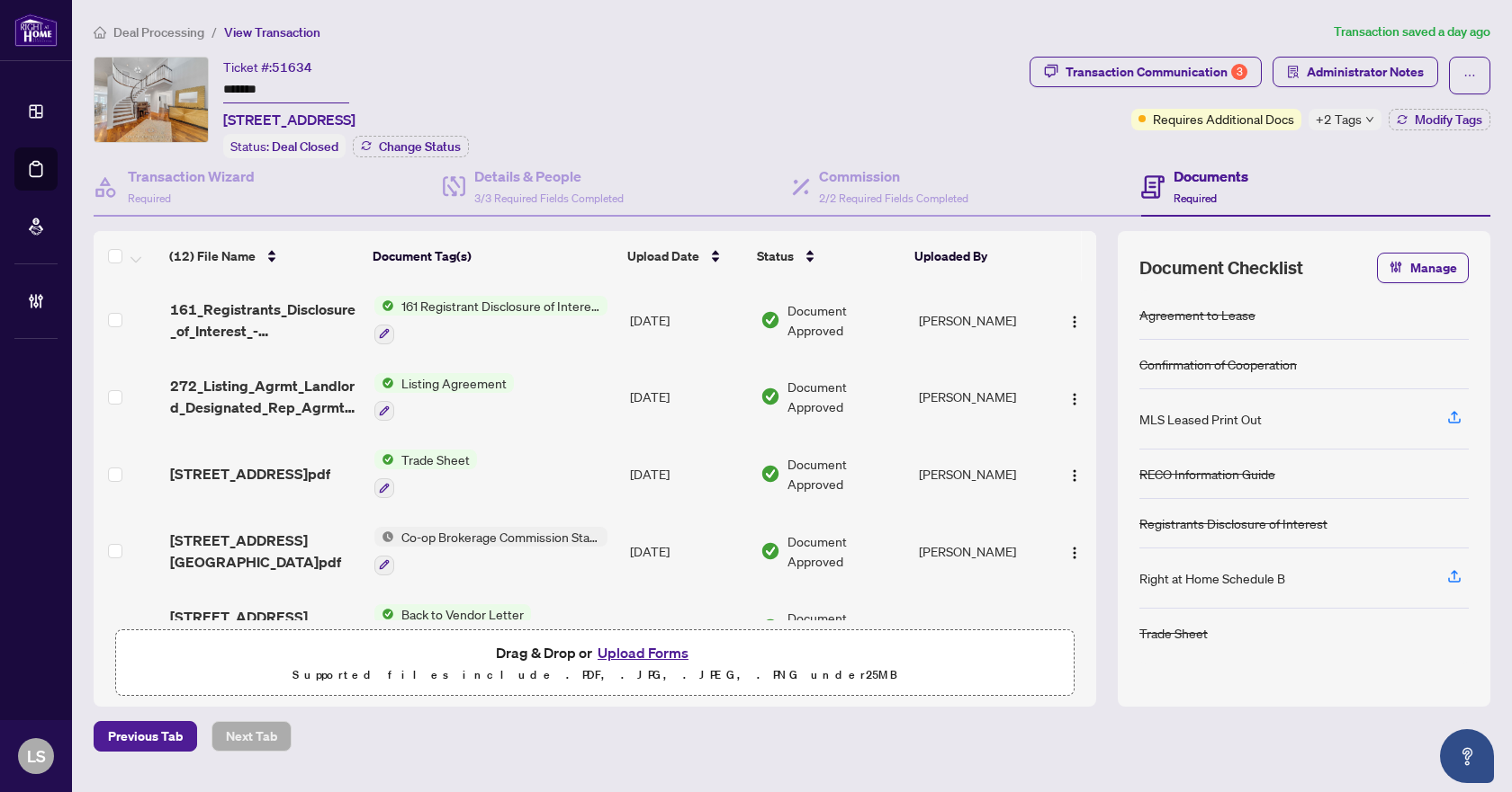
click at [149, 30] on span "Deal Processing" at bounding box center [159, 32] width 91 height 16
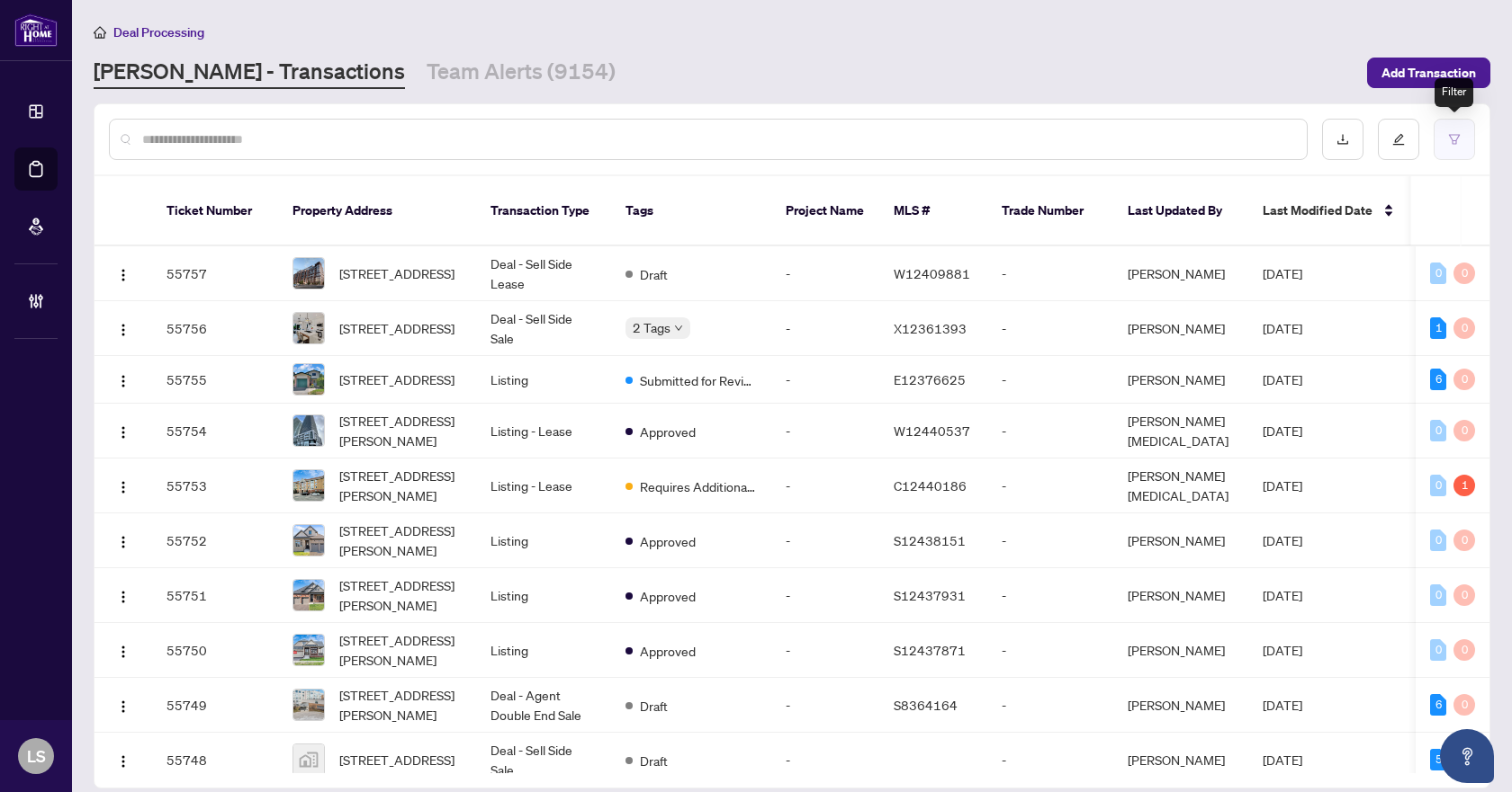
click at [1465, 128] on button "button" at bounding box center [1454, 140] width 41 height 41
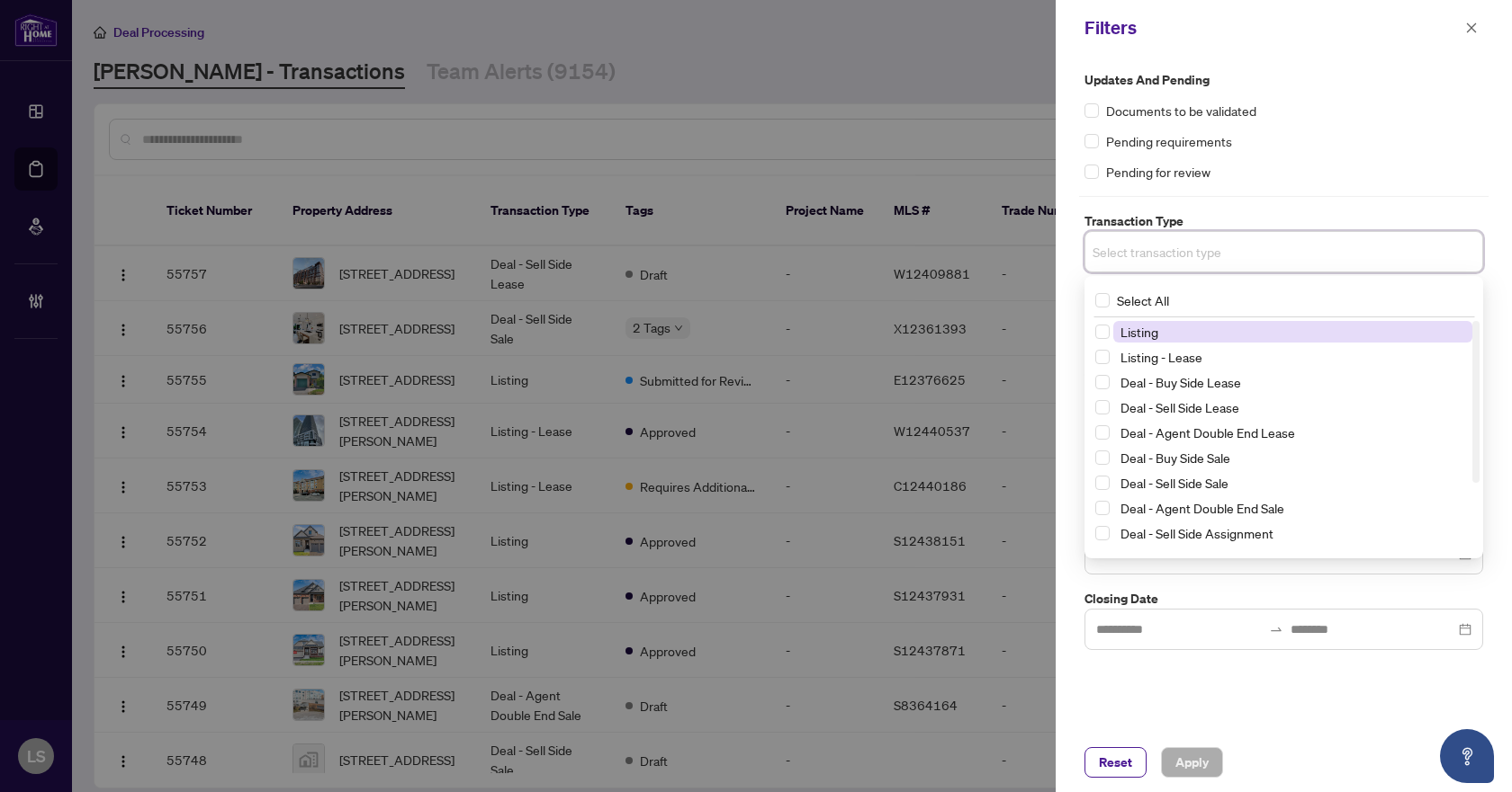
click at [1204, 247] on input "search" at bounding box center [1154, 251] width 126 height 21
click at [1102, 326] on span "Select Listing" at bounding box center [1101, 331] width 14 height 14
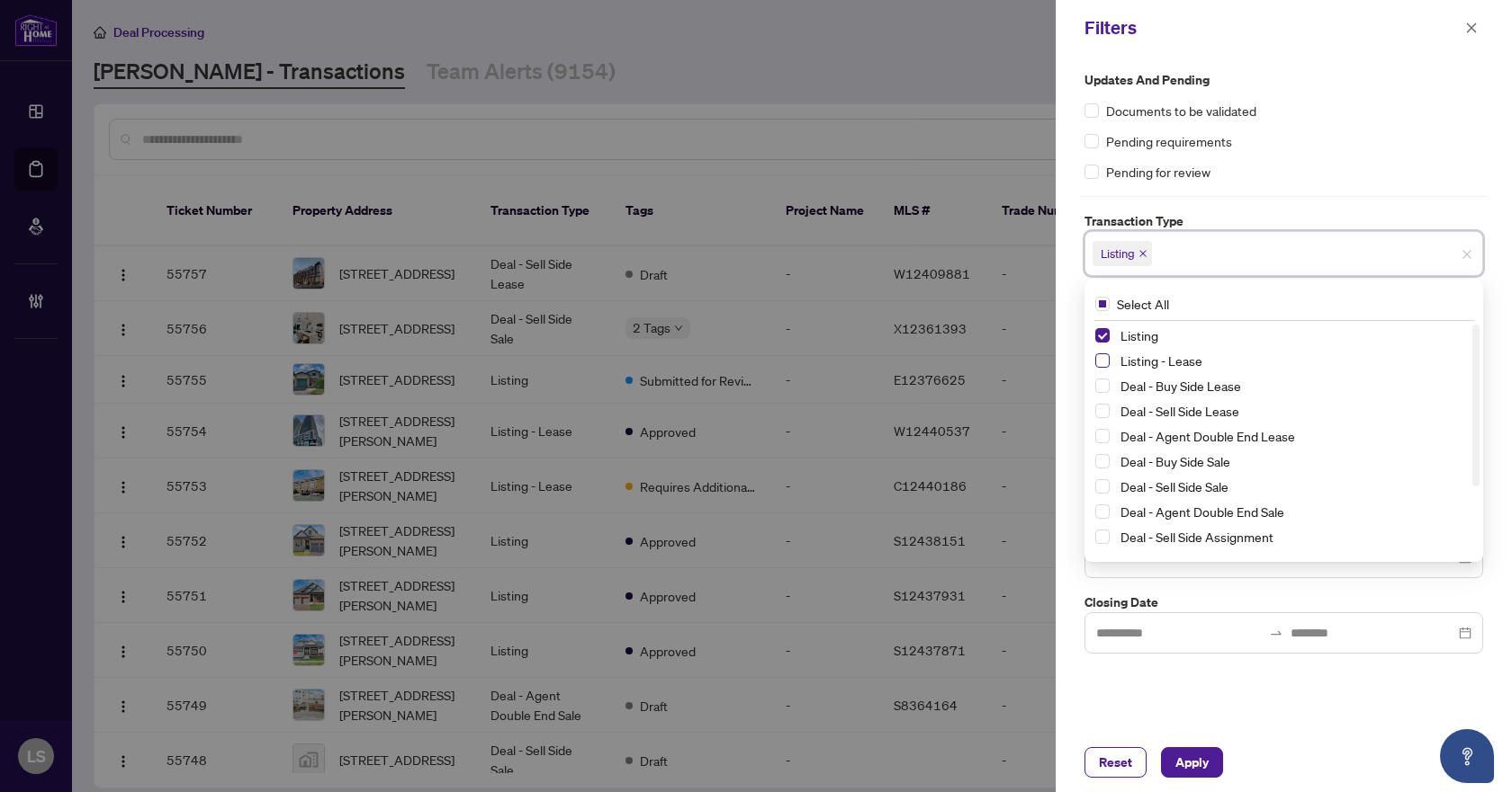
click at [1101, 359] on span "Select Listing - Lease" at bounding box center [1101, 360] width 14 height 14
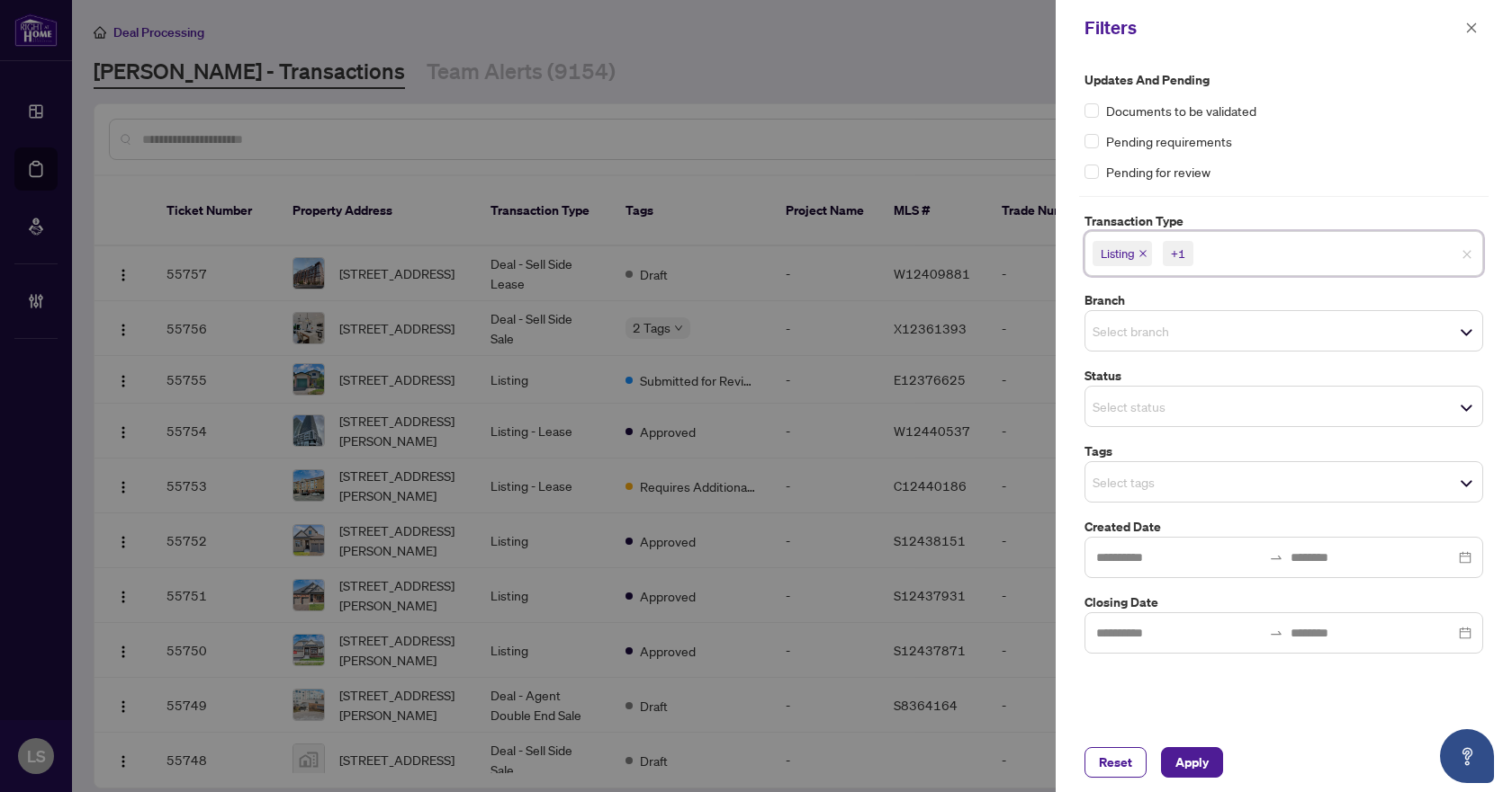
click at [1336, 162] on div "Pending for review" at bounding box center [1284, 171] width 398 height 20
click at [1151, 328] on input "search" at bounding box center [1154, 330] width 126 height 21
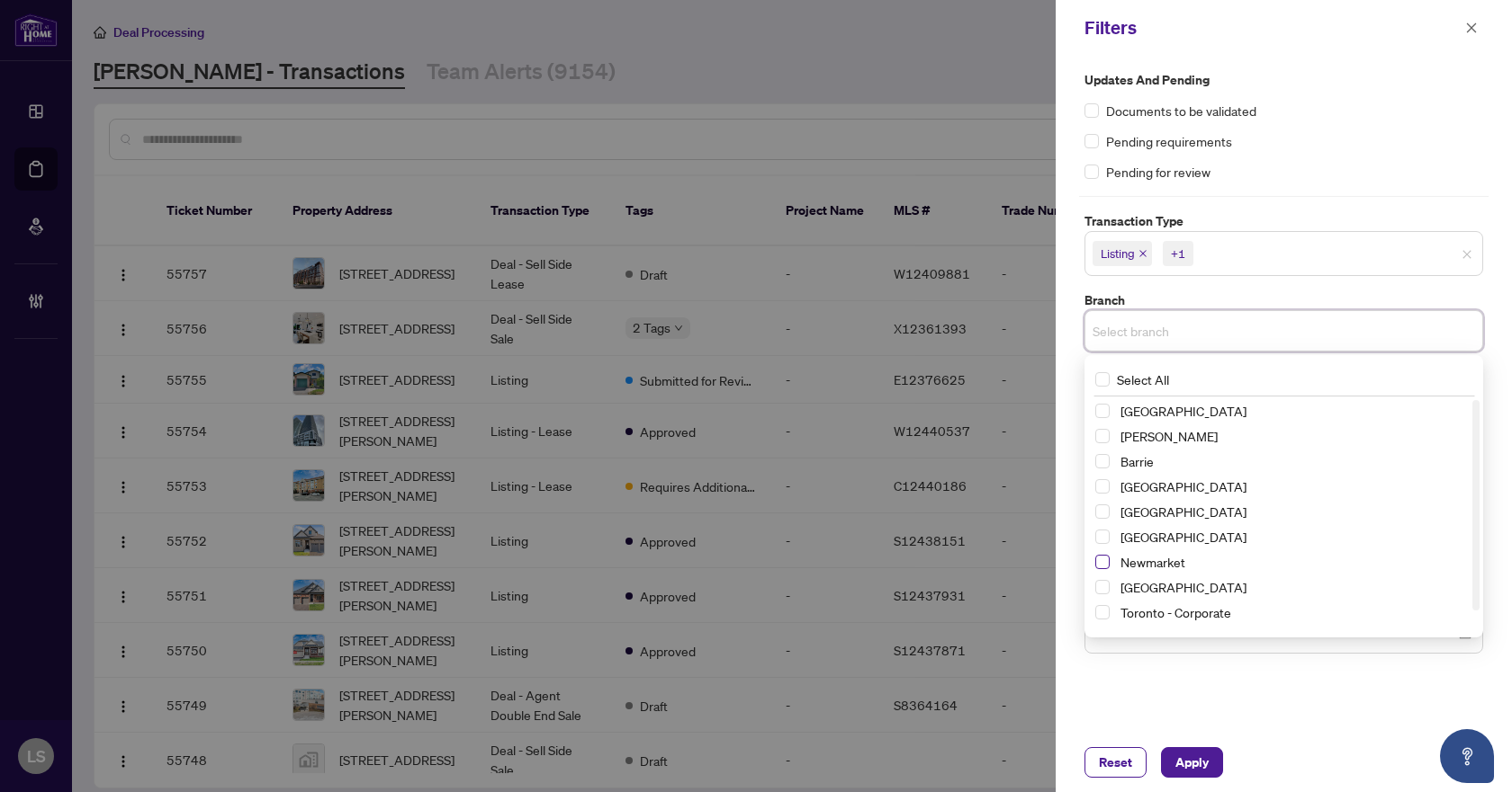
click at [1102, 559] on span "Select Newmarket" at bounding box center [1101, 561] width 14 height 14
click at [1287, 165] on div "Pending for review" at bounding box center [1284, 171] width 398 height 20
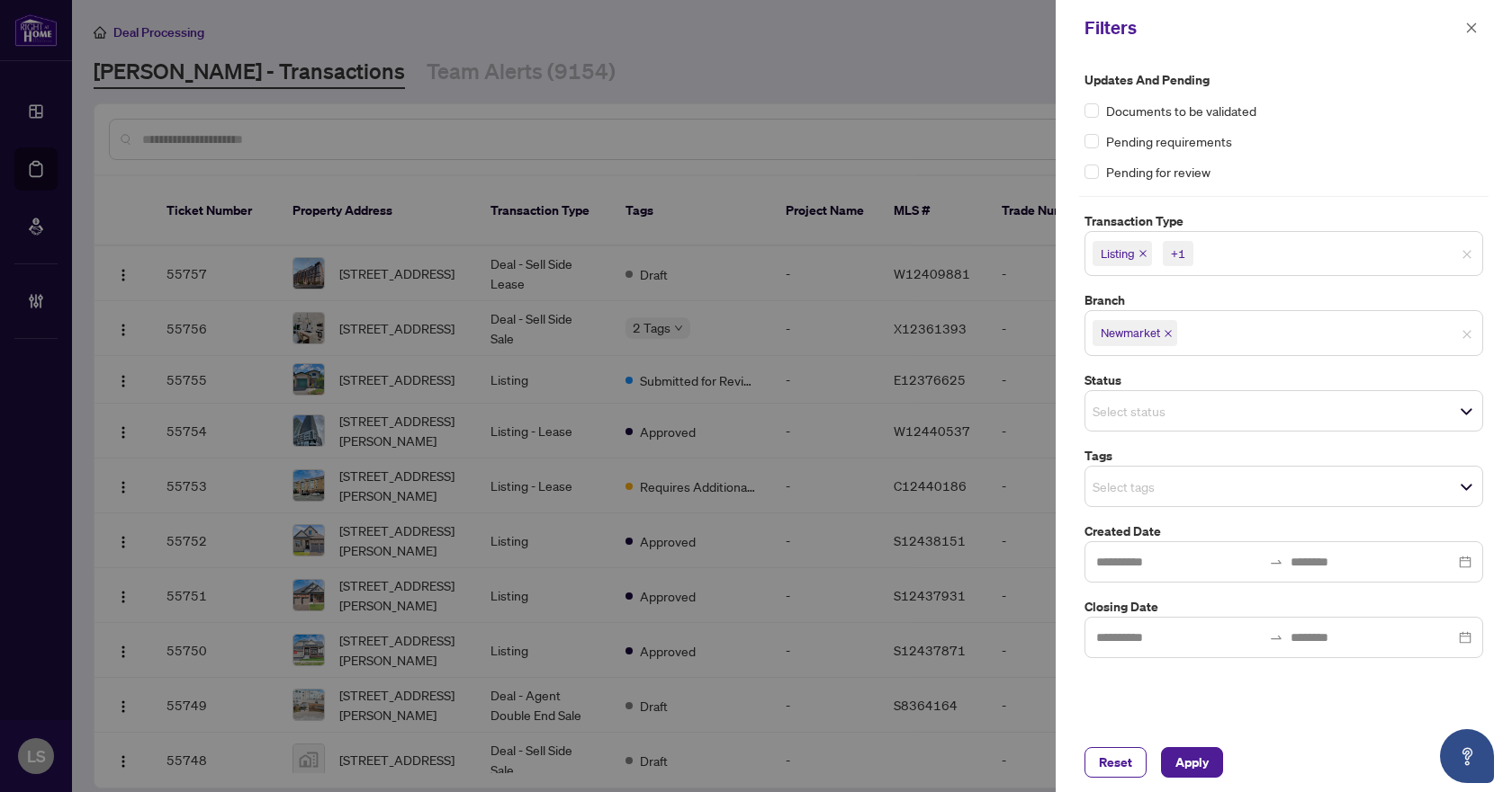
click at [1135, 495] on input "search" at bounding box center [1154, 486] width 126 height 21
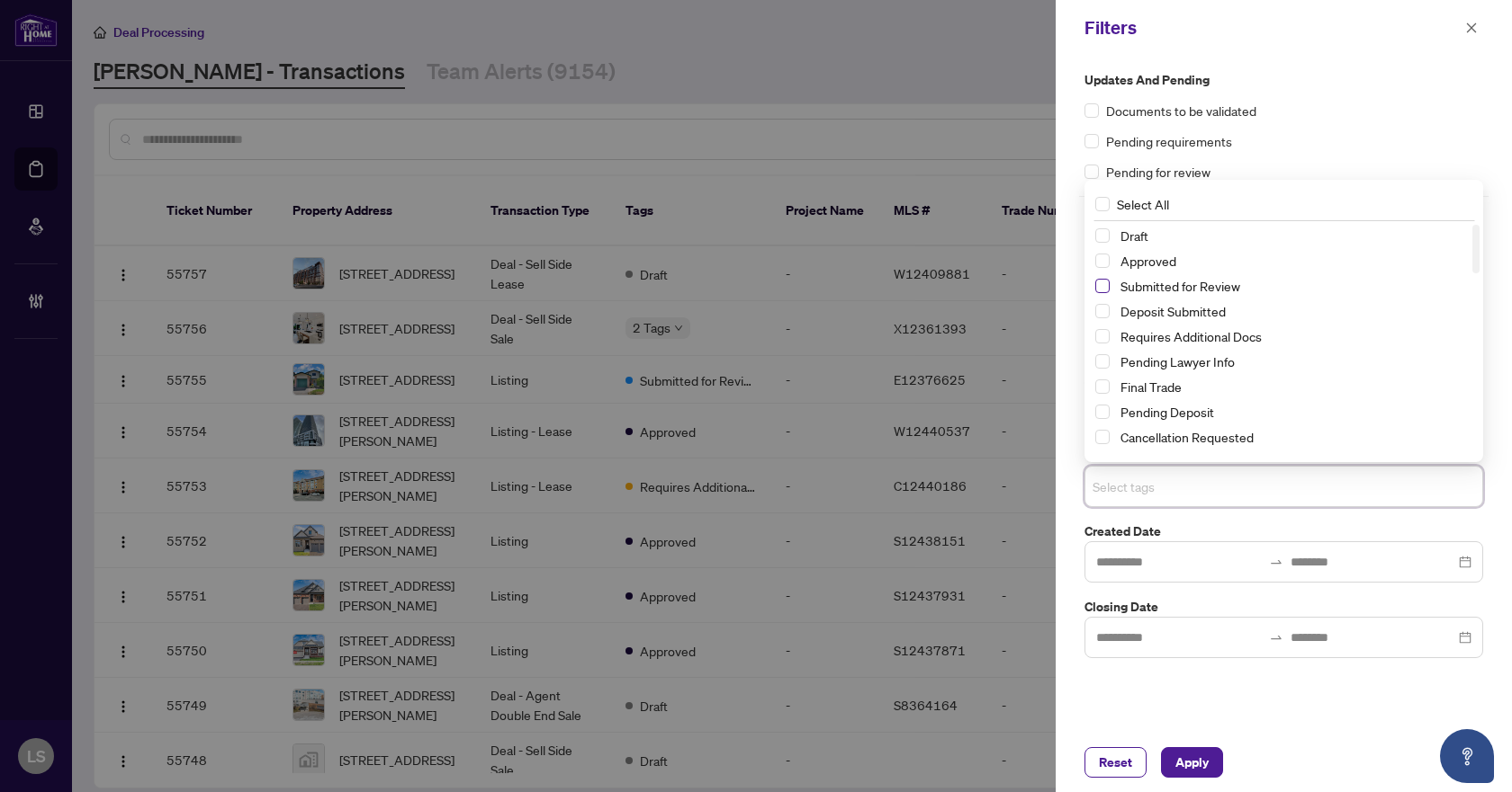
click at [1105, 282] on span "Select Submitted for Review" at bounding box center [1101, 286] width 14 height 14
click at [1101, 436] on span "Select Cancellation Requested" at bounding box center [1101, 436] width 14 height 14
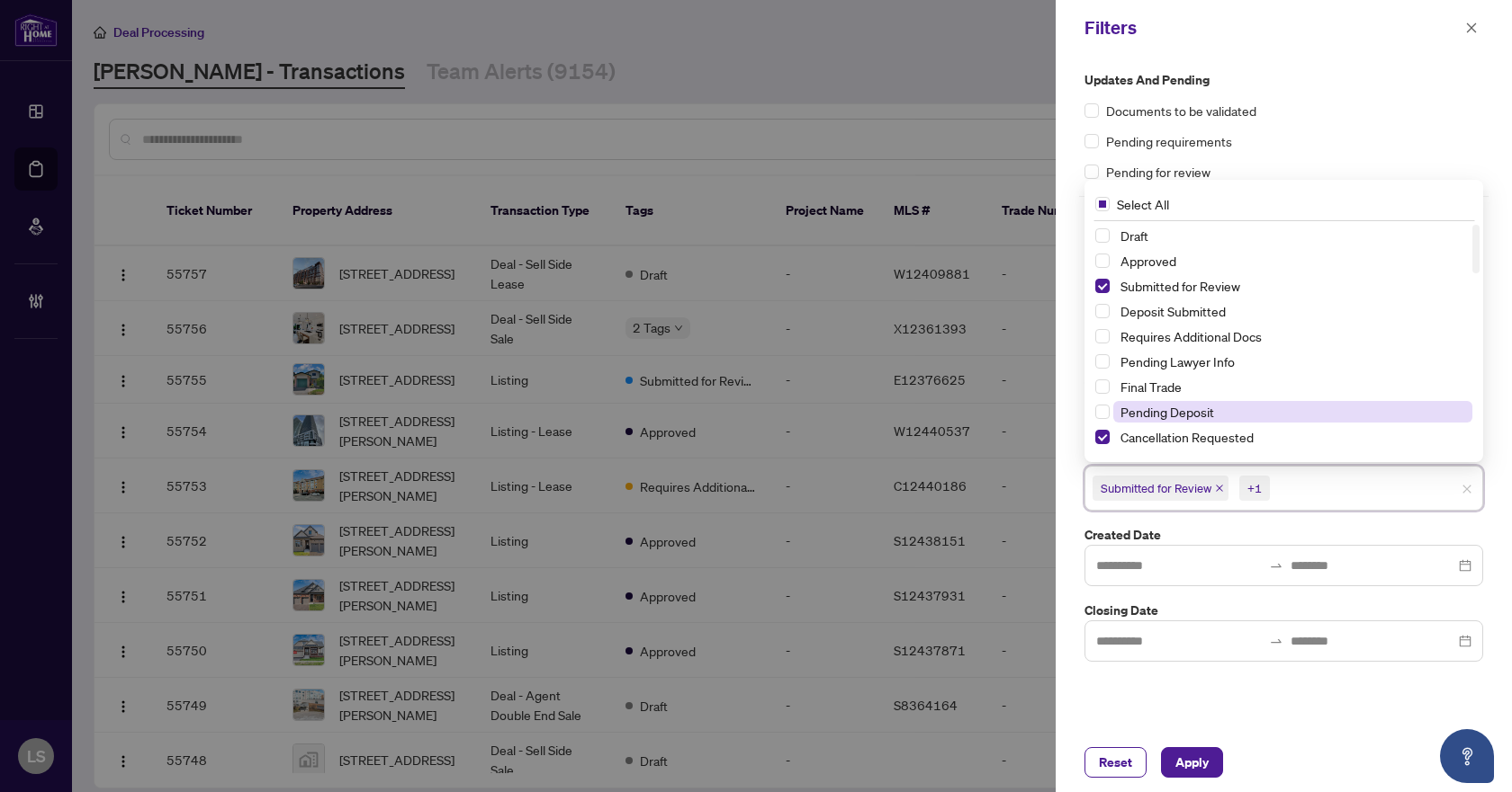
scroll to position [90, 0]
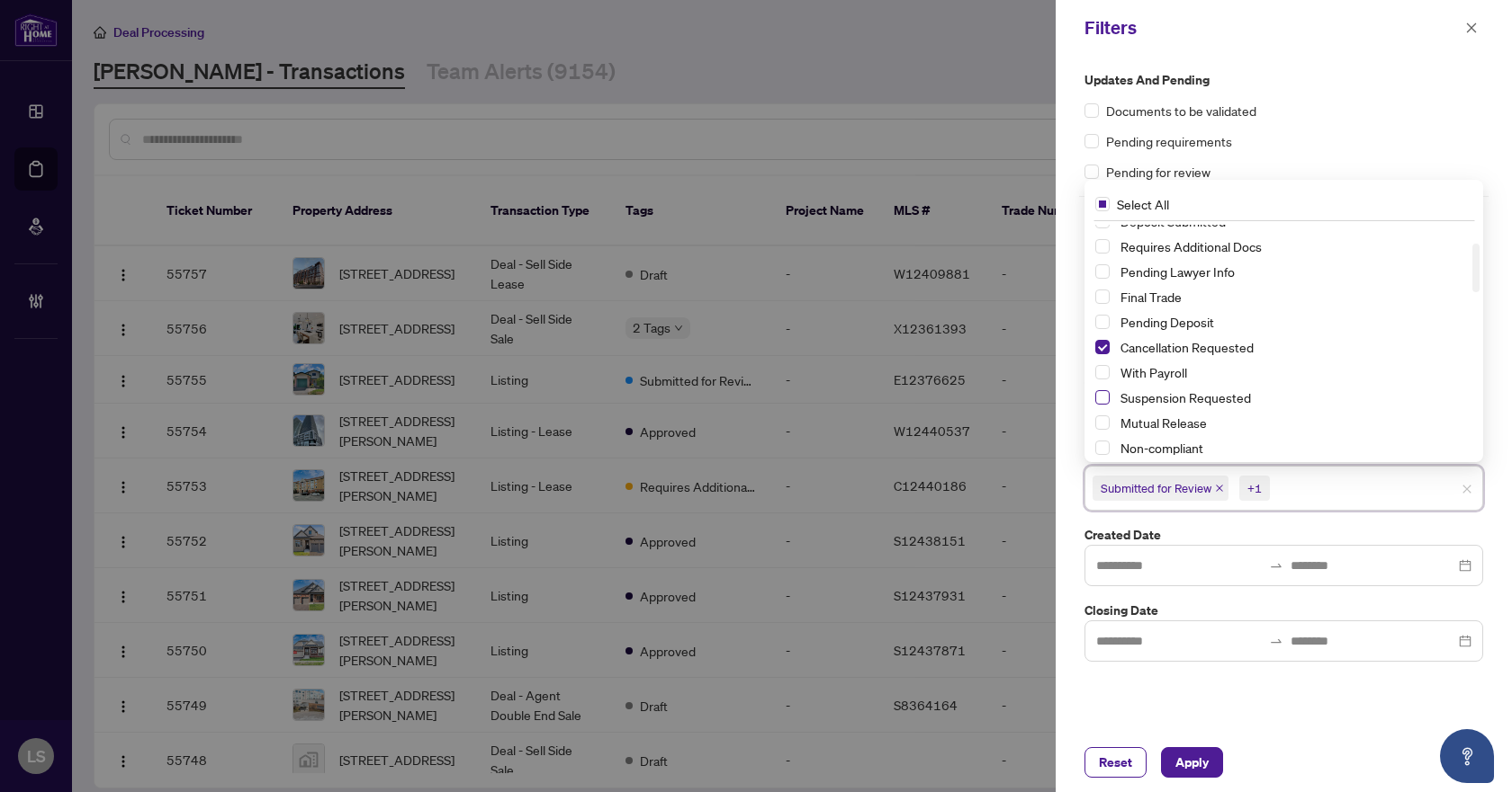
click at [1105, 399] on span "Select Suspension Requested" at bounding box center [1101, 396] width 14 height 14
click at [1171, 756] on button "Apply" at bounding box center [1192, 762] width 62 height 31
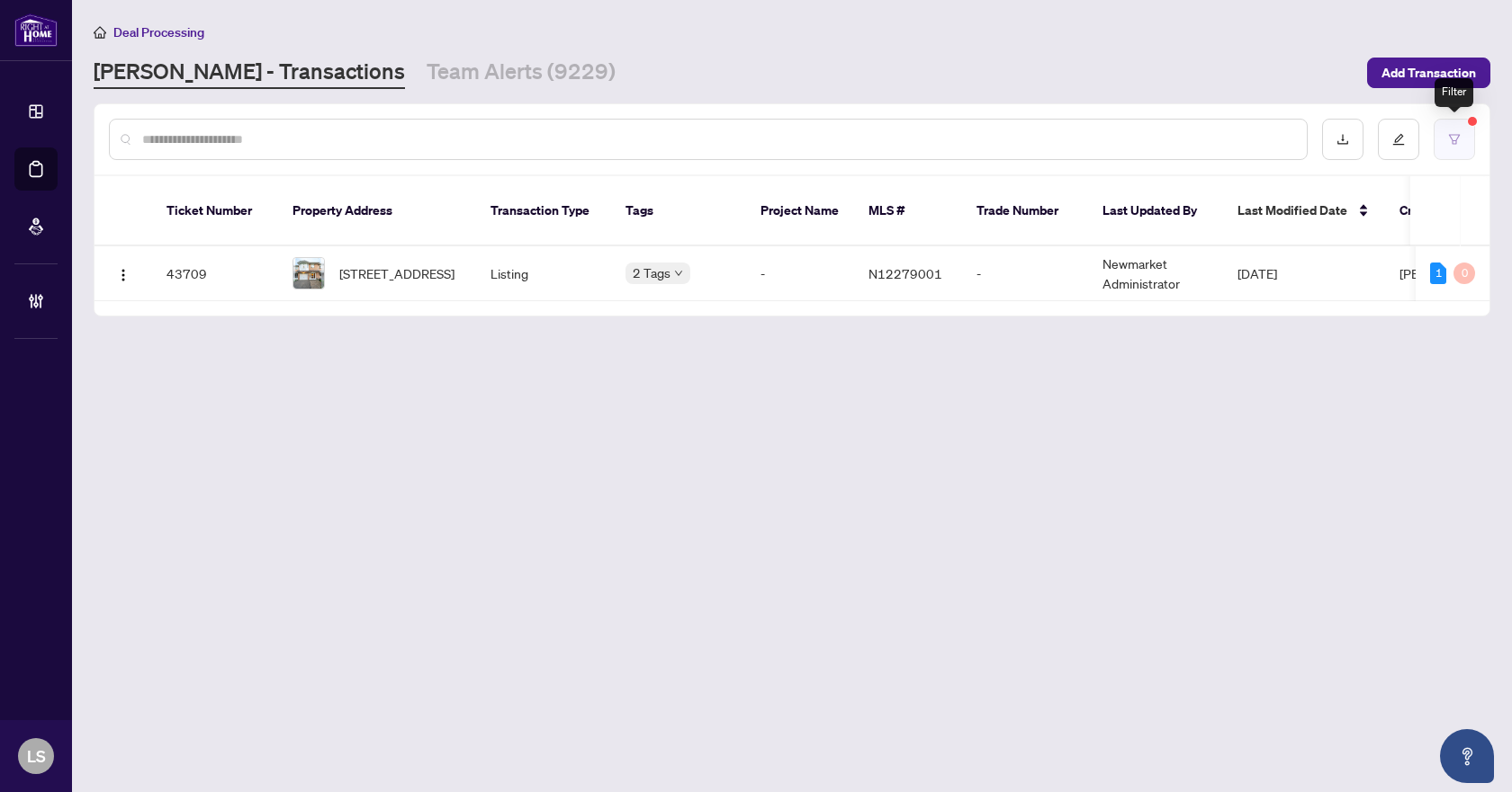
click at [1461, 131] on button "button" at bounding box center [1454, 140] width 41 height 41
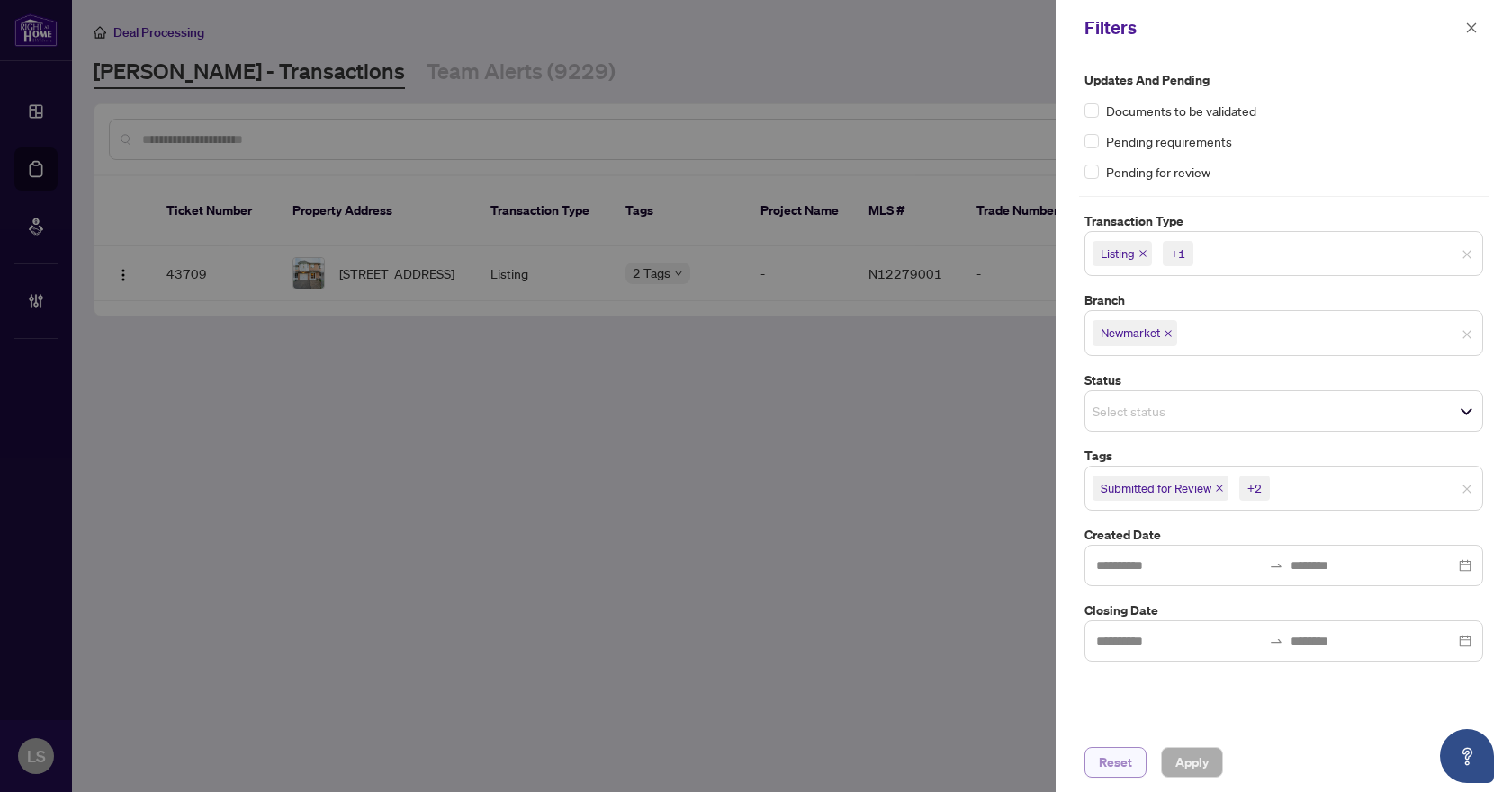
drag, startPoint x: 1123, startPoint y: 767, endPoint x: 1101, endPoint y: 755, distance: 25.1
click at [1123, 766] on span "Reset" at bounding box center [1115, 762] width 34 height 29
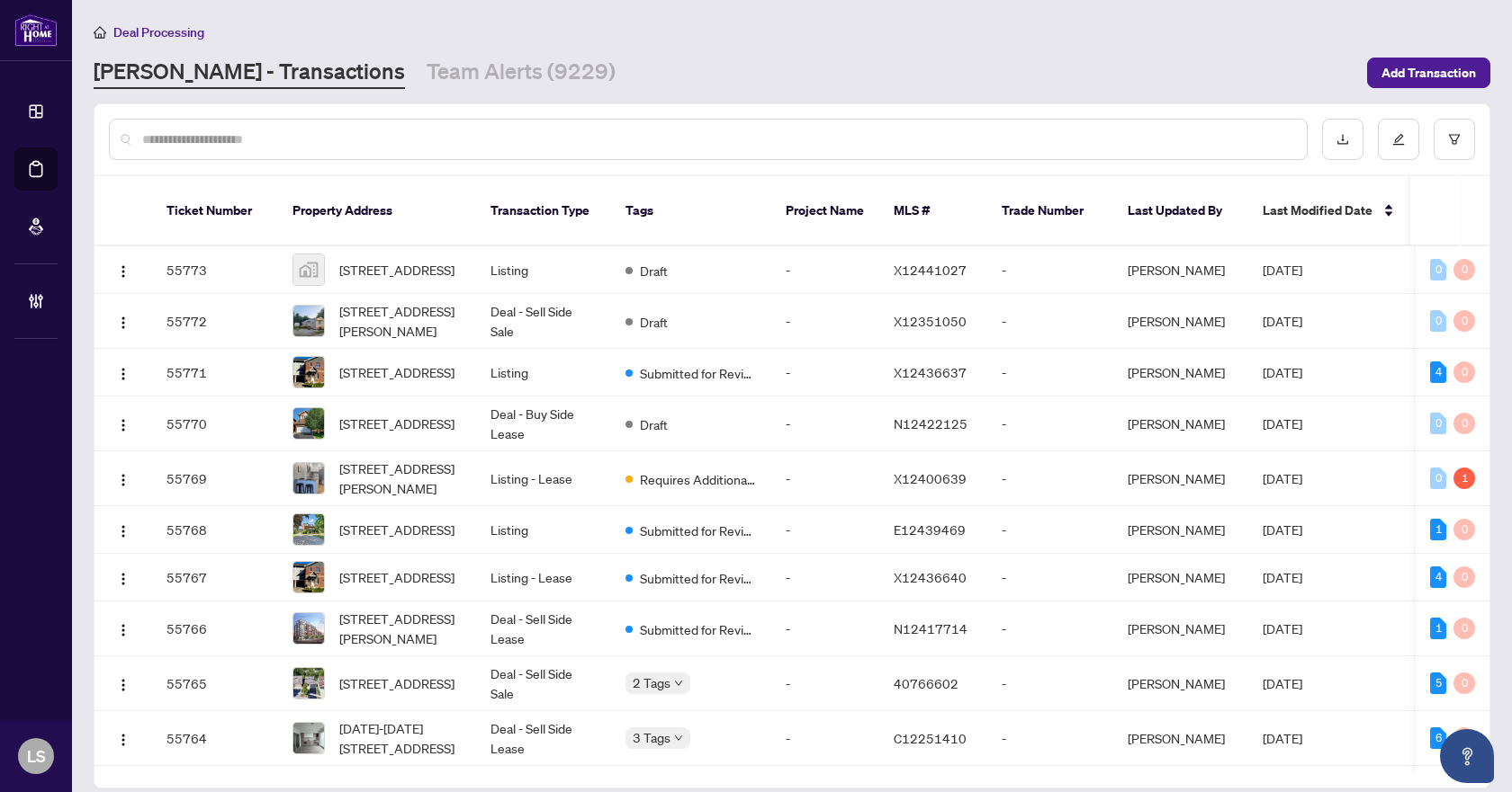
click at [228, 141] on input "text" at bounding box center [717, 139] width 1150 height 20
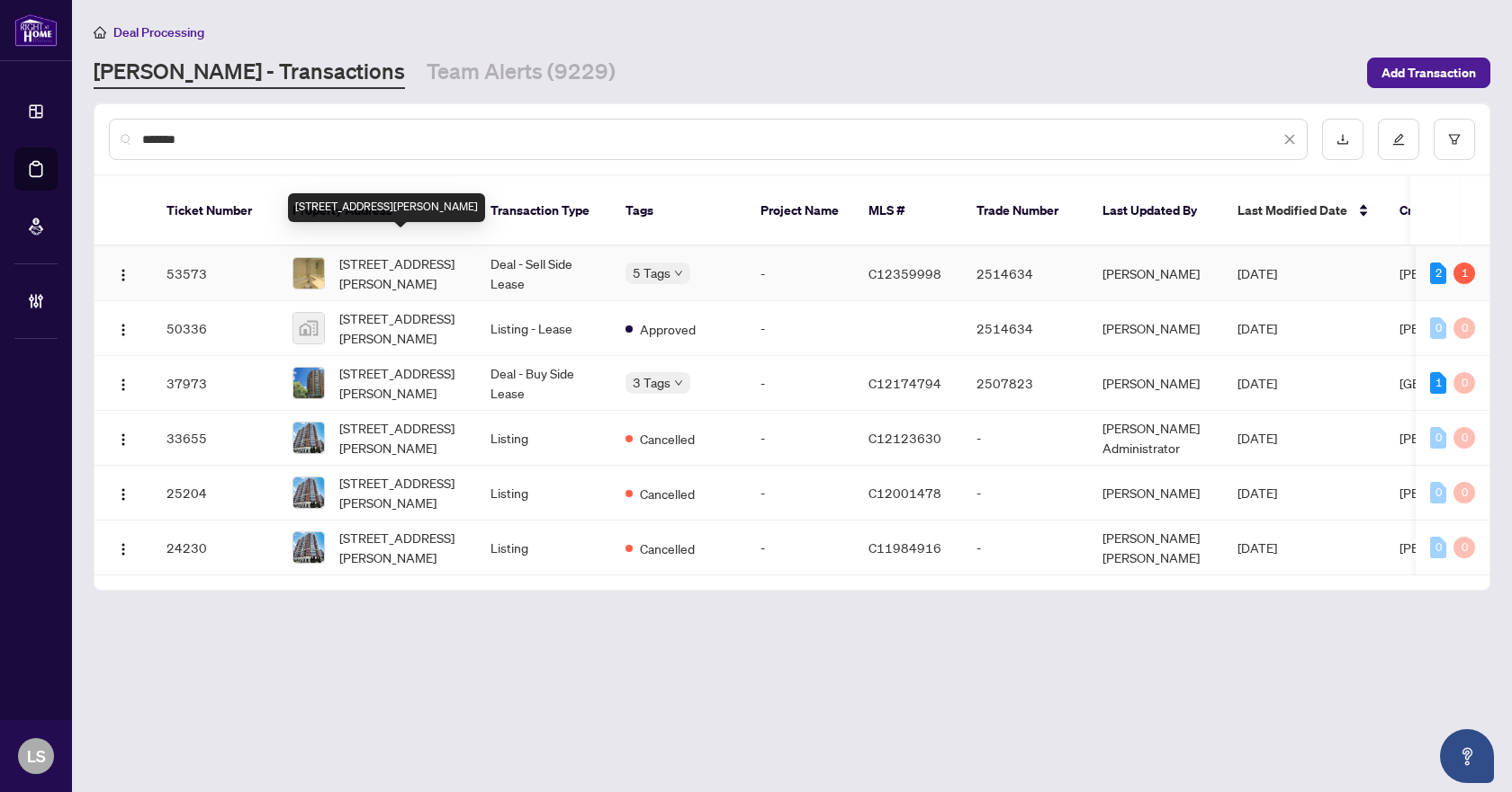
type input "*******"
click at [409, 254] on span "1501-8 Mckee Ave, Toronto, Ontario M2N 7E5, Canada" at bounding box center [399, 274] width 122 height 40
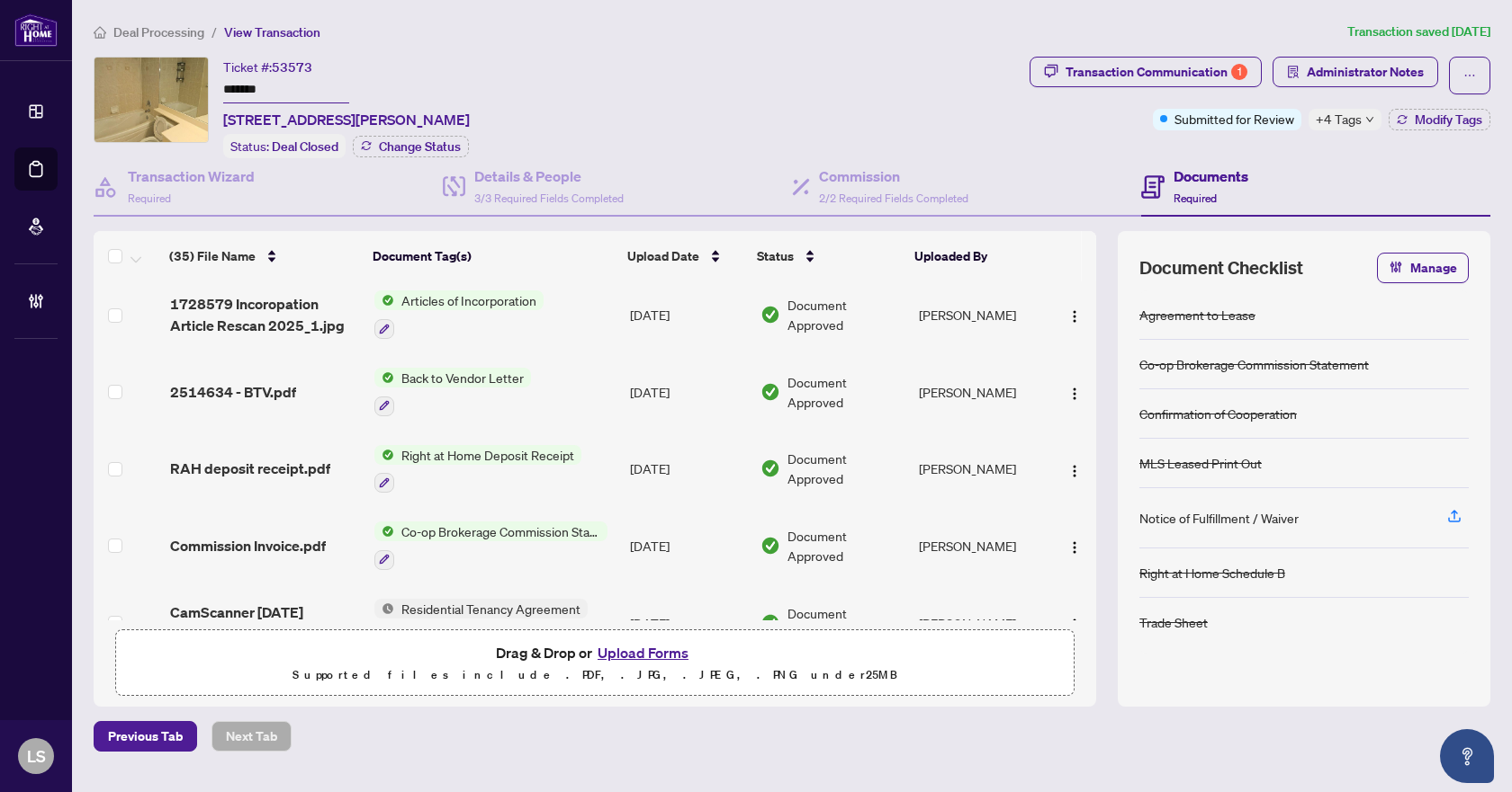
scroll to position [803, 0]
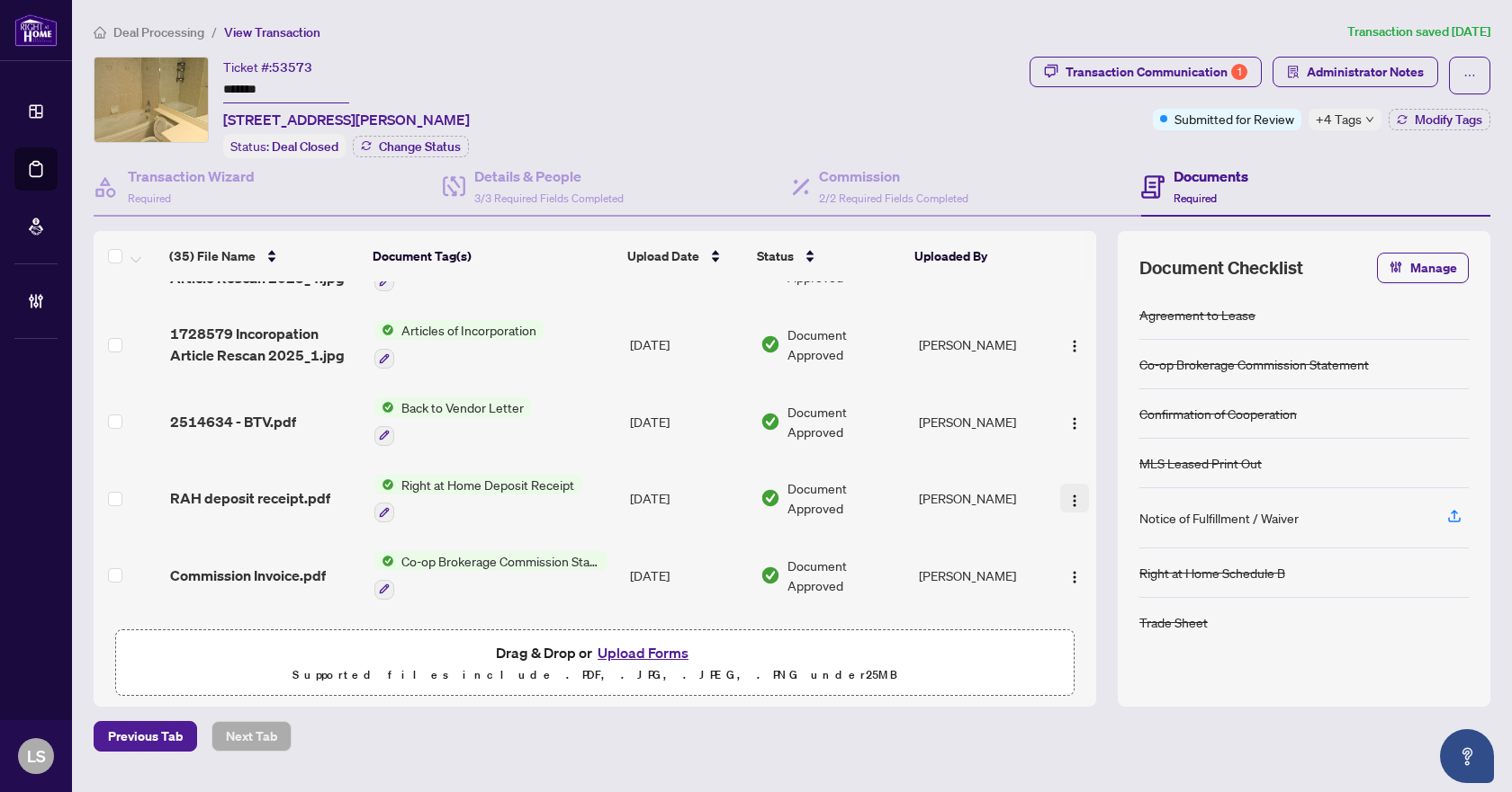
click at [1067, 494] on img "button" at bounding box center [1073, 501] width 14 height 14
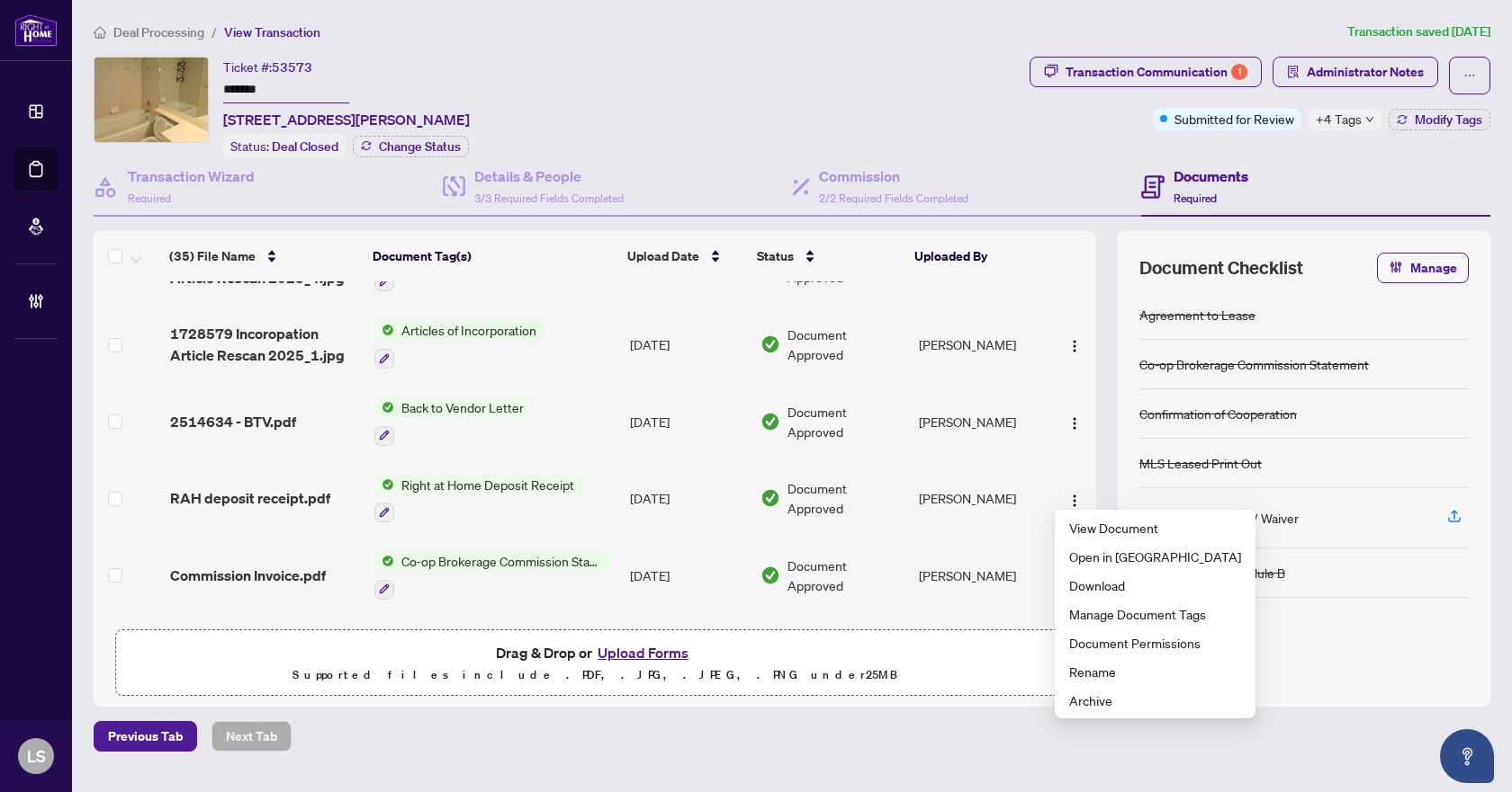
click at [158, 31] on span "Deal Processing" at bounding box center [159, 32] width 91 height 16
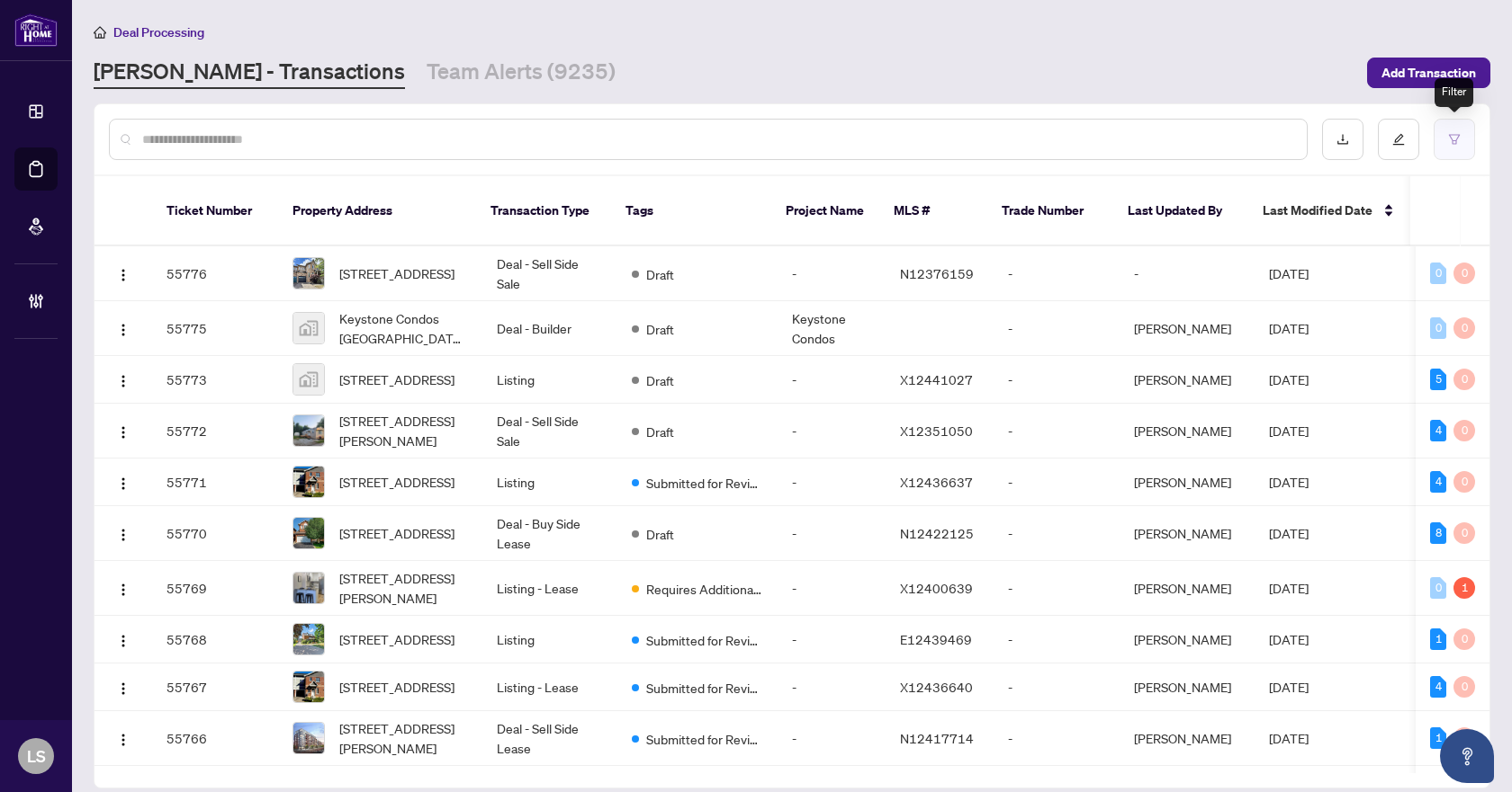
click at [1460, 128] on button "button" at bounding box center [1454, 140] width 41 height 41
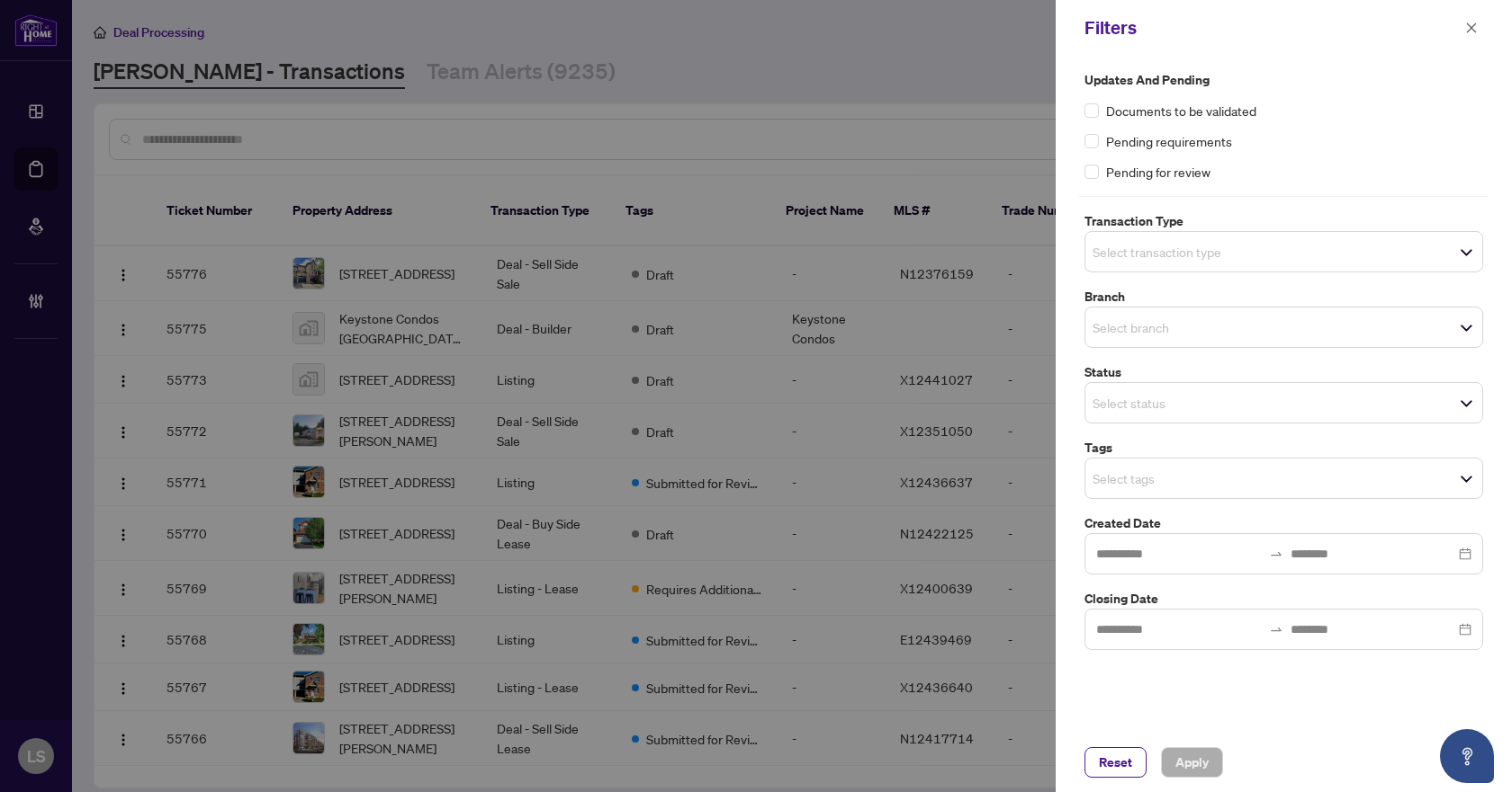
click at [1389, 243] on span "Select transaction type" at bounding box center [1284, 251] width 397 height 25
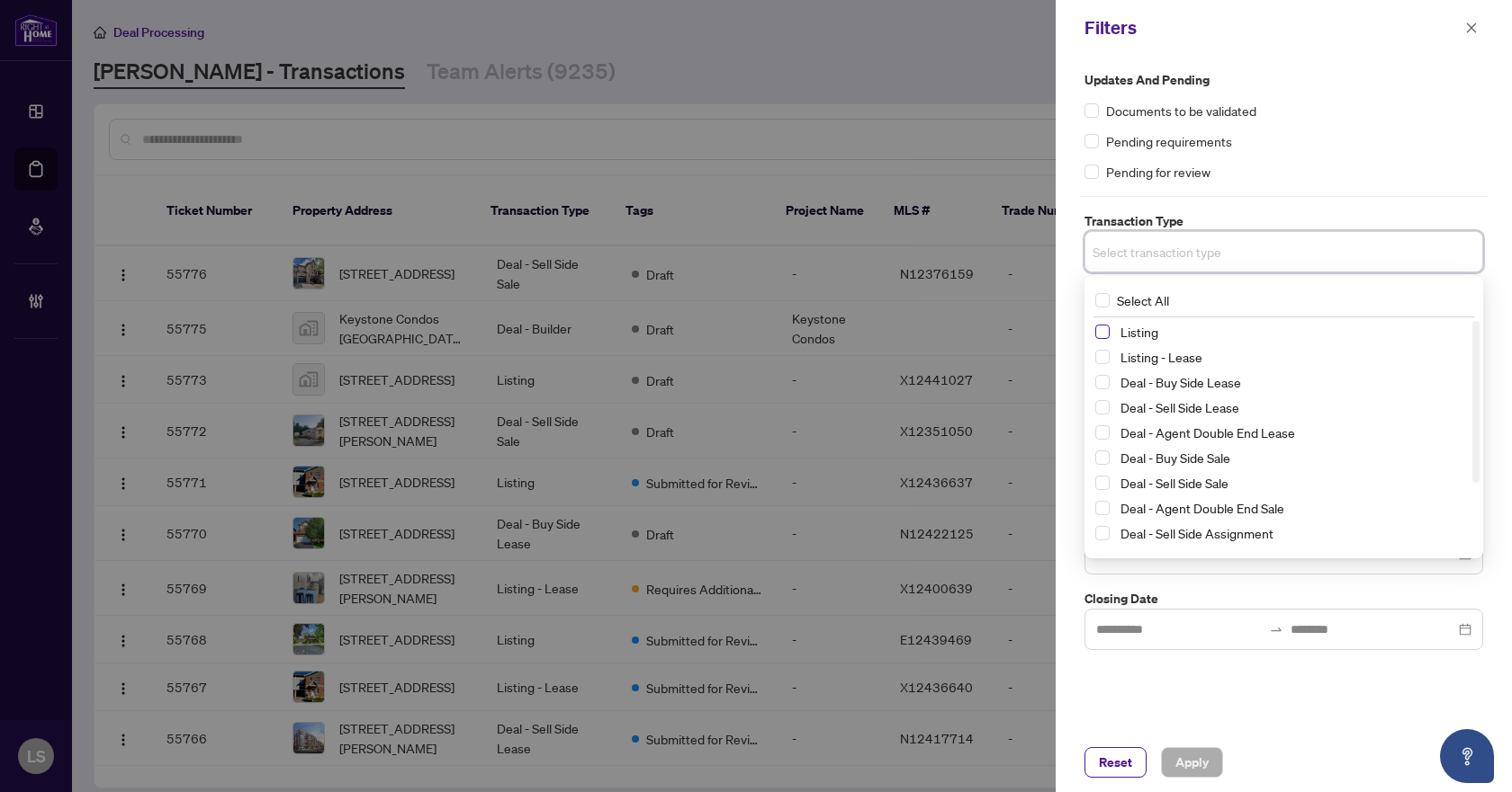
click at [1107, 331] on span "Select Listing" at bounding box center [1101, 331] width 14 height 14
click at [1096, 355] on span "Select Listing - Lease" at bounding box center [1101, 360] width 14 height 14
click at [1308, 135] on div "Pending requirements" at bounding box center [1284, 141] width 398 height 20
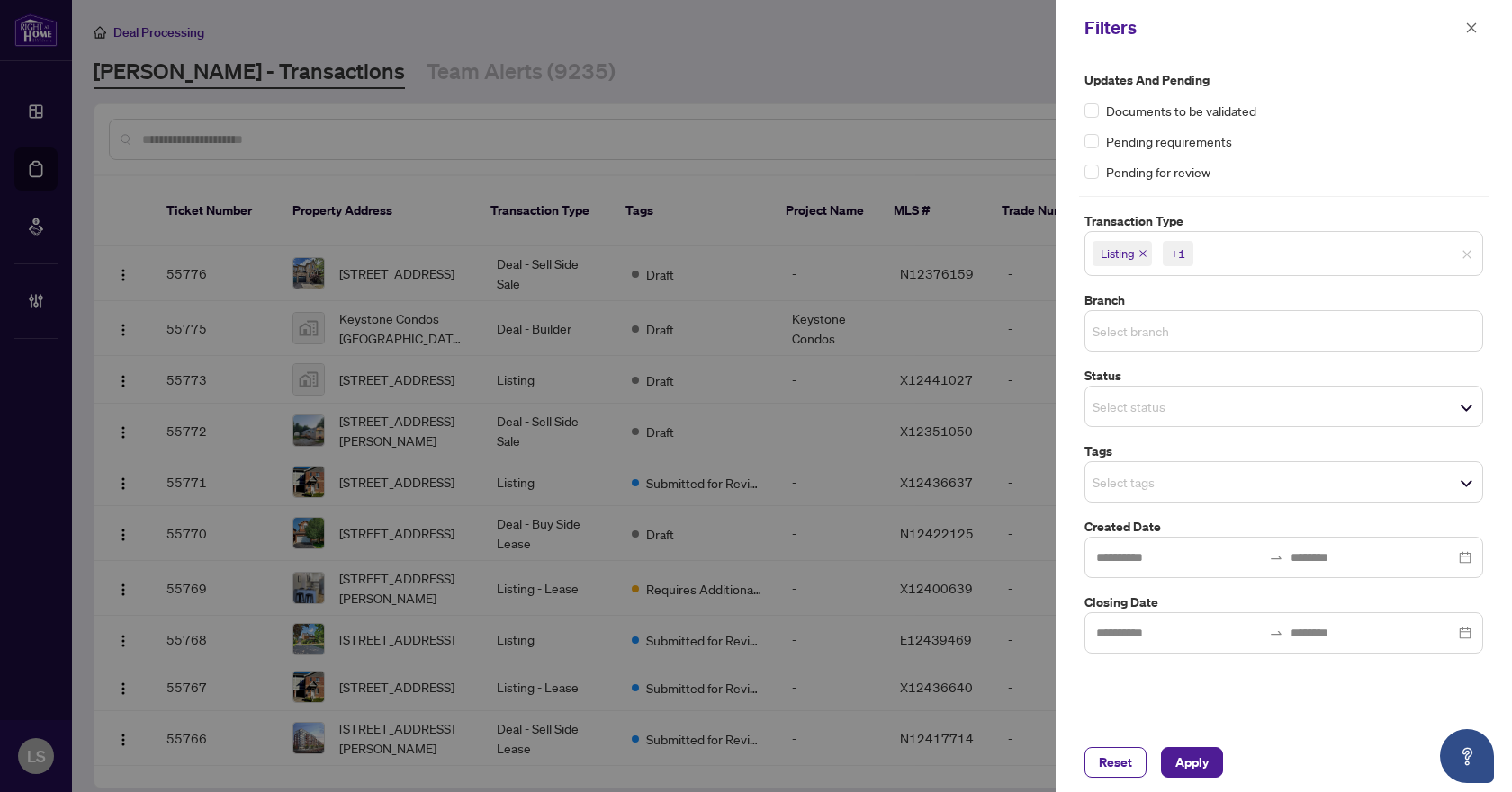
click at [1181, 332] on input "search" at bounding box center [1154, 330] width 126 height 21
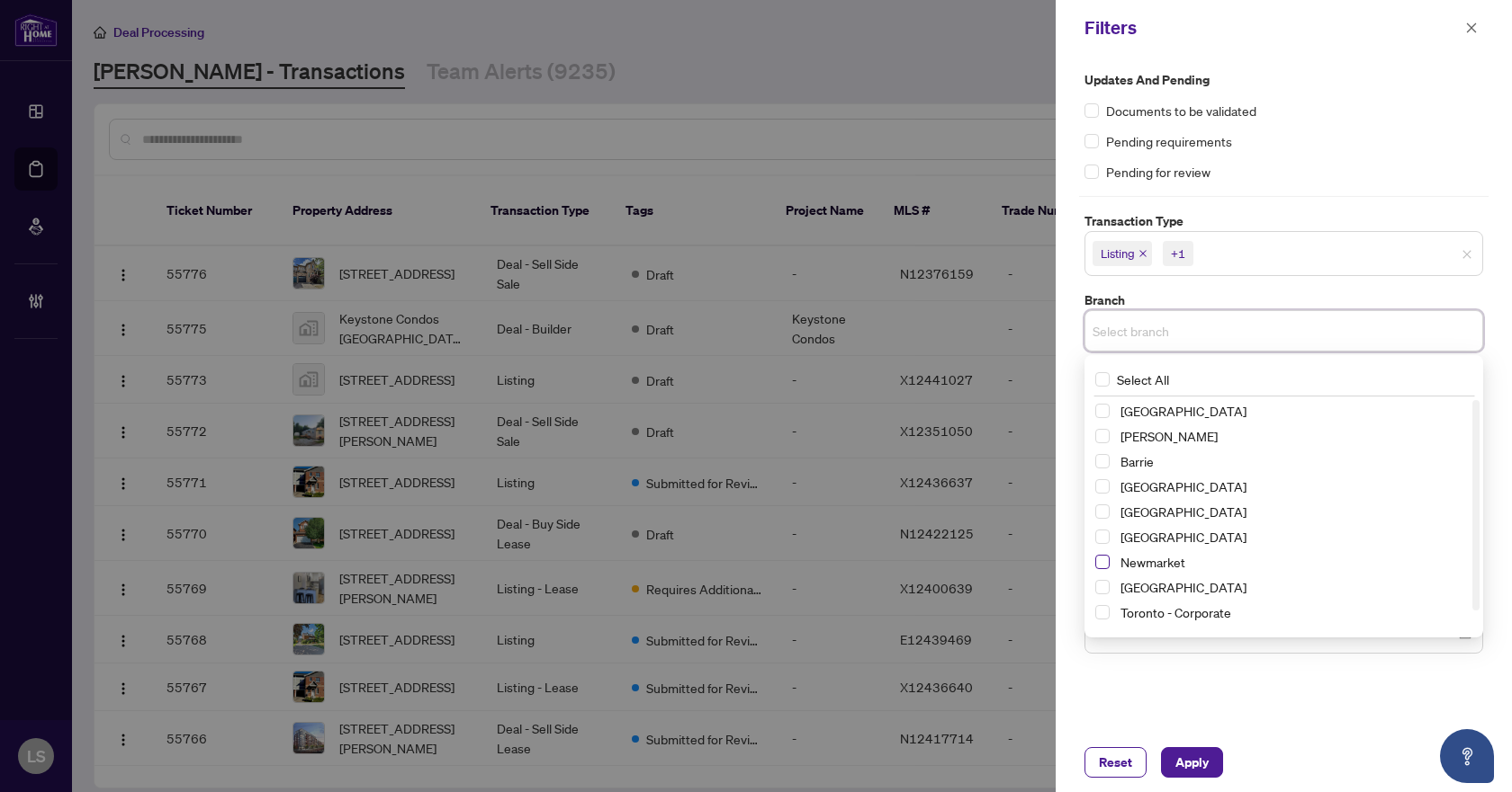
click at [1099, 564] on span "Select Newmarket" at bounding box center [1101, 561] width 14 height 14
click at [1279, 164] on div "Pending for review" at bounding box center [1284, 171] width 398 height 20
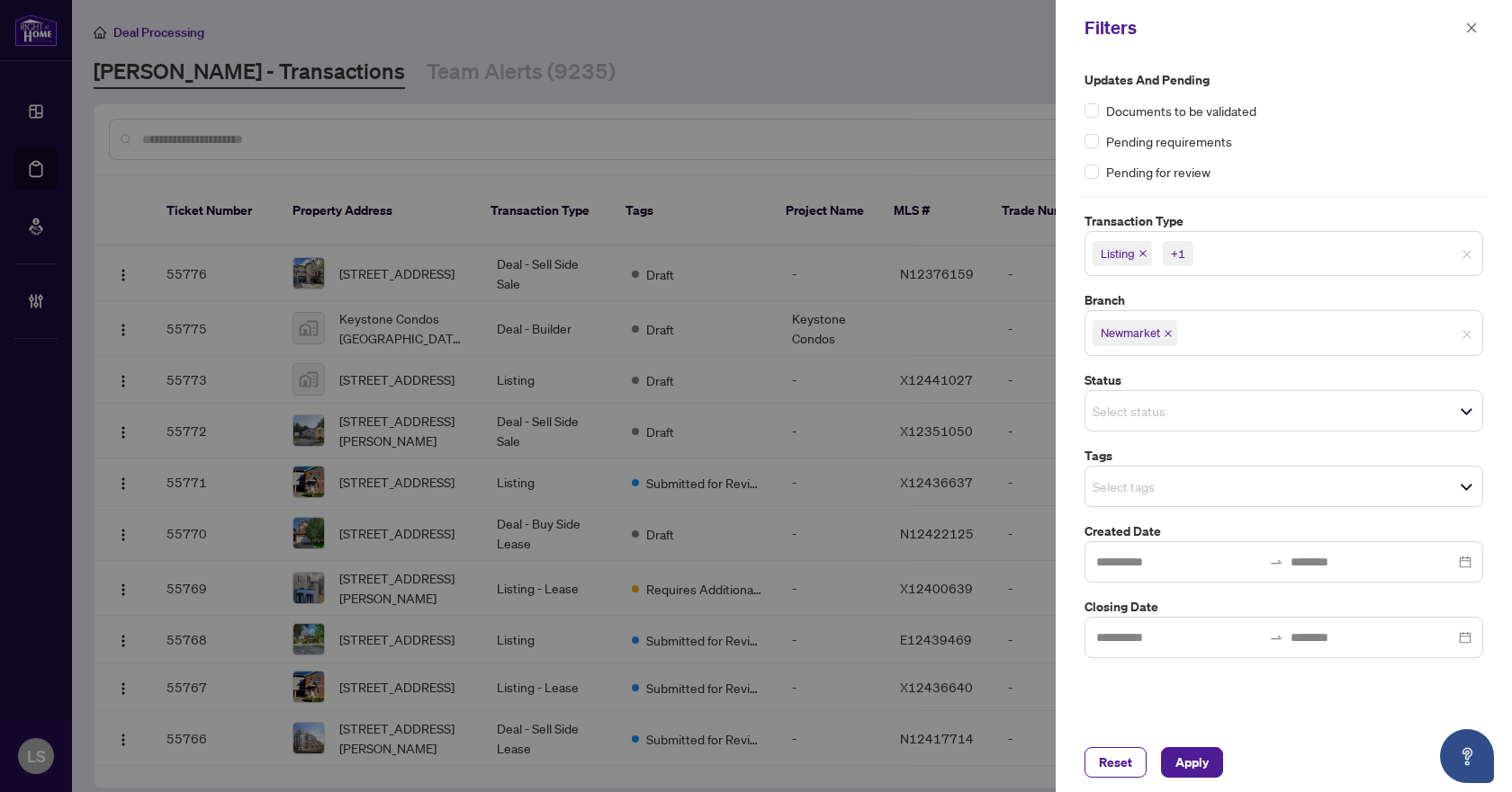
click at [1160, 485] on input "search" at bounding box center [1154, 486] width 126 height 21
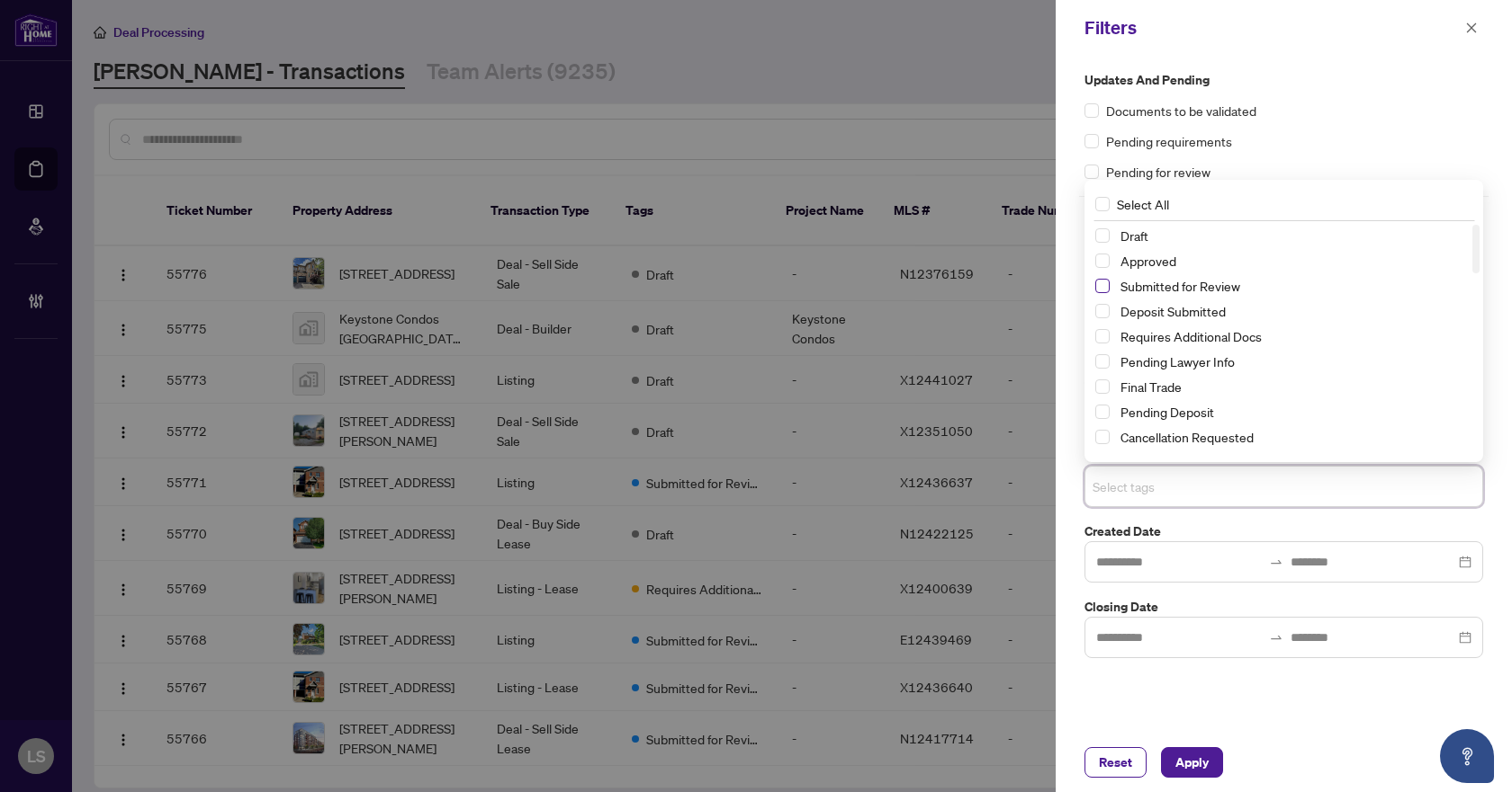
click at [1106, 290] on span "Select Submitted for Review" at bounding box center [1101, 286] width 14 height 14
click at [1099, 440] on span "Select Cancellation Requested" at bounding box center [1101, 436] width 14 height 14
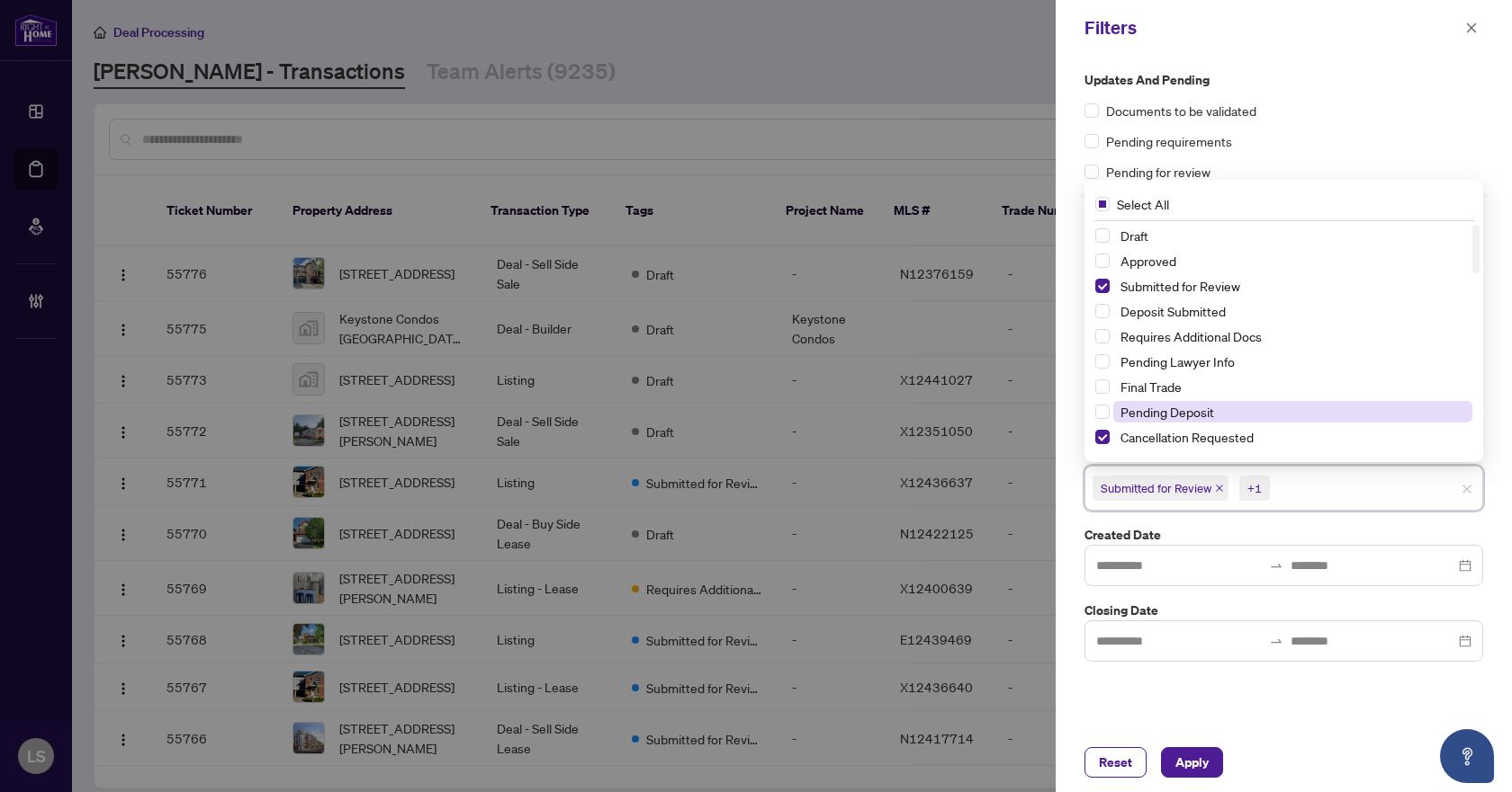
scroll to position [90, 0]
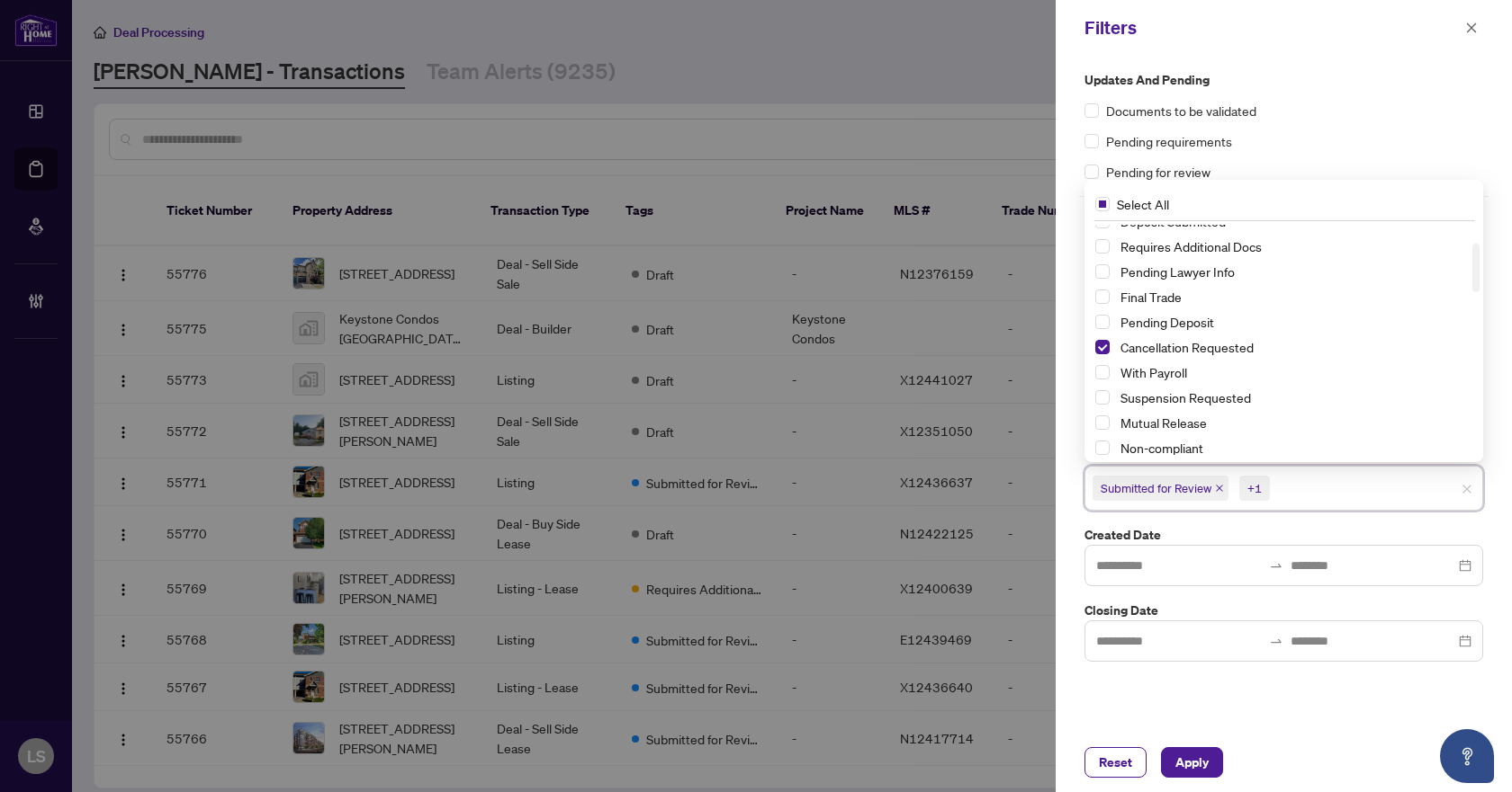
click at [1101, 389] on div "Suspension Requested" at bounding box center [1283, 397] width 377 height 21
click at [1101, 399] on span "Select Suspension Requested" at bounding box center [1101, 396] width 14 height 14
click at [1196, 765] on span "Apply" at bounding box center [1192, 762] width 34 height 29
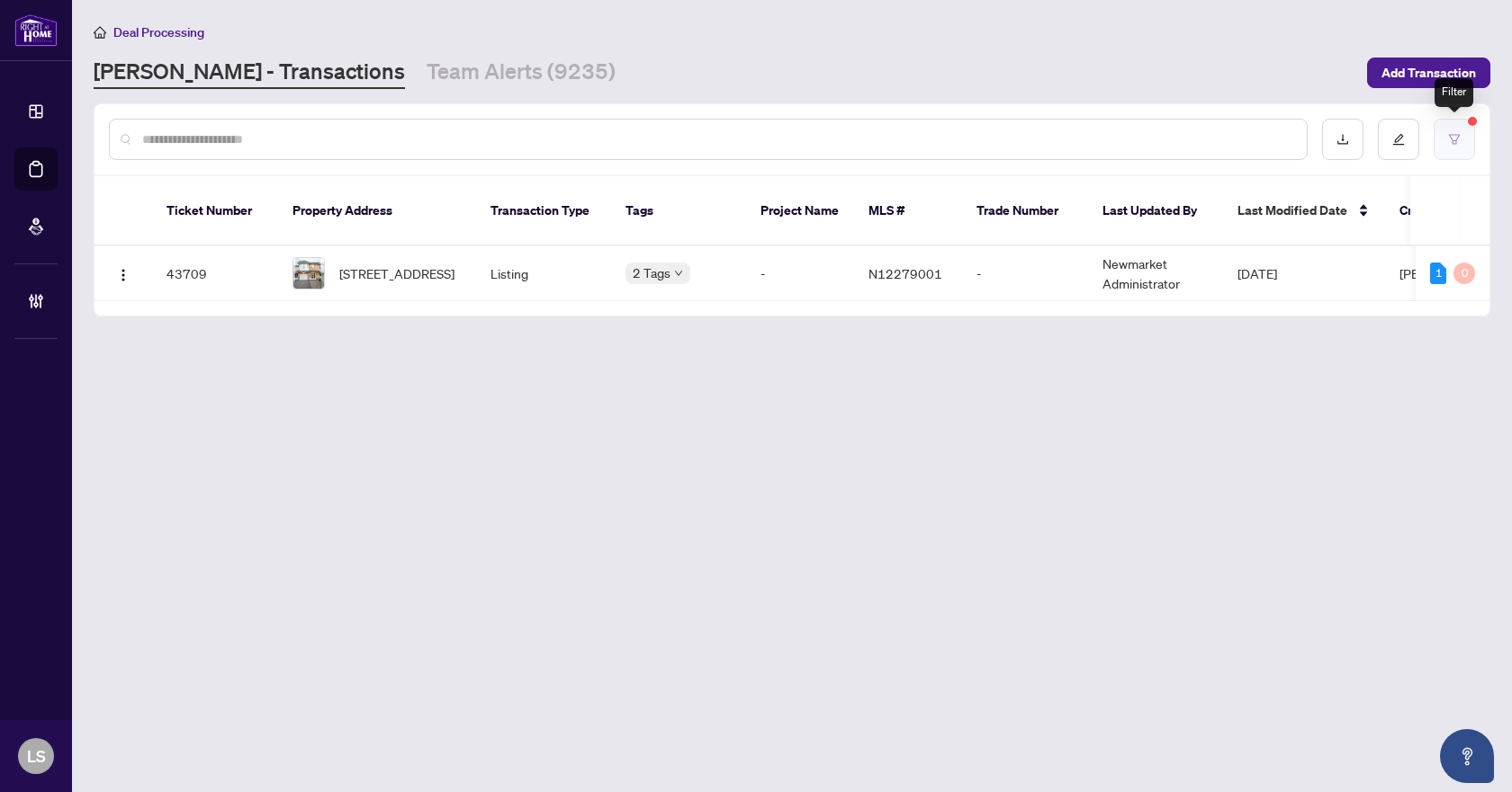
click at [1458, 130] on button "button" at bounding box center [1454, 140] width 41 height 41
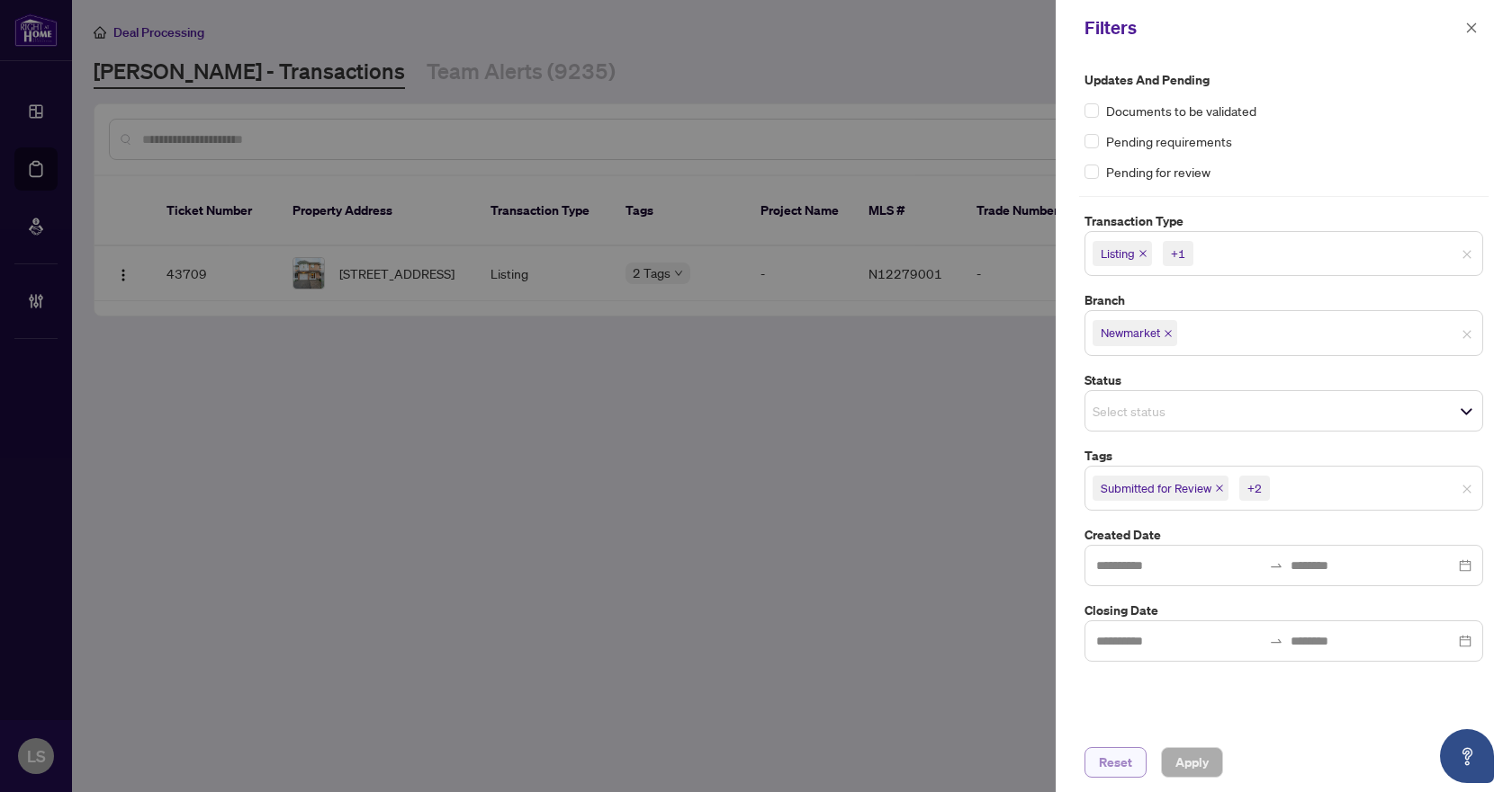
click at [1122, 766] on span "Reset" at bounding box center [1115, 762] width 34 height 29
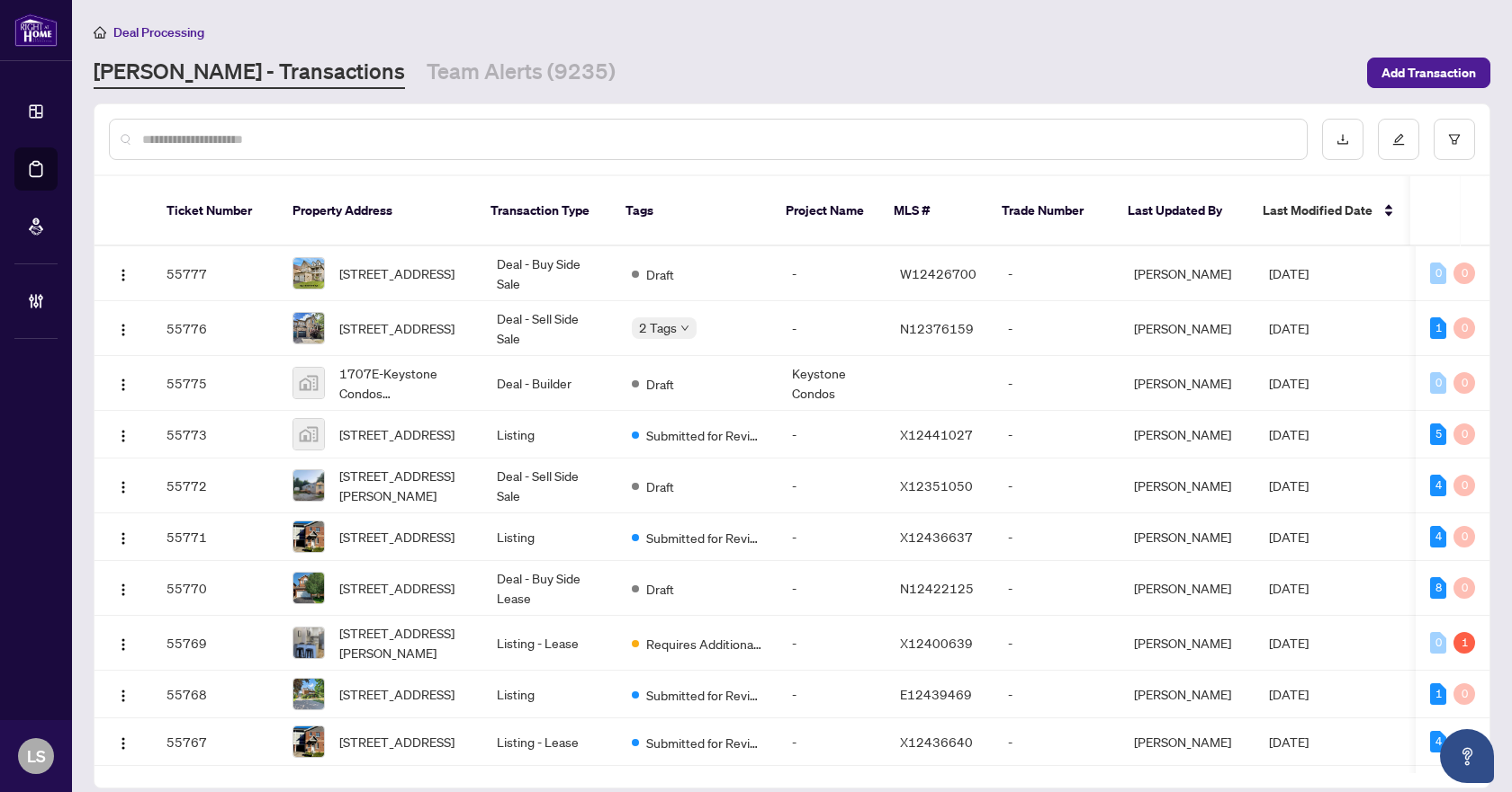
click at [253, 133] on input "text" at bounding box center [717, 139] width 1150 height 20
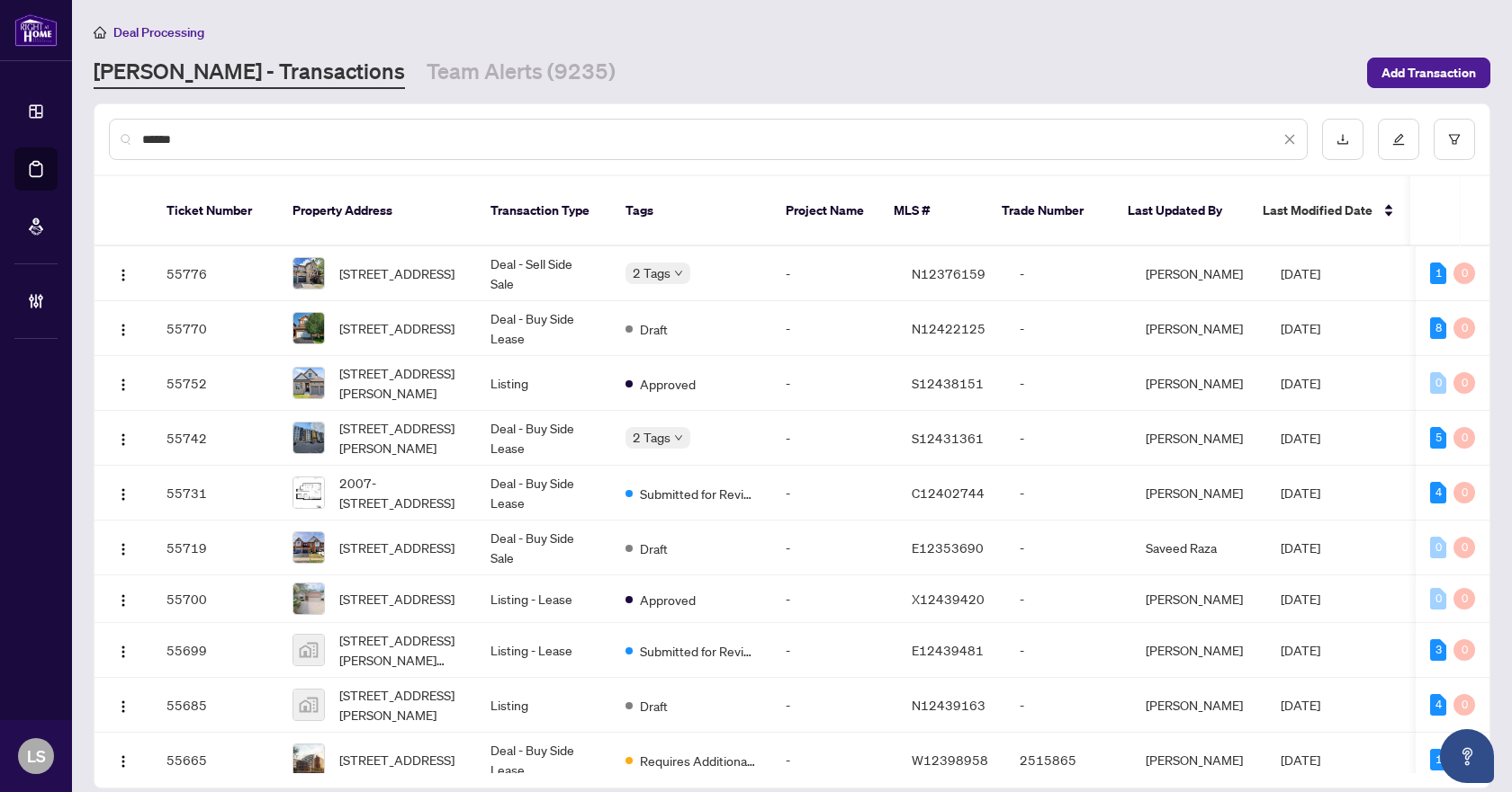
type input "*******"
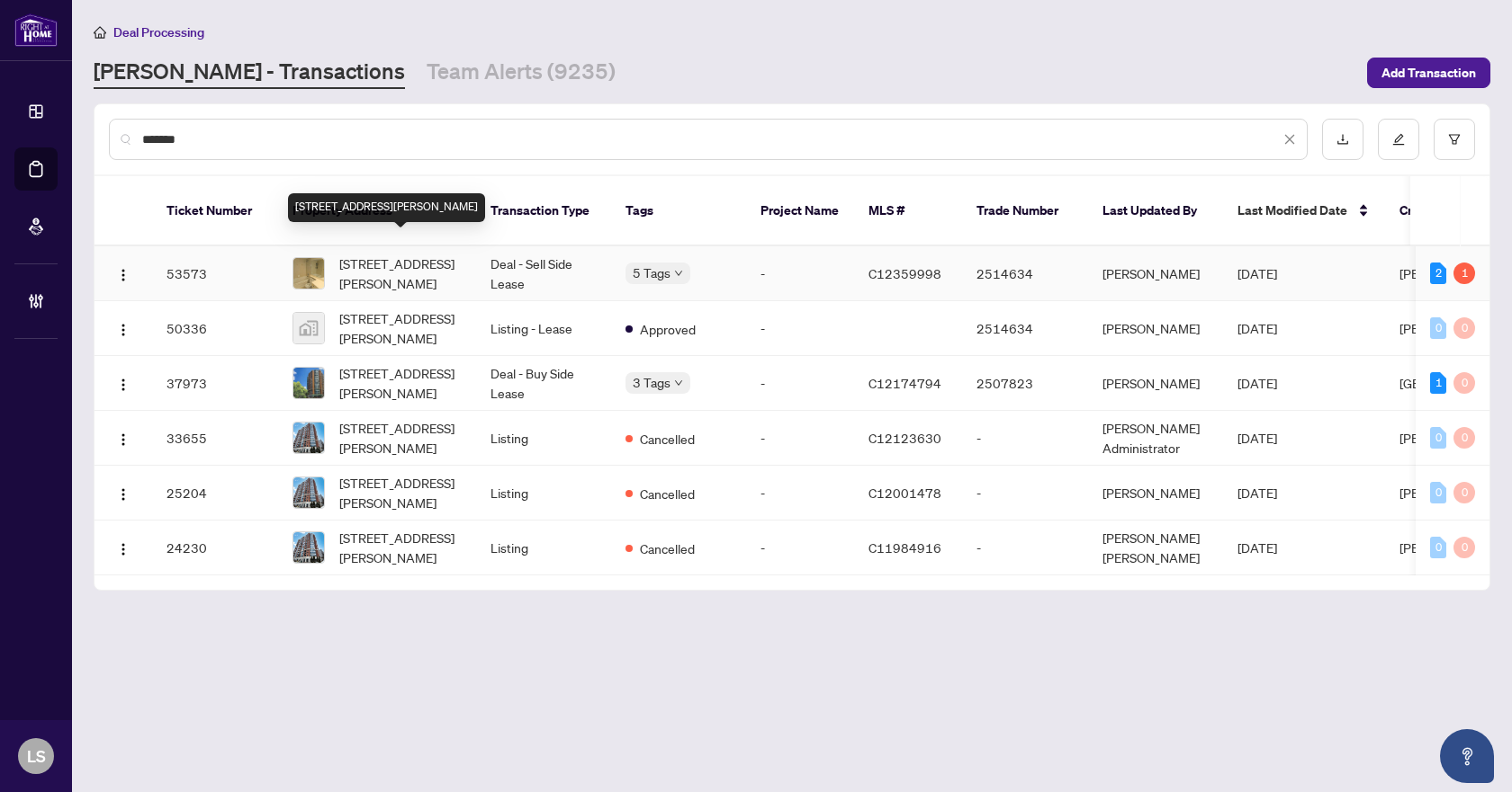
click at [406, 254] on span "1501-8 Mckee Ave, Toronto, Ontario M2N 7E5, Canada" at bounding box center [399, 274] width 122 height 40
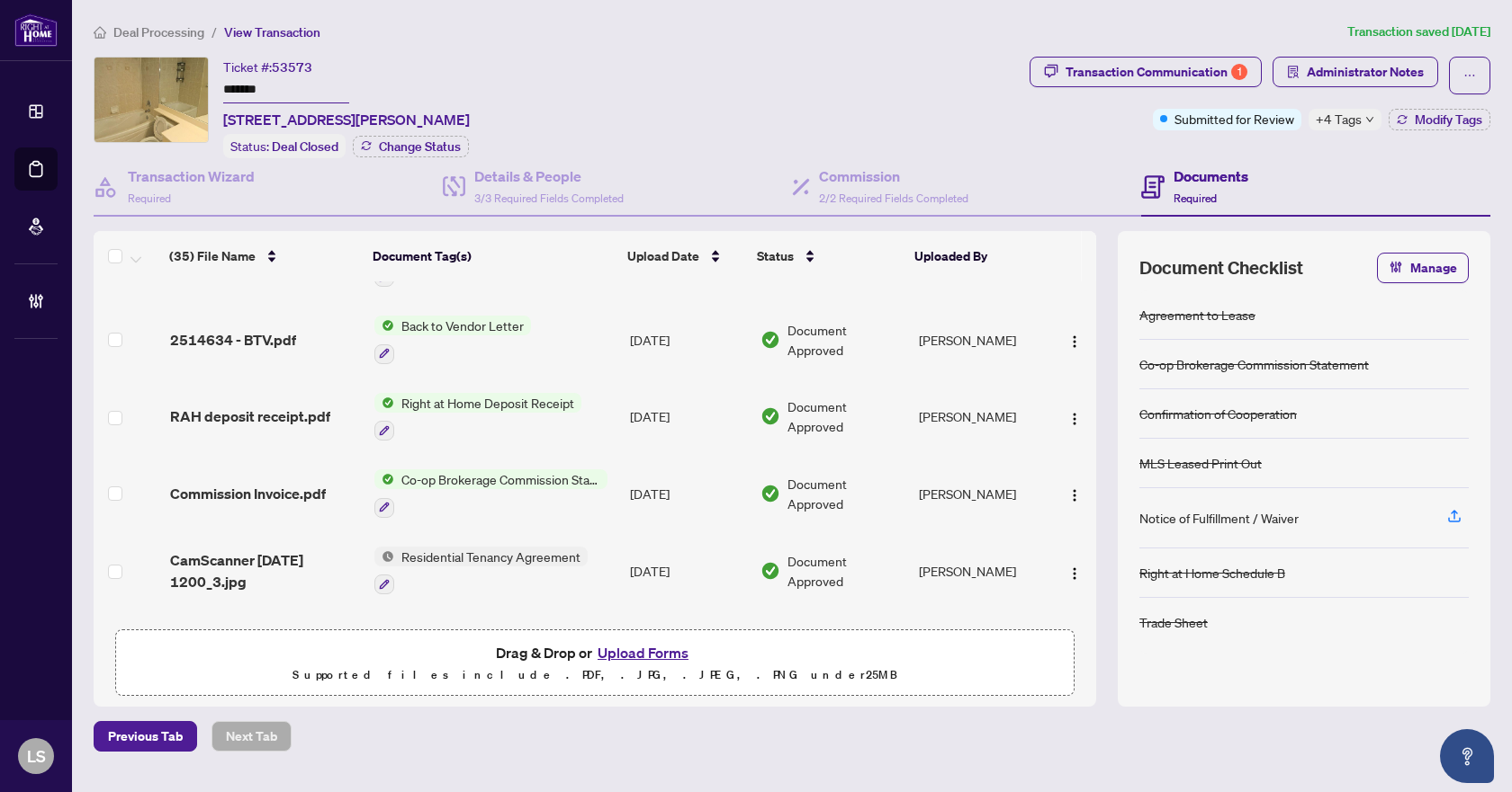
scroll to position [899, 0]
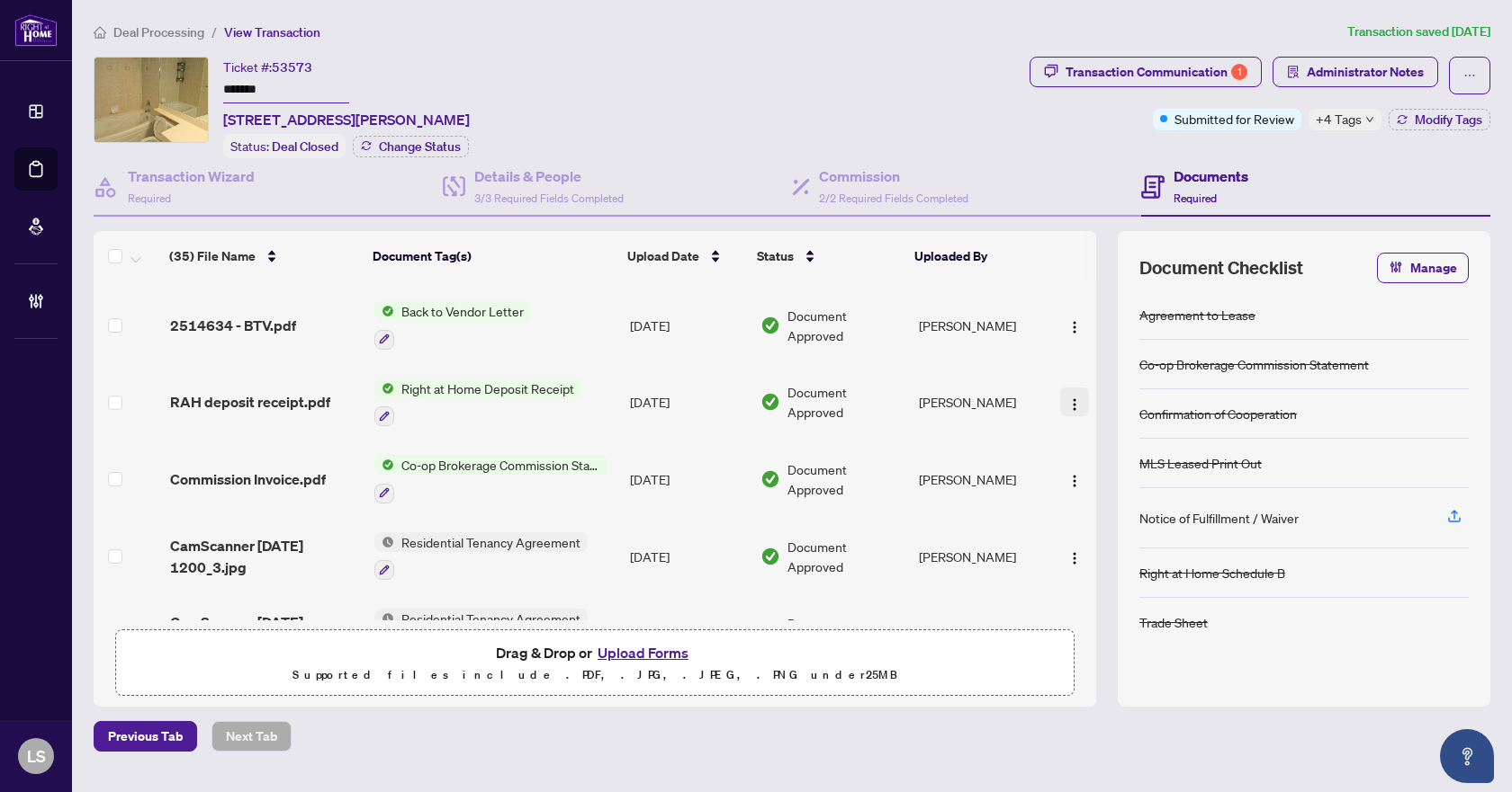
click at [1067, 397] on img "button" at bounding box center [1073, 404] width 14 height 14
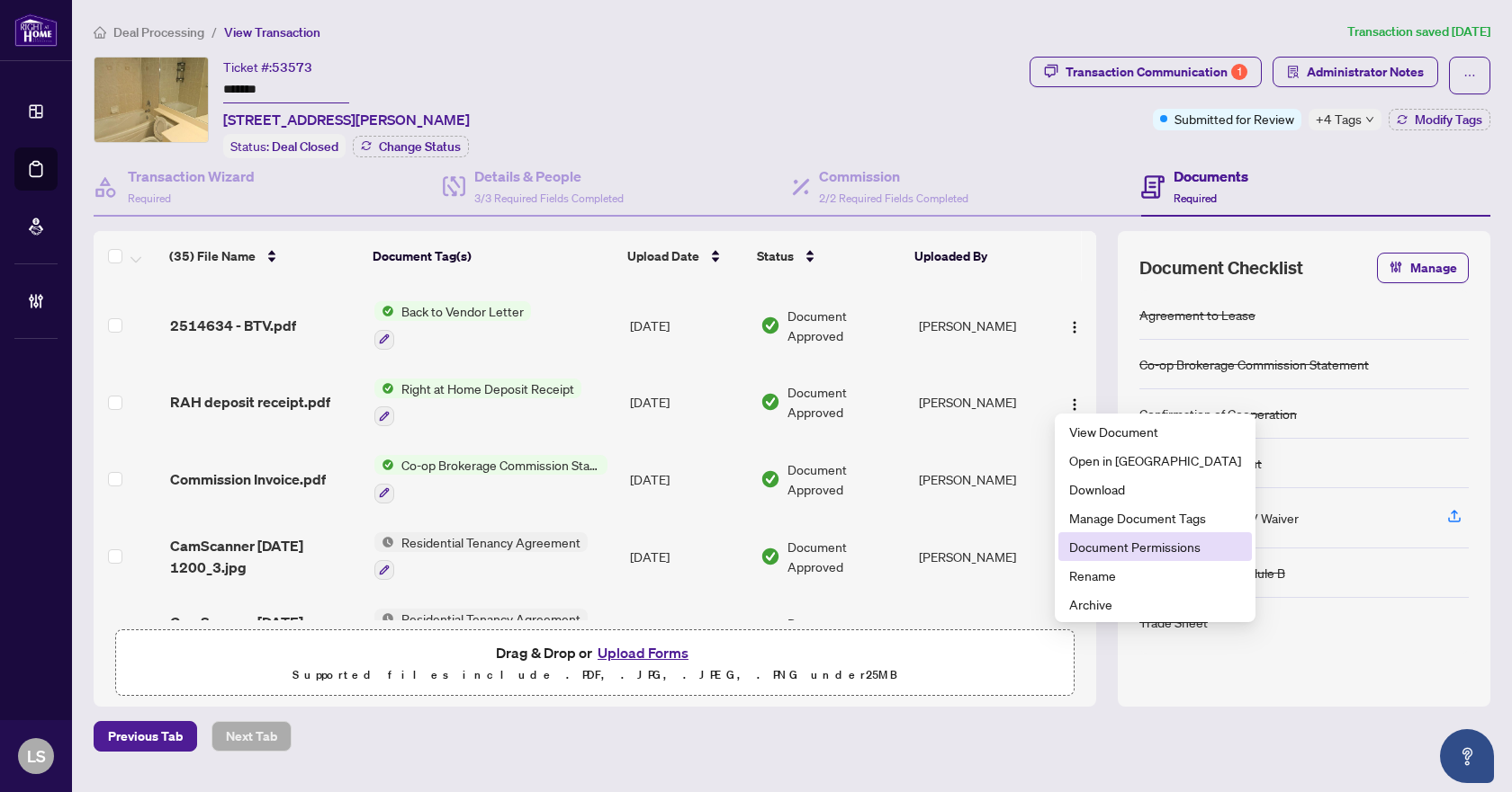
click at [1088, 543] on span "Document Permissions" at bounding box center [1154, 546] width 172 height 20
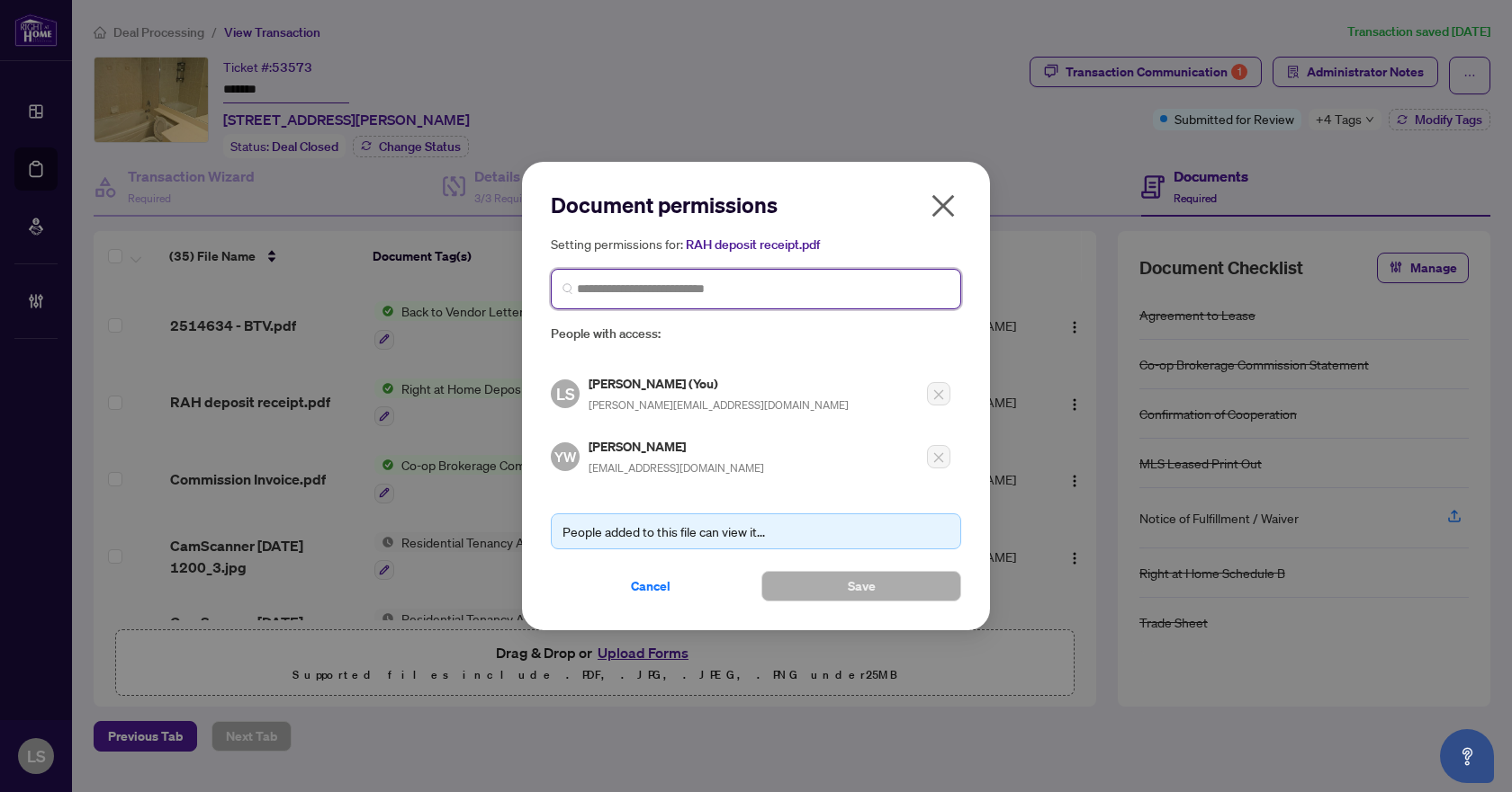
click at [603, 289] on input "search" at bounding box center [763, 289] width 372 height 19
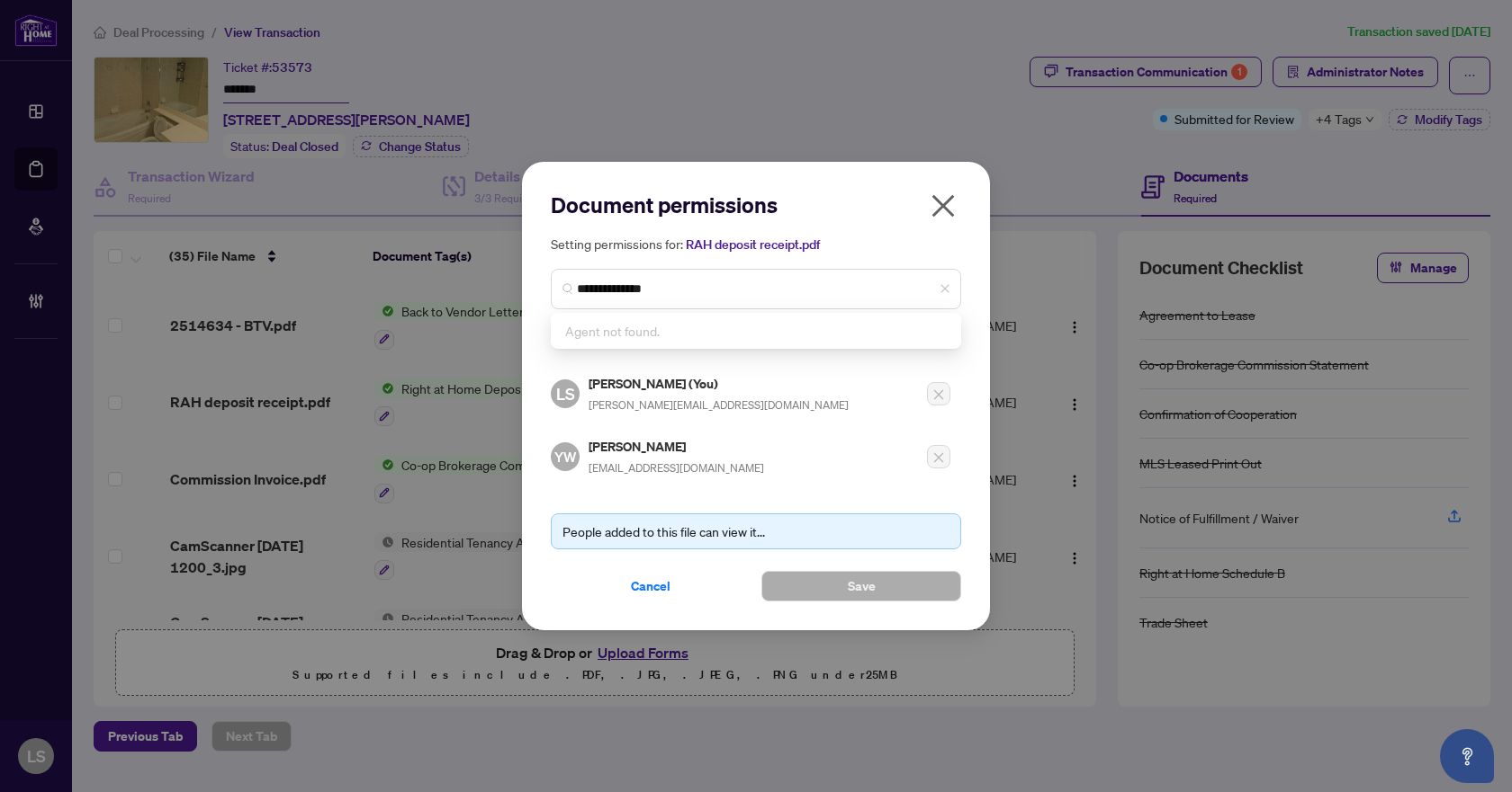
click at [954, 203] on icon "close" at bounding box center [942, 206] width 29 height 29
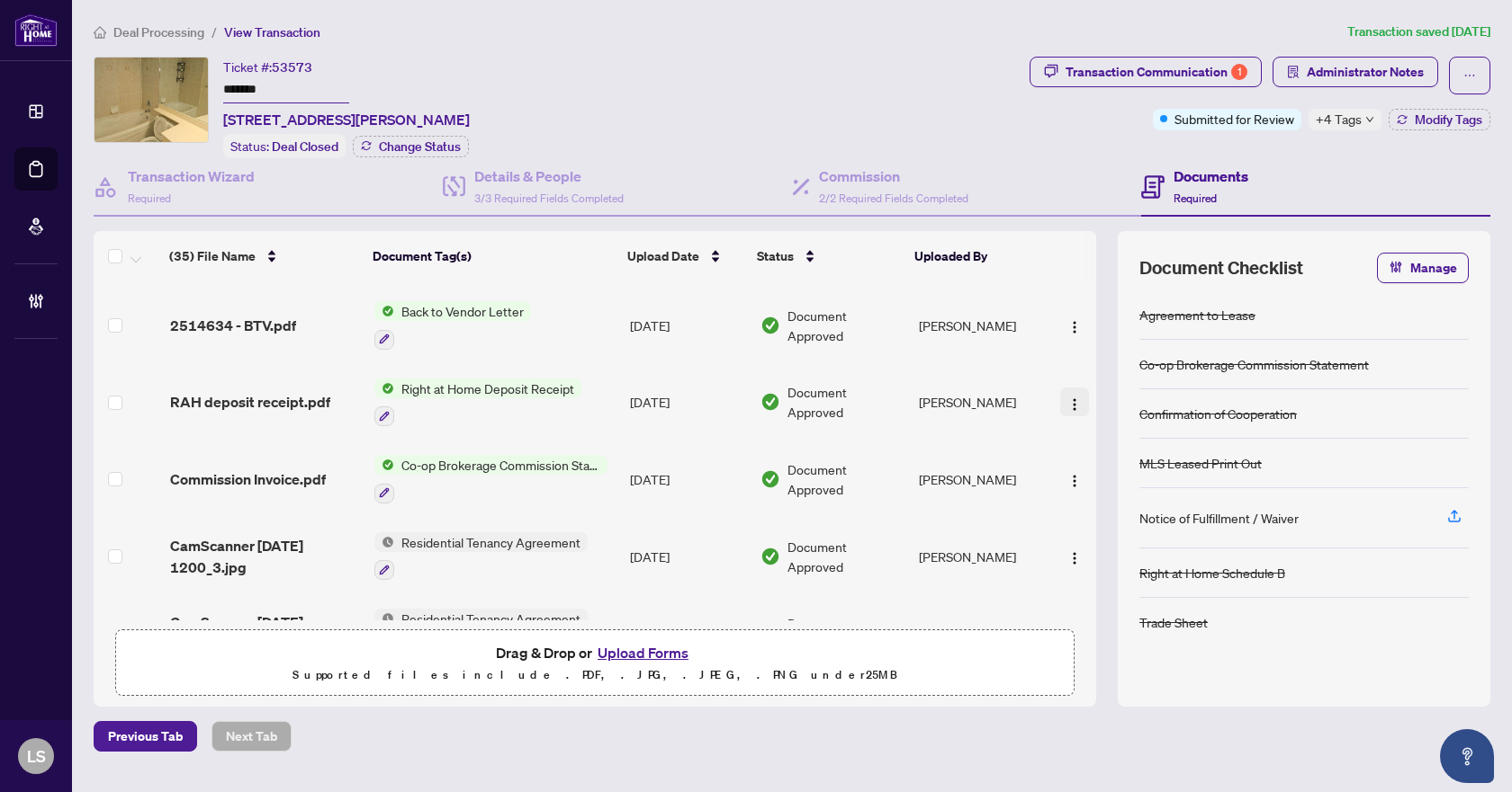
click at [1067, 397] on img "button" at bounding box center [1073, 404] width 14 height 14
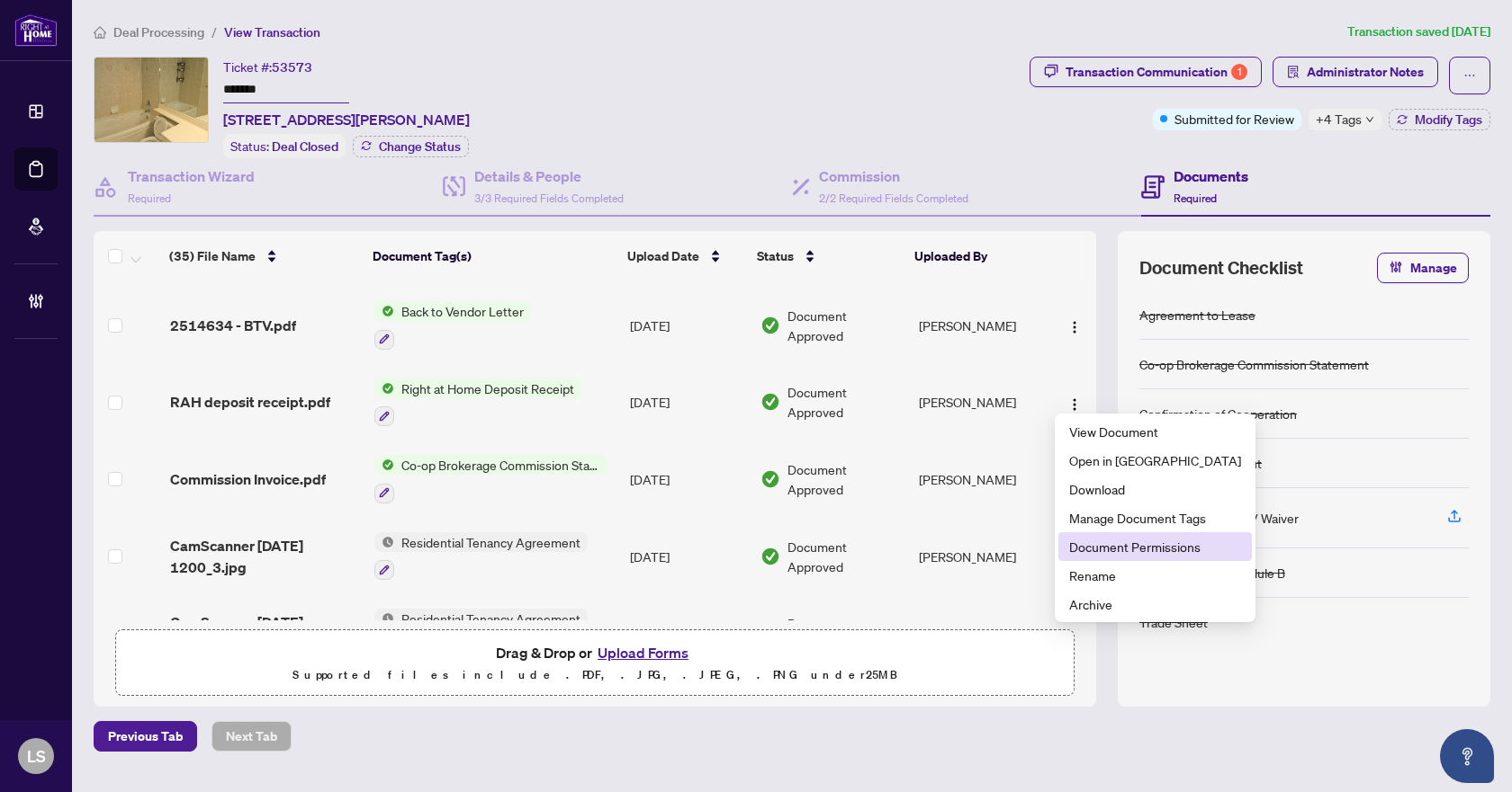
click at [1098, 552] on span "Document Permissions" at bounding box center [1154, 546] width 172 height 20
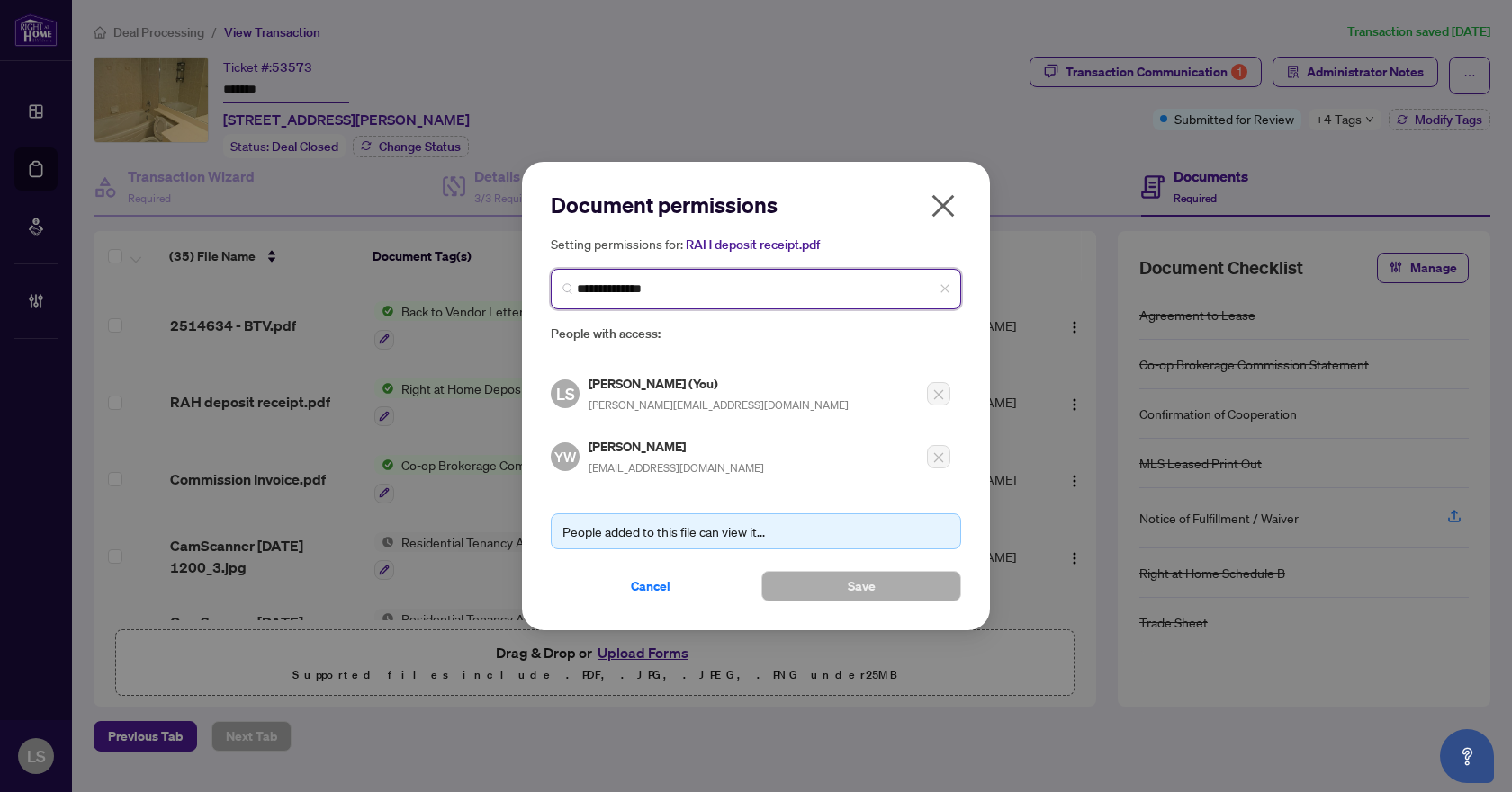
click at [720, 282] on input "**********" at bounding box center [763, 289] width 372 height 19
click at [592, 291] on input "**********" at bounding box center [763, 289] width 372 height 19
type input "**********"
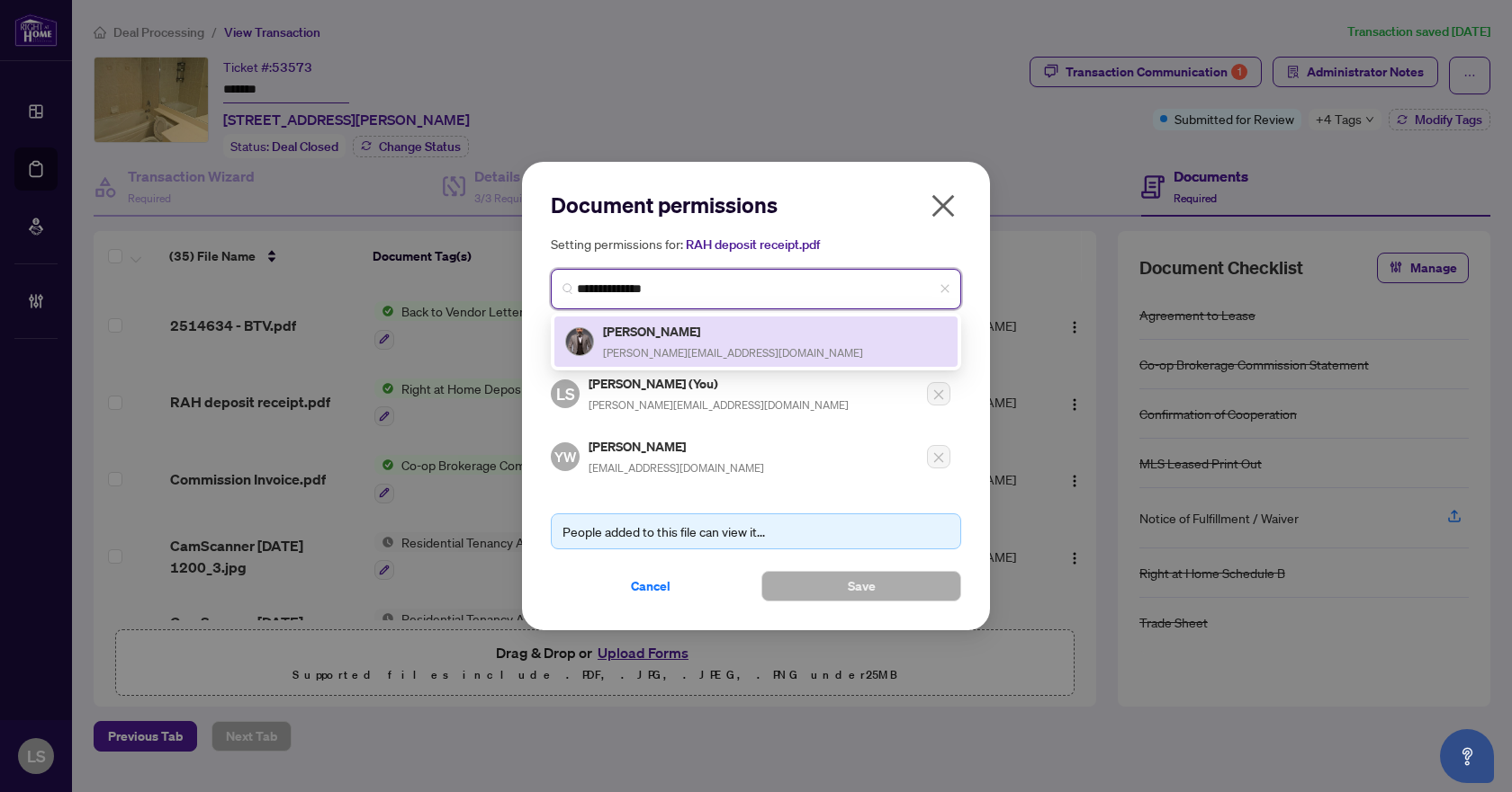
click at [655, 347] on span "peter@petermehrabi.com" at bounding box center [733, 353] width 260 height 13
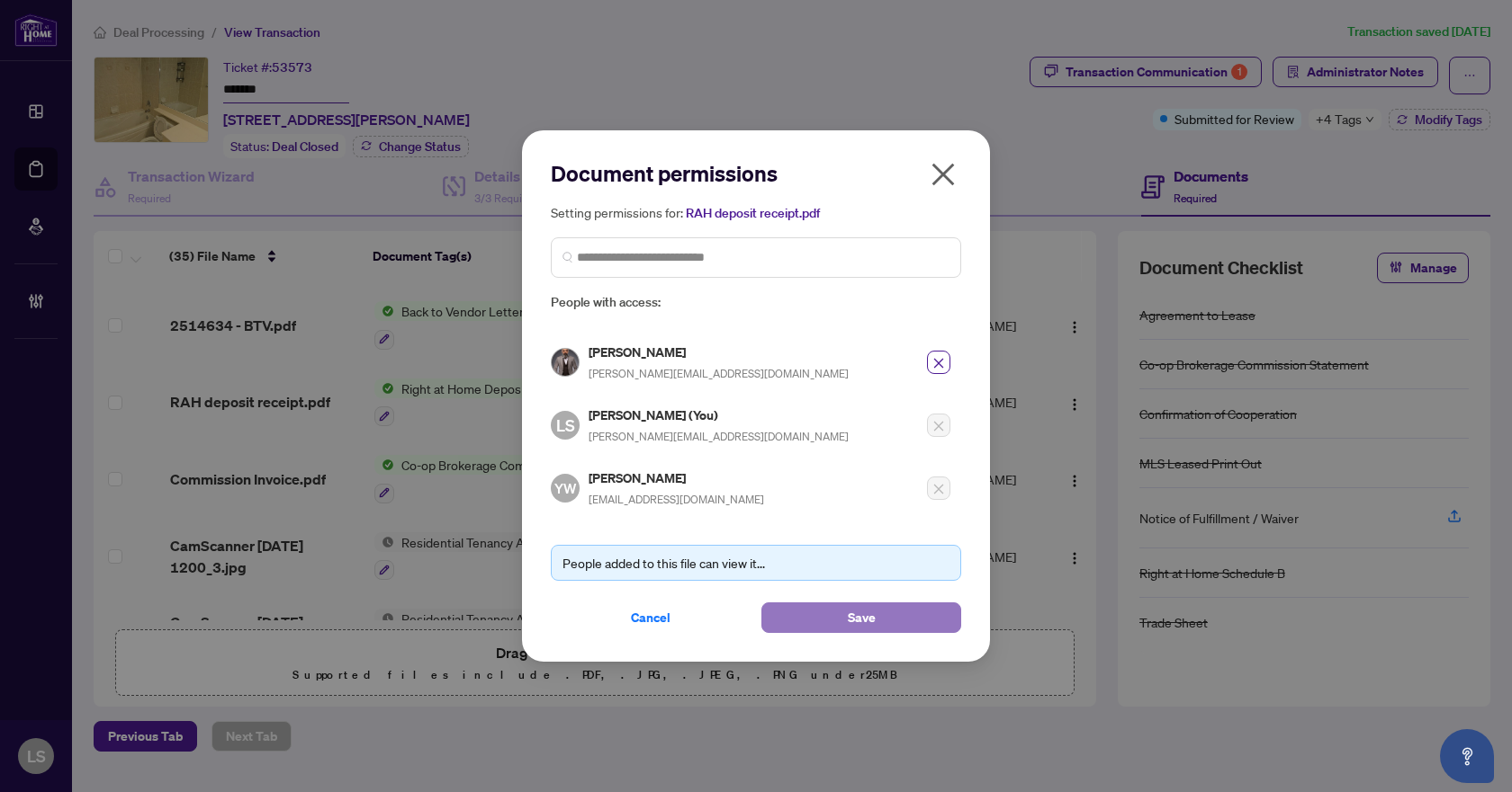
click at [874, 617] on span "Save" at bounding box center [861, 618] width 28 height 29
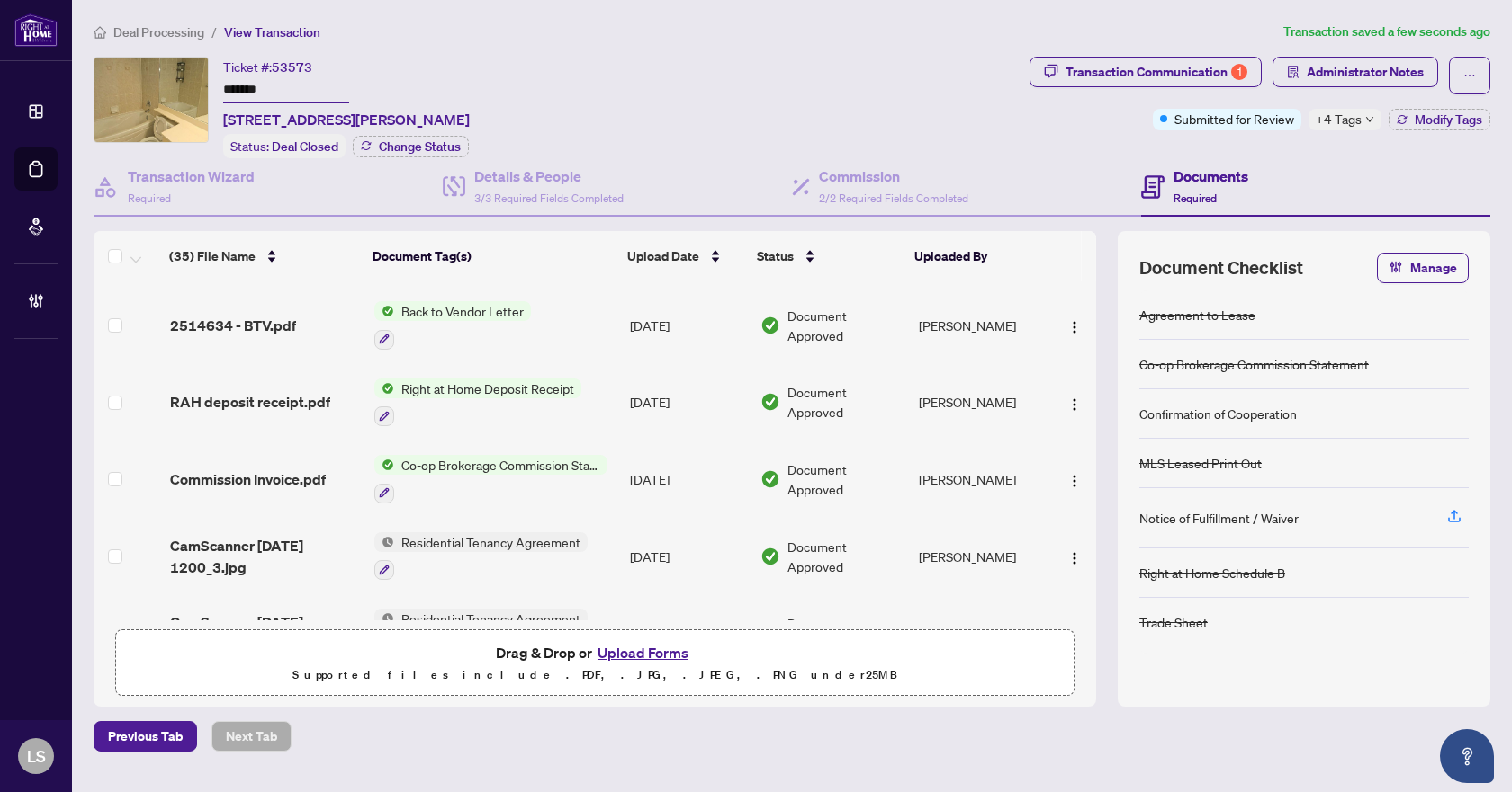
click at [171, 37] on span "Deal Processing" at bounding box center [159, 32] width 91 height 16
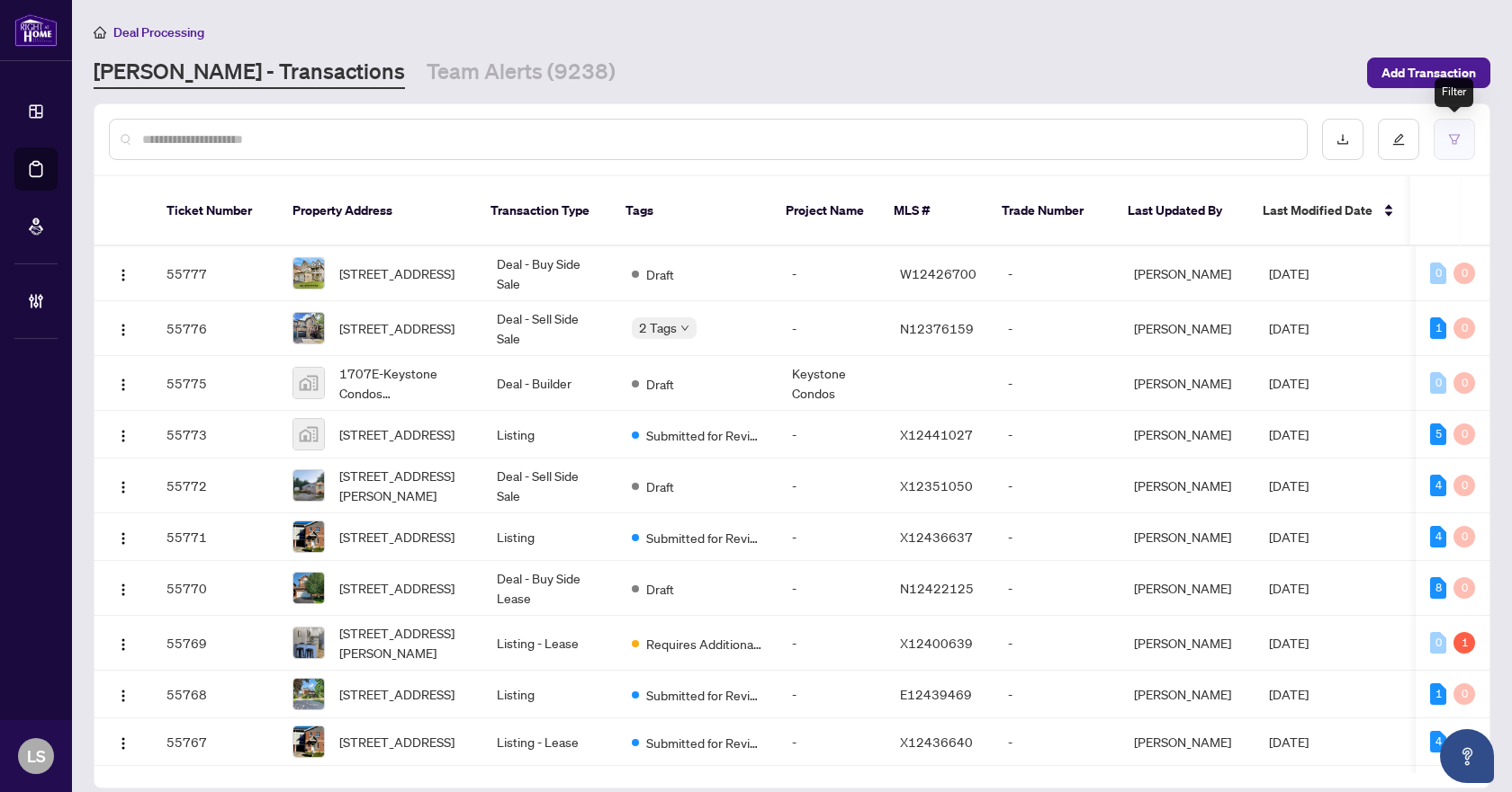
click at [1465, 134] on button "button" at bounding box center [1454, 140] width 41 height 41
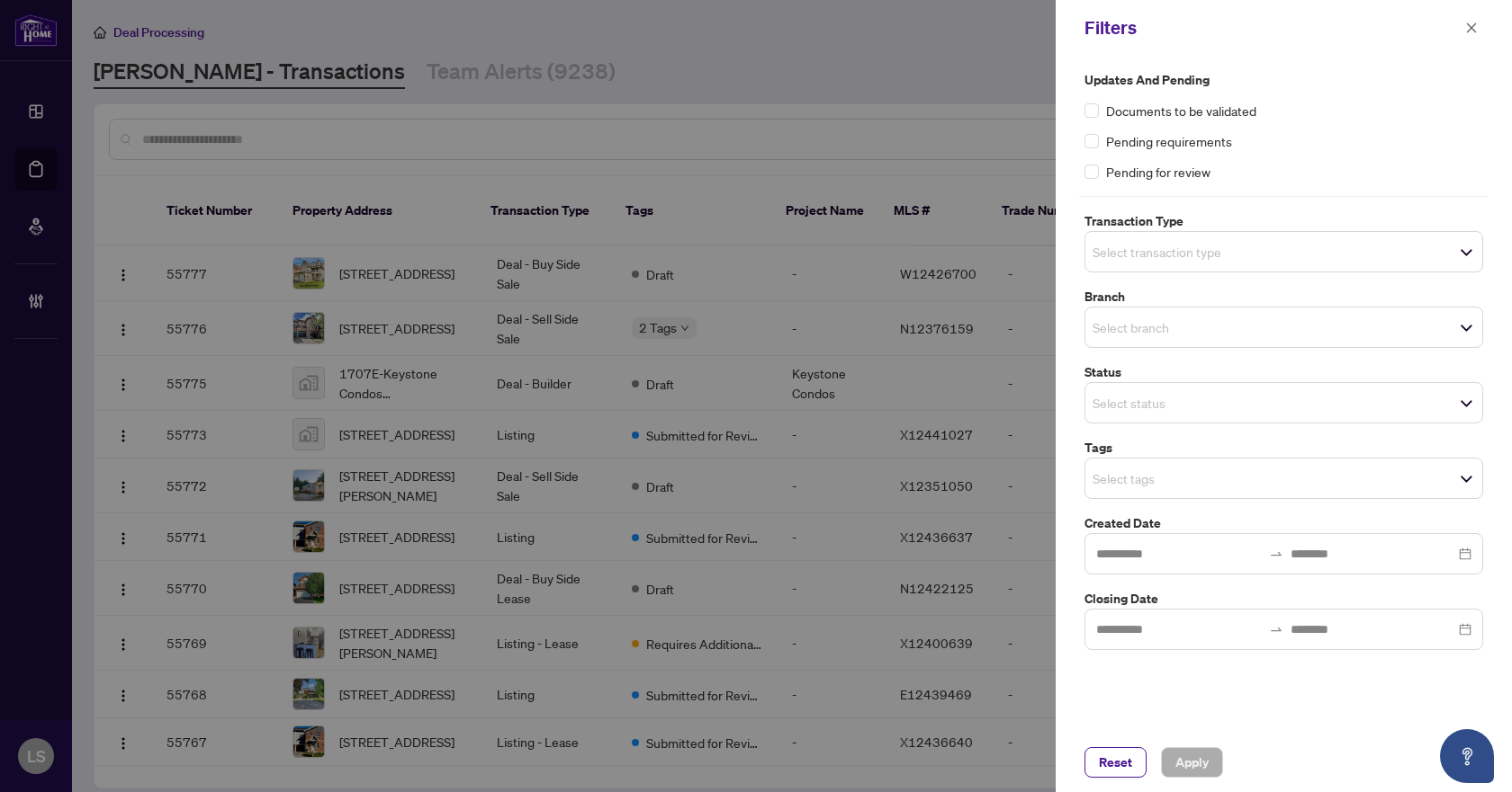
click at [1208, 263] on span "Select transaction type" at bounding box center [1284, 251] width 397 height 25
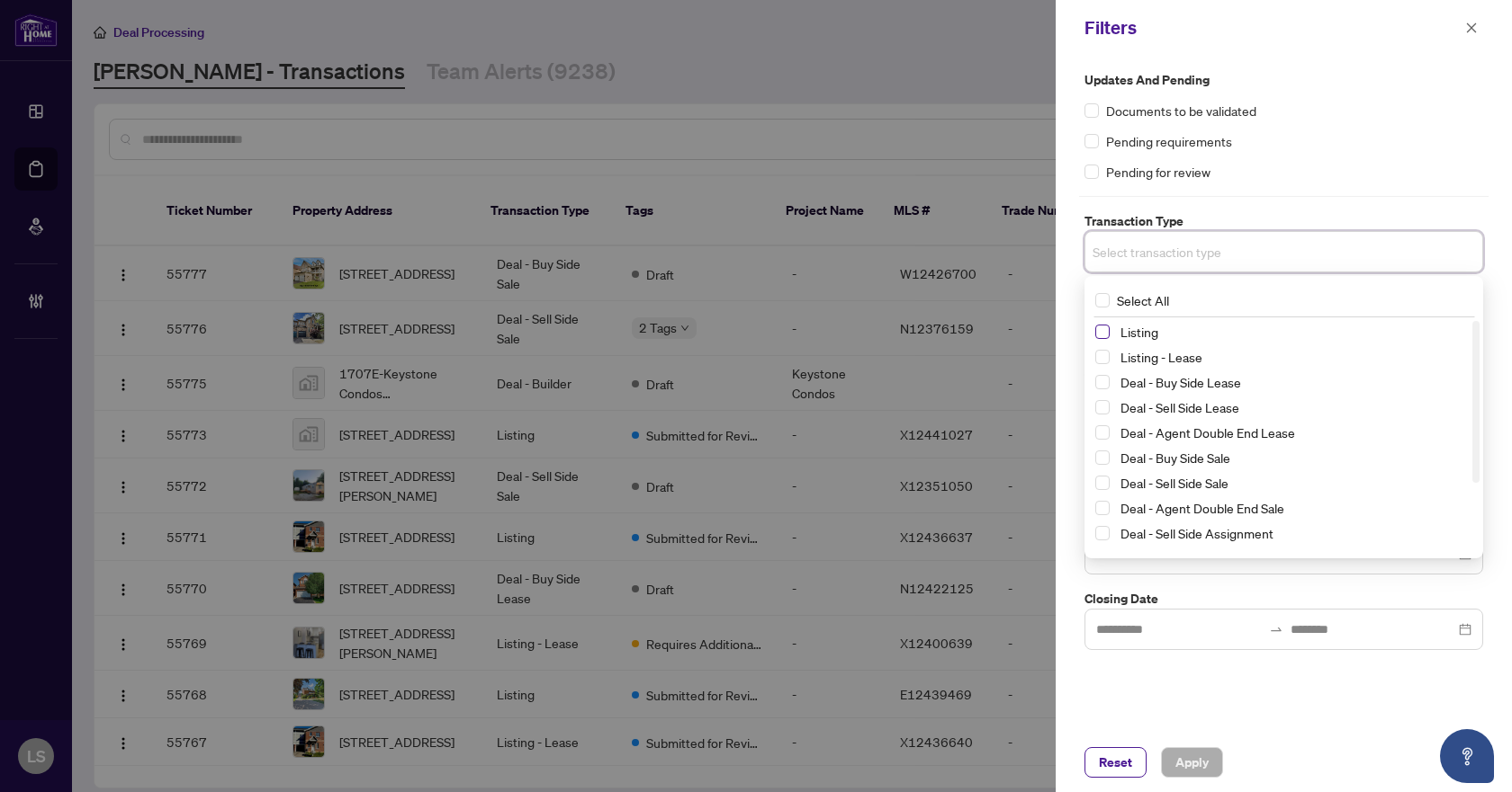
click at [1099, 329] on span "Select Listing" at bounding box center [1101, 331] width 14 height 14
click at [1103, 361] on span "Select Listing - Lease" at bounding box center [1101, 360] width 14 height 14
click at [1301, 168] on div "Pending for review" at bounding box center [1284, 171] width 398 height 20
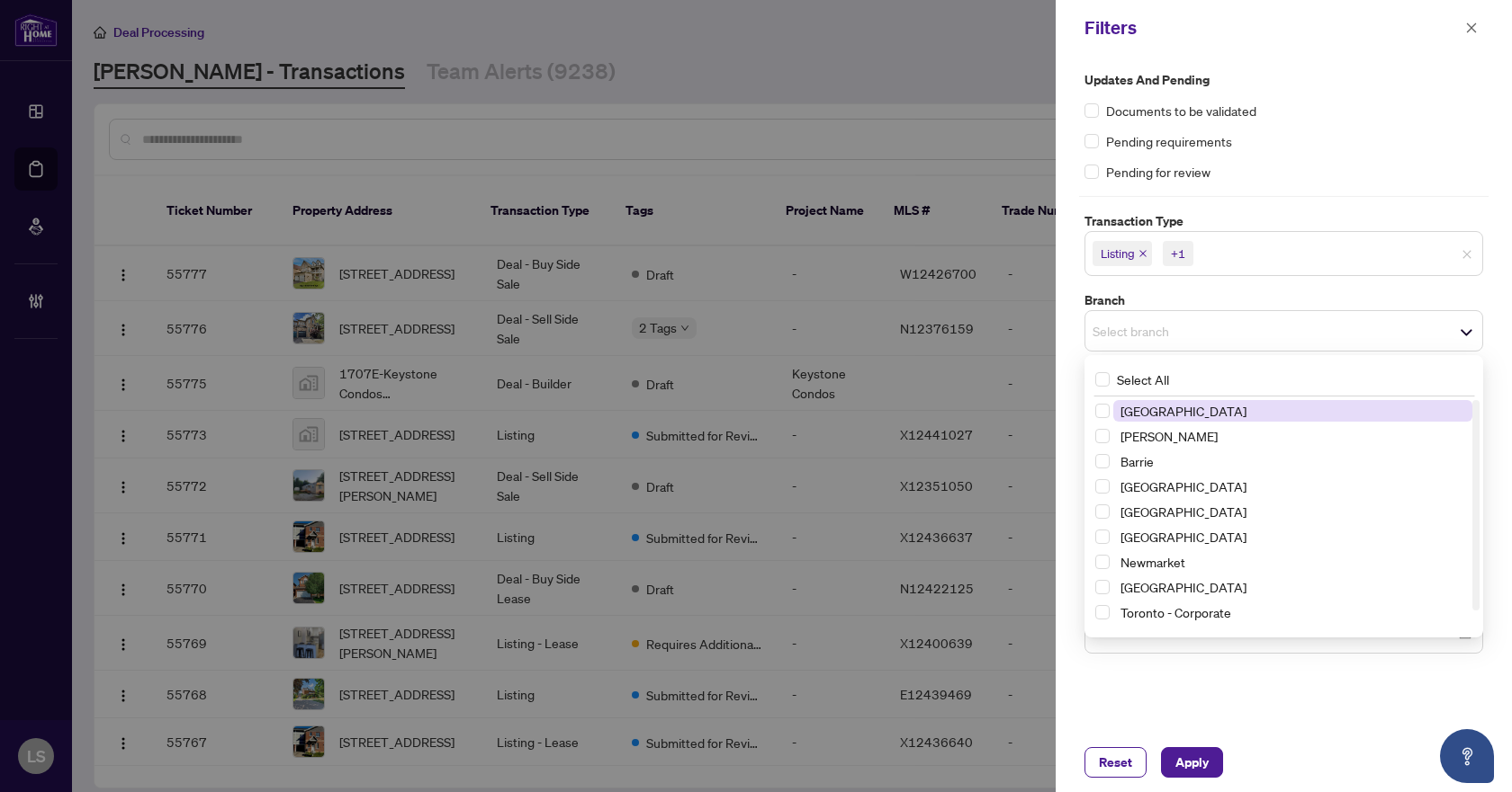
click at [1148, 315] on div "Select branch" at bounding box center [1284, 330] width 398 height 41
click at [1097, 565] on span "Select Newmarket" at bounding box center [1101, 561] width 14 height 14
click at [1397, 79] on label "Updates and Pending" at bounding box center [1284, 79] width 398 height 20
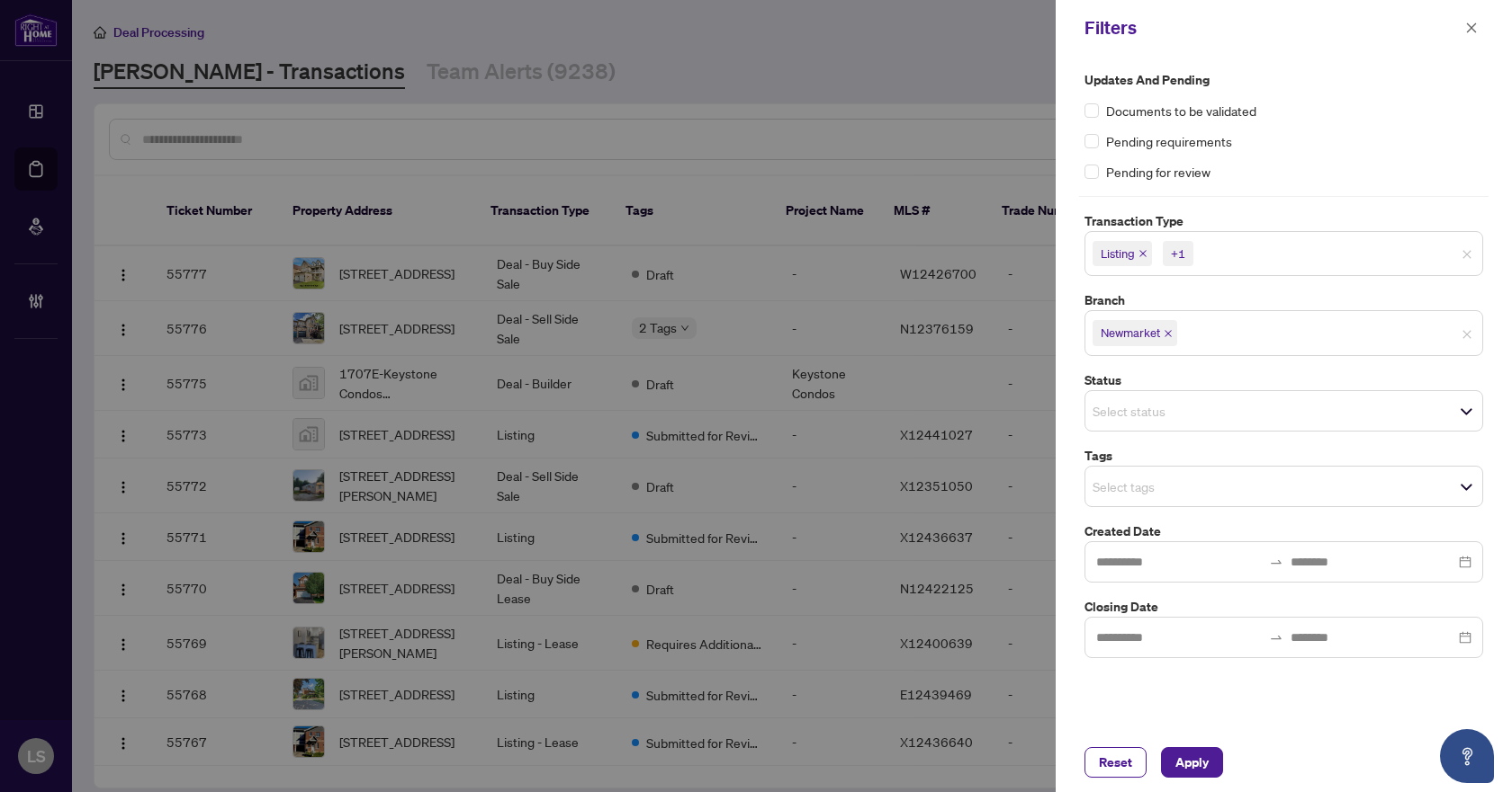
click at [1161, 497] on span "Select tags" at bounding box center [1284, 486] width 397 height 25
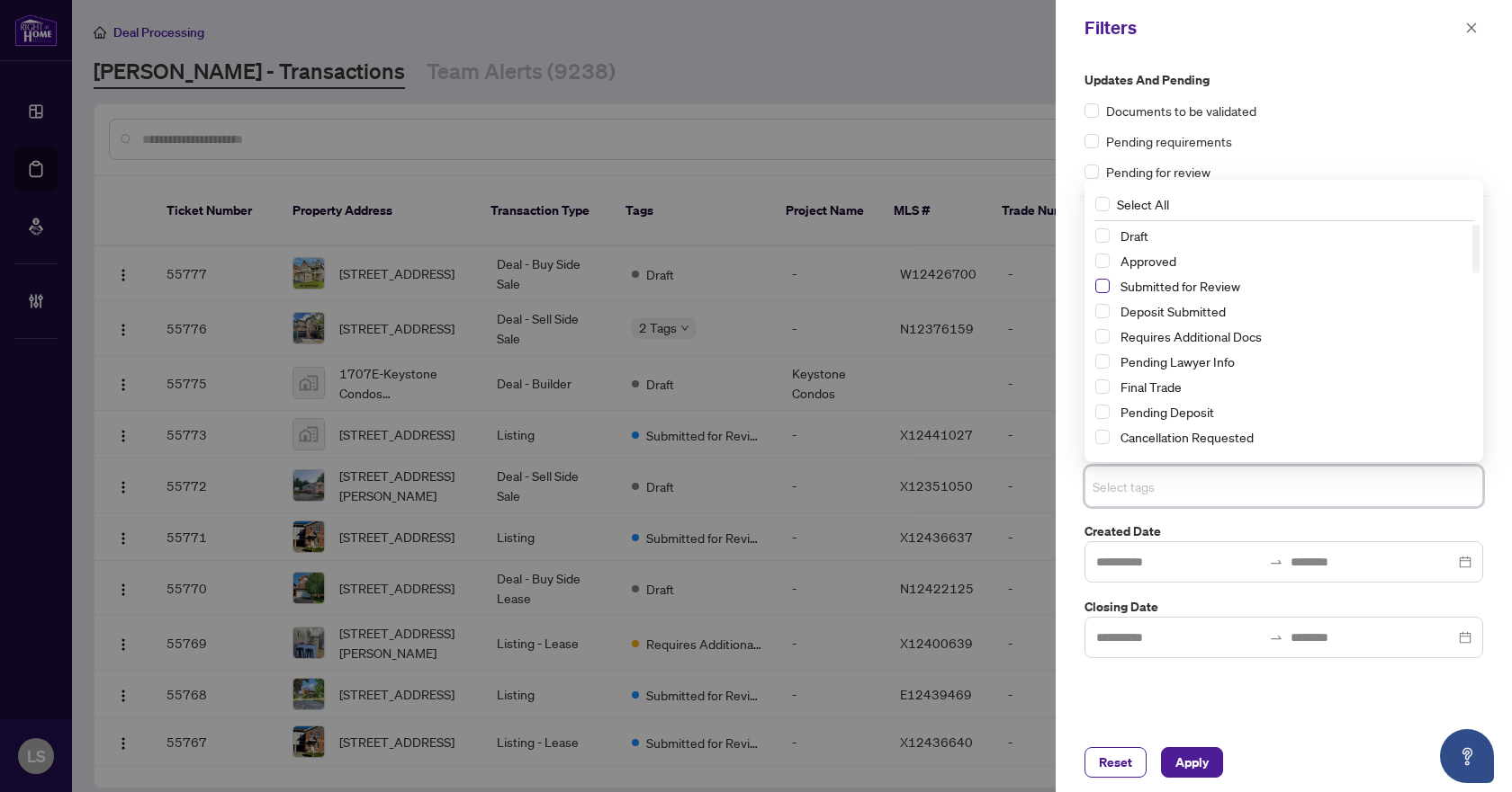
click at [1100, 286] on span "Select Submitted for Review" at bounding box center [1101, 286] width 14 height 14
click at [1099, 437] on span "Select Cancellation Requested" at bounding box center [1101, 436] width 14 height 14
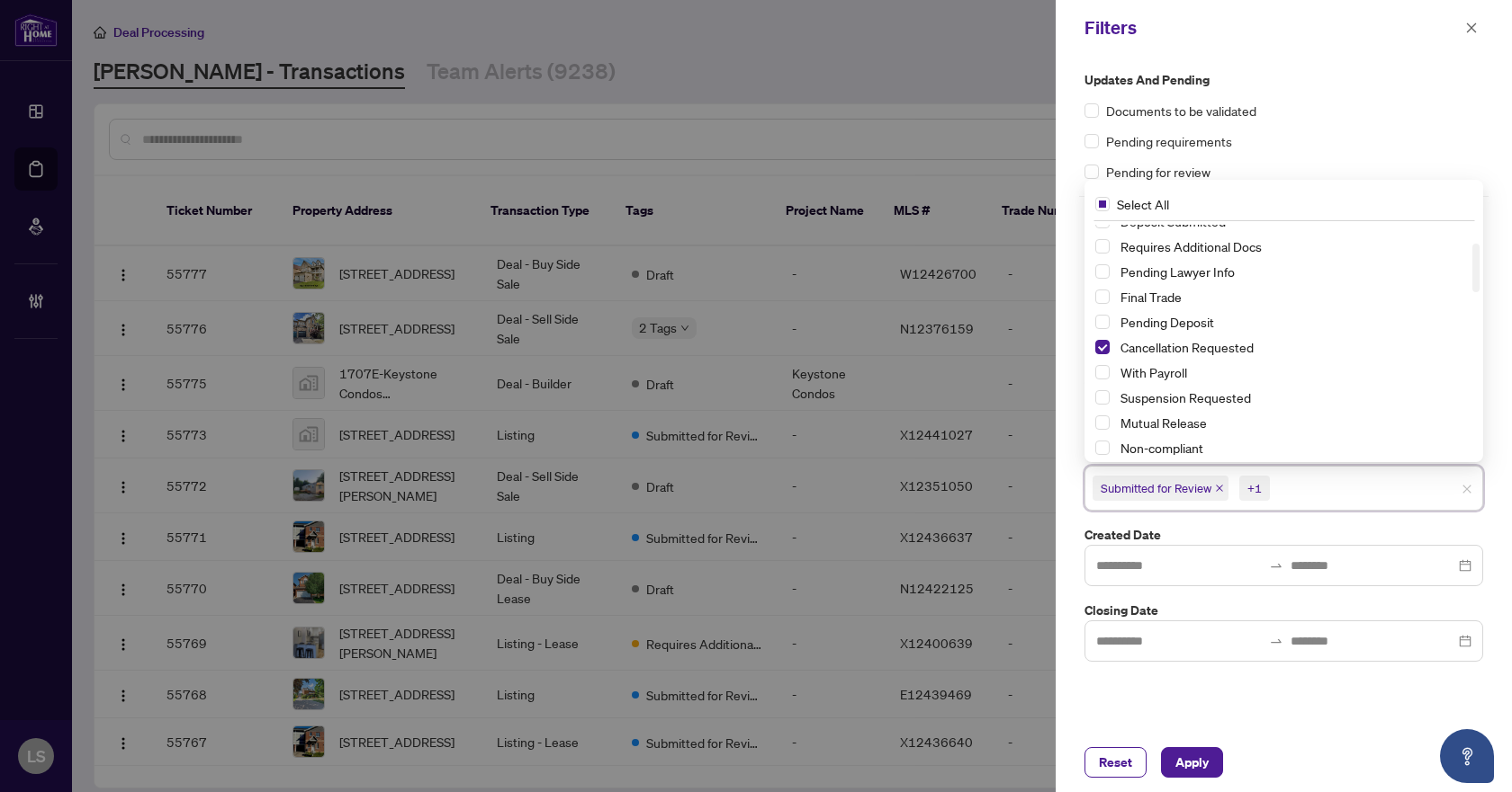
click at [1098, 389] on div "Suspension Requested" at bounding box center [1283, 397] width 377 height 21
click at [1100, 393] on span "Select Suspension Requested" at bounding box center [1101, 396] width 14 height 14
click at [1191, 768] on span "Apply" at bounding box center [1192, 762] width 34 height 29
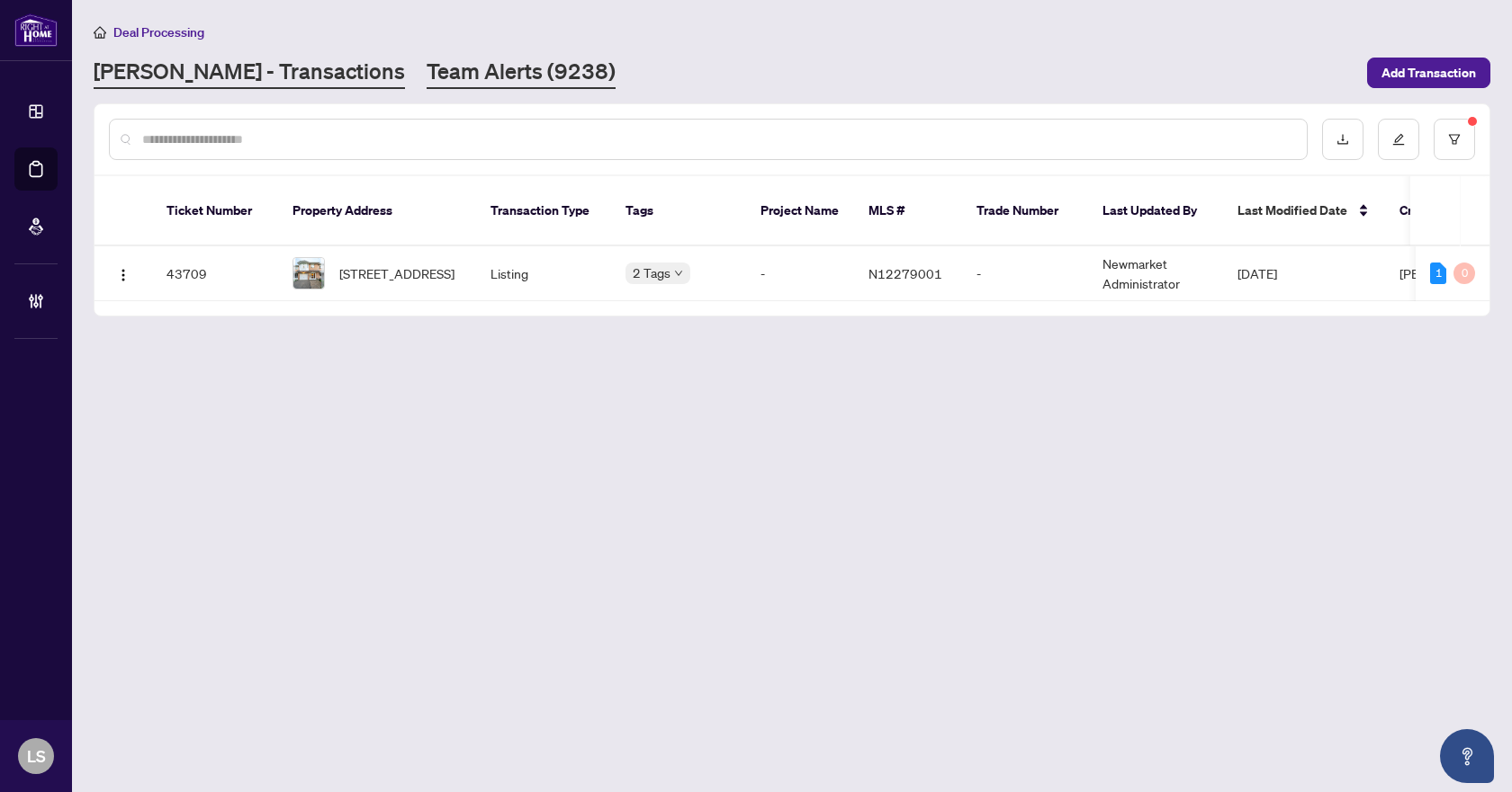
click at [426, 59] on link "Team Alerts (9238)" at bounding box center [520, 73] width 189 height 33
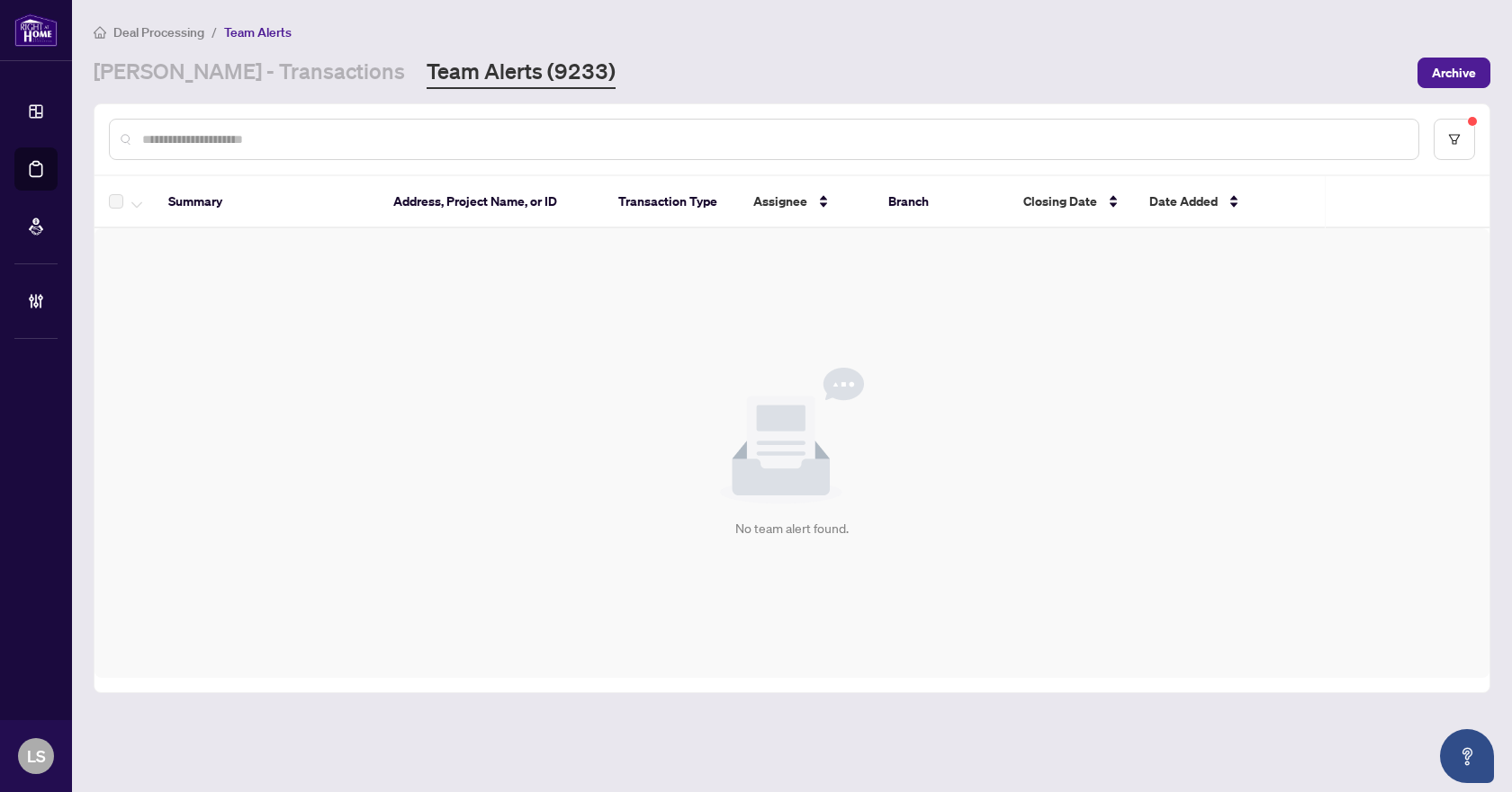
click at [224, 91] on main "Deal Processing / Team Alerts RAHR - Transactions Team Alerts (9233) Archive Su…" at bounding box center [791, 396] width 1439 height 792
click at [234, 79] on link "[PERSON_NAME] - Transactions" at bounding box center [250, 73] width 311 height 33
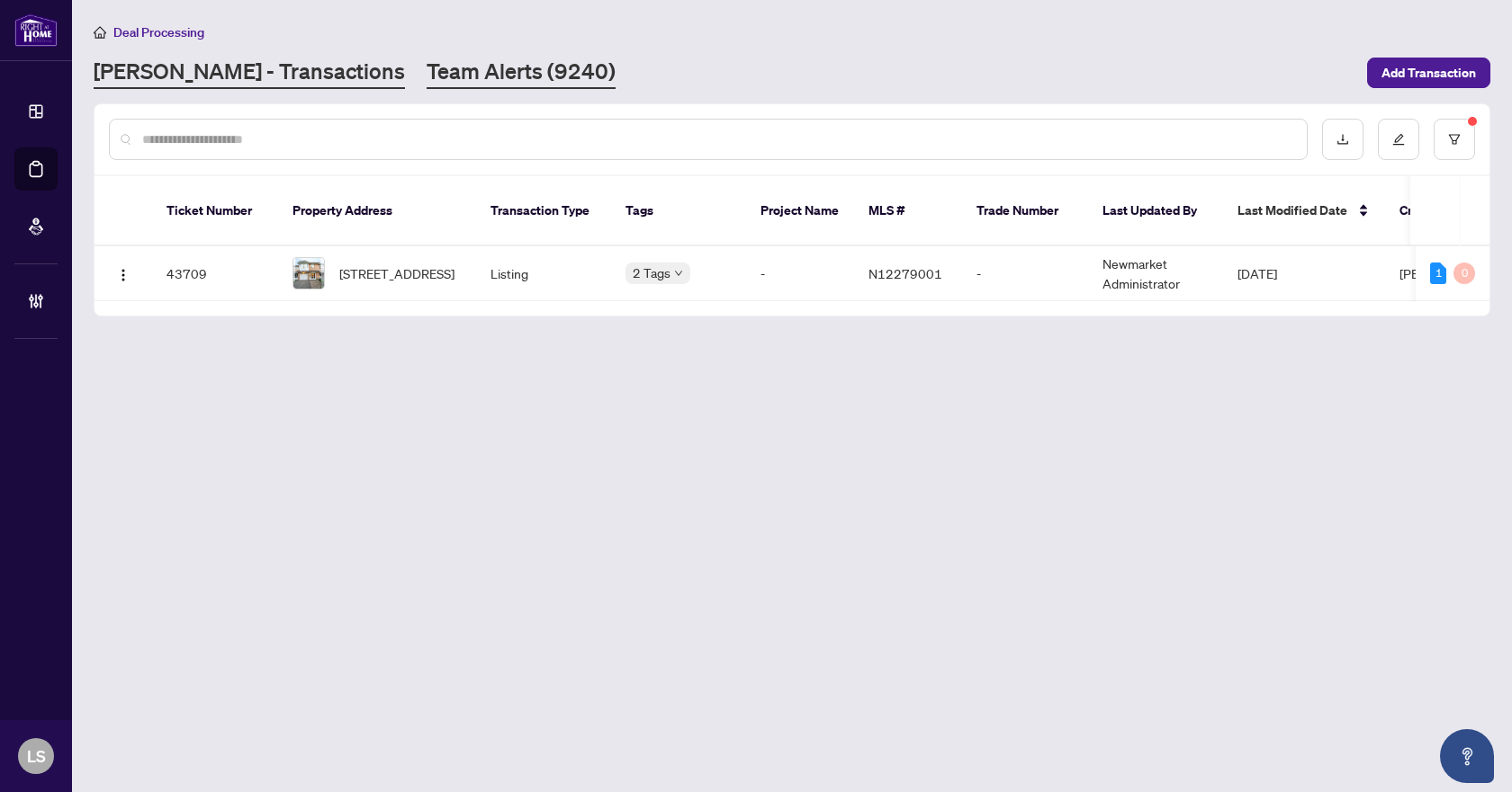
click at [426, 75] on link "Team Alerts (9240)" at bounding box center [520, 73] width 189 height 33
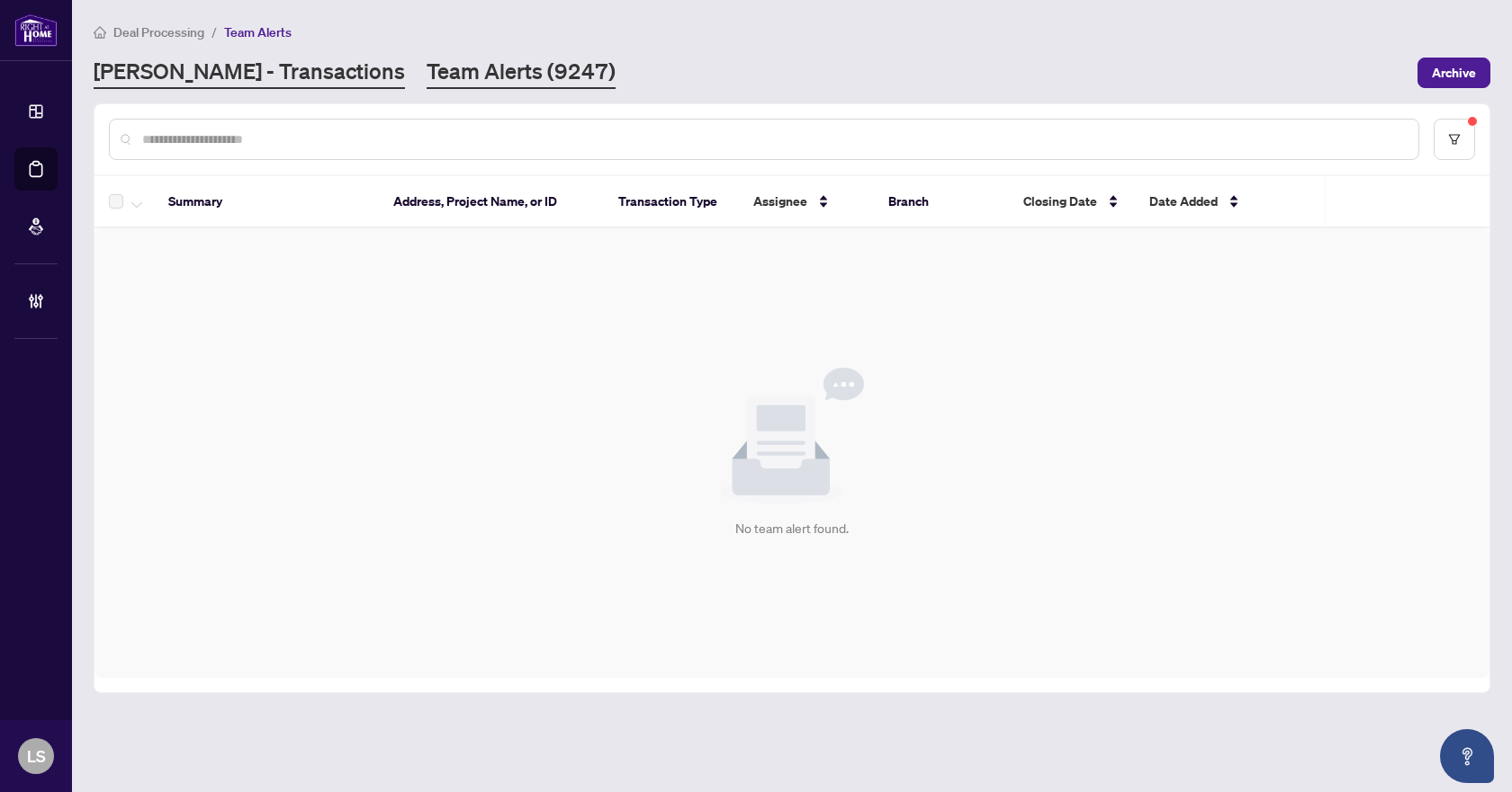
click at [199, 80] on link "[PERSON_NAME] - Transactions" at bounding box center [250, 73] width 311 height 33
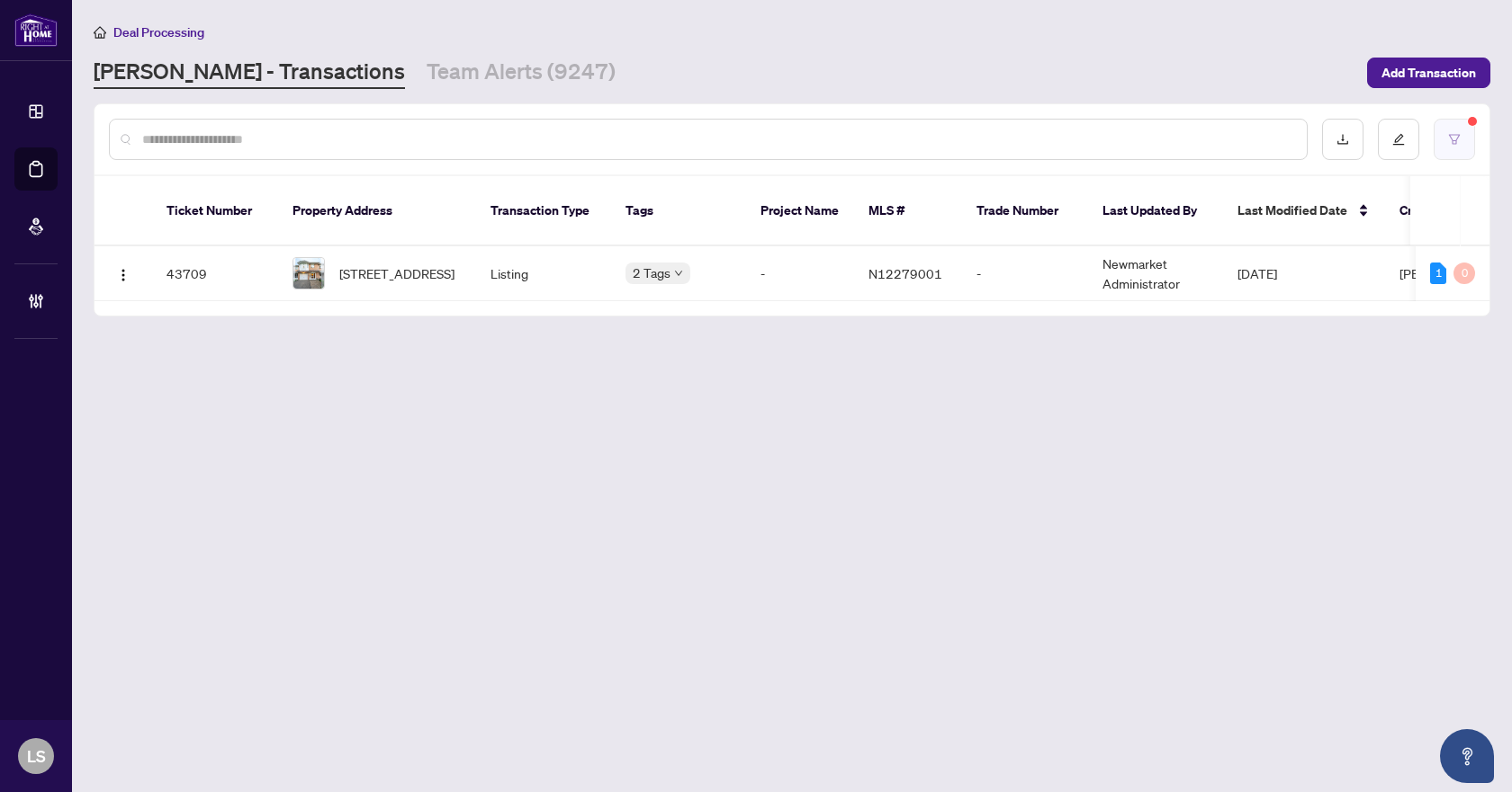
click at [1446, 142] on button "button" at bounding box center [1454, 140] width 41 height 41
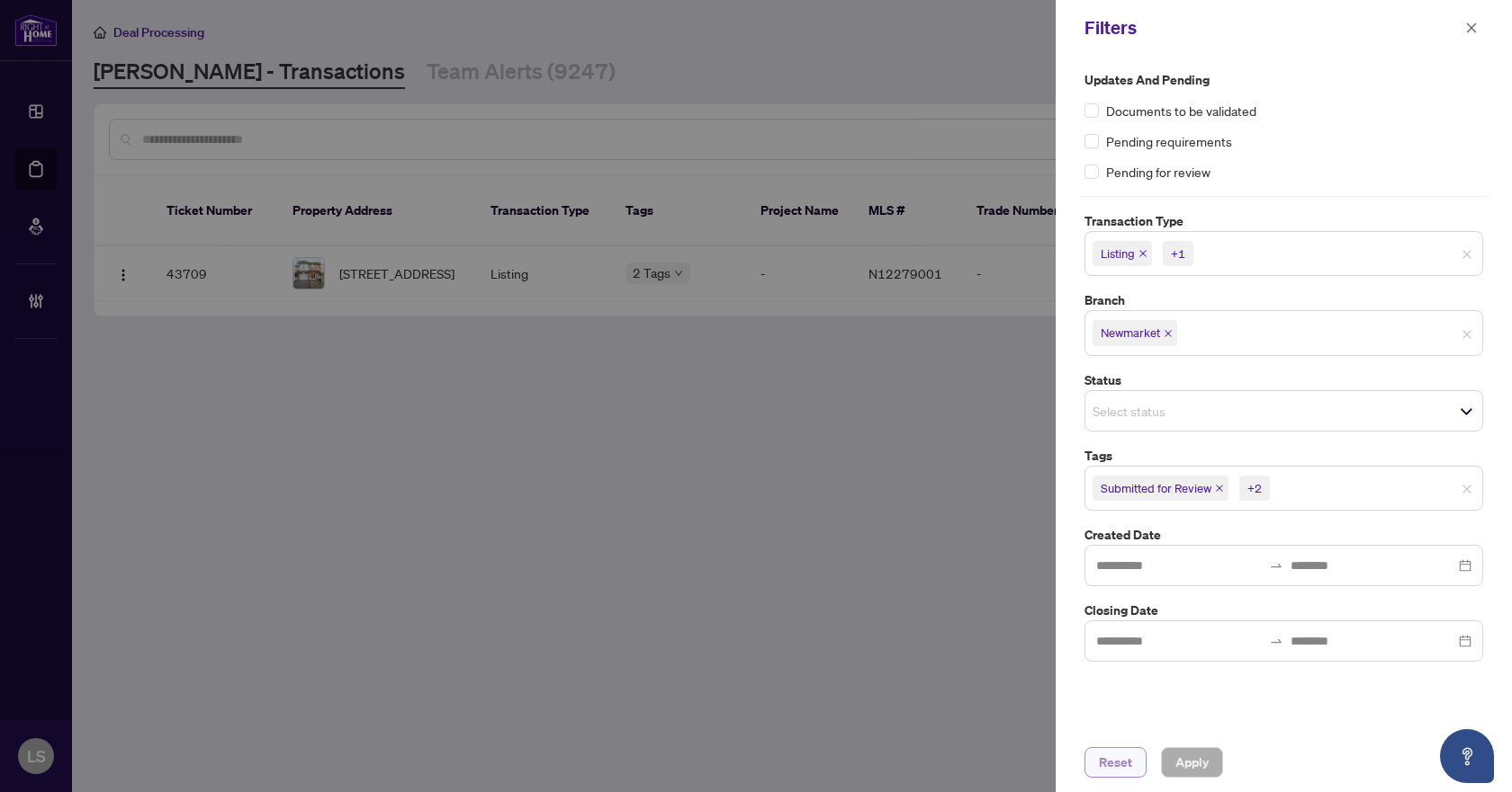
click at [1114, 762] on span "Reset" at bounding box center [1115, 762] width 34 height 29
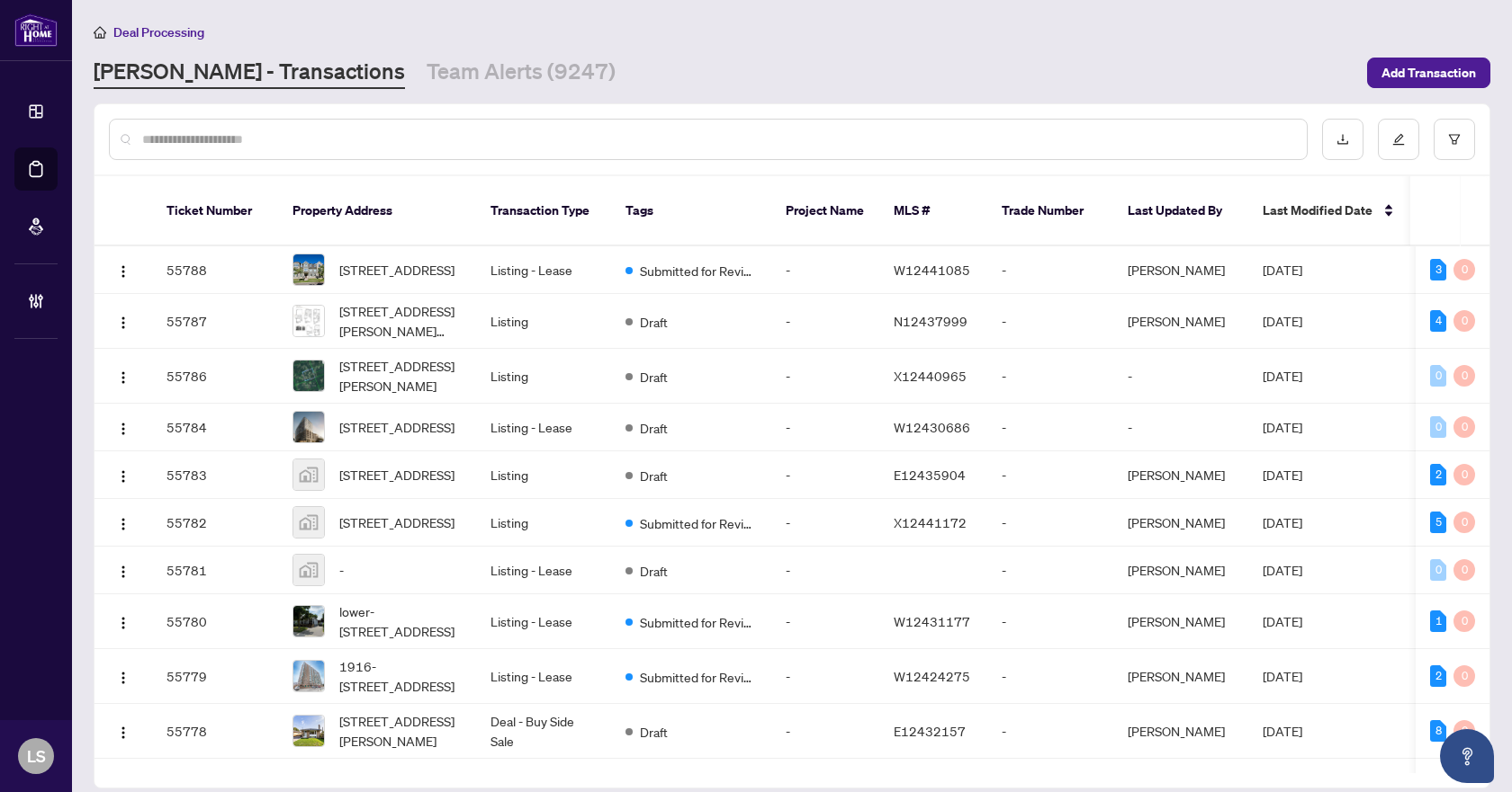
click at [412, 141] on input "text" at bounding box center [717, 139] width 1150 height 20
click at [876, 148] on div at bounding box center [708, 140] width 1198 height 41
click at [376, 141] on input "text" at bounding box center [717, 139] width 1150 height 20
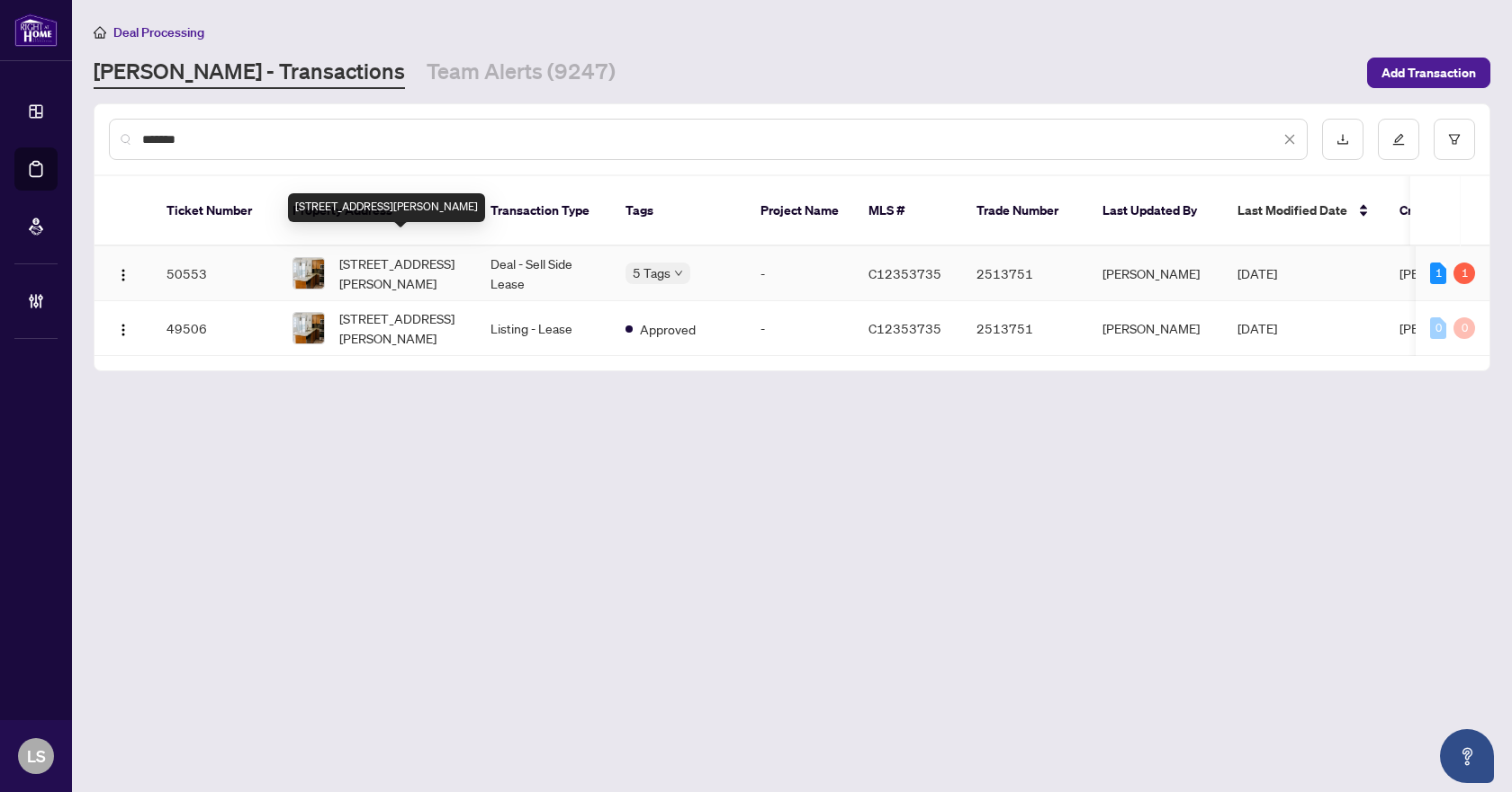
type input "*******"
click at [444, 254] on span "[STREET_ADDRESS][PERSON_NAME]" at bounding box center [399, 274] width 122 height 40
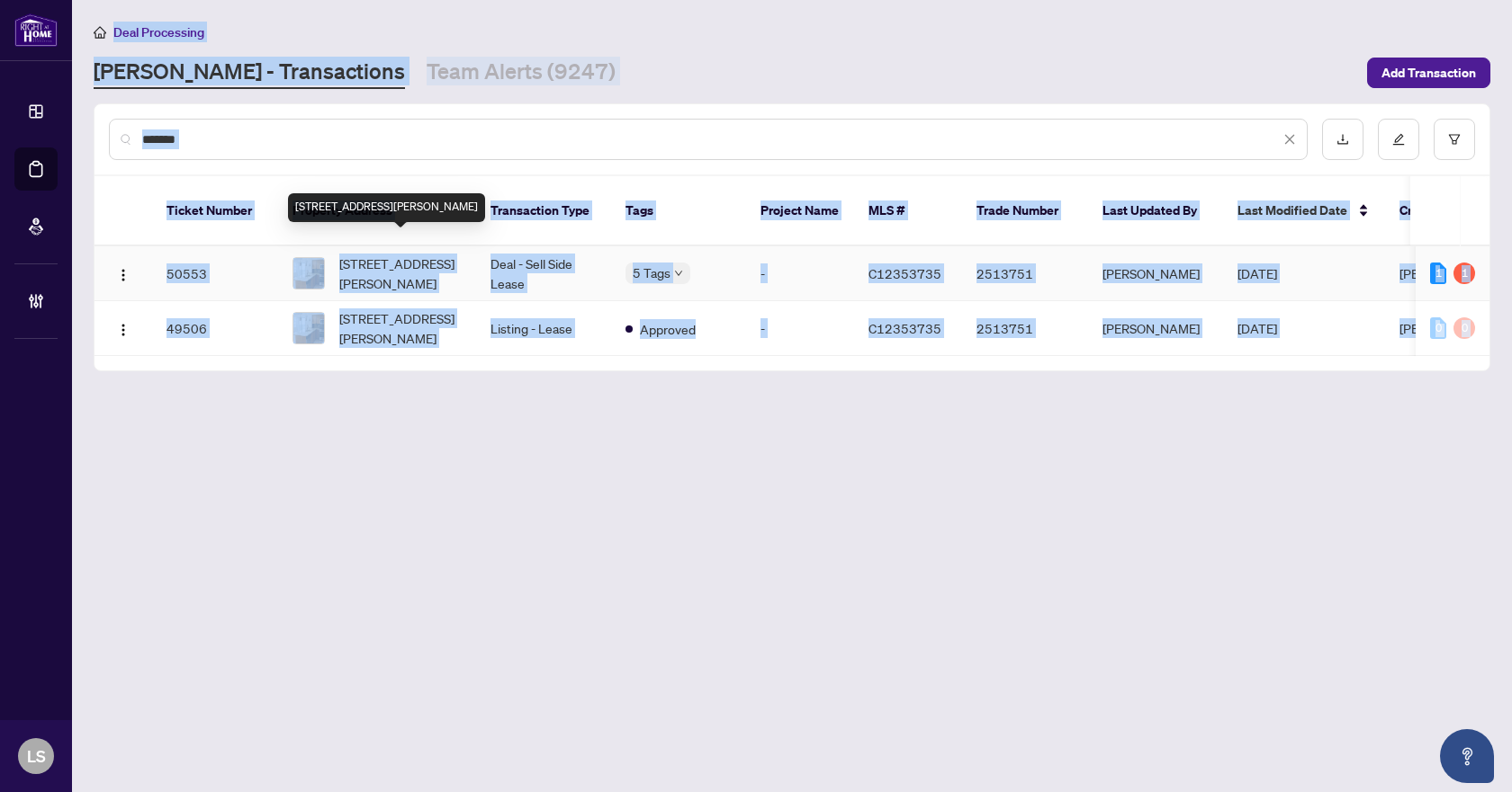
click at [444, 249] on main "Deal Processing [PERSON_NAME] - Transactions Team Alerts (9247) Add Transaction…" at bounding box center [791, 396] width 1439 height 792
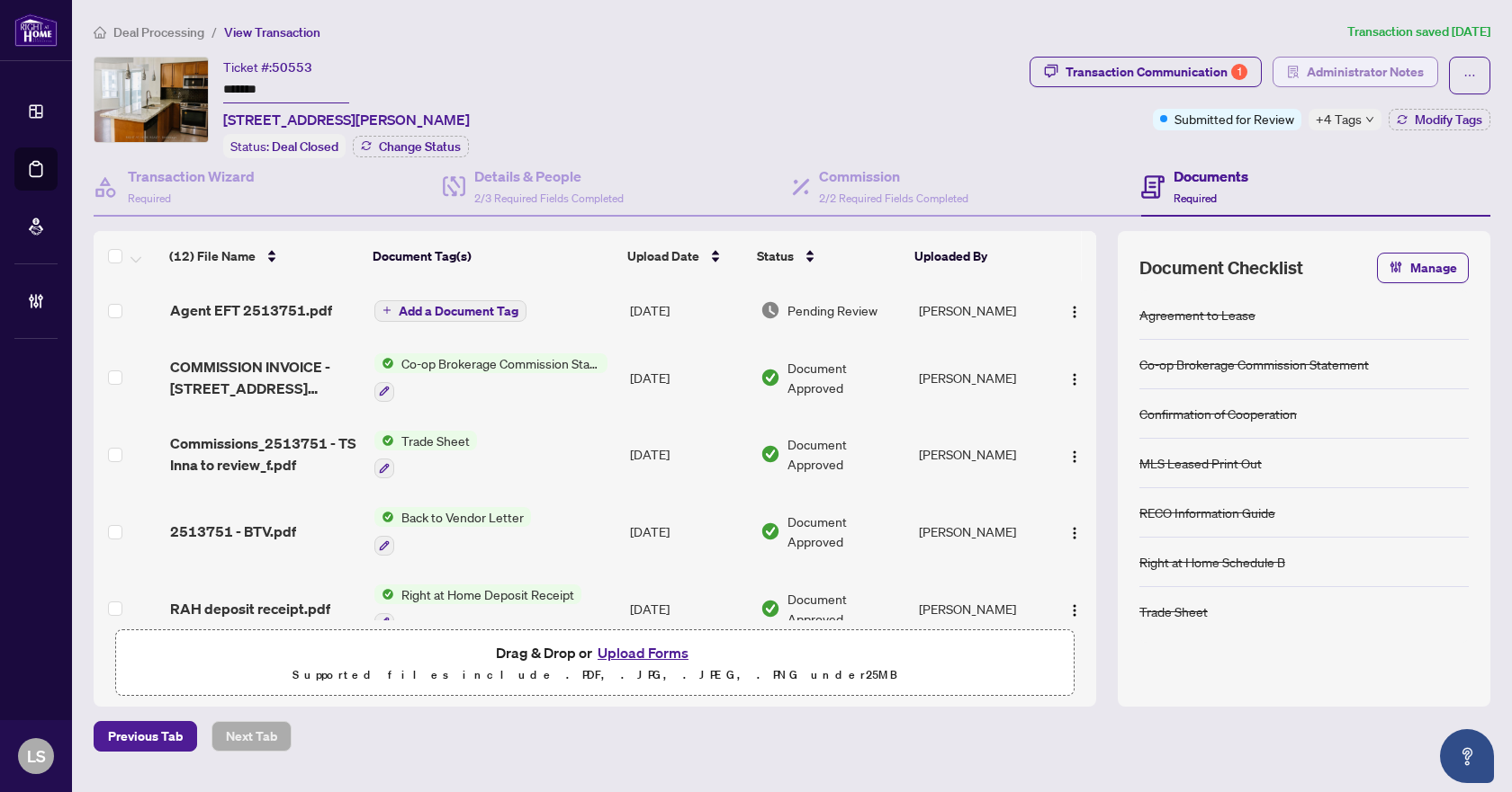
click at [1356, 73] on span "Administrator Notes" at bounding box center [1365, 72] width 117 height 29
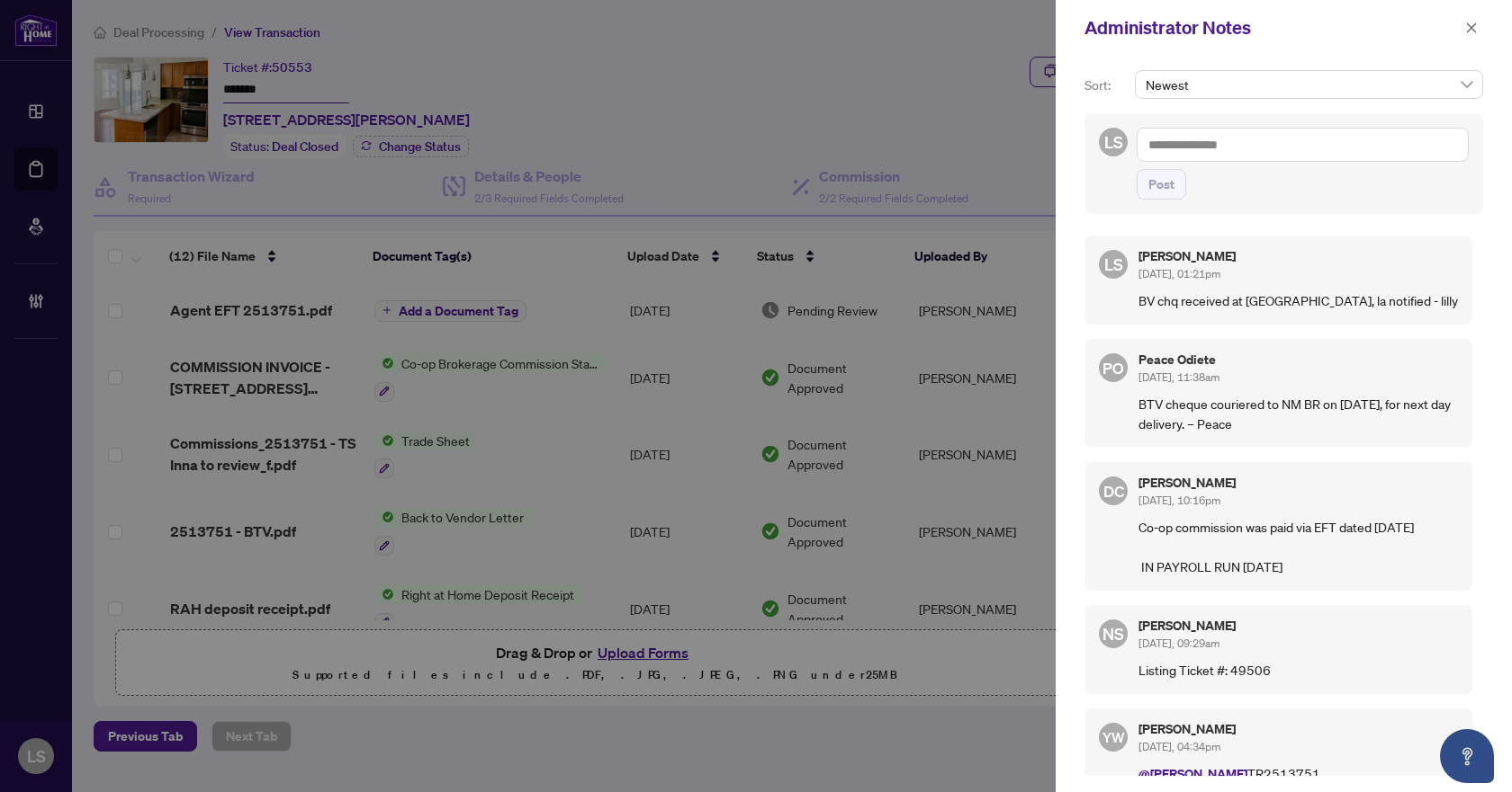
click at [1220, 145] on textarea at bounding box center [1303, 144] width 332 height 34
type textarea "**********"
click at [1168, 183] on span "Post" at bounding box center [1161, 184] width 26 height 29
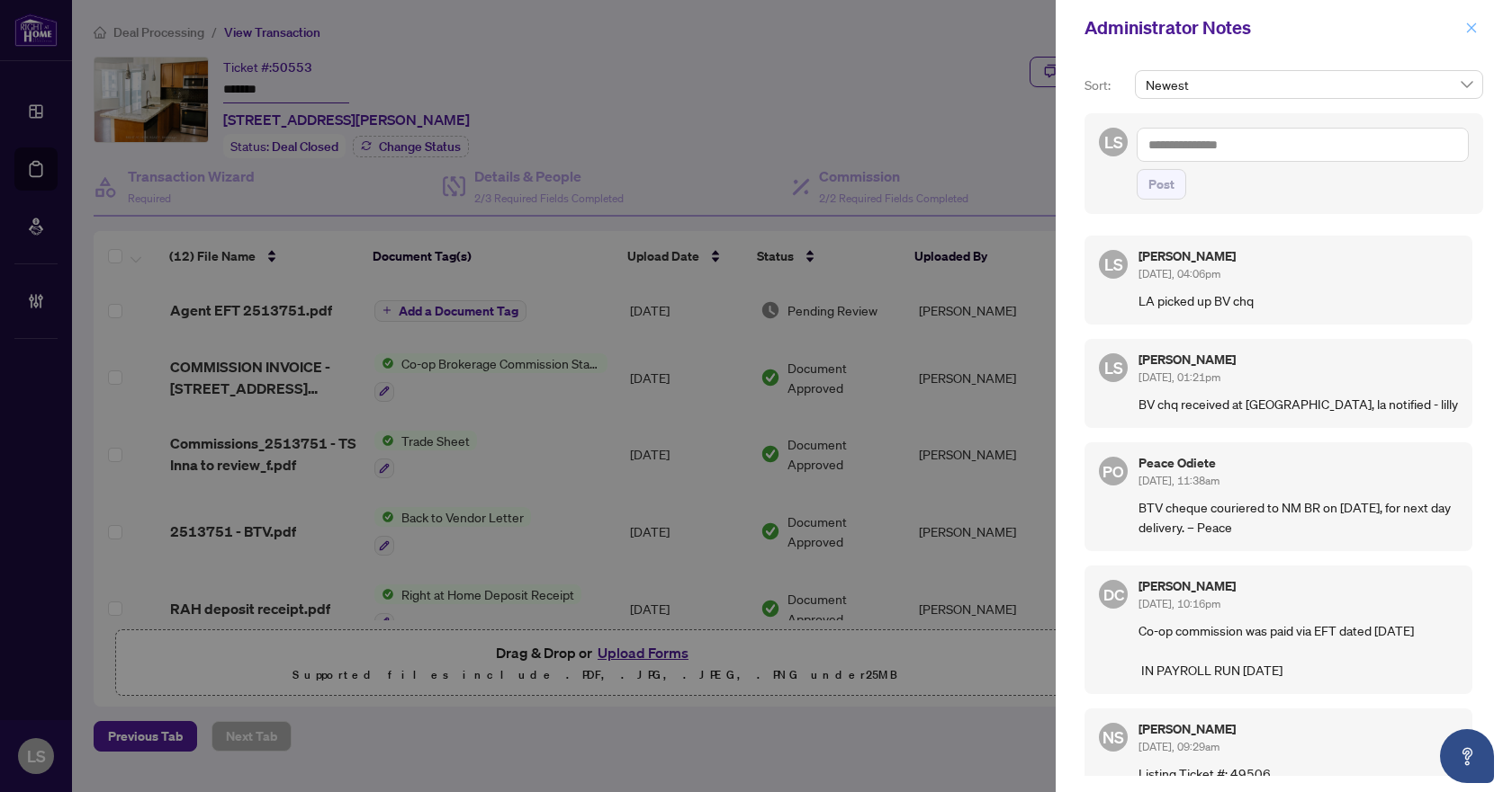
click at [1472, 25] on icon "close" at bounding box center [1471, 28] width 13 height 13
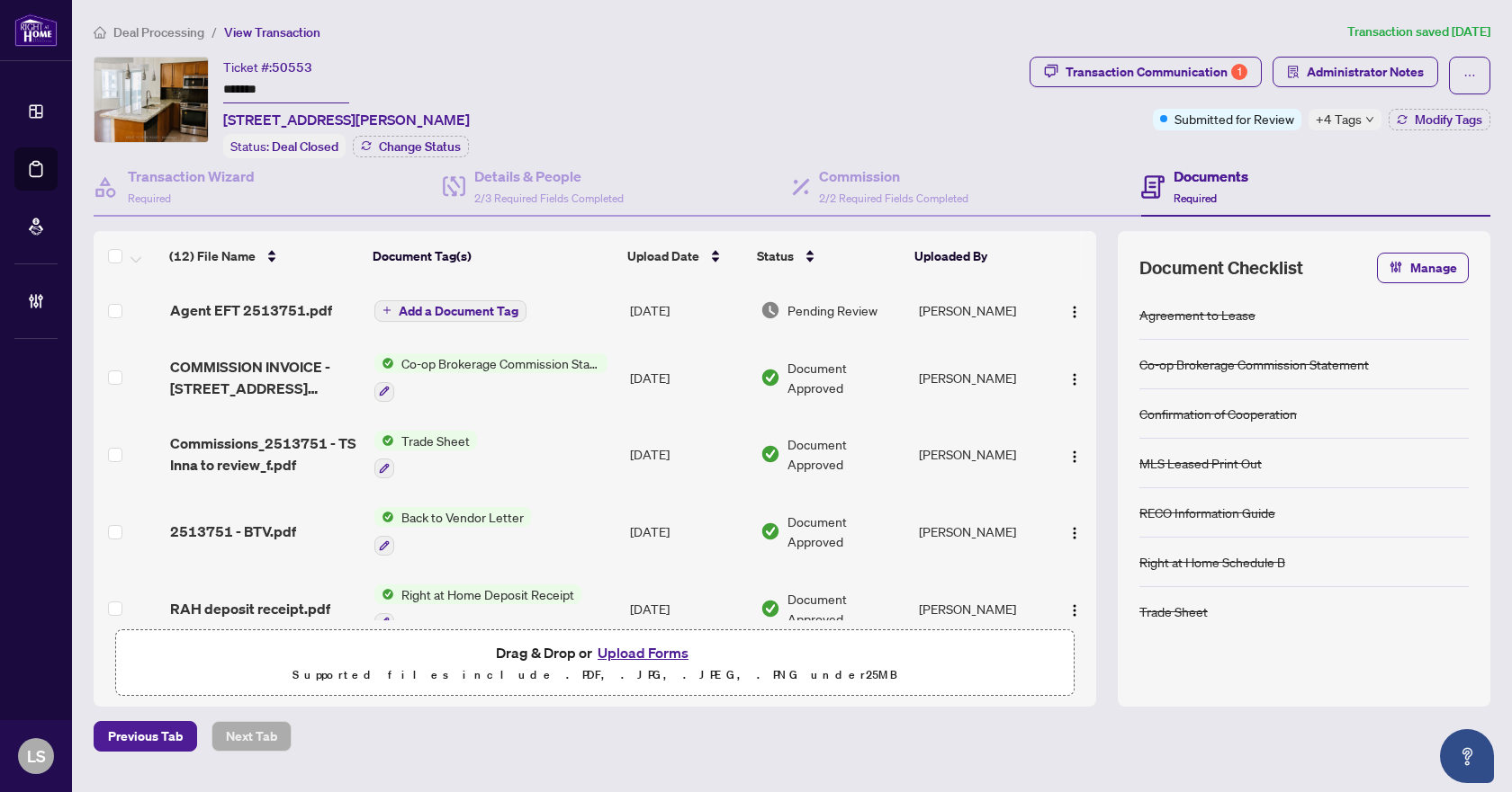
click at [182, 24] on span "Deal Processing" at bounding box center [159, 32] width 91 height 16
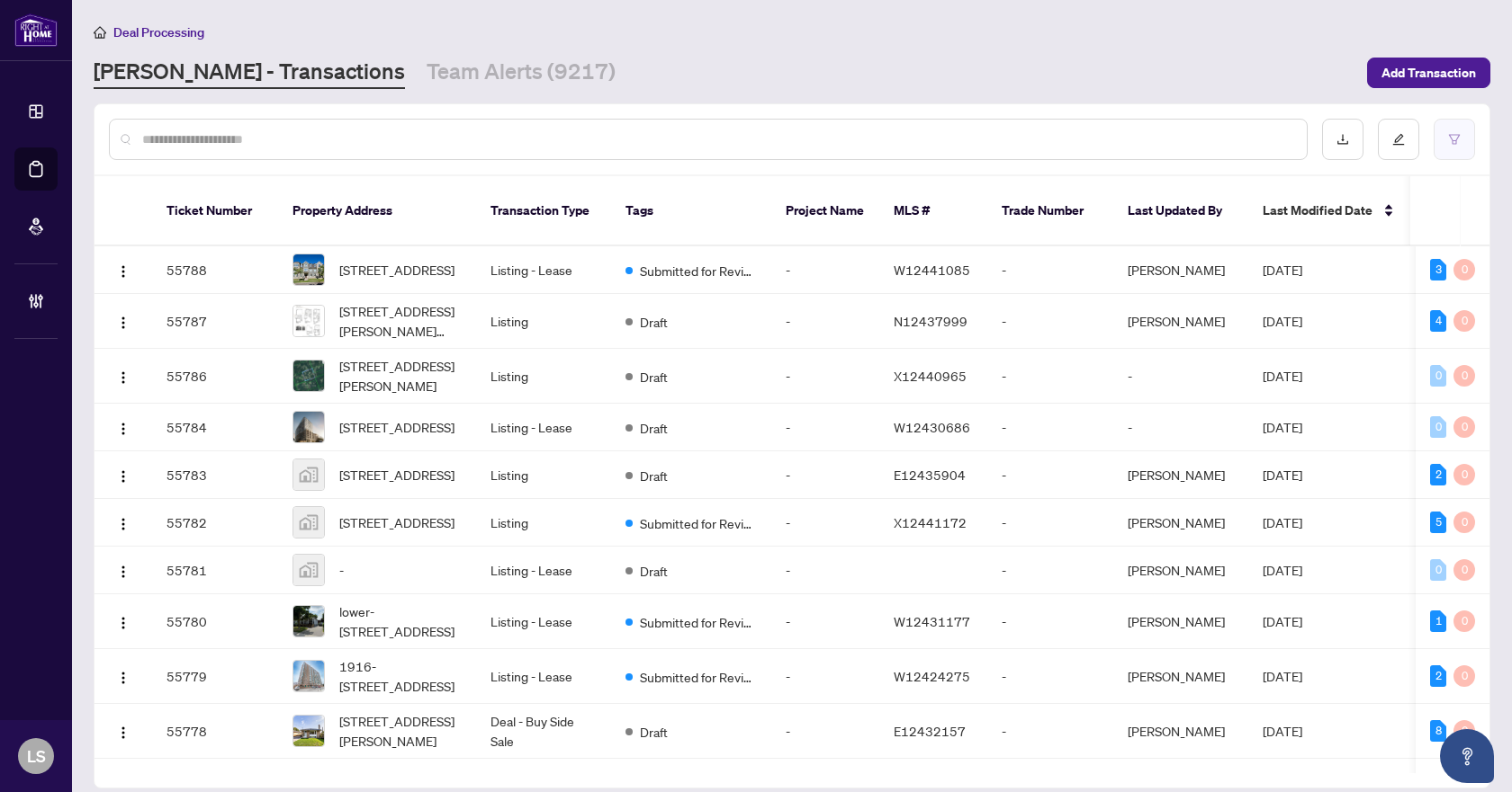
click at [1458, 137] on icon "filter" at bounding box center [1454, 139] width 11 height 10
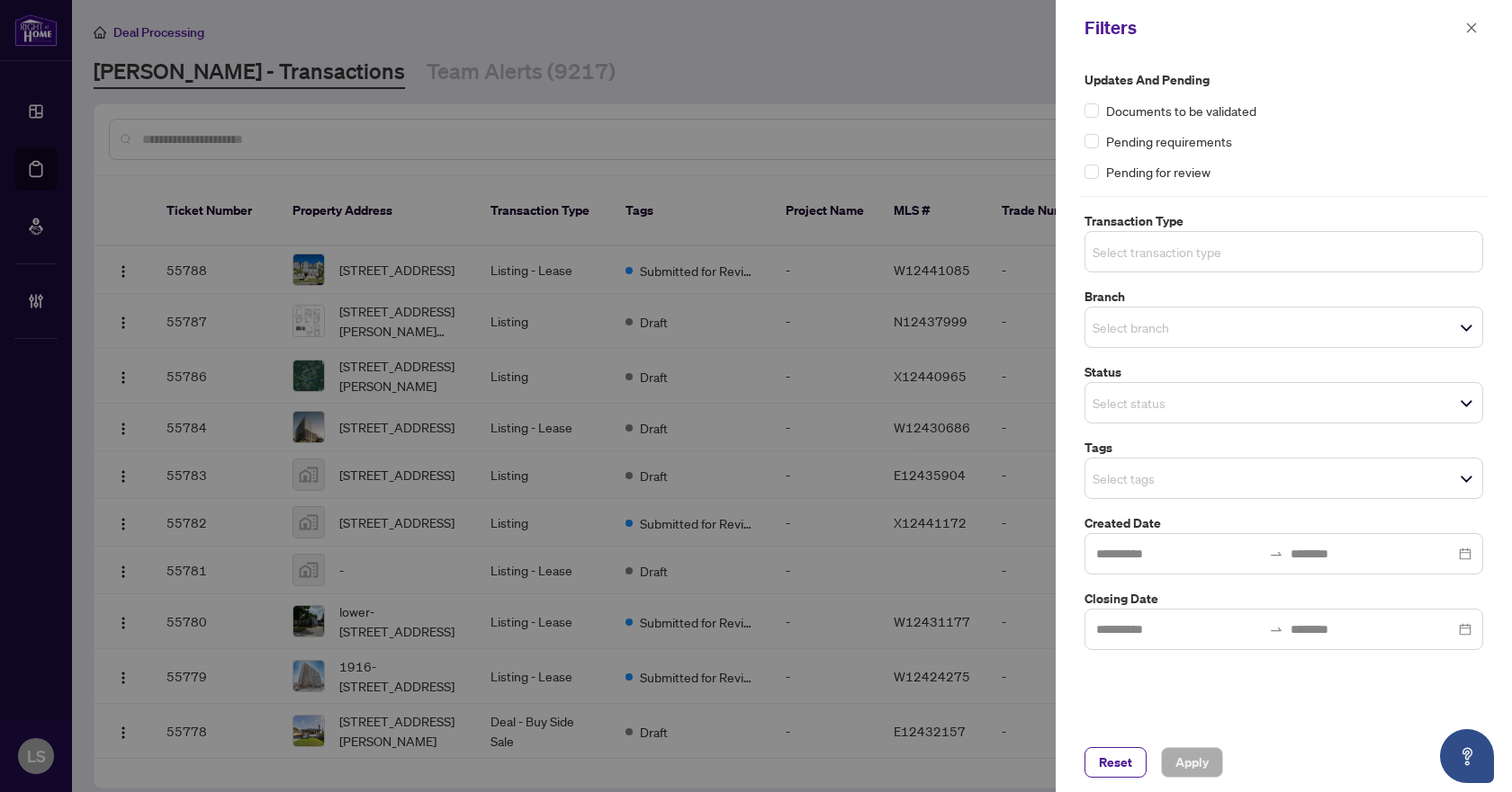
click at [1142, 245] on input "search" at bounding box center [1154, 251] width 126 height 21
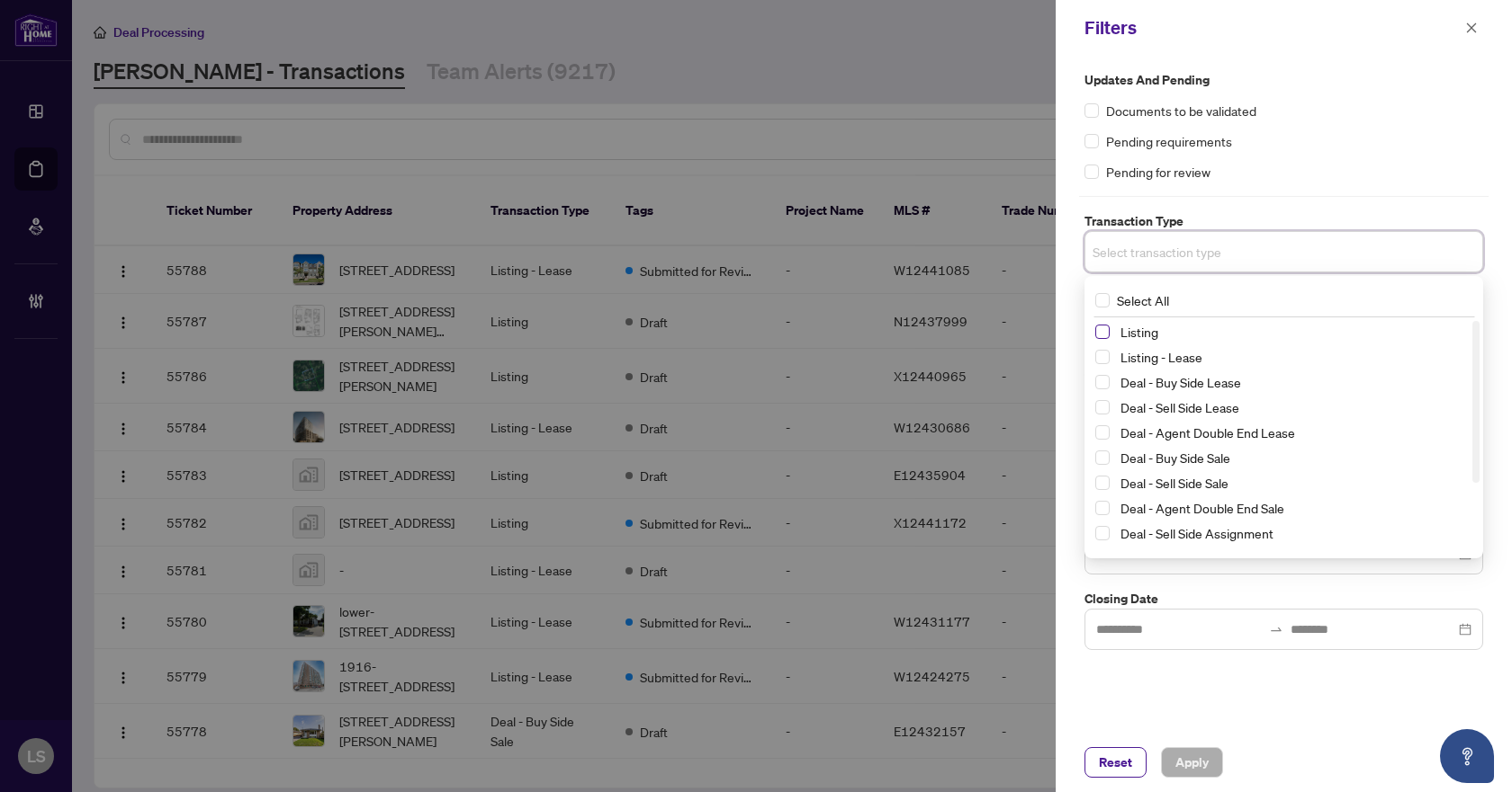
click at [1100, 334] on span "Select Listing" at bounding box center [1101, 331] width 14 height 14
click at [1100, 362] on span "Select Listing - Lease" at bounding box center [1101, 360] width 14 height 14
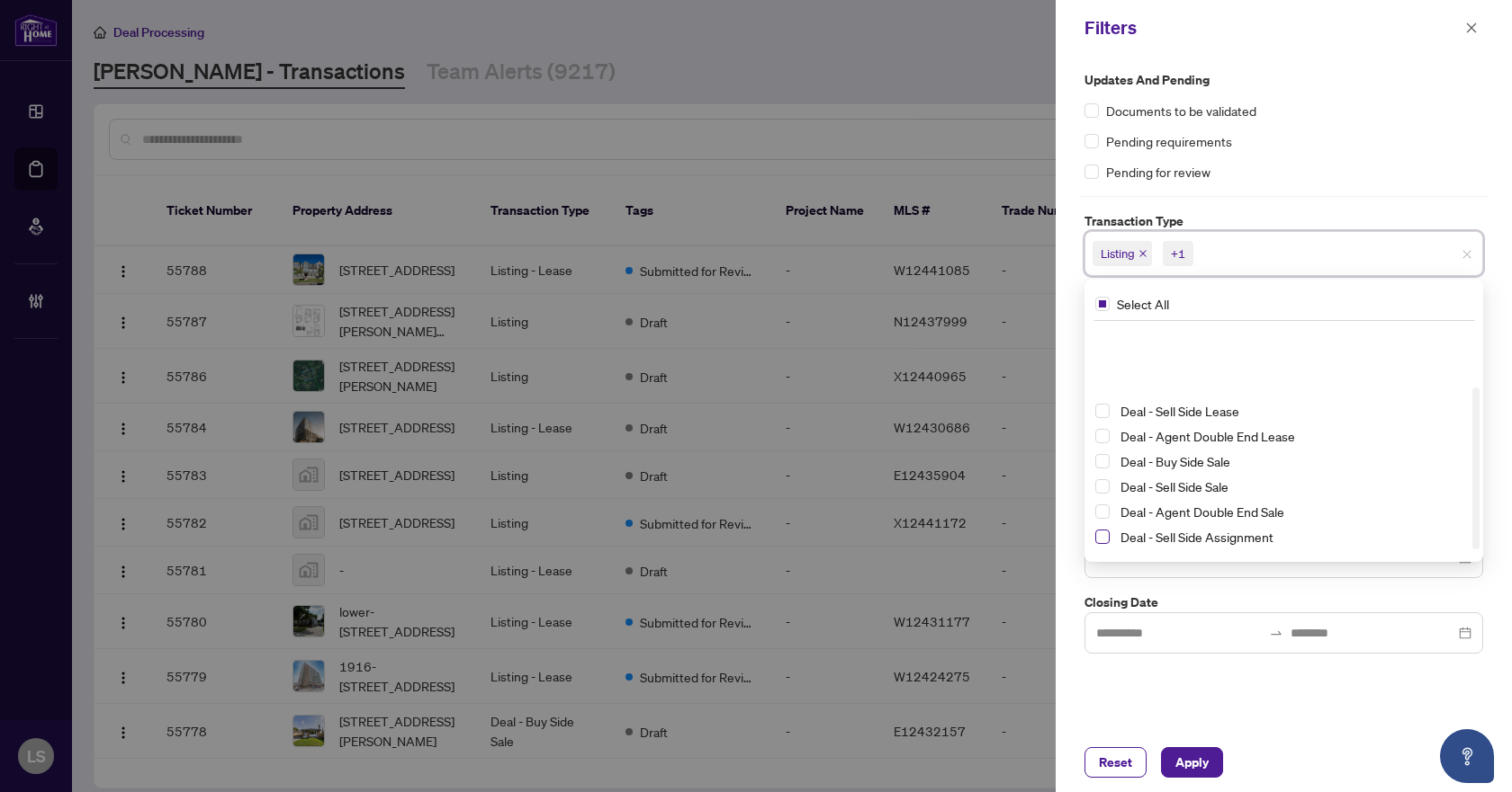
scroll to position [90, 0]
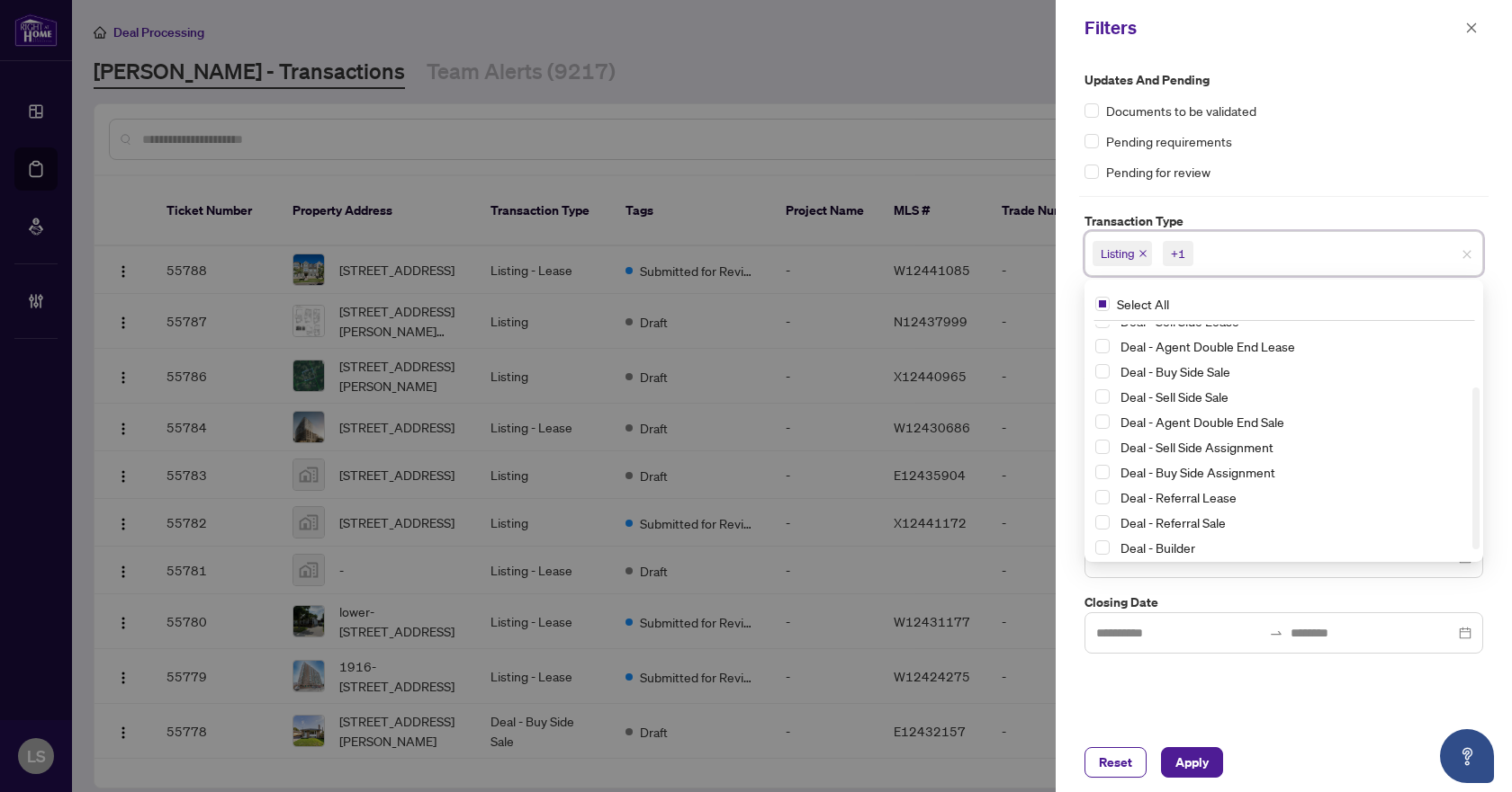
click at [1330, 126] on div "Updates and Pending Documents to be validated Pending requirements Pending for …" at bounding box center [1284, 126] width 398 height 112
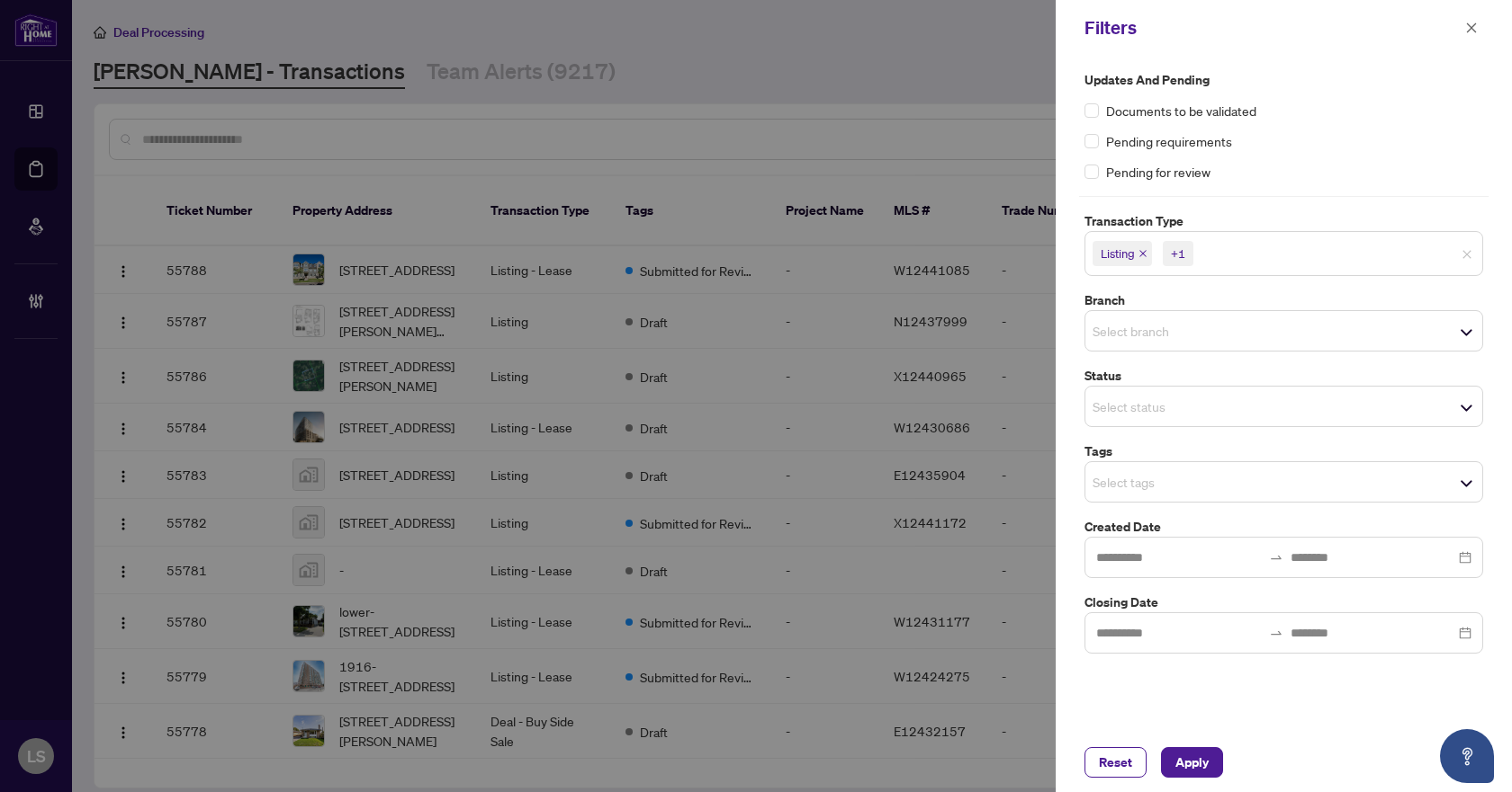
click at [1174, 333] on input "search" at bounding box center [1154, 330] width 126 height 21
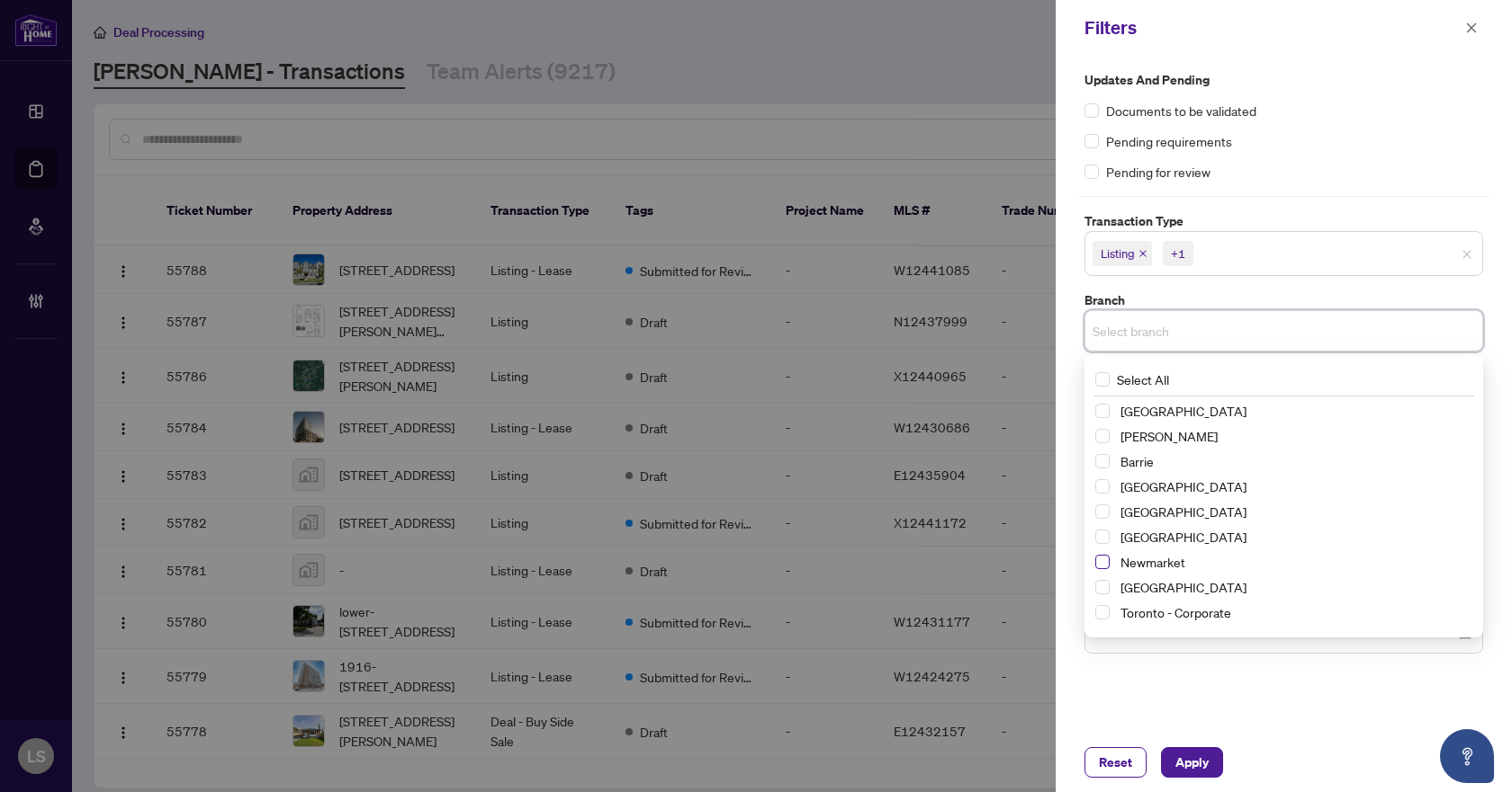
click at [1099, 556] on span "Select Newmarket" at bounding box center [1101, 561] width 14 height 14
click at [1396, 153] on div "Updates and Pending Documents to be validated Pending requirements Pending for …" at bounding box center [1284, 126] width 398 height 112
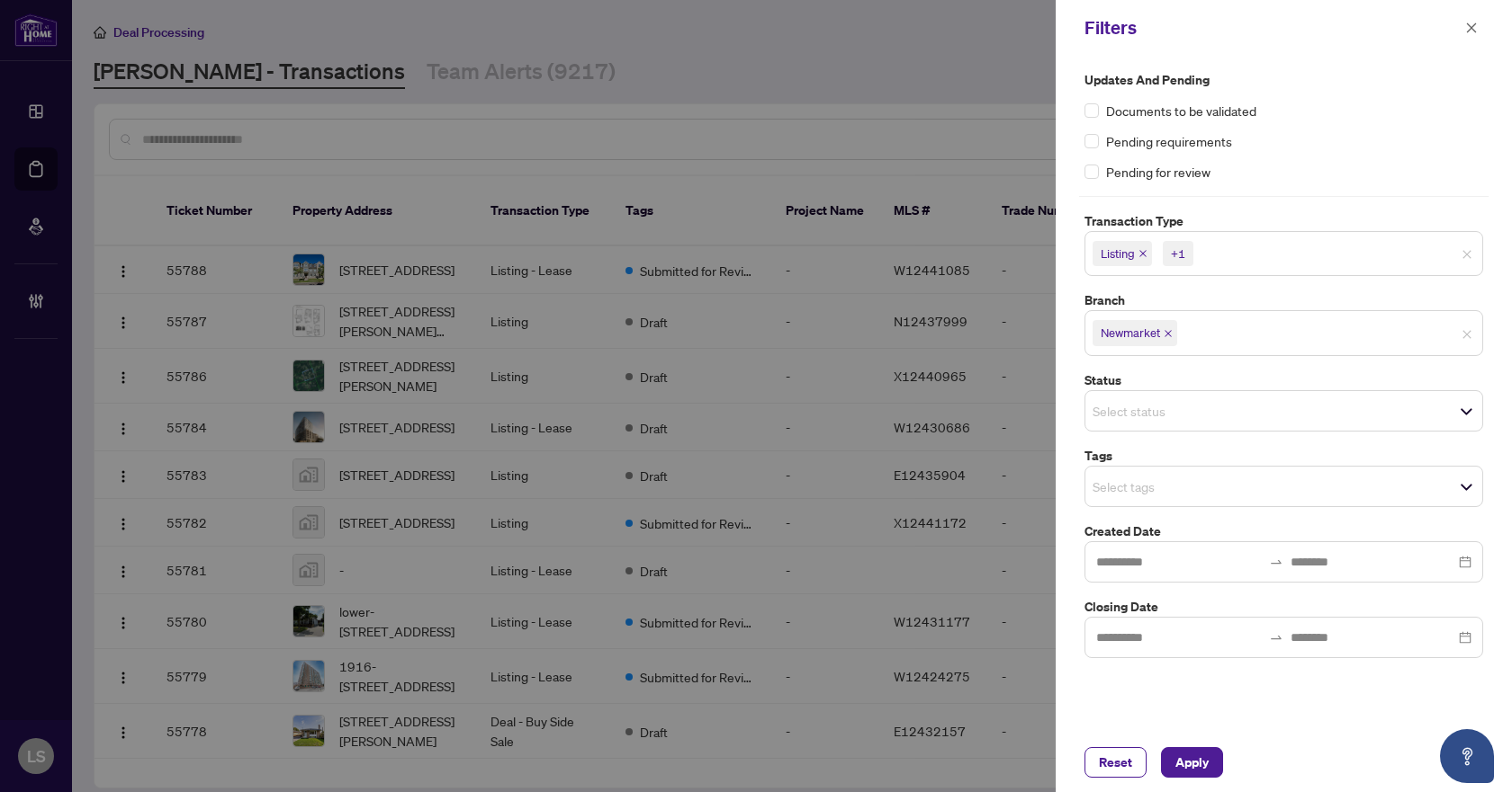
click at [1199, 490] on input "search" at bounding box center [1154, 486] width 126 height 21
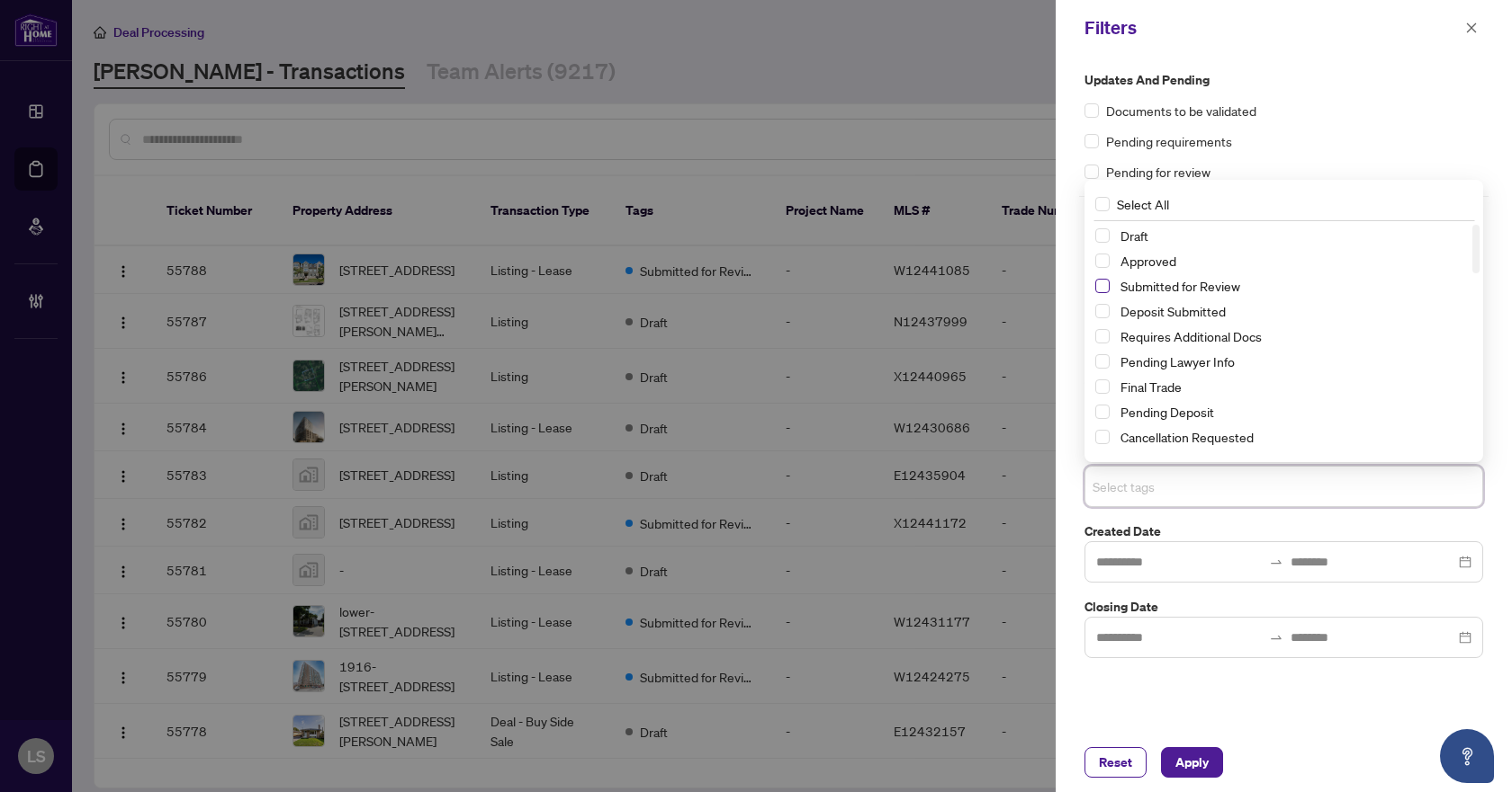
click at [1100, 282] on span "Select Submitted for Review" at bounding box center [1101, 286] width 14 height 14
click at [1100, 440] on span "Select Cancellation Requested" at bounding box center [1101, 436] width 14 height 14
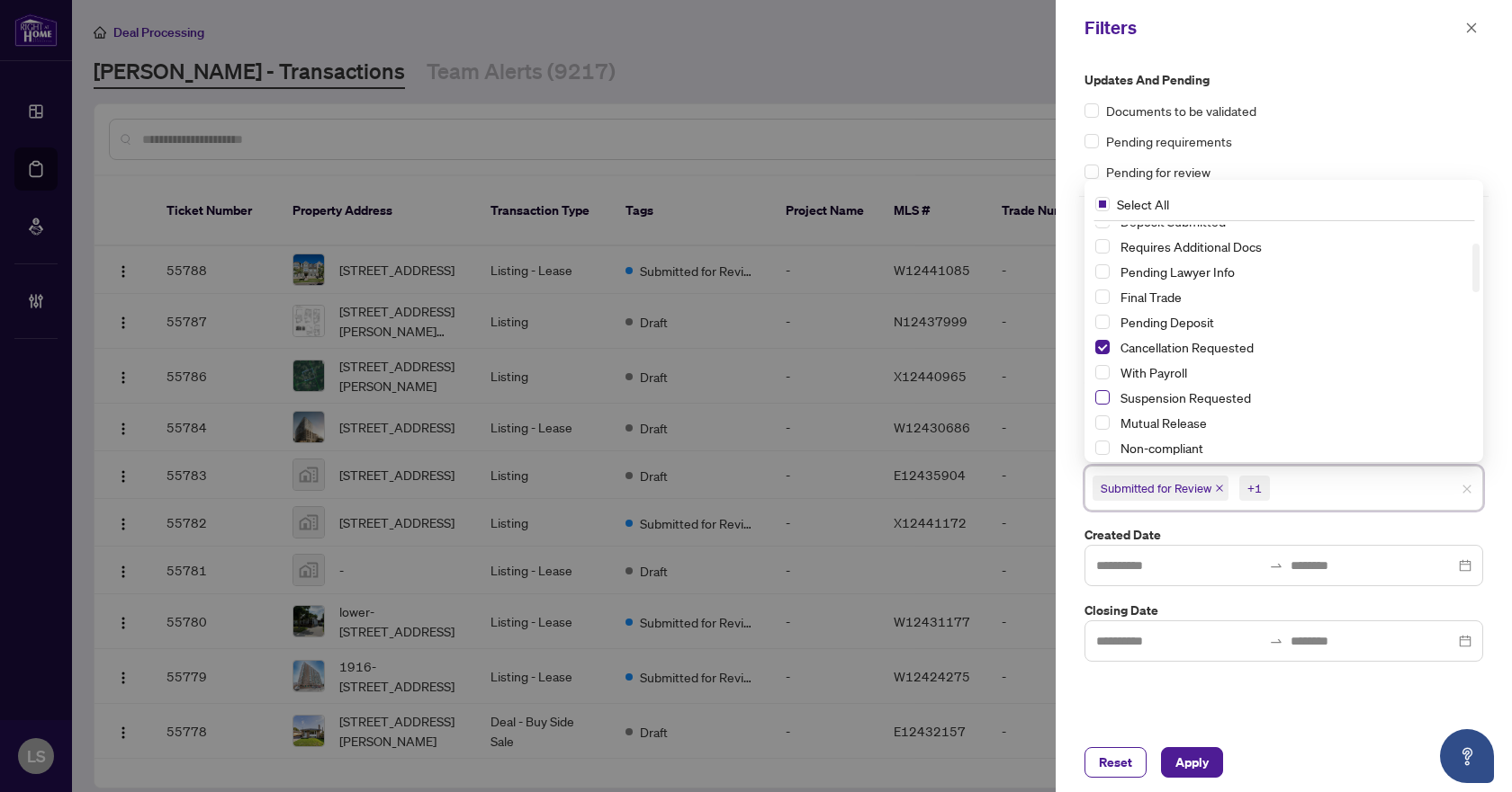
click at [1104, 398] on span "Select Suspension Requested" at bounding box center [1101, 396] width 14 height 14
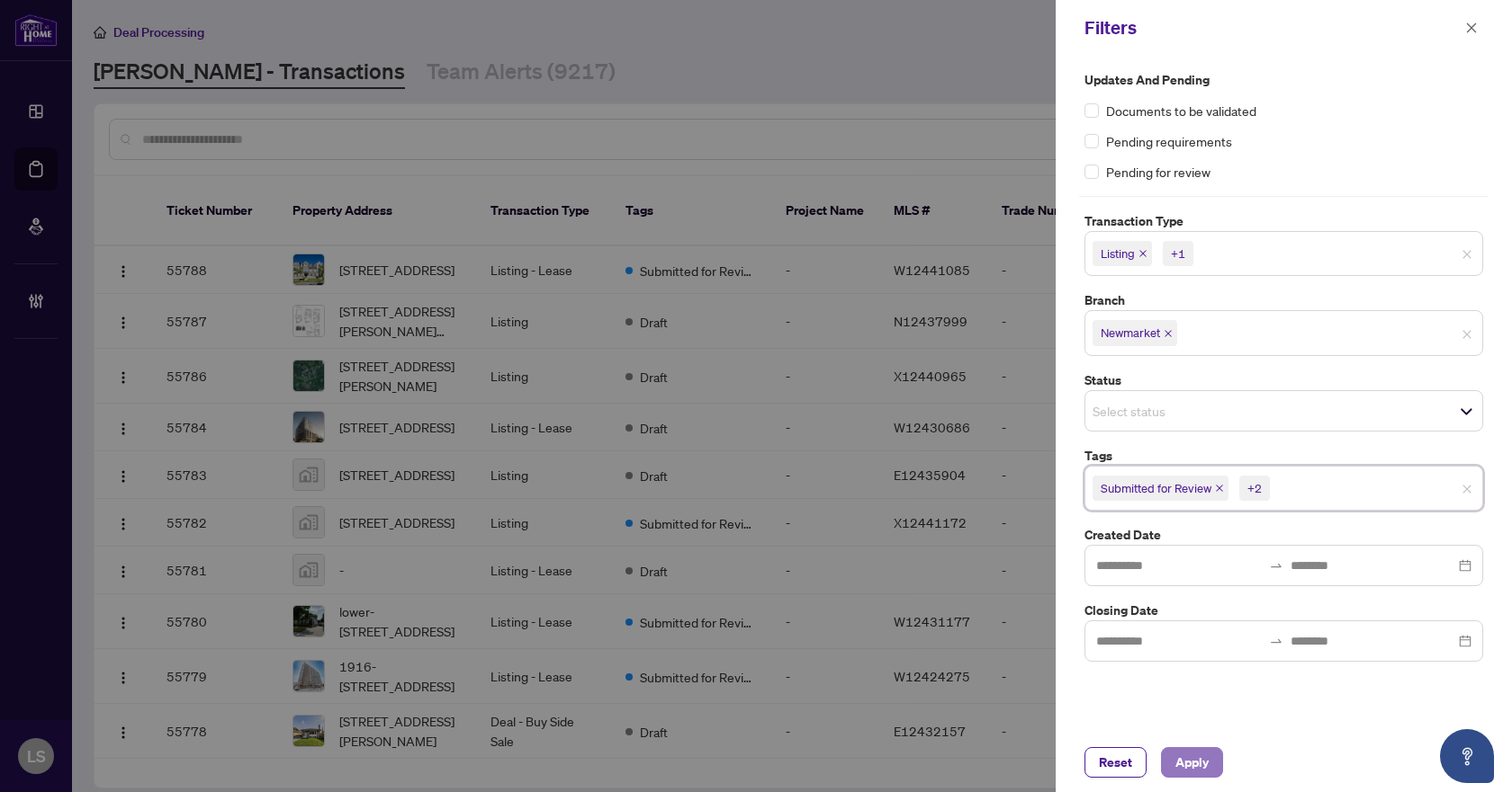
click at [1192, 757] on span "Apply" at bounding box center [1192, 762] width 34 height 29
